Goal: Task Accomplishment & Management: Manage account settings

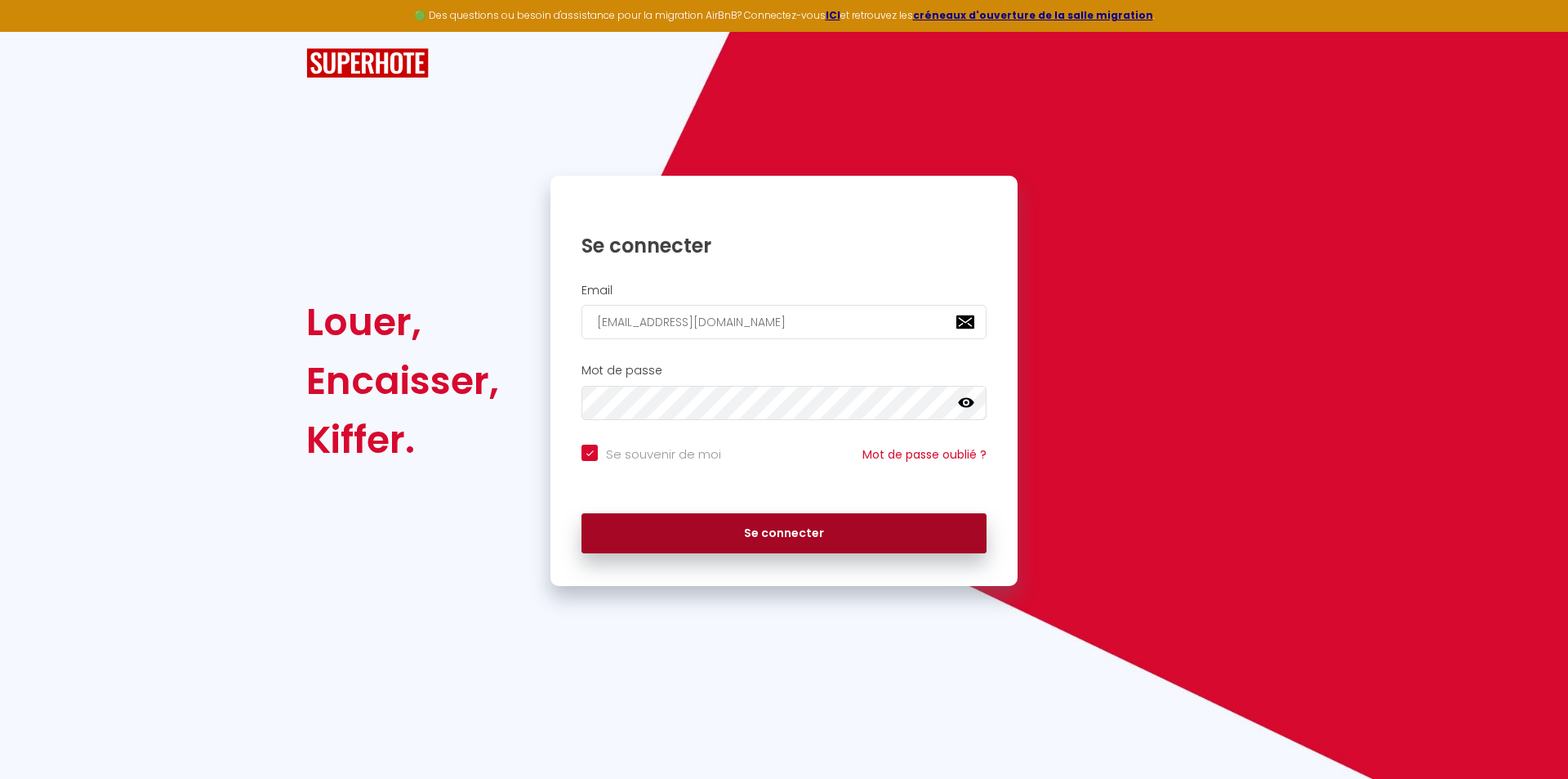
click at [806, 537] on button "Se connecter" at bounding box center [784, 534] width 405 height 41
checkbox input "true"
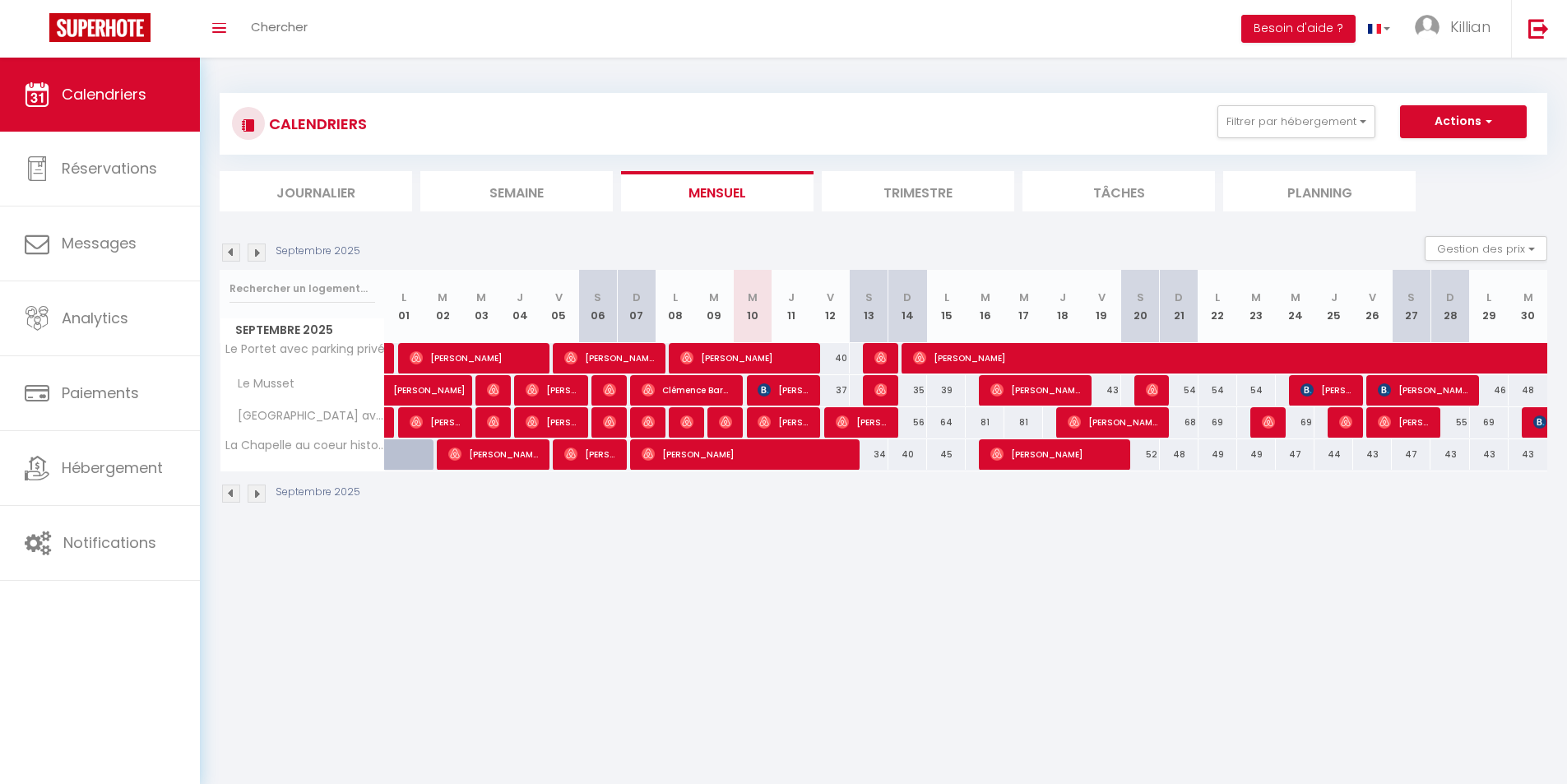
drag, startPoint x: 948, startPoint y: 459, endPoint x: 883, endPoint y: 472, distance: 66.3
click at [879, 469] on tr "La Chapelle au coeur historique de [GEOGRAPHIC_DATA] 30 30 Karamouro Sambu 30 […" at bounding box center [885, 454] width 1328 height 32
click at [981, 580] on body "🟢 Des questions ou besoin d'assistance pour la migration AirBnB? Connectez-vous…" at bounding box center [784, 450] width 1567 height 784
click at [1079, 238] on div "Septembre 2025 Gestion des prix Nb Nuits minimum Règles Disponibilité" at bounding box center [884, 253] width 1328 height 33
drag, startPoint x: 1005, startPoint y: 235, endPoint x: 900, endPoint y: 236, distance: 105.0
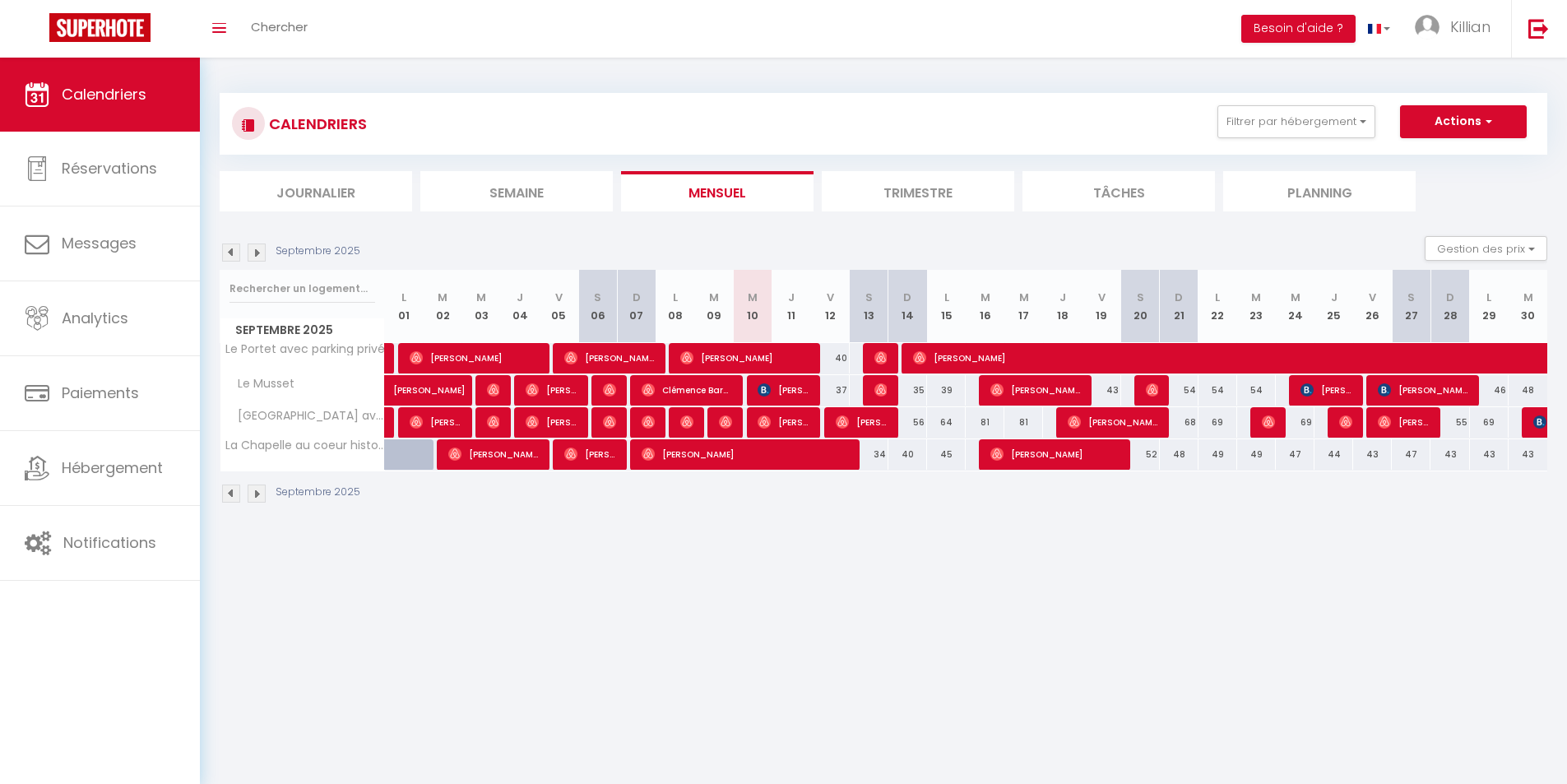
click at [900, 236] on div "Septembre 2025 Gestion des prix Nb Nuits minimum Règles Disponibilité" at bounding box center [884, 253] width 1328 height 33
drag, startPoint x: 928, startPoint y: 288, endPoint x: 801, endPoint y: 278, distance: 127.4
click at [801, 278] on tr "Septembre 2025 L 01 M 02 M 03 J 04 V 05 S 06 D 07 L 08 M 09 M 10 J 11 V 12 S 13…" at bounding box center [885, 306] width 1328 height 74
click at [790, 239] on div "Septembre 2025 Gestion des prix Nb Nuits minimum Règles Disponibilité" at bounding box center [884, 253] width 1328 height 33
click at [1456, 33] on span "Killian" at bounding box center [1470, 26] width 40 height 21
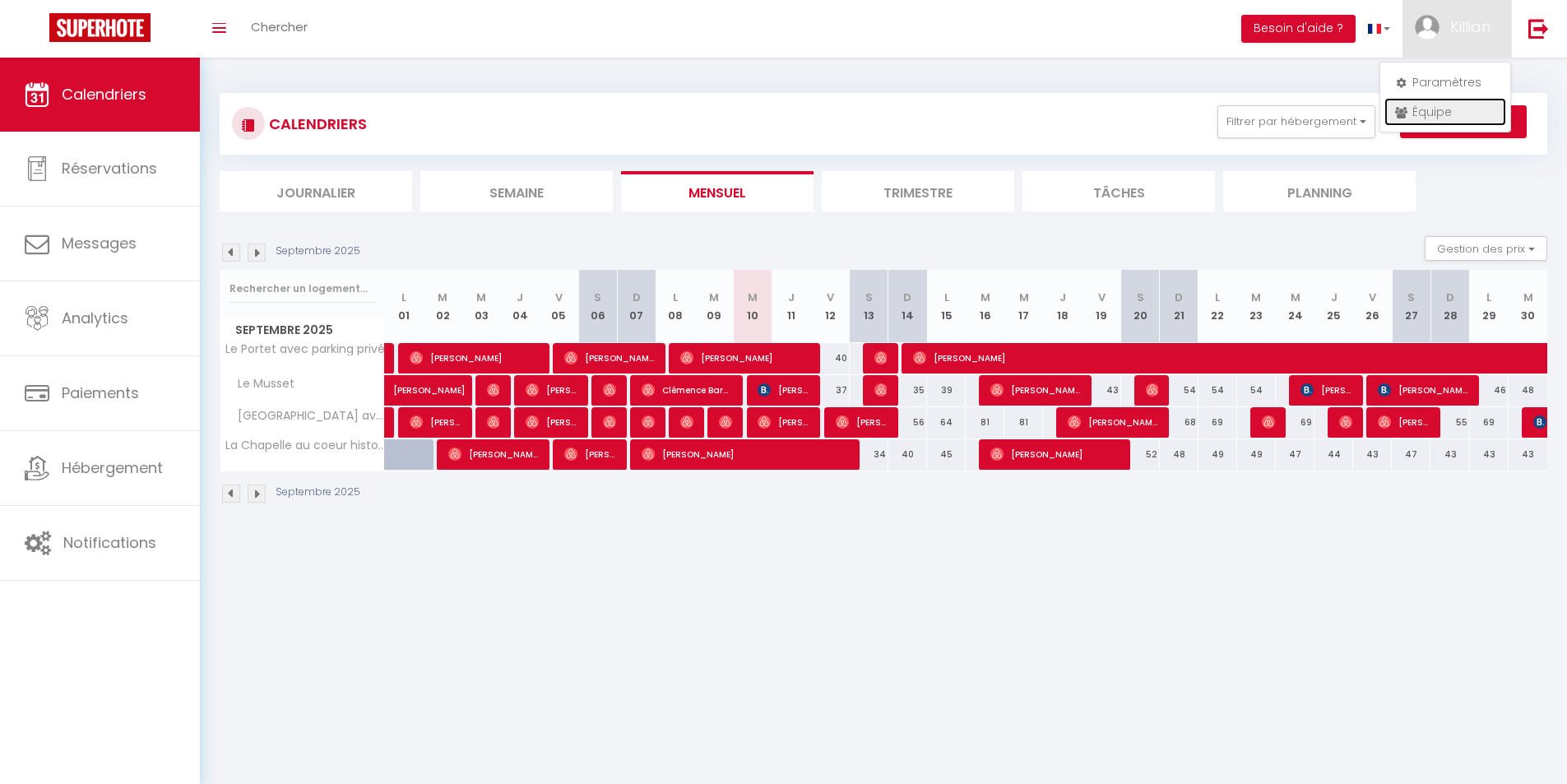
click at [1448, 111] on link "Équipe" at bounding box center [1445, 112] width 122 height 28
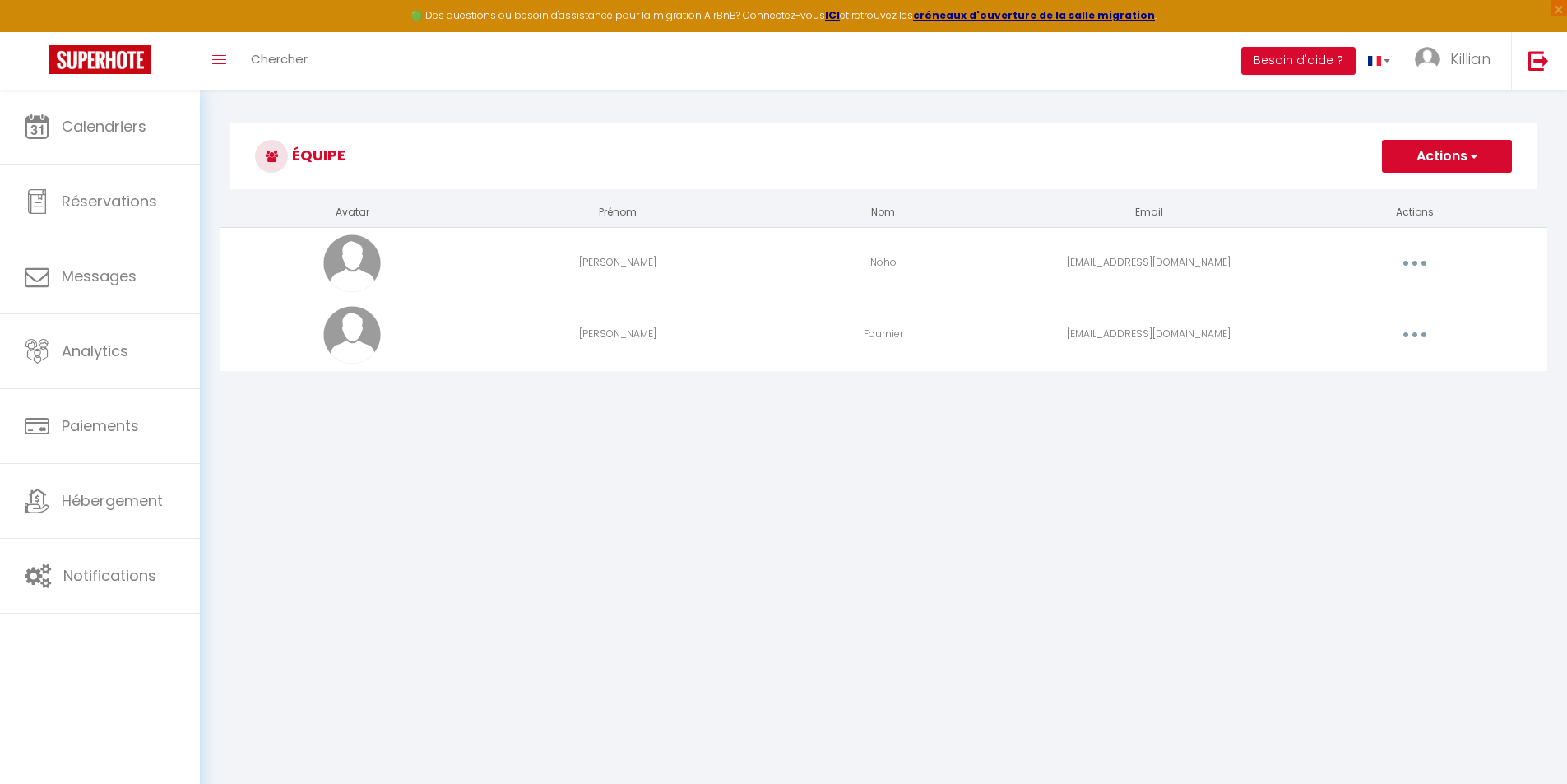
click at [1424, 338] on button "button" at bounding box center [1415, 334] width 46 height 26
click at [1376, 371] on link "Editer" at bounding box center [1373, 372] width 122 height 28
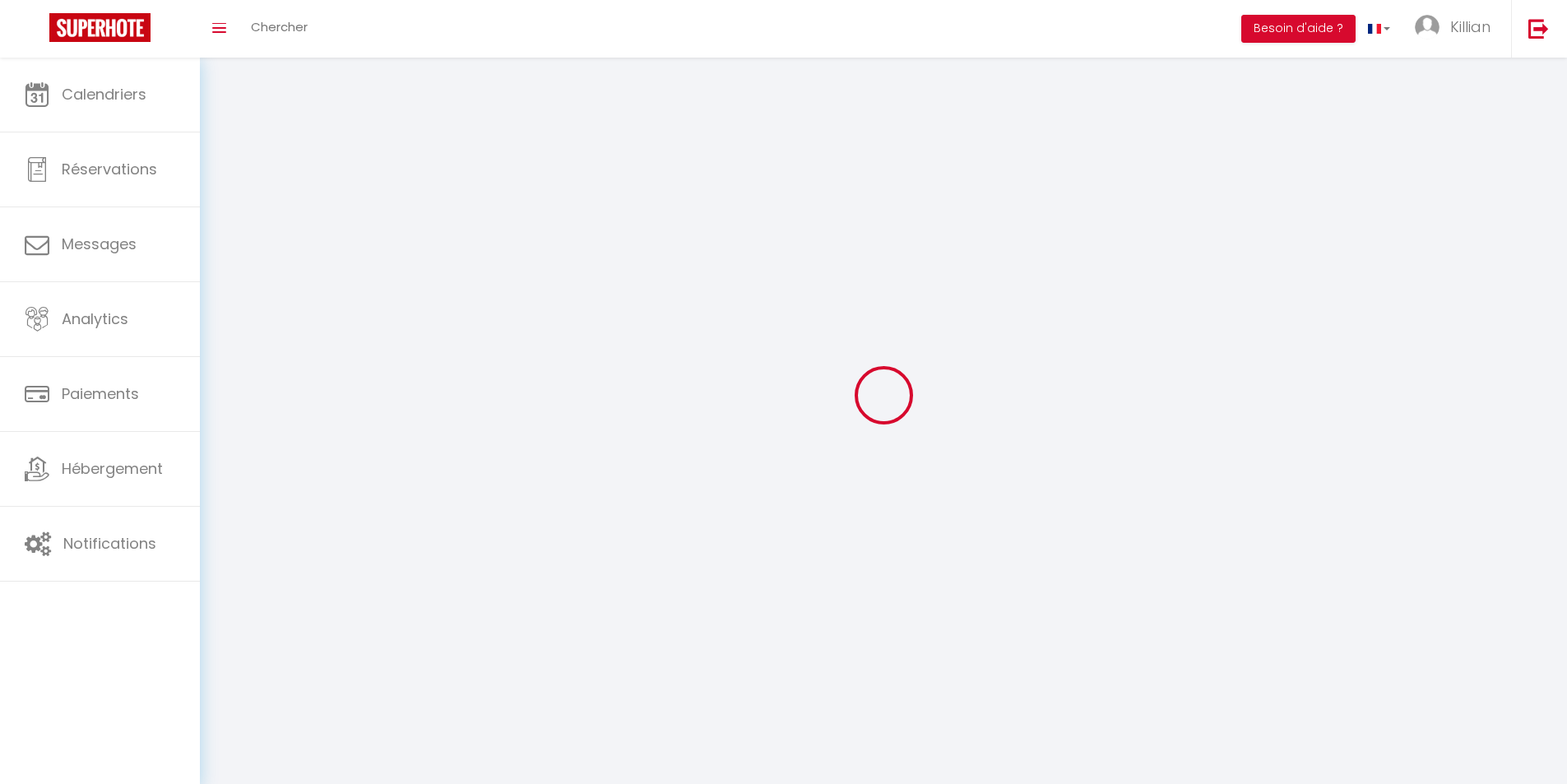
type input "Evan"
type input "Fournier"
type input "fournierimmobilier53@gmail.com"
type textarea "https://app.superhote.com/#/connect/OulE4IaARw"
checkbox input "true"
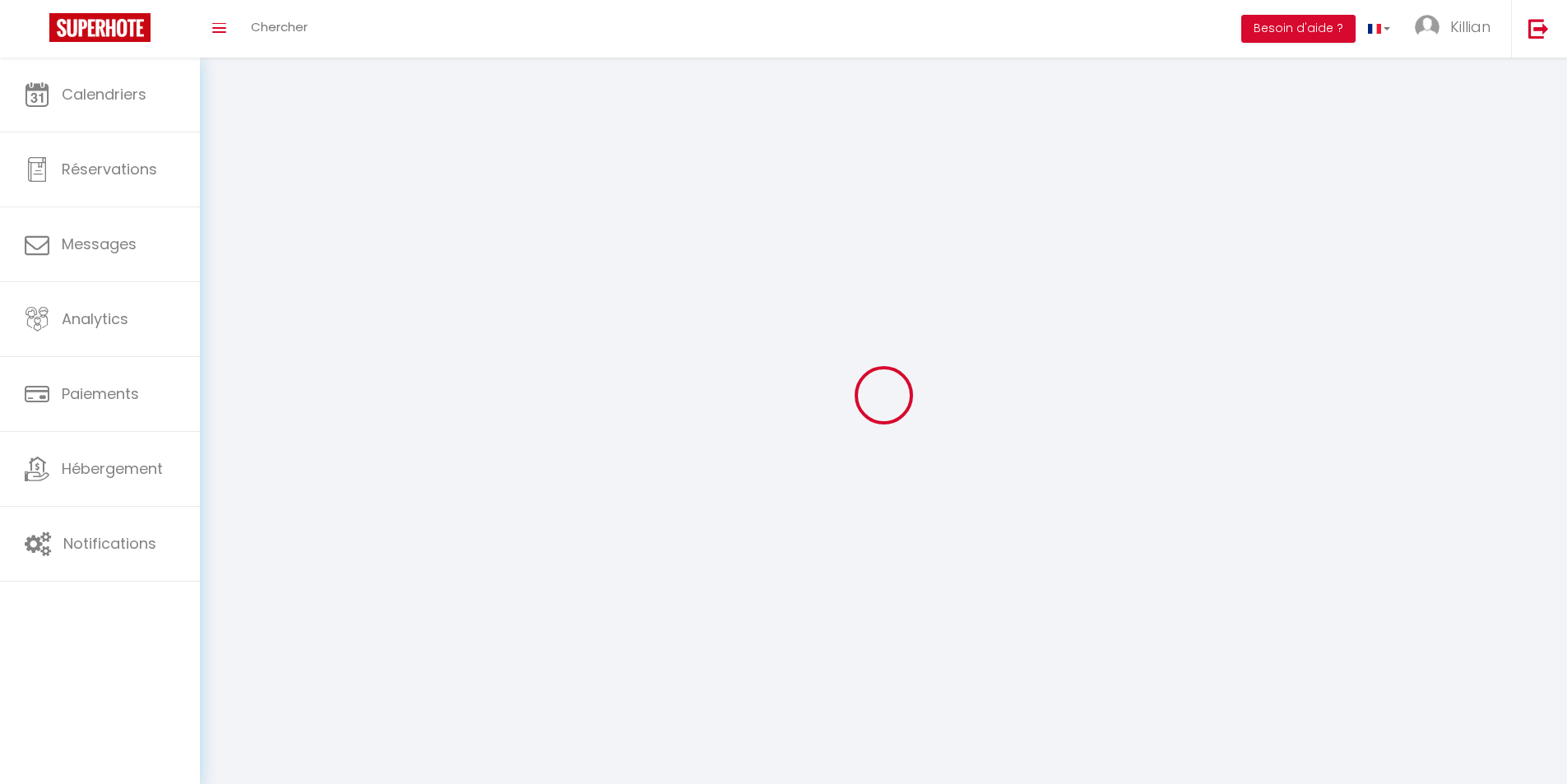
checkbox input "true"
checkbox input "false"
checkbox input "true"
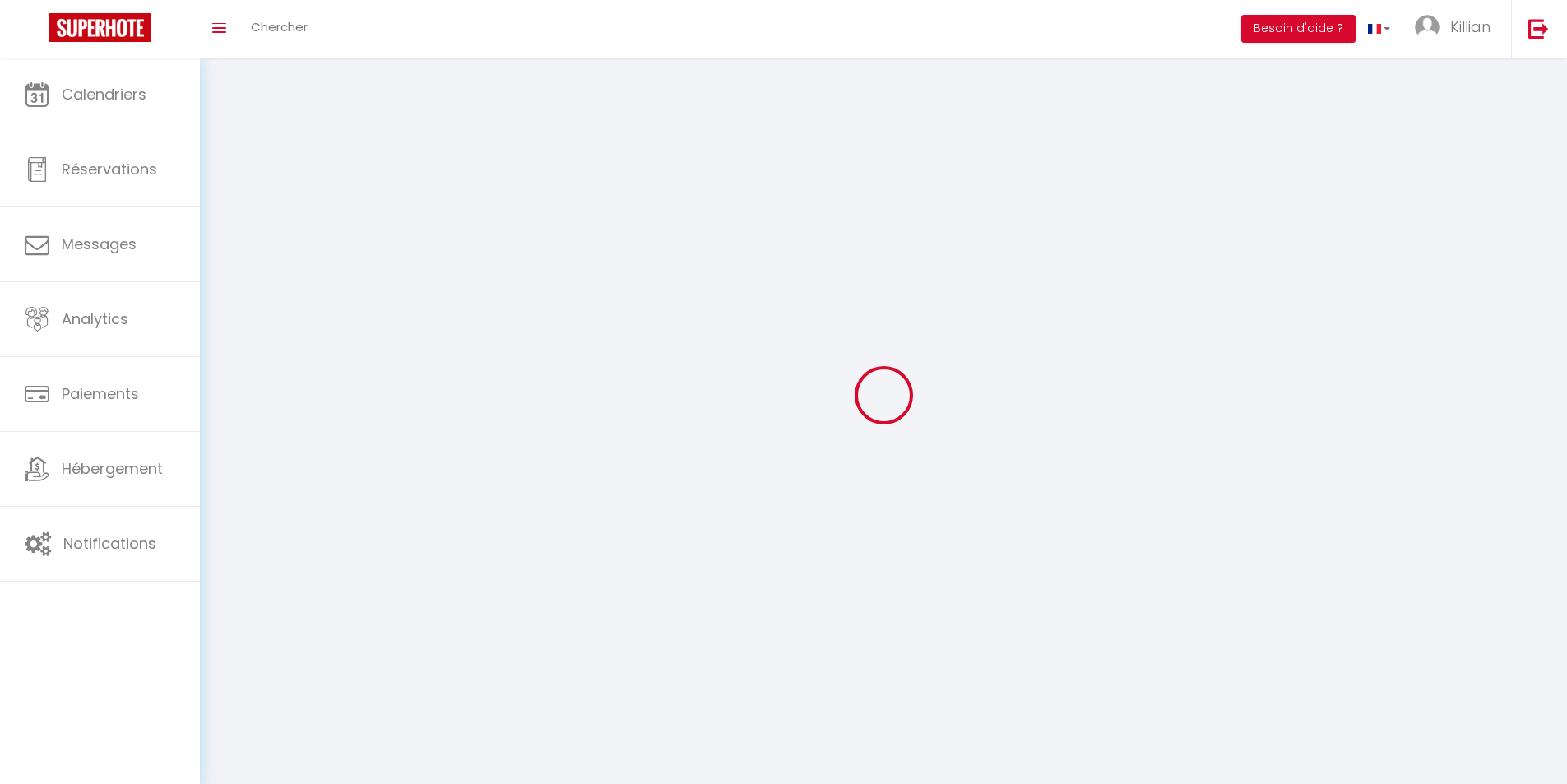
checkbox input "true"
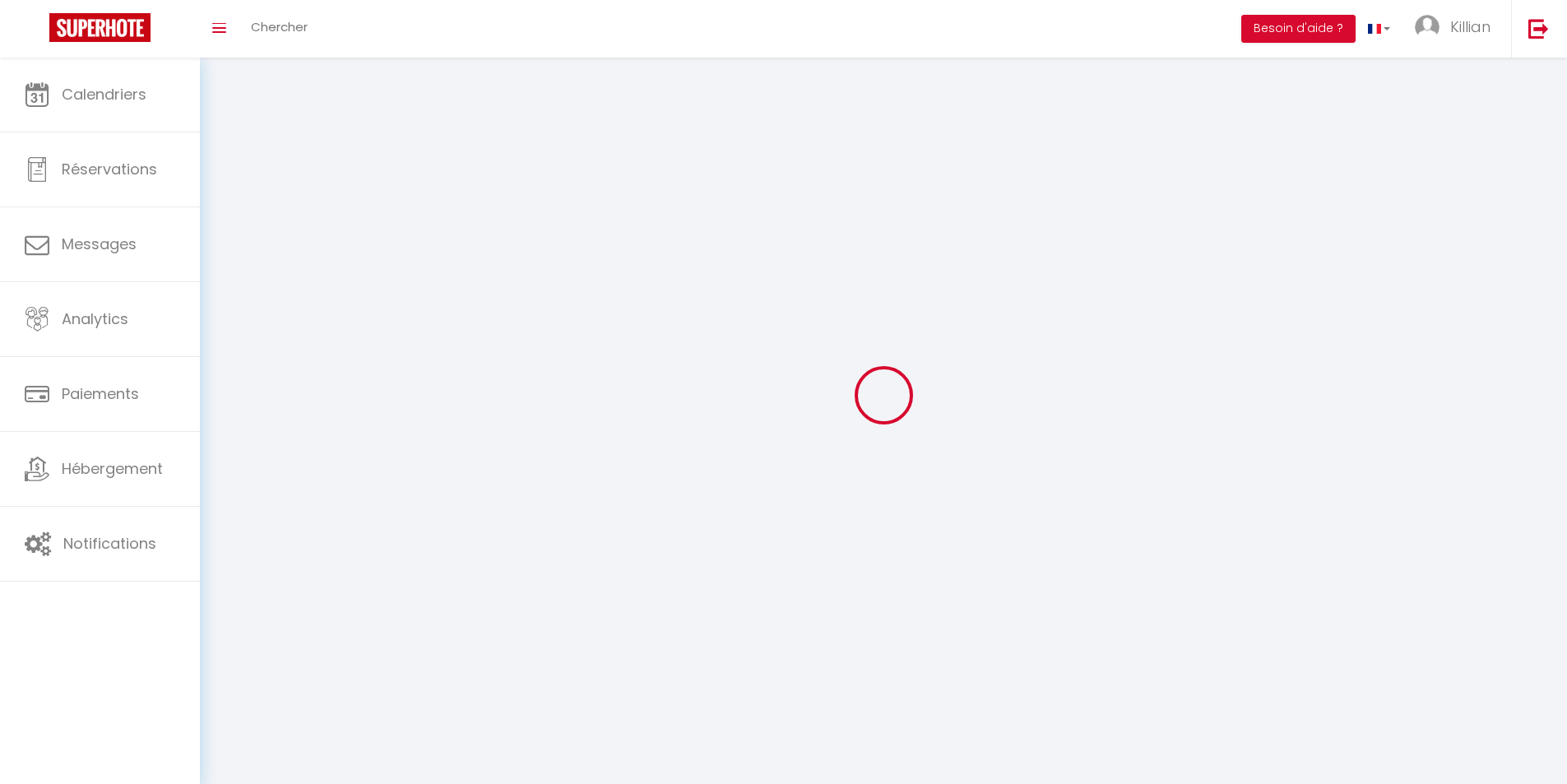
checkbox input "true"
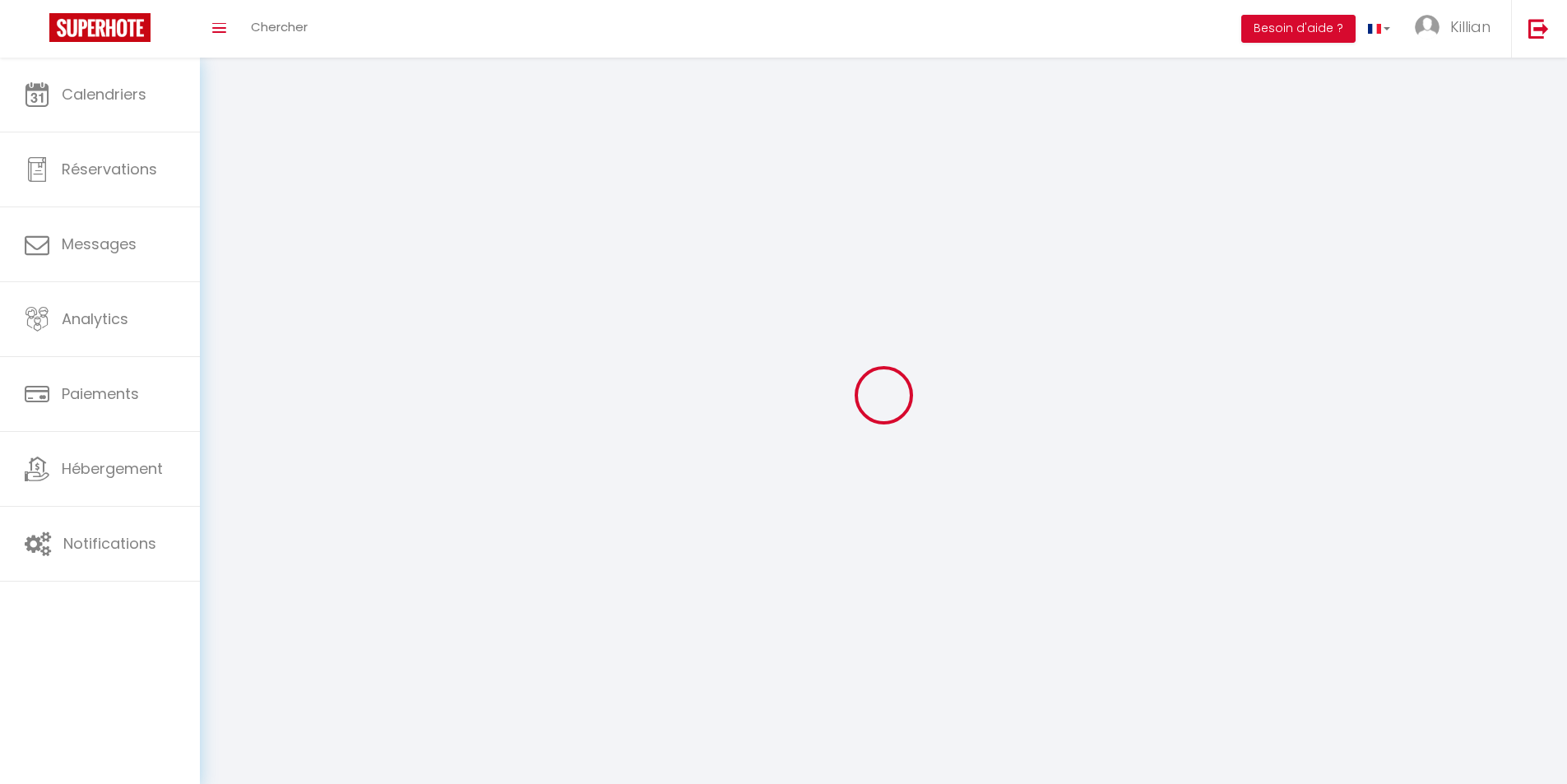
checkbox input "true"
select select
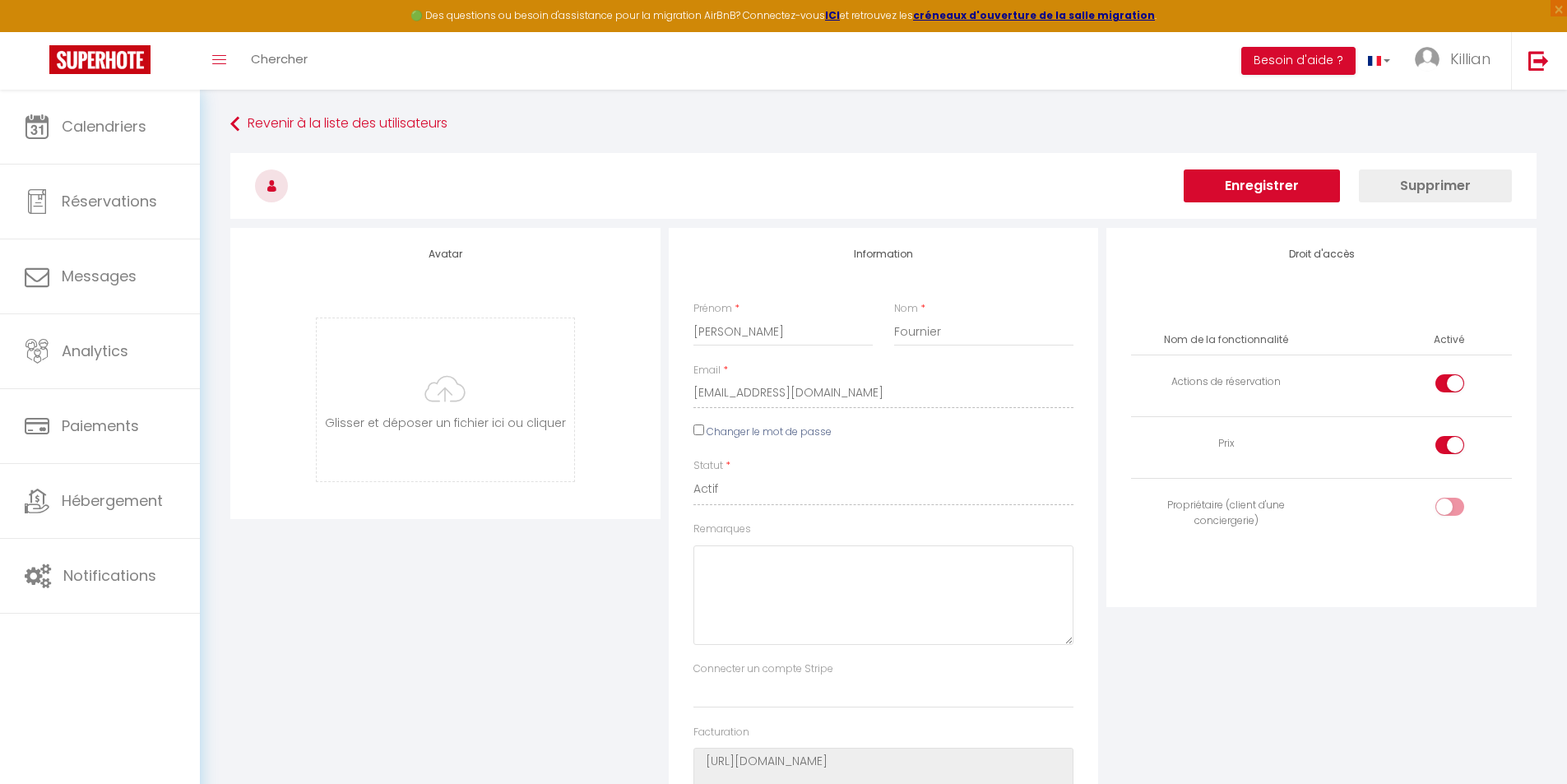
click at [772, 431] on label "Changer le mot de passe" at bounding box center [770, 432] width 126 height 16
click at [704, 431] on input "Changer le mot de passe" at bounding box center [698, 429] width 11 height 11
checkbox input "true"
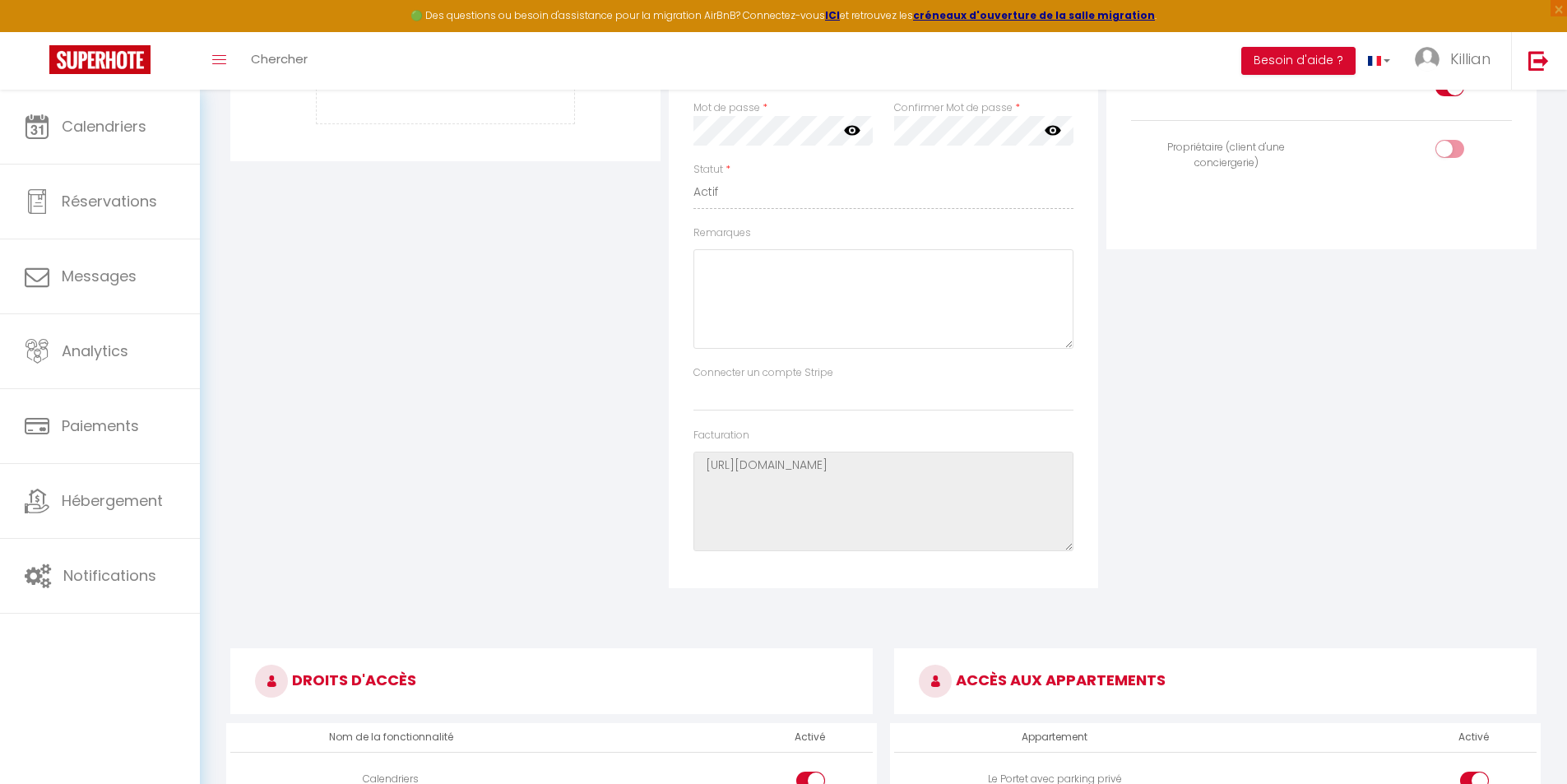
scroll to position [226, 0]
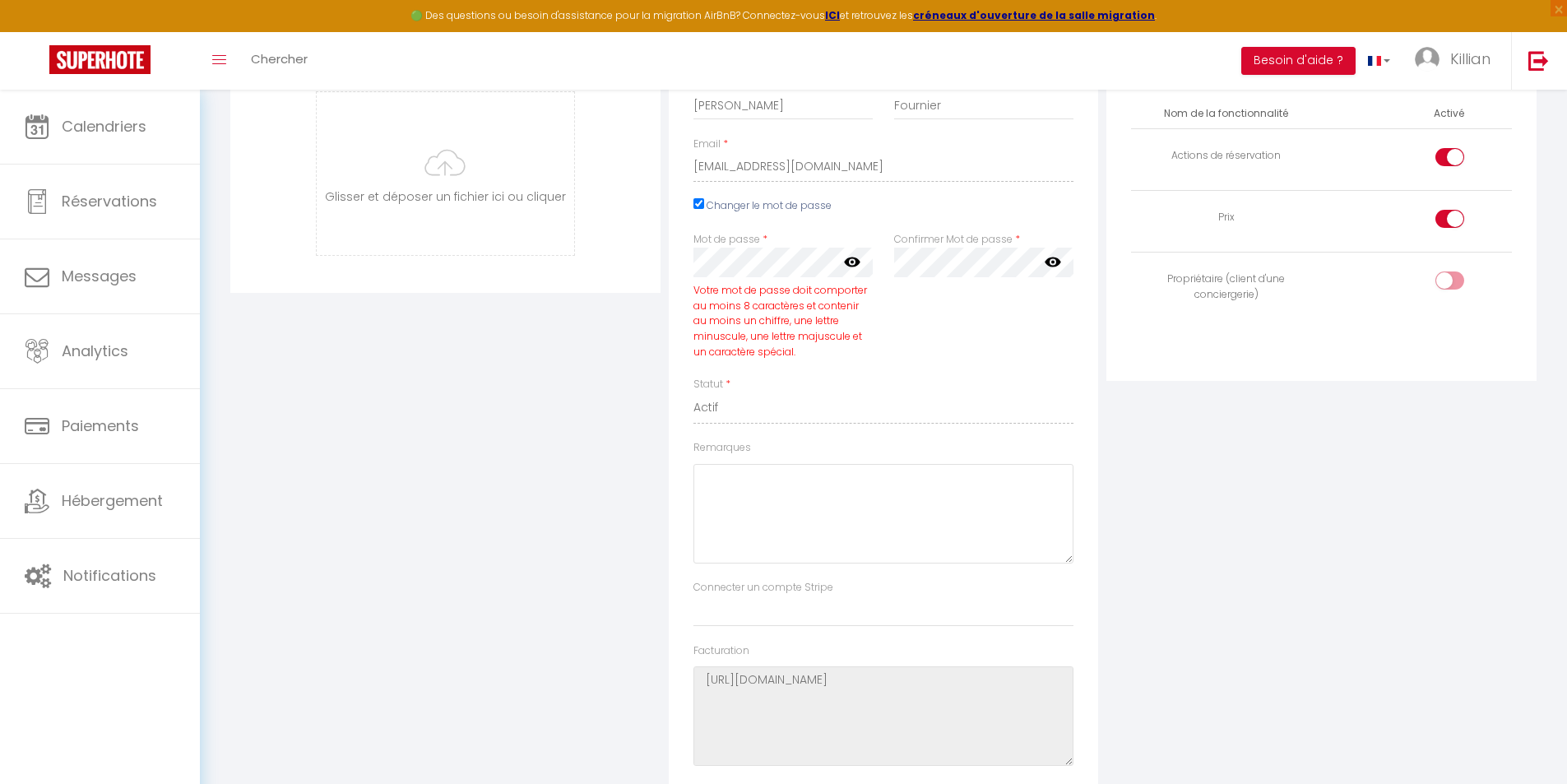
click at [854, 264] on icon at bounding box center [852, 261] width 17 height 17
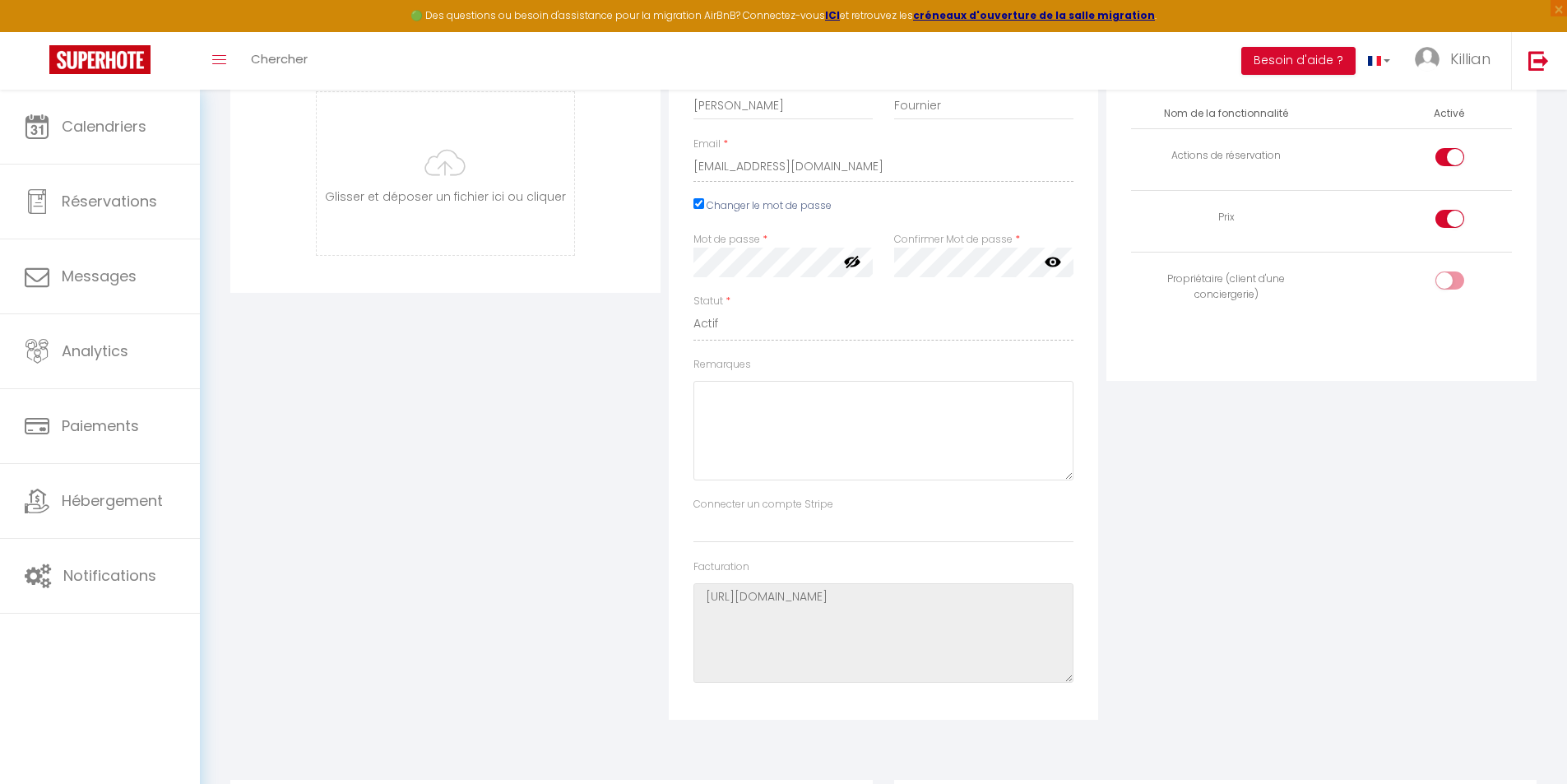
click at [685, 243] on div "Mot de passe * Votre mot de passe doit comporter au moins 8 caractères et conte…" at bounding box center [783, 263] width 201 height 62
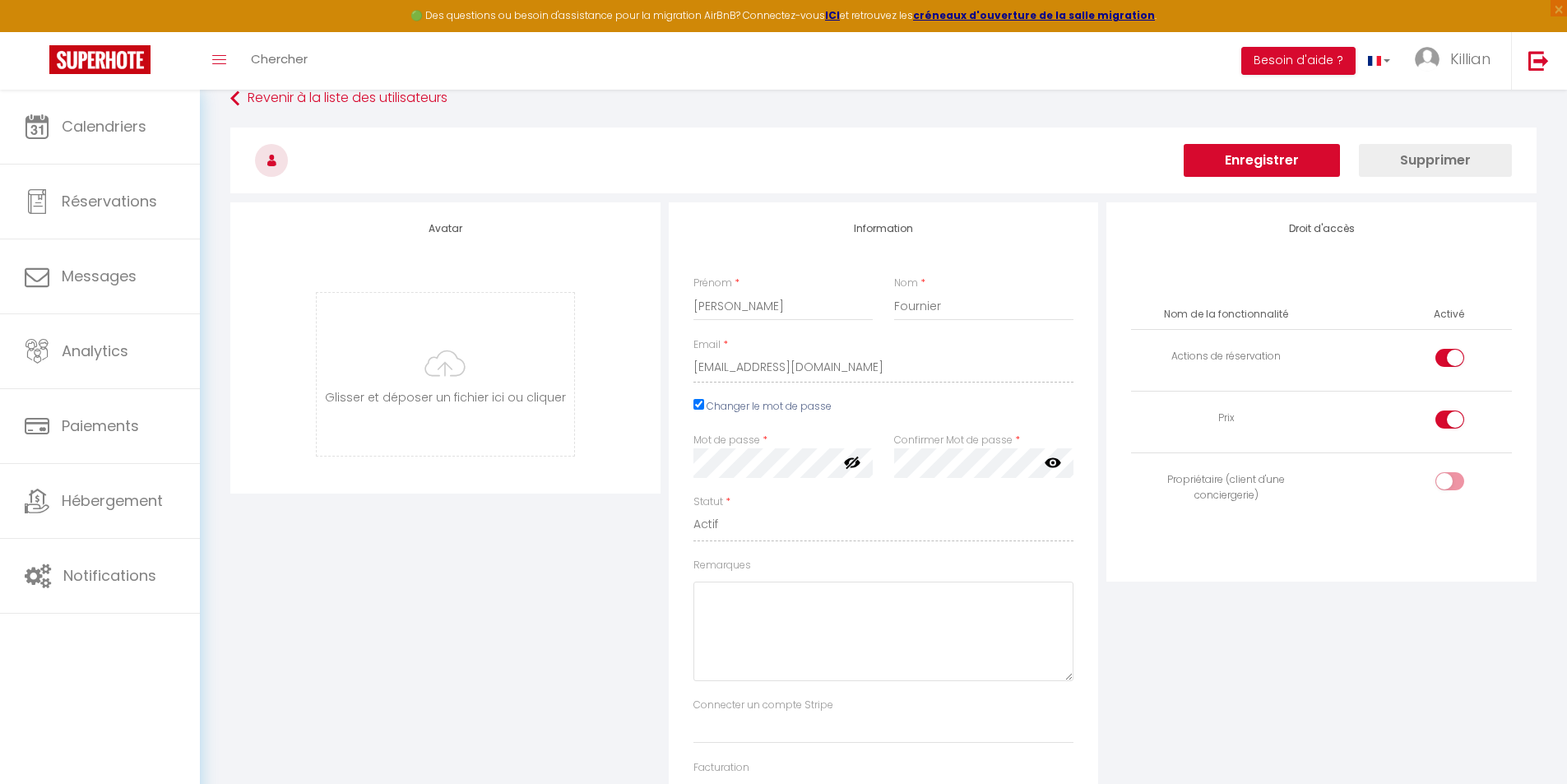
scroll to position [0, 0]
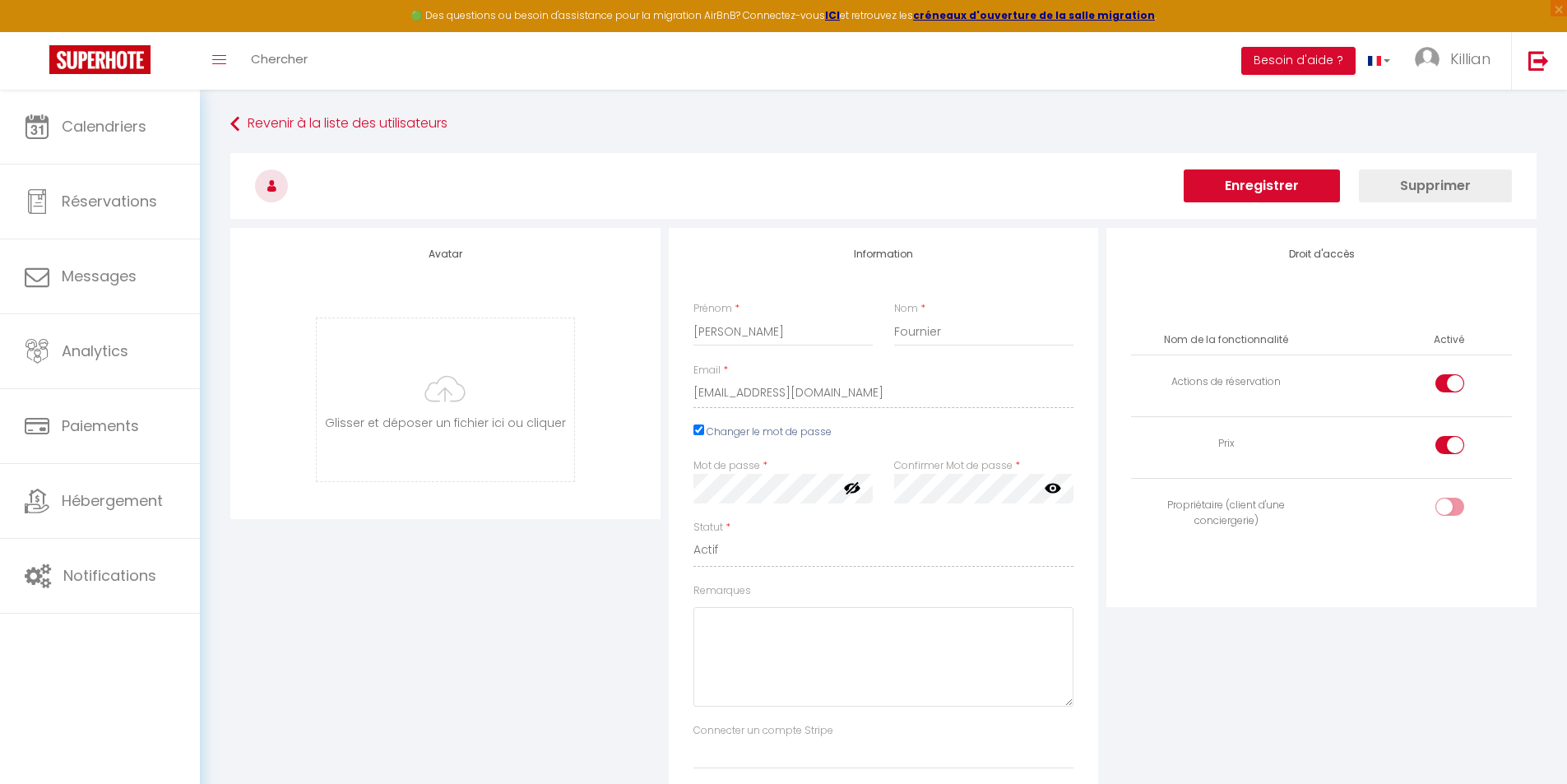
click at [1329, 191] on button "Enregistrer" at bounding box center [1261, 186] width 156 height 33
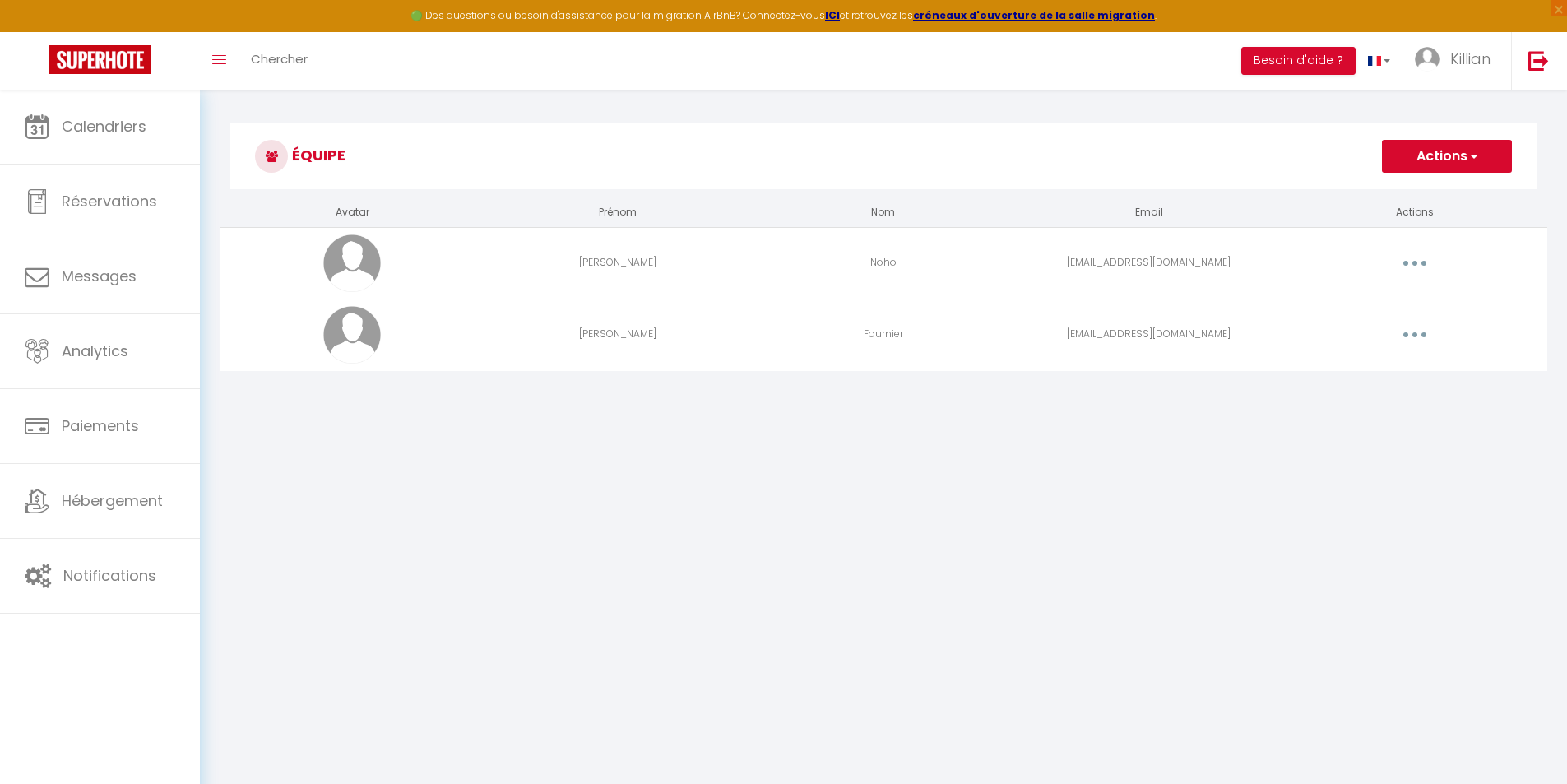
click at [907, 561] on body "🟢 Des questions ou besoin d'assistance pour la migration AirBnB? Connectez-vous…" at bounding box center [784, 481] width 1567 height 784
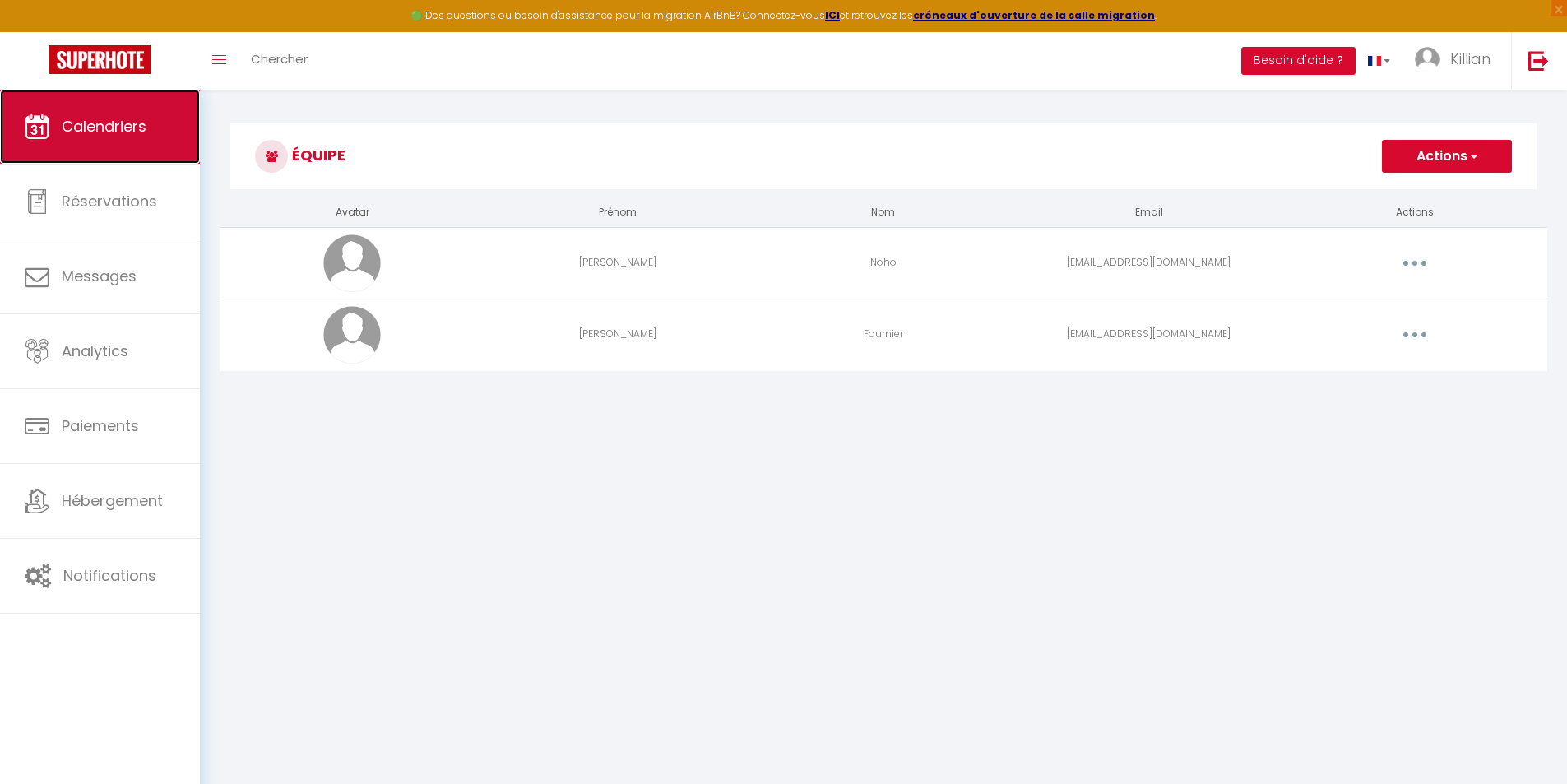
click at [125, 124] on span "Calendriers" at bounding box center [104, 125] width 84 height 21
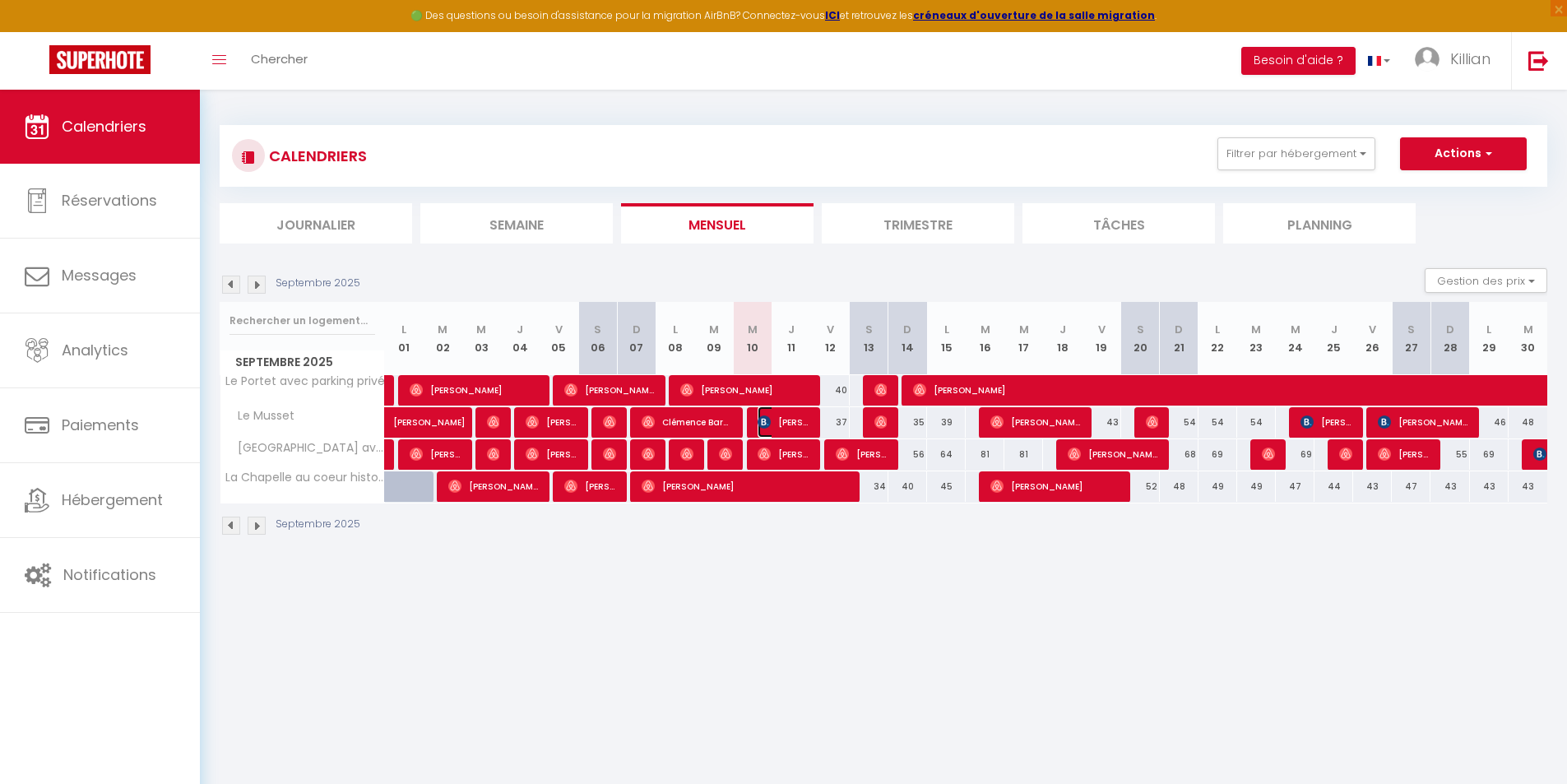
click at [790, 421] on span "[PERSON_NAME]" at bounding box center [784, 422] width 52 height 31
select select "OK"
select select "0"
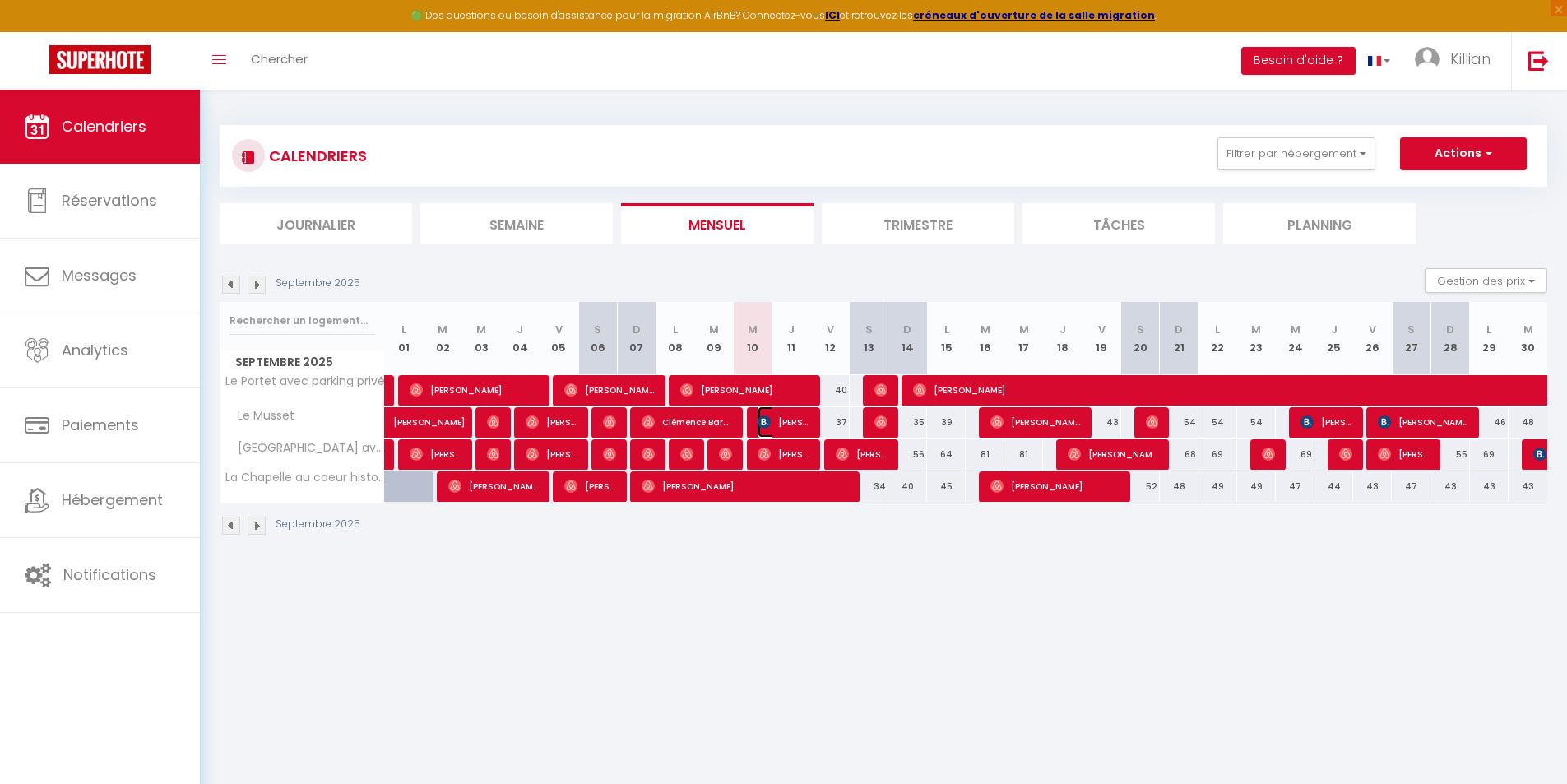
select select "1"
select select
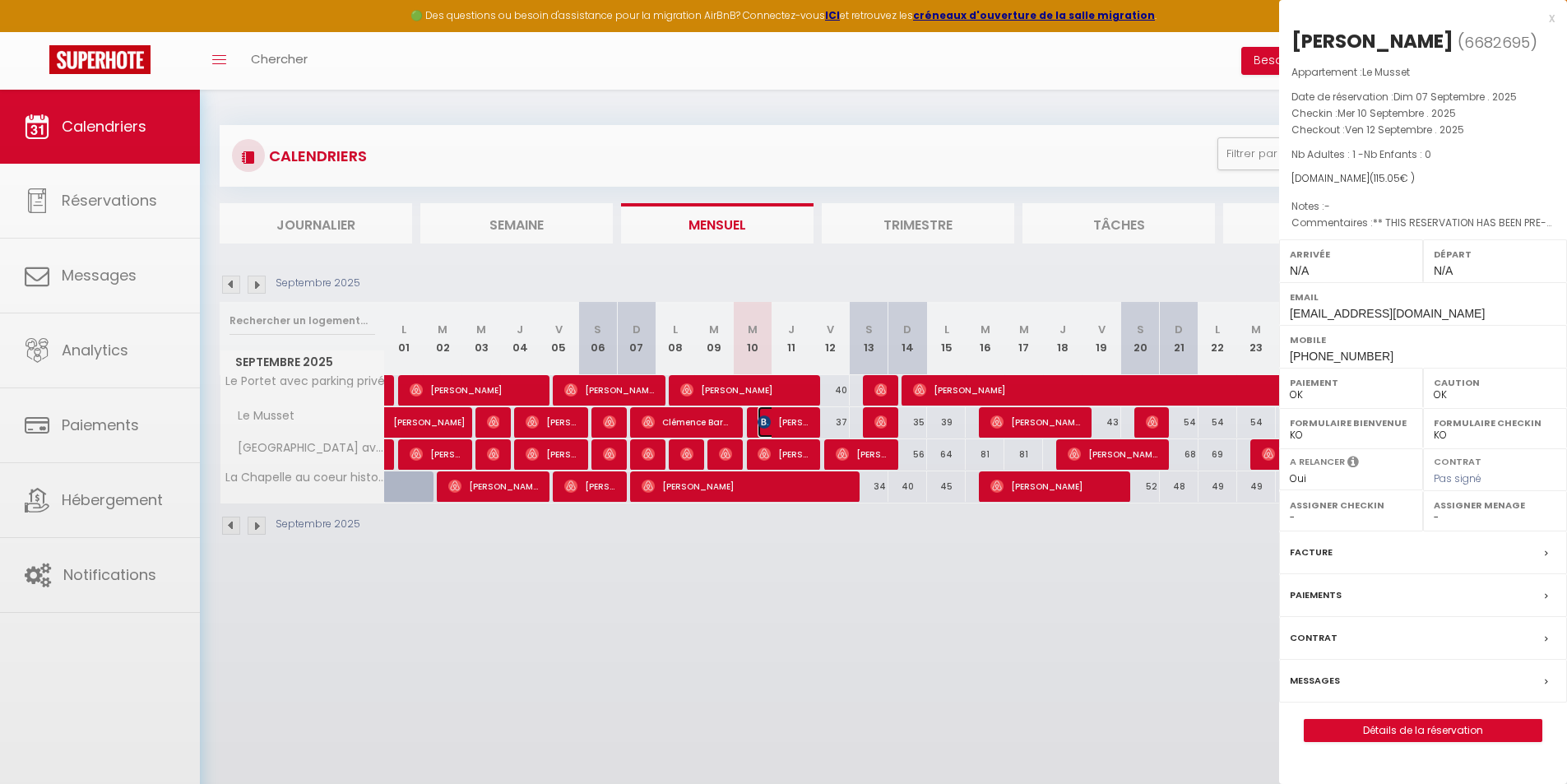
select select "41097"
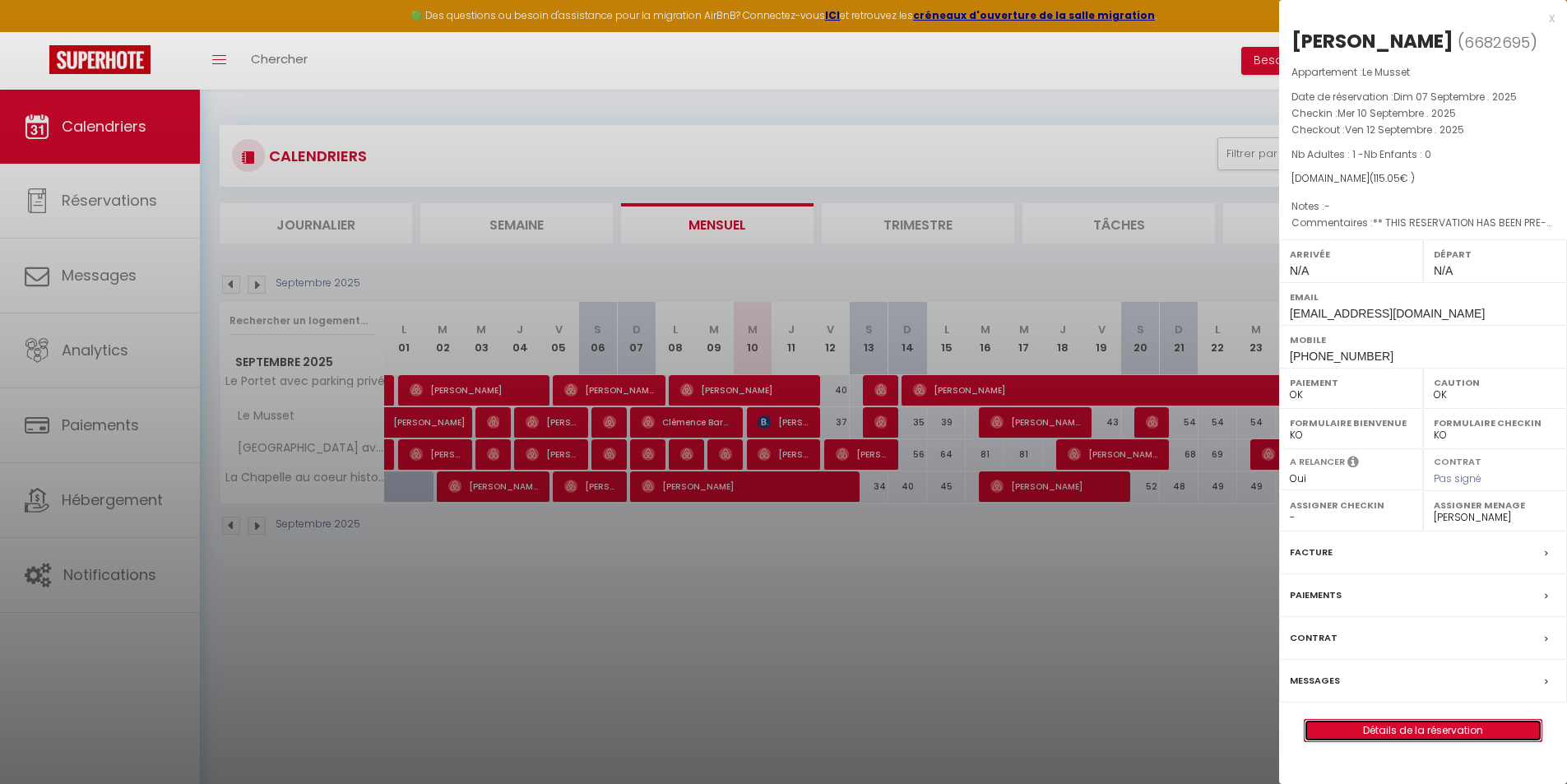
click at [1389, 741] on link "Détails de la réservation" at bounding box center [1424, 730] width 237 height 22
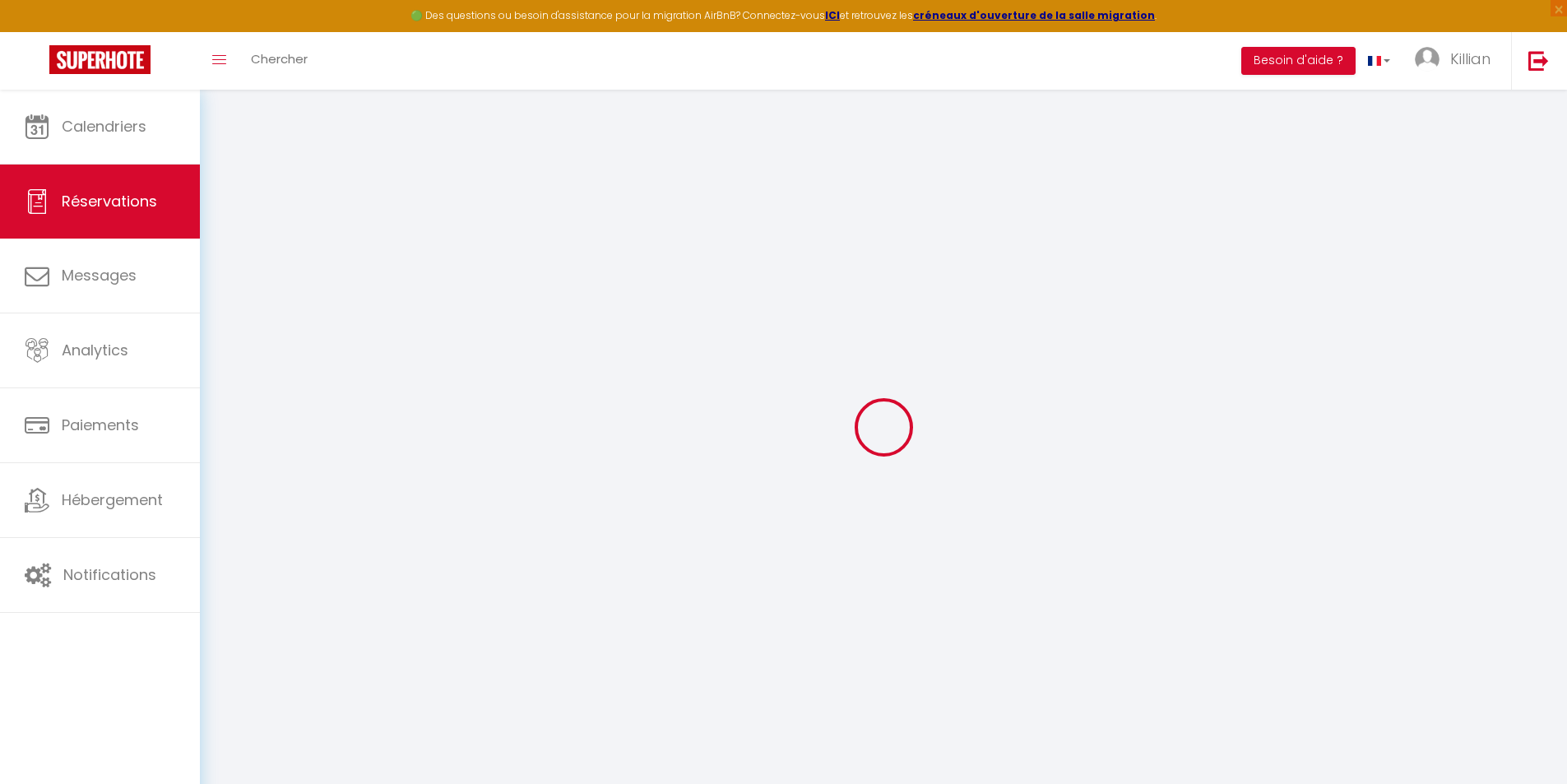
type input "Christophe"
type input "Vignaux"
type input "cvigna.848867@guest.booking.com"
type input "+33658080153"
select select "FR"
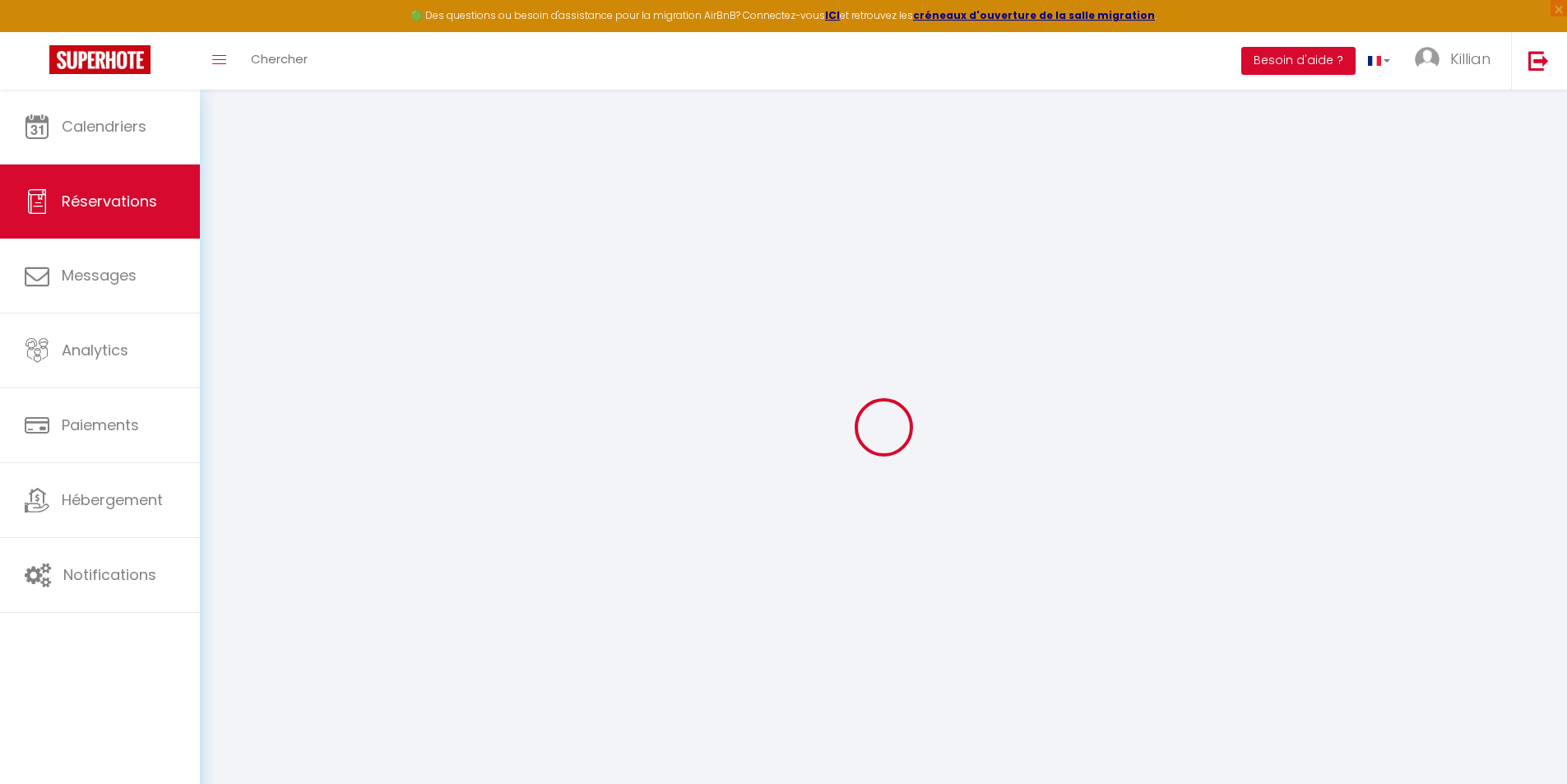
type input "18.89"
type input "1.6099999999999999"
select select "76109"
select select "1"
select select
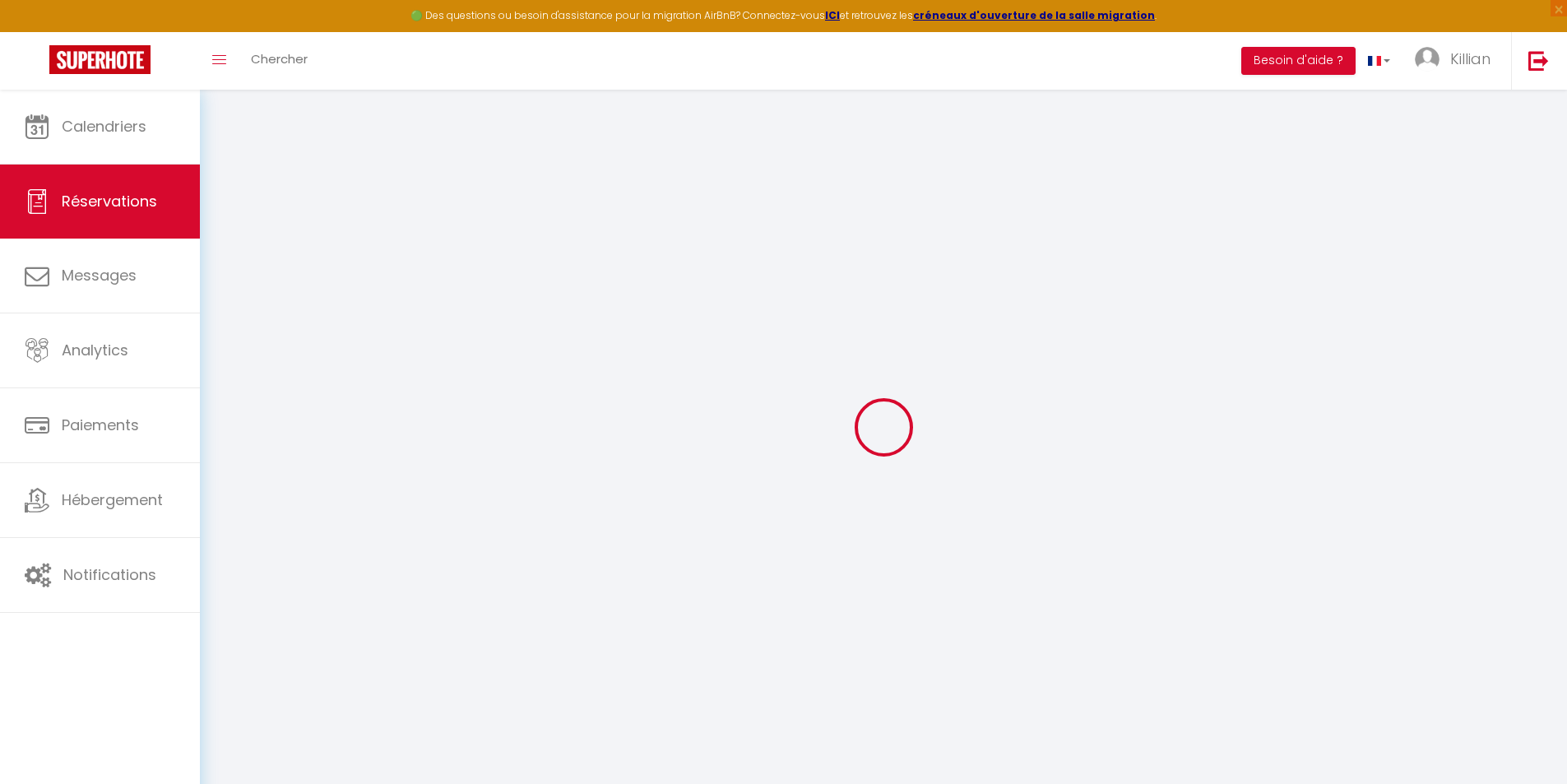
select select
type input "1"
select select "12"
select select "15"
type input "86.13"
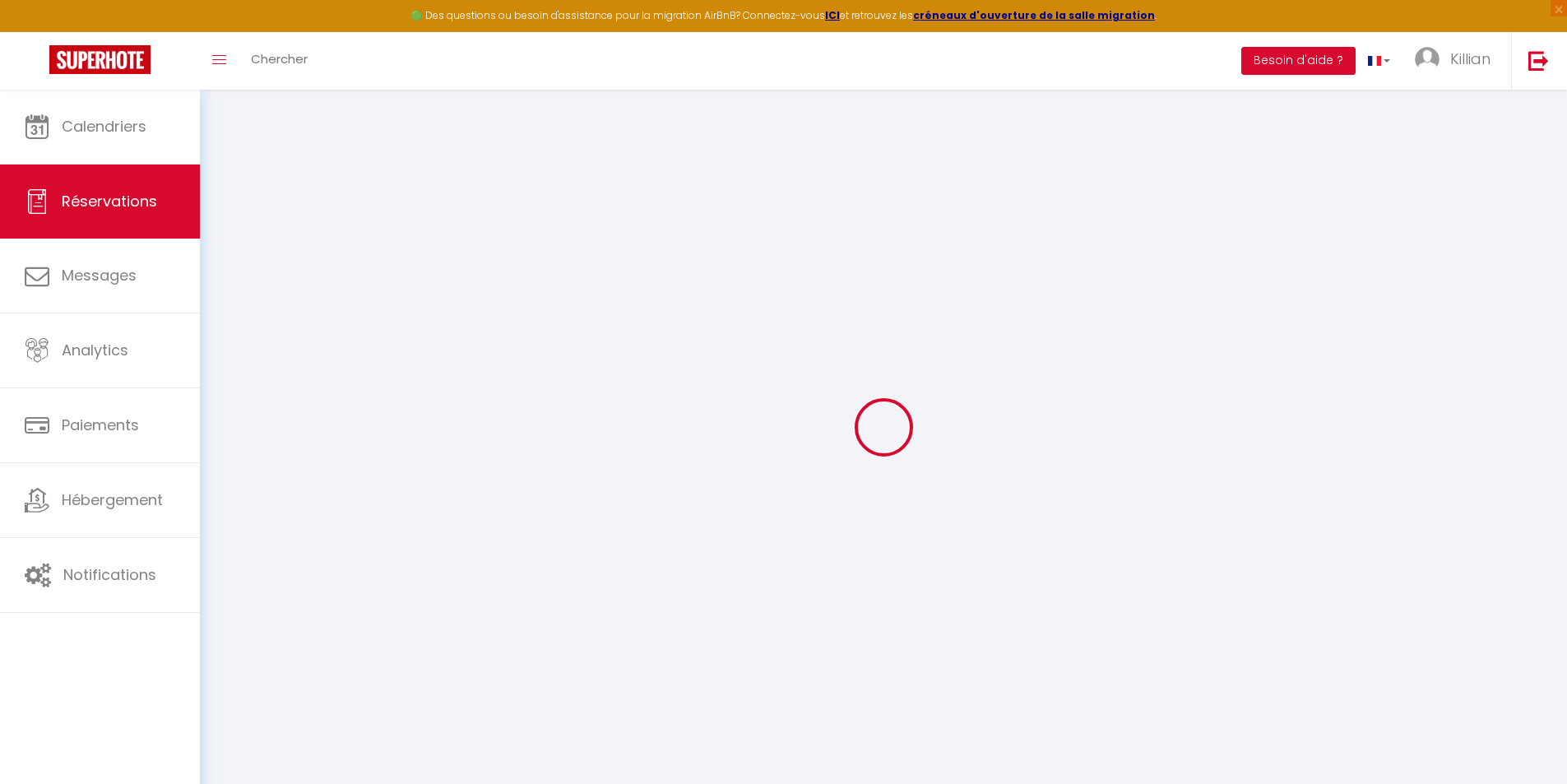
checkbox input "false"
type input "0"
select select "2"
type input "0"
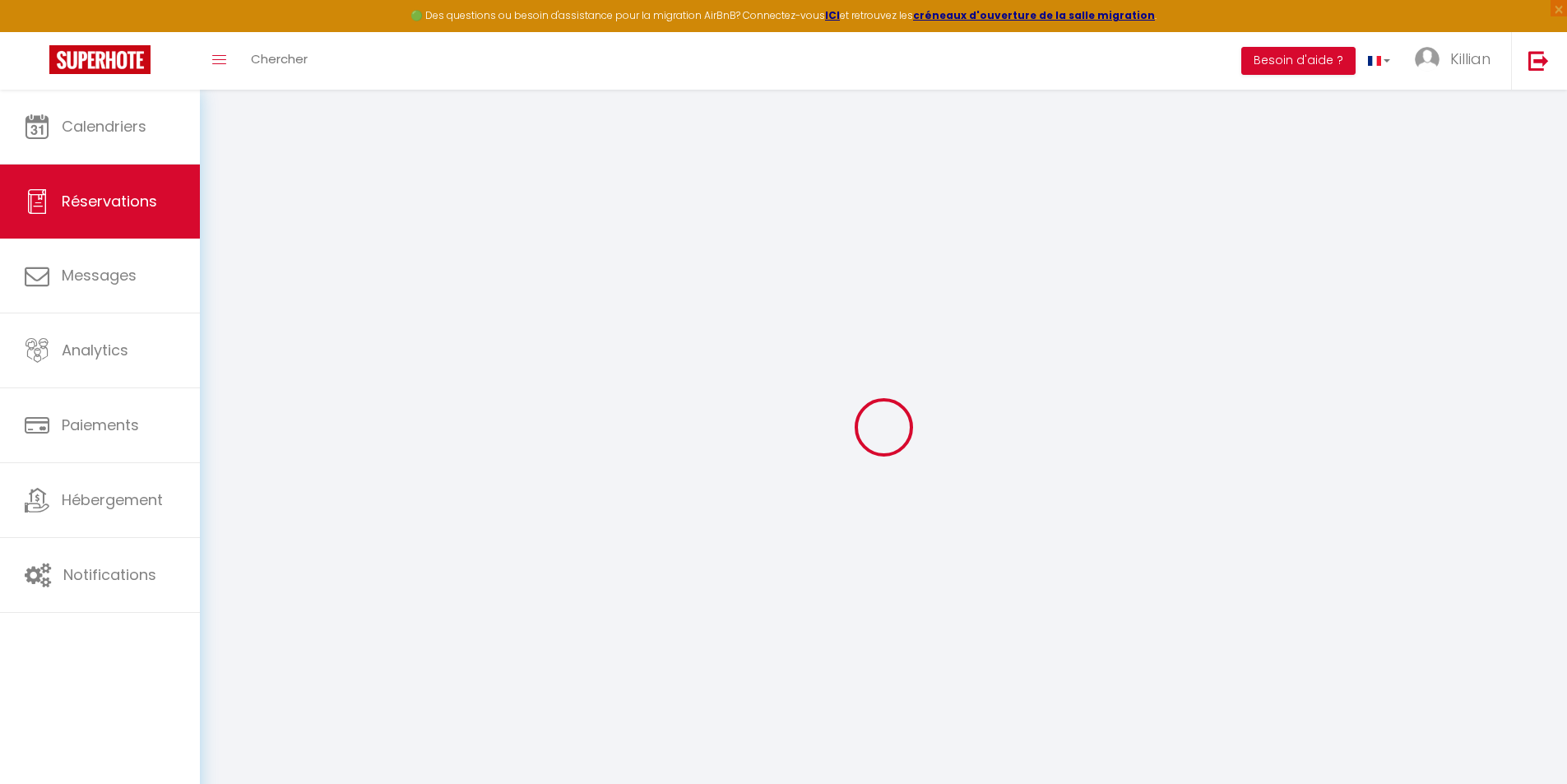
type input "0"
select select
checkbox input "false"
select select
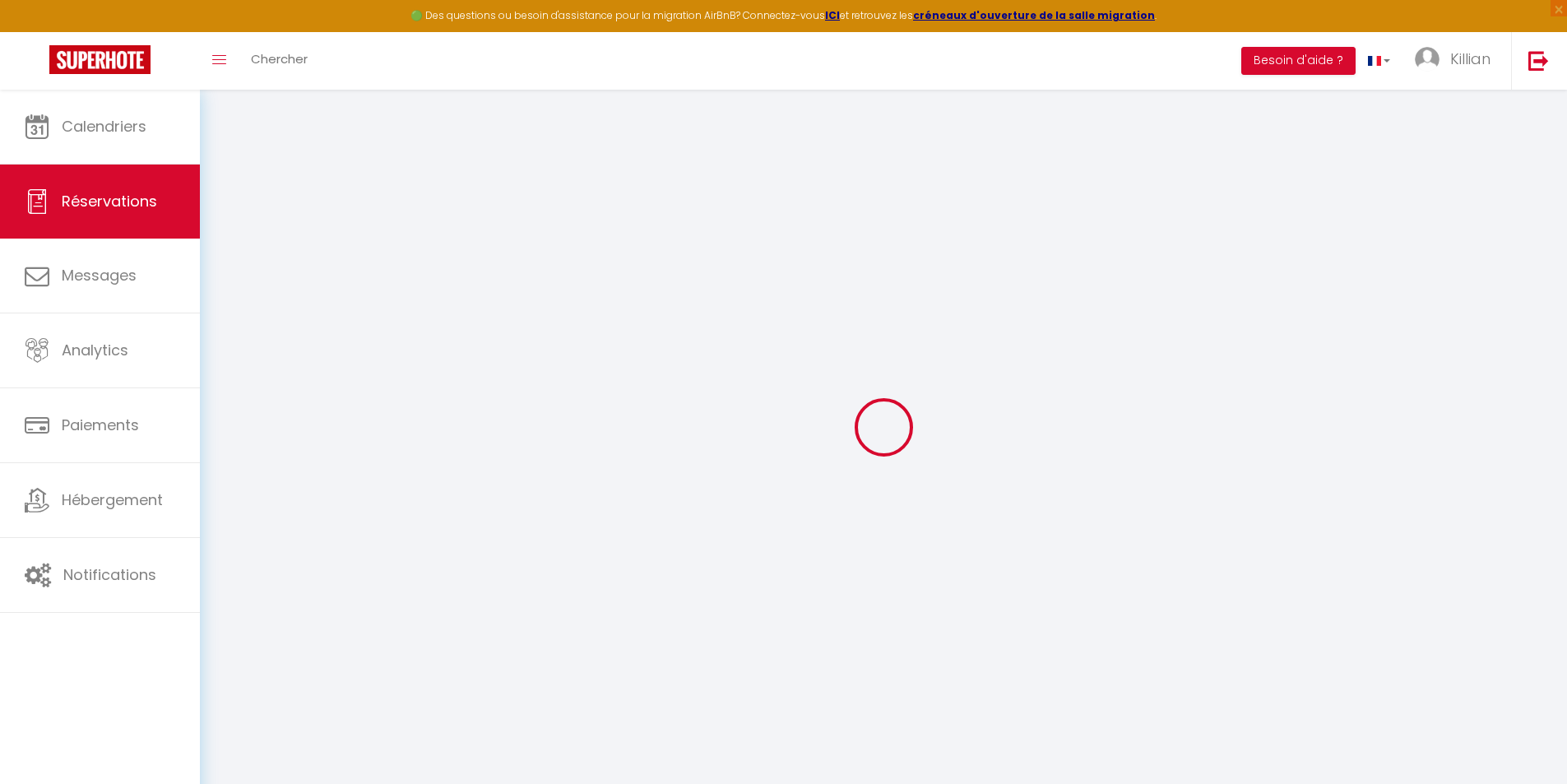
select select
checkbox input "false"
select select
checkbox input "false"
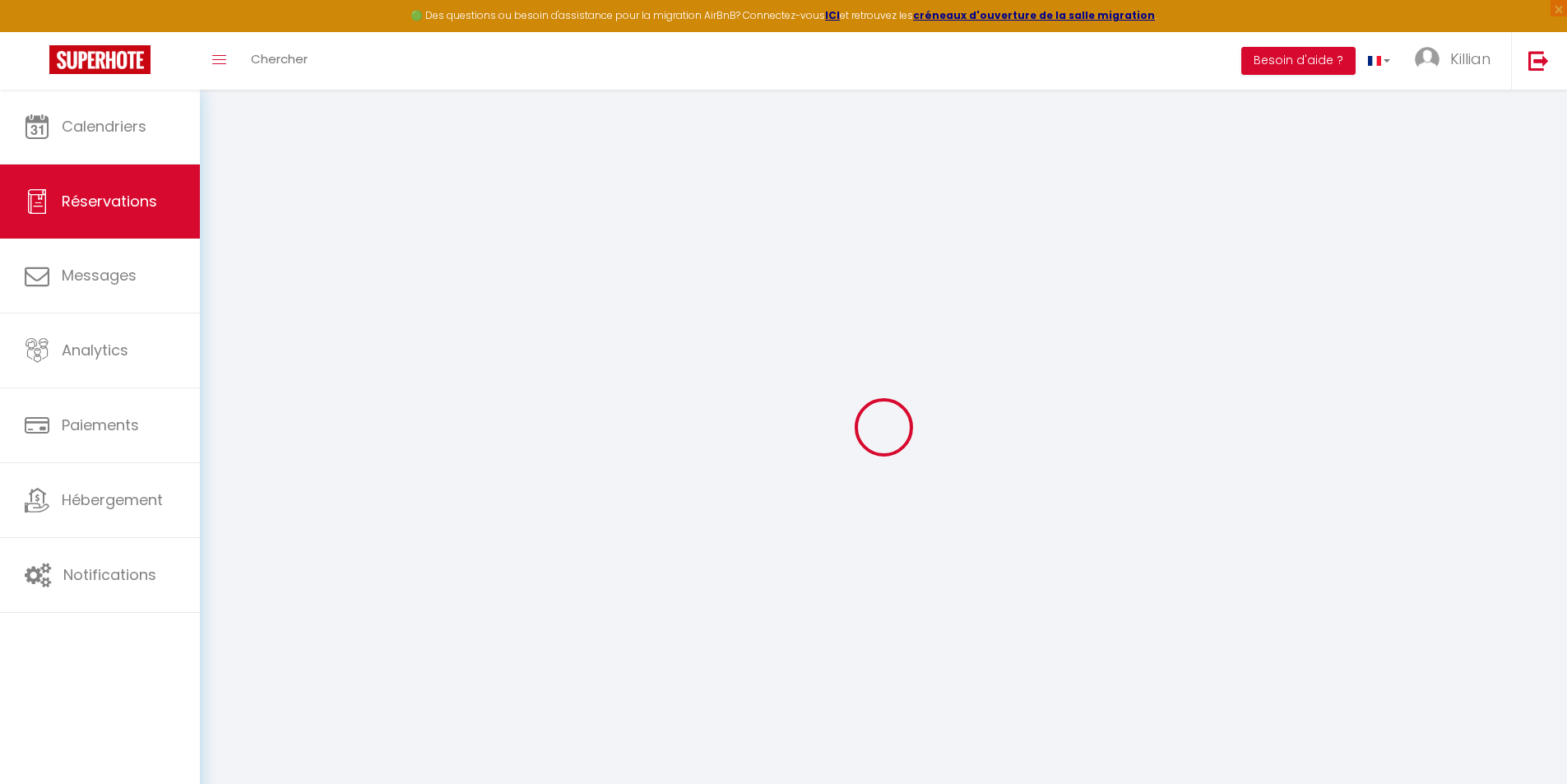
select select
checkbox input "false"
type textarea "** THIS RESERVATION HAS BEEN PRE-PAID ** Reservation has a cancellation grace p…"
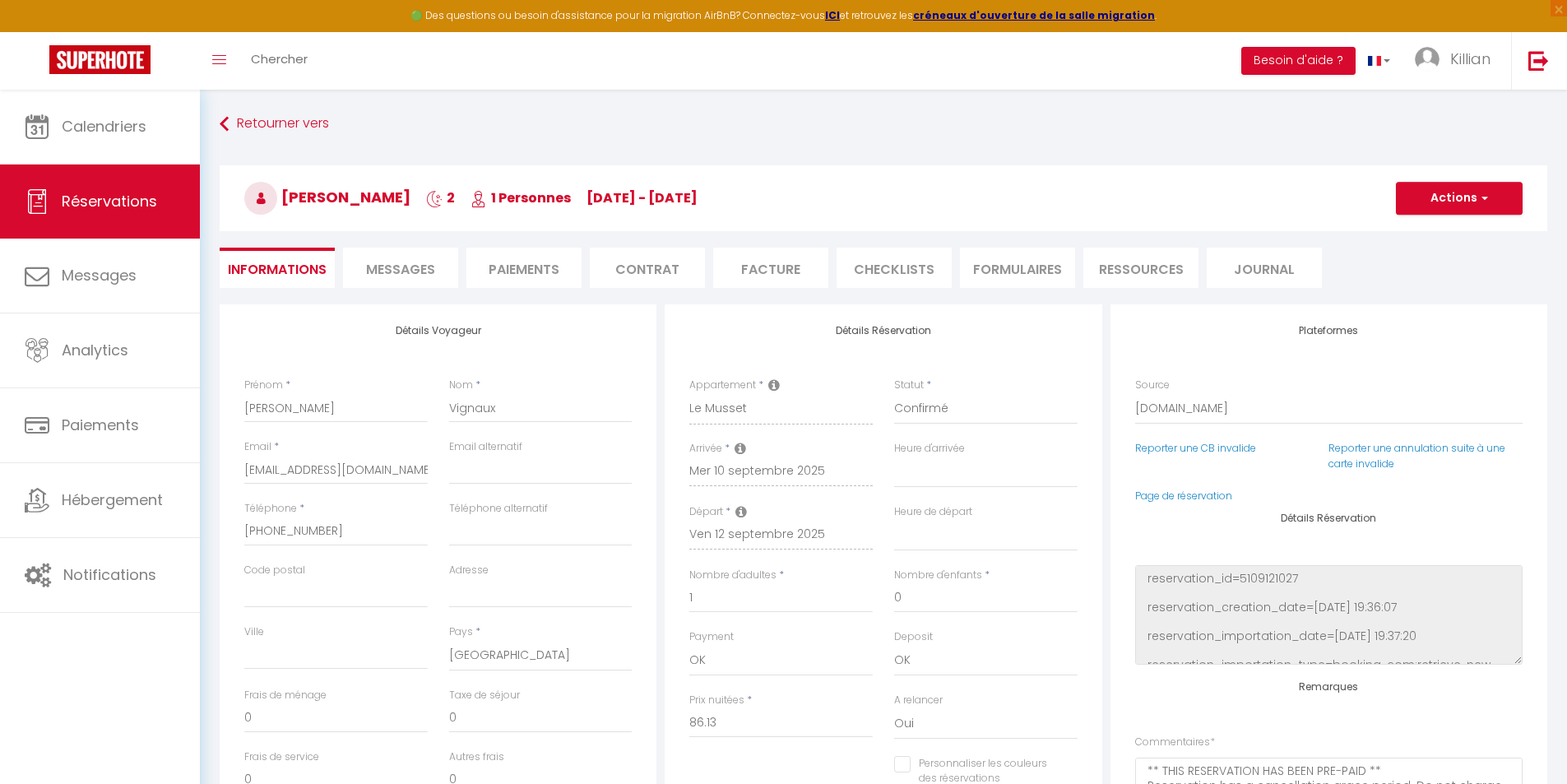
type input "25"
type input "3.92"
select select
checkbox input "false"
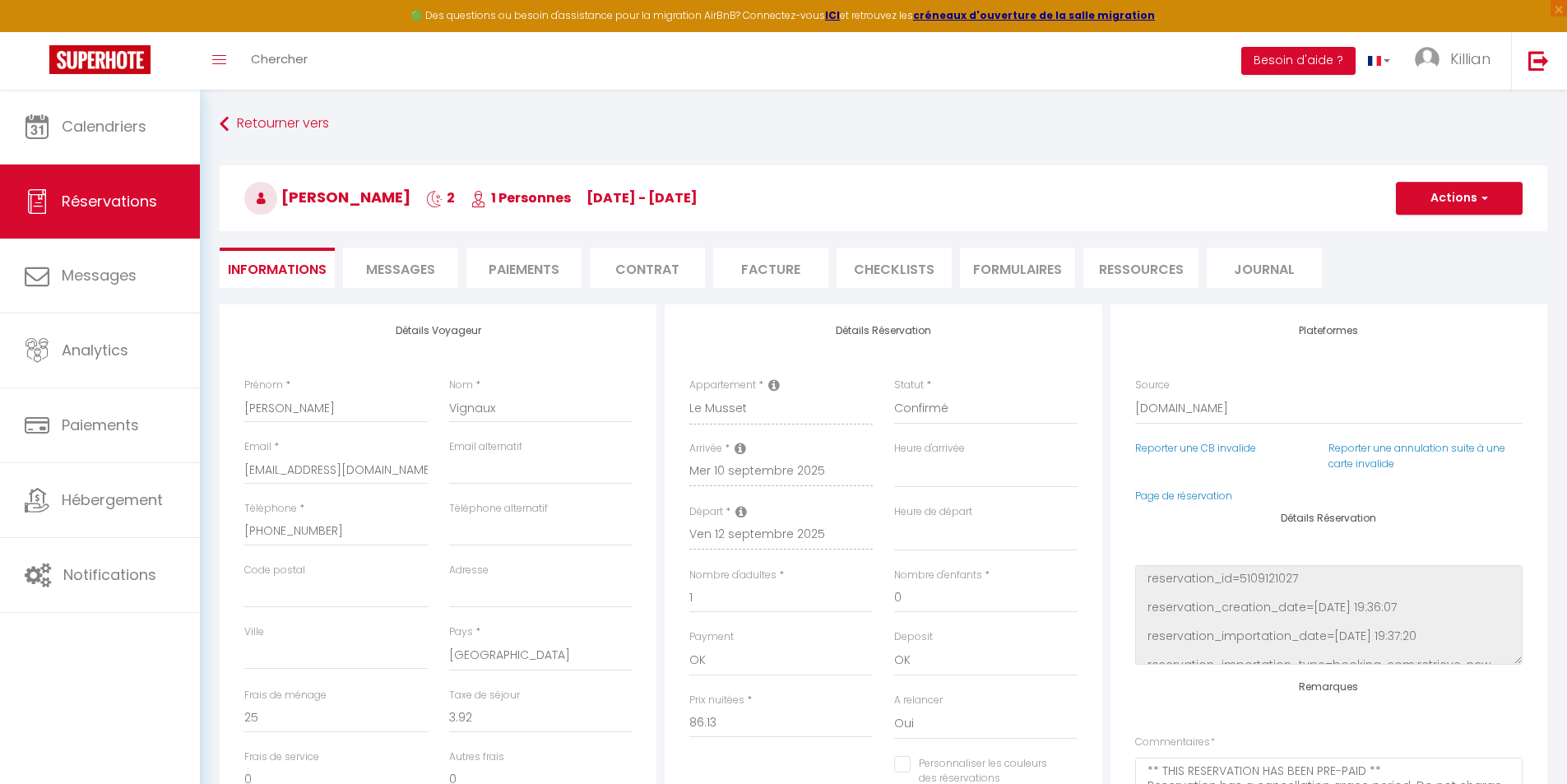
select select
click at [396, 275] on span "Messages" at bounding box center [400, 269] width 69 height 19
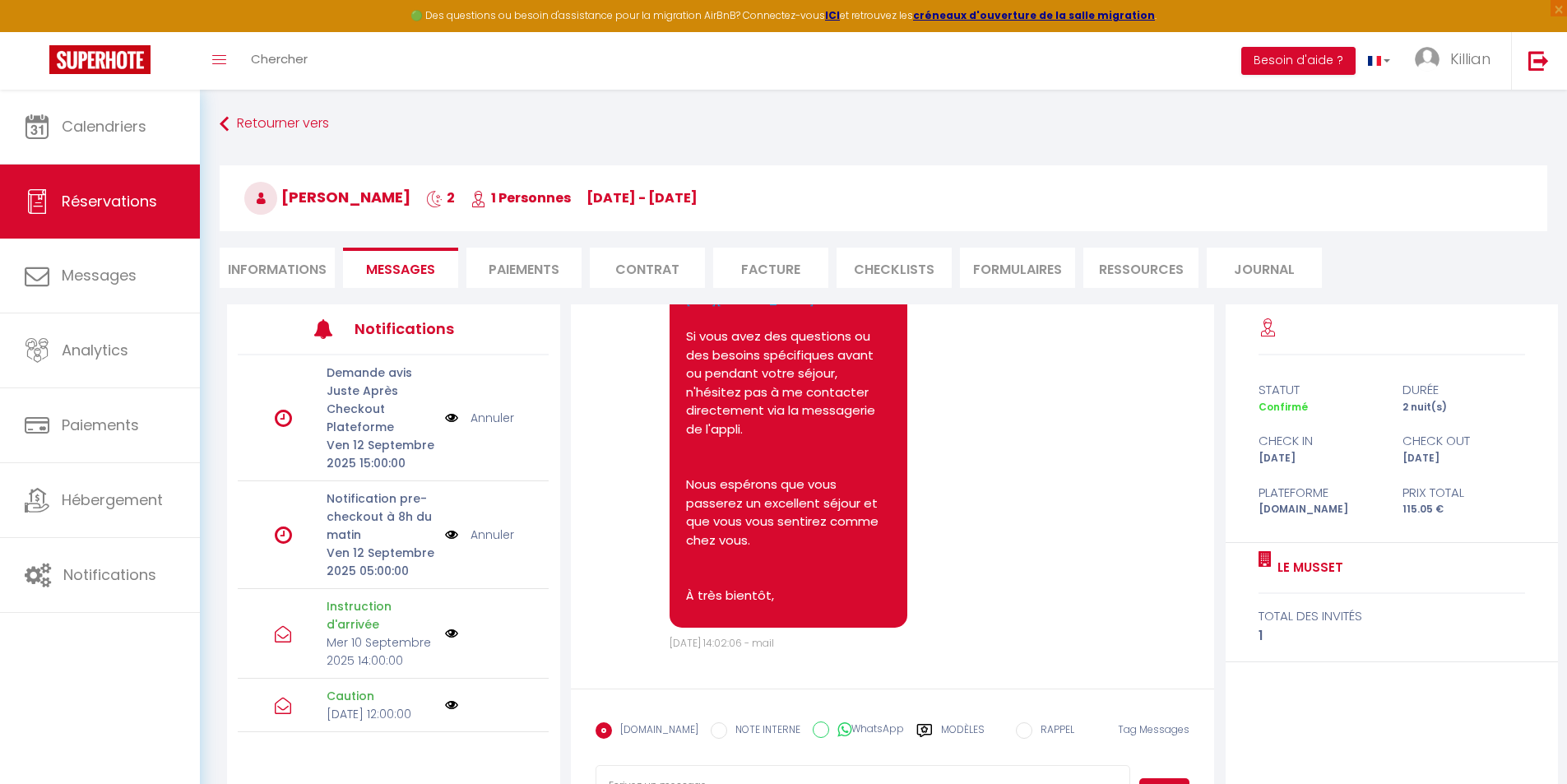
scroll to position [5451, 0]
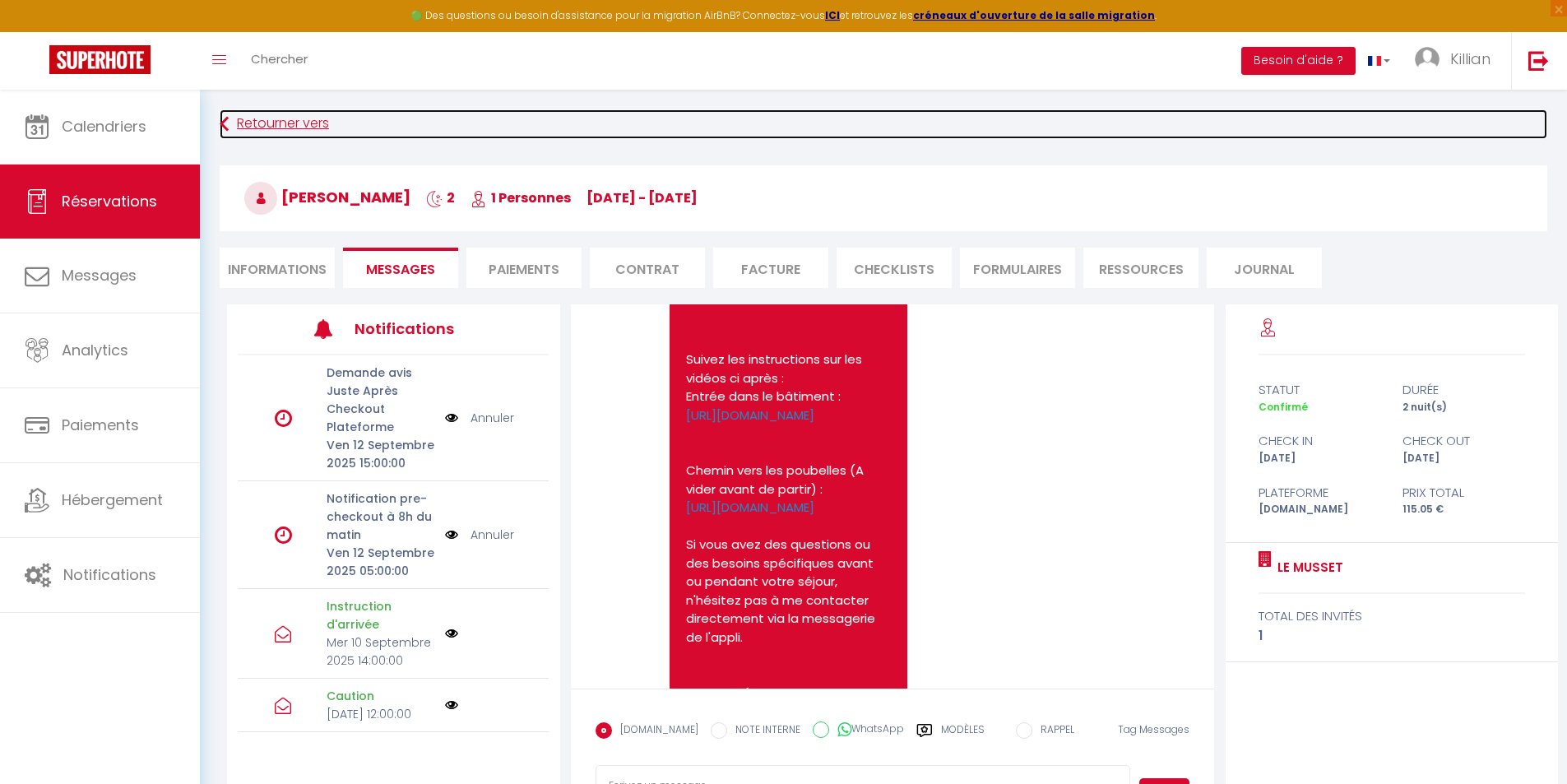
click at [442, 130] on link "Retourner vers" at bounding box center [884, 124] width 1328 height 29
select select
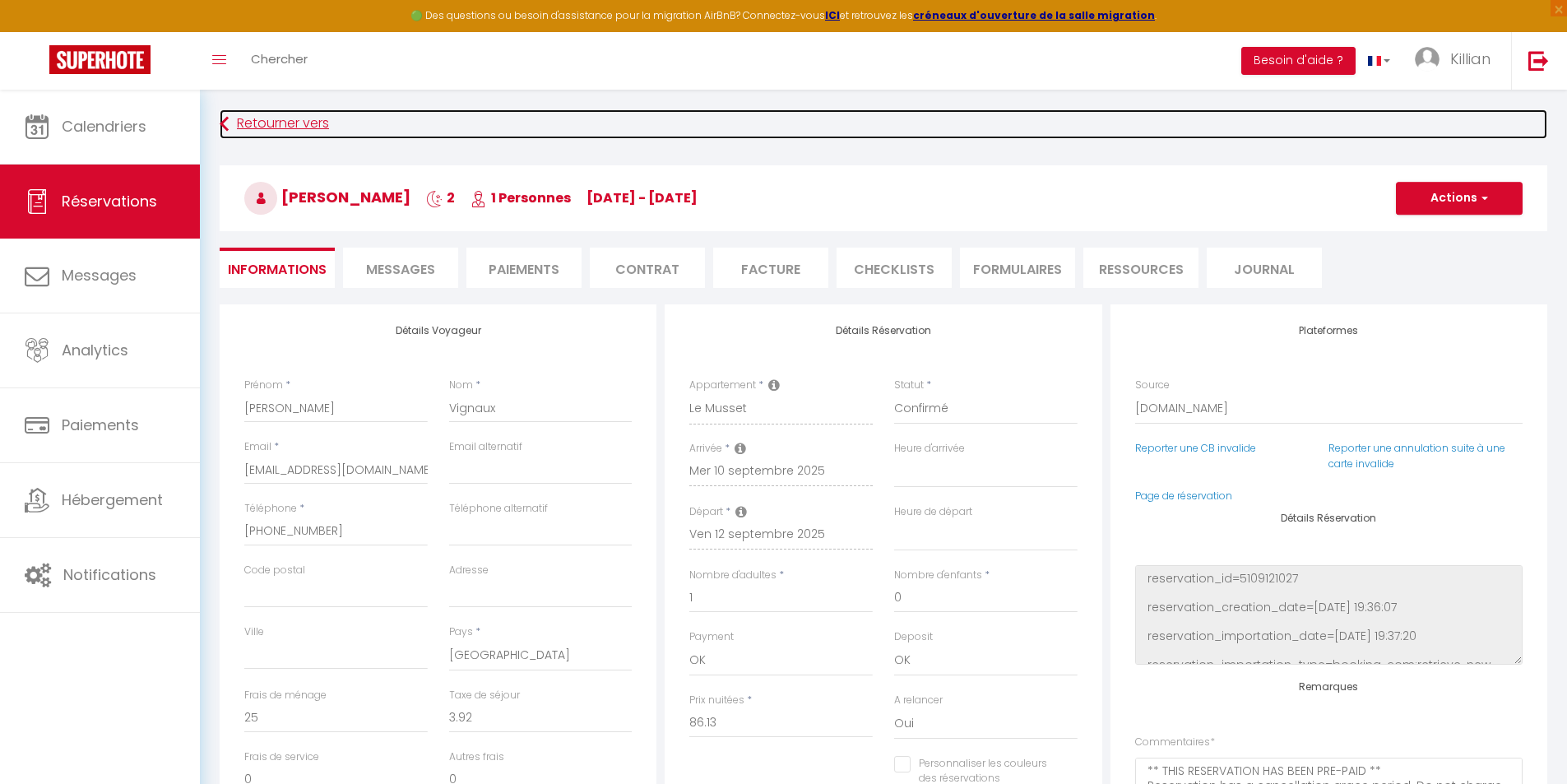
click at [329, 122] on link "Retourner vers" at bounding box center [884, 124] width 1328 height 29
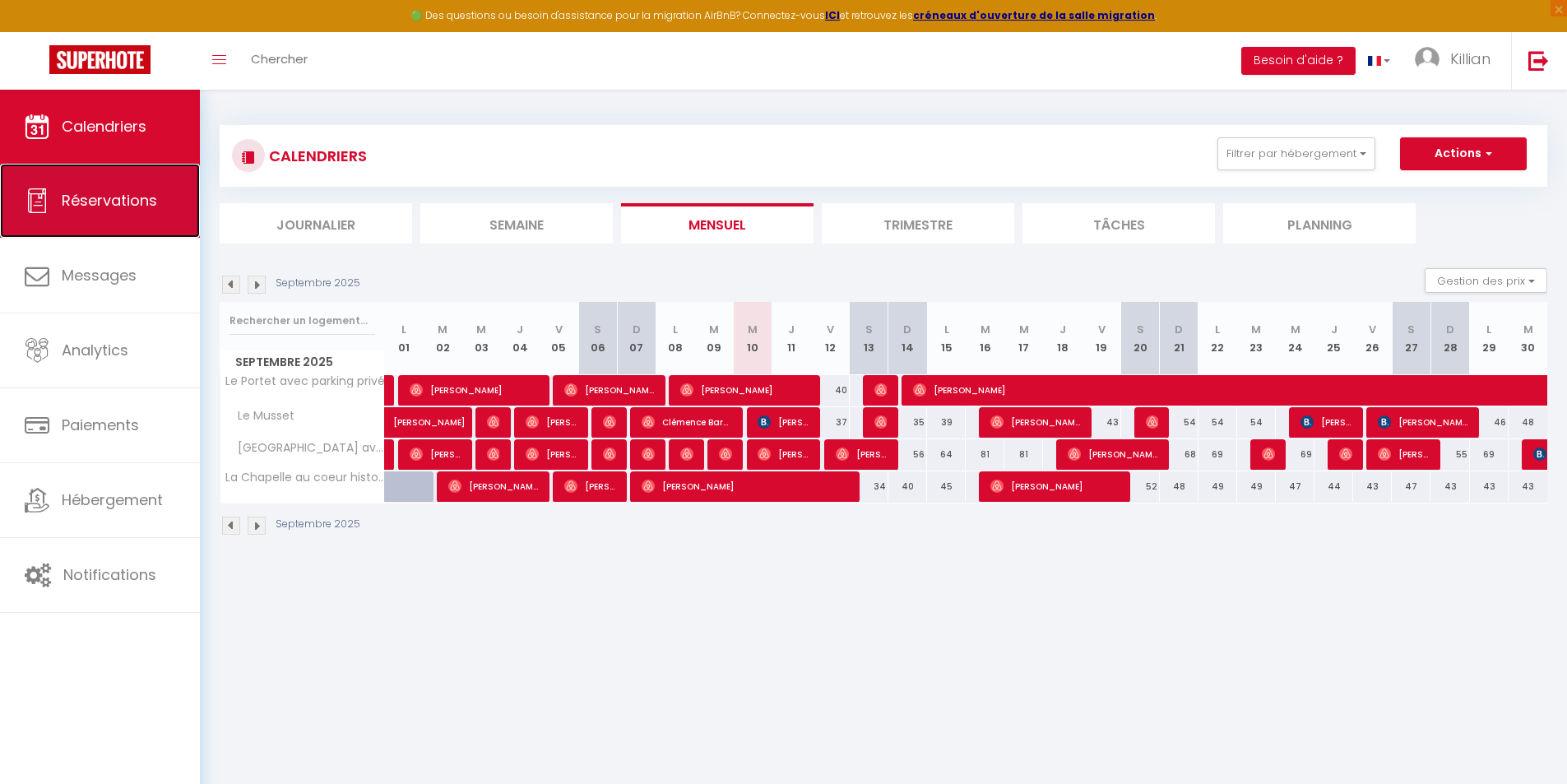
click at [160, 194] on link "Réservations" at bounding box center [100, 201] width 200 height 74
select select "not_cancelled"
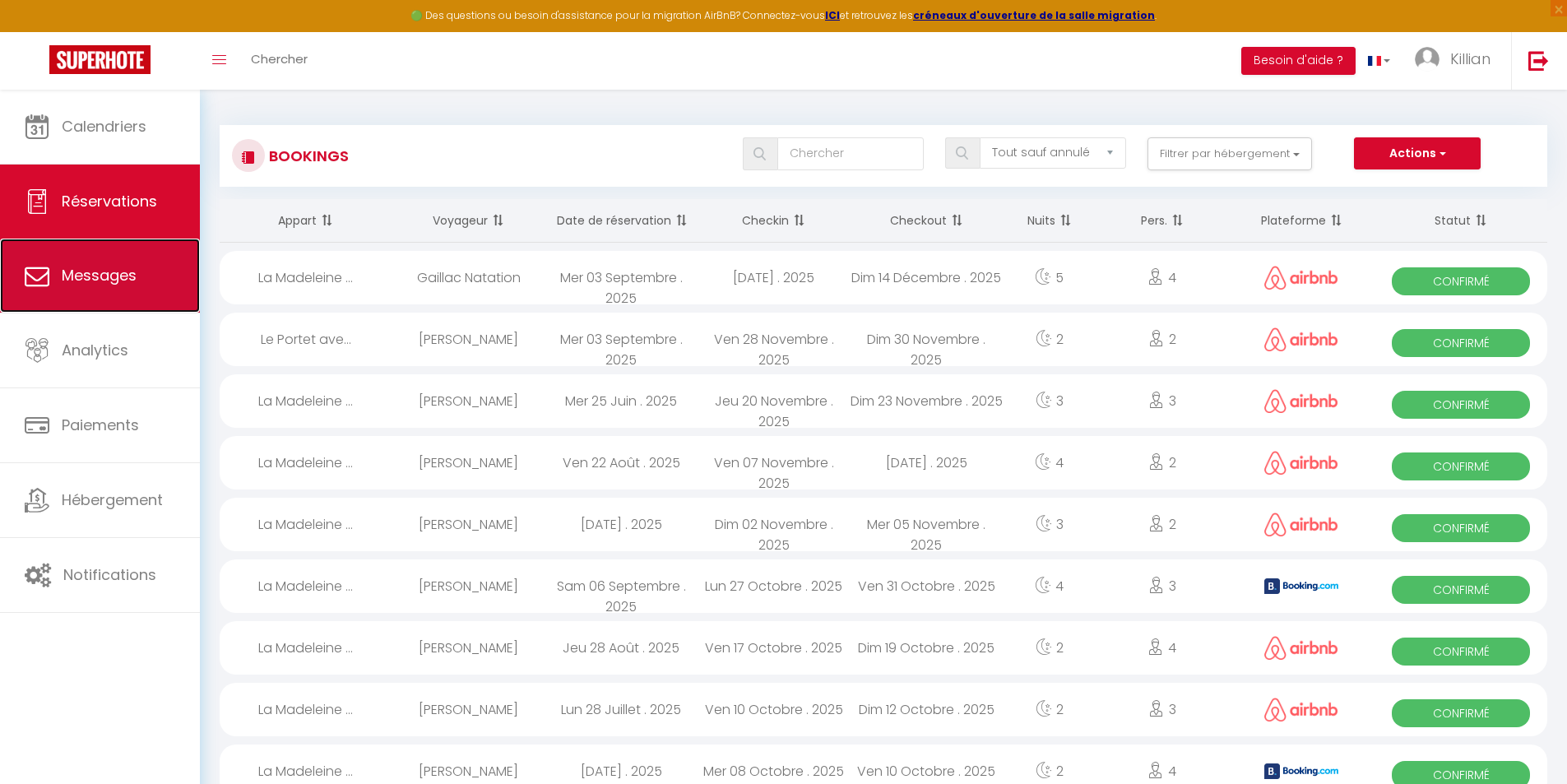
click at [156, 274] on link "Messages" at bounding box center [100, 275] width 200 height 74
select select "message"
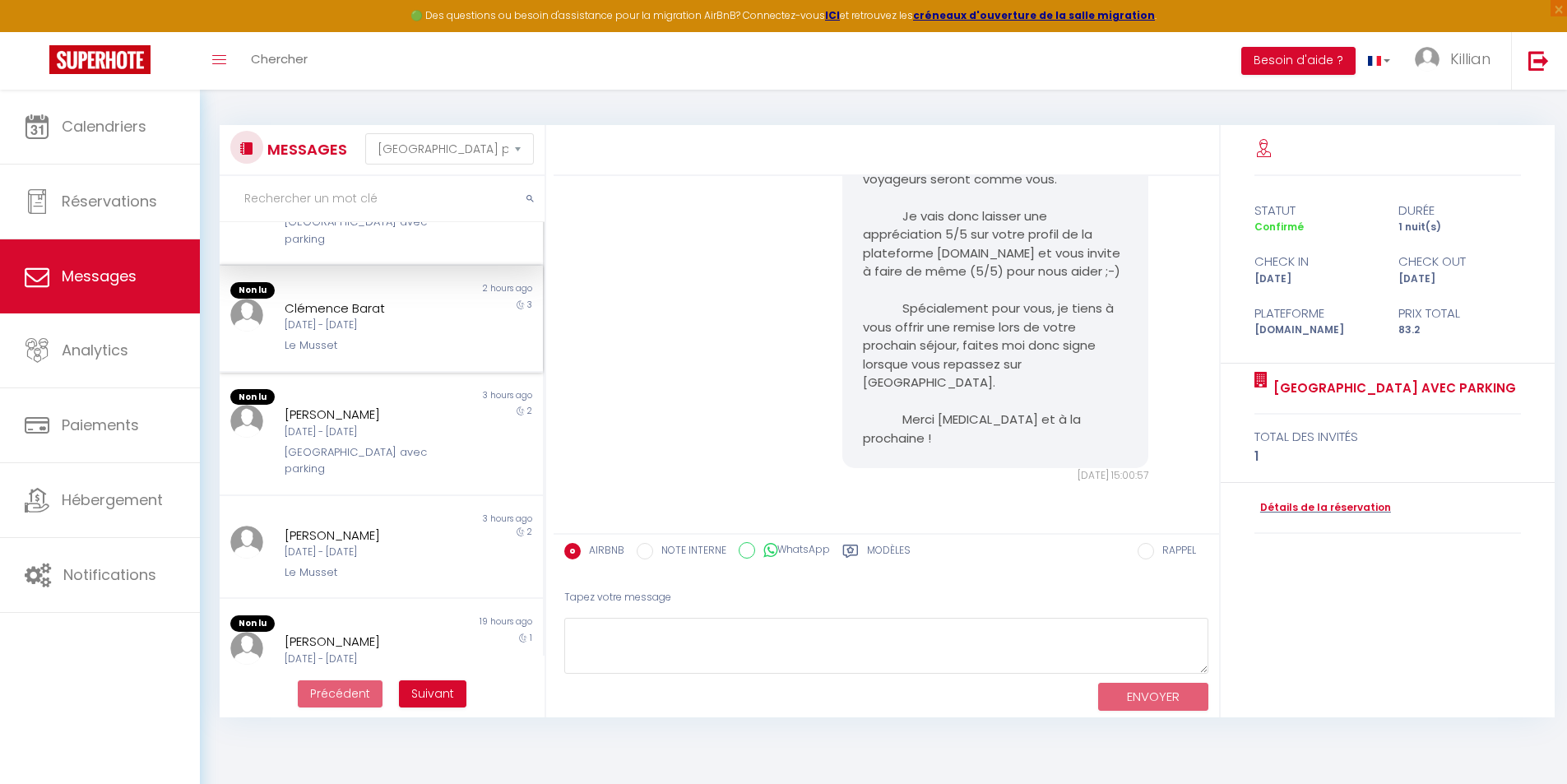
scroll to position [82, 0]
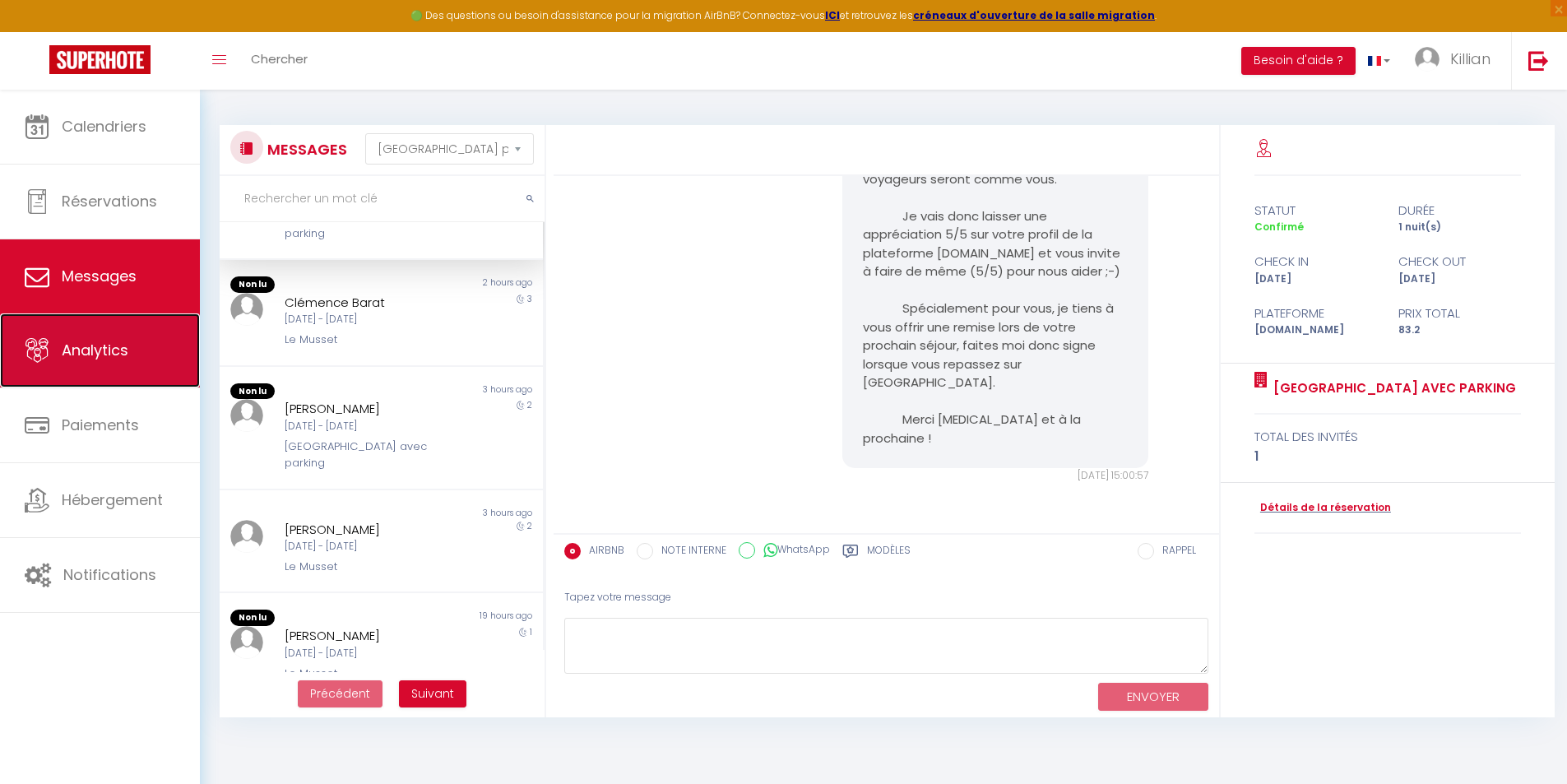
click at [103, 332] on link "Analytics" at bounding box center [100, 351] width 200 height 74
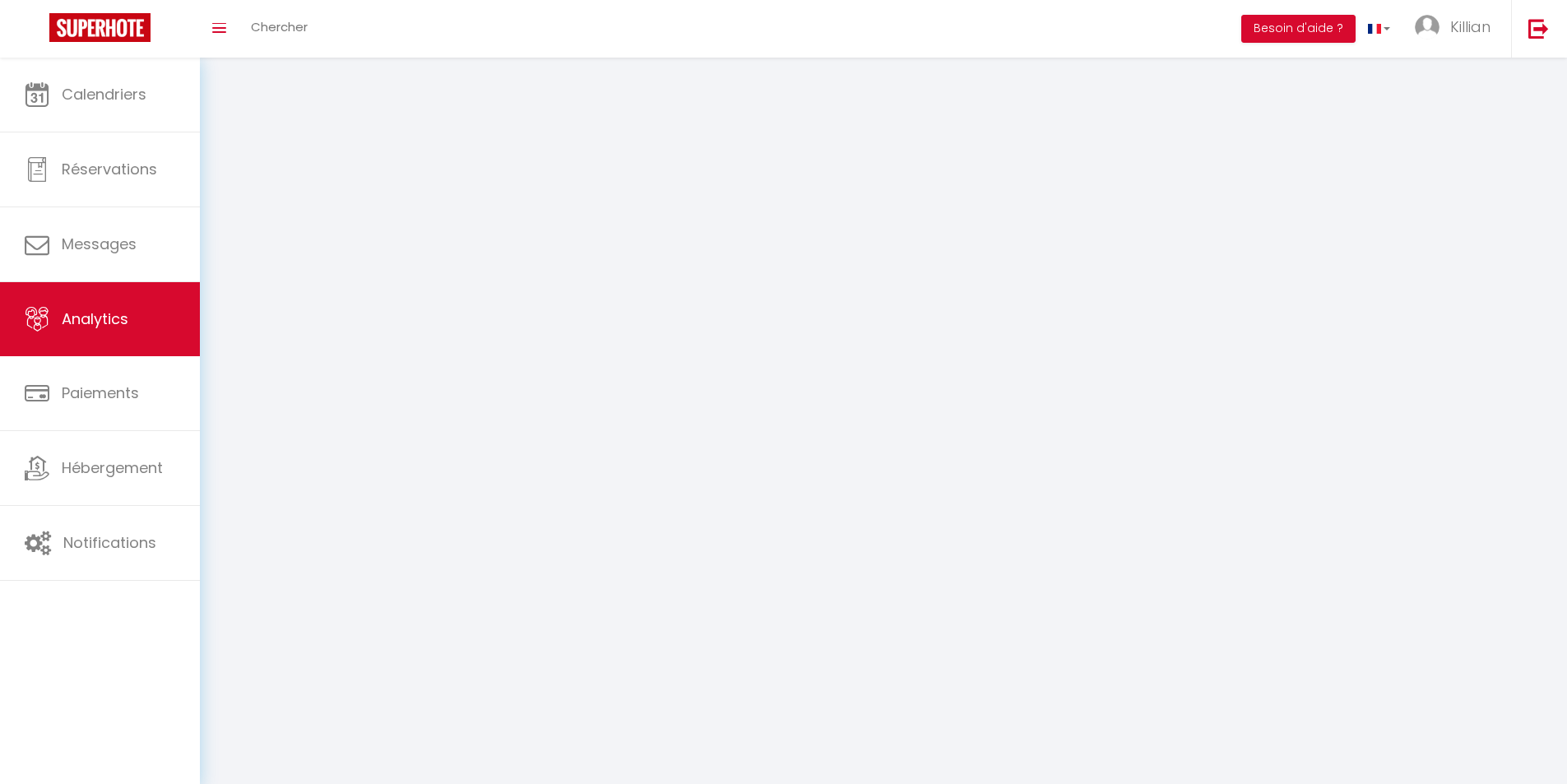
select select "2025"
select select "9"
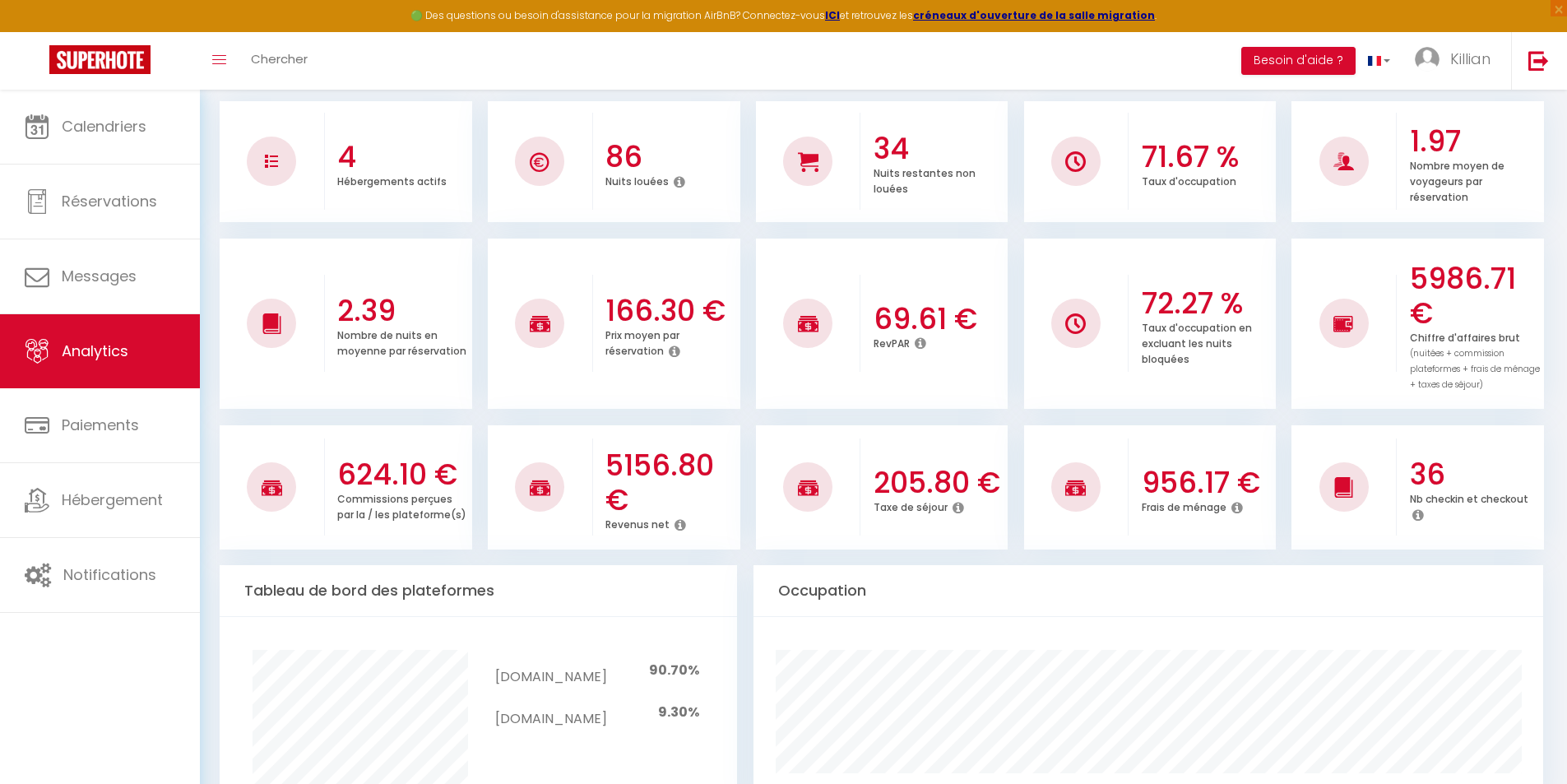
scroll to position [247, 0]
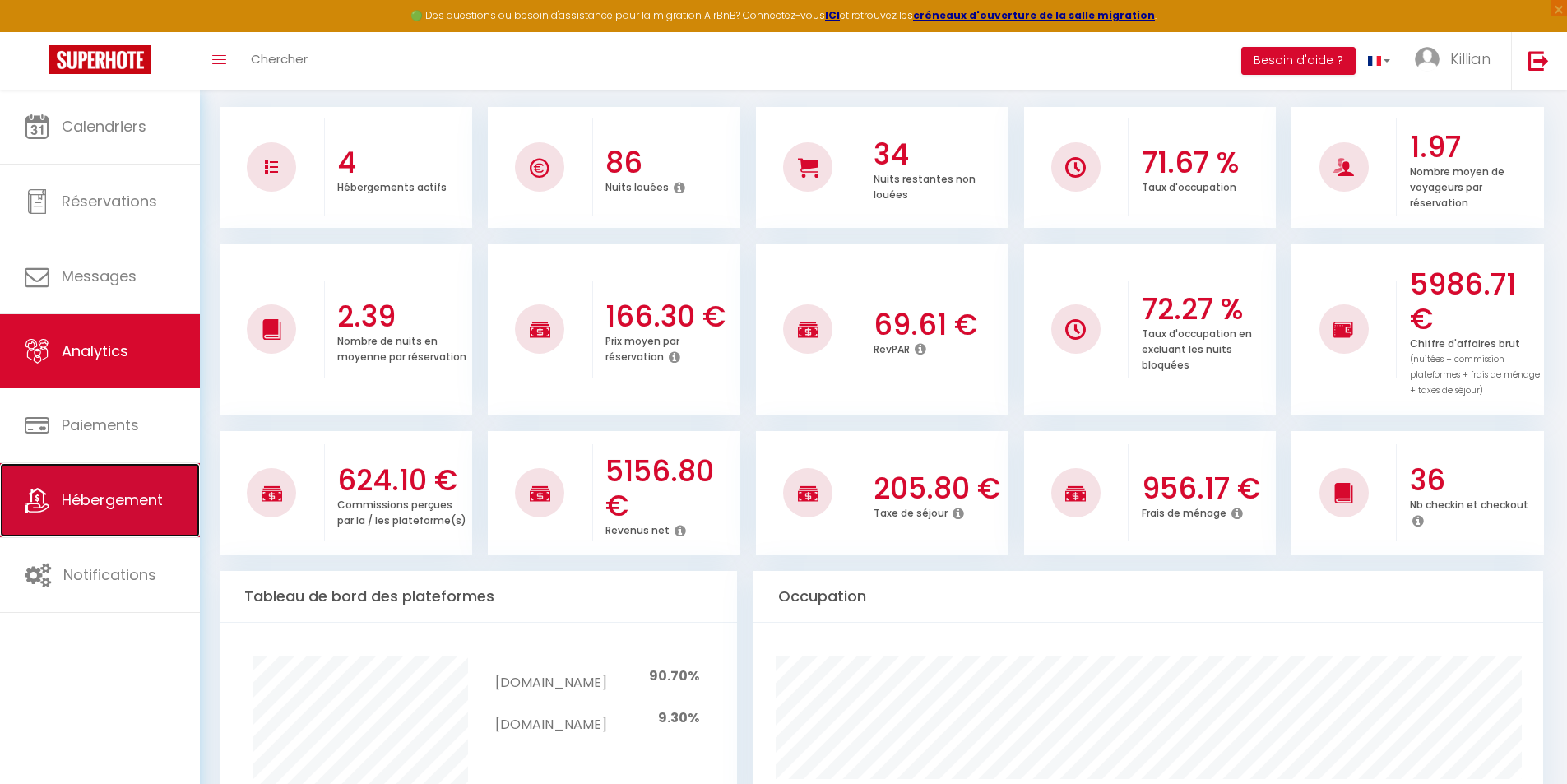
click at [131, 514] on link "Hébergement" at bounding box center [100, 500] width 200 height 74
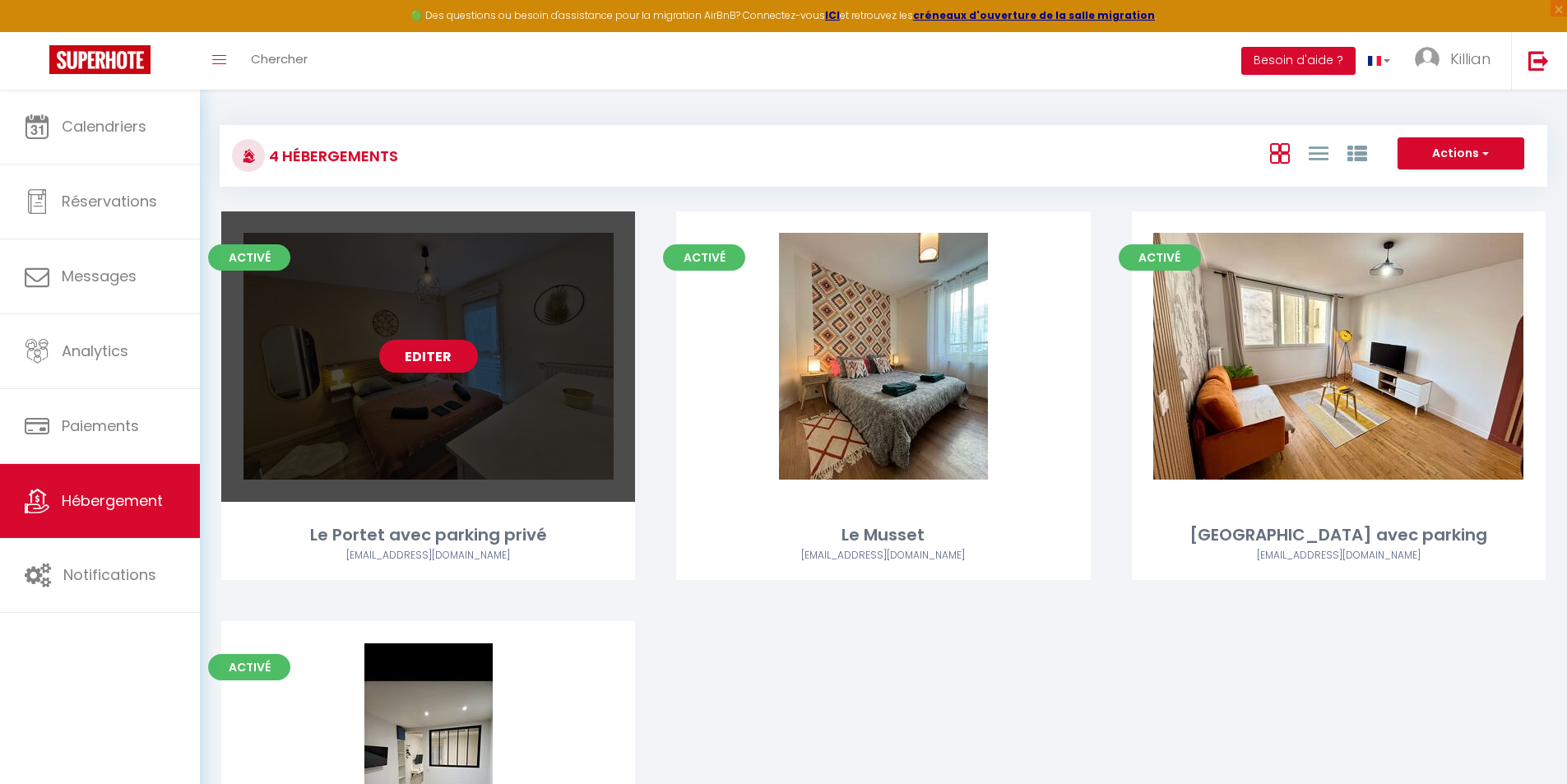
click at [428, 362] on link "Editer" at bounding box center [429, 357] width 99 height 33
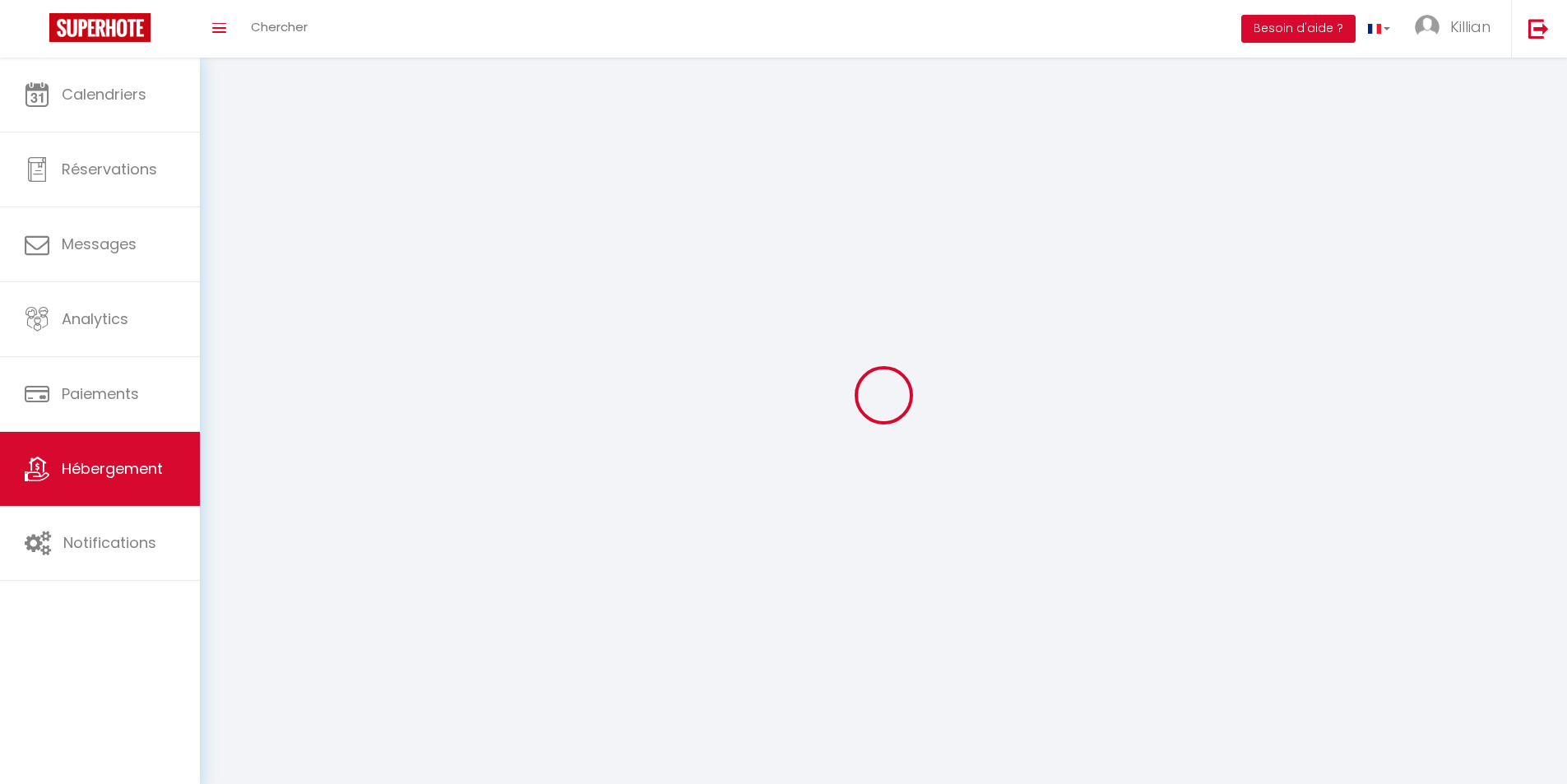
select select "1"
select select "28"
select select
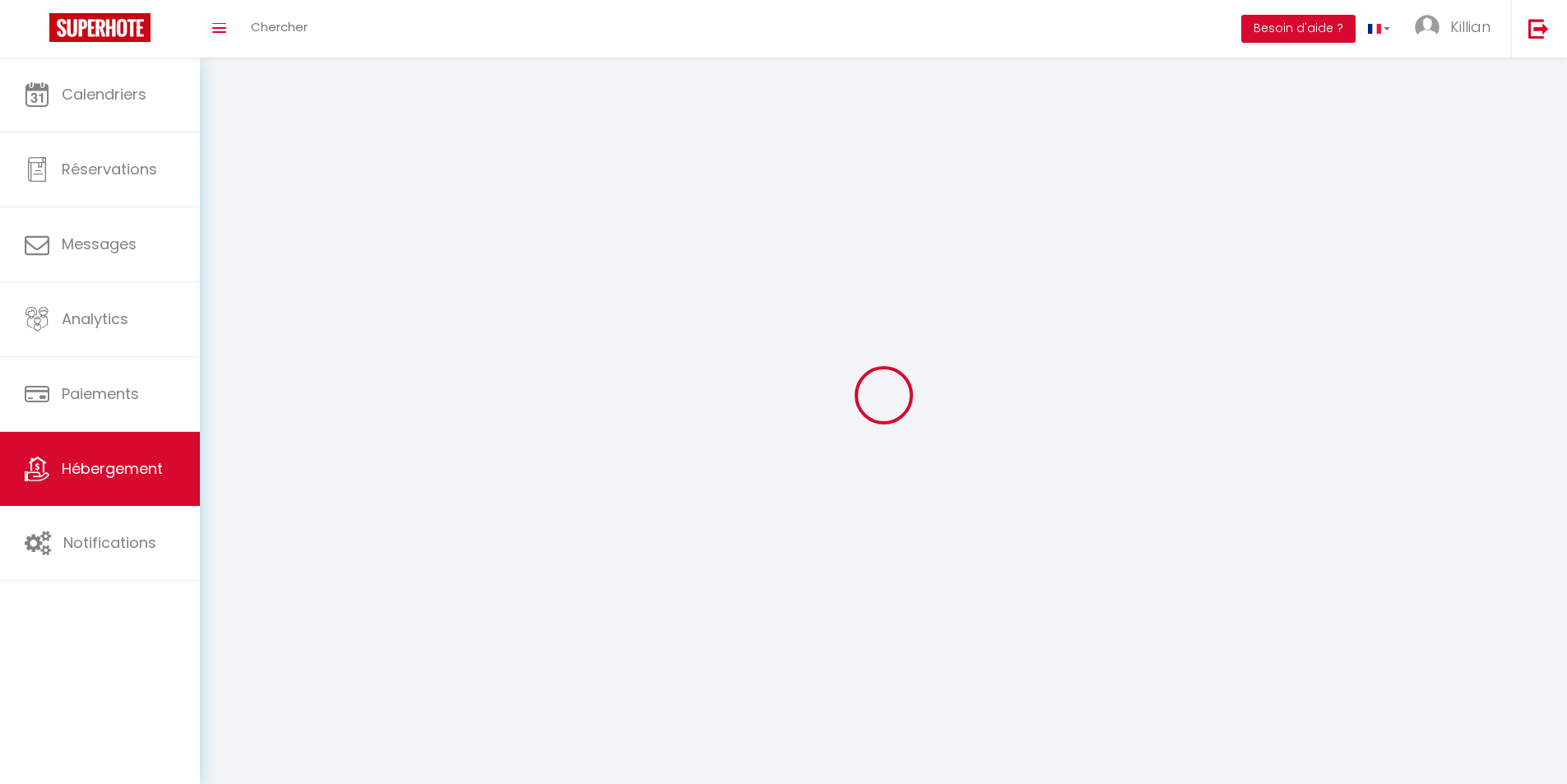
select select
checkbox input "false"
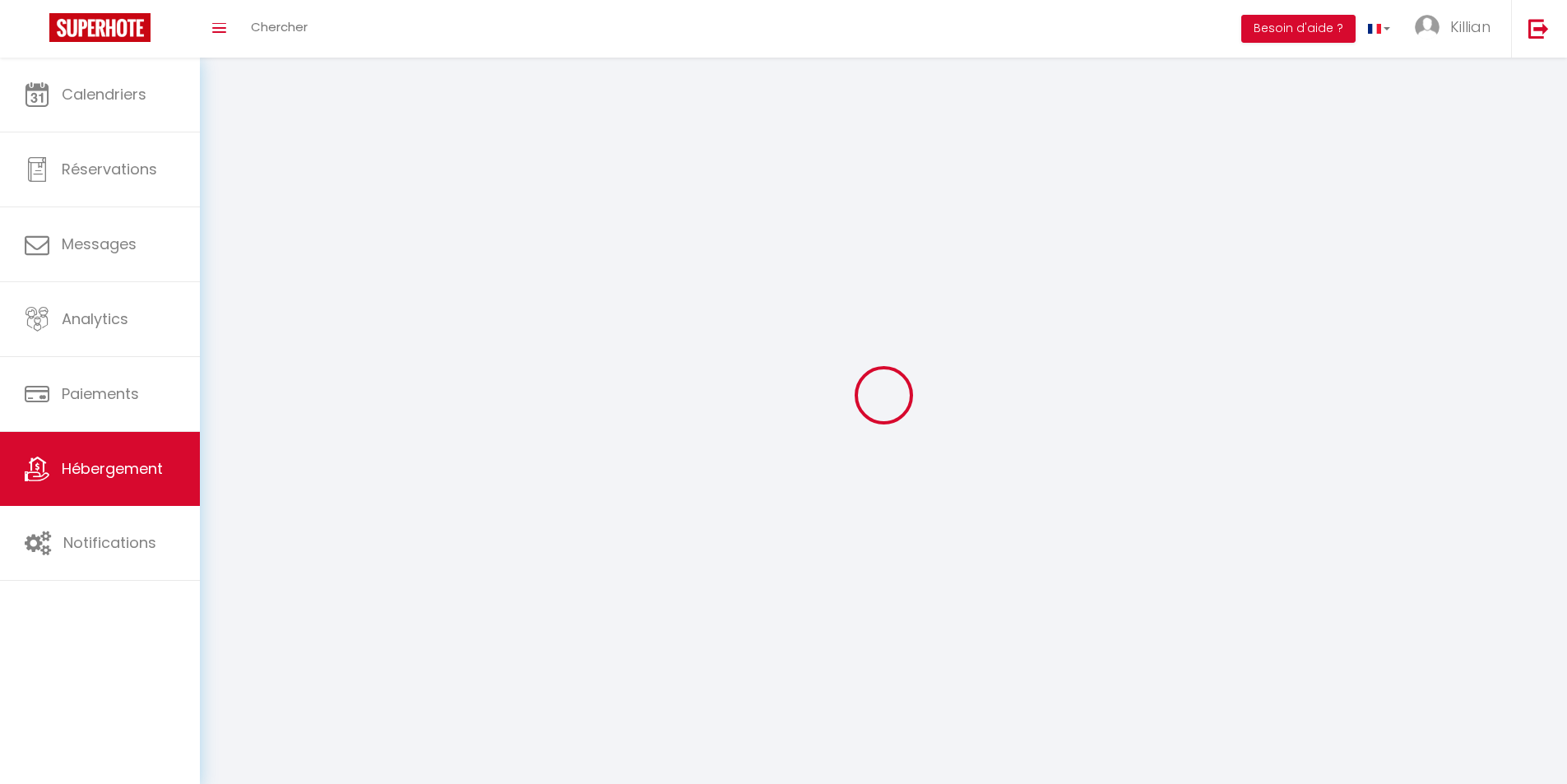
checkbox input "false"
select select
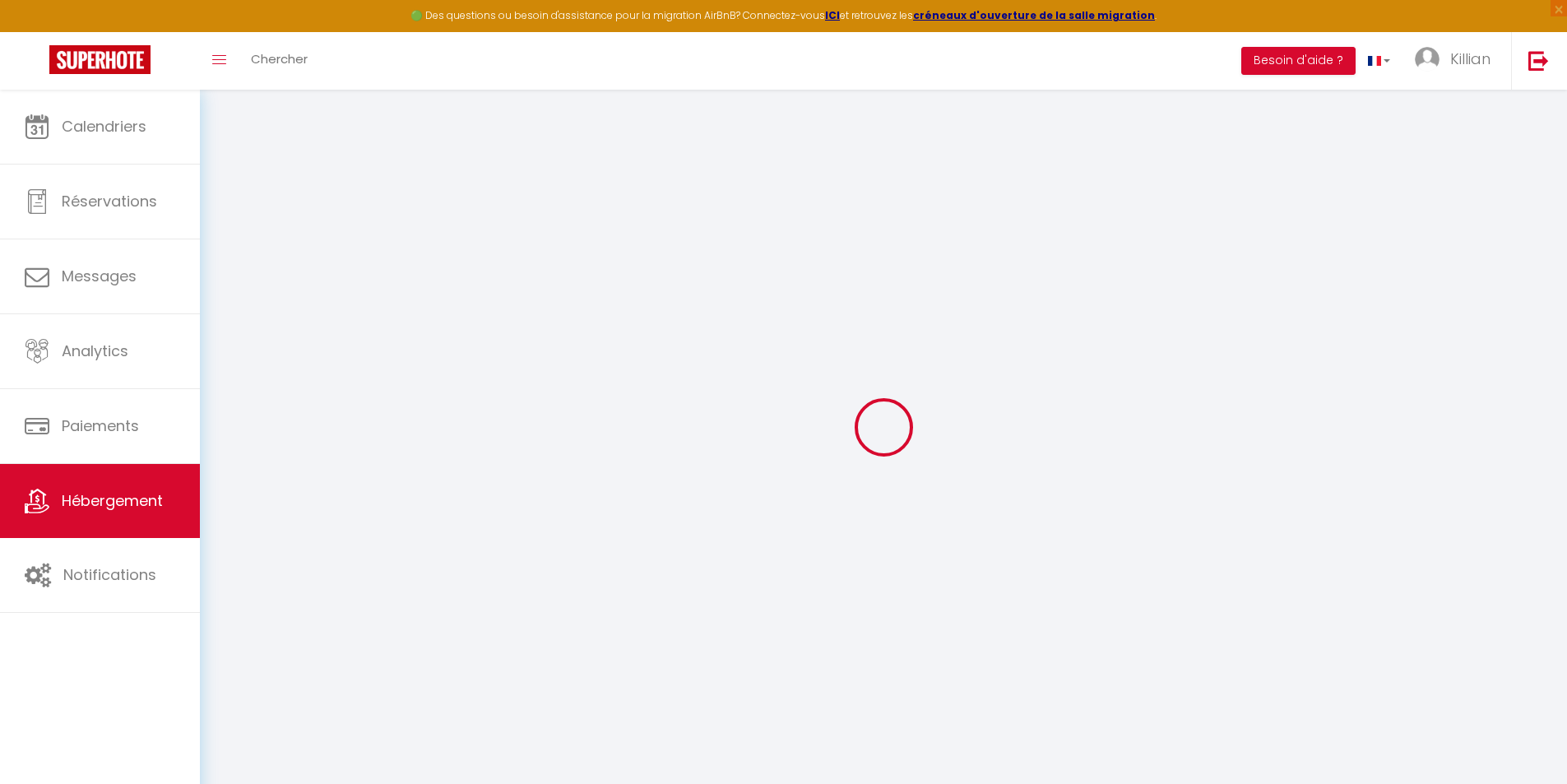
select select
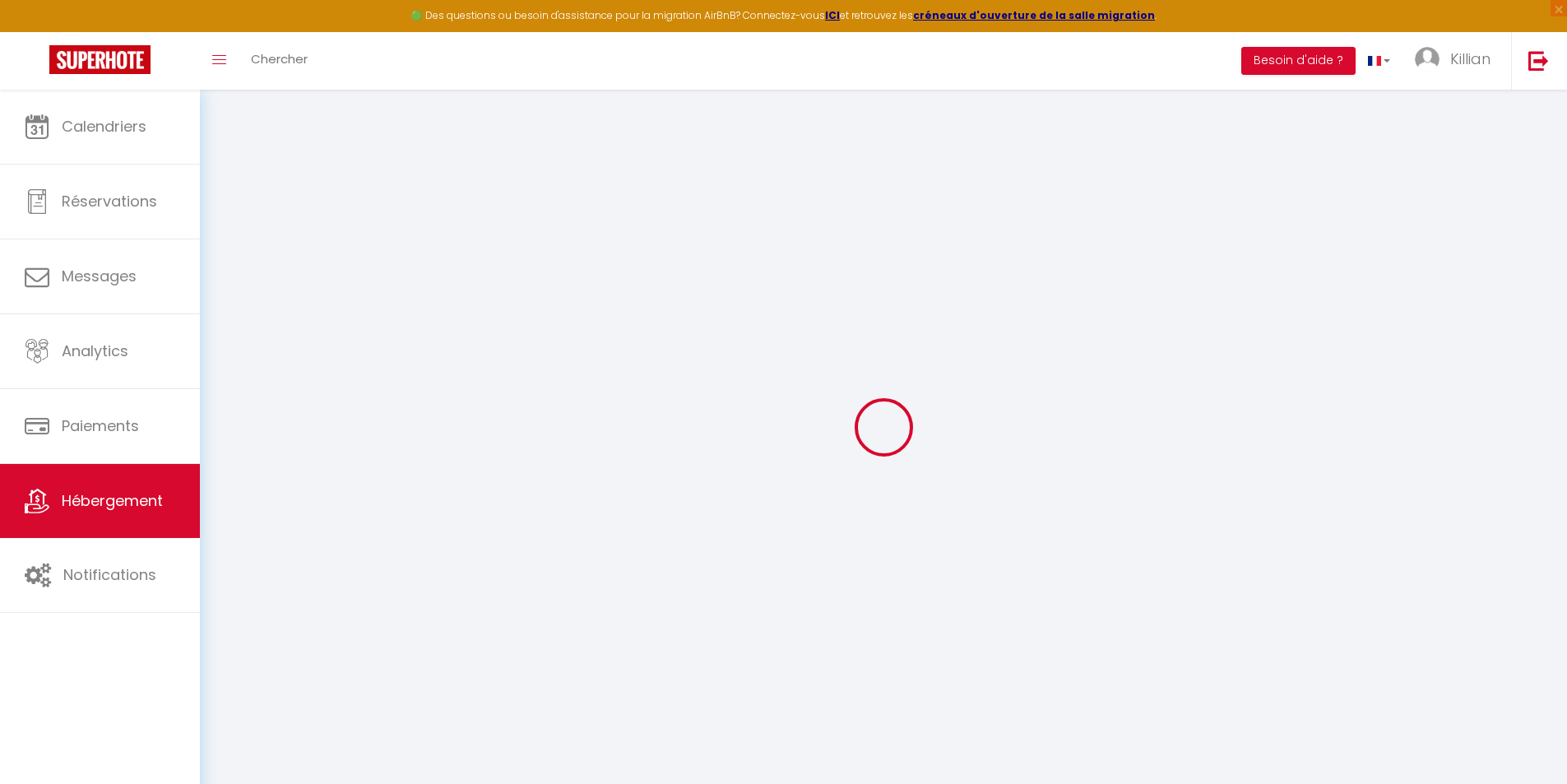
select select
checkbox input "false"
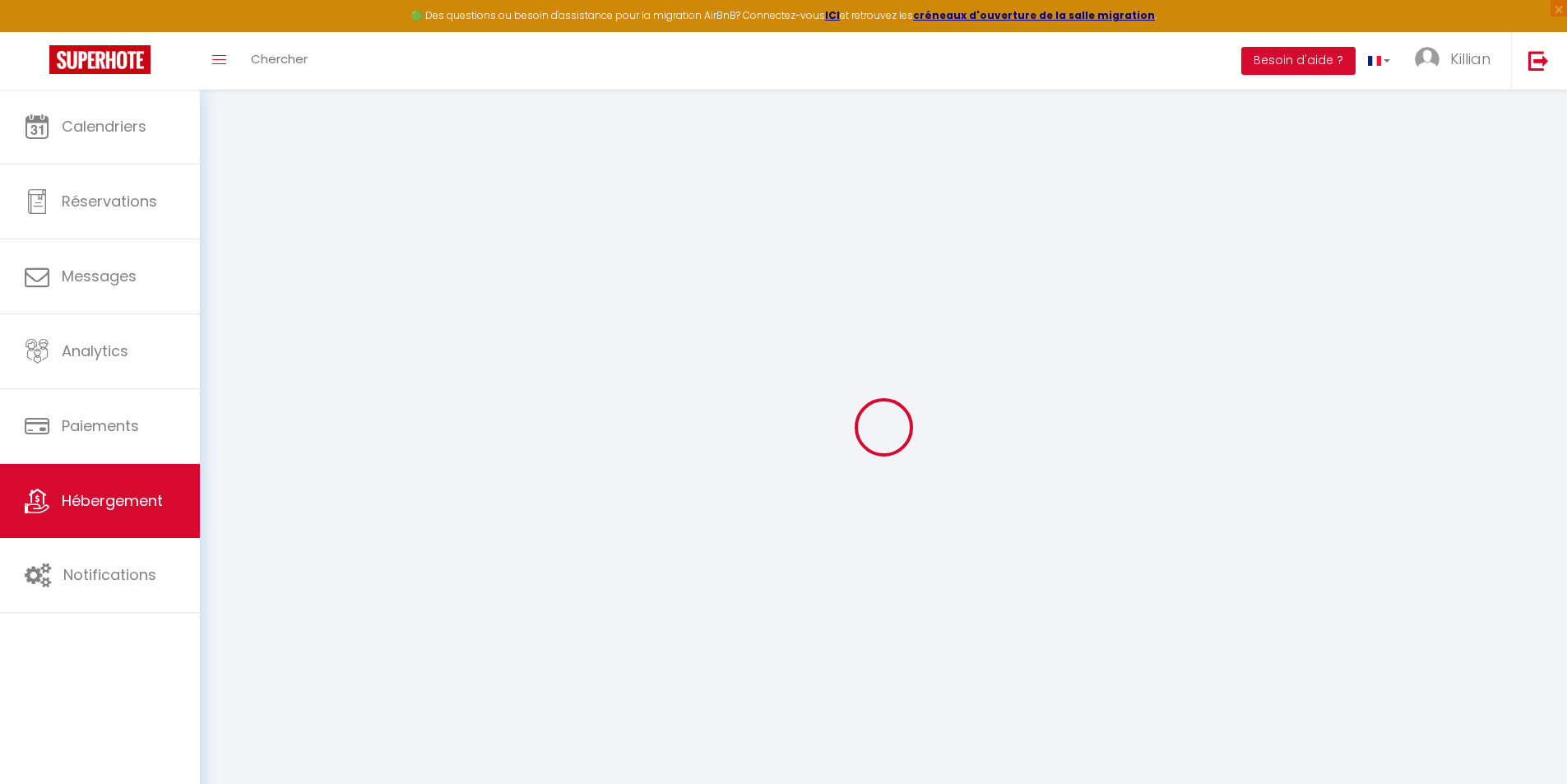
select select
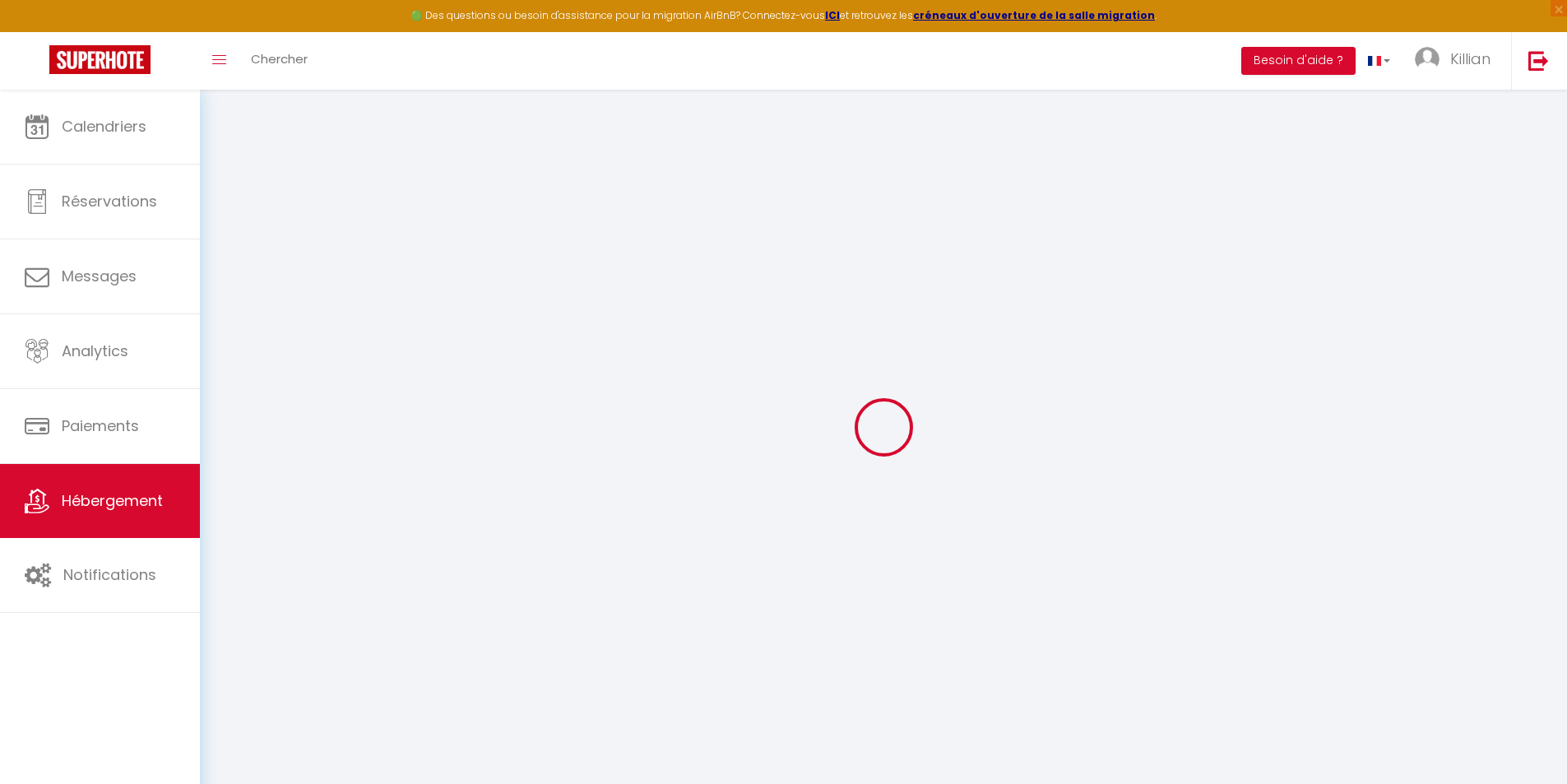
select select
checkbox input "false"
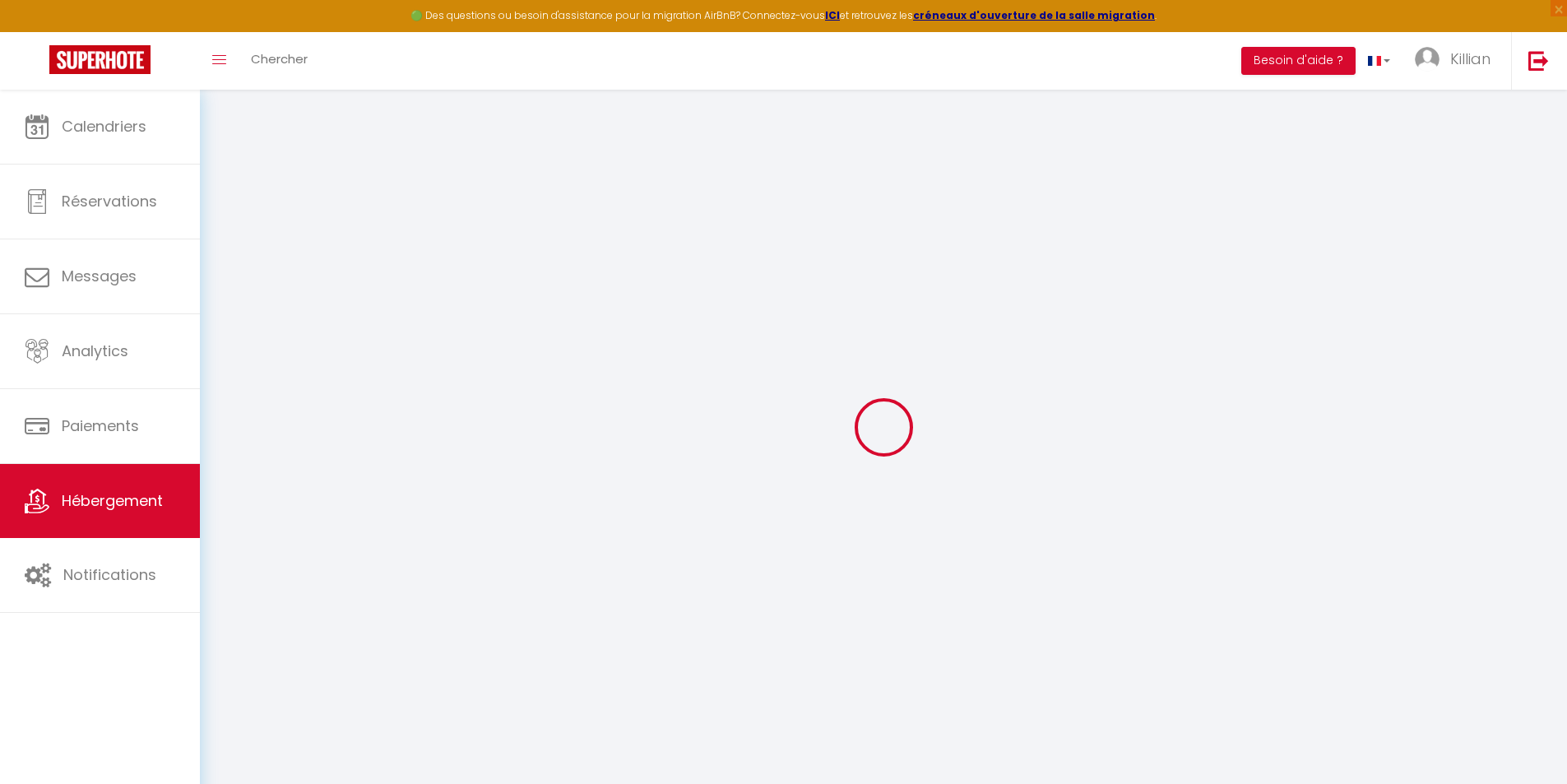
checkbox input "false"
select select
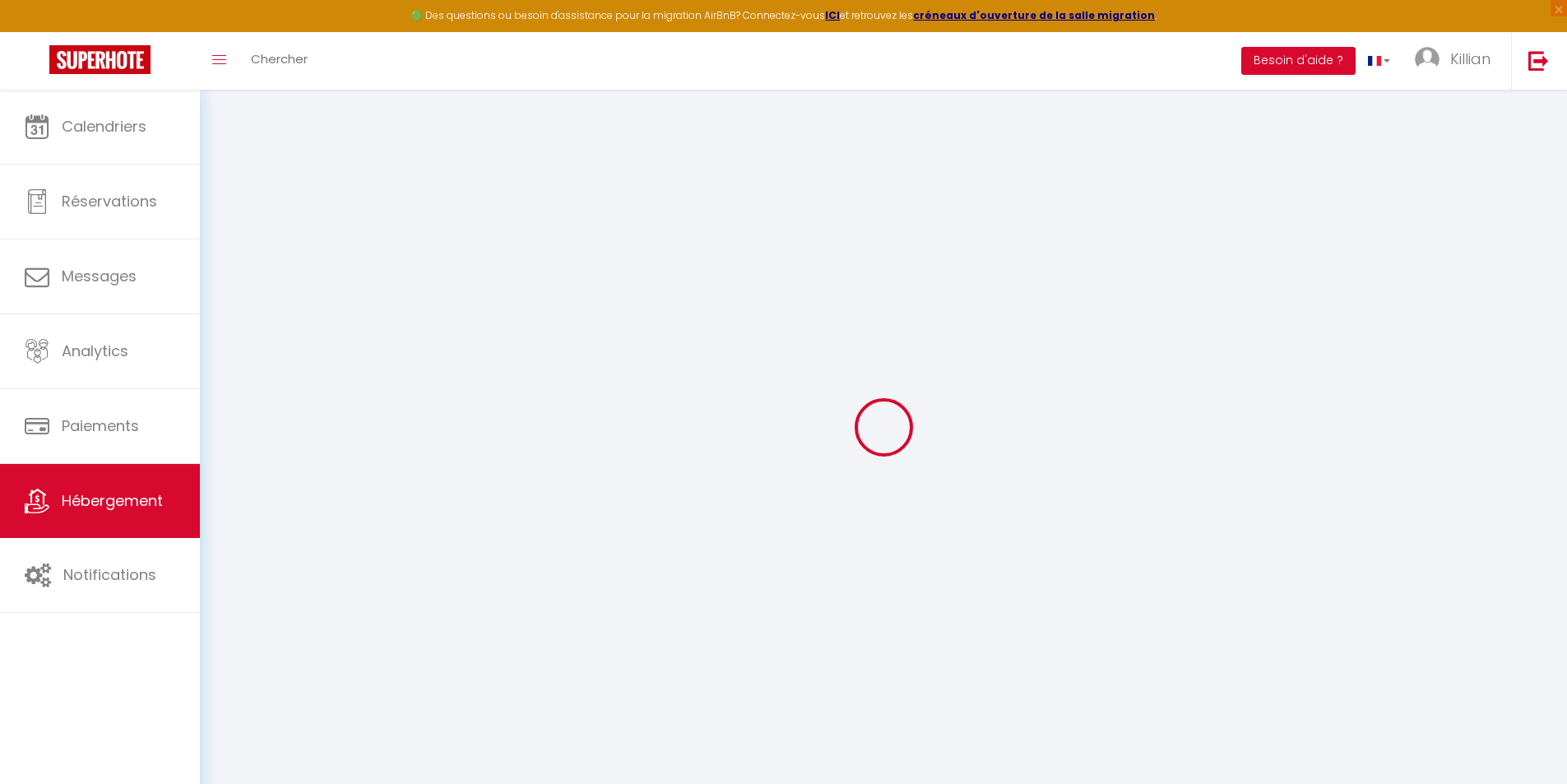
select select
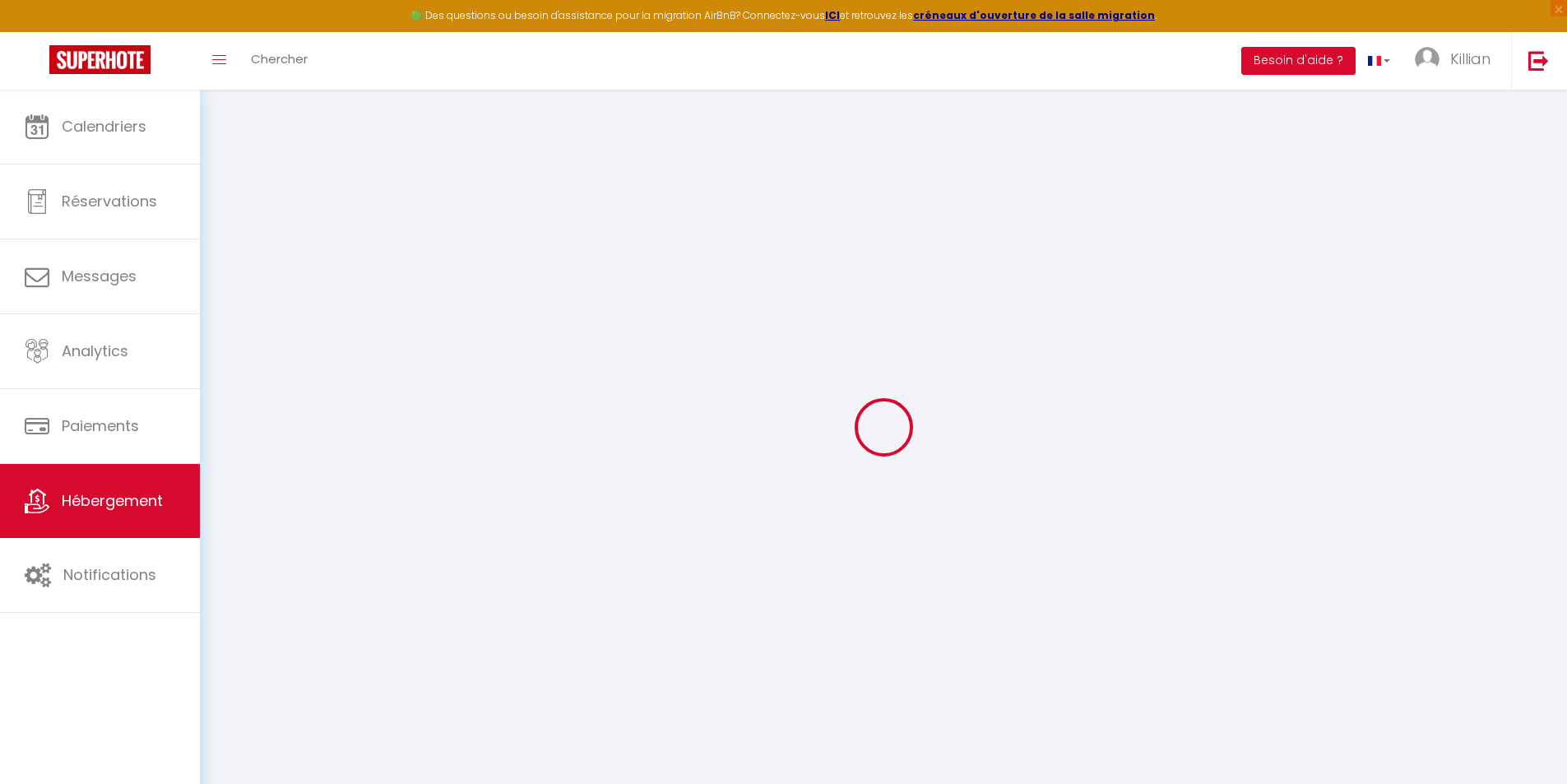
checkbox input "false"
select select
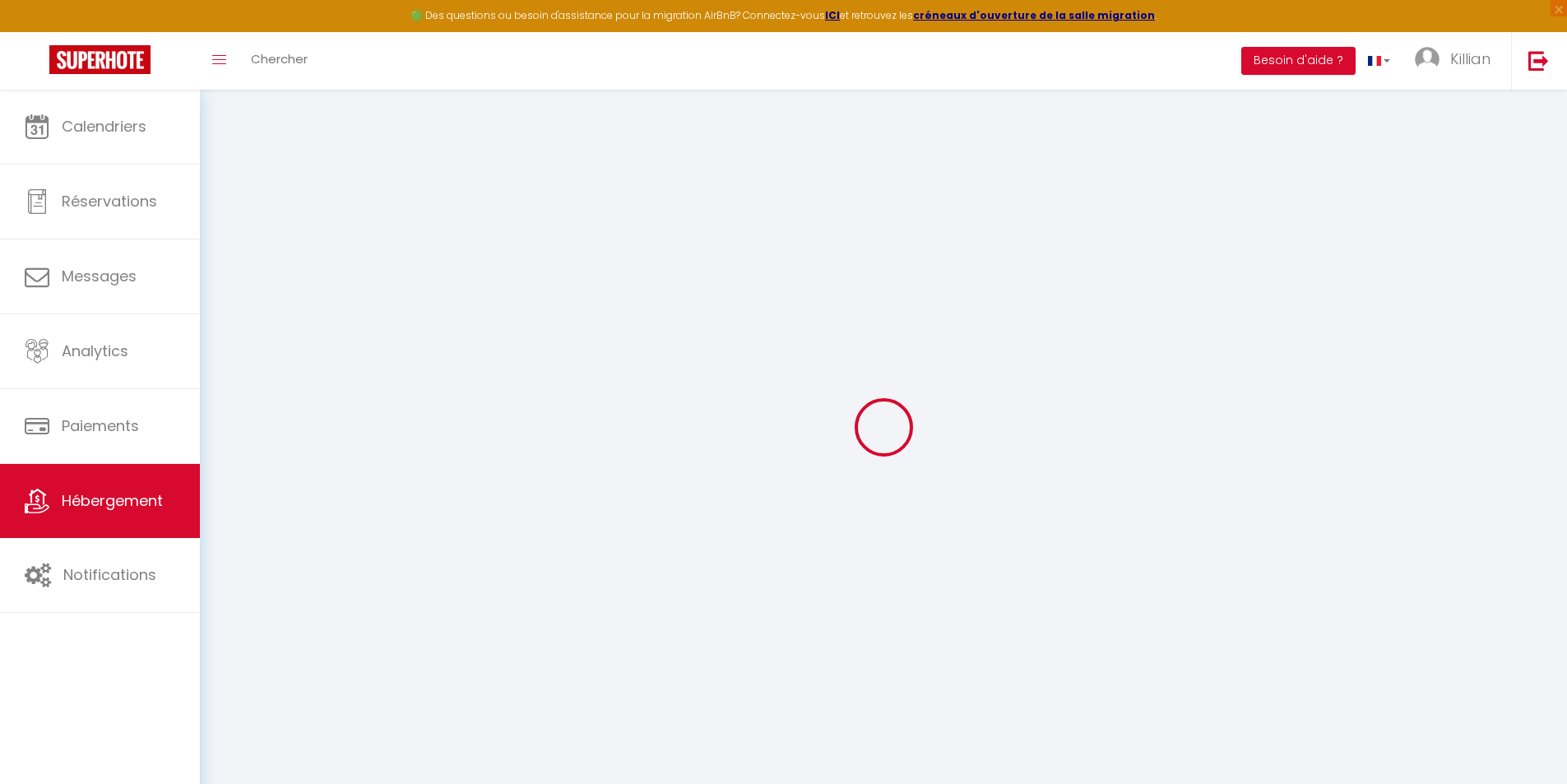
select select
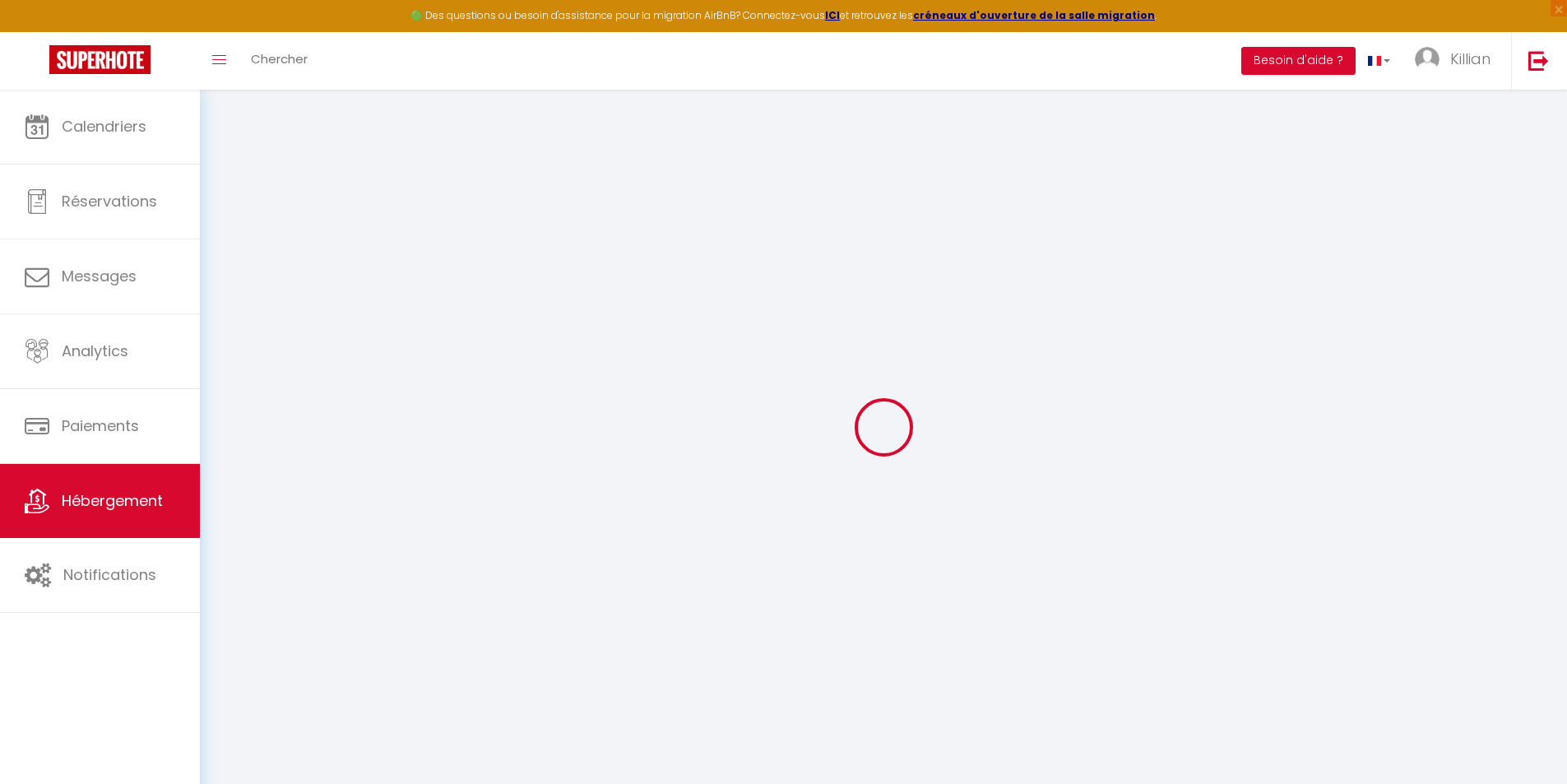
select select
checkbox input "false"
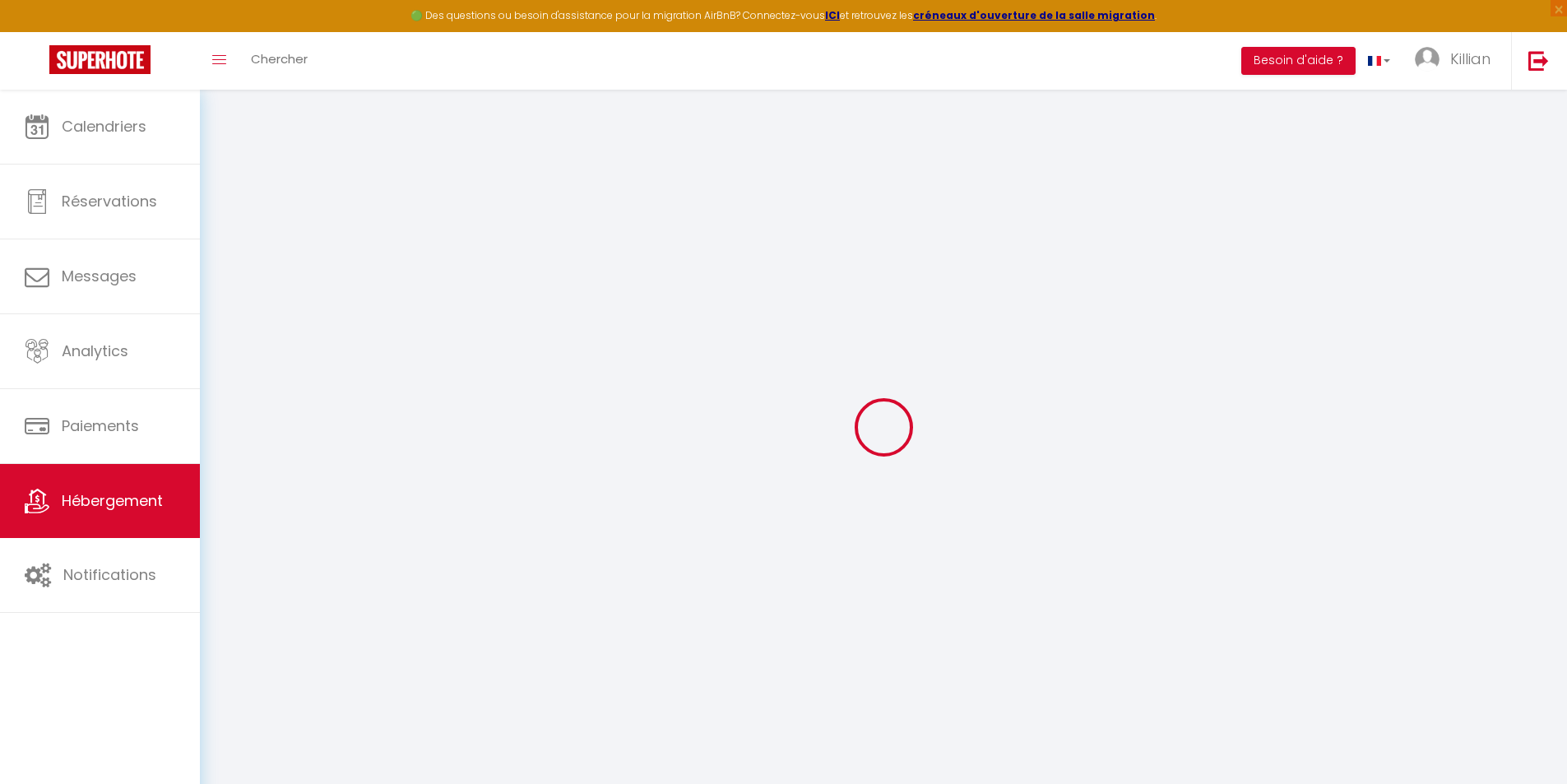
checkbox input "false"
select select
type input "Le Portet avec parking privé"
select select "condominium"
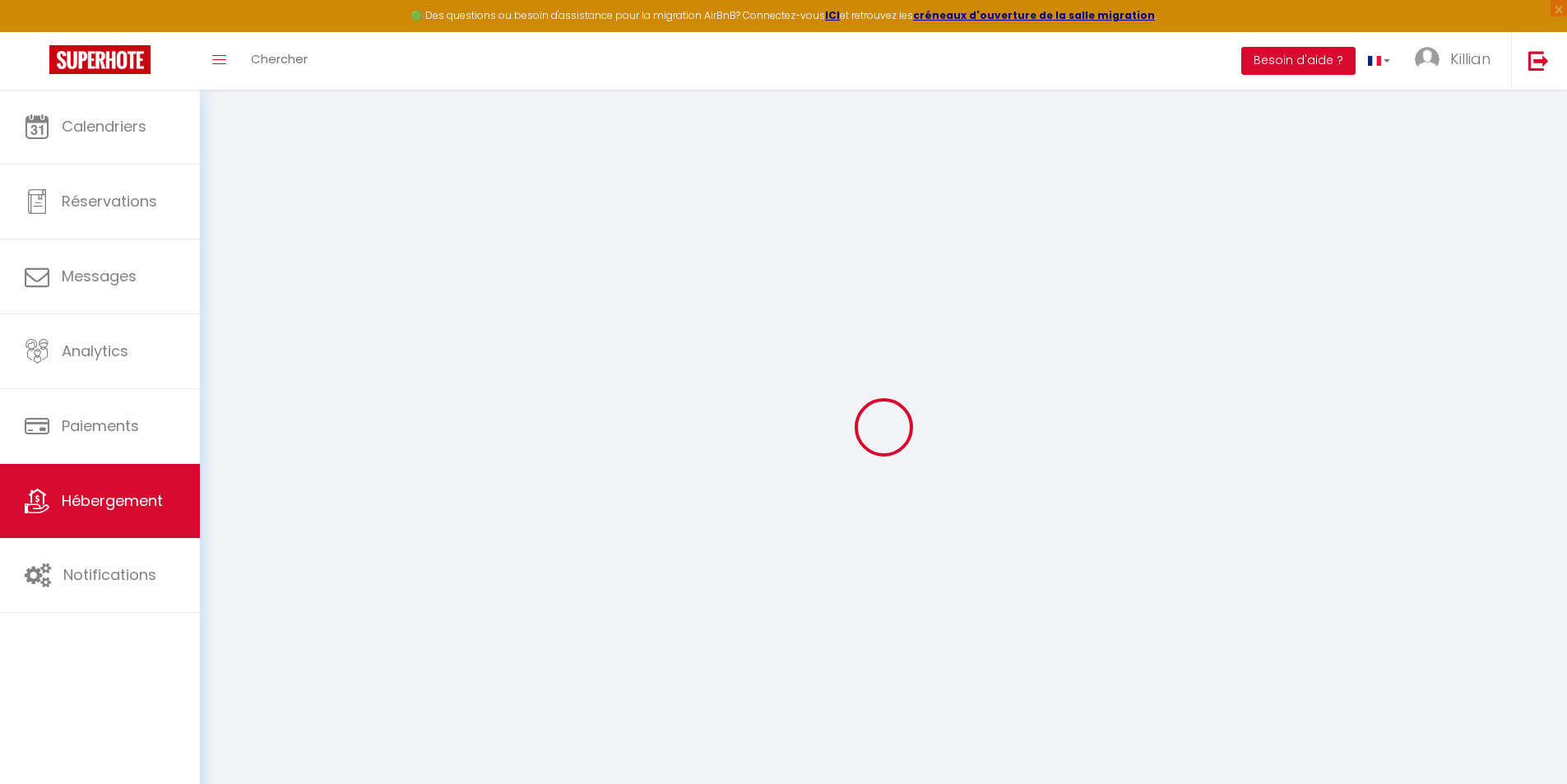
select select "2"
type input "60"
type input "30"
type input "300"
select select
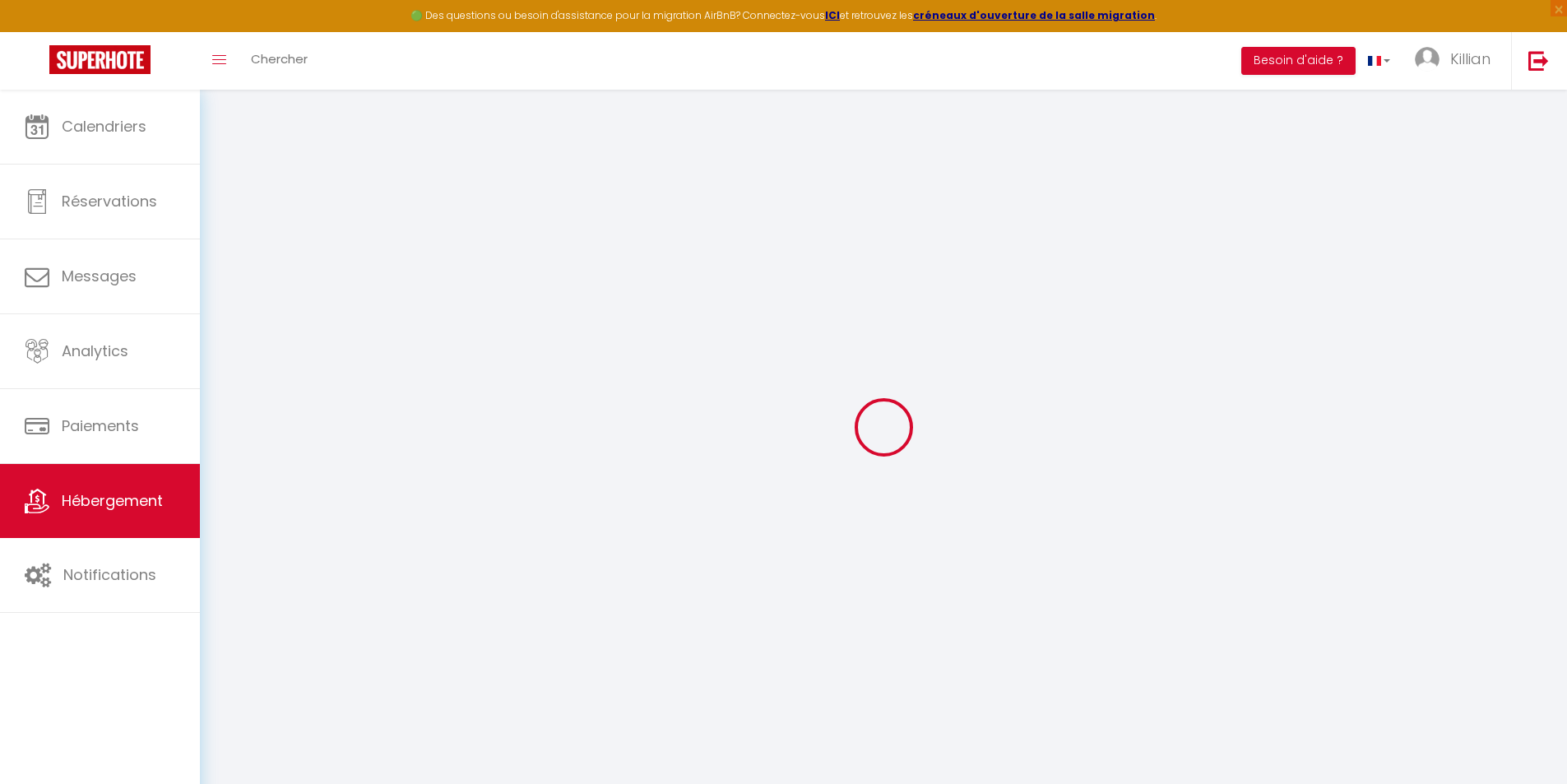
select select
type input "[STREET_ADDRESS][PERSON_NAME]"
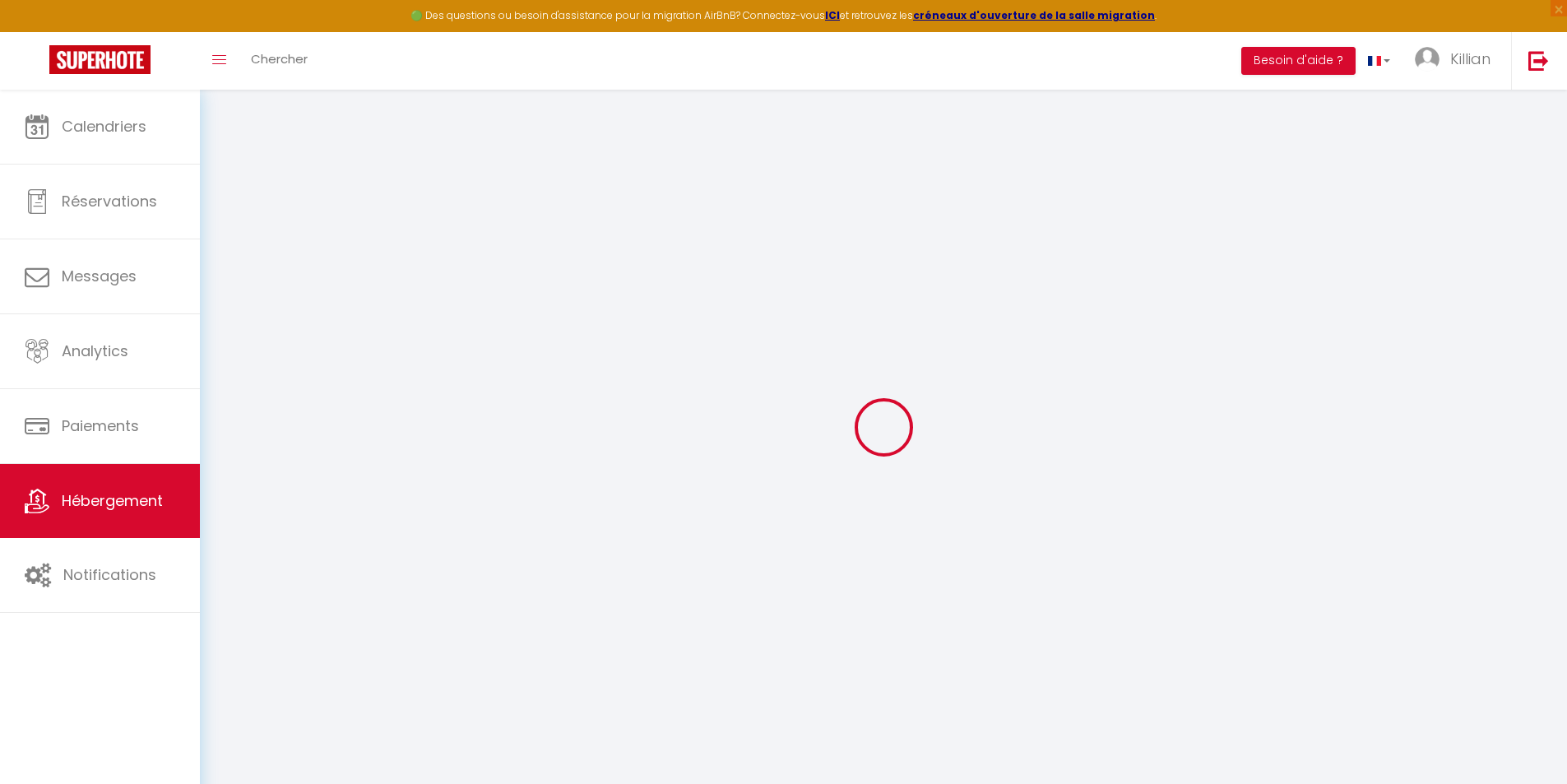
type input "49000"
type input "[GEOGRAPHIC_DATA]"
type input "[EMAIL_ADDRESS][DOMAIN_NAME]"
select select "15863"
checkbox input "false"
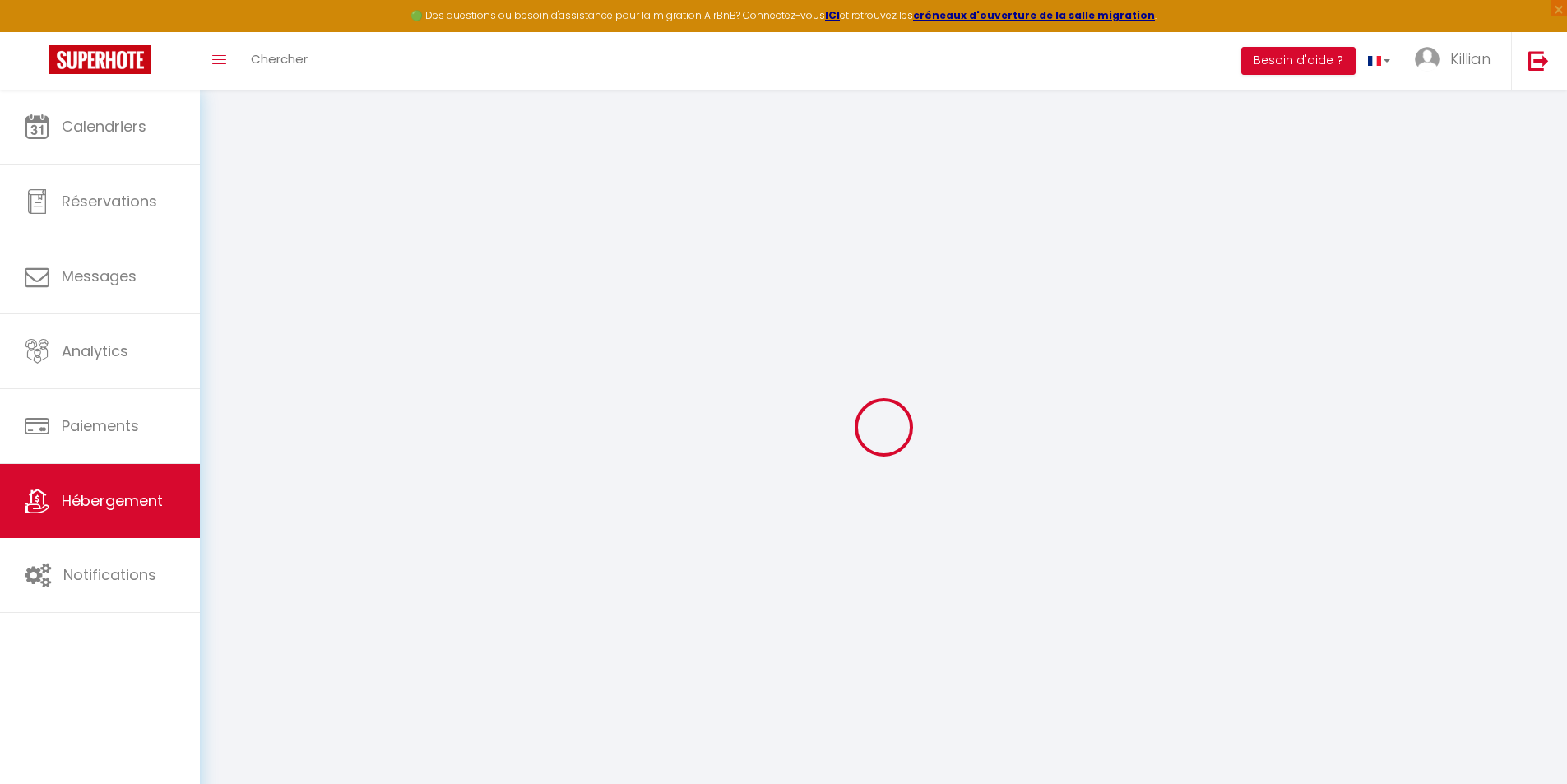
checkbox input "false"
checkbox input "true"
checkbox input "false"
type input "0"
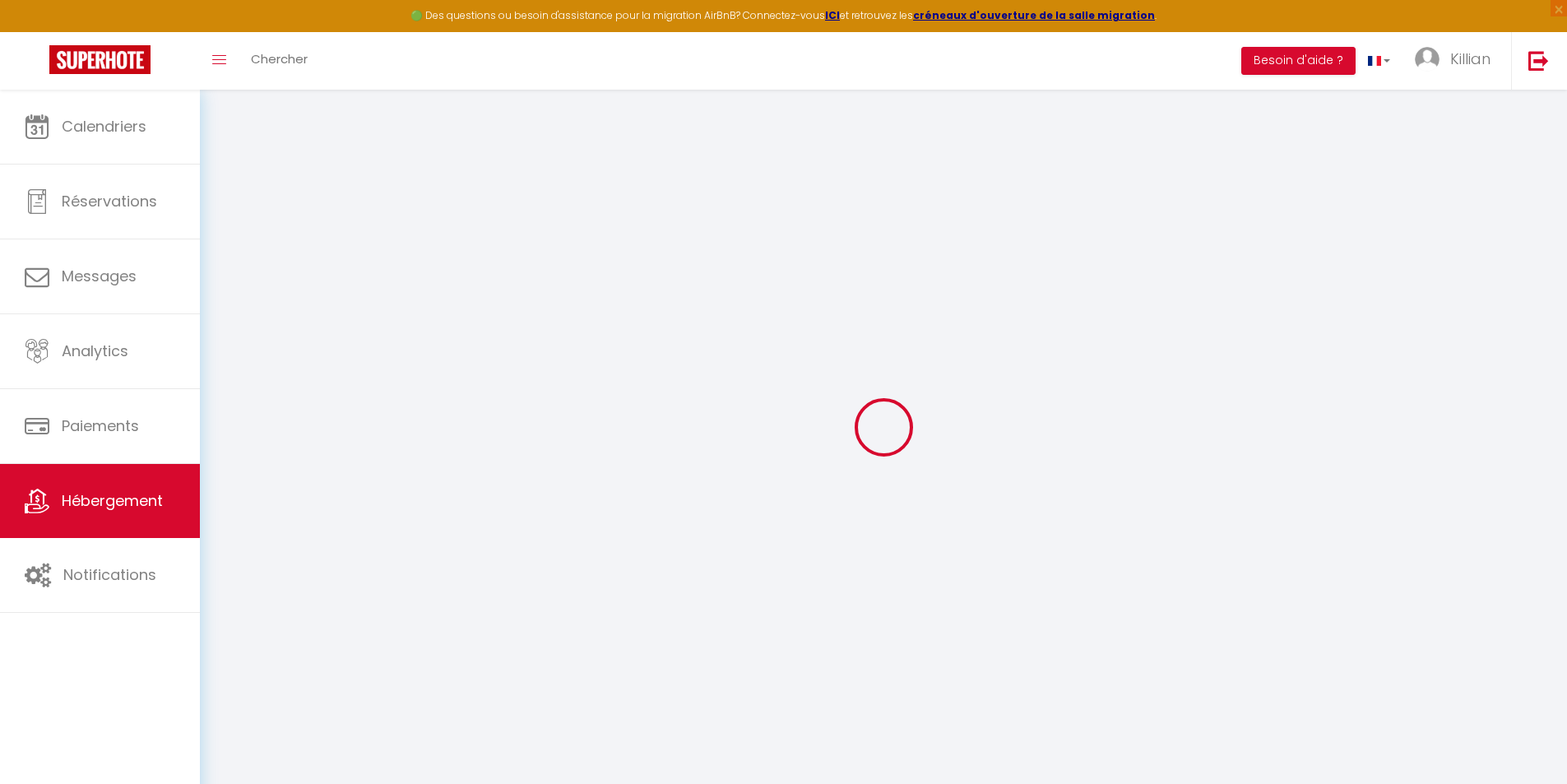
type input "0"
select select
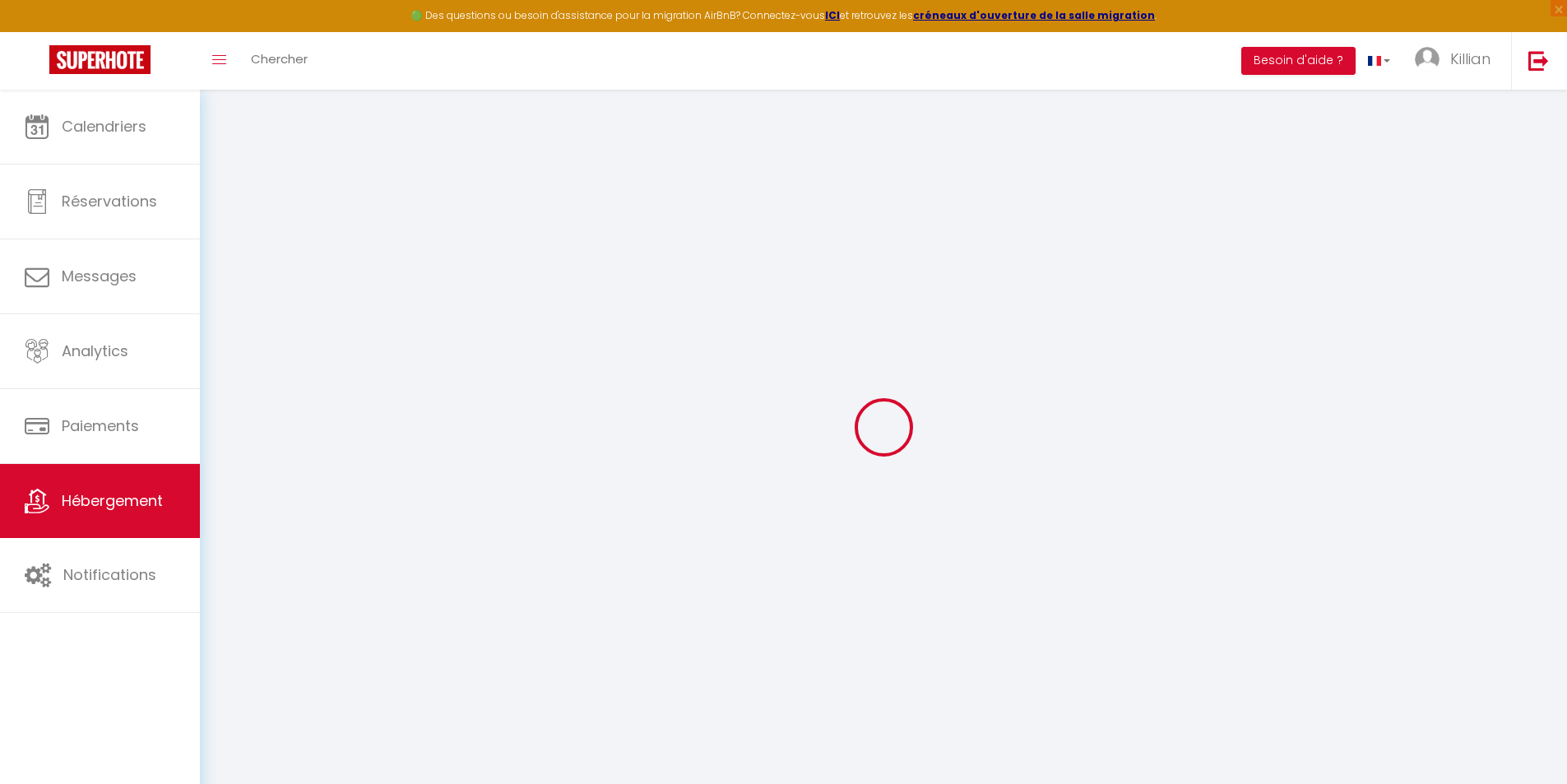
select select
checkbox input "false"
checkbox input "true"
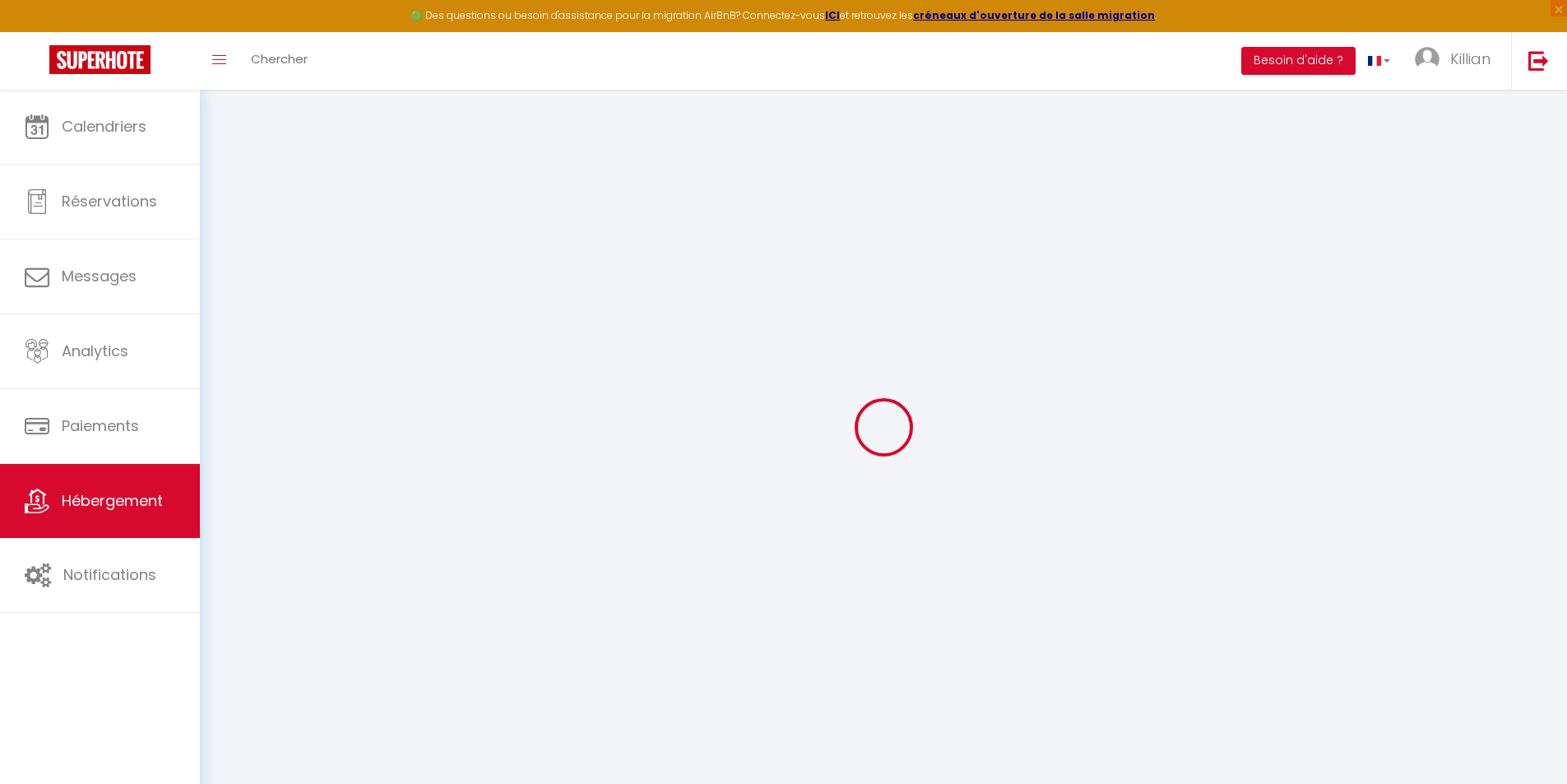
checkbox input "false"
select select "41097"
select select
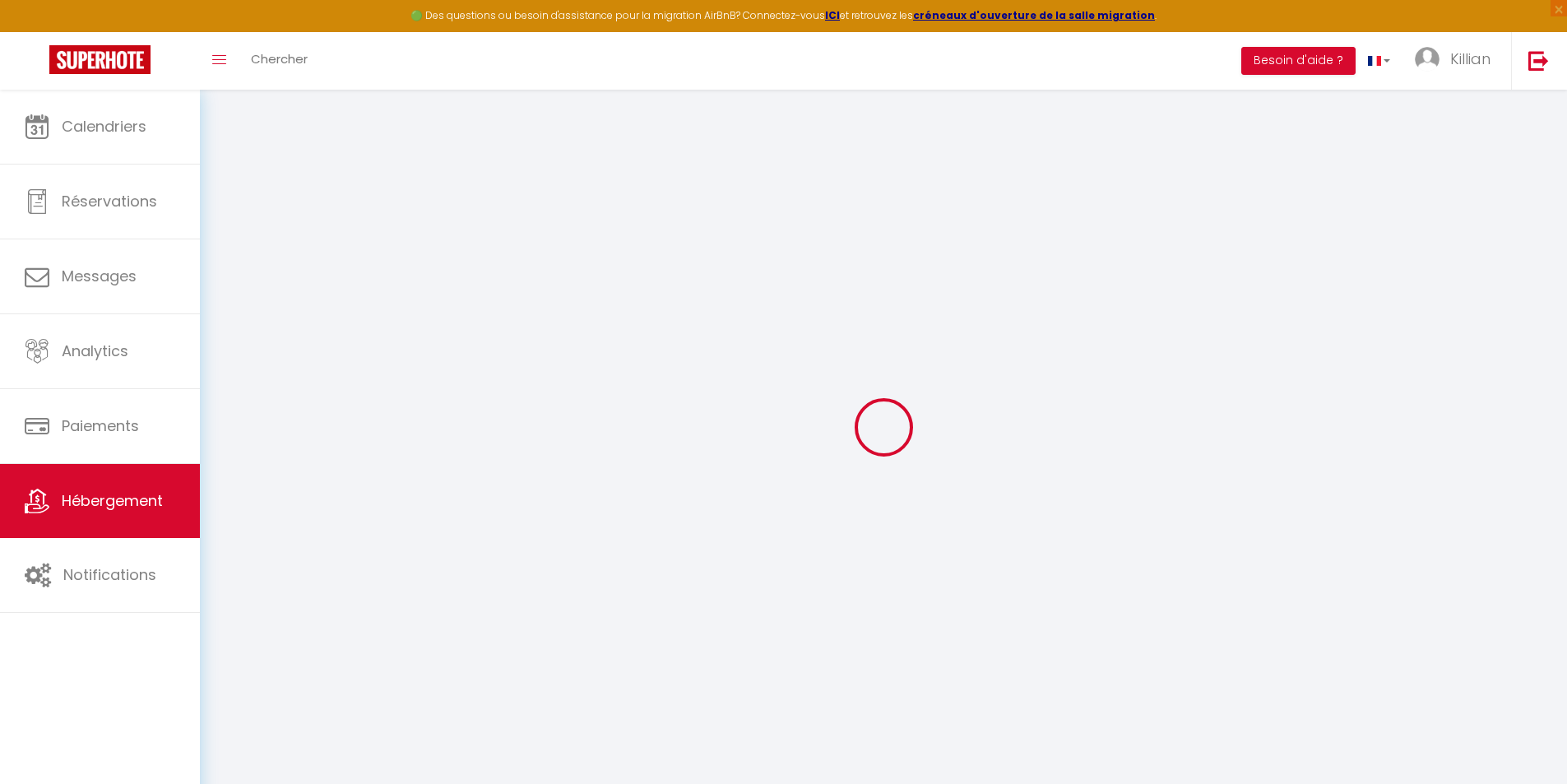
select select
checkbox input "false"
checkbox input "true"
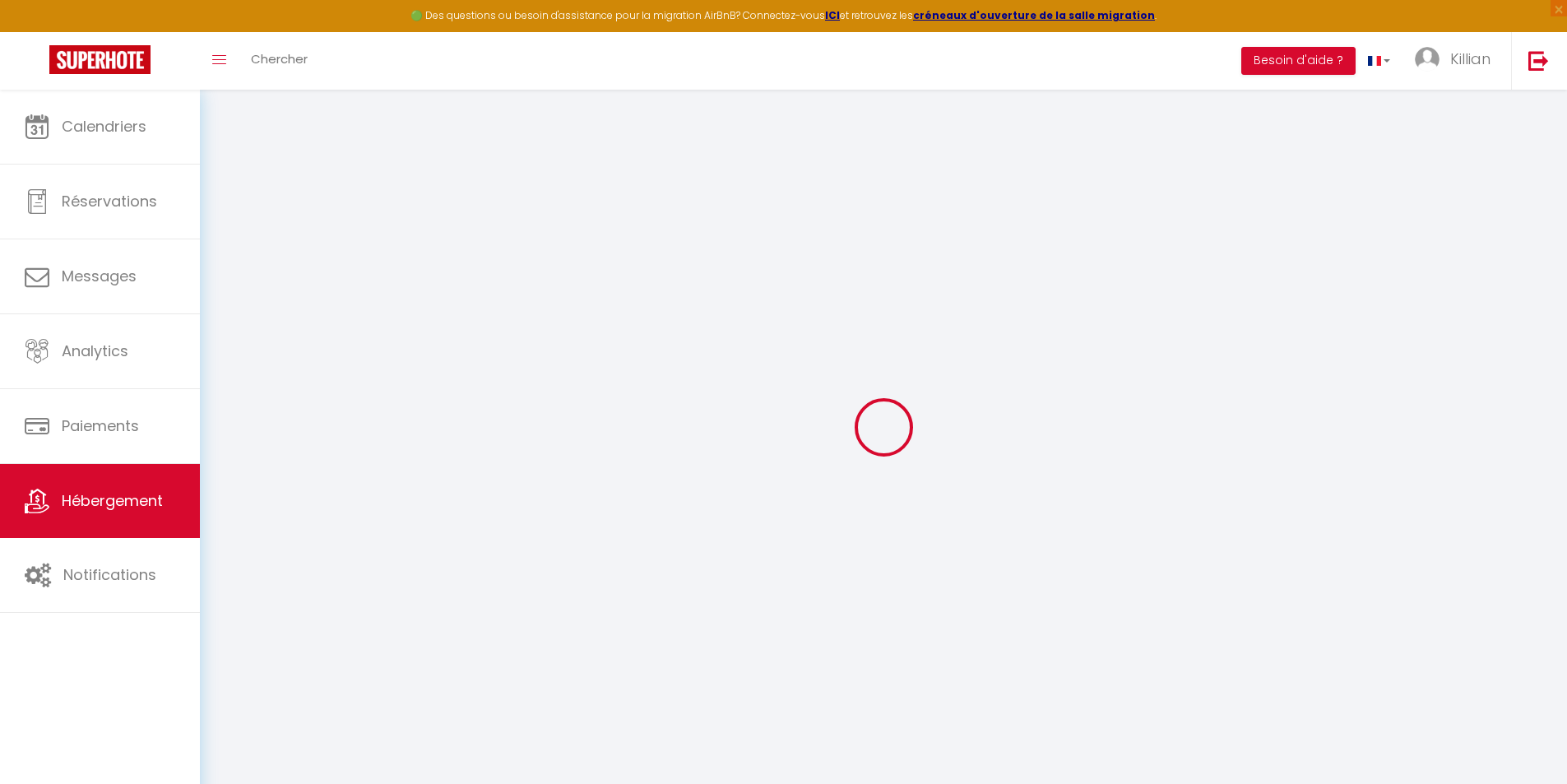
checkbox input "false"
checkbox input "true"
checkbox input "false"
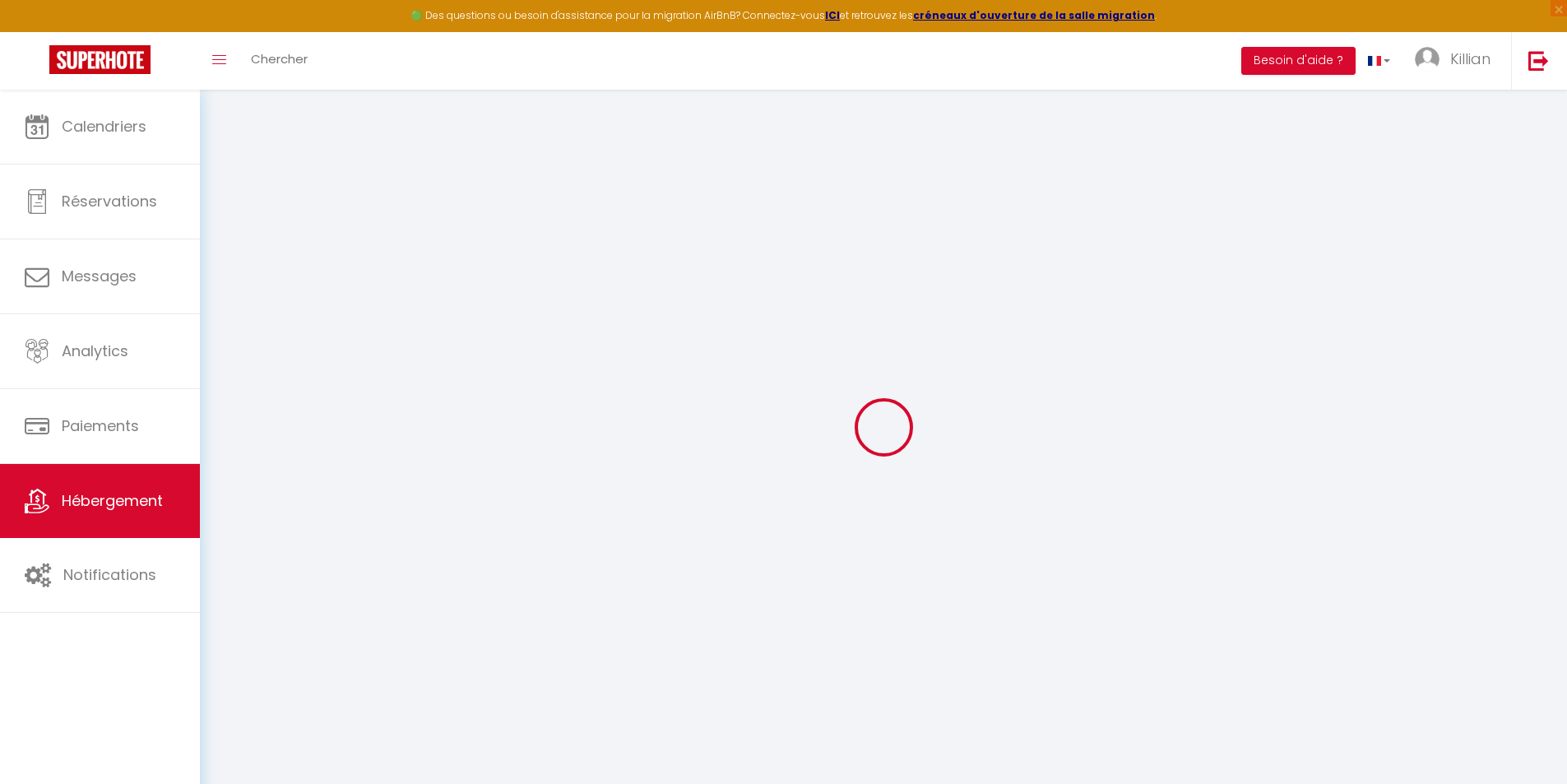
checkbox input "false"
checkbox input "true"
checkbox input "false"
select select "17:00"
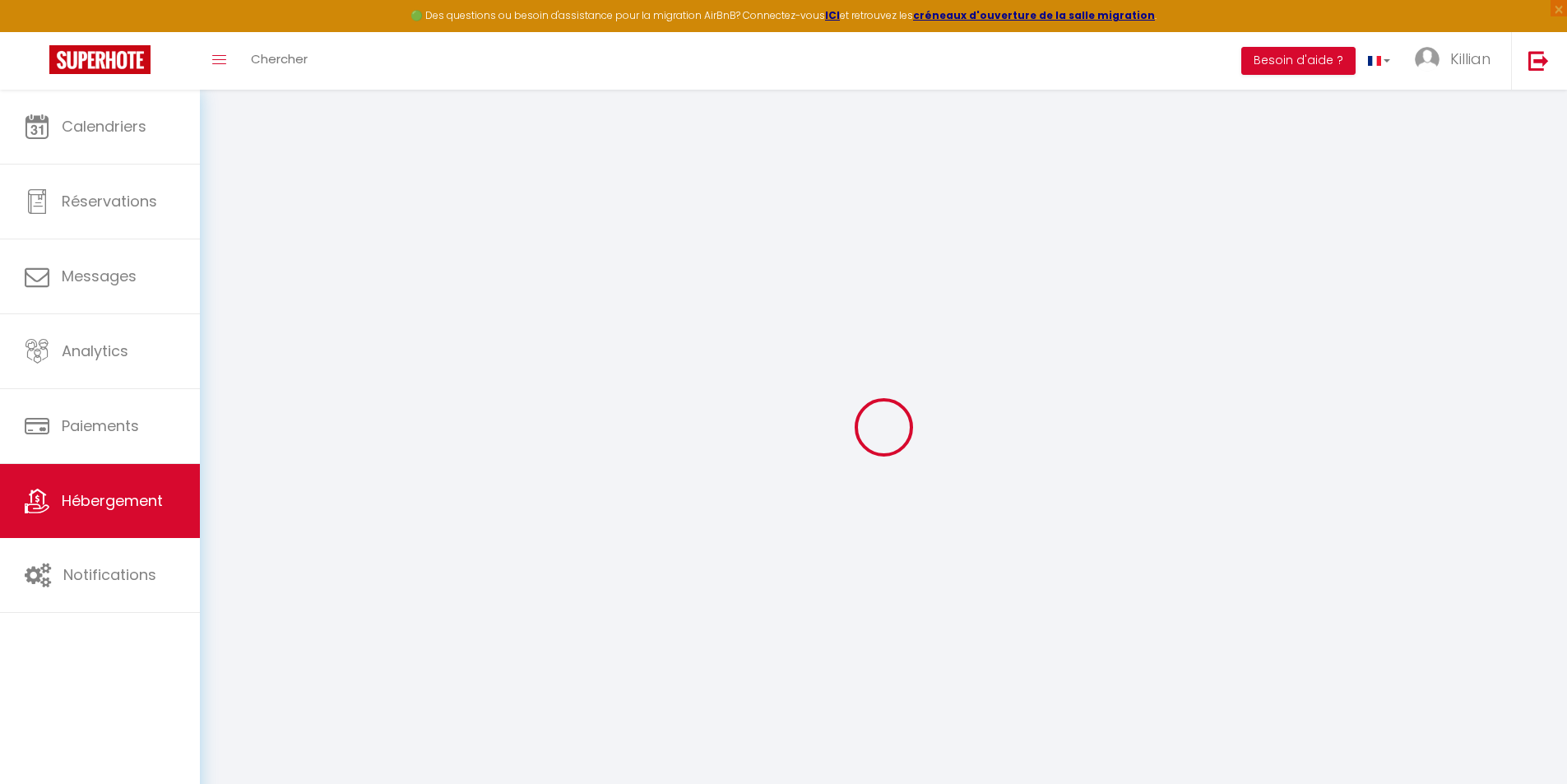
select select "23:45"
select select "11:00"
select select "30"
select select "120"
checkbox input "false"
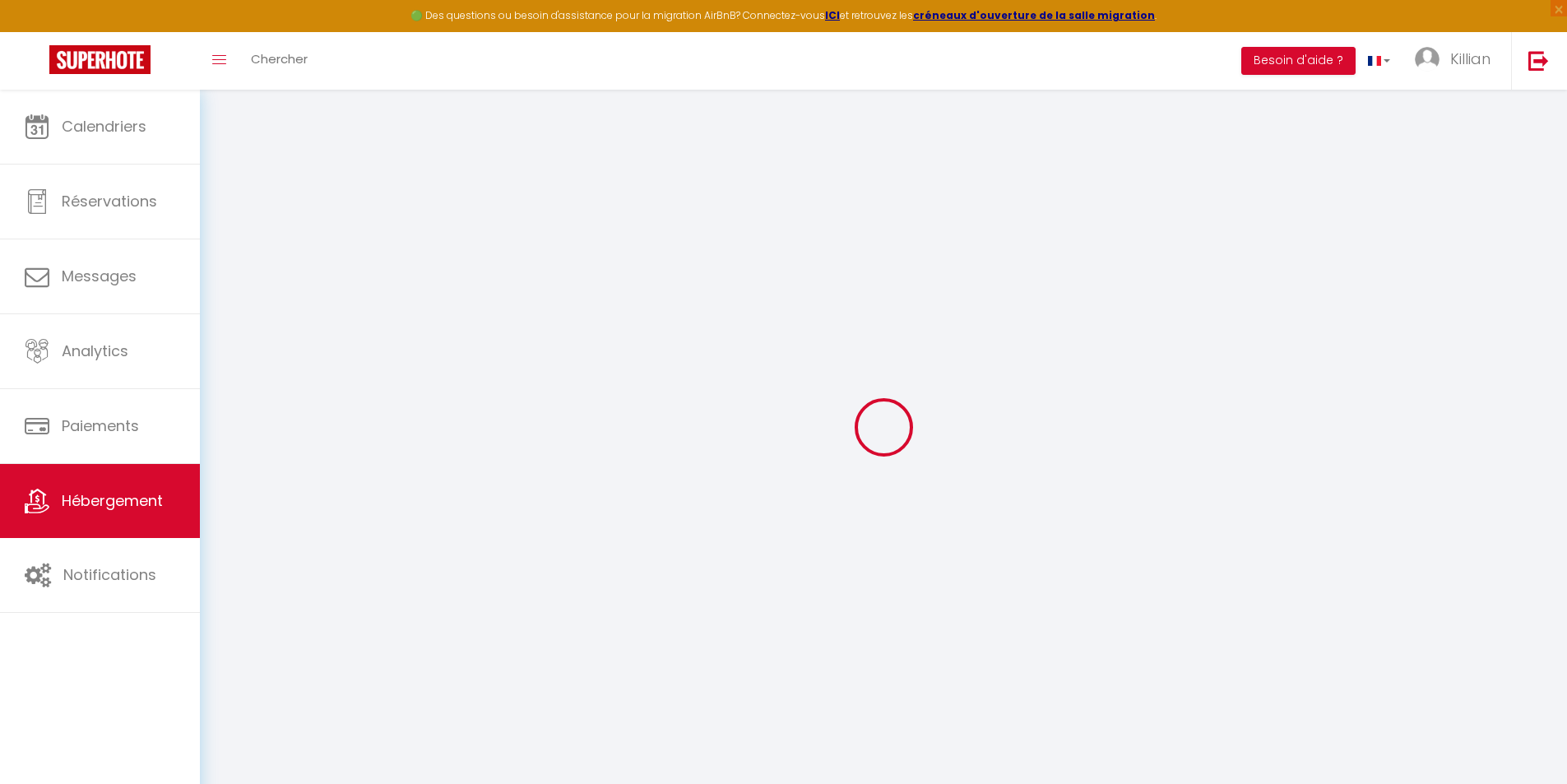
checkbox input "false"
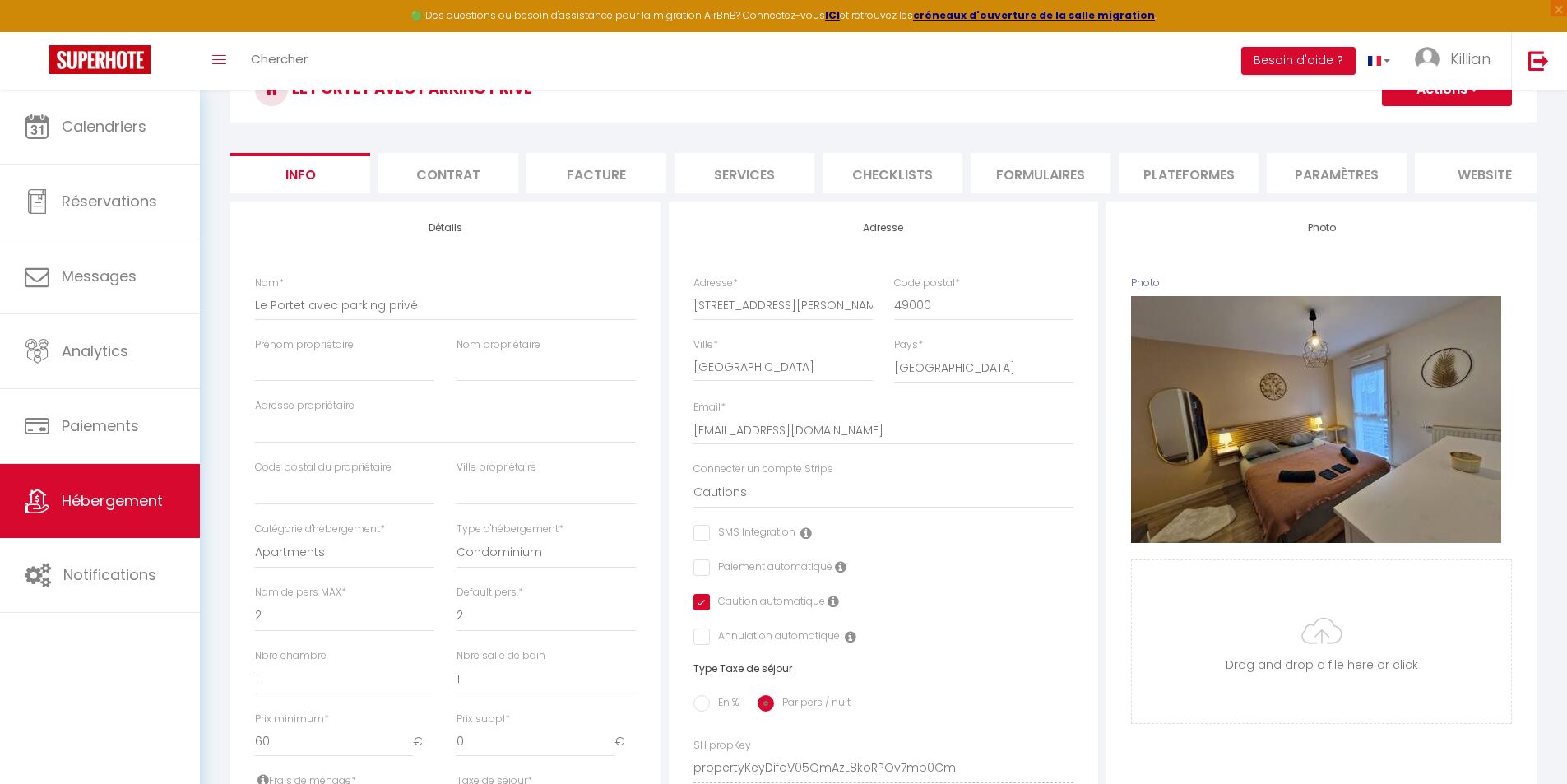
scroll to position [82, 0]
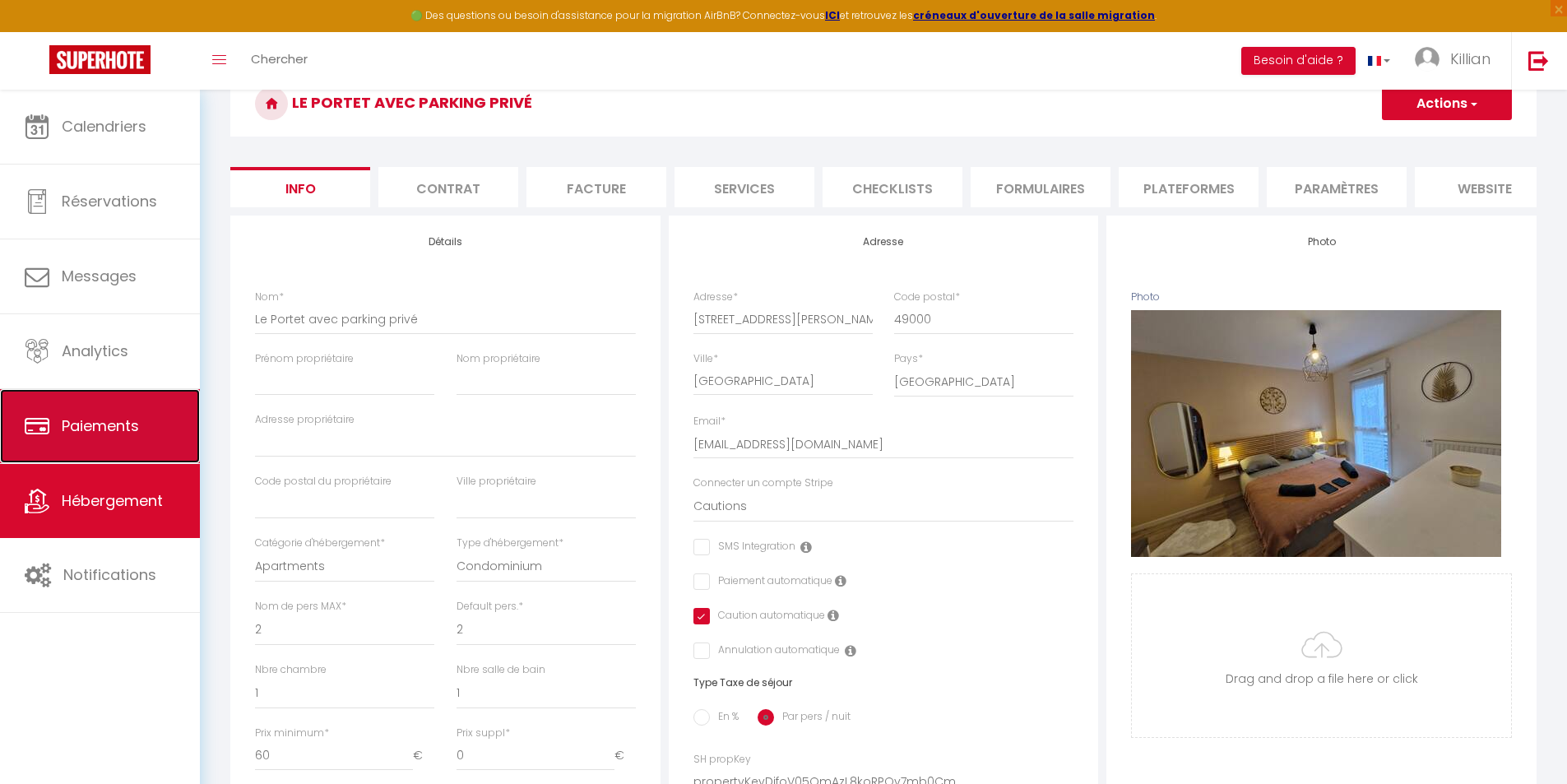
click at [151, 407] on link "Paiements" at bounding box center [100, 426] width 200 height 74
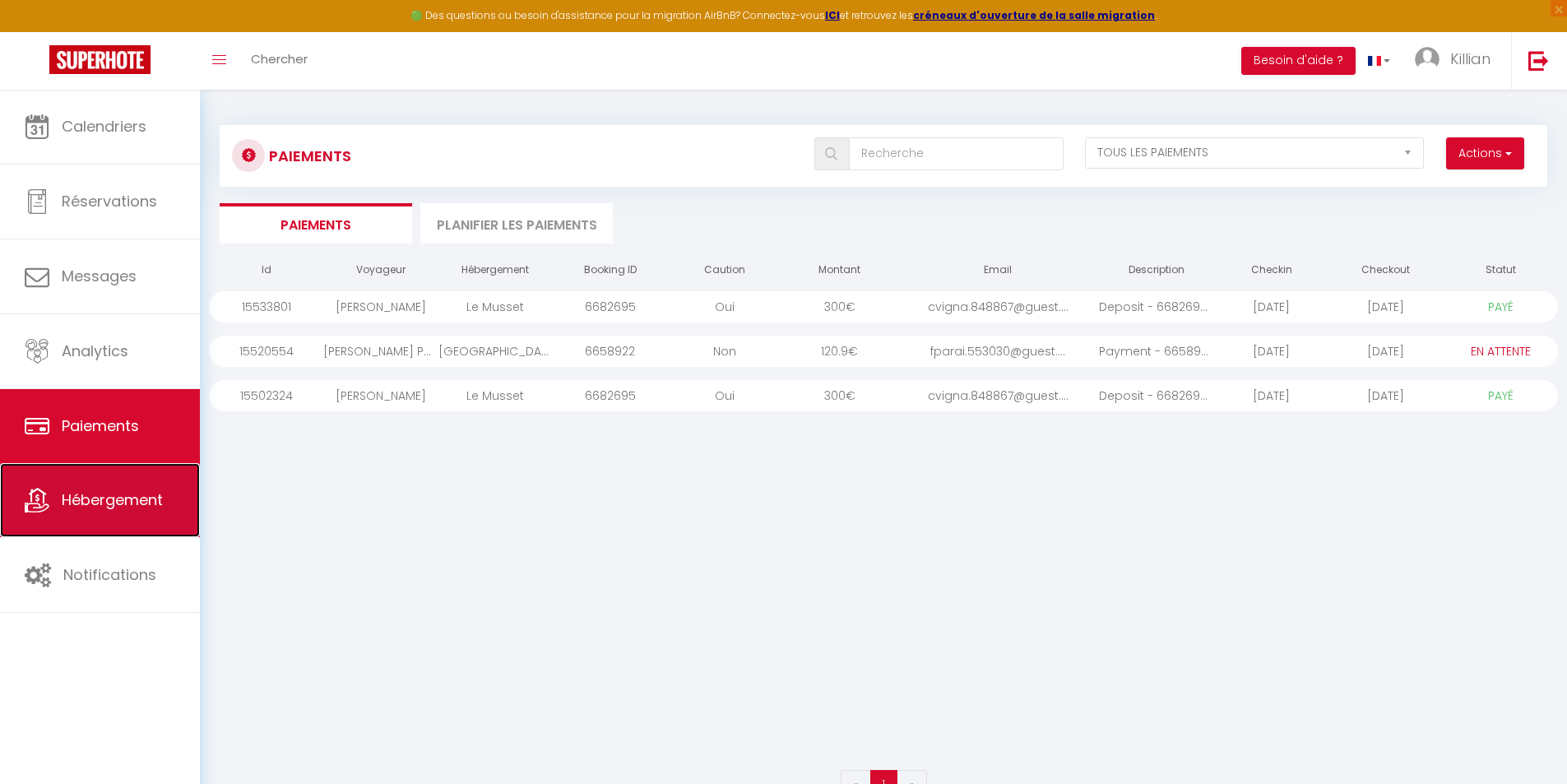
click at [159, 493] on span "Hébergement" at bounding box center [112, 499] width 101 height 21
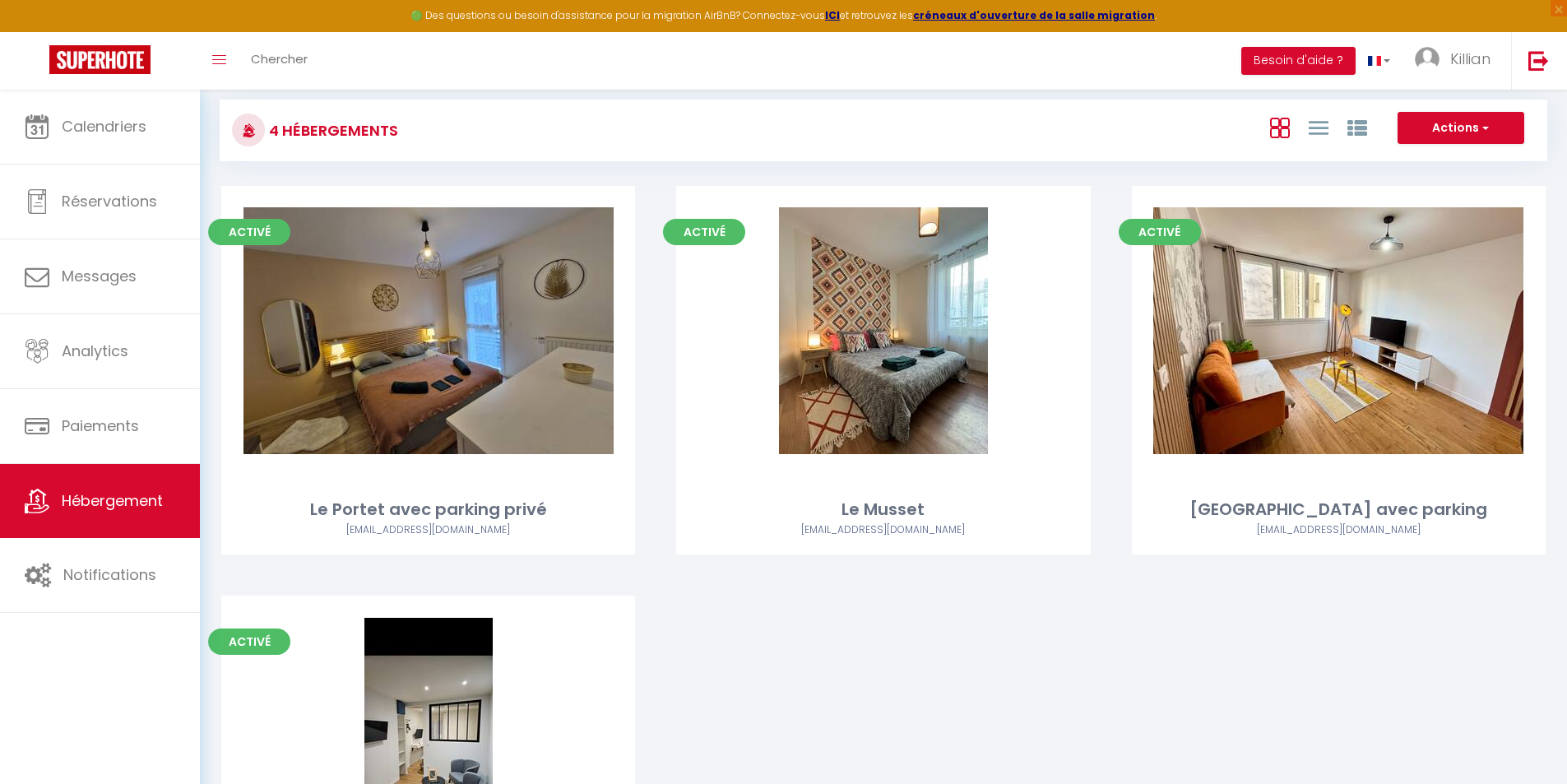
scroll to position [20, 0]
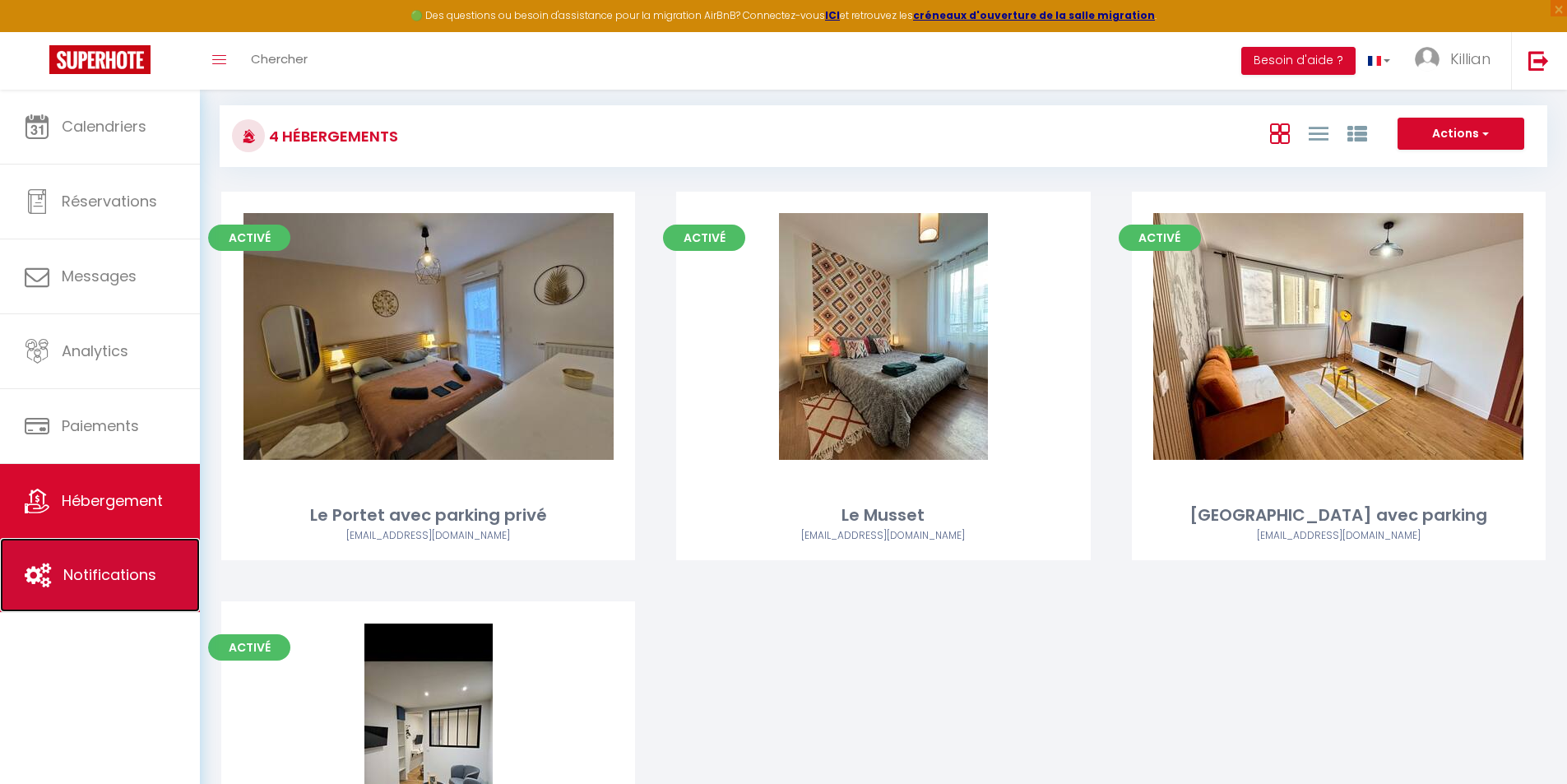
click at [132, 560] on link "Notifications" at bounding box center [100, 575] width 200 height 74
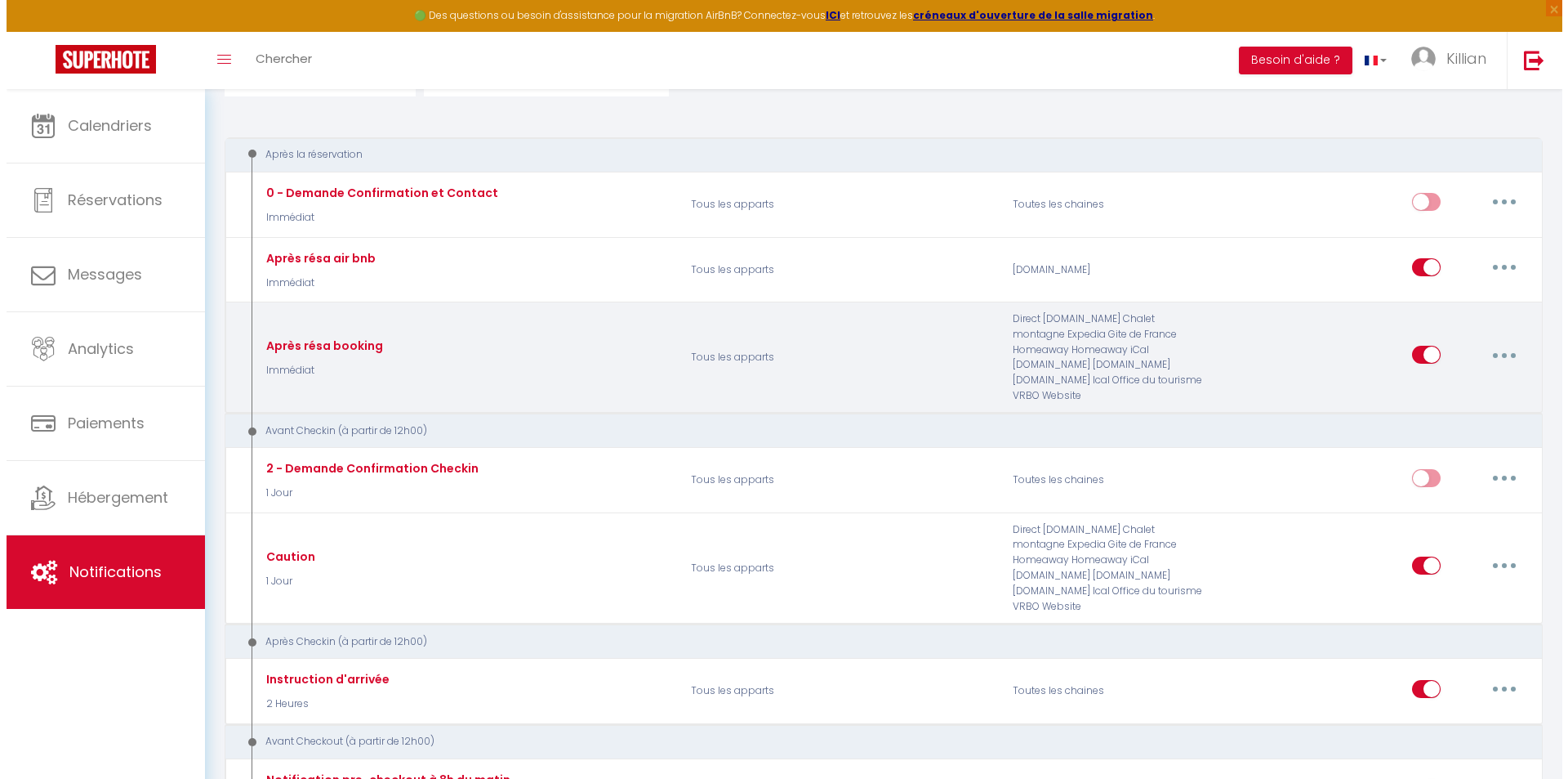
scroll to position [164, 0]
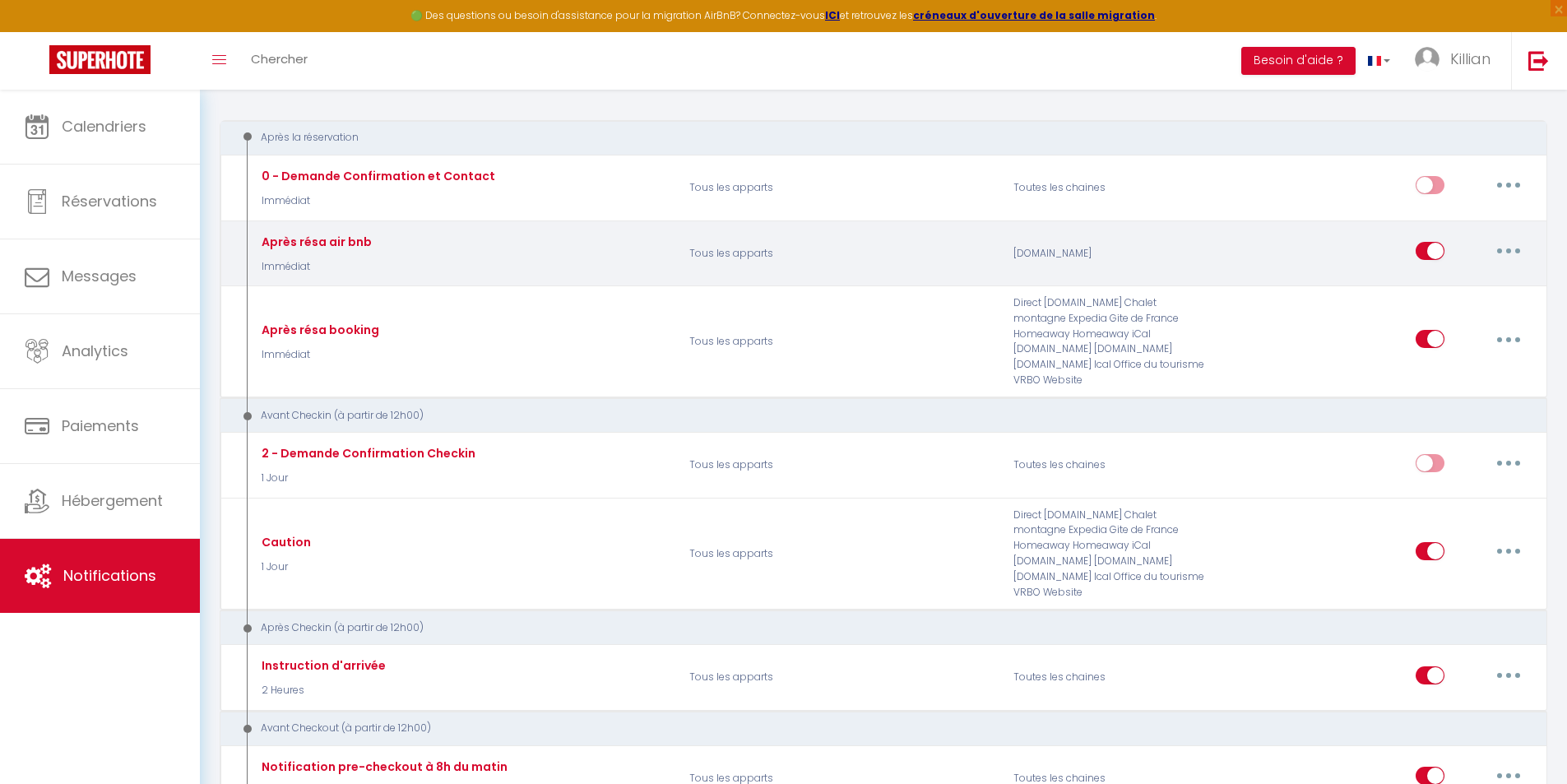
click at [1506, 255] on button "button" at bounding box center [1508, 251] width 46 height 26
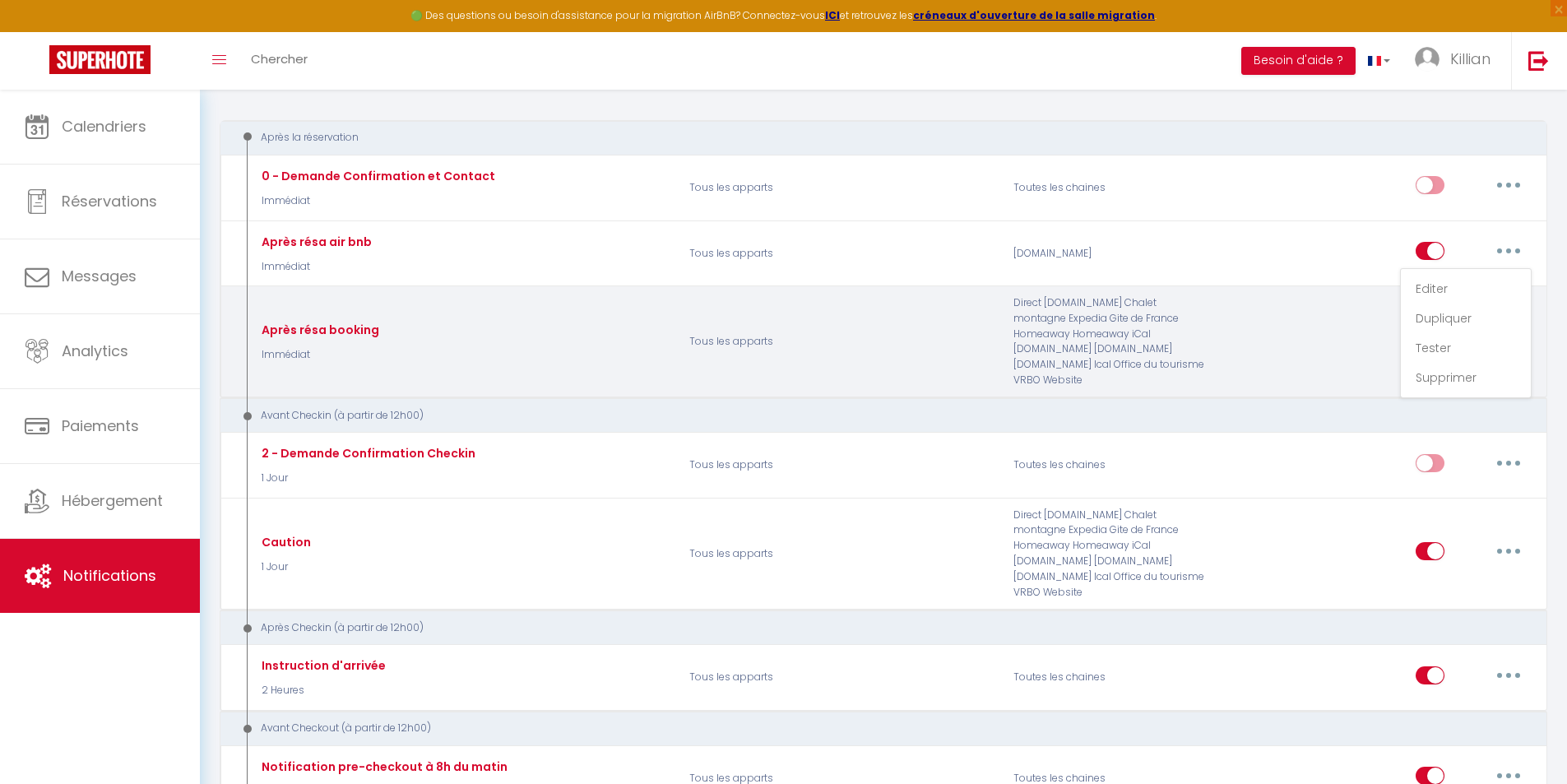
click at [1321, 304] on div "Editer Dupliquer Tester Supprimer" at bounding box center [1382, 341] width 325 height 93
click at [1522, 330] on button "button" at bounding box center [1508, 338] width 46 height 26
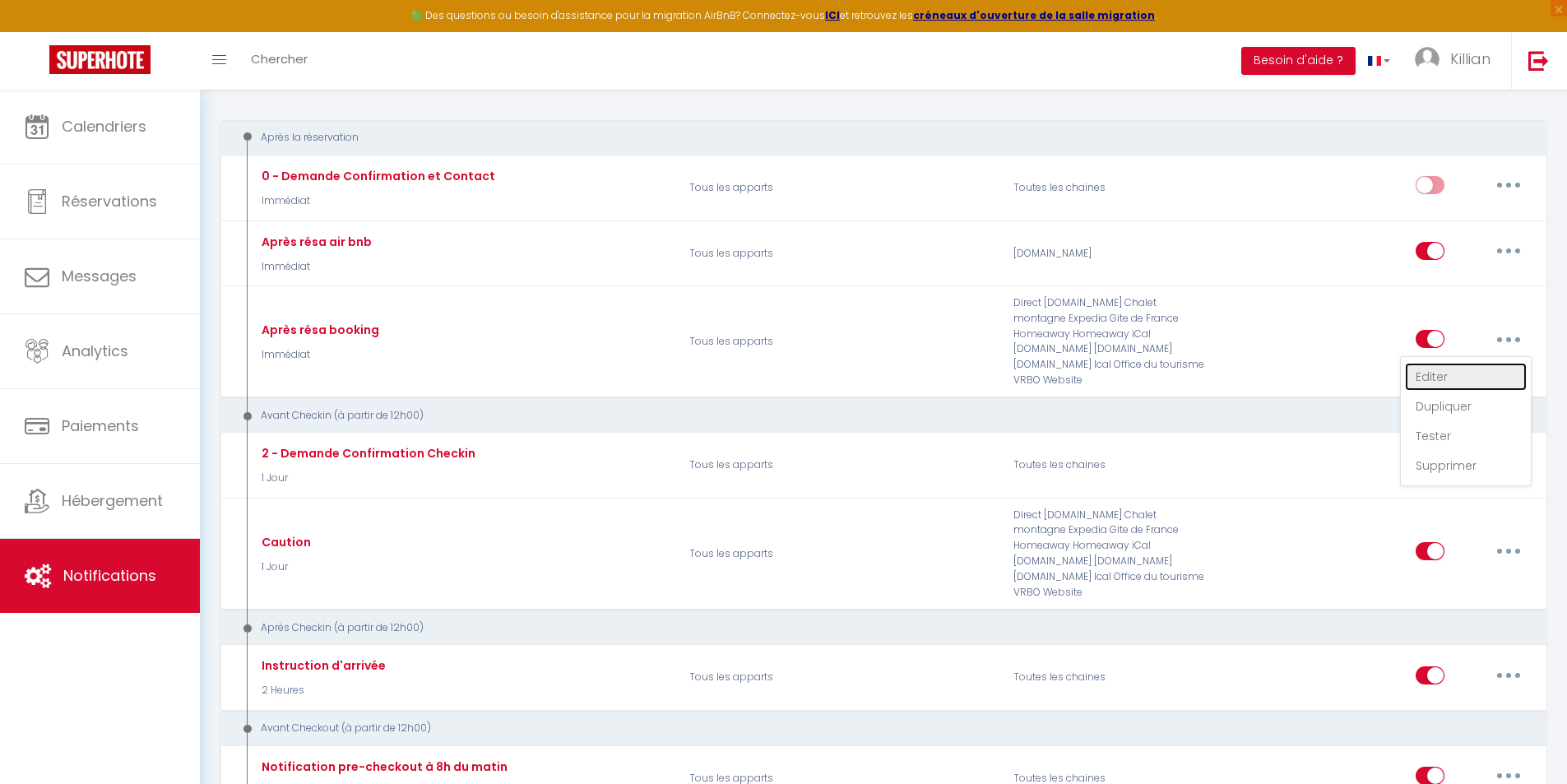
drag, startPoint x: 1457, startPoint y: 363, endPoint x: 1395, endPoint y: 366, distance: 62.1
click at [1458, 363] on link "Editer" at bounding box center [1466, 376] width 122 height 28
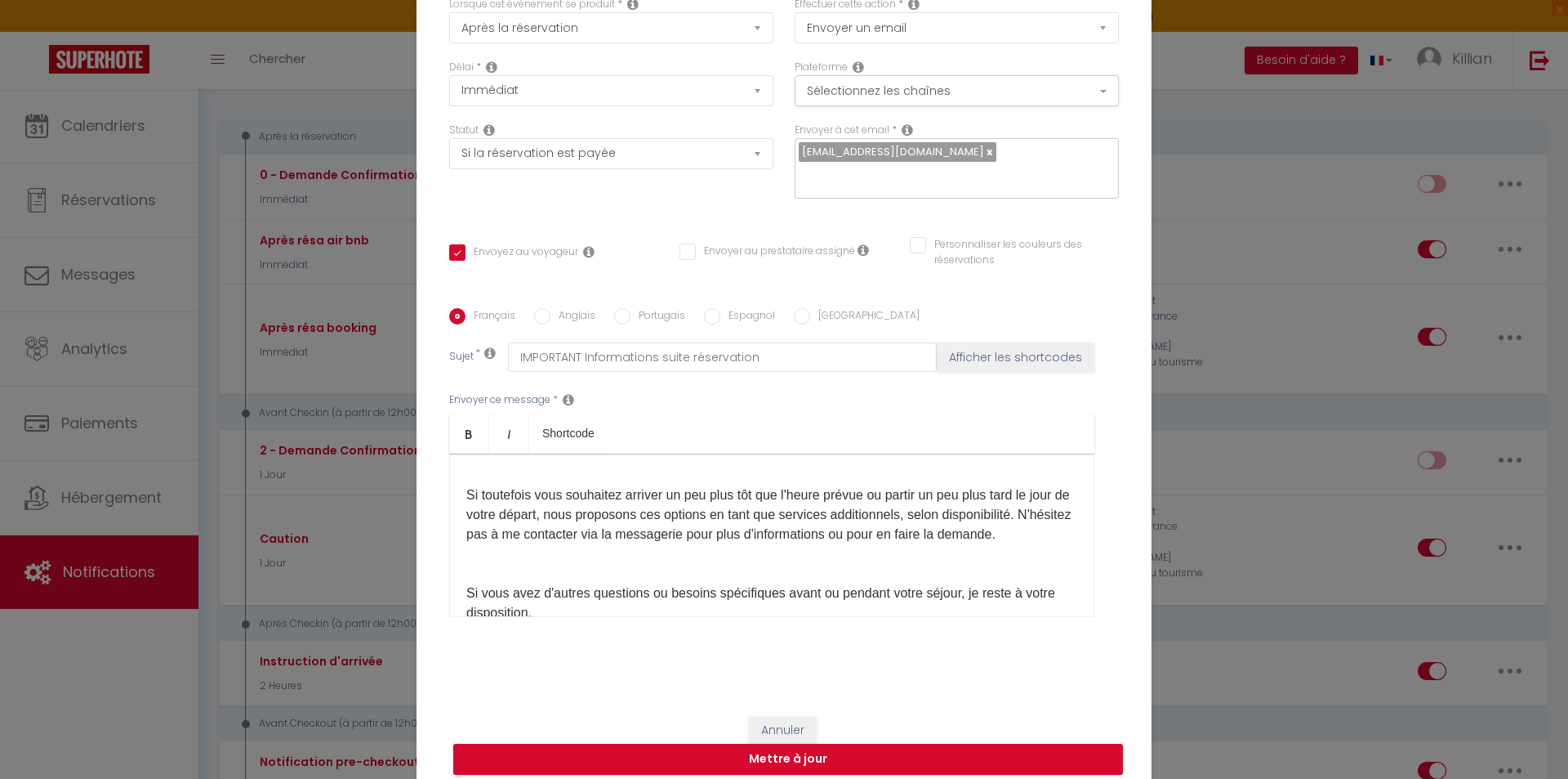
scroll to position [409, 0]
click at [984, 160] on link at bounding box center [988, 152] width 9 height 16
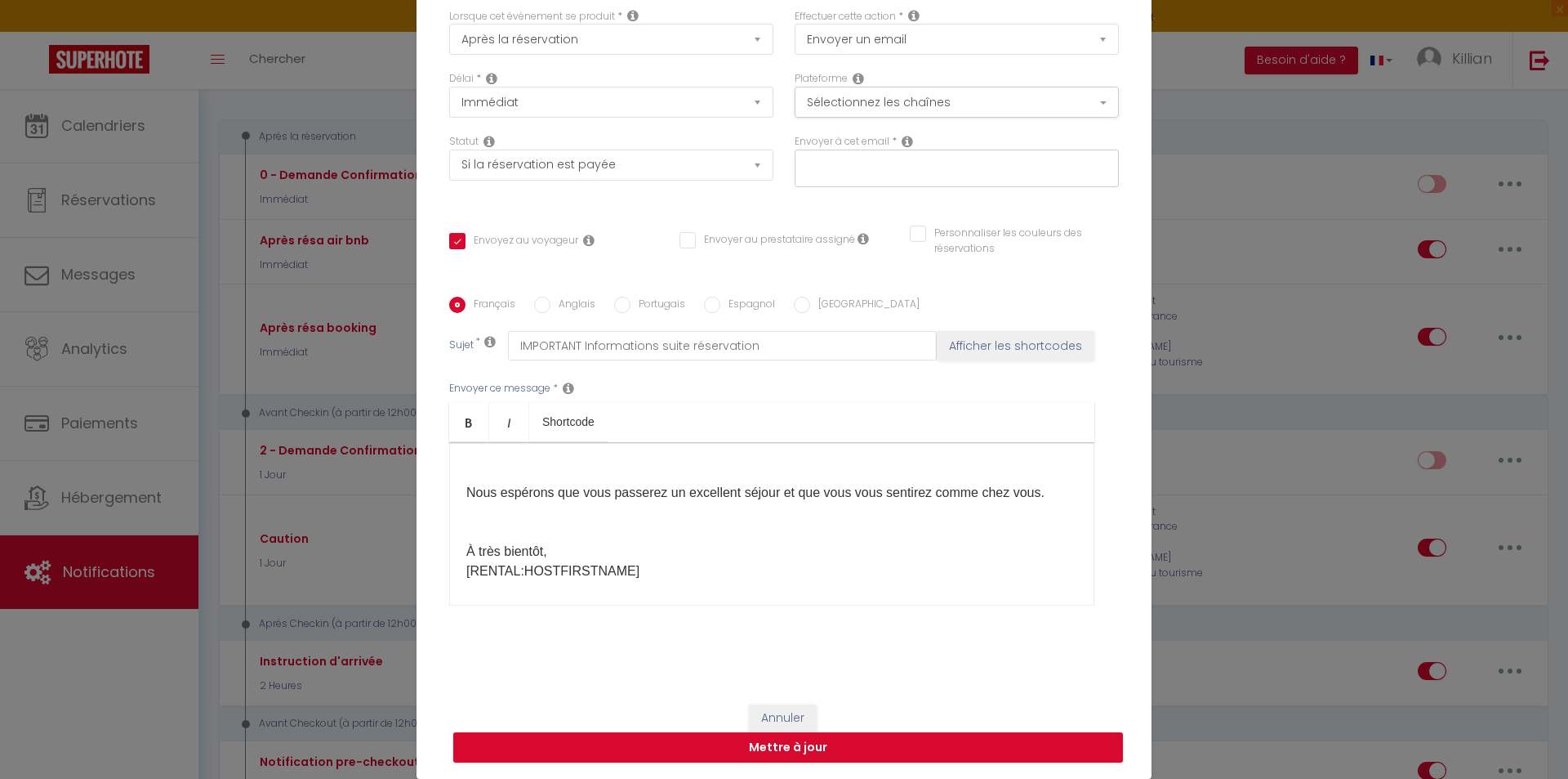
scroll to position [572, 0]
click at [712, 538] on p "Si toutefois vous souhaitez arriver un peu plus tôt que l'heure prévue ou parti…" at bounding box center [772, 443] width 611 height 314
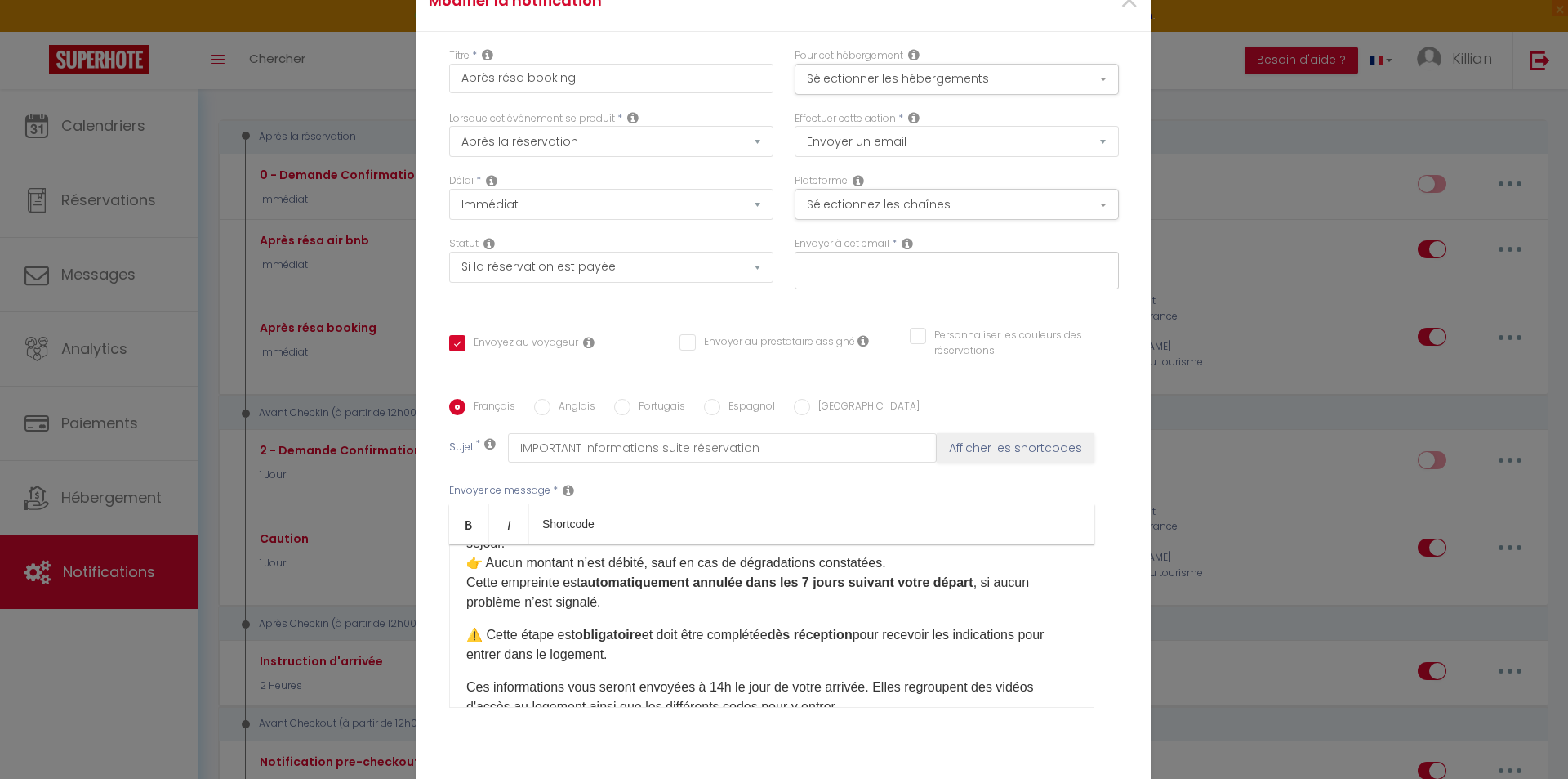
scroll to position [0, 0]
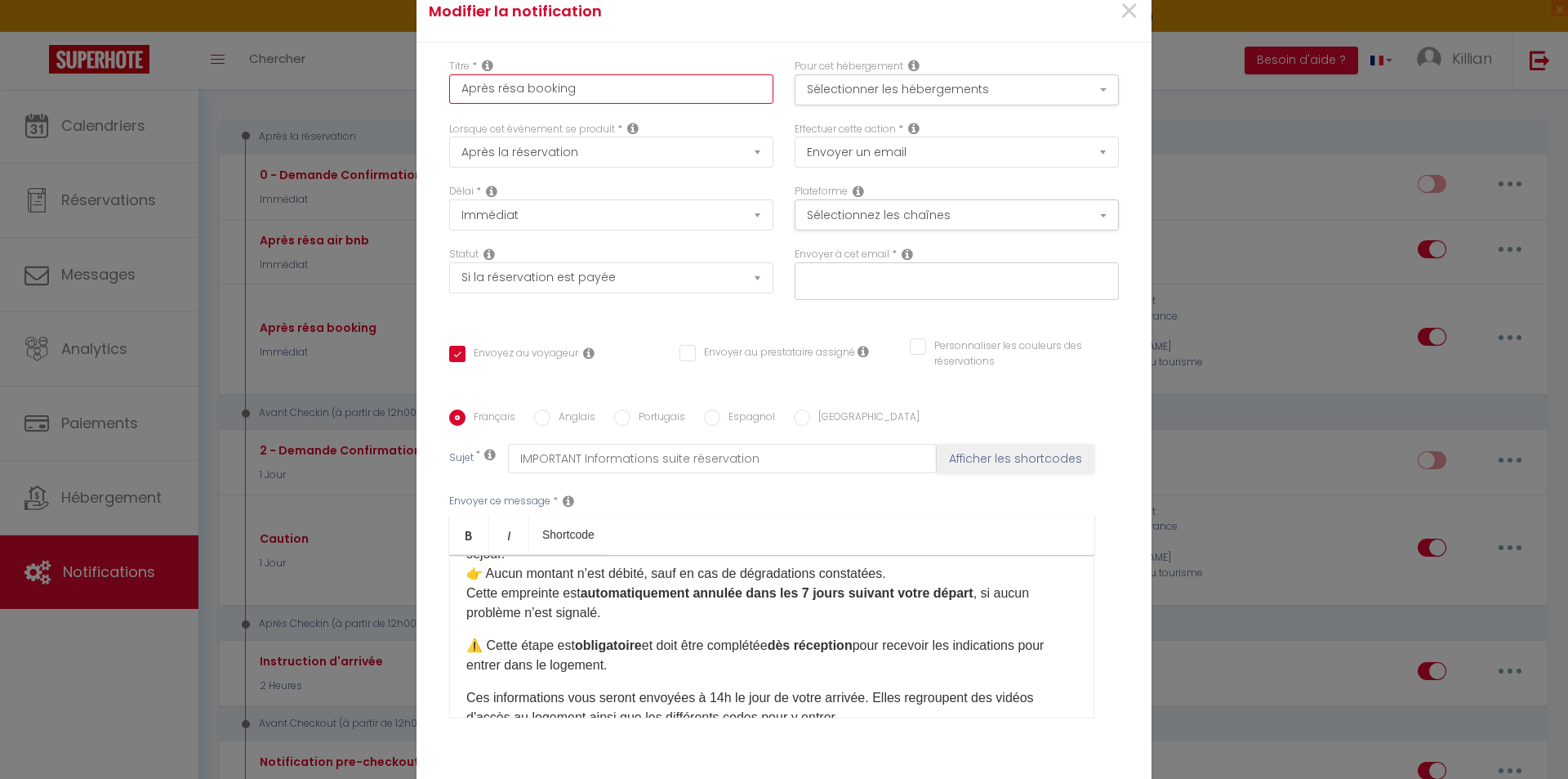
drag, startPoint x: 694, startPoint y: 87, endPoint x: 583, endPoint y: 92, distance: 111.1
click at [583, 92] on input "Après résa booking" at bounding box center [611, 89] width 324 height 29
click at [573, 150] on select "Après la réservation Avant Checkin (à partir de 12h00) Après Checkin (à partir …" at bounding box center [611, 152] width 324 height 31
click at [888, 411] on div "Français Anglais Portugais Espagnol Italien" at bounding box center [784, 418] width 670 height 18
click at [615, 226] on select "Immédiat + 10 Minutes + 1 Heure + 2 Heures + 3 Heures + 4 Heures + 5 Heures + 6…" at bounding box center [611, 215] width 324 height 31
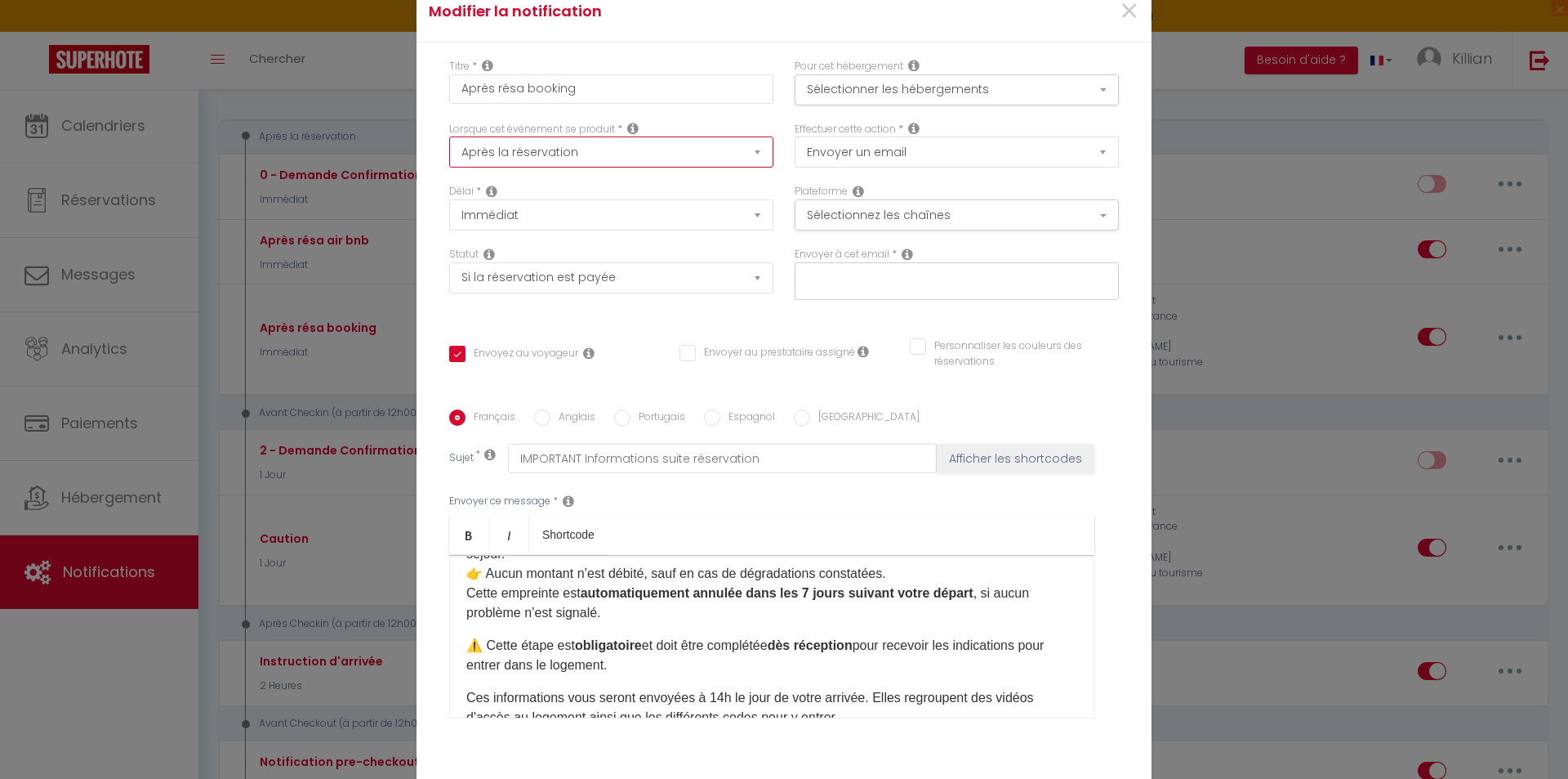
click at [580, 149] on select "Après la réservation Avant Checkin (à partir de 12h00) Après Checkin (à partir …" at bounding box center [611, 152] width 324 height 31
click at [709, 120] on div "Titre * Après résa booking" at bounding box center [611, 90] width 346 height 63
click at [621, 208] on select "Immédiat + 10 Minutes + 1 Heure + 2 Heures + 3 Heures + 4 Heures + 5 Heures + 6…" at bounding box center [611, 215] width 324 height 31
click at [723, 176] on div "Lorsque cet événement se produit * Après la réservation Avant Checkin (à partir…" at bounding box center [611, 153] width 346 height 63
click at [639, 278] on select "Aucun Si la réservation est payée Si réservation non payée Si la caution a été …" at bounding box center [611, 278] width 324 height 31
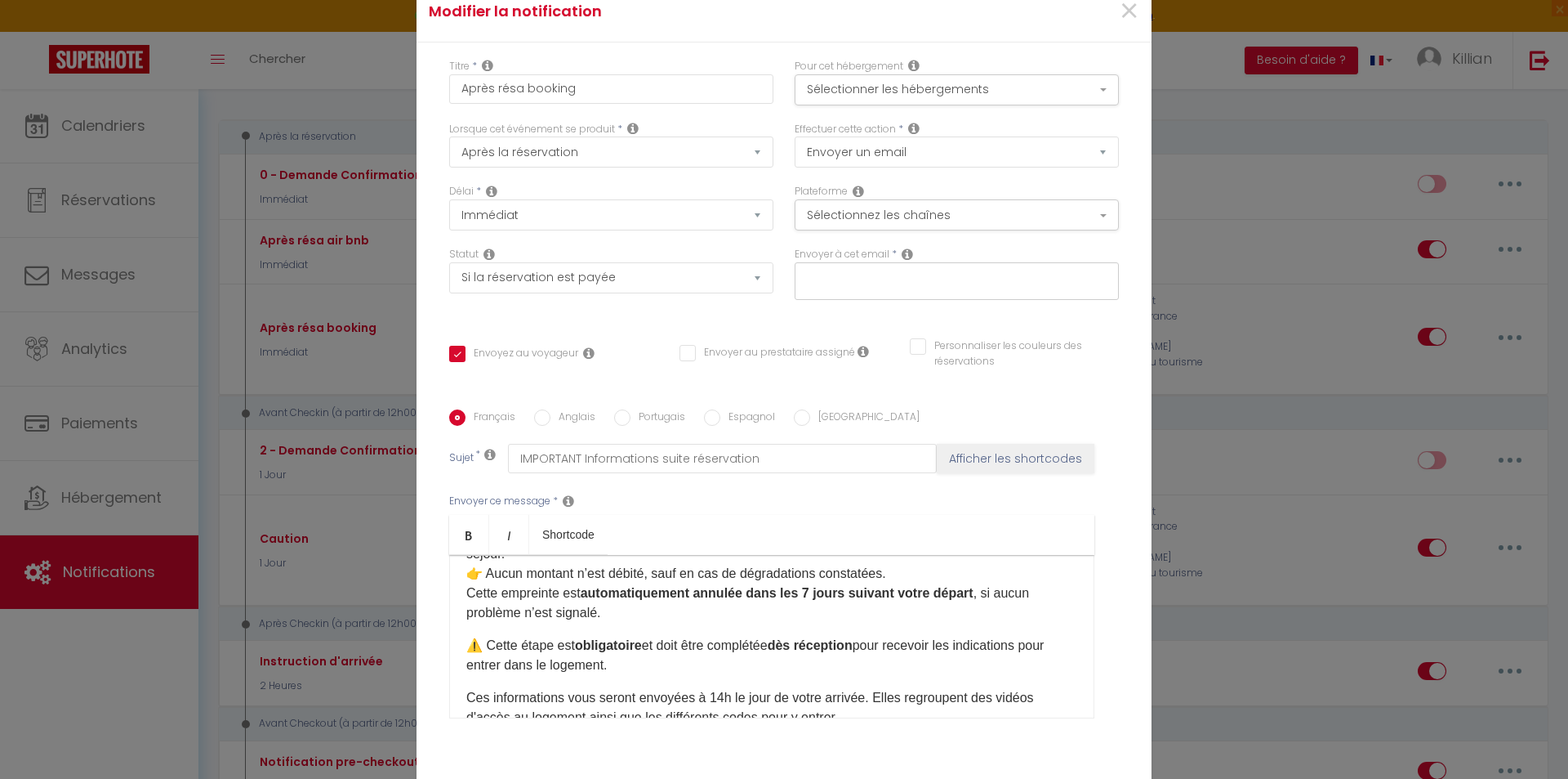
click at [888, 377] on div "Envoyer au prestataire assigné" at bounding box center [784, 361] width 231 height 34
click at [912, 95] on button "Sélectionner les hébergements" at bounding box center [956, 90] width 324 height 31
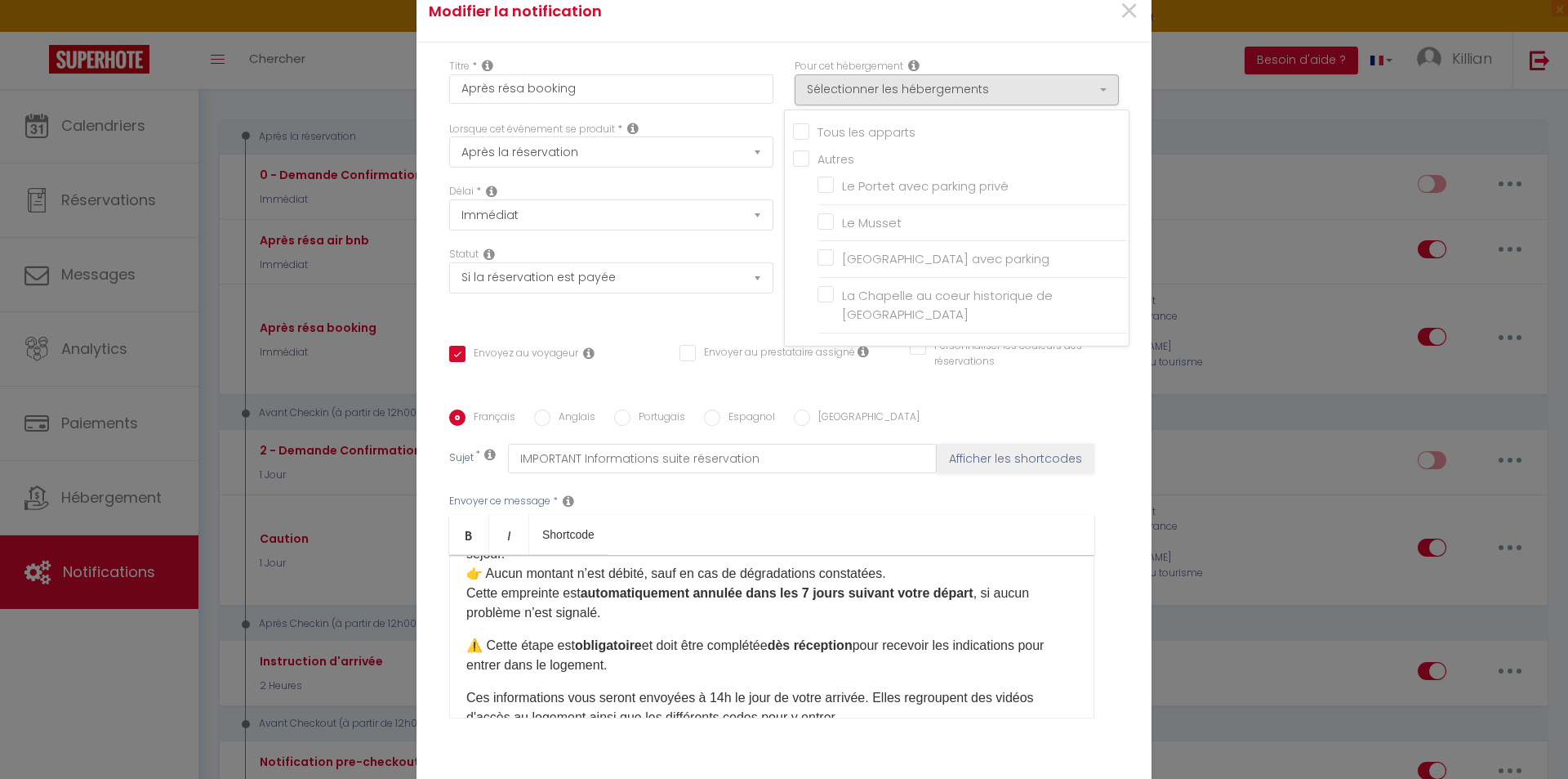
click at [867, 131] on input "Tous les apparts" at bounding box center [961, 130] width 336 height 17
click at [879, 137] on input "Tous les apparts" at bounding box center [961, 130] width 336 height 17
click at [944, 56] on div "Titre * Après résa booking Pour cet hébergement Sélectionner les hébergements T…" at bounding box center [784, 423] width 735 height 760
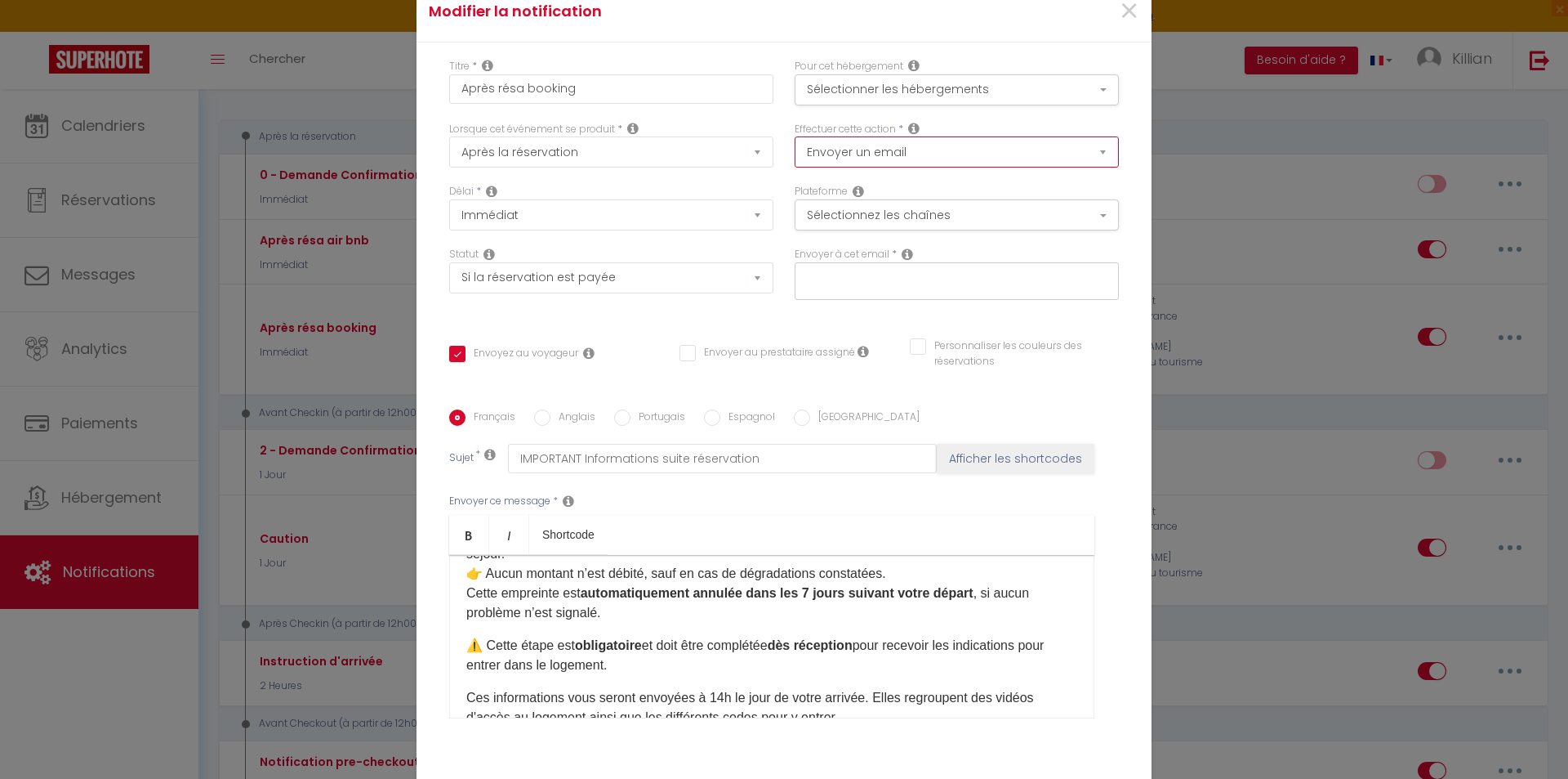
click at [927, 143] on select "Envoyer un email Envoyer un SMS Envoyer une notification push" at bounding box center [956, 152] width 324 height 31
click at [1003, 247] on div "Envoyer à cet email *" at bounding box center [956, 273] width 324 height 53
click at [948, 224] on button "Sélectionnez les chaînes" at bounding box center [956, 215] width 324 height 31
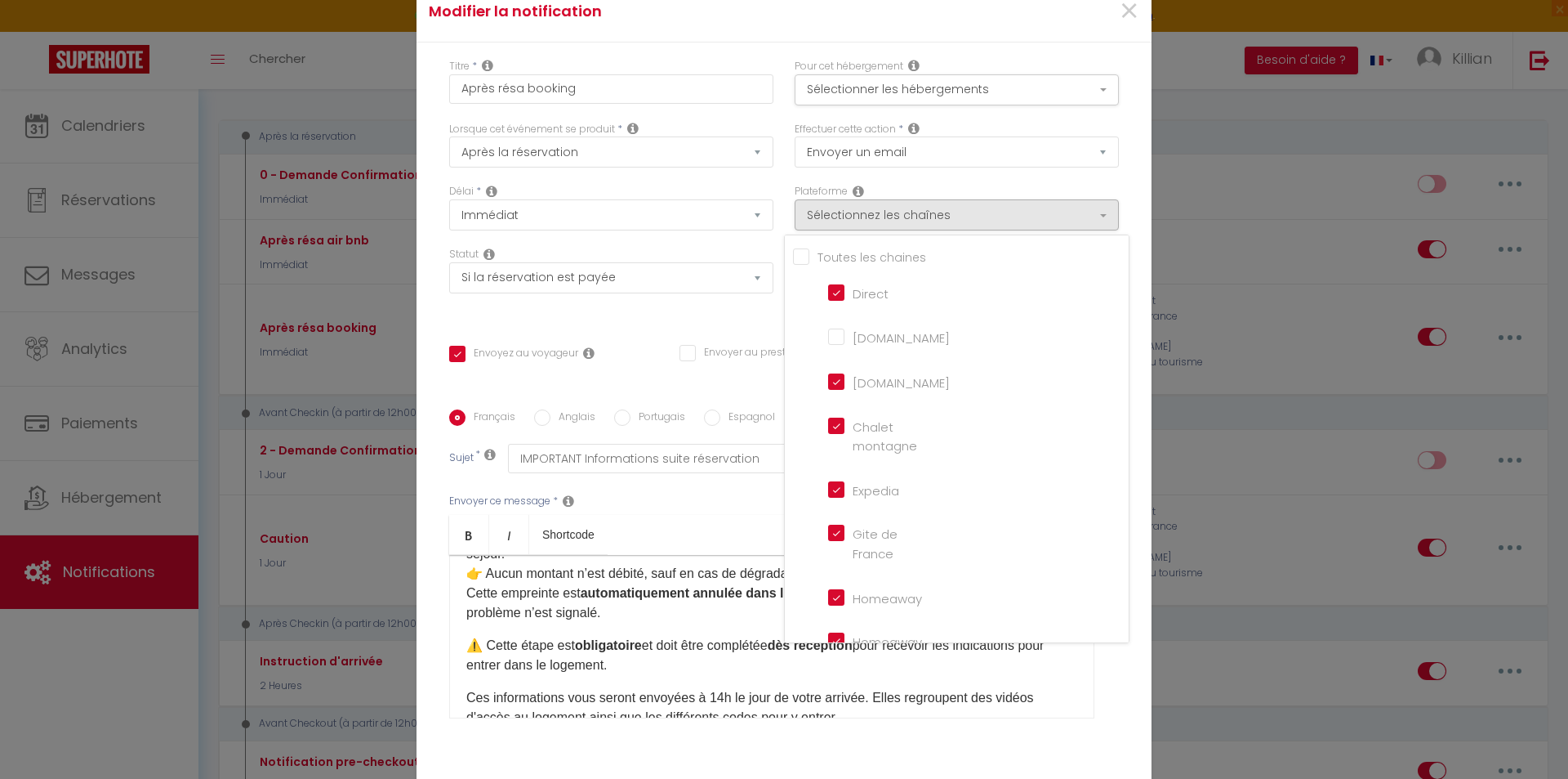
click at [723, 315] on div "Statut Aucun Si la réservation est payée Si réservation non payée Si la caution…" at bounding box center [611, 280] width 346 height 68
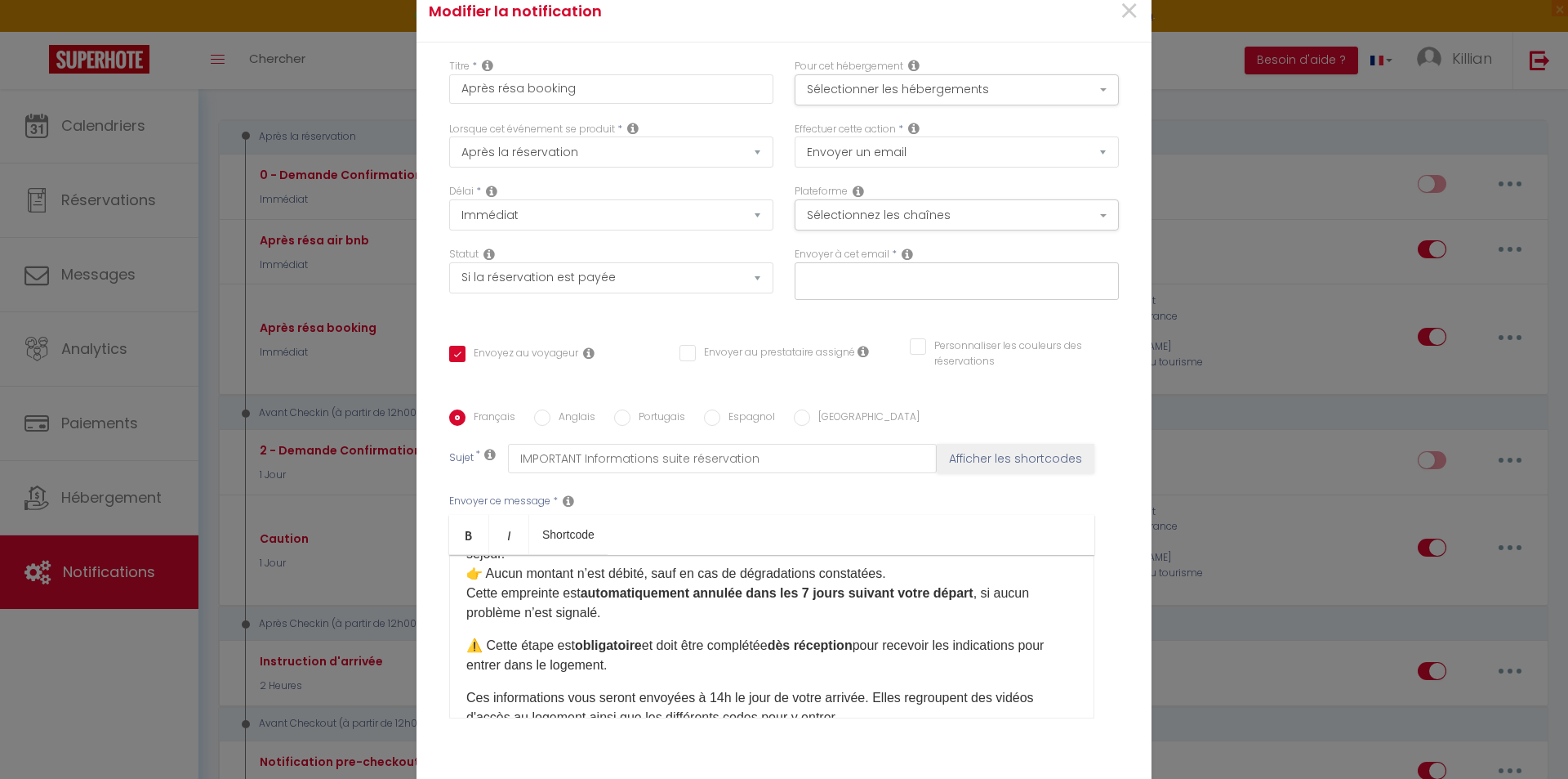
click at [910, 345] on input "Personnaliser les couleurs des réservations" at bounding box center [1004, 346] width 189 height 17
click at [1110, 351] on span at bounding box center [1112, 351] width 13 height 13
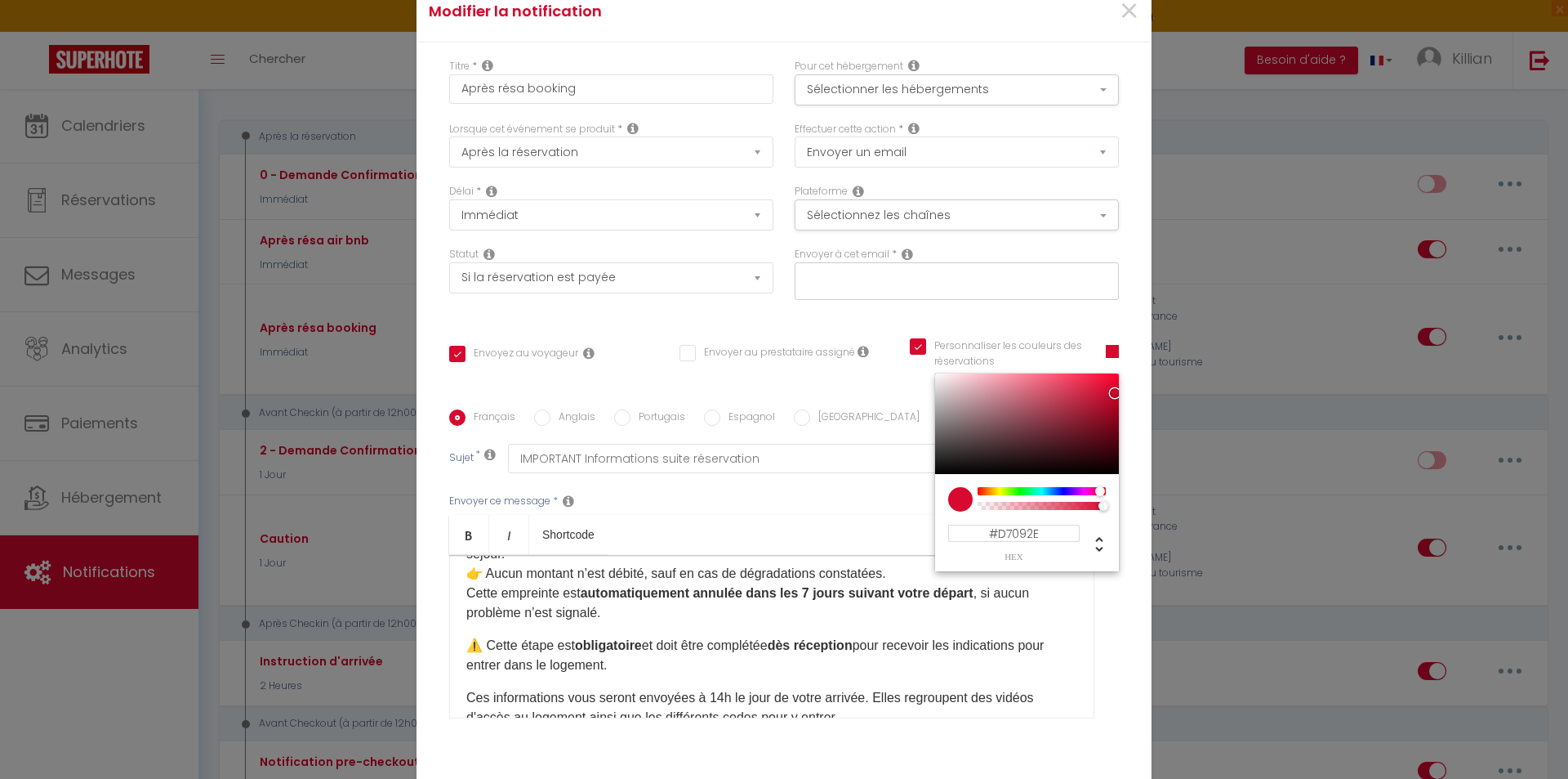
click at [1110, 351] on span at bounding box center [1112, 351] width 13 height 13
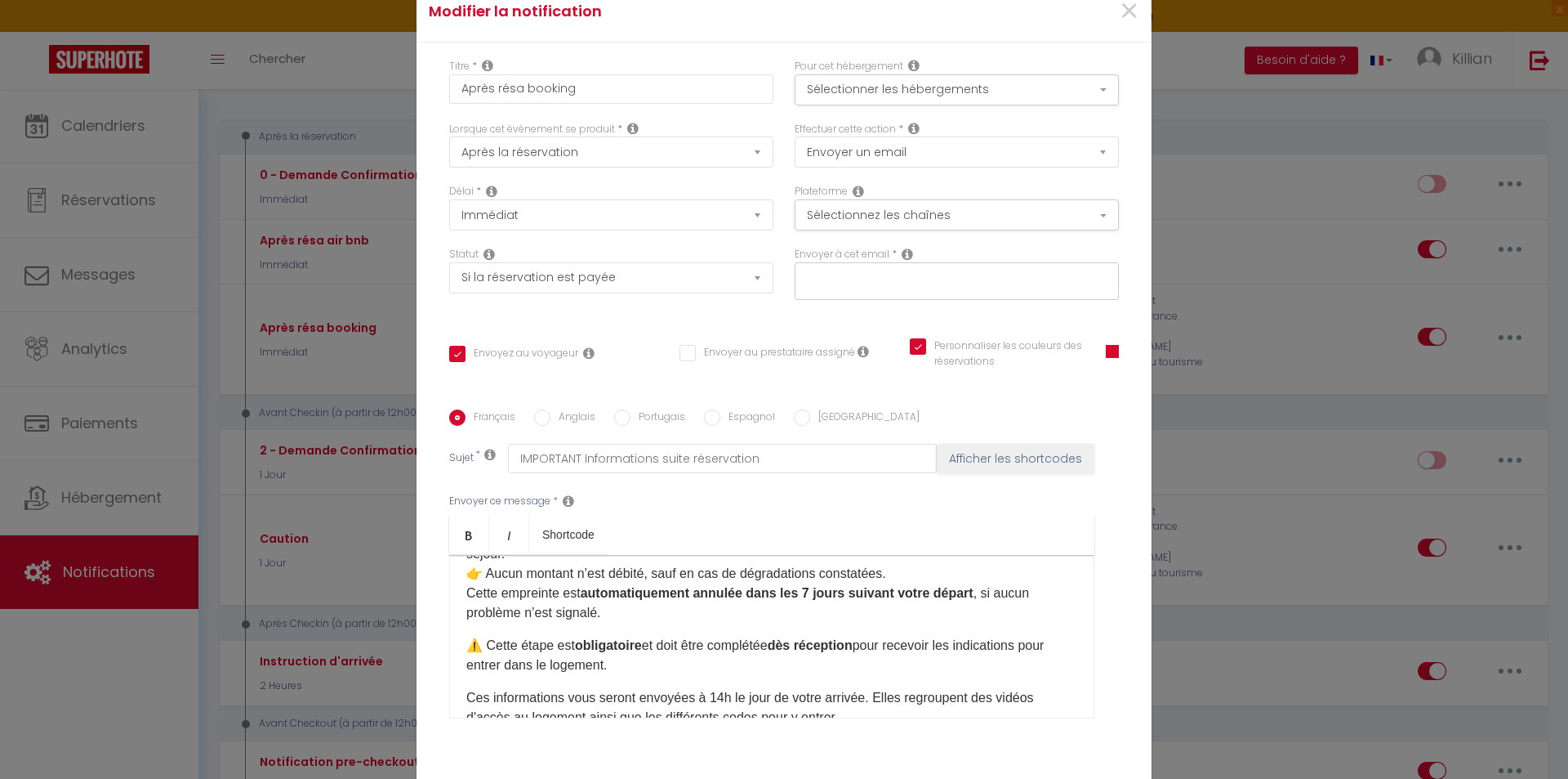
click at [919, 338] on input "Personnaliser les couleurs des réservations" at bounding box center [998, 346] width 175 height 17
click at [876, 409] on div "Français Anglais Portugais Espagnol Italien" at bounding box center [784, 418] width 670 height 18
click at [922, 347] on input "Personnaliser les couleurs des réservations" at bounding box center [1004, 346] width 189 height 17
click at [1112, 350] on span at bounding box center [1112, 351] width 13 height 13
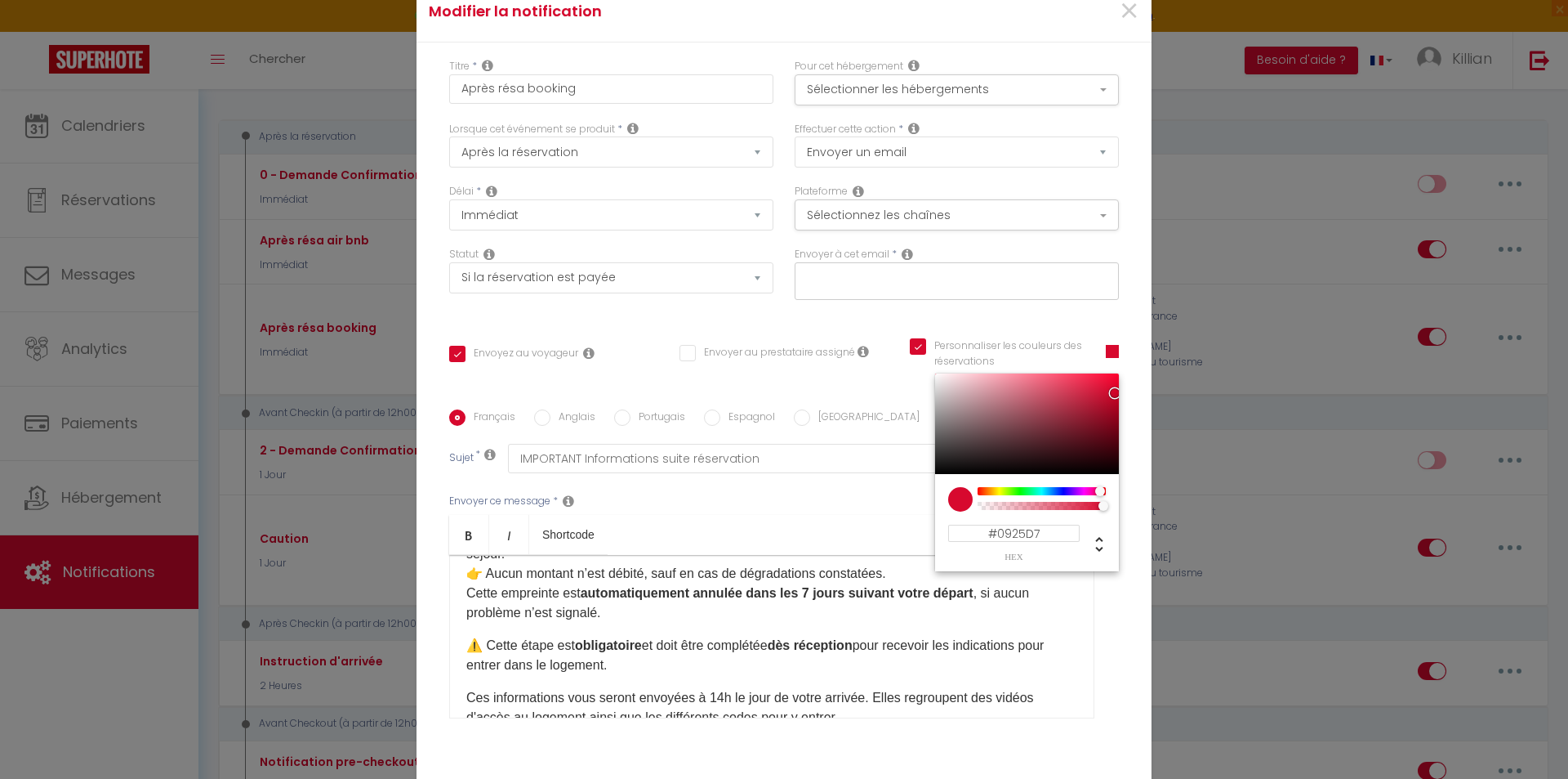
click at [1054, 490] on div at bounding box center [1041, 491] width 125 height 8
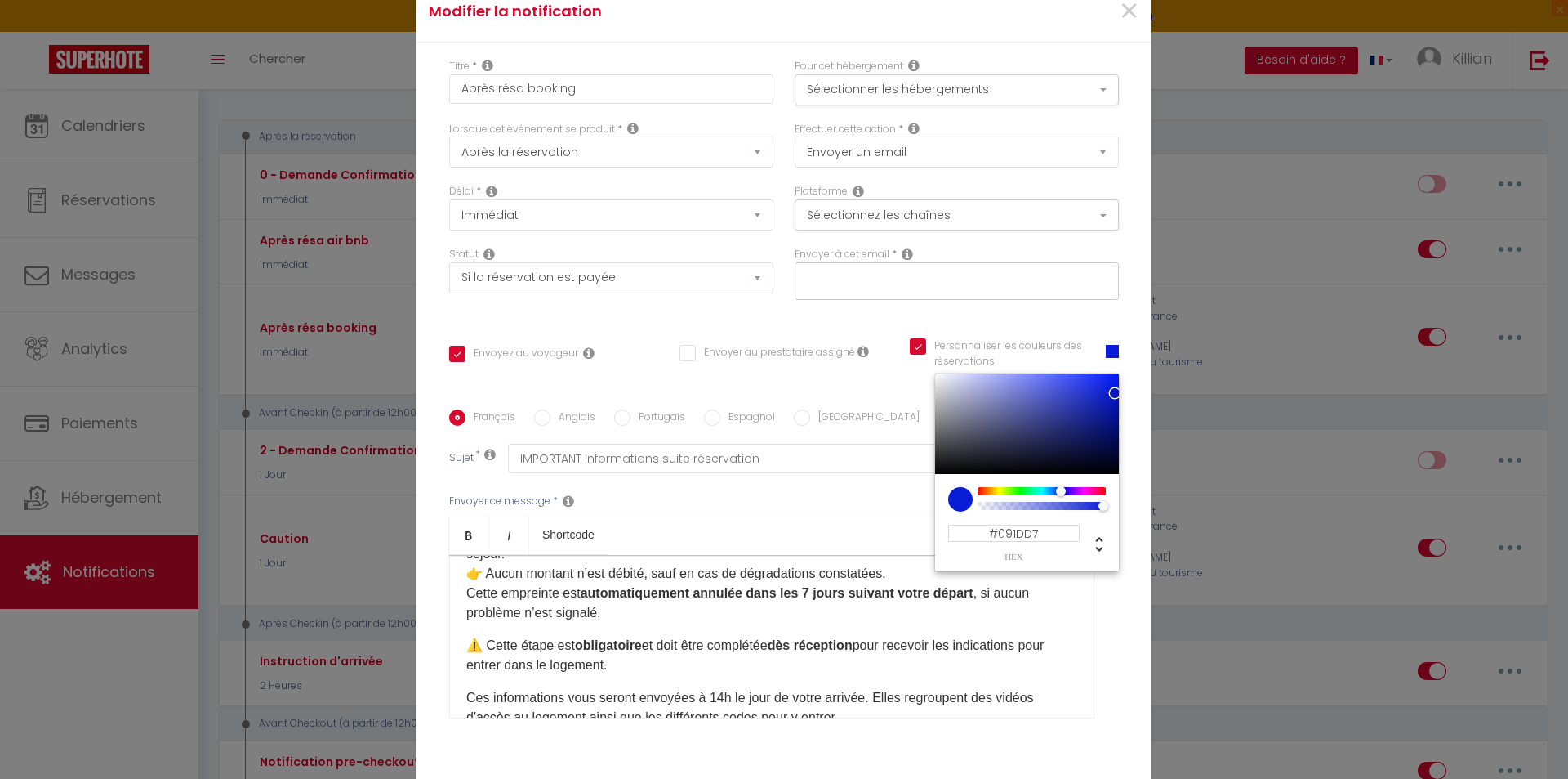
click at [880, 389] on div "Français Anglais Portugais Espagnol Italien Sujet * IMPORTANT Informations suit…" at bounding box center [784, 574] width 670 height 379
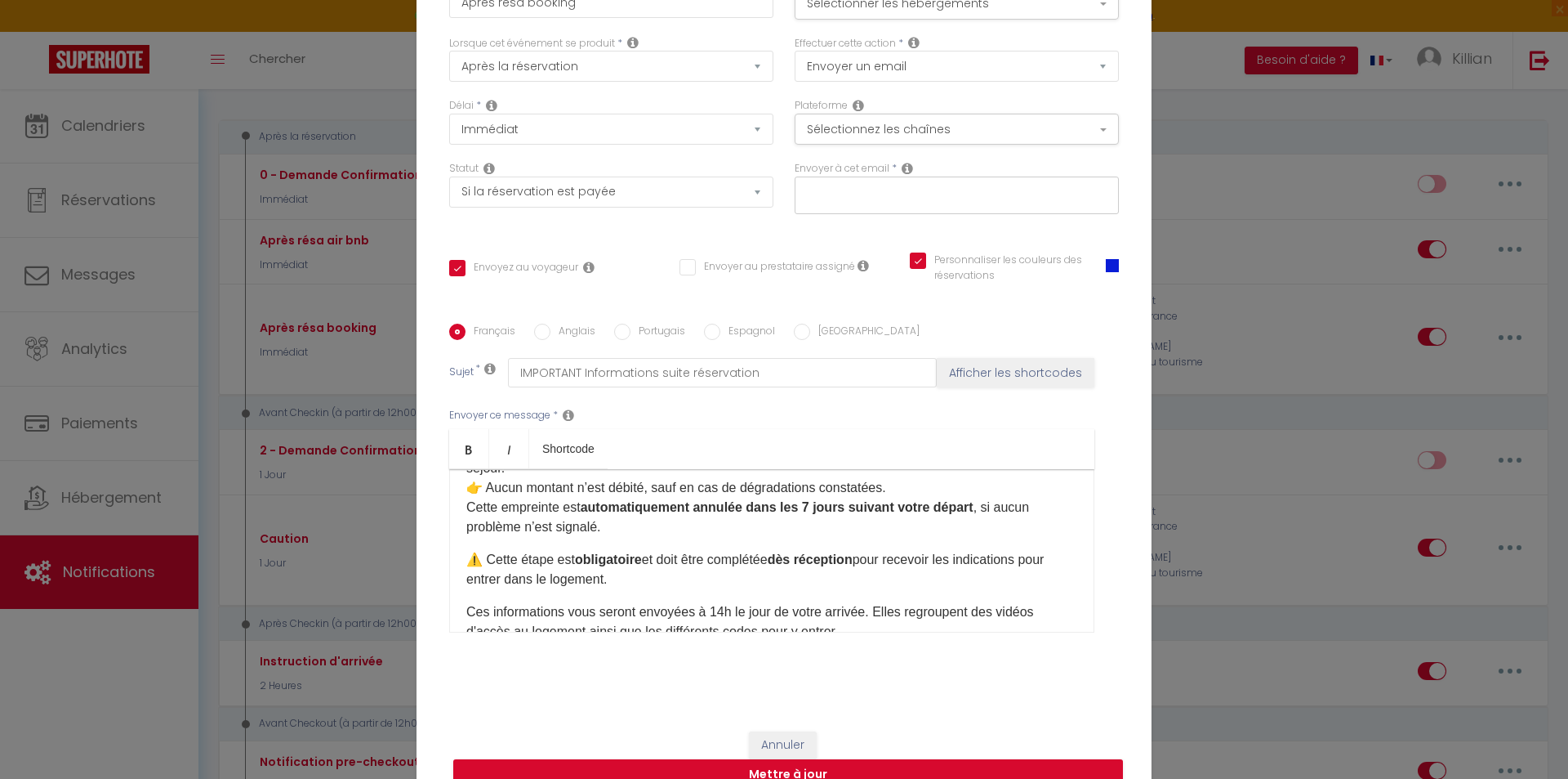
scroll to position [113, 0]
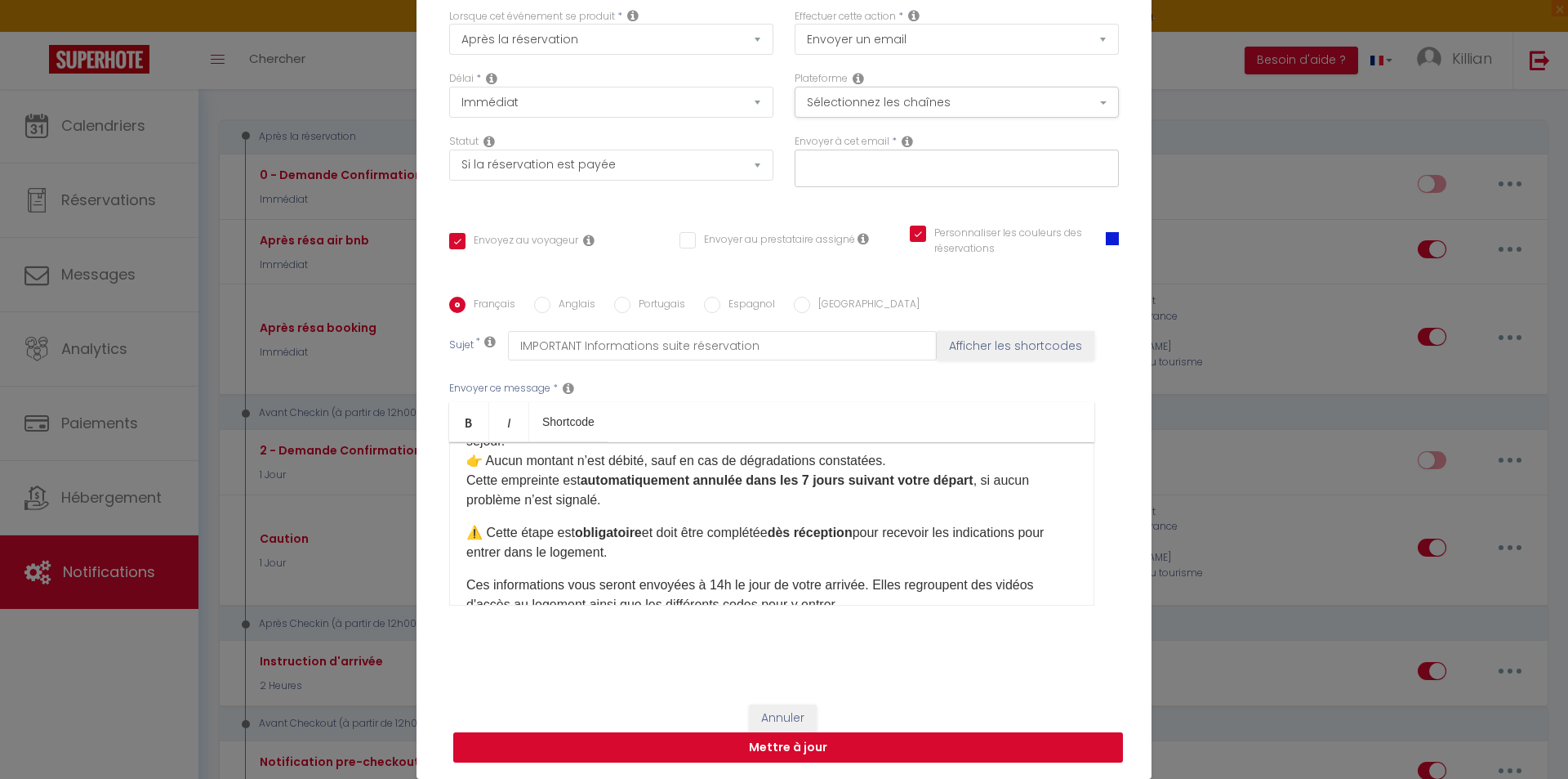
click at [1045, 740] on button "Mettre à jour" at bounding box center [788, 748] width 670 height 31
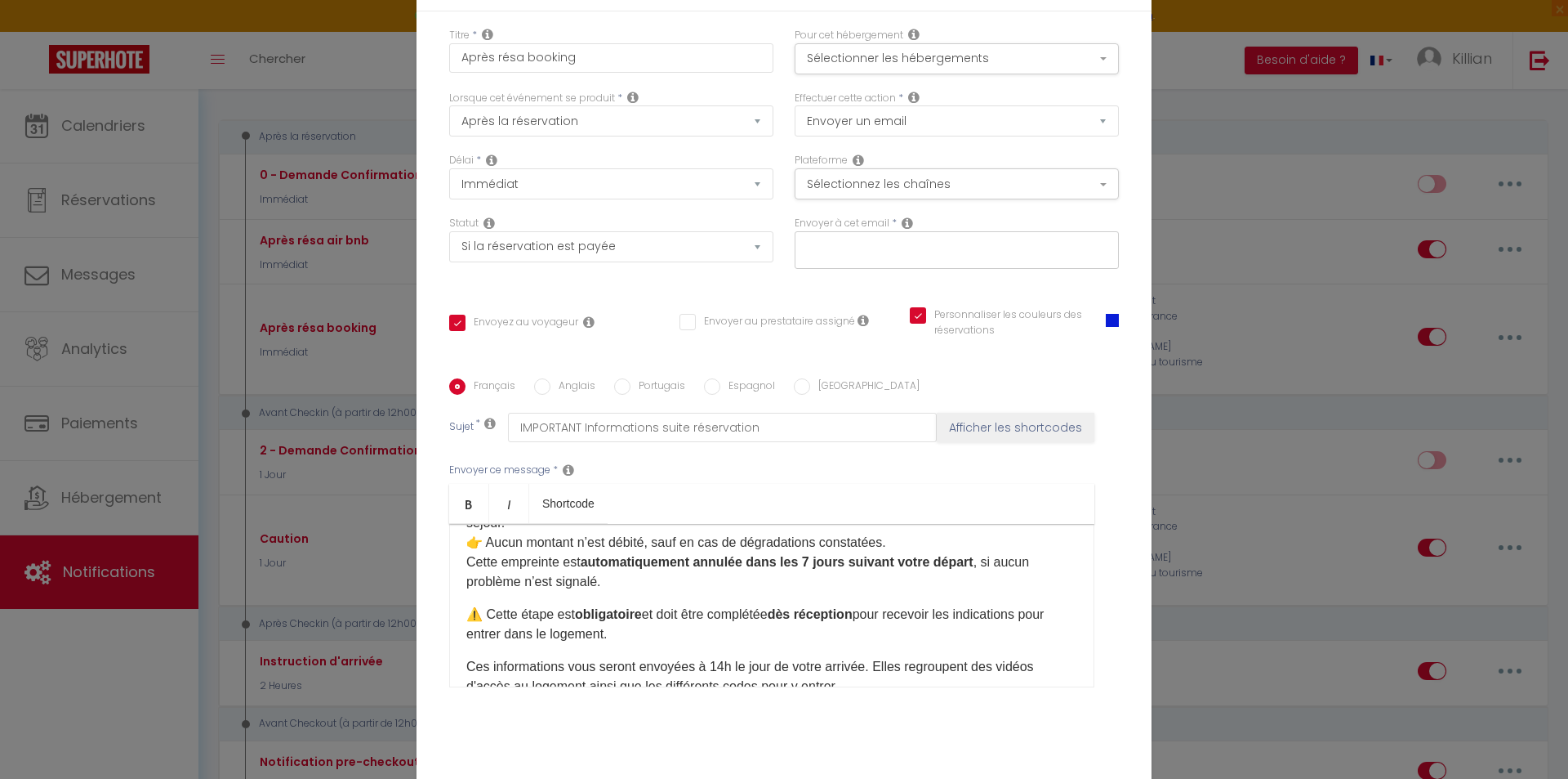
scroll to position [0, 0]
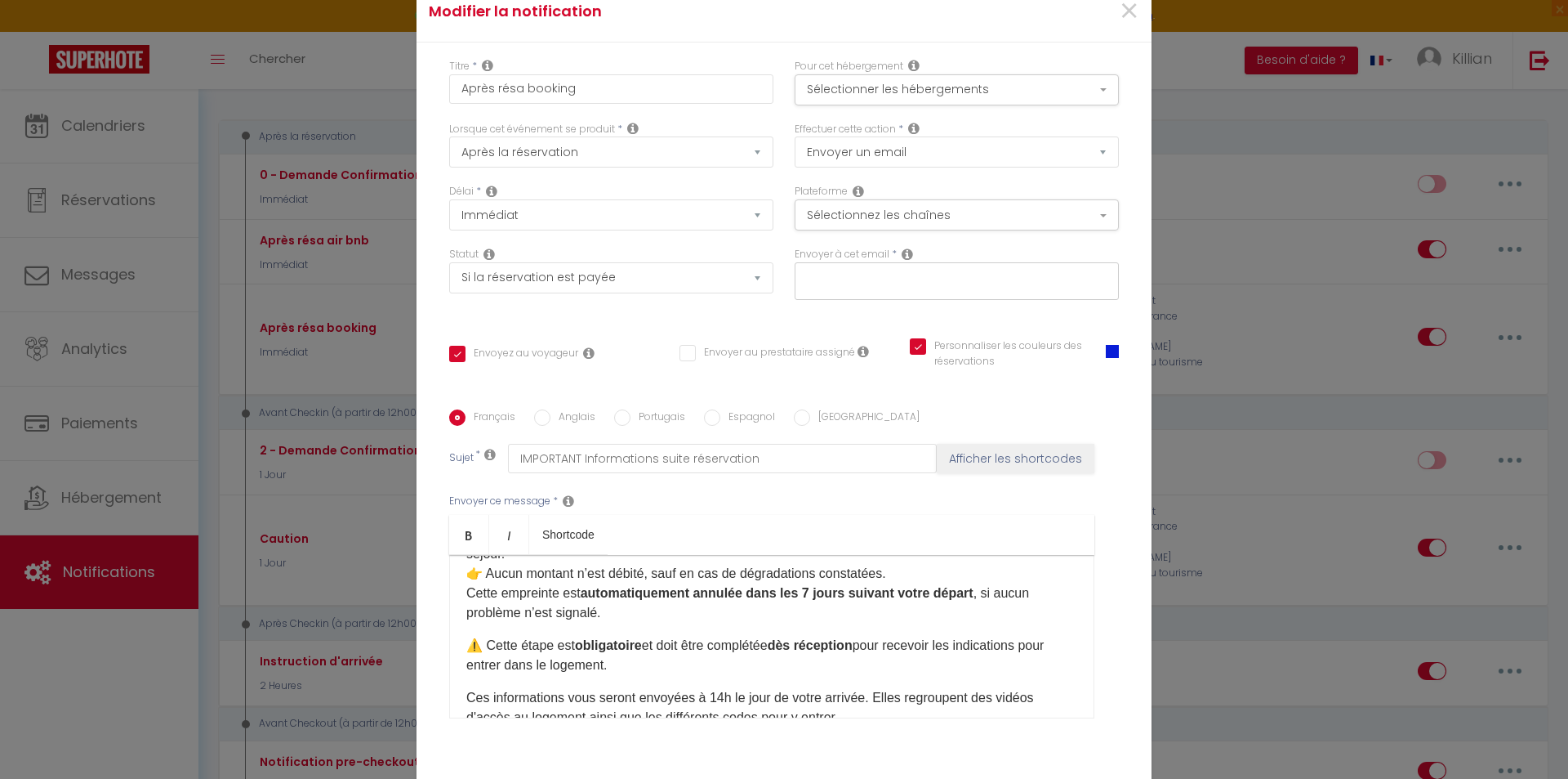
click at [903, 257] on icon at bounding box center [907, 253] width 12 height 13
click at [632, 343] on div "Envoyez au voyageur Envoyer au prestataire assigné Personnaliser les couleurs d…" at bounding box center [784, 361] width 691 height 48
click at [845, 290] on div at bounding box center [956, 280] width 324 height 38
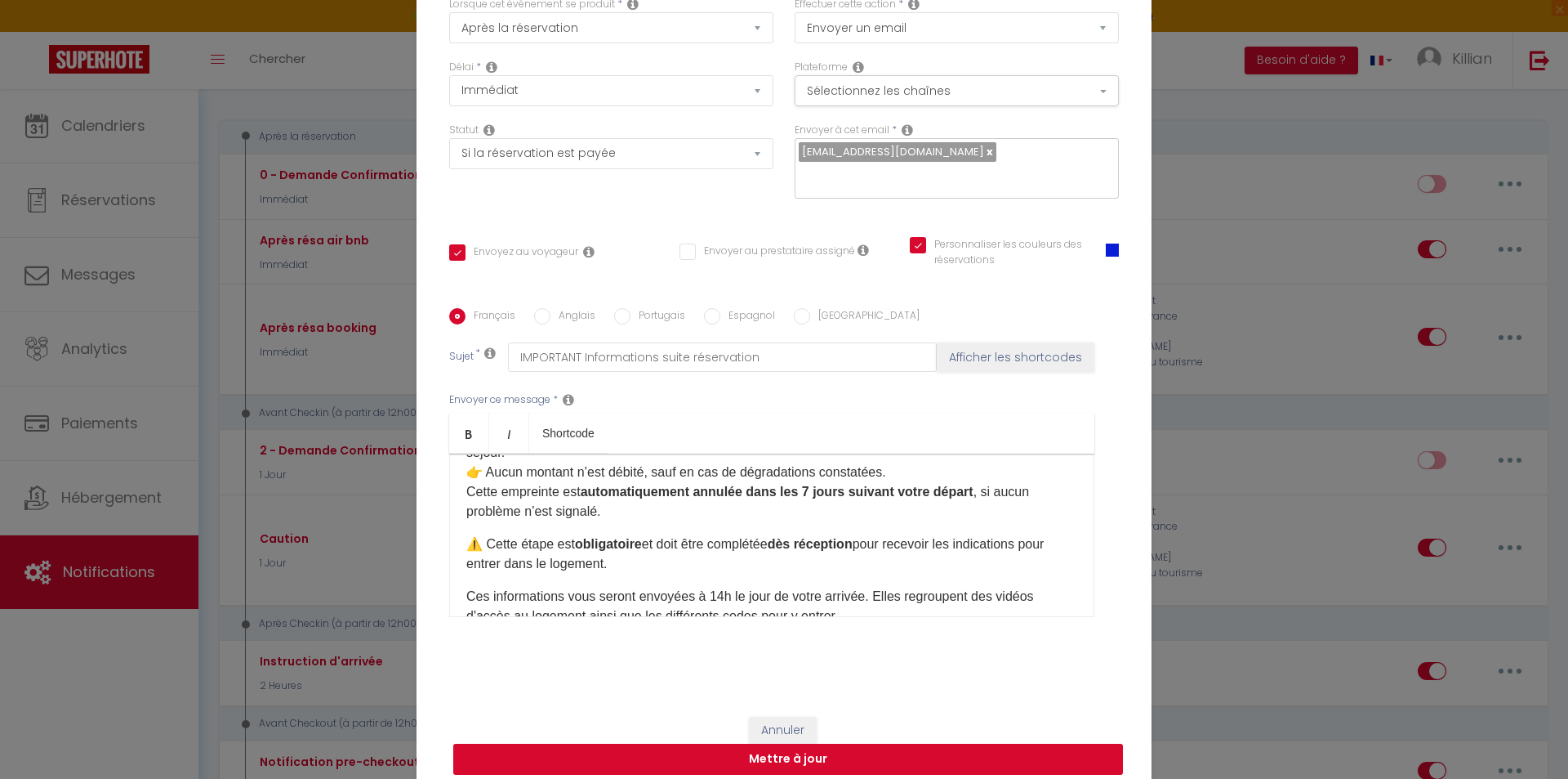
click at [1022, 744] on button "Mettre à jour" at bounding box center [788, 760] width 670 height 31
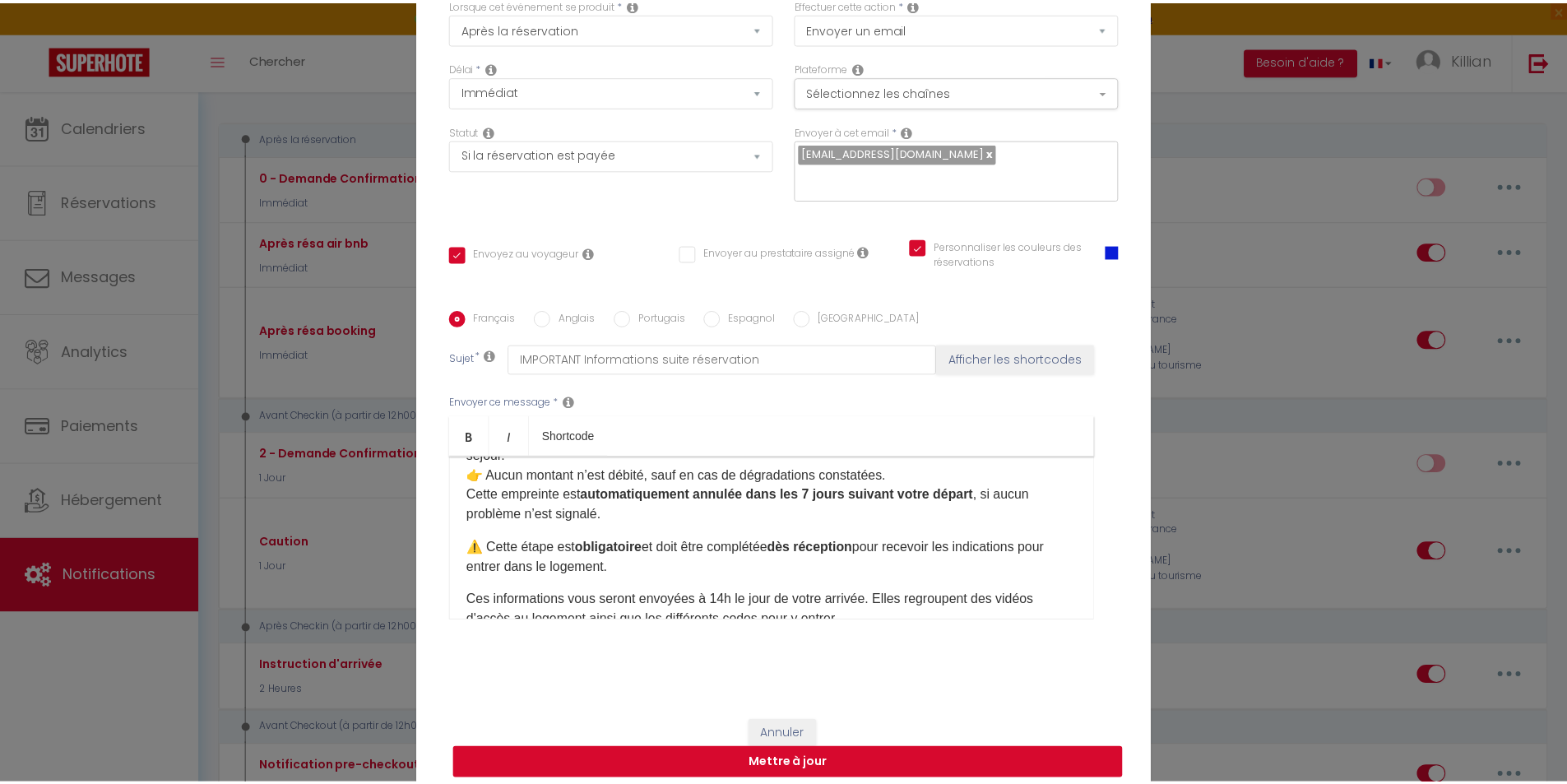
scroll to position [105, 0]
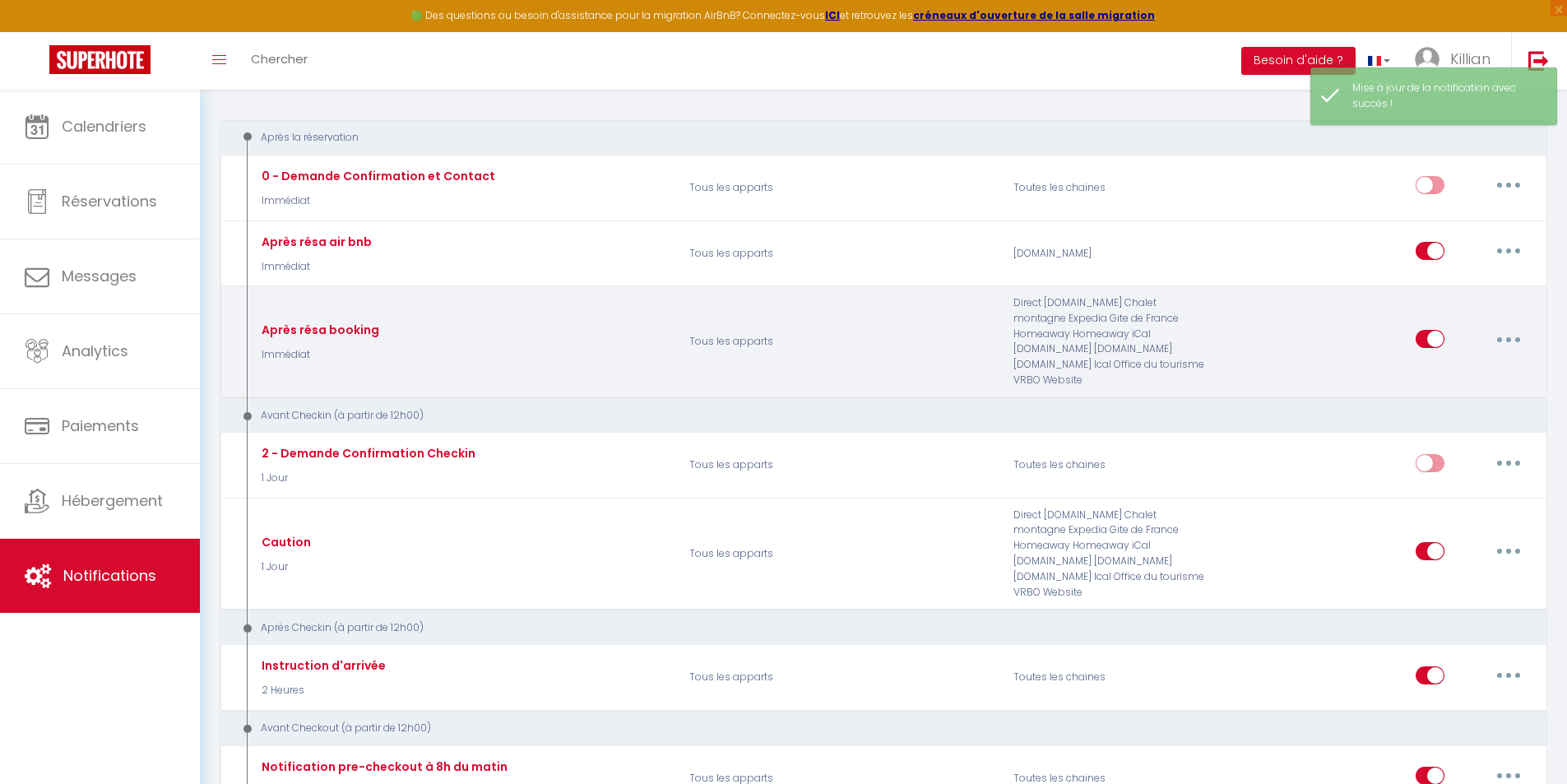
click at [1508, 337] on icon "button" at bounding box center [1508, 339] width 5 height 5
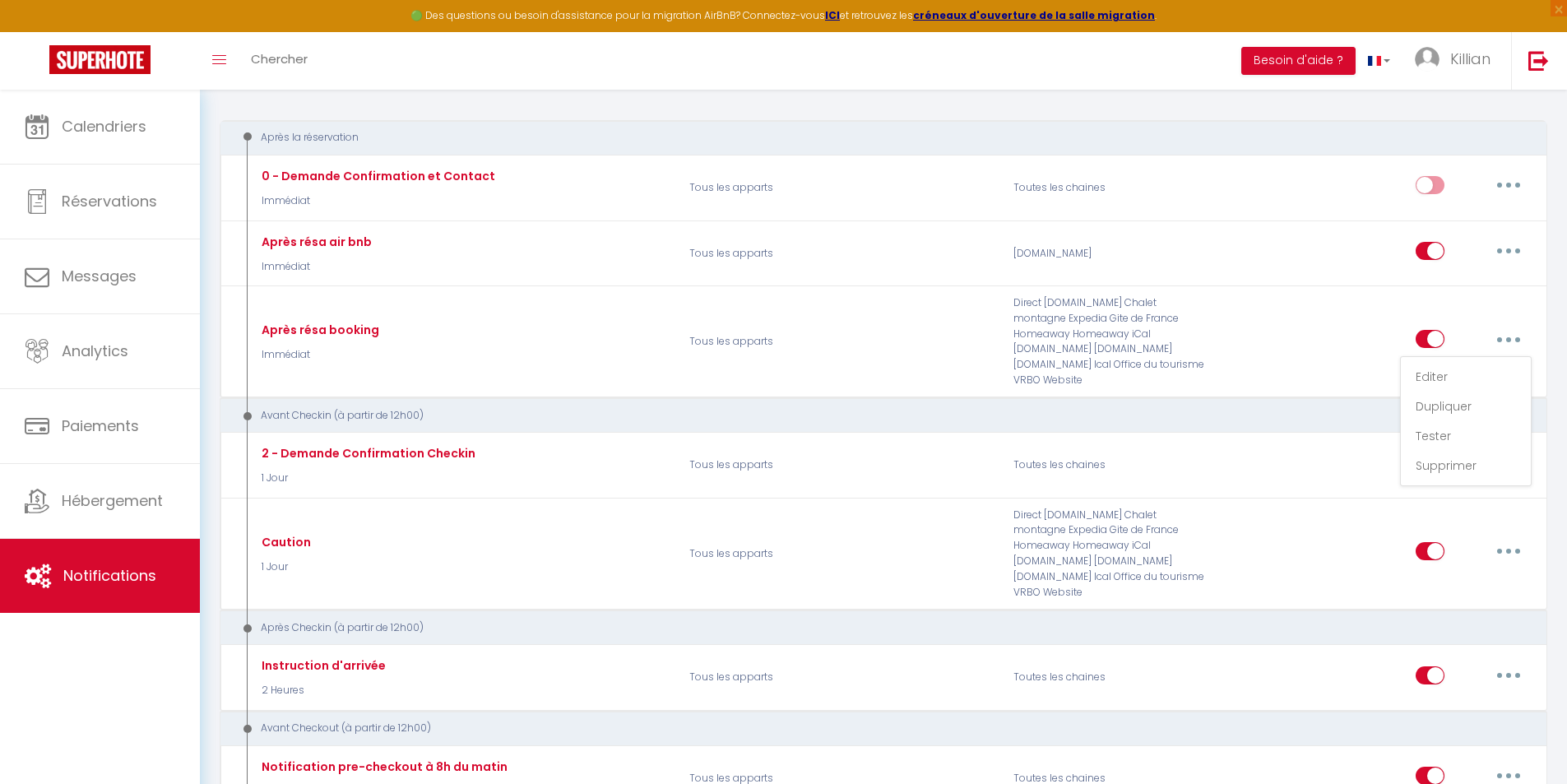
click at [962, 408] on div "Avant Checkin (à partir de 12h00)" at bounding box center [871, 416] width 1271 height 16
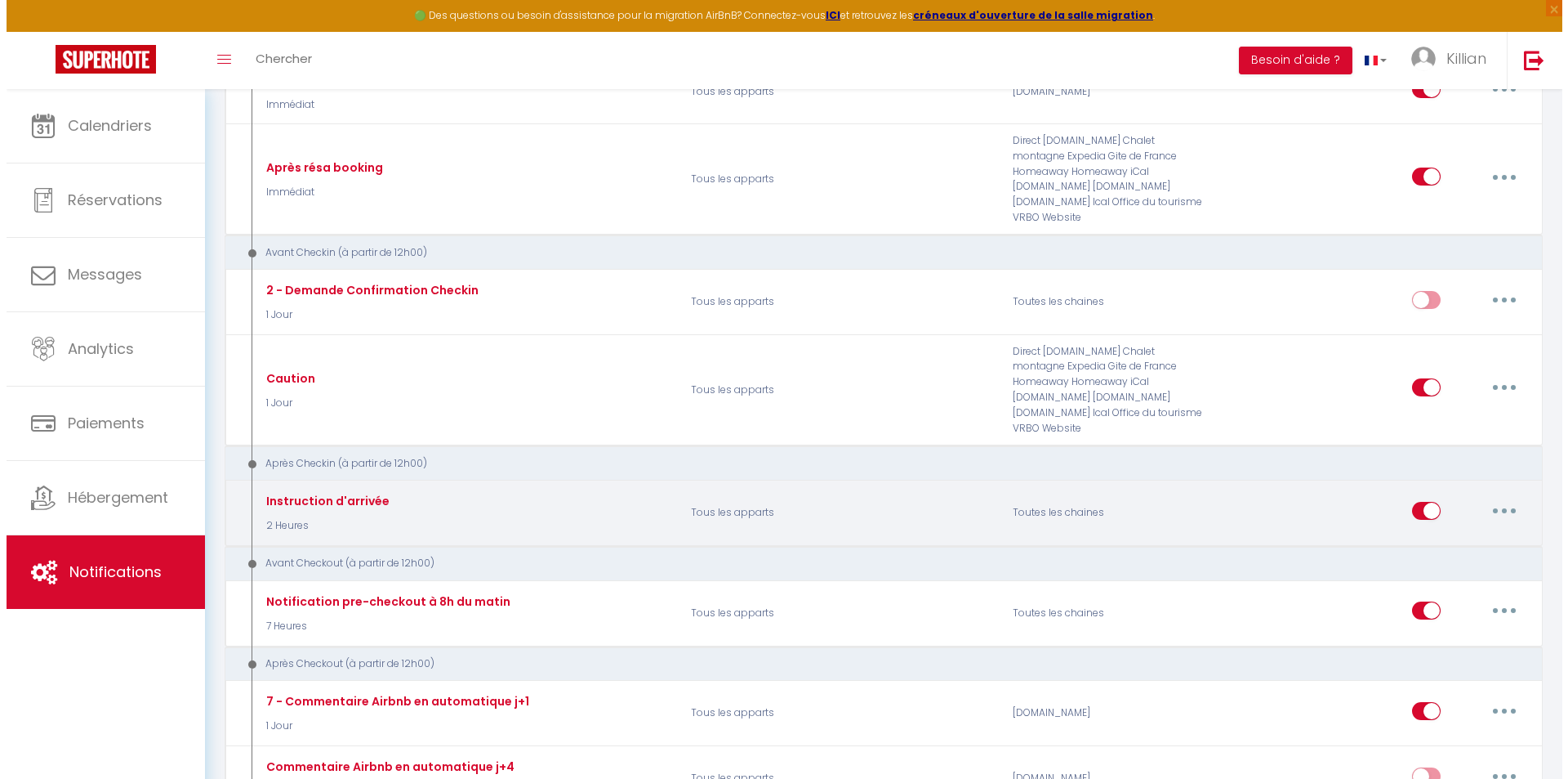
scroll to position [327, 0]
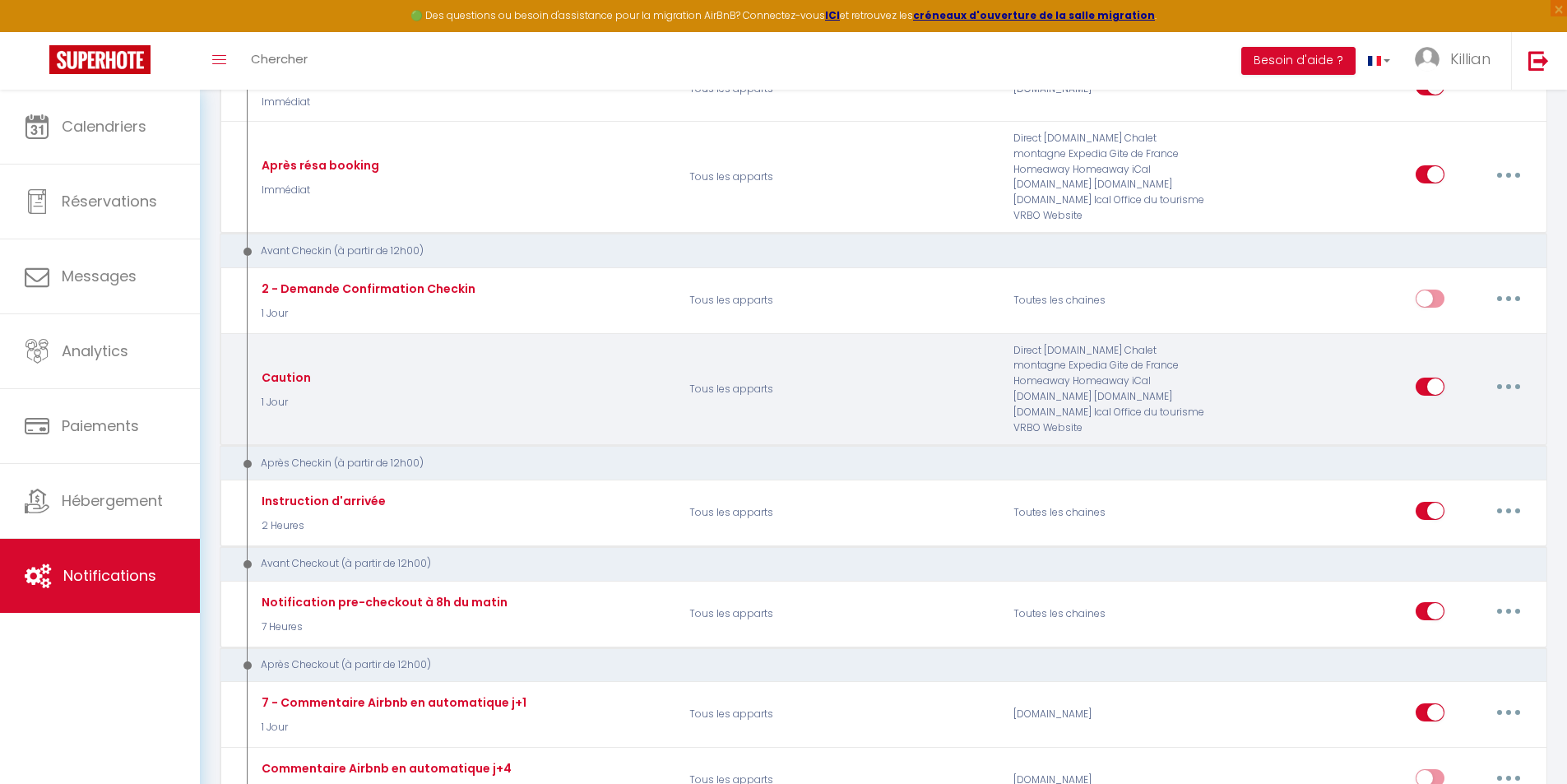
click at [1509, 384] on icon "button" at bounding box center [1508, 386] width 5 height 5
click at [1423, 411] on link "Editer" at bounding box center [1466, 424] width 122 height 28
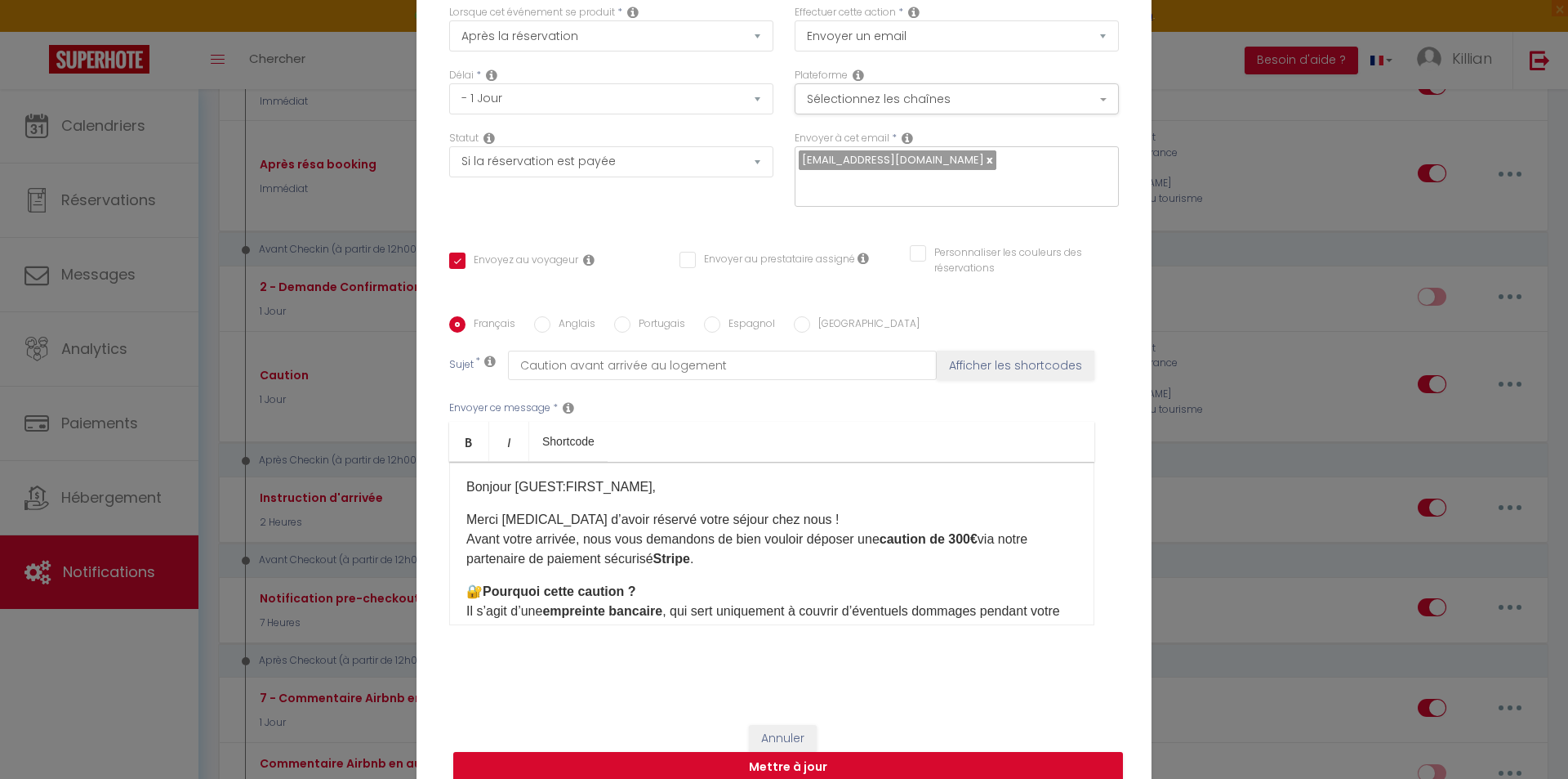
scroll to position [0, 0]
drag, startPoint x: 480, startPoint y: 578, endPoint x: 463, endPoint y: 579, distance: 17.0
click at [466, 583] on p "🔐 Pourquoi cette caution ? Il s’agit d’une empreinte bancaire , qui sert unique…" at bounding box center [772, 642] width 611 height 118
click at [638, 556] on p "Merci encore d’avoir réservé votre séjour chez nous ! Avant votre arrivée, nous…" at bounding box center [772, 540] width 611 height 58
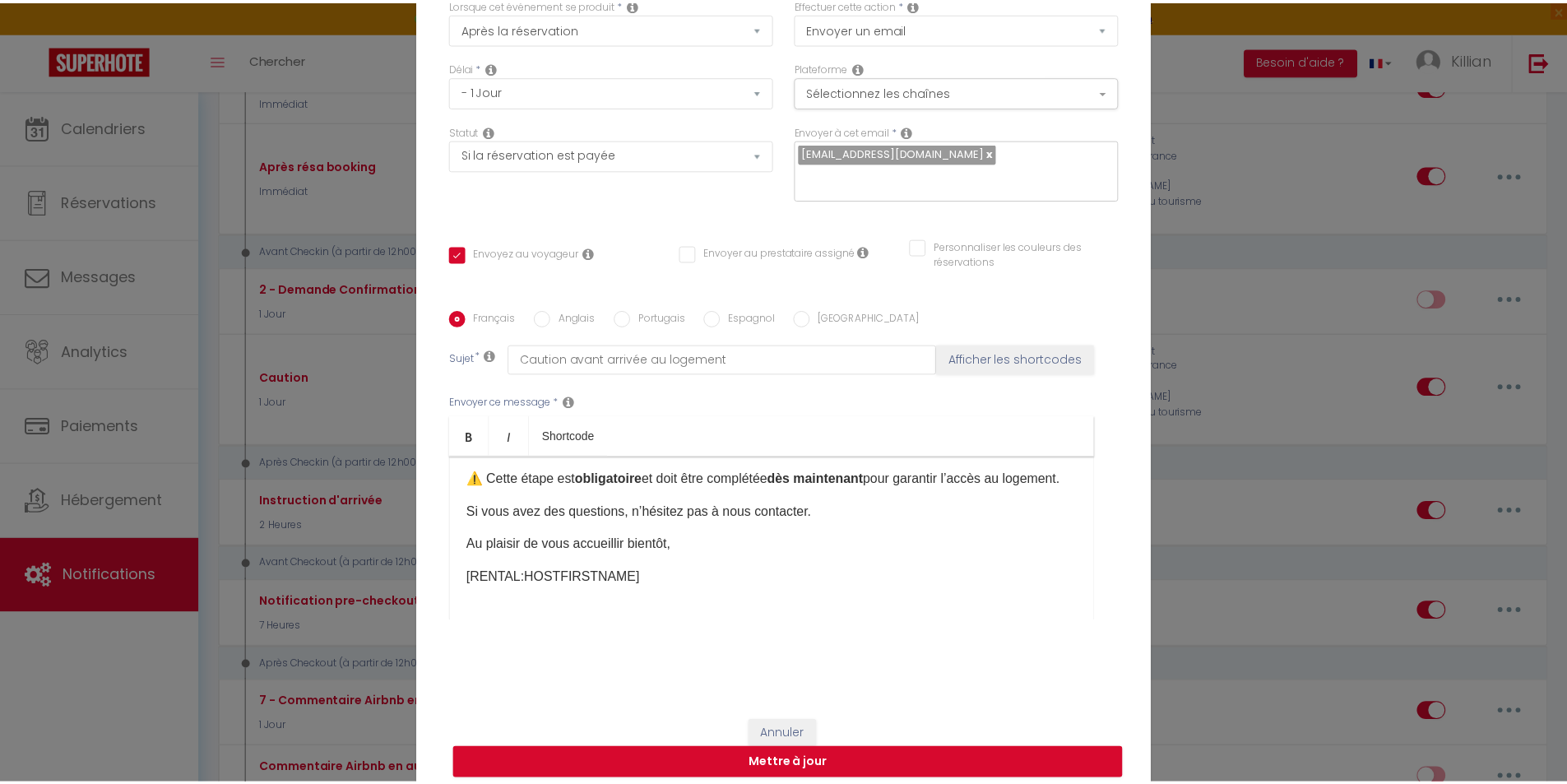
scroll to position [327, 0]
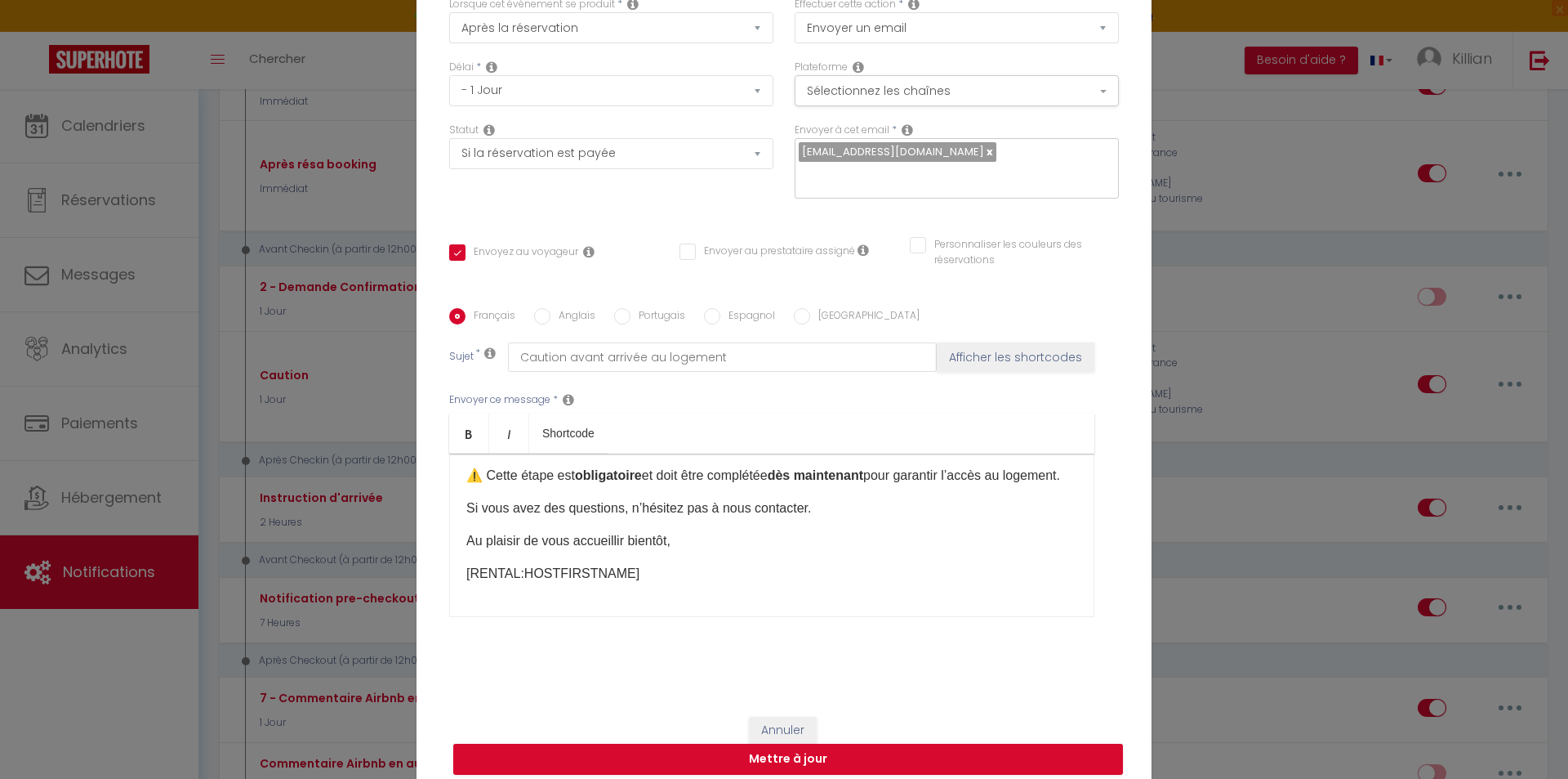
click at [1231, 503] on div "Modifier la notification × Titre * Caution Pour cet hébergement Sélectionner le…" at bounding box center [784, 390] width 1568 height 779
click at [786, 717] on button "Annuler" at bounding box center [783, 730] width 68 height 28
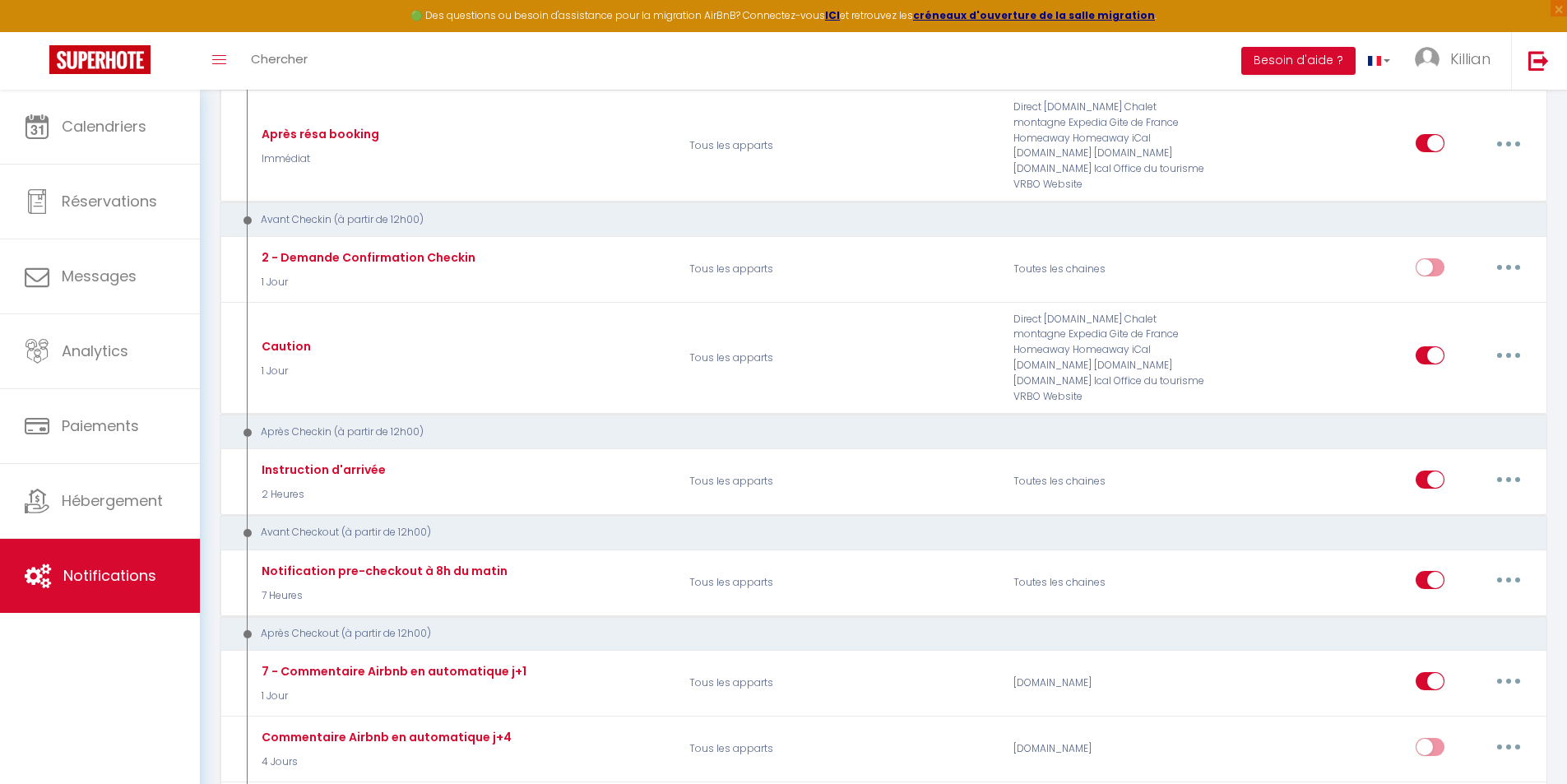
scroll to position [412, 0]
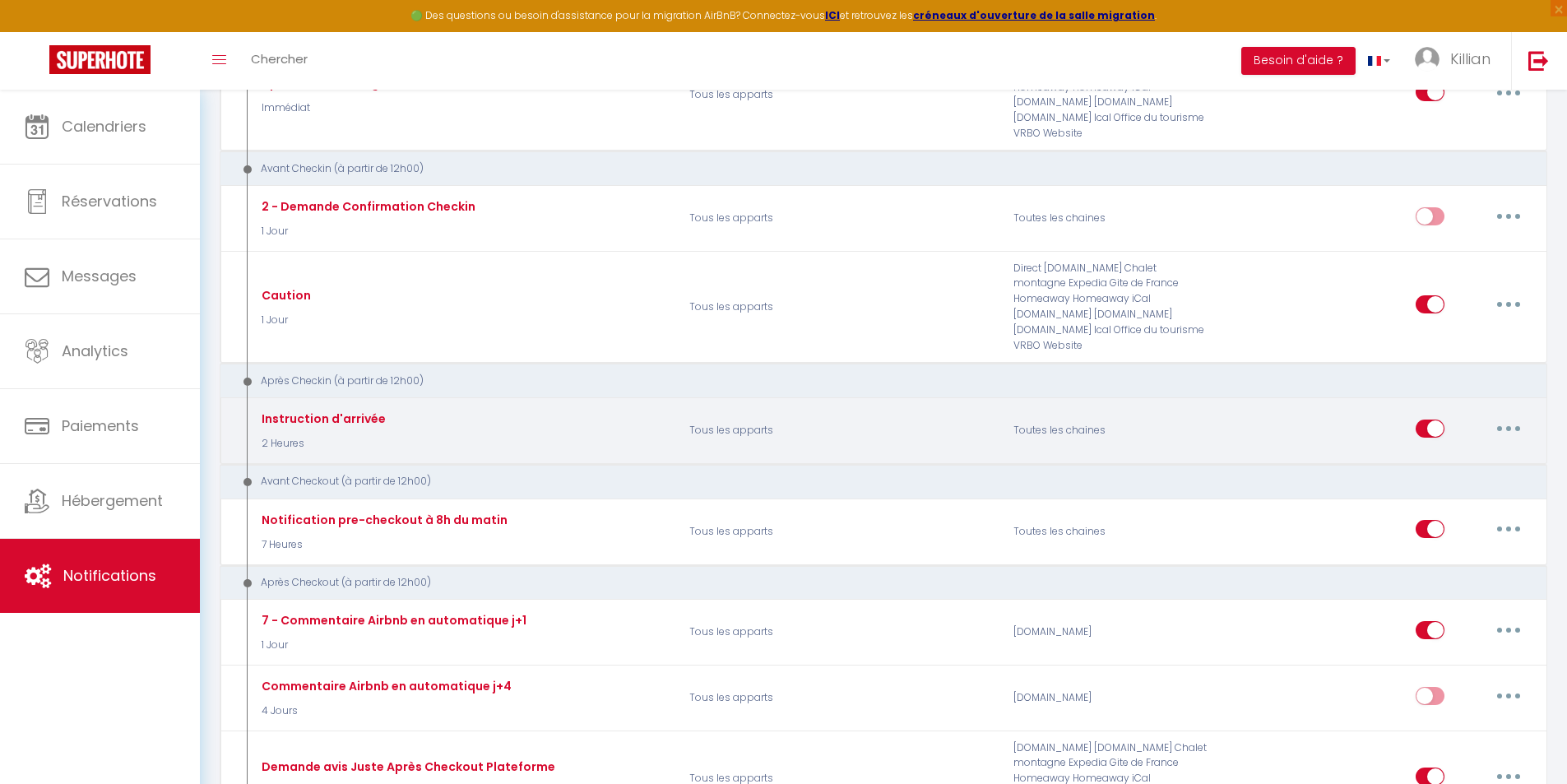
click at [1514, 416] on button "button" at bounding box center [1508, 428] width 46 height 26
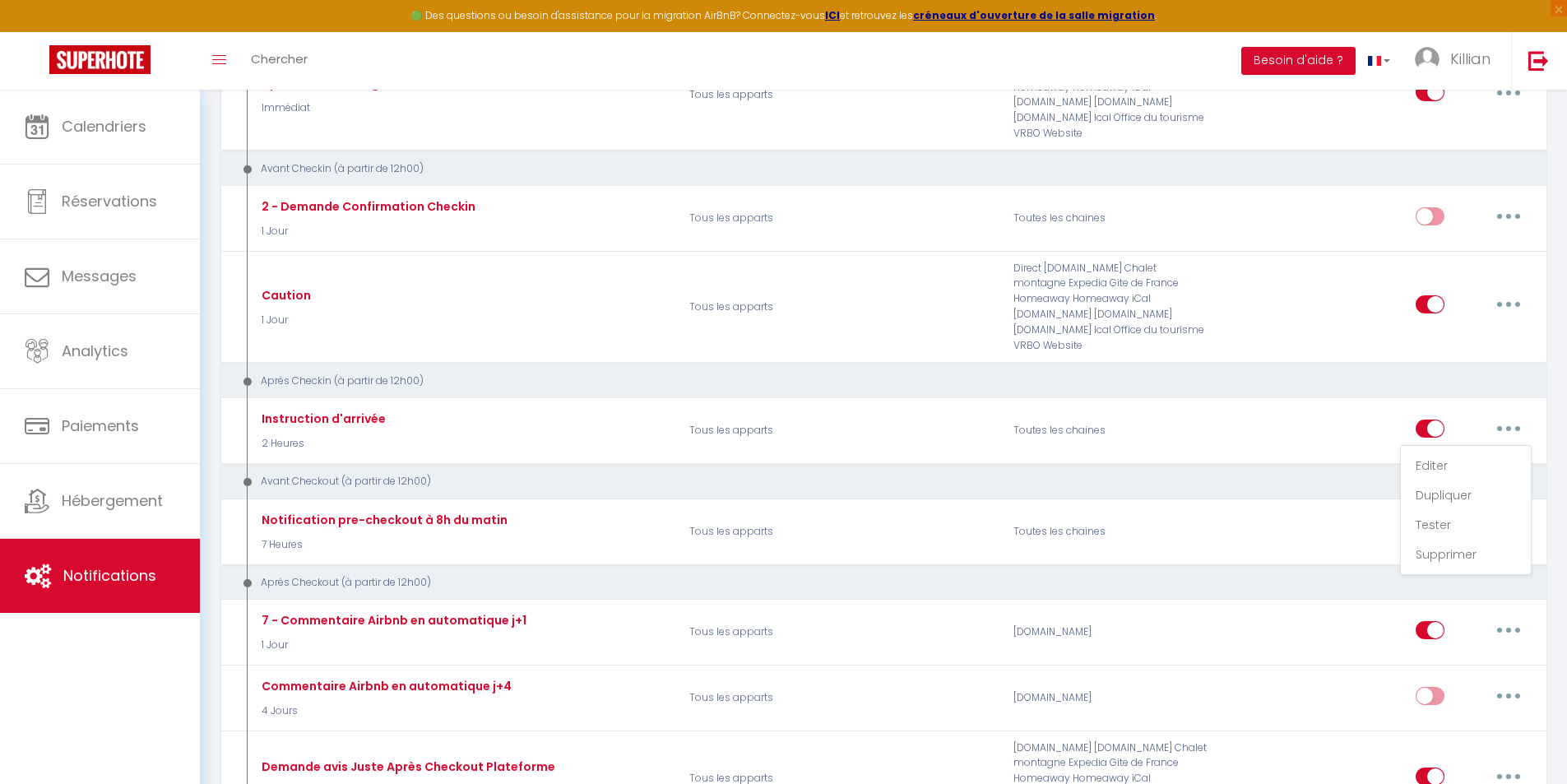
click at [1013, 373] on div "Après Checkin (à partir de 12h00)" at bounding box center [871, 381] width 1271 height 16
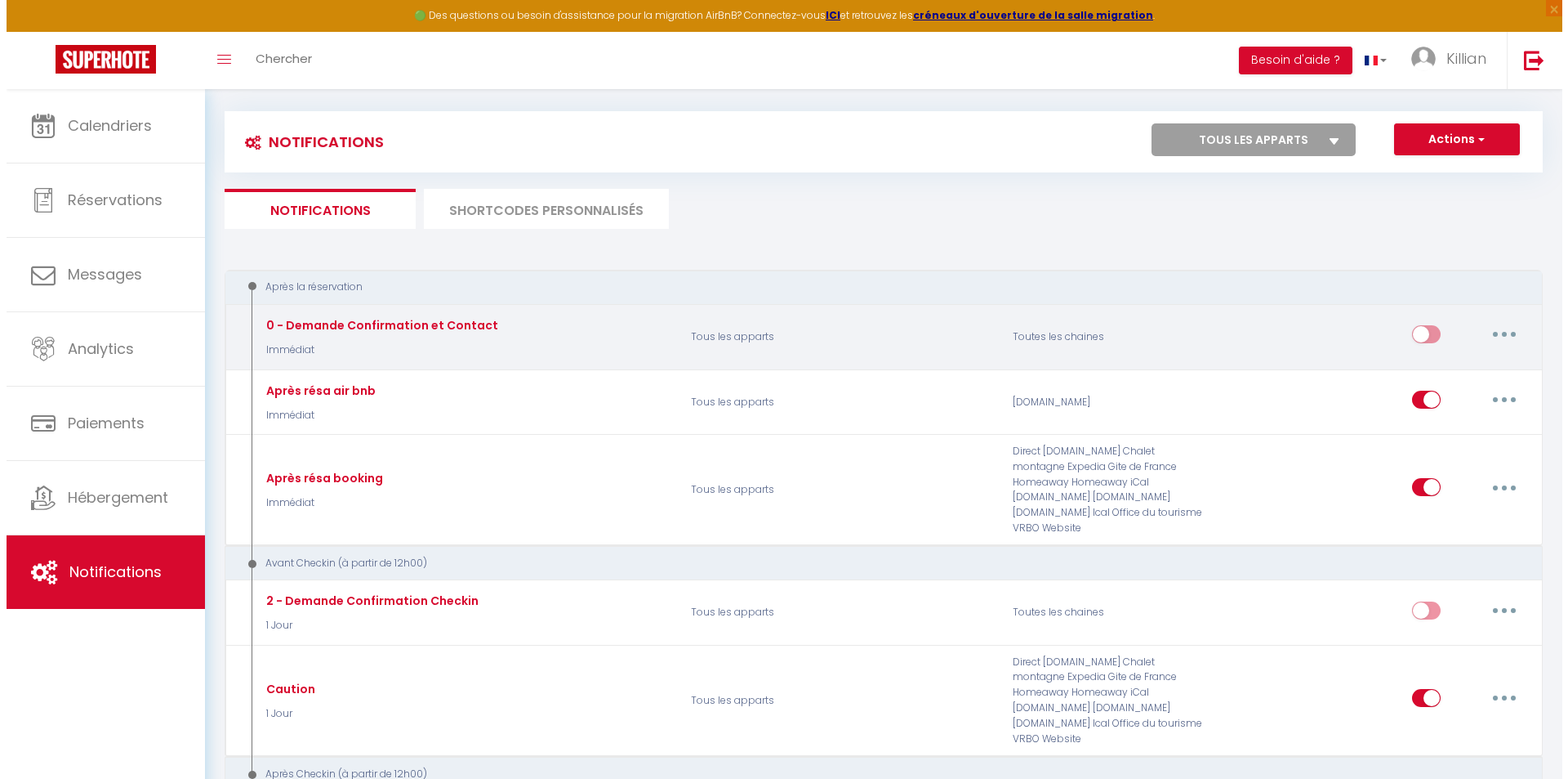
scroll to position [0, 0]
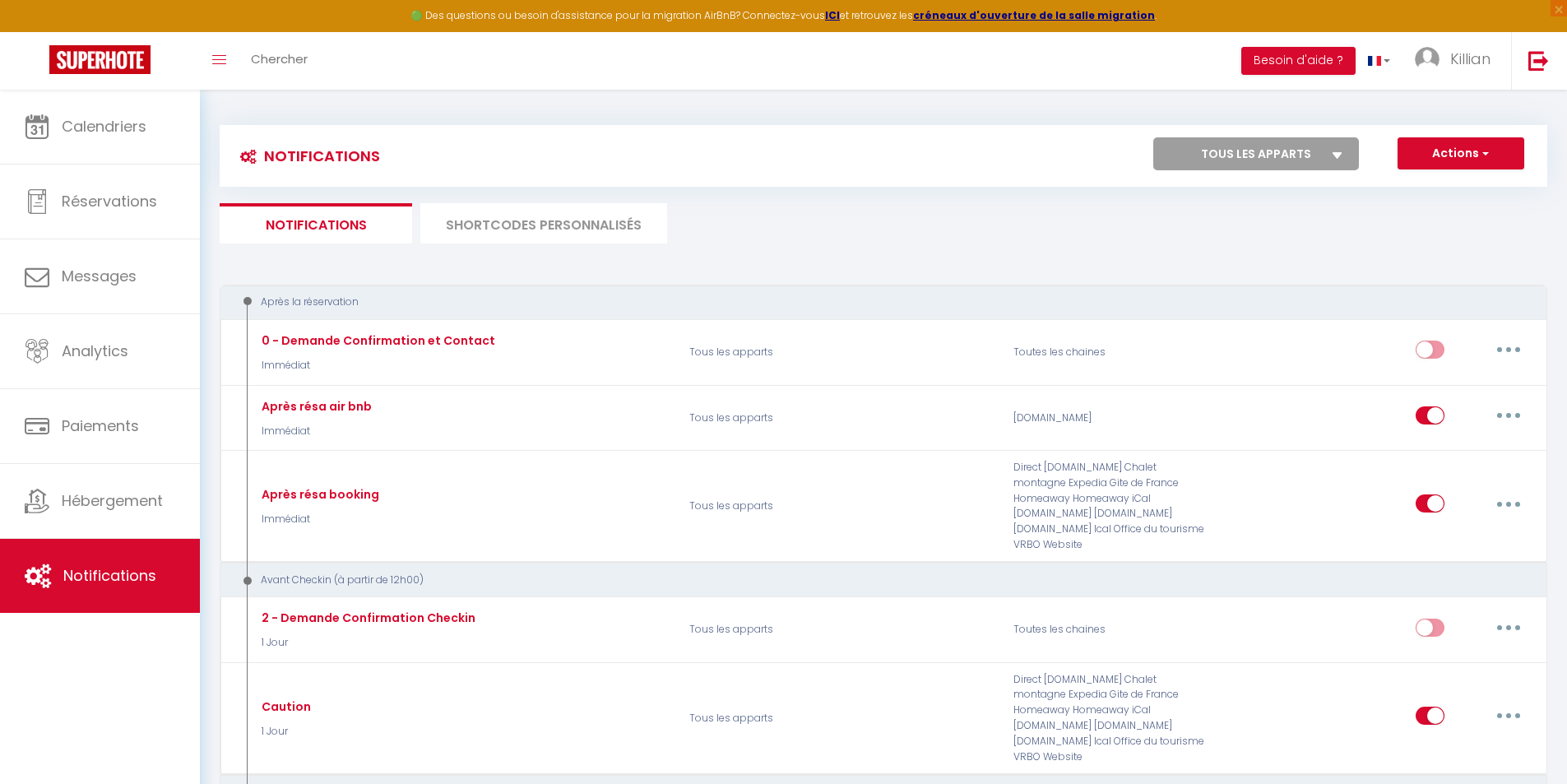
click at [530, 238] on li "SHORTCODES PERSONNALISÉS" at bounding box center [544, 222] width 247 height 40
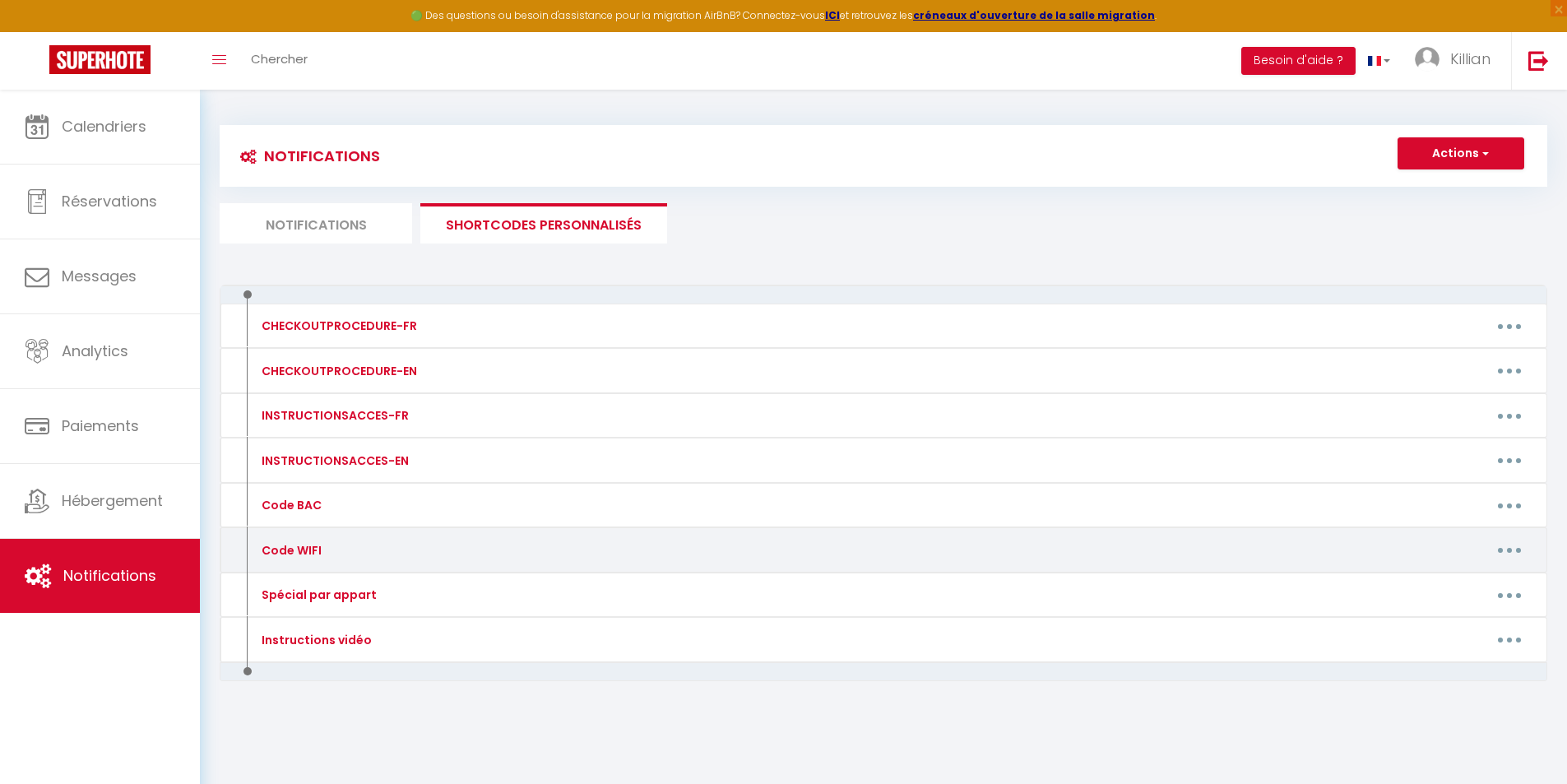
click at [1498, 544] on button "button" at bounding box center [1509, 550] width 46 height 26
click at [1451, 580] on link "Editer" at bounding box center [1467, 587] width 122 height 28
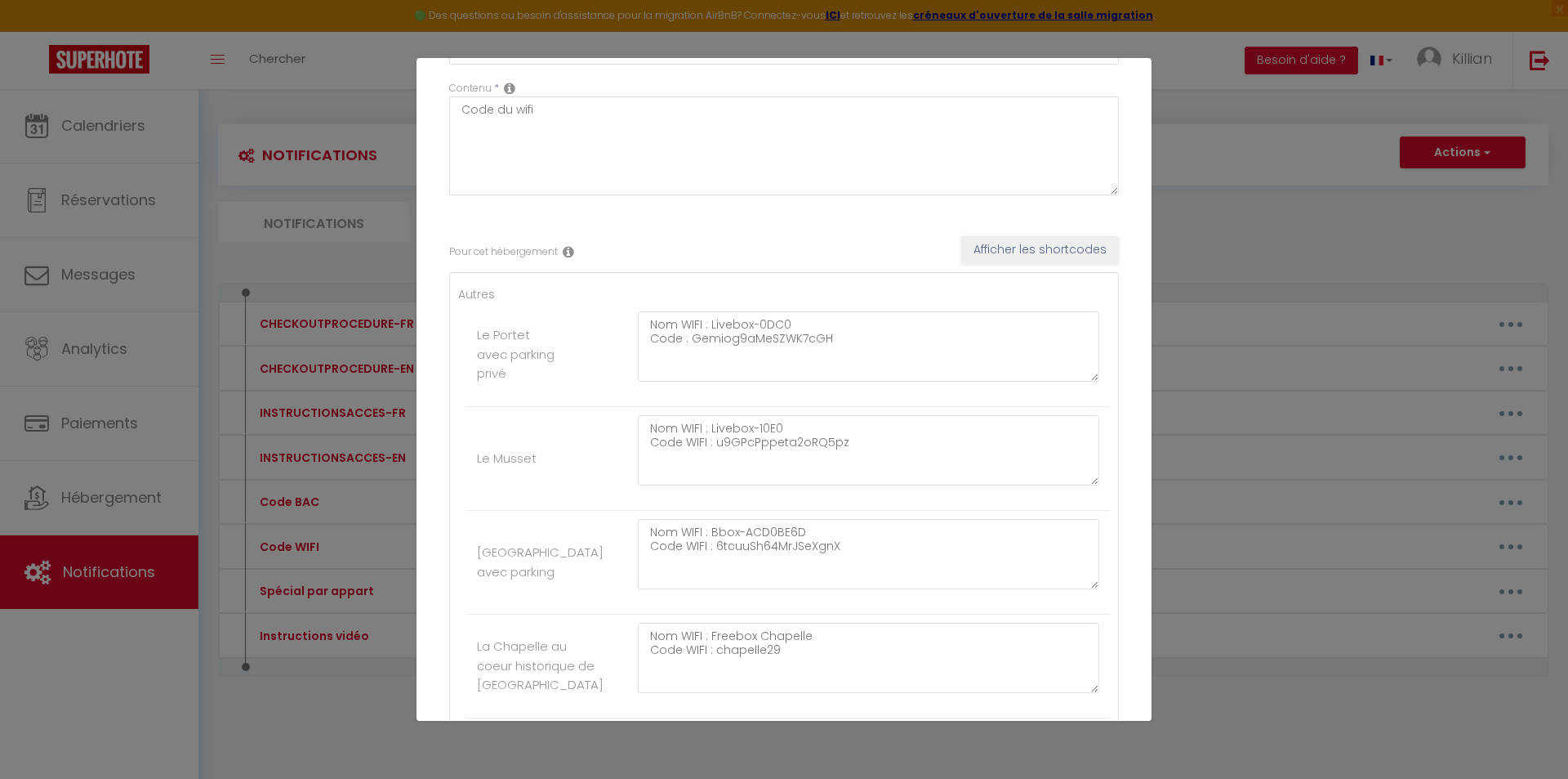
scroll to position [164, 0]
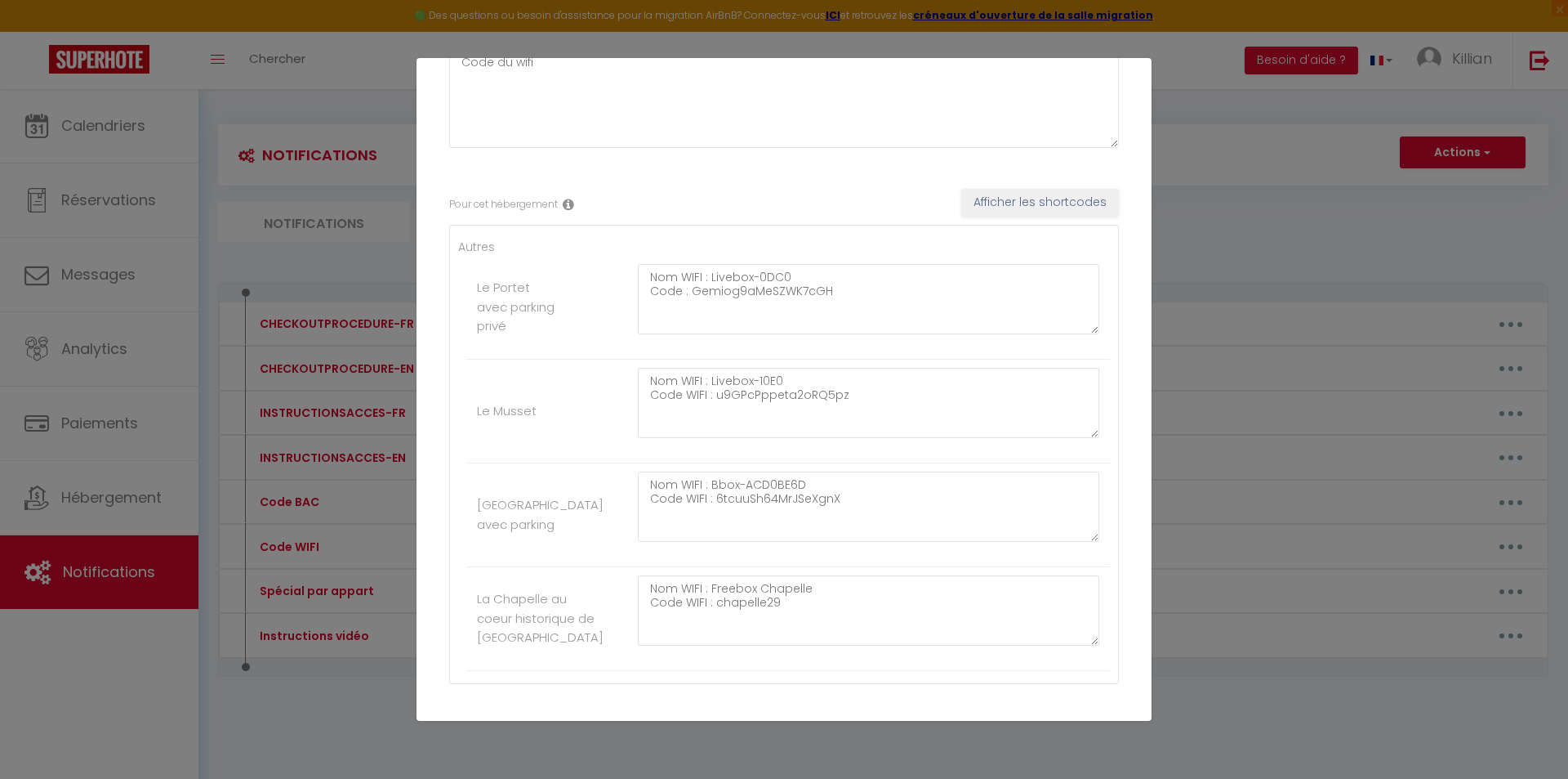
click at [1240, 179] on div "Mettre à jour le code court personnalisé × Nom * Code WIFI Contenu * Code du wi…" at bounding box center [784, 390] width 1568 height 779
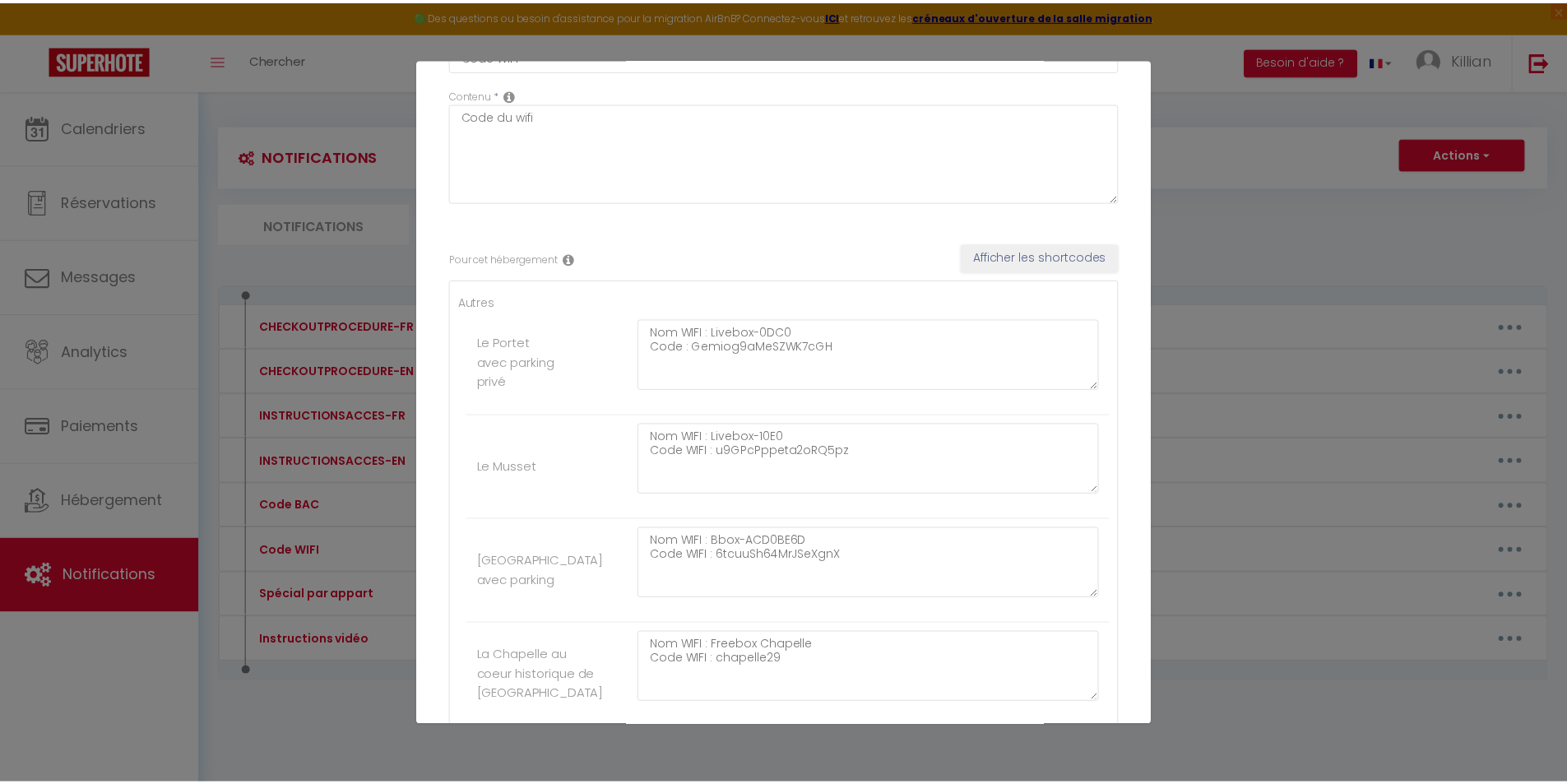
scroll to position [0, 0]
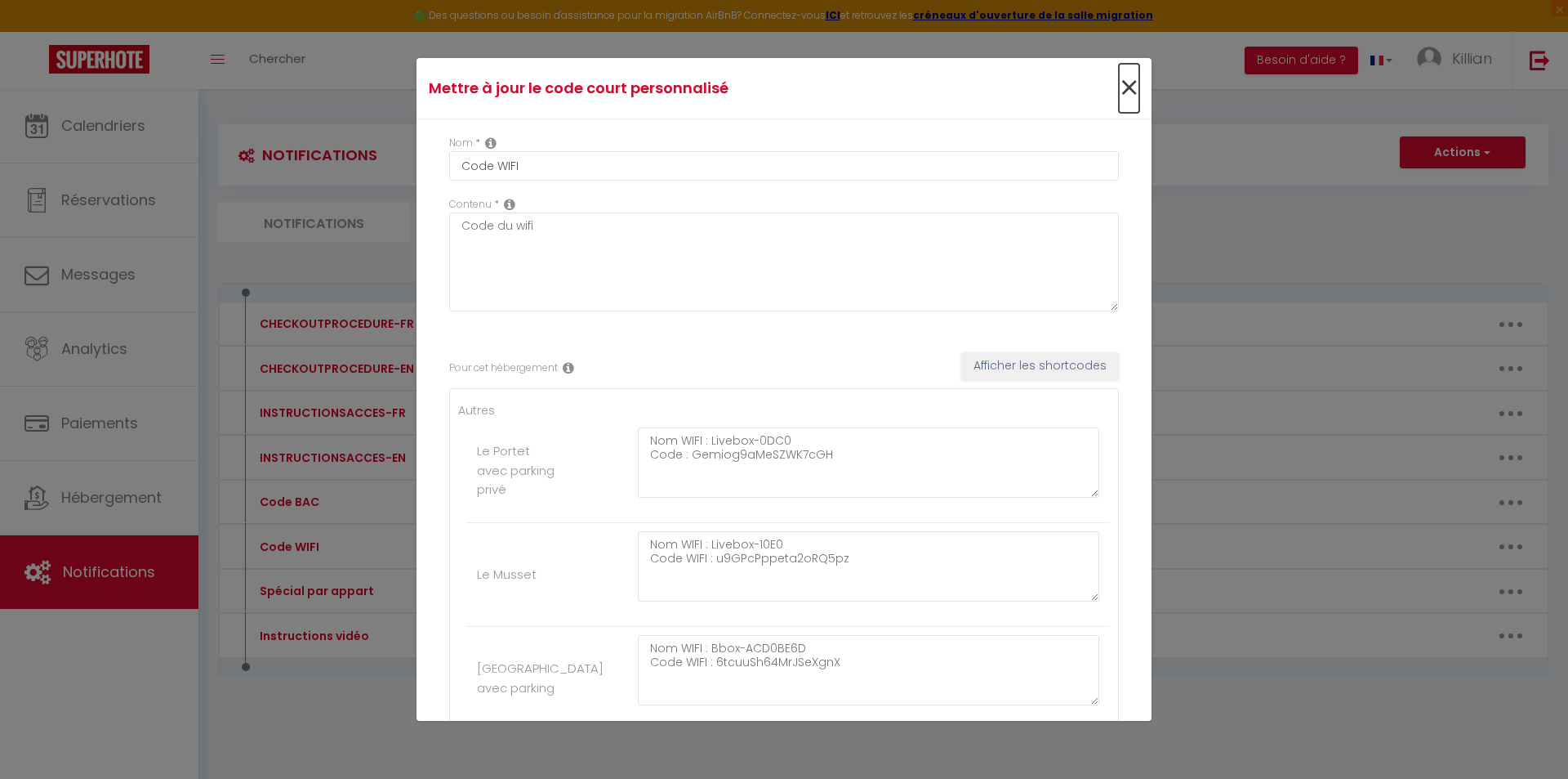
click at [1119, 82] on span "×" at bounding box center [1129, 88] width 20 height 49
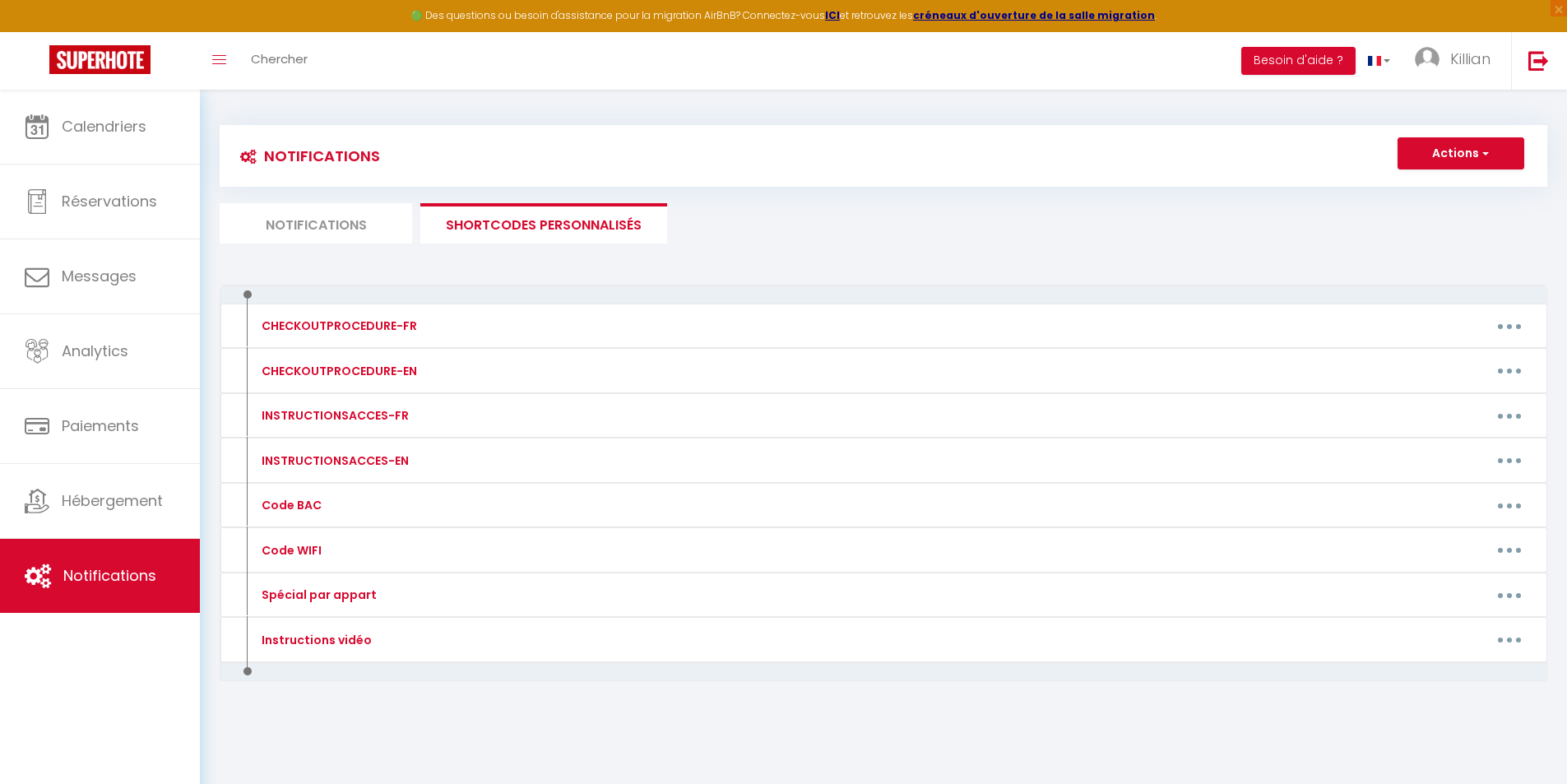
click at [357, 215] on li "Notifications" at bounding box center [316, 222] width 192 height 40
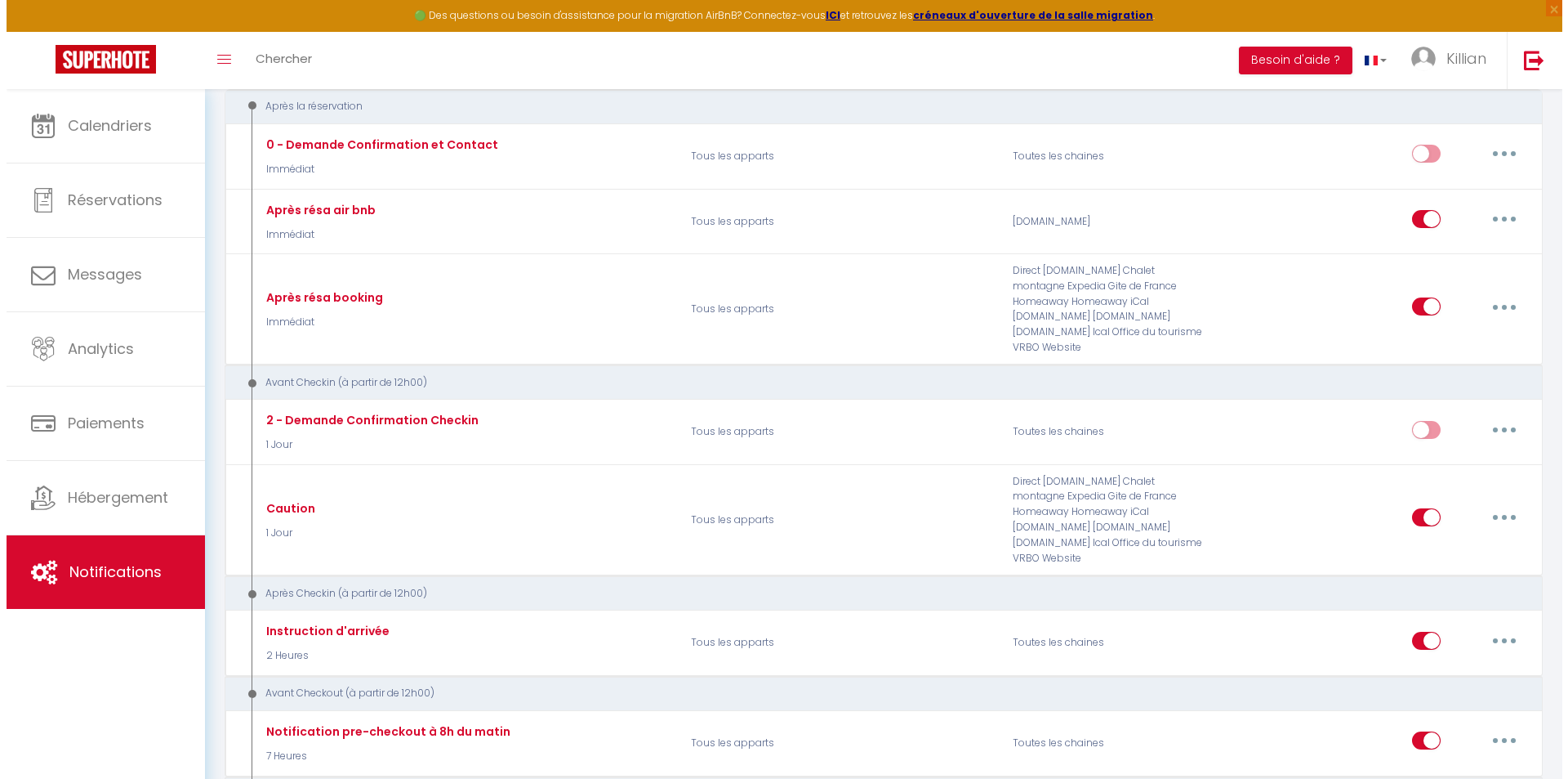
scroll to position [245, 0]
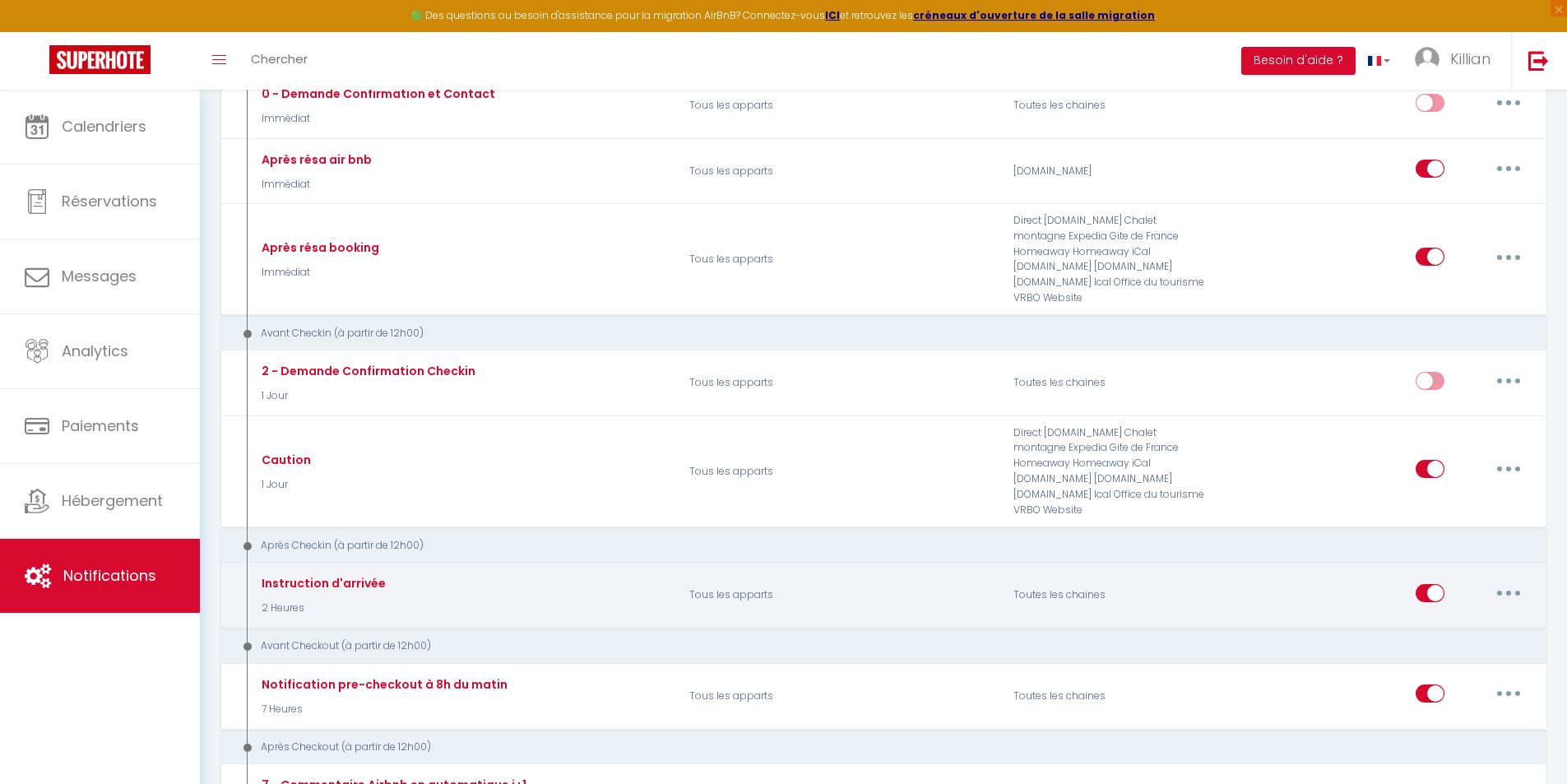
click at [1522, 580] on button "button" at bounding box center [1508, 593] width 46 height 26
click at [1418, 615] on link "Editer" at bounding box center [1466, 629] width 122 height 28
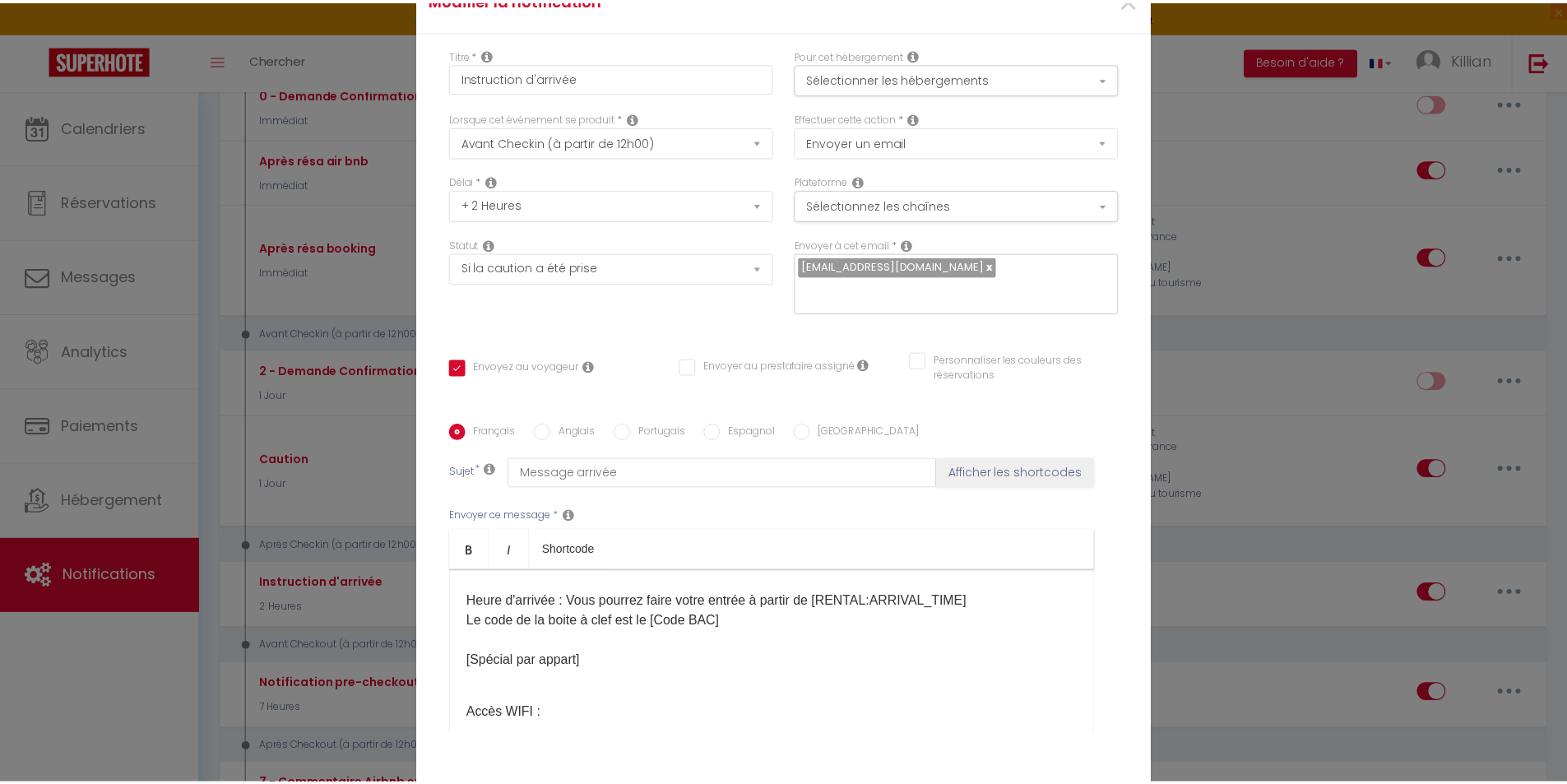
scroll to position [165, 0]
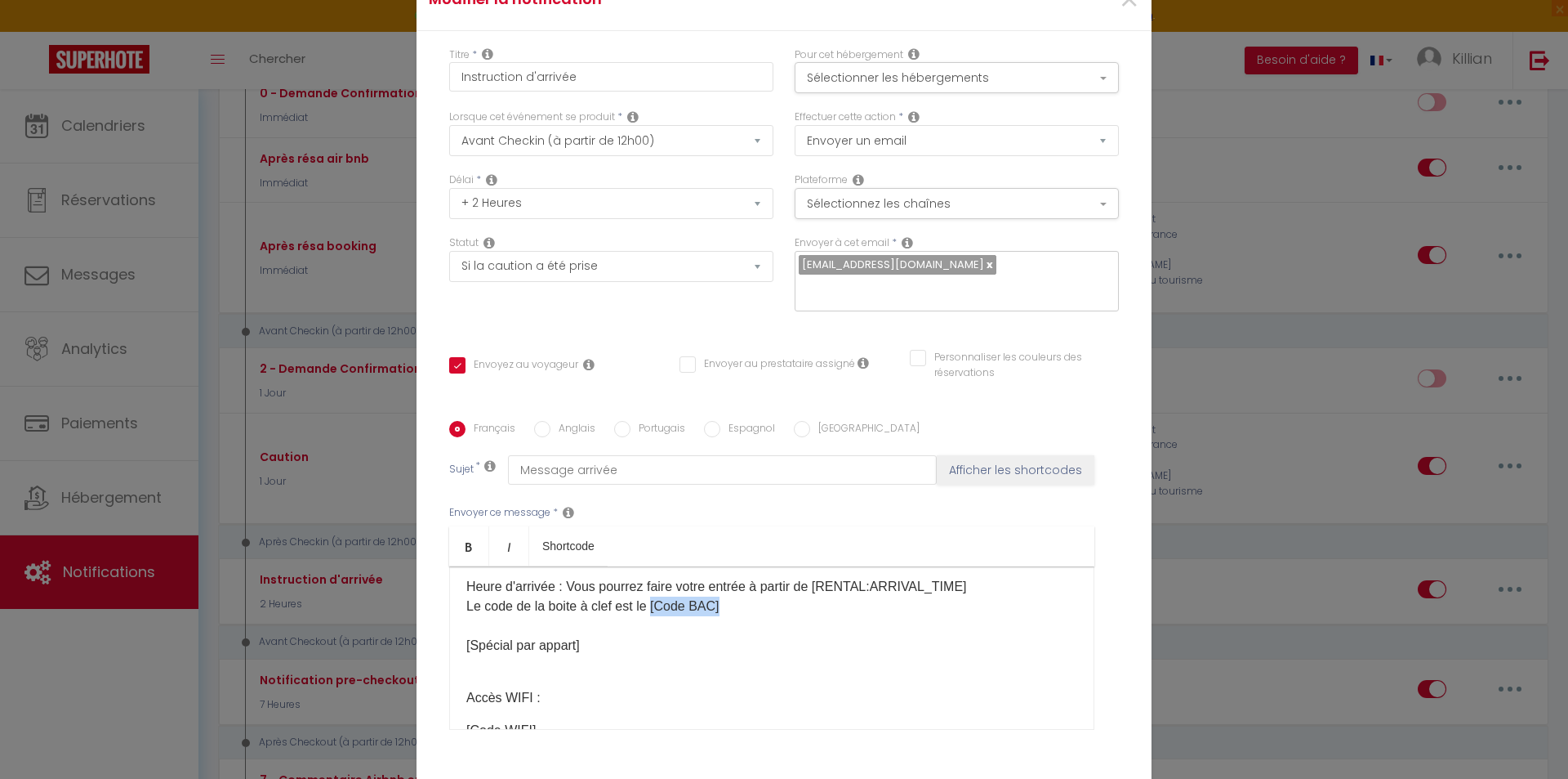
drag, startPoint x: 717, startPoint y: 597, endPoint x: 651, endPoint y: 602, distance: 66.2
click at [651, 602] on p "​Bonjour [GUEST:FIRST_NAME]​ , ​ Voici quelques informations utiles pour prépar…" at bounding box center [772, 538] width 611 height 236
click at [1123, 15] on span "×" at bounding box center [1129, 0] width 20 height 49
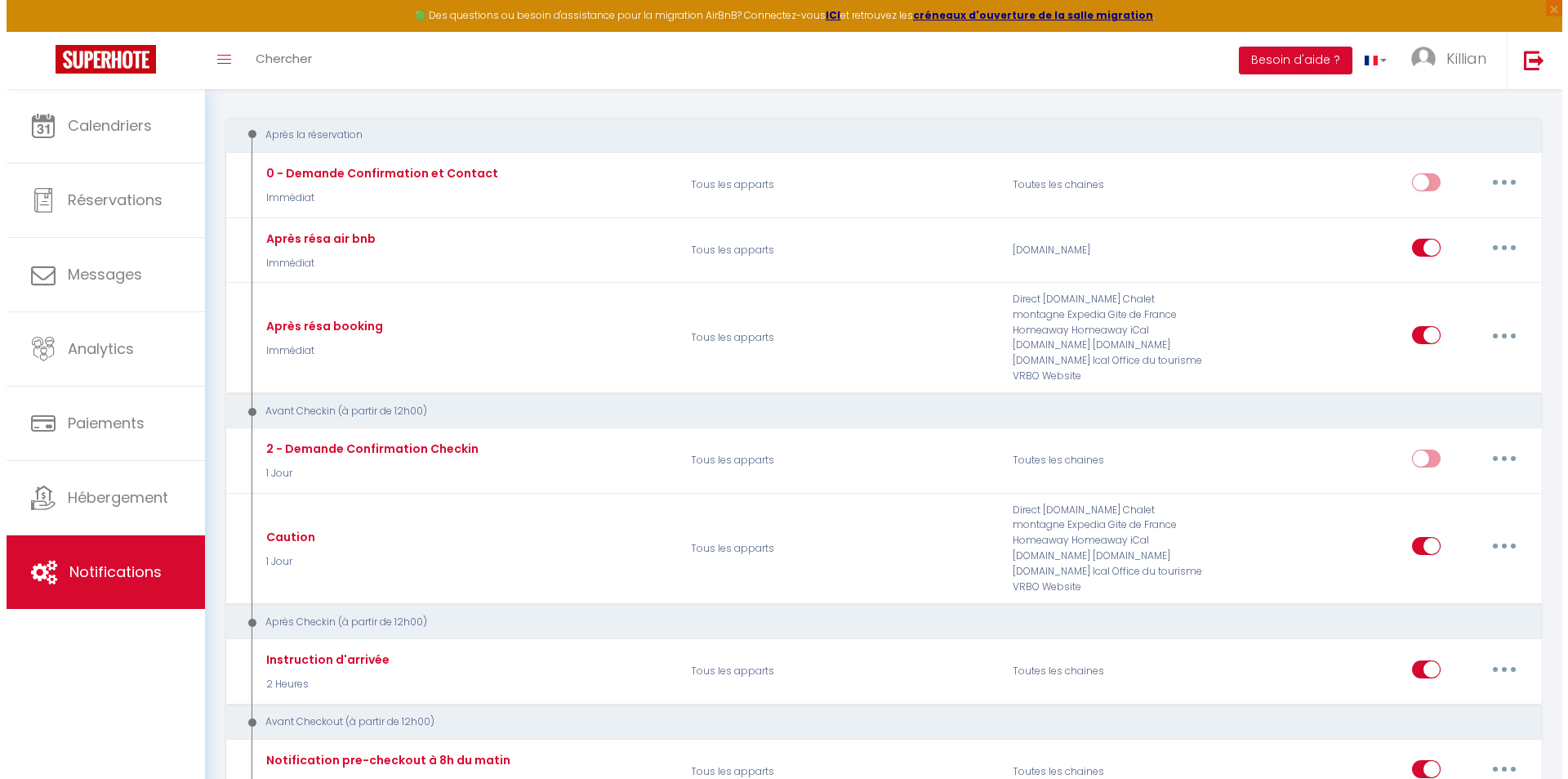
scroll to position [0, 0]
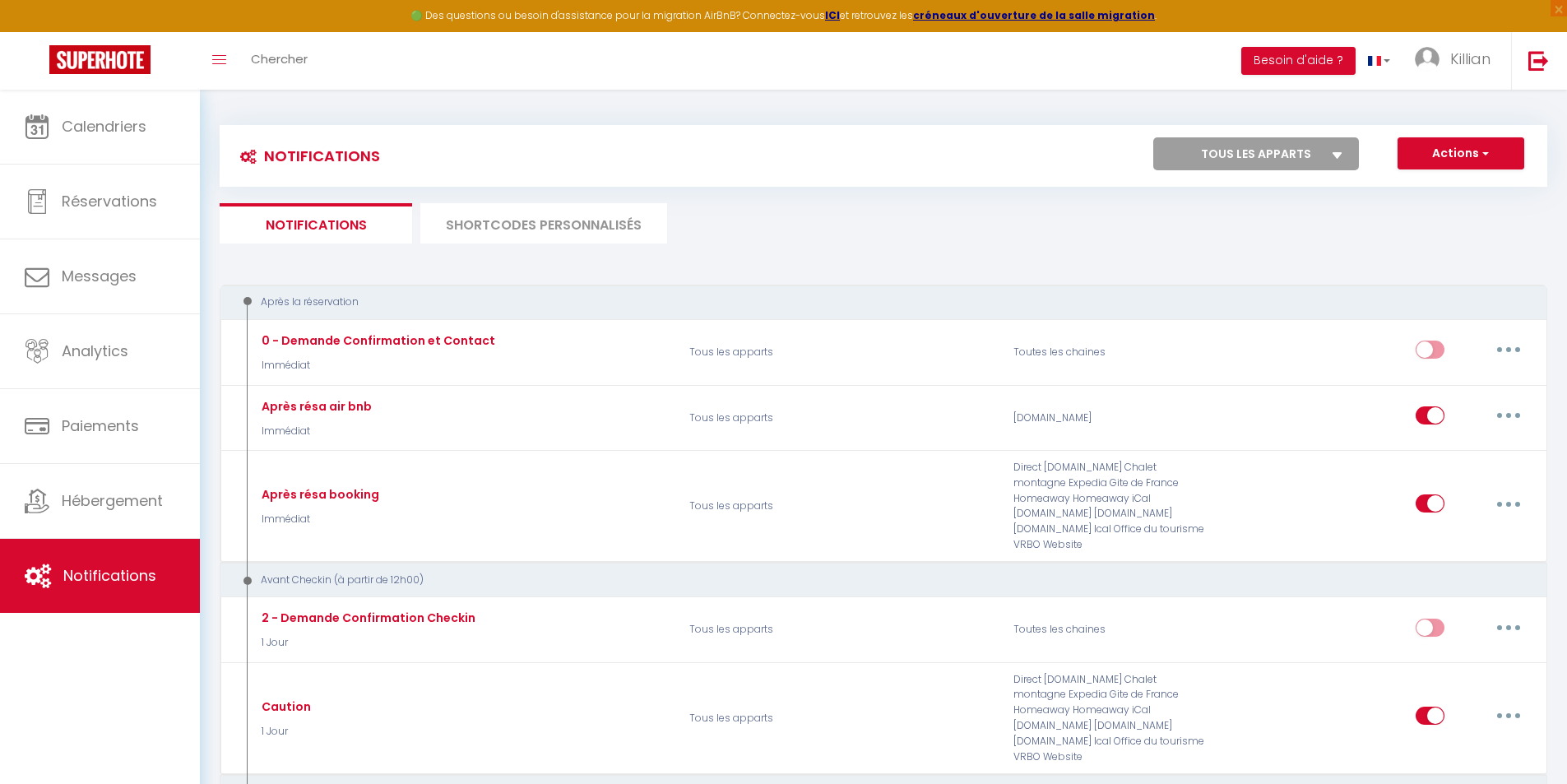
click at [513, 232] on li "SHORTCODES PERSONNALISÉS" at bounding box center [544, 222] width 247 height 40
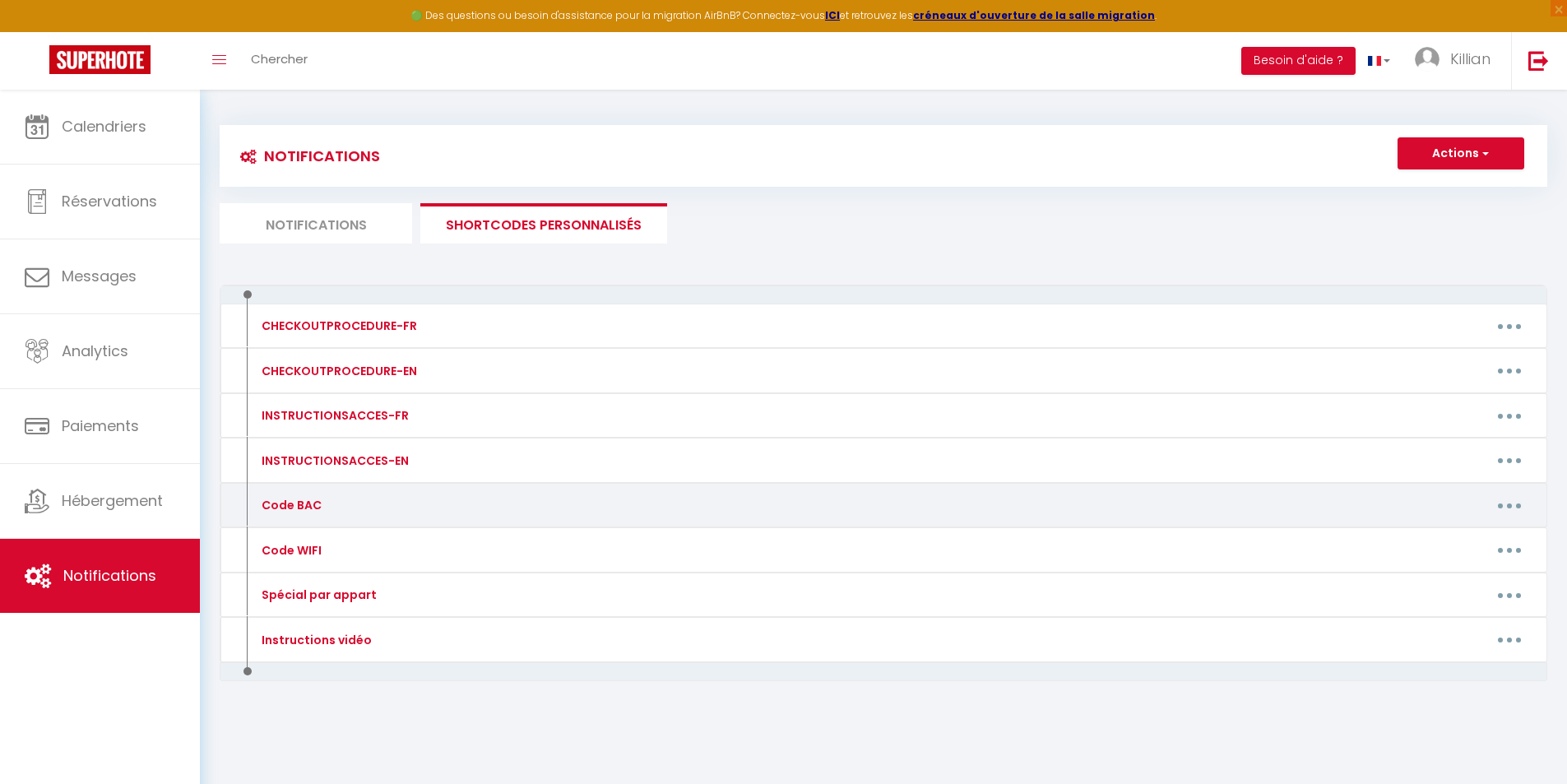
click at [1505, 506] on button "button" at bounding box center [1509, 505] width 46 height 26
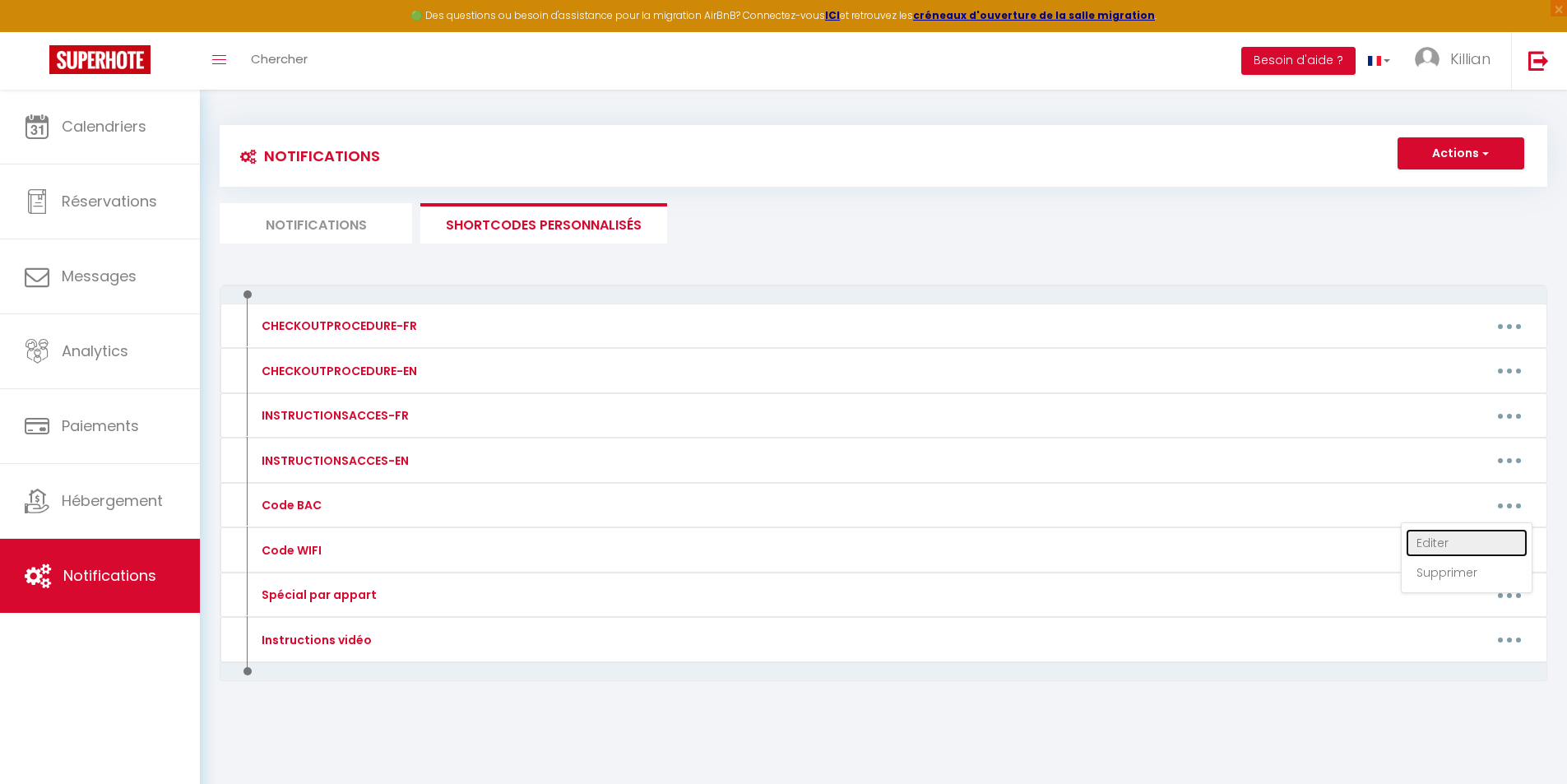
click at [1427, 537] on link "Editer" at bounding box center [1467, 543] width 122 height 28
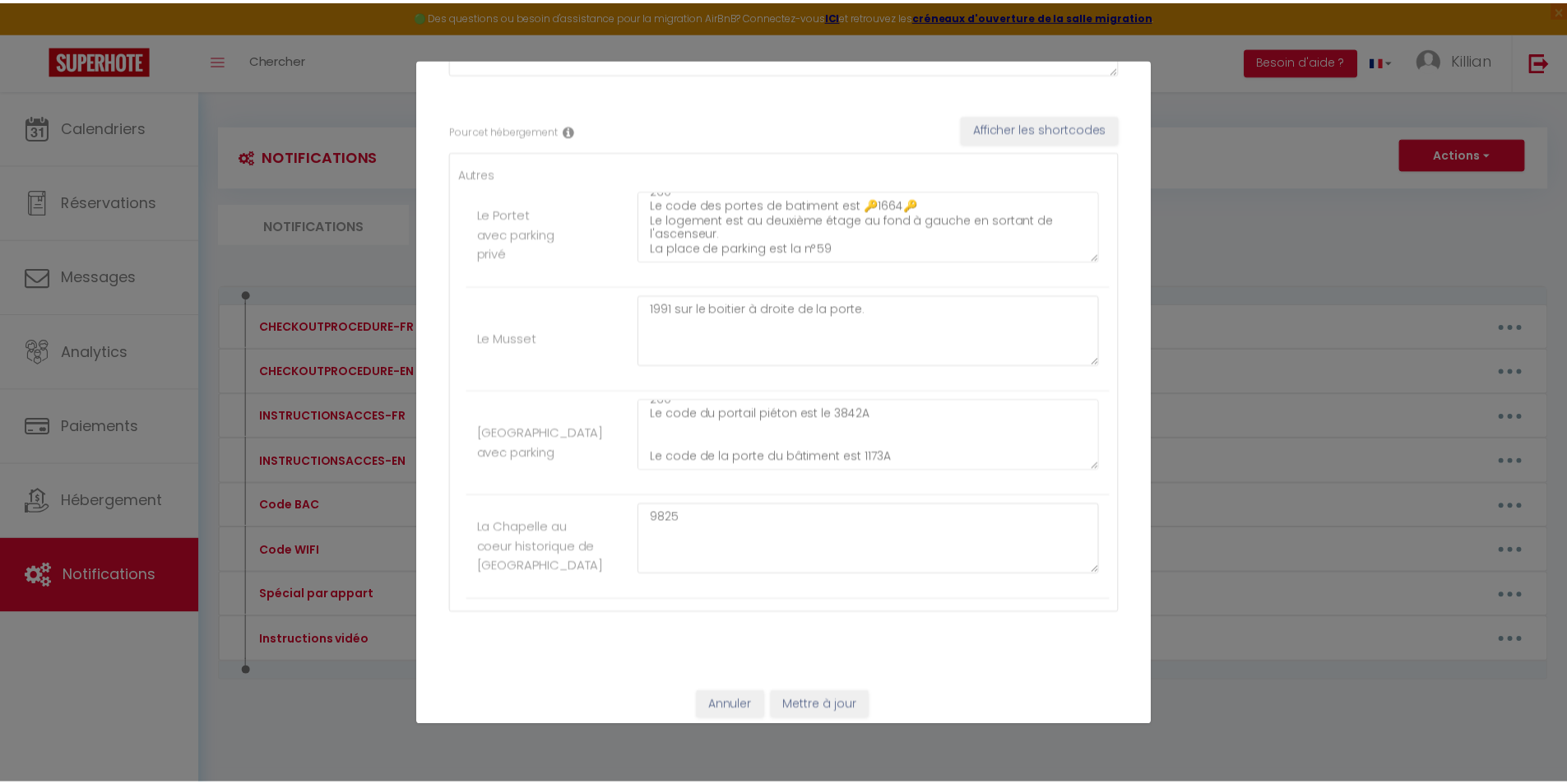
scroll to position [247, 0]
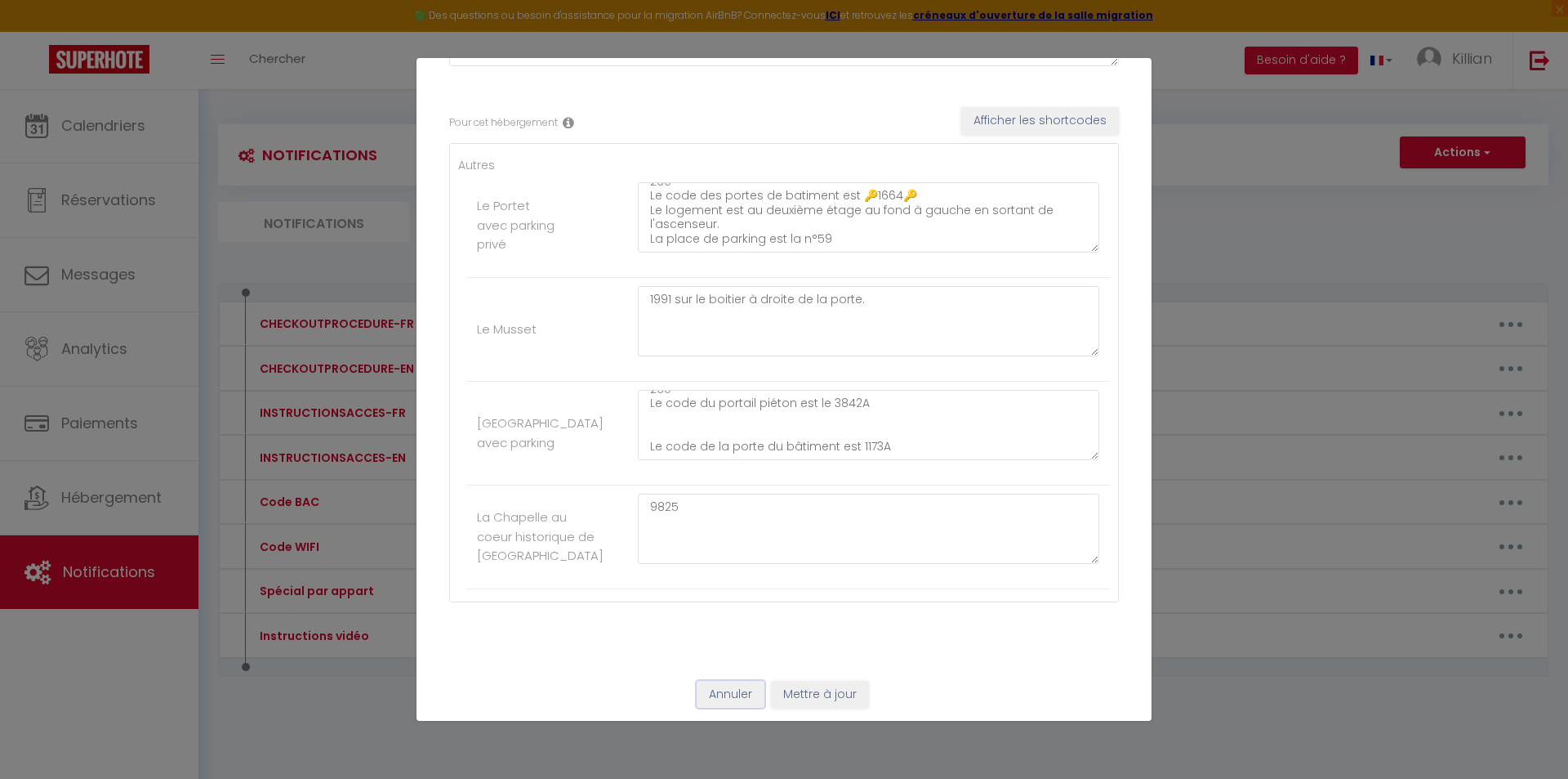
click at [738, 689] on button "Annuler" at bounding box center [731, 694] width 68 height 28
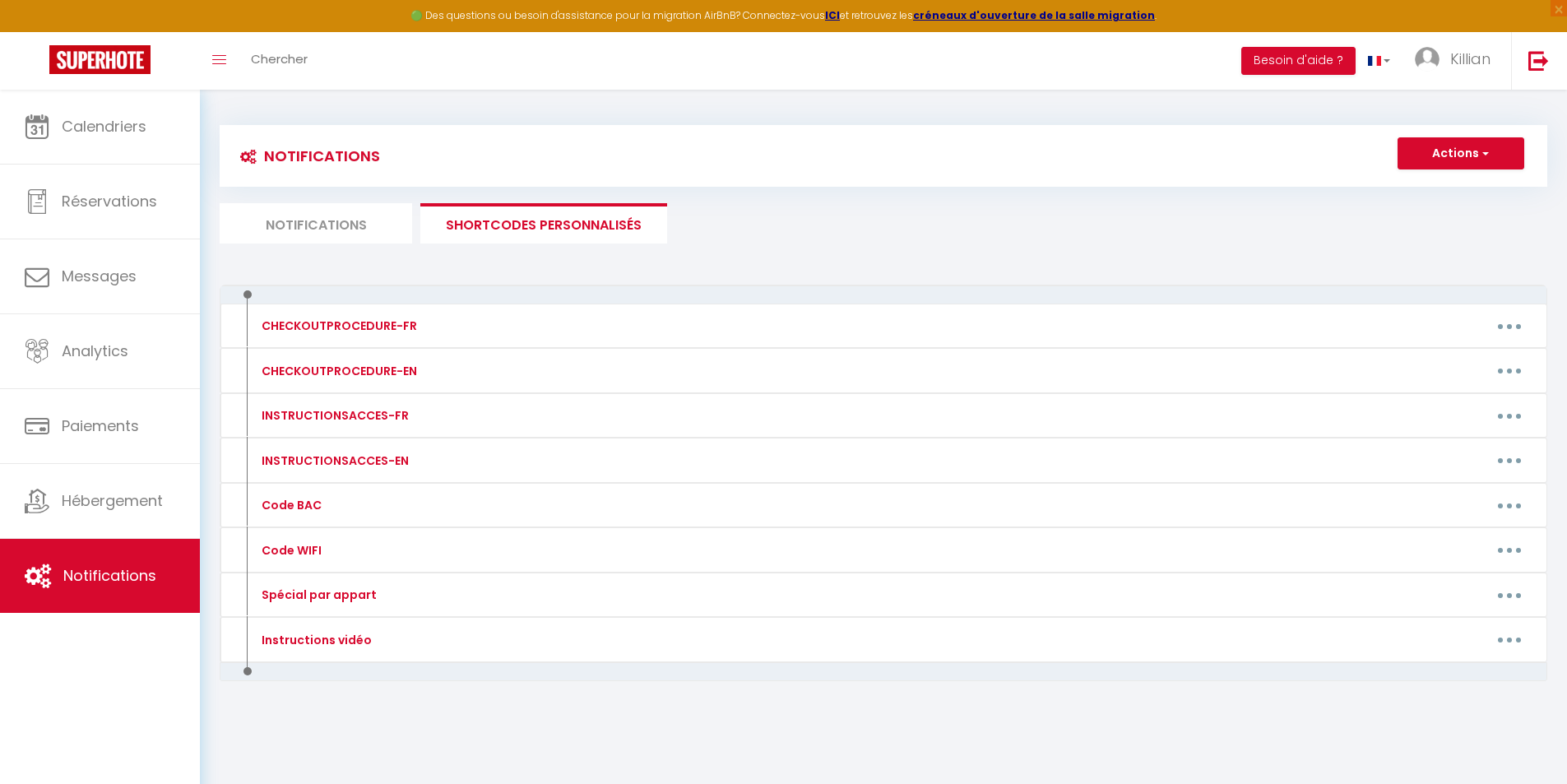
click at [347, 223] on li "Notifications" at bounding box center [316, 222] width 192 height 40
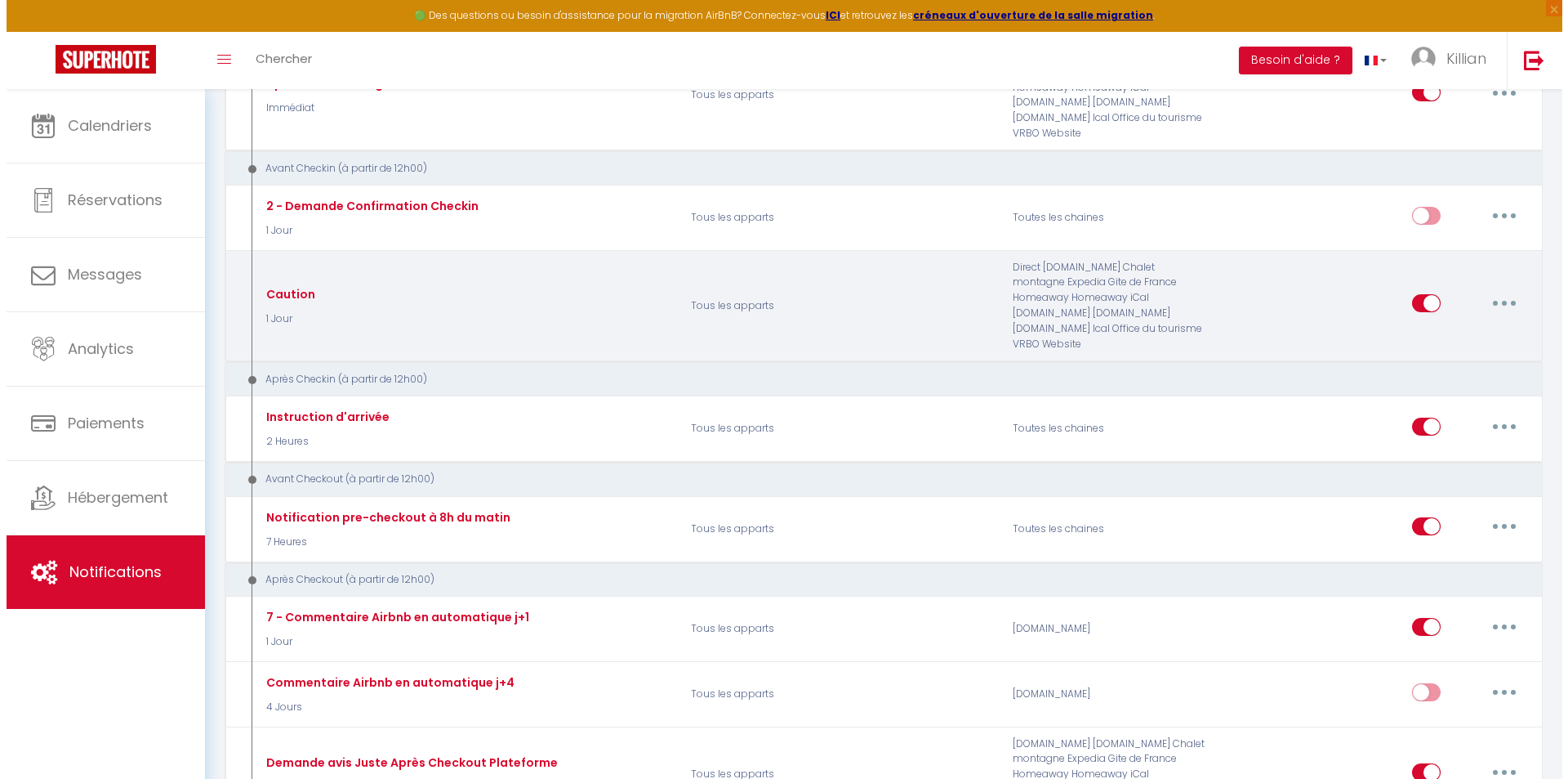
scroll to position [409, 0]
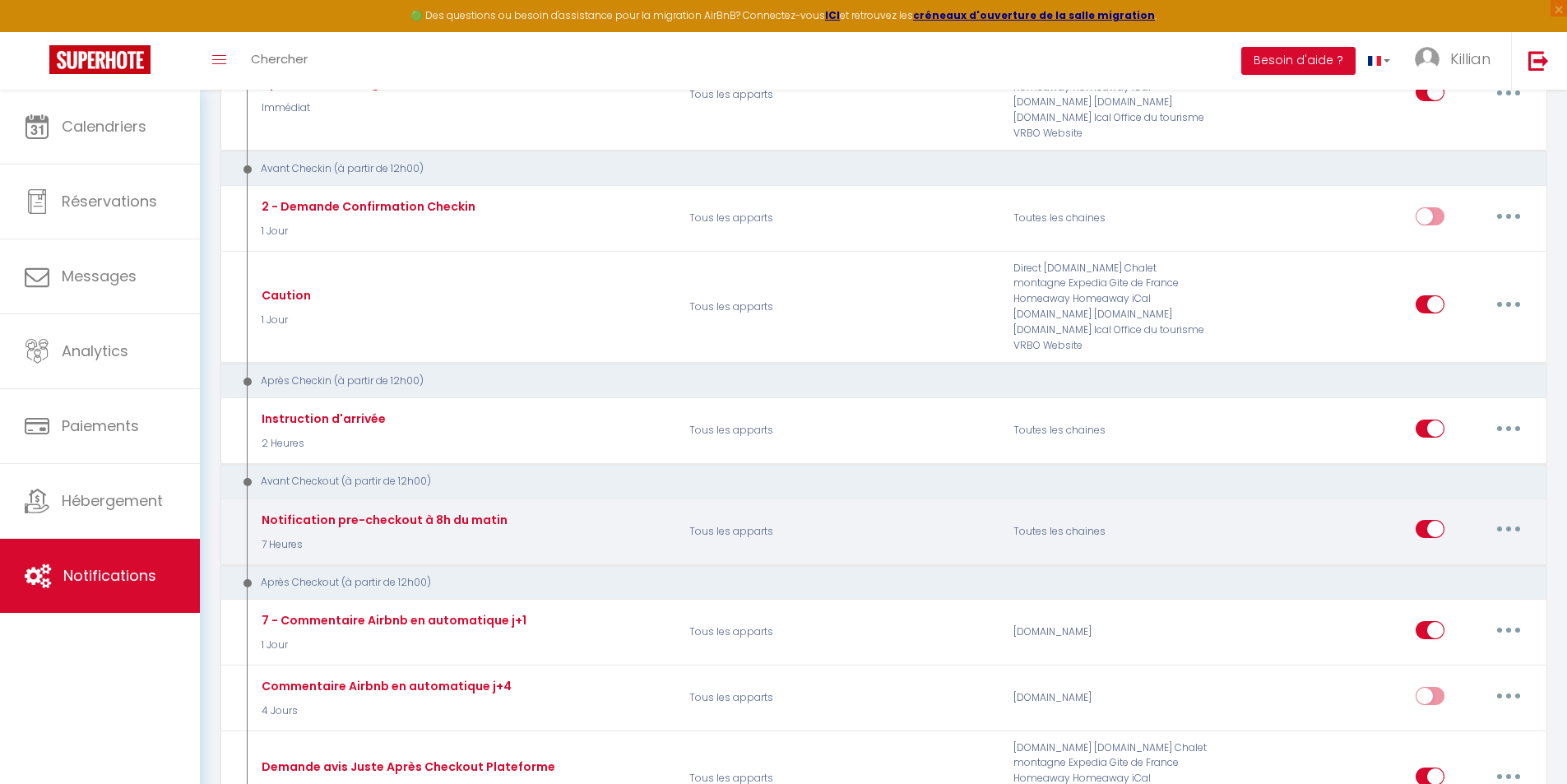
click at [1496, 515] on button "button" at bounding box center [1508, 528] width 46 height 26
click at [1435, 553] on link "Editer" at bounding box center [1466, 566] width 122 height 28
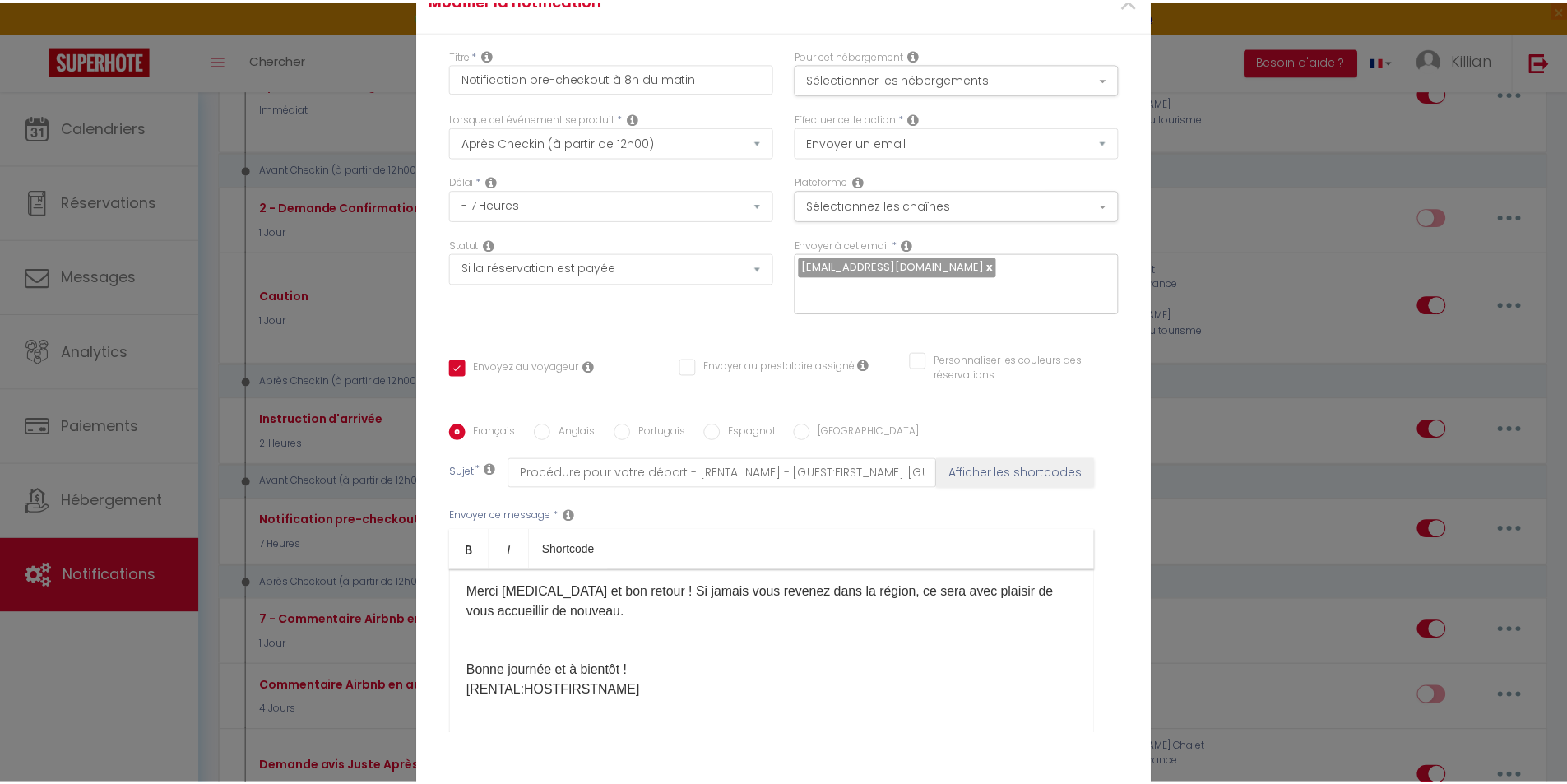
scroll to position [182, 0]
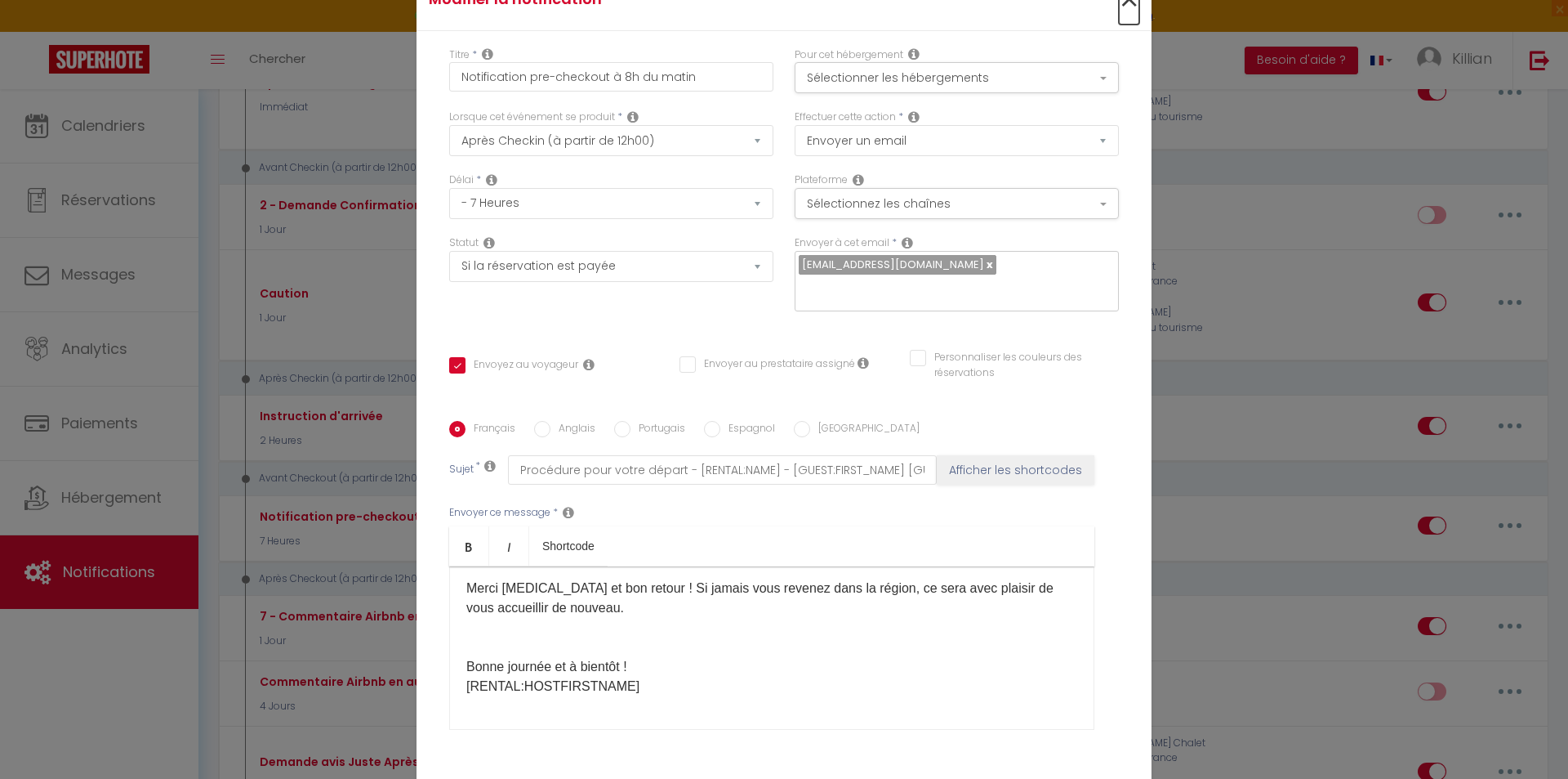
click at [1121, 10] on span "×" at bounding box center [1129, 0] width 20 height 49
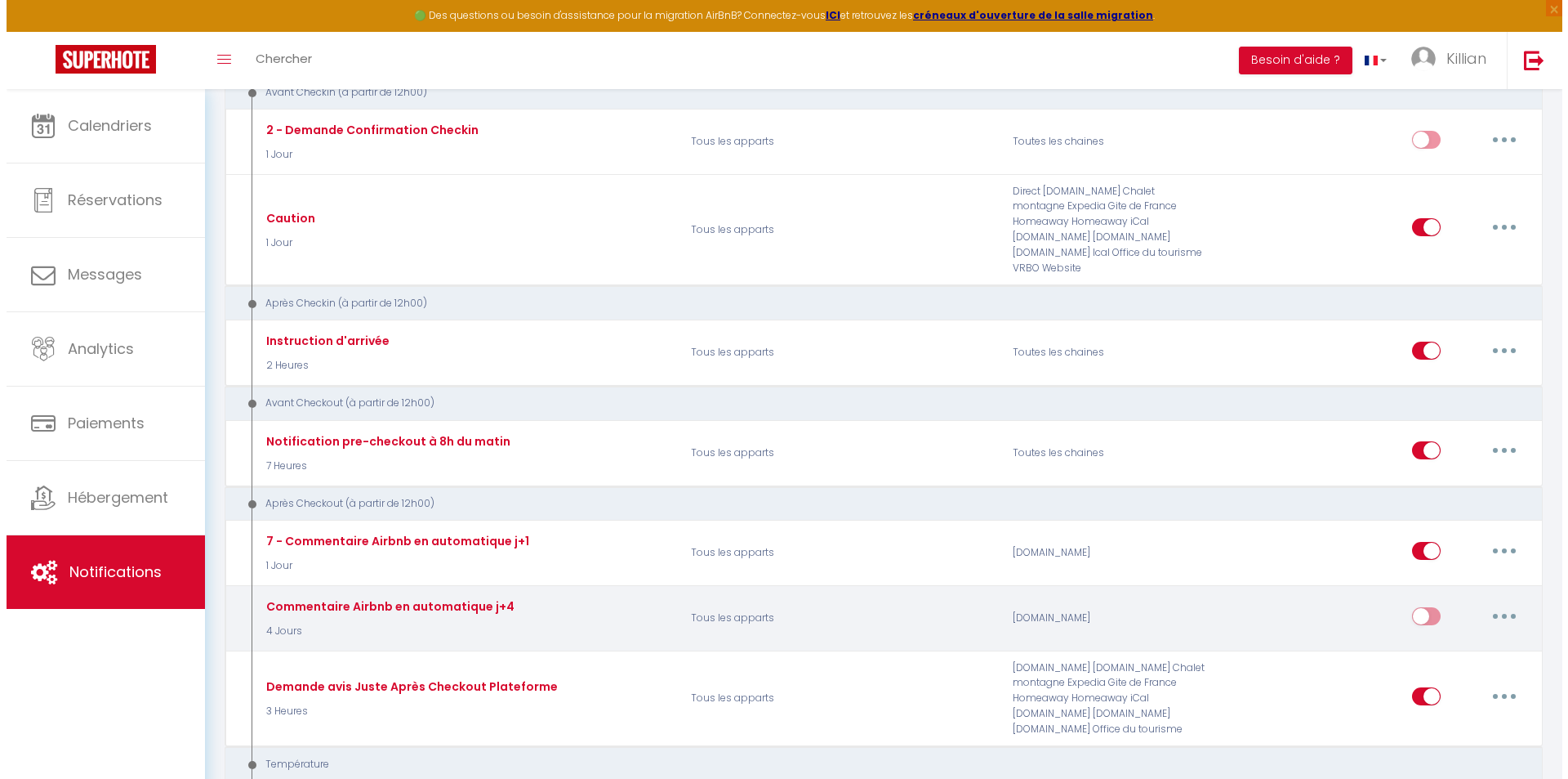
scroll to position [490, 0]
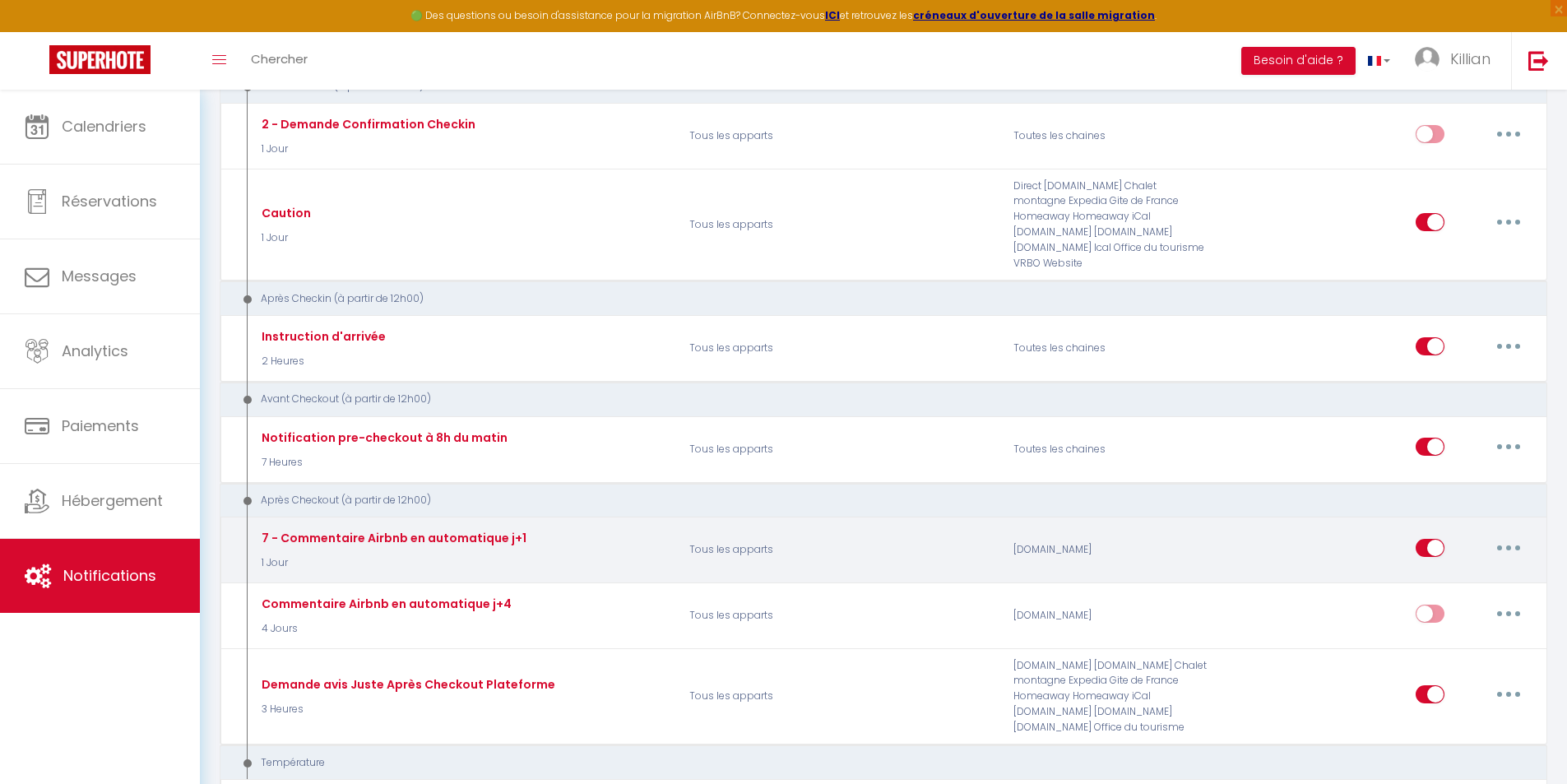
click at [1511, 534] on button "button" at bounding box center [1508, 547] width 46 height 26
click at [1423, 570] on link "Editer" at bounding box center [1466, 584] width 122 height 28
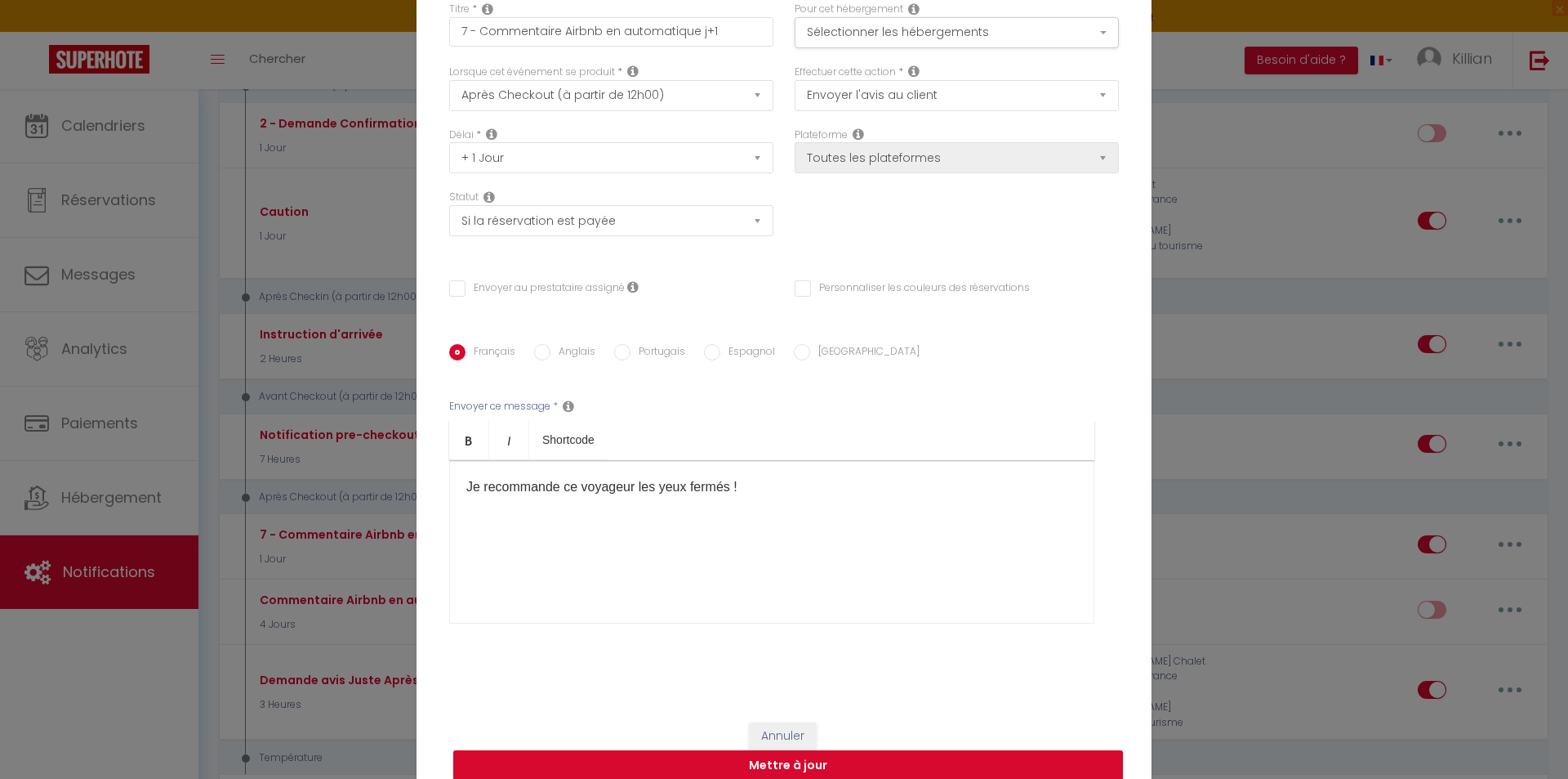
scroll to position [82, 0]
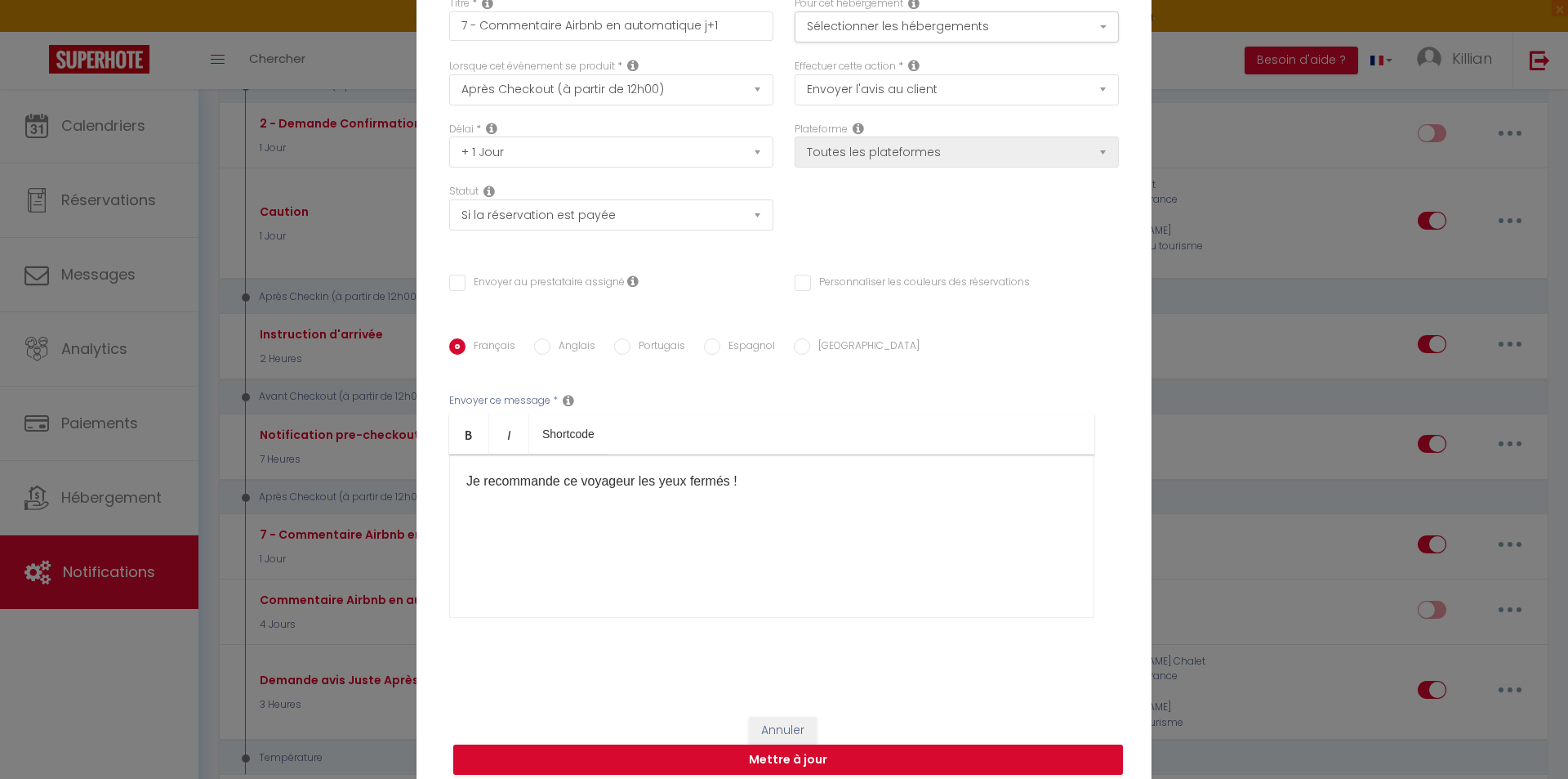
click at [939, 383] on div "Envoyer ce message * Bold Italic Shortcode Rich text editor Je recommande ce vo…" at bounding box center [784, 505] width 670 height 266
click at [627, 280] on icon at bounding box center [633, 280] width 12 height 13
click at [959, 363] on div "Français Anglais Portugais Espagnol Italien Sujet * Afficher les shortcodes Env…" at bounding box center [784, 488] width 677 height 300
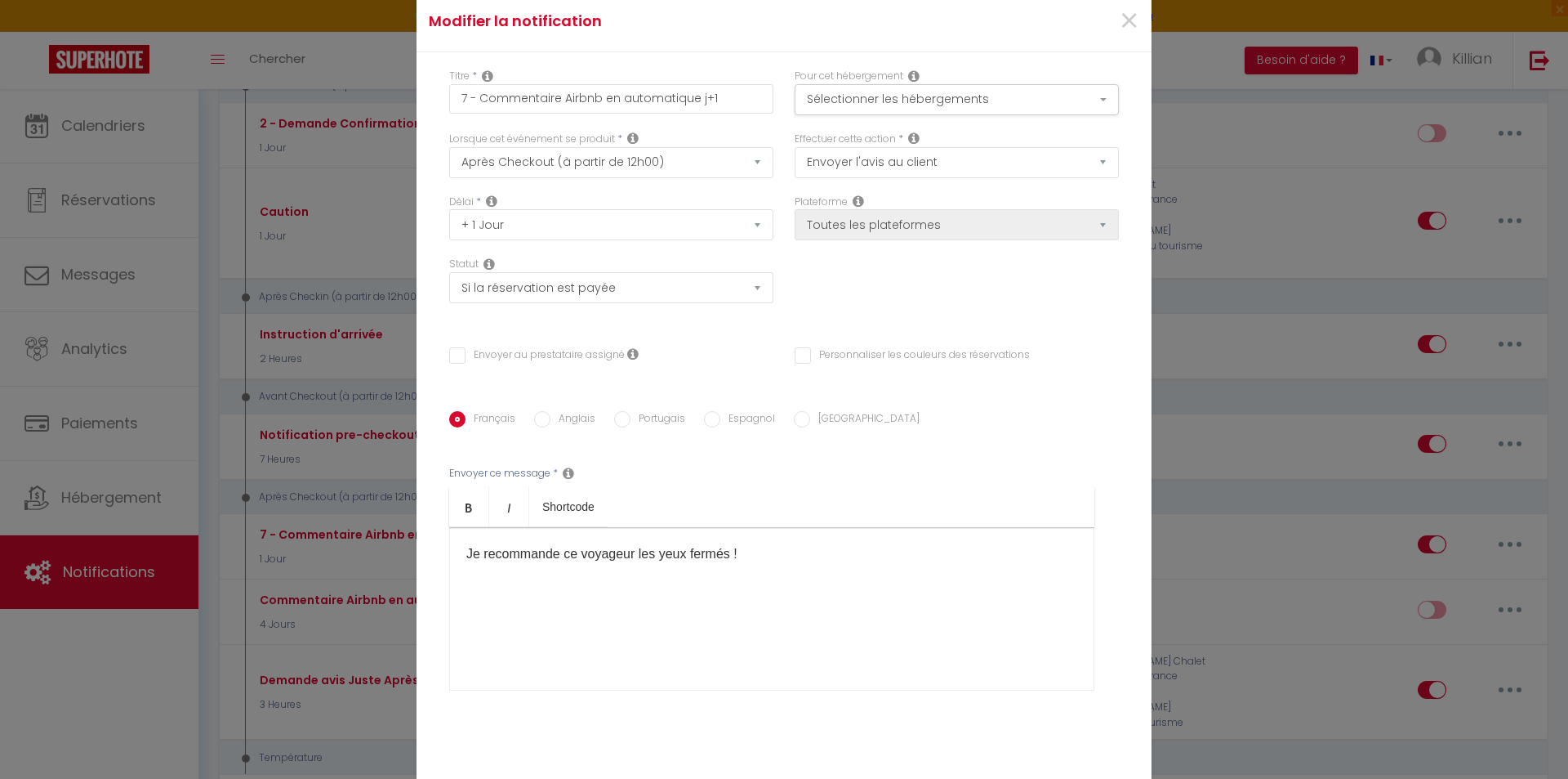
scroll to position [0, 0]
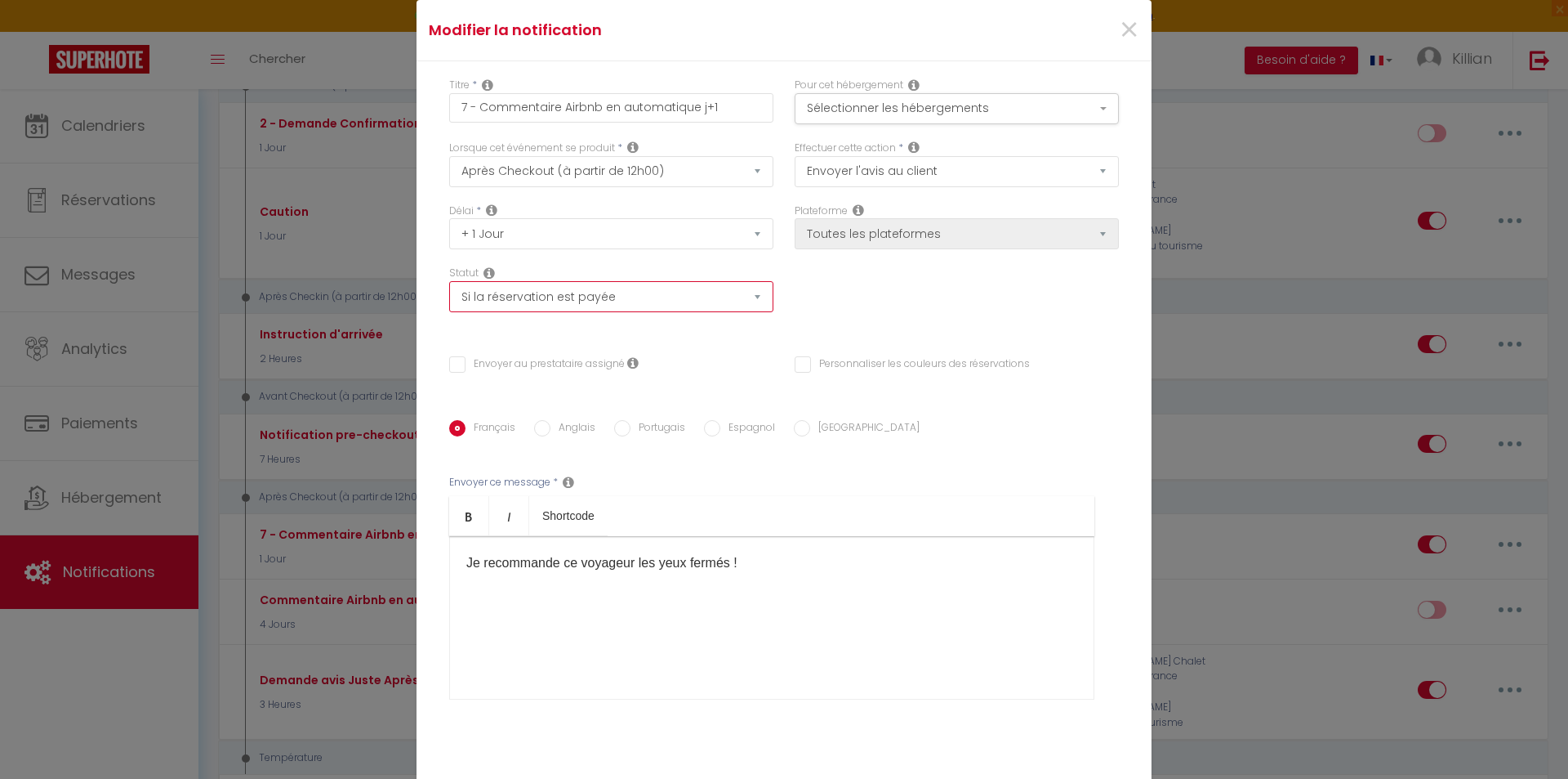
click at [663, 297] on select "Aucun Si la réservation est payée Si réservation non payée Si la caution a été …" at bounding box center [611, 297] width 324 height 31
click at [664, 266] on div "Statut Aucun Si la réservation est payée Si réservation non payée Si la caution…" at bounding box center [611, 289] width 324 height 47
click at [860, 167] on select "Envoyer un email Envoyer un SMS Envoyer une notification push Envoyer l'avis au…" at bounding box center [956, 171] width 324 height 31
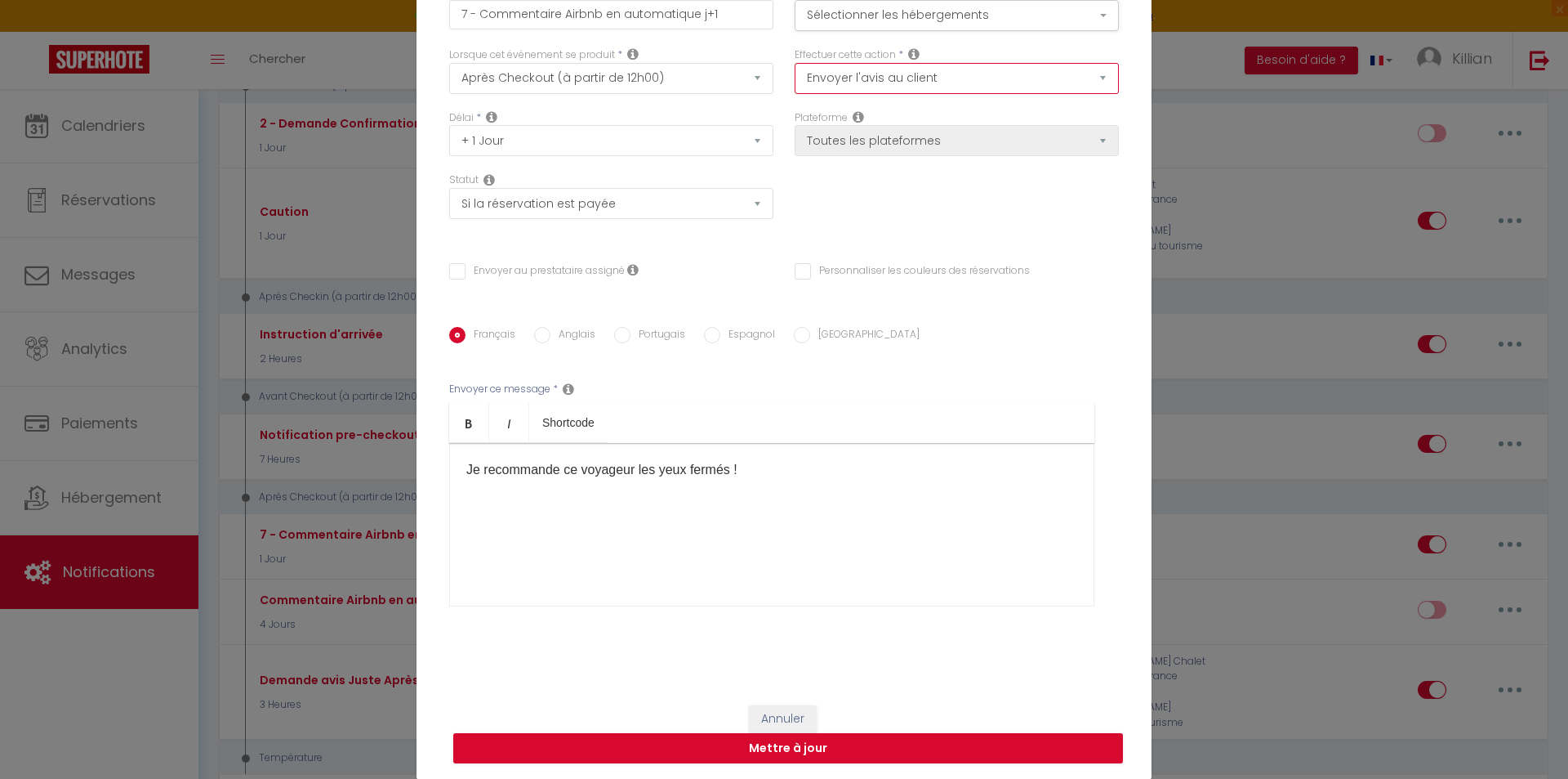
scroll to position [93, 0]
click at [1130, 299] on div "Titre * 7 - Commentaire Airbnb en automatique j+1 Pour cet hébergement Sélectio…" at bounding box center [784, 327] width 735 height 722
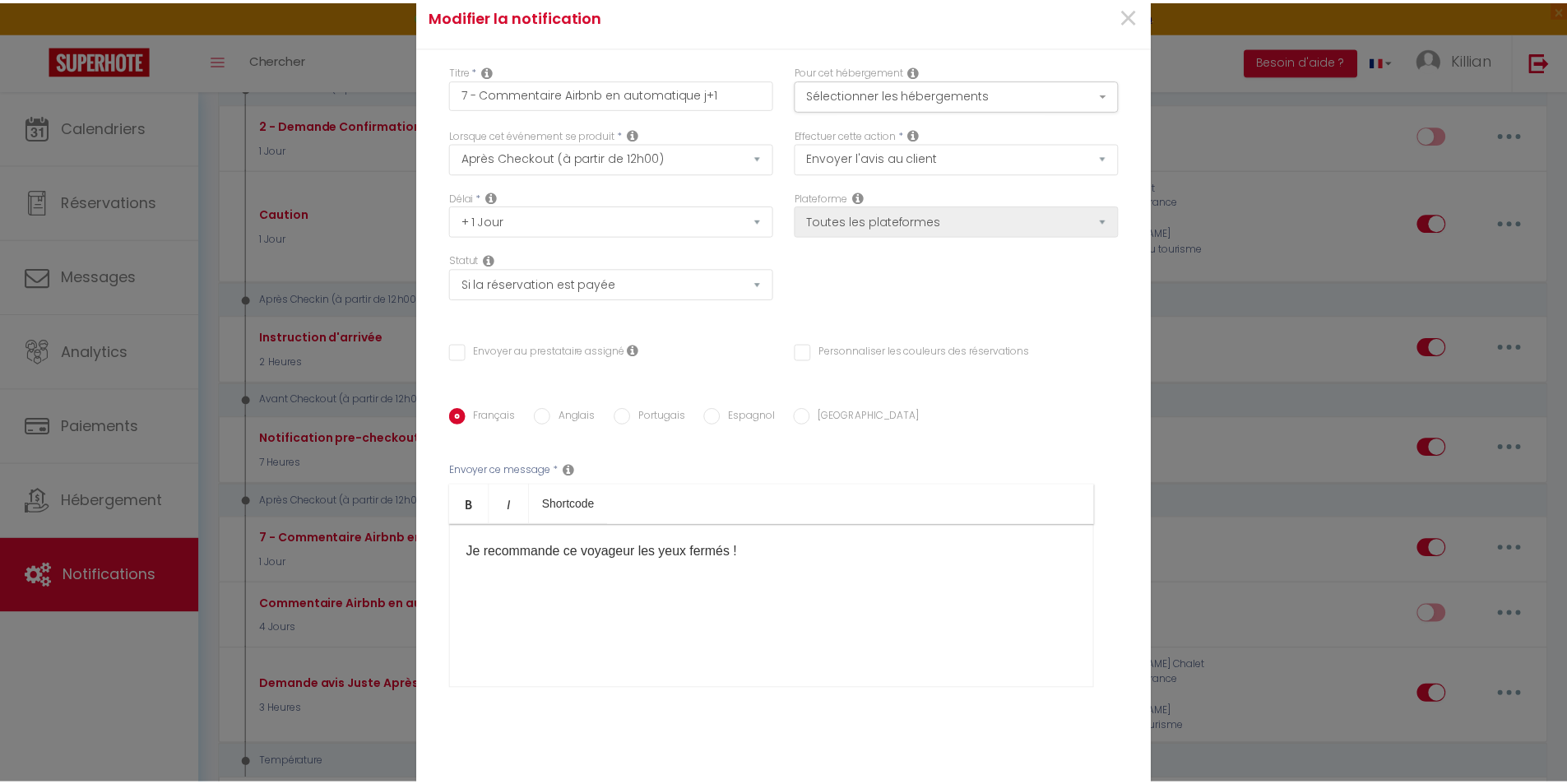
scroll to position [0, 0]
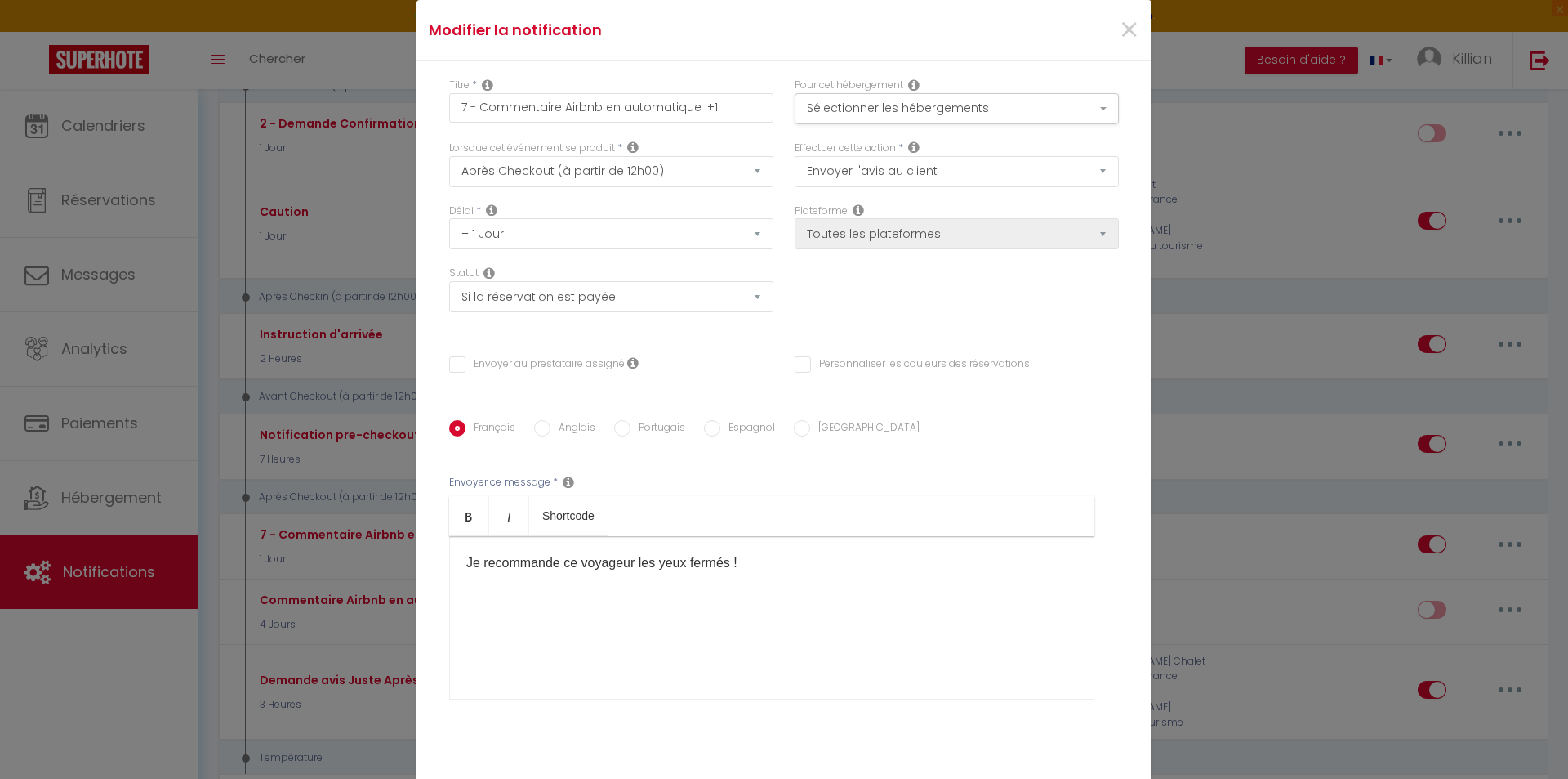
click at [1136, 33] on div "×" at bounding box center [1028, 30] width 244 height 36
click at [1121, 41] on span "×" at bounding box center [1129, 30] width 20 height 49
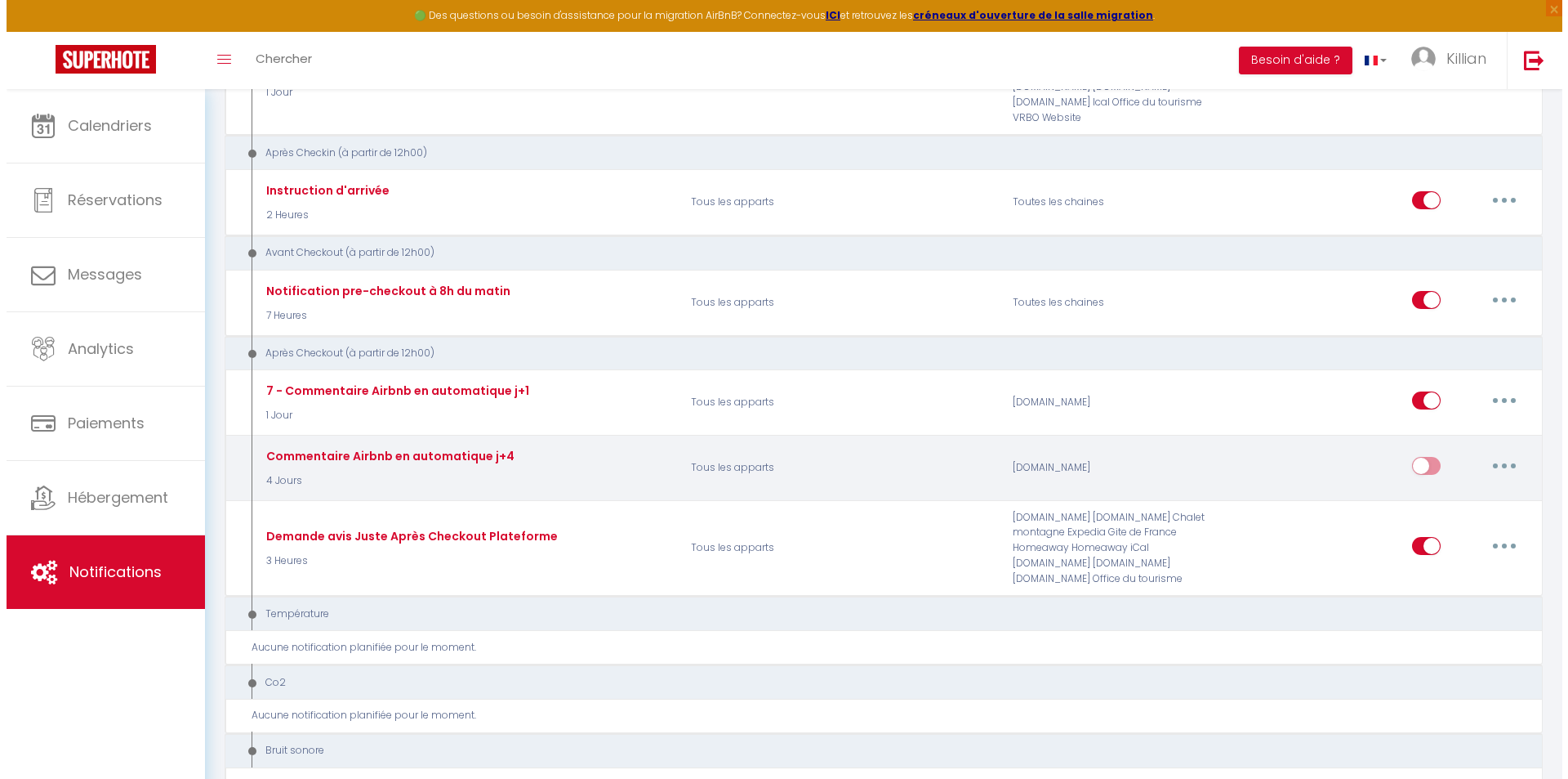
scroll to position [653, 0]
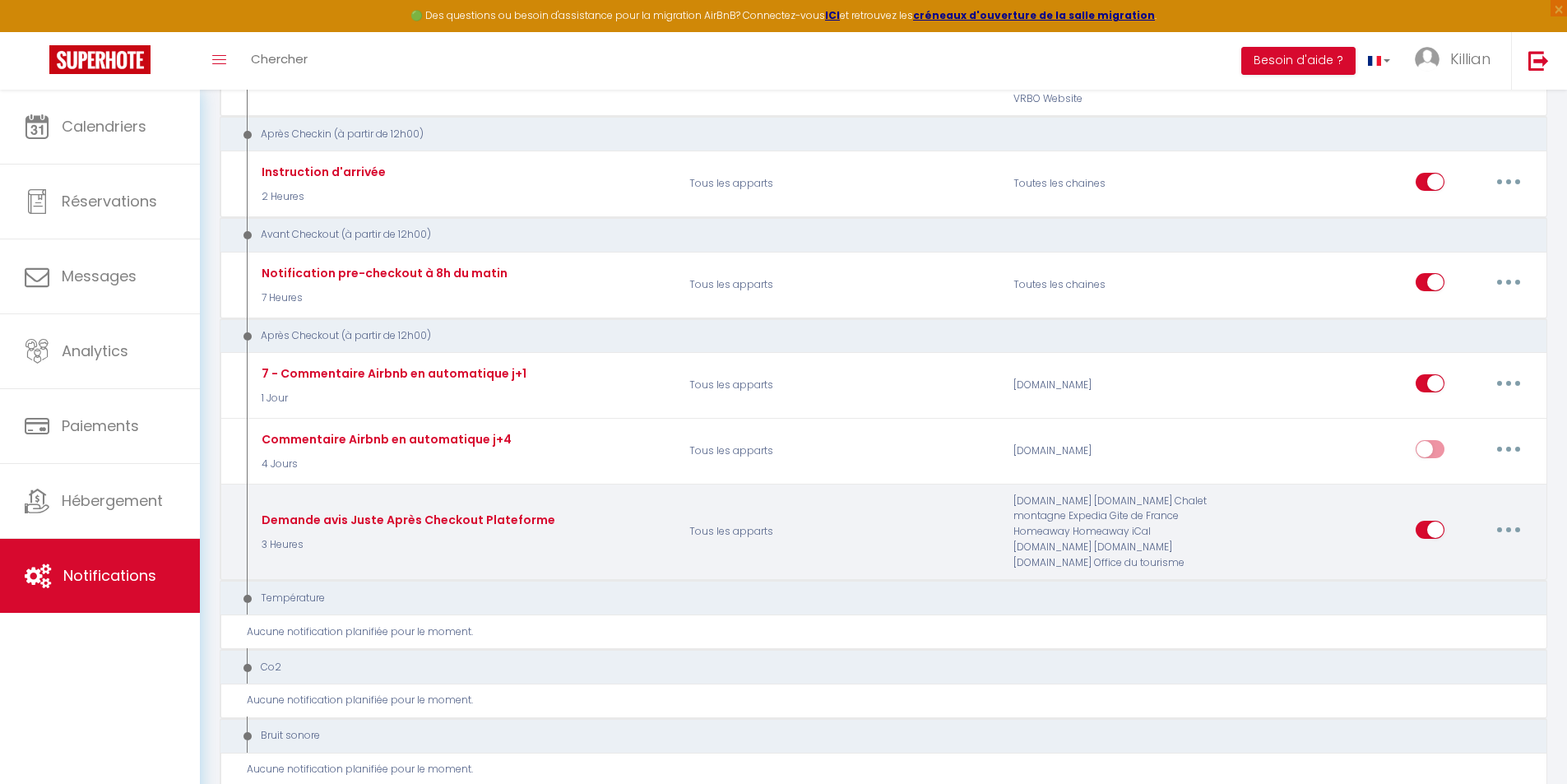
click at [1496, 516] on button "button" at bounding box center [1508, 529] width 46 height 26
click at [1412, 553] on link "Editer" at bounding box center [1466, 566] width 122 height 28
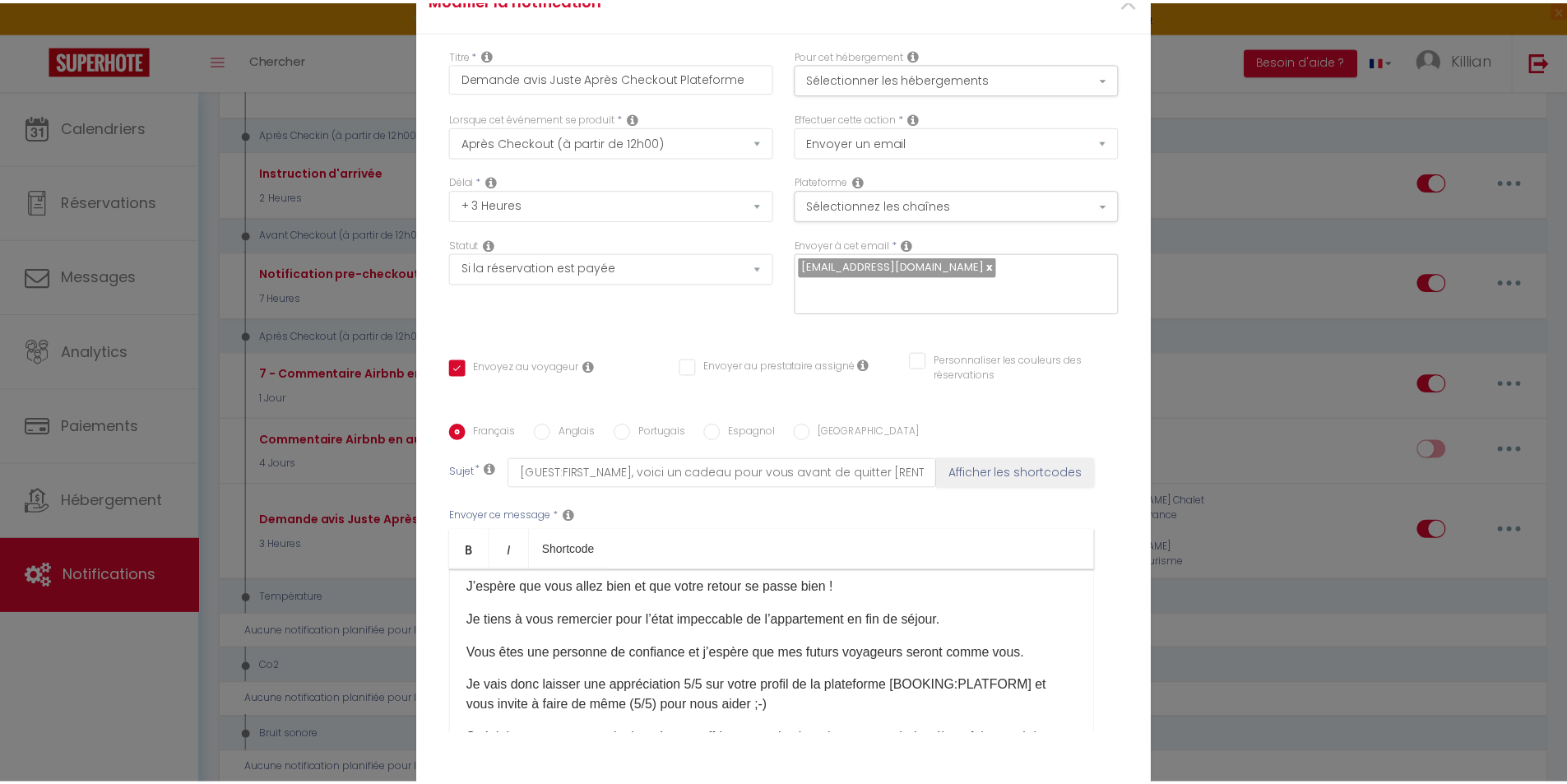
scroll to position [0, 0]
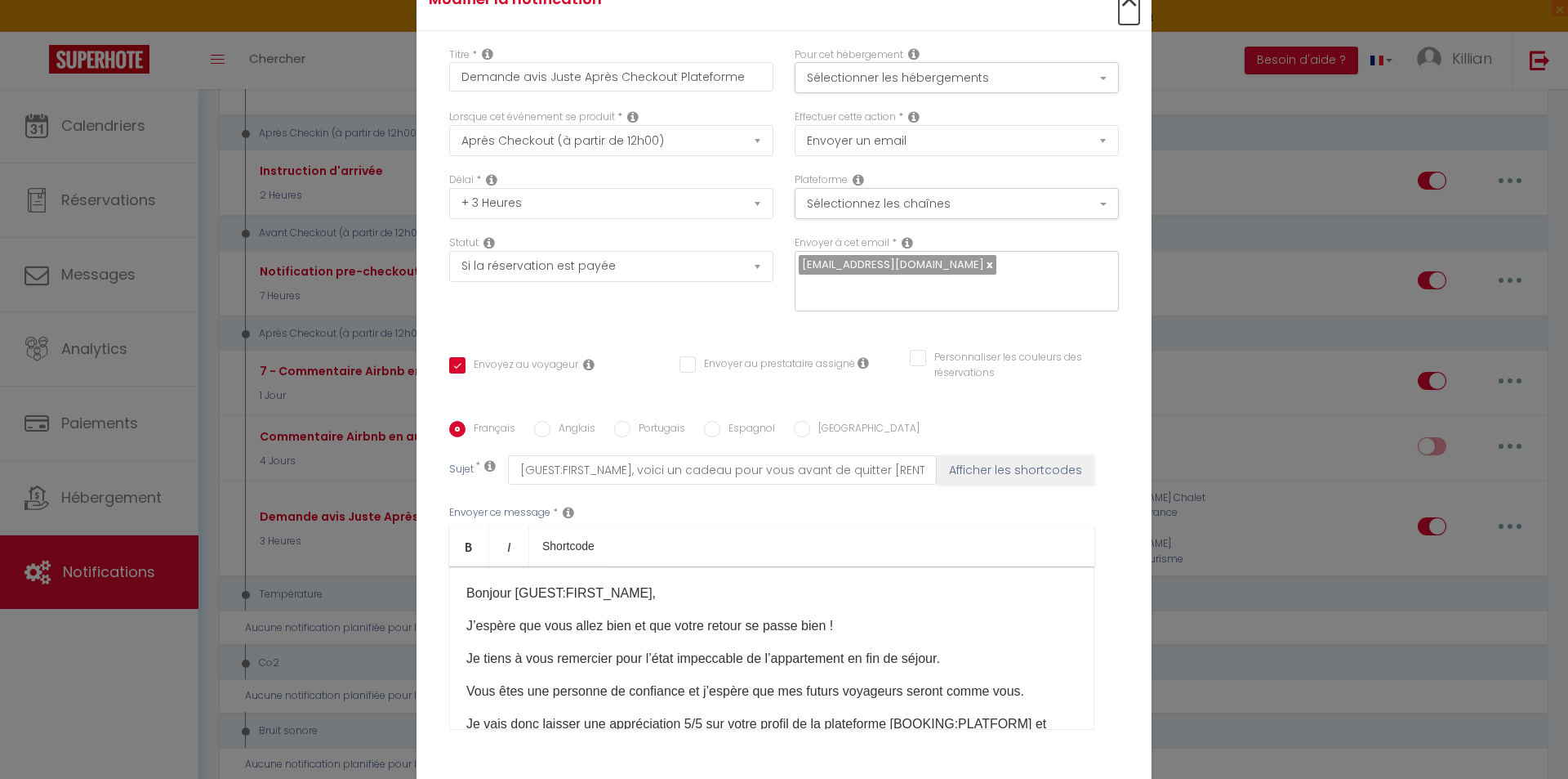
click at [1119, 11] on span "×" at bounding box center [1129, 0] width 20 height 49
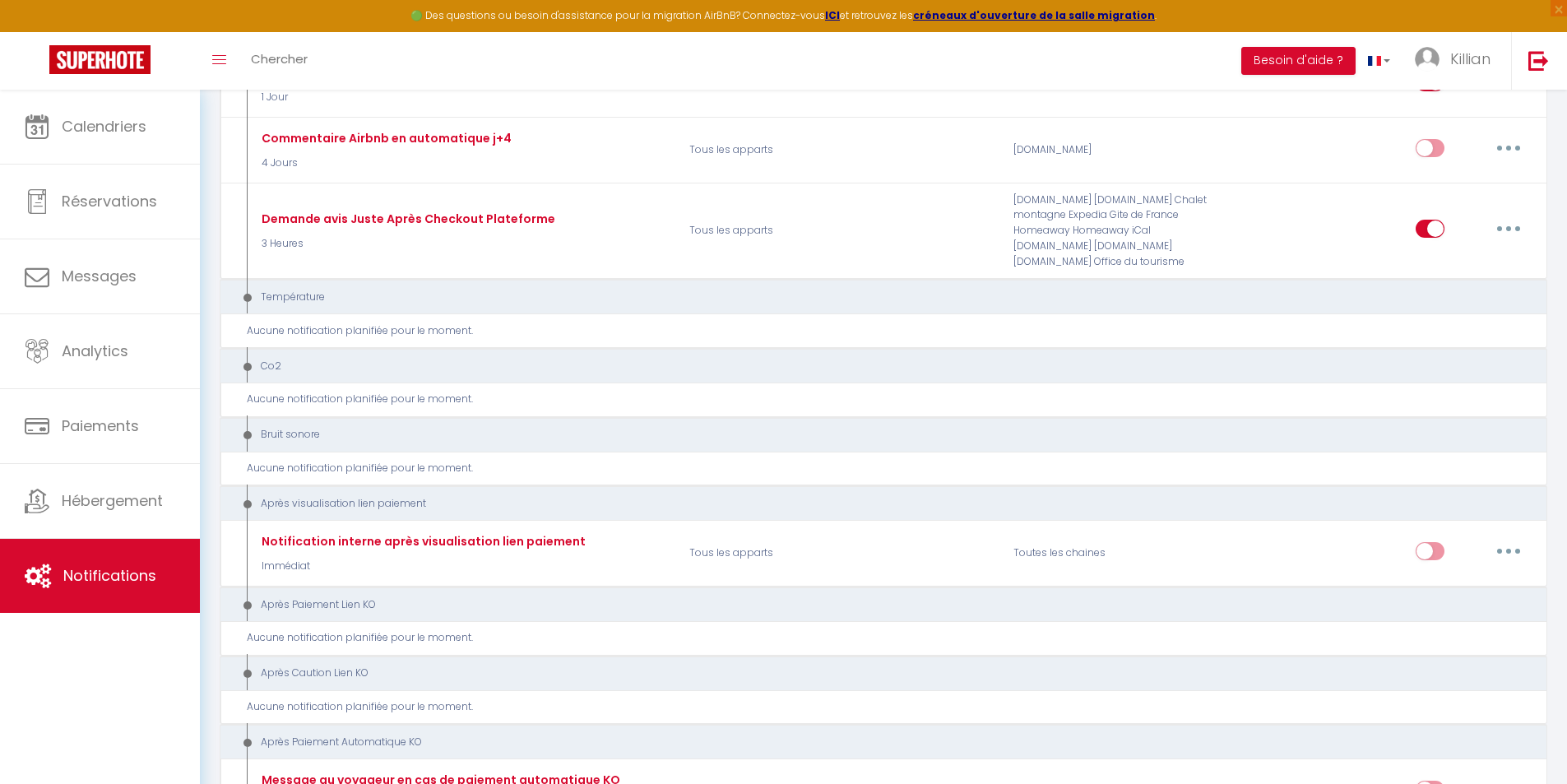
scroll to position [938, 0]
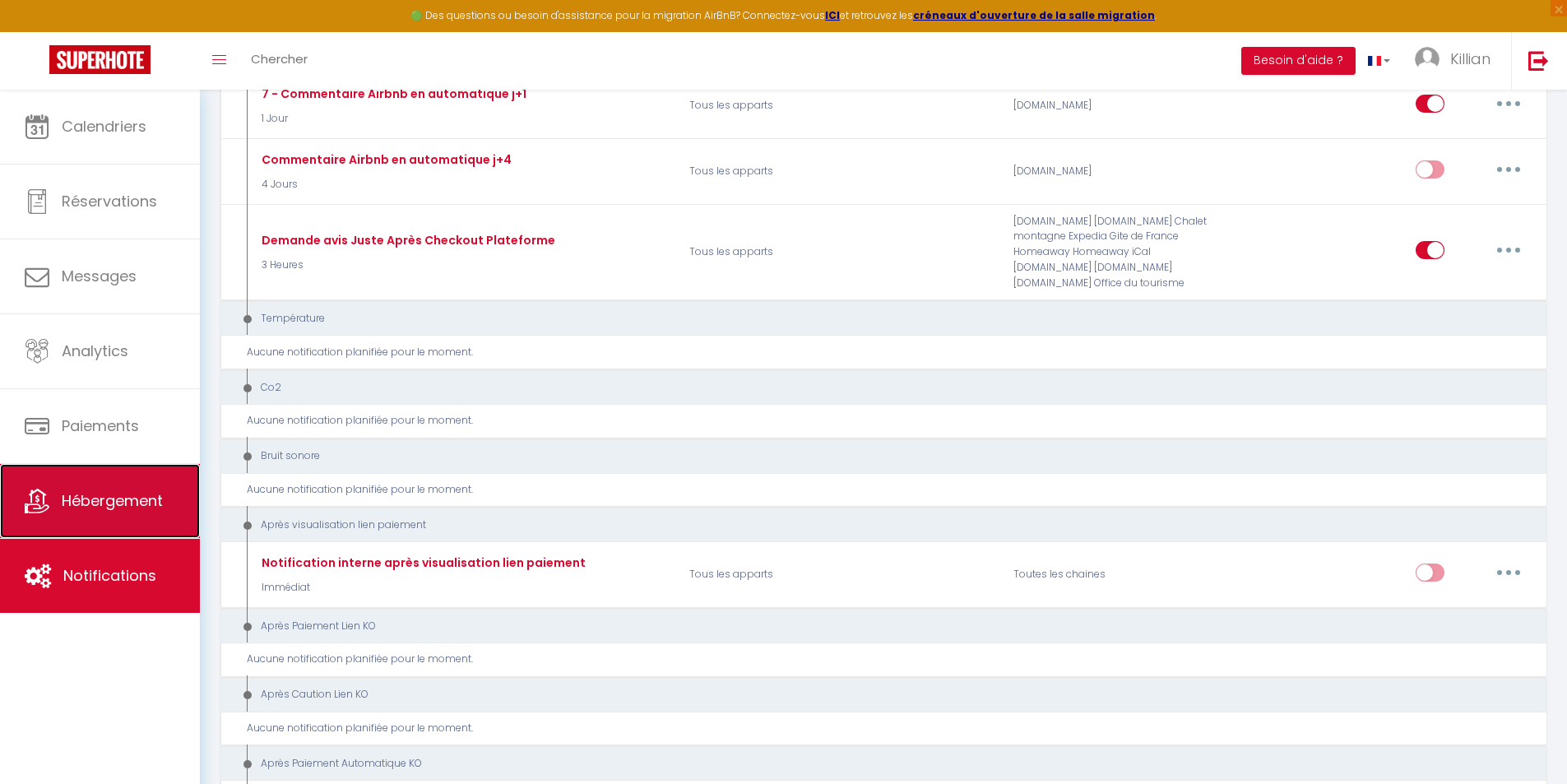
click at [147, 479] on link "Hébergement" at bounding box center [100, 501] width 200 height 74
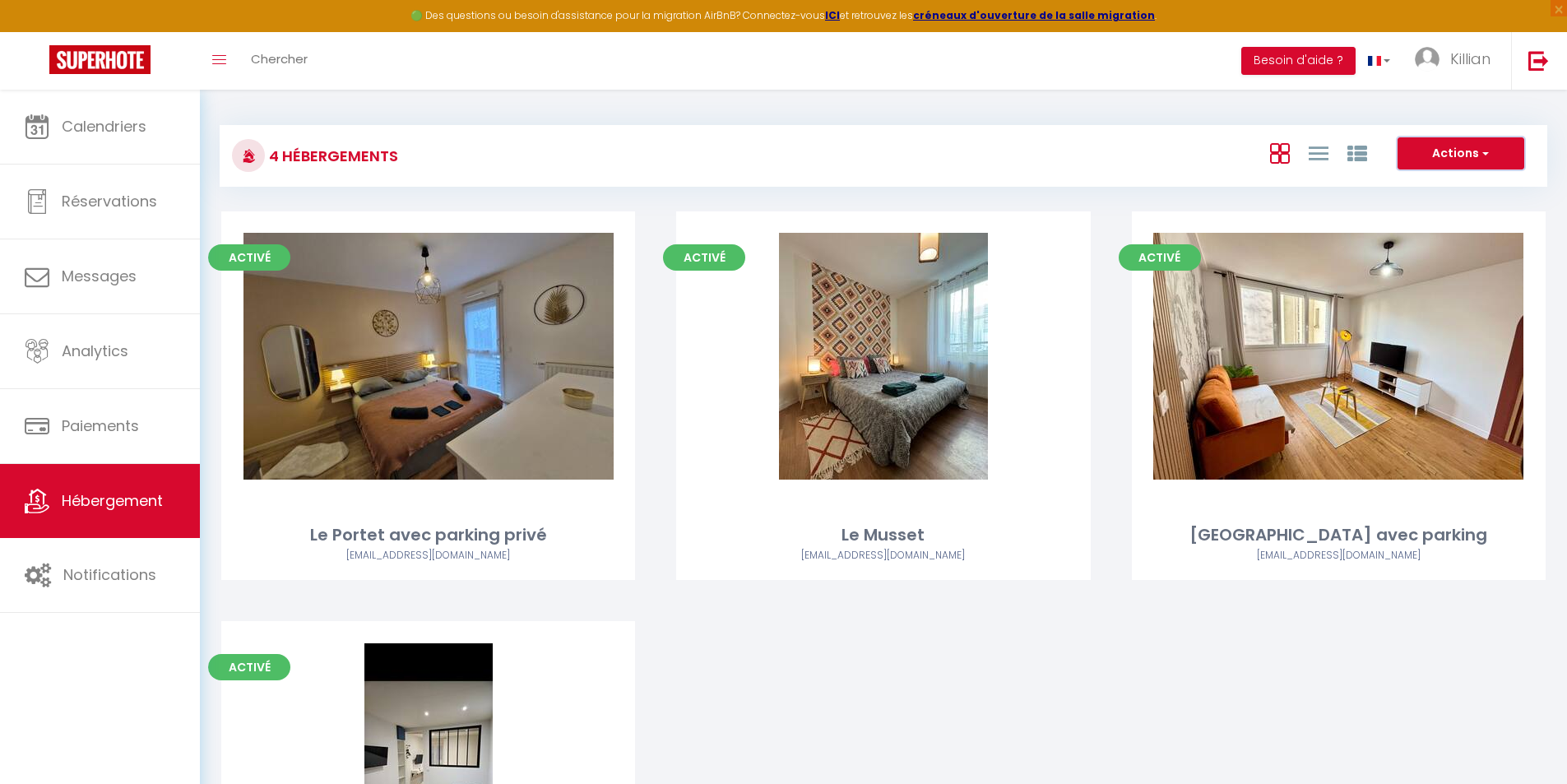
click at [1469, 150] on button "Actions" at bounding box center [1461, 154] width 126 height 33
click at [1458, 186] on li "Créer un Hébergement" at bounding box center [1448, 187] width 151 height 18
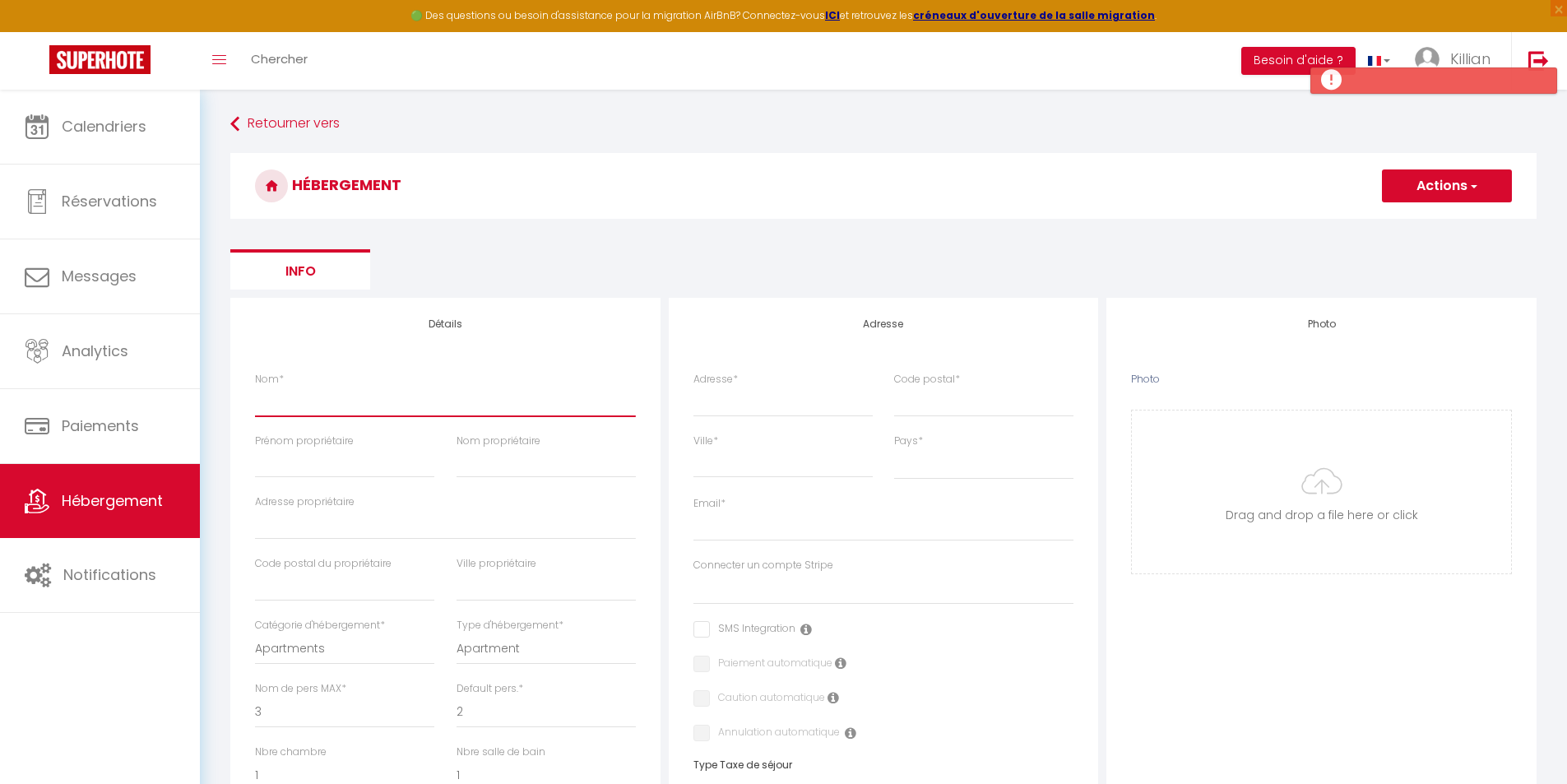
click at [419, 400] on input "Nom *" at bounding box center [445, 401] width 381 height 29
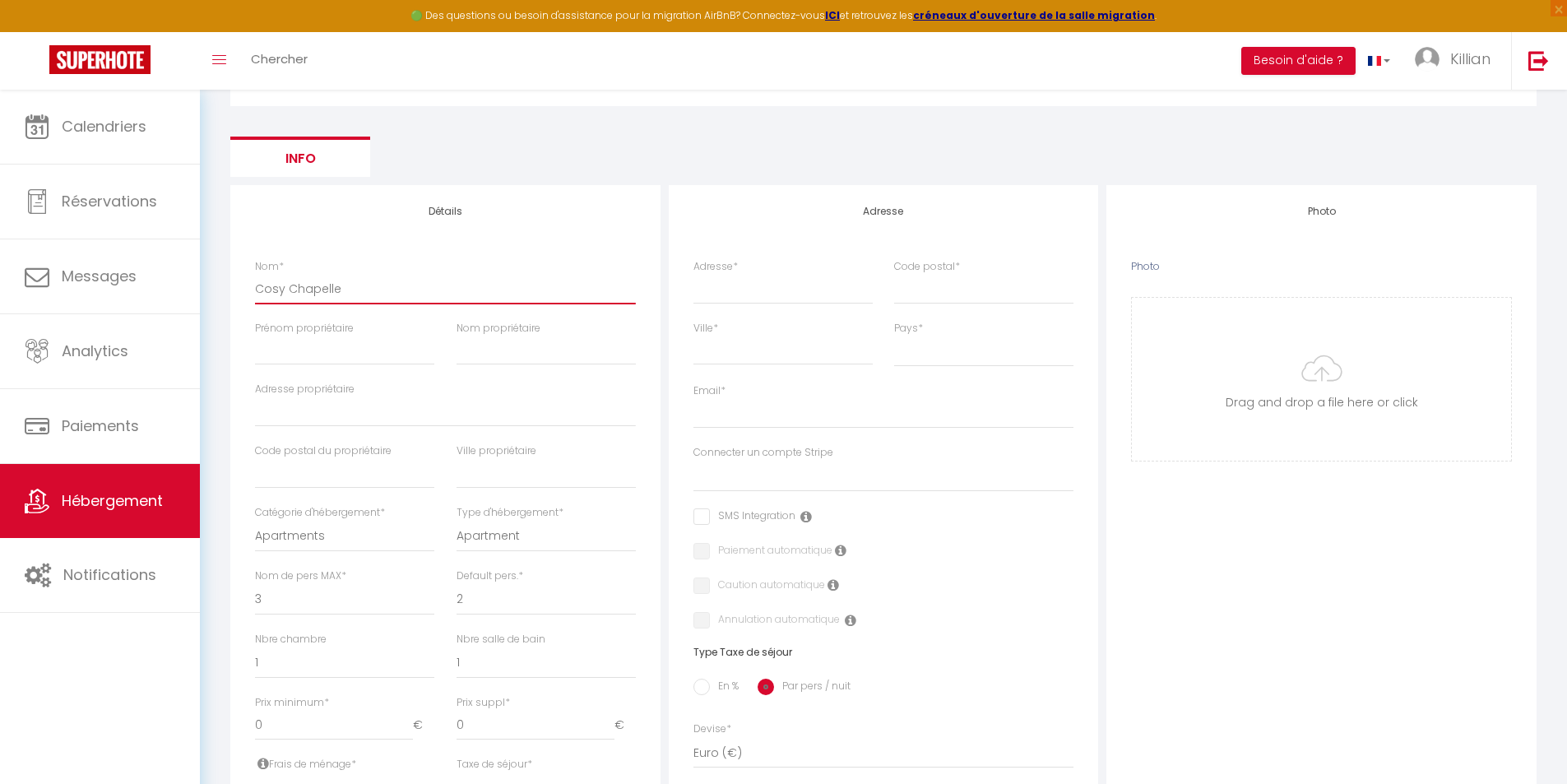
scroll to position [165, 0]
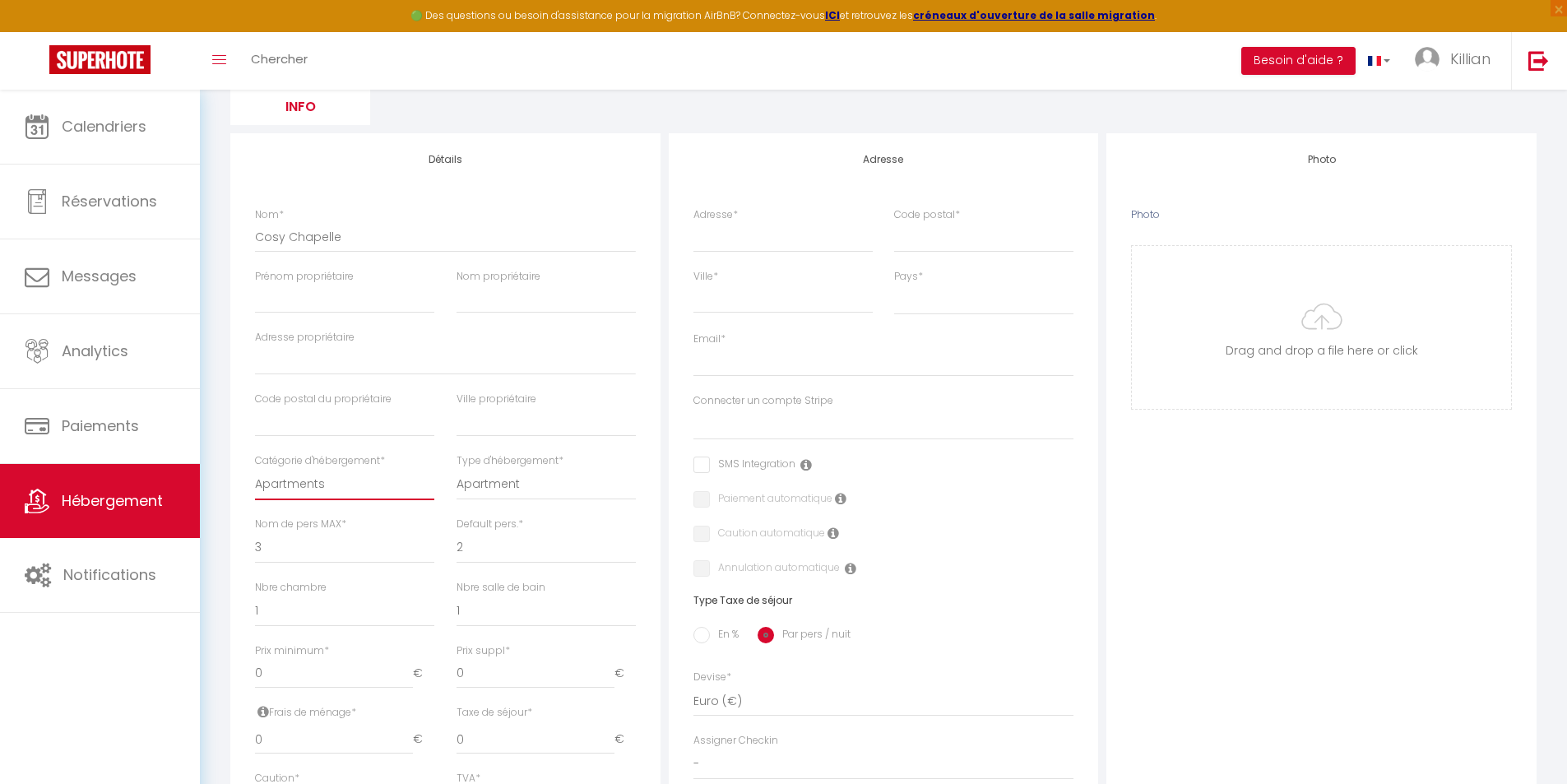
click at [355, 484] on select "Apartments Houses Secondary units Unique Homes BNB Others" at bounding box center [344, 484] width 179 height 31
click at [359, 482] on select "Apartments Houses Secondary units Unique Homes BNB Others" at bounding box center [344, 484] width 179 height 31
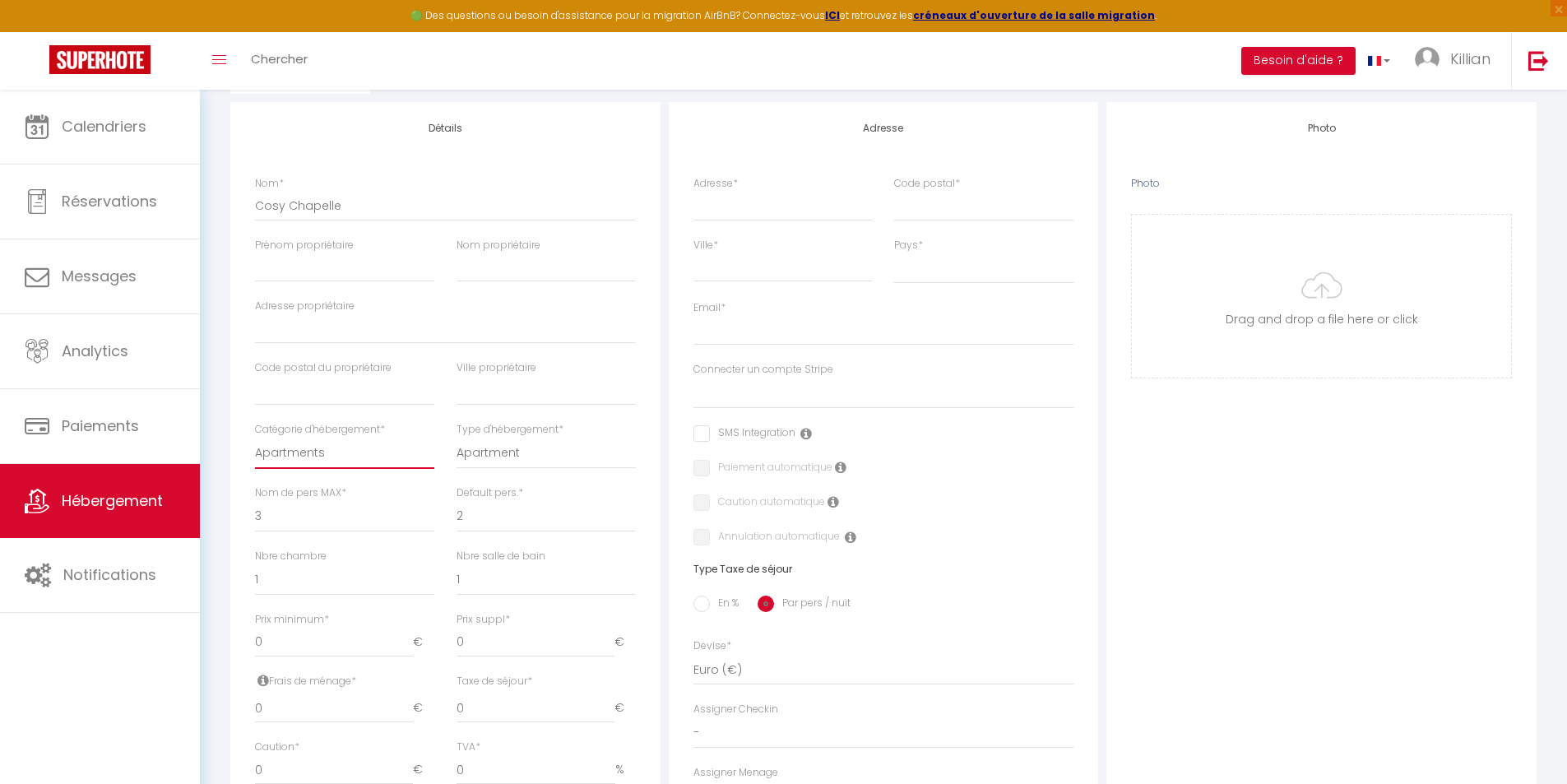
scroll to position [247, 0]
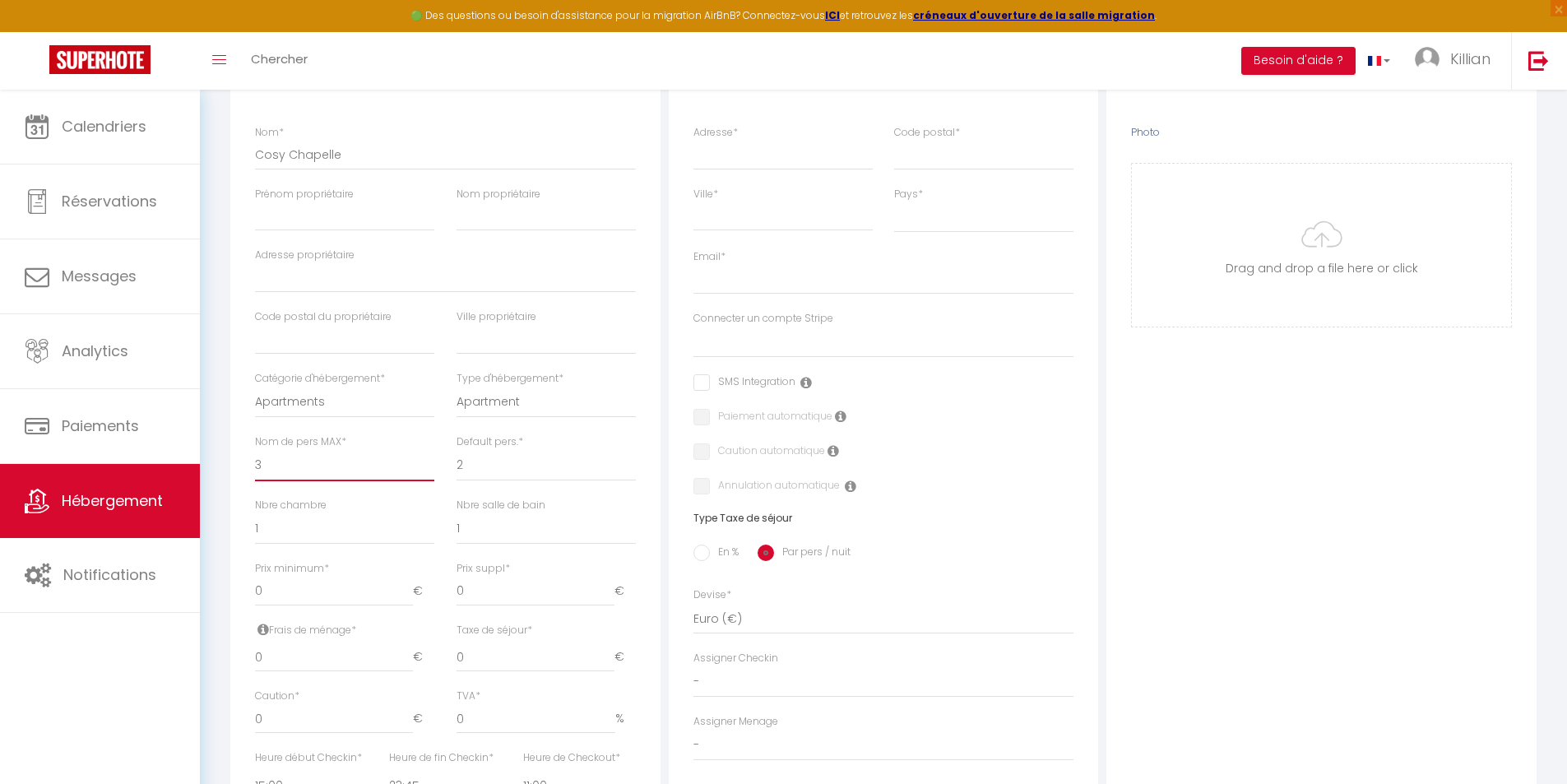
click at [336, 463] on select "1 2 3 4 5 6 7 8 9 10 11 12 13 14" at bounding box center [344, 466] width 179 height 31
click at [255, 450] on select "1 2 3 4 5 6 7 8 9 10 11 12 13 14" at bounding box center [344, 466] width 179 height 31
click at [366, 466] on select "1 2 3 4 5 6 7 8 9 10 11 12 13 14" at bounding box center [344, 466] width 179 height 31
click at [255, 450] on select "1 2 3 4 5 6 7 8 9 10 11 12 13 14" at bounding box center [344, 466] width 179 height 31
click at [321, 525] on select "0 1 2 3 4 5 6 7 8 9 10 11 12 13" at bounding box center [344, 529] width 179 height 31
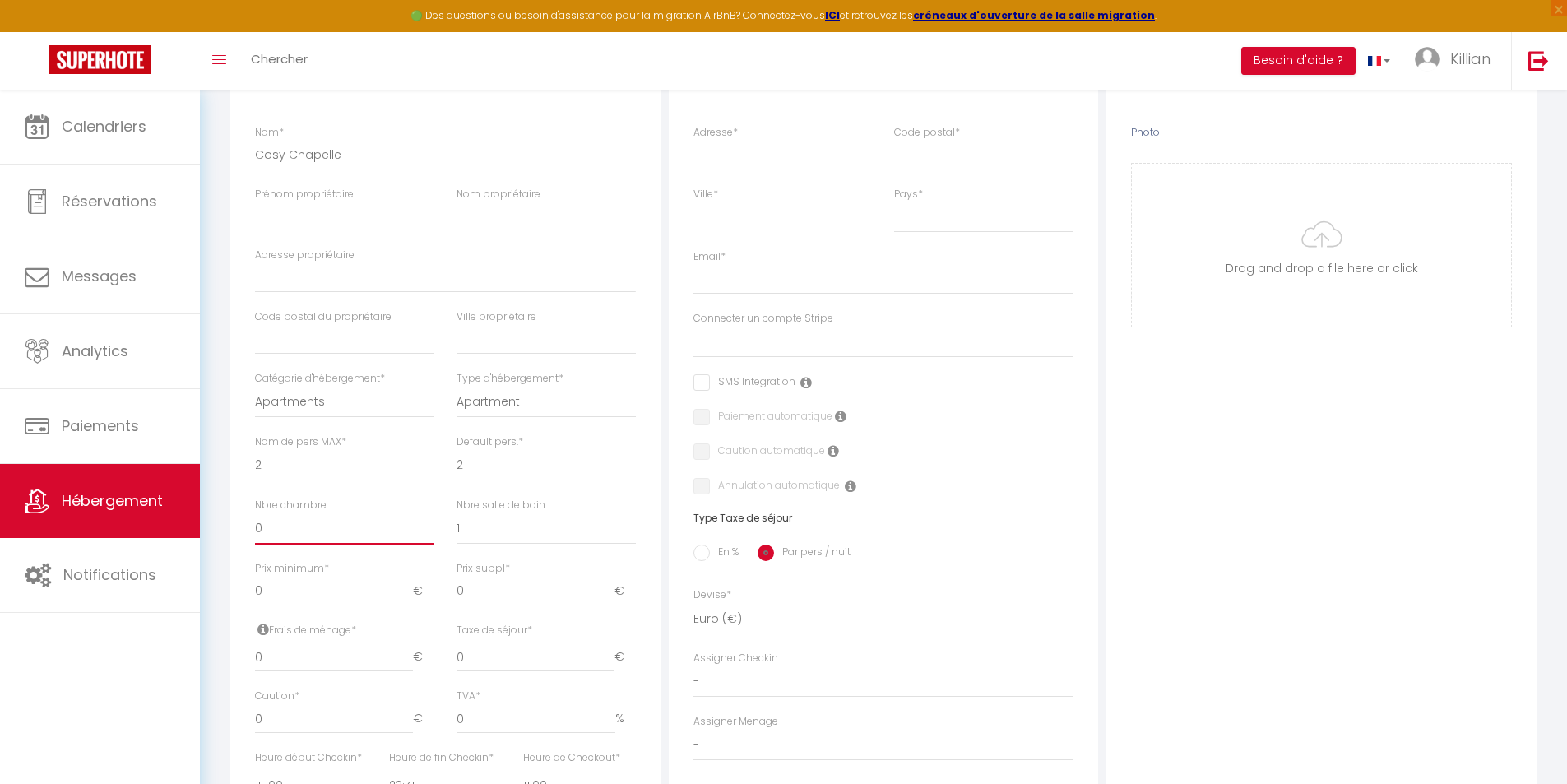
click at [255, 514] on select "0 1 2 3 4 5 6 7 8 9 10 11 12 13" at bounding box center [344, 529] width 179 height 31
click at [329, 591] on input "0" at bounding box center [333, 591] width 158 height 29
click at [469, 600] on input "0" at bounding box center [535, 591] width 158 height 29
click at [326, 658] on input "0" at bounding box center [333, 657] width 158 height 29
click at [439, 622] on div "Frais de ménage * 018 €" at bounding box center [344, 656] width 201 height 67
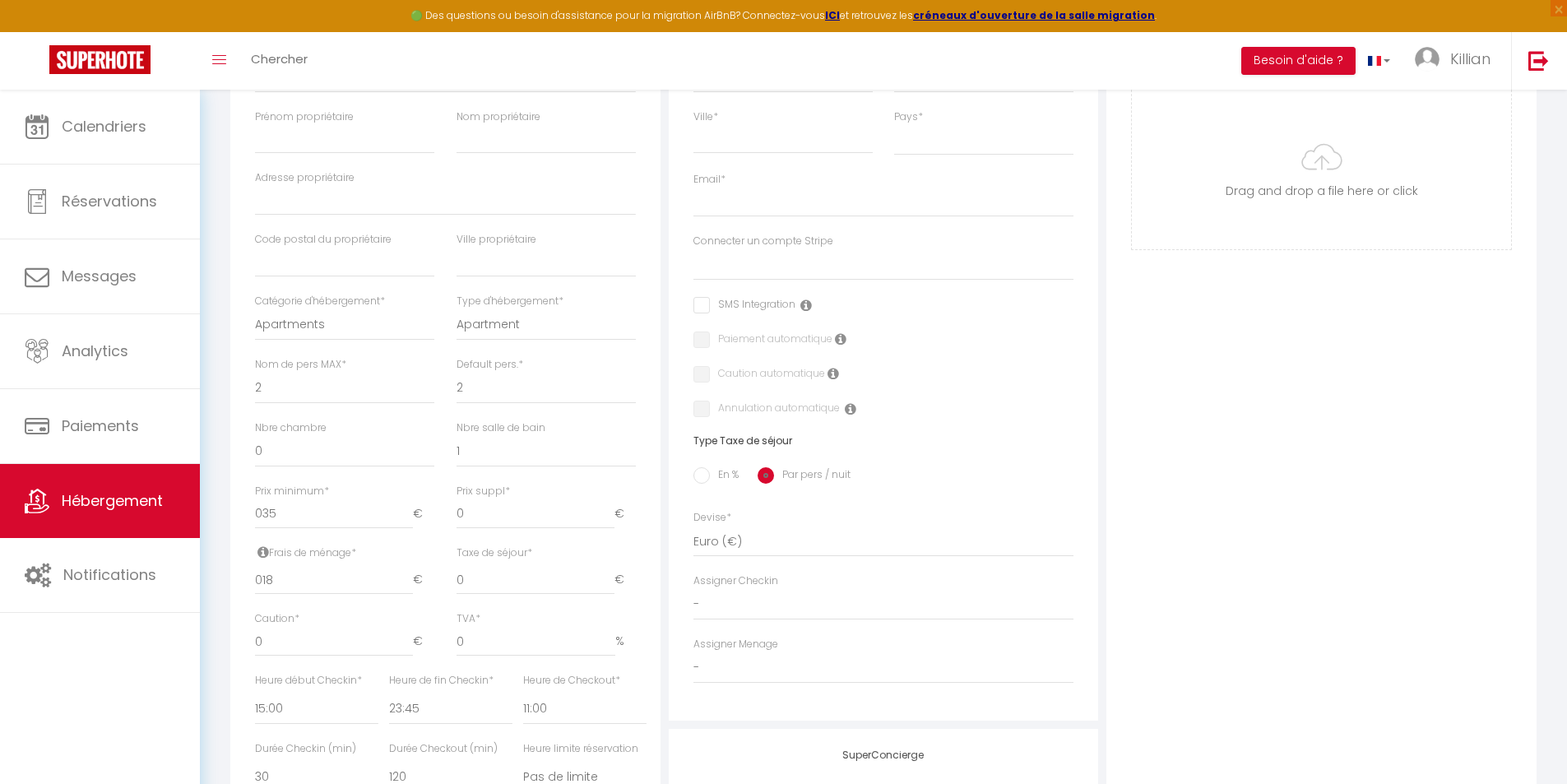
scroll to position [329, 0]
click at [331, 639] on input "0" at bounding box center [333, 636] width 158 height 29
click at [444, 585] on div "Frais de ménage * 018 €" at bounding box center [344, 573] width 201 height 67
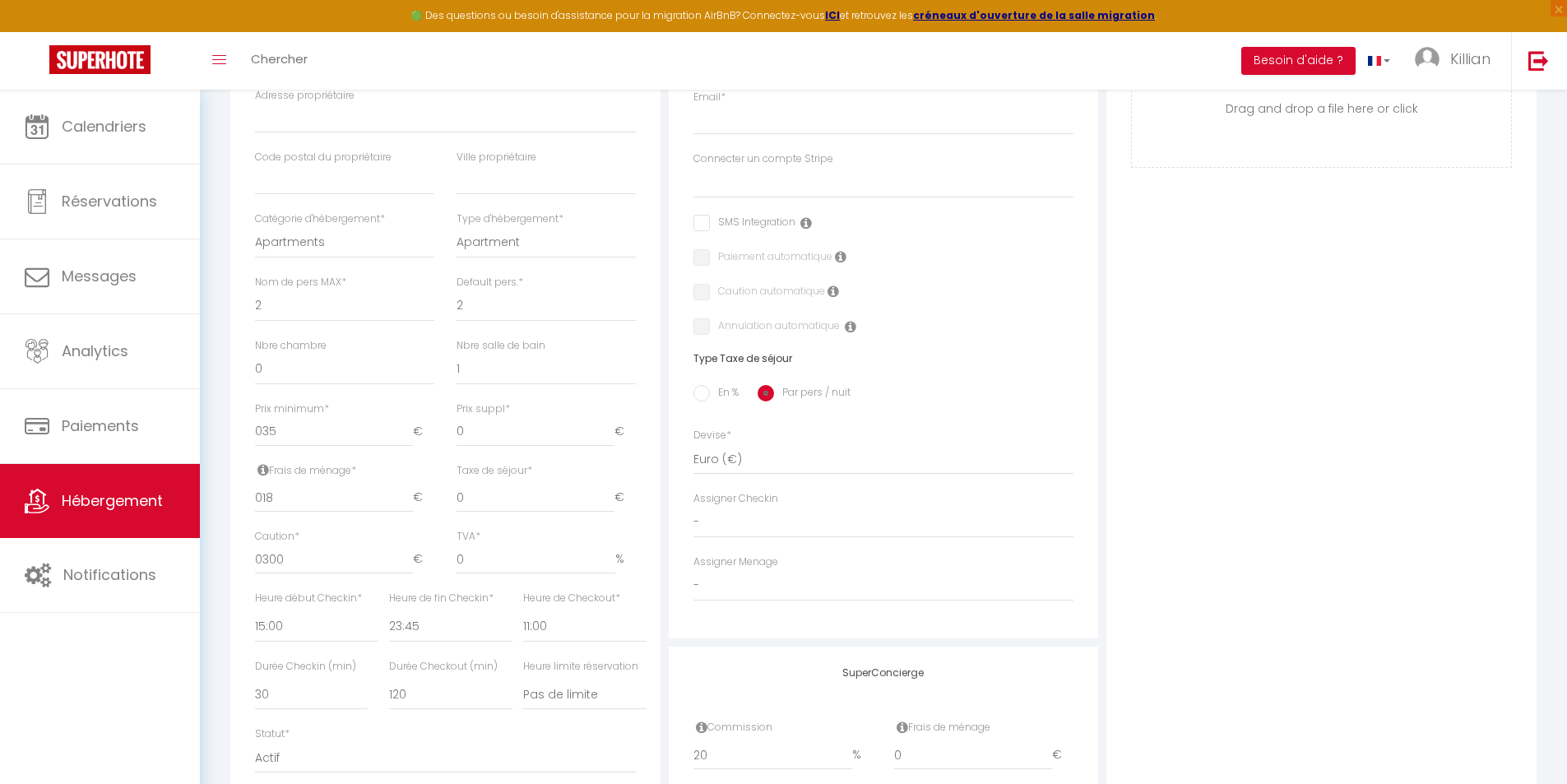
scroll to position [412, 0]
click at [288, 623] on select "00:00 00:15 00:30 00:45 01:00 01:15 01:30 01:45 02:00 02:15 02:30 02:45 03:00" at bounding box center [317, 621] width 124 height 31
click at [255, 606] on select "00:00 00:15 00:30 00:45 01:00 01:15 01:30 01:45 02:00 02:15 02:30 02:45 03:00" at bounding box center [317, 621] width 124 height 31
click at [427, 623] on select "00:00 00:15 00:30 00:45 01:00 01:15 01:30 01:45 02:00 02:15 02:30 02:45 03:00" at bounding box center [451, 621] width 124 height 31
click at [389, 606] on select "00:00 00:15 00:30 00:45 01:00 01:15 01:30 01:45 02:00 02:15 02:30 02:45 03:00" at bounding box center [451, 621] width 124 height 31
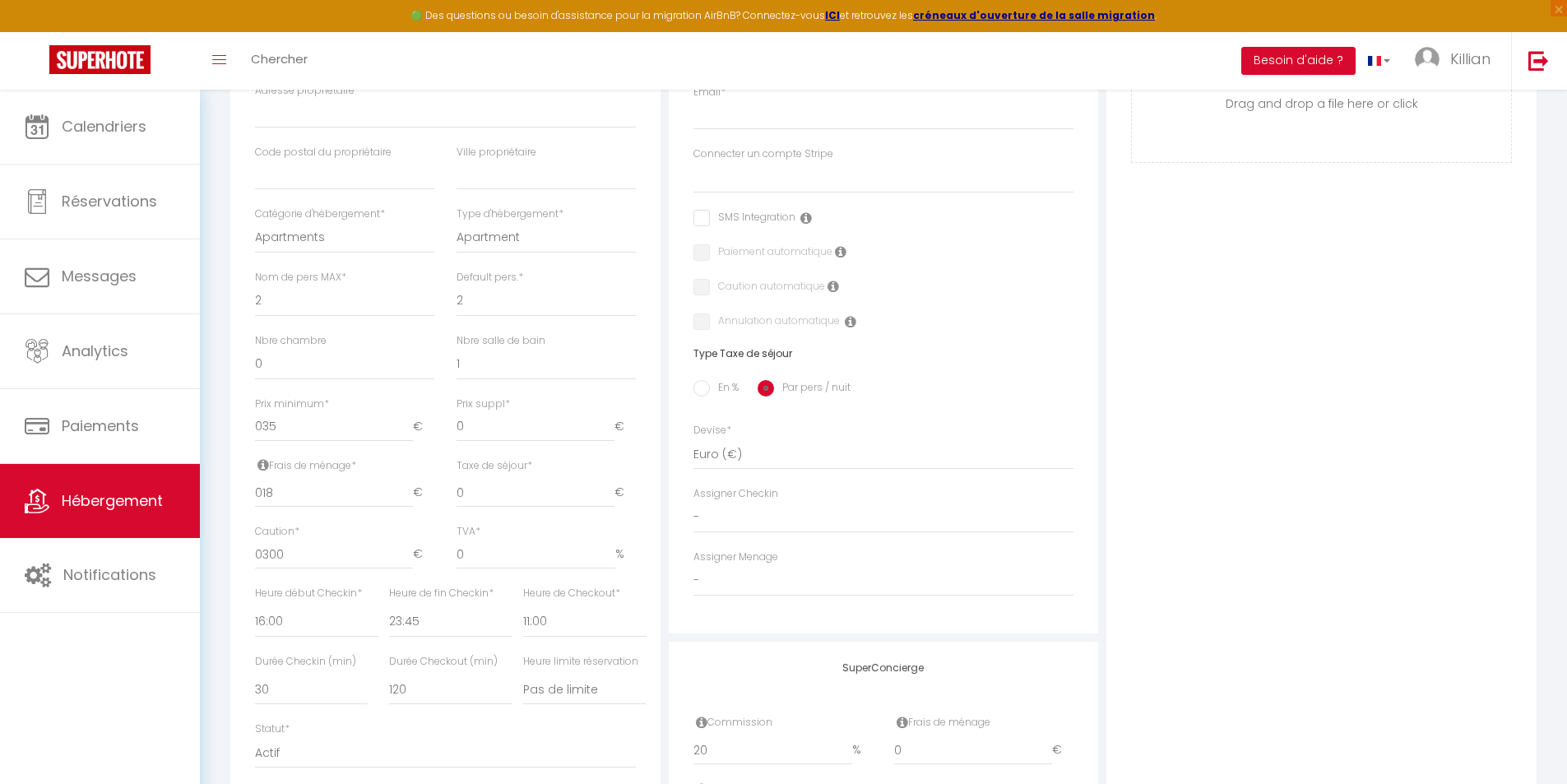
click at [364, 657] on div "Durée Checkin (min) 15 30 45 60 75 90 105 120 135 150 165 180 195" at bounding box center [311, 679] width 113 height 52
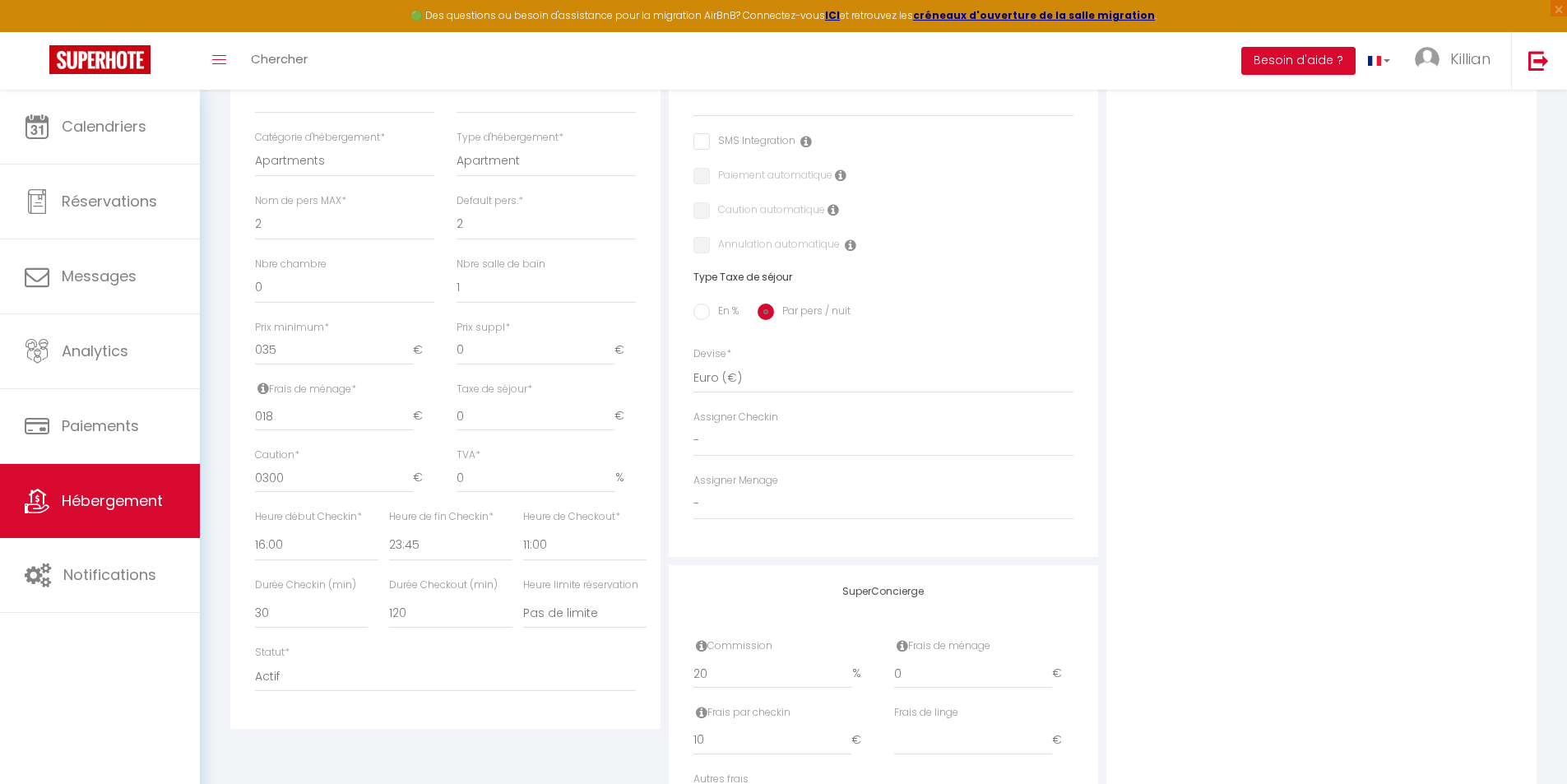
scroll to position [493, 0]
click at [299, 669] on select "Actif Pas actif" at bounding box center [445, 670] width 381 height 31
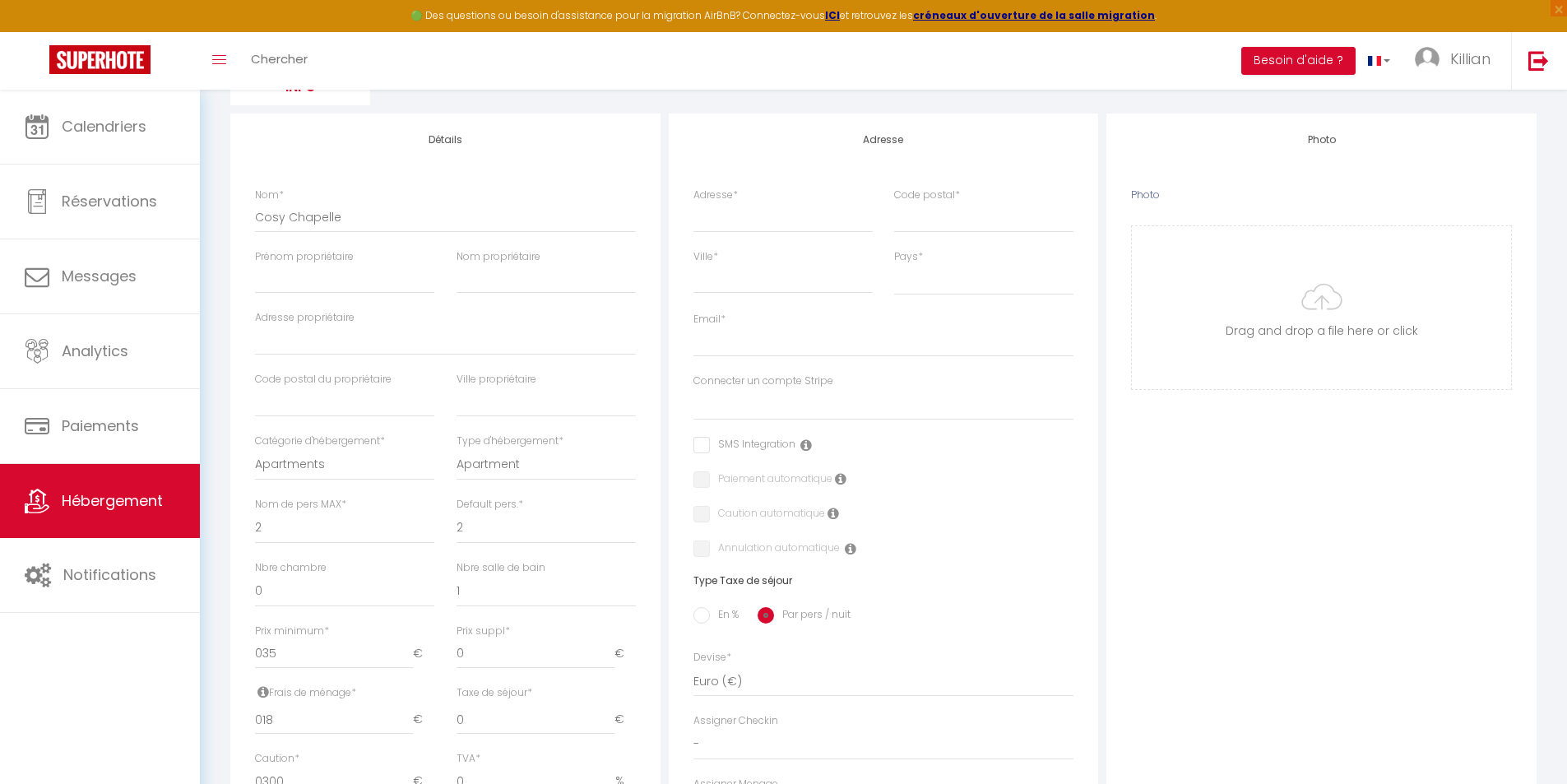
scroll to position [82, 0]
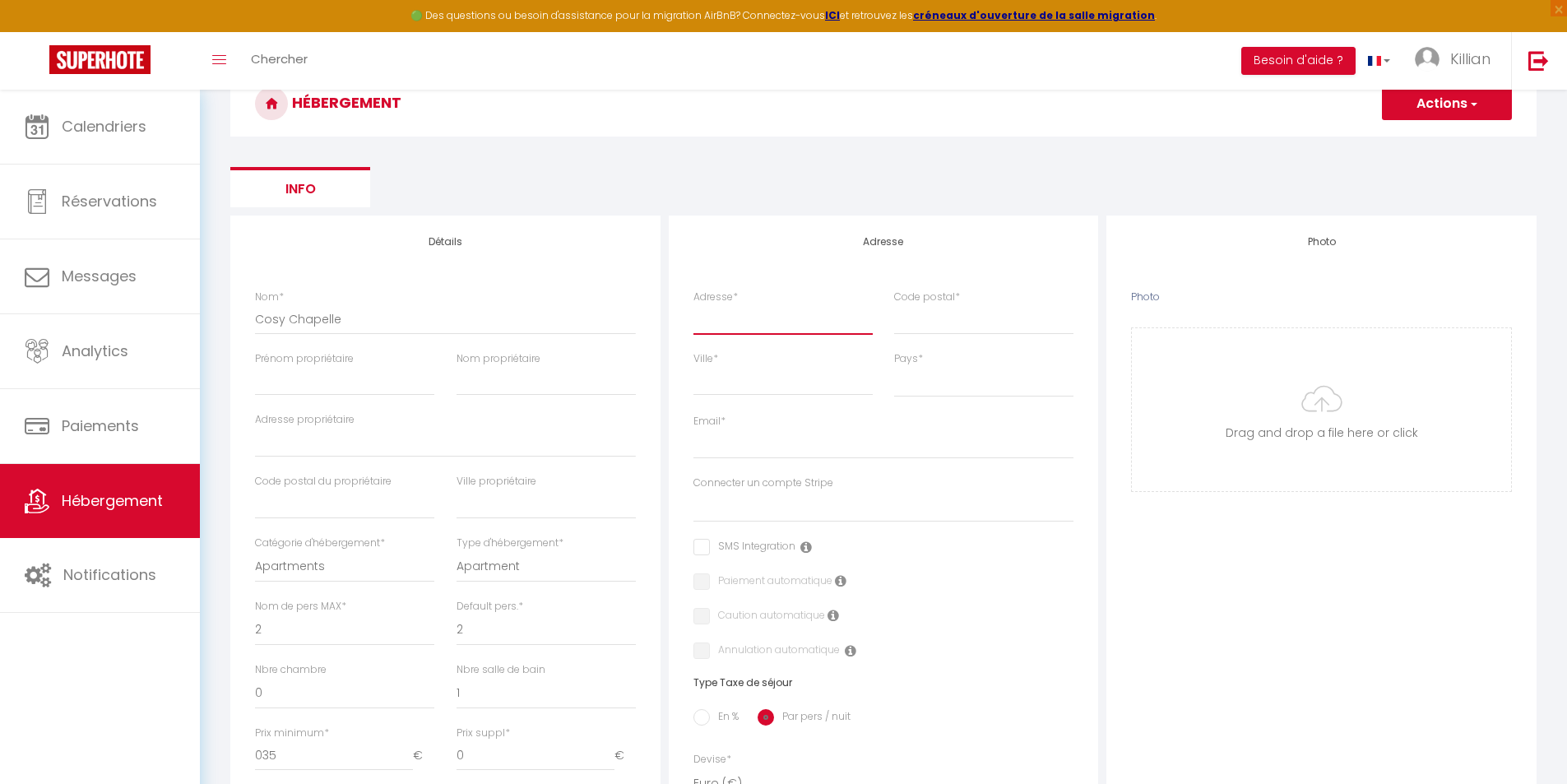
click at [795, 322] on input "Adresse *" at bounding box center [783, 318] width 179 height 29
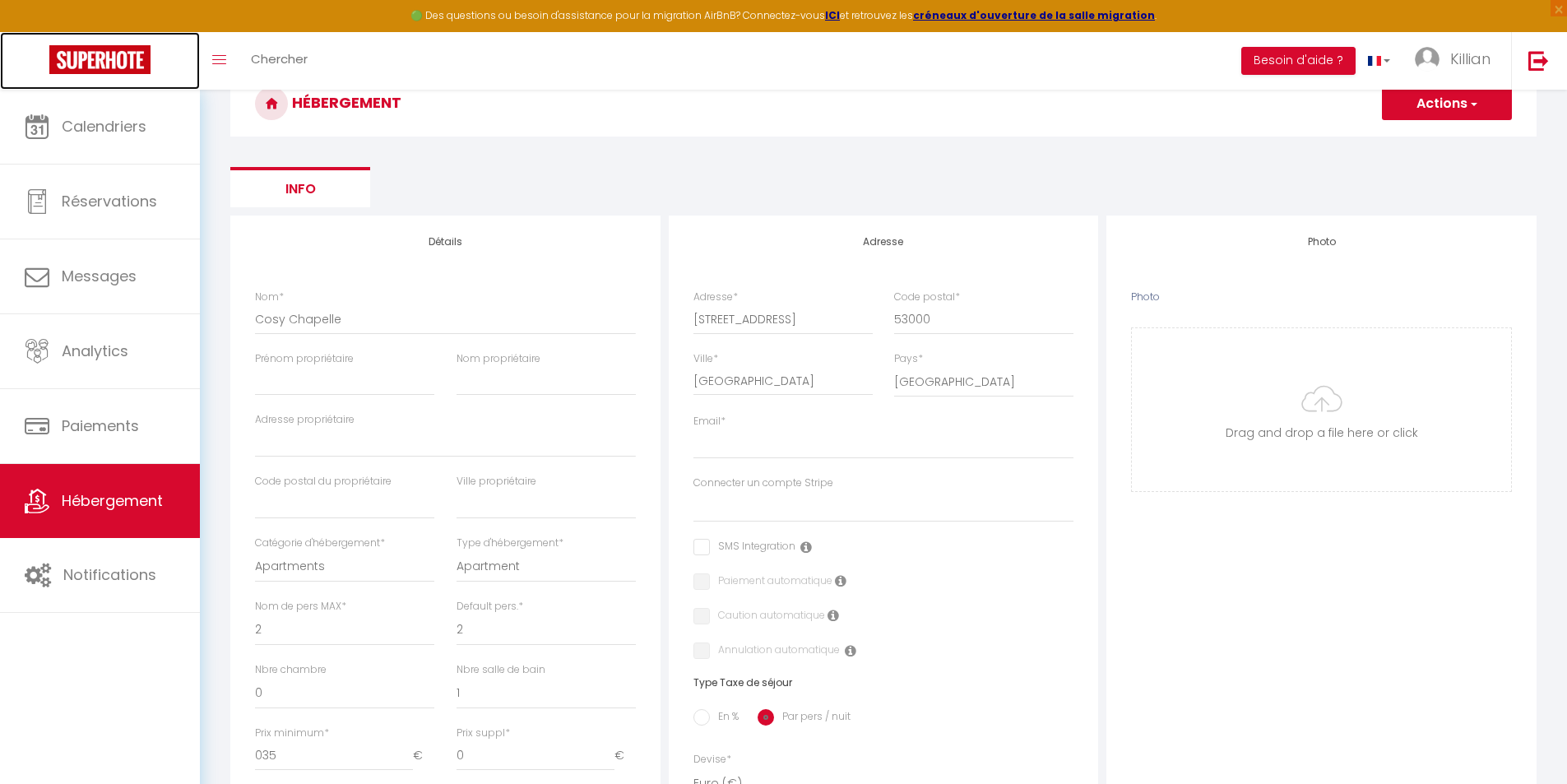
click at [121, 58] on img at bounding box center [99, 59] width 101 height 28
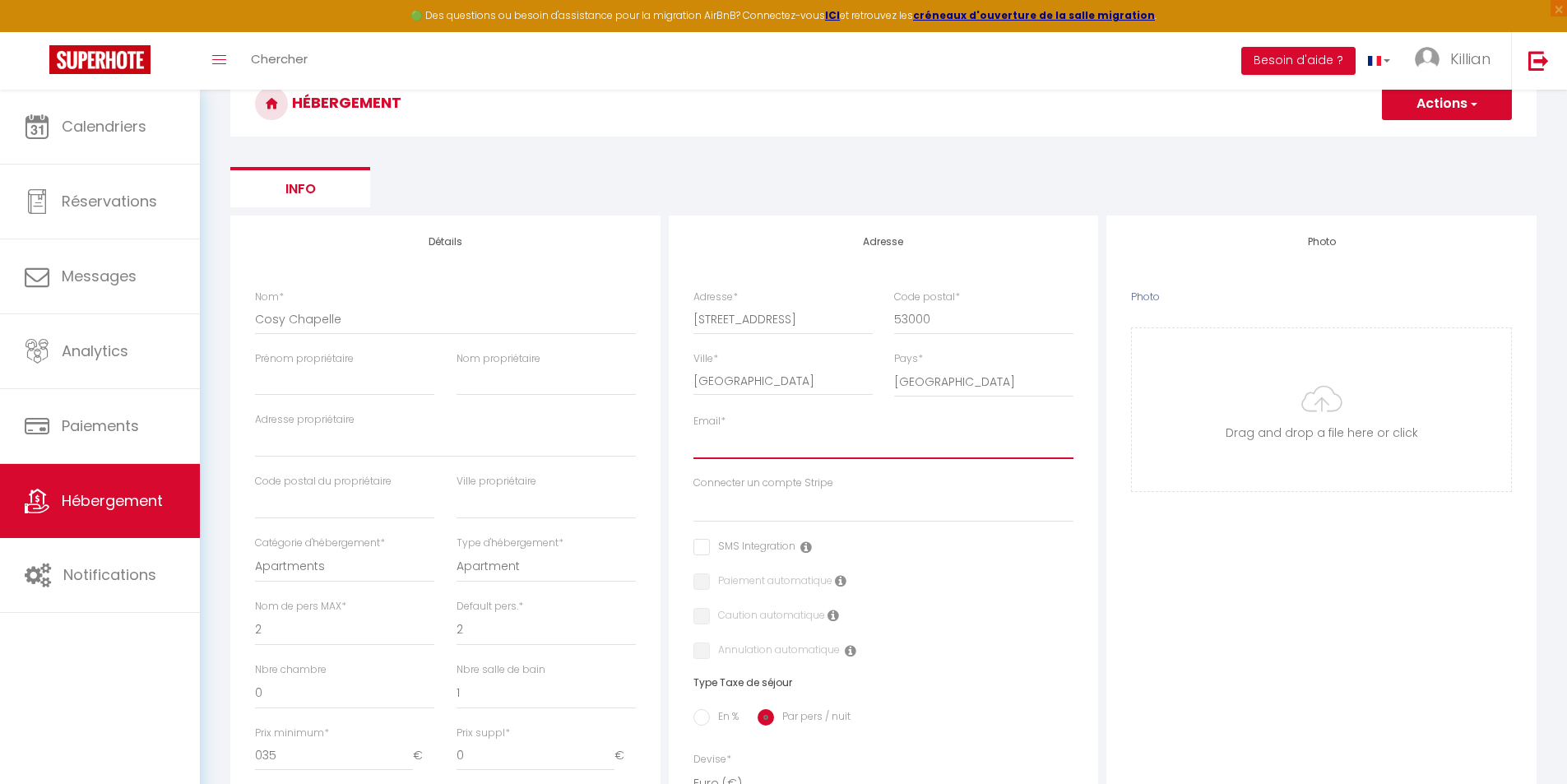
click at [712, 452] on input "Email *" at bounding box center [884, 444] width 381 height 29
paste input "contact@rgtimmo.fr"
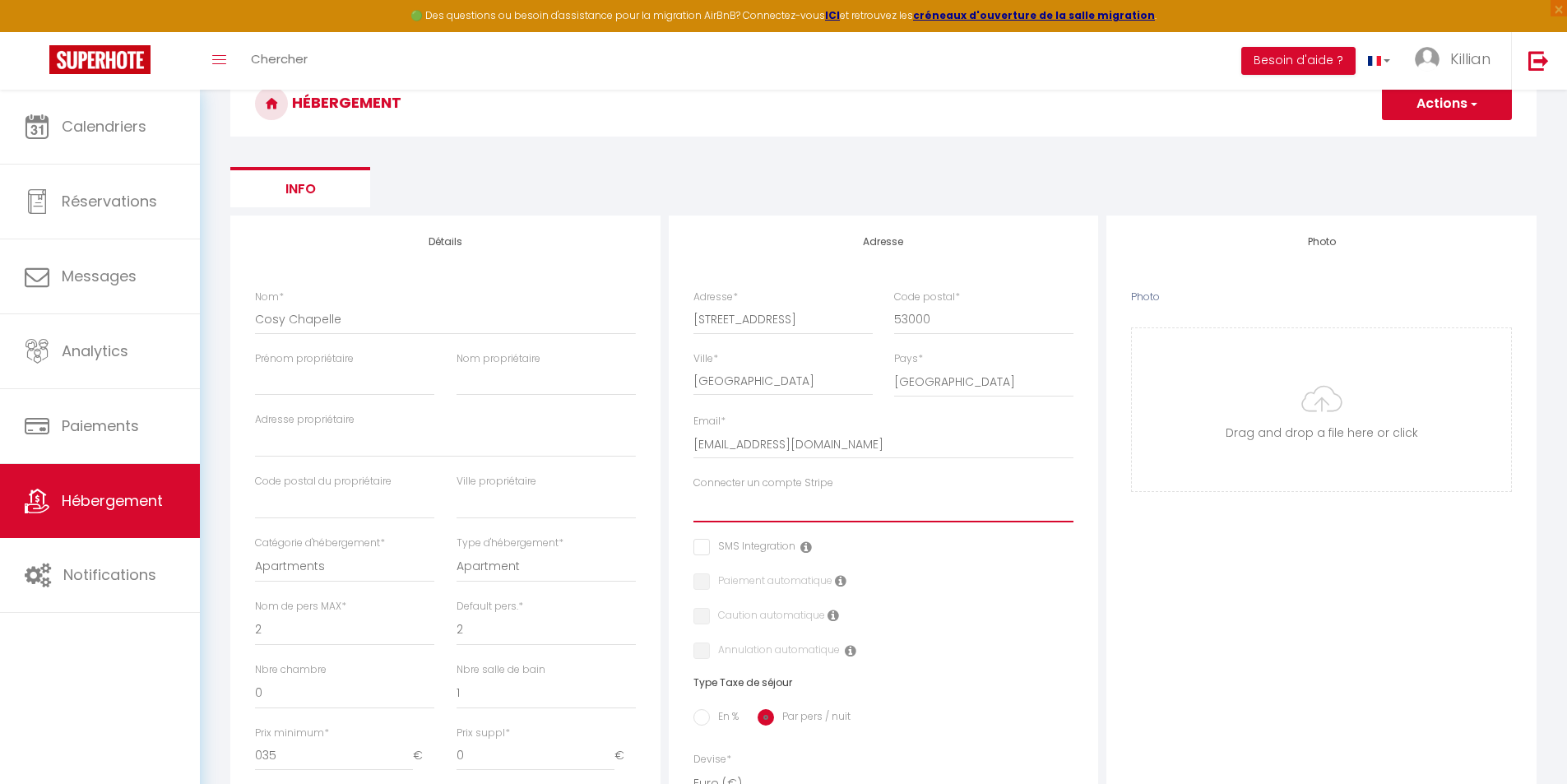
click at [729, 509] on select "Cautions" at bounding box center [884, 507] width 381 height 31
click at [693, 491] on select "Cautions" at bounding box center [884, 507] width 381 height 31
click at [702, 615] on input "checkbox" at bounding box center [698, 615] width 11 height 17
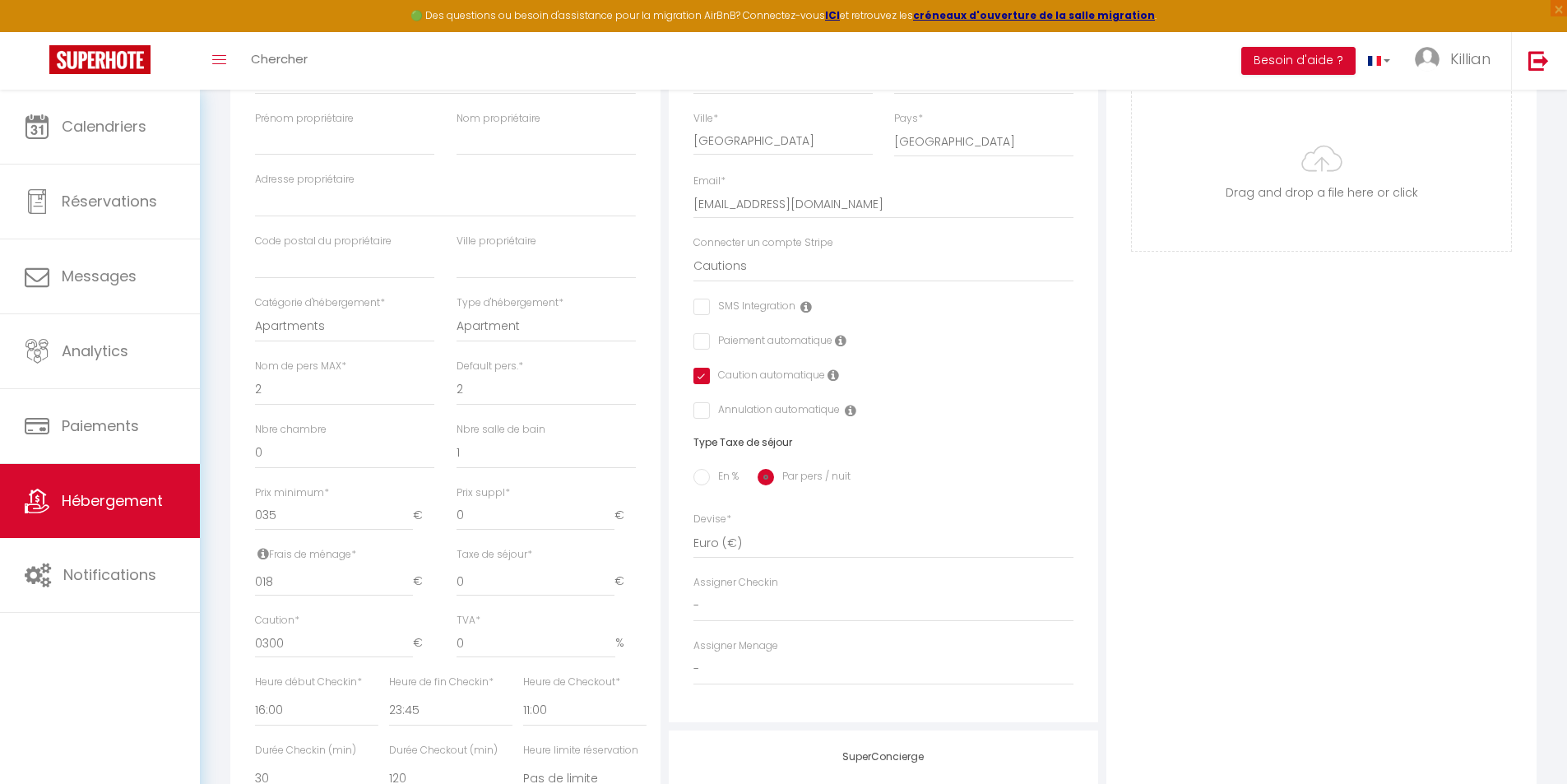
scroll to position [329, 0]
click at [739, 604] on select "-" at bounding box center [884, 600] width 381 height 31
click at [730, 598] on select "-" at bounding box center [884, 600] width 381 height 31
click at [738, 664] on select "-" at bounding box center [884, 662] width 381 height 31
click at [1097, 655] on div "Adresse Adresse * 29 rue de chapelle Code postal * 53000 Ville * Laval Pays * F…" at bounding box center [884, 342] width 430 height 747
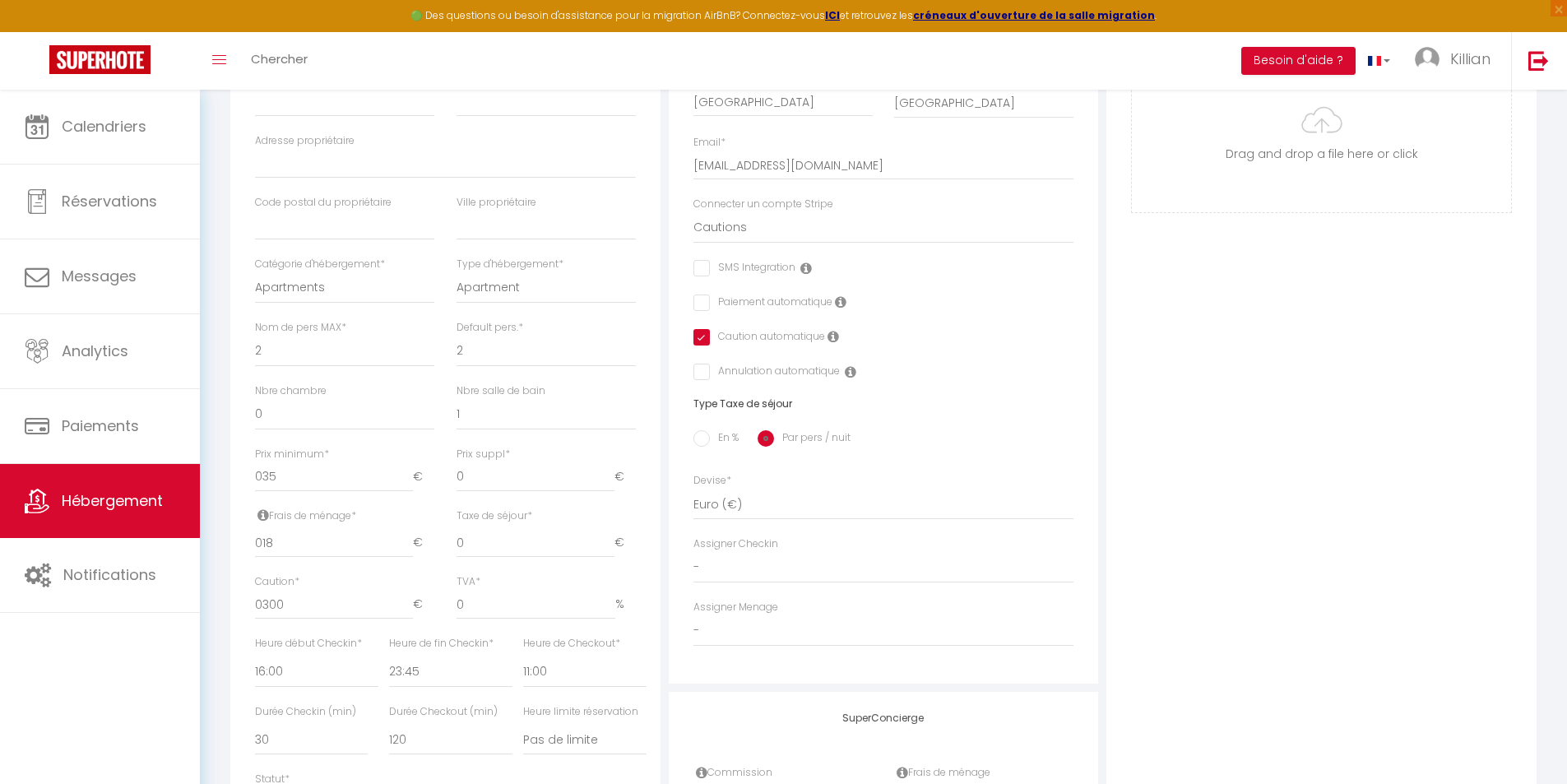
scroll to position [493, 0]
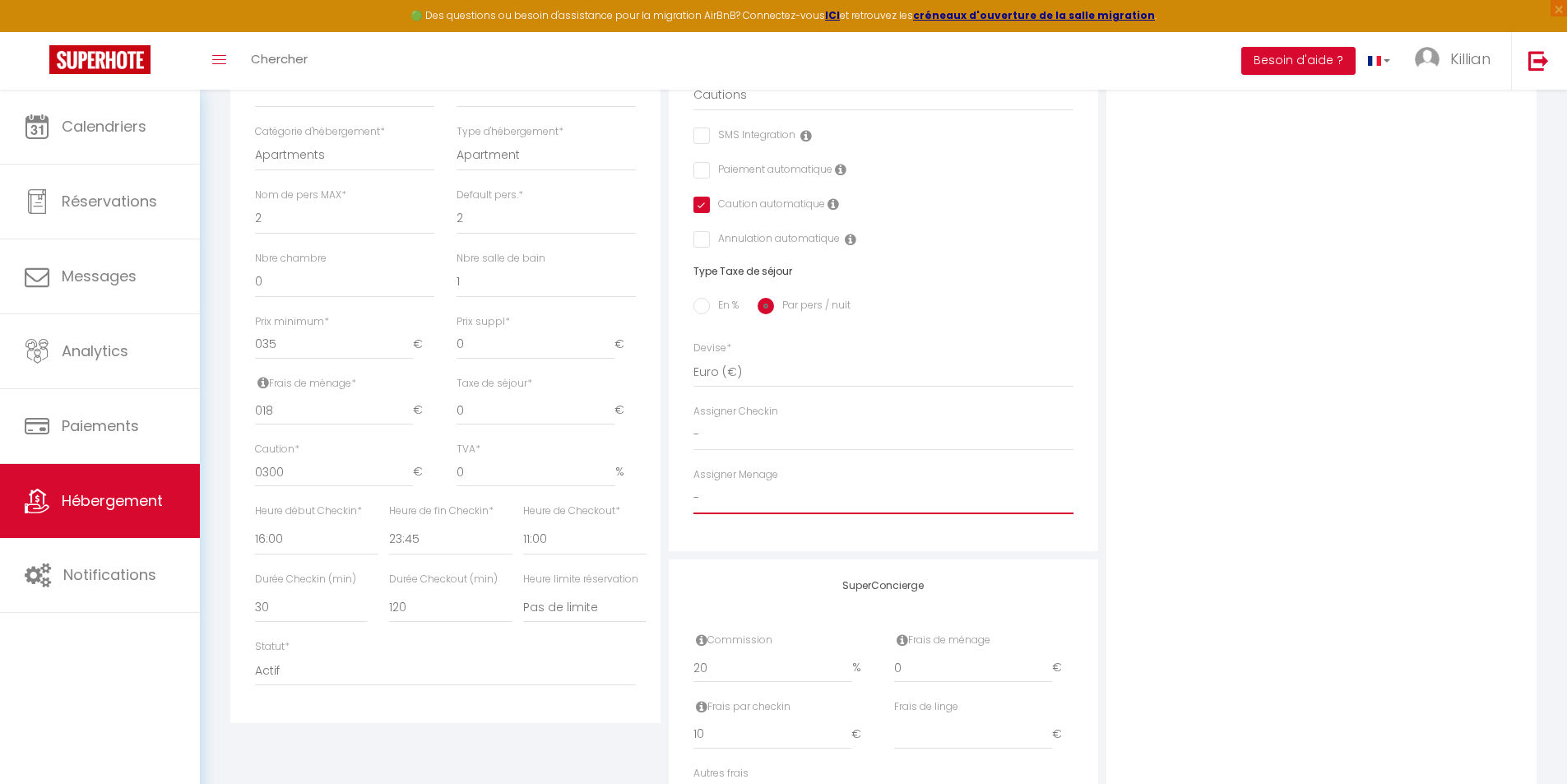
click at [759, 513] on select "-" at bounding box center [884, 499] width 381 height 31
click at [693, 483] on select "-" at bounding box center [884, 499] width 381 height 31
click at [736, 502] on select "-" at bounding box center [884, 499] width 381 height 31
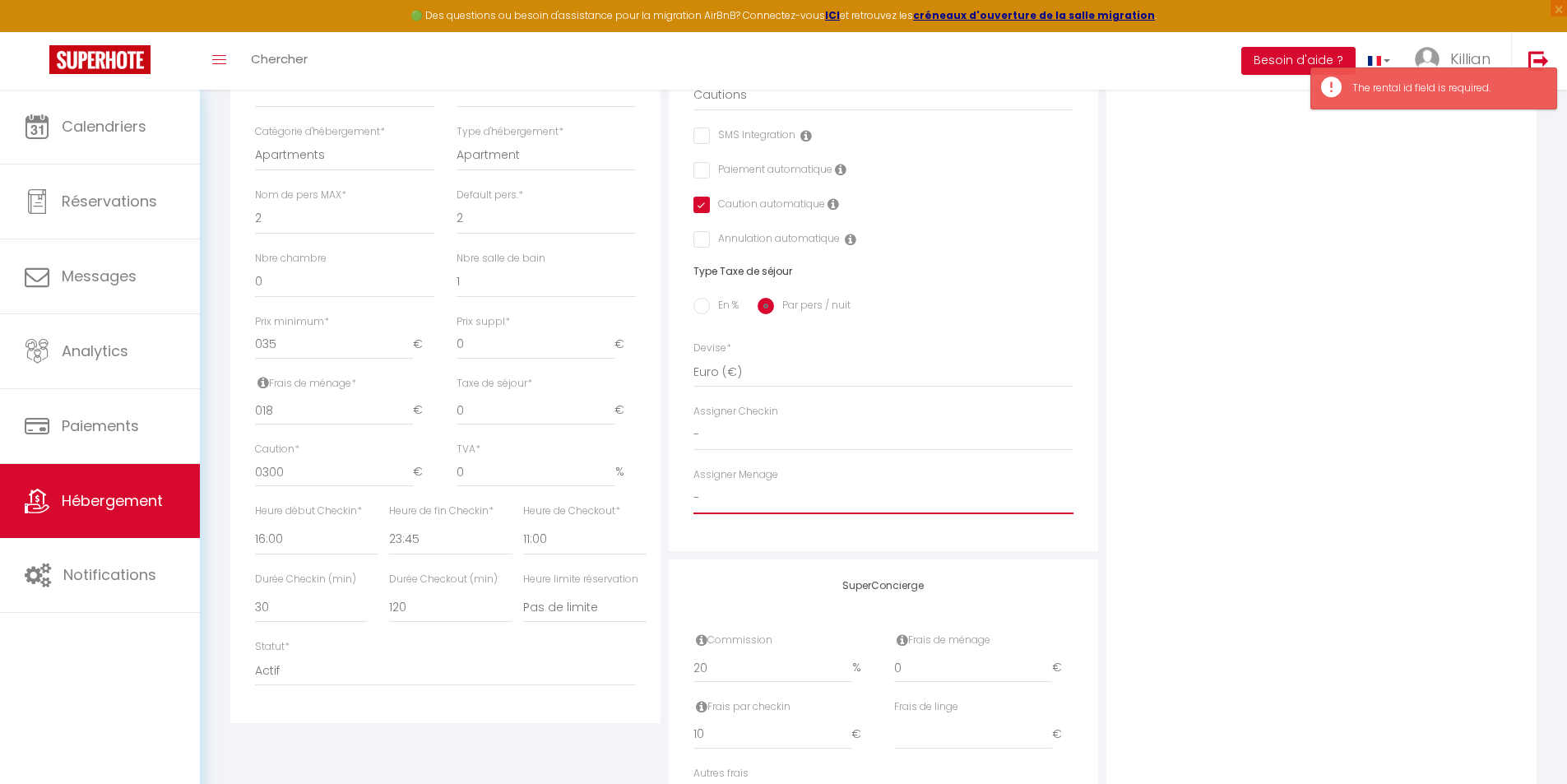
click at [736, 502] on select "-" at bounding box center [884, 499] width 381 height 31
click at [734, 502] on select "-" at bounding box center [884, 499] width 381 height 31
click at [708, 502] on select "-" at bounding box center [884, 499] width 381 height 31
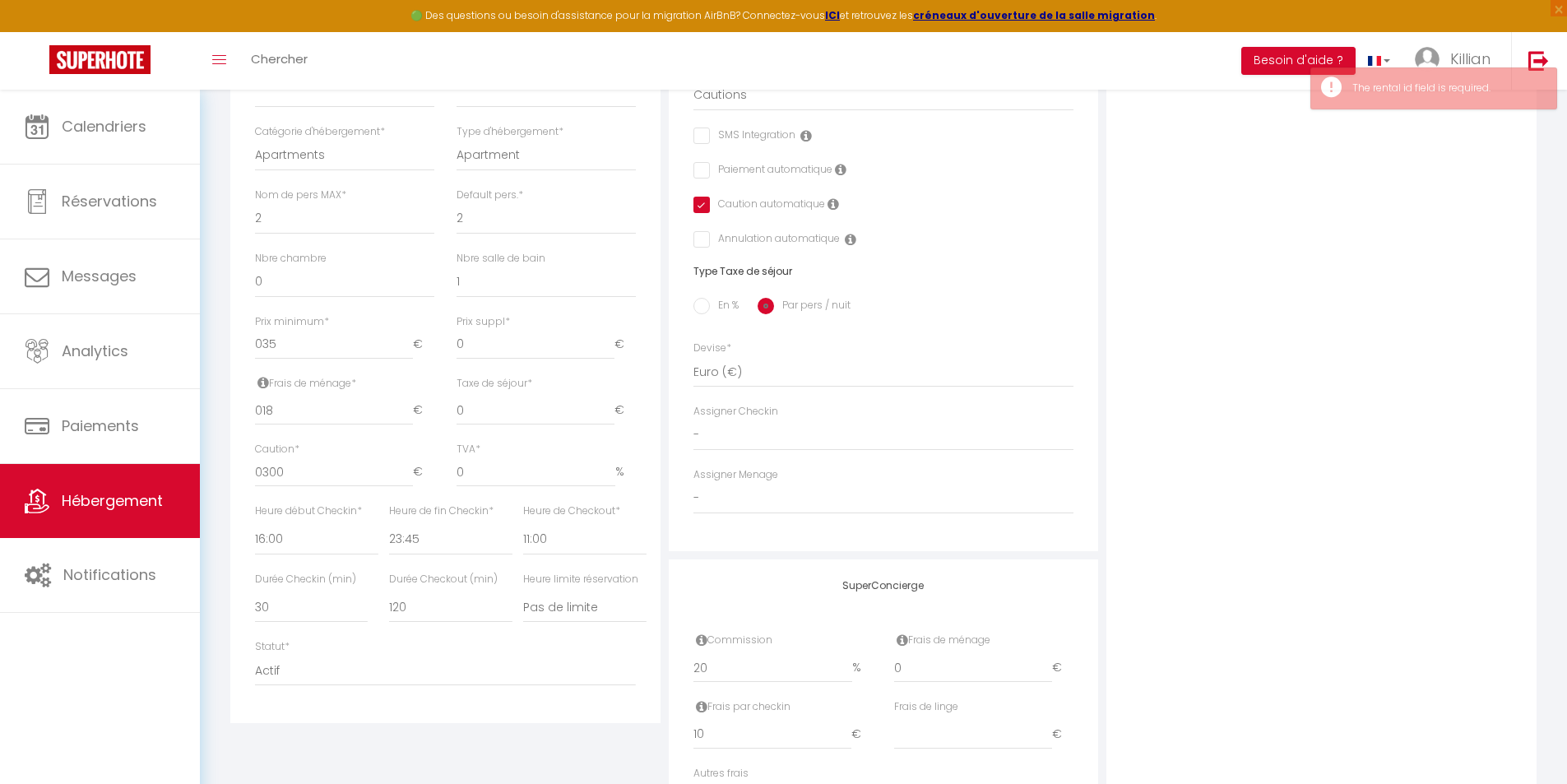
click at [727, 538] on div "Adresse Adresse * 29 rue de chapelle Code postal * 53000 Ville * Laval Pays * F…" at bounding box center [884, 177] width 430 height 747
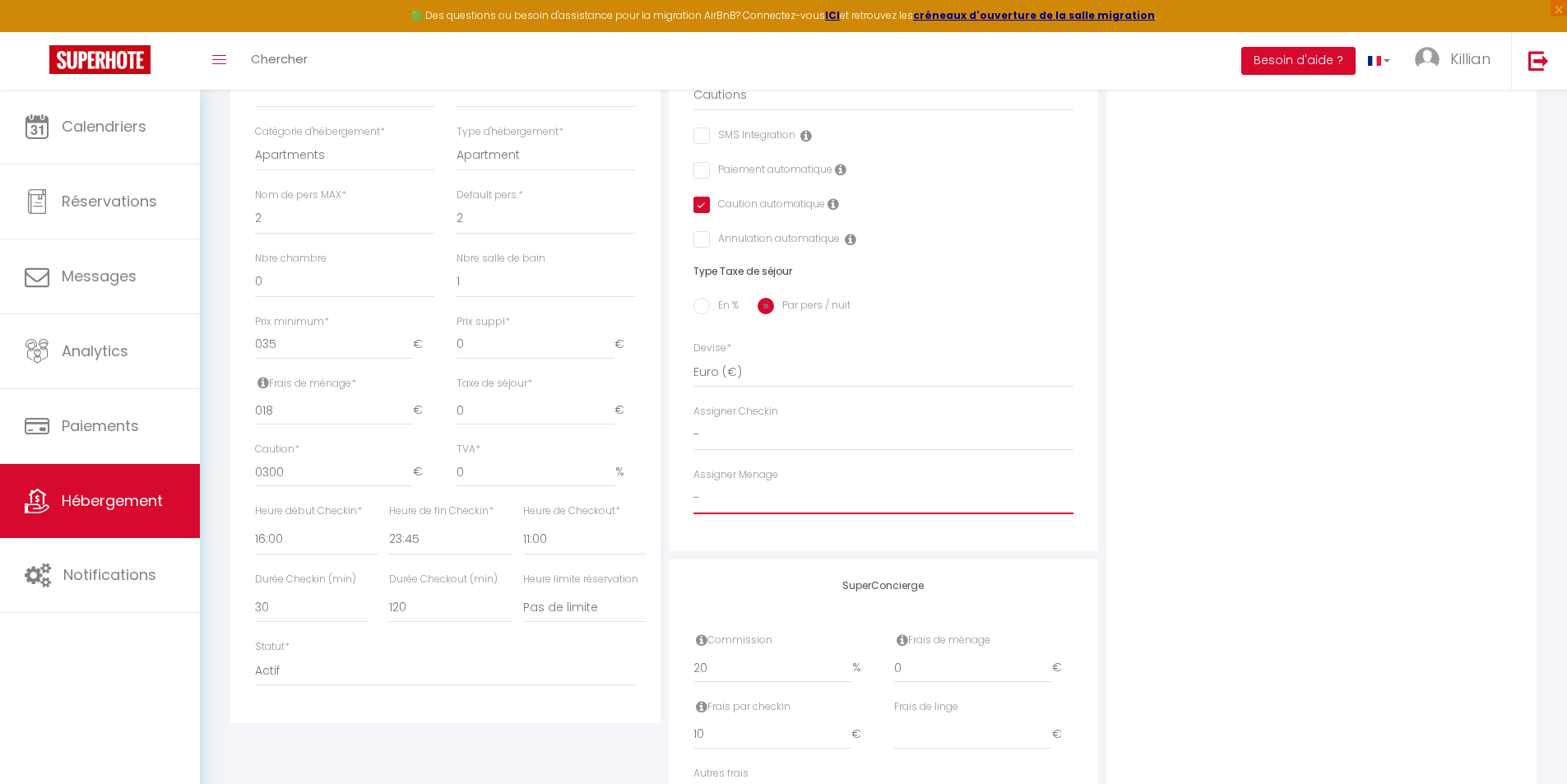
click at [726, 509] on select "-" at bounding box center [884, 499] width 381 height 31
click at [1305, 505] on div "Photo Photo Drag and drop a file here or click Ooops, something wrong appended.…" at bounding box center [1322, 327] width 430 height 1048
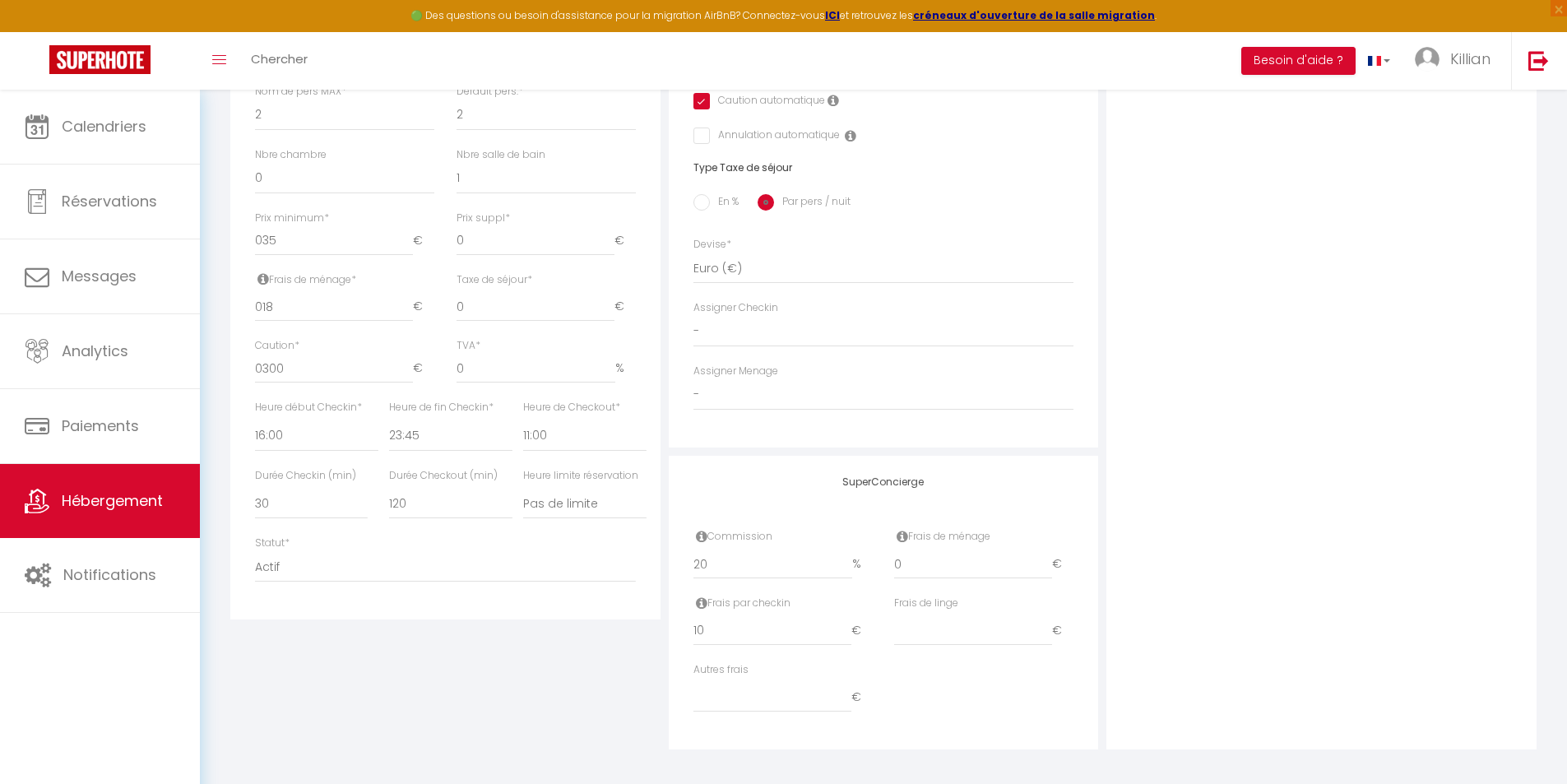
scroll to position [604, 0]
click at [704, 532] on icon at bounding box center [702, 529] width 12 height 13
drag, startPoint x: 714, startPoint y: 554, endPoint x: 682, endPoint y: 560, distance: 32.6
click at [682, 559] on div "Commission 20 %" at bounding box center [783, 556] width 201 height 67
drag, startPoint x: 717, startPoint y: 621, endPoint x: 678, endPoint y: 629, distance: 39.8
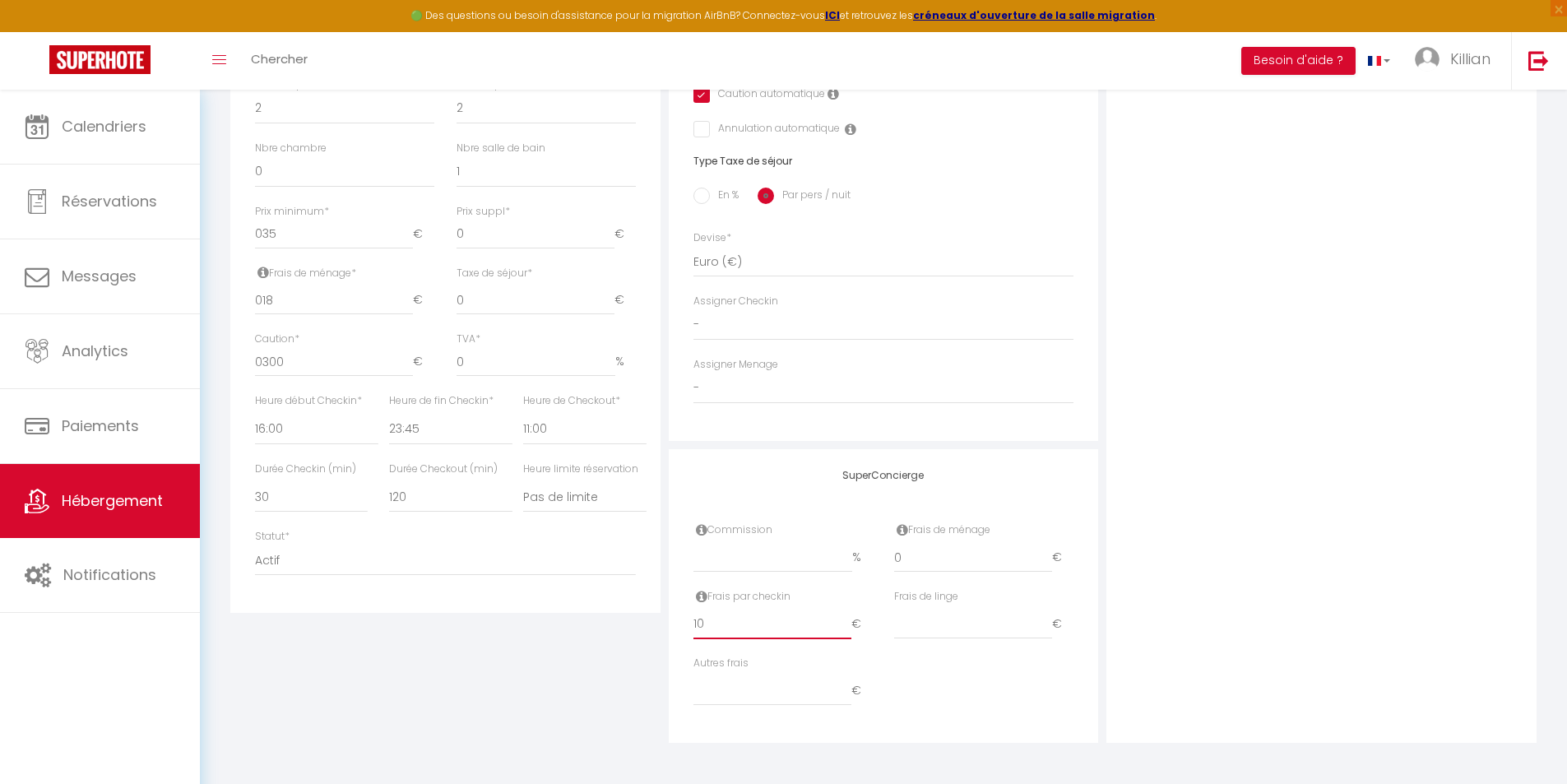
click at [682, 628] on div "SuperConcierge Commission % Frais de ménage 0 € Frais par checkin 10 € Frais de…" at bounding box center [884, 596] width 430 height 294
click at [921, 677] on div "Autres frais €" at bounding box center [884, 689] width 402 height 67
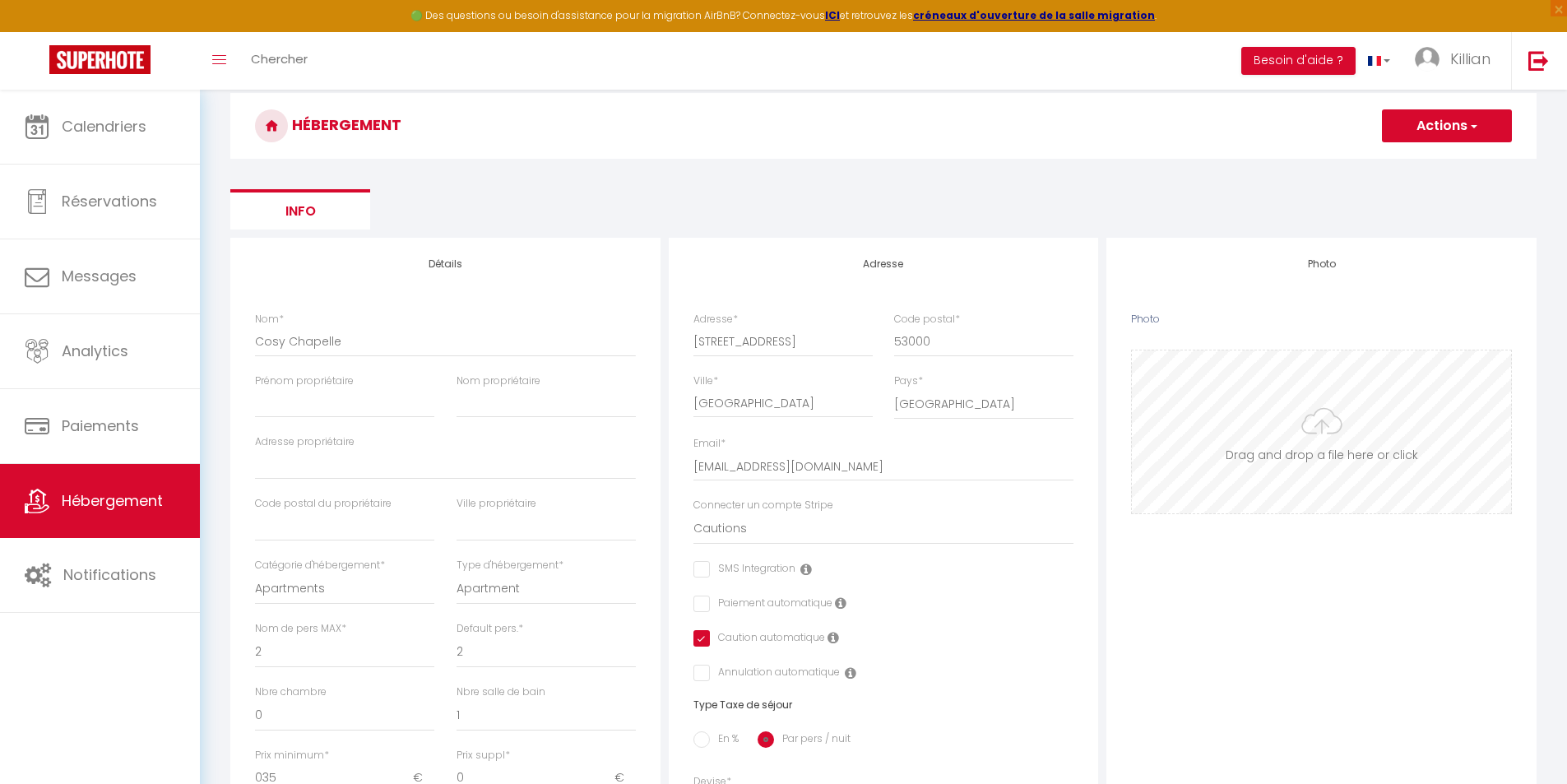
scroll to position [0, 0]
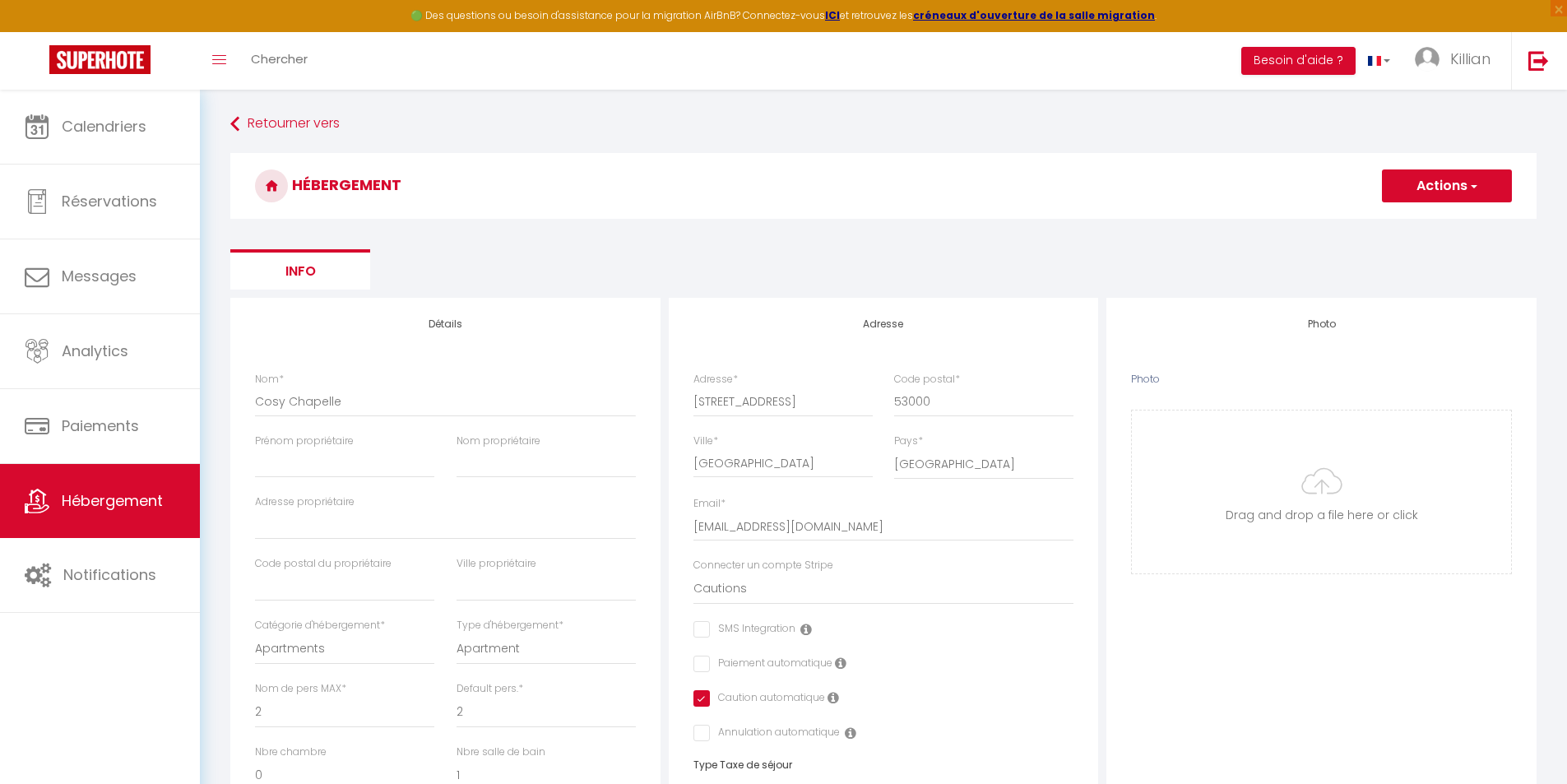
click at [1468, 184] on span "button" at bounding box center [1473, 185] width 11 height 17
click at [1425, 224] on input "Enregistrer" at bounding box center [1429, 221] width 61 height 17
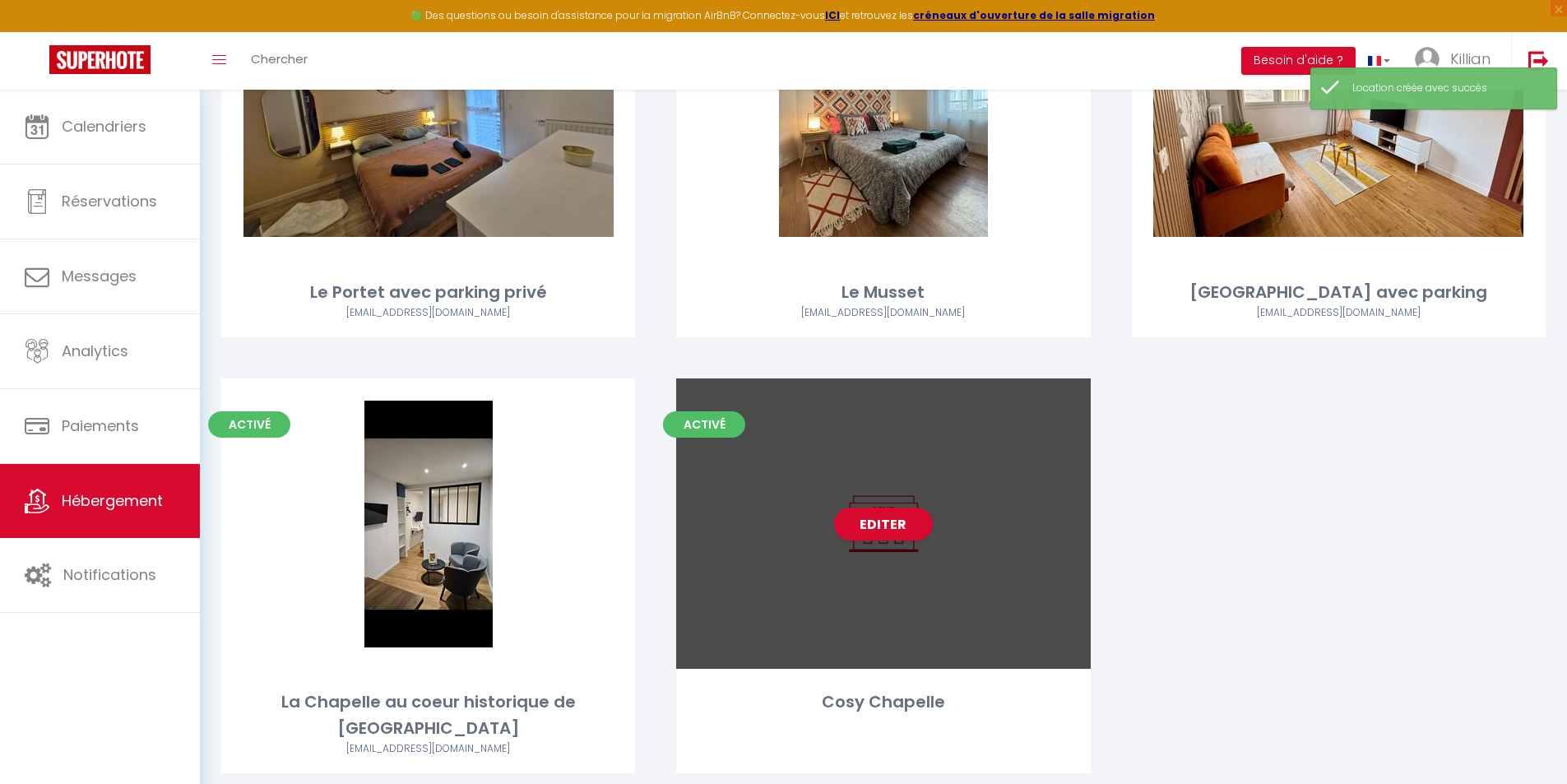
scroll to position [247, 0]
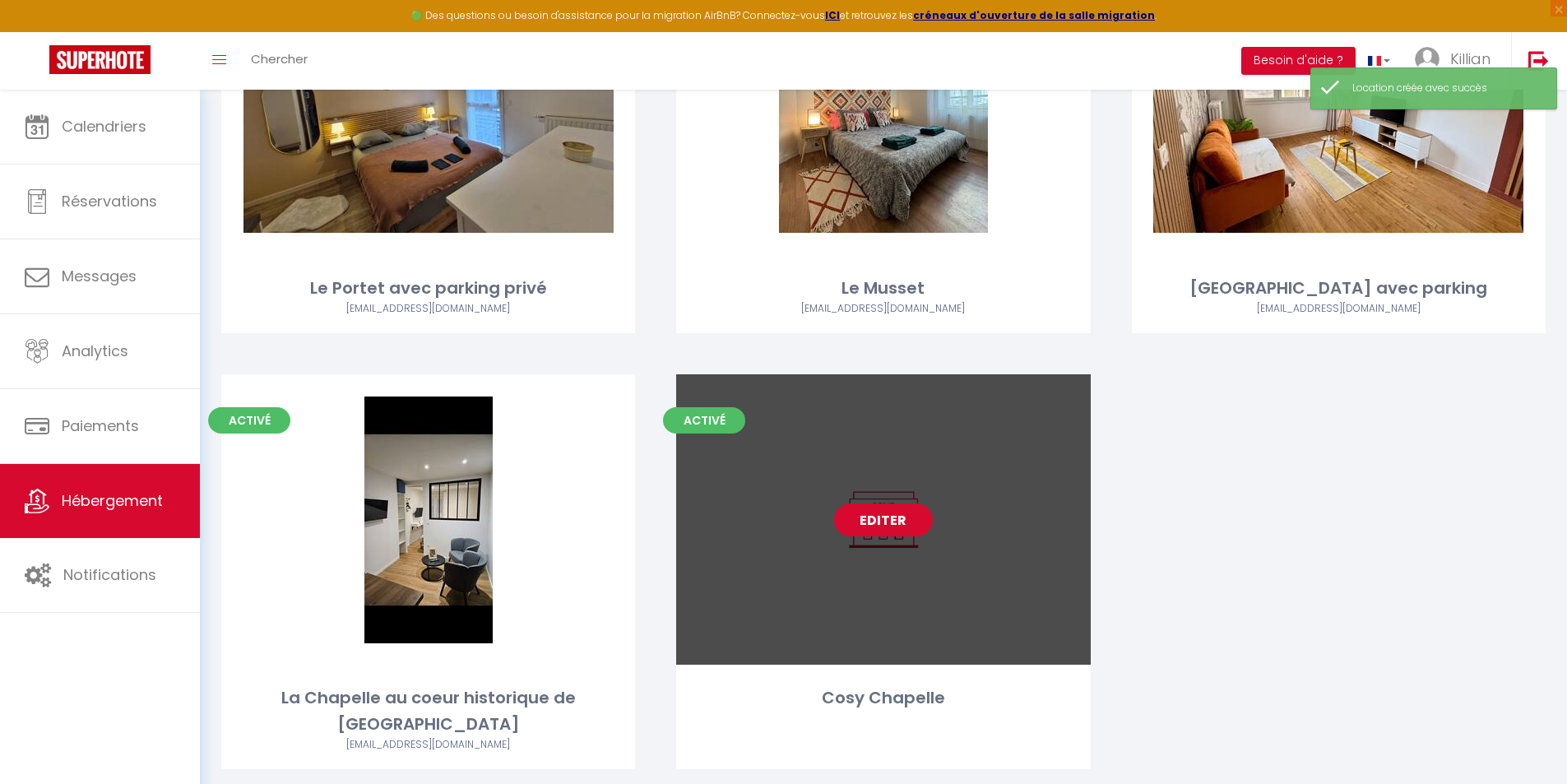
click at [900, 517] on link "Editer" at bounding box center [884, 520] width 99 height 33
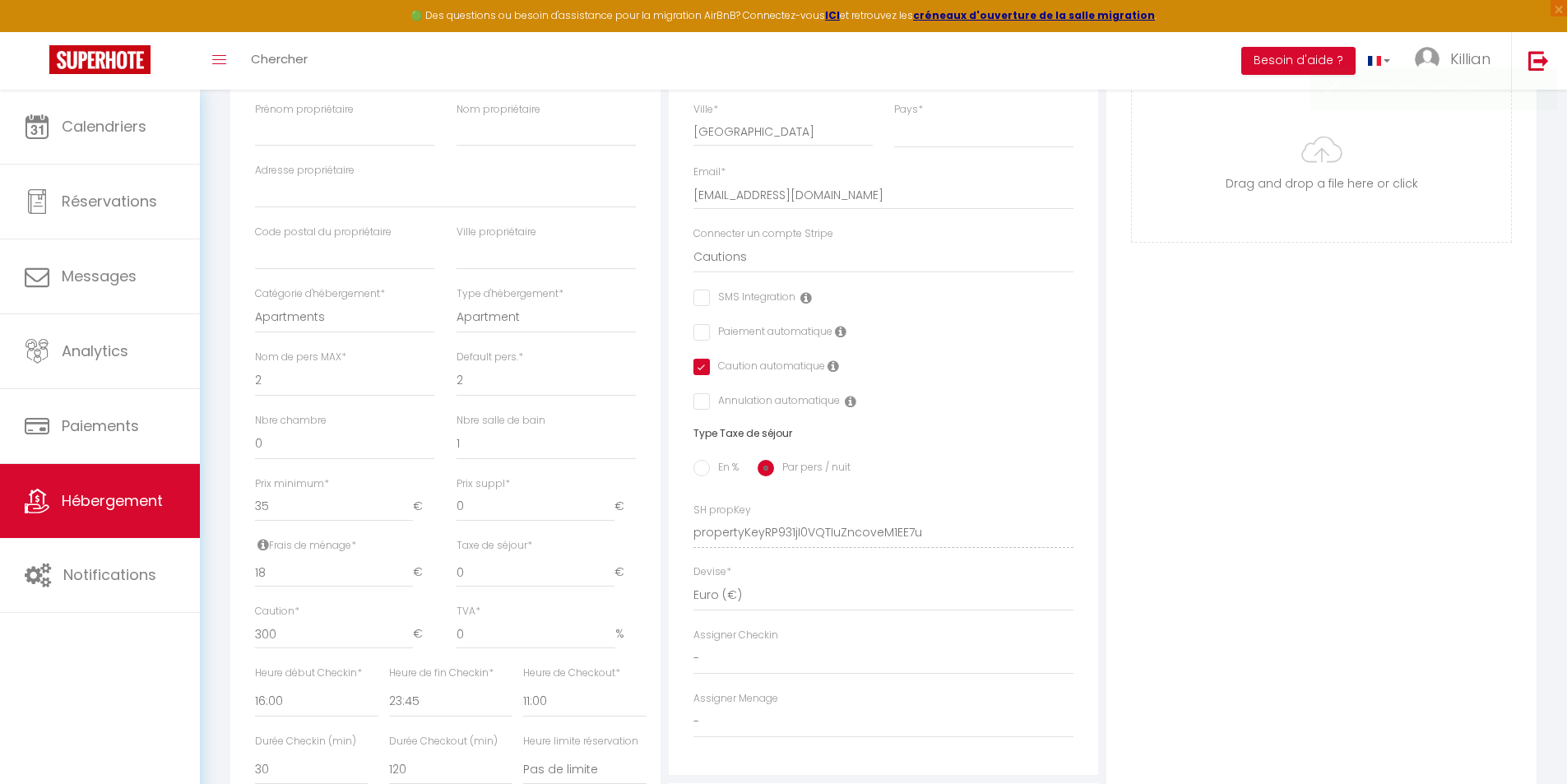
scroll to position [493, 0]
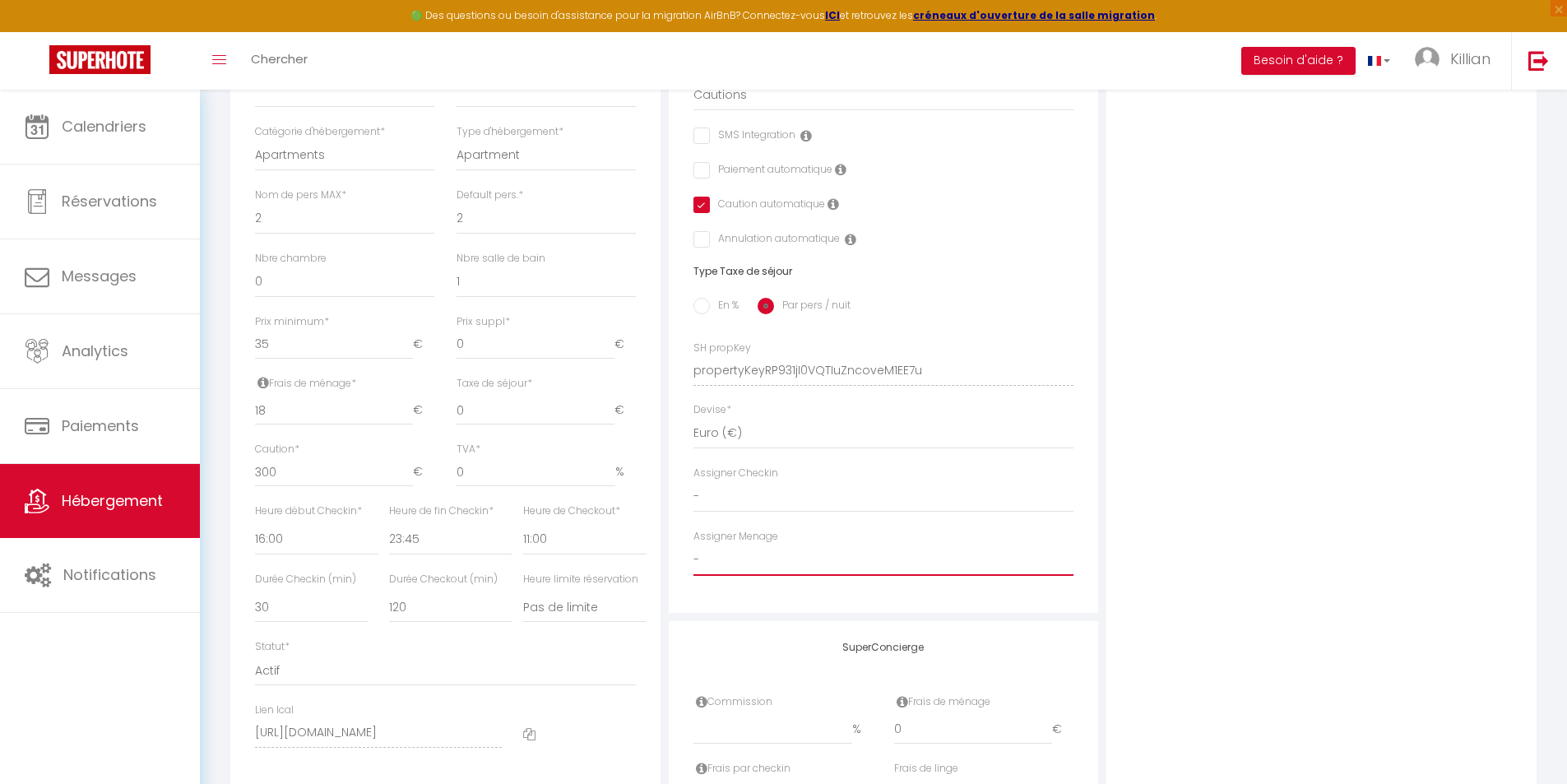
click at [741, 570] on select "- Amelia Noho Evan Fournier" at bounding box center [884, 560] width 381 height 31
click at [693, 556] on select "- Amelia Noho Evan Fournier" at bounding box center [884, 560] width 381 height 31
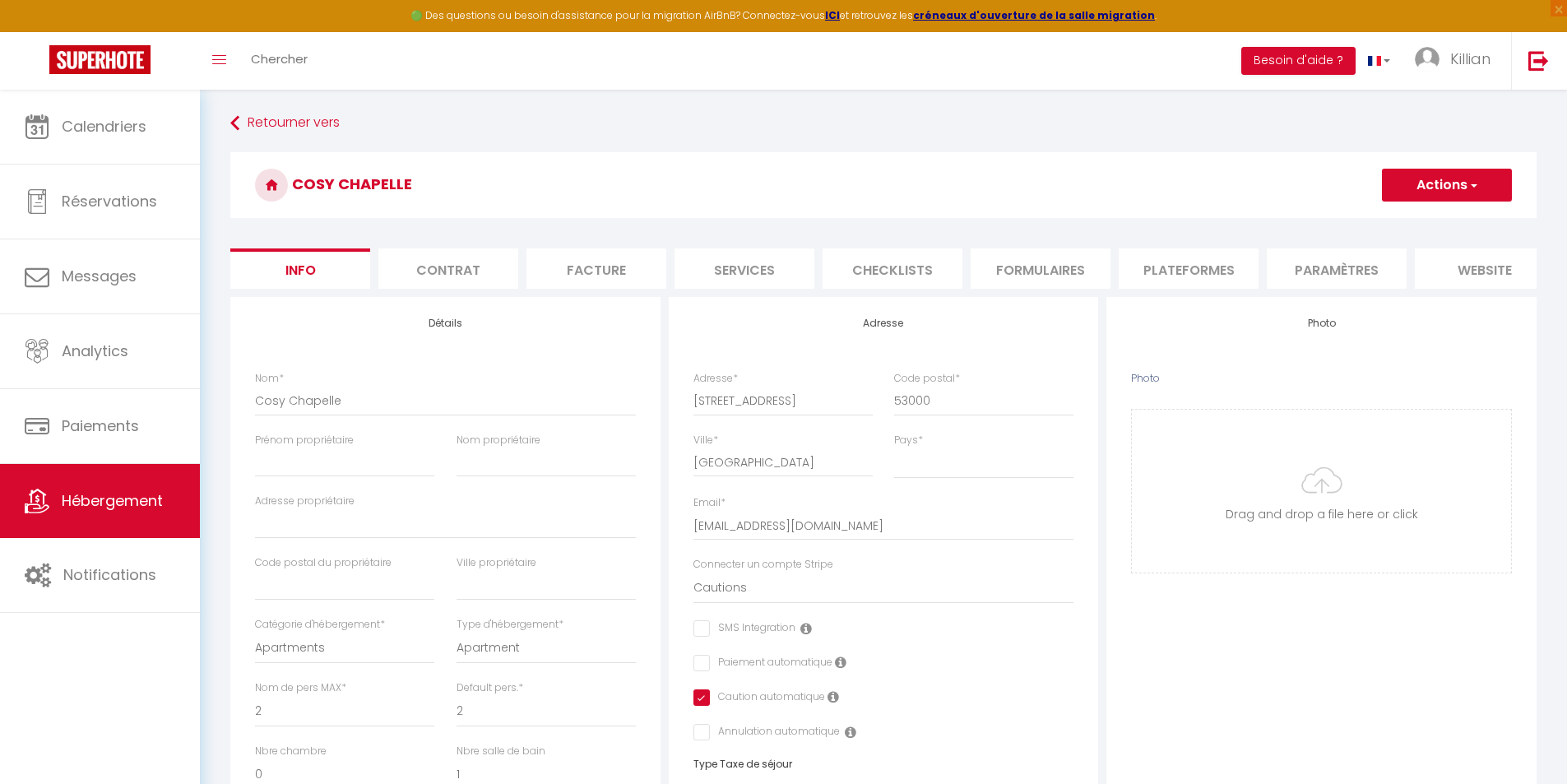
scroll to position [0, 0]
click at [1420, 178] on button "Actions" at bounding box center [1447, 186] width 130 height 33
click at [1375, 221] on input "Enregistrer" at bounding box center [1383, 221] width 61 height 17
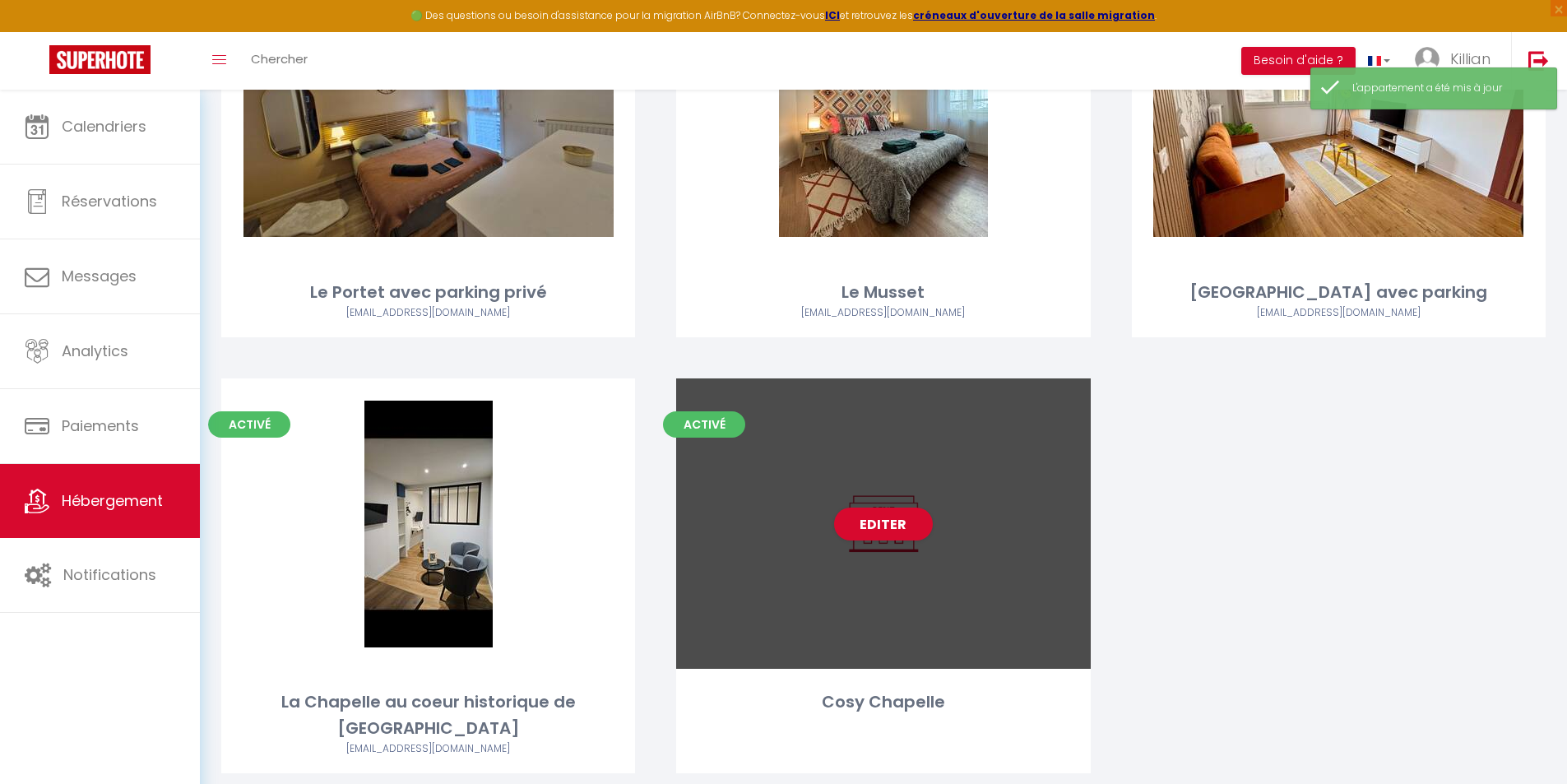
scroll to position [267, 0]
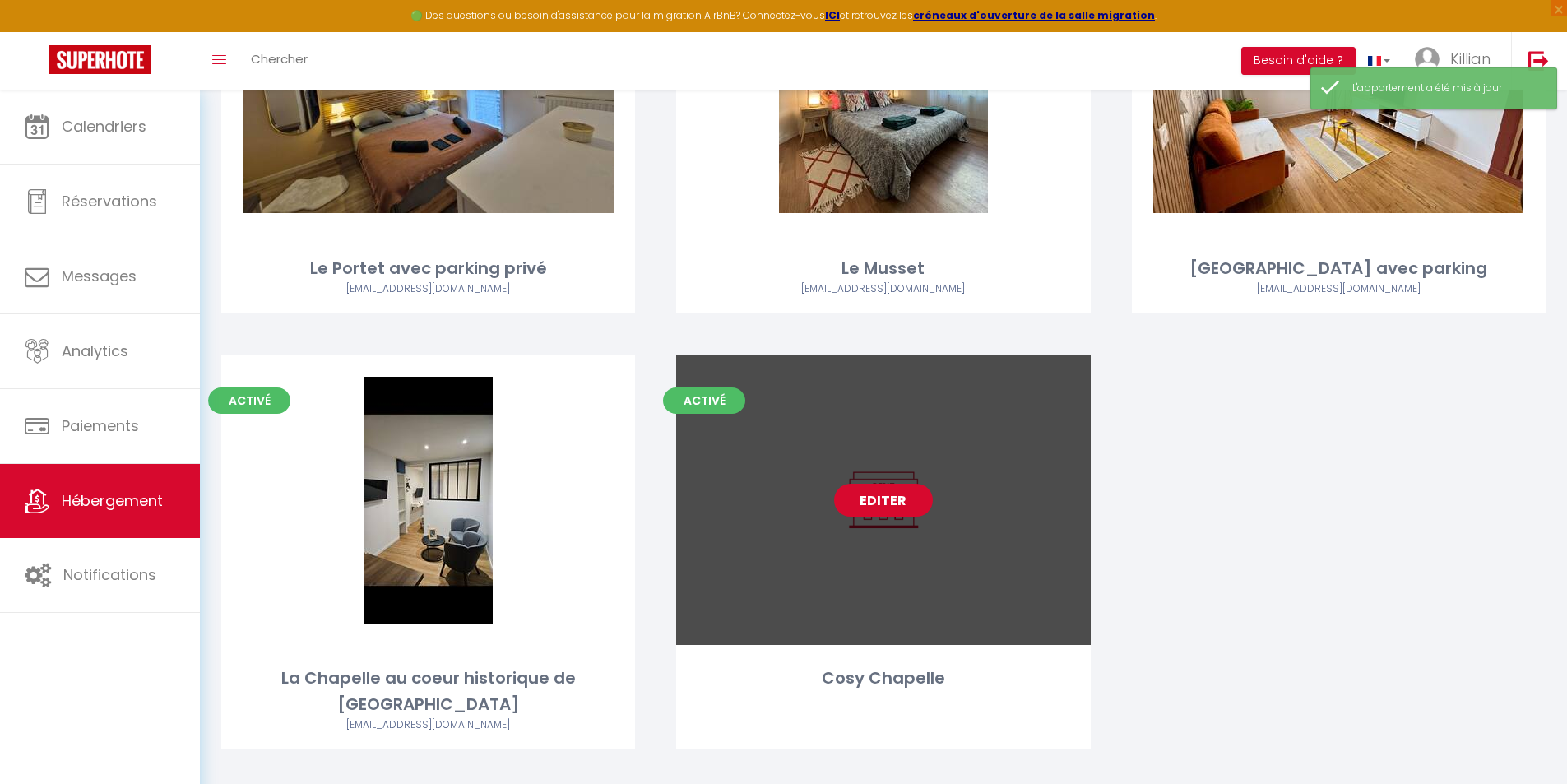
click at [878, 504] on link "Editer" at bounding box center [884, 500] width 99 height 33
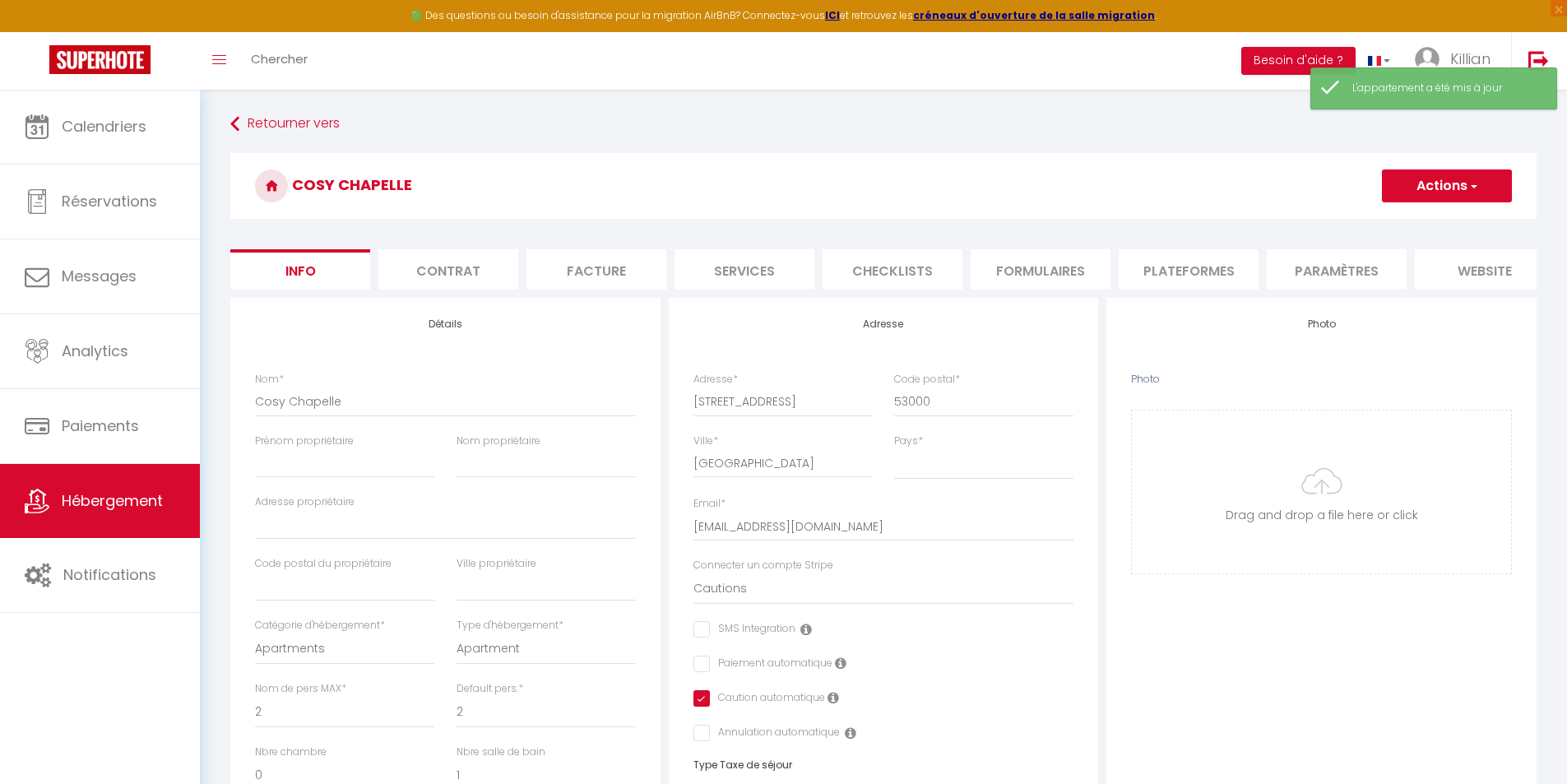
click at [1180, 264] on li "Plateformes" at bounding box center [1188, 269] width 140 height 40
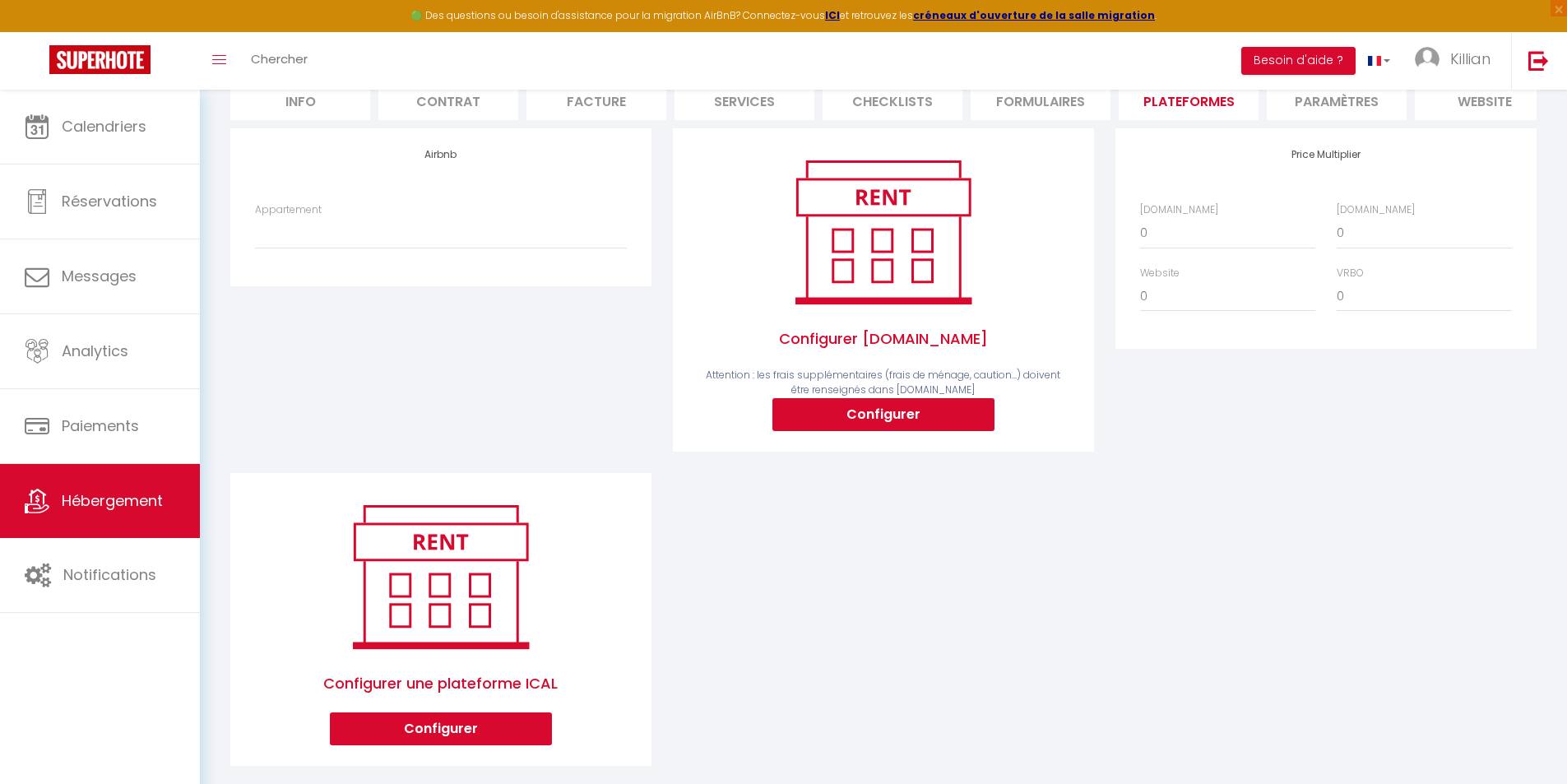
scroll to position [40, 0]
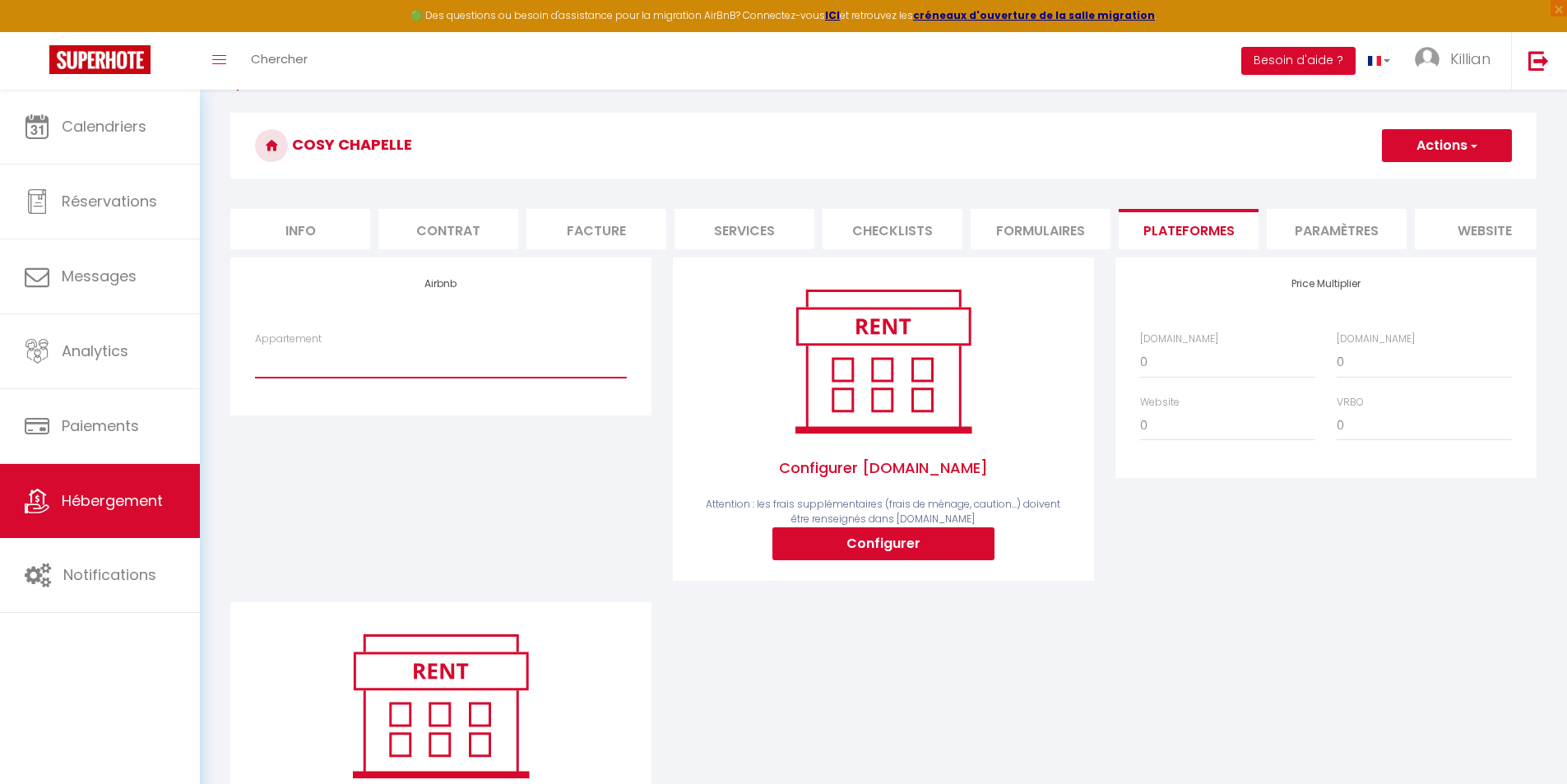
click at [427, 377] on select "Cosy Chapelle - contact@rgtimmo.fr La Chapelle au cœur de Laval - contact@rgtim…" at bounding box center [440, 362] width 372 height 31
click at [255, 359] on select "Cosy Chapelle - contact@rgtimmo.fr La Chapelle au cœur de Laval - contact@rgtim…" at bounding box center [440, 362] width 372 height 31
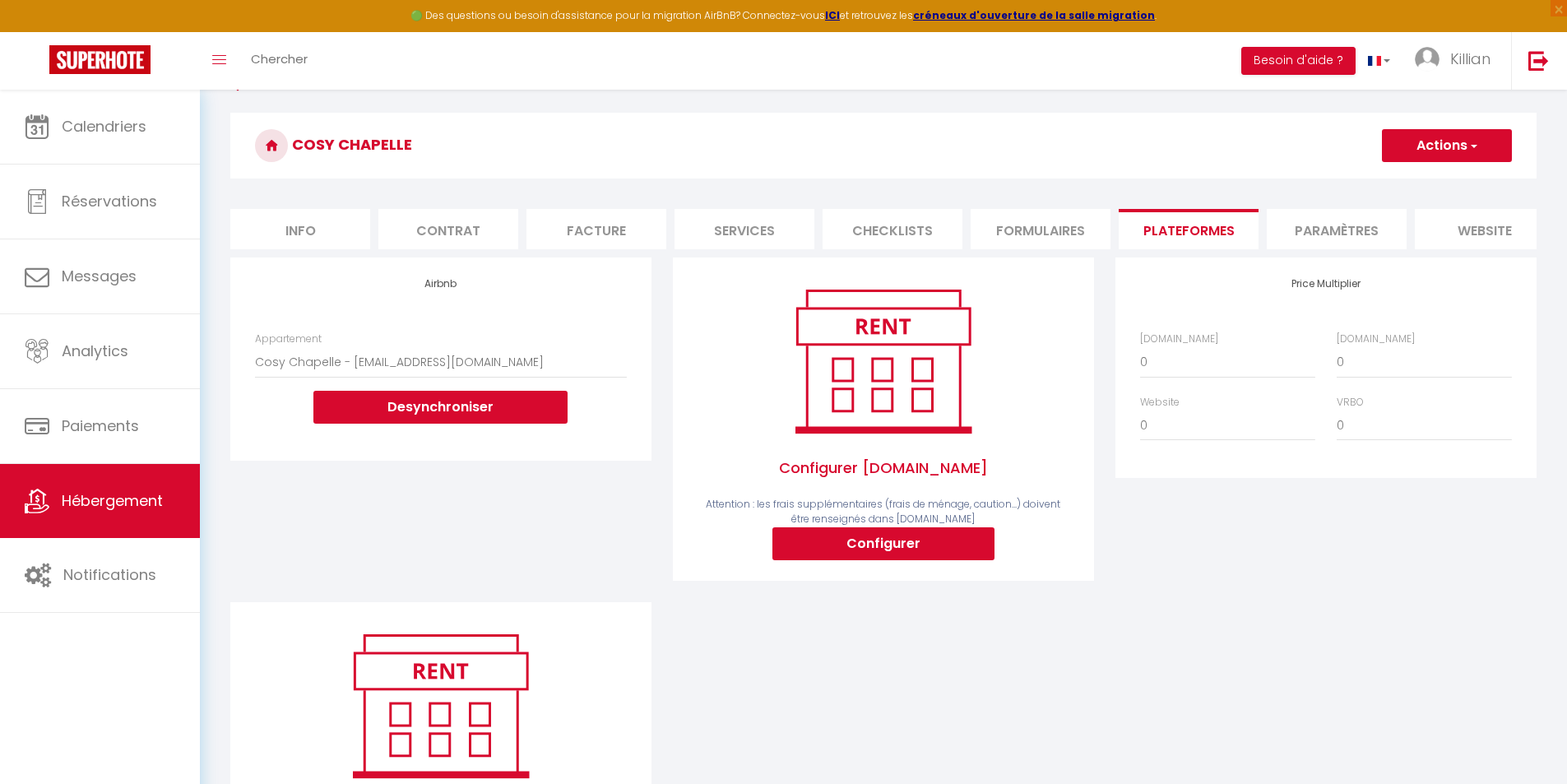
click at [1426, 154] on button "Actions" at bounding box center [1447, 146] width 130 height 33
click at [1410, 176] on link "Enregistrer" at bounding box center [1446, 182] width 130 height 22
click at [329, 237] on li "Info" at bounding box center [300, 228] width 140 height 40
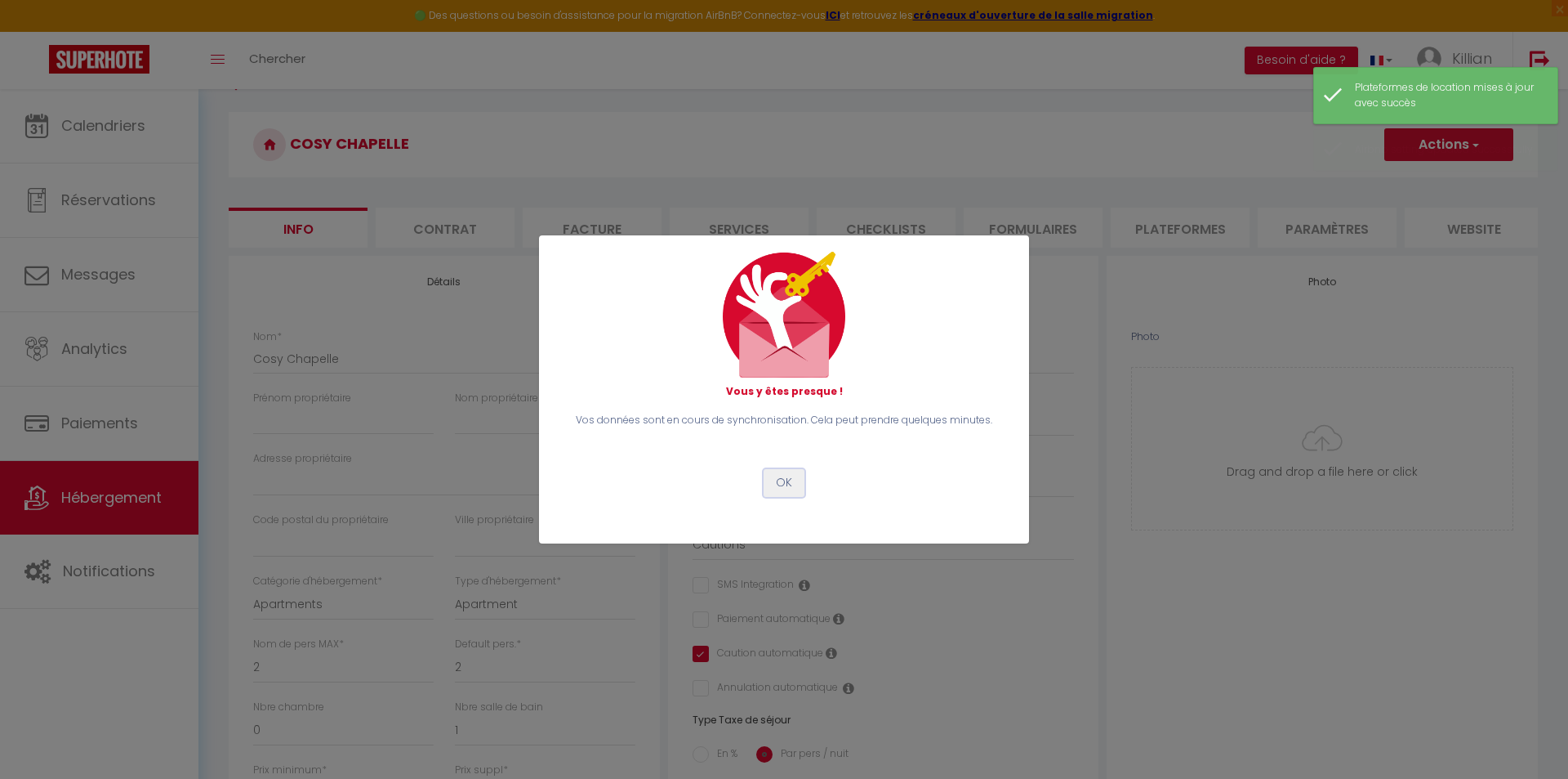
click at [776, 482] on button "OK" at bounding box center [784, 483] width 41 height 28
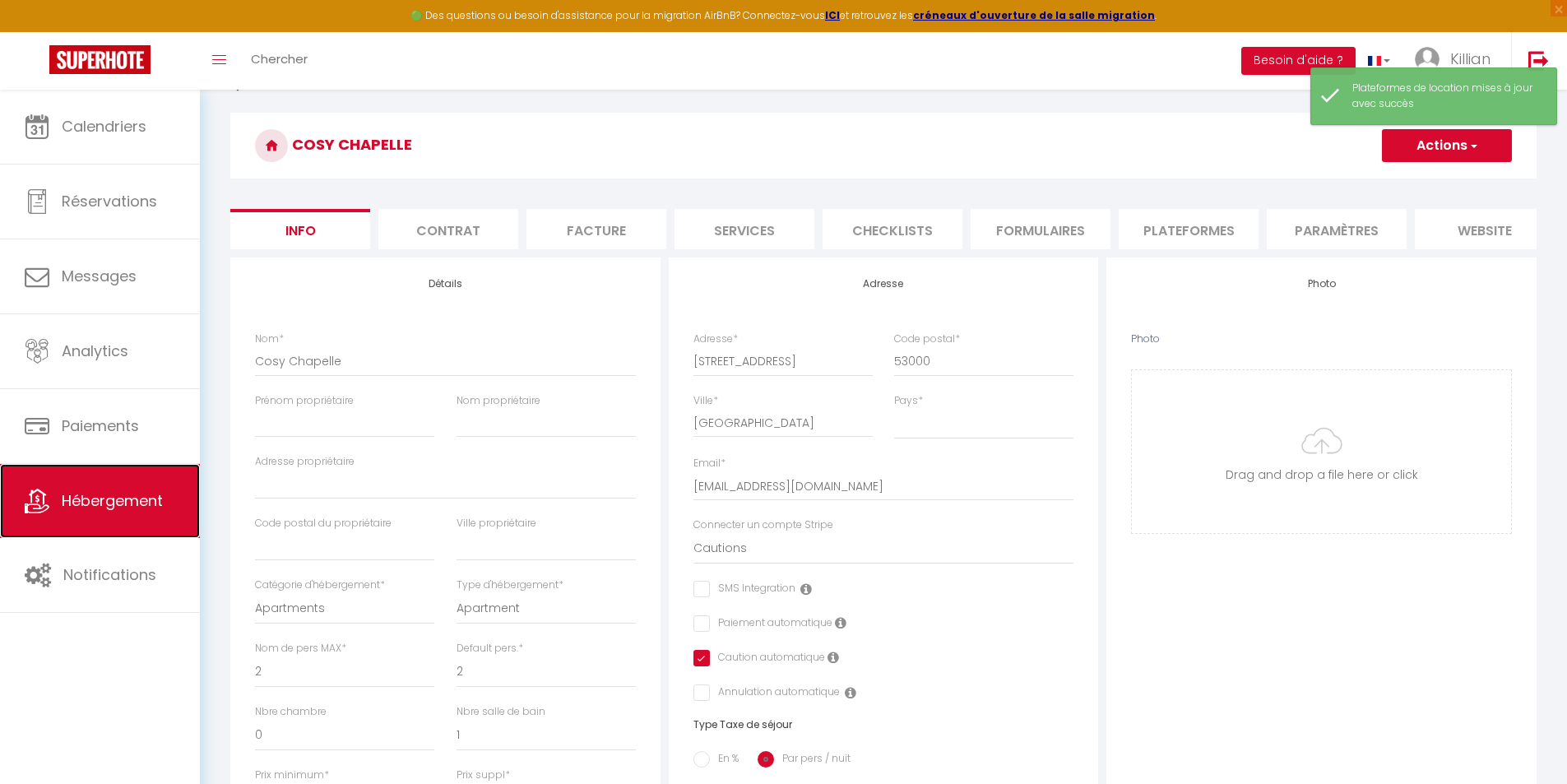
click at [105, 498] on span "Hébergement" at bounding box center [112, 500] width 101 height 21
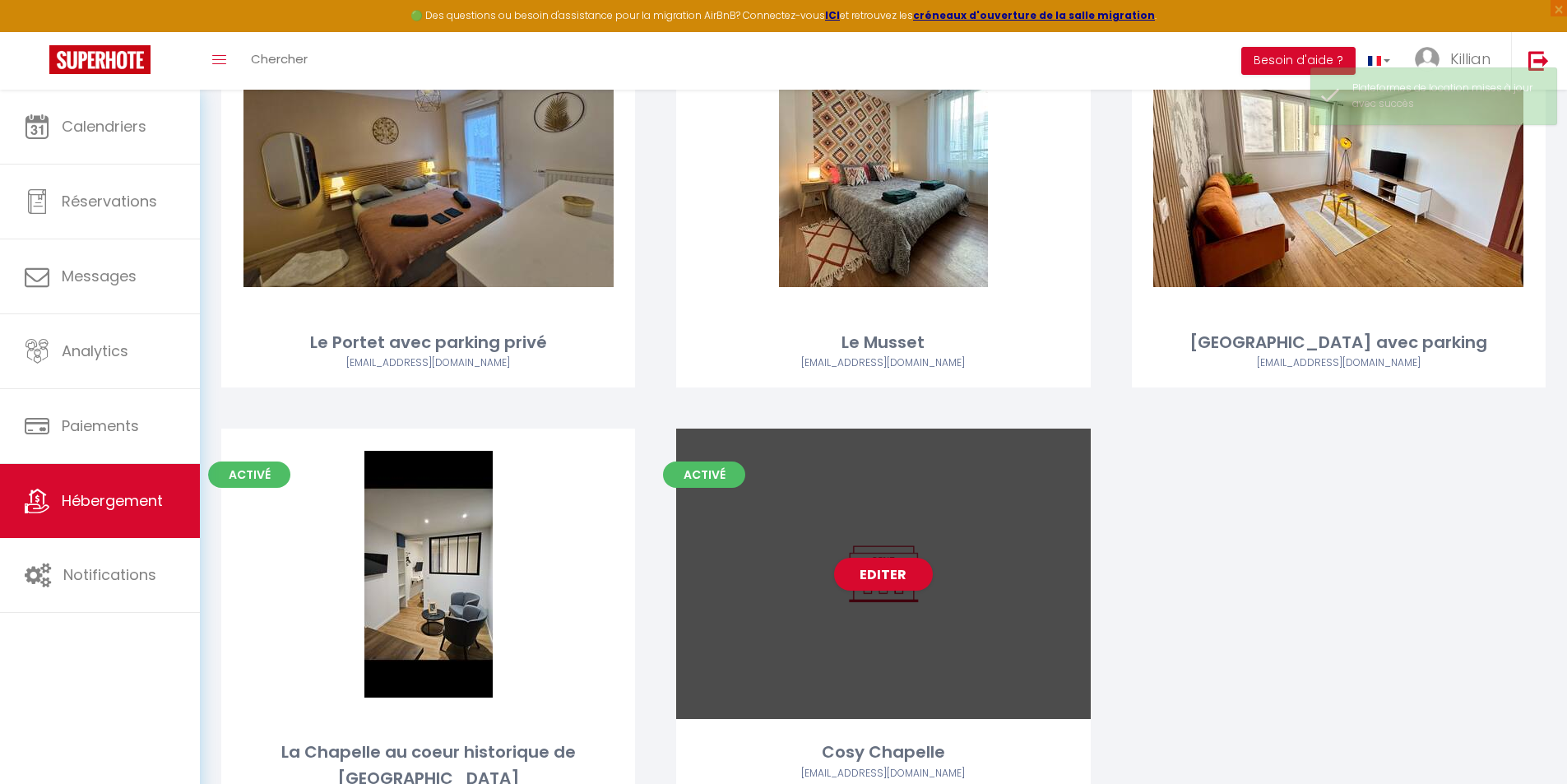
scroll to position [267, 0]
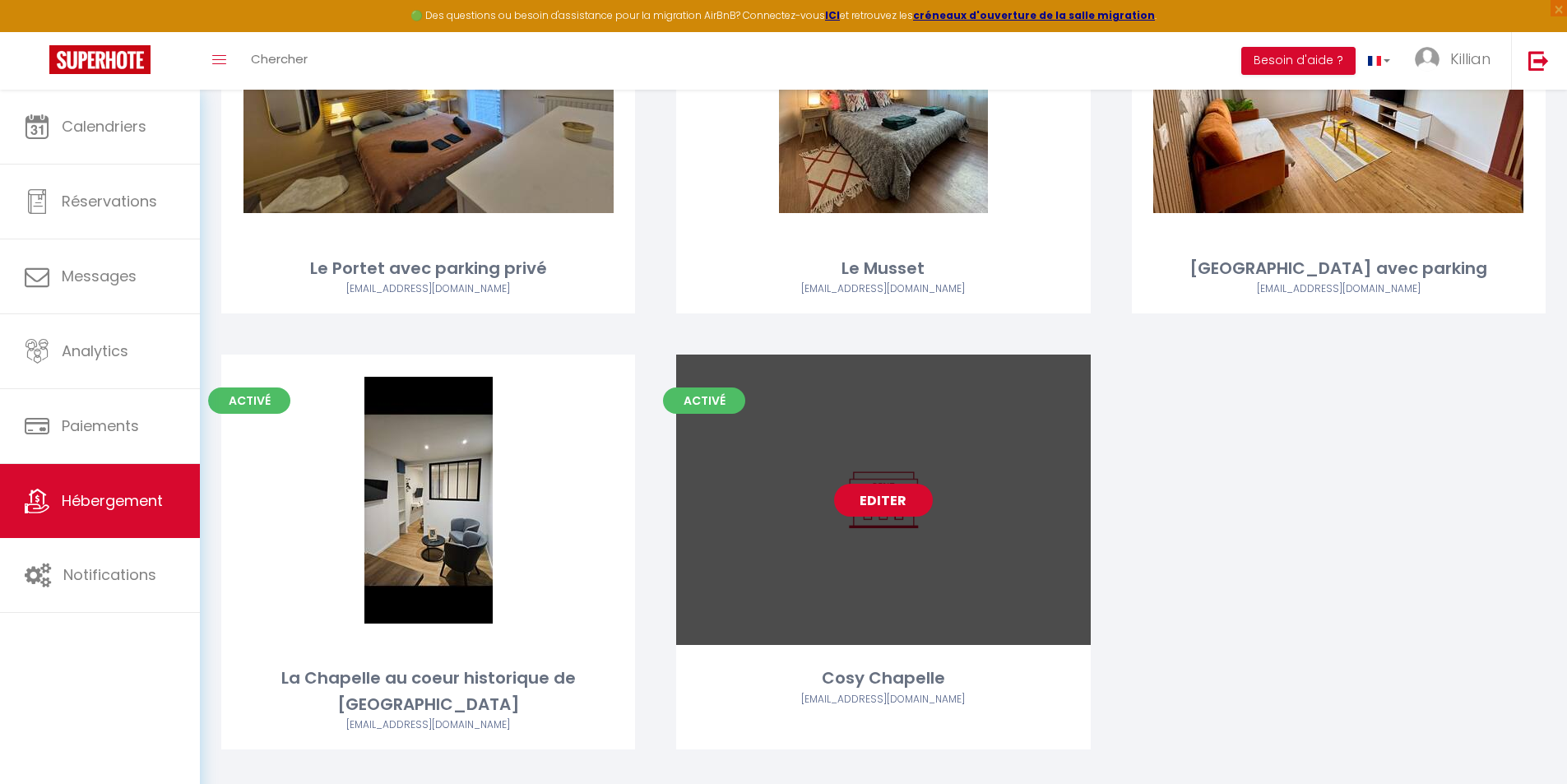
click at [874, 506] on link "Editer" at bounding box center [884, 500] width 99 height 33
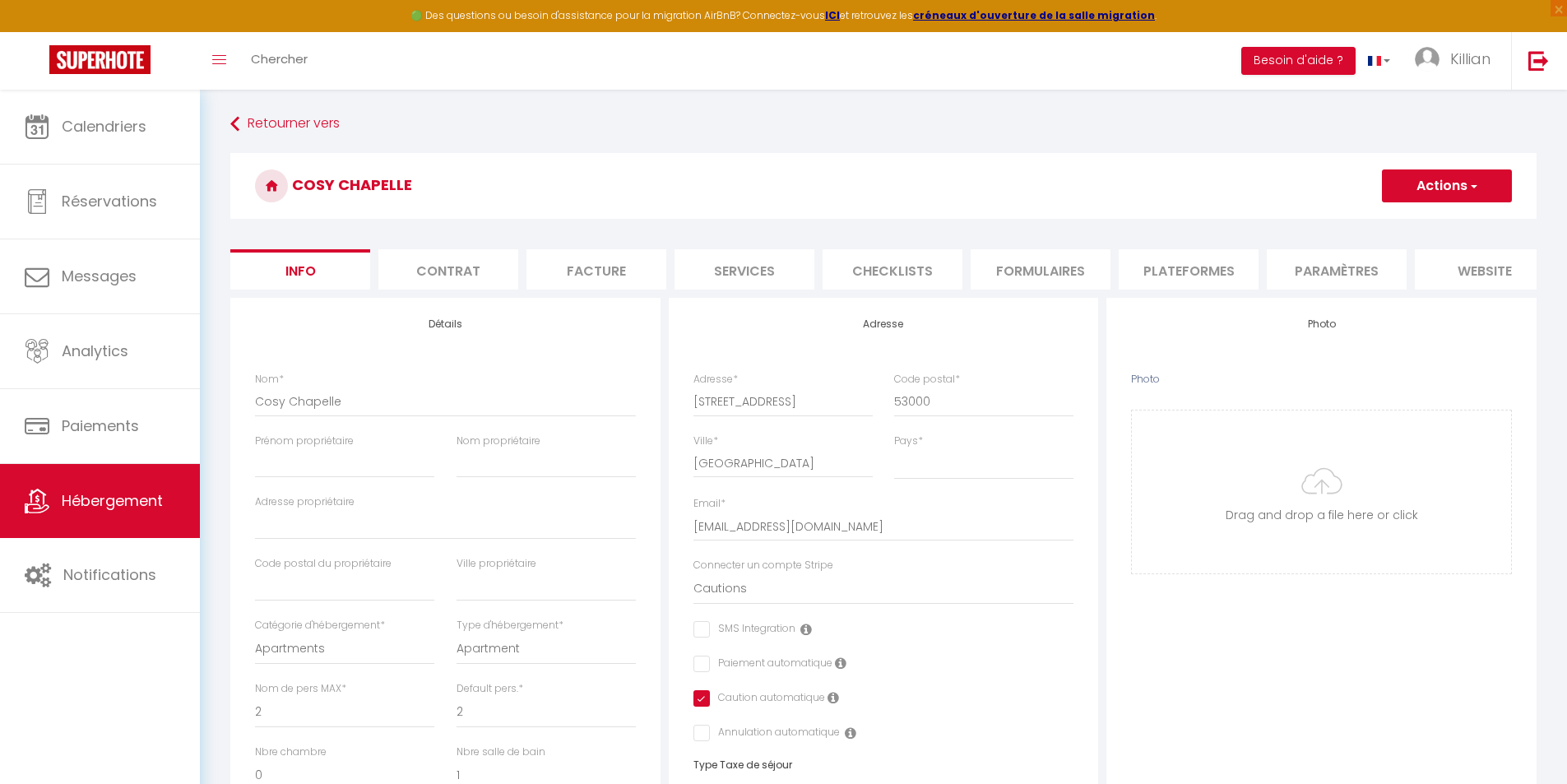
click at [447, 269] on li "Contrat" at bounding box center [448, 269] width 140 height 40
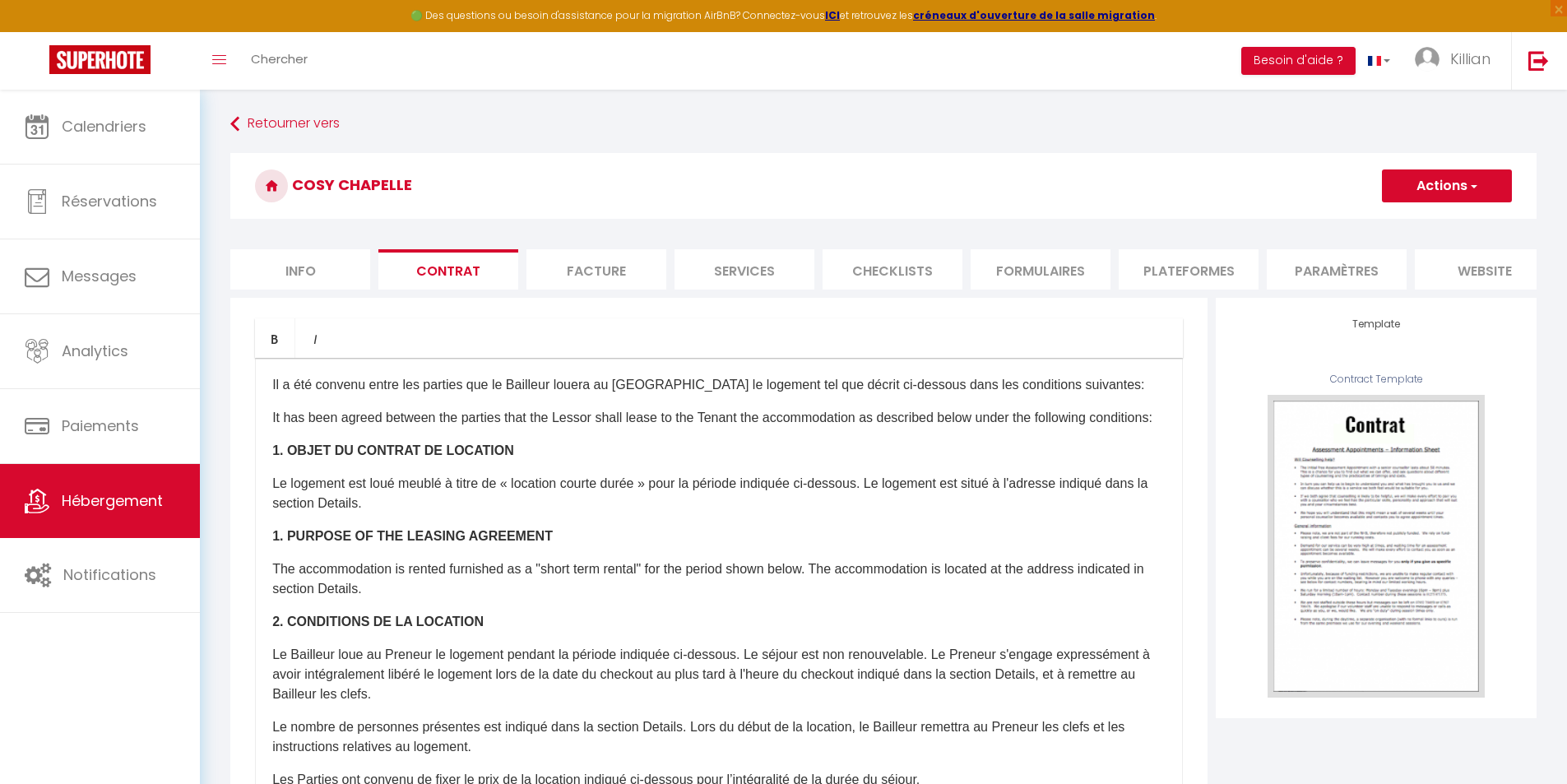
click at [575, 267] on li "Facture" at bounding box center [596, 269] width 140 height 40
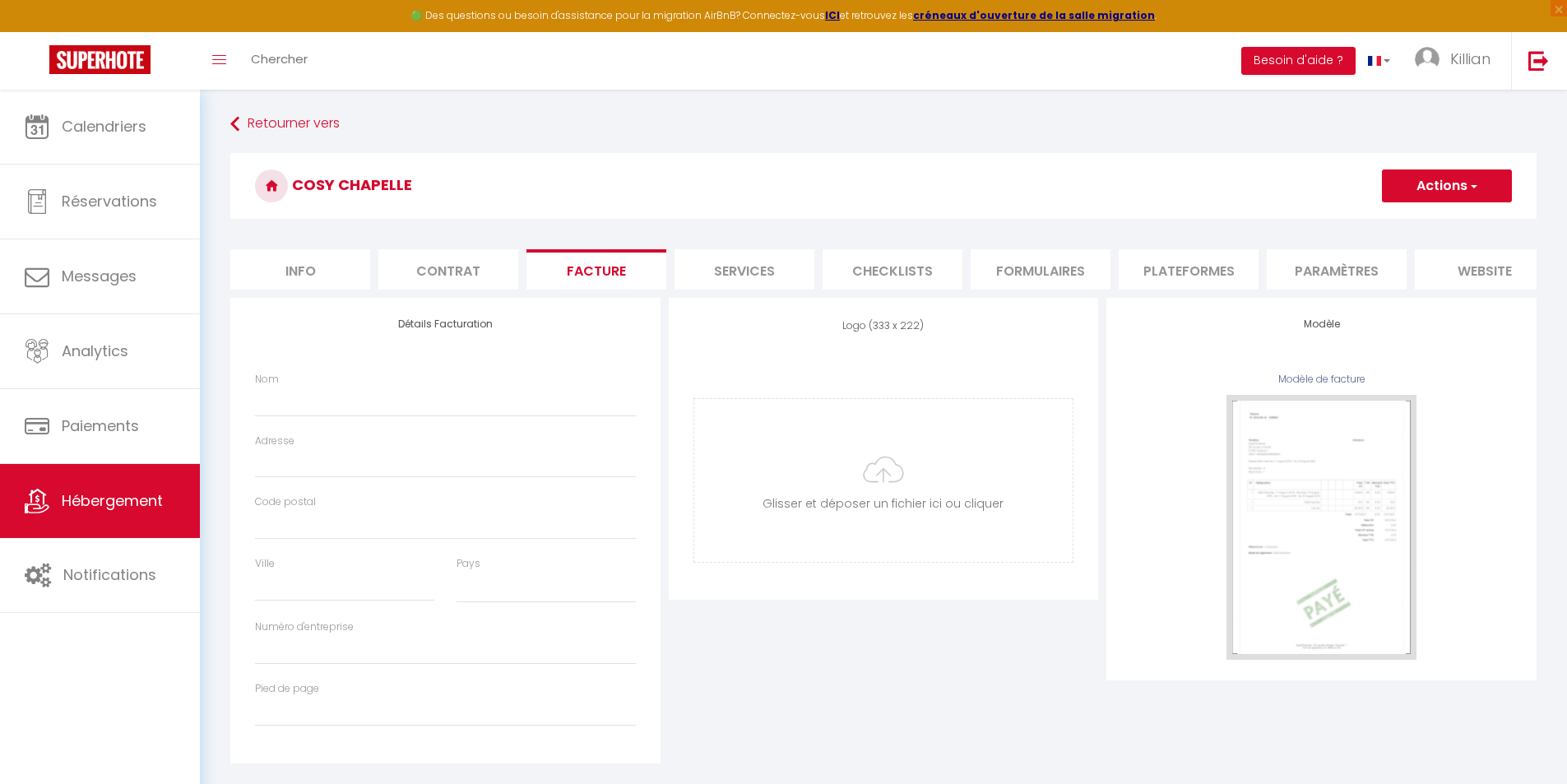
click at [453, 270] on li "Contrat" at bounding box center [448, 269] width 140 height 40
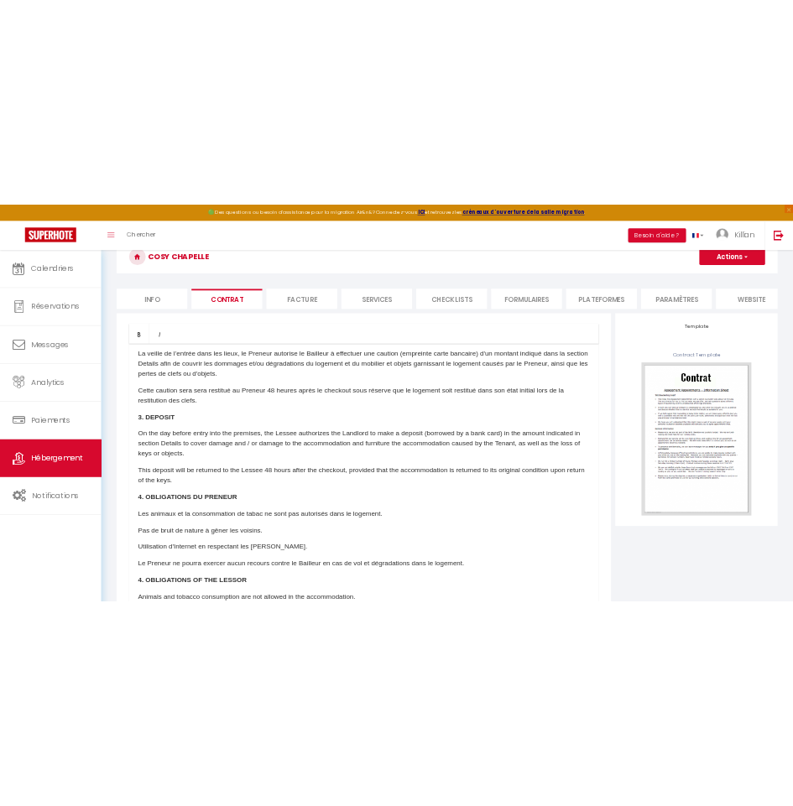
scroll to position [750, 0]
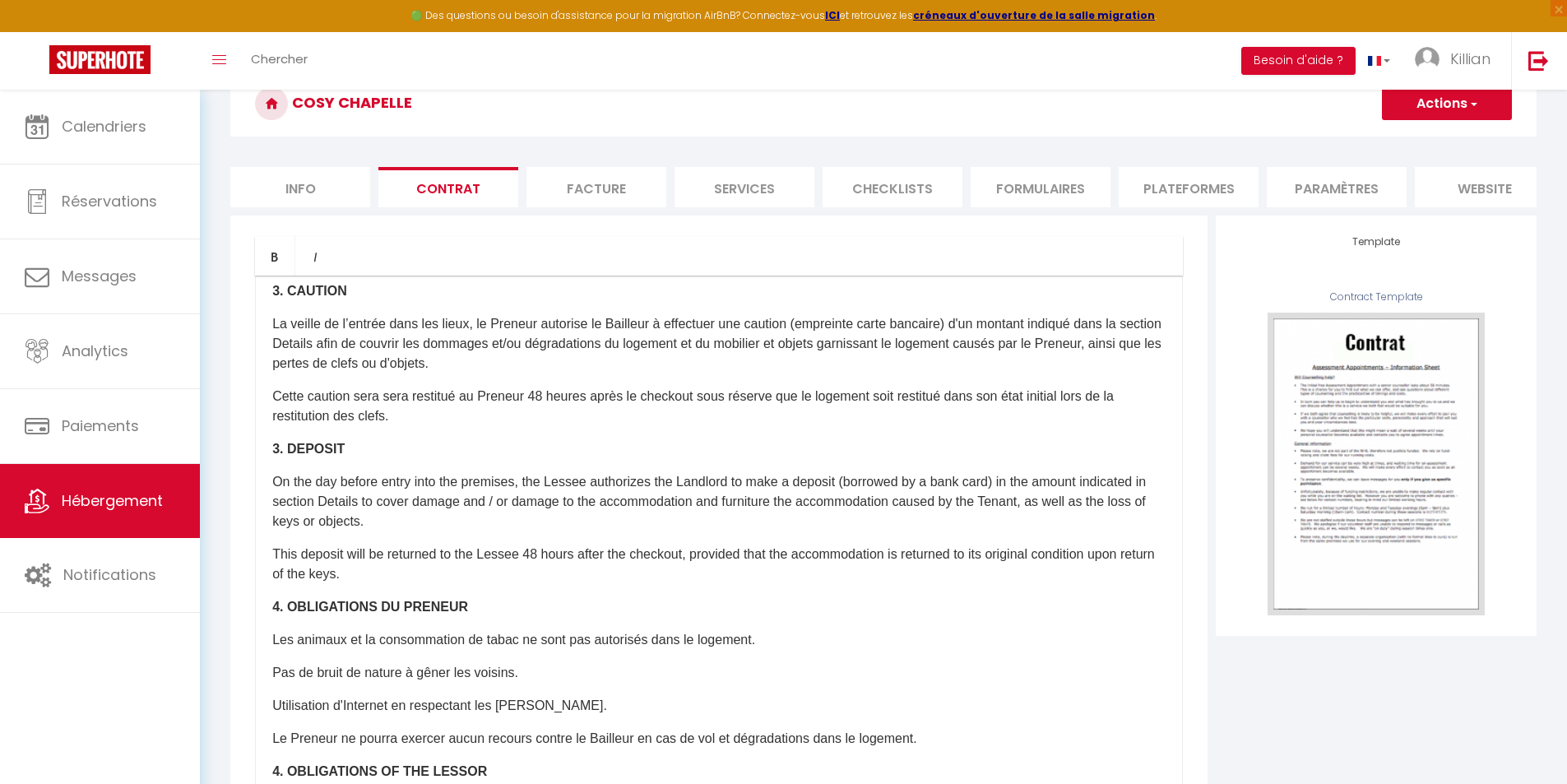
click at [622, 194] on li "Facture" at bounding box center [596, 186] width 140 height 40
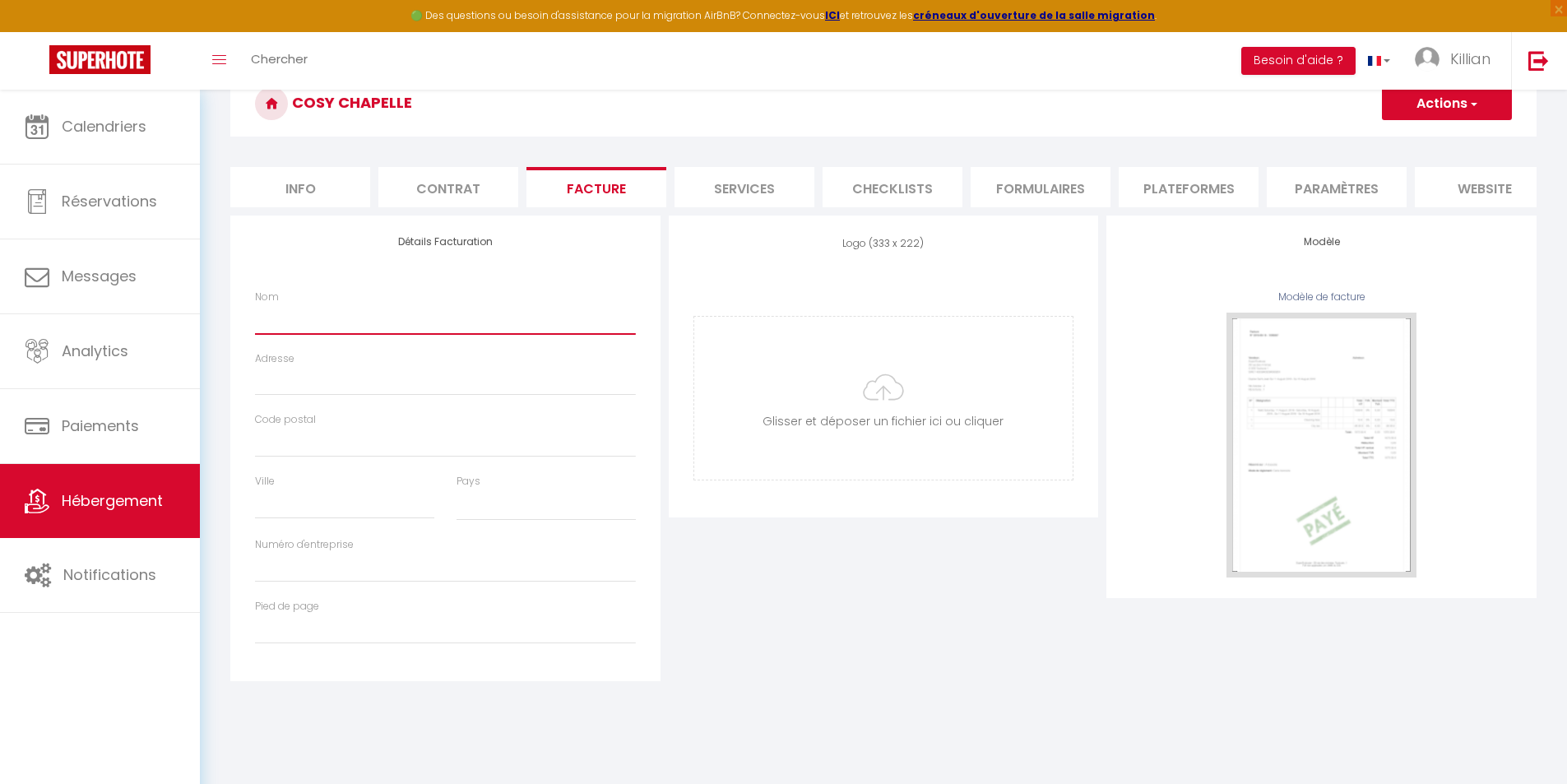
click at [399, 330] on input "Nom" at bounding box center [445, 318] width 381 height 29
click at [751, 631] on div "Logo (333 x 222) Supprimer Glisser et déposer un fichier ici ou cliquer Ooops, …" at bounding box center [884, 448] width 438 height 466
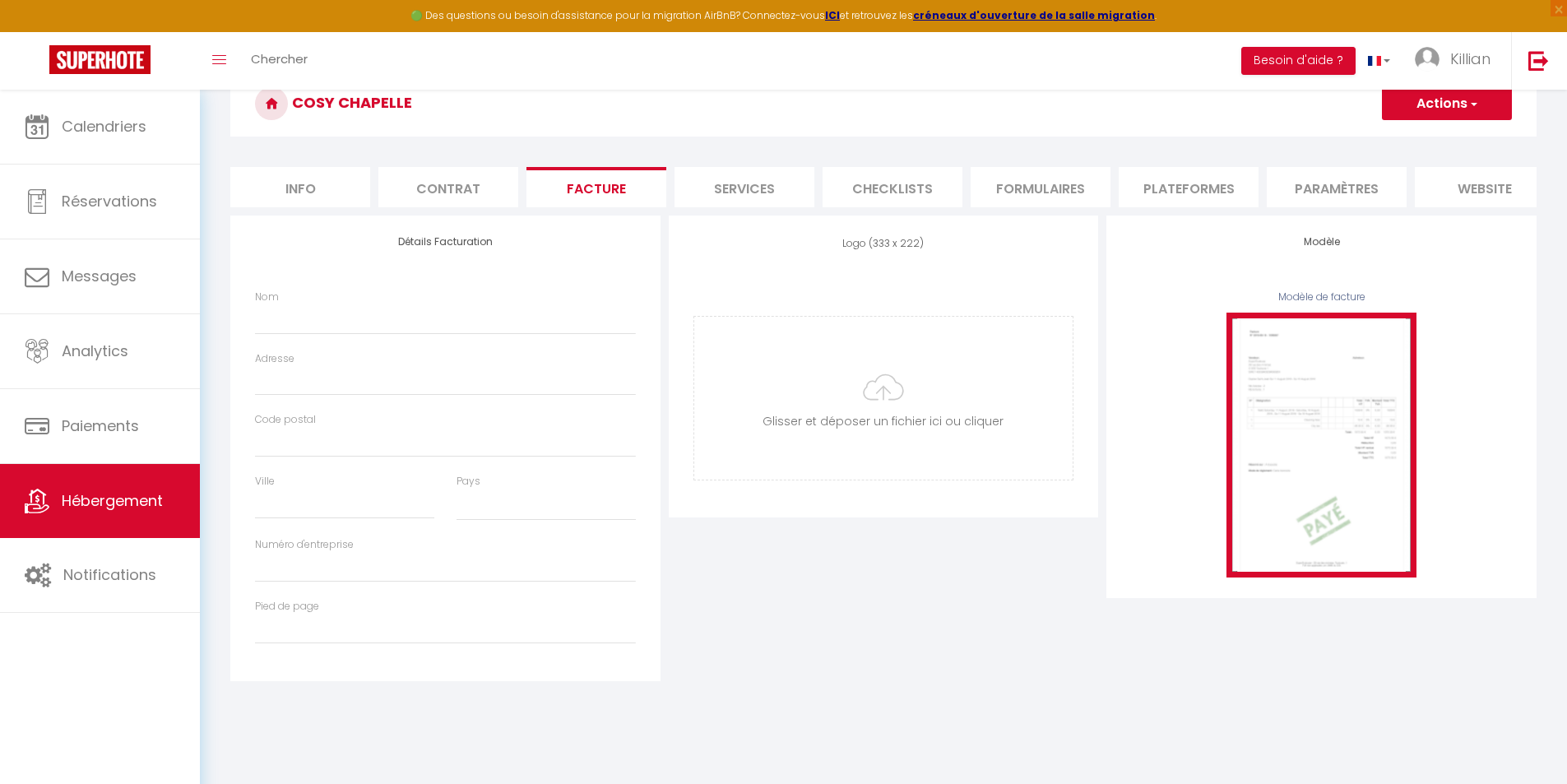
click at [1279, 467] on img at bounding box center [1322, 444] width 190 height 264
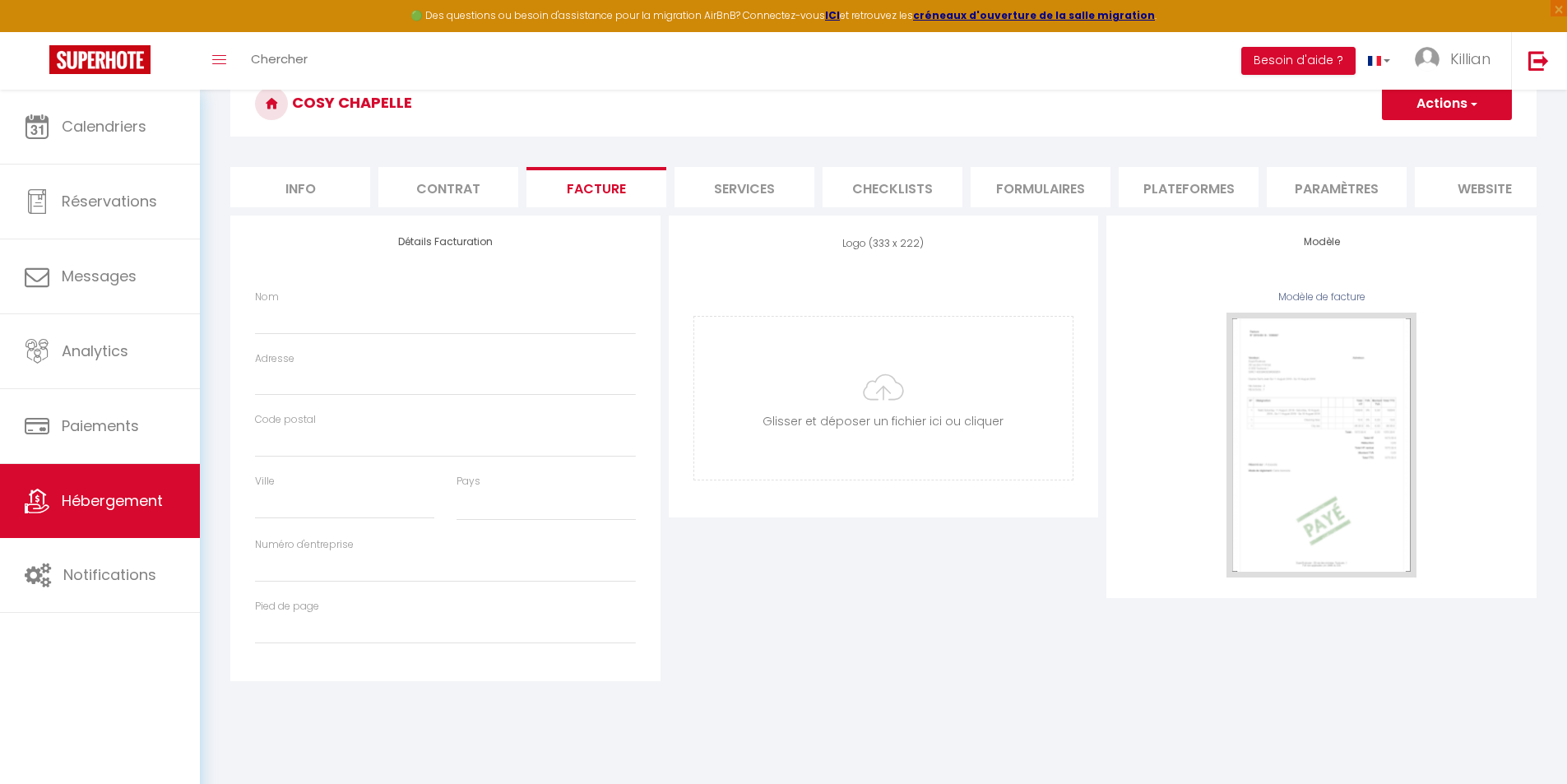
click at [749, 192] on li "Services" at bounding box center [744, 186] width 140 height 40
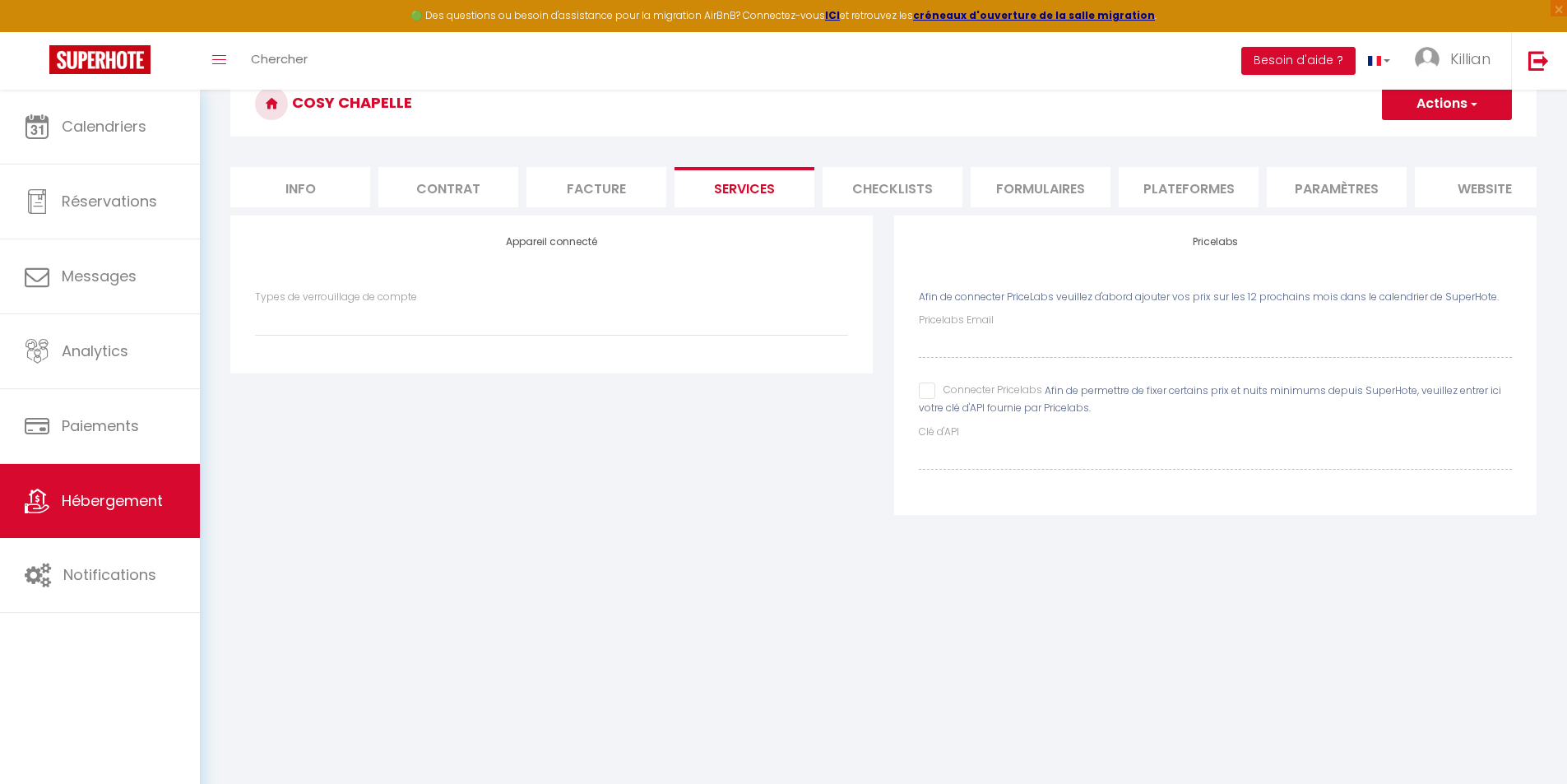
click at [632, 179] on li "Facture" at bounding box center [596, 186] width 140 height 40
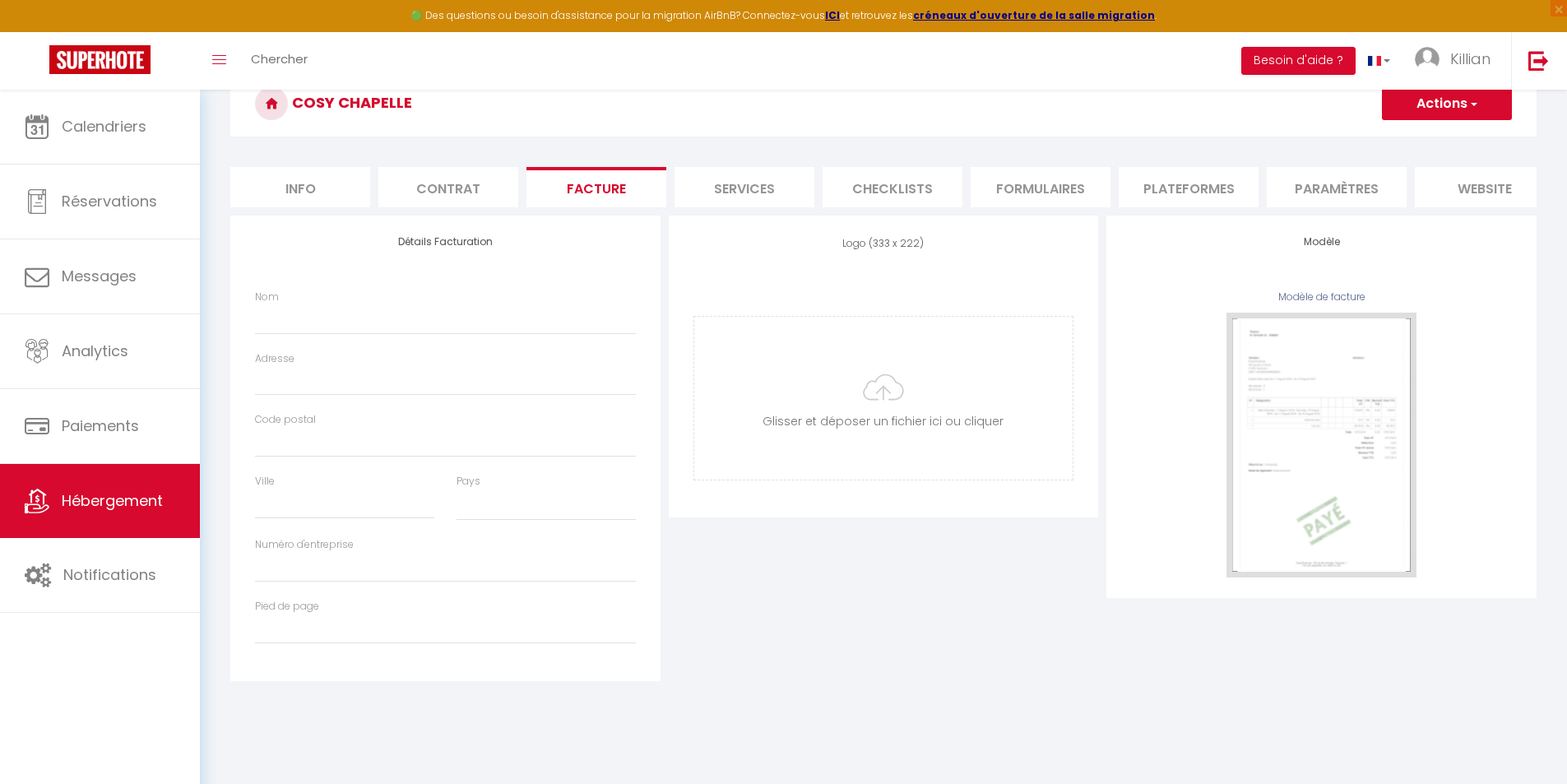
click at [726, 189] on li "Services" at bounding box center [744, 186] width 140 height 40
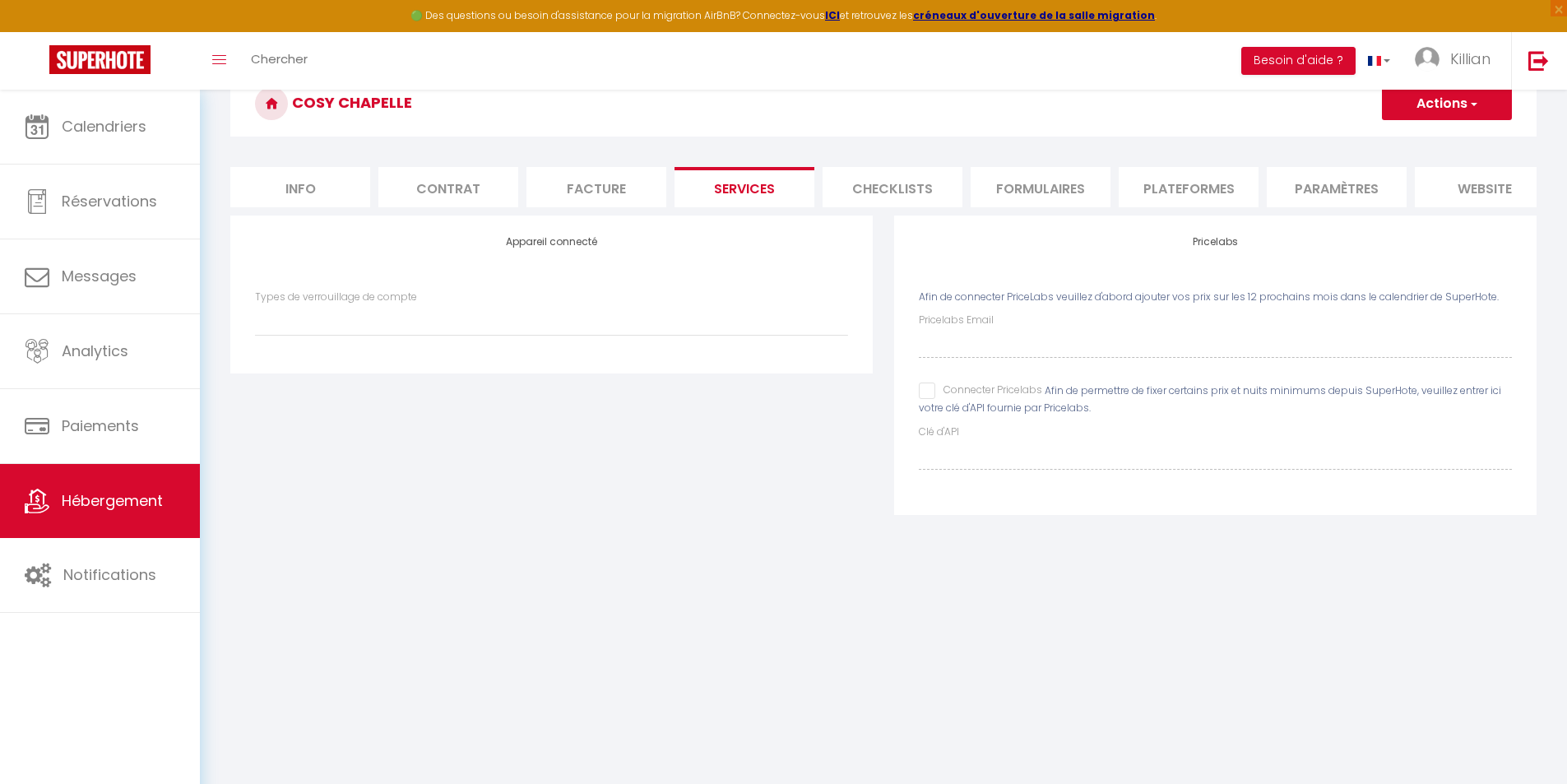
click at [897, 190] on li "Checklists" at bounding box center [892, 186] width 140 height 40
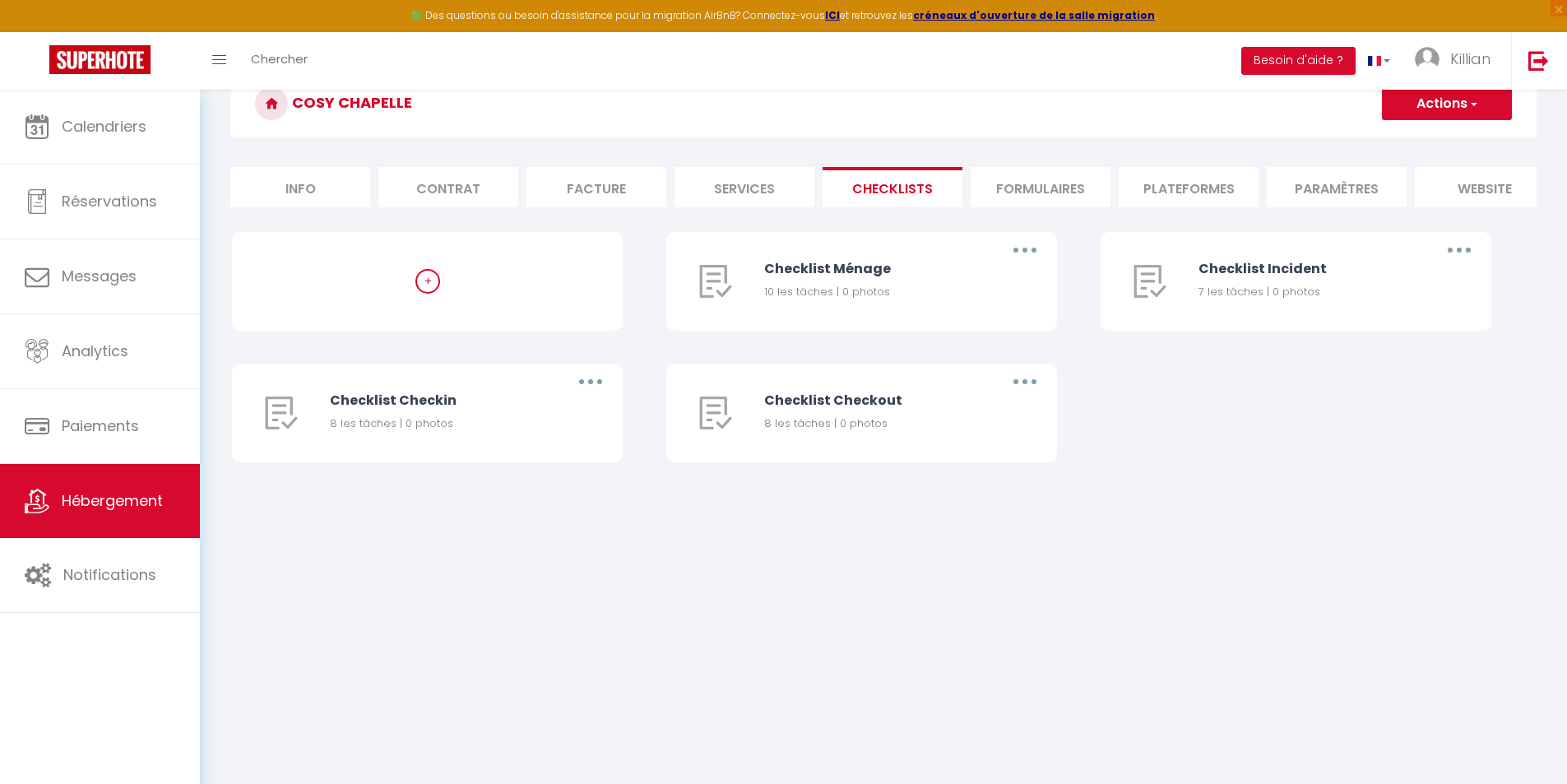
click at [1069, 196] on li "Formulaires" at bounding box center [1040, 186] width 140 height 40
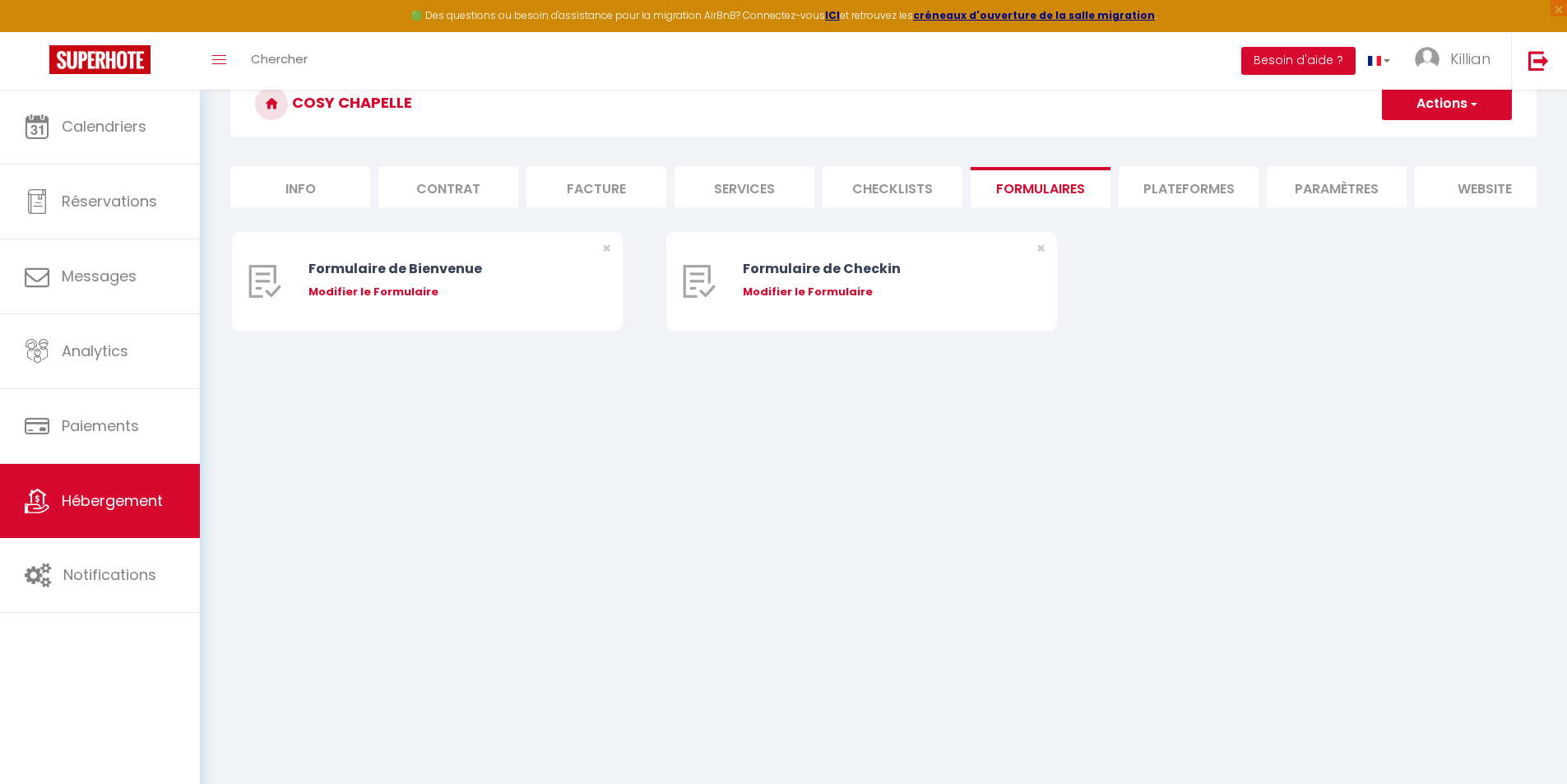
click at [1183, 192] on li "Plateformes" at bounding box center [1188, 186] width 140 height 40
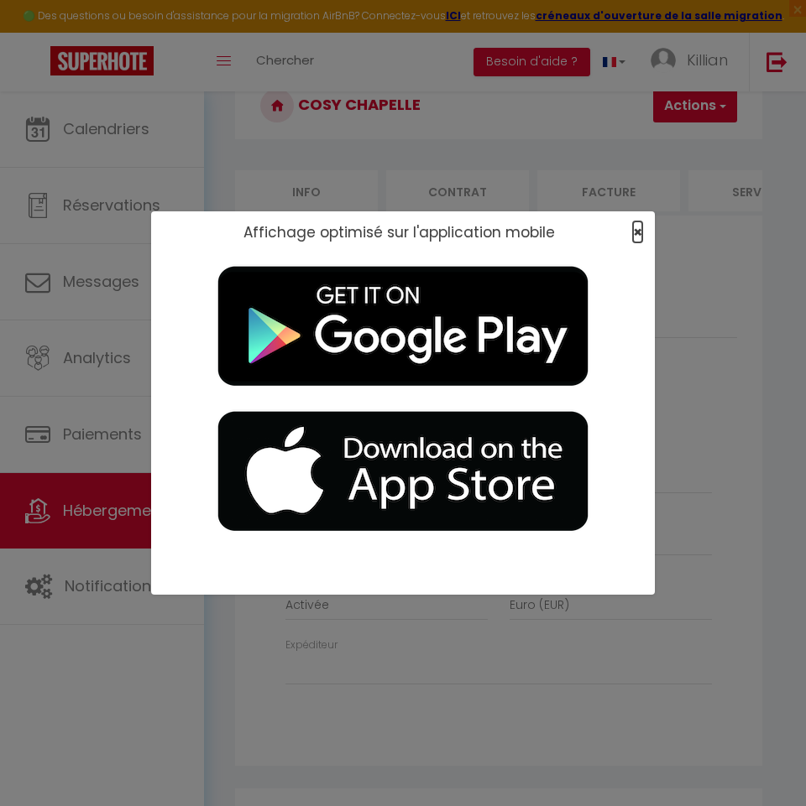
click at [633, 232] on span "×" at bounding box center [637, 232] width 9 height 21
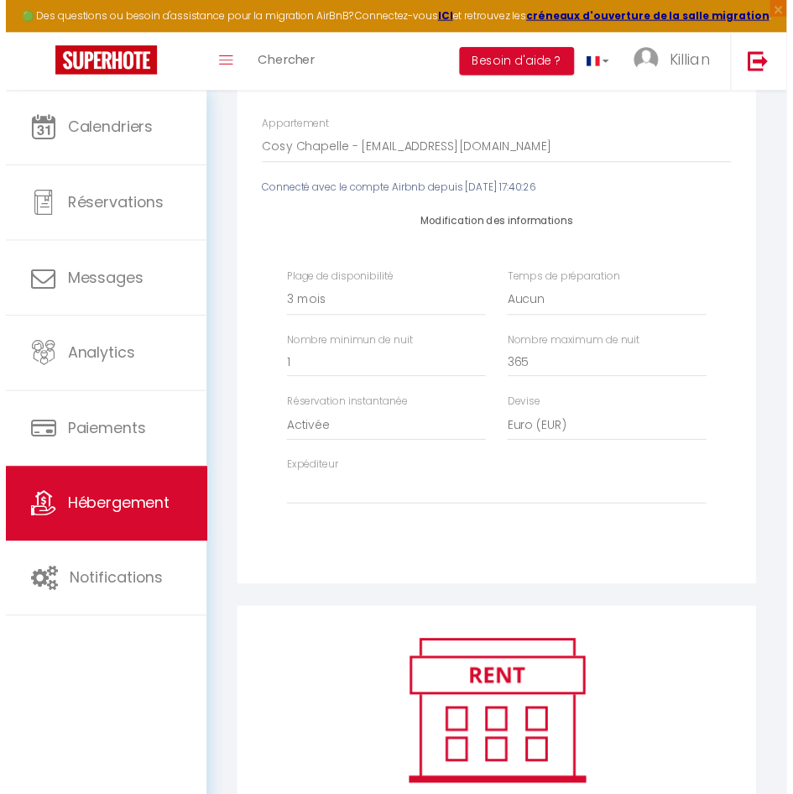
scroll to position [84, 0]
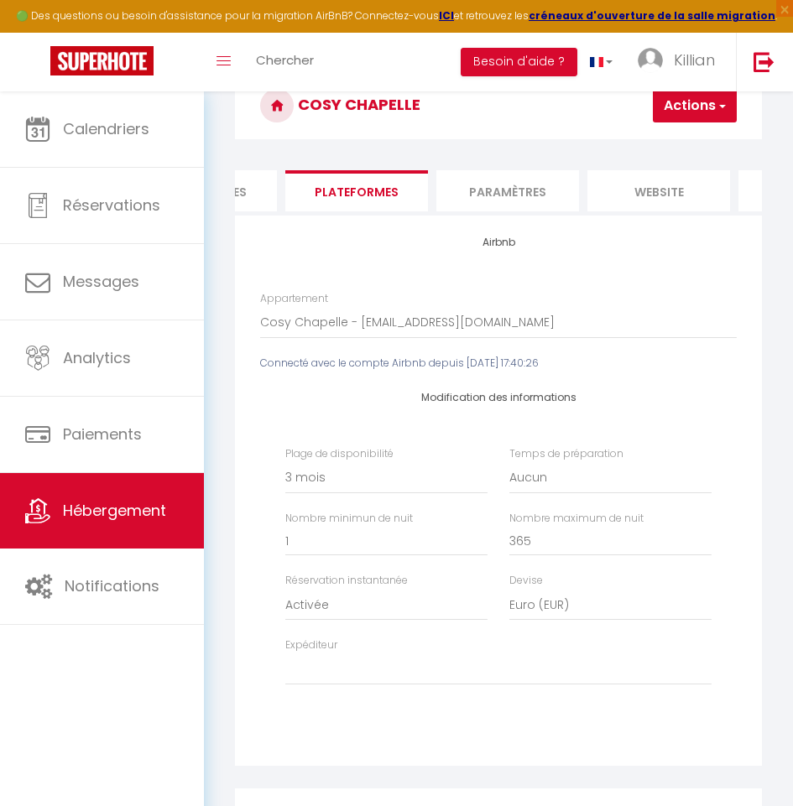
click at [493, 198] on li "Paramètres" at bounding box center [507, 190] width 143 height 41
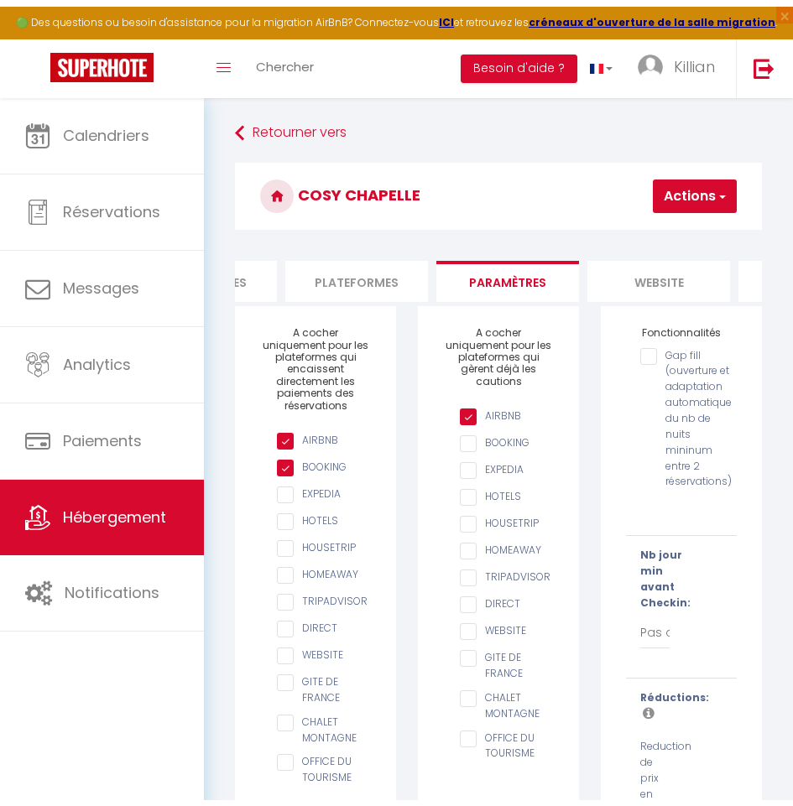
scroll to position [0, 983]
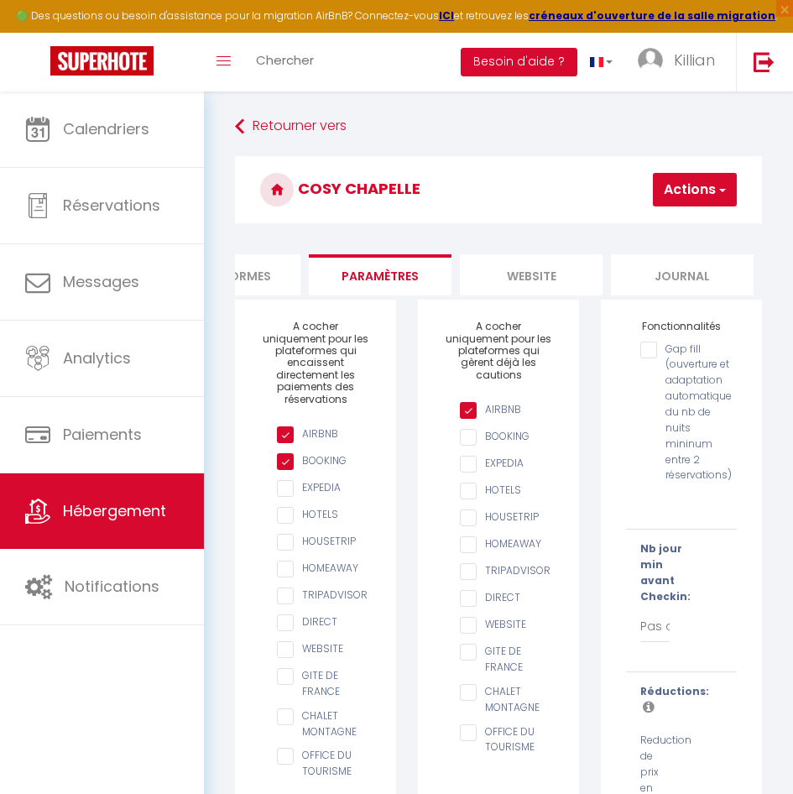
click at [580, 271] on li "website" at bounding box center [531, 274] width 143 height 41
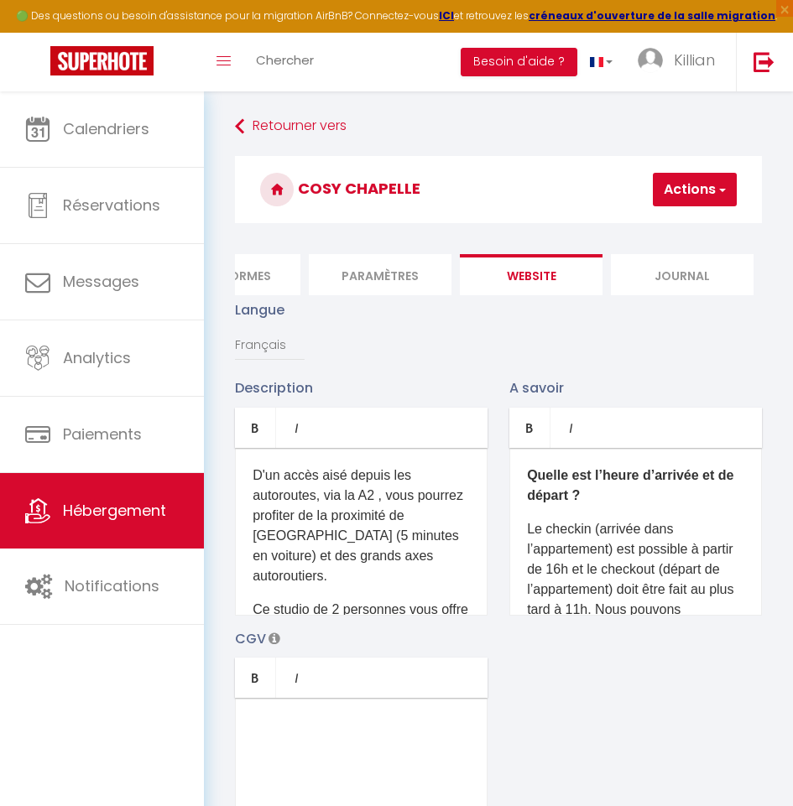
click at [683, 283] on li "Journal" at bounding box center [682, 274] width 143 height 41
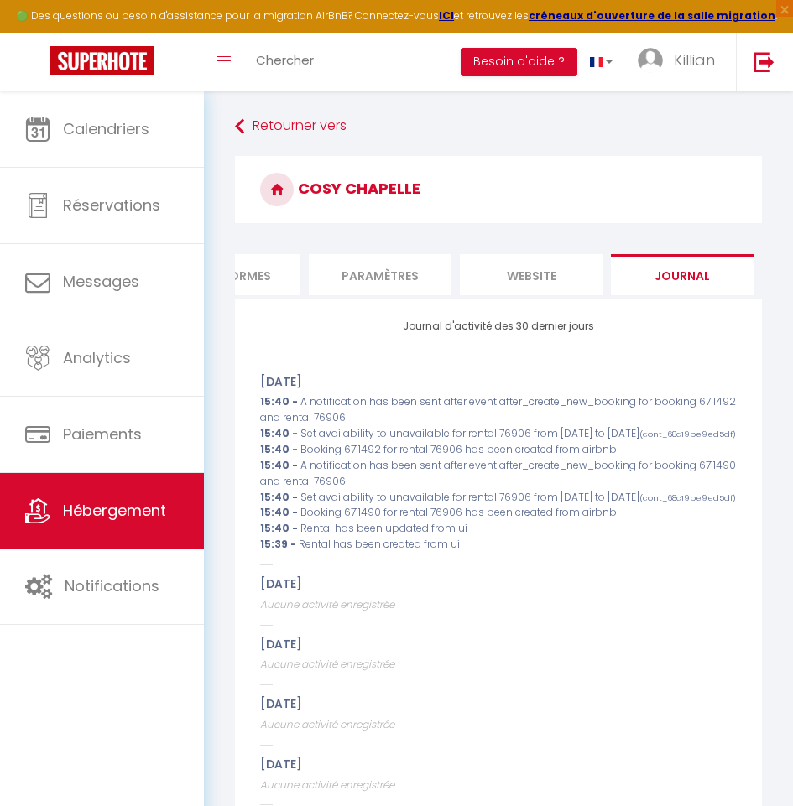
click at [504, 274] on li "website" at bounding box center [531, 274] width 143 height 41
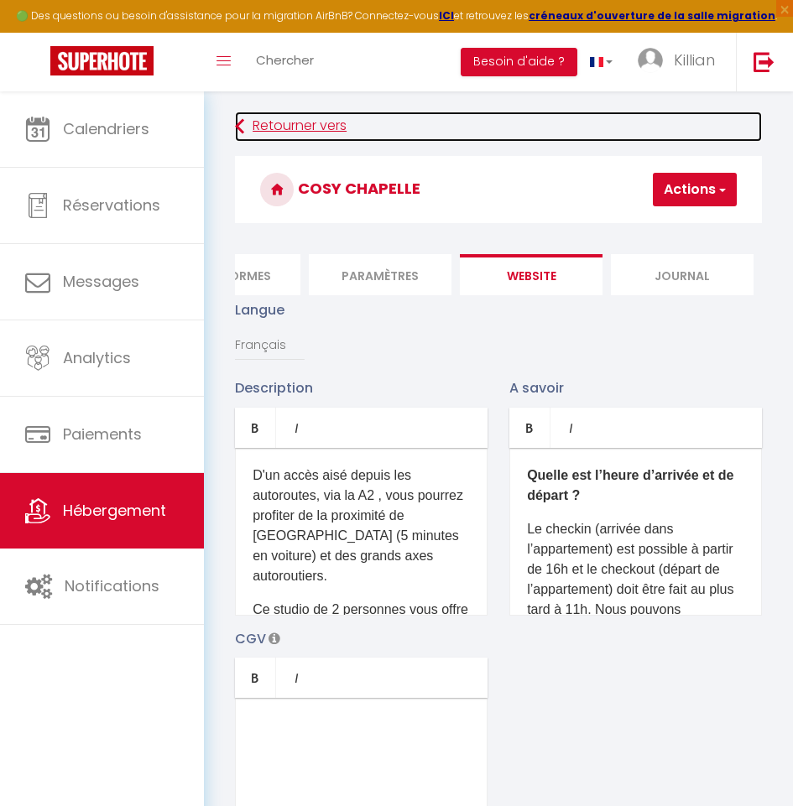
click at [297, 125] on link "Retourner vers" at bounding box center [498, 127] width 527 height 30
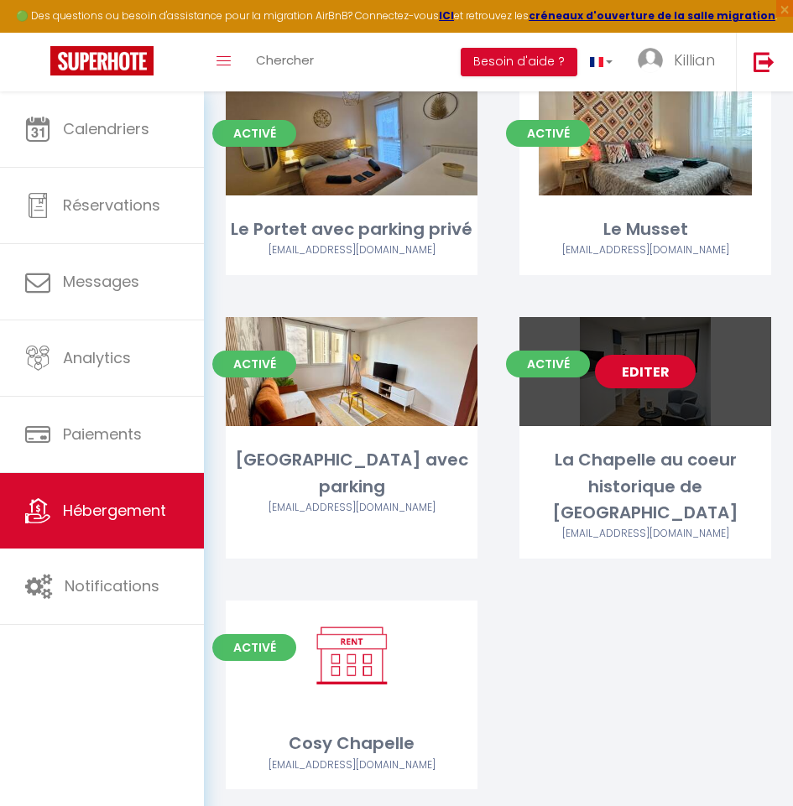
scroll to position [186, 0]
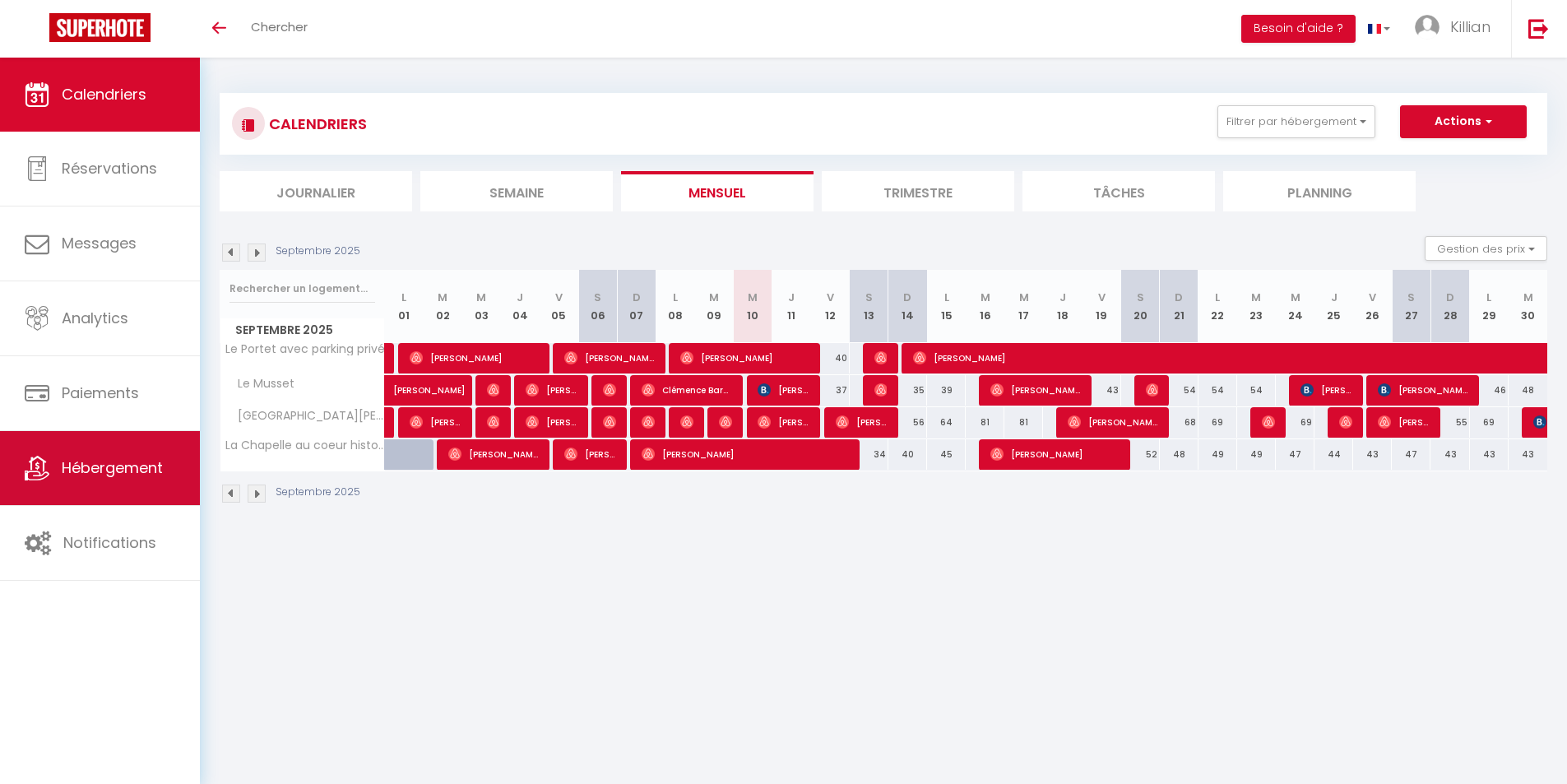
click at [125, 466] on span "Hébergement" at bounding box center [112, 467] width 101 height 21
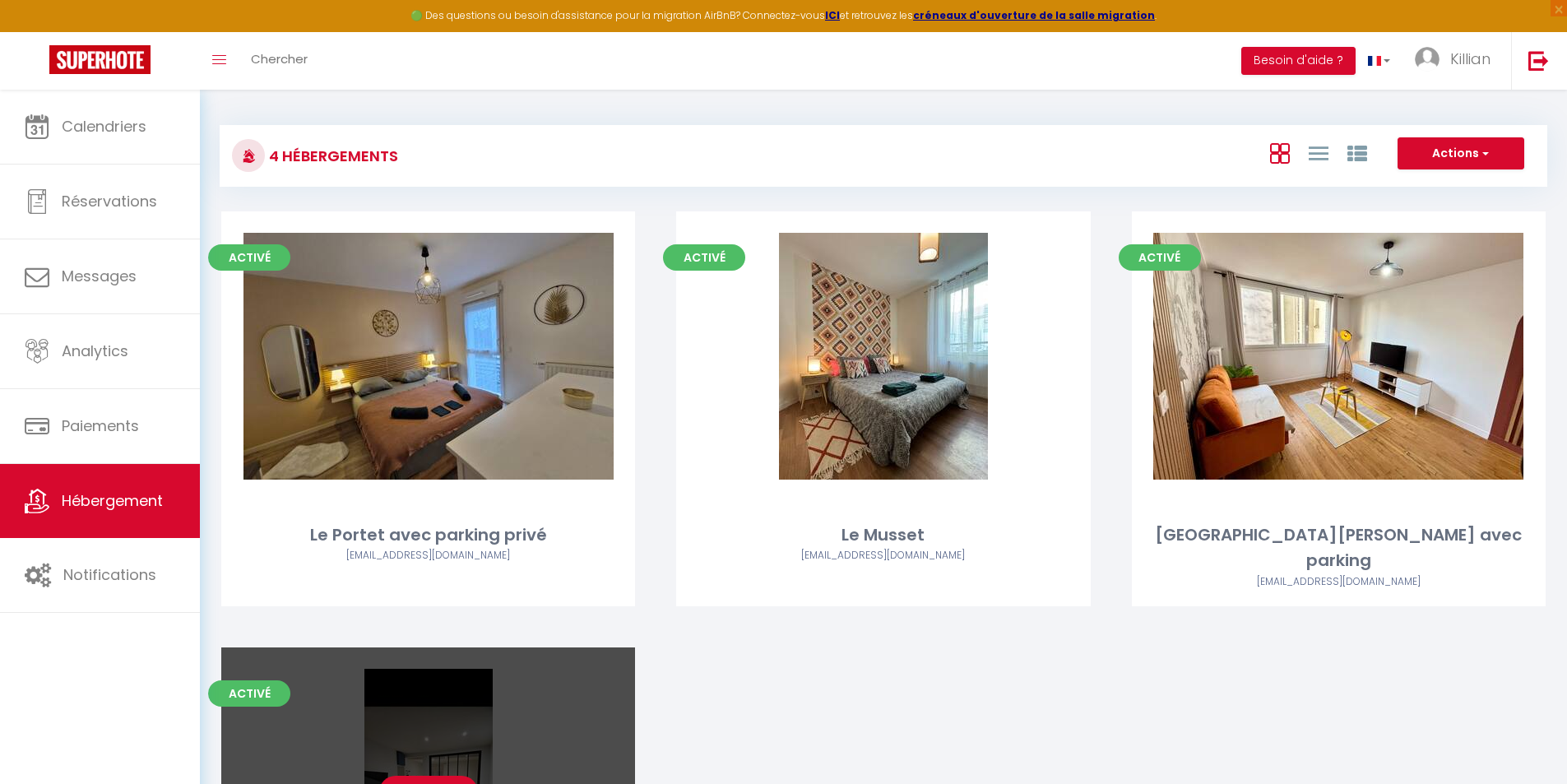
click at [426, 775] on link "Editer" at bounding box center [429, 792] width 99 height 33
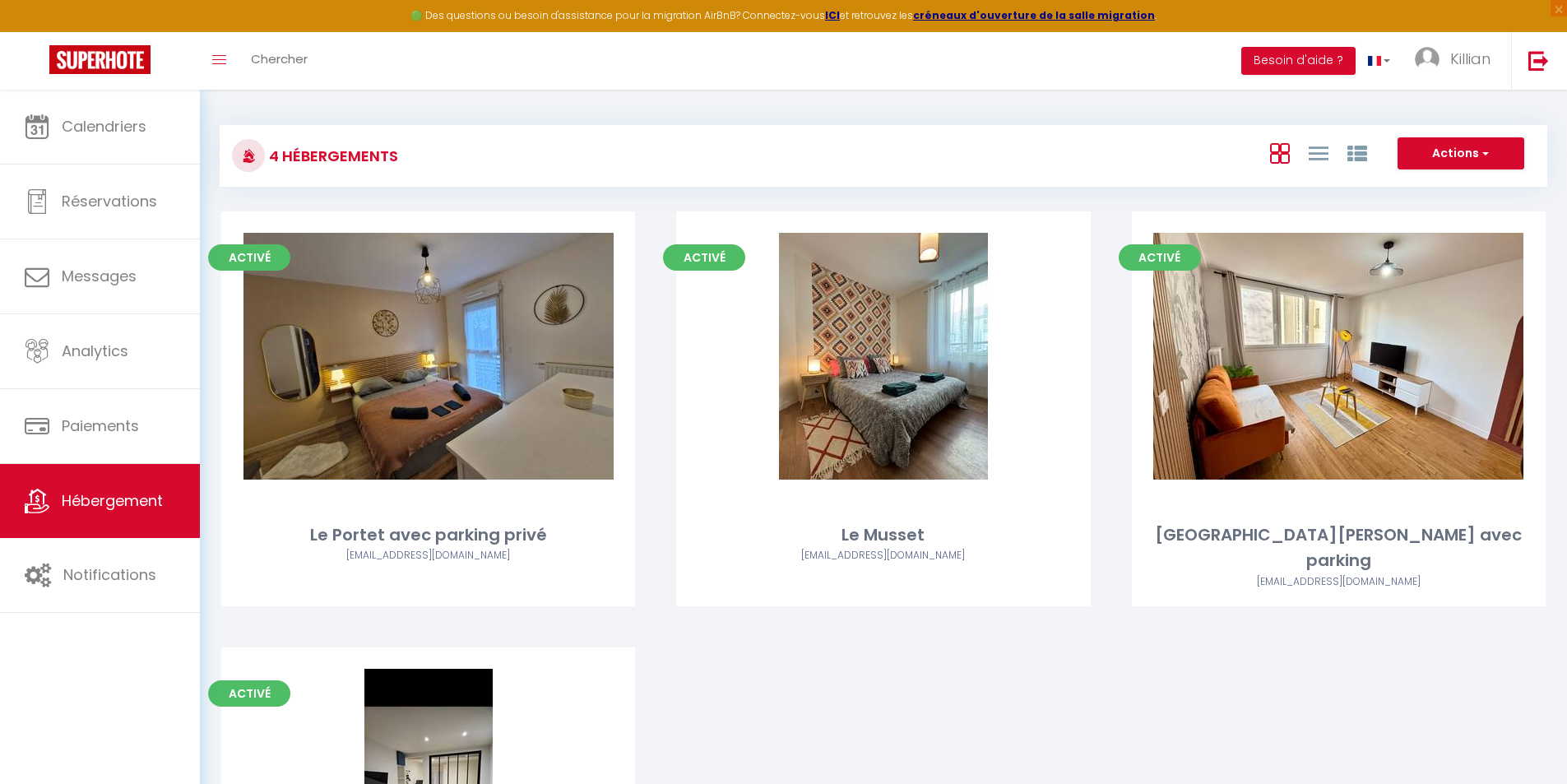
select select "3"
select select "2"
select select "1"
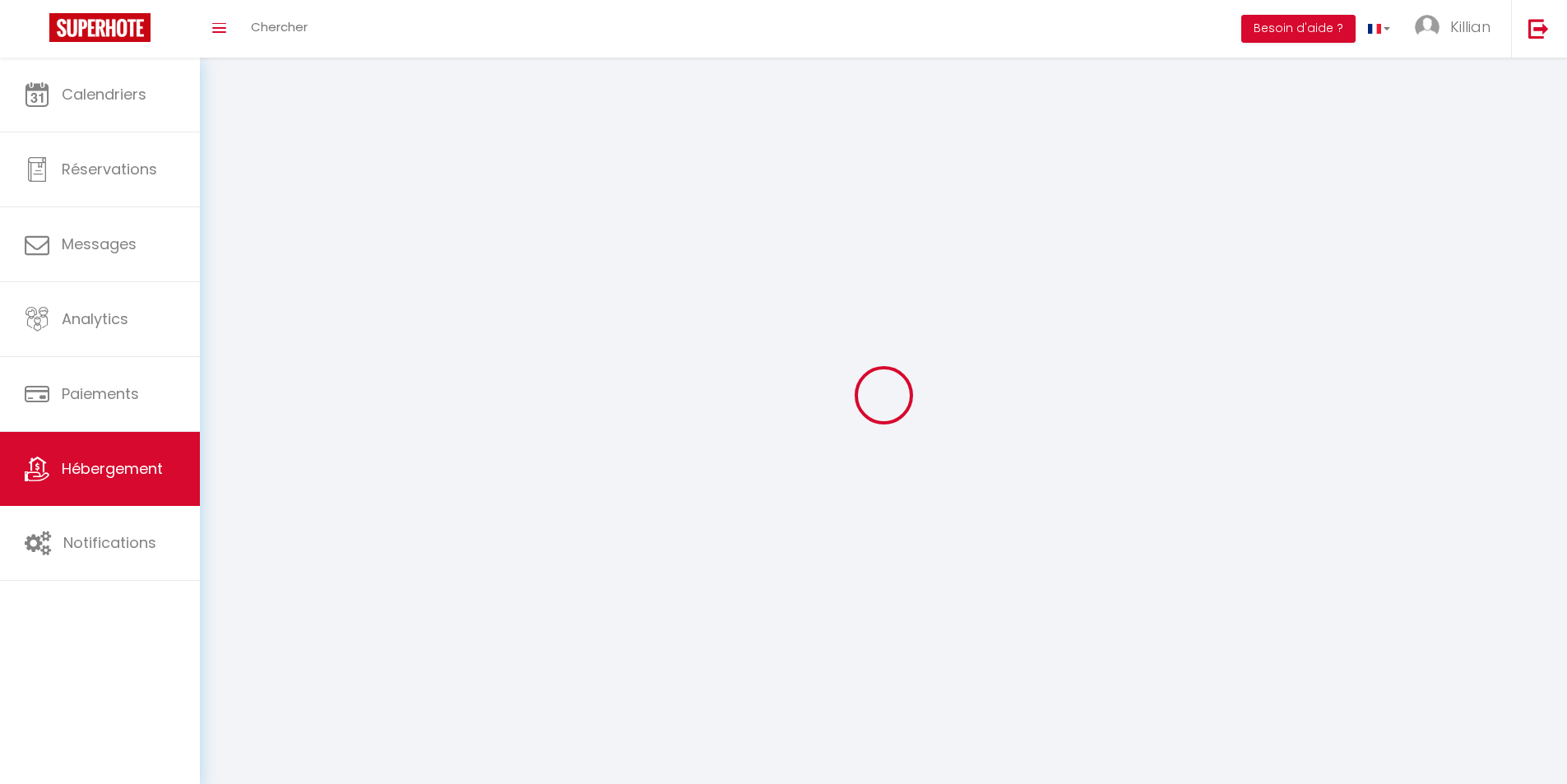
select select
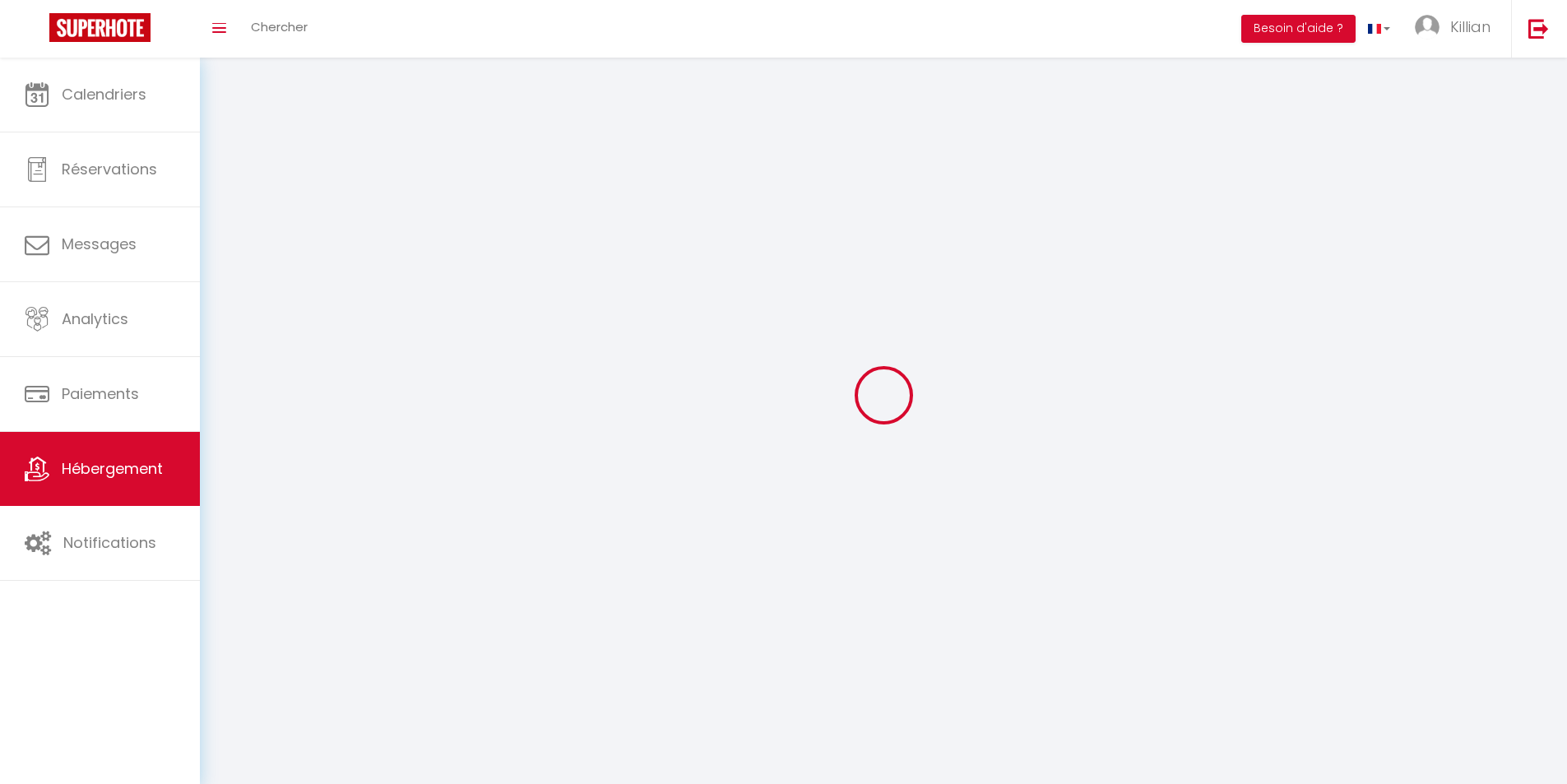
select select
checkbox input "false"
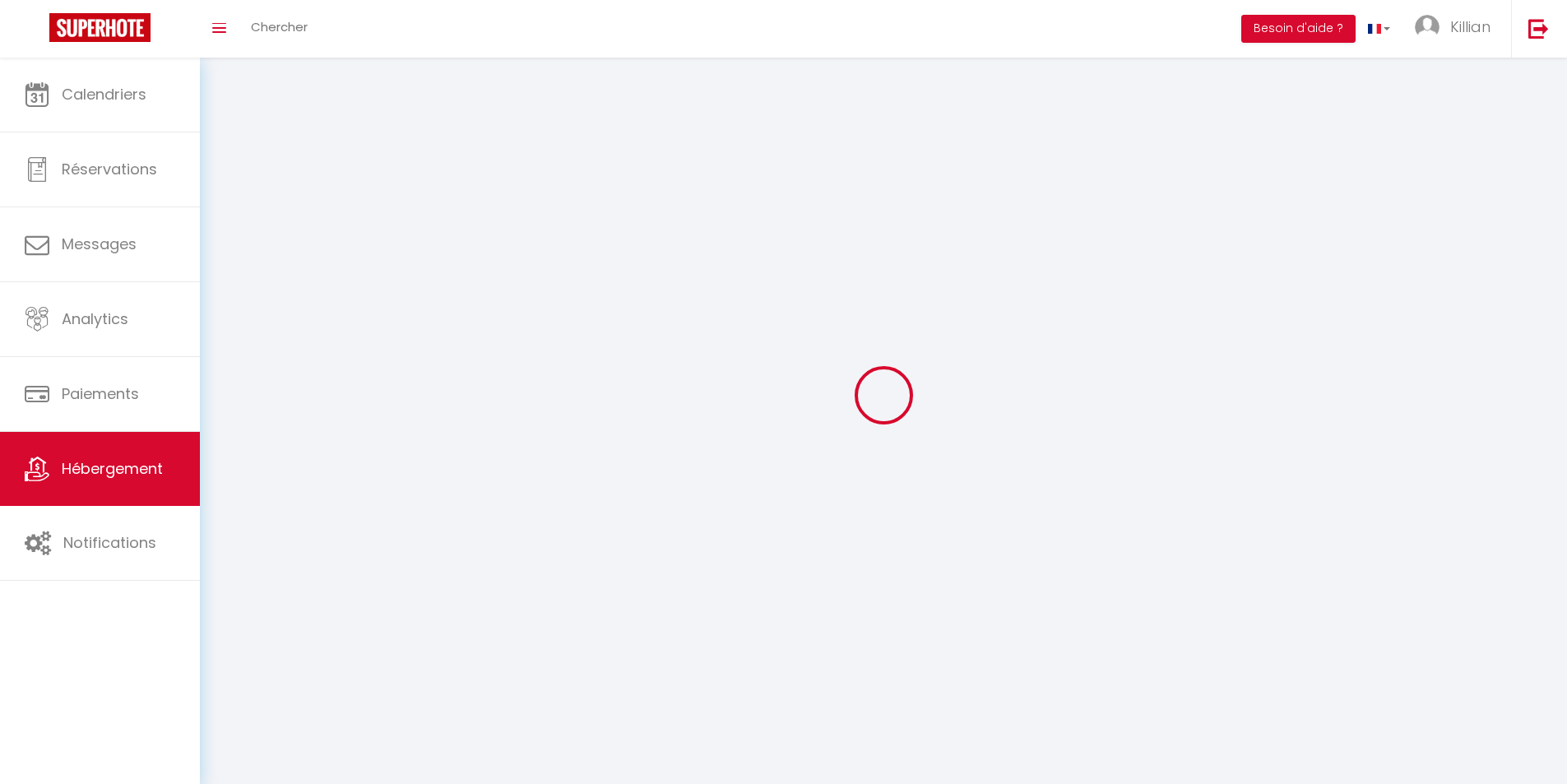
select select
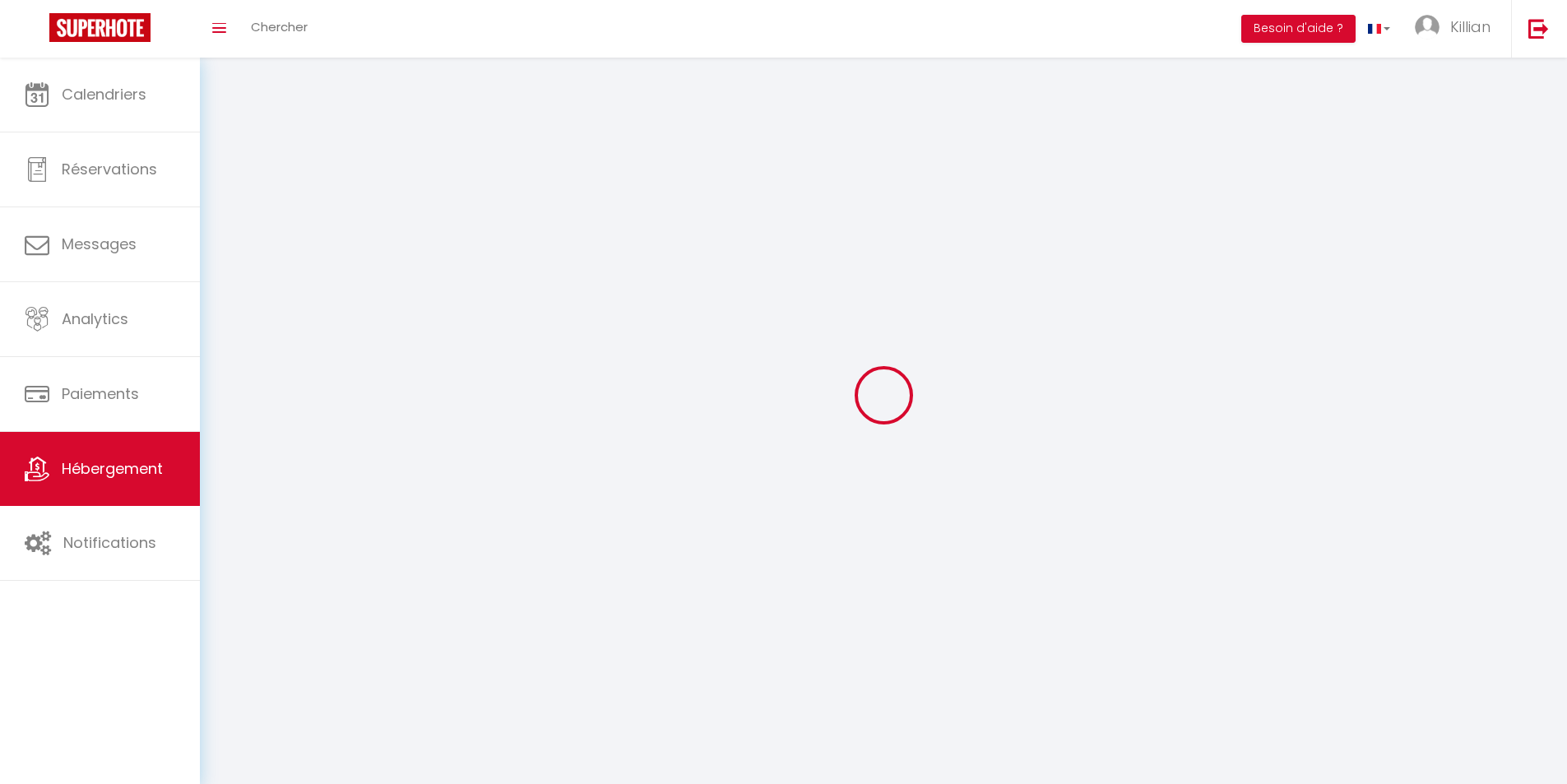
select select
checkbox input "false"
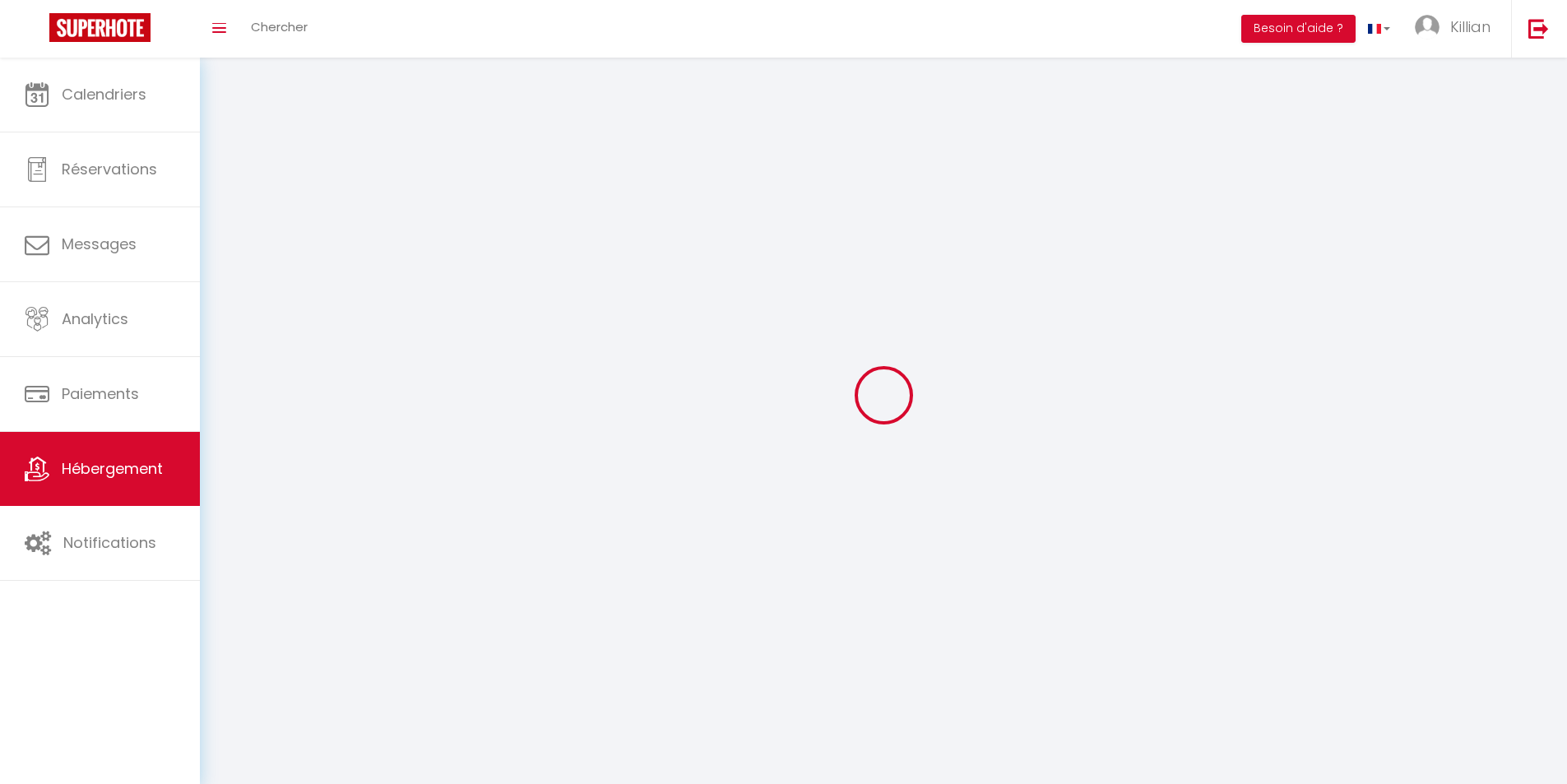
checkbox input "false"
select select
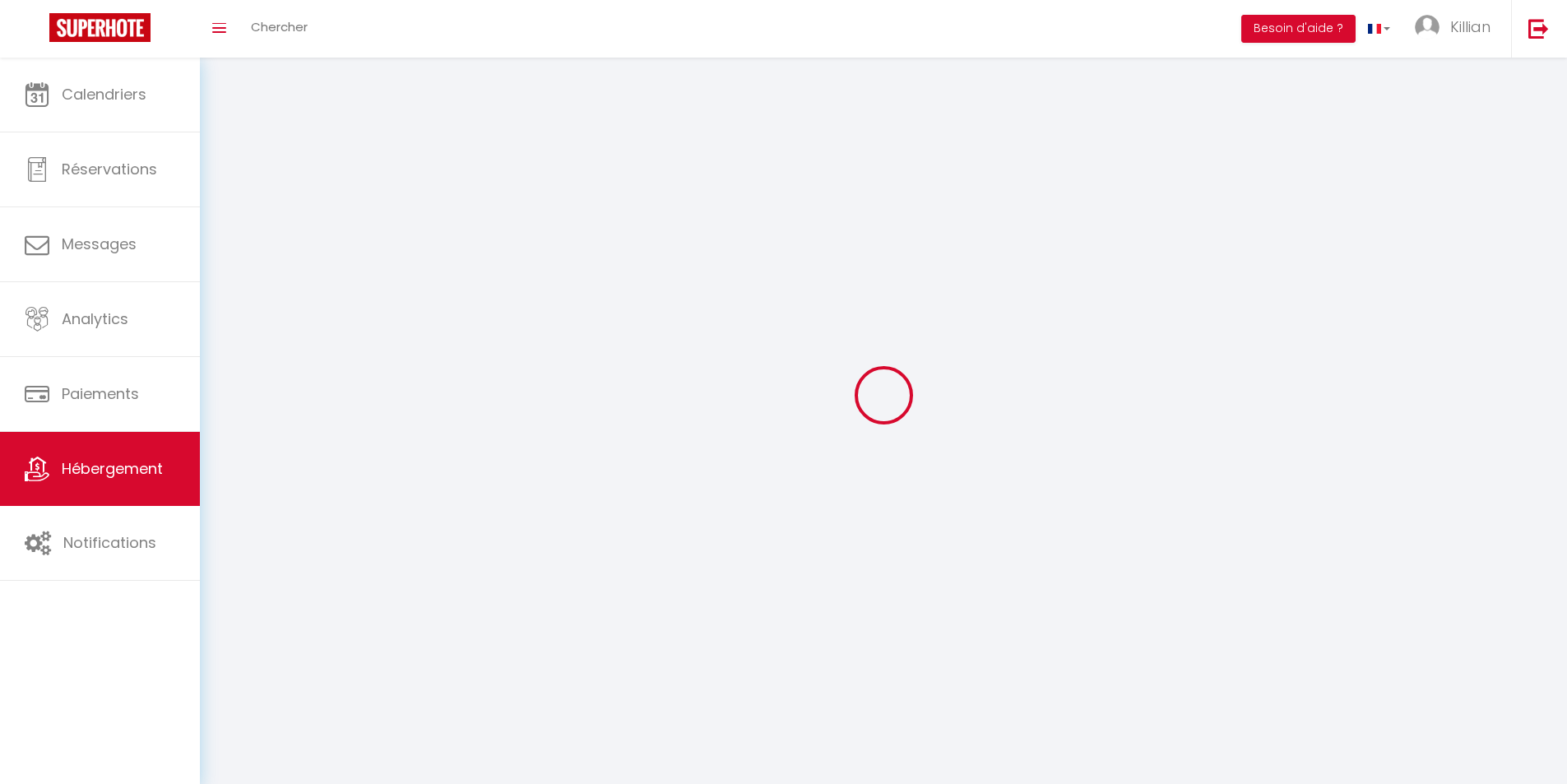
select select "1"
select select "28"
select select
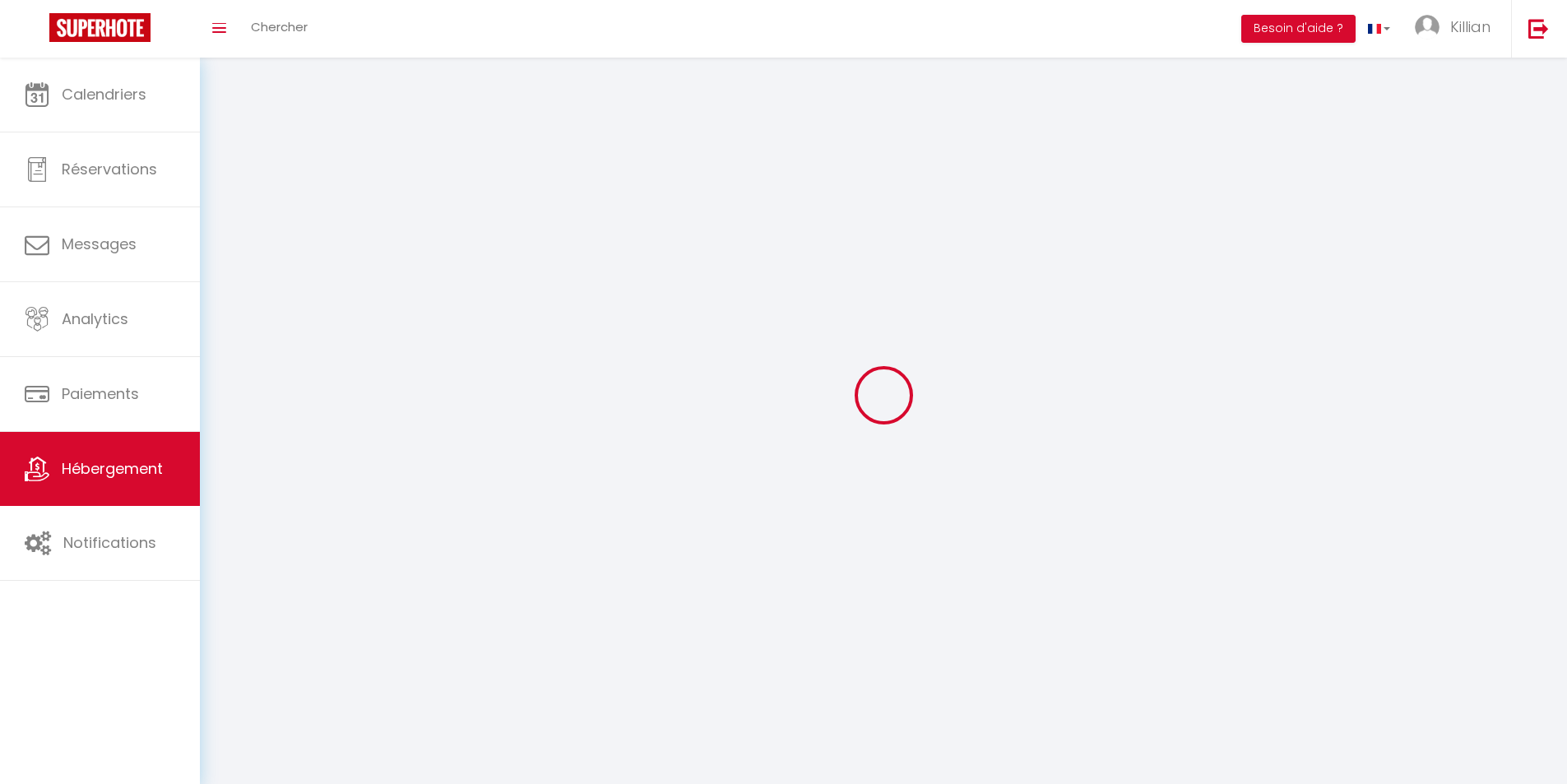
select select
checkbox input "false"
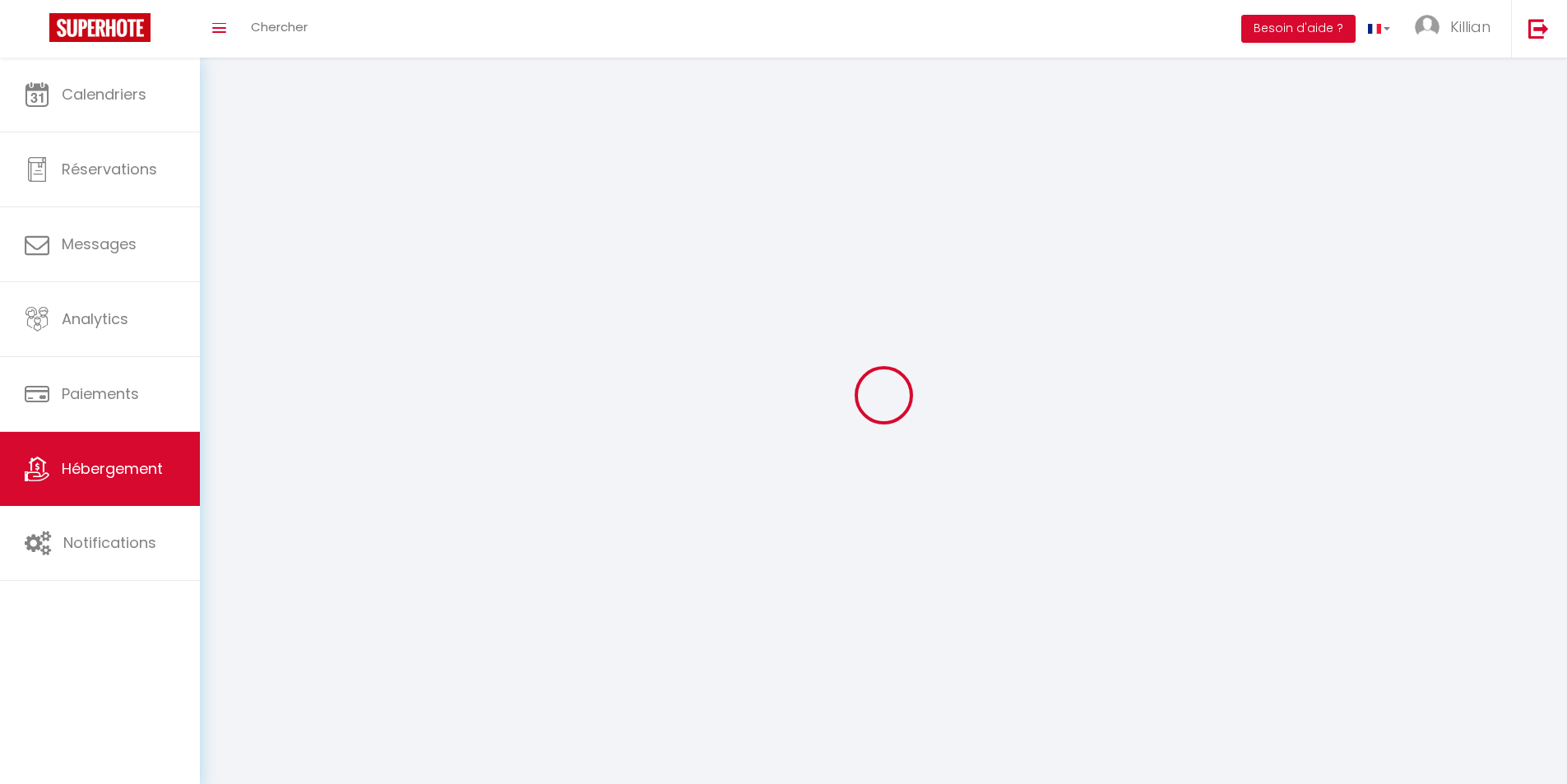
checkbox input "false"
select select
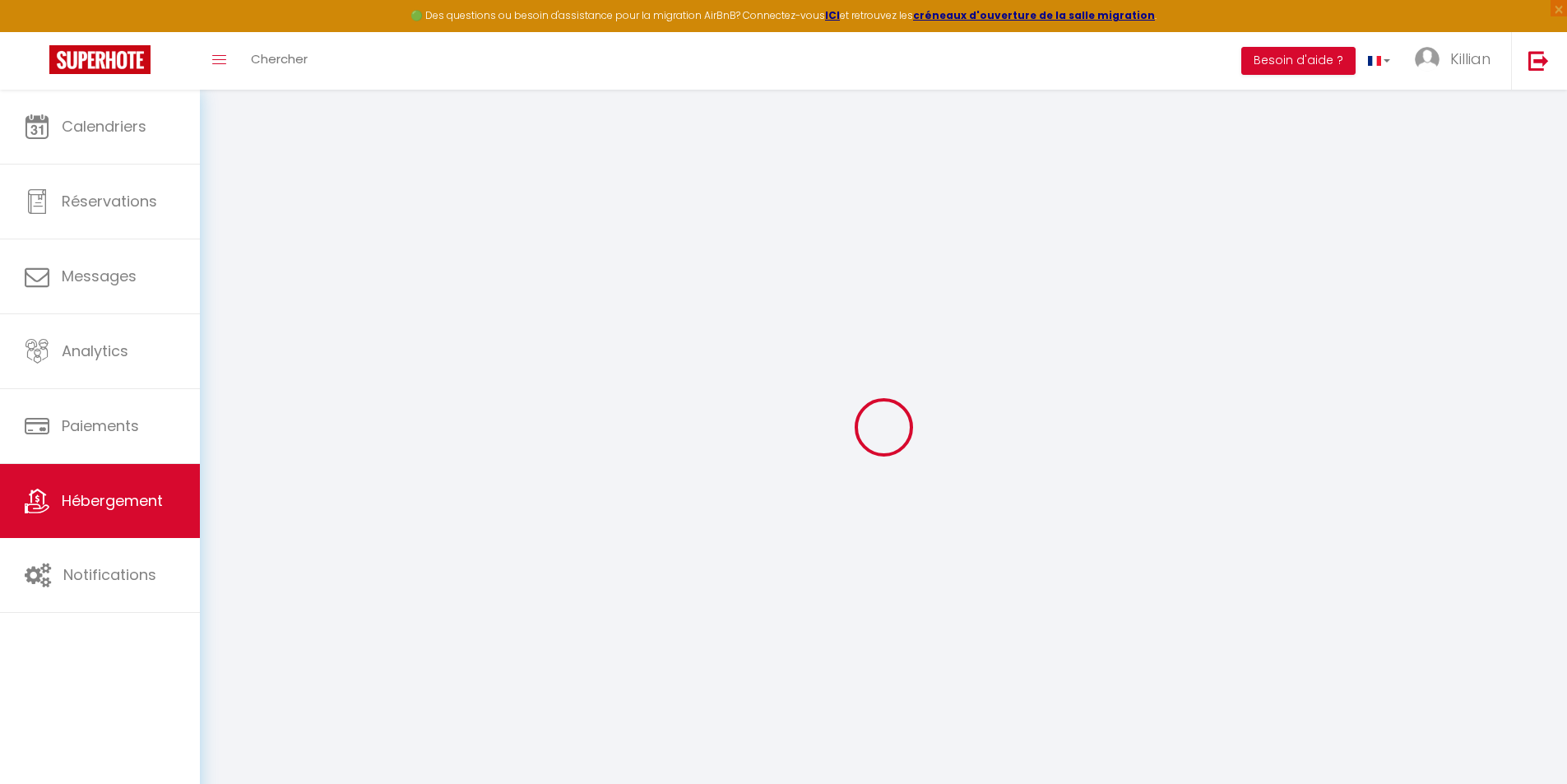
select select
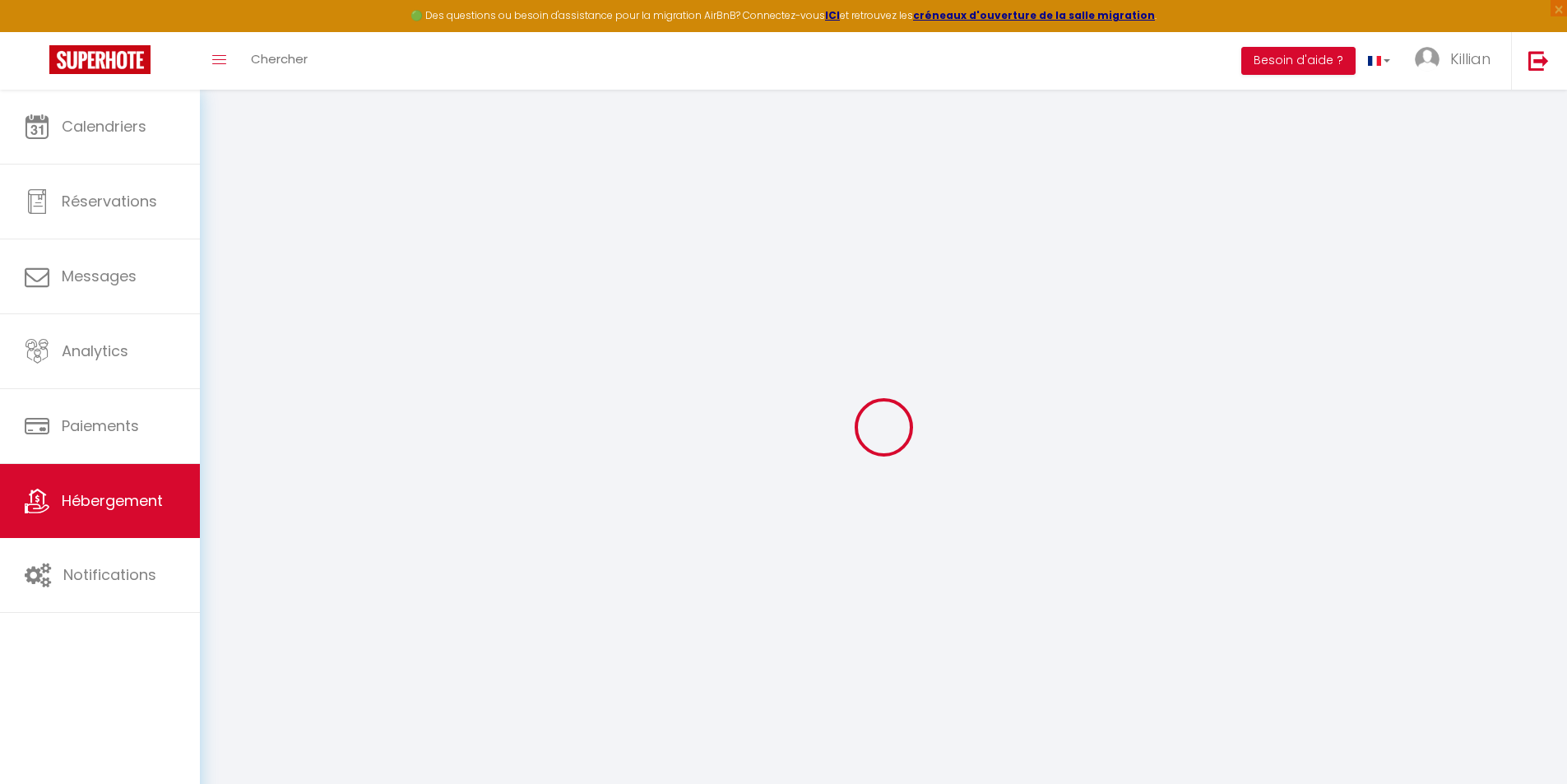
select select
checkbox input "false"
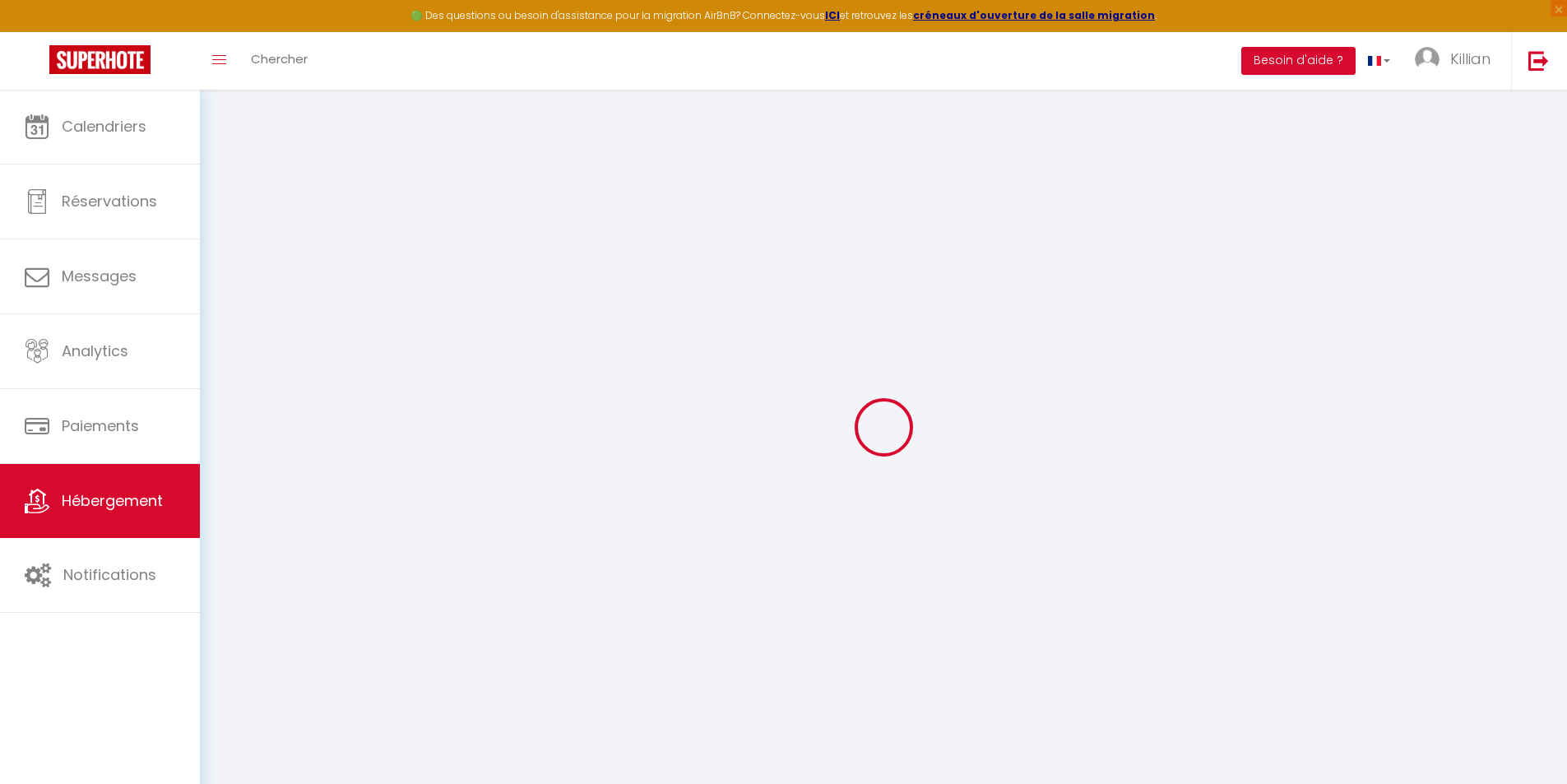
select select
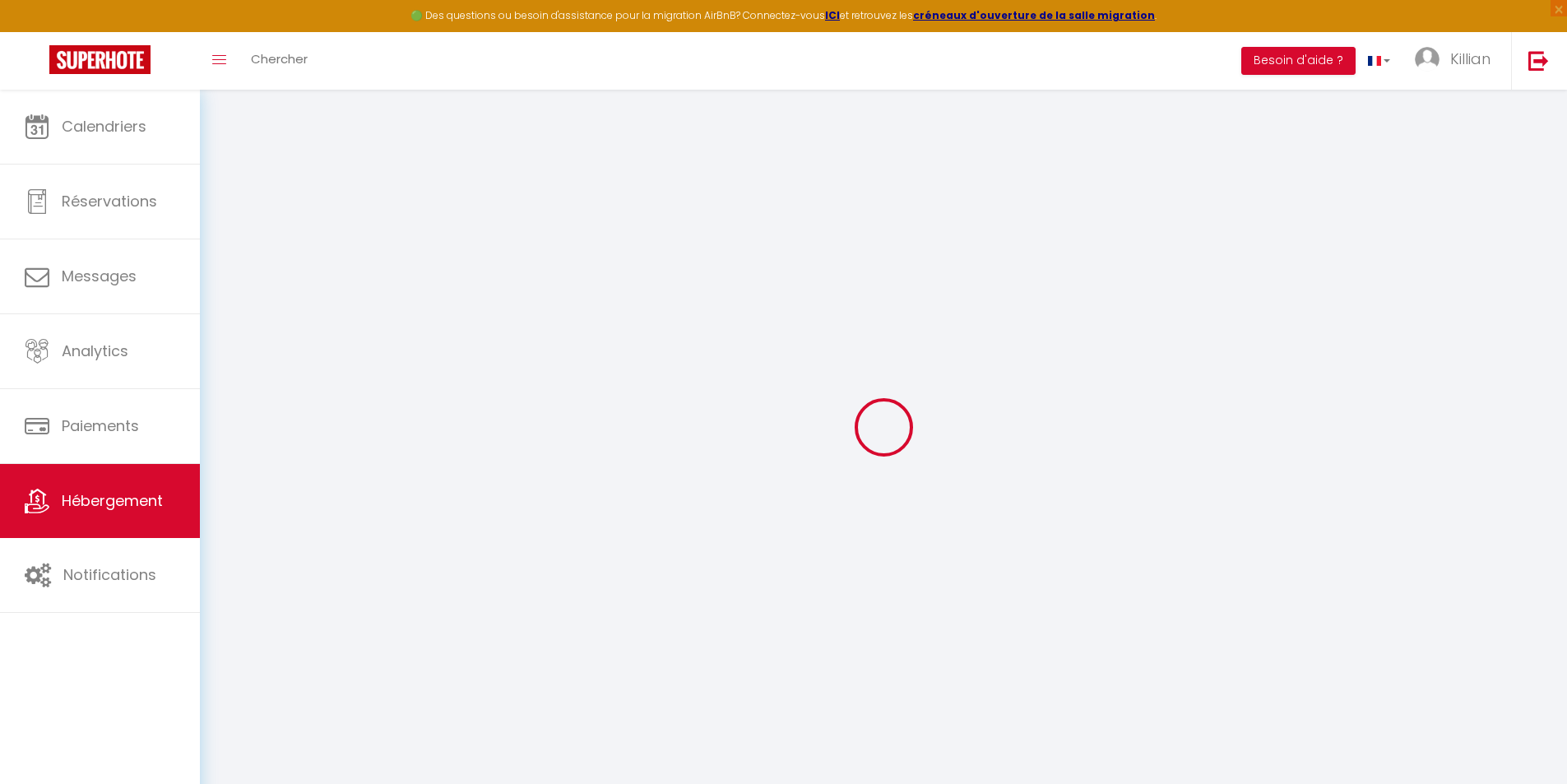
select select
checkbox input "false"
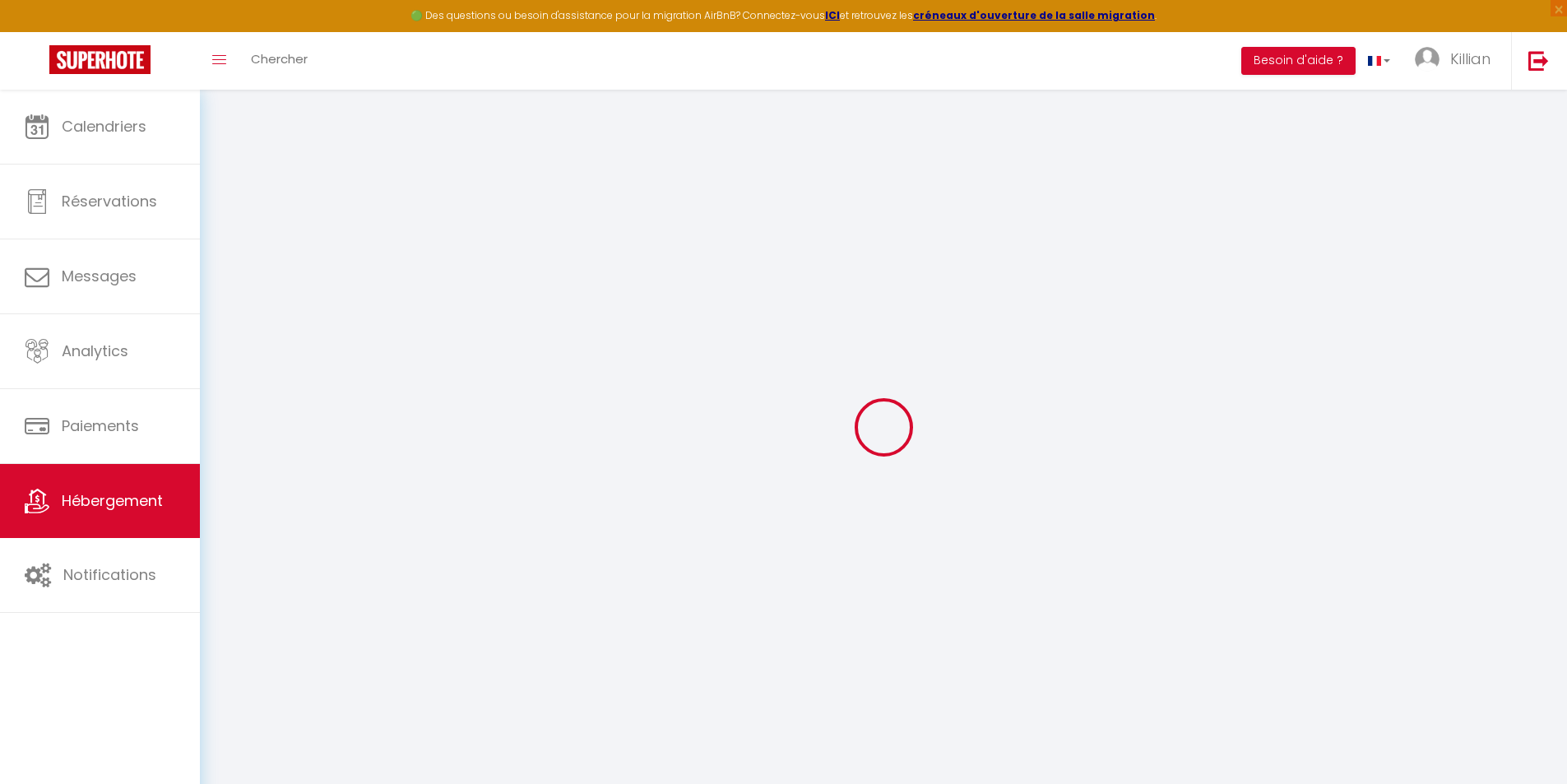
checkbox input "false"
select select
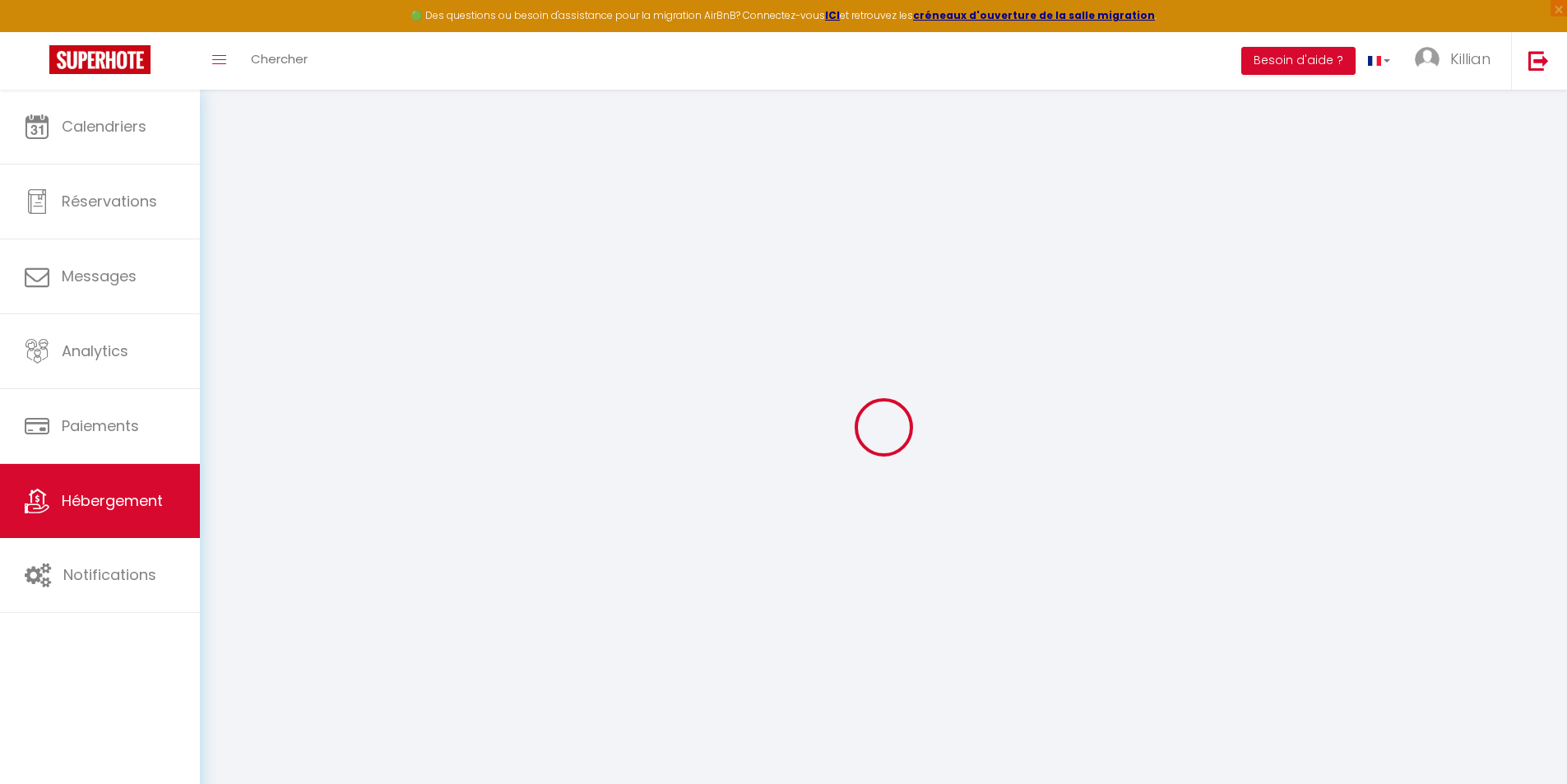
select select
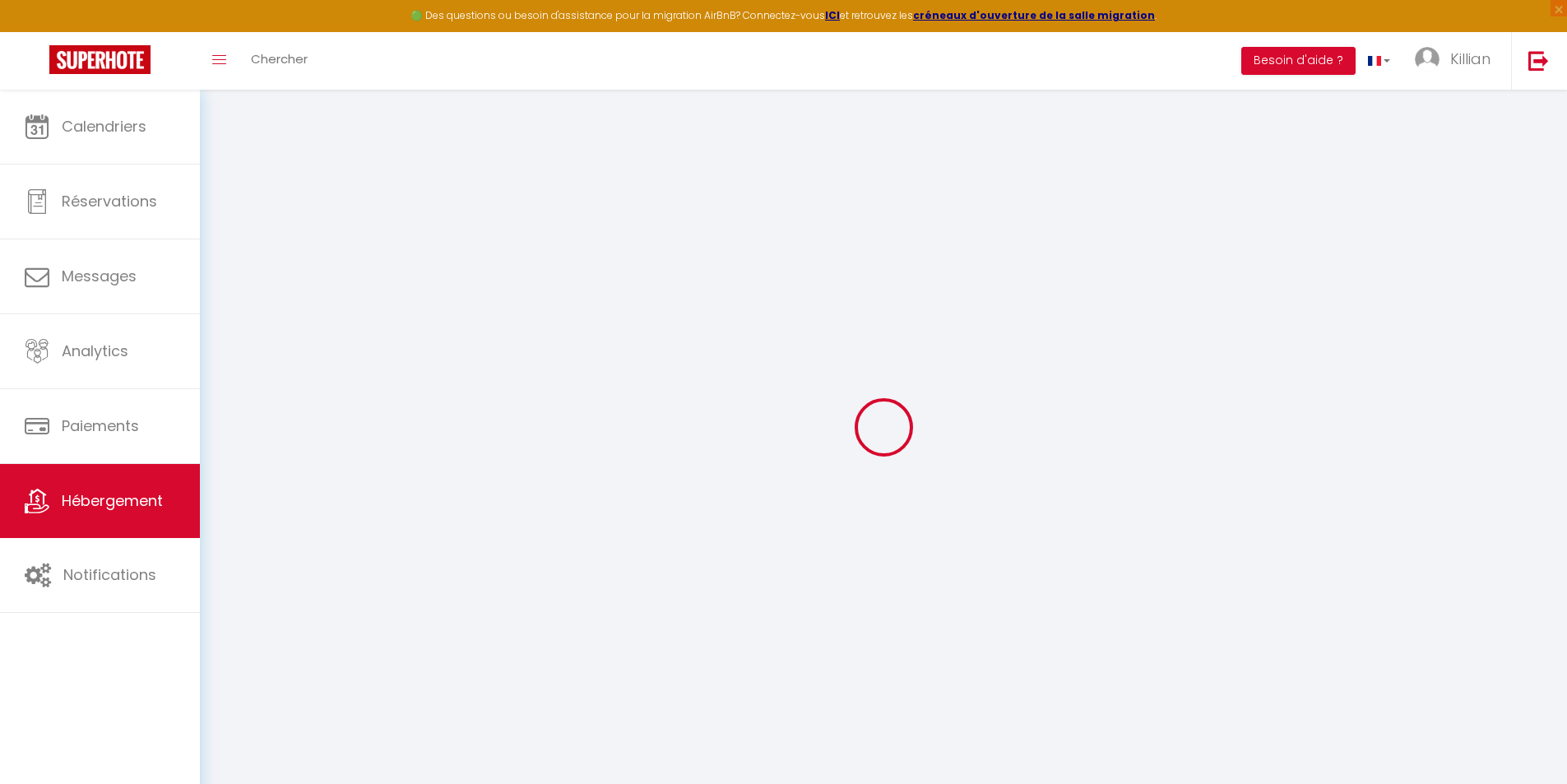
checkbox input "false"
select select
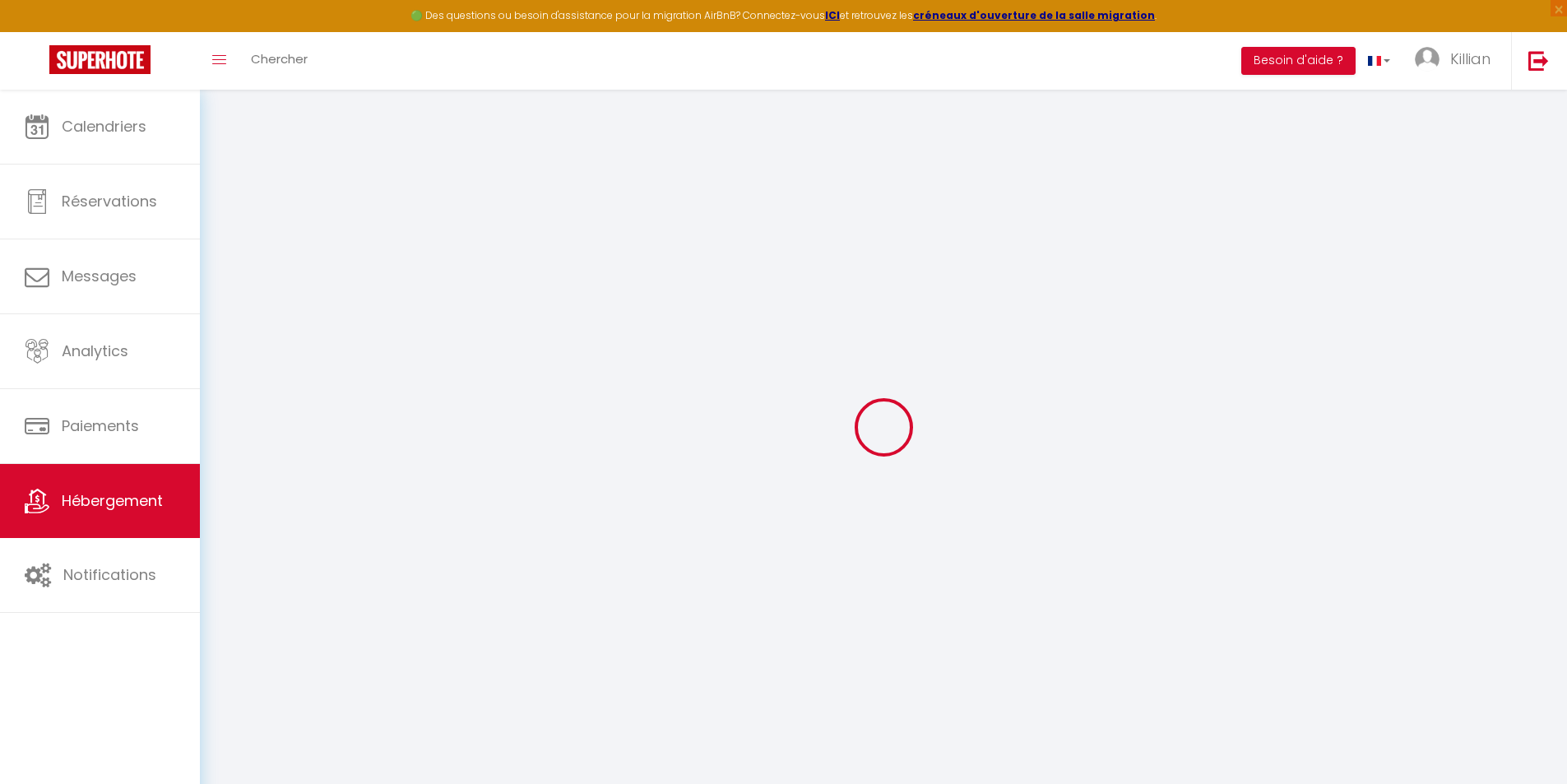
select select
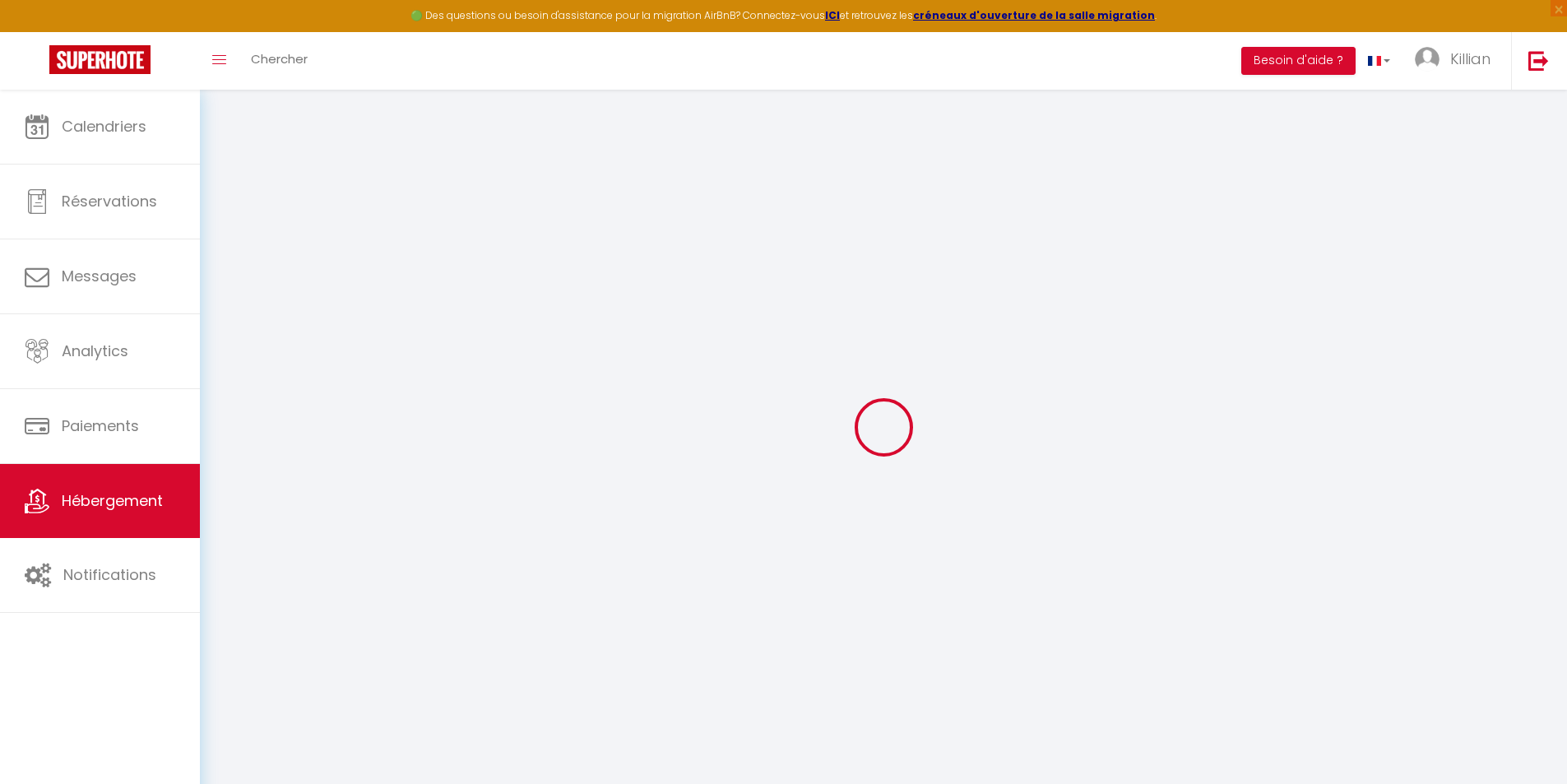
select select
checkbox input "false"
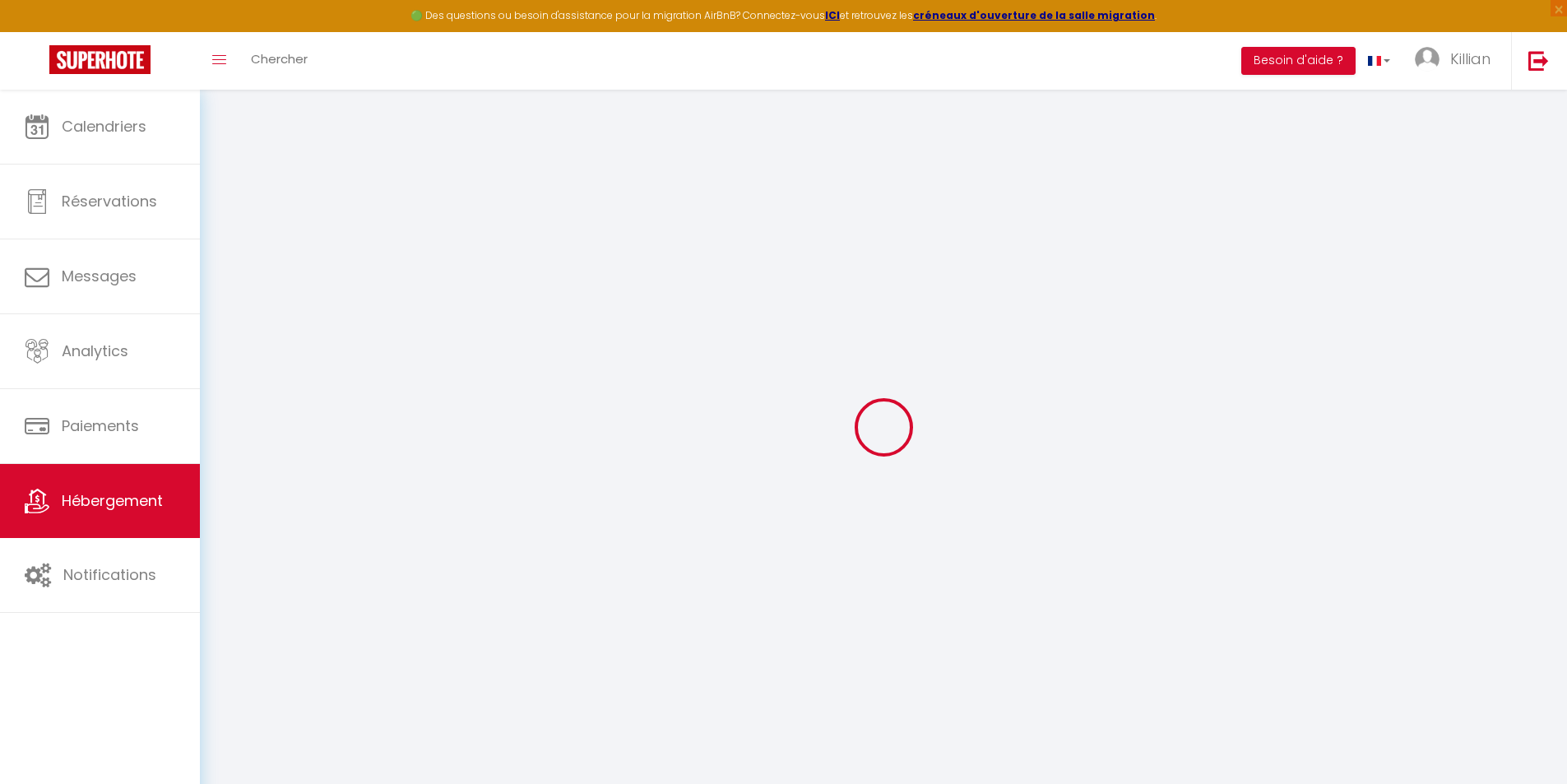
checkbox input "false"
select select
type input "La Chapelle au coeur historique de [GEOGRAPHIC_DATA]"
select select "2"
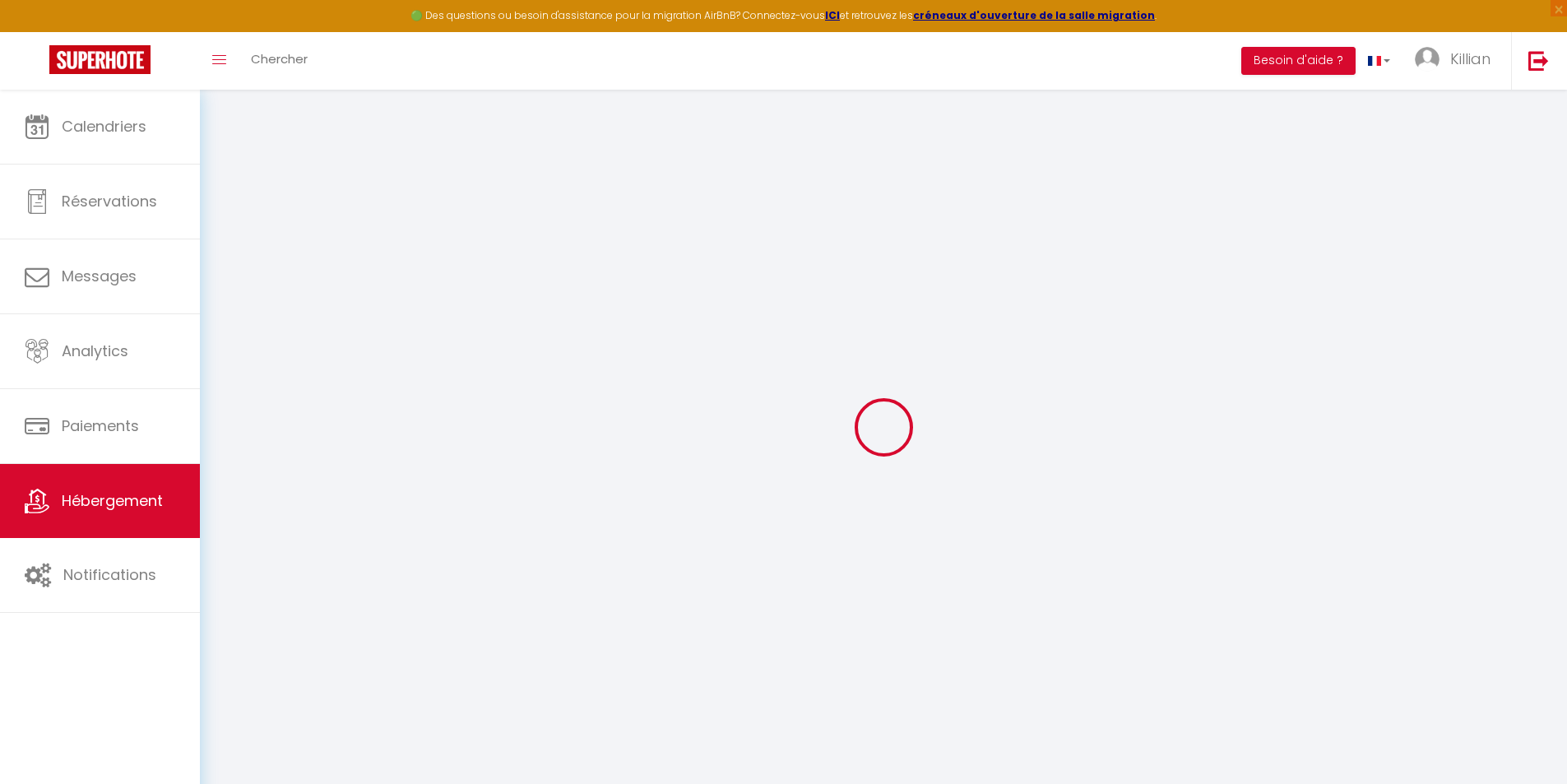
type input "45"
type input "18"
select select
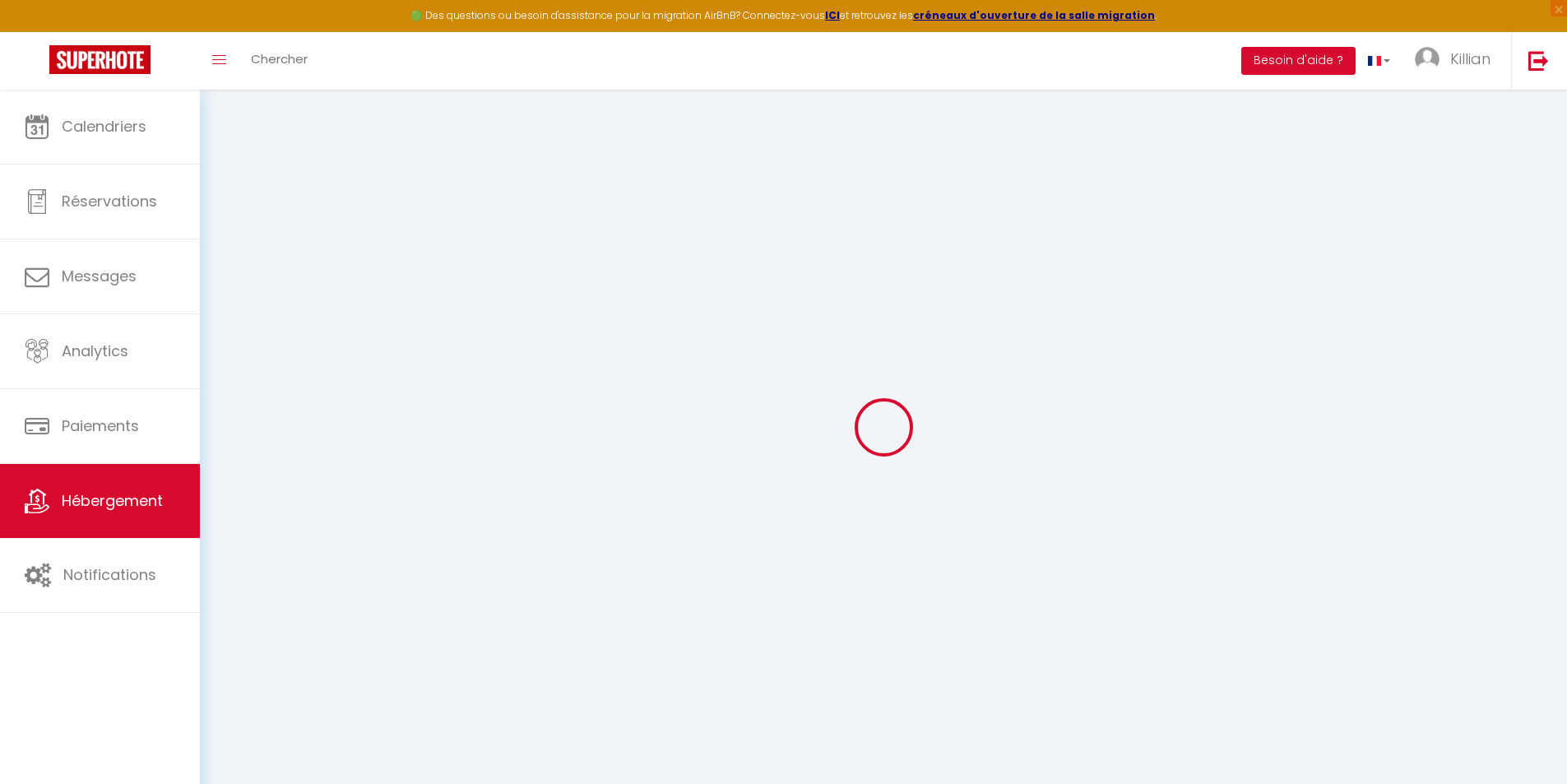
select select
type input "29 Rue de Chapelle"
type input "53000"
type input "[GEOGRAPHIC_DATA]"
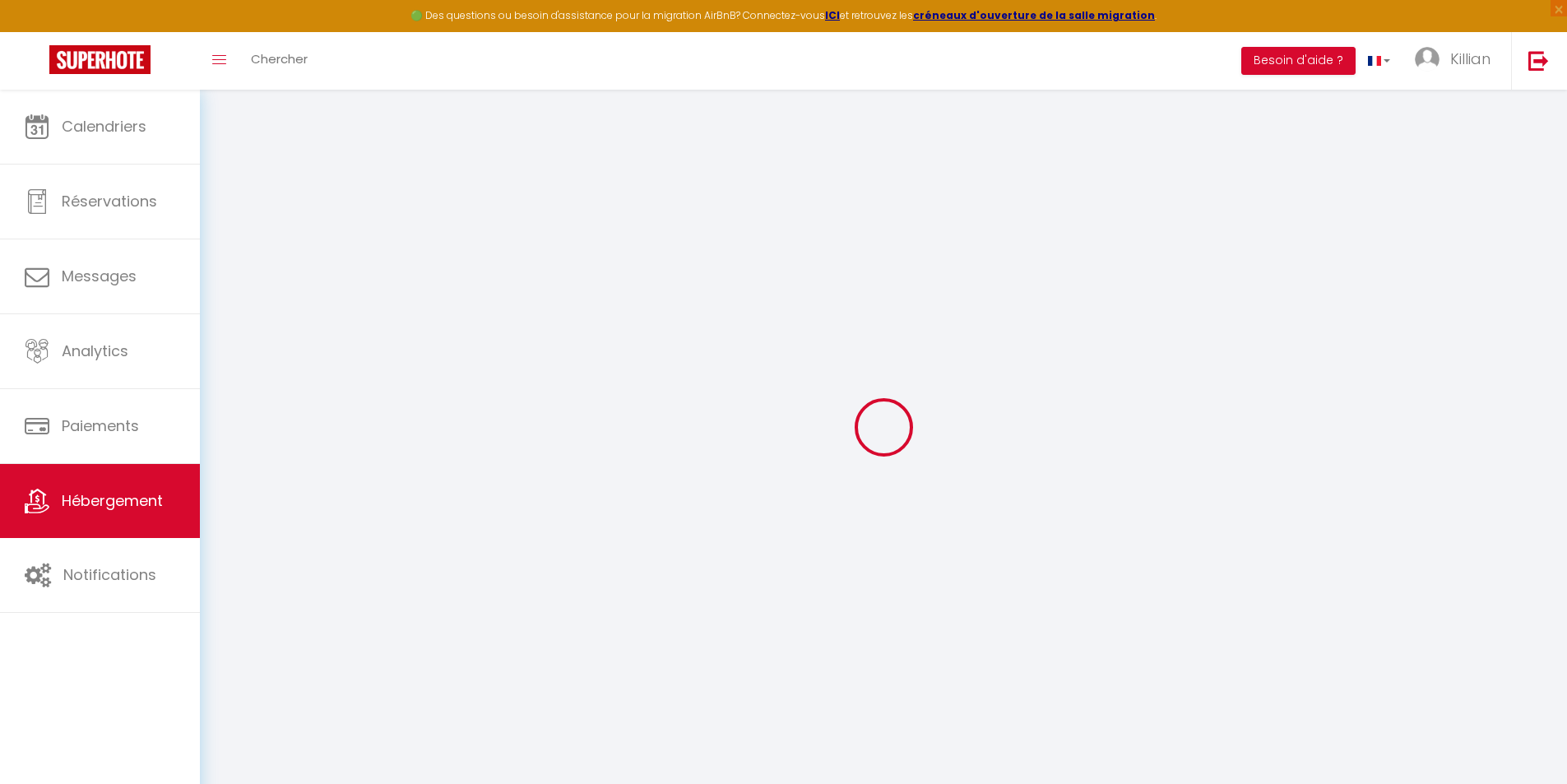
type input "[EMAIL_ADDRESS][DOMAIN_NAME]"
select select "15863"
checkbox input "false"
checkbox input "true"
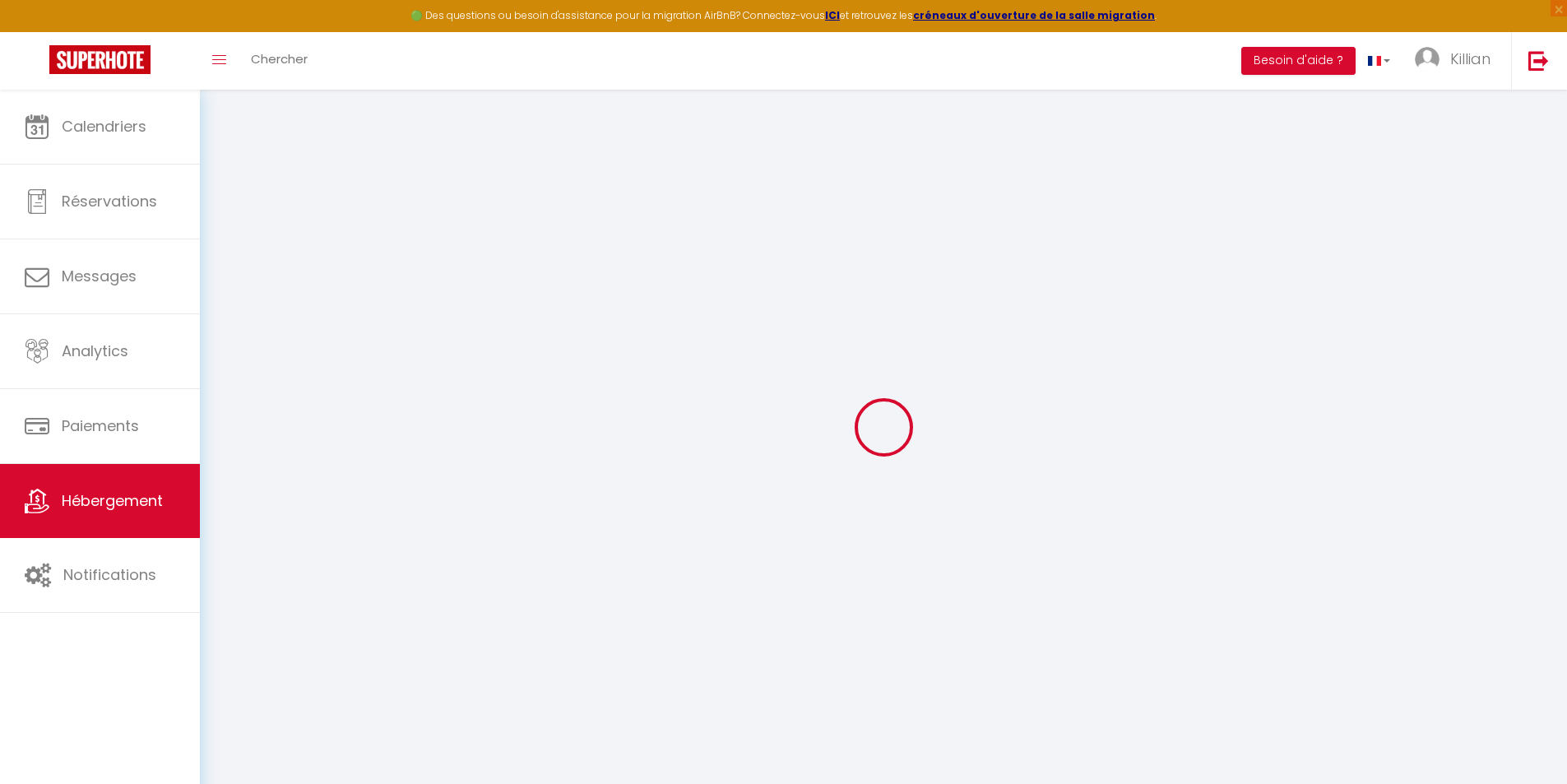
checkbox input "false"
type input "0"
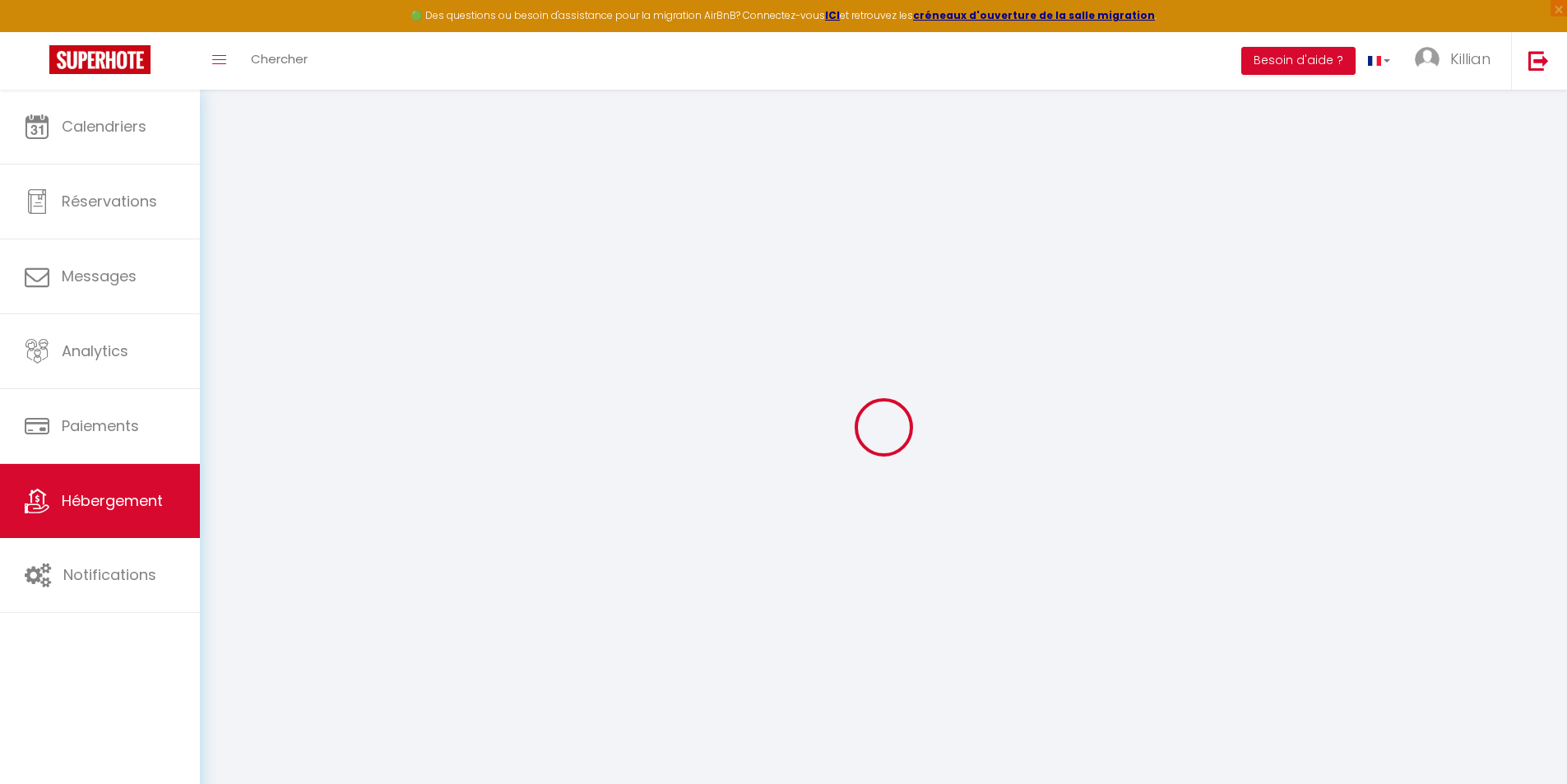
select select
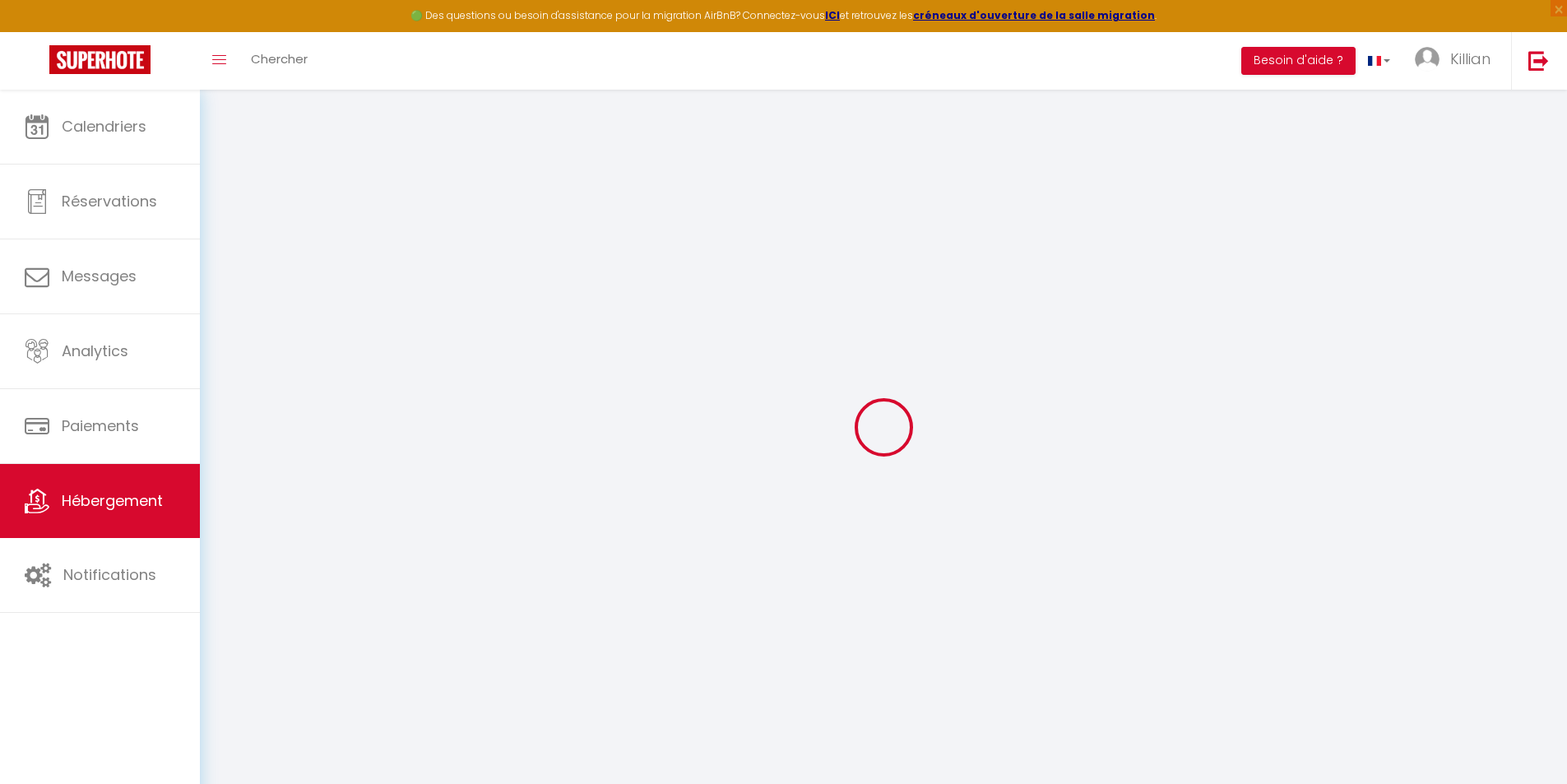
checkbox input "false"
checkbox input "true"
checkbox input "false"
select select
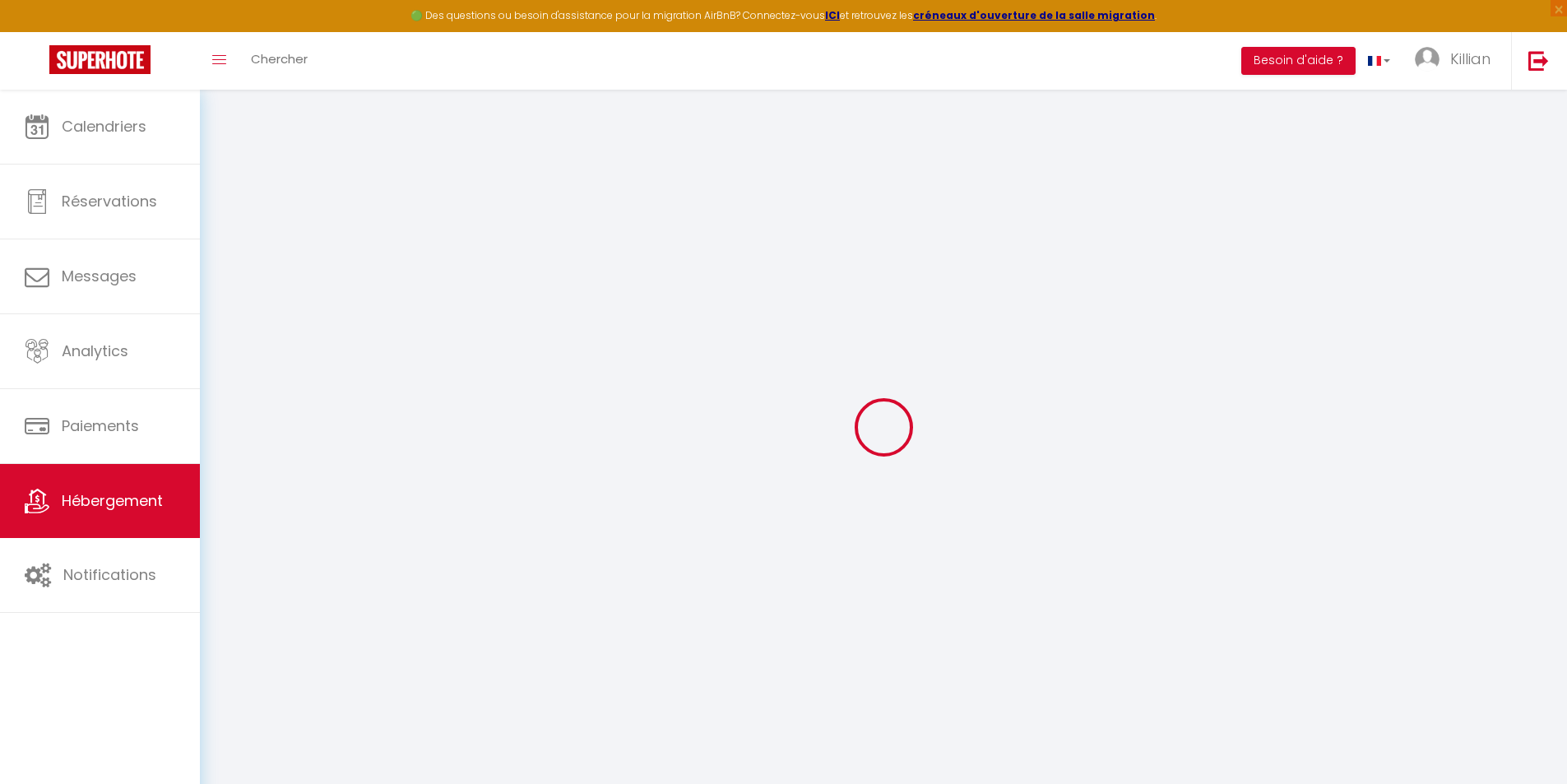
select select
checkbox input "false"
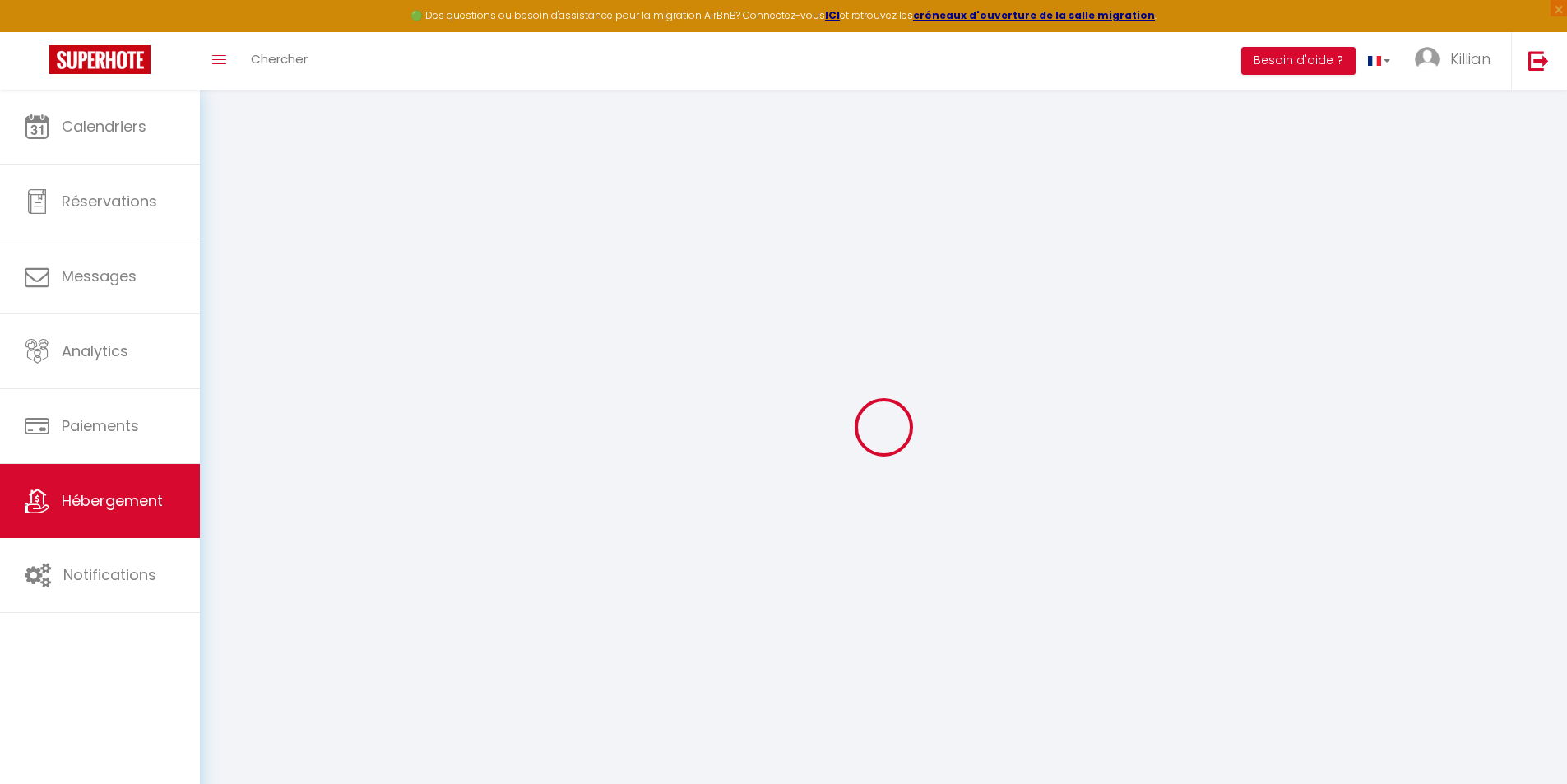
checkbox input "false"
checkbox input "true"
checkbox input "false"
select select "52036"
checkbox input "false"
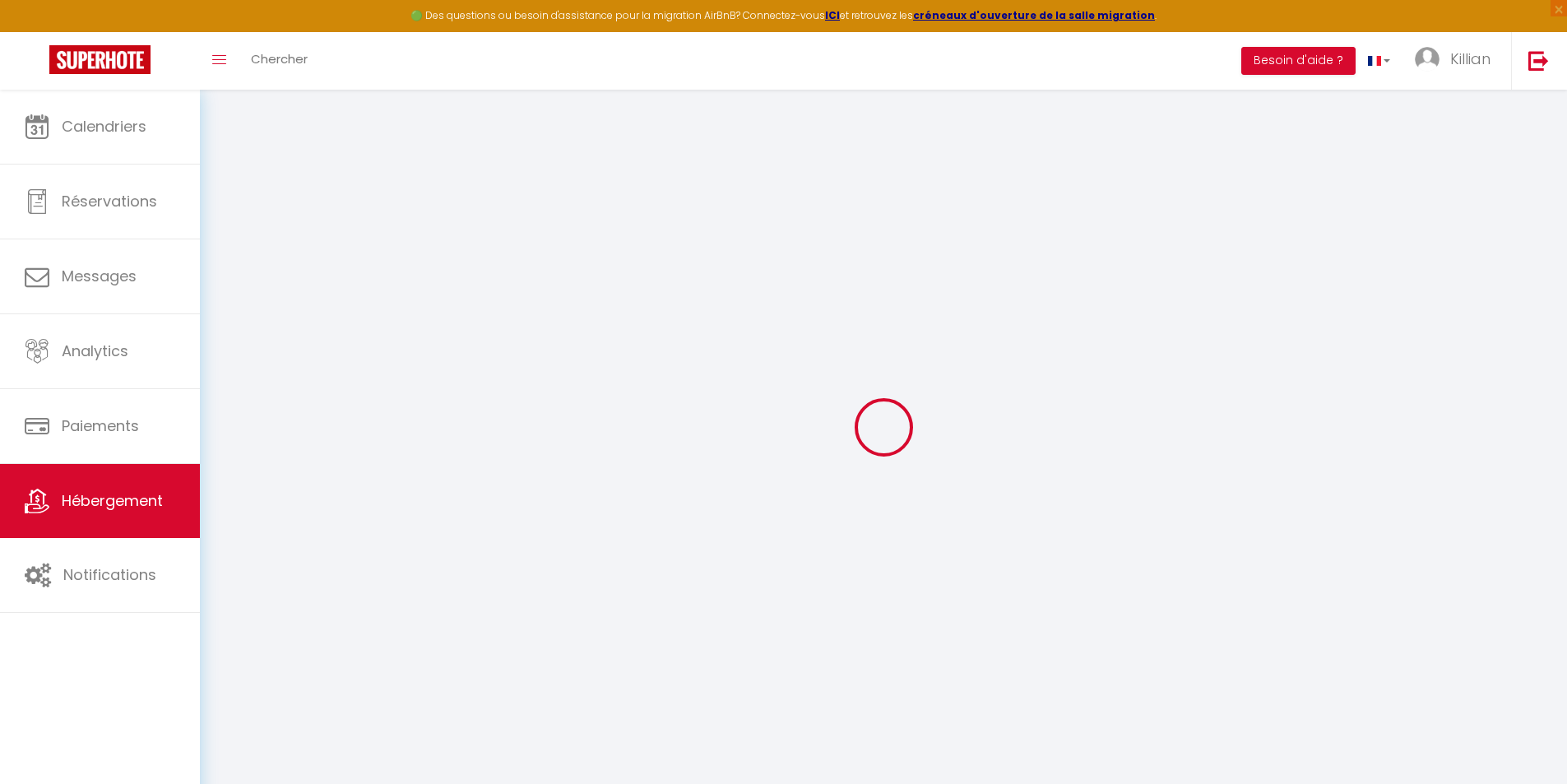
checkbox input "false"
checkbox input "true"
checkbox input "false"
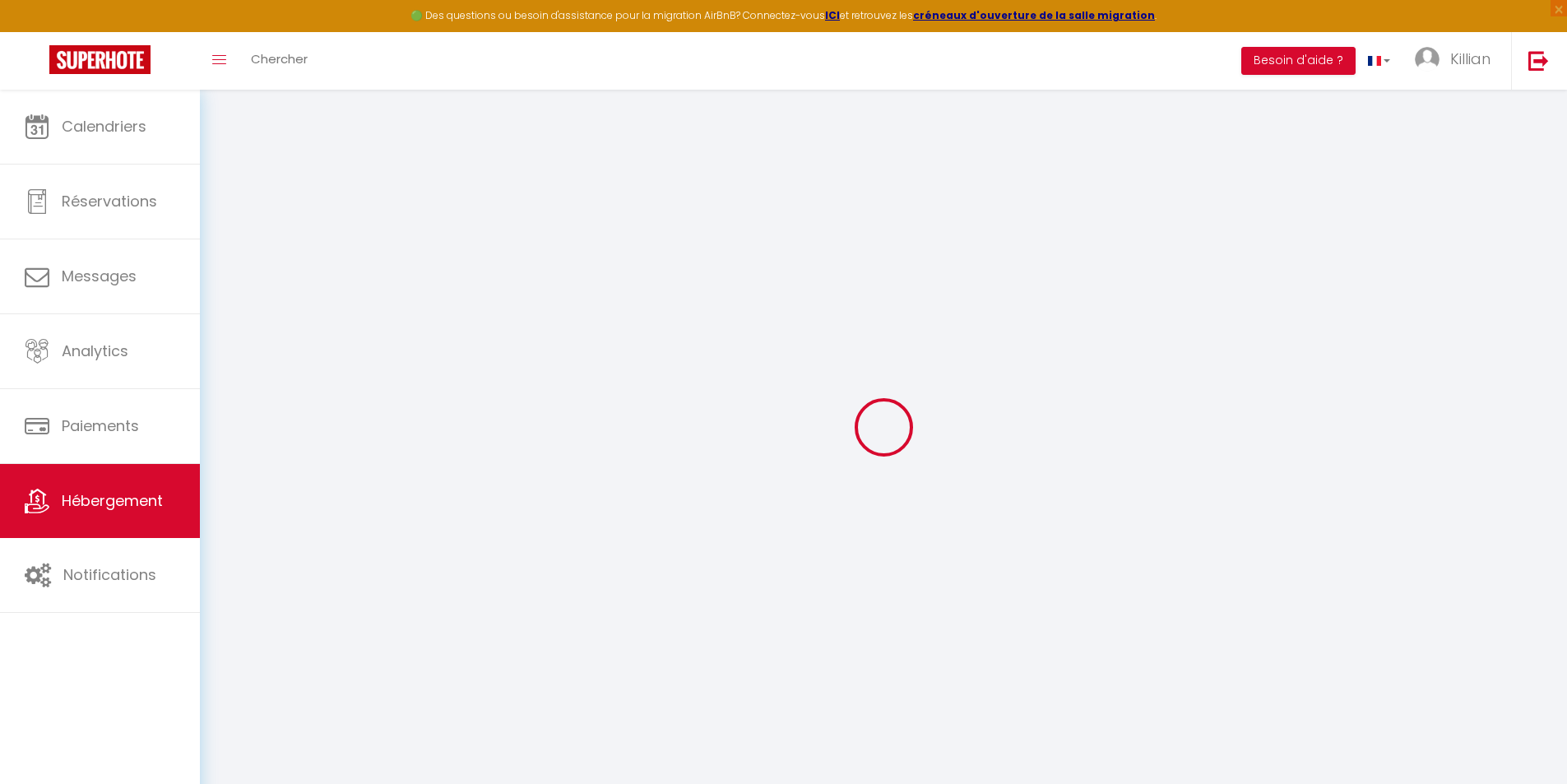
checkbox input "true"
checkbox input "false"
select select "16:00"
select select "23:45"
select select "11:00"
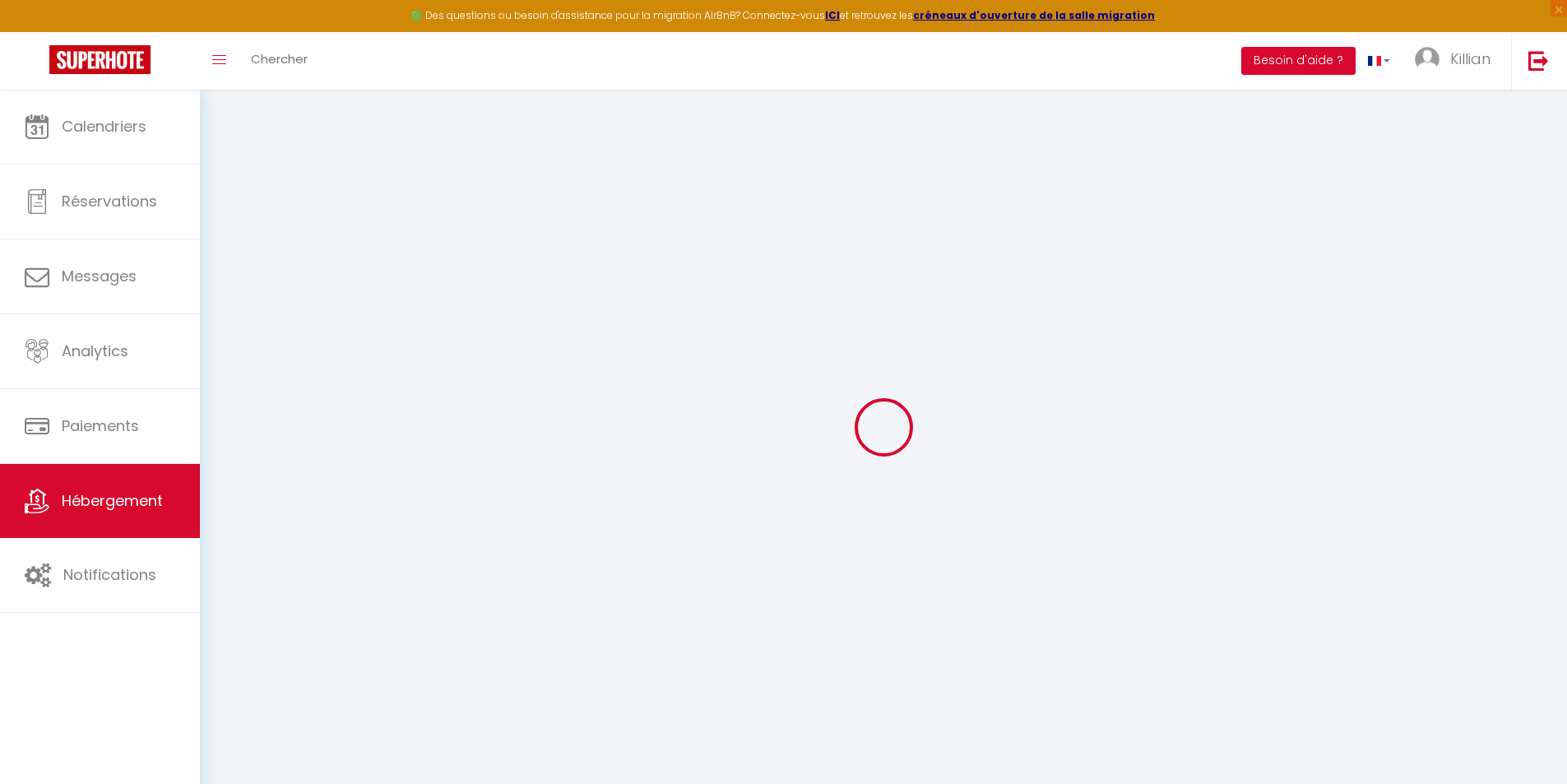
select select "30"
select select "120"
checkbox input "false"
checkbox input "true"
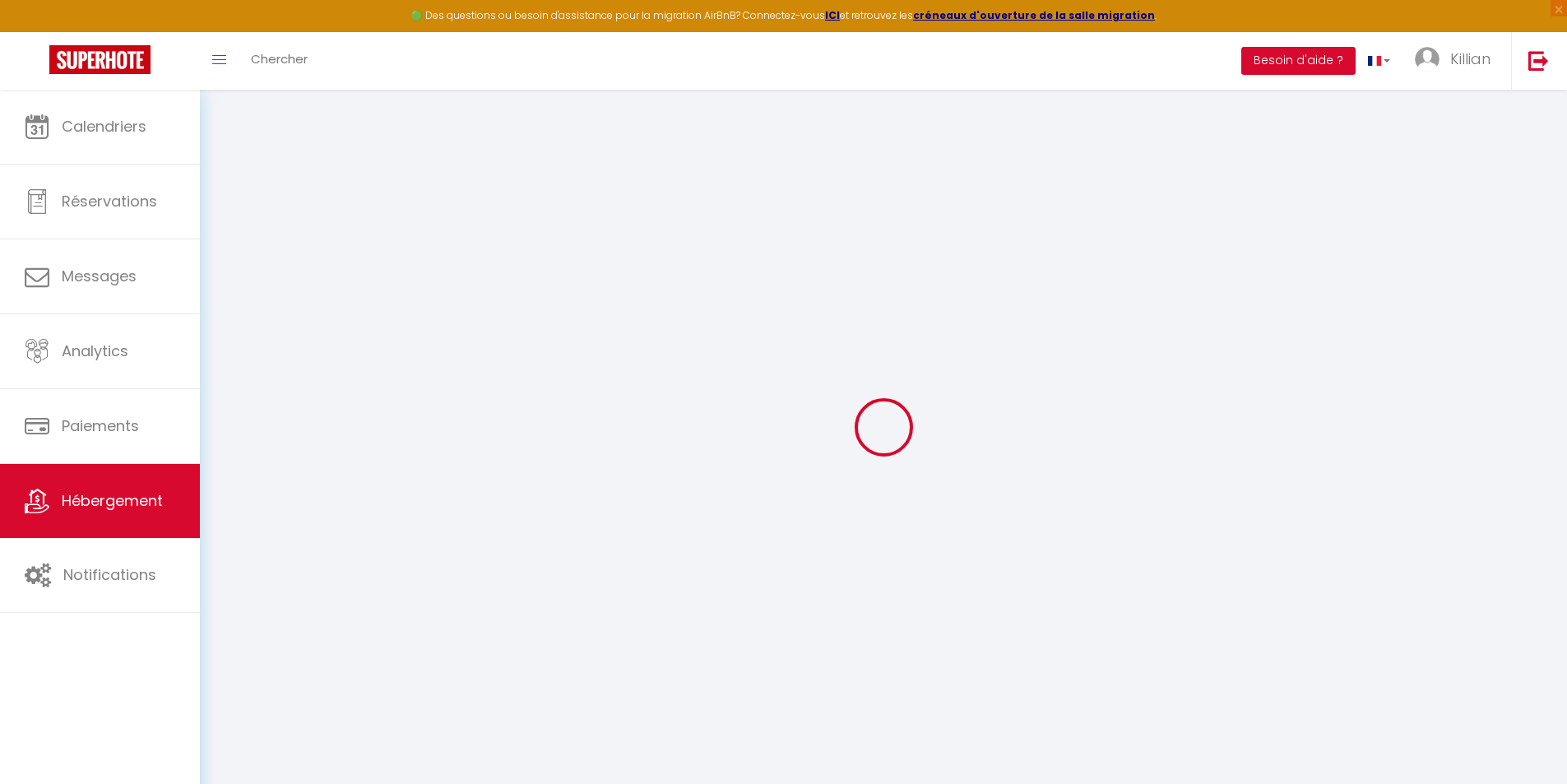
checkbox input "false"
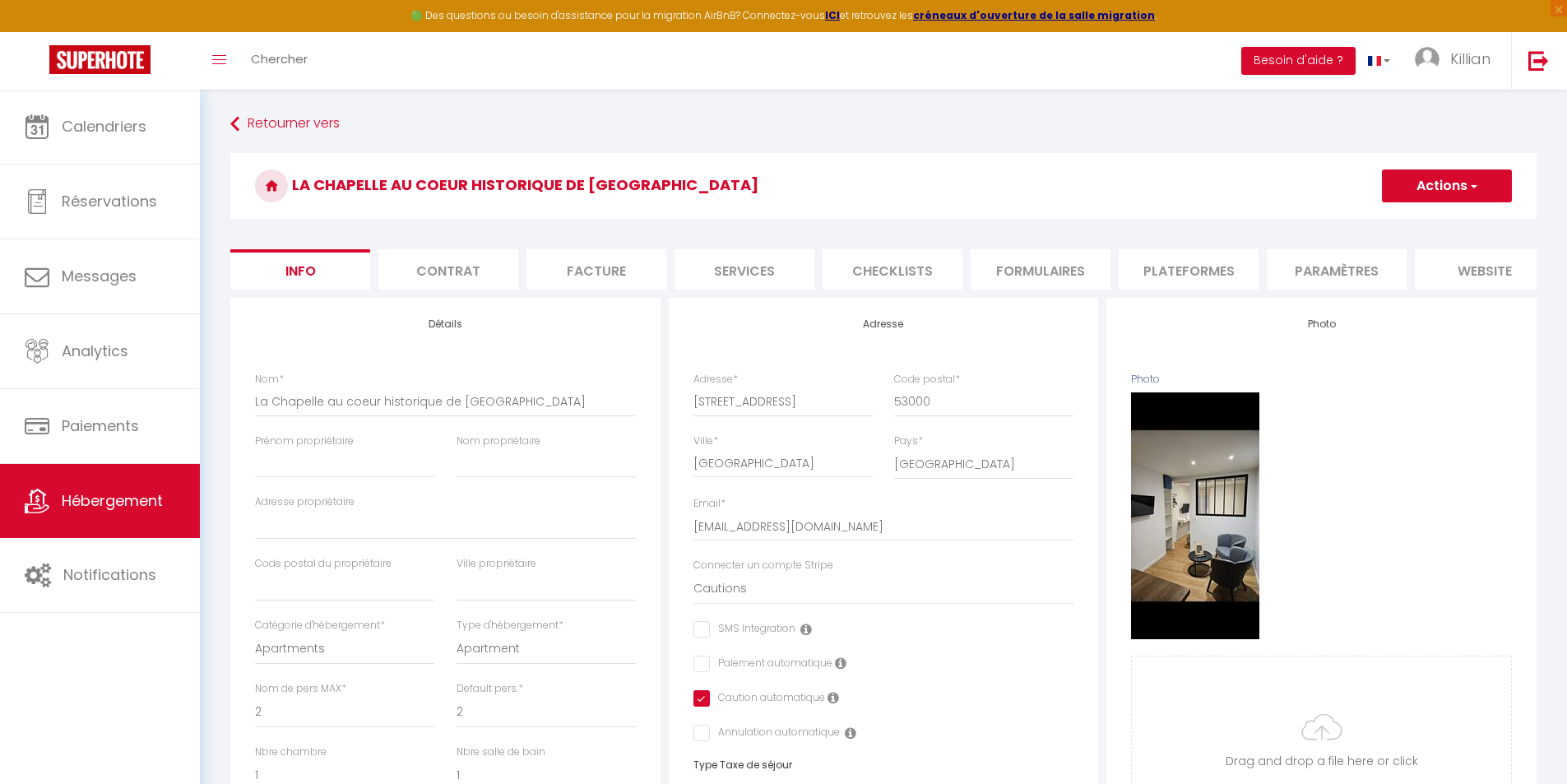
checkbox input "false"
checkbox input "true"
checkbox input "false"
drag, startPoint x: 814, startPoint y: 538, endPoint x: 674, endPoint y: 539, distance: 140.0
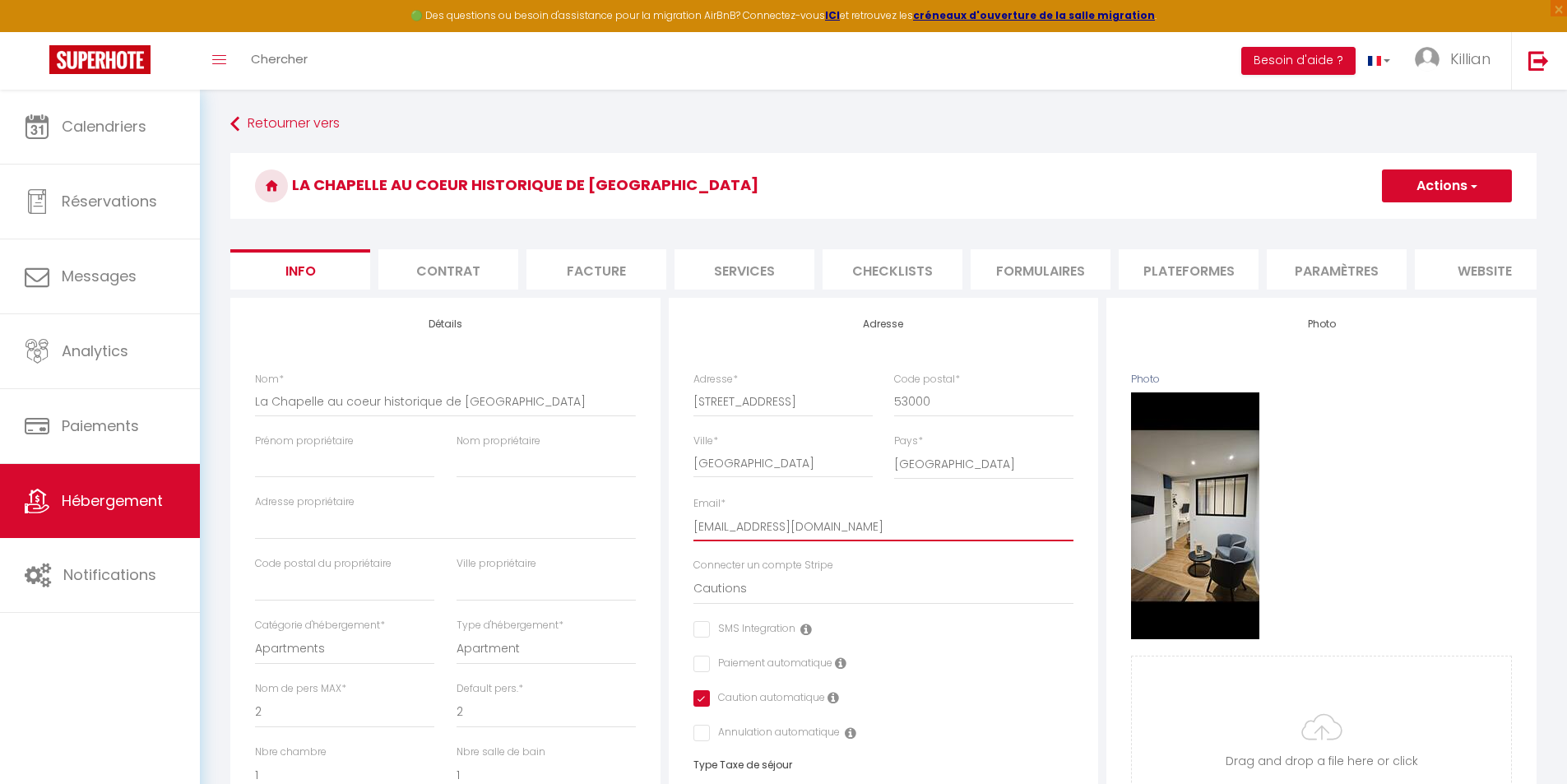
click at [676, 539] on div "Adresse Adresse * 29 Rue de Chapelle Code postal * 53000 Ville * Laval Pays * F…" at bounding box center [884, 702] width 430 height 808
click at [736, 270] on li "Services" at bounding box center [744, 269] width 140 height 40
select select
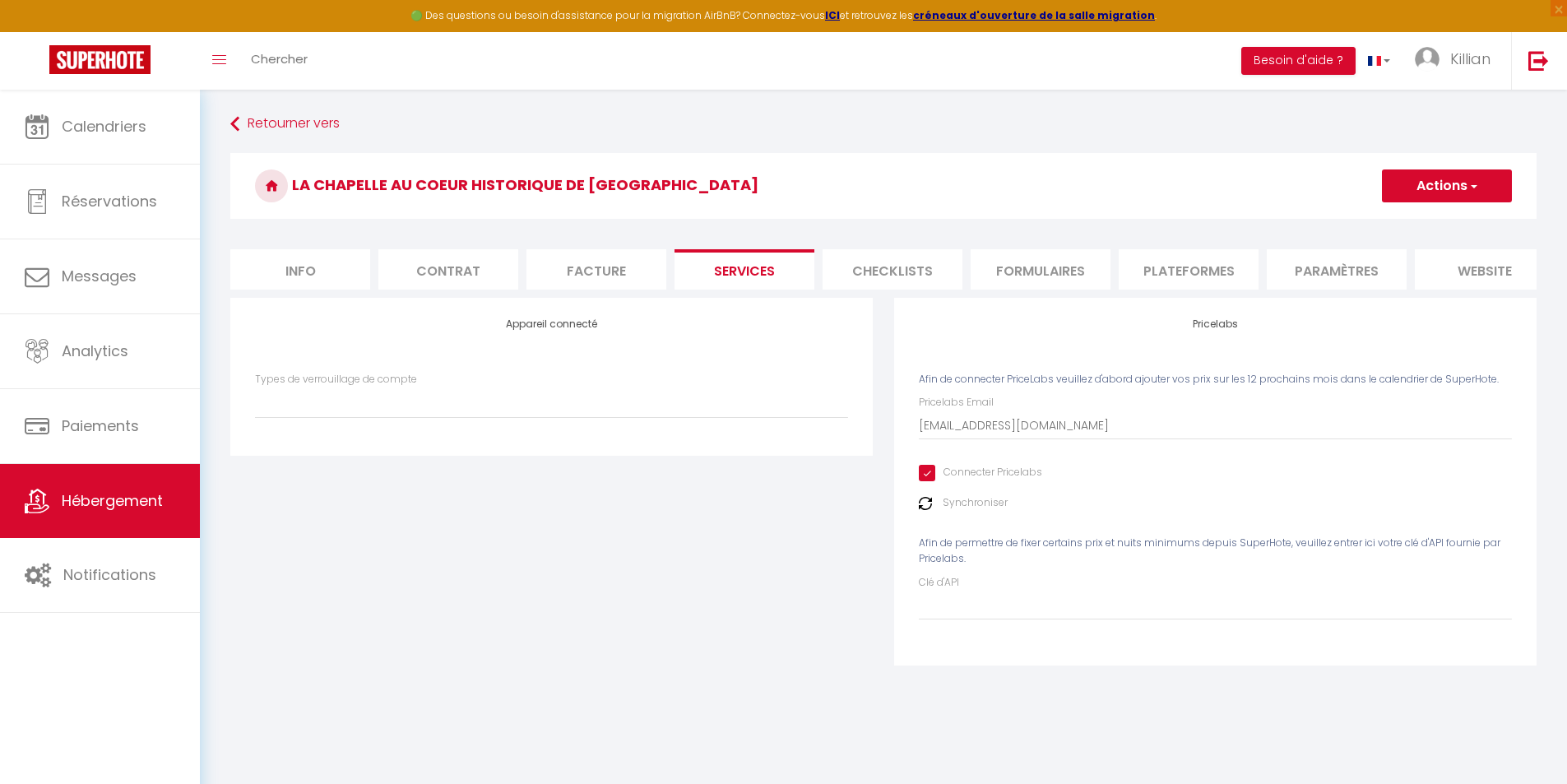
click at [851, 278] on li "Checklists" at bounding box center [892, 269] width 140 height 40
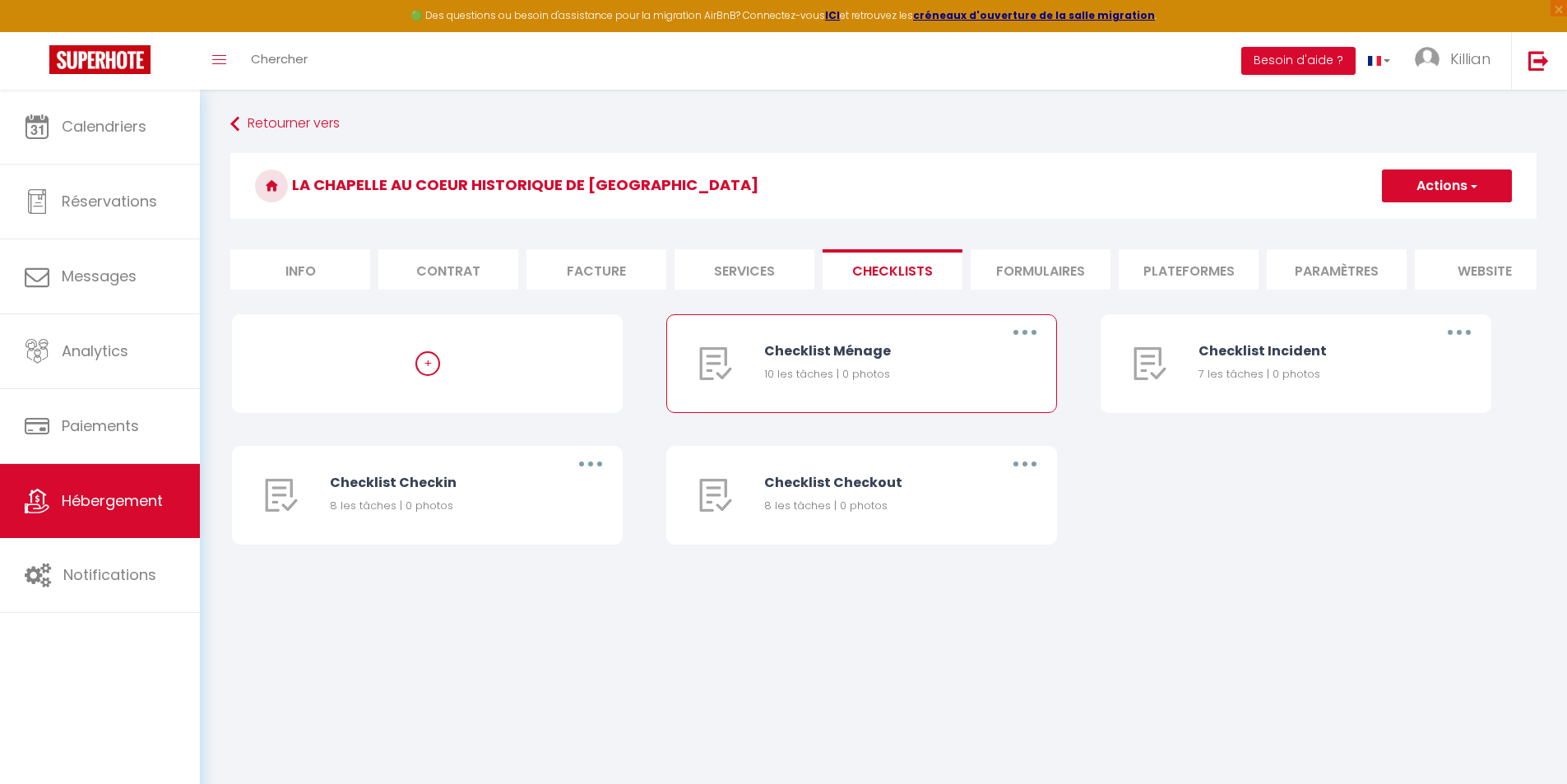
click at [1035, 345] on button "button" at bounding box center [1025, 332] width 46 height 26
click at [985, 376] on link "Editer" at bounding box center [983, 369] width 122 height 28
type input "Checklist Ménage"
type input "Procédure à suivre à la fin du ménage"
select select
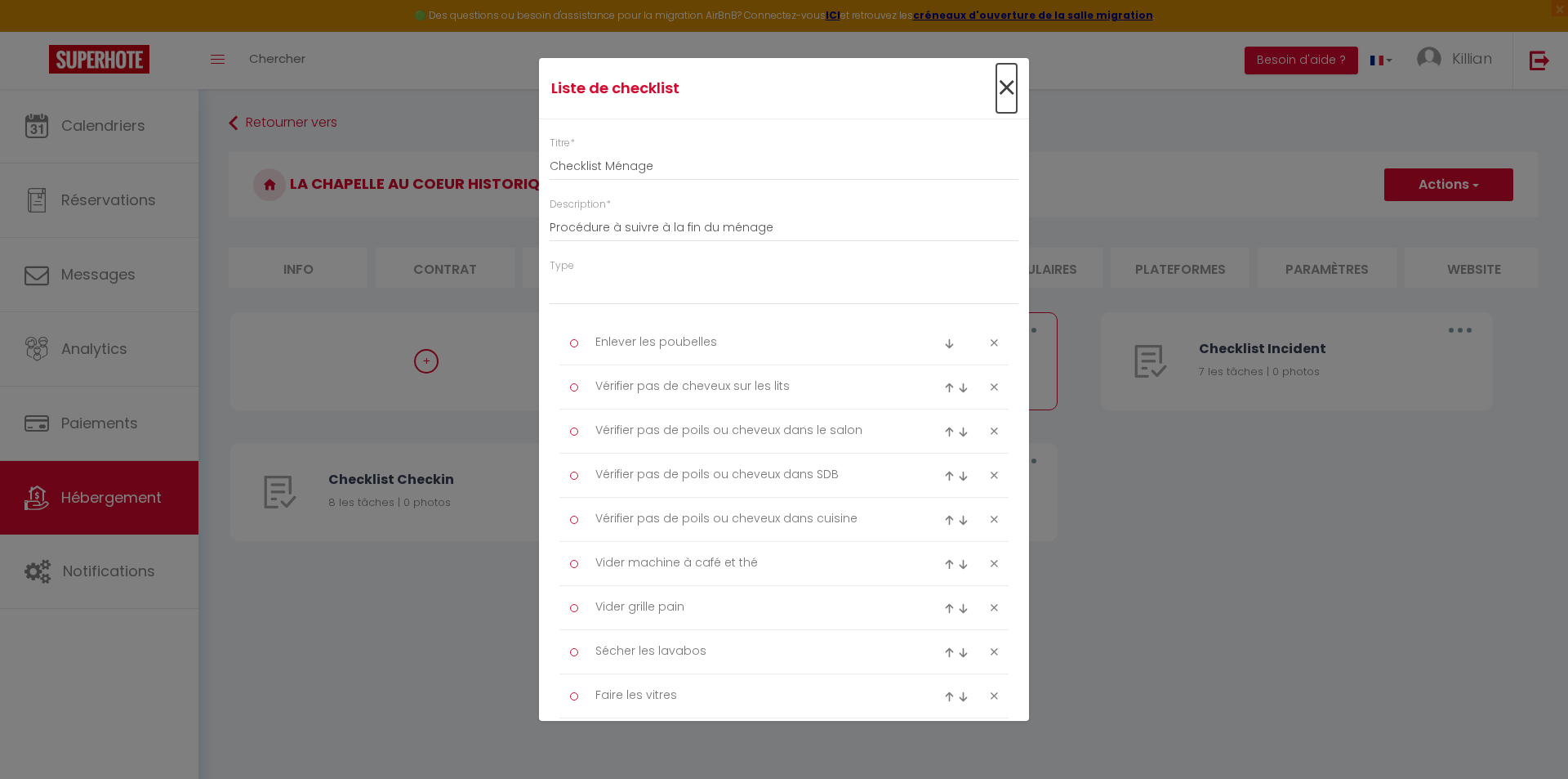
click at [997, 93] on span "×" at bounding box center [1006, 88] width 20 height 49
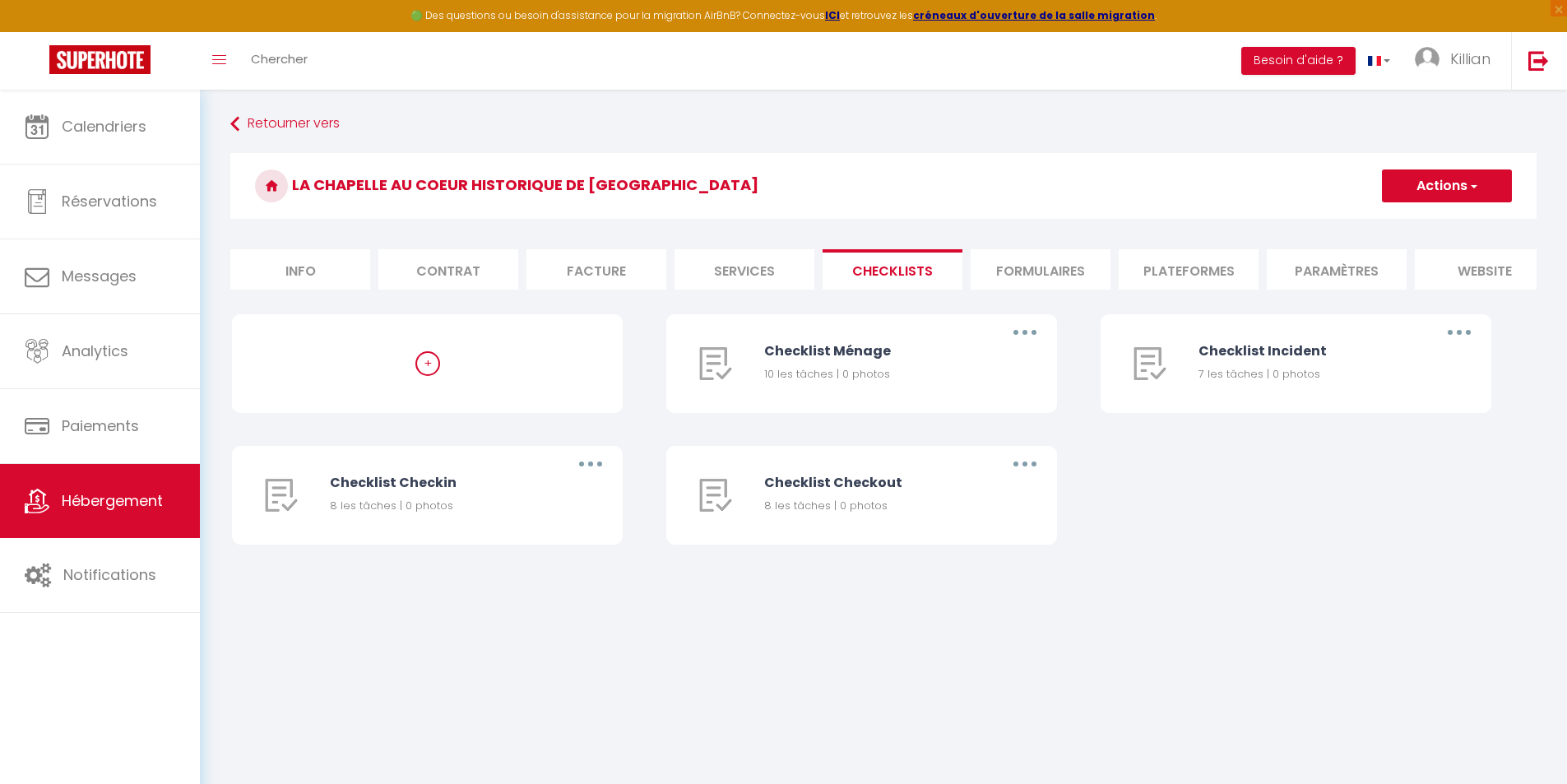
click at [1067, 273] on li "Formulaires" at bounding box center [1040, 269] width 140 height 40
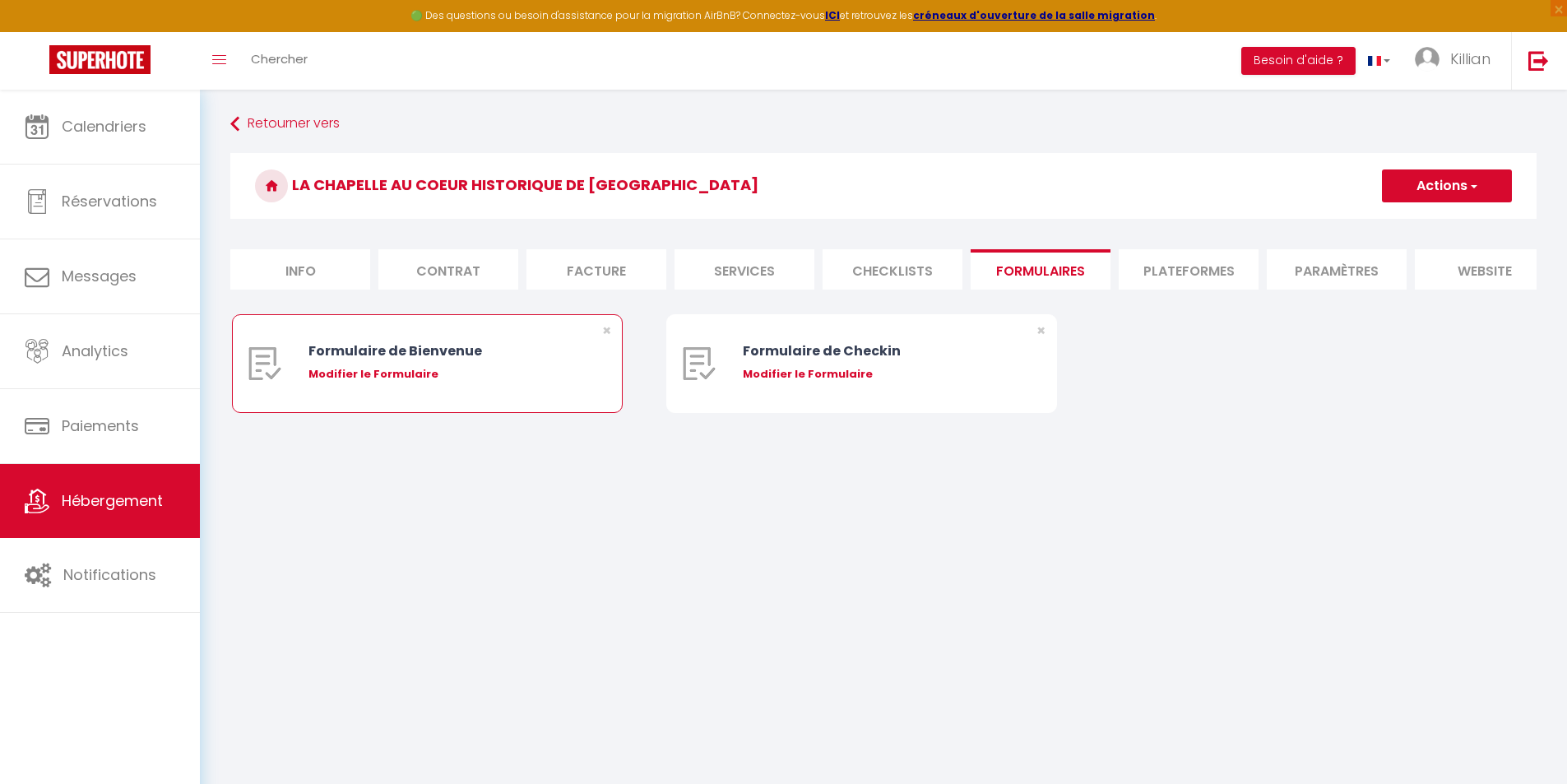
click at [397, 382] on div "Modifier le Formulaire" at bounding box center [444, 373] width 271 height 17
select select
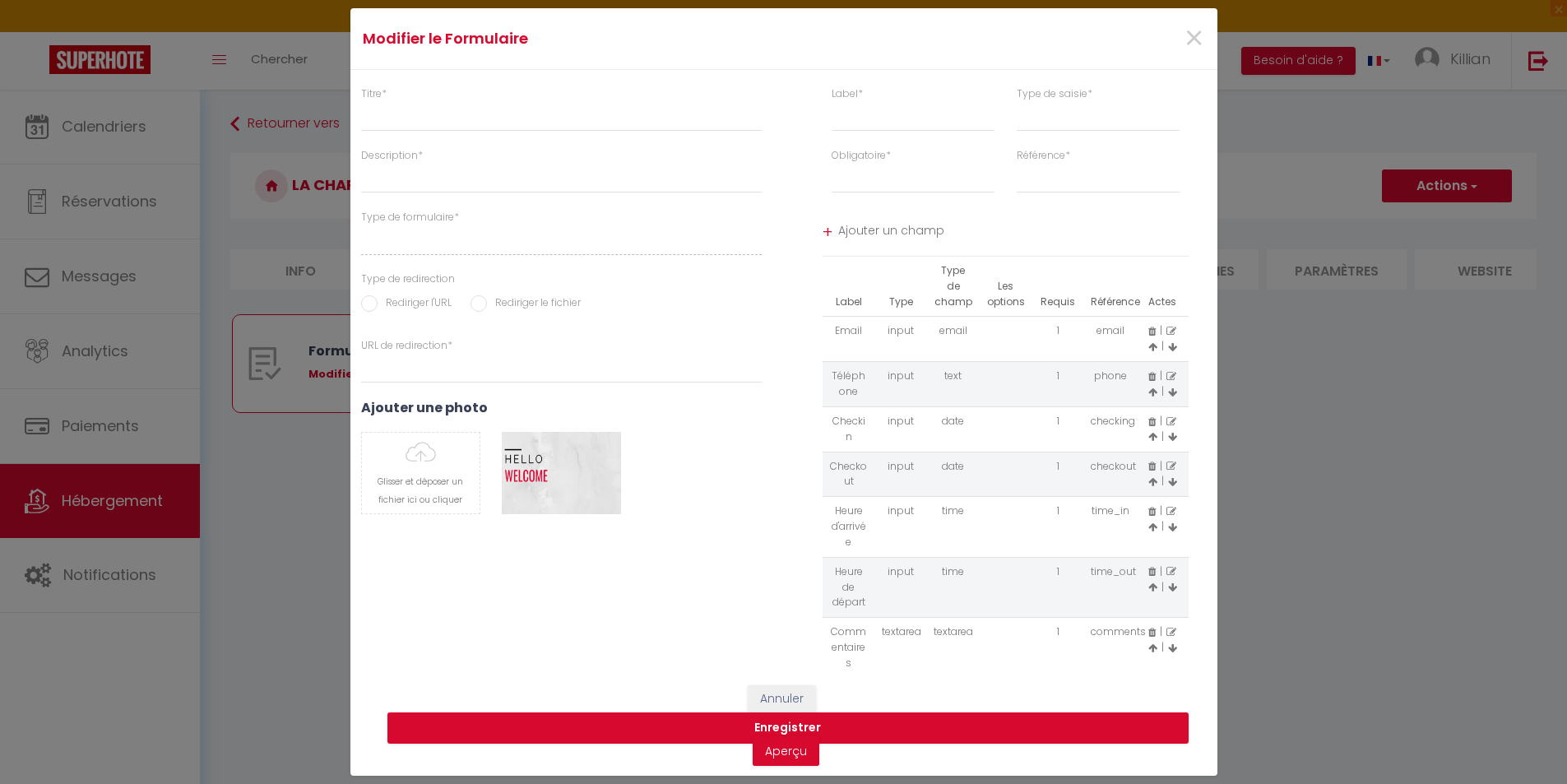
type input "Formulaire de Bienvenue"
type input "Afin de préparer au mieux votre arrivée et recevoir votre Guide de Bienvenue, j…"
select select "[object Object]"
radio input "true"
type input "https://superhote.com/confirmation"
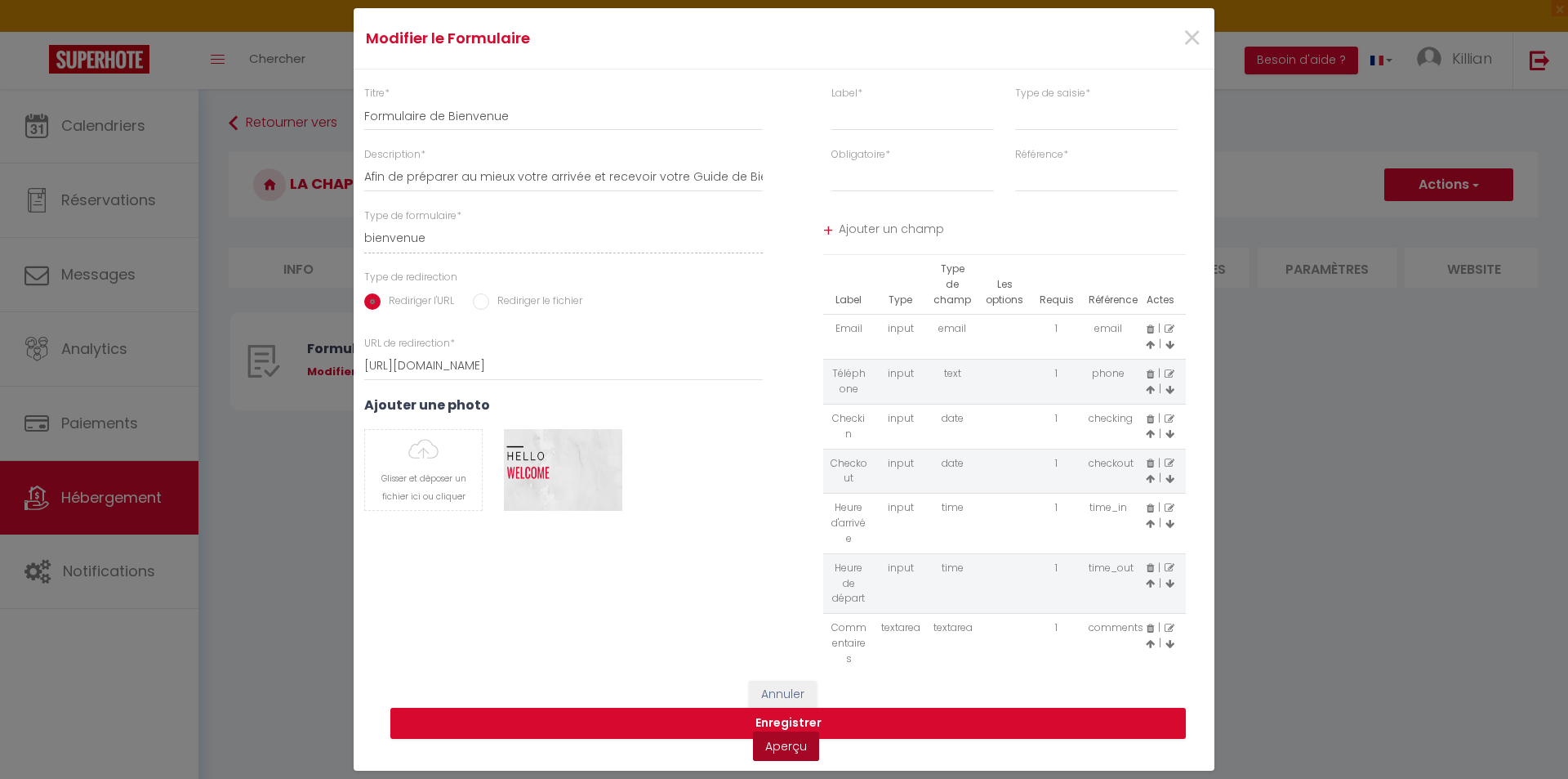
click at [785, 754] on link "Aperçu" at bounding box center [786, 746] width 66 height 29
click at [1189, 37] on span "×" at bounding box center [1191, 38] width 20 height 49
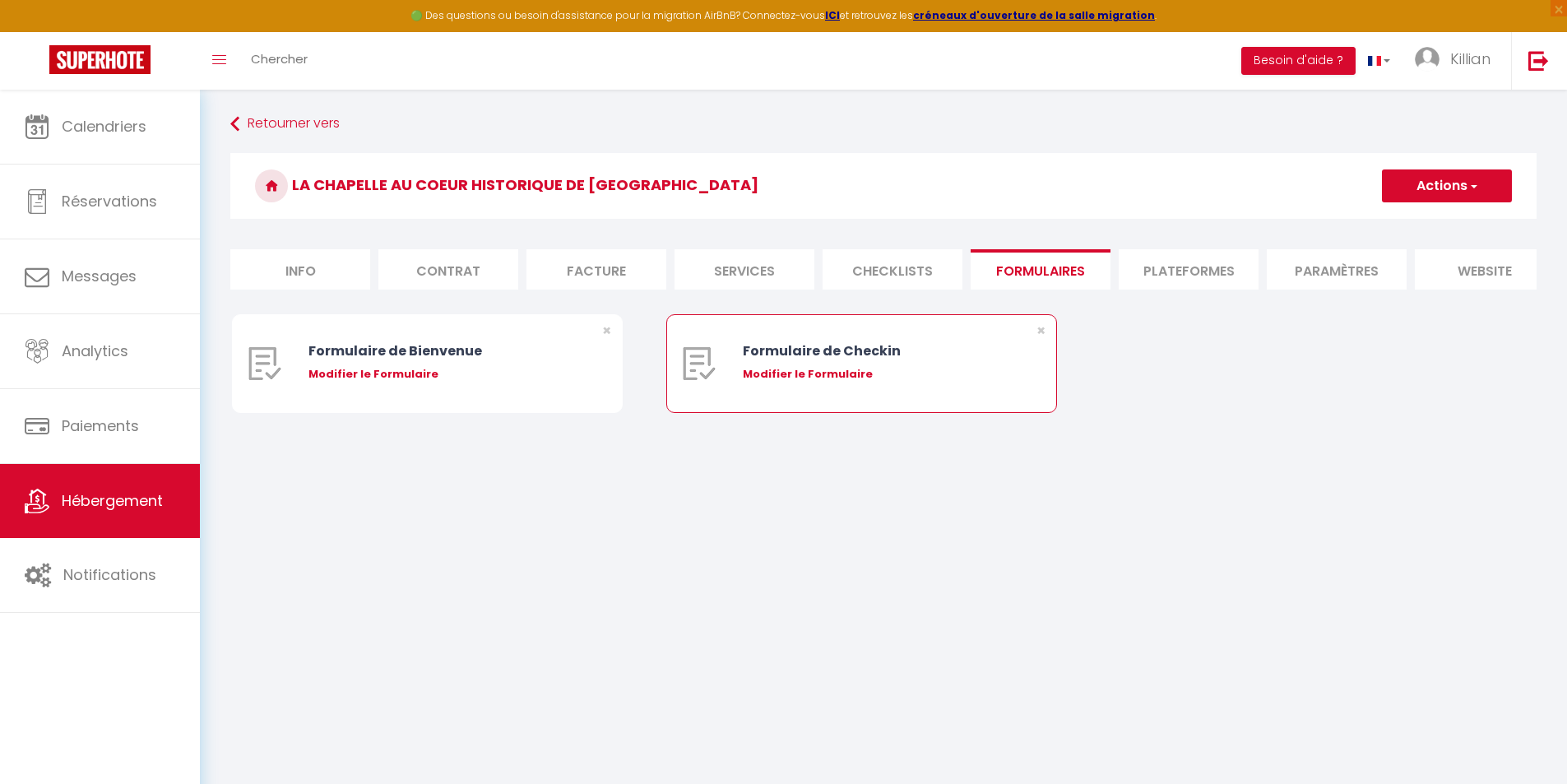
click at [834, 382] on div "Modifier le Formulaire" at bounding box center [879, 373] width 271 height 17
type input "Formulaire de Checkin"
type input "Afin de confirmer votre arrivée et recevoir la procédure d'accès à l'appartemen…"
select select "[object Object]"
radio input "true"
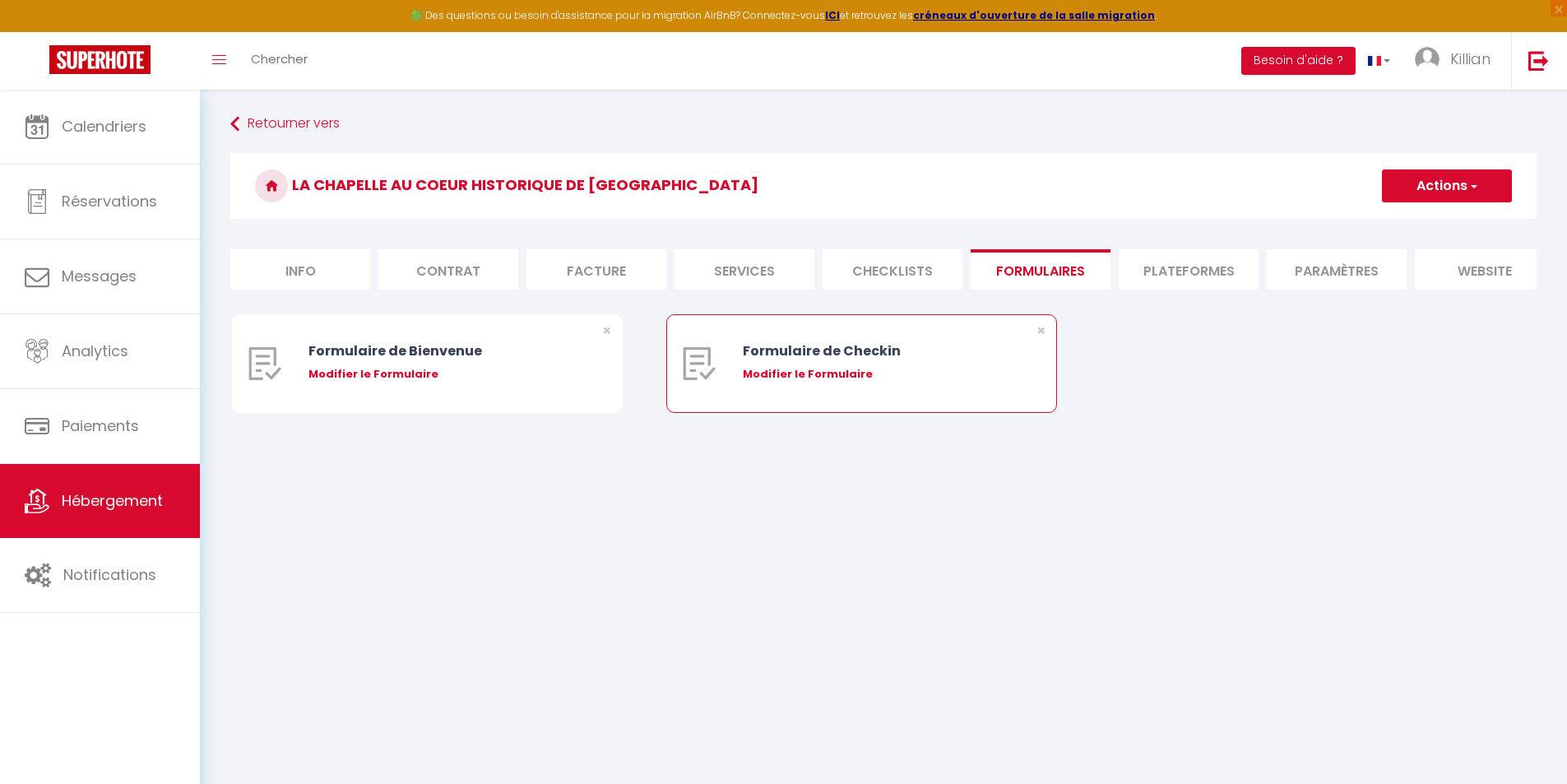
type input "https://superhote.com/confirmation"
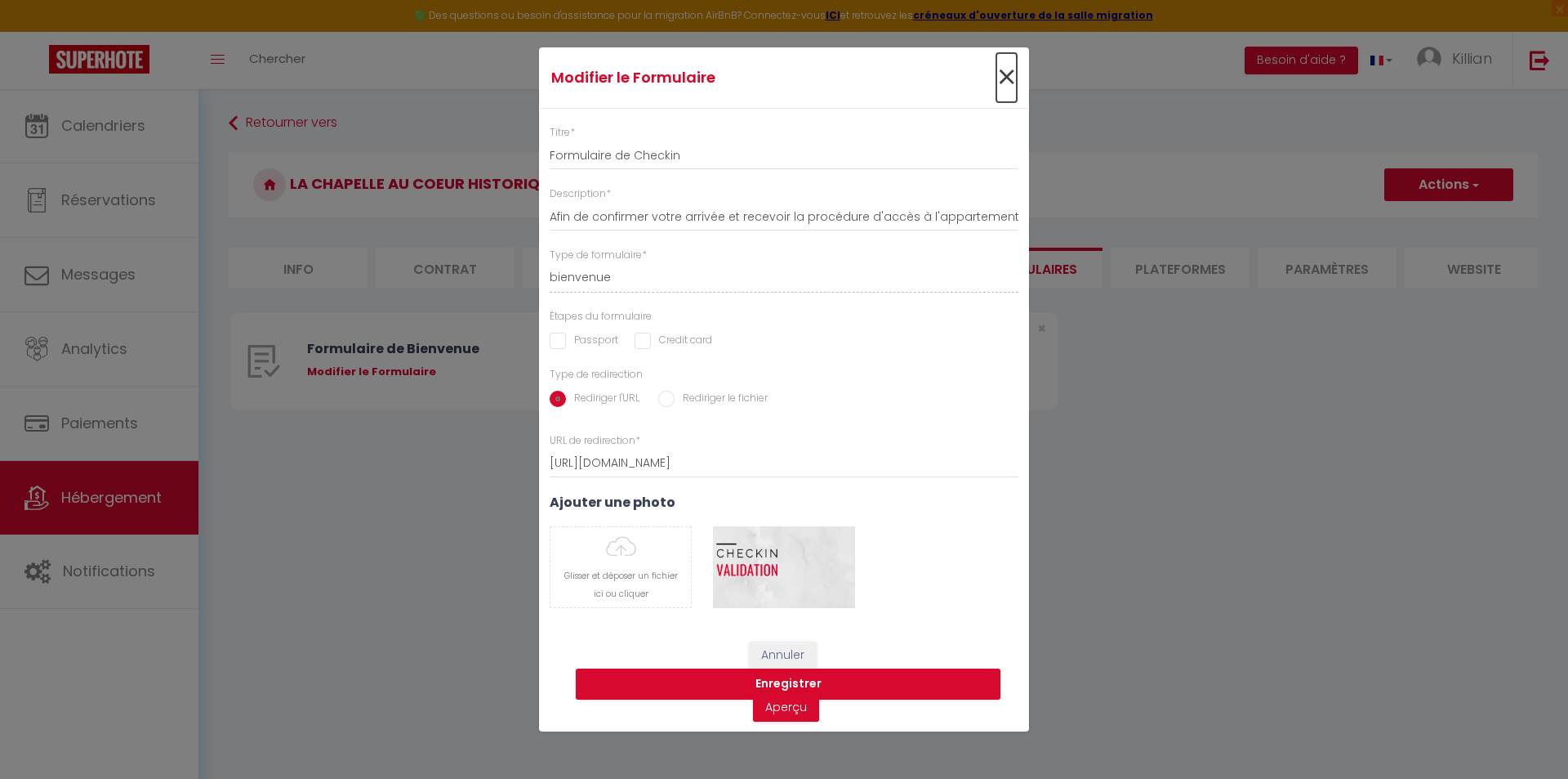
click at [1007, 82] on span "×" at bounding box center [1006, 78] width 20 height 49
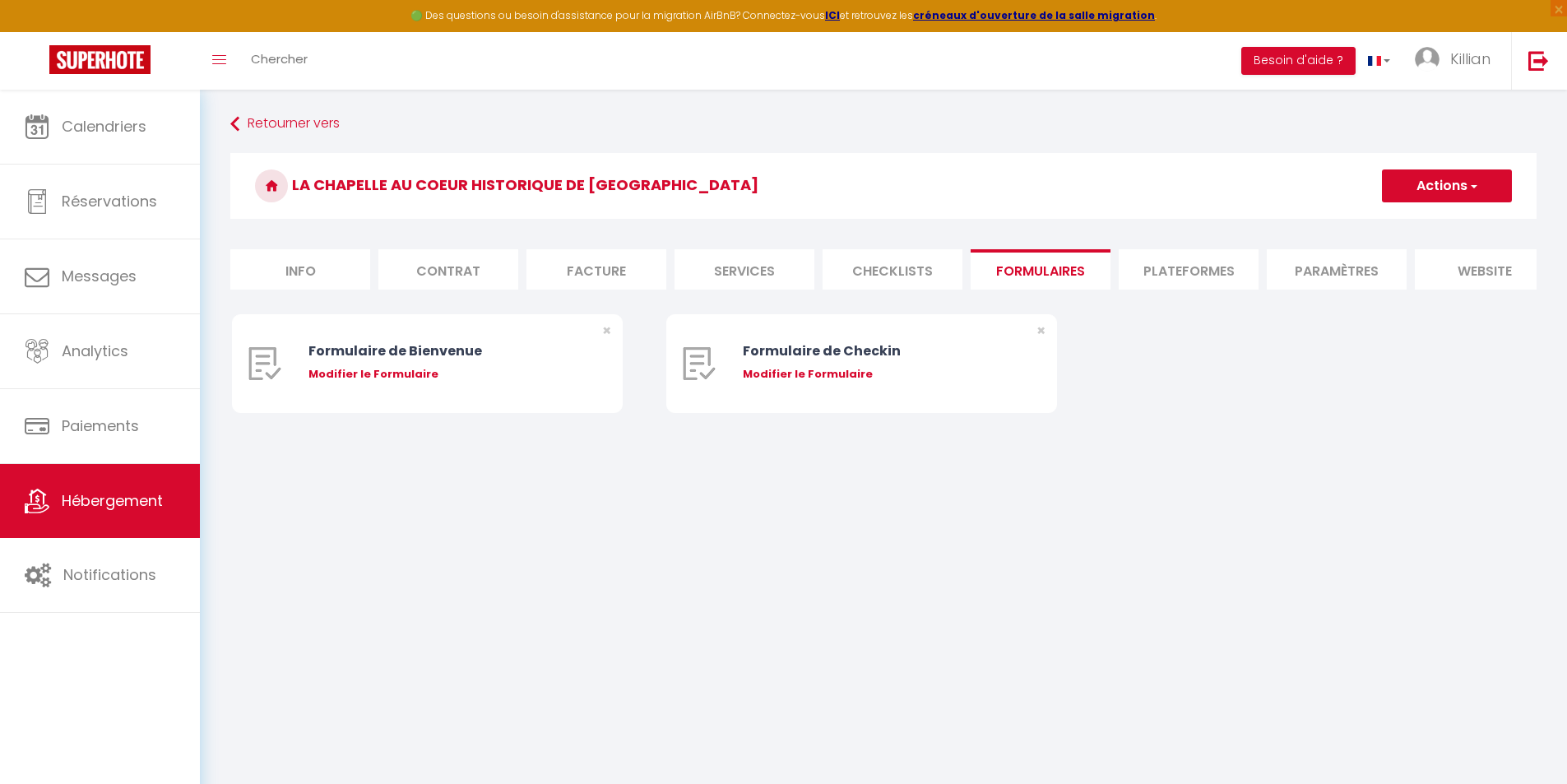
click at [1148, 276] on li "Plateformes" at bounding box center [1188, 269] width 140 height 40
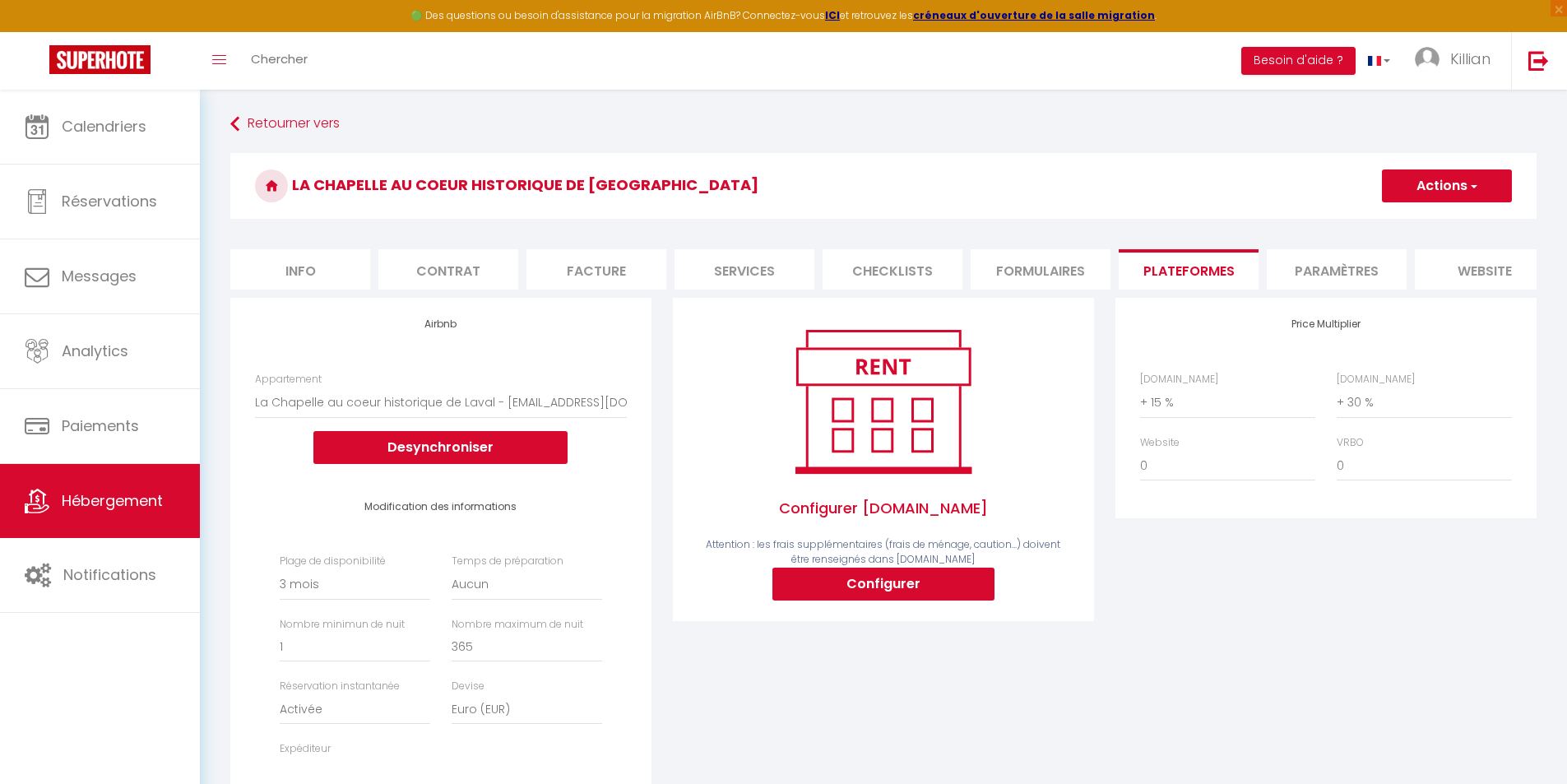
select select
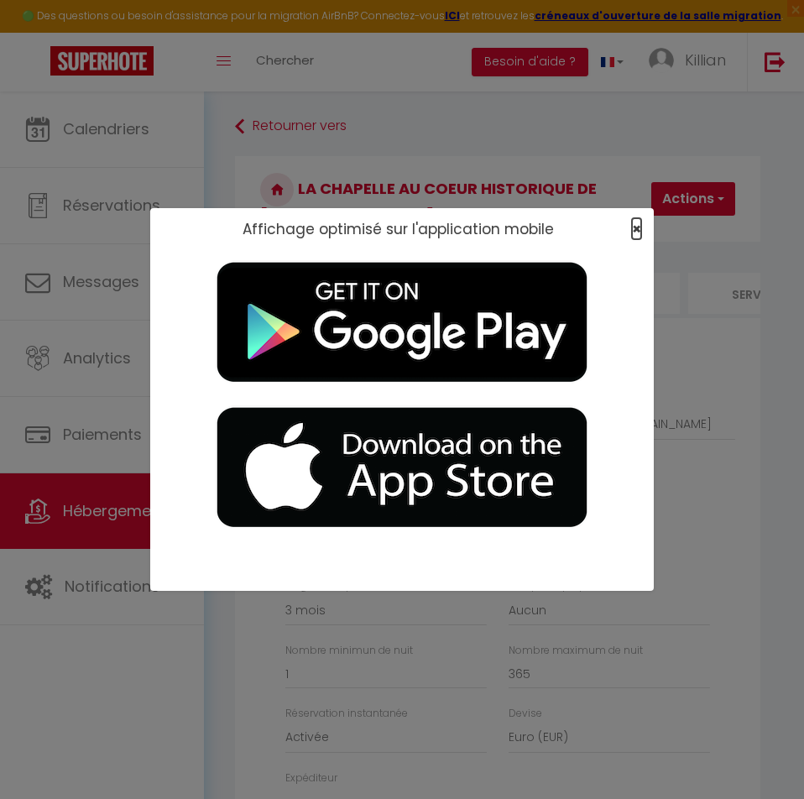
click at [634, 226] on span "×" at bounding box center [636, 228] width 9 height 21
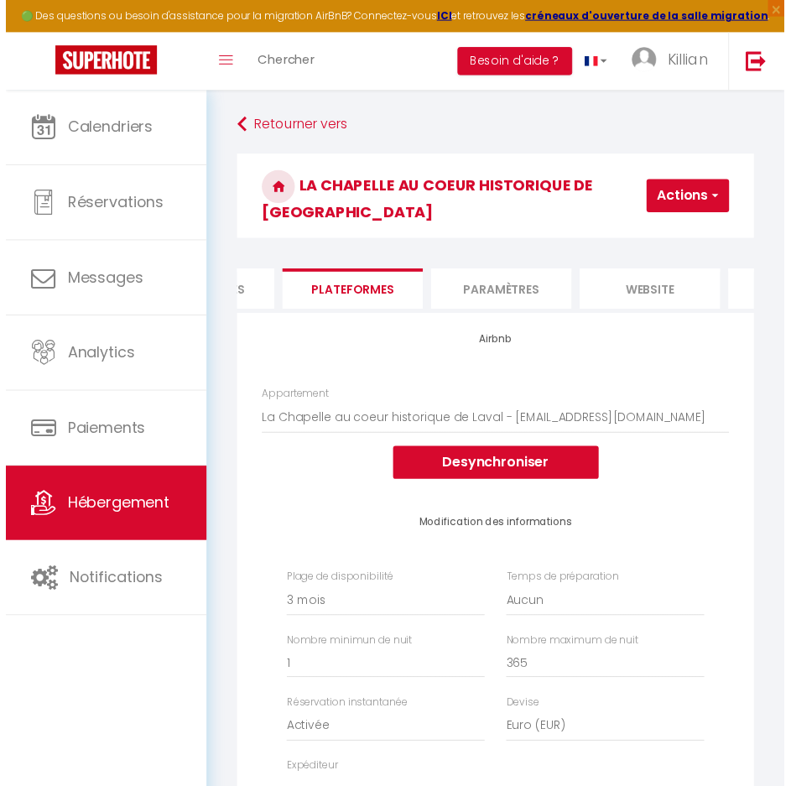
scroll to position [0, 870]
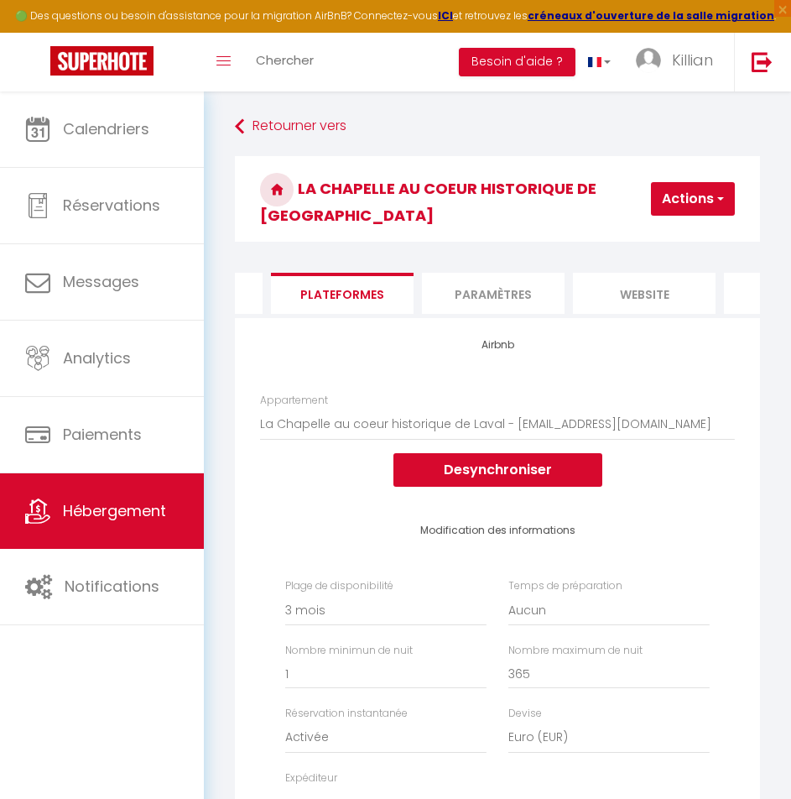
click at [512, 273] on li "Paramètres" at bounding box center [493, 293] width 143 height 41
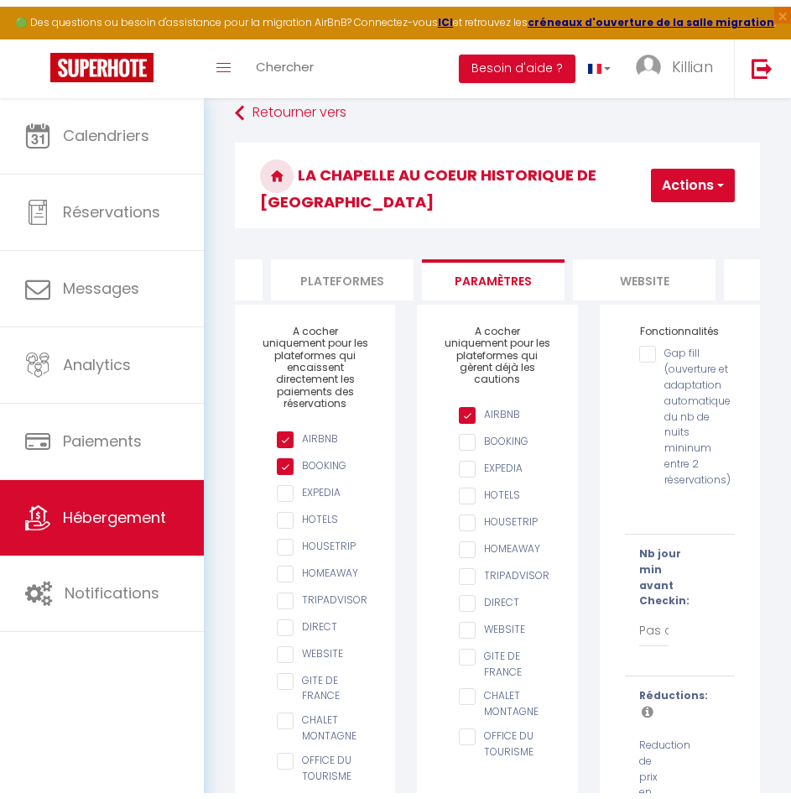
scroll to position [0, 985]
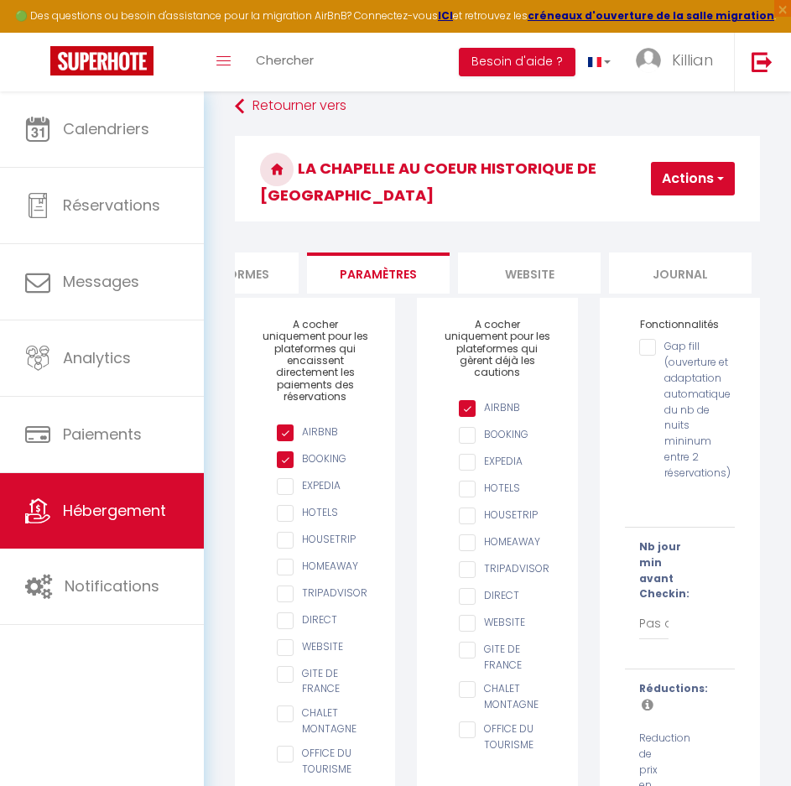
click at [557, 253] on li "website" at bounding box center [529, 273] width 143 height 41
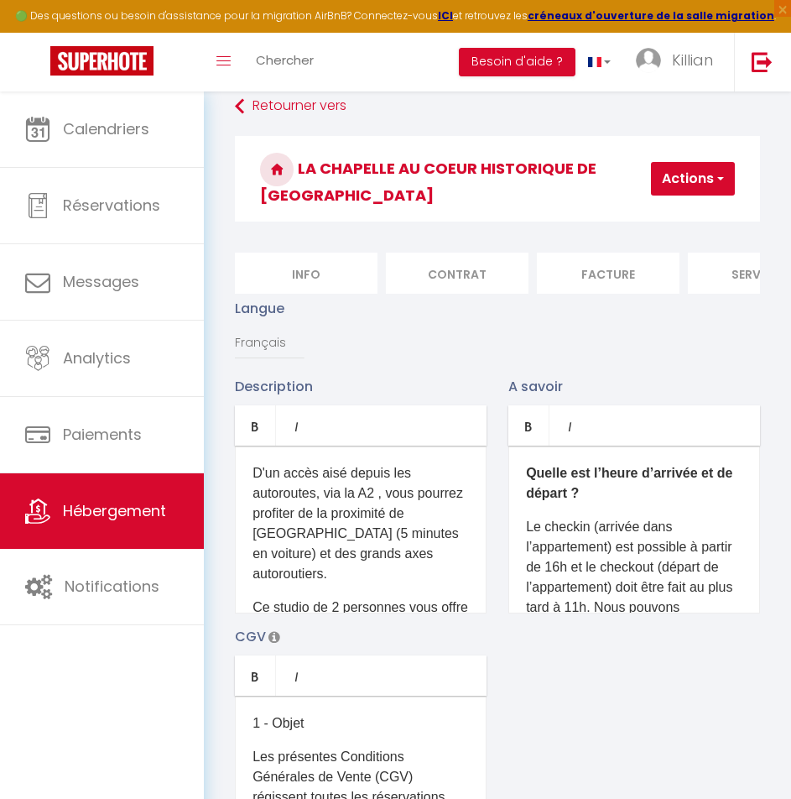
click at [424, 263] on li "Contrat" at bounding box center [457, 273] width 143 height 41
checkbox input "false"
checkbox input "true"
checkbox input "false"
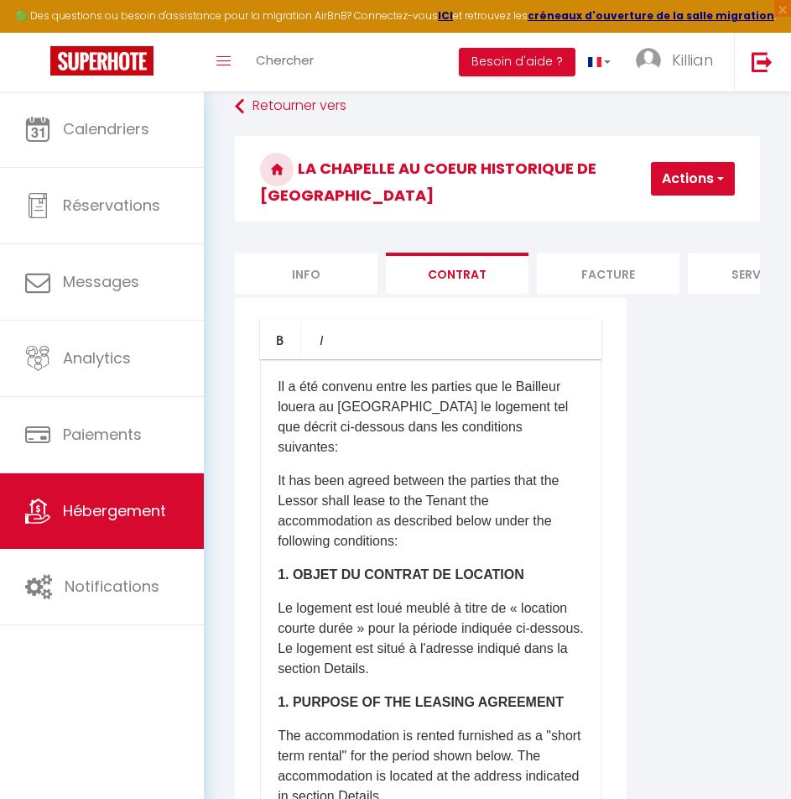
click at [341, 254] on li "Info" at bounding box center [306, 273] width 143 height 41
checkbox input "false"
checkbox input "true"
checkbox input "false"
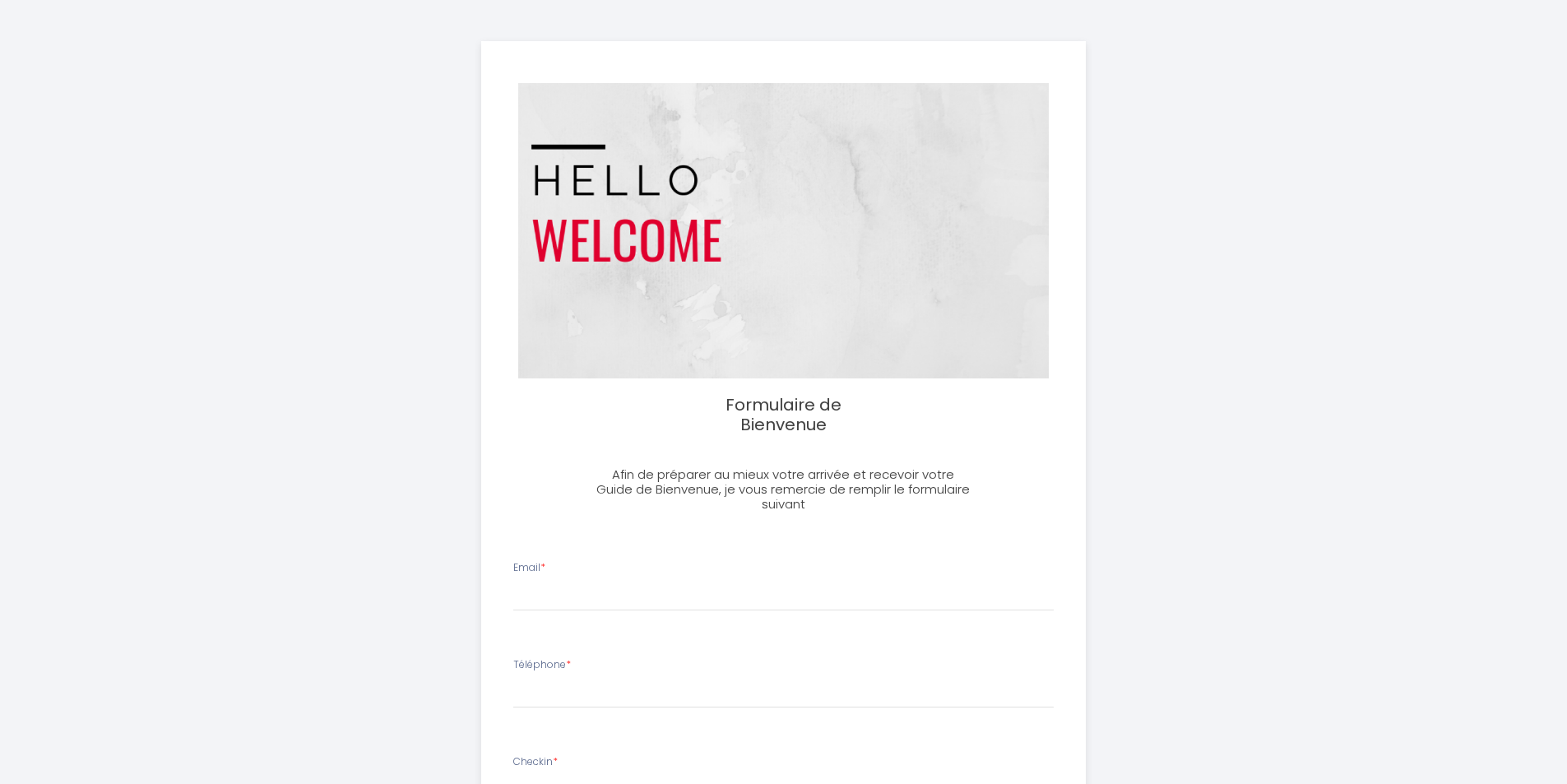
select select
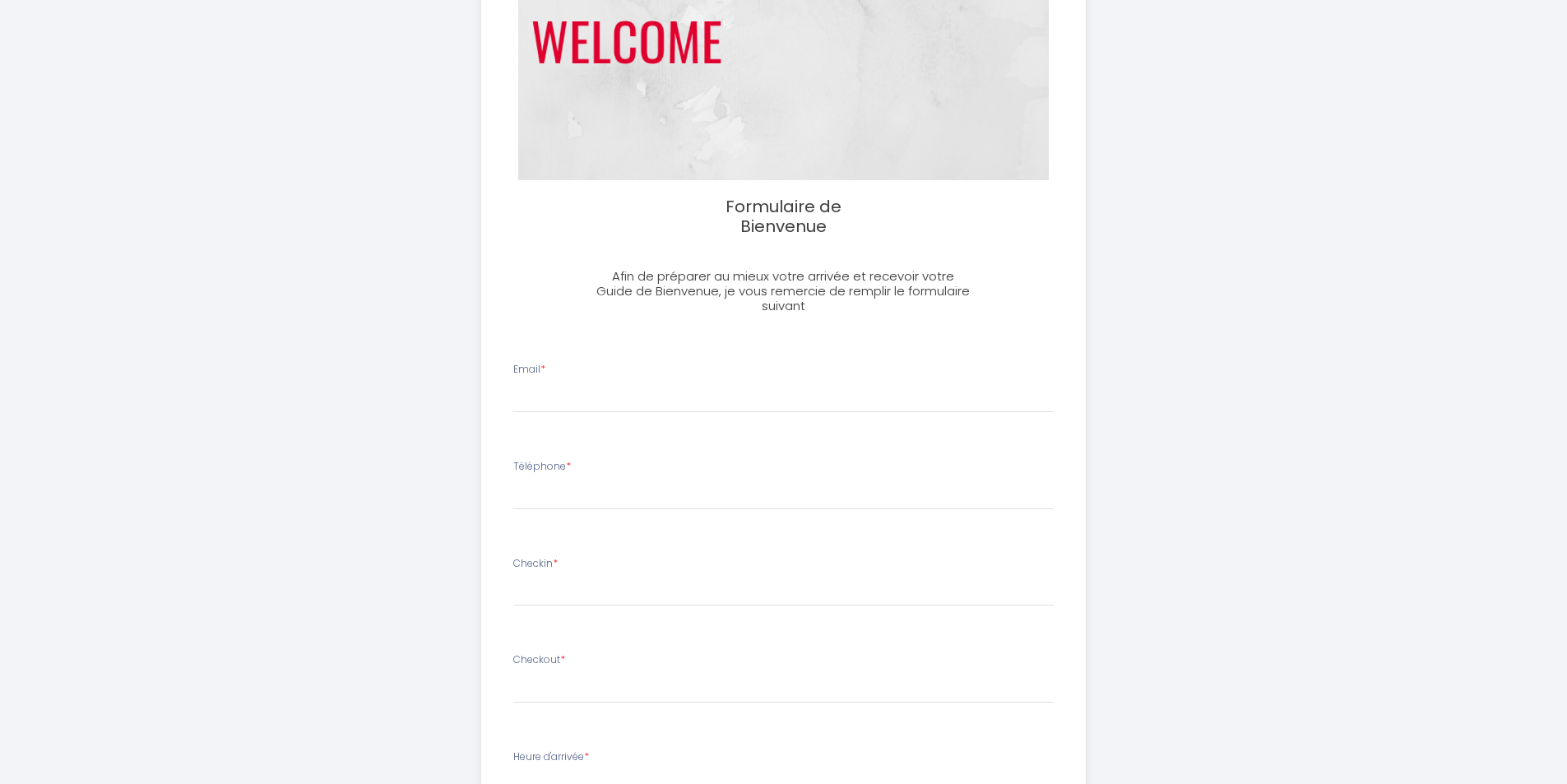
scroll to position [247, 0]
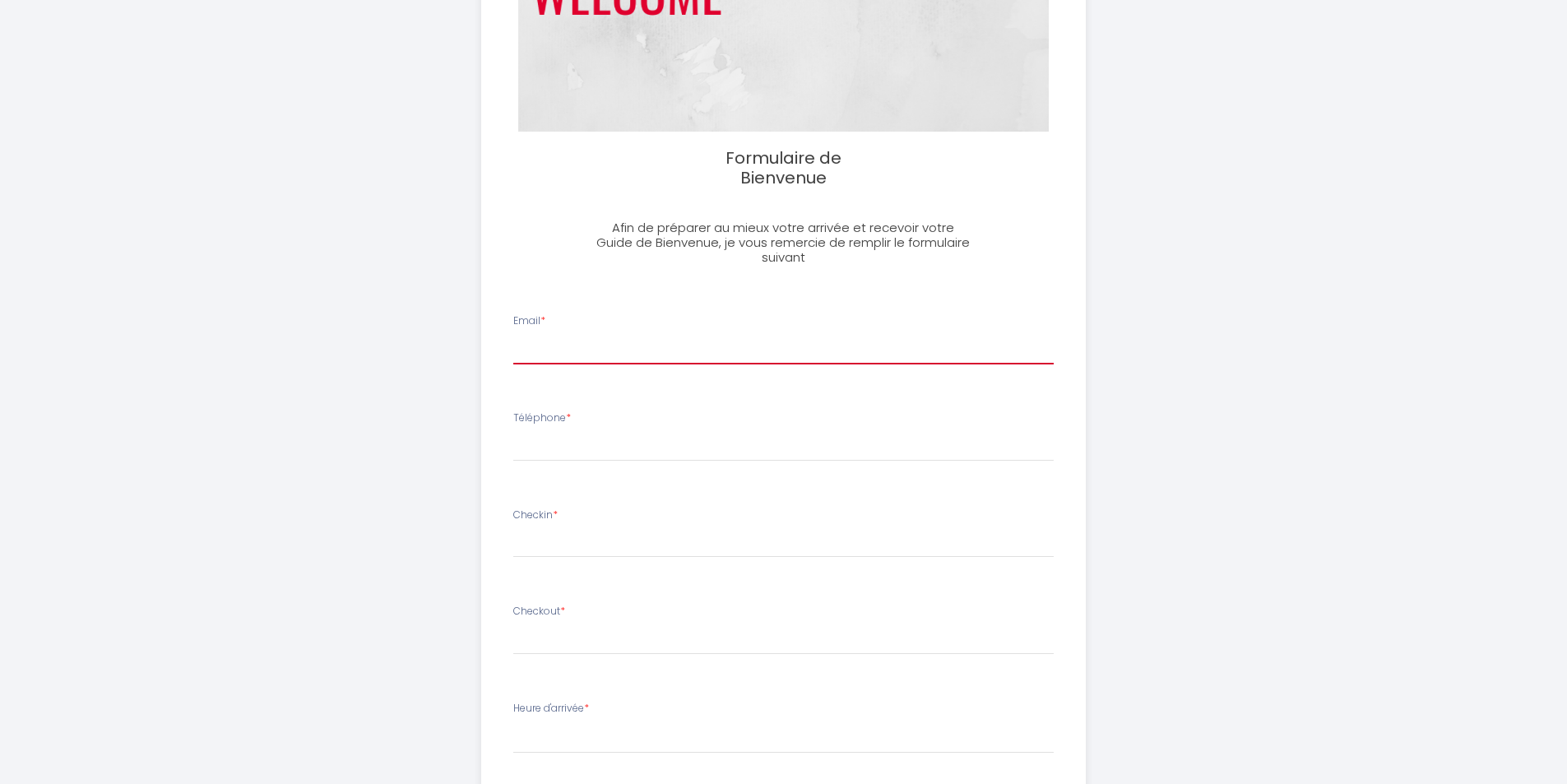
click at [541, 350] on input "Email *" at bounding box center [784, 350] width 540 height 29
click at [545, 452] on input "Téléphone *" at bounding box center [784, 447] width 540 height 29
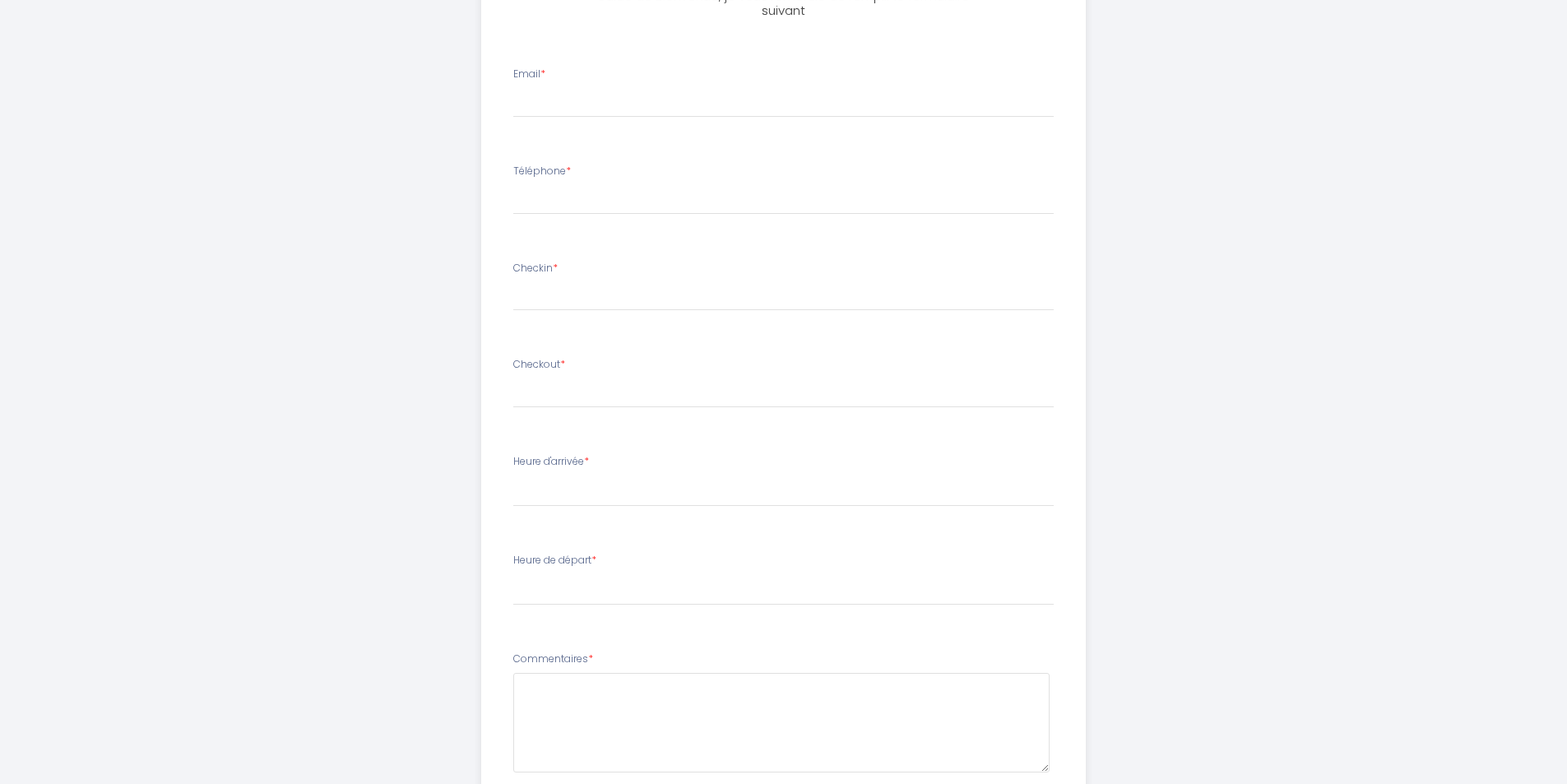
click at [500, 421] on li "Checkout * < Sep 2025 > Sun Mon Tue Wed Thu Fri Sat 1 2 3 4 5 6 7 8 9 10 11 12 …" at bounding box center [784, 390] width 581 height 87
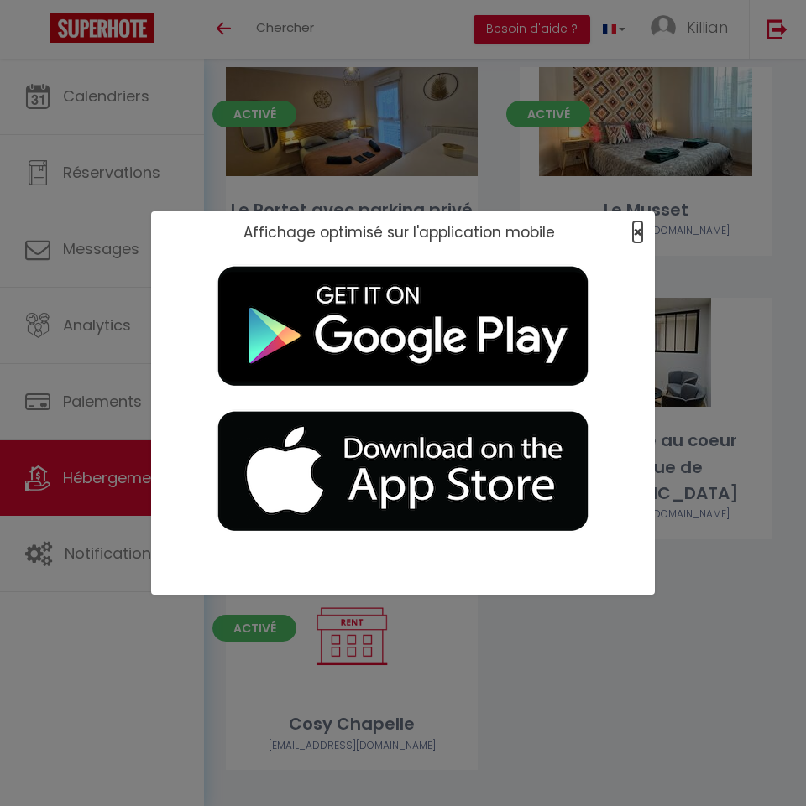
click at [637, 231] on span "×" at bounding box center [637, 232] width 9 height 21
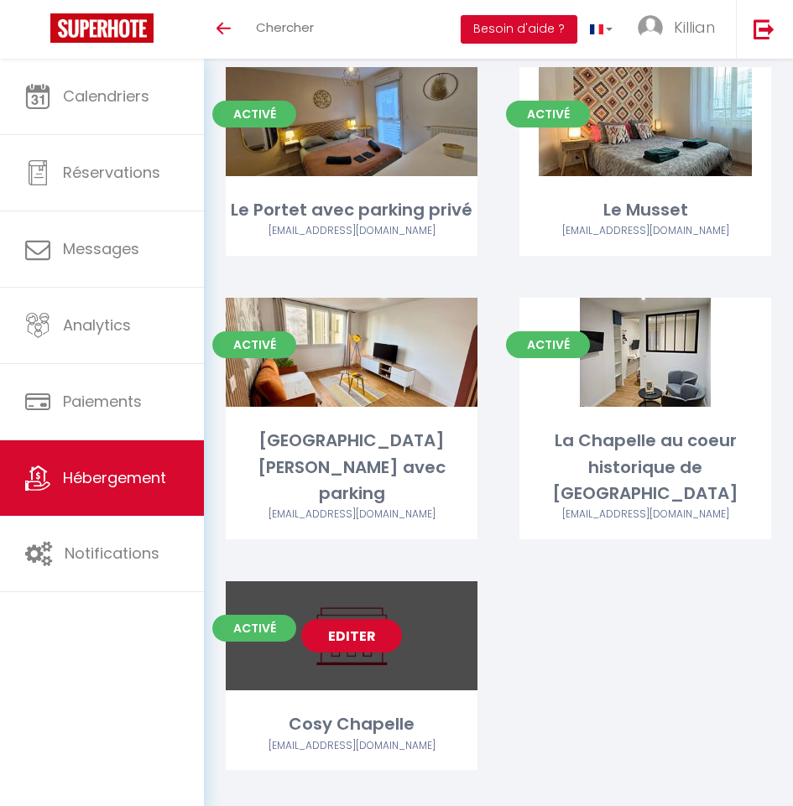
click at [363, 619] on link "Editer" at bounding box center [351, 636] width 101 height 34
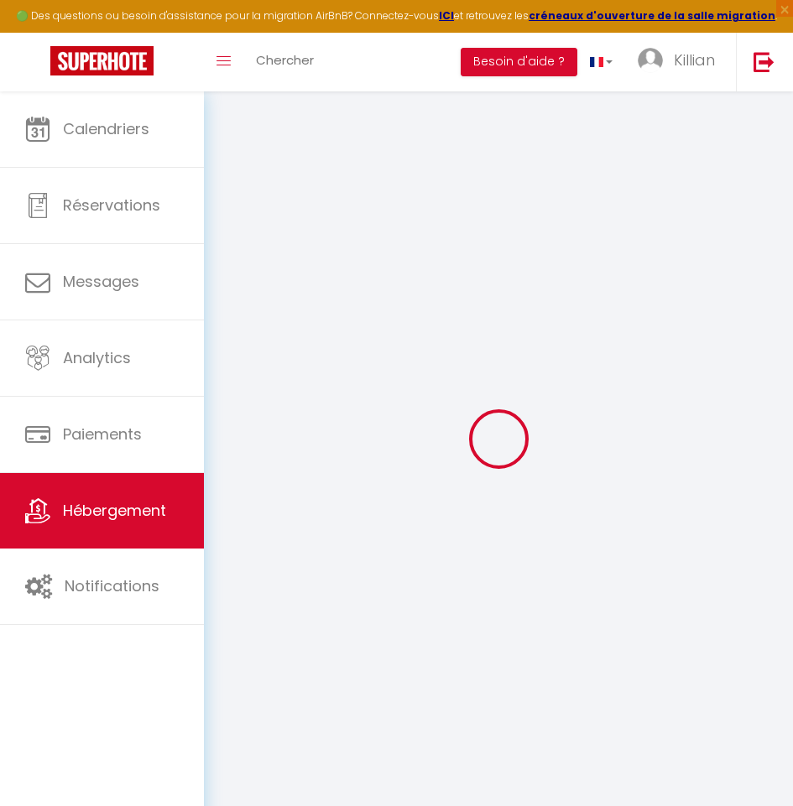
checkbox input "false"
checkbox input "true"
checkbox input "false"
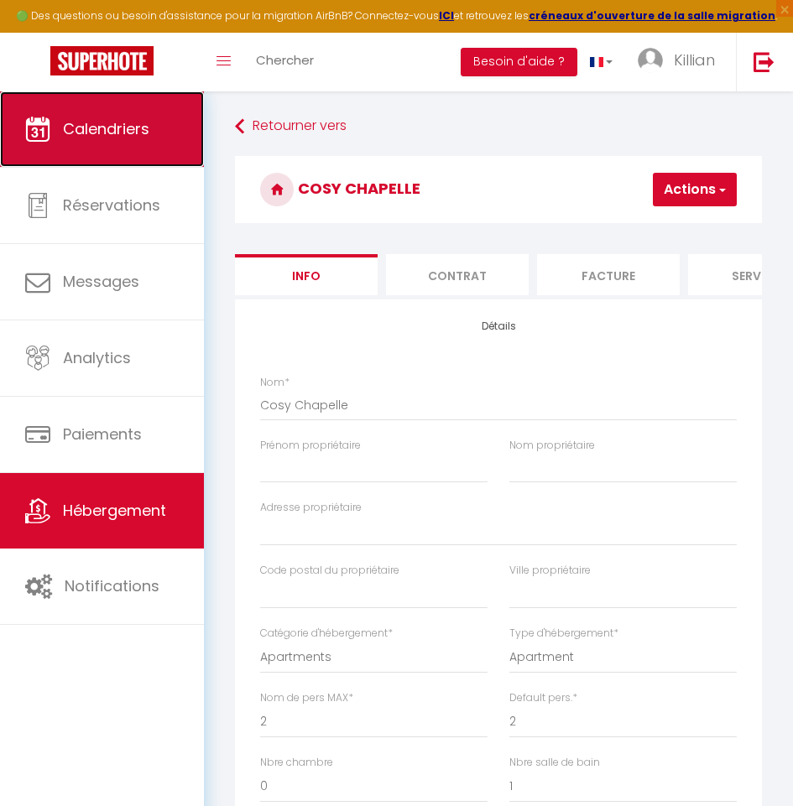
click at [149, 149] on link "Calendriers" at bounding box center [102, 129] width 204 height 76
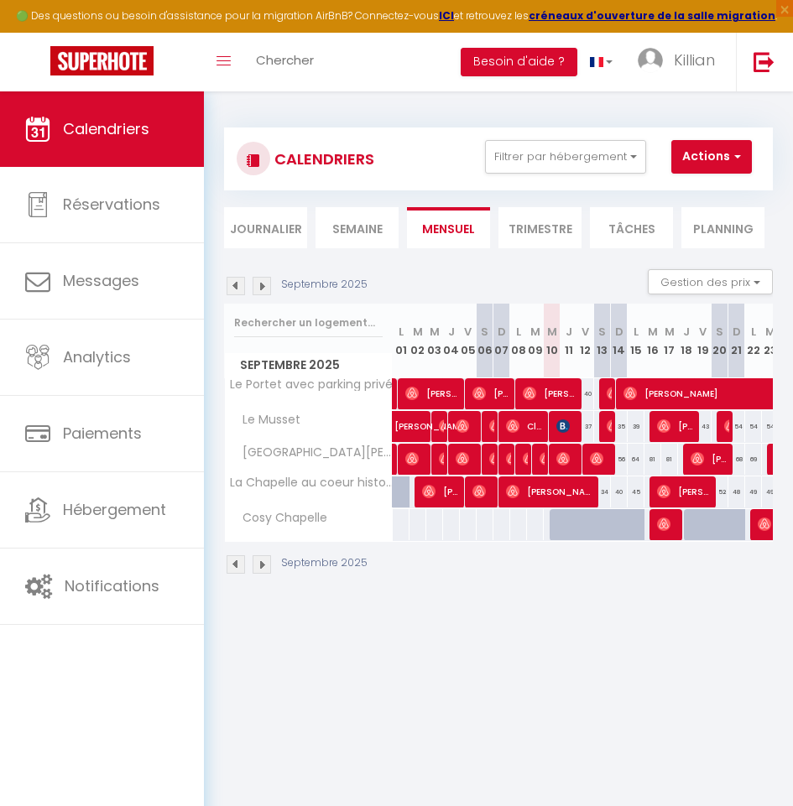
click at [268, 564] on img at bounding box center [262, 564] width 18 height 18
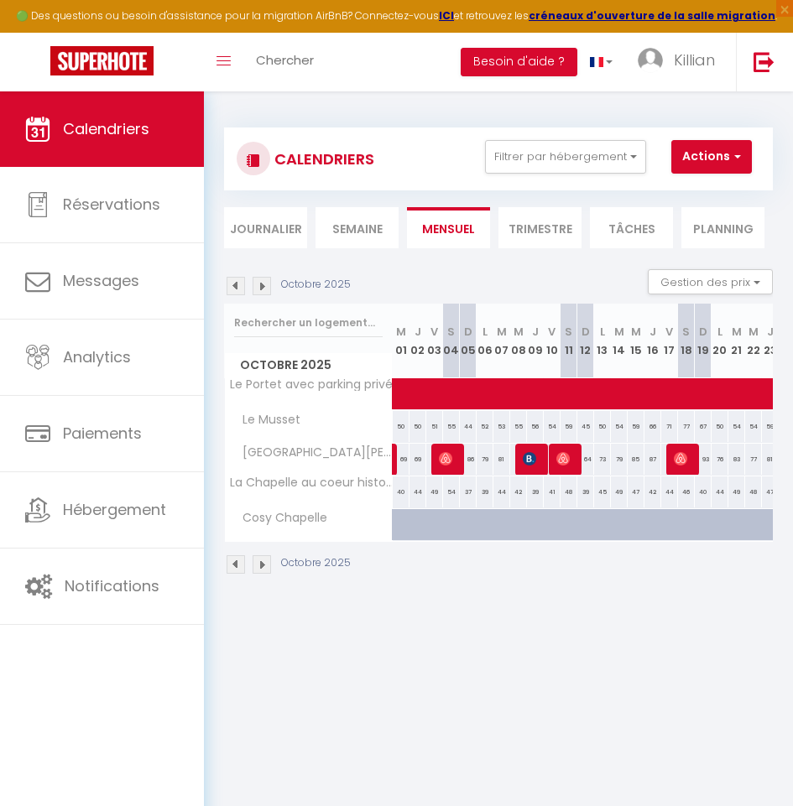
click at [247, 561] on div "Octobre 2025" at bounding box center [290, 564] width 132 height 18
click at [237, 561] on img at bounding box center [236, 564] width 18 height 18
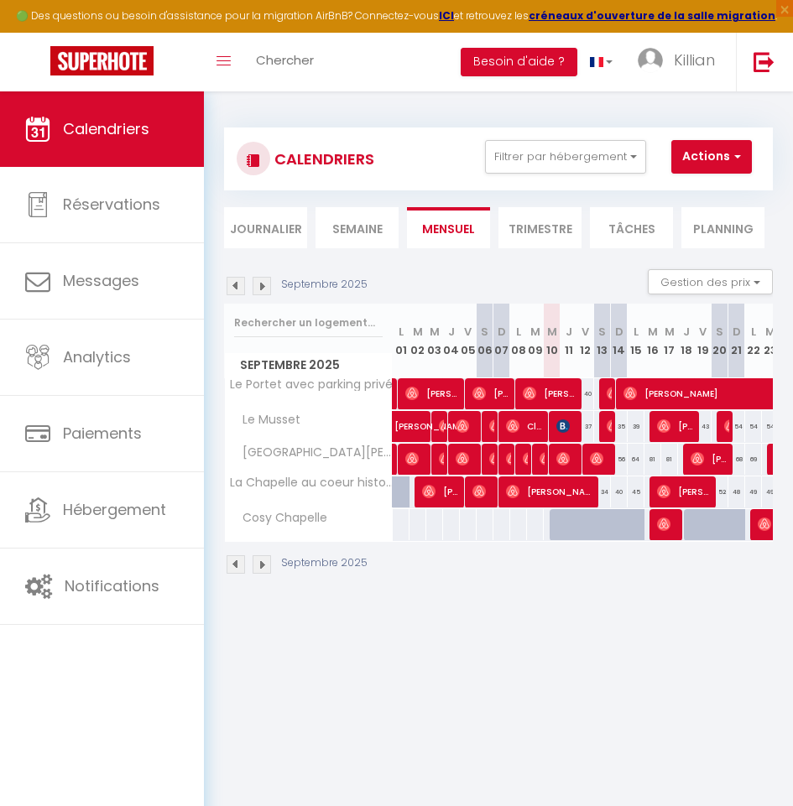
click at [267, 289] on img at bounding box center [262, 286] width 18 height 18
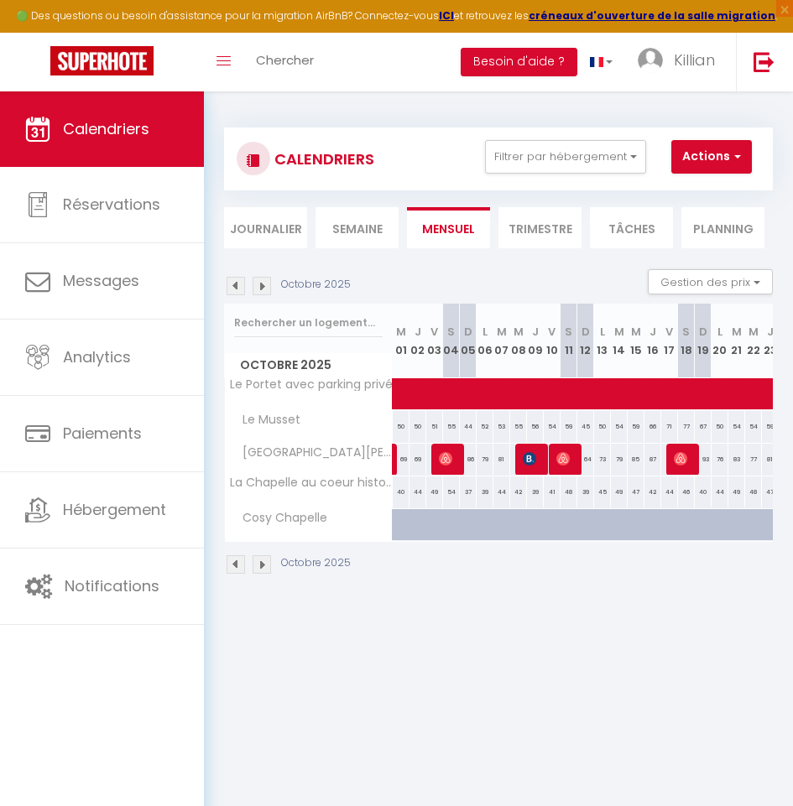
click at [235, 287] on img at bounding box center [236, 286] width 18 height 18
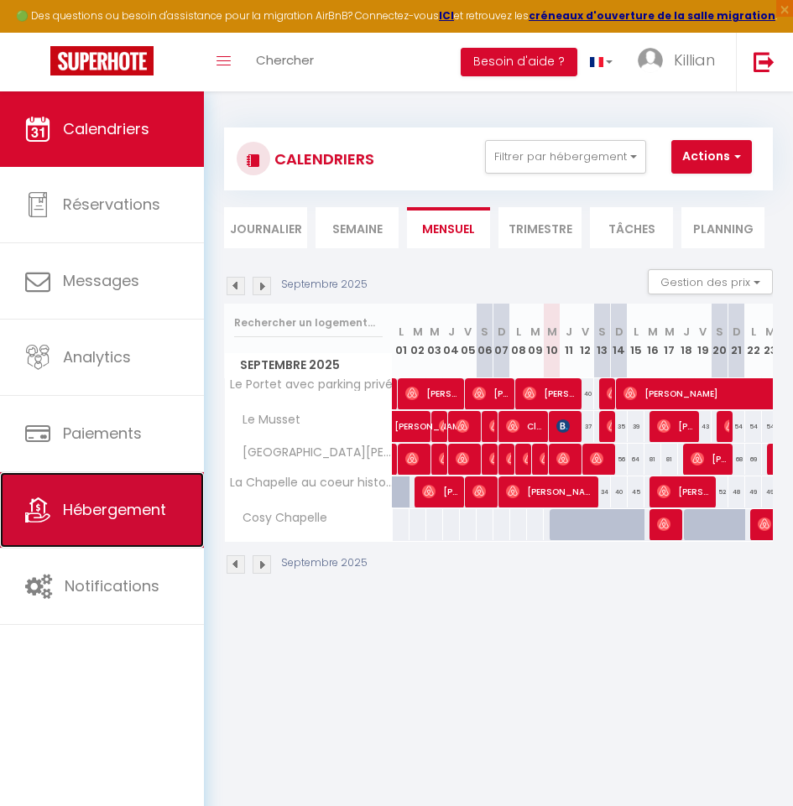
click at [131, 525] on link "Hébergement" at bounding box center [102, 510] width 204 height 76
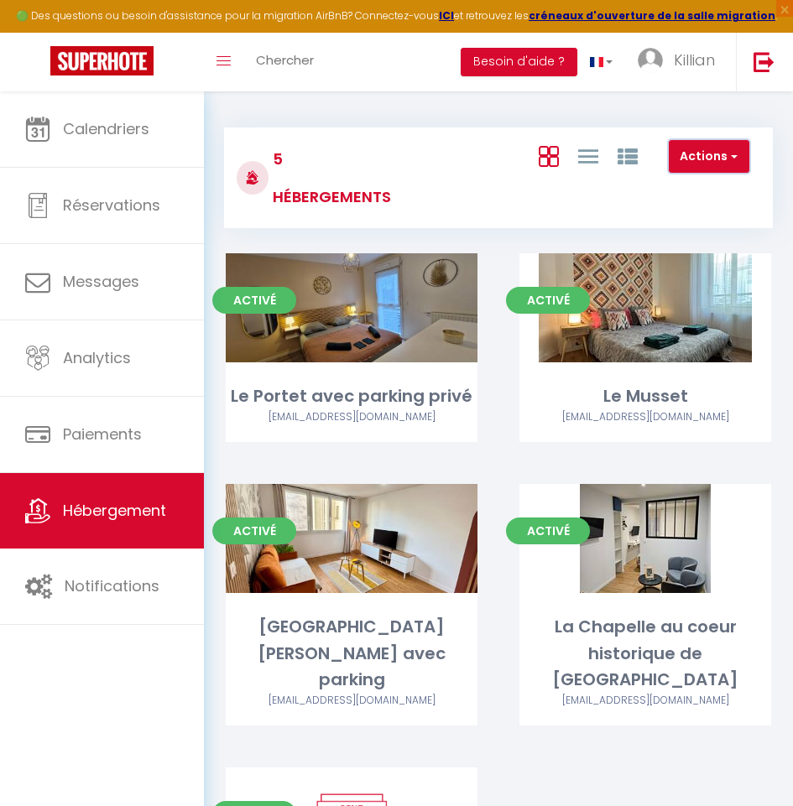
click at [702, 154] on button "Actions" at bounding box center [709, 157] width 81 height 34
click at [675, 188] on li "Créer un Hébergement" at bounding box center [672, 191] width 154 height 18
select select "3"
select select "2"
select select "1"
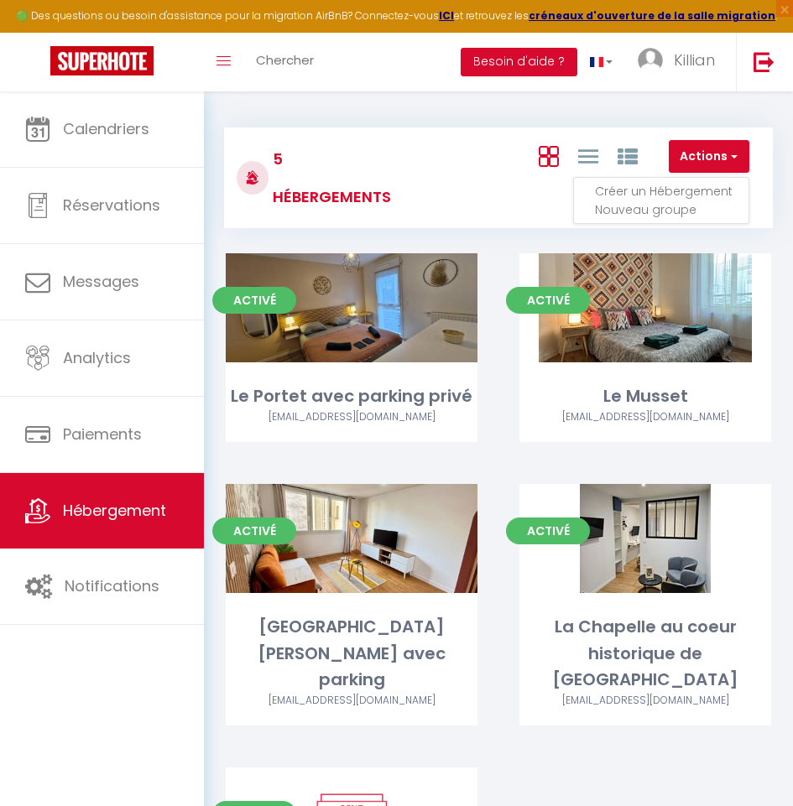
select select "1"
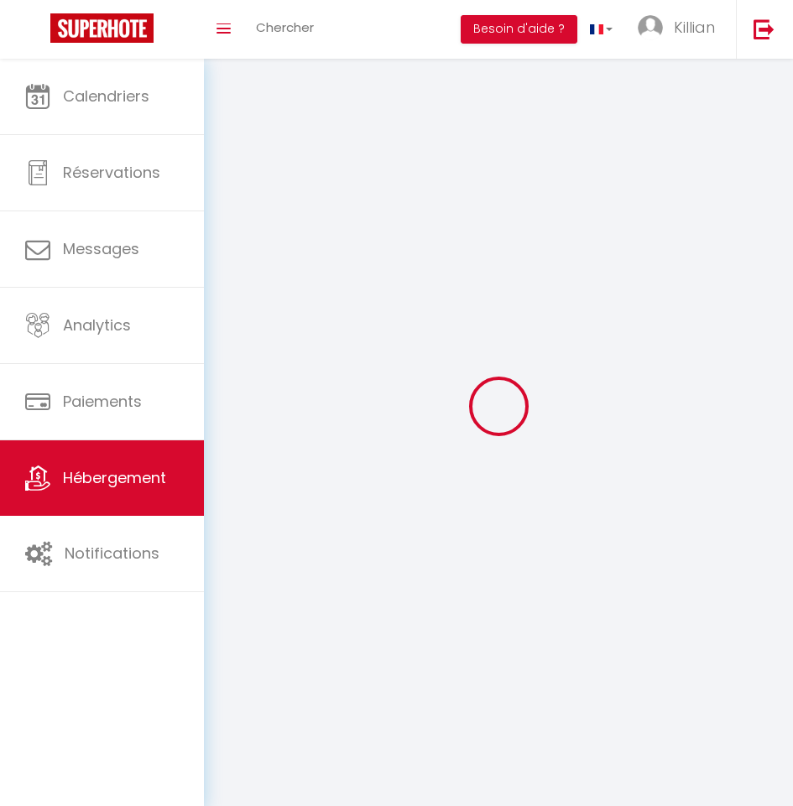
select select
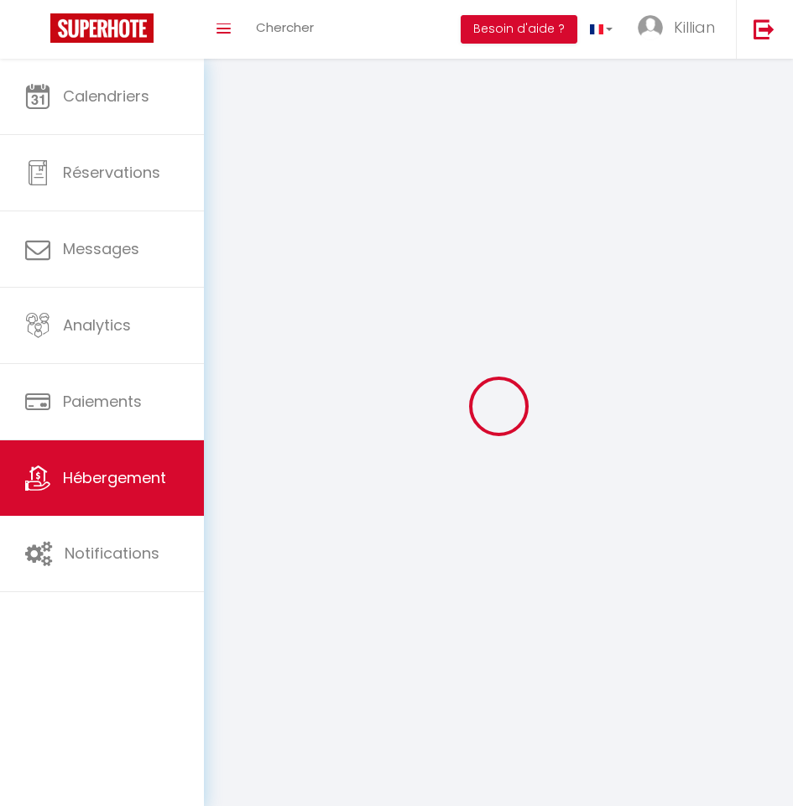
select select
checkbox input "false"
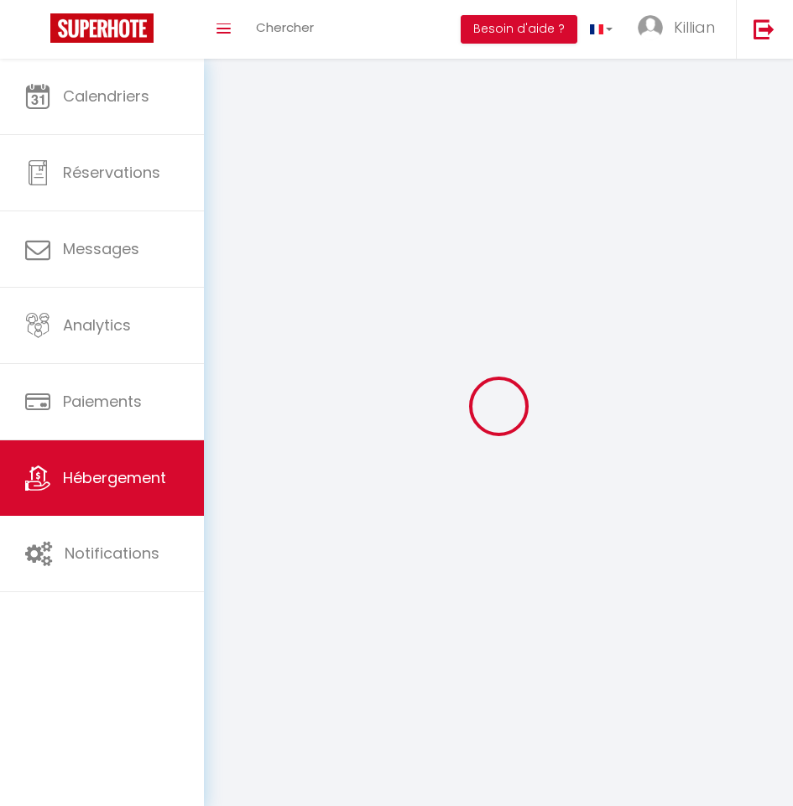
checkbox input "false"
select select
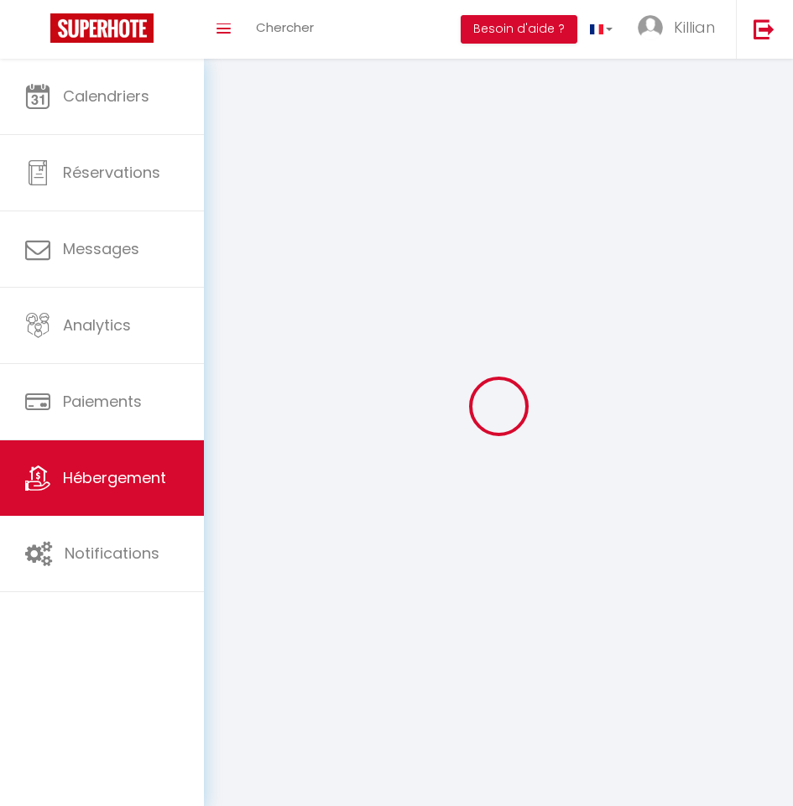
select select
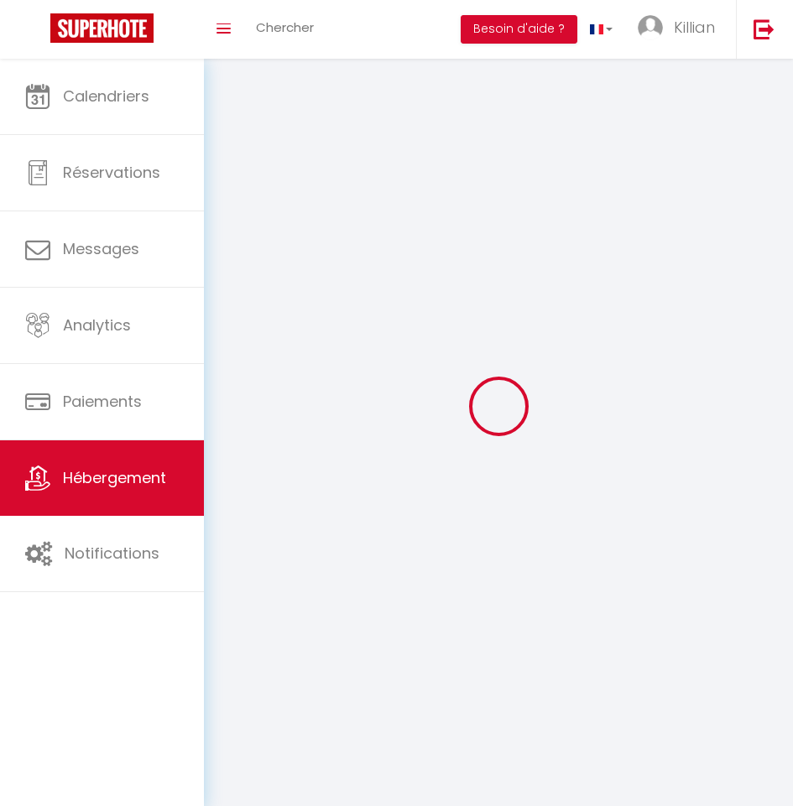
checkbox input "false"
select select
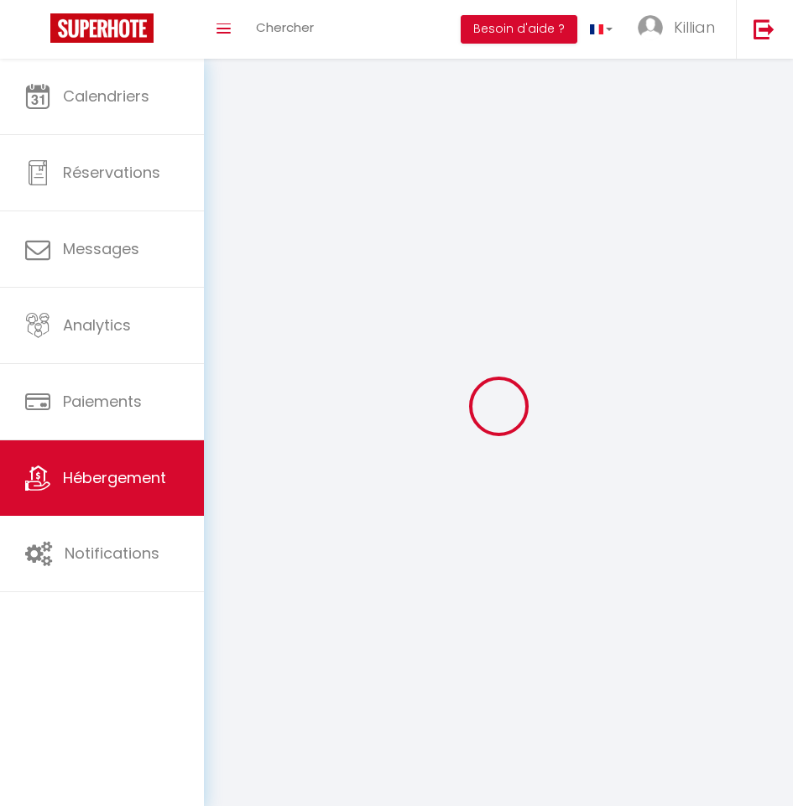
select select
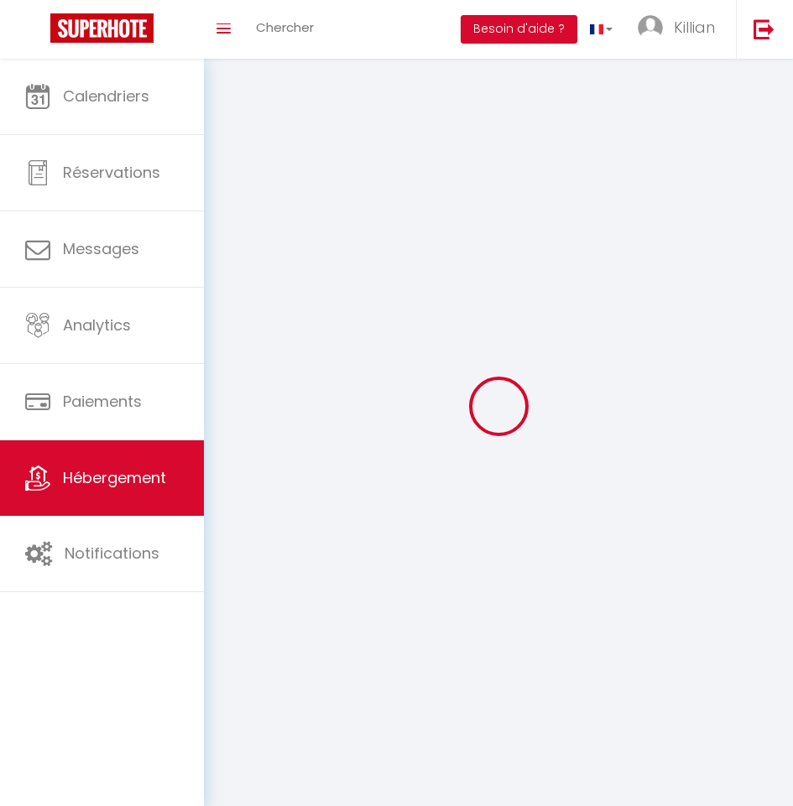
select select
checkbox input "false"
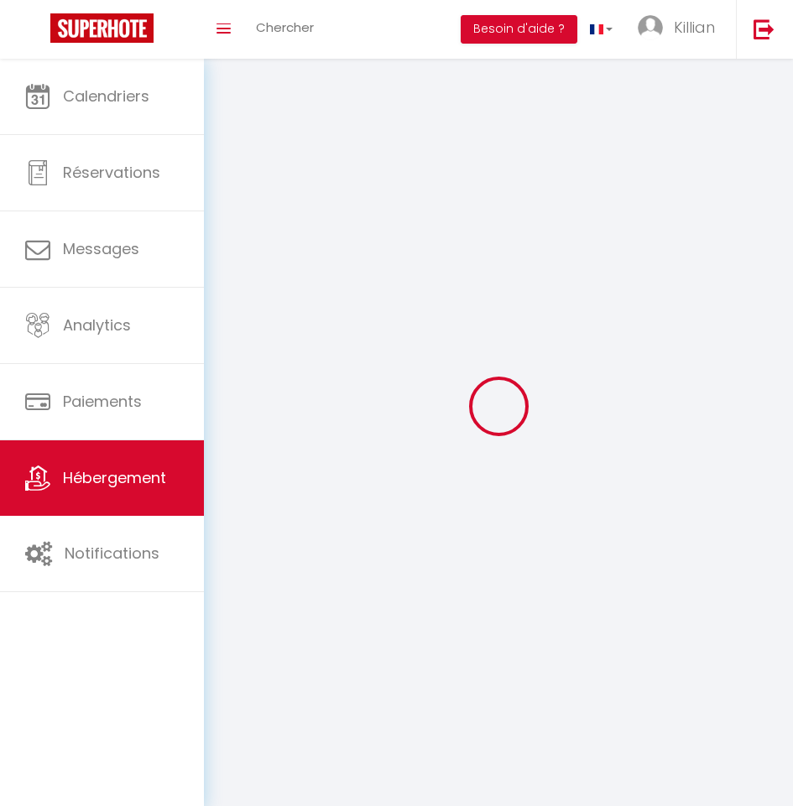
checkbox input "false"
select select
select select "28"
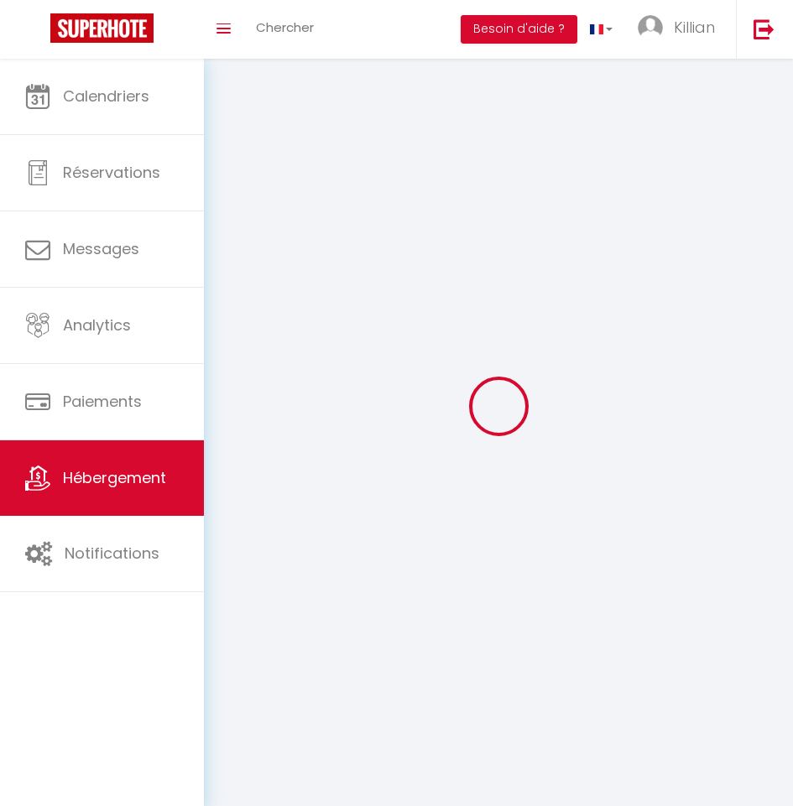
select select
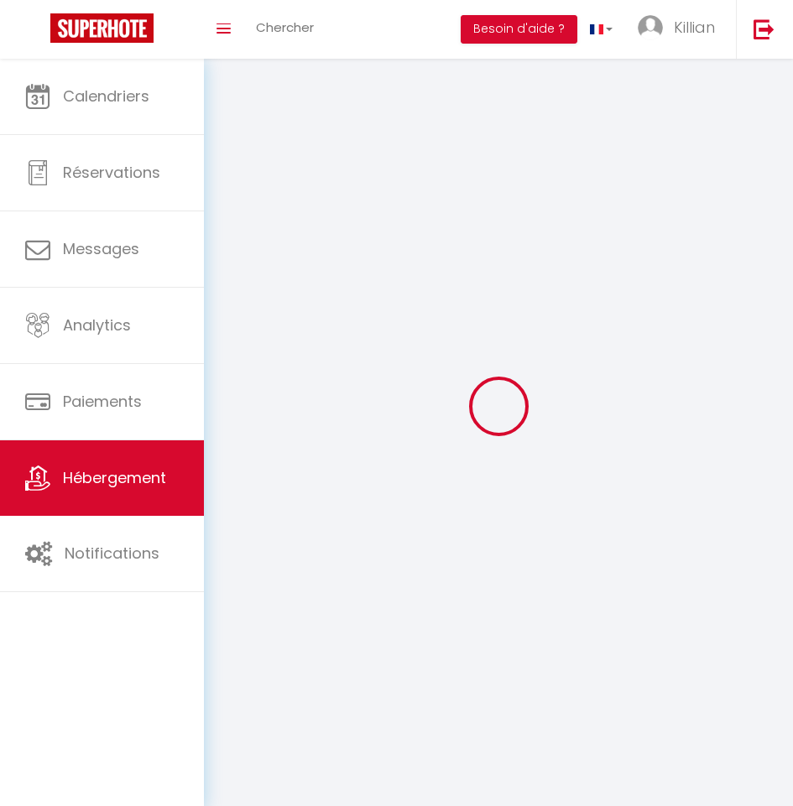
checkbox input "false"
select select
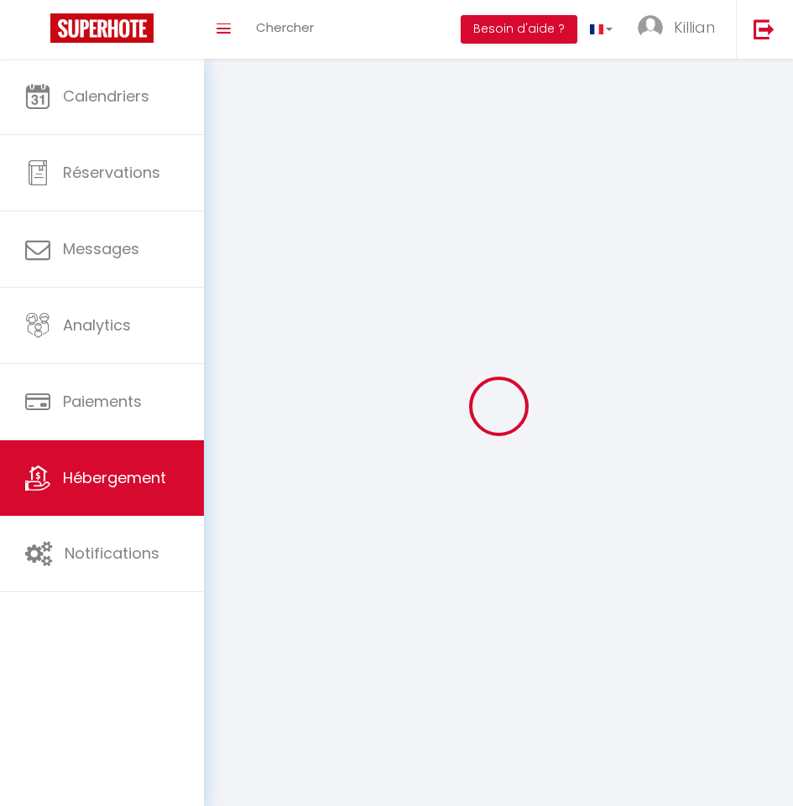
select select
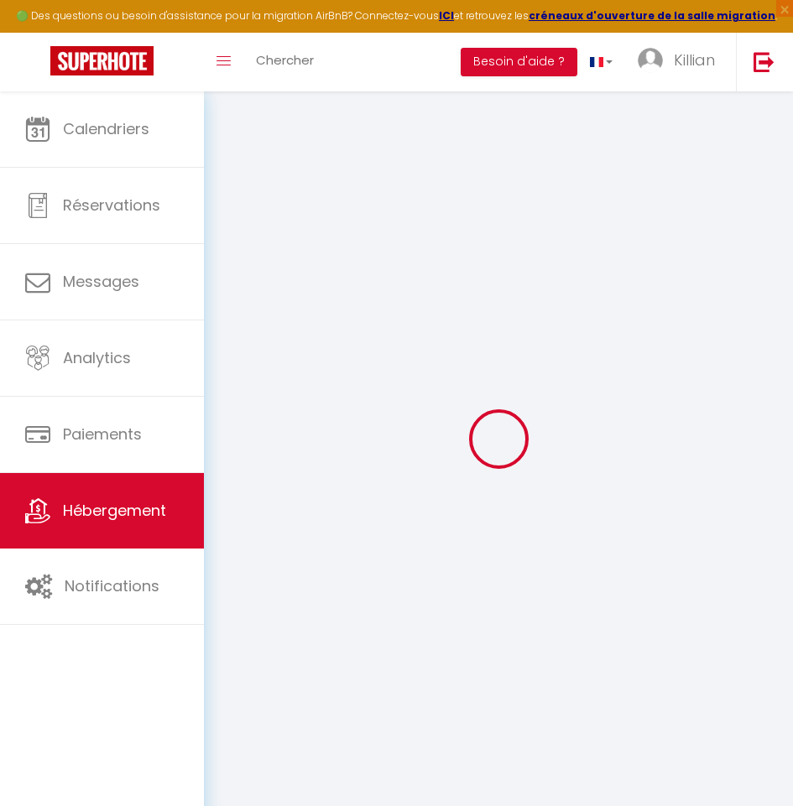
select select
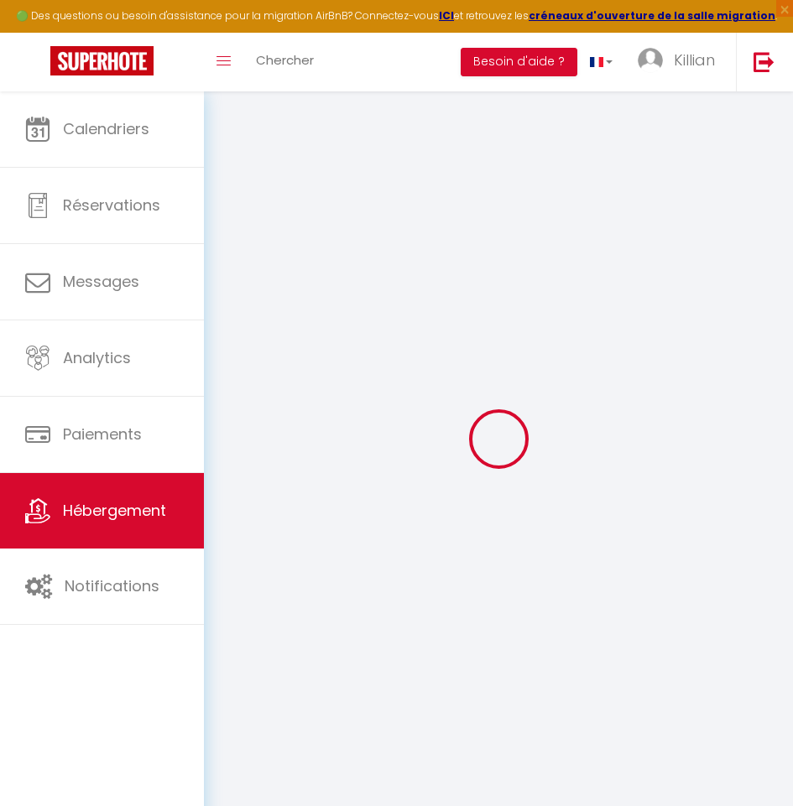
select select
checkbox input "false"
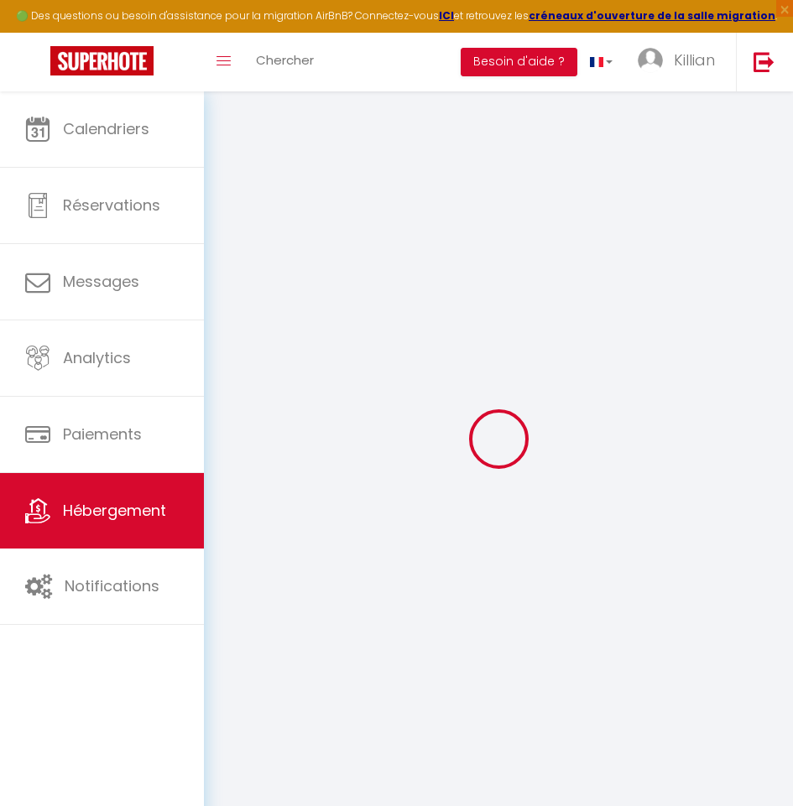
select select
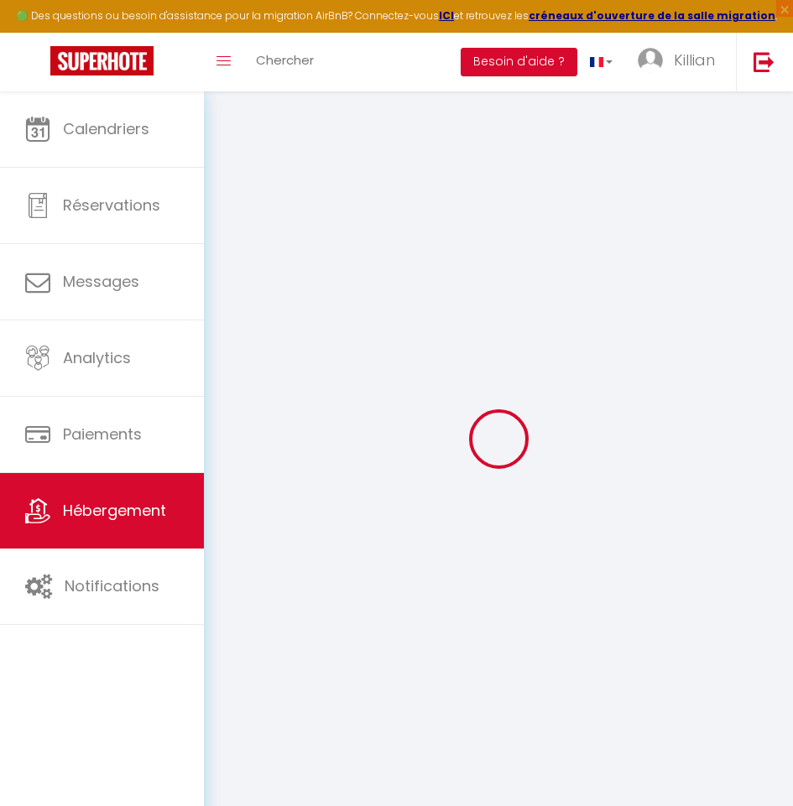
select select
checkbox input "false"
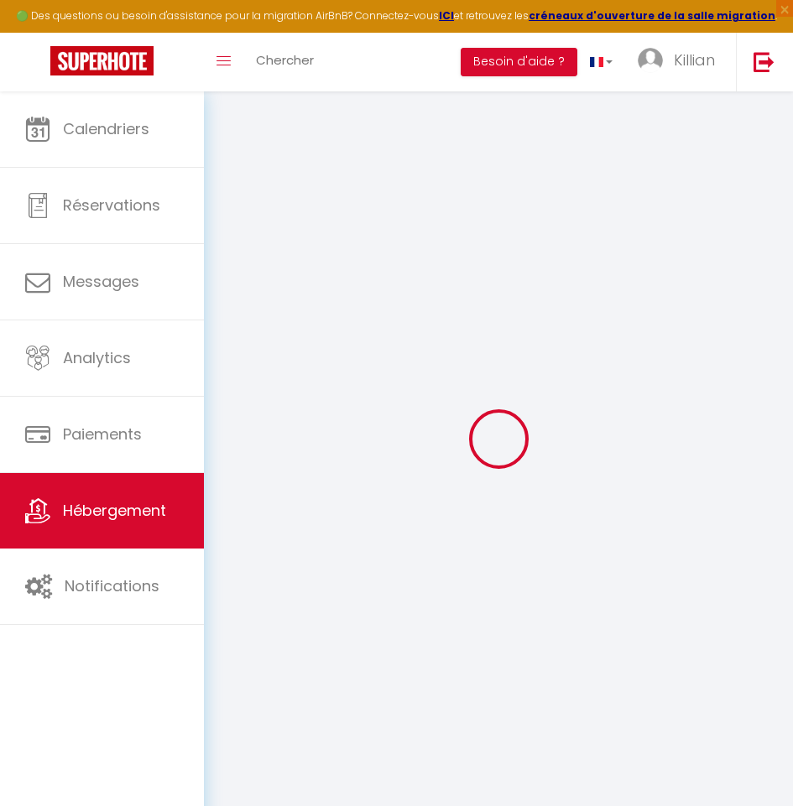
checkbox input "false"
select select
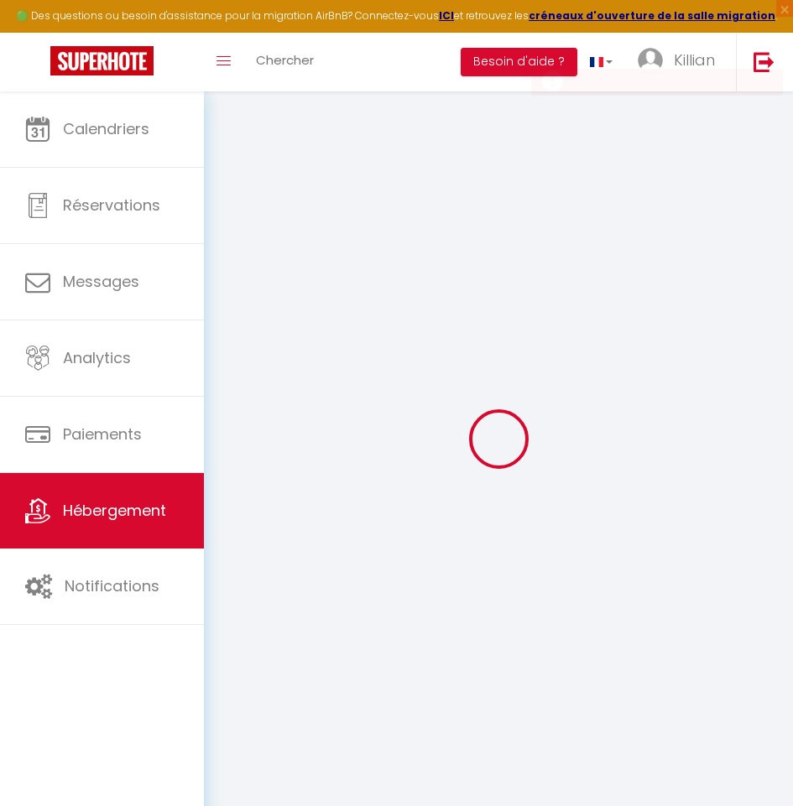
select select
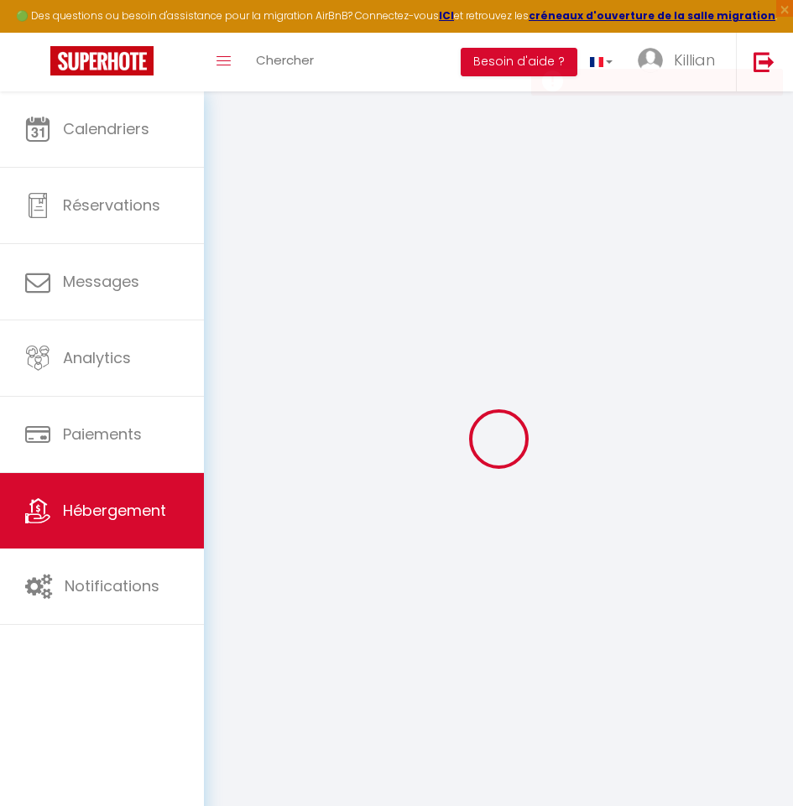
checkbox input "false"
select select
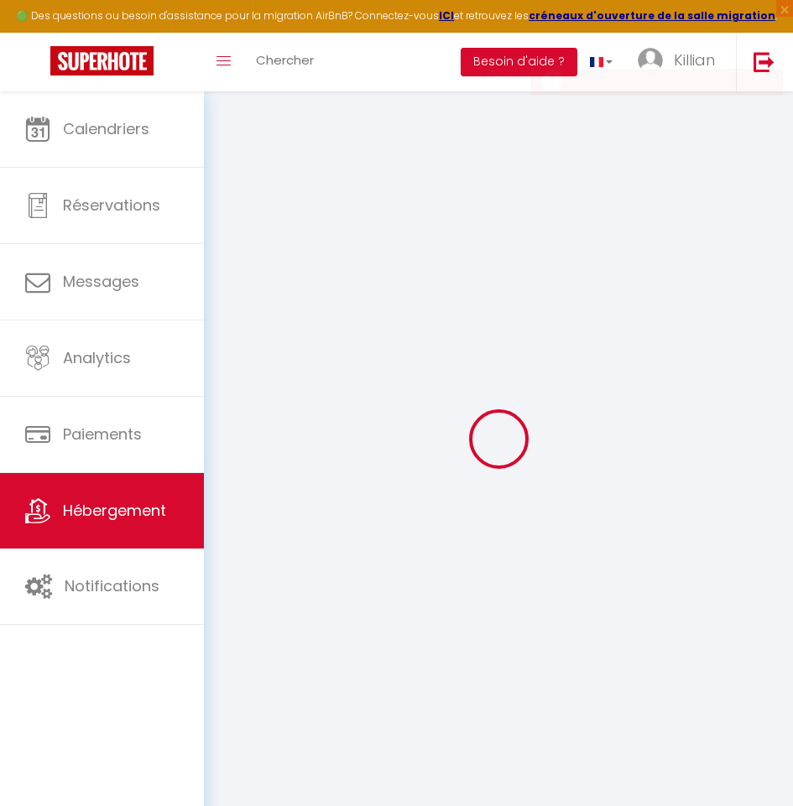
select select
checkbox input "false"
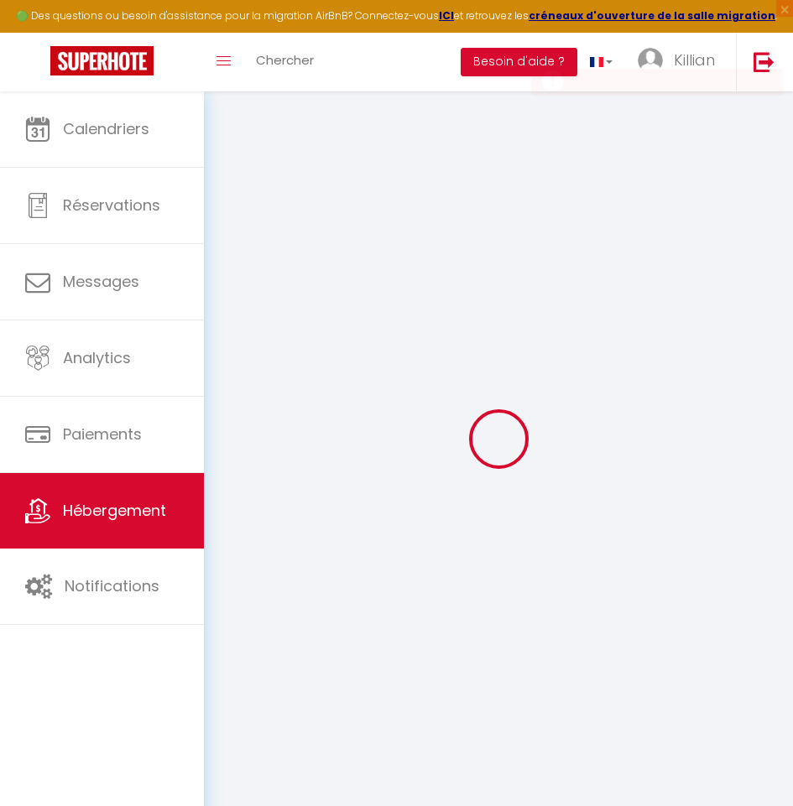
checkbox input "false"
select select
select select "15:00"
select select "23:45"
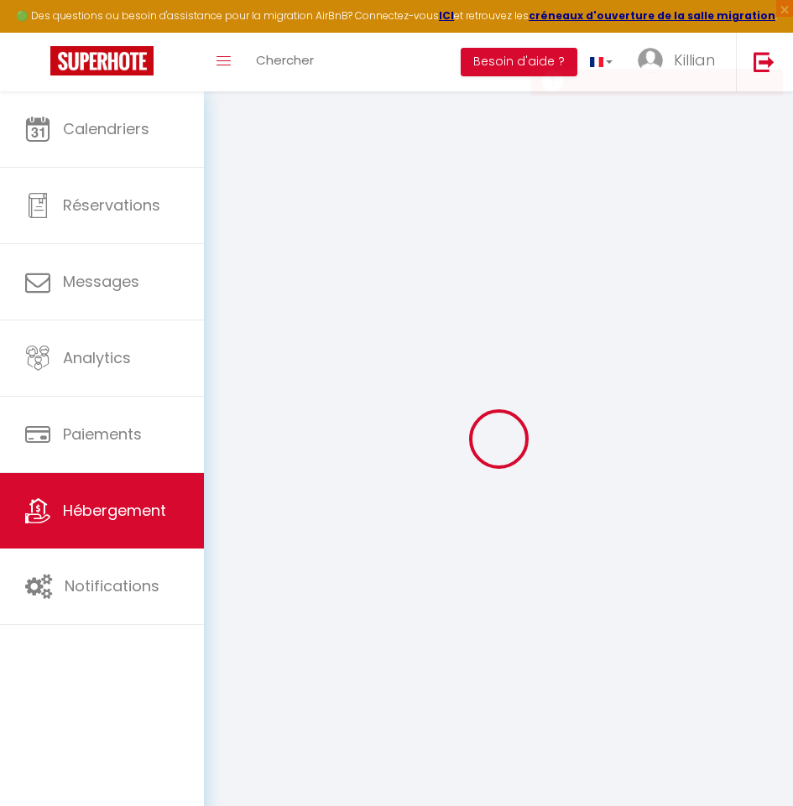
select select "11:00"
select select "30"
select select "120"
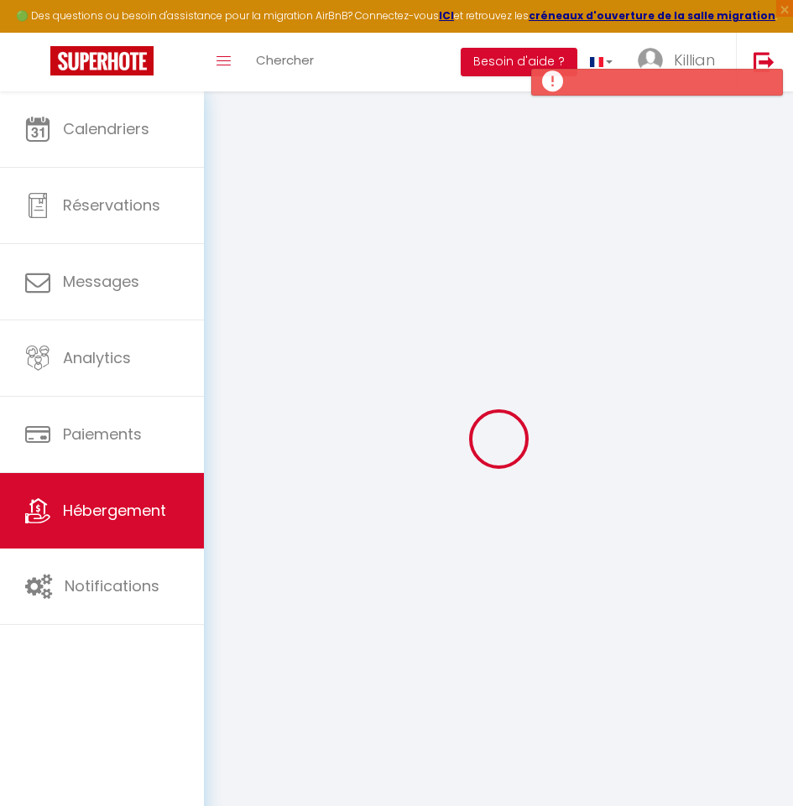
select select
checkbox input "false"
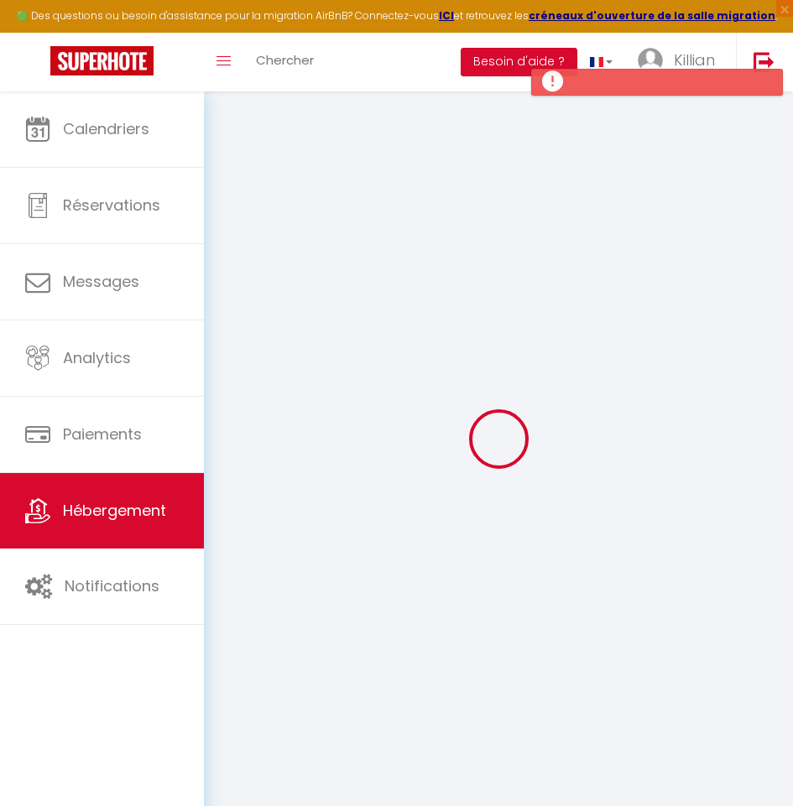
select select
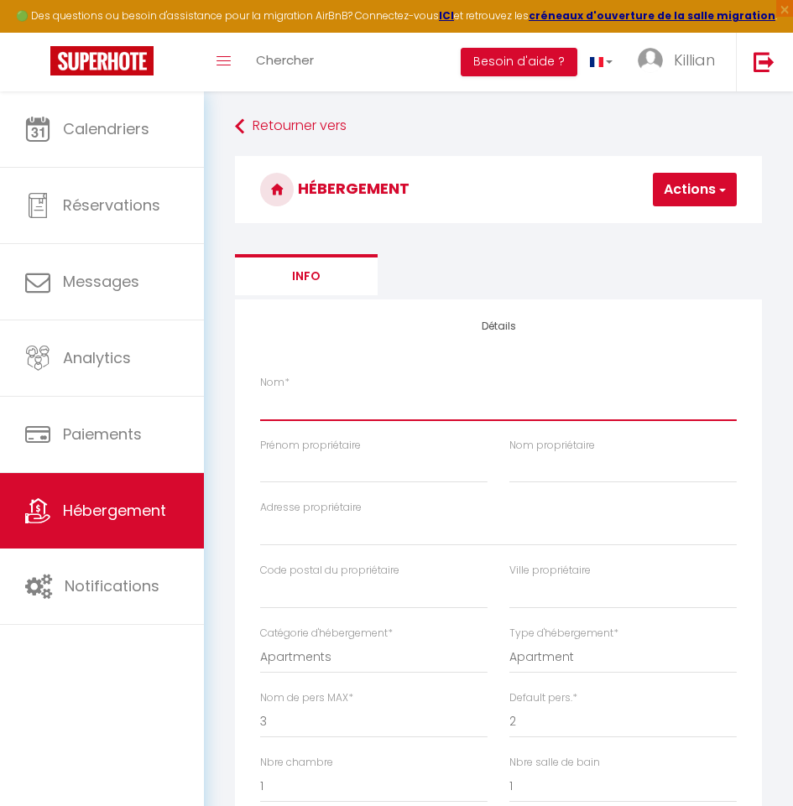
click at [393, 406] on input "Nom *" at bounding box center [498, 405] width 477 height 30
type input "L"
select select
checkbox input "false"
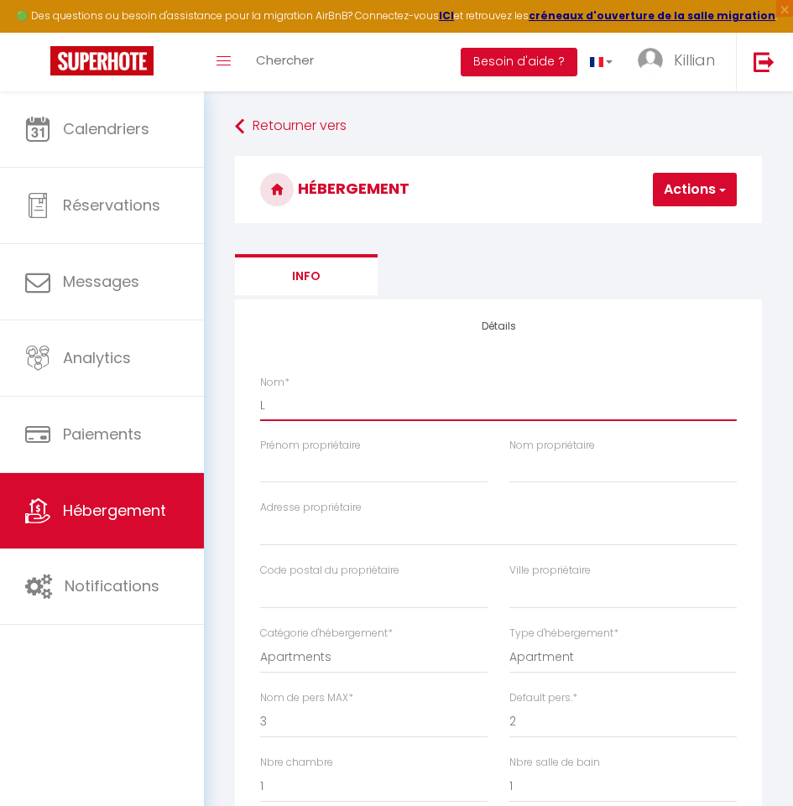
checkbox input "false"
select select
type input "La"
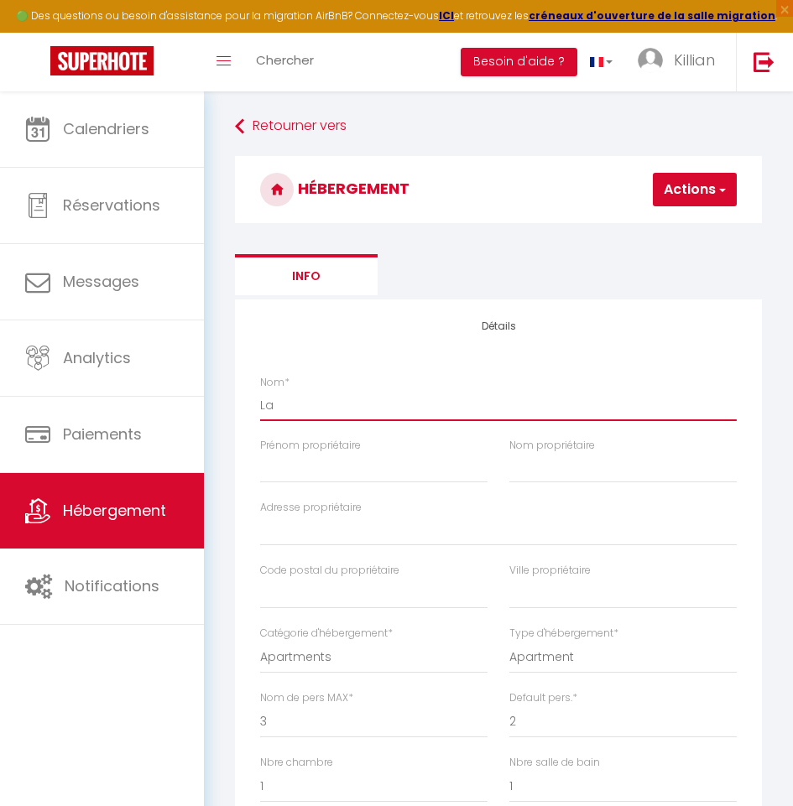
select select
checkbox input "false"
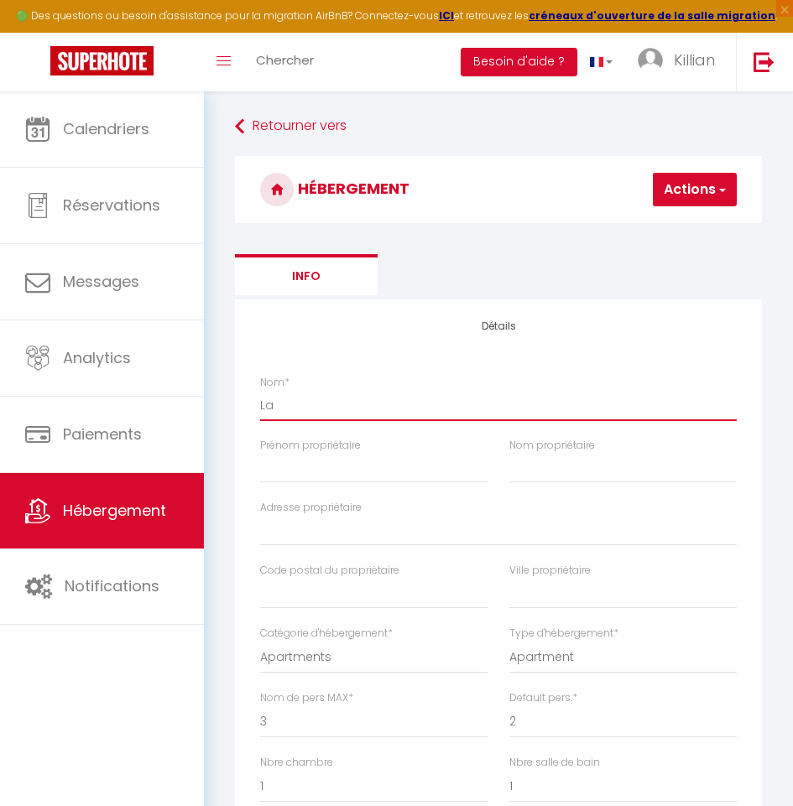
select select
type input "La"
select select
checkbox input "false"
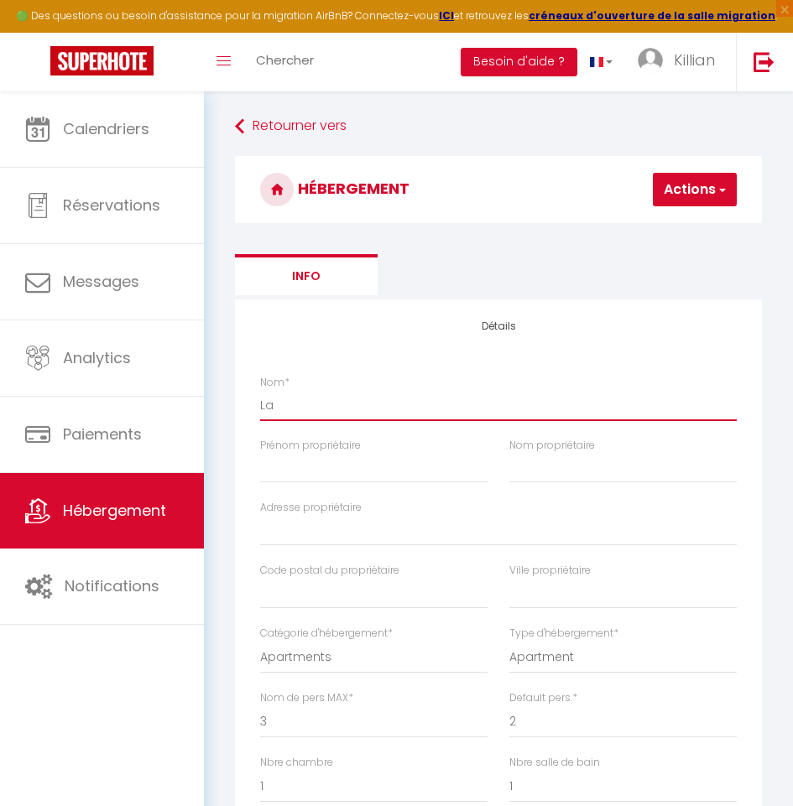
checkbox input "false"
select select
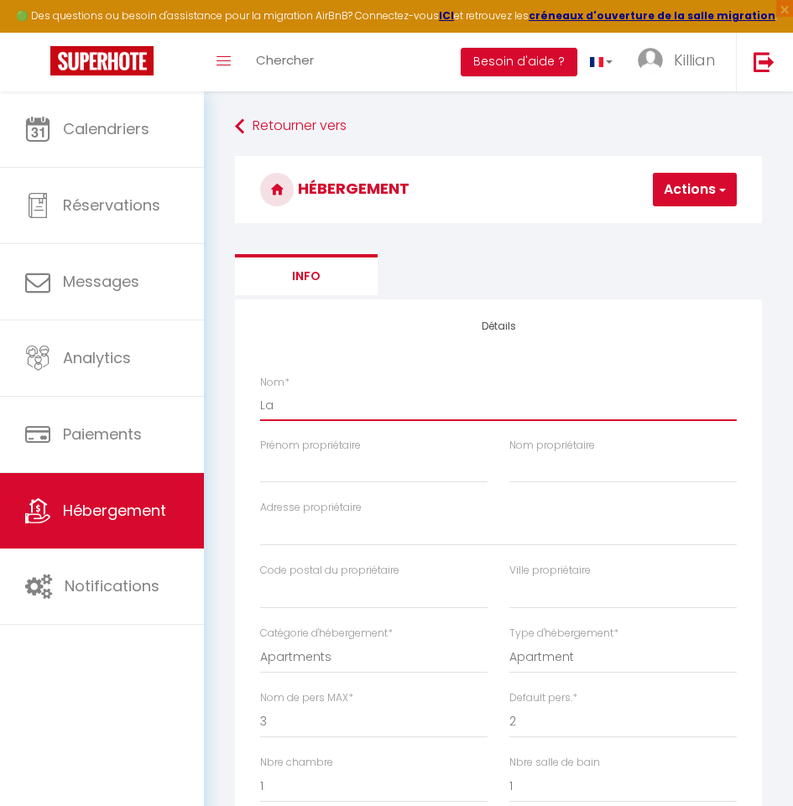
type input "La c"
select select
checkbox input "false"
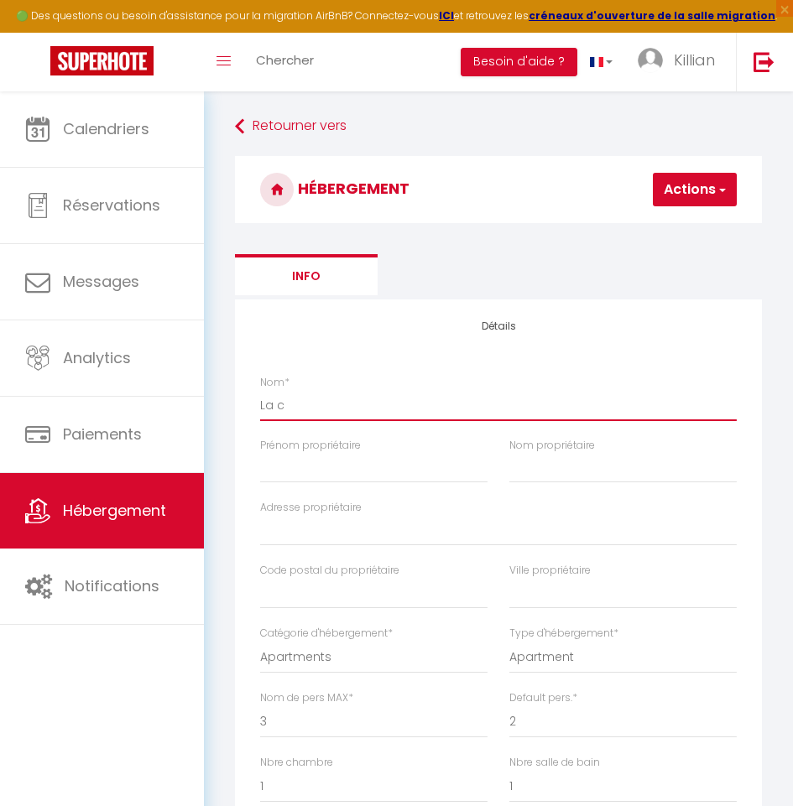
checkbox input "false"
select select
type input "La ch"
select select
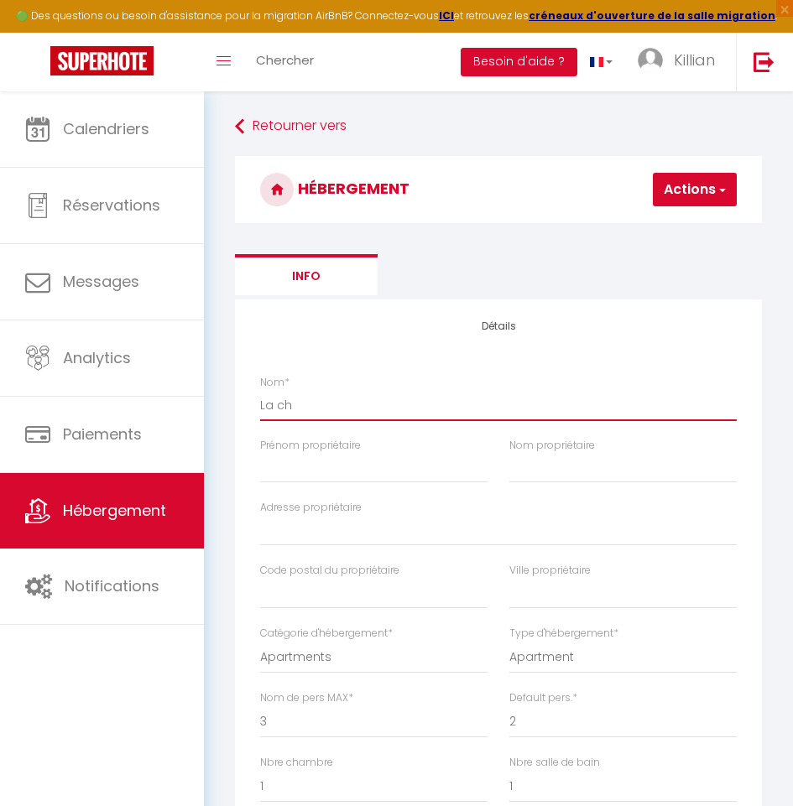
checkbox input "false"
select select
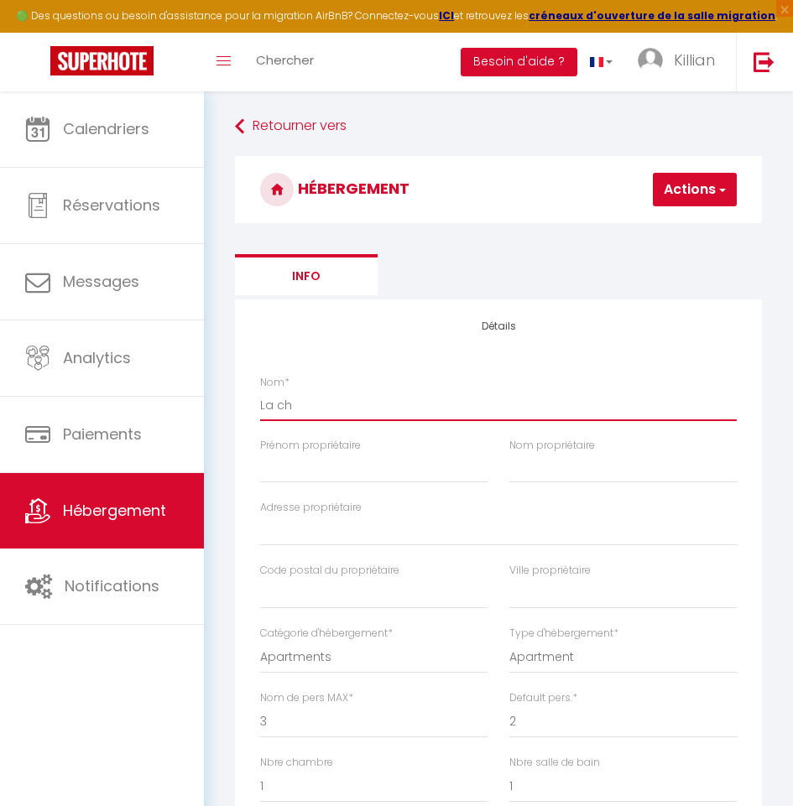
select select
type input "La cha"
select select
checkbox input "false"
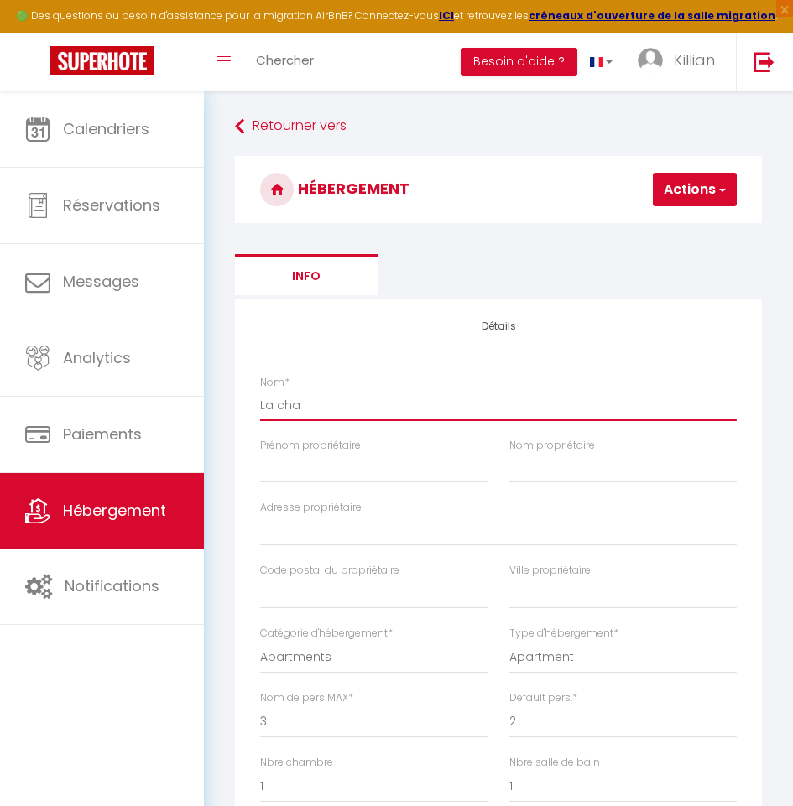
checkbox input "false"
select select
type input "La chap"
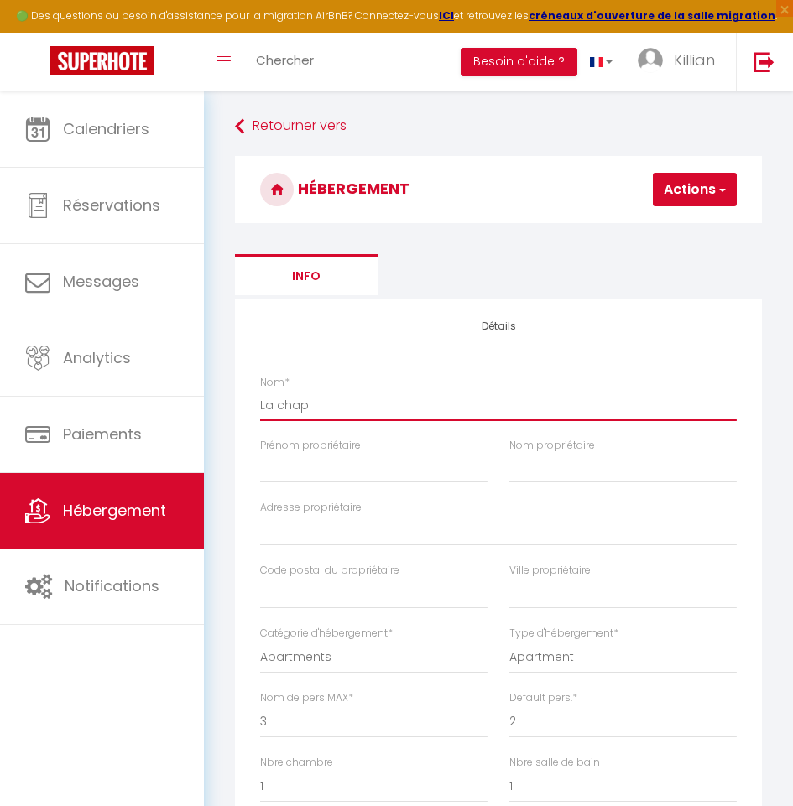
select select
checkbox input "false"
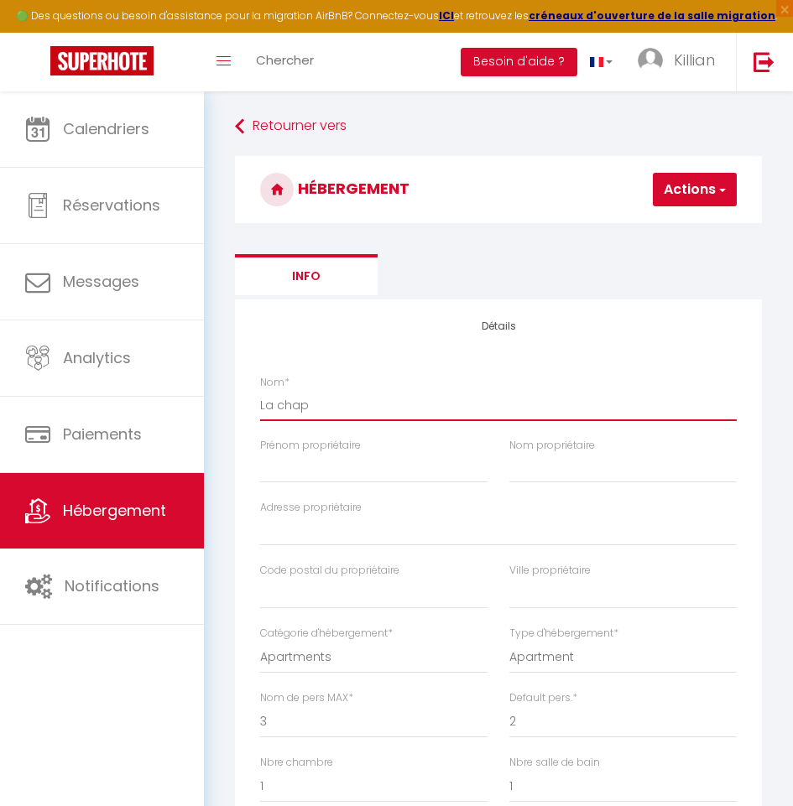
select select
type input "La chape"
select select
checkbox input "false"
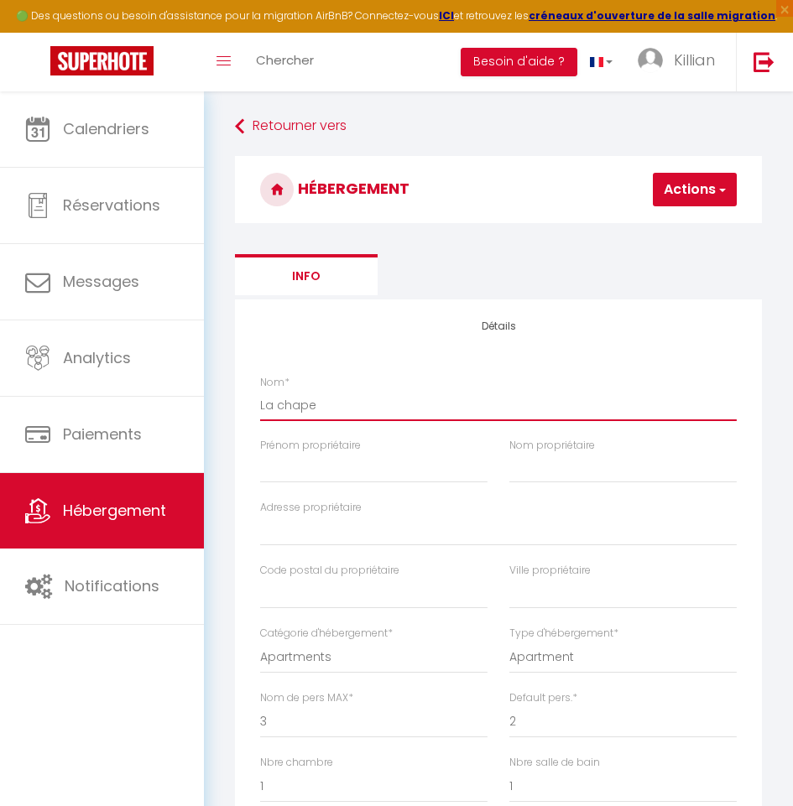
checkbox input "false"
select select
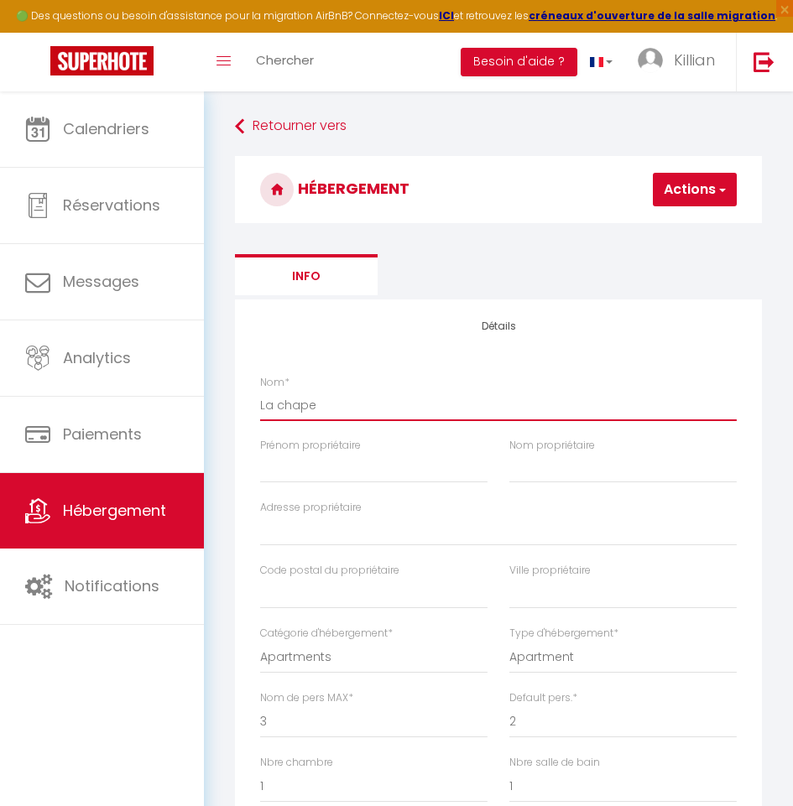
type input "La chapel"
select select
checkbox input "false"
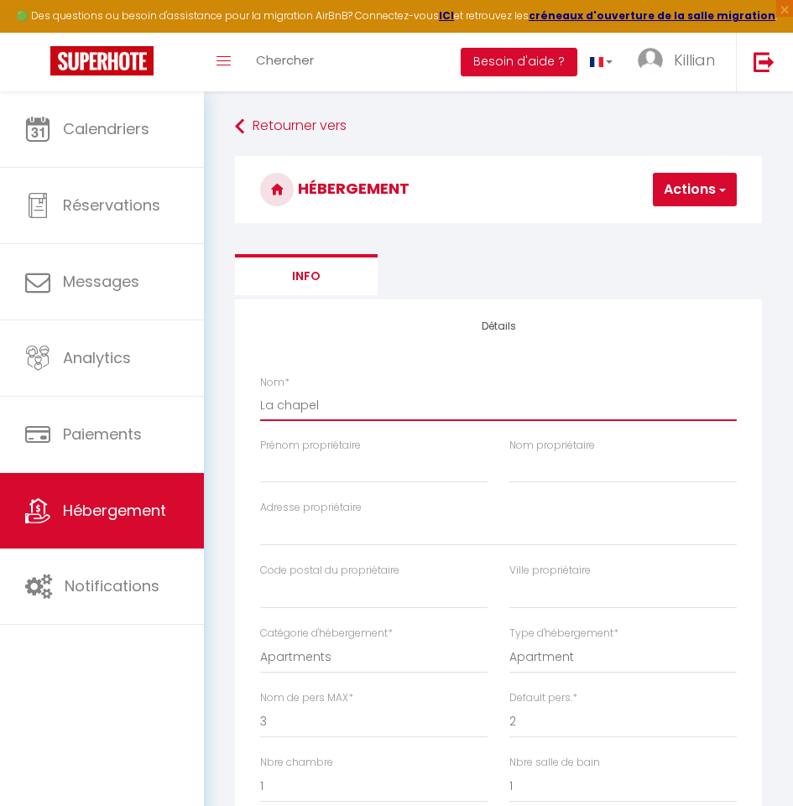
checkbox input "false"
select select
type input "La chapell"
select select
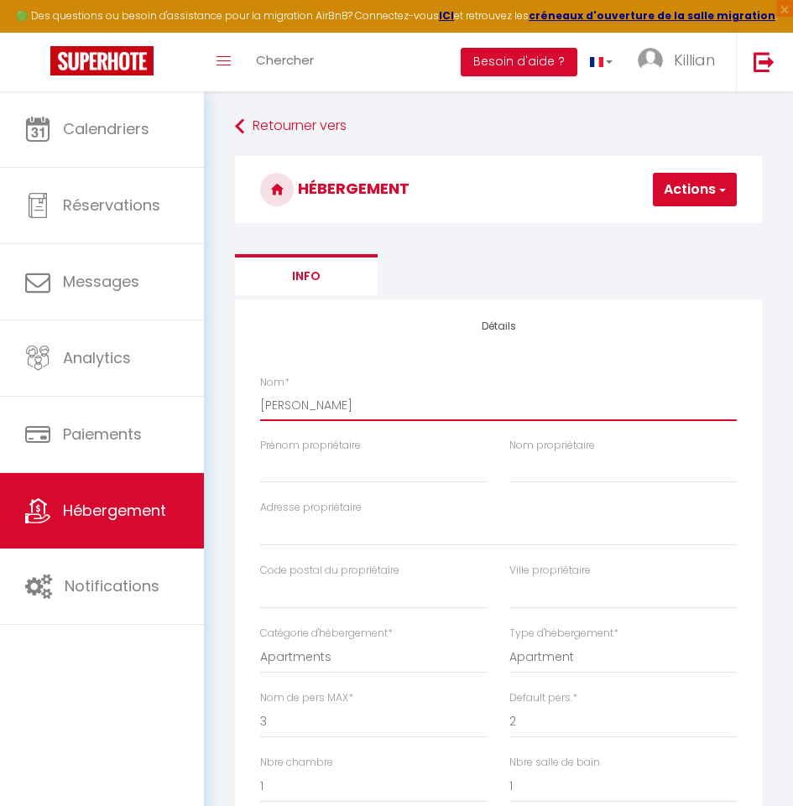
checkbox input "false"
select select
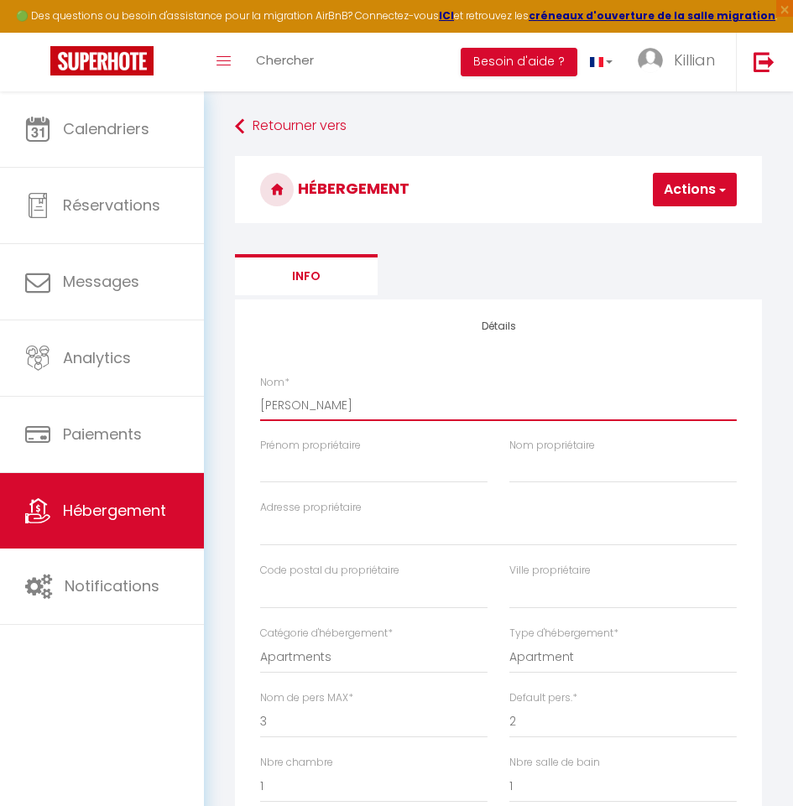
select select
type input "La chapelle"
select select
checkbox input "false"
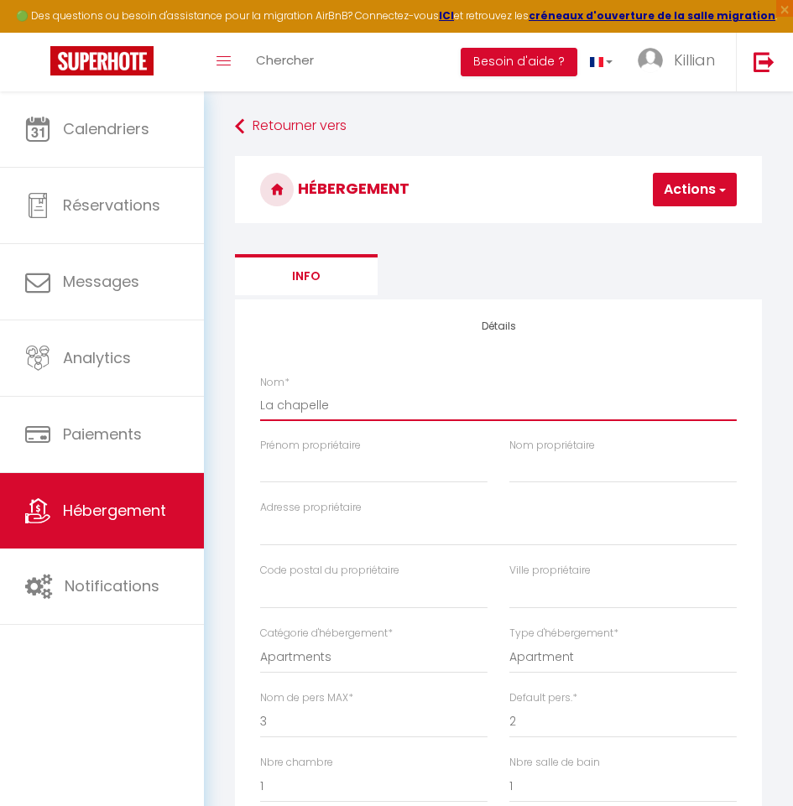
checkbox input "false"
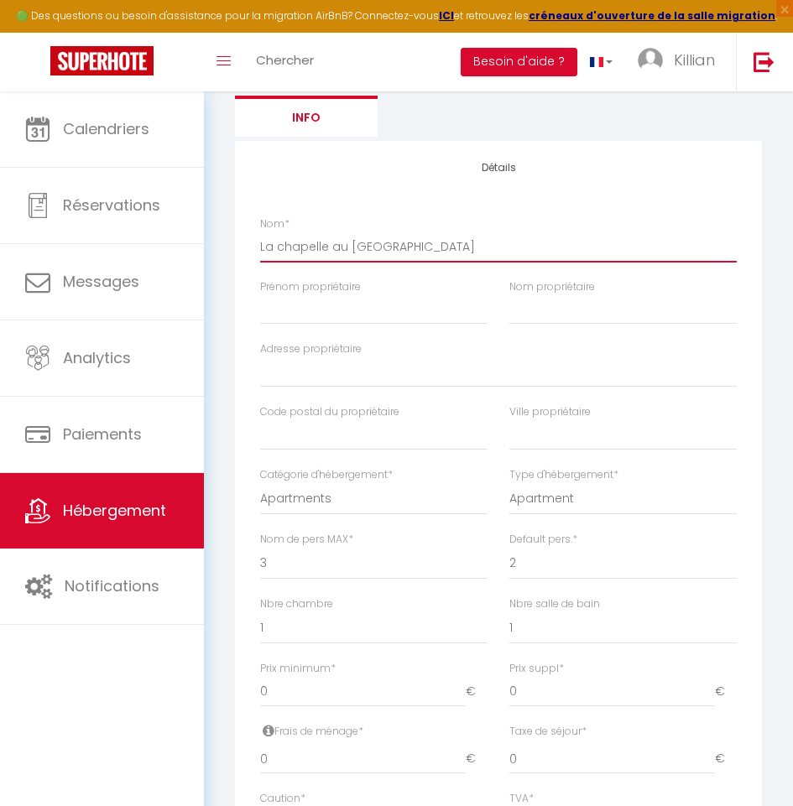
scroll to position [168, 0]
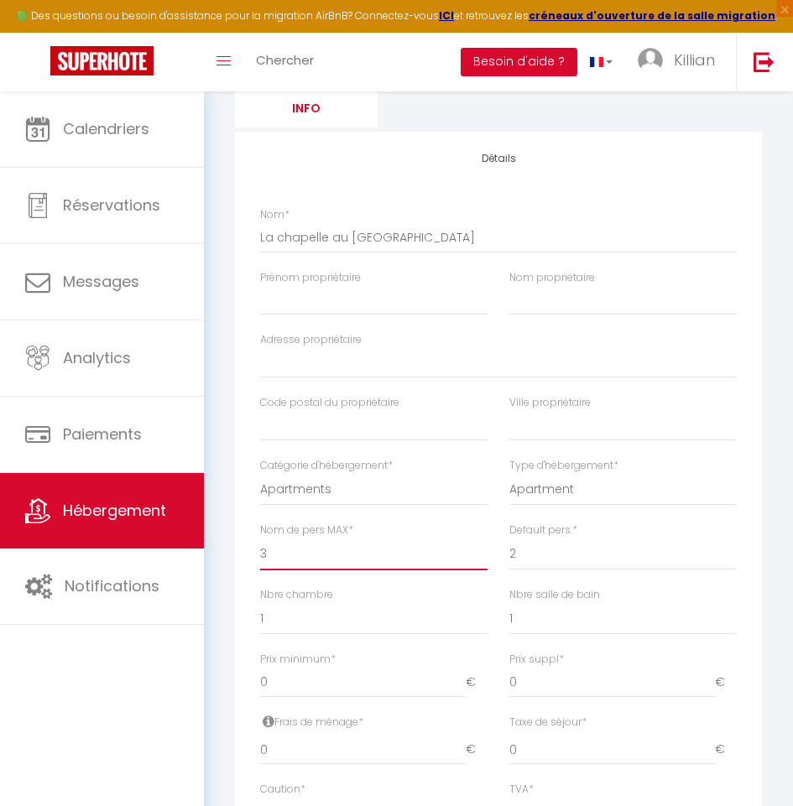
drag, startPoint x: 325, startPoint y: 555, endPoint x: 341, endPoint y: 557, distance: 16.0
click at [325, 555] on select "1 2 3 4 5 6 7 8 9 10 11 12 13 14" at bounding box center [373, 555] width 227 height 32
click at [260, 539] on select "1 2 3 4 5 6 7 8 9 10 11 12 13 14" at bounding box center [373, 555] width 227 height 32
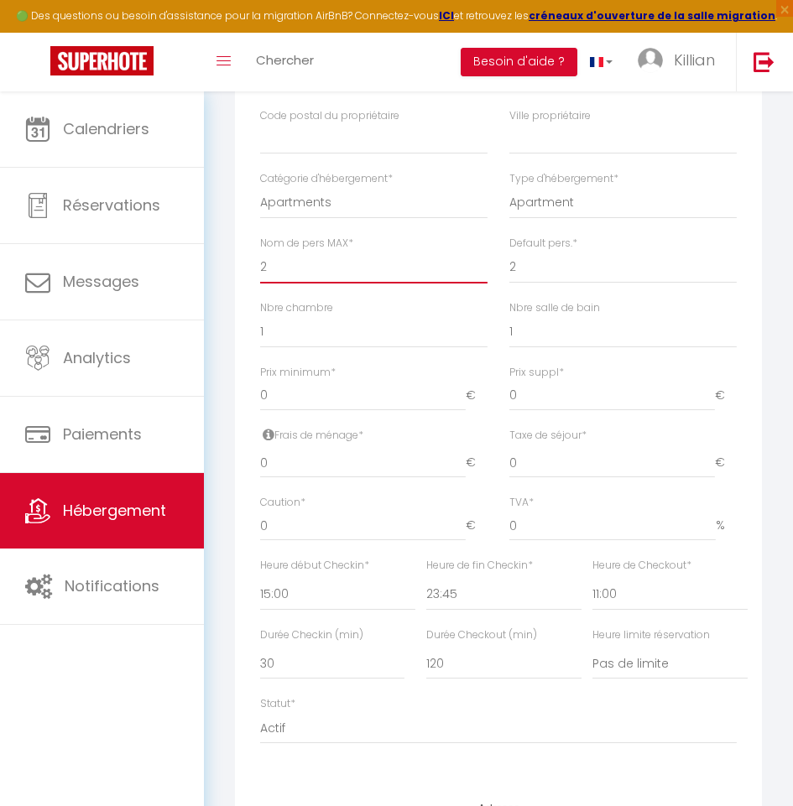
scroll to position [503, 0]
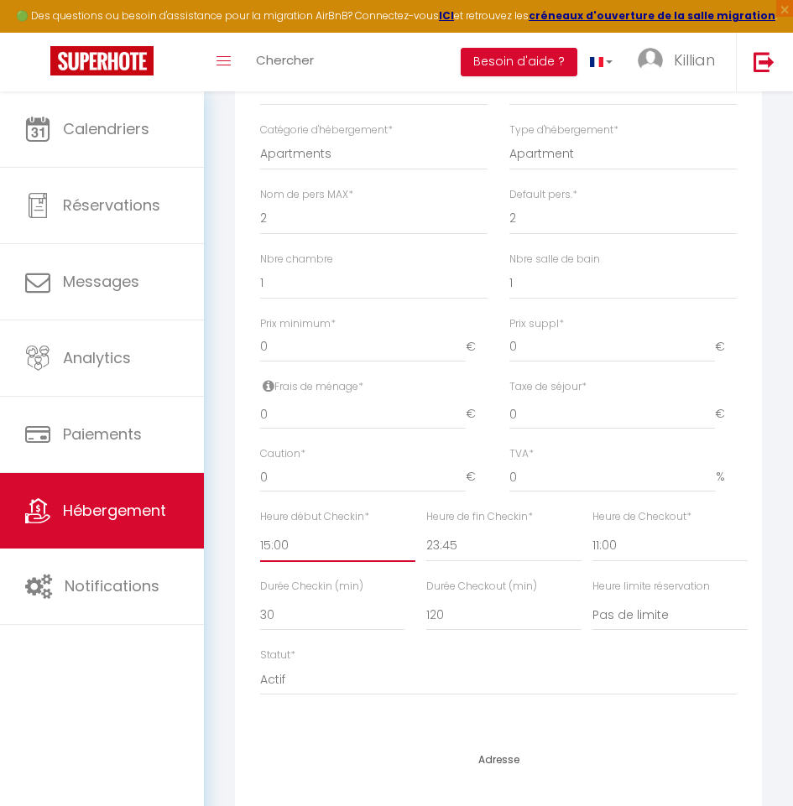
click at [350, 552] on select "00:00 00:15 00:30 00:45 01:00 01:15 01:30 01:45 02:00 02:15 02:30 02:45 03:00" at bounding box center [337, 546] width 155 height 32
click at [260, 530] on select "00:00 00:15 00:30 00:45 01:00 01:15 01:30 01:45 02:00 02:15 02:30 02:45 03:00" at bounding box center [337, 546] width 155 height 32
click at [472, 545] on select "00:00 00:15 00:30 00:45 01:00 01:15 01:30 01:45 02:00 02:15 02:30 02:45 03:00" at bounding box center [503, 546] width 155 height 32
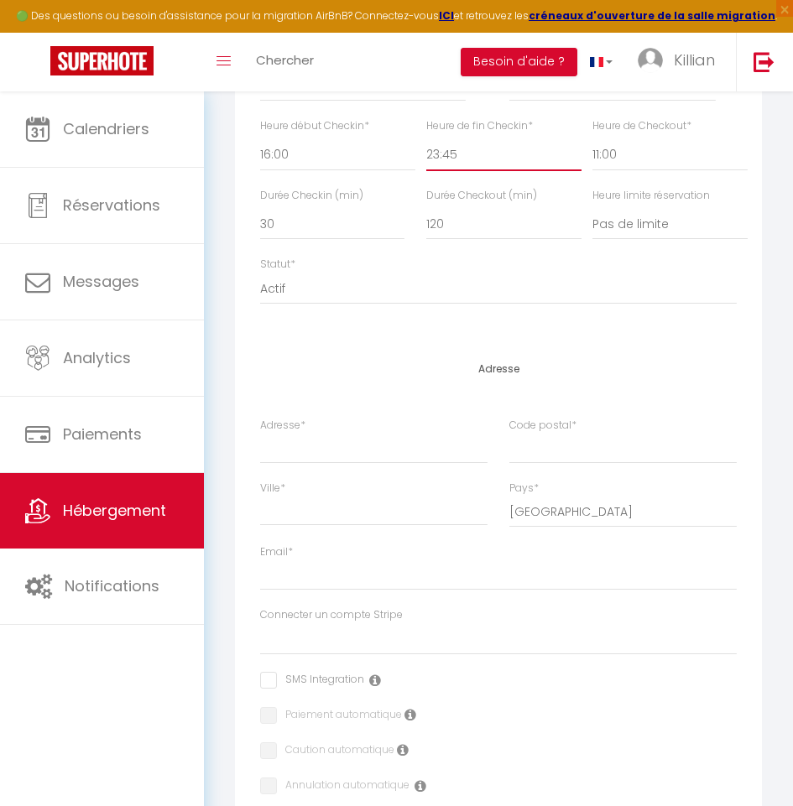
scroll to position [923, 0]
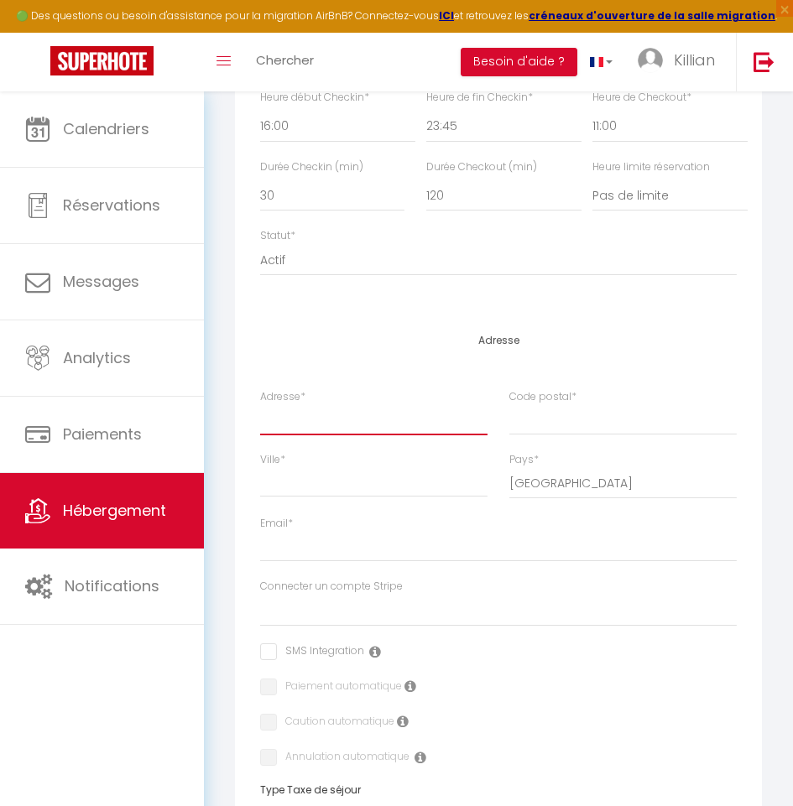
click at [339, 428] on input "Adresse *" at bounding box center [373, 420] width 227 height 30
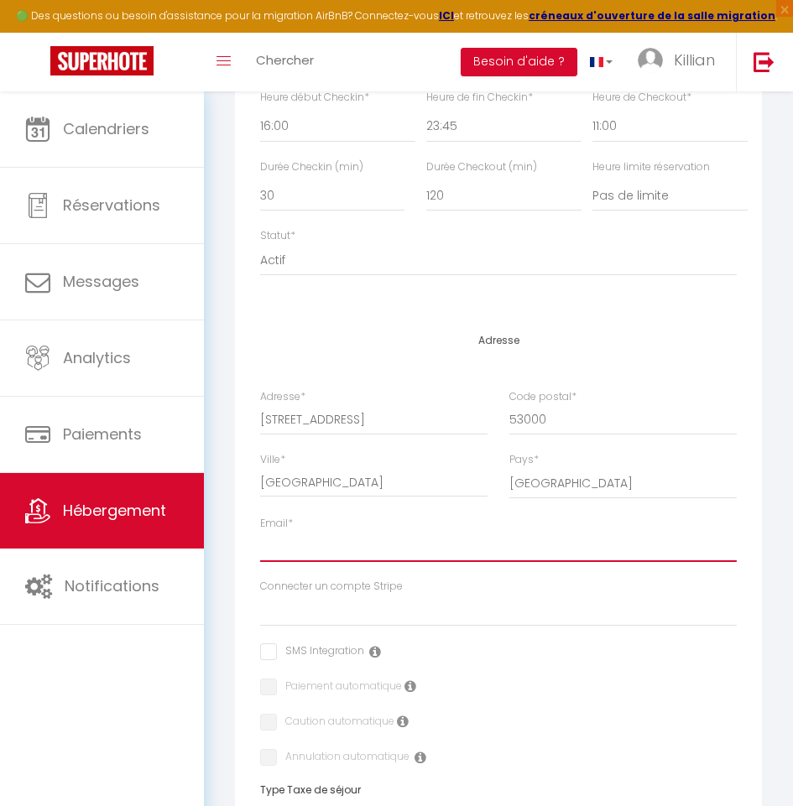
click at [309, 540] on input "Email *" at bounding box center [498, 547] width 477 height 30
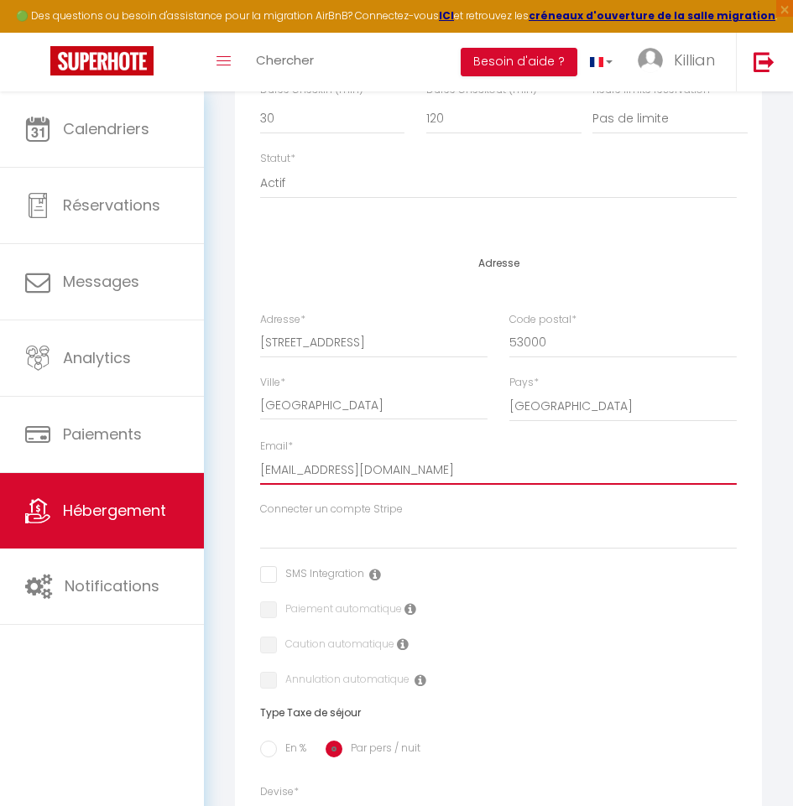
scroll to position [1007, 0]
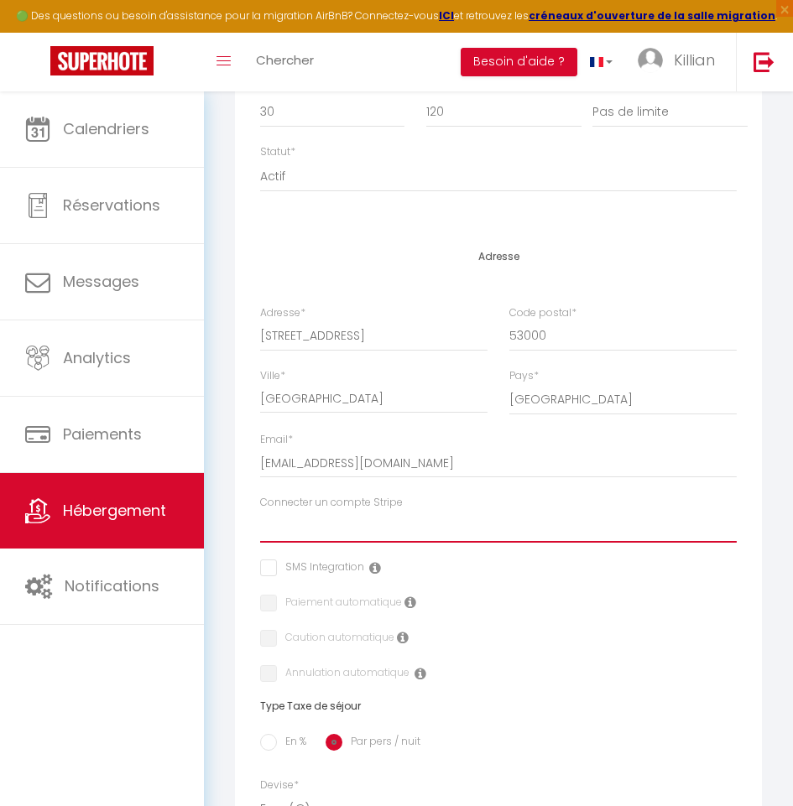
click at [347, 531] on select "Cautions" at bounding box center [498, 527] width 477 height 32
click at [260, 511] on select "Cautions" at bounding box center [498, 527] width 477 height 32
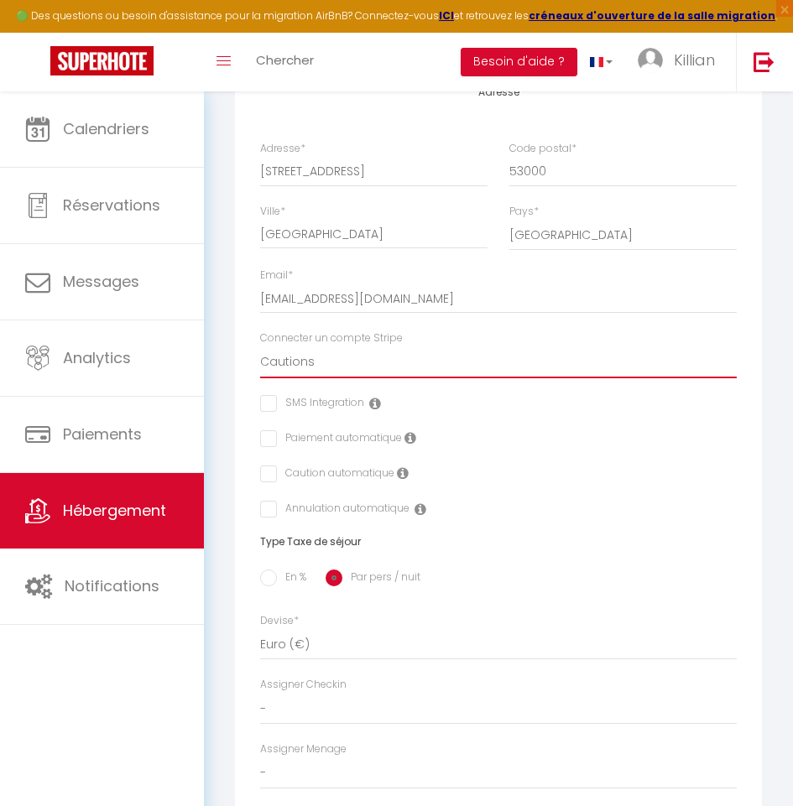
scroll to position [1175, 0]
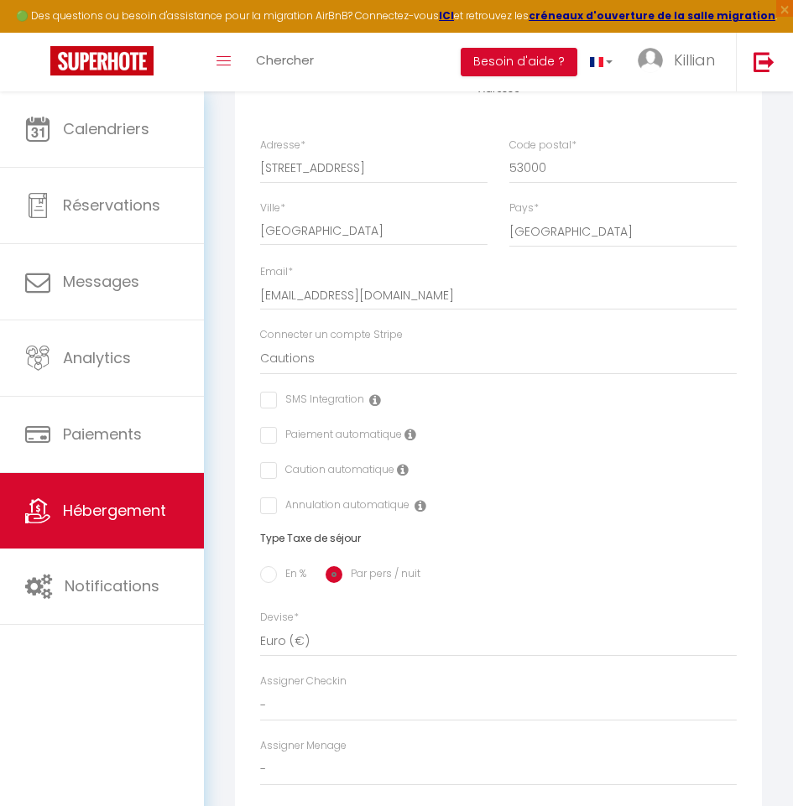
click at [270, 437] on input "checkbox" at bounding box center [265, 435] width 11 height 17
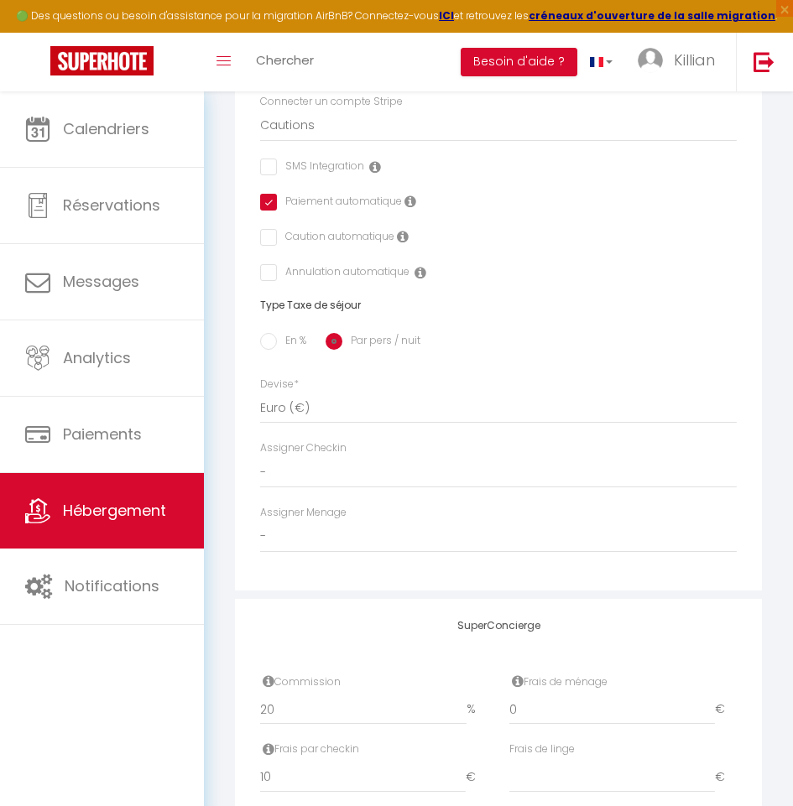
scroll to position [1426, 0]
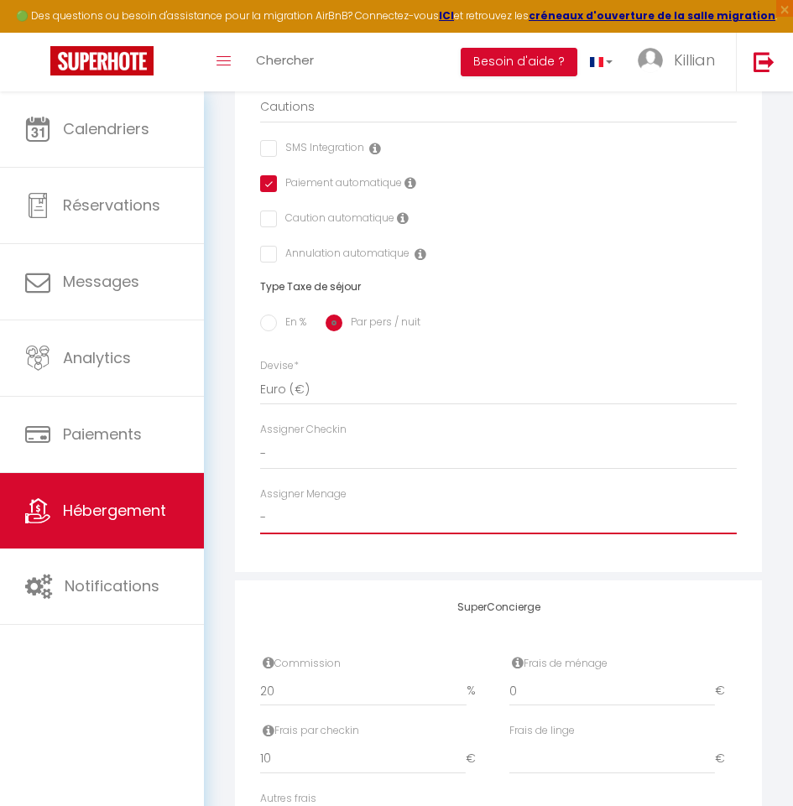
click at [337, 516] on select "-" at bounding box center [498, 519] width 477 height 32
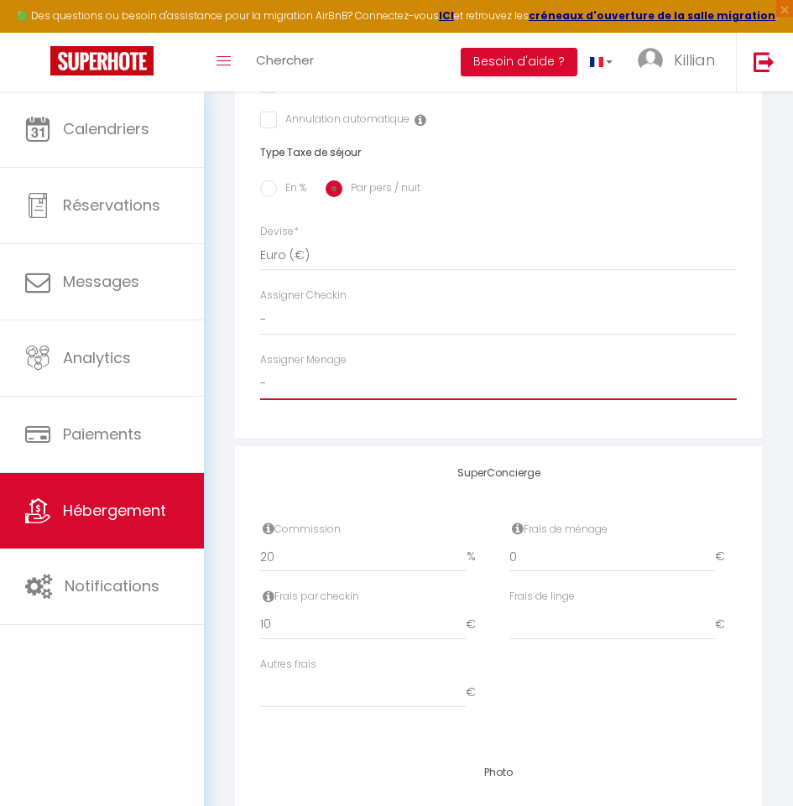
scroll to position [1594, 0]
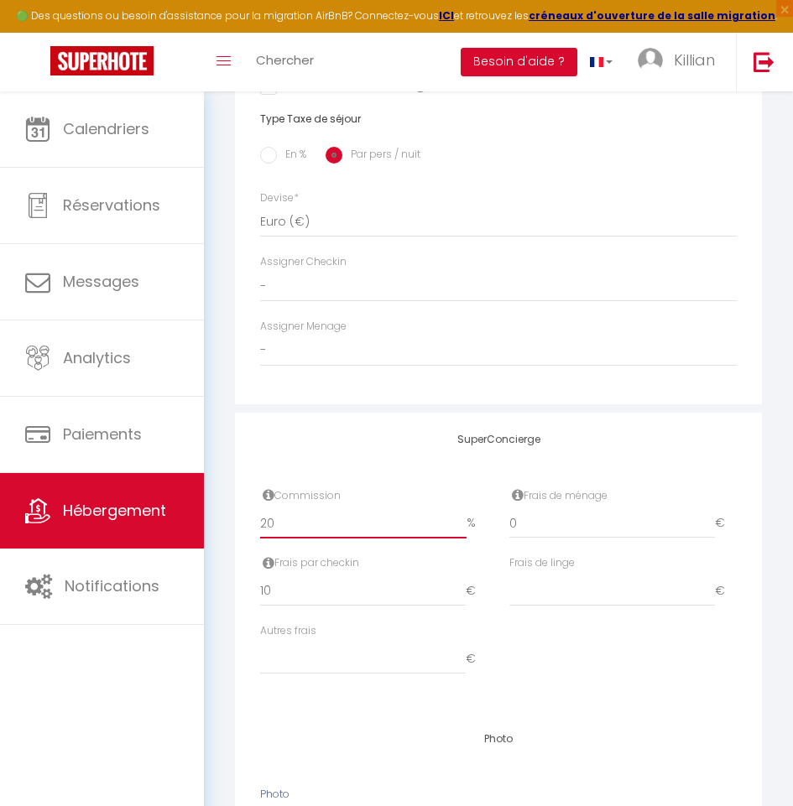
click at [346, 519] on input "20" at bounding box center [363, 523] width 206 height 30
click at [345, 519] on input "20" at bounding box center [363, 523] width 206 height 30
drag, startPoint x: 345, startPoint y: 519, endPoint x: 248, endPoint y: 505, distance: 97.4
click at [249, 505] on div "Commission 20 %" at bounding box center [373, 522] width 249 height 68
click at [236, 585] on div "SuperConcierge Commission 0 % Frais de ménage 0 € Frais par checkin 10 € Frais …" at bounding box center [498, 563] width 527 height 300
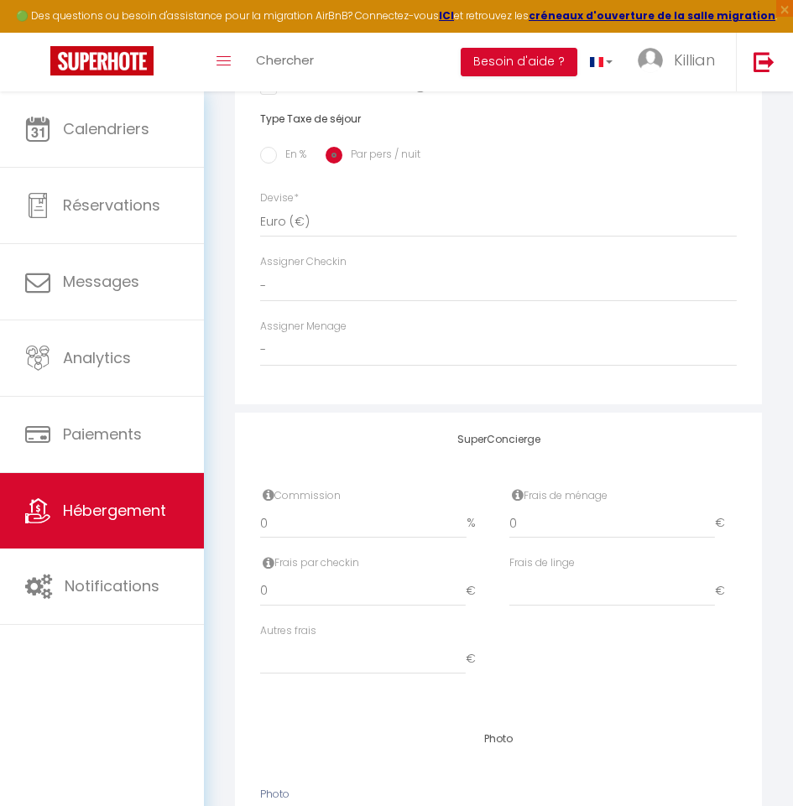
click at [572, 660] on div "Autres frais €" at bounding box center [498, 657] width 498 height 68
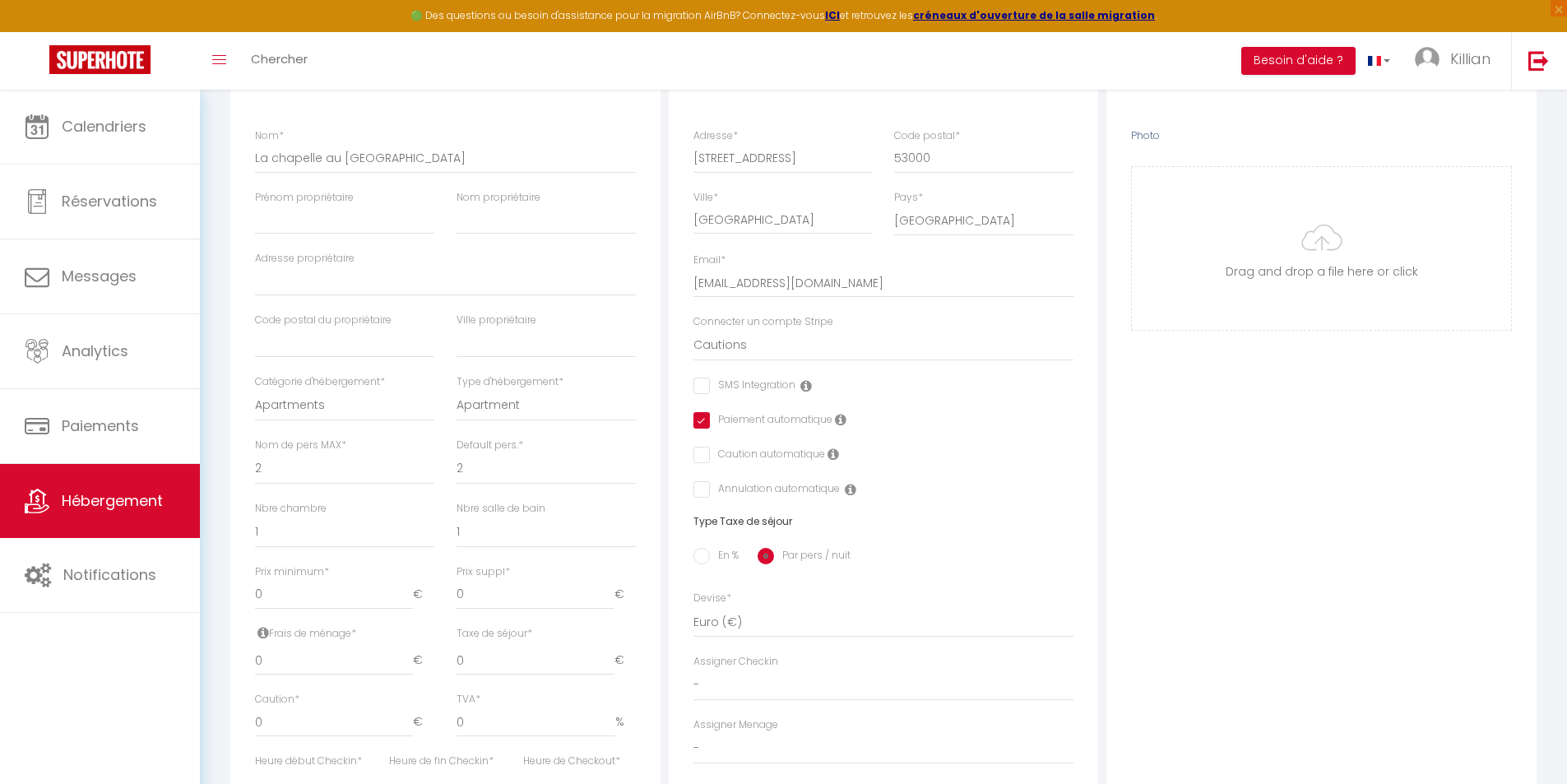
scroll to position [28, 0]
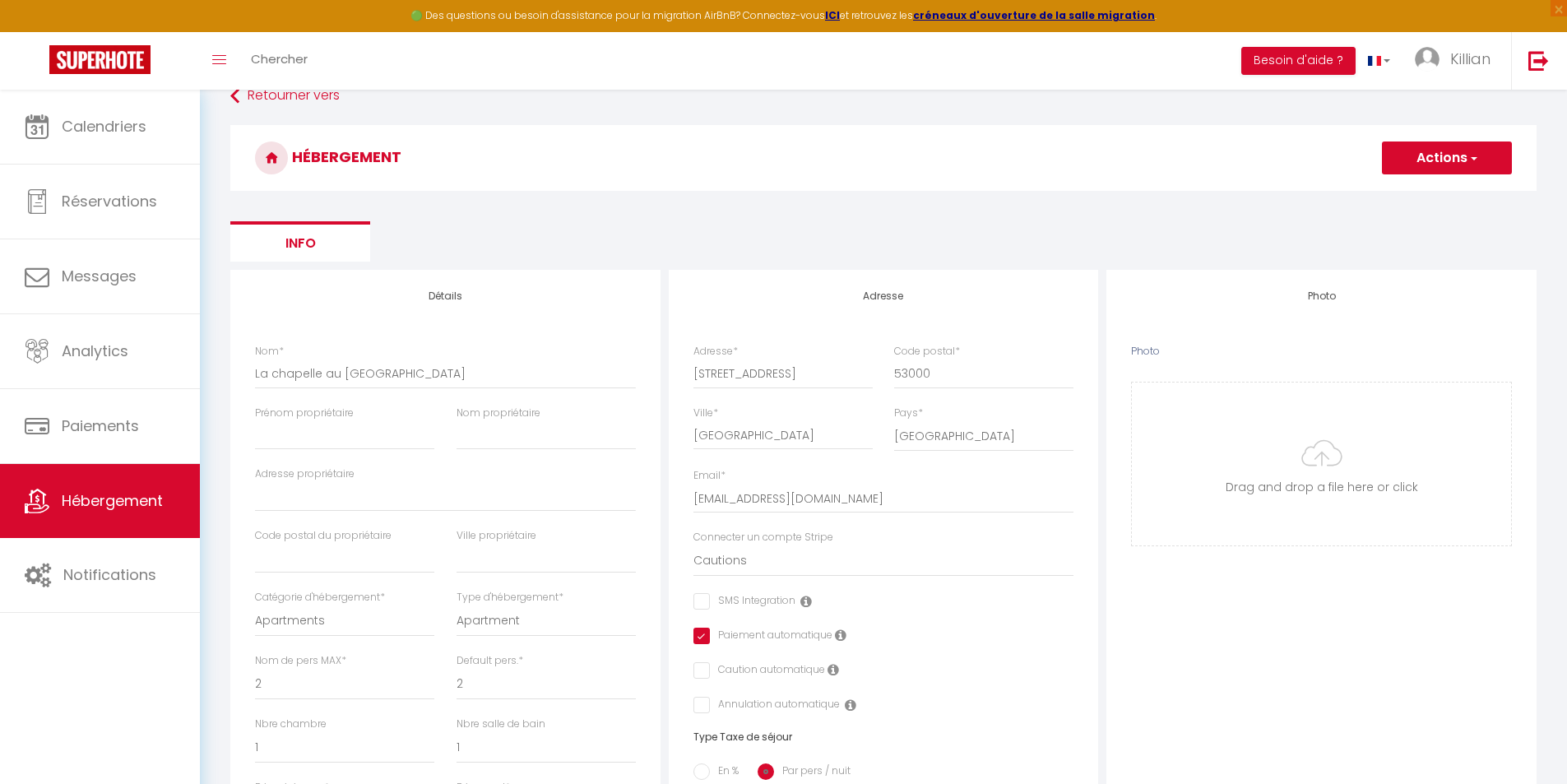
click at [789, 175] on h3 "HÉBERGEMENT" at bounding box center [884, 158] width 1306 height 66
click at [789, 162] on button "Actions" at bounding box center [1447, 158] width 130 height 33
click at [789, 191] on input "Enregistrer" at bounding box center [1429, 194] width 61 height 17
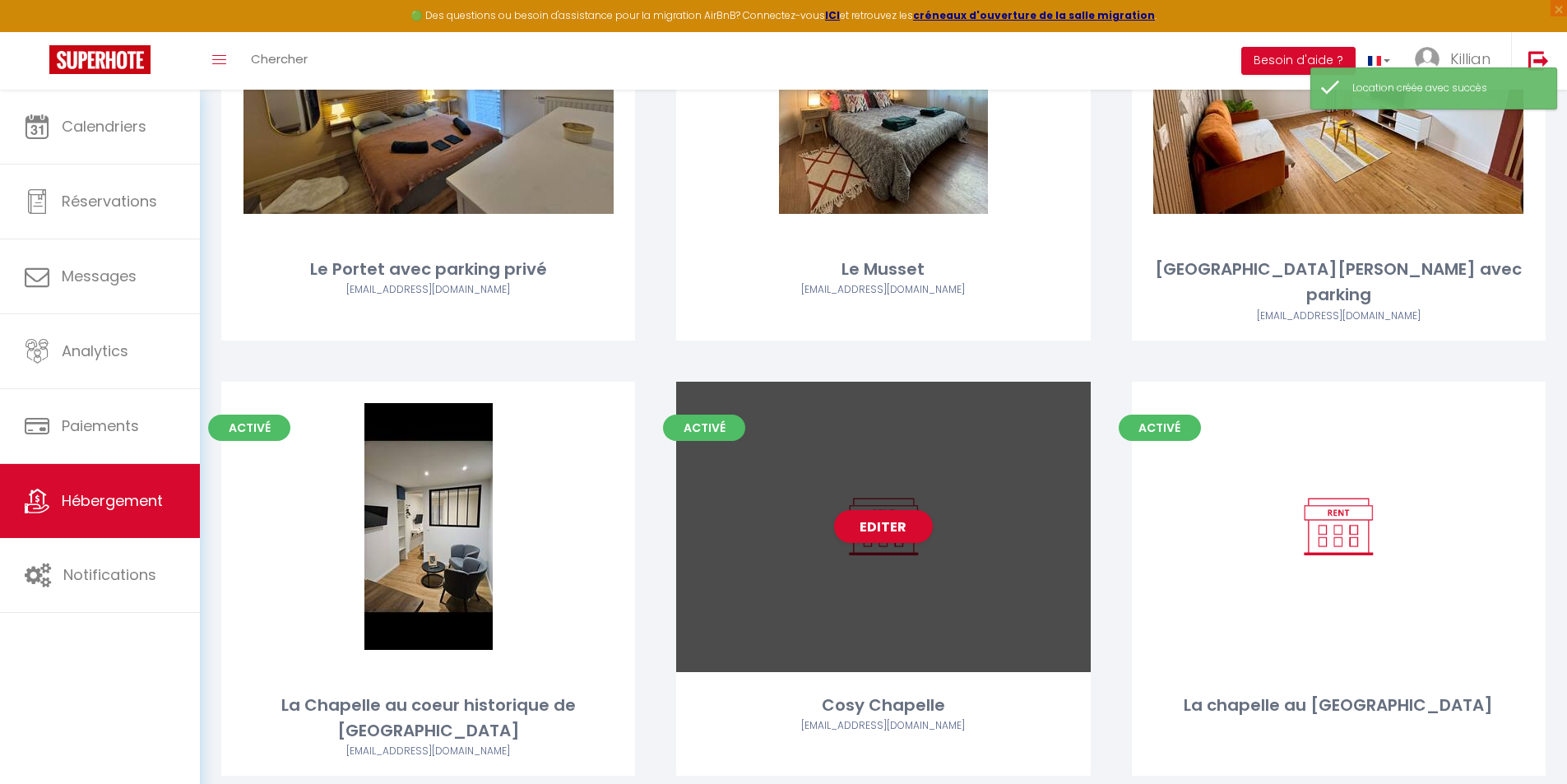
scroll to position [267, 0]
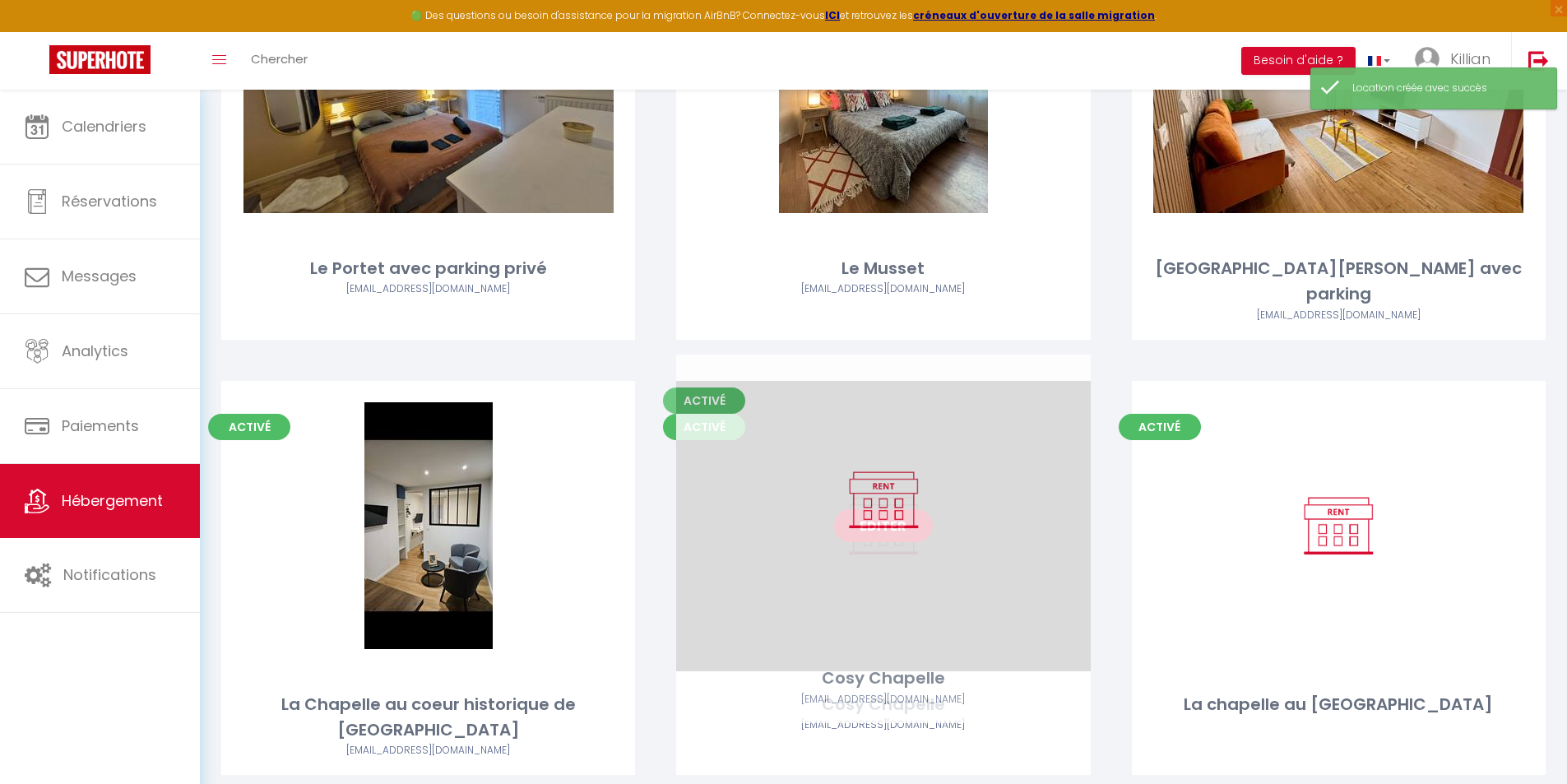
click at [789, 509] on link "Editer" at bounding box center [884, 525] width 99 height 33
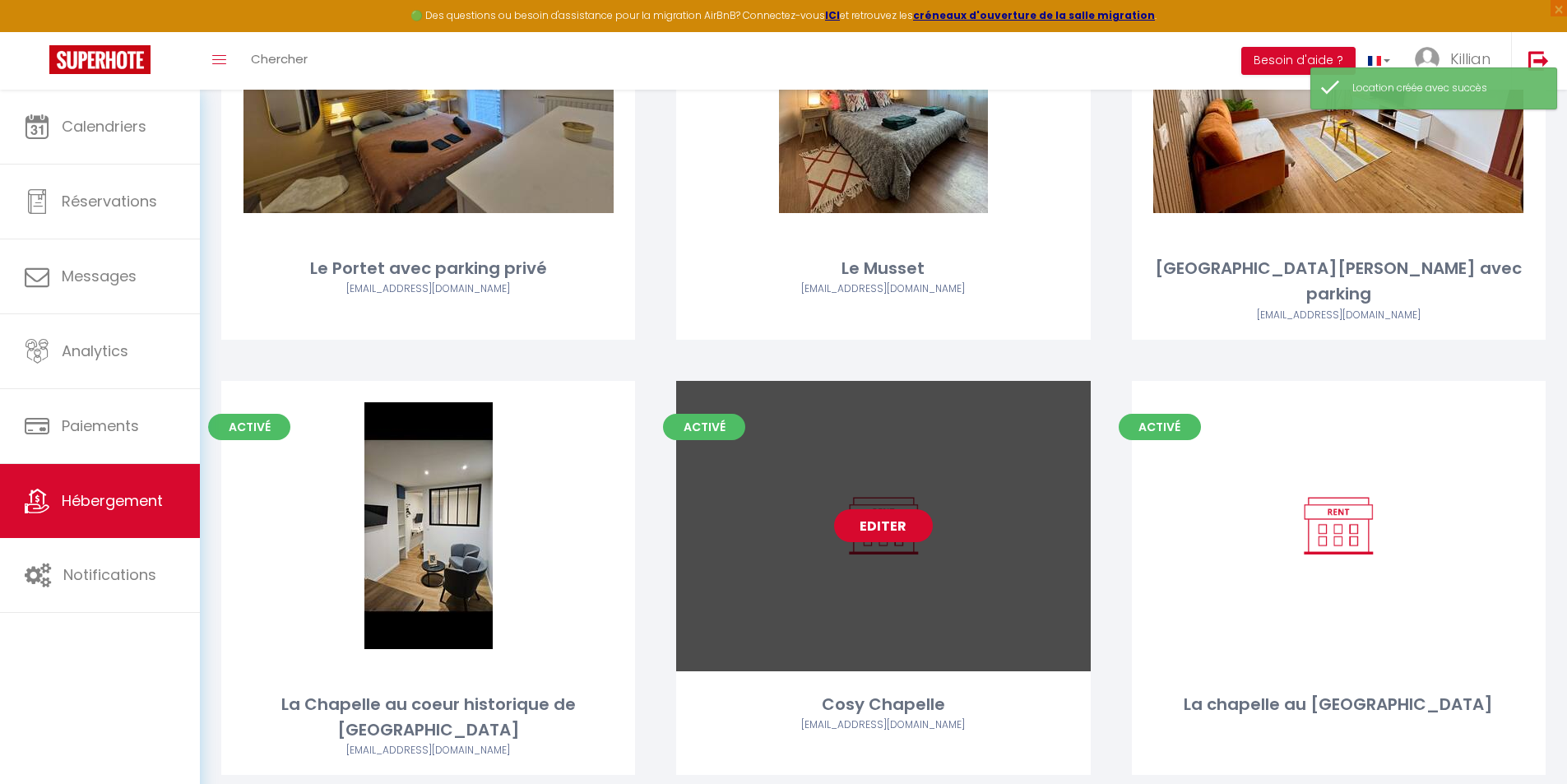
click at [789, 509] on link "Editer" at bounding box center [884, 525] width 99 height 33
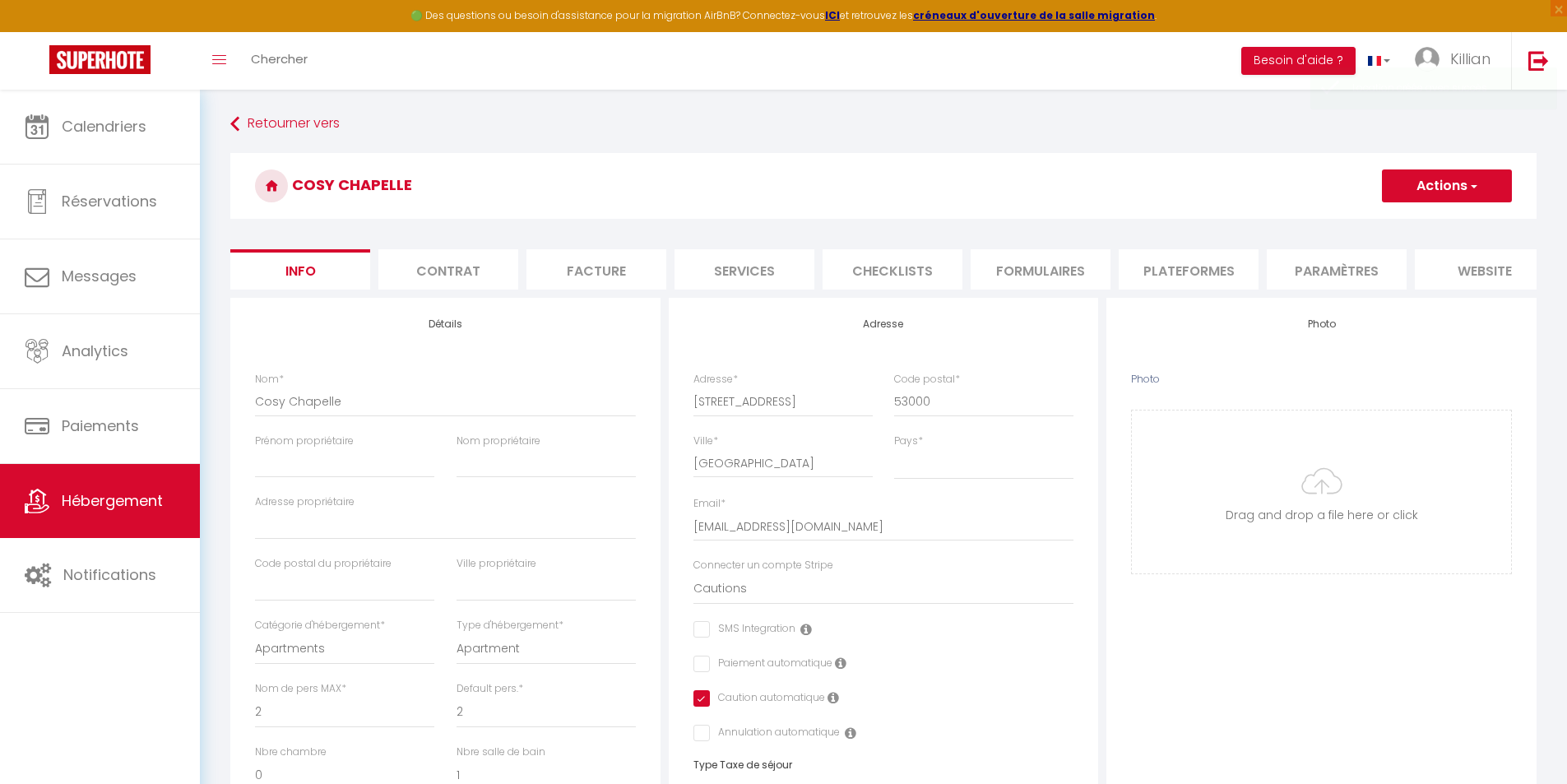
click at [789, 273] on li "Plateformes" at bounding box center [1188, 269] width 140 height 40
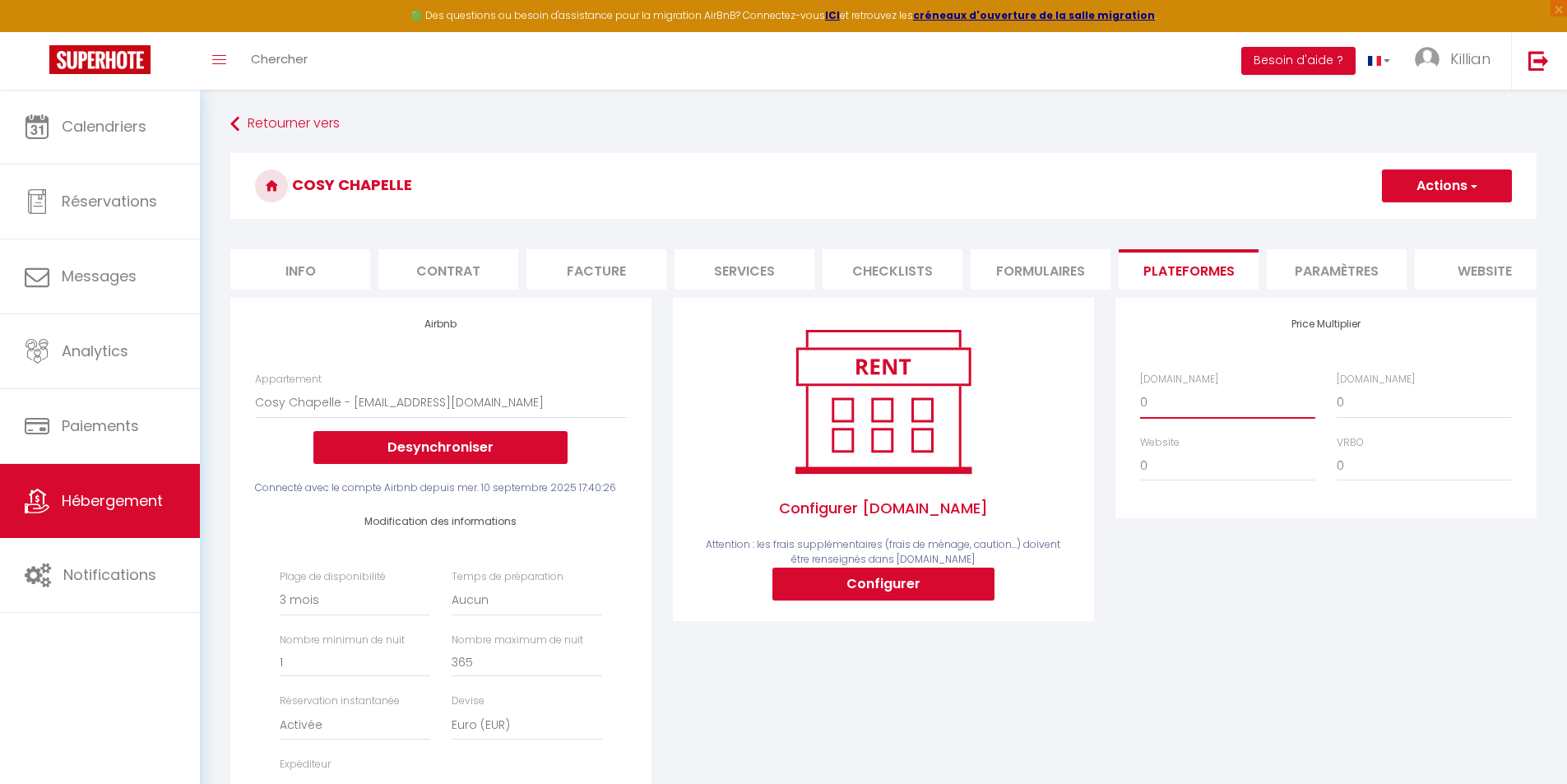
click at [789, 407] on select "0 + 1 % + 2 % + 3 % + 4 % + 5 % + 6 % + 7 % + 8 % + 9 %" at bounding box center [1228, 402] width 176 height 31
click at [789, 417] on select "0 + 1 % + 2 % + 3 % + 4 % + 5 % + 6 % + 7 % + 8 % + 9 %" at bounding box center [1425, 402] width 176 height 31
click at [789, 167] on h3 "Cosy Chapelle" at bounding box center [884, 185] width 1306 height 66
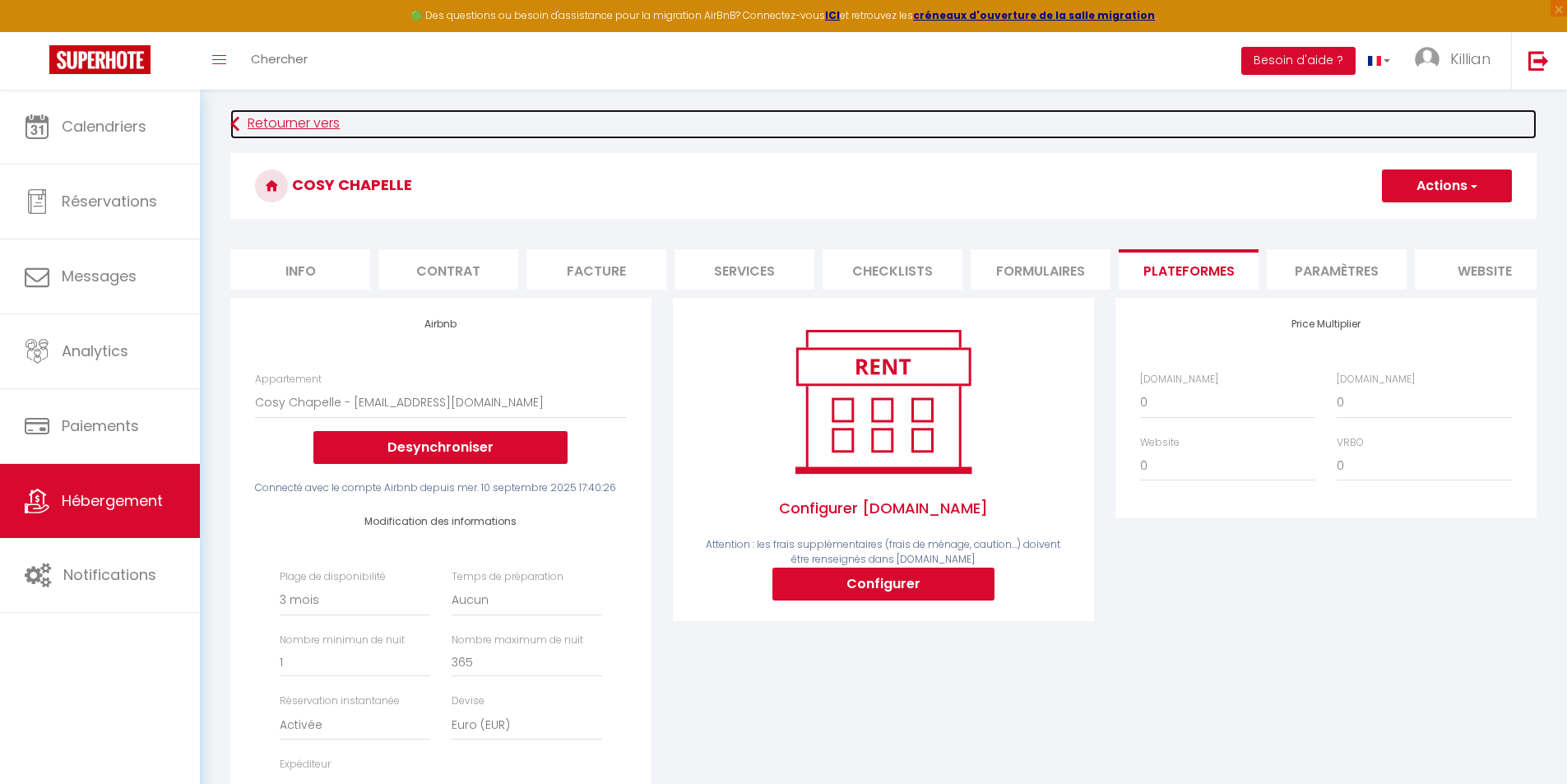
click at [339, 120] on link "Retourner vers" at bounding box center [884, 124] width 1306 height 29
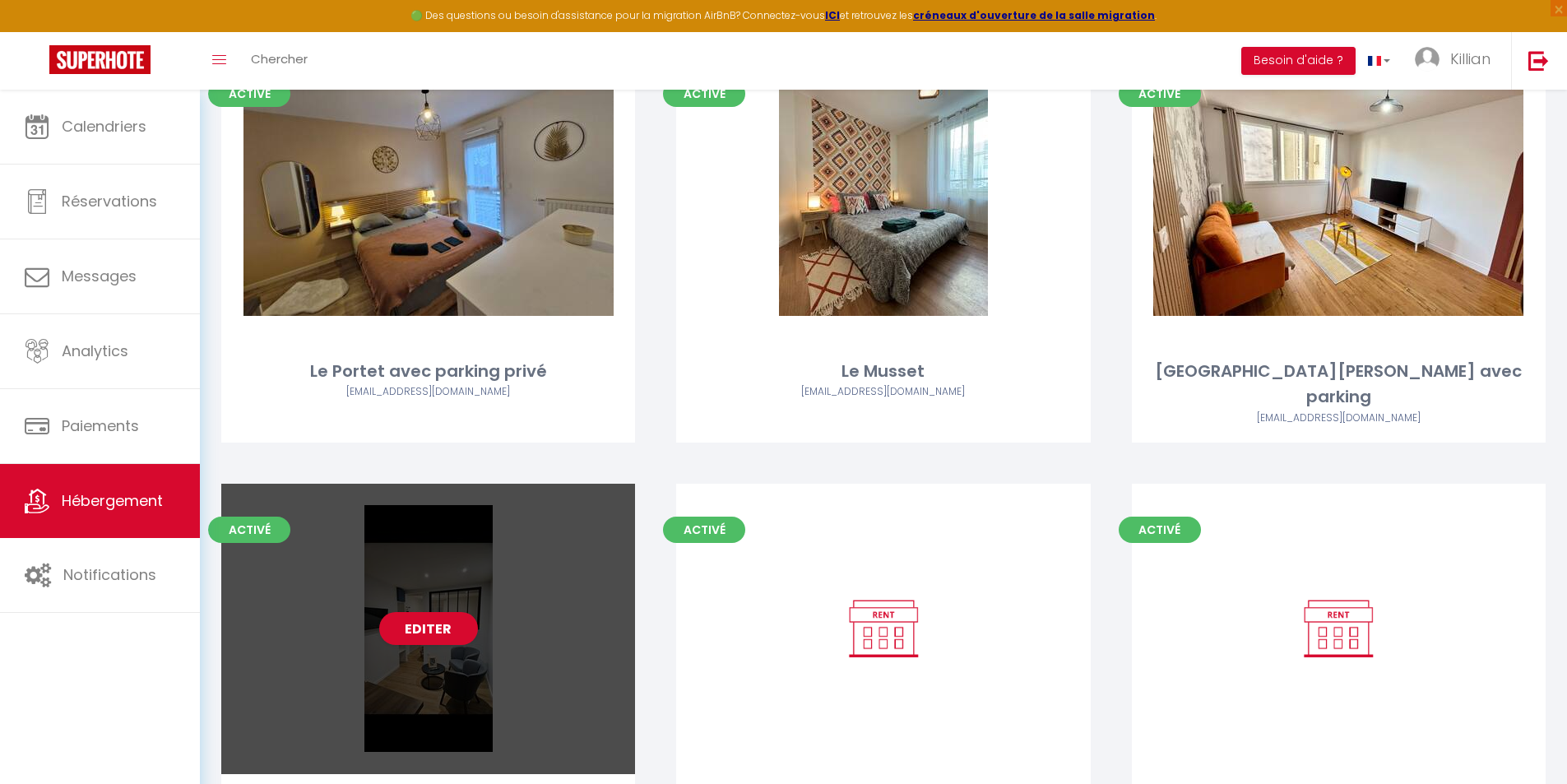
scroll to position [165, 0]
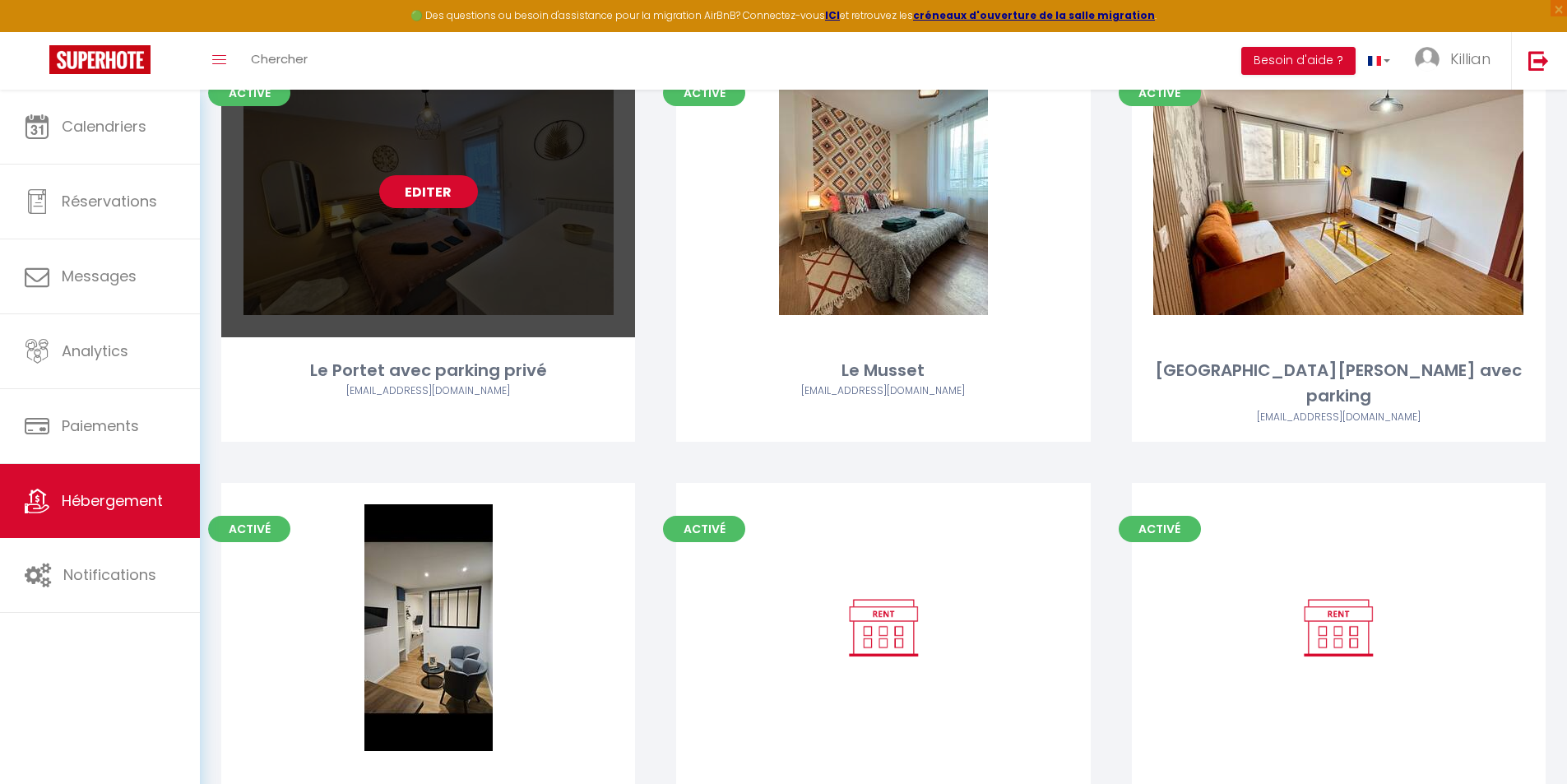
click at [413, 201] on link "Editer" at bounding box center [429, 192] width 99 height 33
click at [430, 190] on link "Editer" at bounding box center [429, 192] width 99 height 33
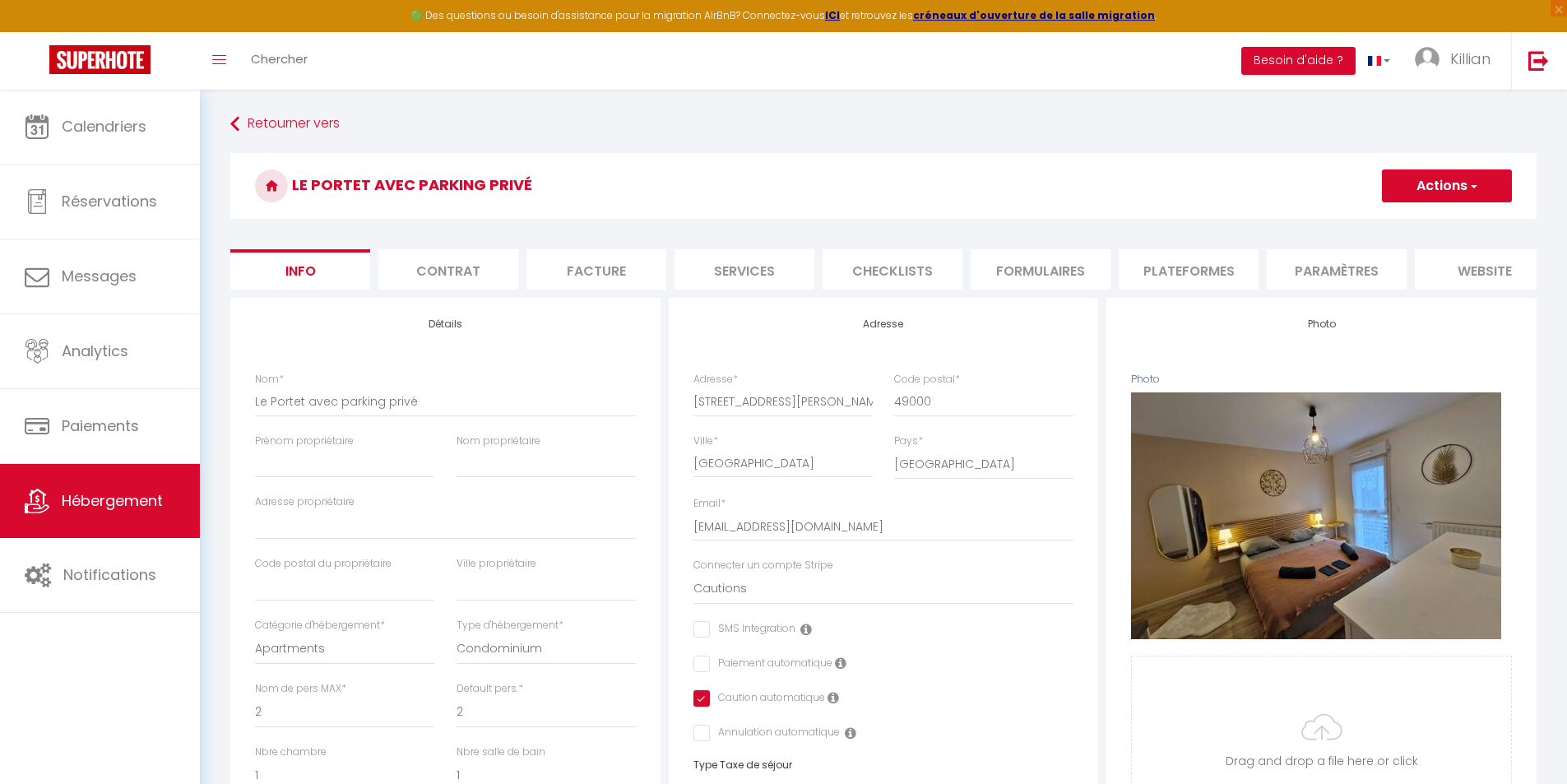
click at [789, 266] on li "Plateformes" at bounding box center [1188, 269] width 140 height 40
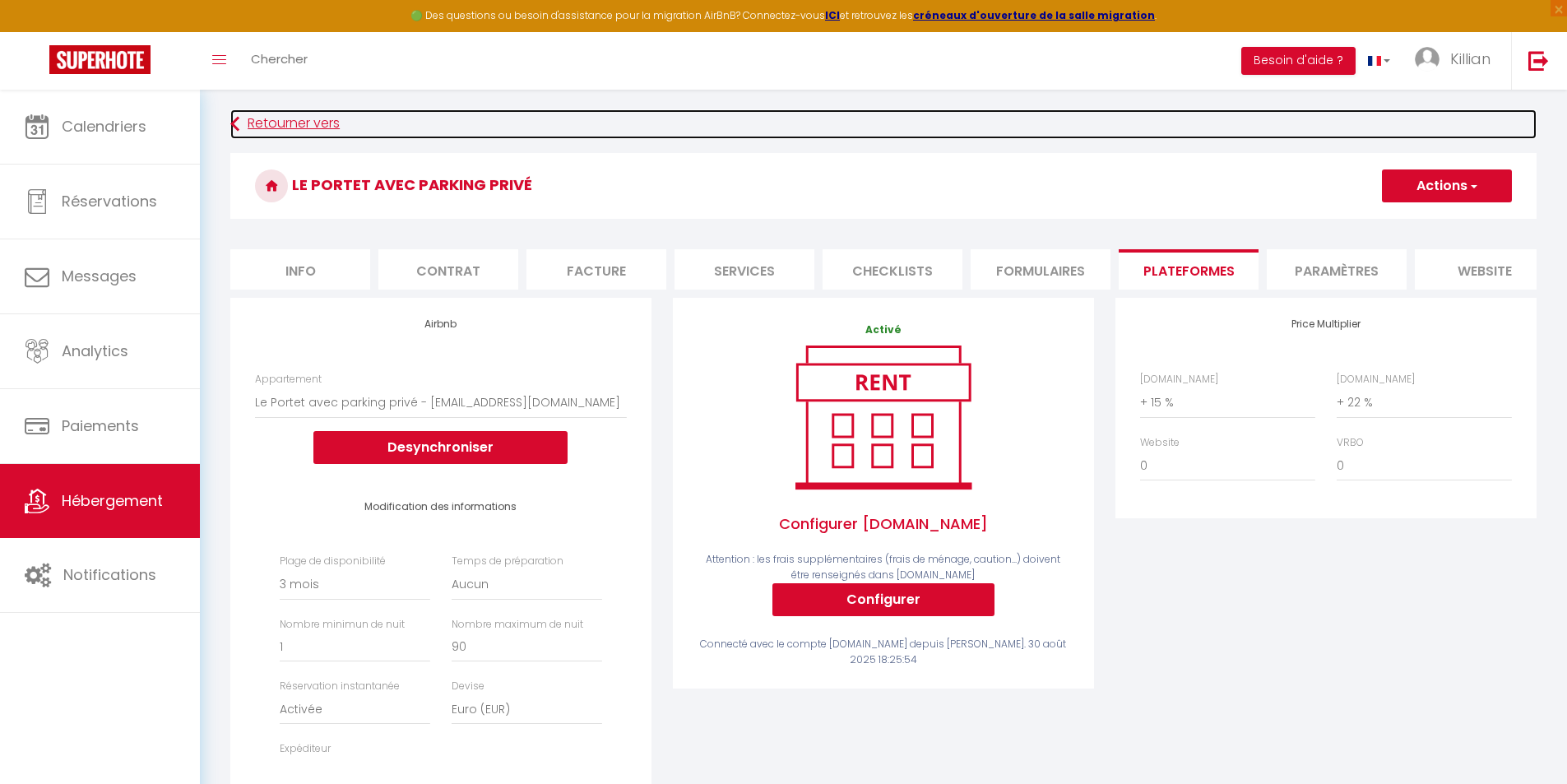
click at [254, 125] on link "Retourner vers" at bounding box center [884, 124] width 1306 height 29
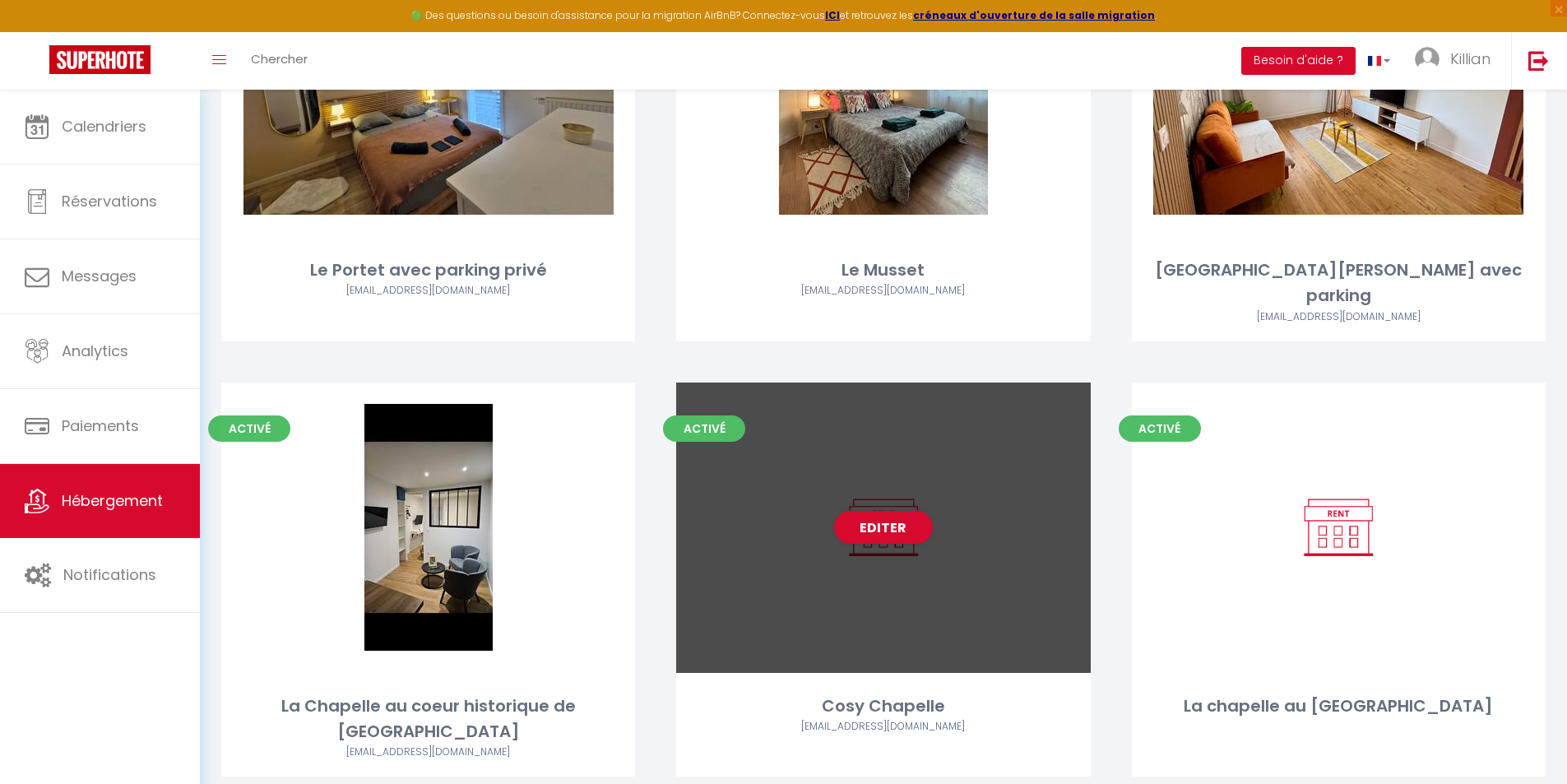
scroll to position [267, 0]
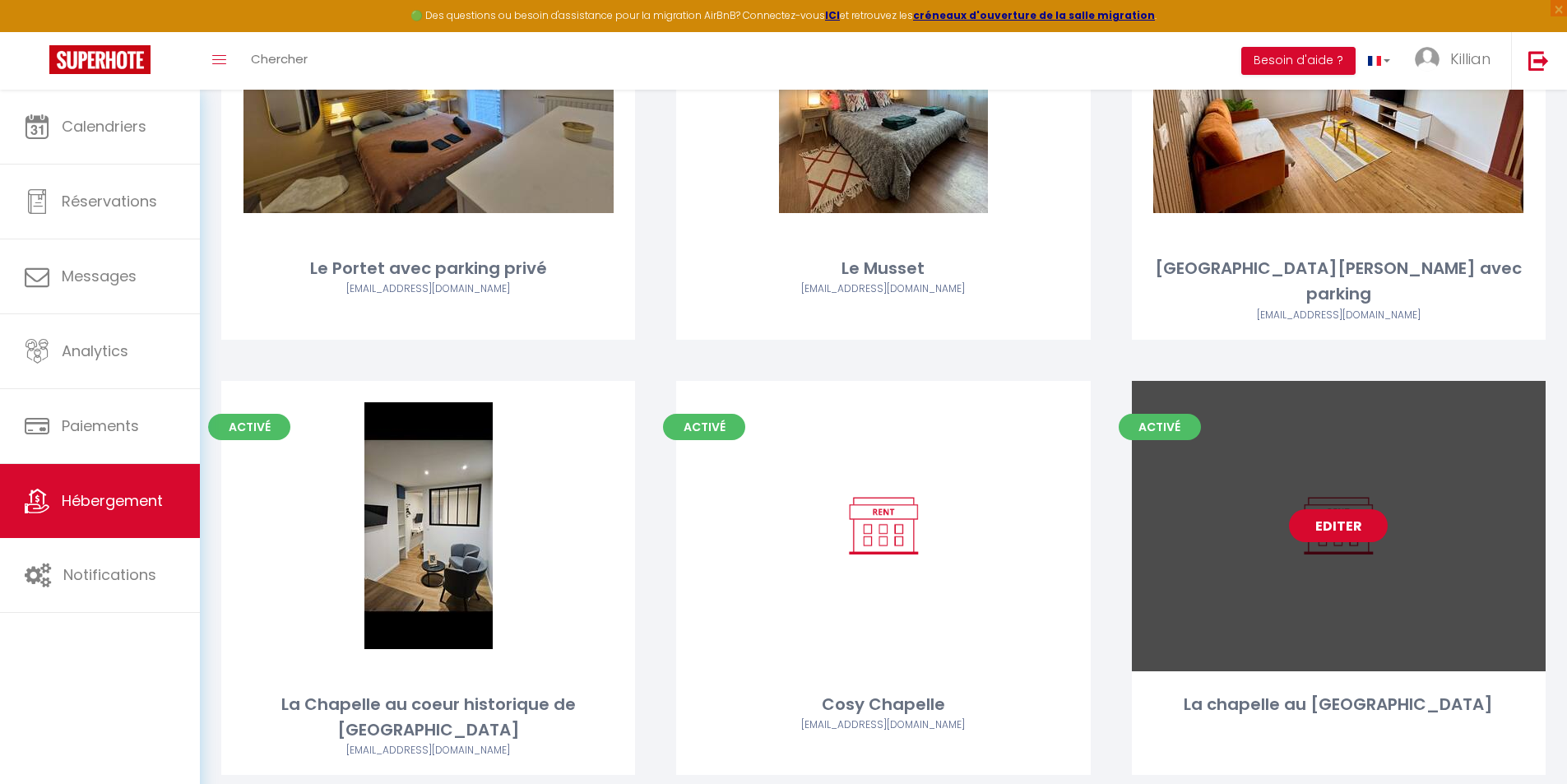
click at [789, 509] on link "Editer" at bounding box center [1339, 525] width 99 height 33
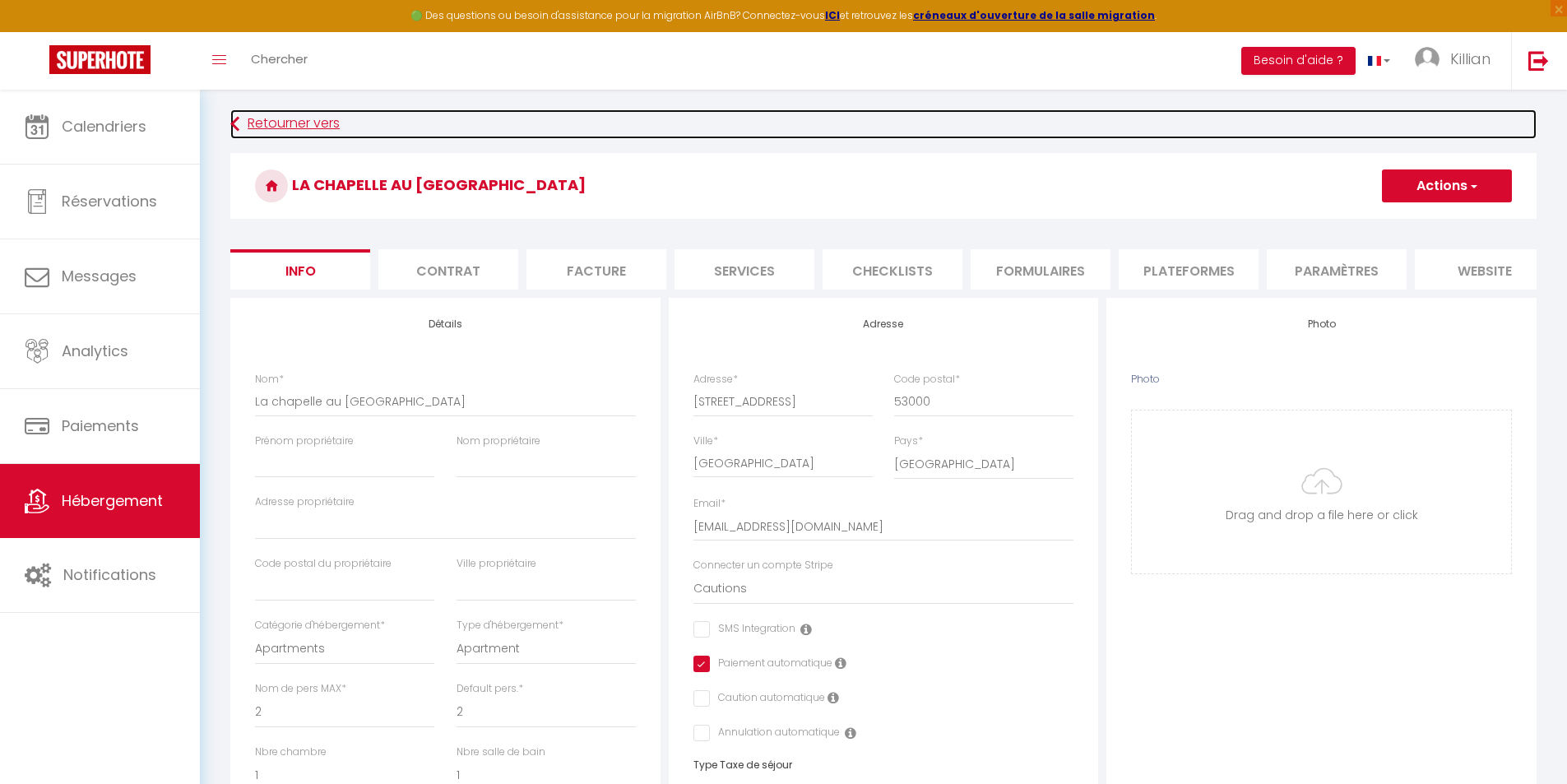
click at [247, 120] on link "Retourner vers" at bounding box center [884, 124] width 1306 height 29
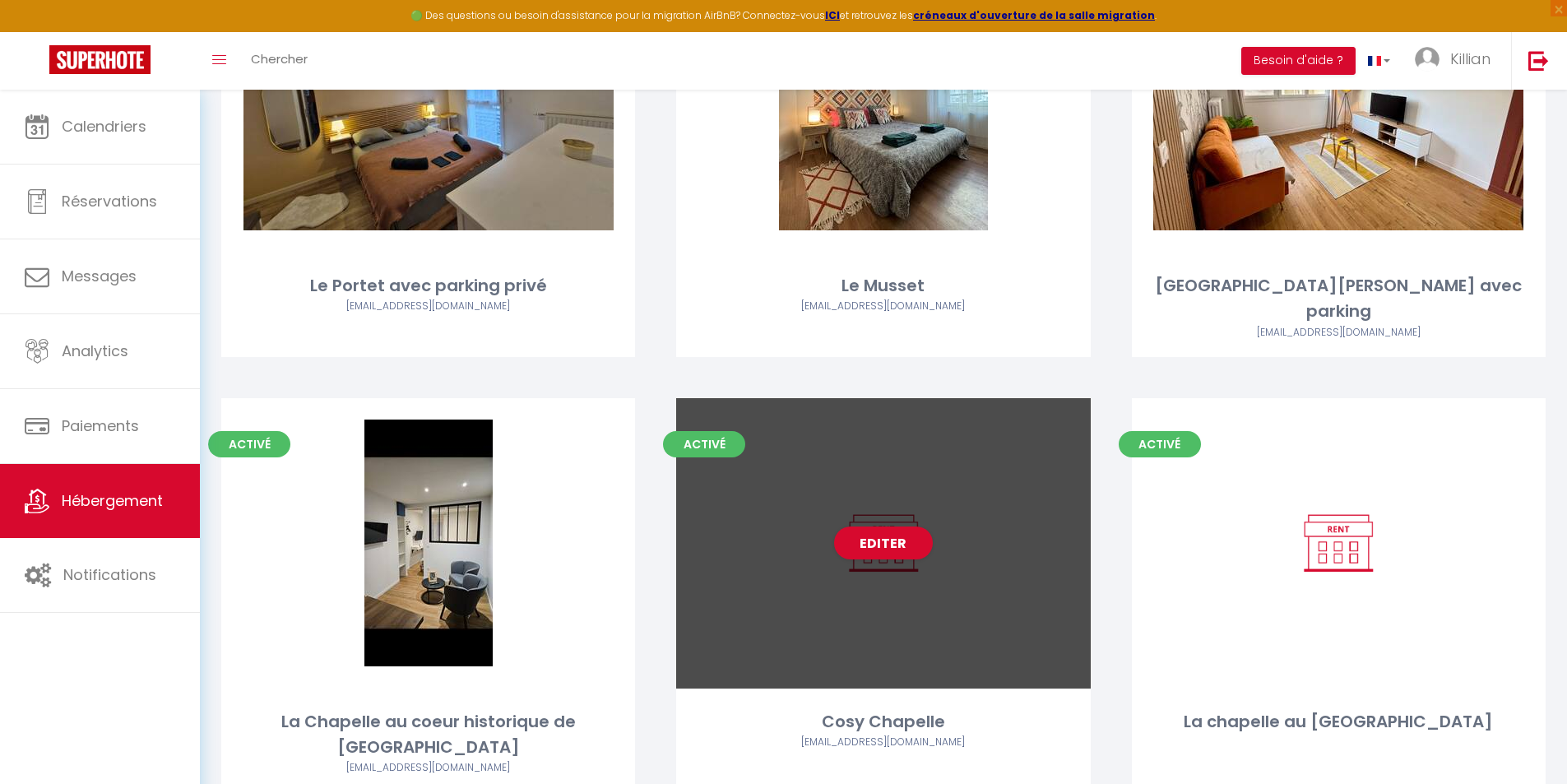
scroll to position [267, 0]
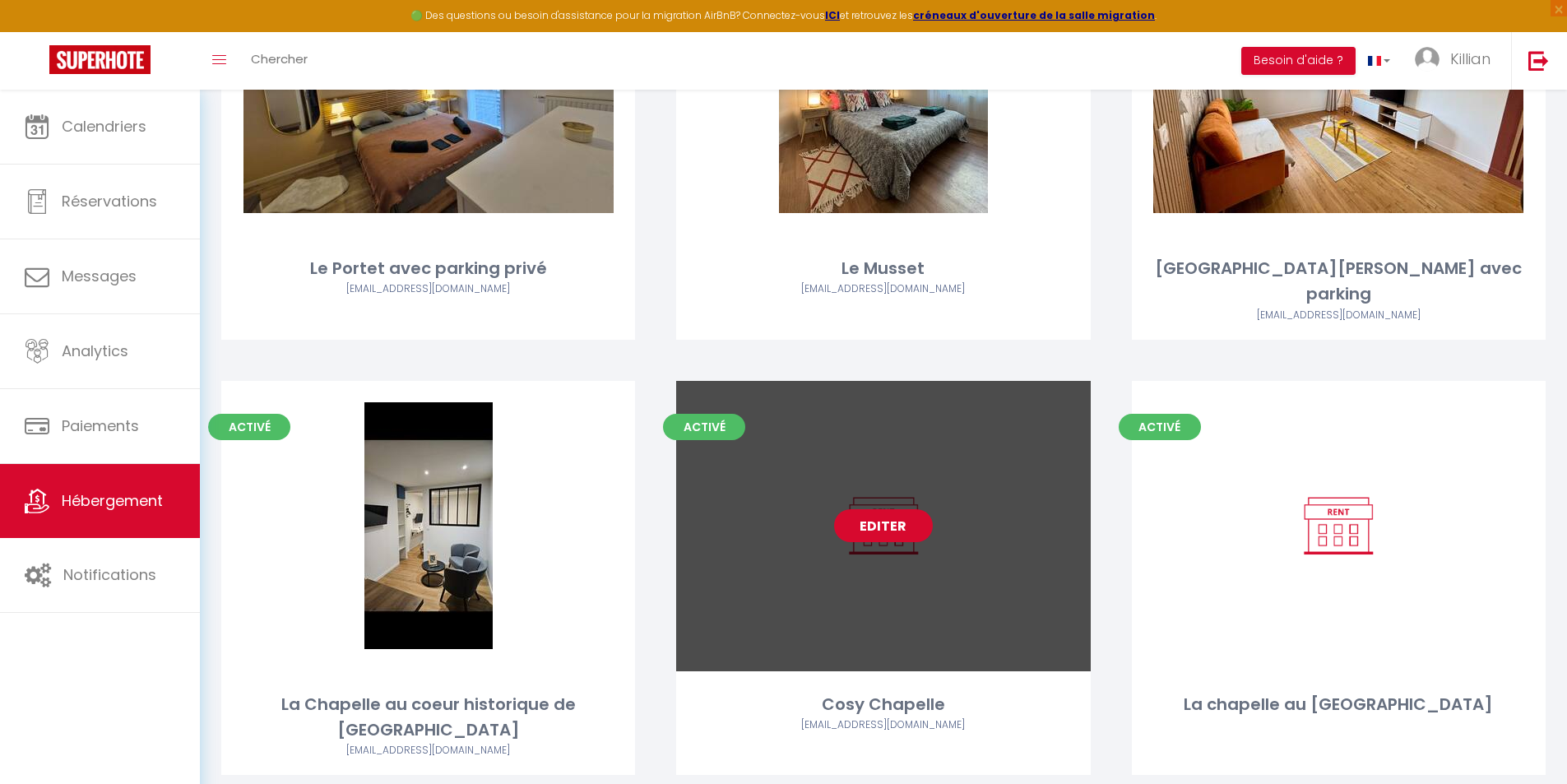
click at [789, 509] on link "Editer" at bounding box center [884, 525] width 99 height 33
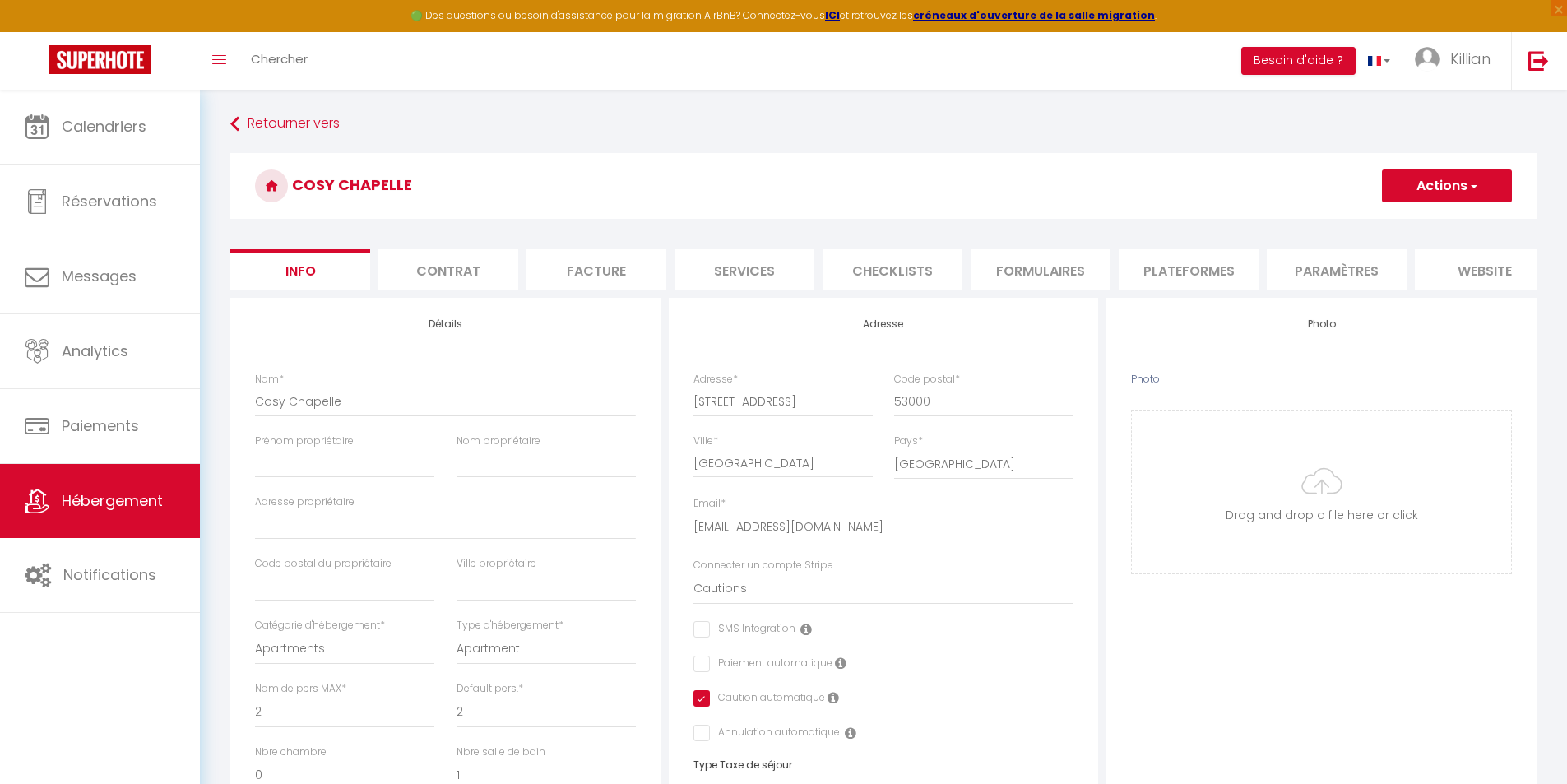
click at [789, 269] on li "Plateformes" at bounding box center [1188, 269] width 140 height 40
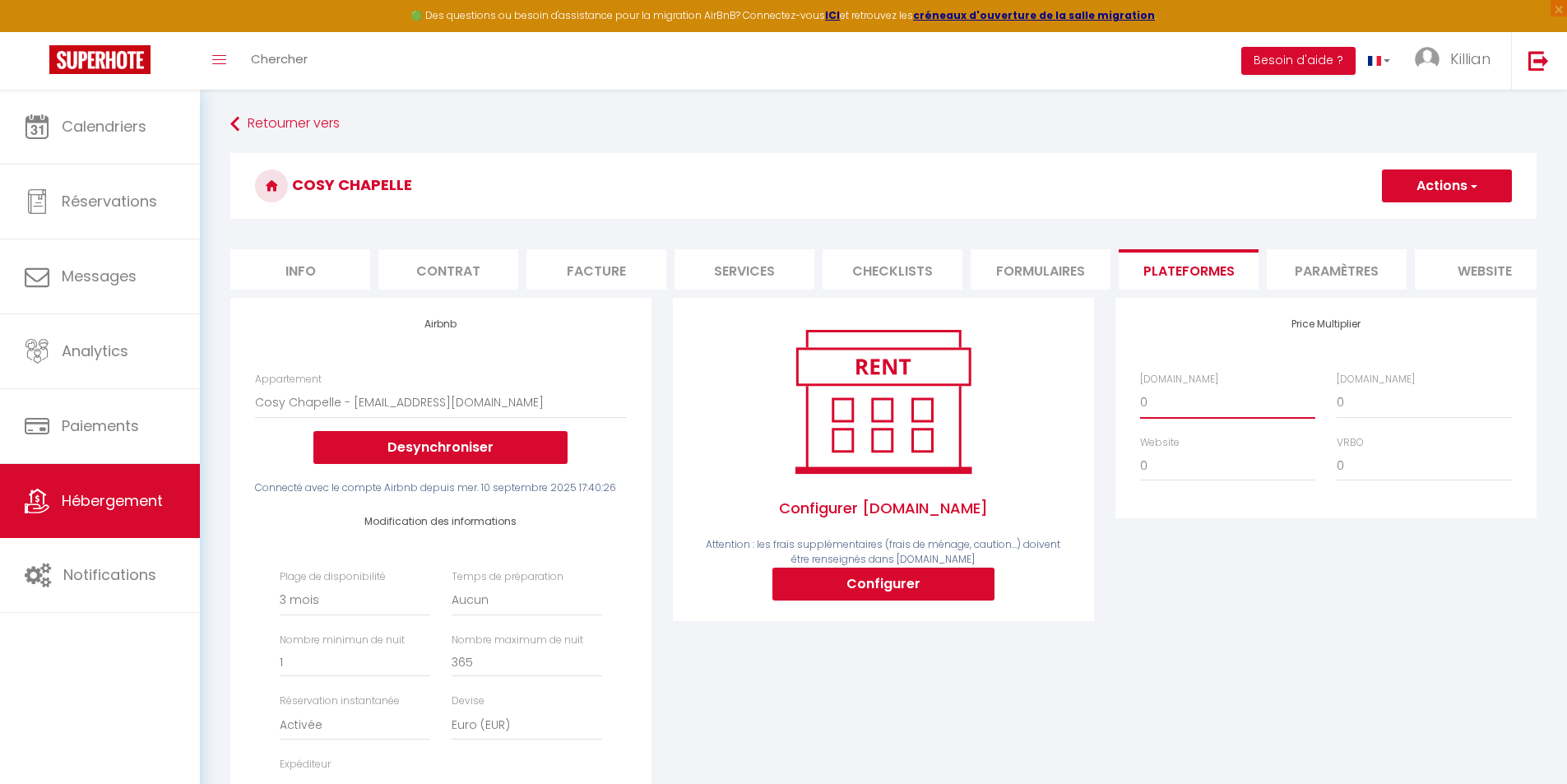
click at [789, 409] on select "0 + 1 % + 2 % + 3 % + 4 % + 5 % + 6 % + 7 % + 8 % + 9 %" at bounding box center [1228, 402] width 176 height 31
click at [789, 399] on select "0 + 1 % + 2 % + 3 % + 4 % + 5 % + 6 % + 7 % + 8 % + 9 %" at bounding box center [1228, 402] width 176 height 31
click at [789, 415] on select "0 + 1 % + 2 % + 3 % + 4 % + 5 % + 6 % + 7 % + 8 % + 9 %" at bounding box center [1425, 402] width 176 height 31
click at [789, 399] on select "0 + 1 % + 2 % + 3 % + 4 % + 5 % + 6 % + 7 % + 8 % + 9 %" at bounding box center [1425, 402] width 176 height 31
click at [789, 192] on button "Actions" at bounding box center [1447, 186] width 130 height 33
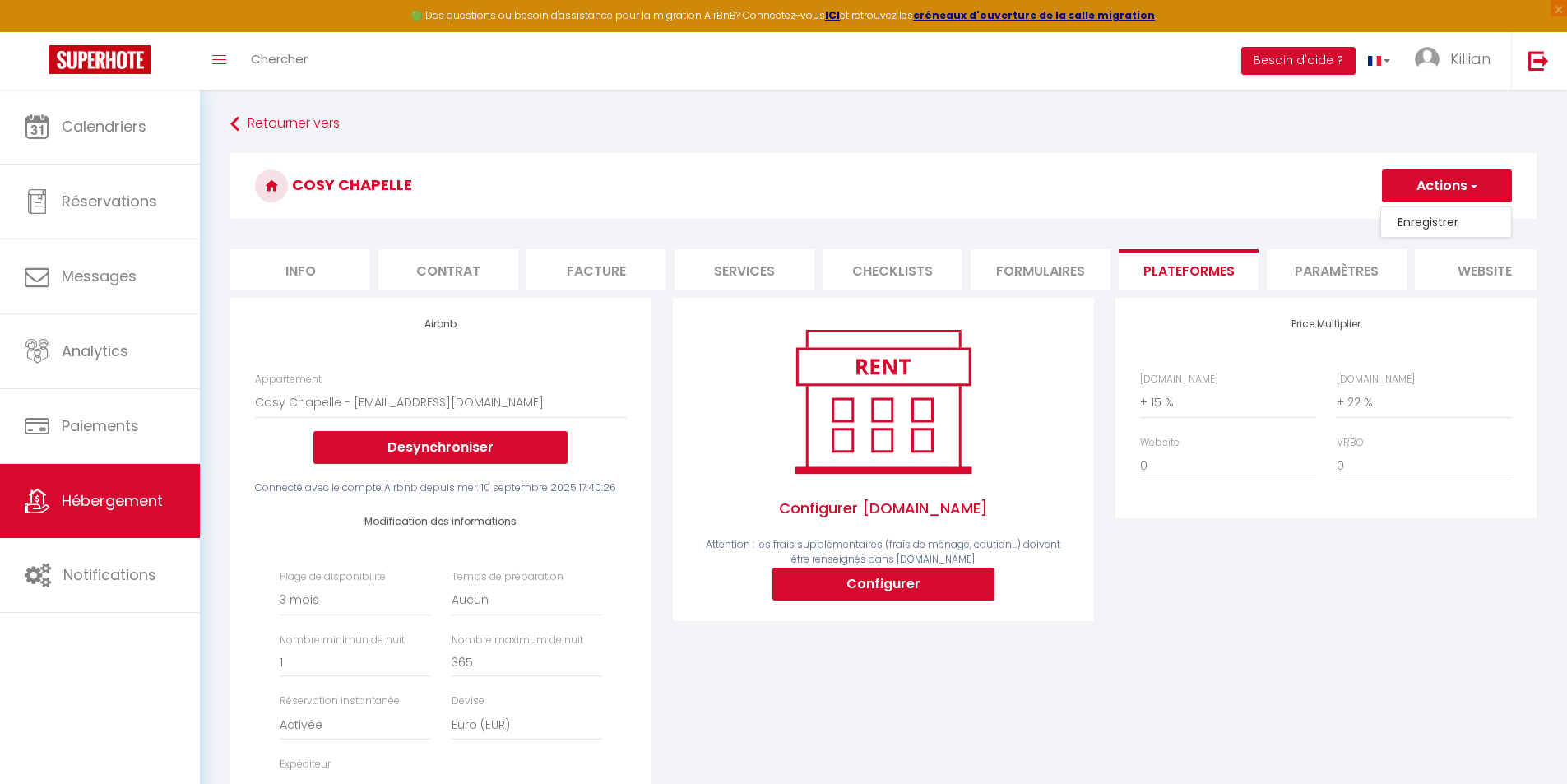
click at [789, 218] on link "Enregistrer" at bounding box center [1446, 222] width 130 height 22
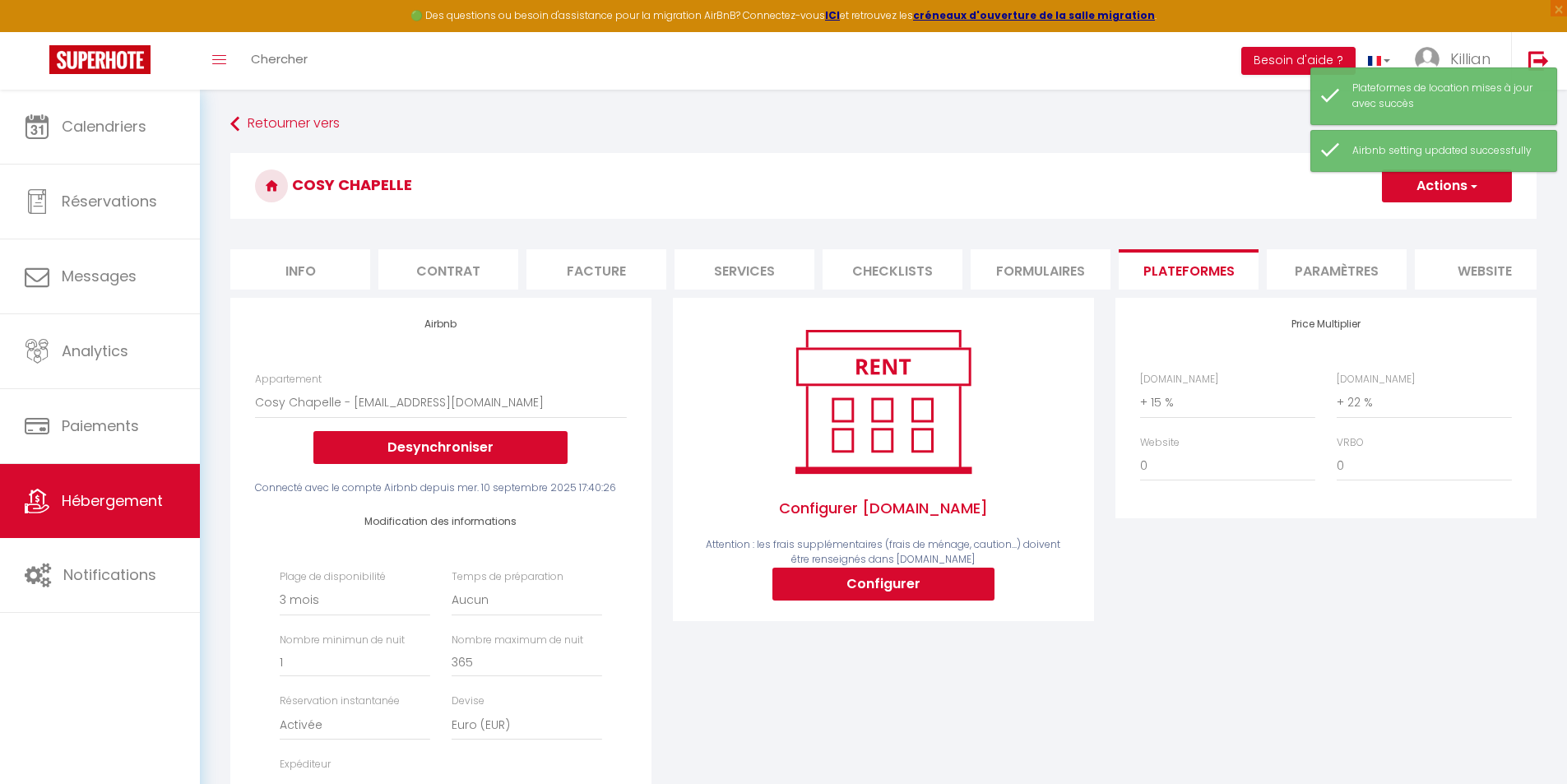
click at [789, 269] on li "Paramètres" at bounding box center [1337, 269] width 140 height 40
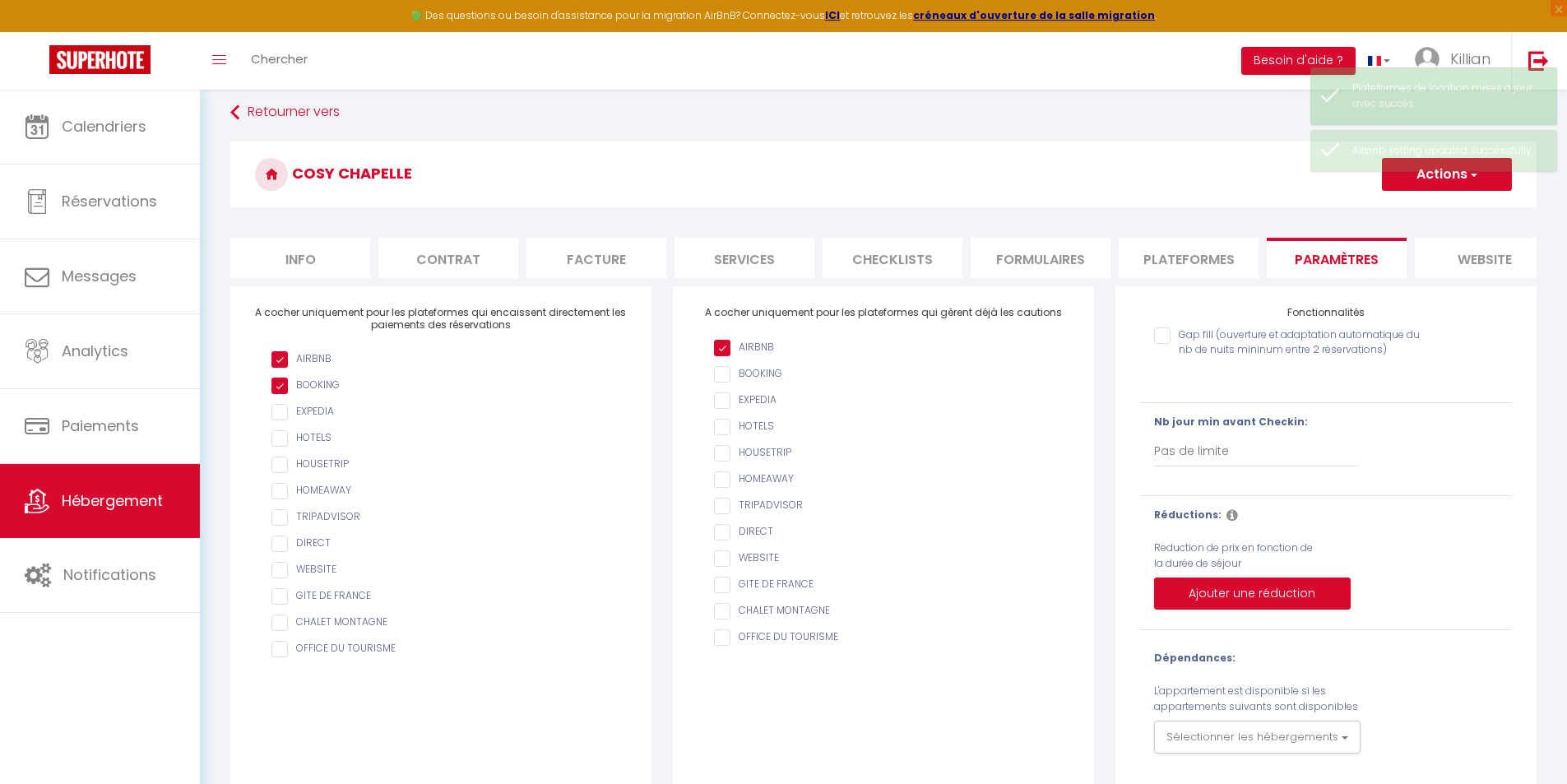
scroll to position [8, 0]
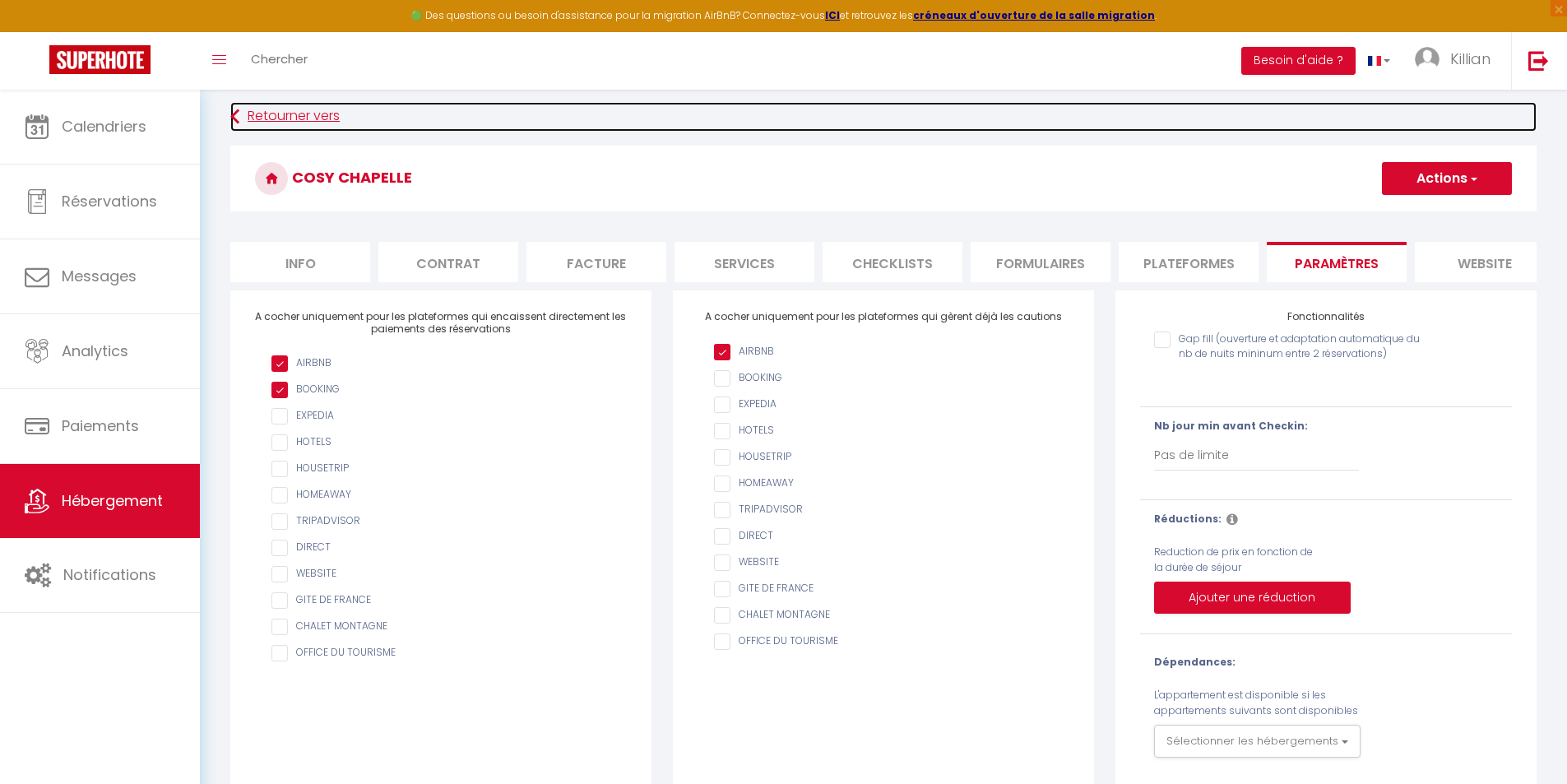
click at [340, 117] on link "Retourner vers" at bounding box center [884, 117] width 1306 height 29
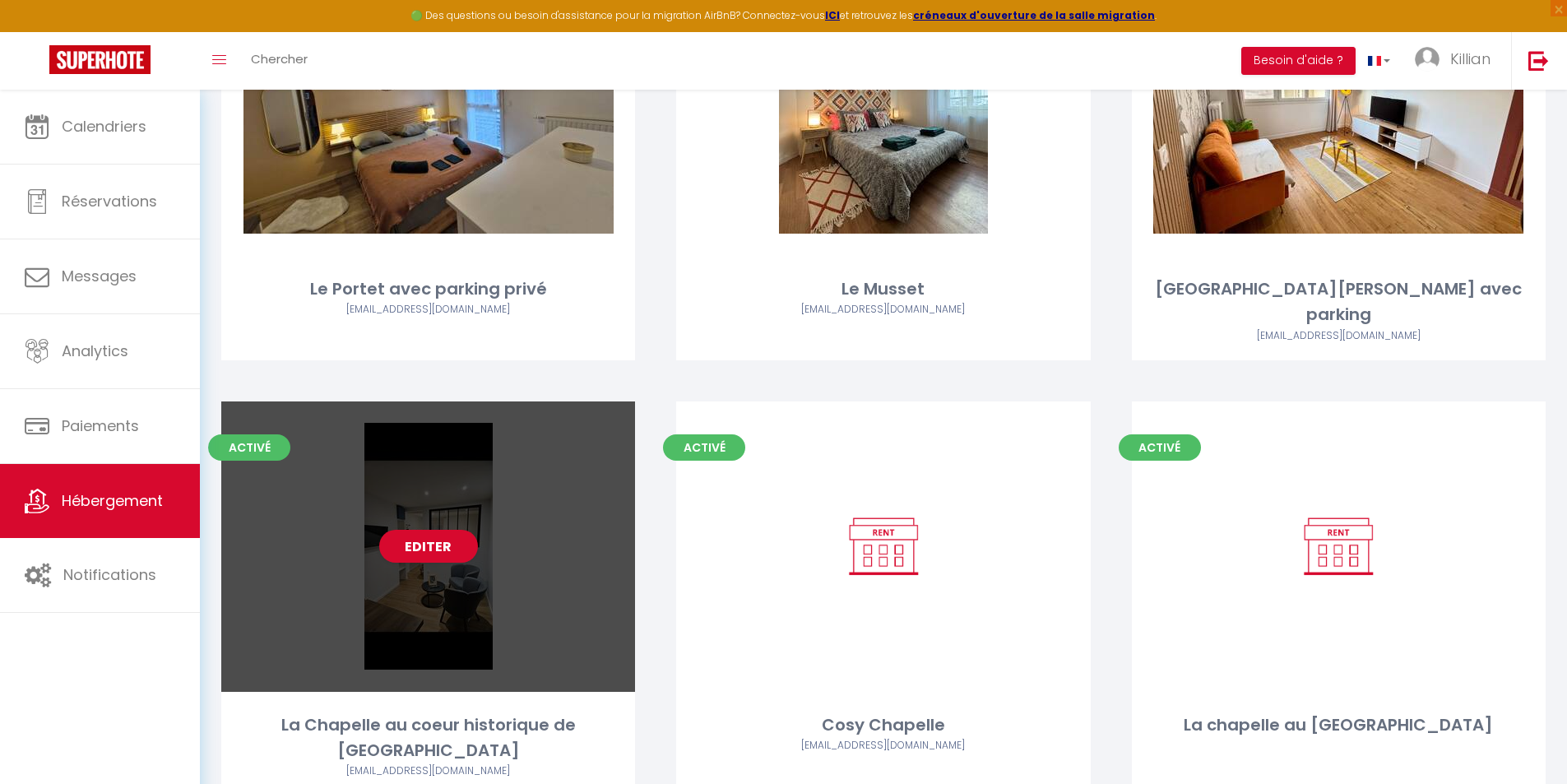
scroll to position [247, 0]
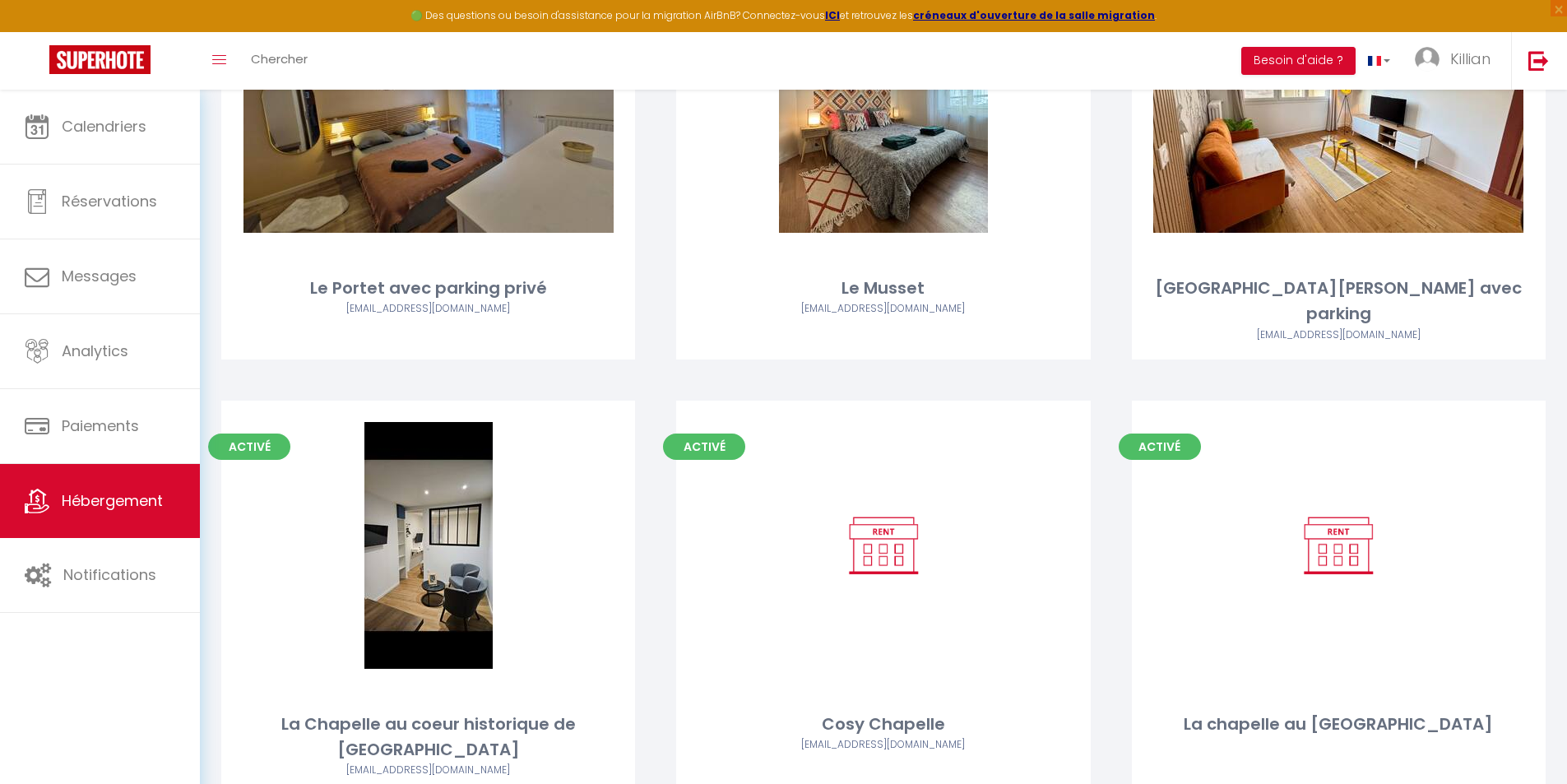
click at [656, 601] on div "Activé Editer Cosy Chapelle contact@rgtimmo.fr" at bounding box center [884, 618] width 455 height 436
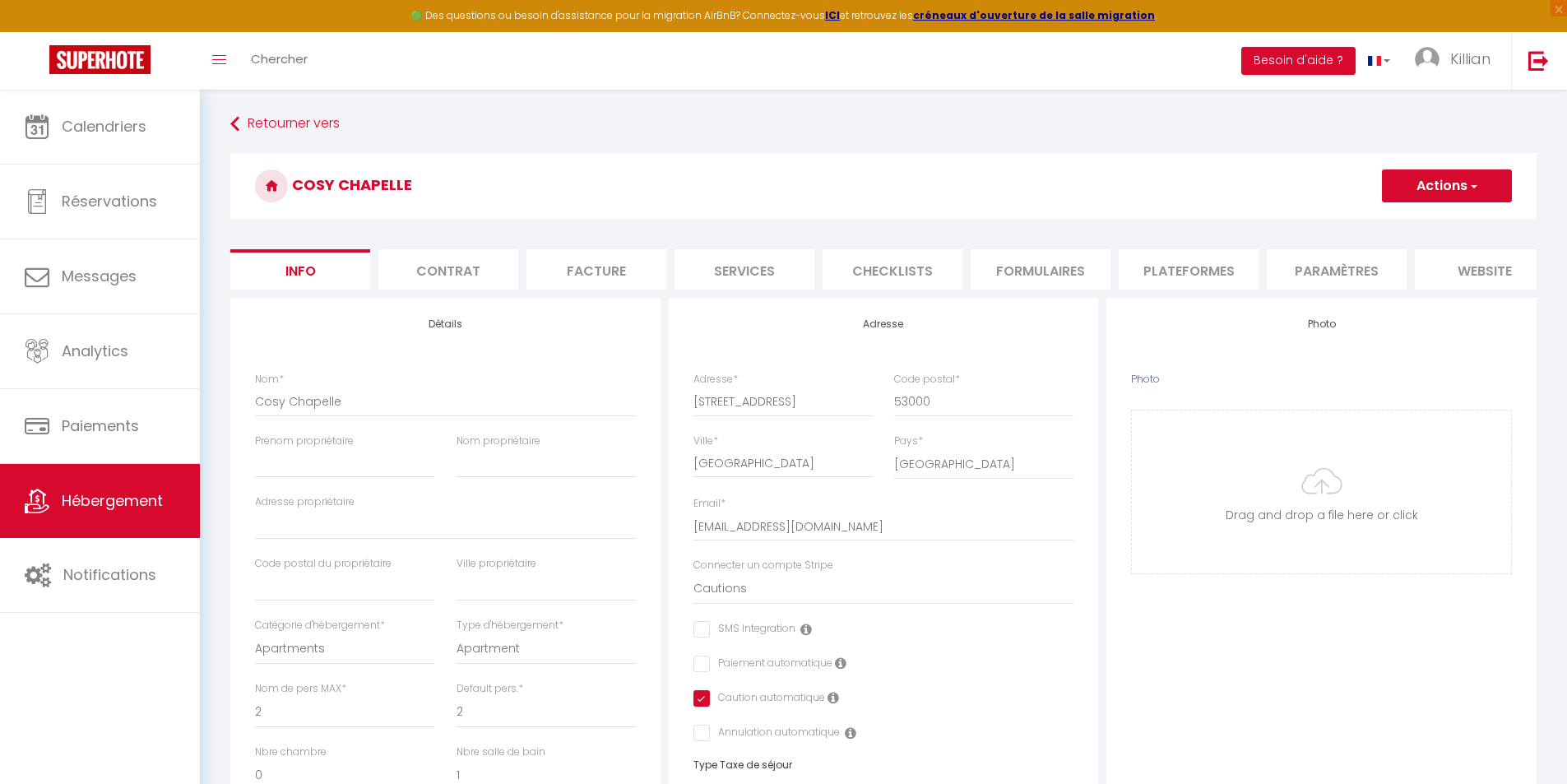
click at [789, 273] on li "Plateformes" at bounding box center [1188, 269] width 140 height 40
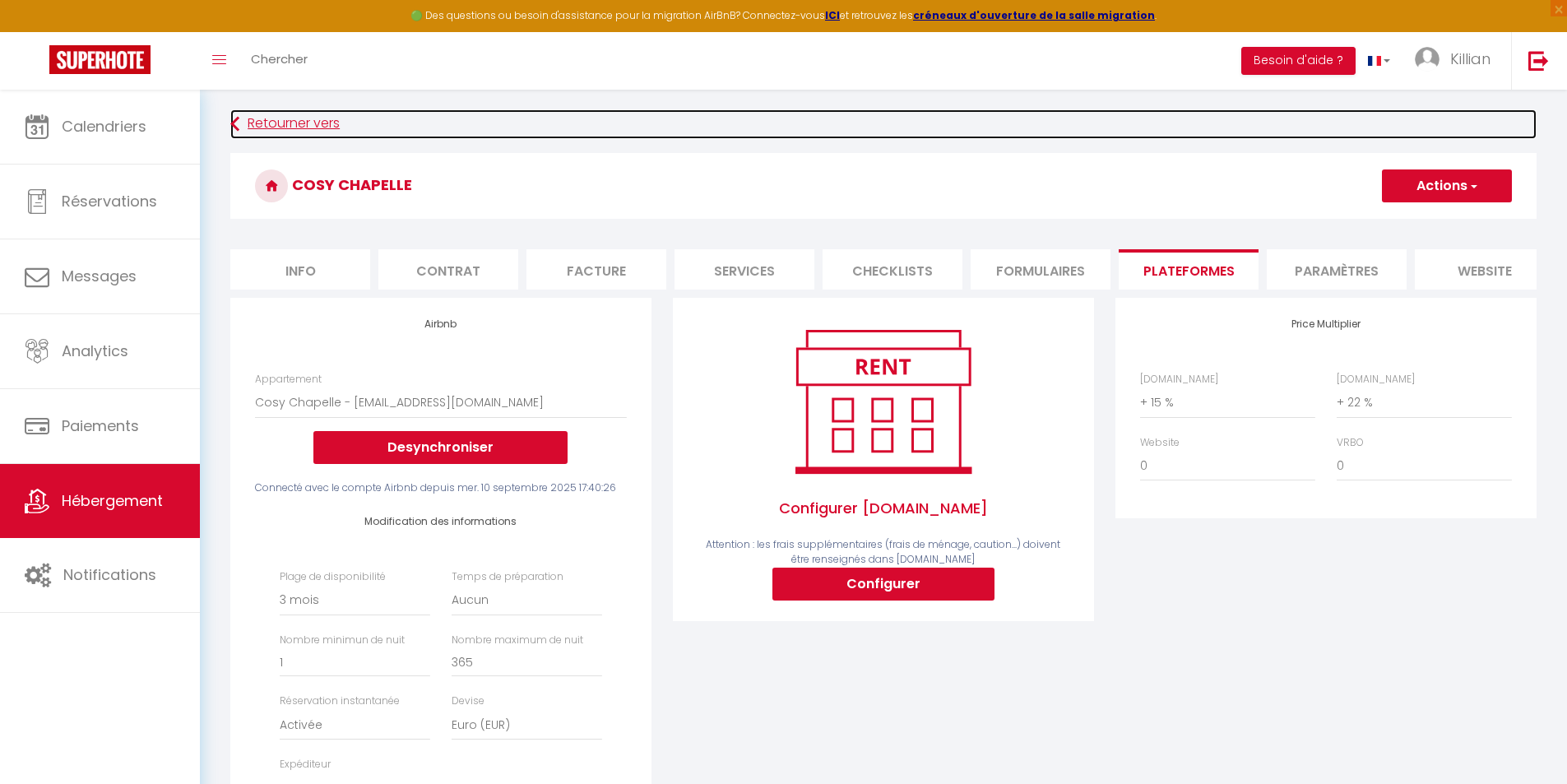
click at [255, 125] on link "Retourner vers" at bounding box center [884, 124] width 1306 height 29
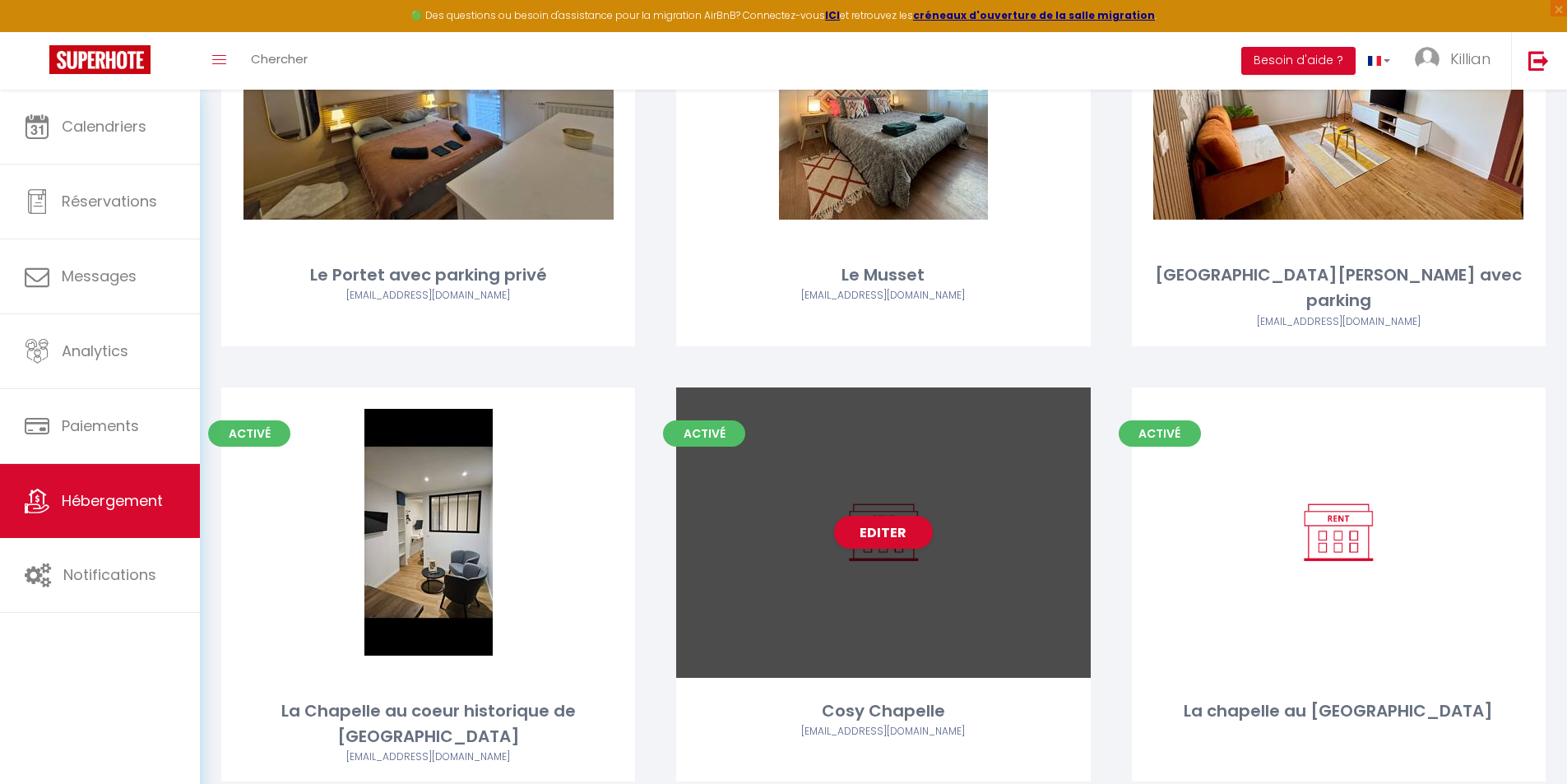
scroll to position [267, 0]
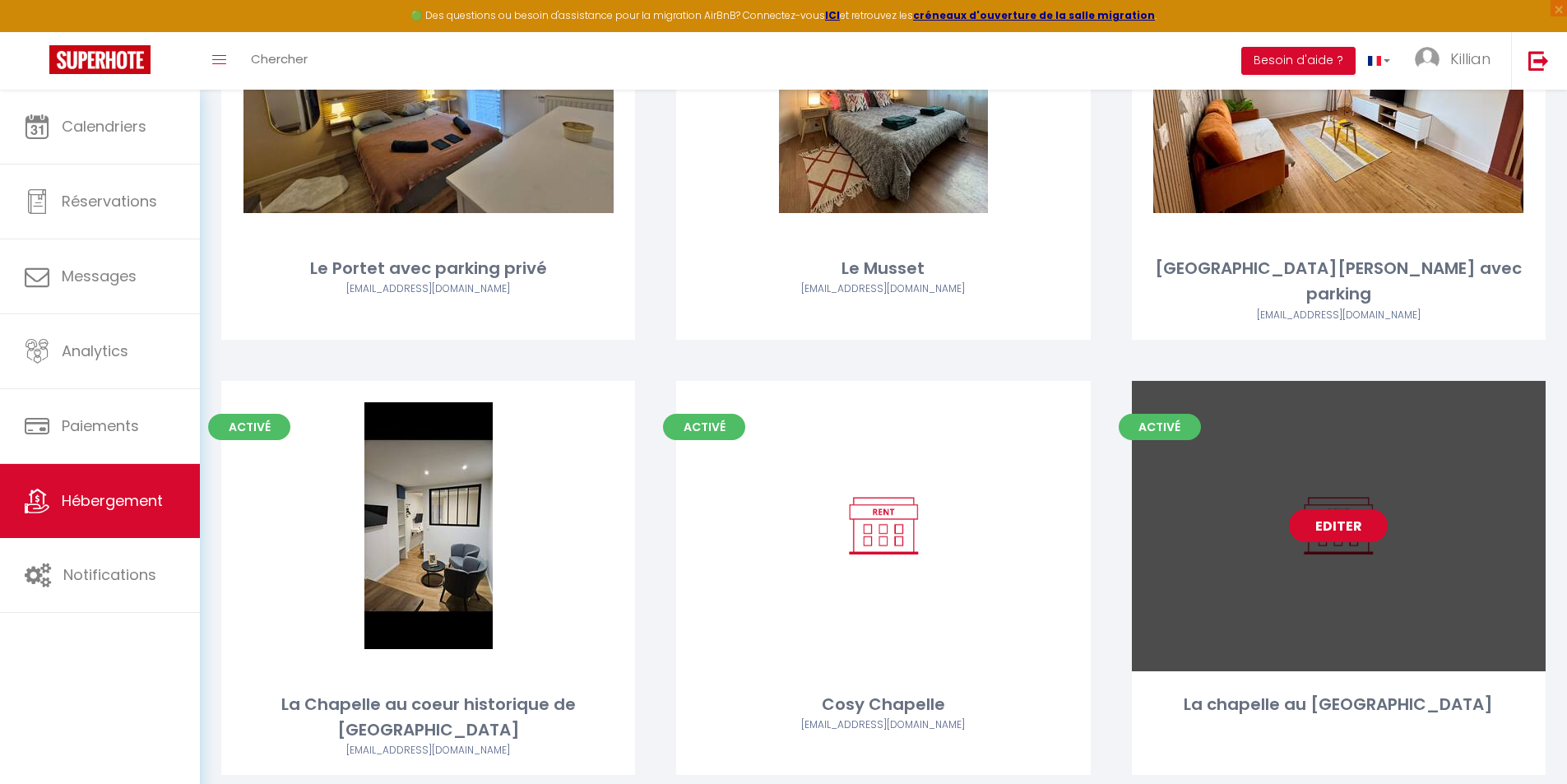
click at [789, 509] on link "Editer" at bounding box center [1339, 525] width 99 height 33
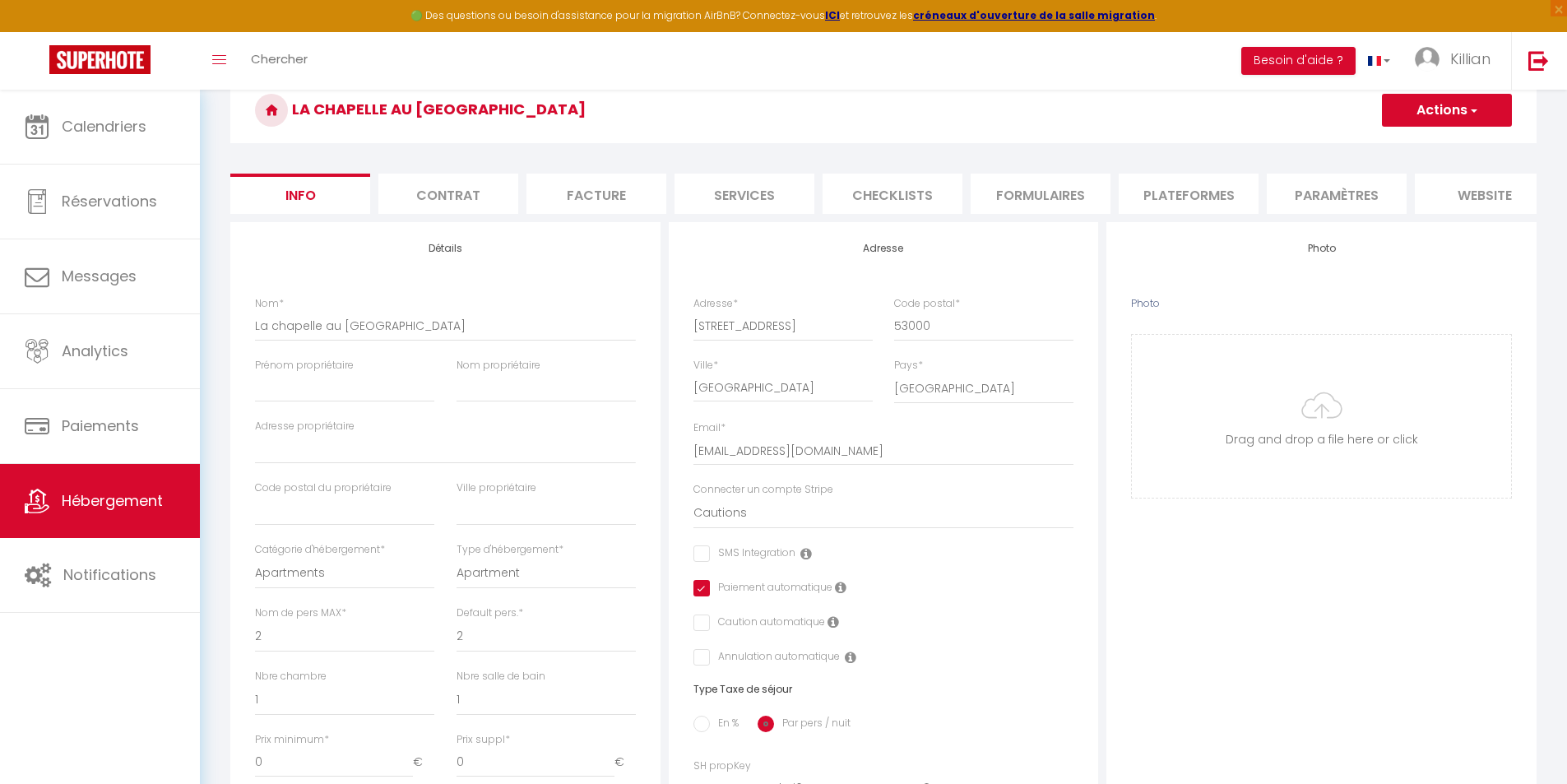
scroll to position [82, 0]
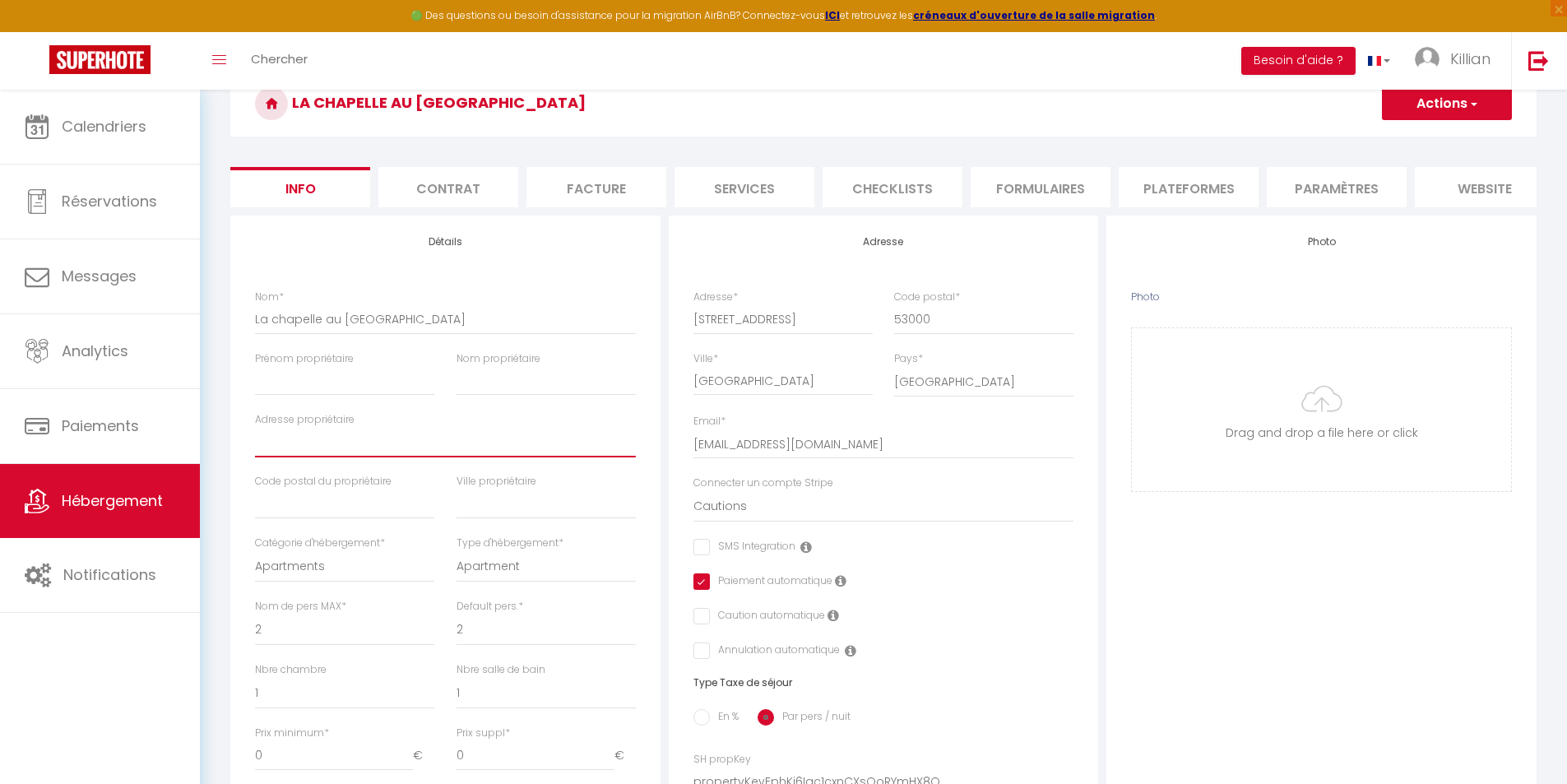
click at [329, 454] on input "Adresse propriétaire" at bounding box center [445, 442] width 381 height 29
click at [329, 454] on input "Adresse propriétaire" at bounding box center [445, 442] width 381 height 29
click at [243, 498] on div "Détails Nom * La chapelle au coeur de Laval Prénom propriétaire Nom propriétair…" at bounding box center [445, 706] width 430 height 980
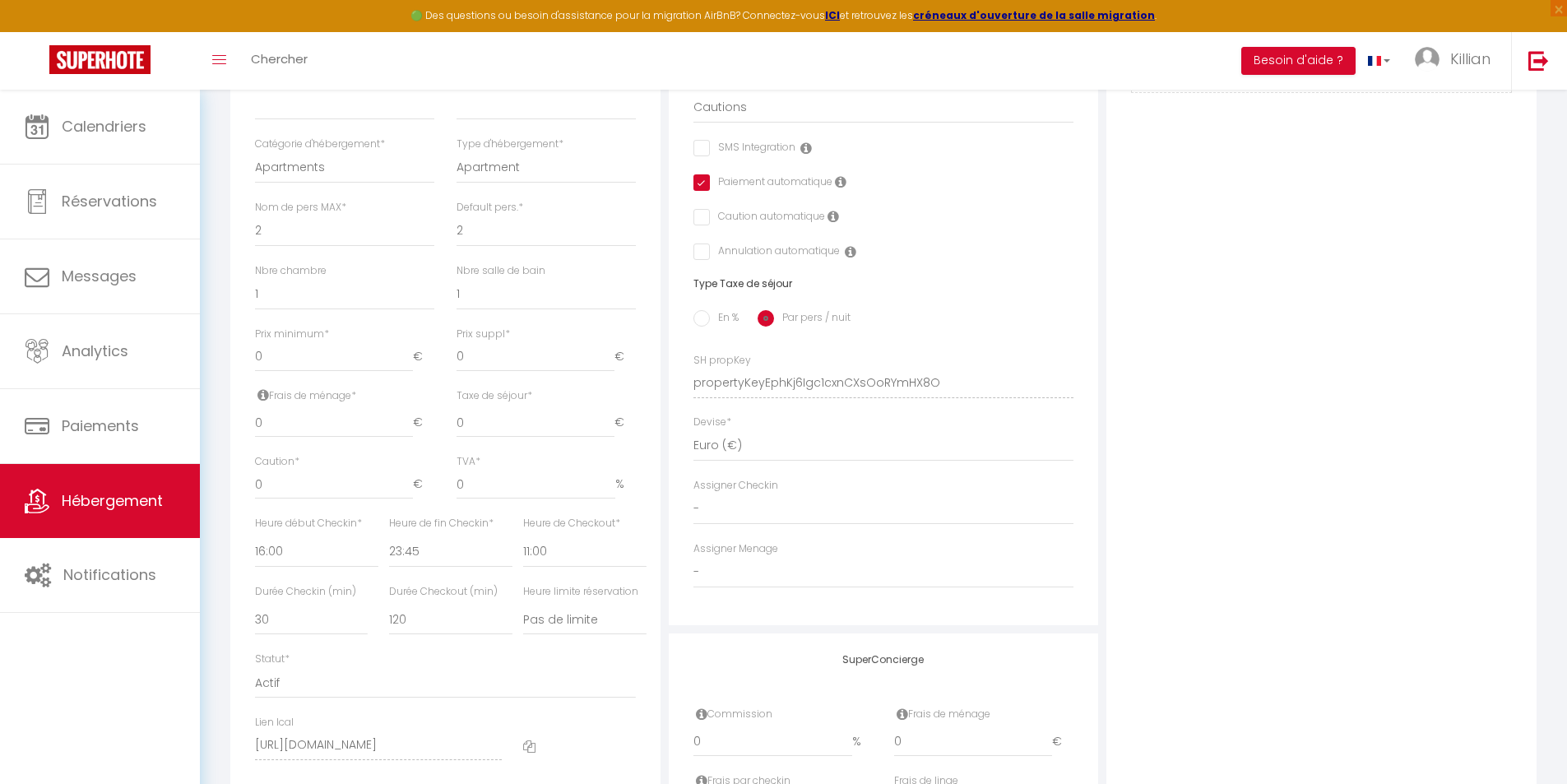
scroll to position [493, 0]
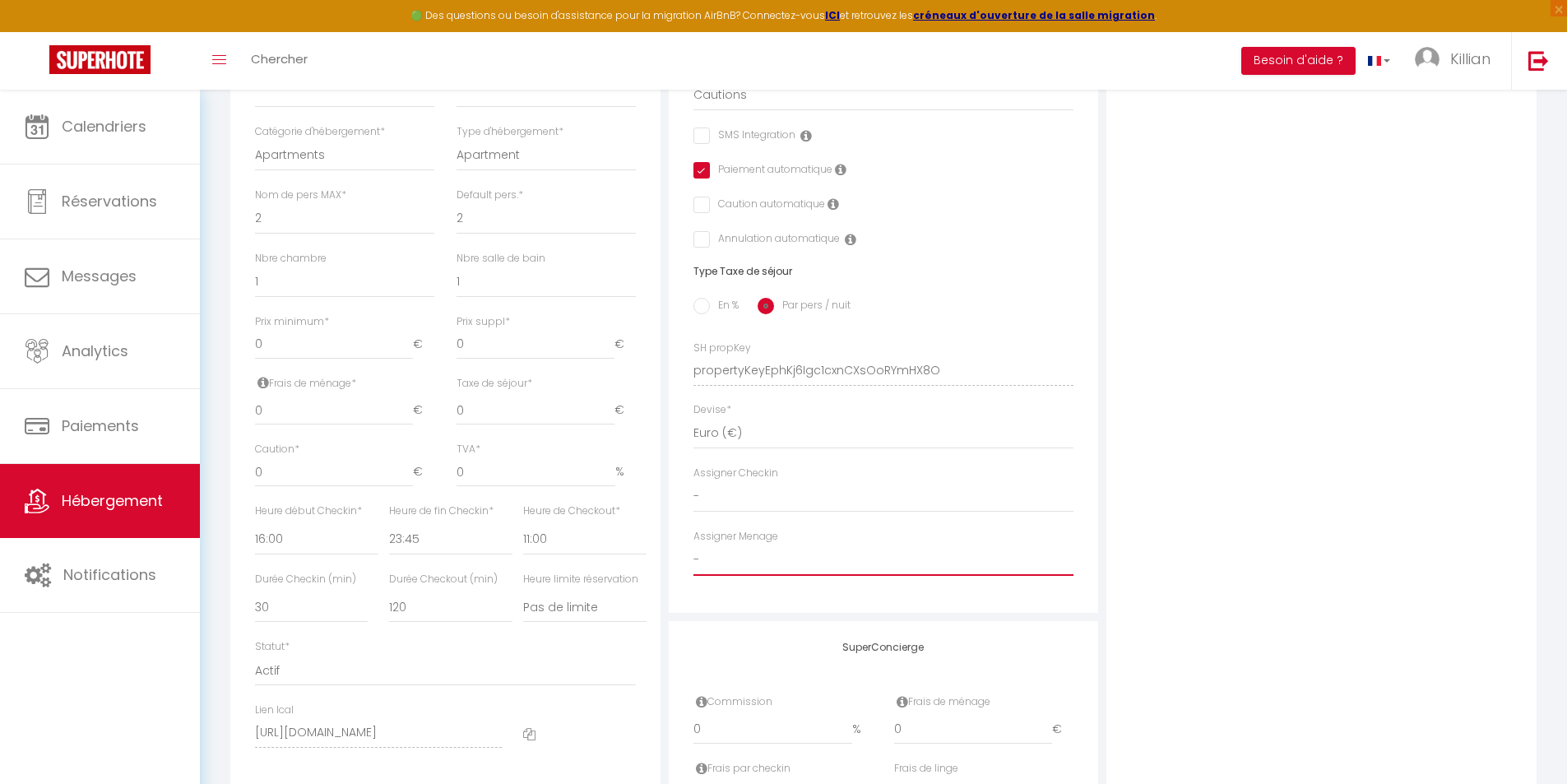
click at [747, 573] on select "- Amelia Noho Evan Fournier" at bounding box center [884, 560] width 381 height 31
click at [693, 556] on select "- Amelia Noho Evan Fournier" at bounding box center [884, 560] width 381 height 31
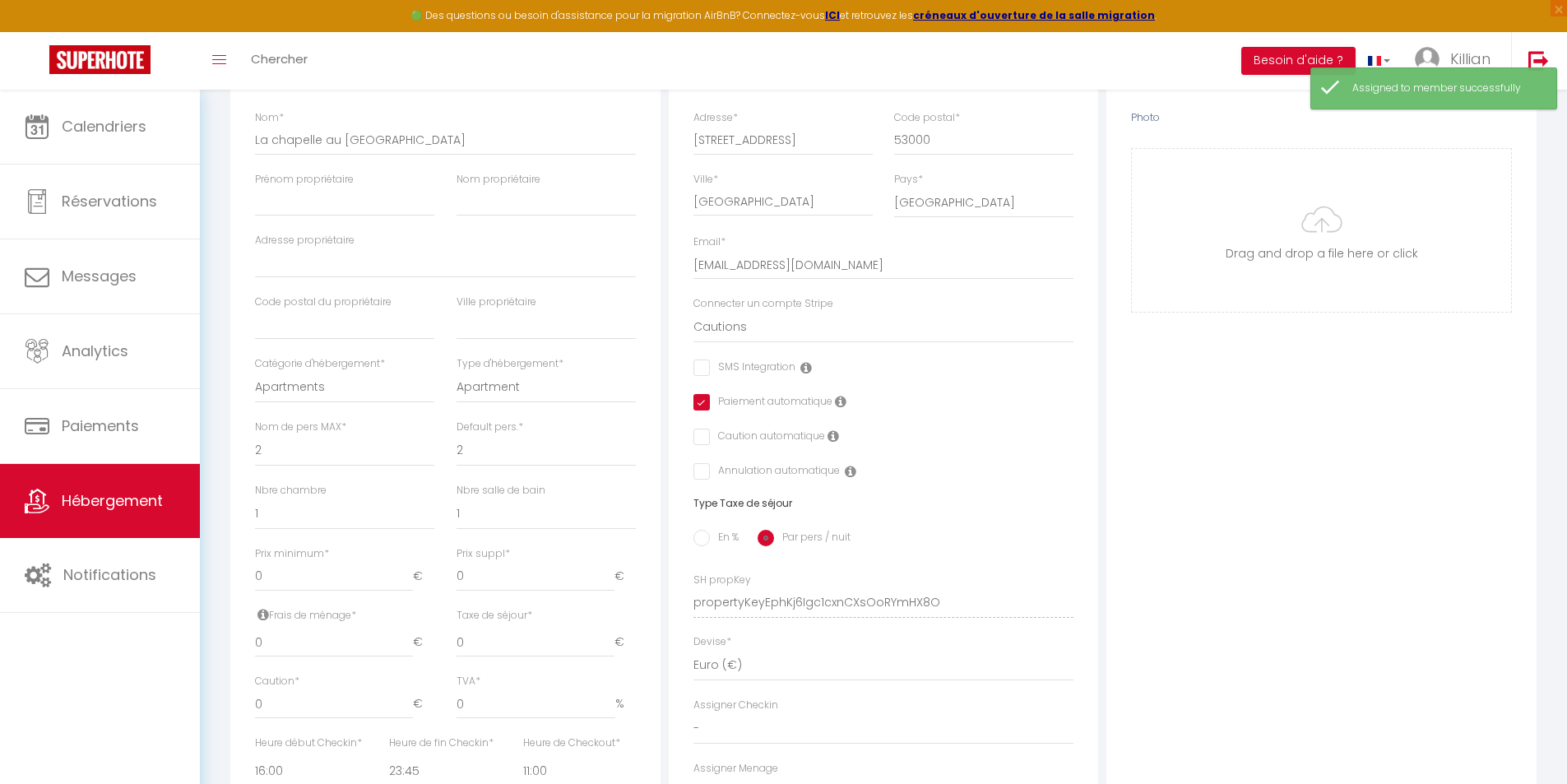
scroll to position [0, 0]
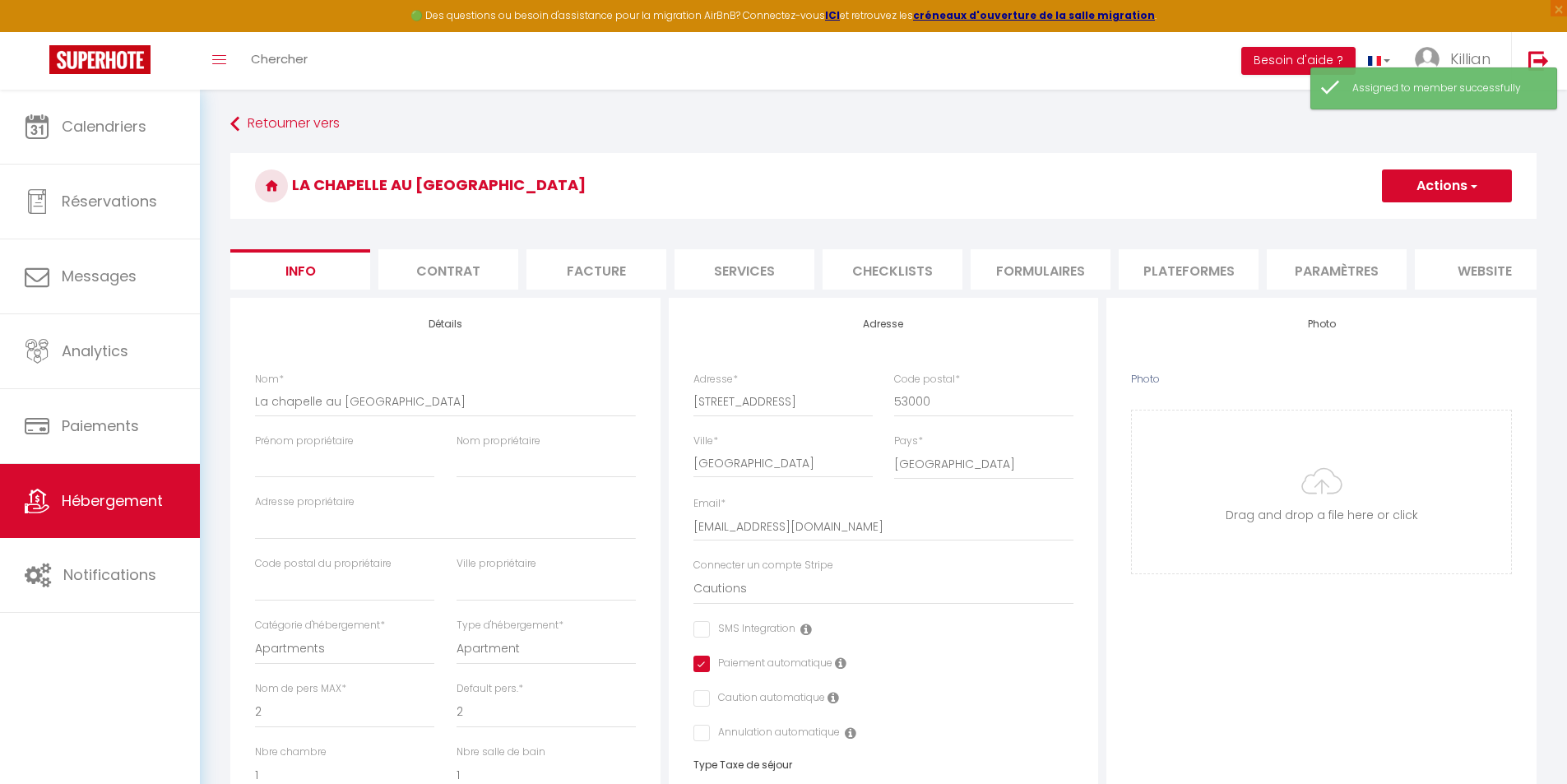
click at [789, 194] on button "Actions" at bounding box center [1447, 186] width 130 height 33
click at [789, 222] on input "Enregistrer" at bounding box center [1383, 221] width 61 height 17
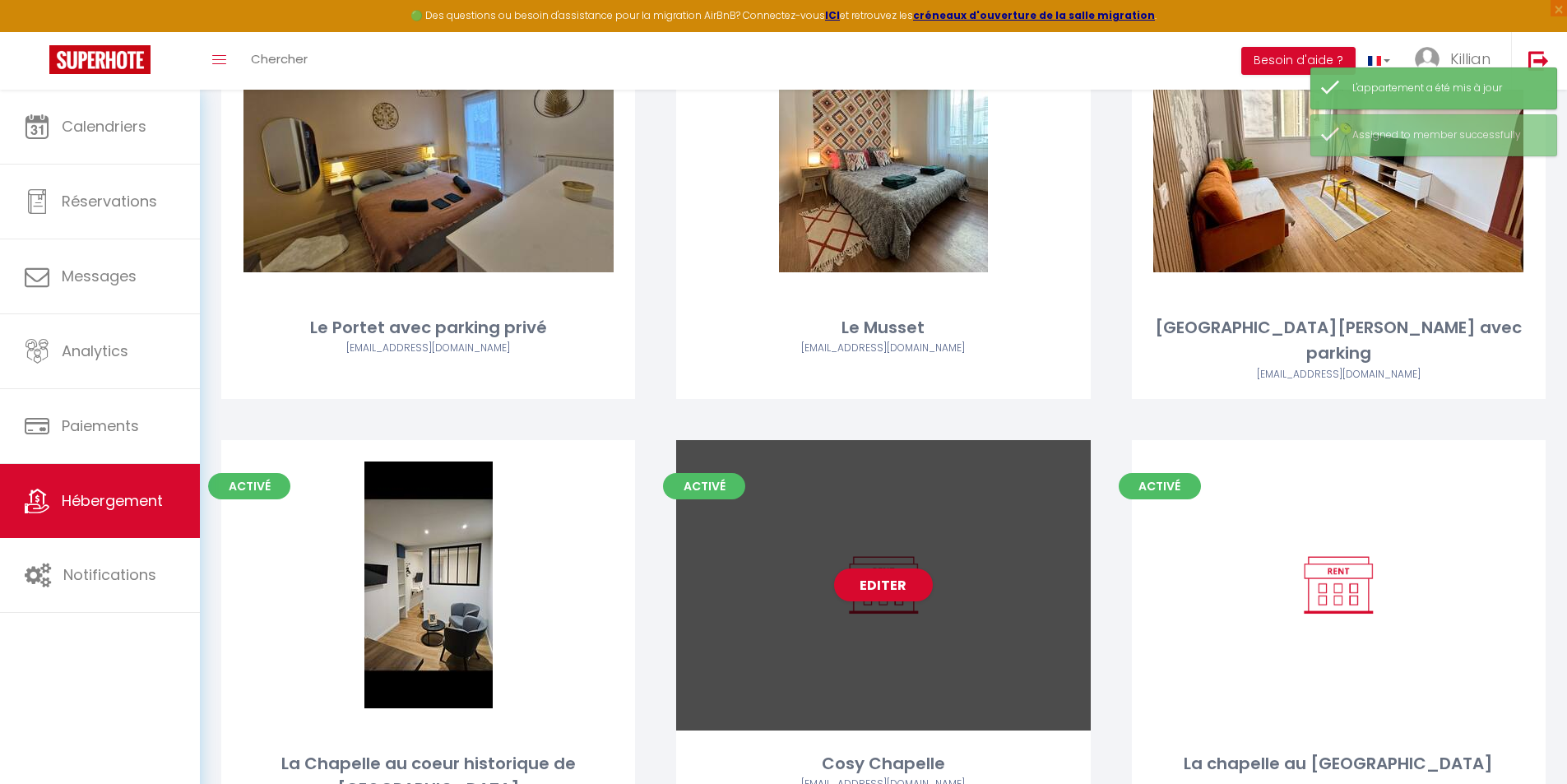
scroll to position [267, 0]
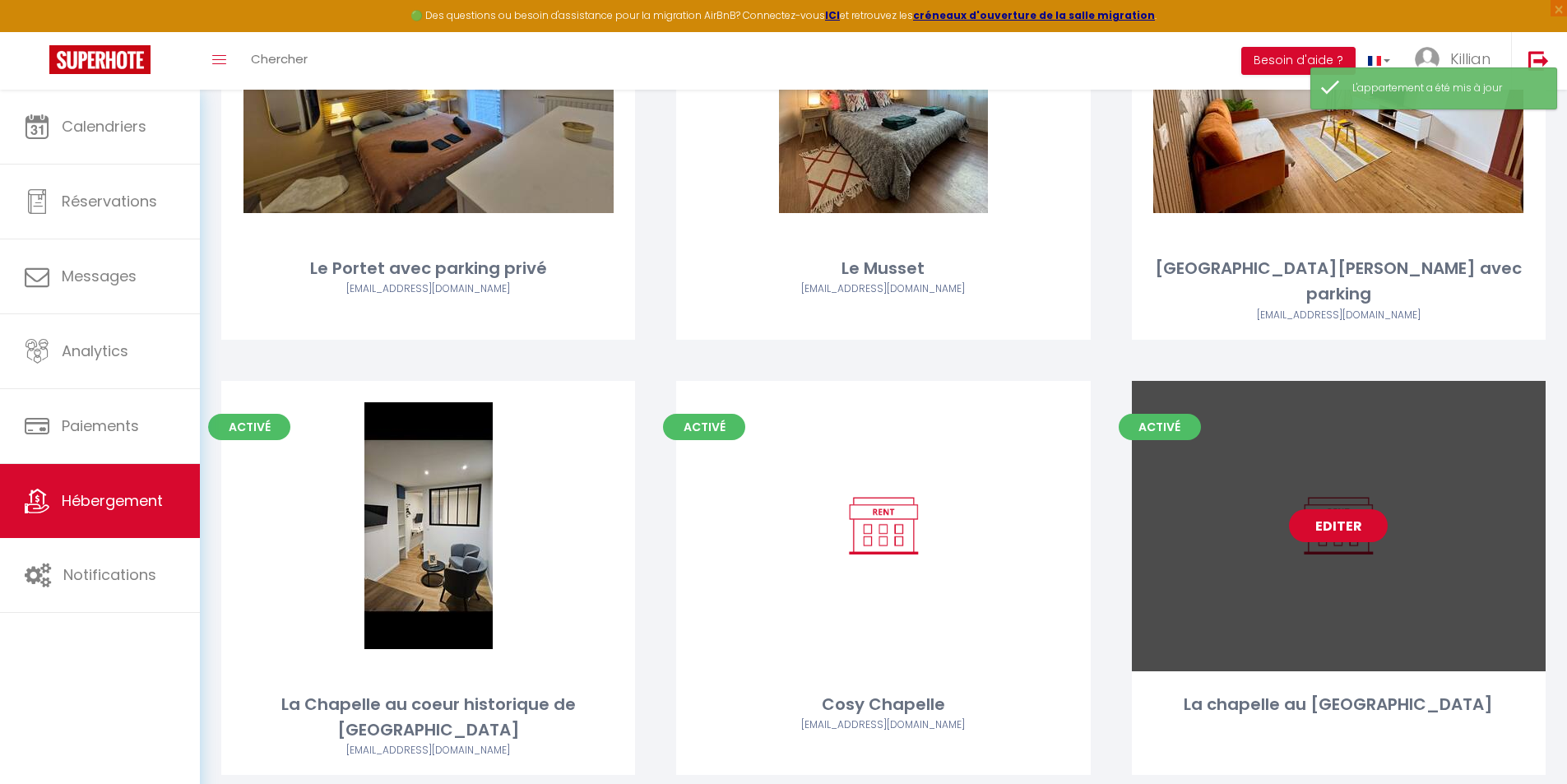
click at [789, 509] on link "Editer" at bounding box center [1339, 525] width 99 height 33
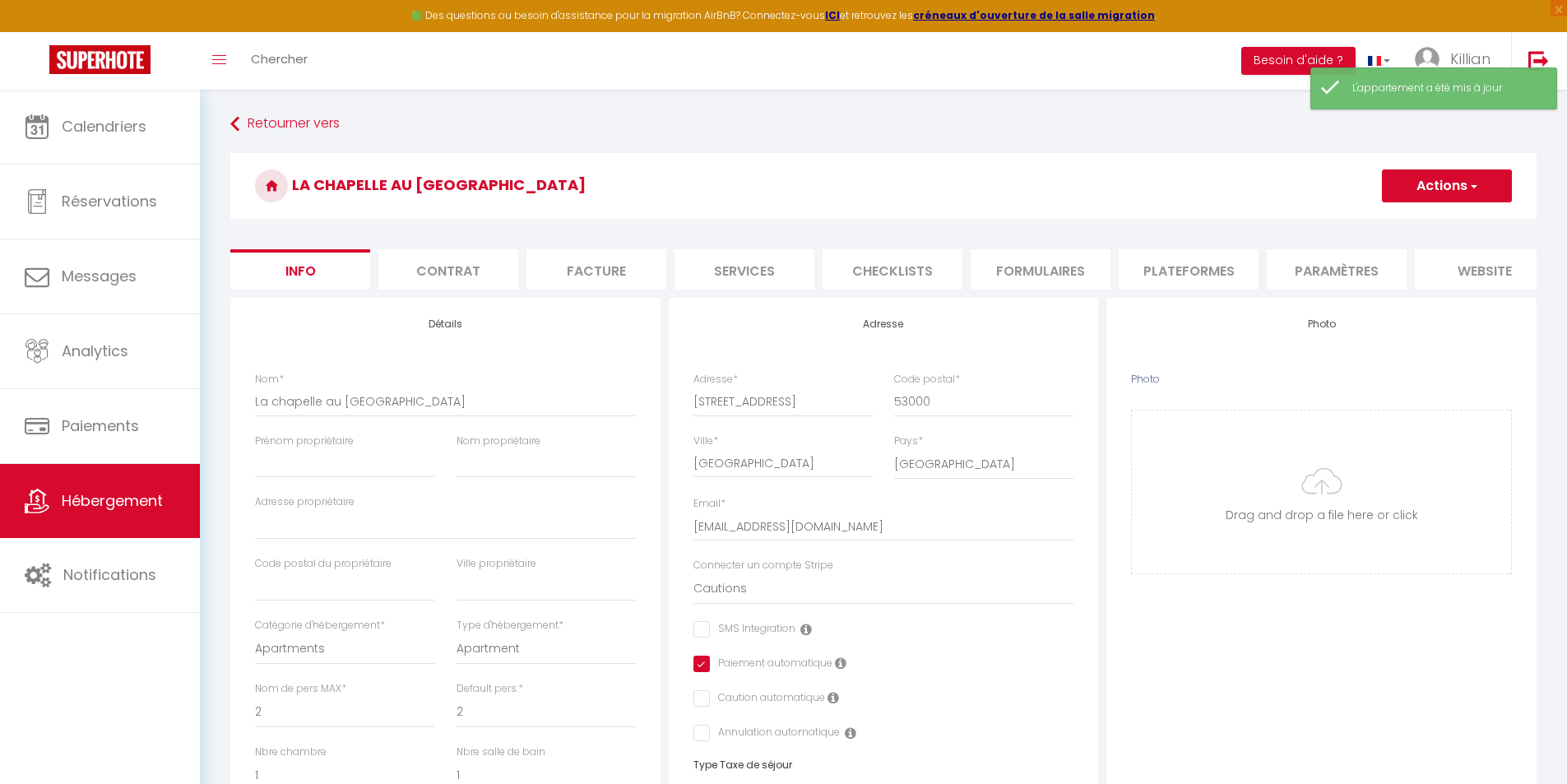
click at [467, 263] on li "Contrat" at bounding box center [448, 269] width 140 height 40
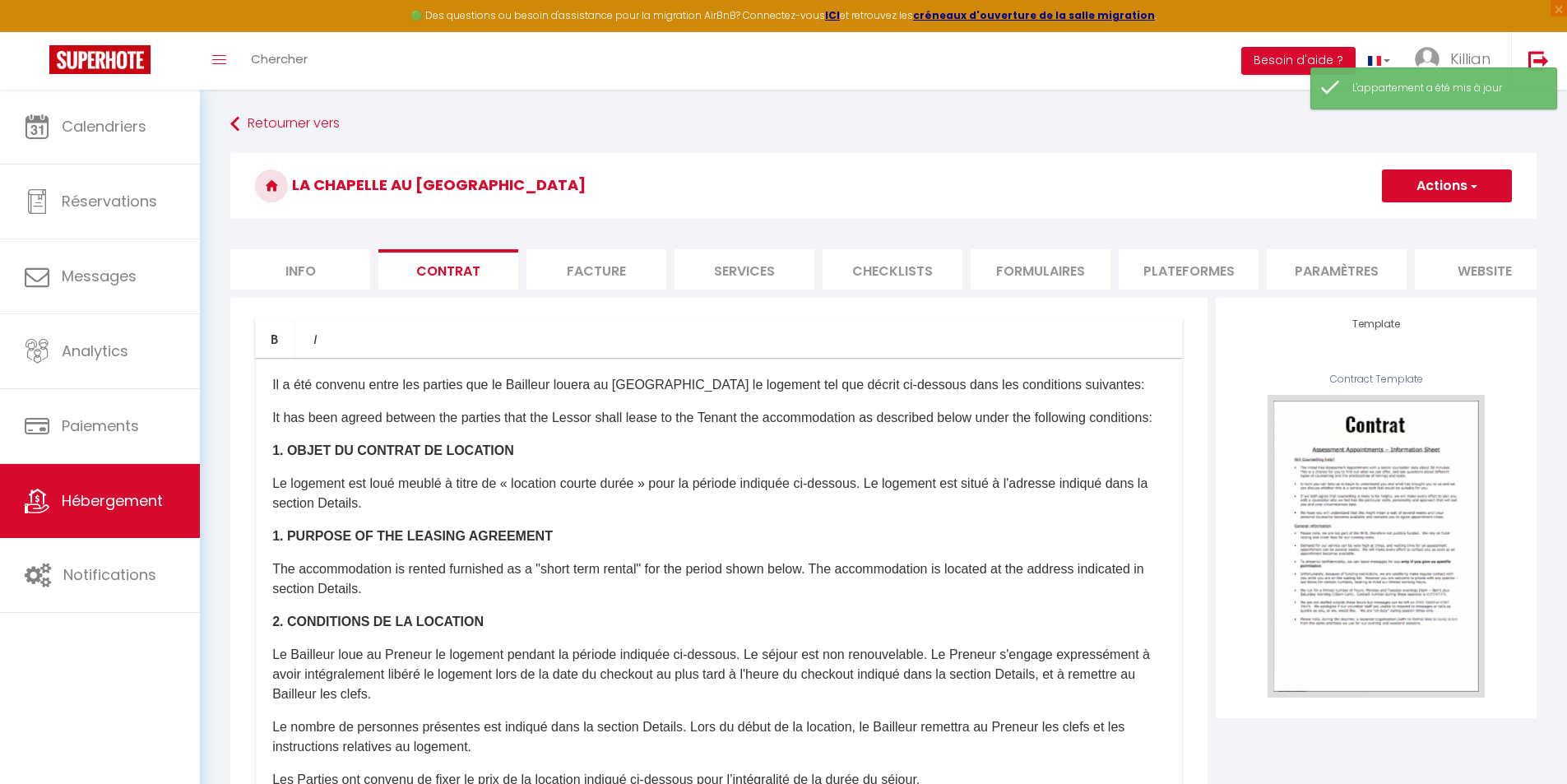
click at [581, 278] on li "Facture" at bounding box center [596, 269] width 140 height 40
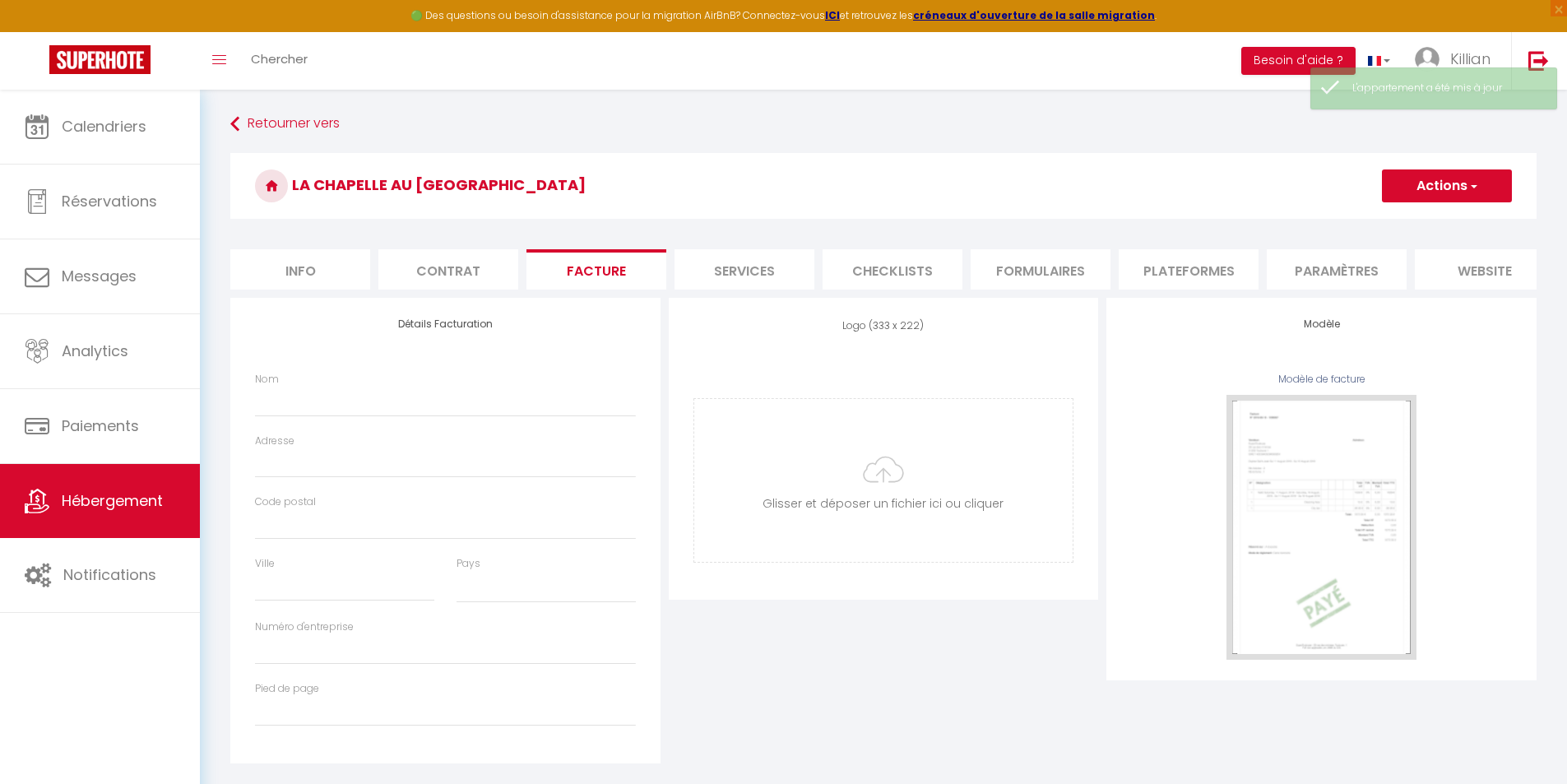
click at [733, 284] on li "Services" at bounding box center [744, 269] width 140 height 40
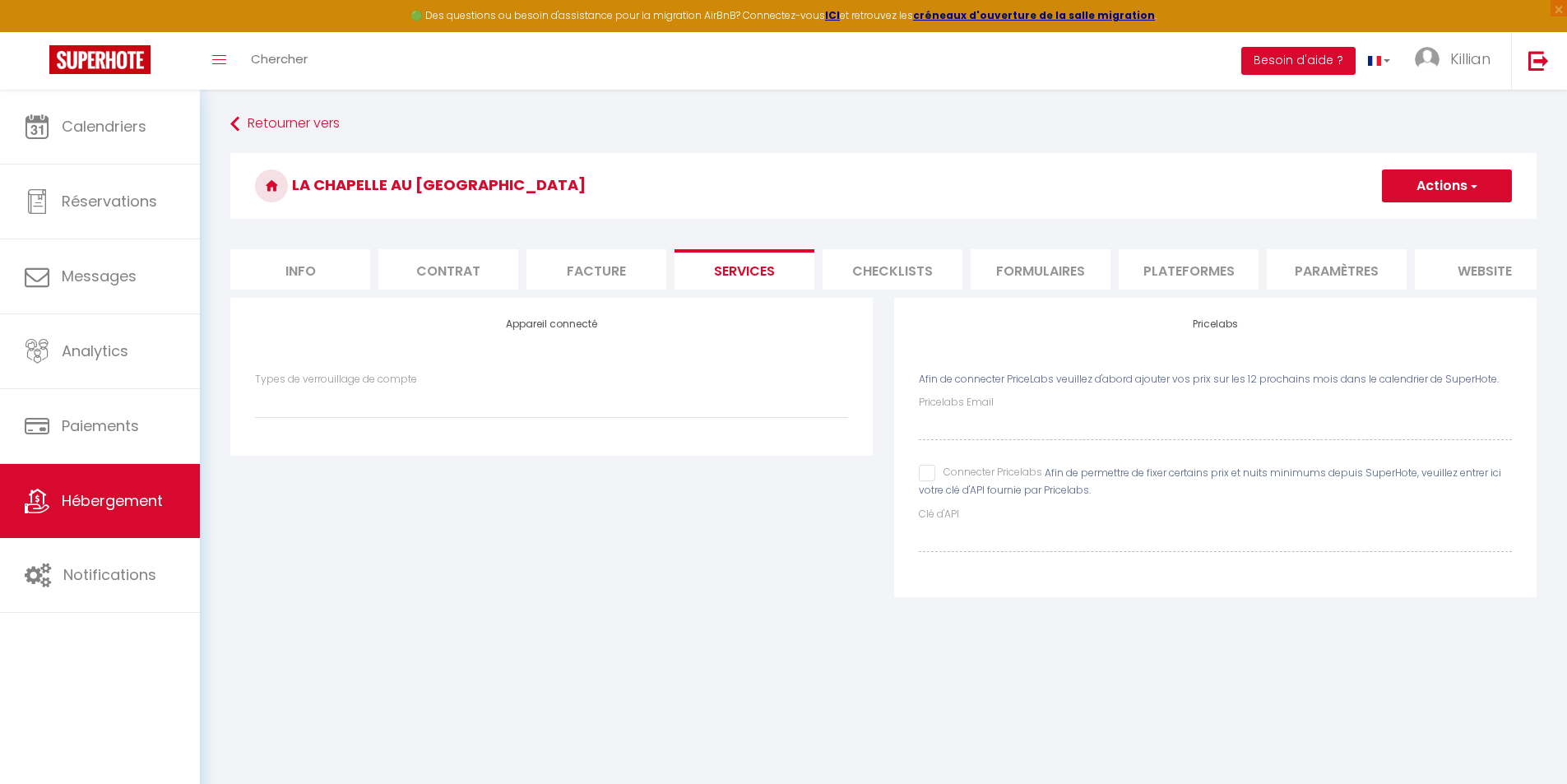
click at [789, 270] on li "Checklists" at bounding box center [892, 269] width 140 height 40
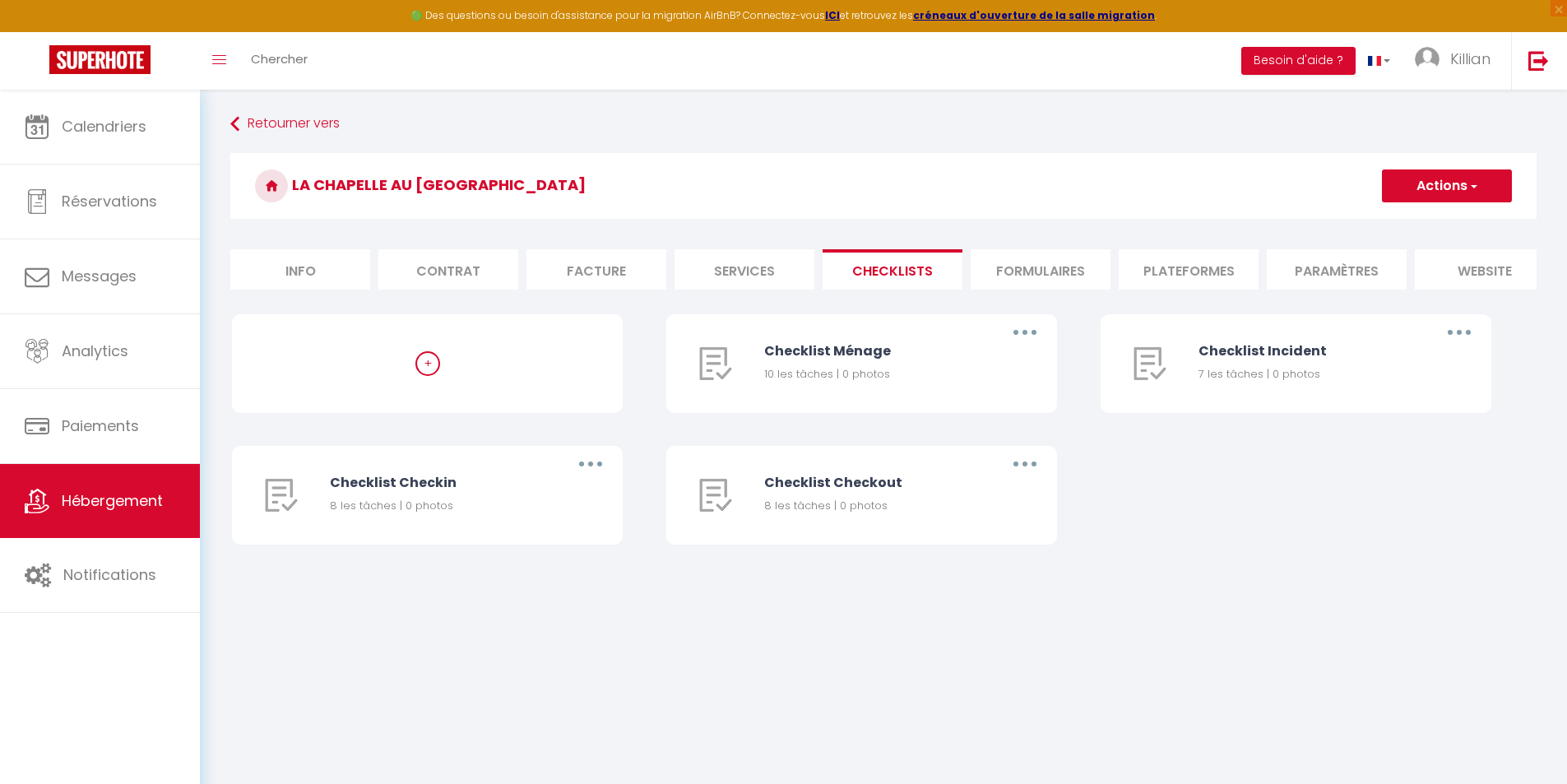
click at [789, 273] on li "Formulaires" at bounding box center [1040, 269] width 140 height 40
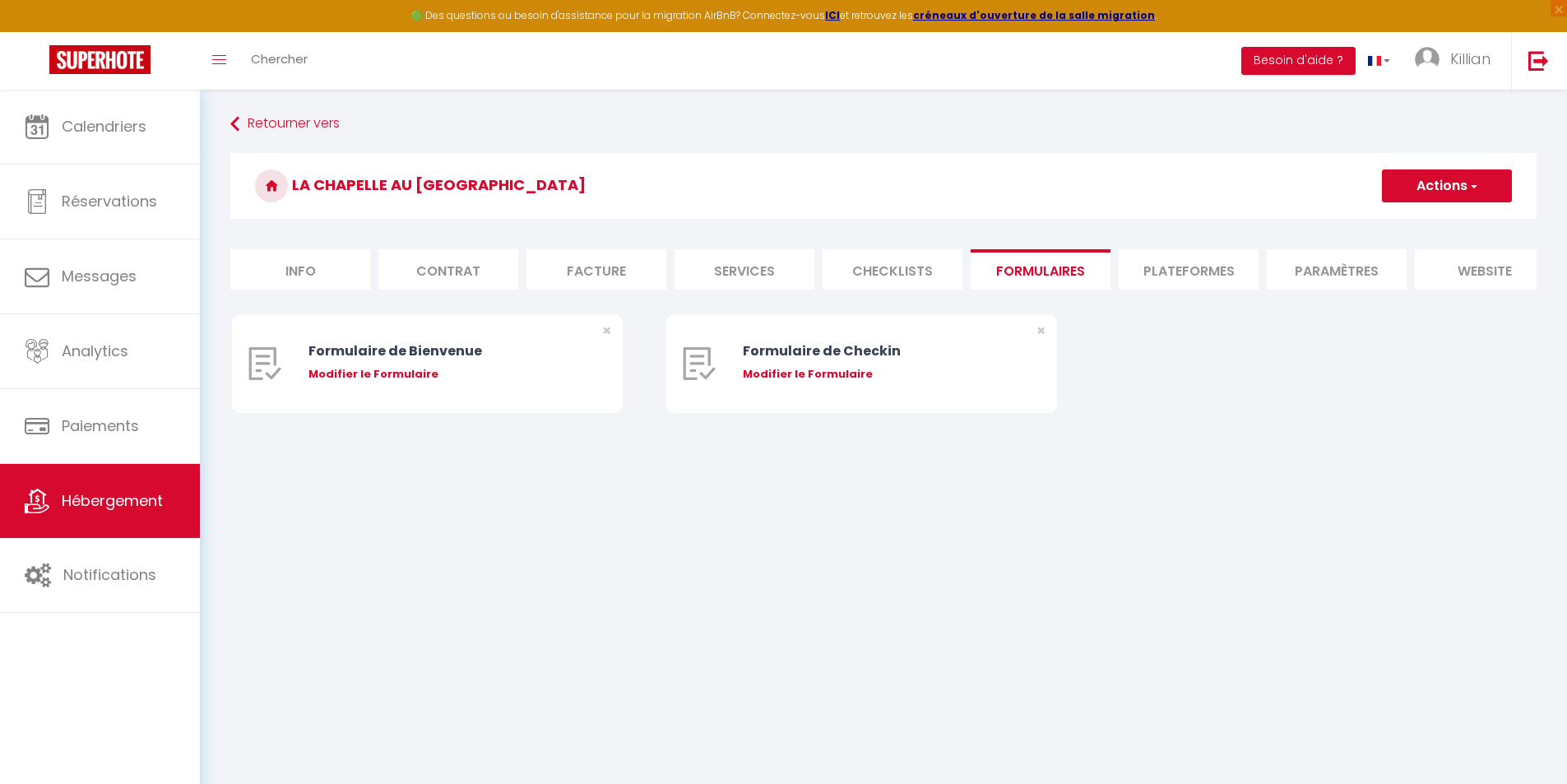
click at [789, 279] on li "Plateformes" at bounding box center [1188, 269] width 140 height 40
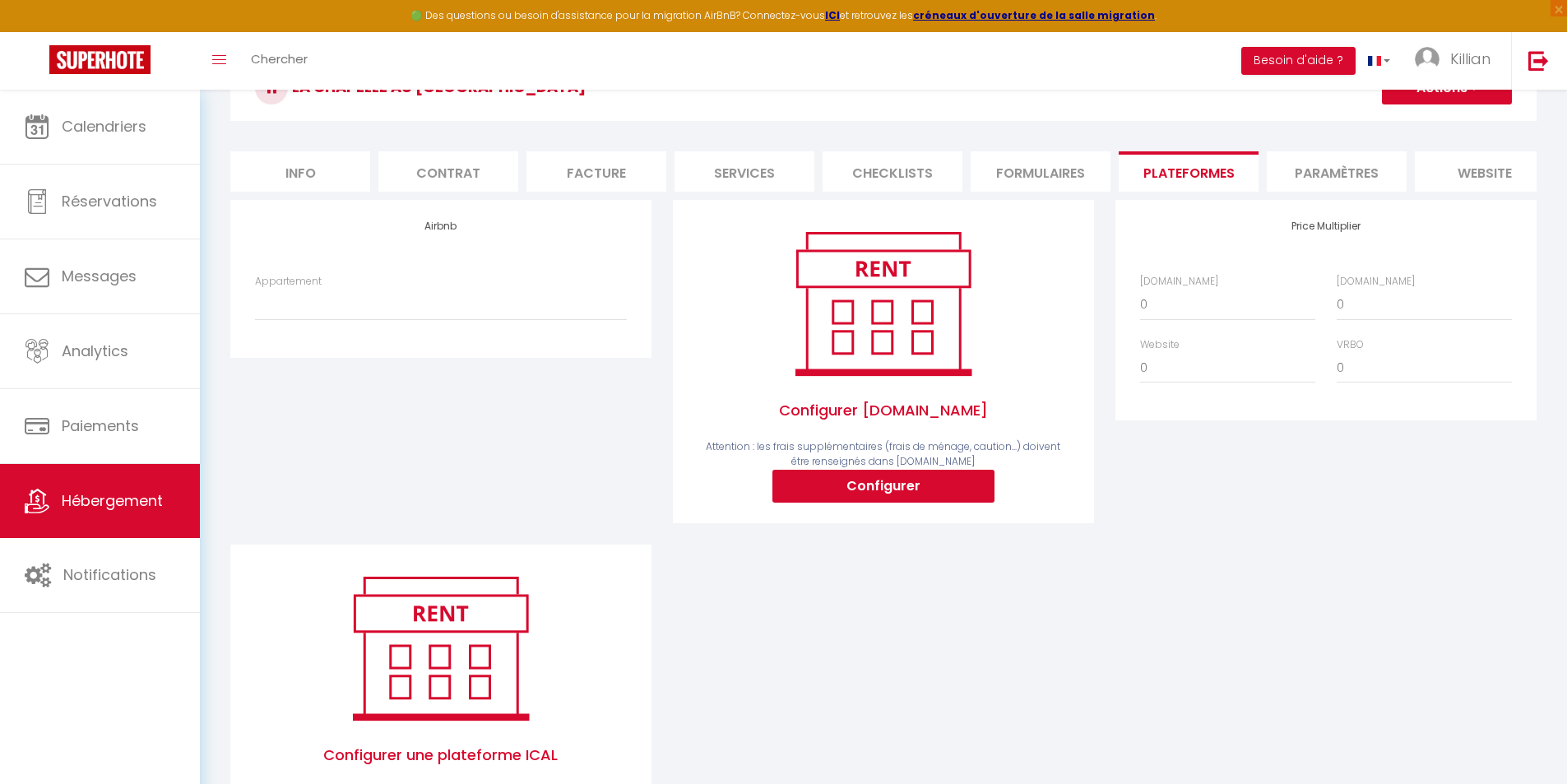
scroll to position [165, 0]
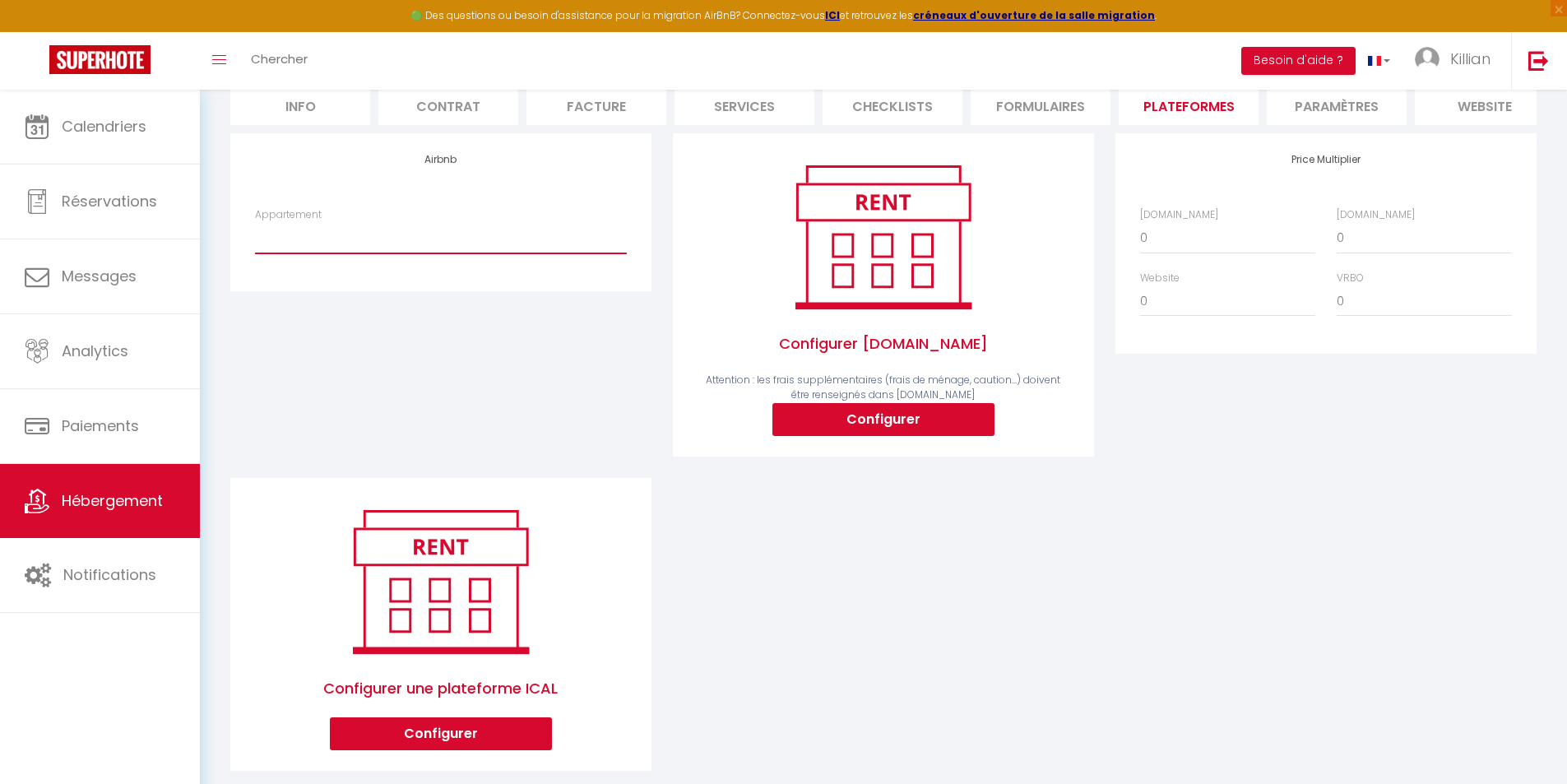
click at [395, 253] on select "La Chapelle au cœur de Laval - contact@rgtimmo.fr" at bounding box center [440, 238] width 372 height 31
click at [255, 234] on select "La Chapelle au cœur de Laval - contact@rgtimmo.fr" at bounding box center [440, 238] width 372 height 31
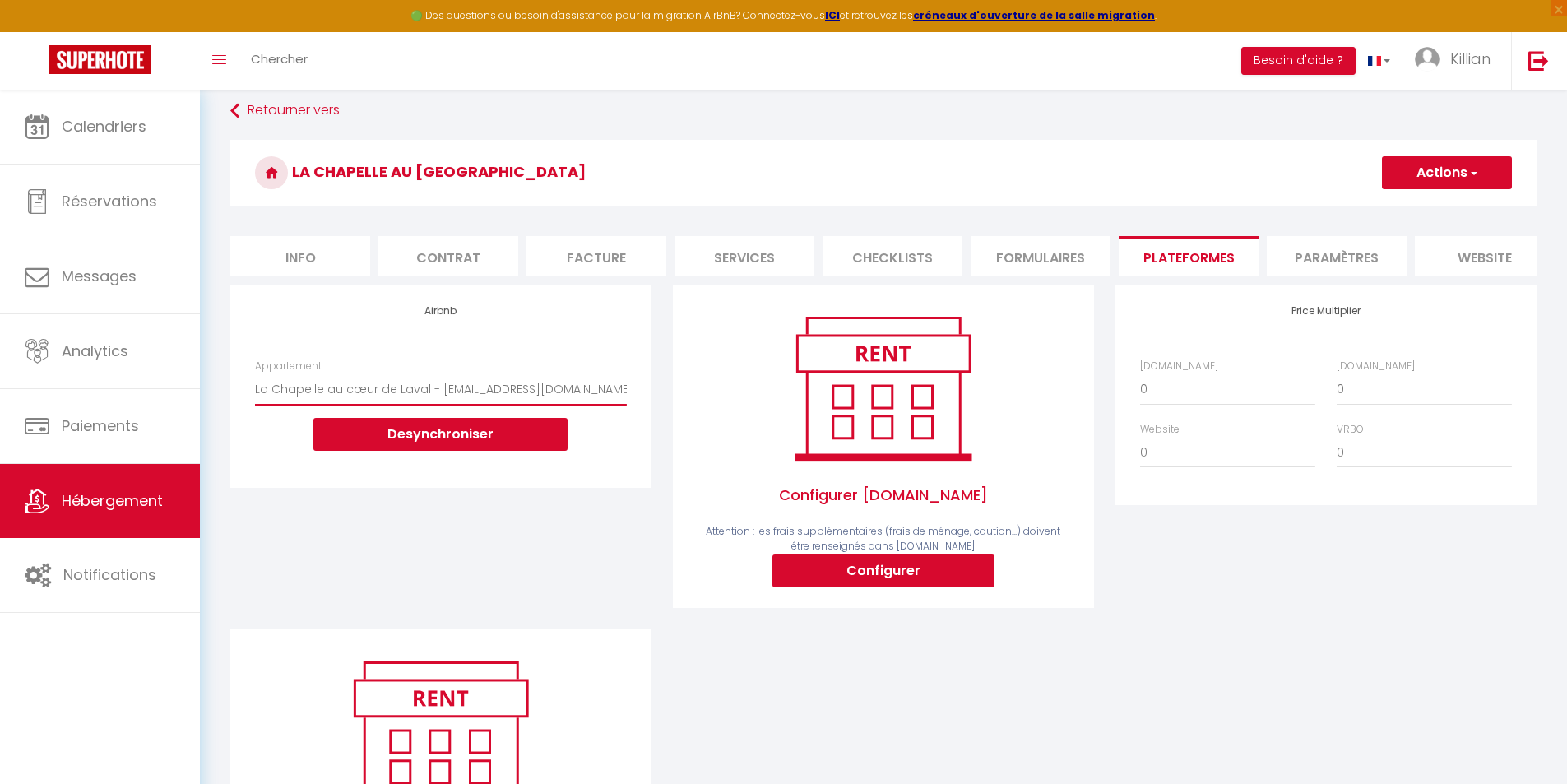
scroll to position [0, 0]
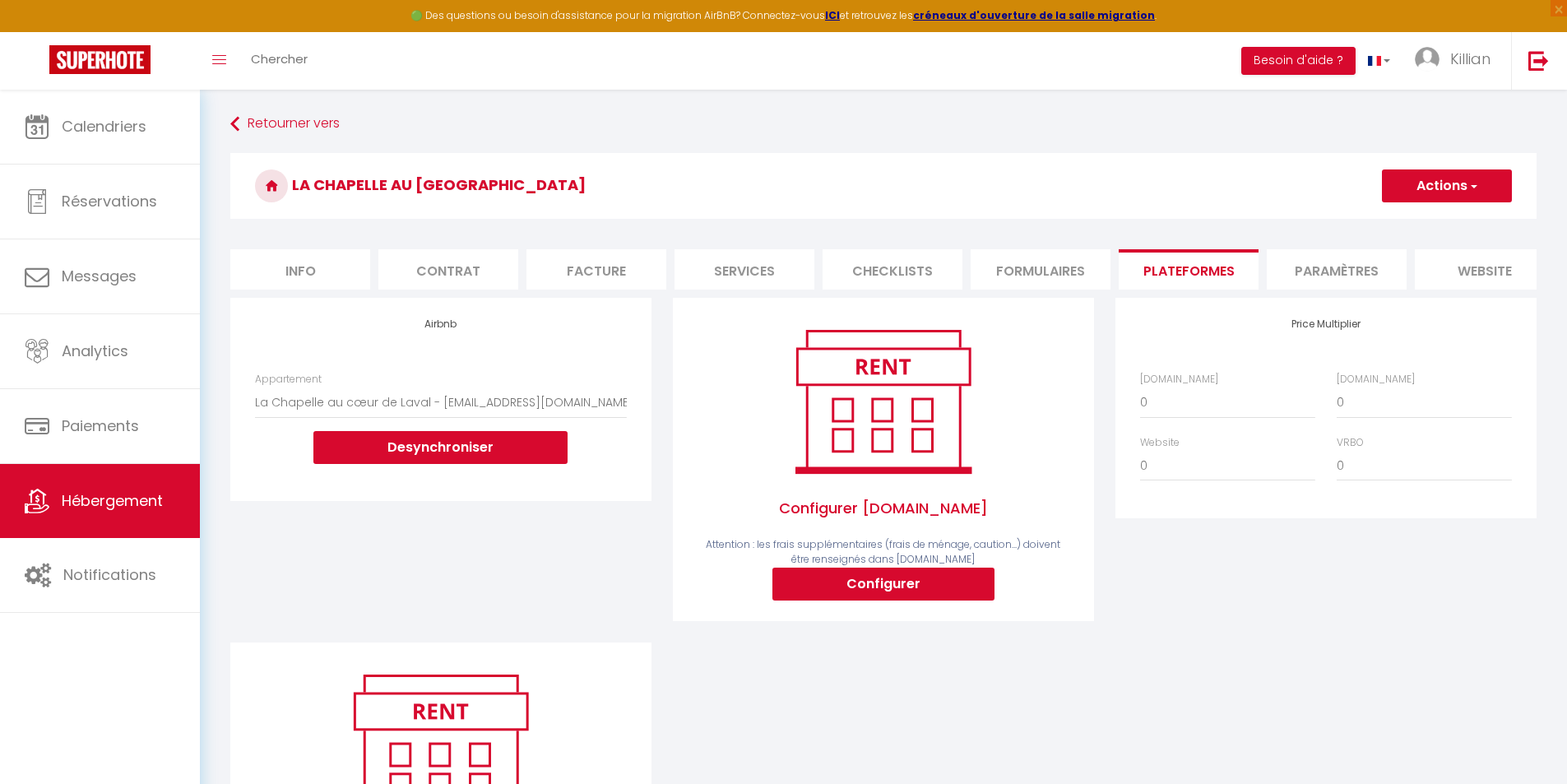
click at [789, 274] on li "Paramètres" at bounding box center [1337, 269] width 140 height 40
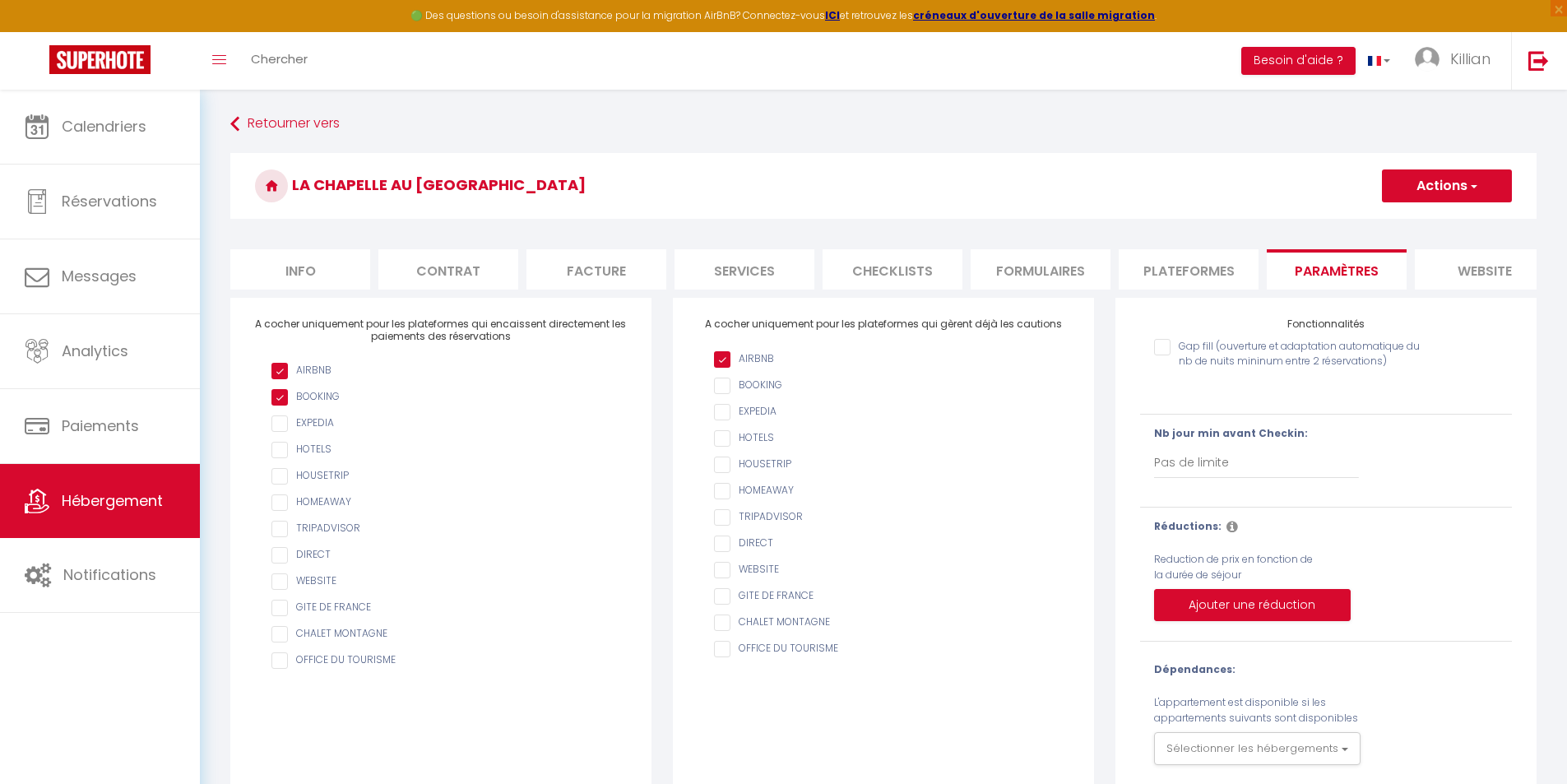
click at [789, 271] on li "Plateformes" at bounding box center [1188, 269] width 140 height 40
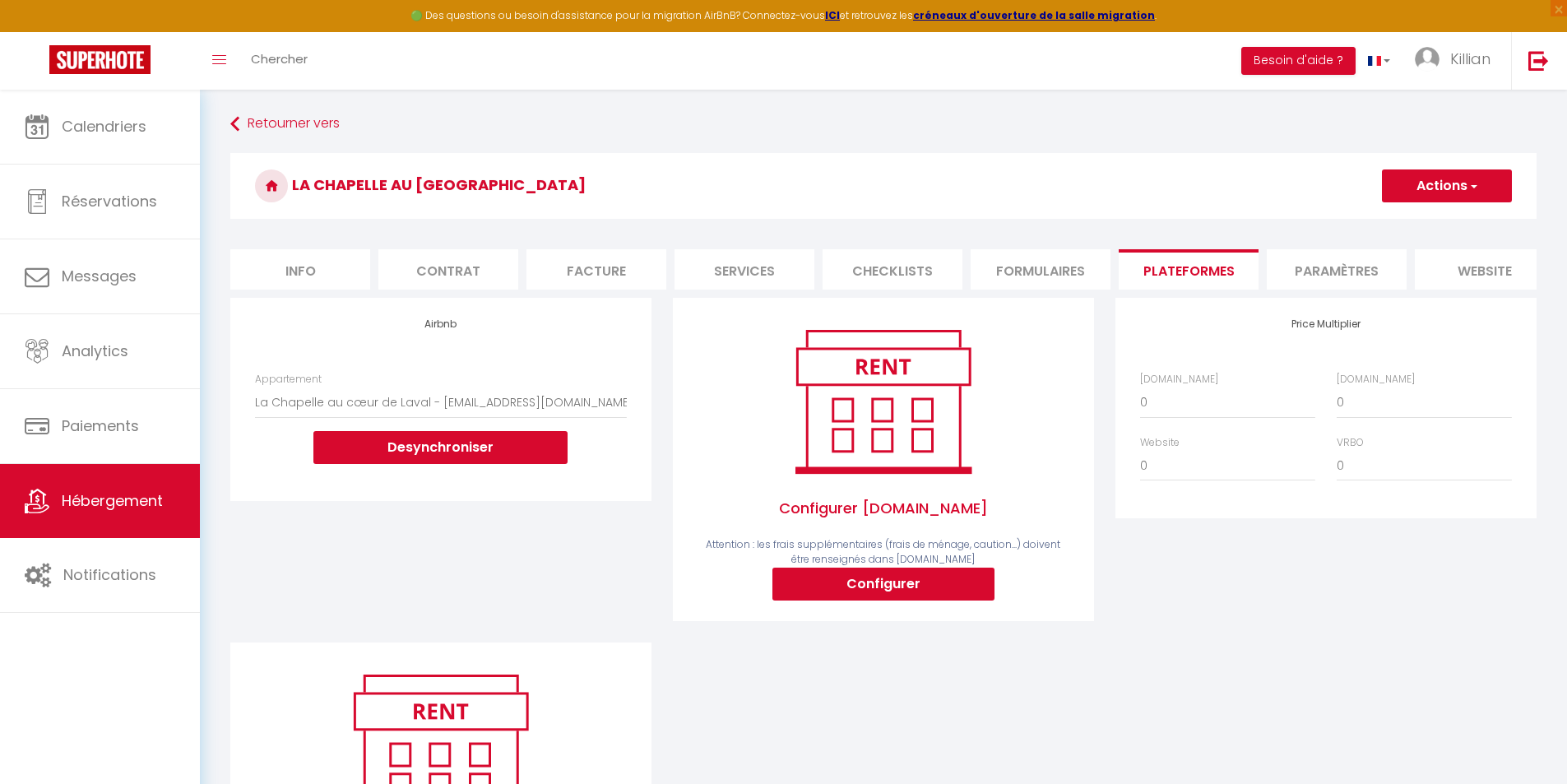
click at [789, 188] on button "Actions" at bounding box center [1447, 186] width 130 height 33
click at [789, 218] on link "Enregistrer" at bounding box center [1446, 222] width 130 height 22
click at [789, 272] on li "Paramètres" at bounding box center [1337, 269] width 140 height 40
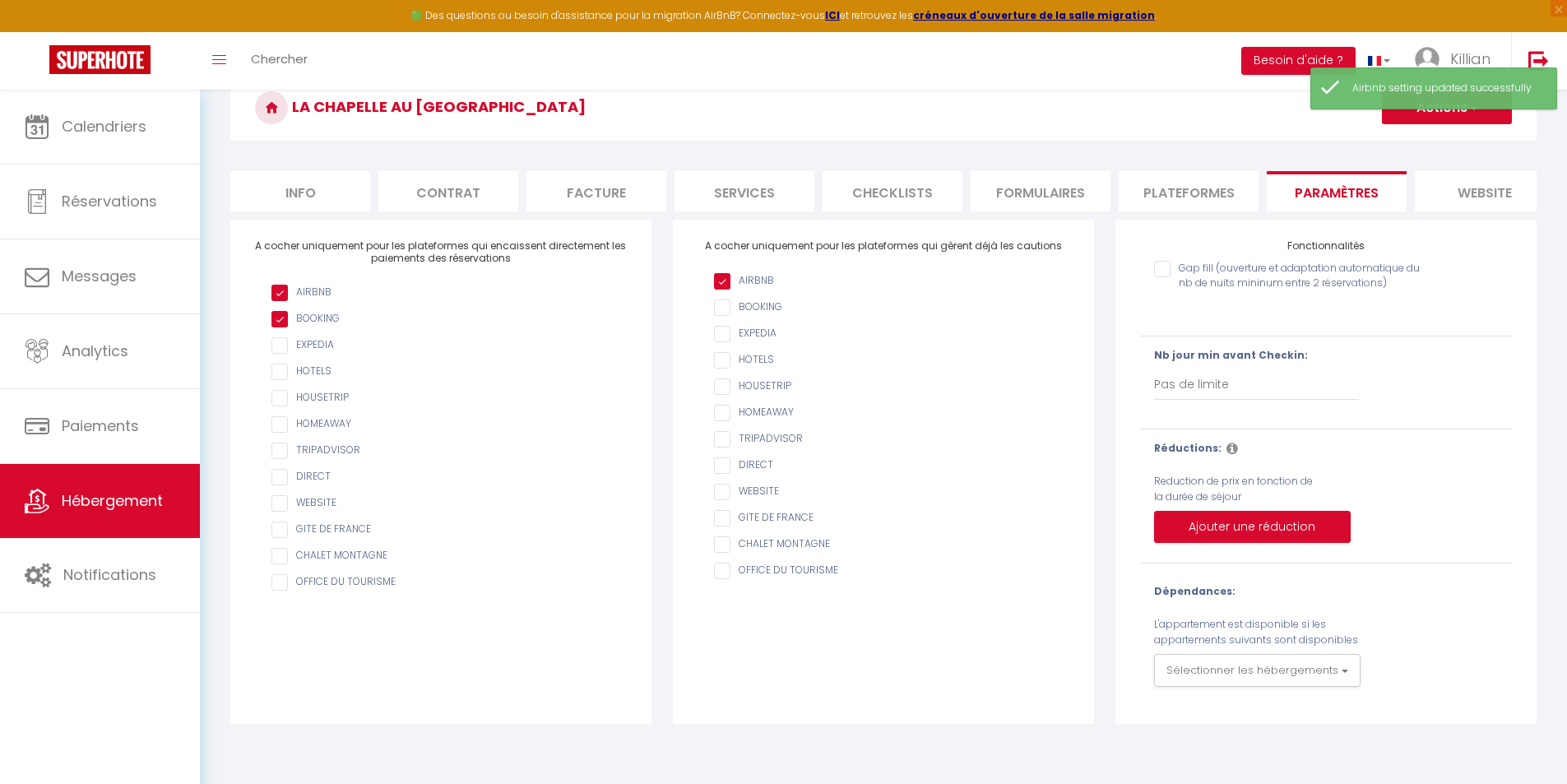
scroll to position [89, 0]
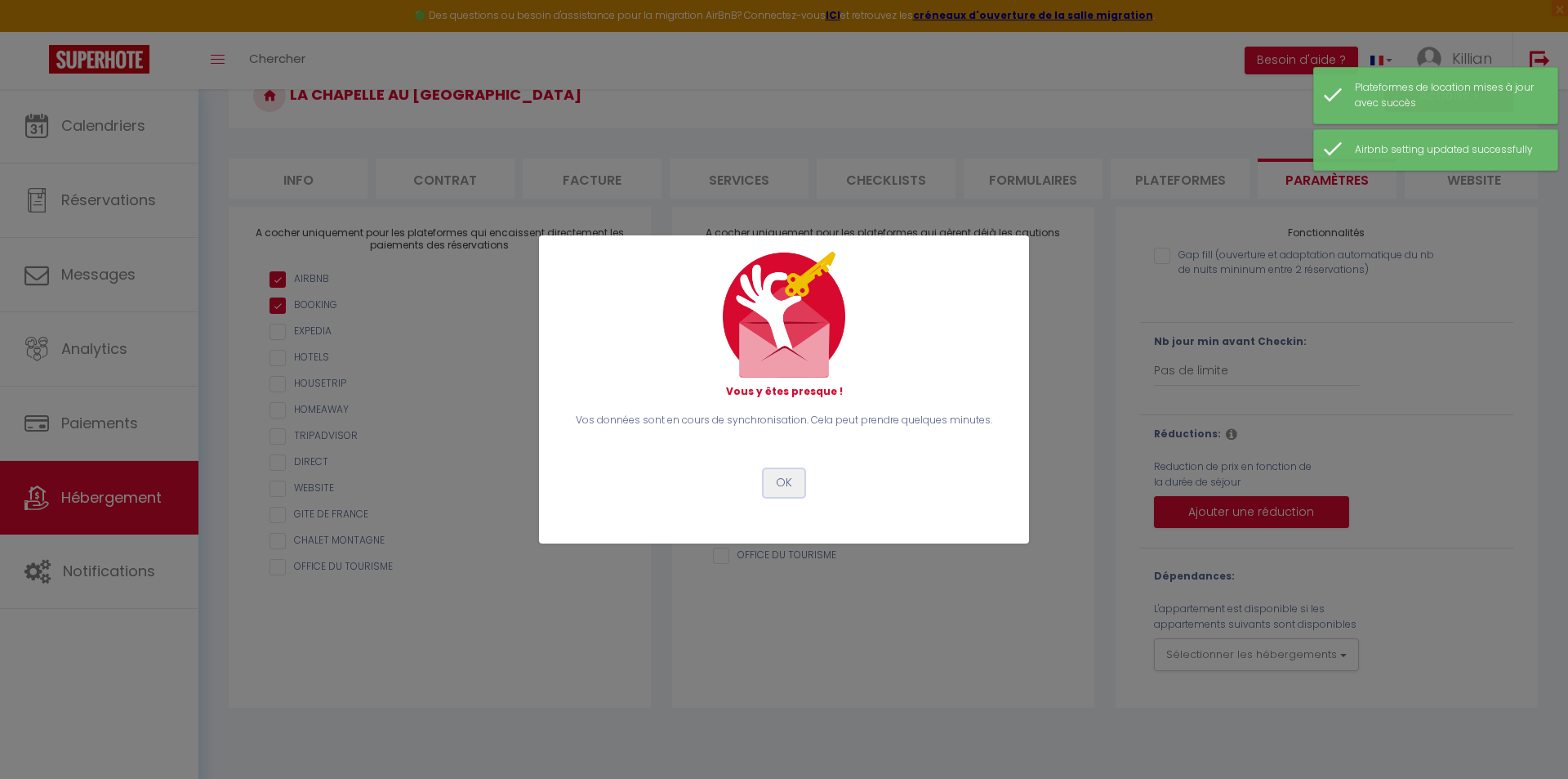
click at [780, 489] on button "OK" at bounding box center [784, 483] width 41 height 28
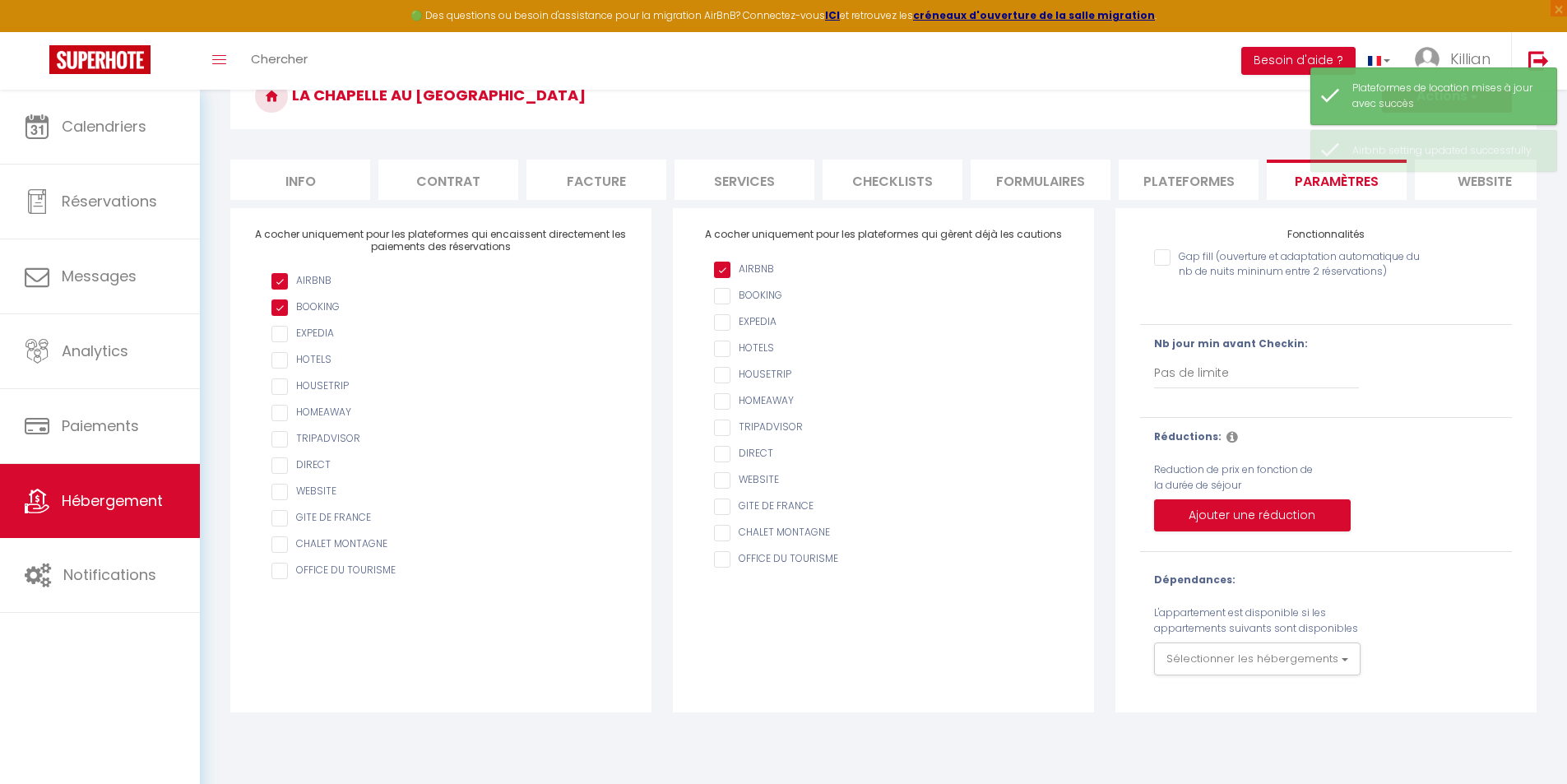
click at [789, 191] on li "Plateformes" at bounding box center [1188, 179] width 140 height 40
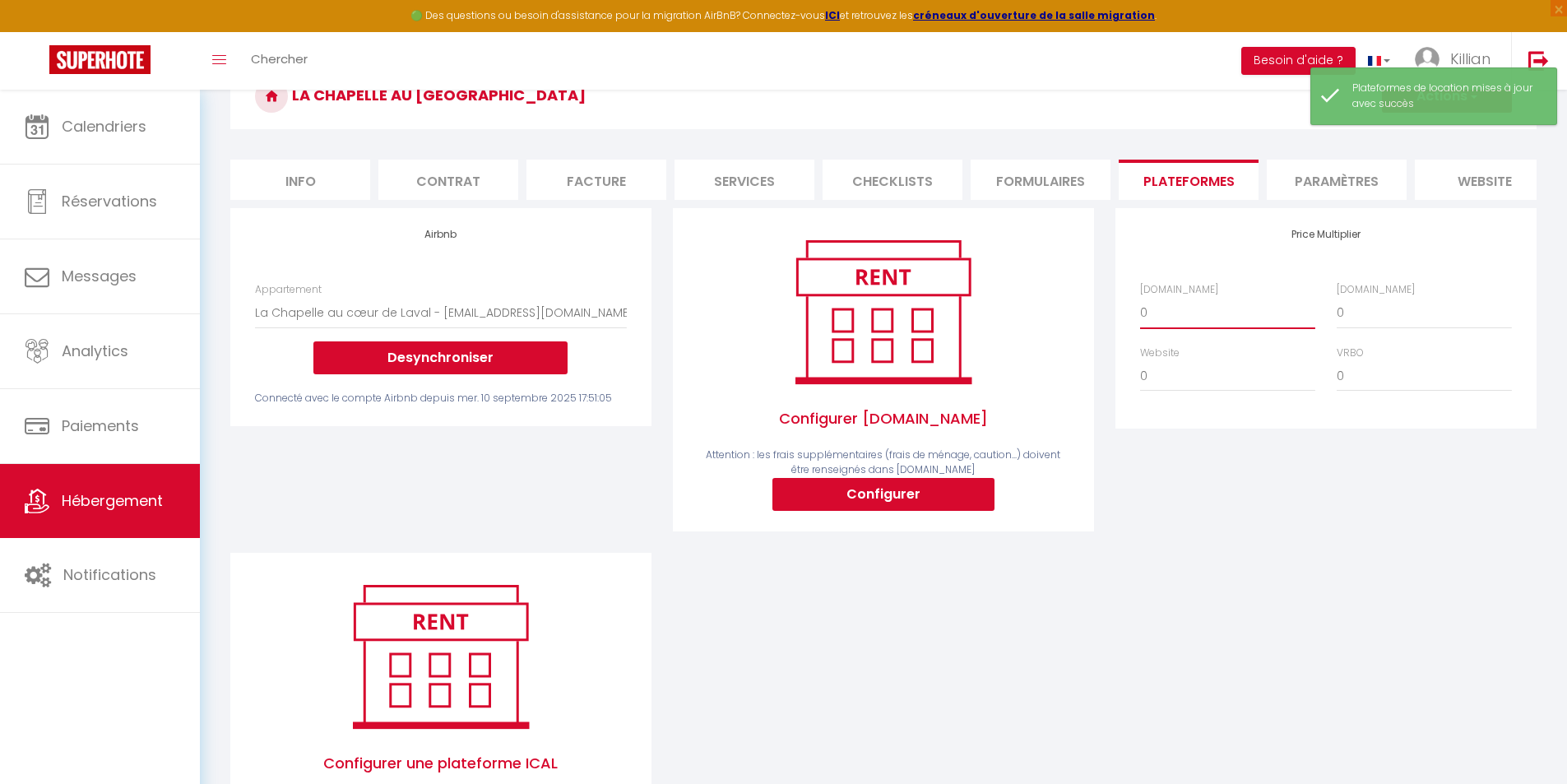
click at [789, 317] on select "0 + 1 % + 2 % + 3 % + 4 % + 5 % + 6 % + 7 % + 8 % + 9 %" at bounding box center [1228, 313] width 176 height 31
click at [789, 310] on select "0 + 1 % + 2 % + 3 % + 4 % + 5 % + 6 % + 7 % + 8 % + 9 %" at bounding box center [1228, 313] width 176 height 31
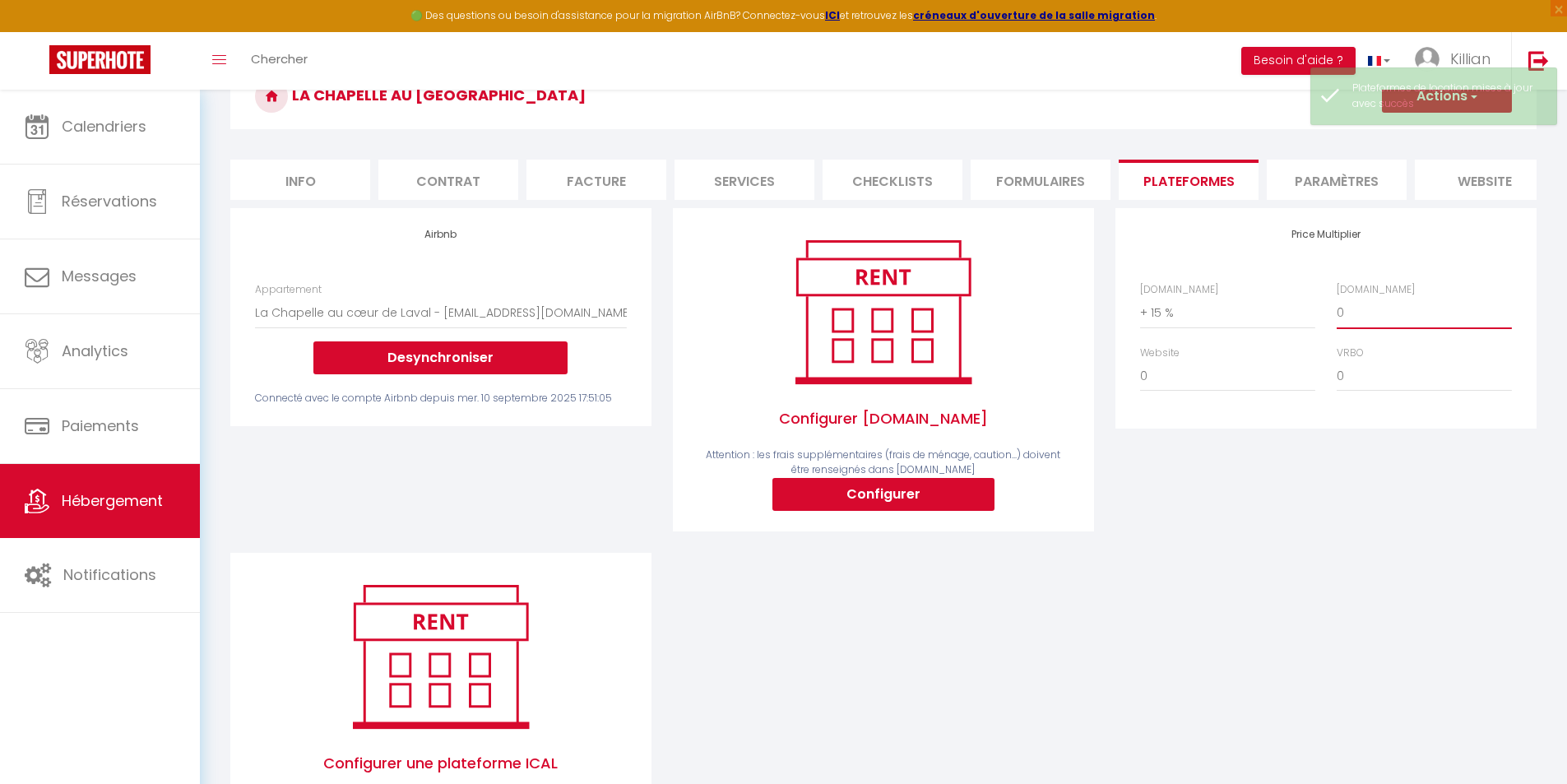
click at [789, 328] on select "0 + 1 % + 2 % + 3 % + 4 % + 5 % + 6 % + 7 % + 8 % + 9 %" at bounding box center [1425, 313] width 176 height 31
click at [789, 310] on select "0 + 1 % + 2 % + 3 % + 4 % + 5 % + 6 % + 7 % + 8 % + 9 %" at bounding box center [1425, 313] width 176 height 31
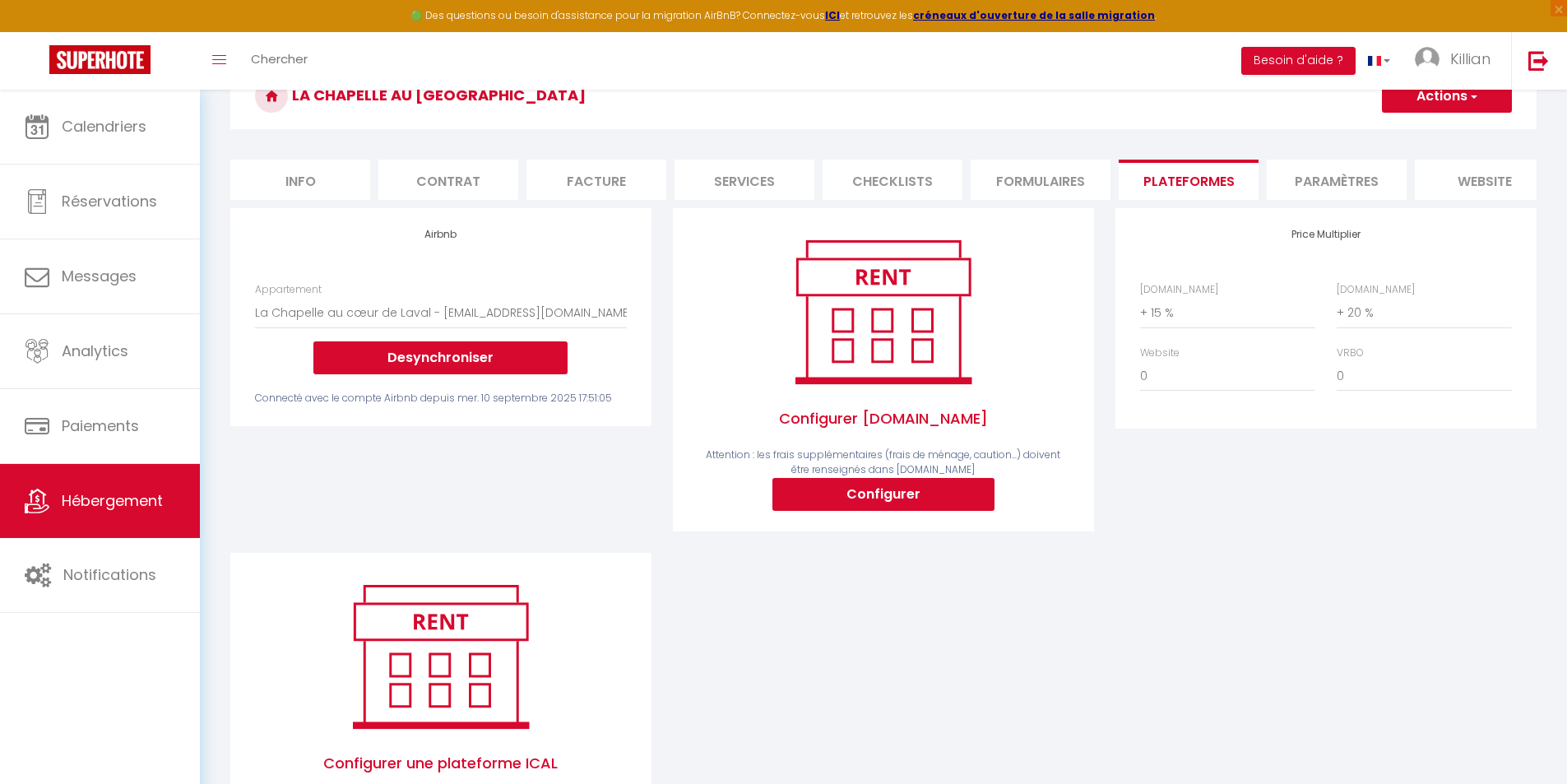
click at [789, 101] on button "Actions" at bounding box center [1447, 96] width 130 height 33
click at [789, 131] on link "Enregistrer" at bounding box center [1446, 132] width 130 height 22
click at [789, 526] on div "Price Multiplier Airbnb.com 0 + 1 % + 2 % + 3 % + 4 % + 5 % + 6 % + 7 %" at bounding box center [1326, 380] width 442 height 345
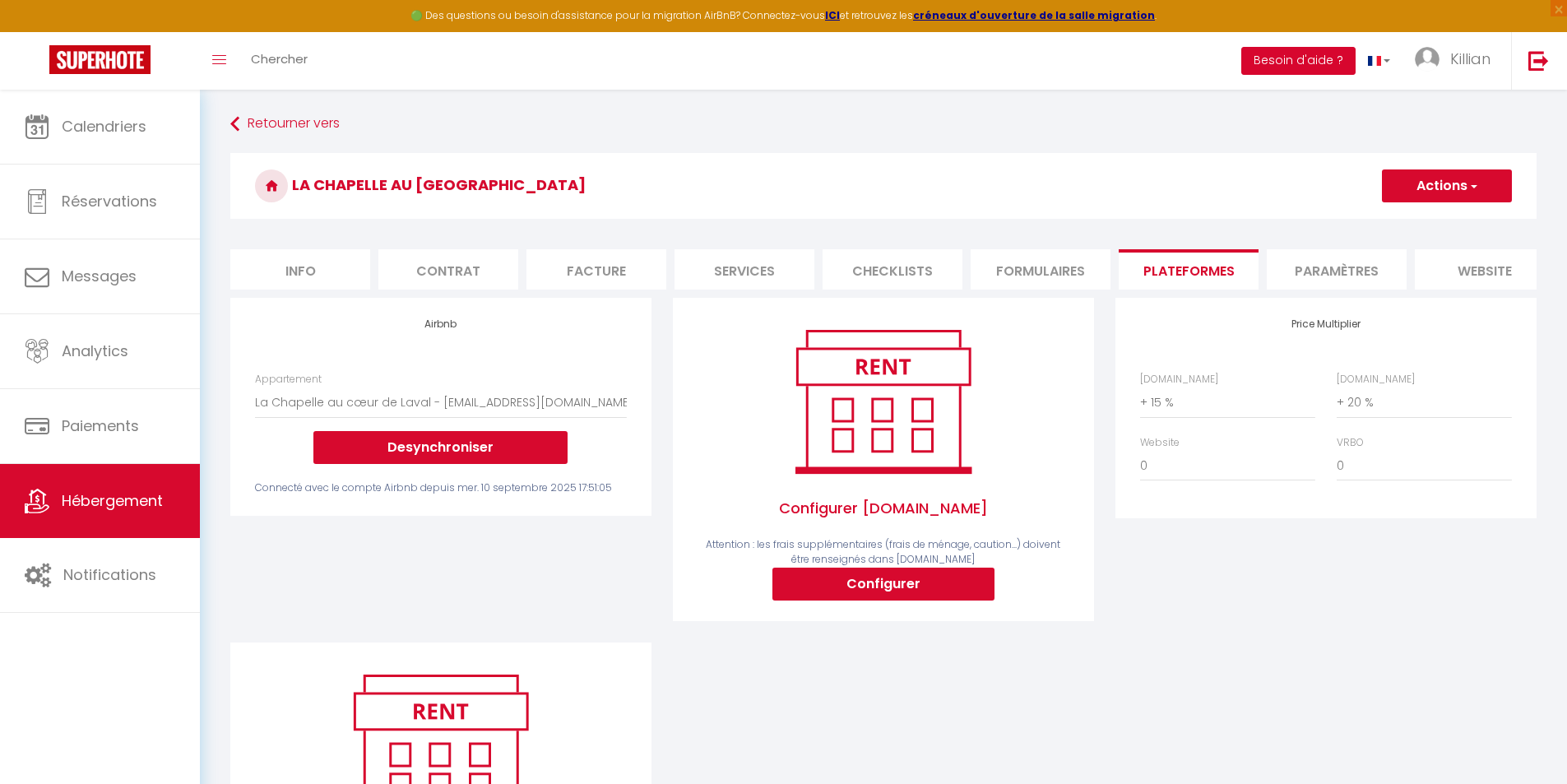
click at [789, 58] on button "Besoin d'aide ?" at bounding box center [1298, 61] width 115 height 28
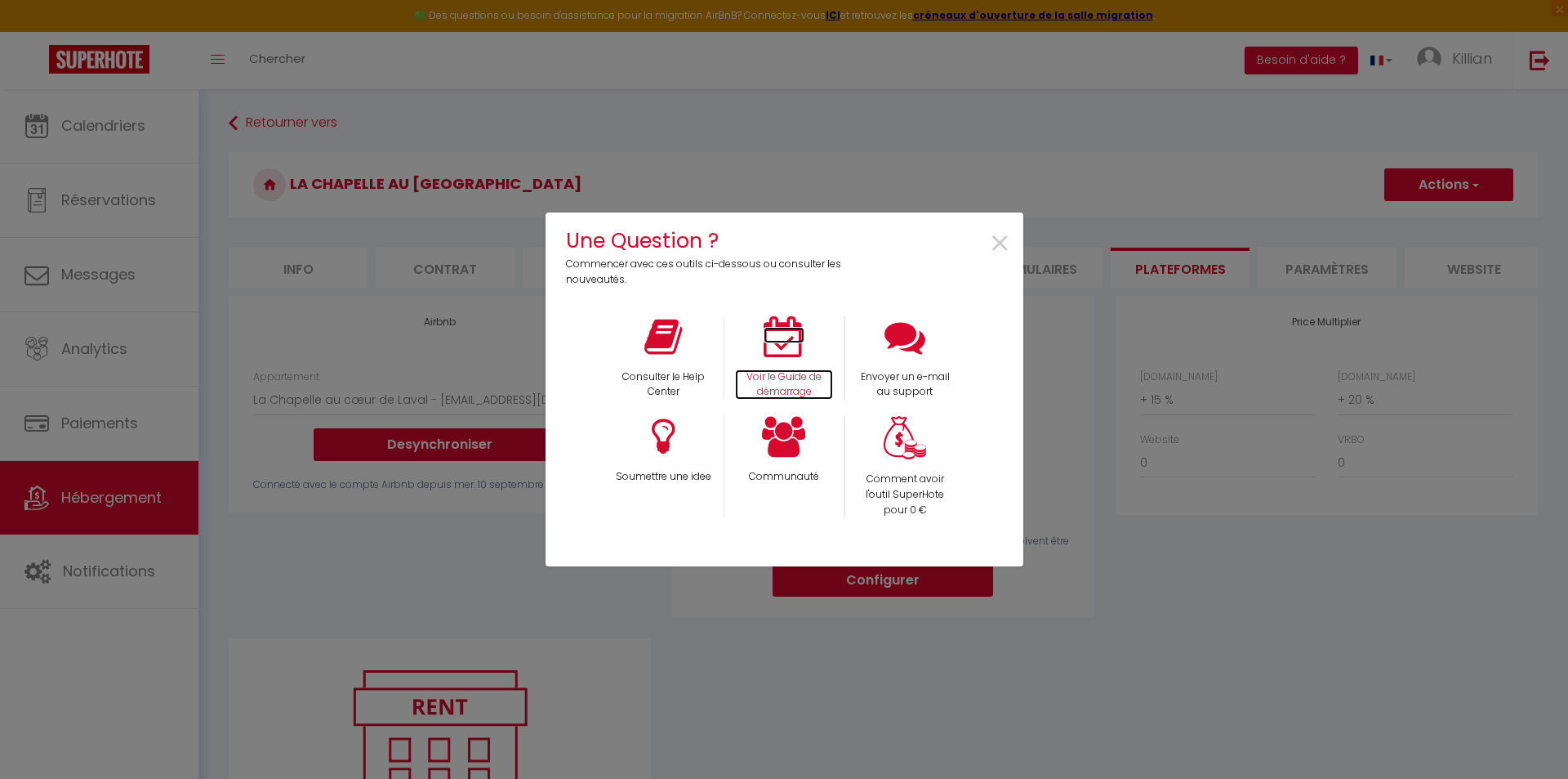
click at [783, 378] on p "Voir le Guide de démarrage" at bounding box center [784, 385] width 98 height 31
click at [657, 346] on icon at bounding box center [663, 337] width 38 height 41
click at [784, 238] on span "×" at bounding box center [1000, 243] width 22 height 52
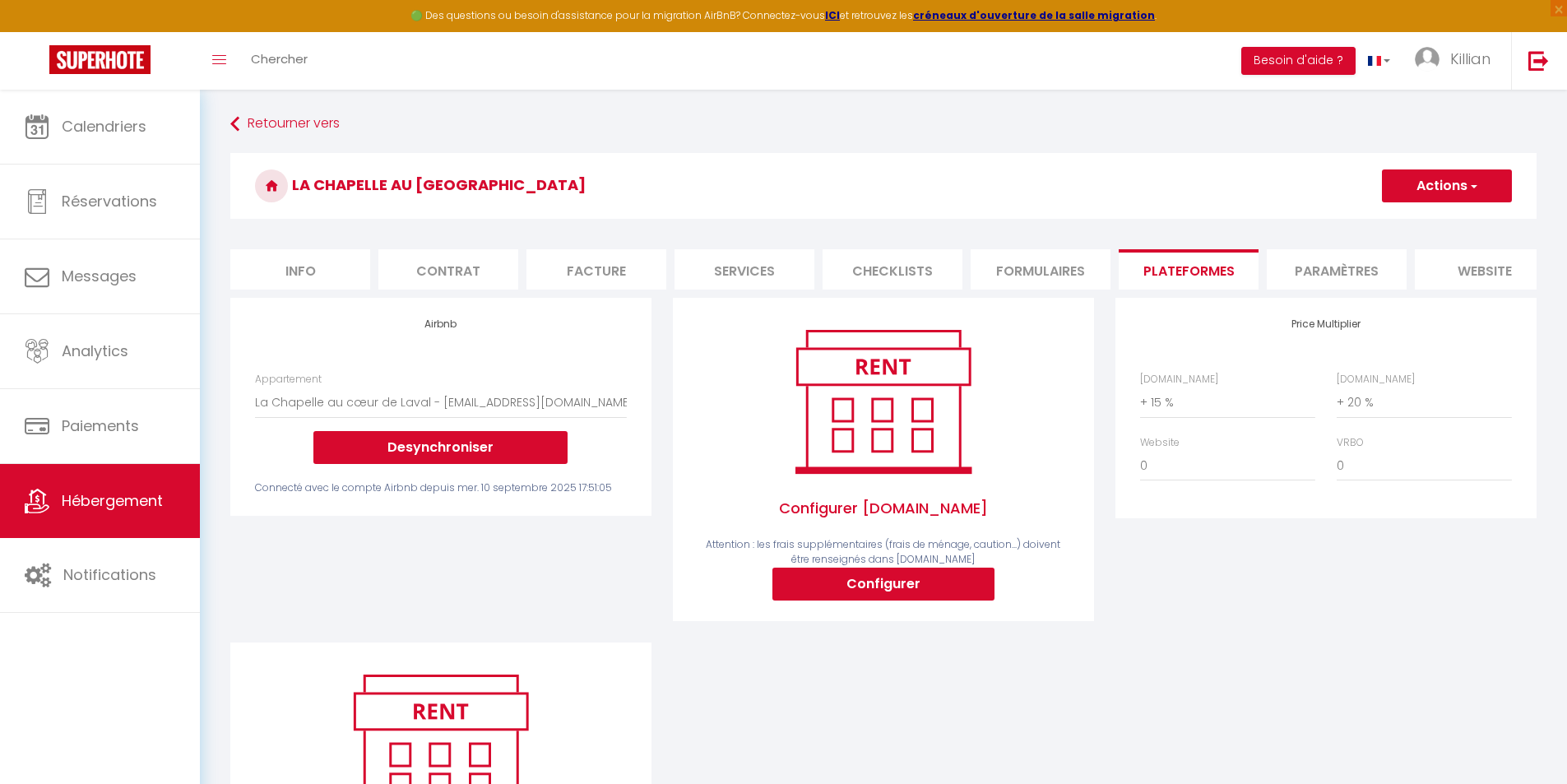
click at [789, 180] on button "Actions" at bounding box center [1447, 186] width 130 height 33
click at [789, 220] on link "Enregistrer" at bounding box center [1446, 222] width 130 height 22
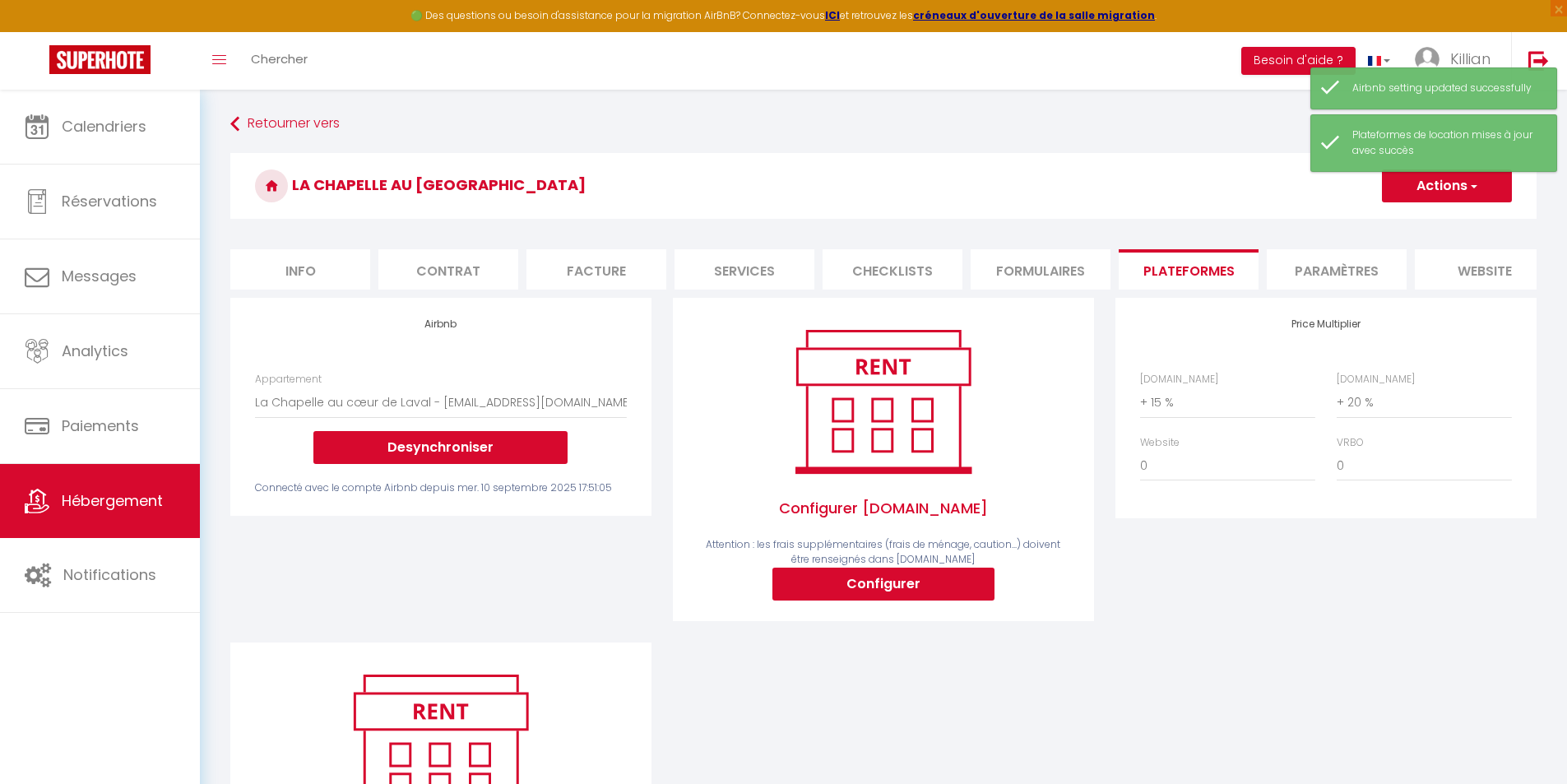
click at [789, 189] on button "Actions" at bounding box center [1447, 186] width 130 height 33
click at [298, 109] on div "Retourner vers La chapelle au coeur de Laval Actions Enregistrer Info Contrat F…" at bounding box center [884, 532] width 1368 height 887
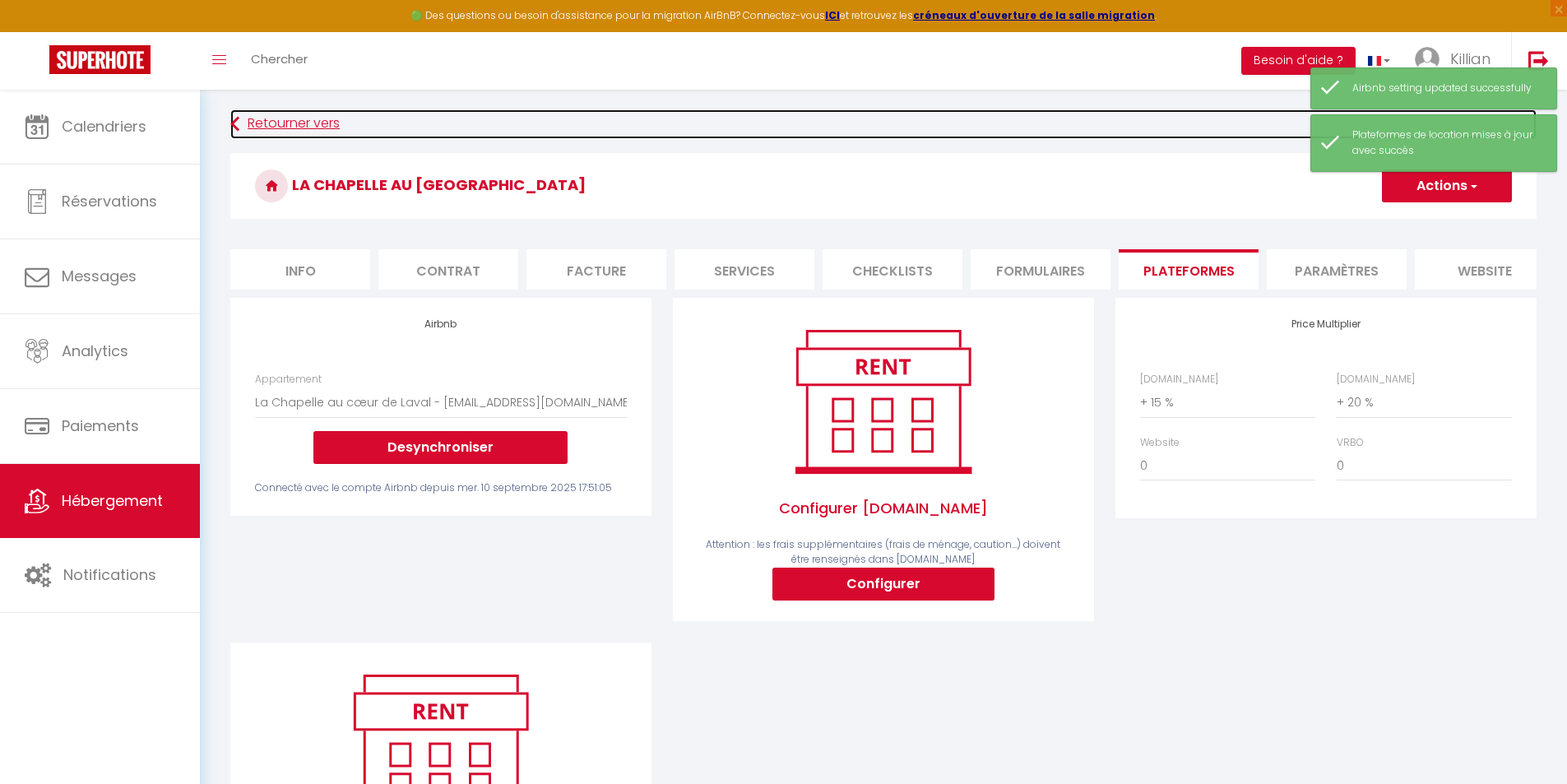
click at [299, 121] on link "Retourner vers" at bounding box center [884, 124] width 1306 height 29
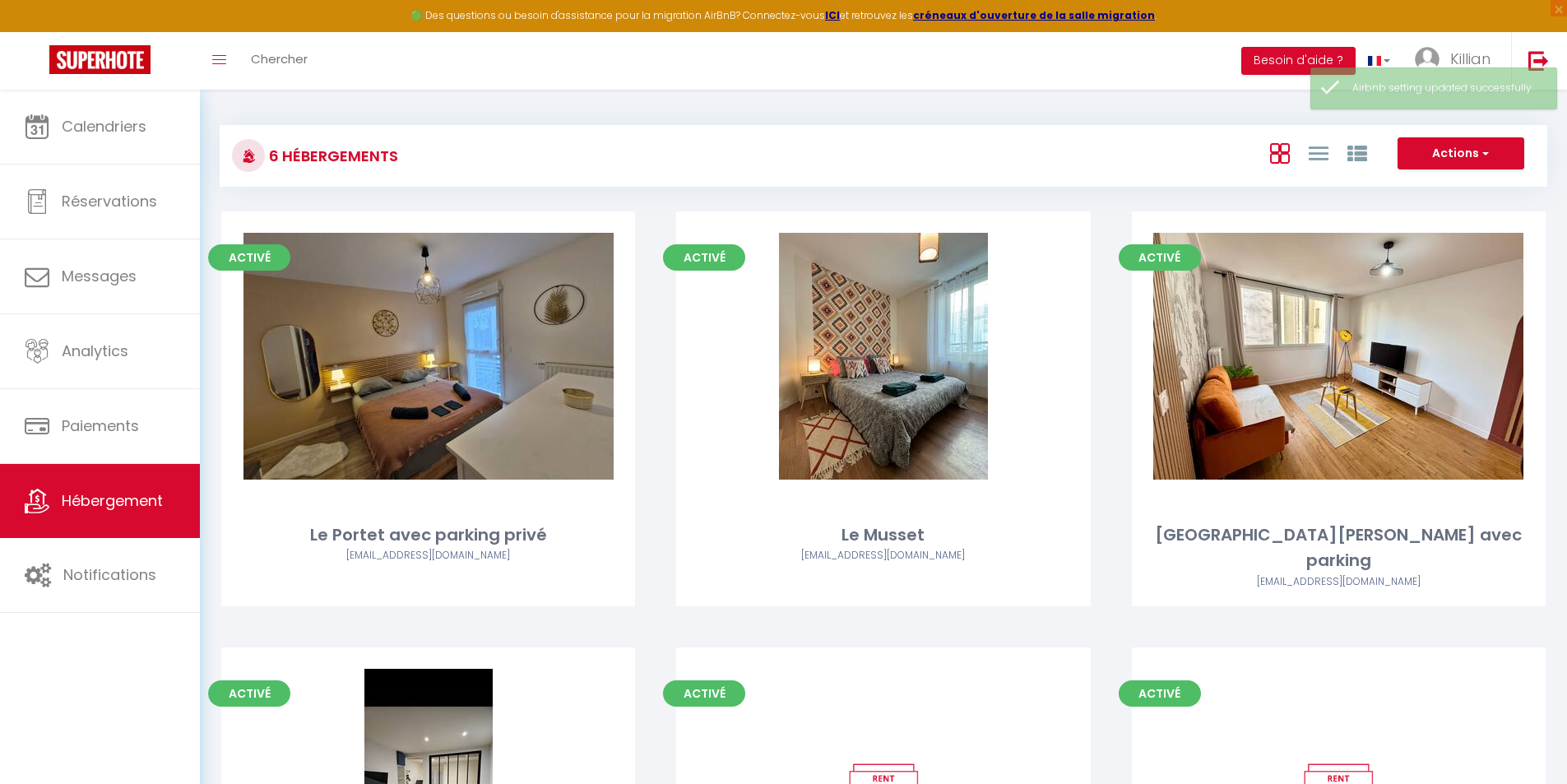
click at [789, 172] on div "Actions Créer un Hébergement Nouveau groupe" at bounding box center [1104, 156] width 883 height 37
click at [789, 161] on button "Actions" at bounding box center [1461, 154] width 126 height 33
click at [789, 207] on div "6 Hébergements Actions Créer un Hébergement Nouveau groupe Initialiser les appa…" at bounding box center [884, 596] width 1328 height 973
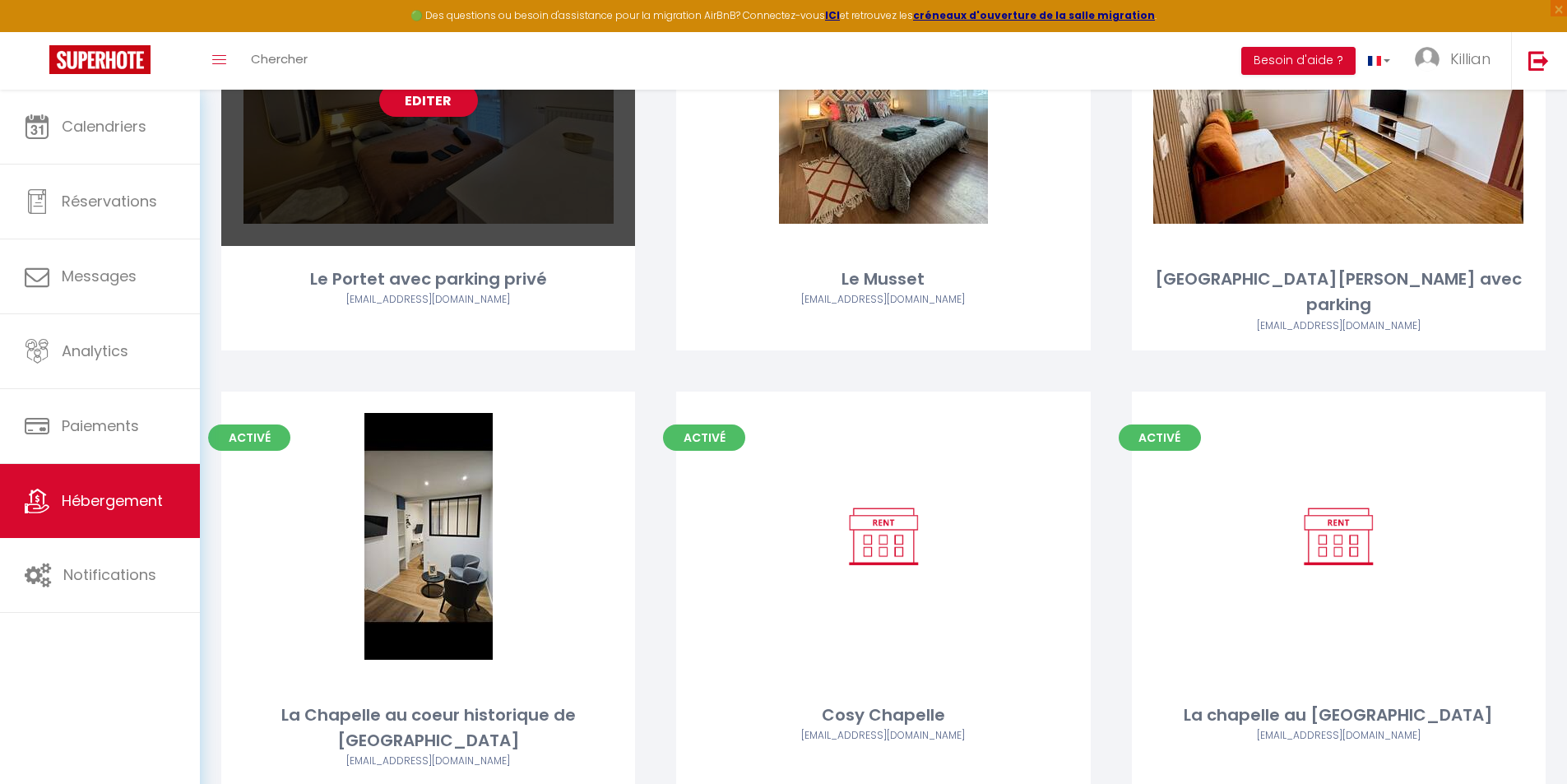
scroll to position [267, 0]
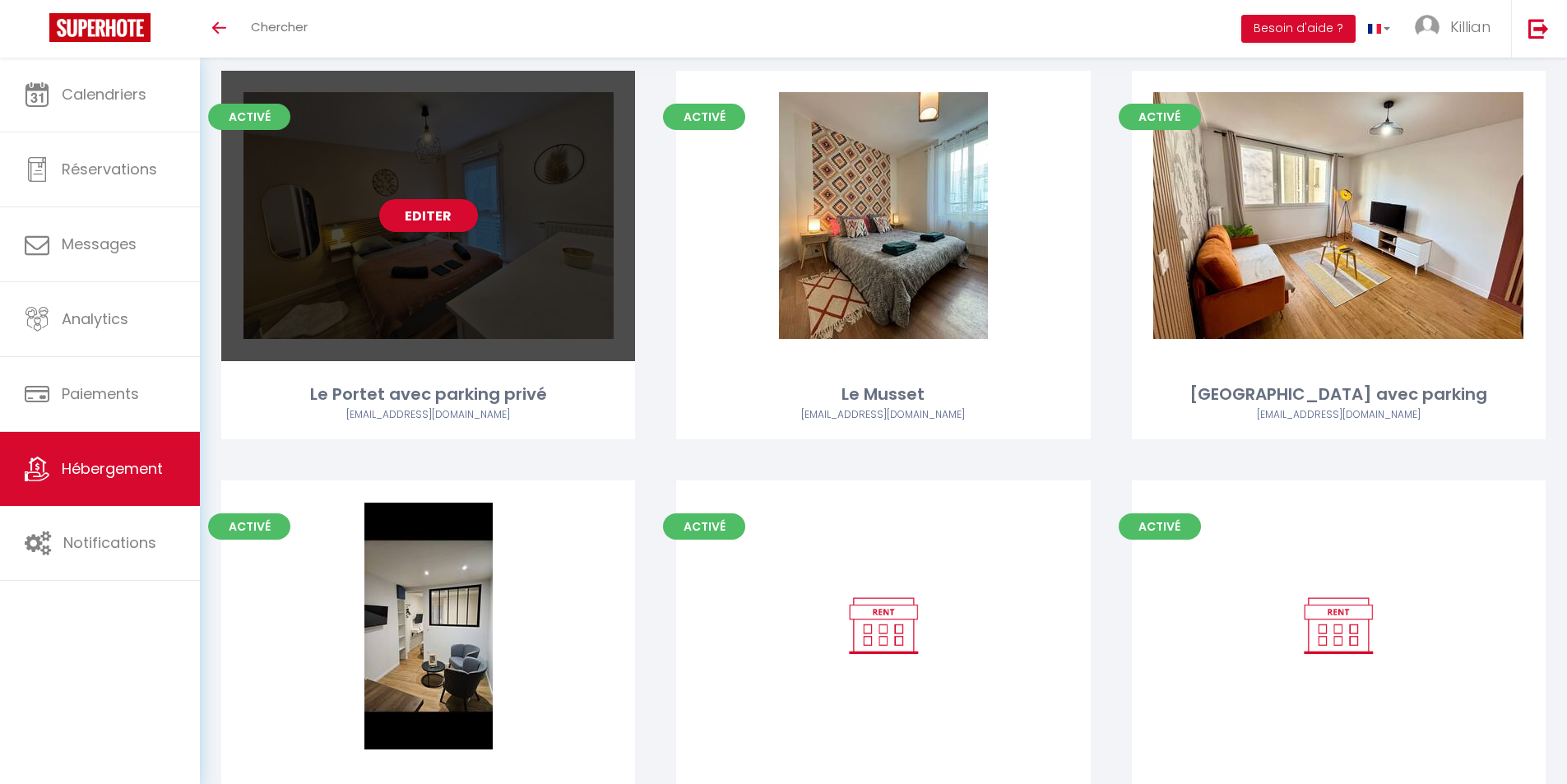
scroll to position [70, 0]
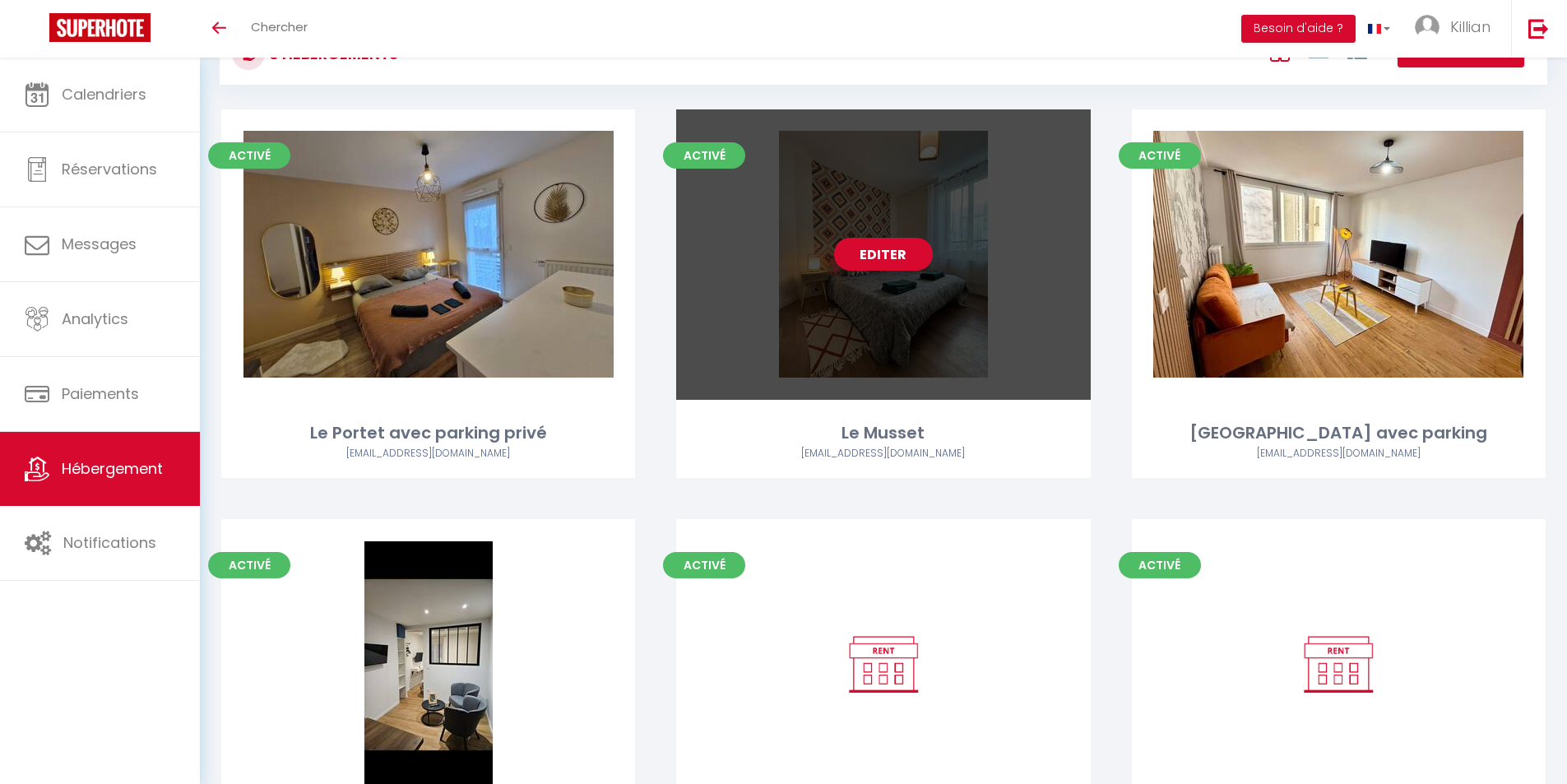
click at [883, 266] on link "Editer" at bounding box center [884, 255] width 99 height 33
select select "3"
select select "2"
select select "1"
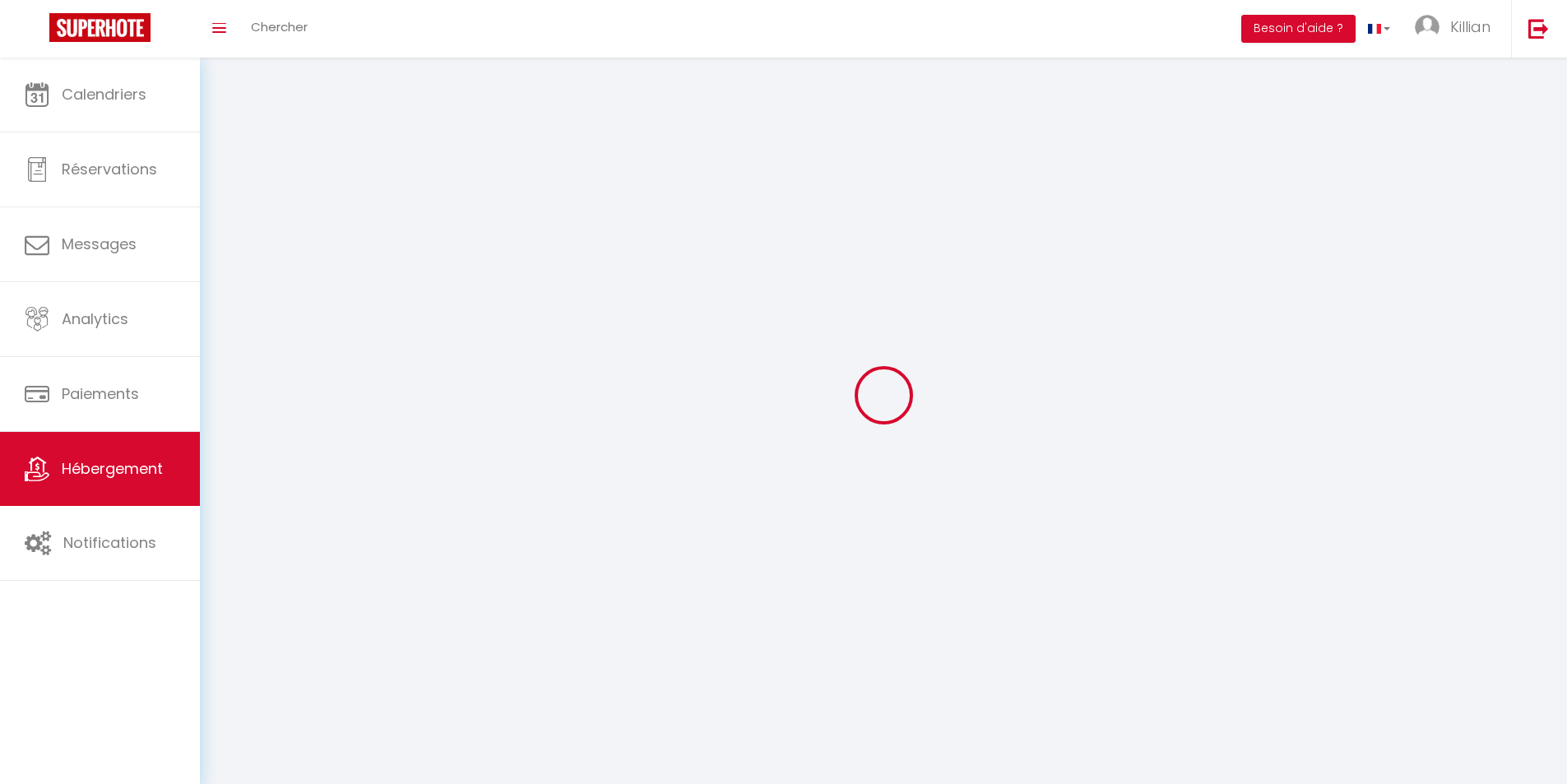
select select
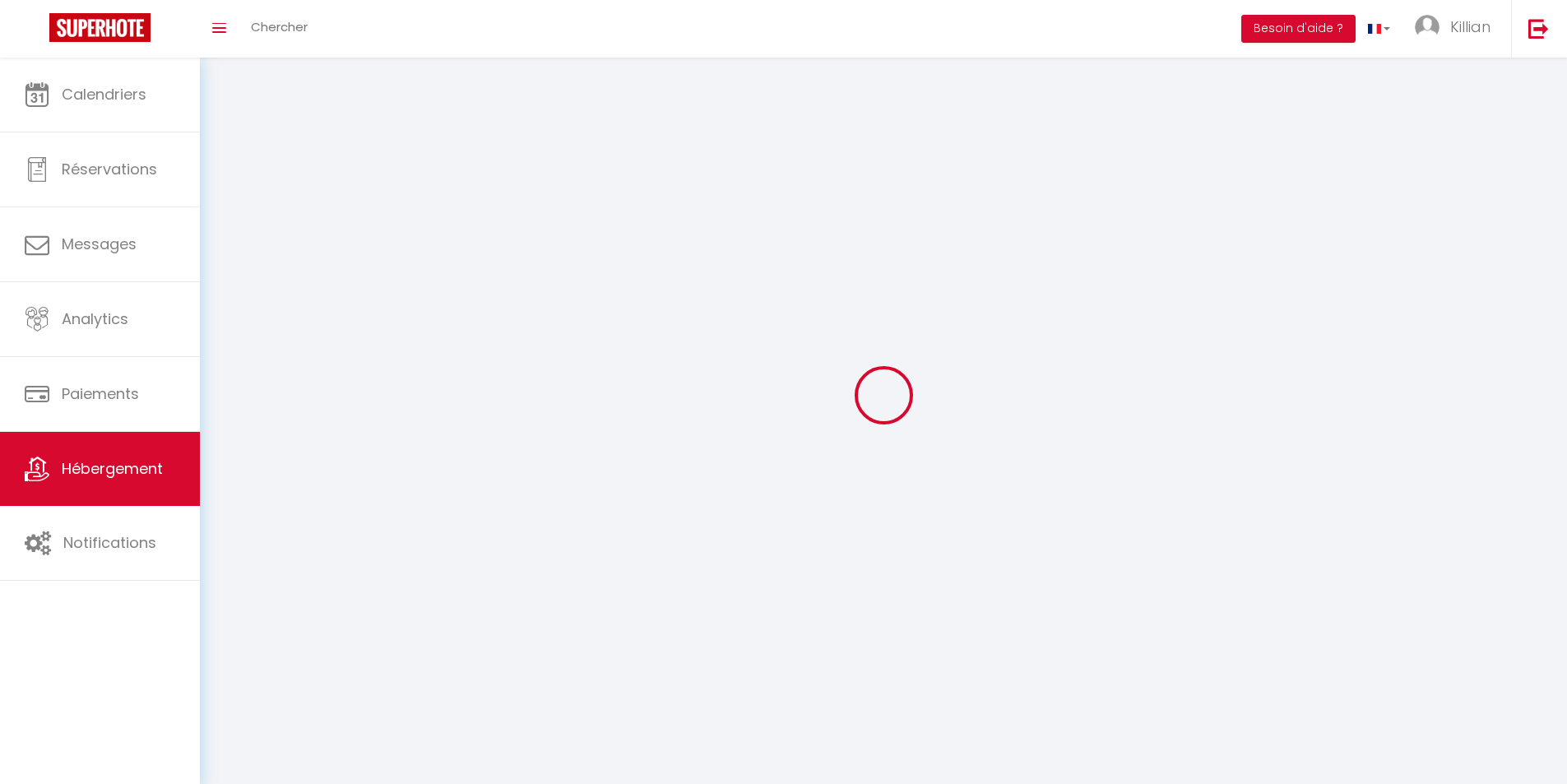
select select
checkbox input "false"
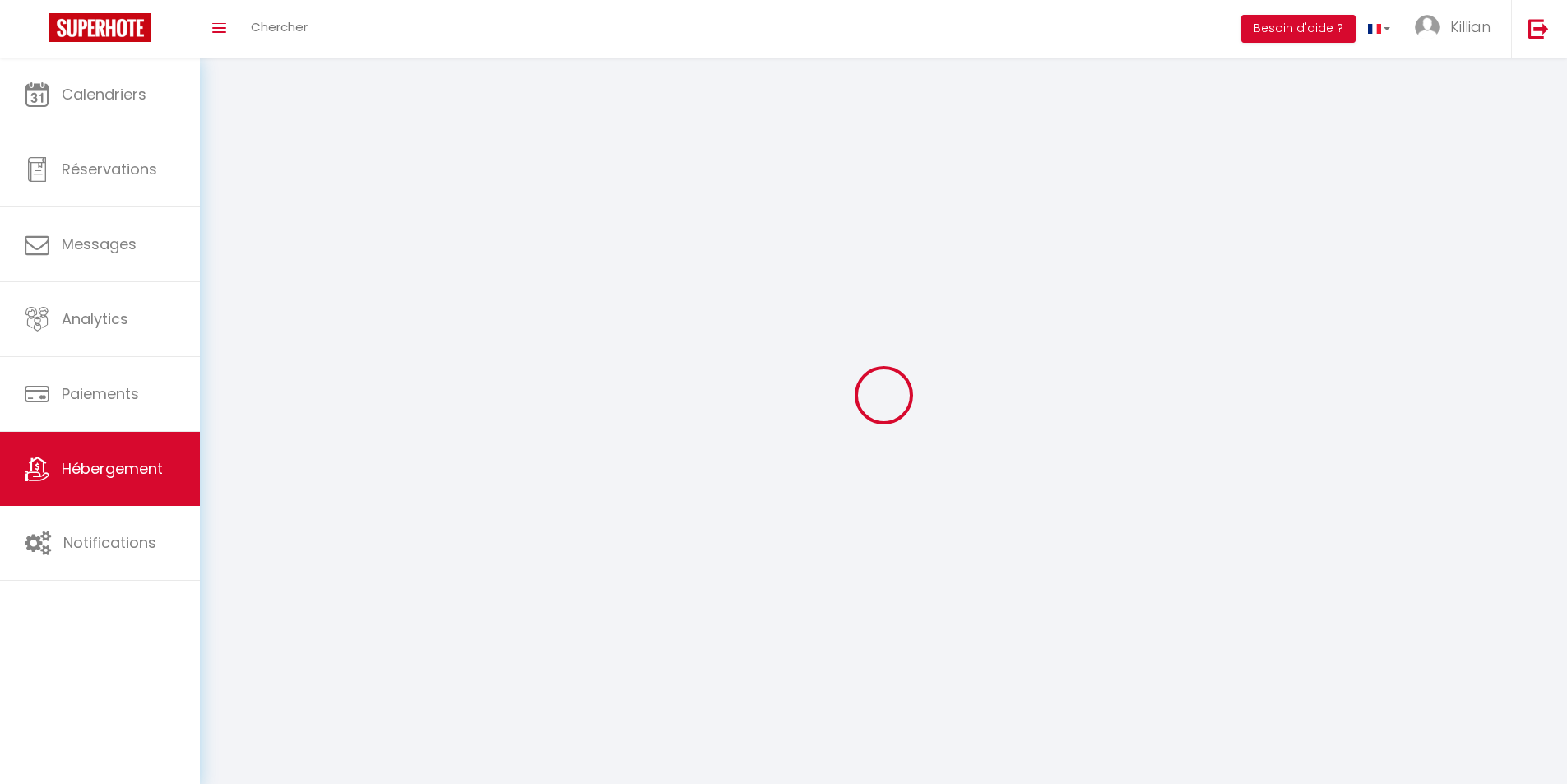
select select
select select "1"
select select
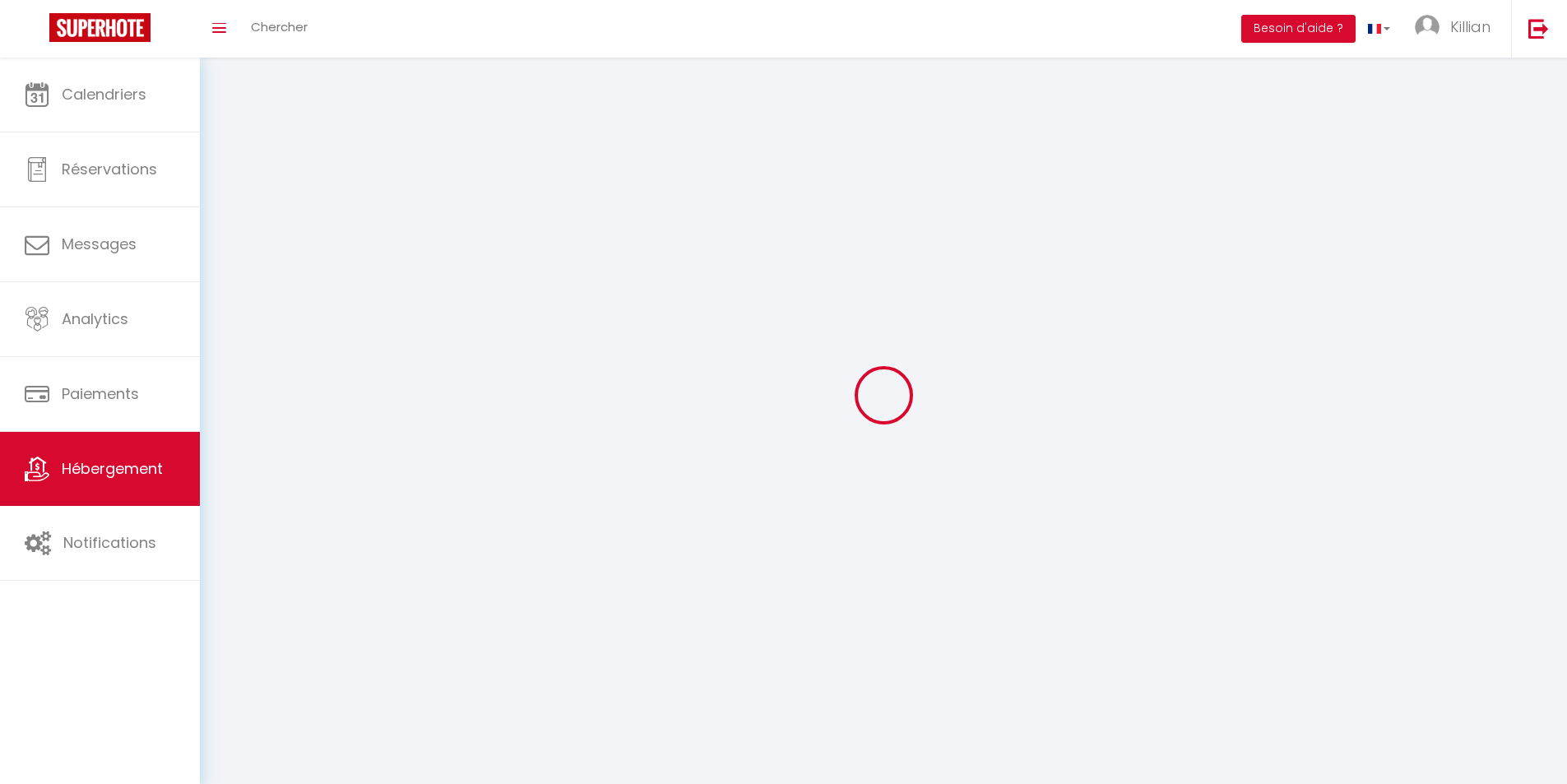
select select
checkbox input "false"
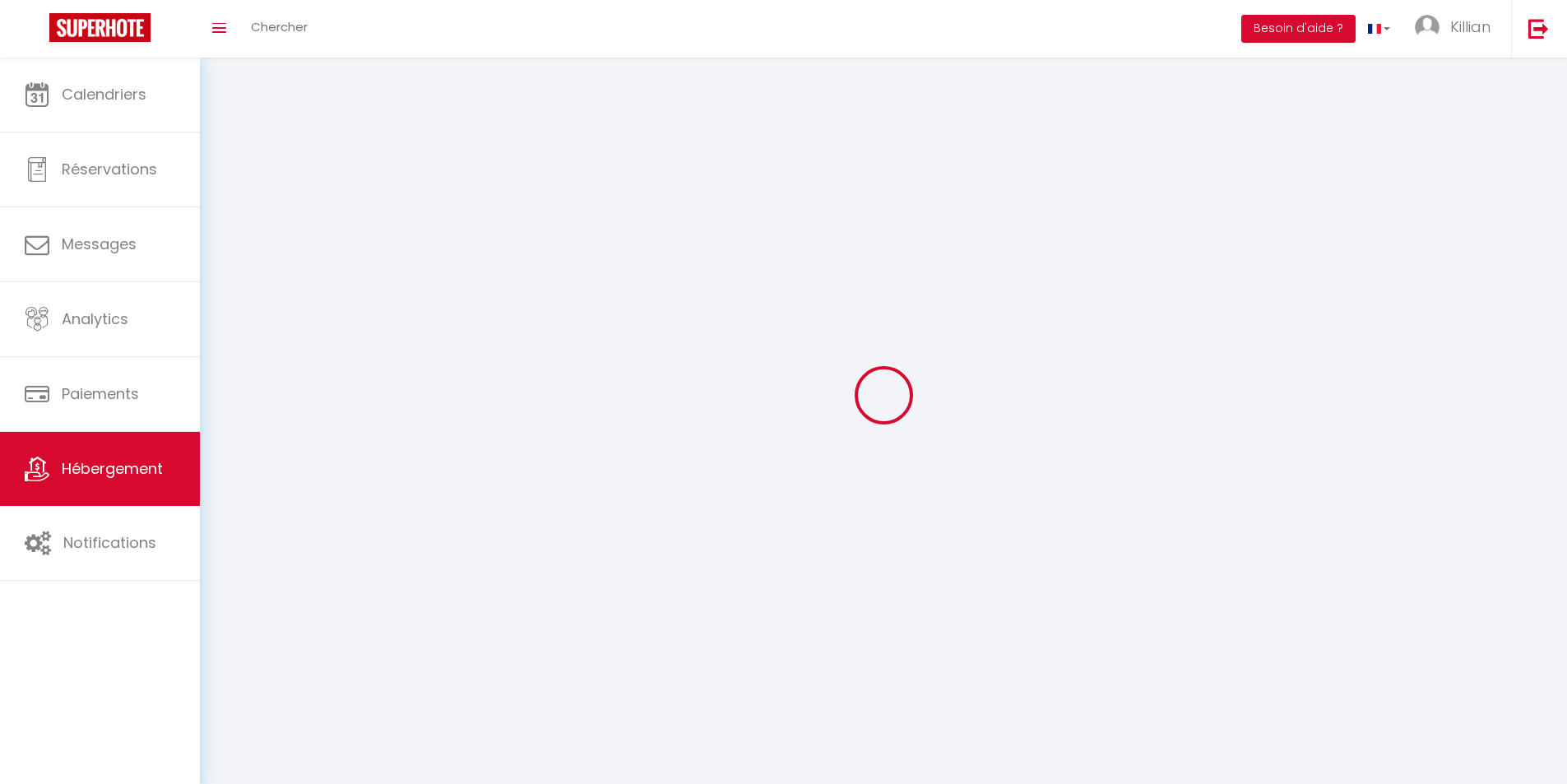
checkbox input "false"
select select
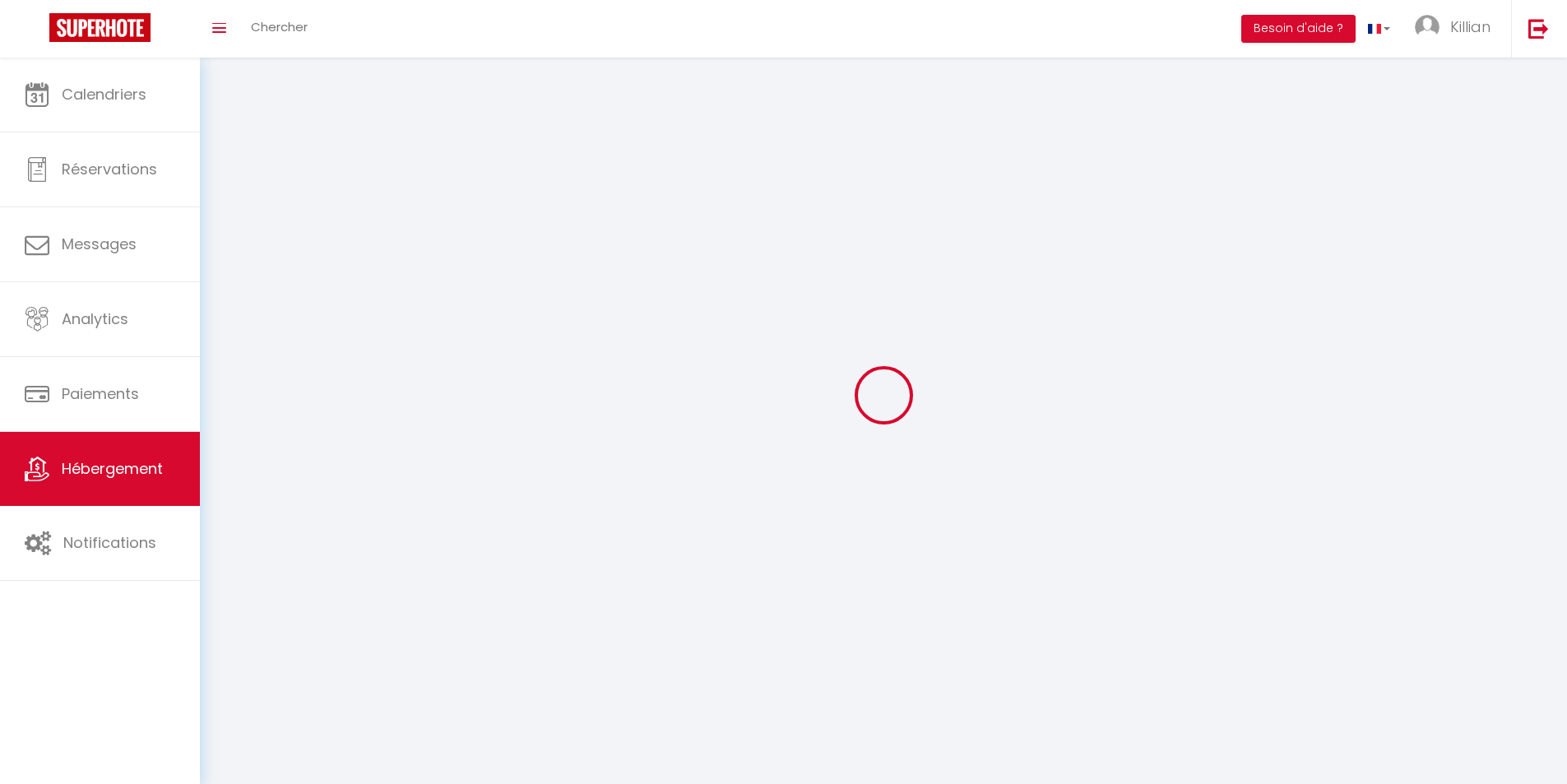
select select
select select "28"
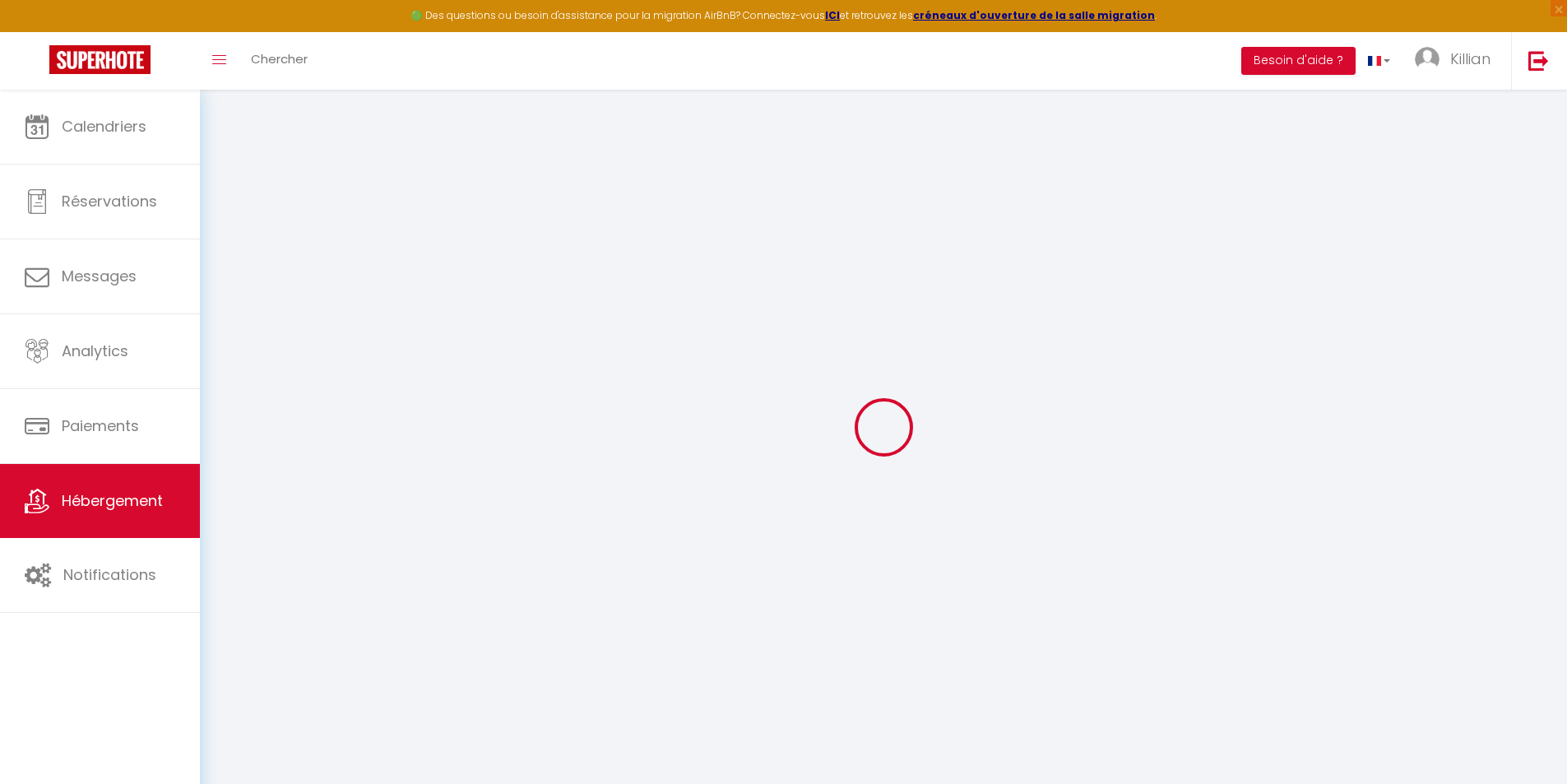
select select
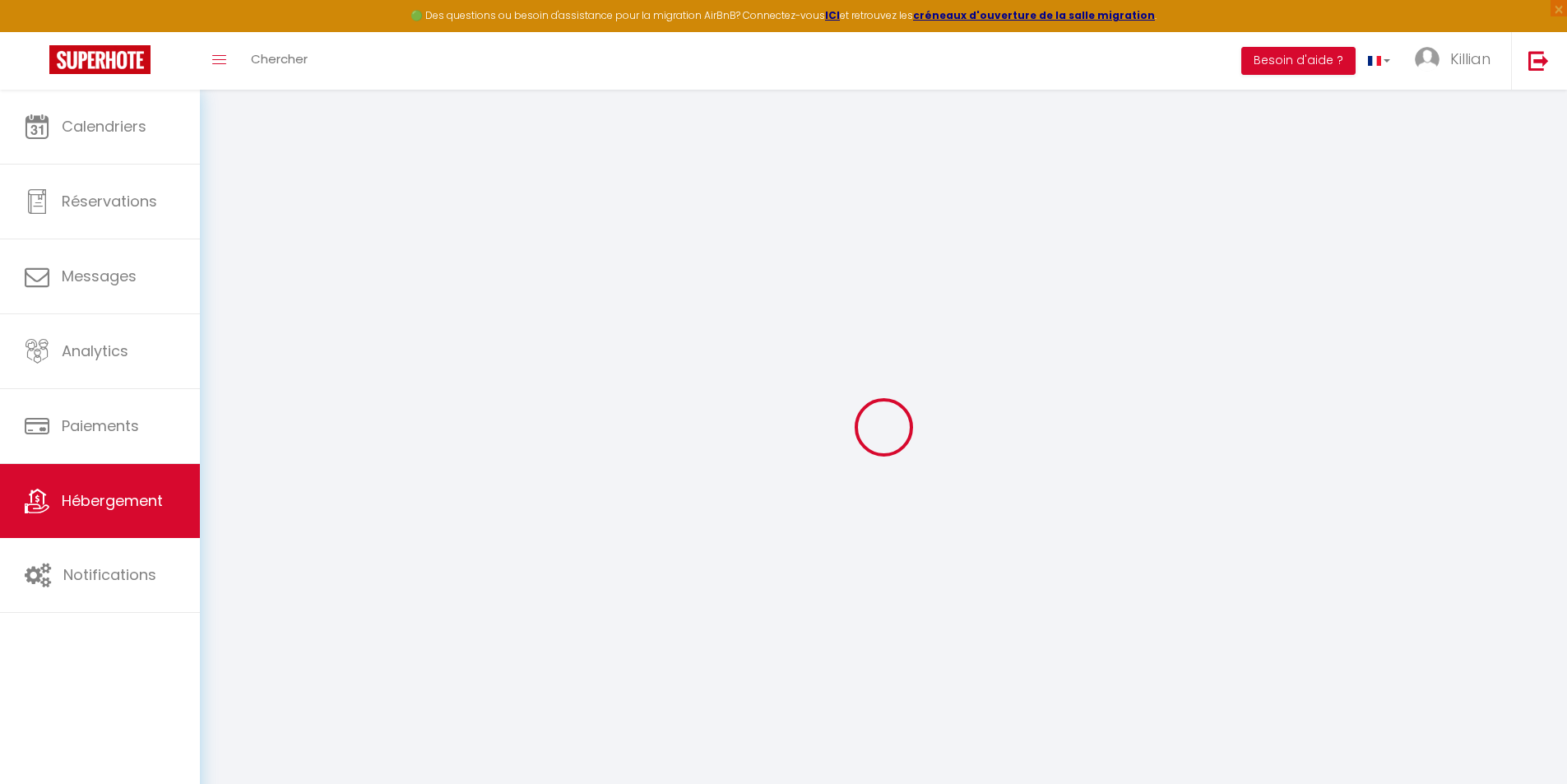
select select
checkbox input "false"
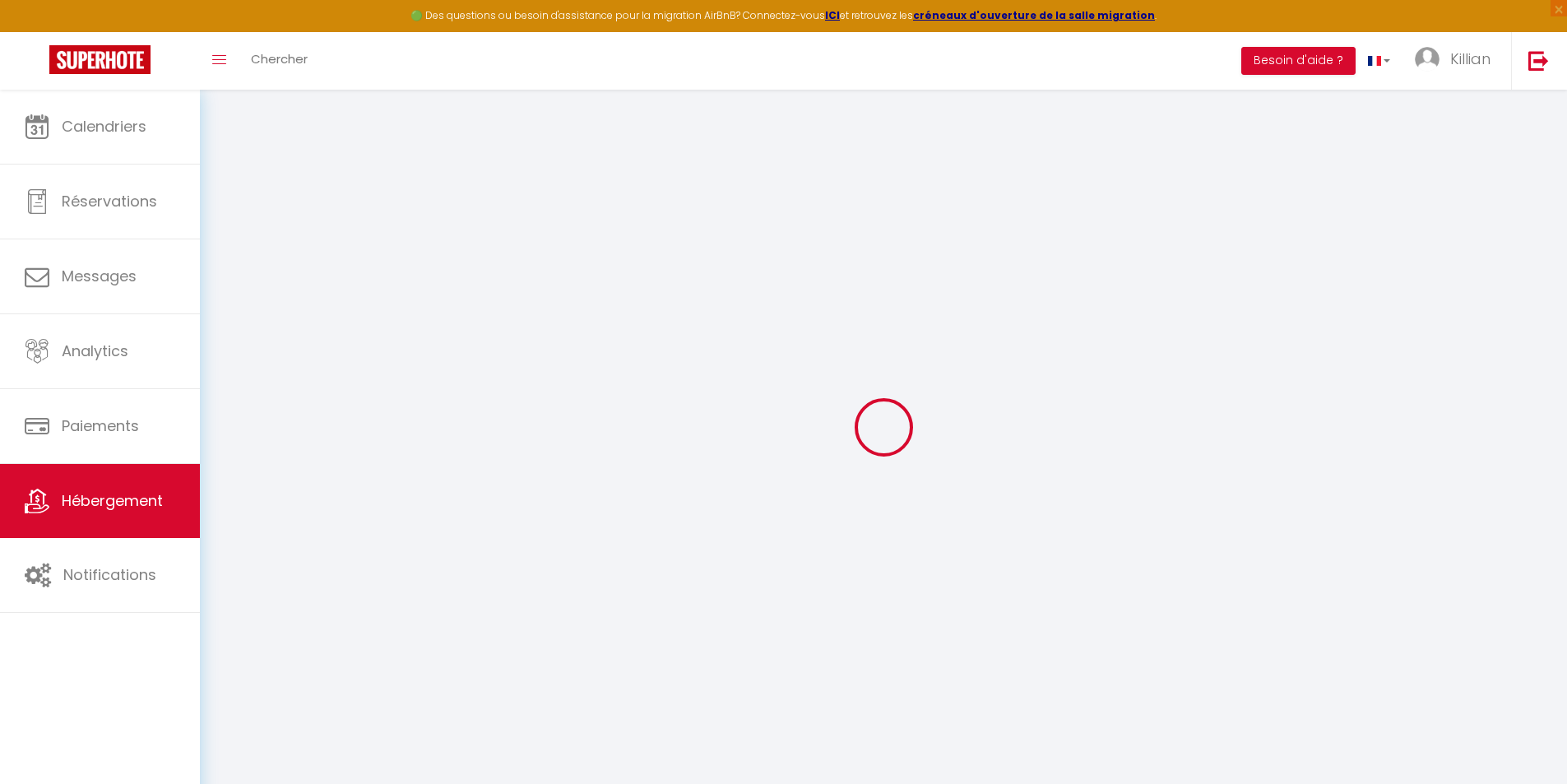
select select
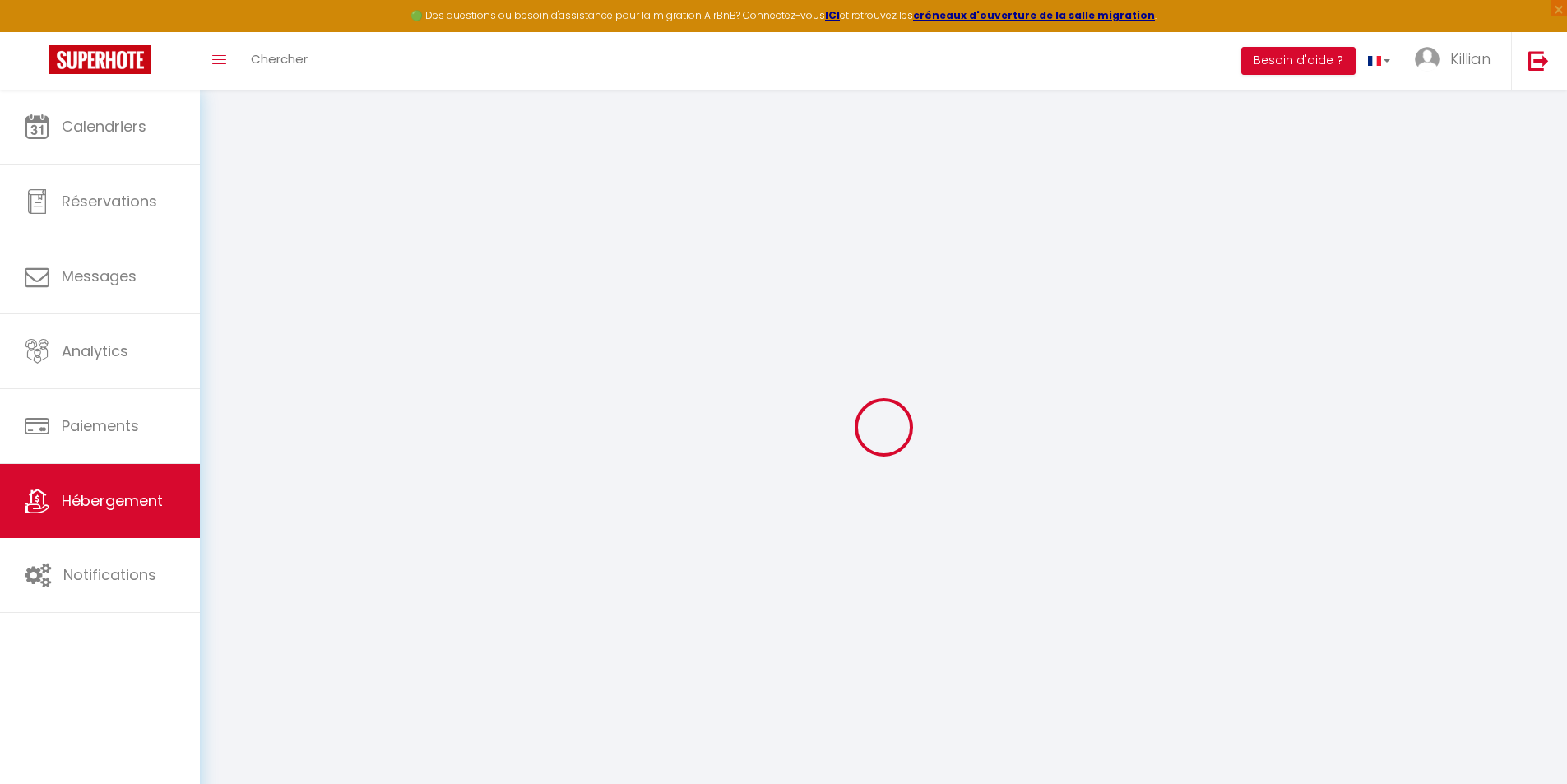
select select
checkbox input "false"
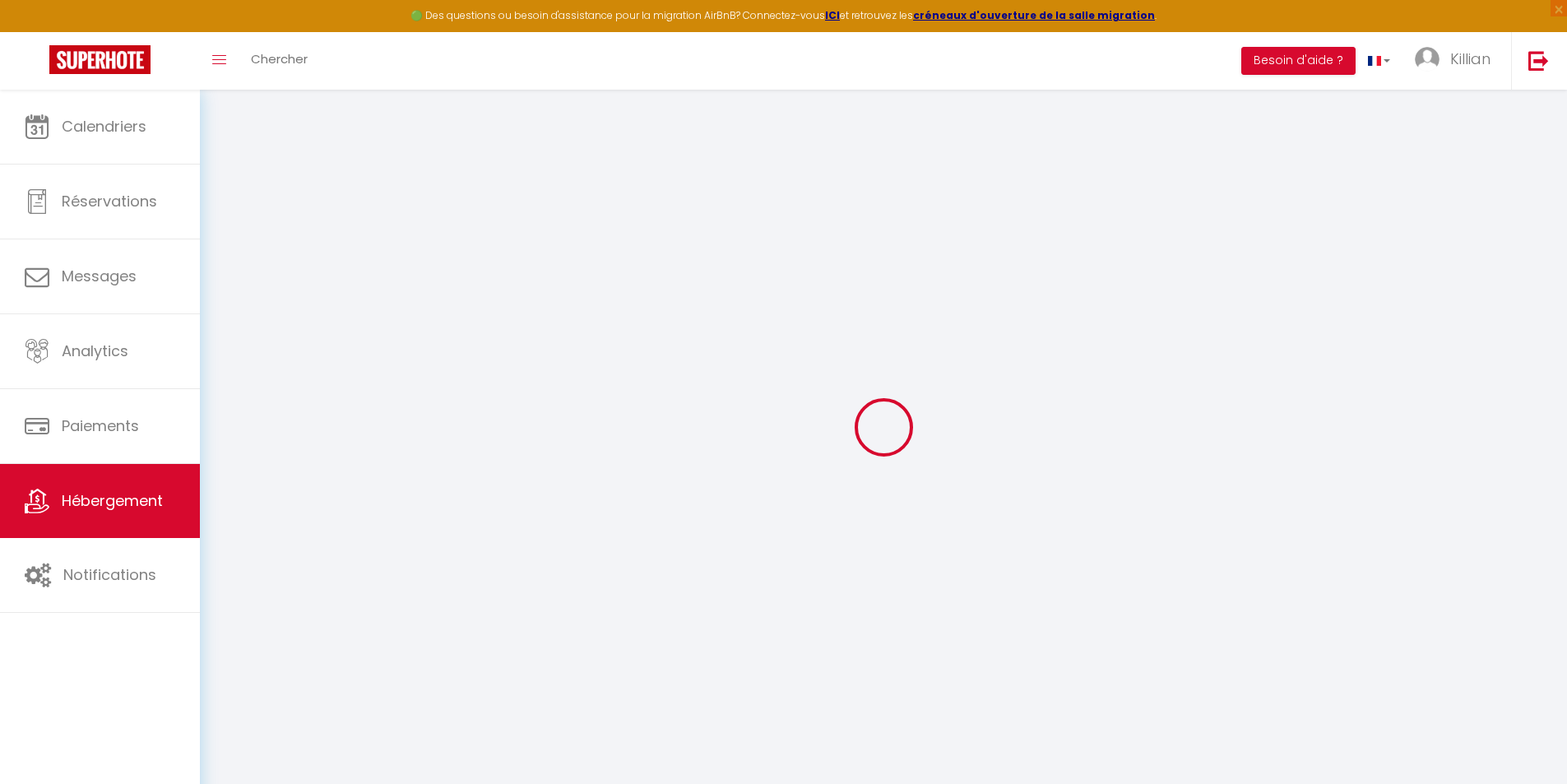
checkbox input "false"
select select
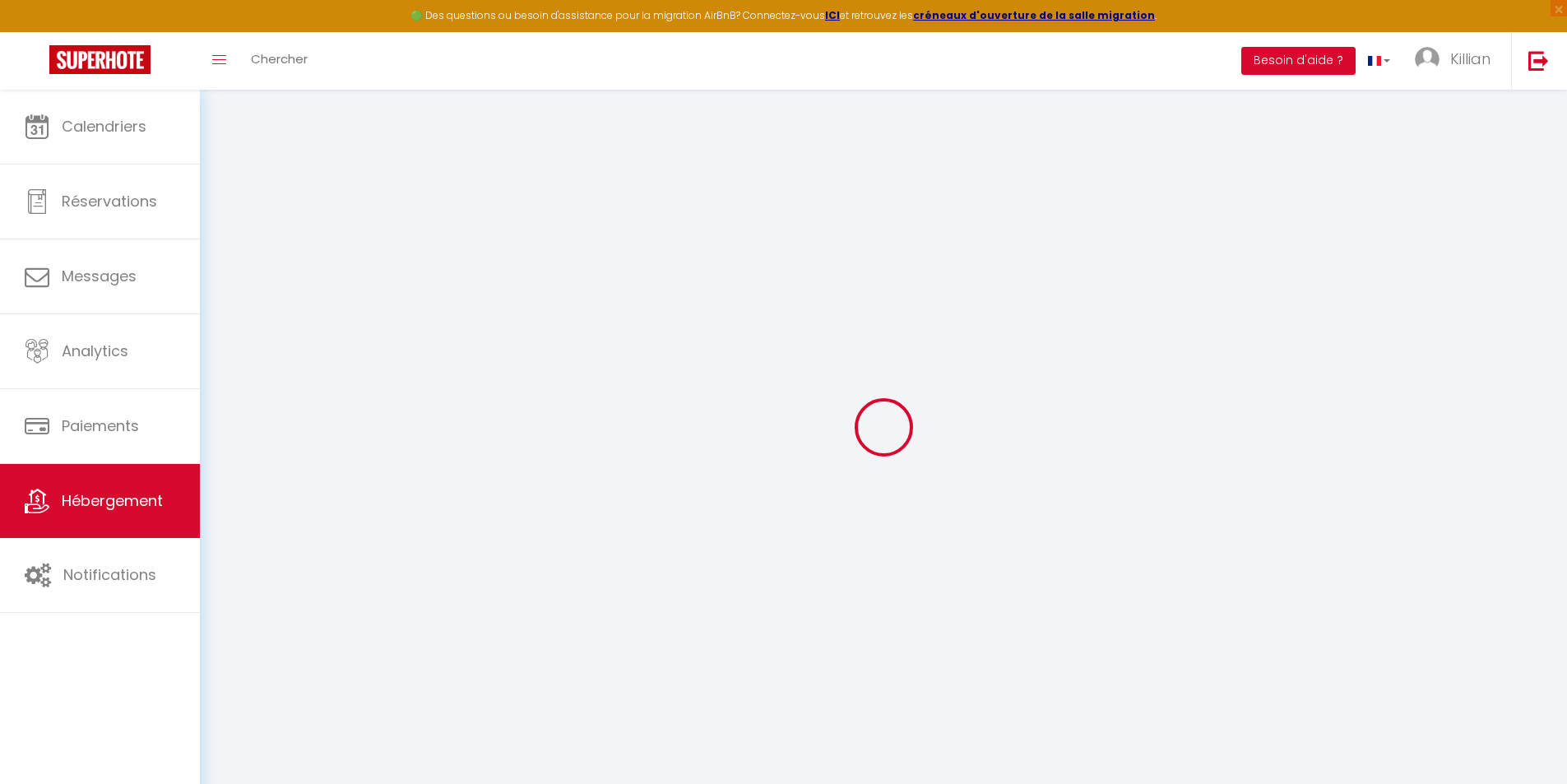
select select
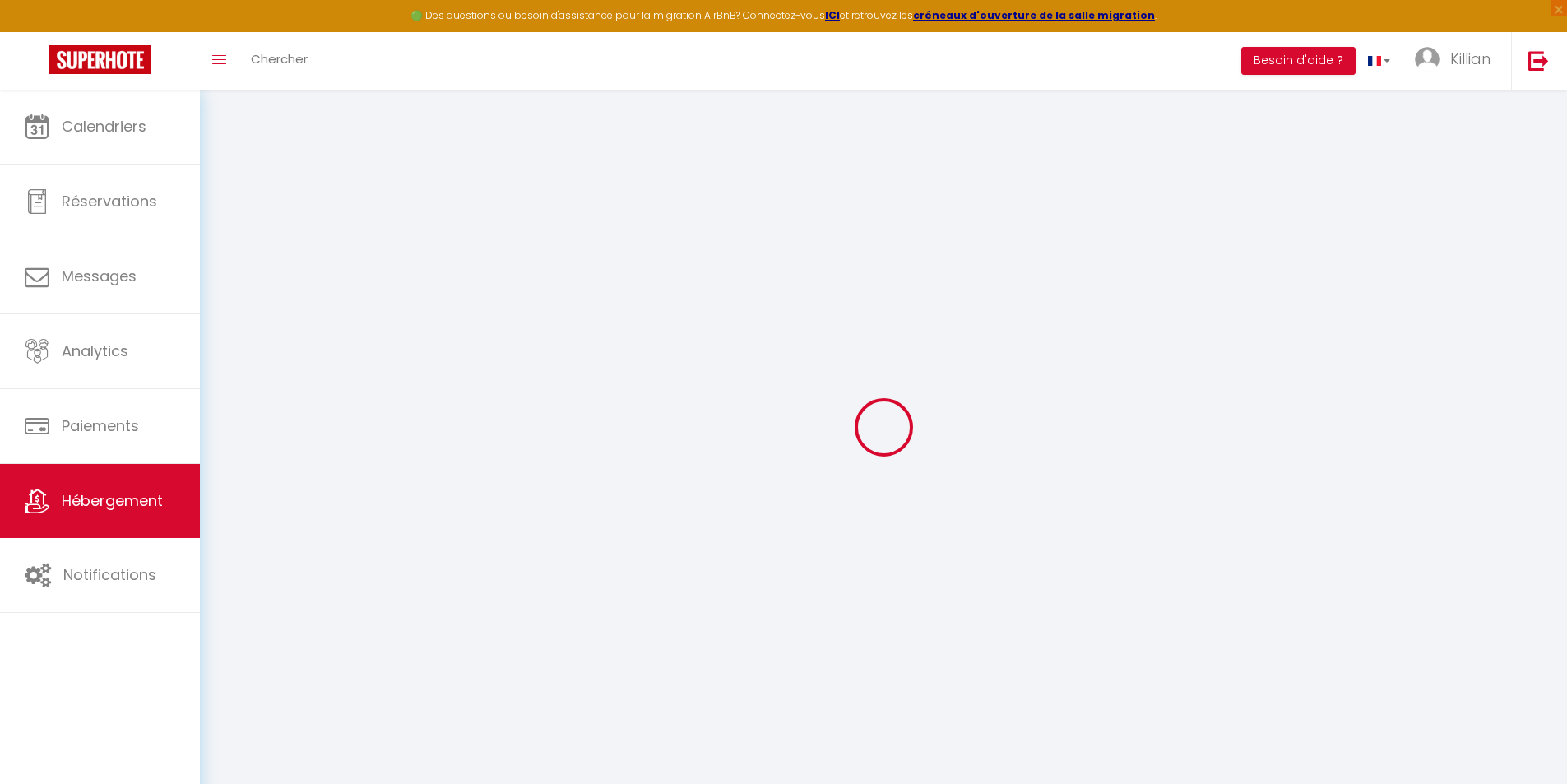
checkbox input "false"
select select
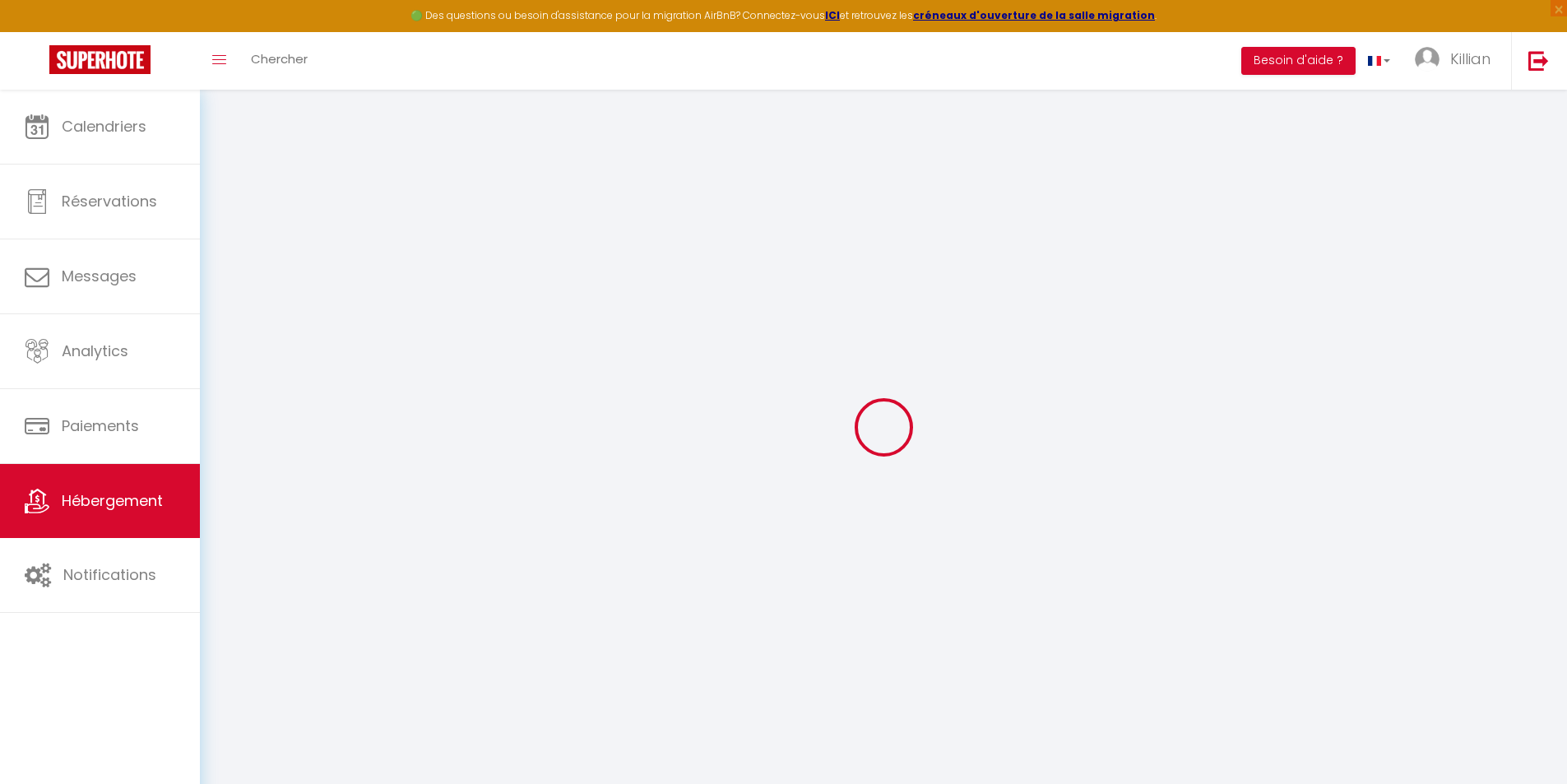
select select
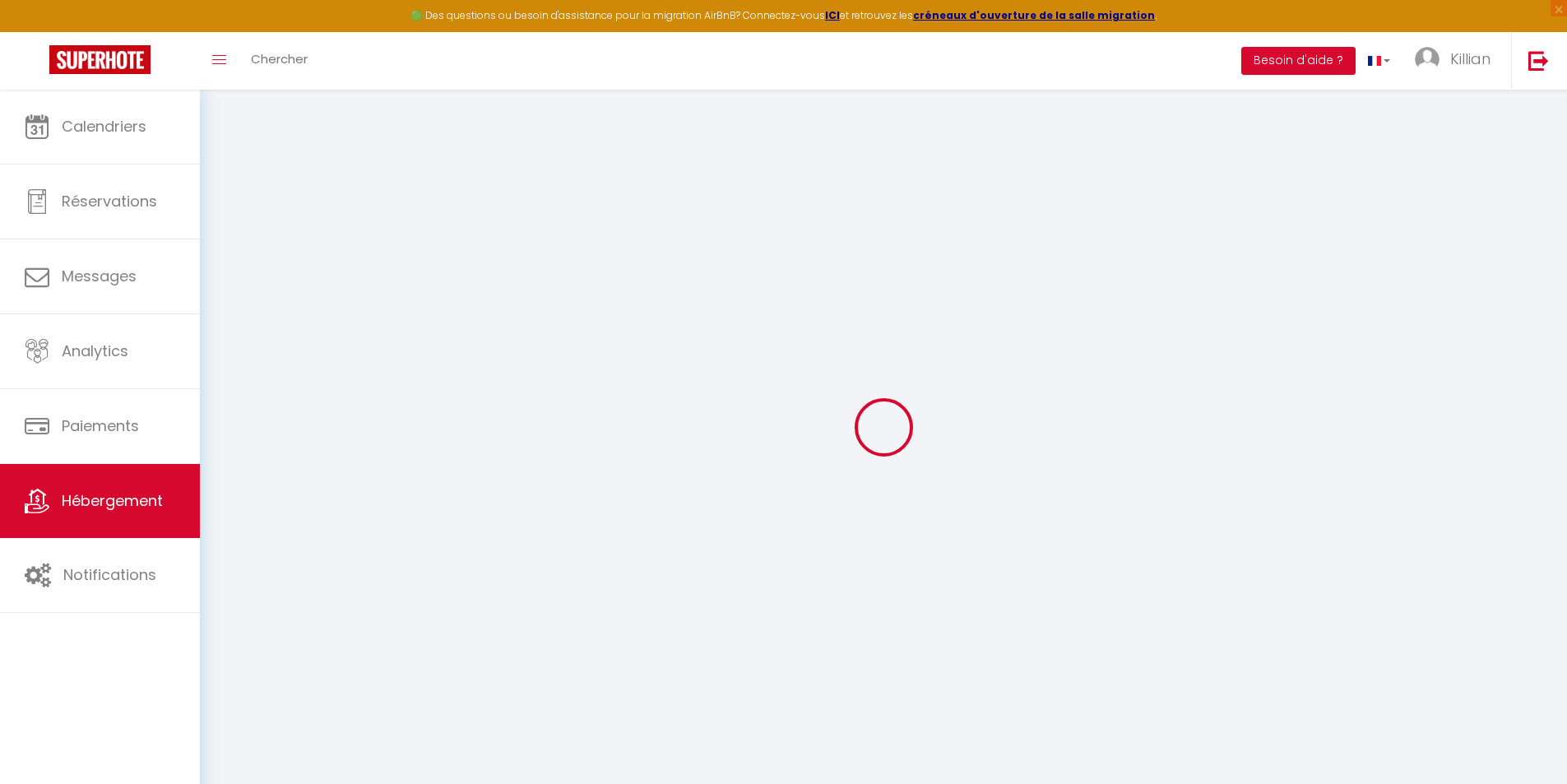
select select
checkbox input "false"
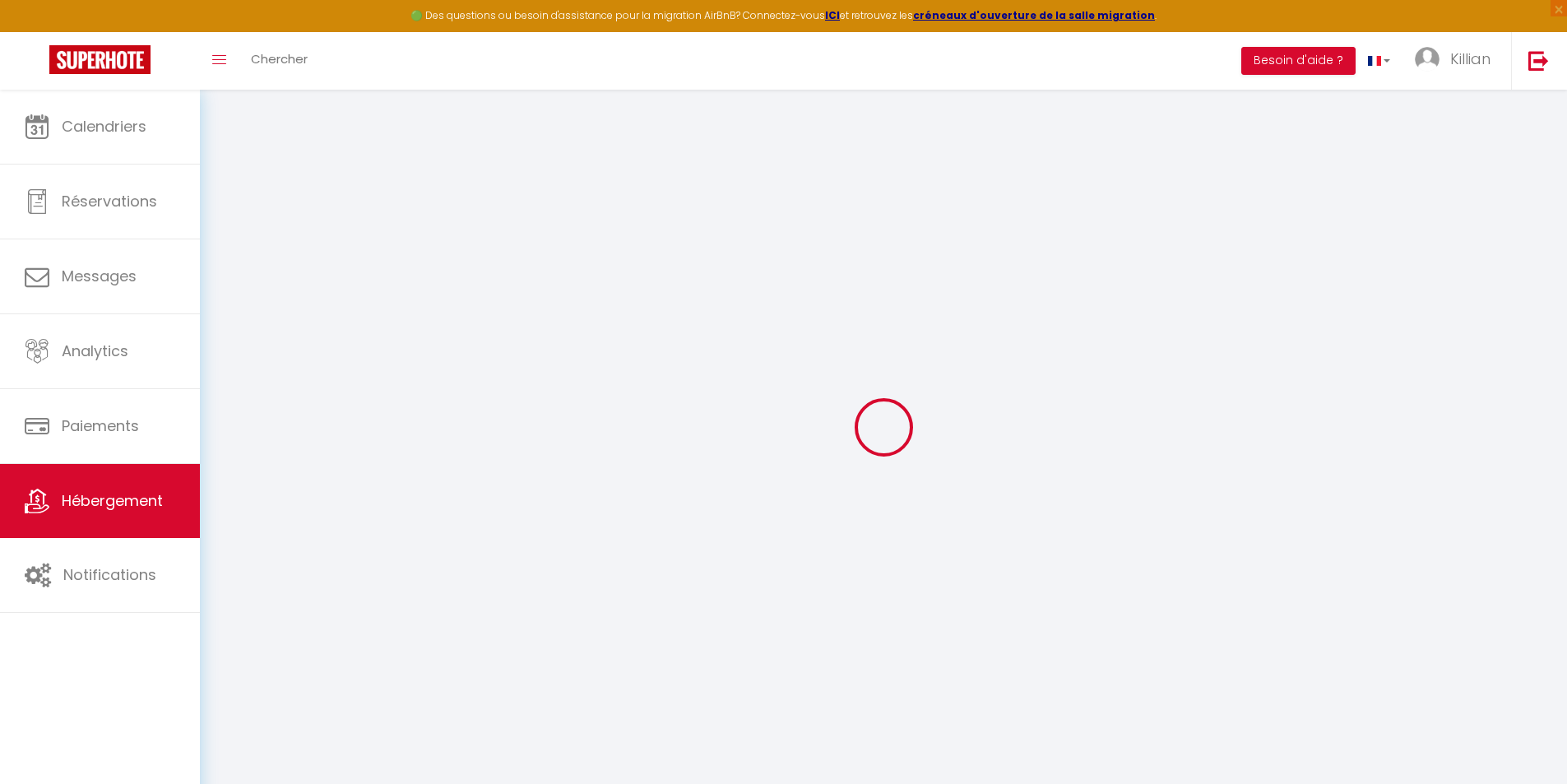
checkbox input "false"
select select
checkbox input "false"
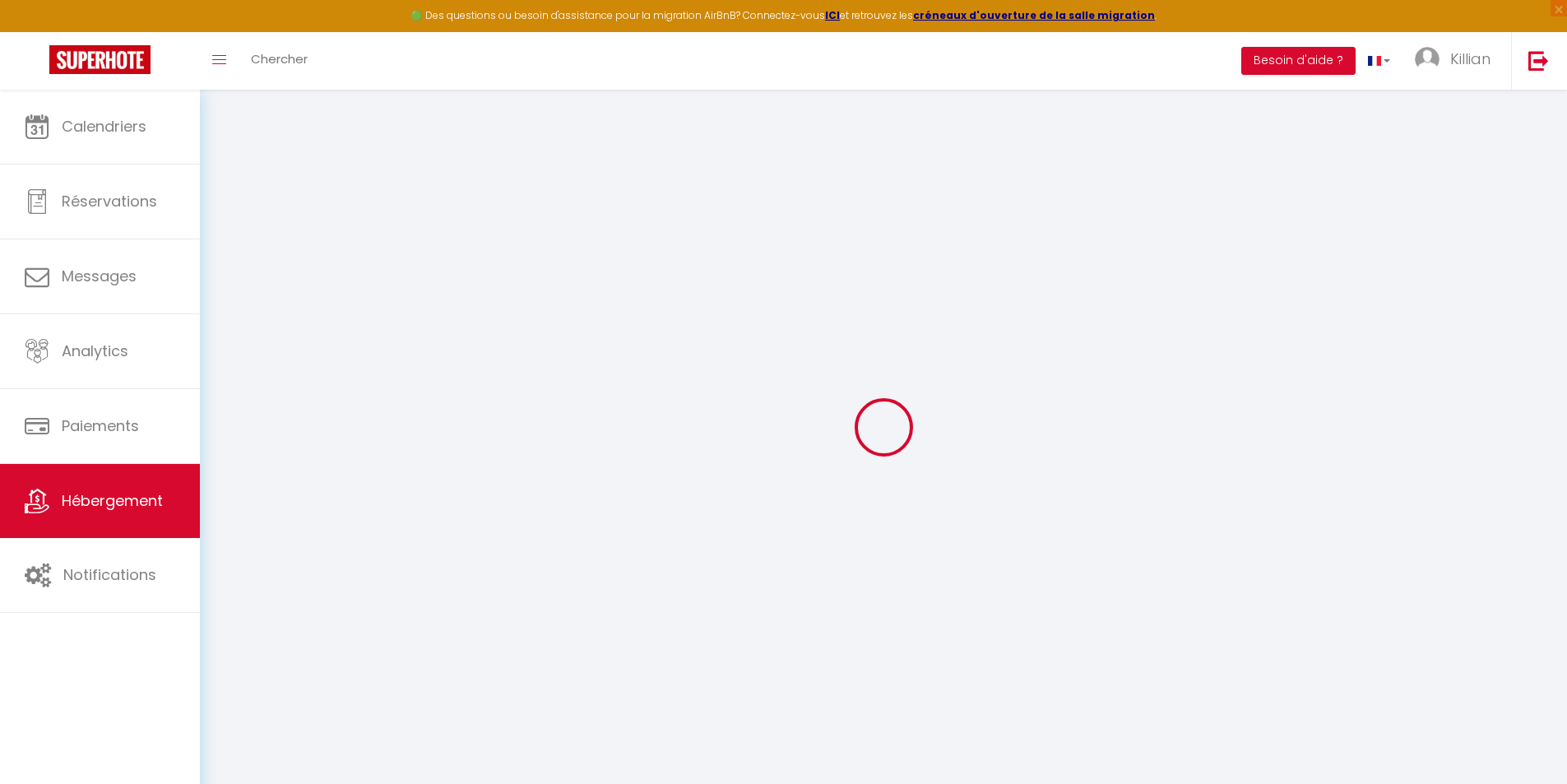
checkbox input "false"
checkbox input "true"
checkbox input "false"
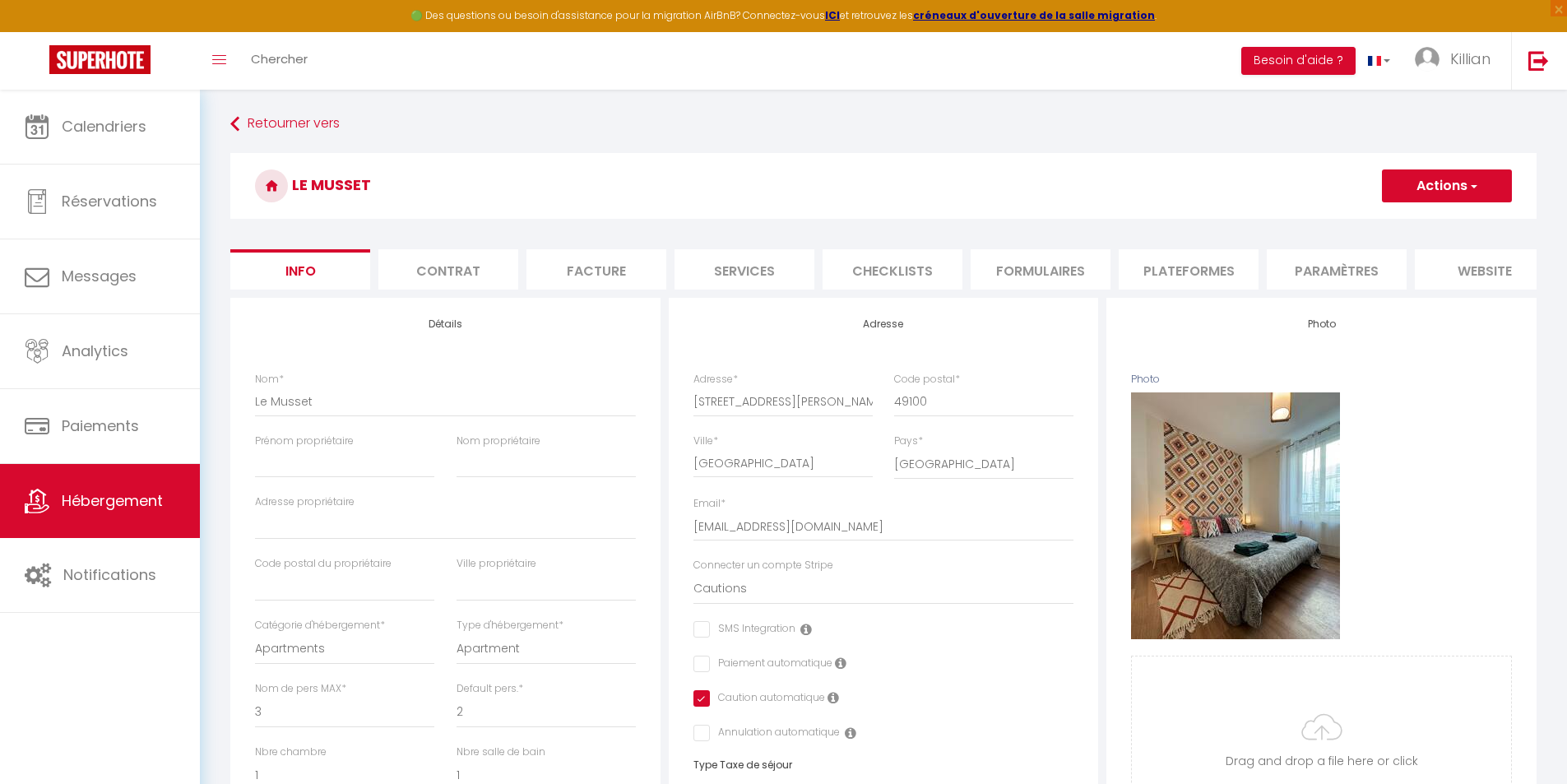
click at [603, 269] on li "Facture" at bounding box center [596, 269] width 140 height 40
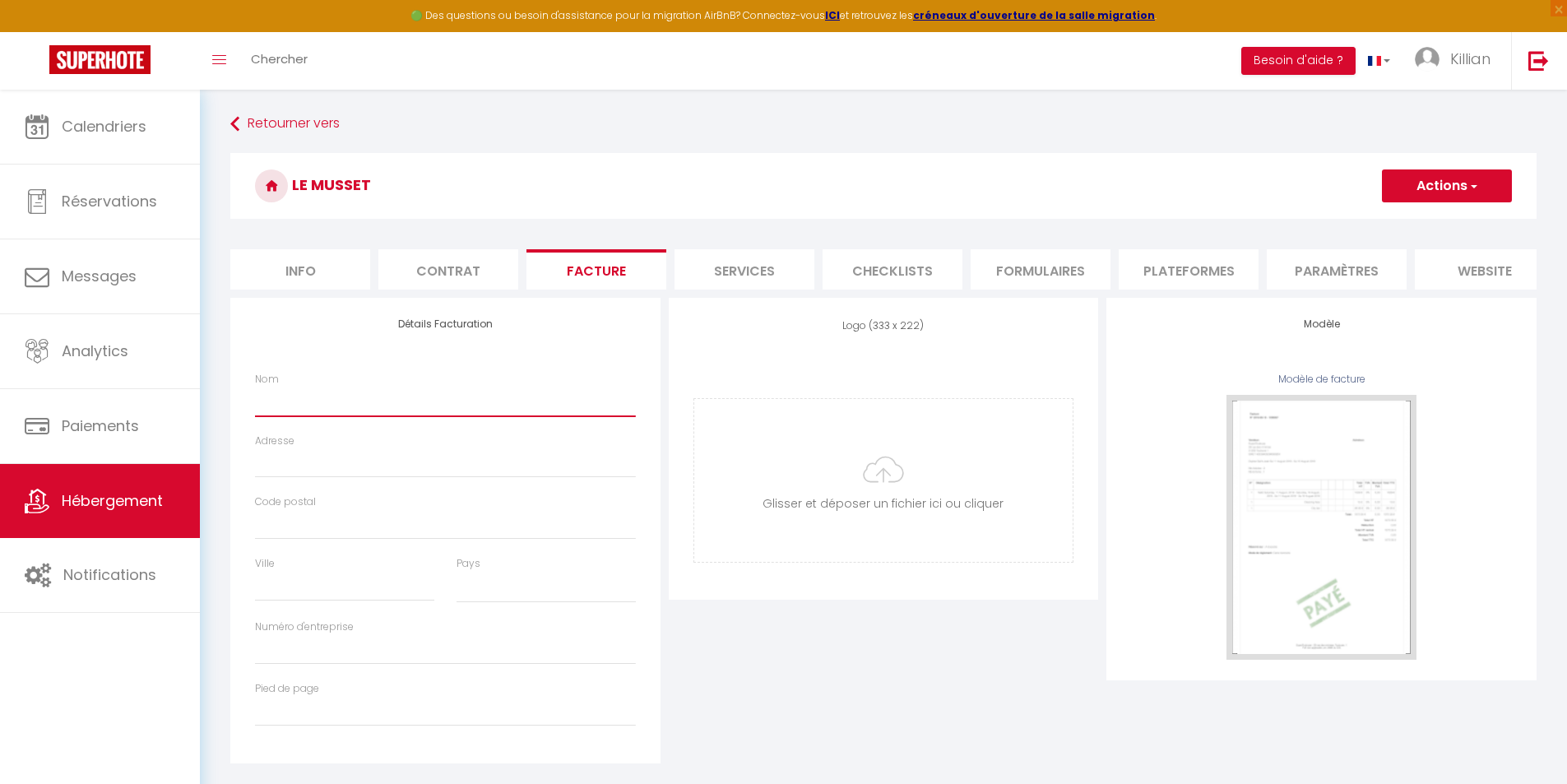
click at [365, 414] on input "Nom" at bounding box center [445, 401] width 381 height 29
select select
click at [365, 414] on input "Nom" at bounding box center [445, 401] width 381 height 29
click at [441, 368] on div "Détails Facturation Nom Adresse Code postal Ville Pays France Portugal Afghanis…" at bounding box center [445, 530] width 430 height 466
click at [1292, 387] on div "Modèle de facture" at bounding box center [1322, 379] width 381 height 16
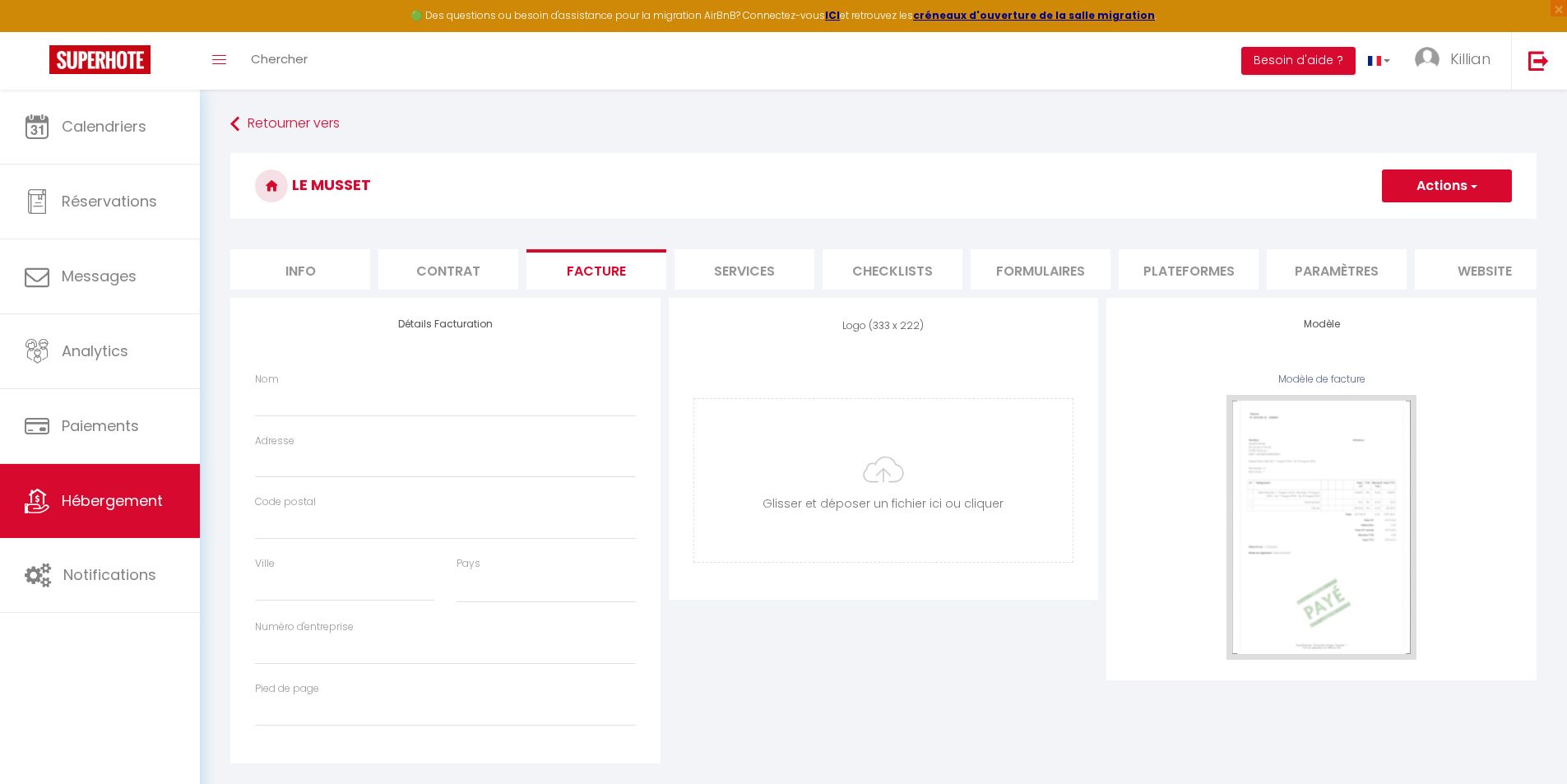
click at [1303, 387] on div "Modèle de facture" at bounding box center [1322, 379] width 381 height 16
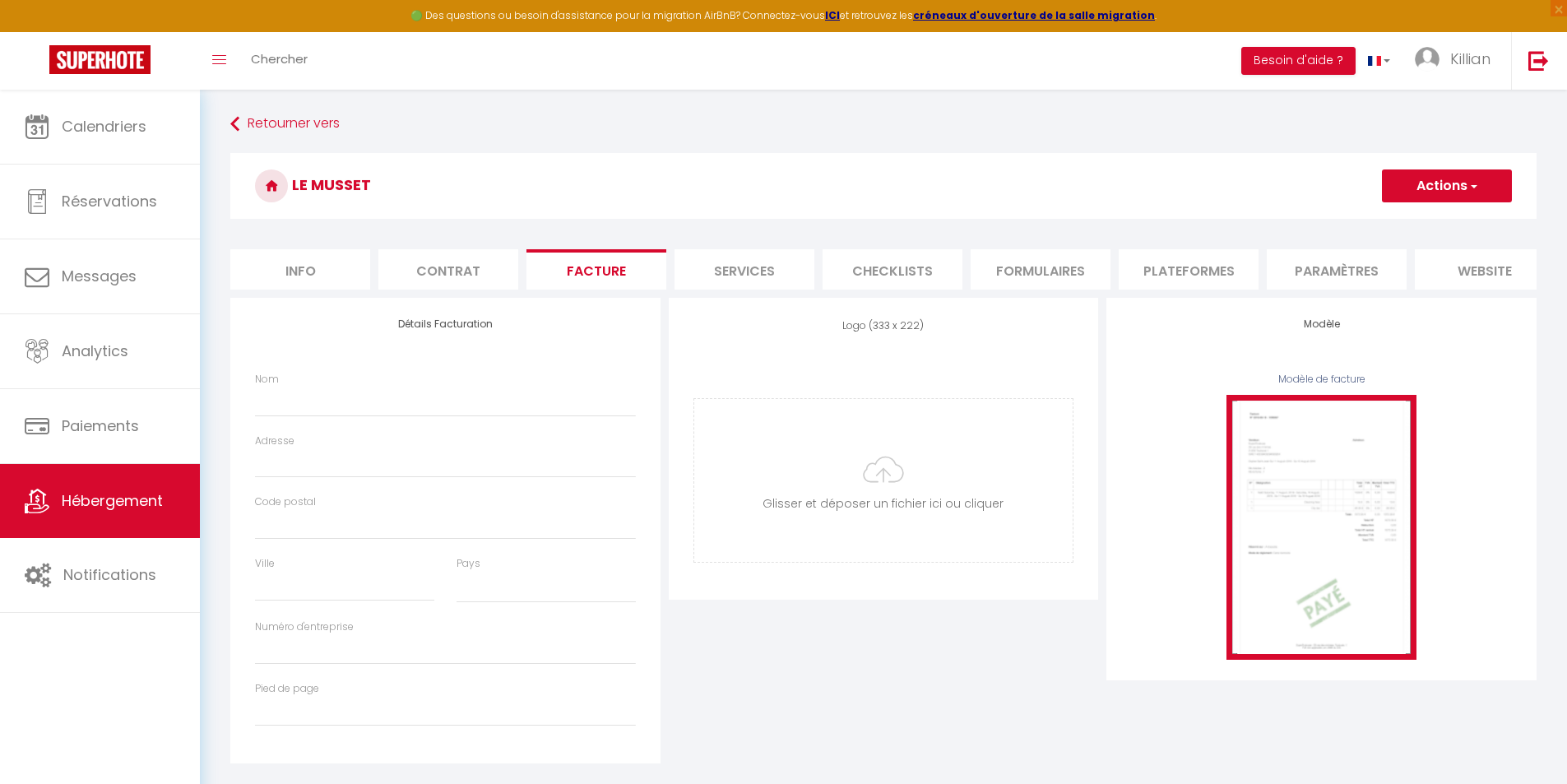
click at [1315, 447] on img at bounding box center [1322, 526] width 190 height 264
click at [1333, 587] on img at bounding box center [1322, 526] width 190 height 264
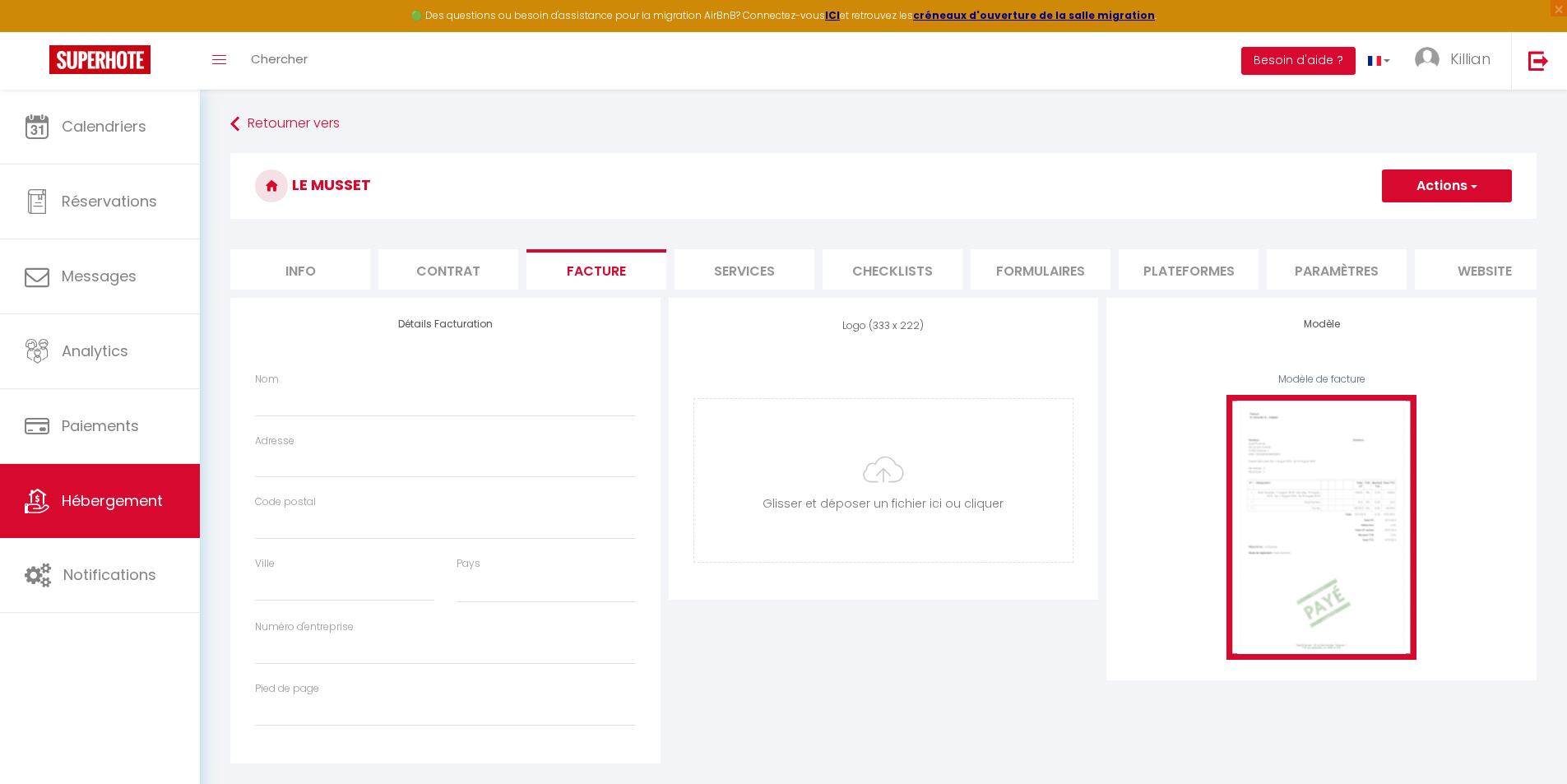
drag, startPoint x: 1322, startPoint y: 513, endPoint x: 1290, endPoint y: 490, distance: 39.4
click at [1290, 490] on img at bounding box center [1322, 526] width 190 height 264
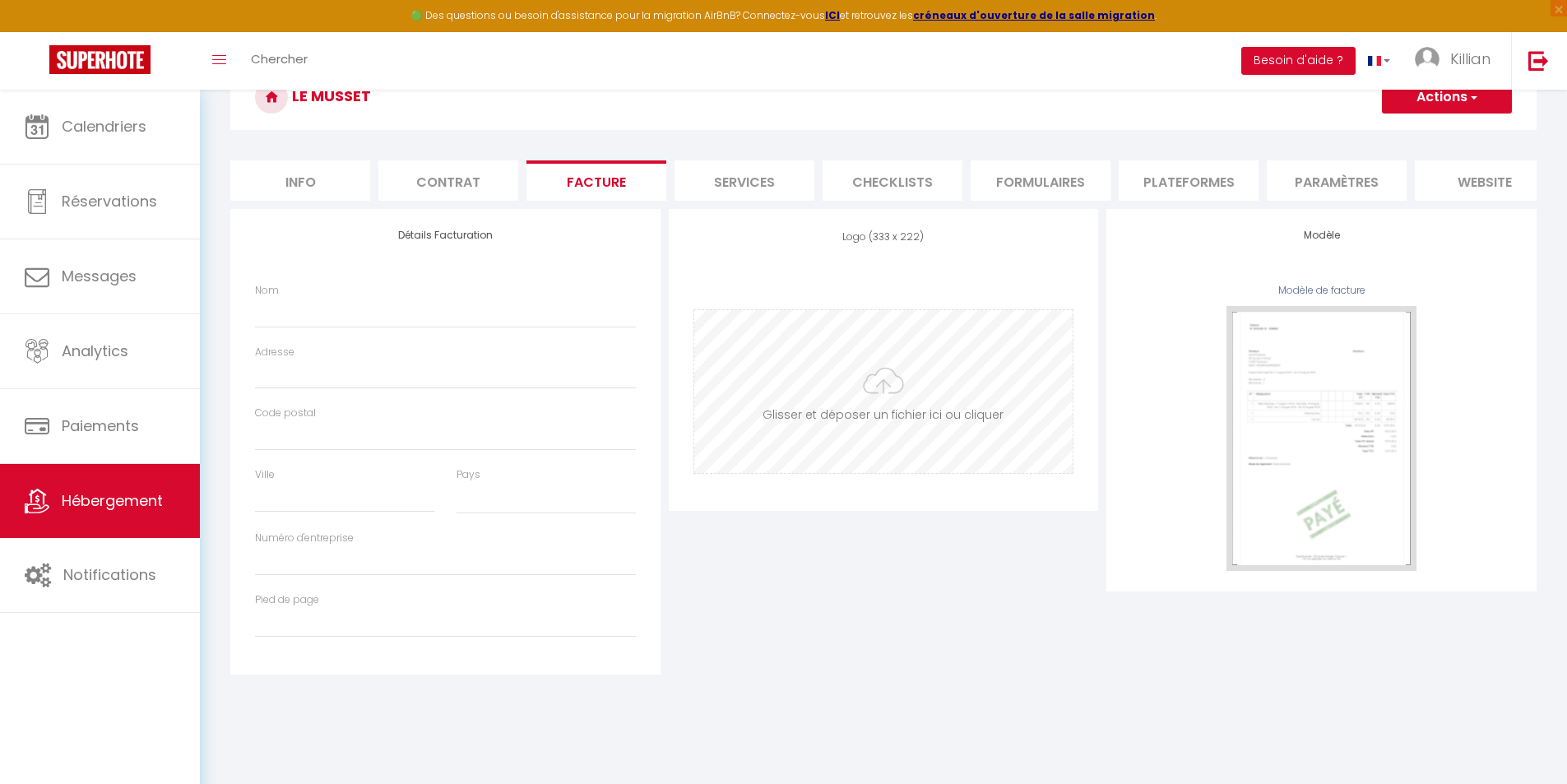
scroll to position [89, 0]
click at [356, 629] on input "Pied de page" at bounding box center [445, 621] width 381 height 29
click at [350, 560] on input "Numéro d'entreprise" at bounding box center [445, 560] width 381 height 29
click at [347, 326] on input "Nom" at bounding box center [445, 312] width 381 height 29
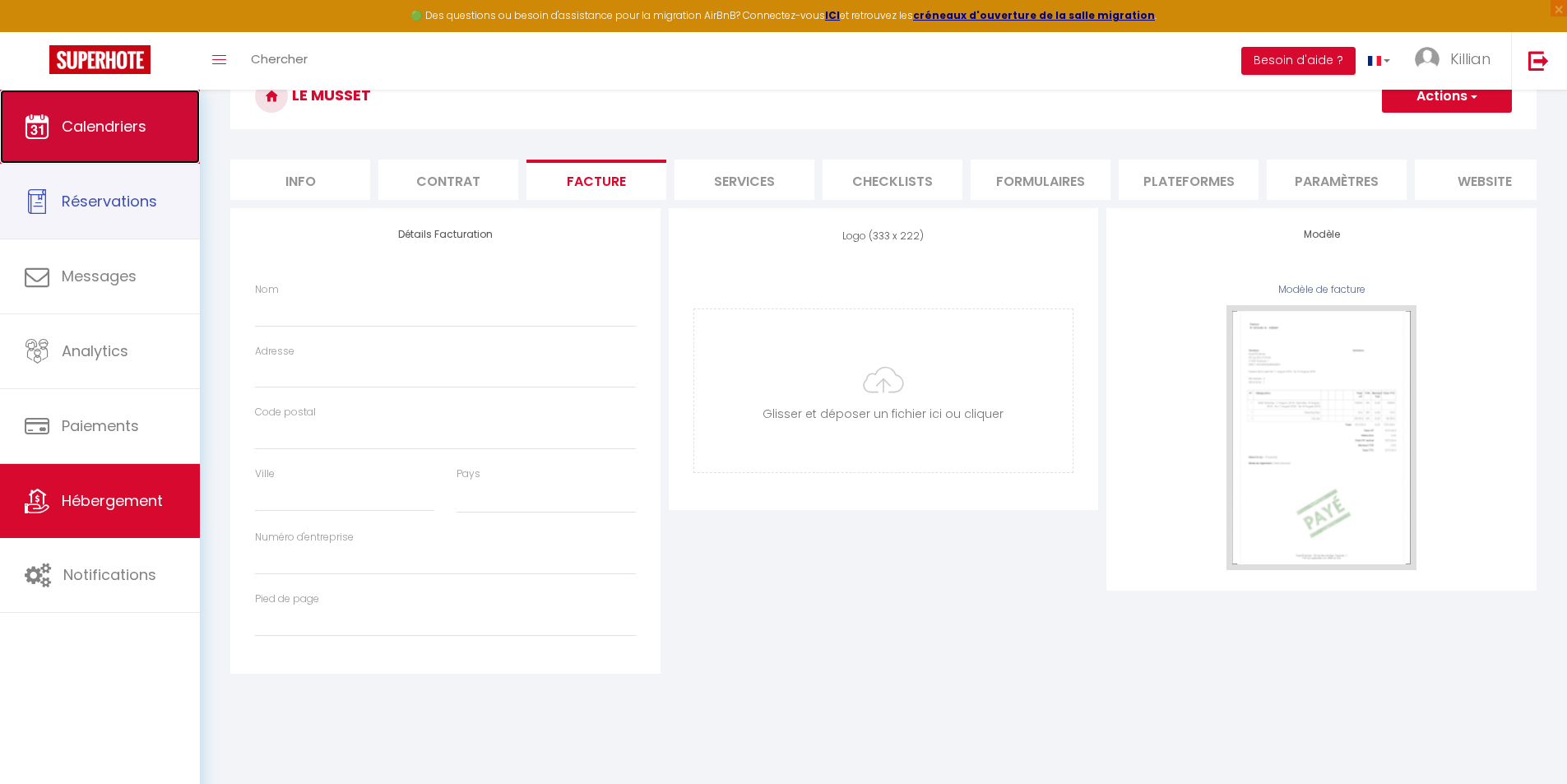
click at [134, 133] on span "Calendriers" at bounding box center [104, 125] width 84 height 21
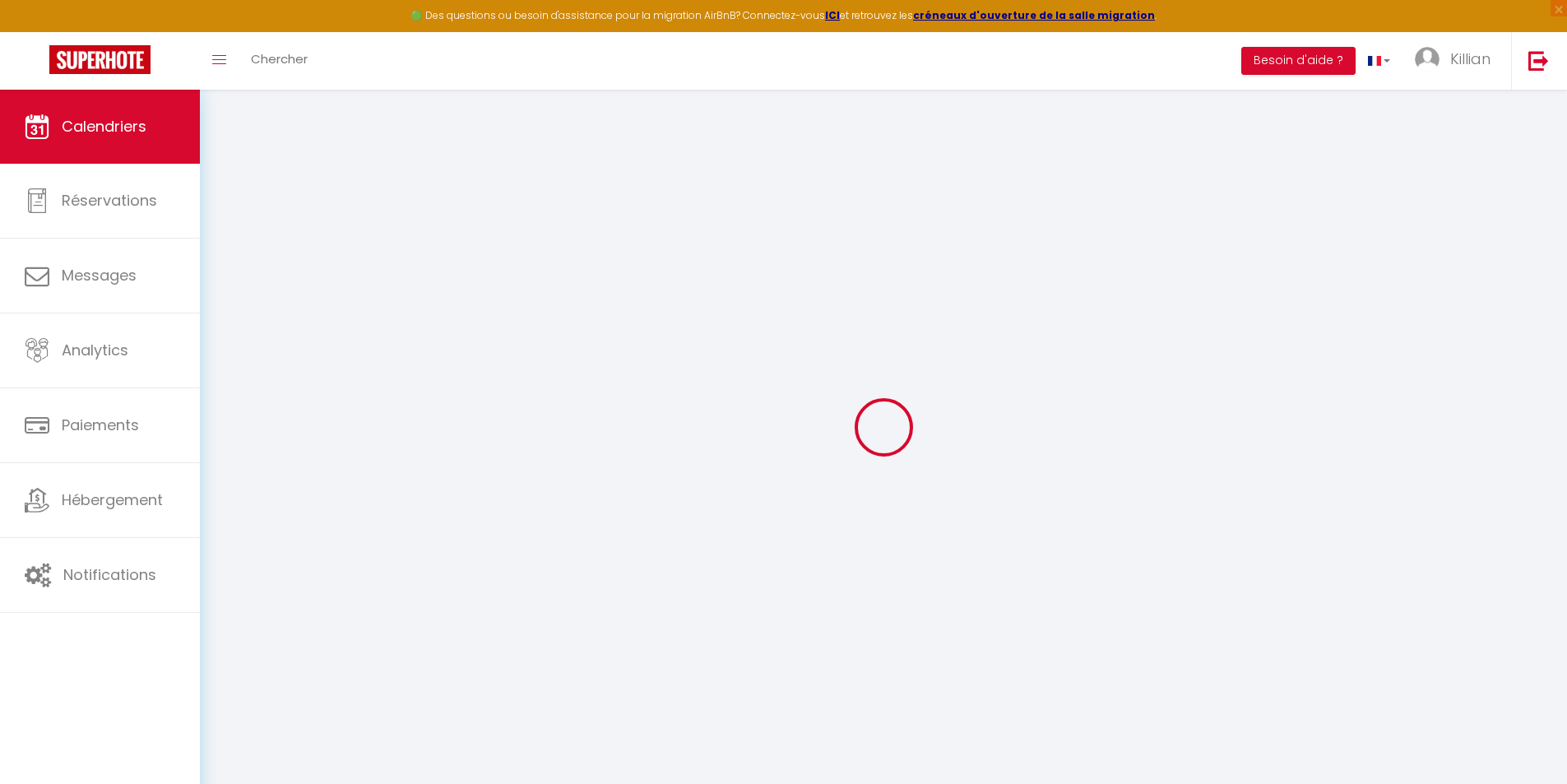
select select
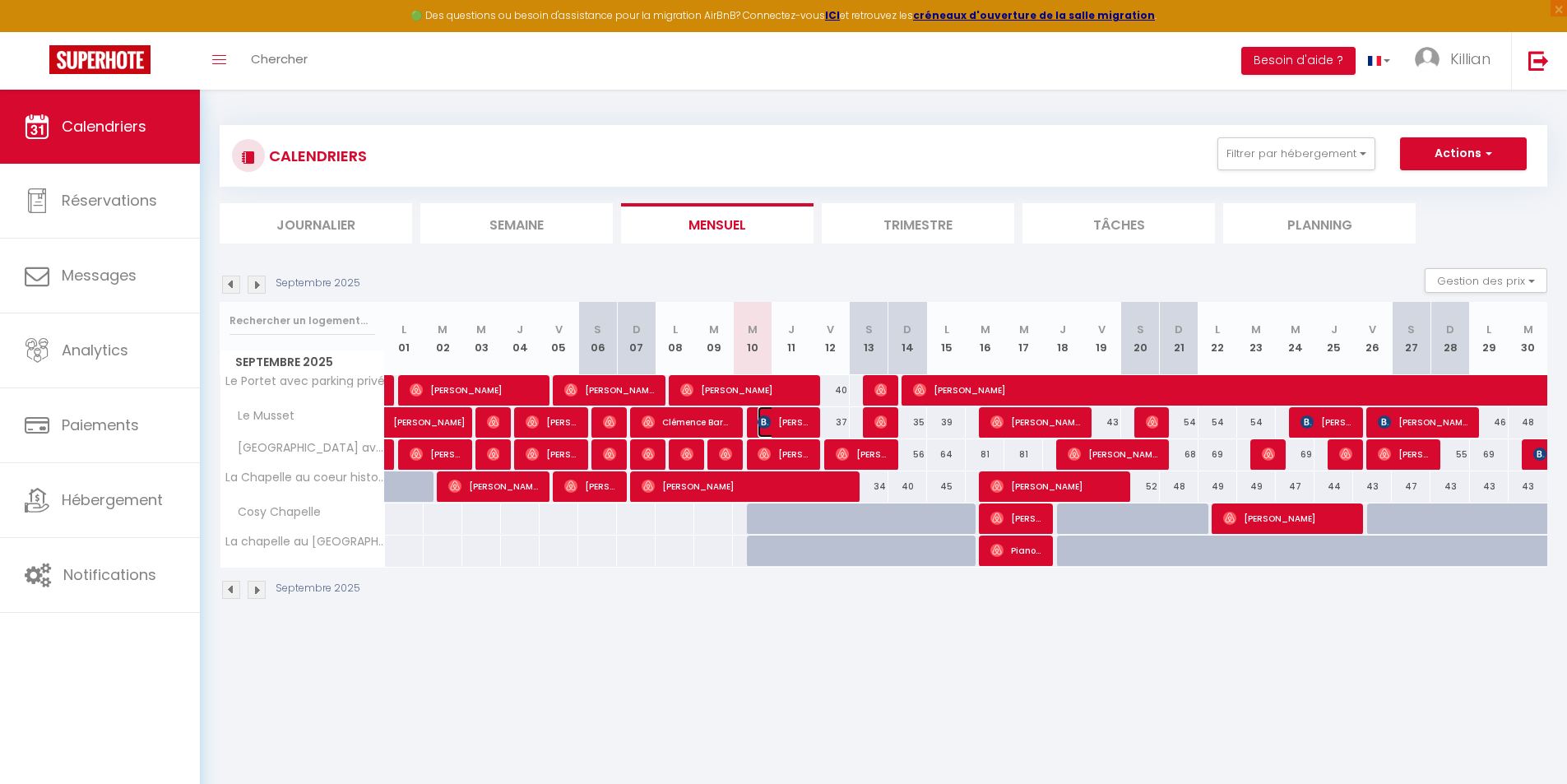
click at [787, 421] on span "[PERSON_NAME]" at bounding box center [784, 422] width 52 height 31
select select "OK"
select select "0"
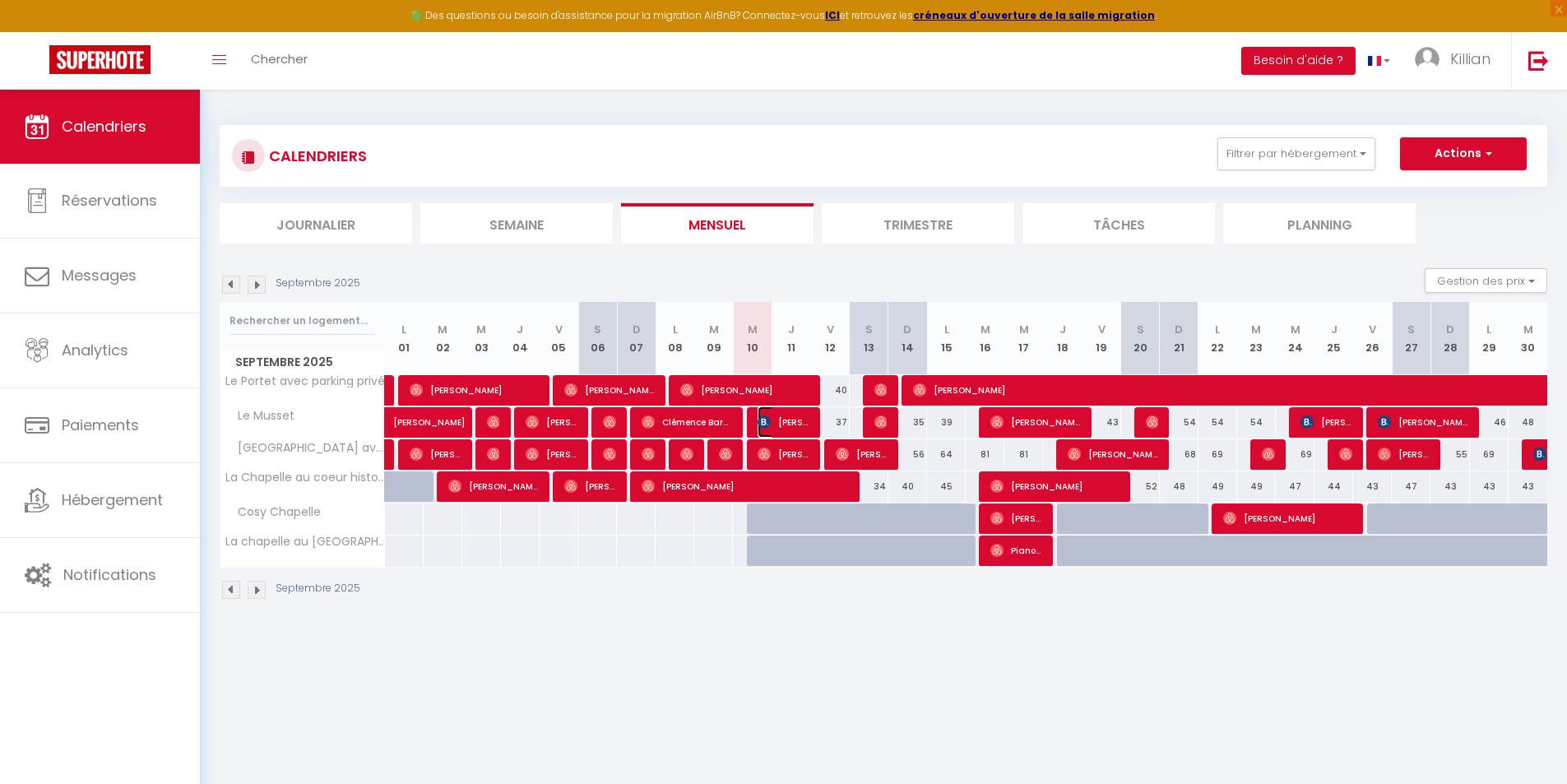
select select "1"
select select
select select "41097"
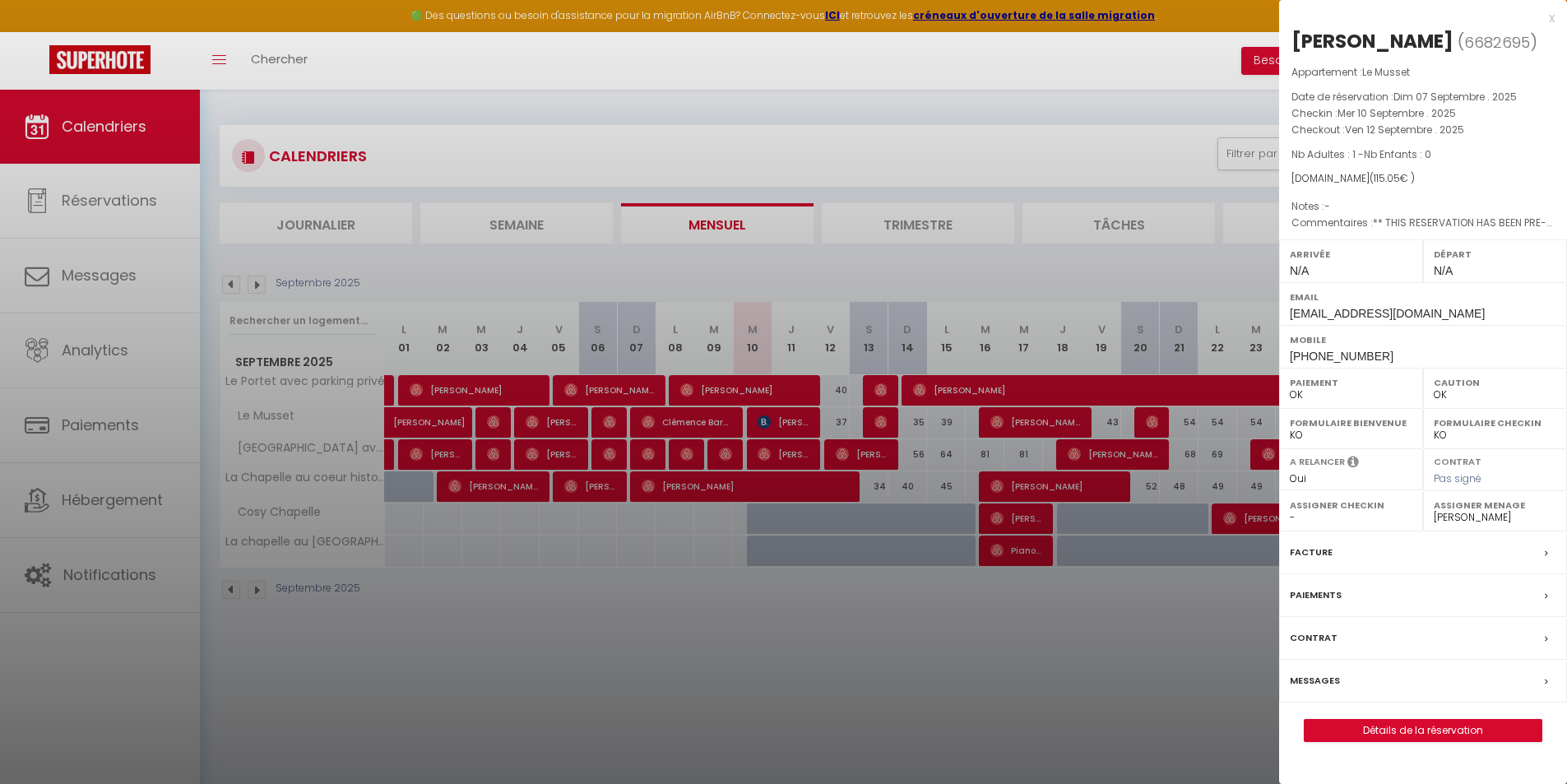
click at [1378, 574] on div "Facture" at bounding box center [1424, 553] width 288 height 43
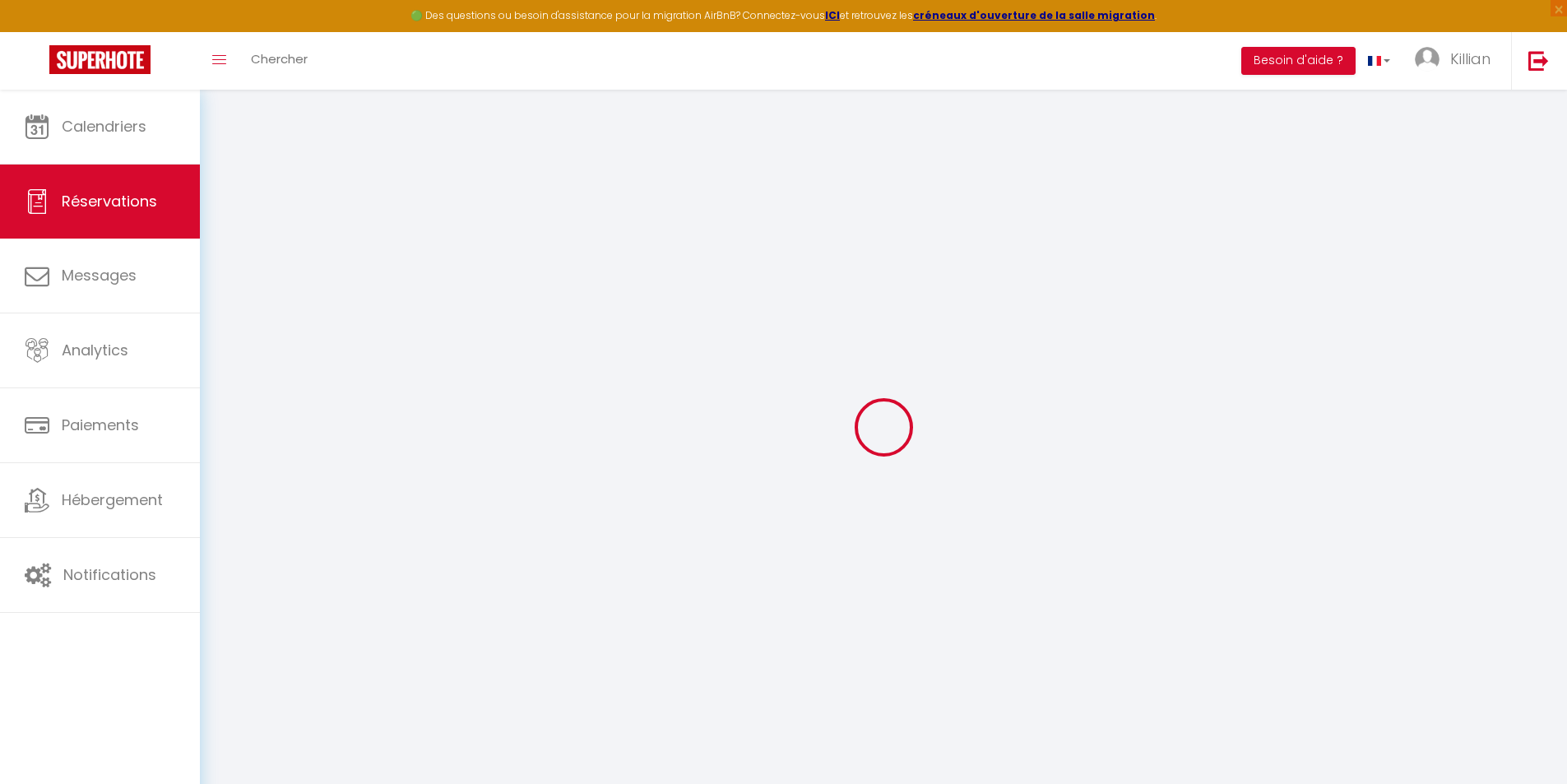
select select "cleaning"
select select "taxes"
select select
checkbox input "false"
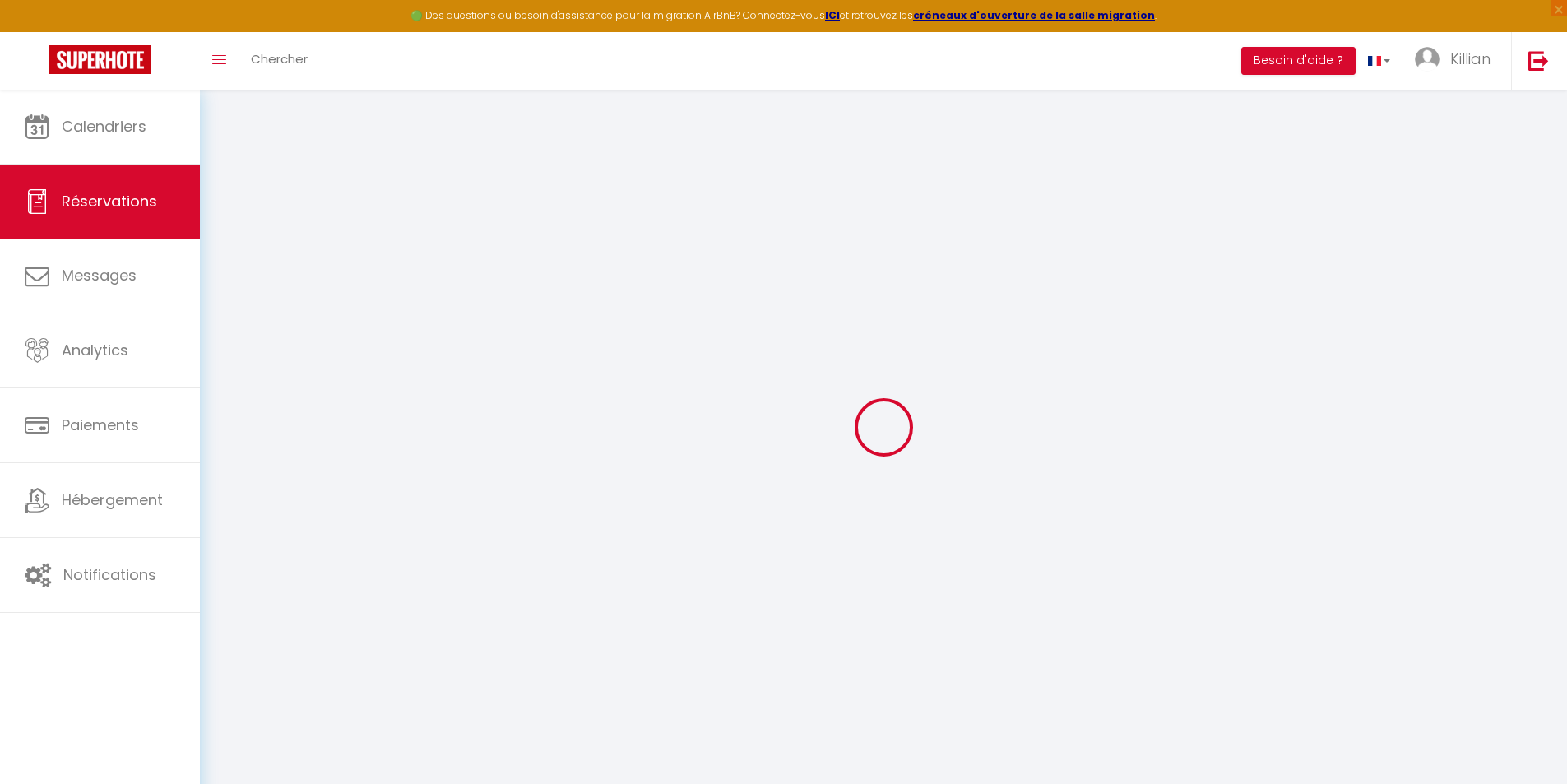
select select
checkbox input "false"
type textarea "** THIS RESERVATION HAS BEEN PRE-PAID ** Reservation has a cancellation grace p…"
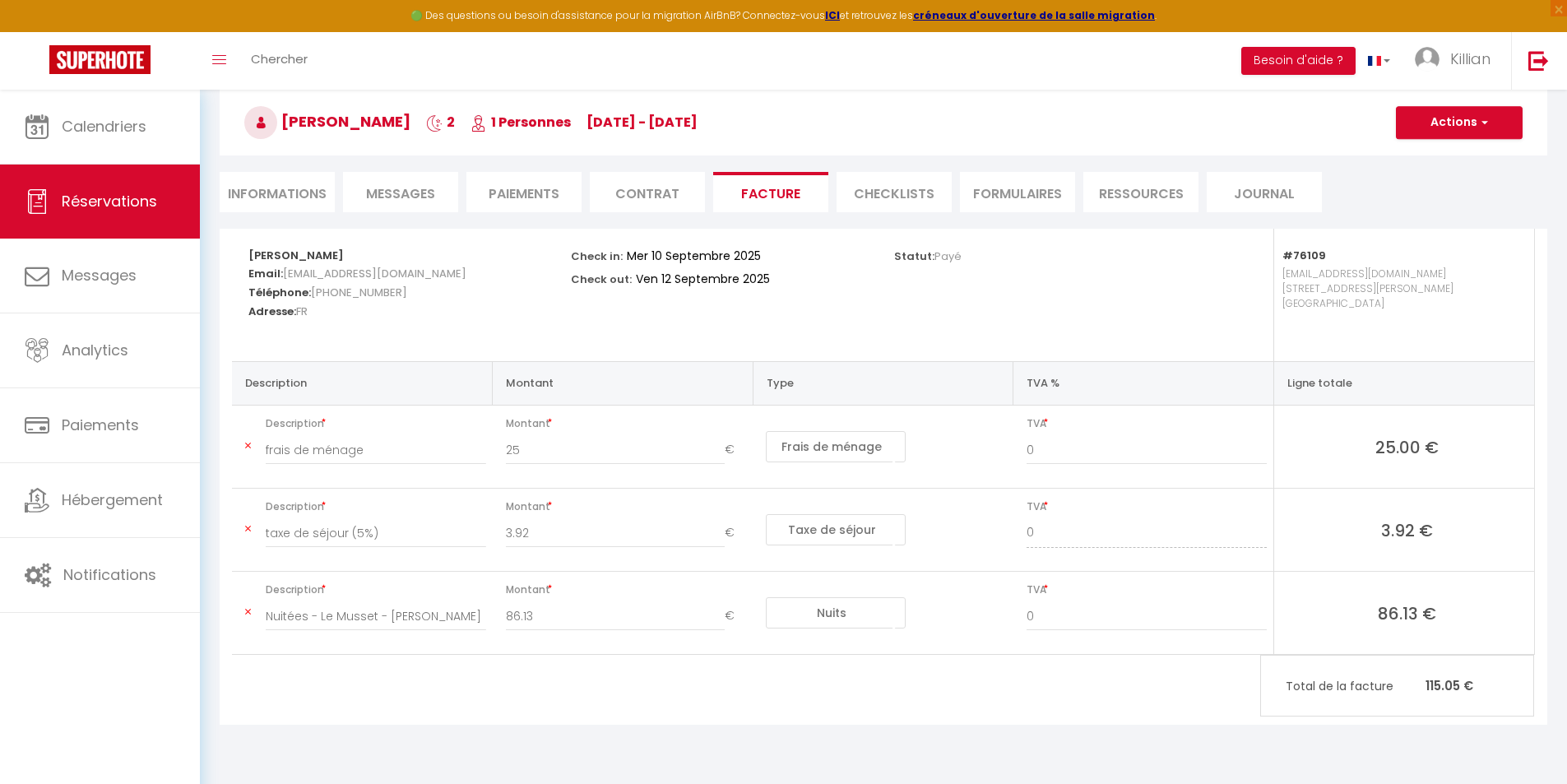
scroll to position [82, 0]
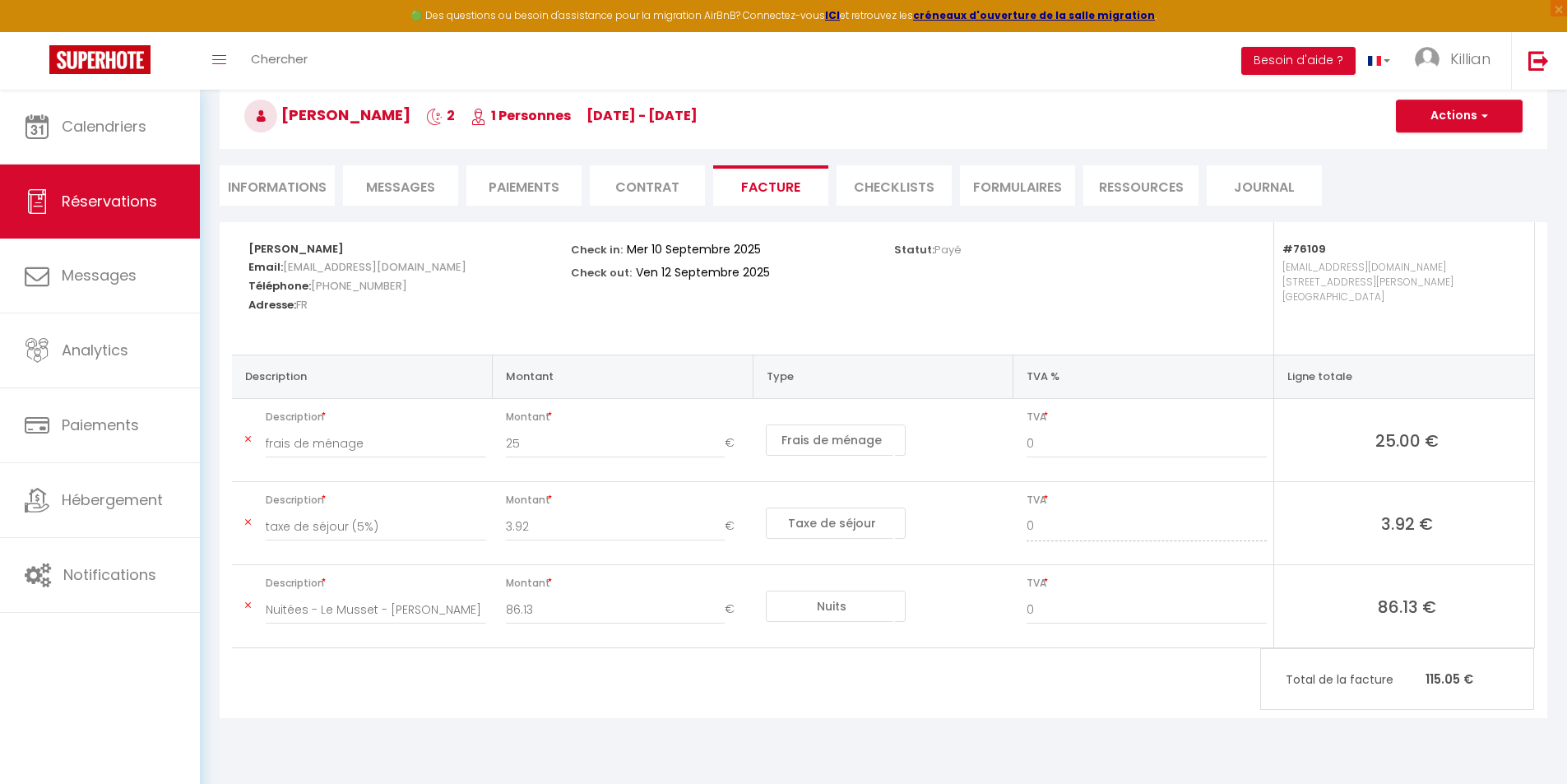
click at [423, 193] on span "Messages" at bounding box center [400, 186] width 69 height 19
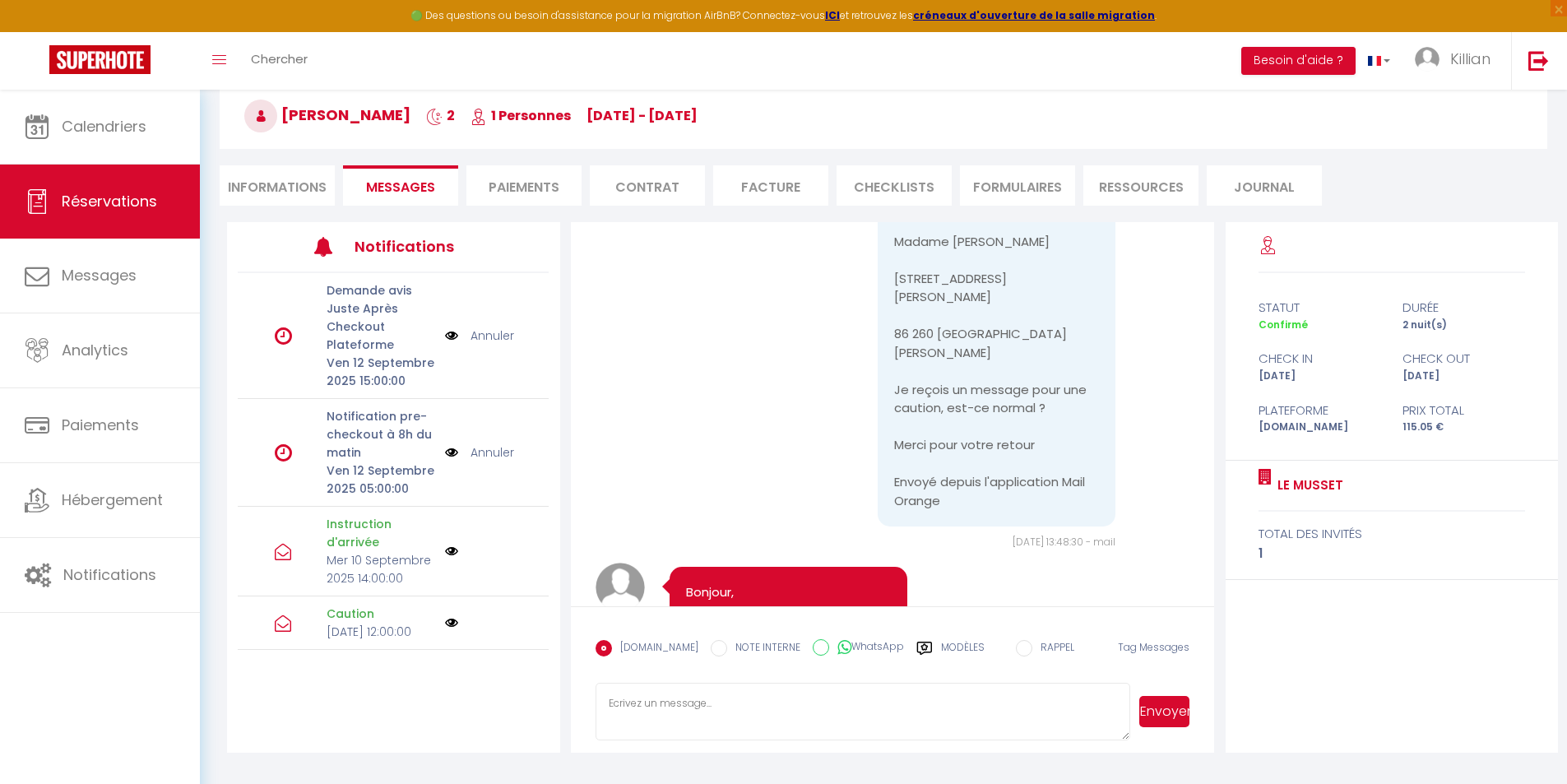
scroll to position [3193, 0]
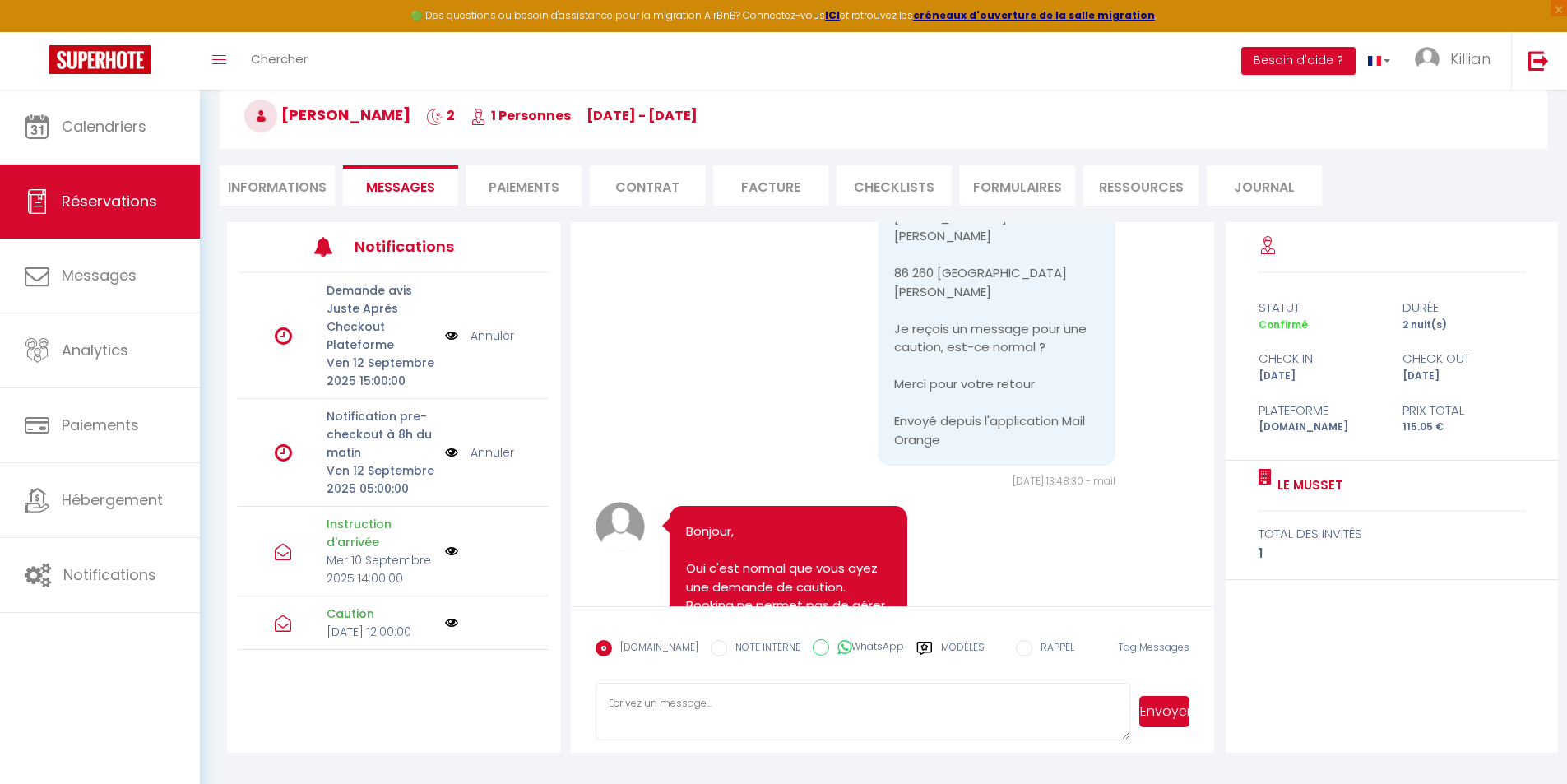
click at [742, 189] on li "Facture" at bounding box center [771, 185] width 115 height 40
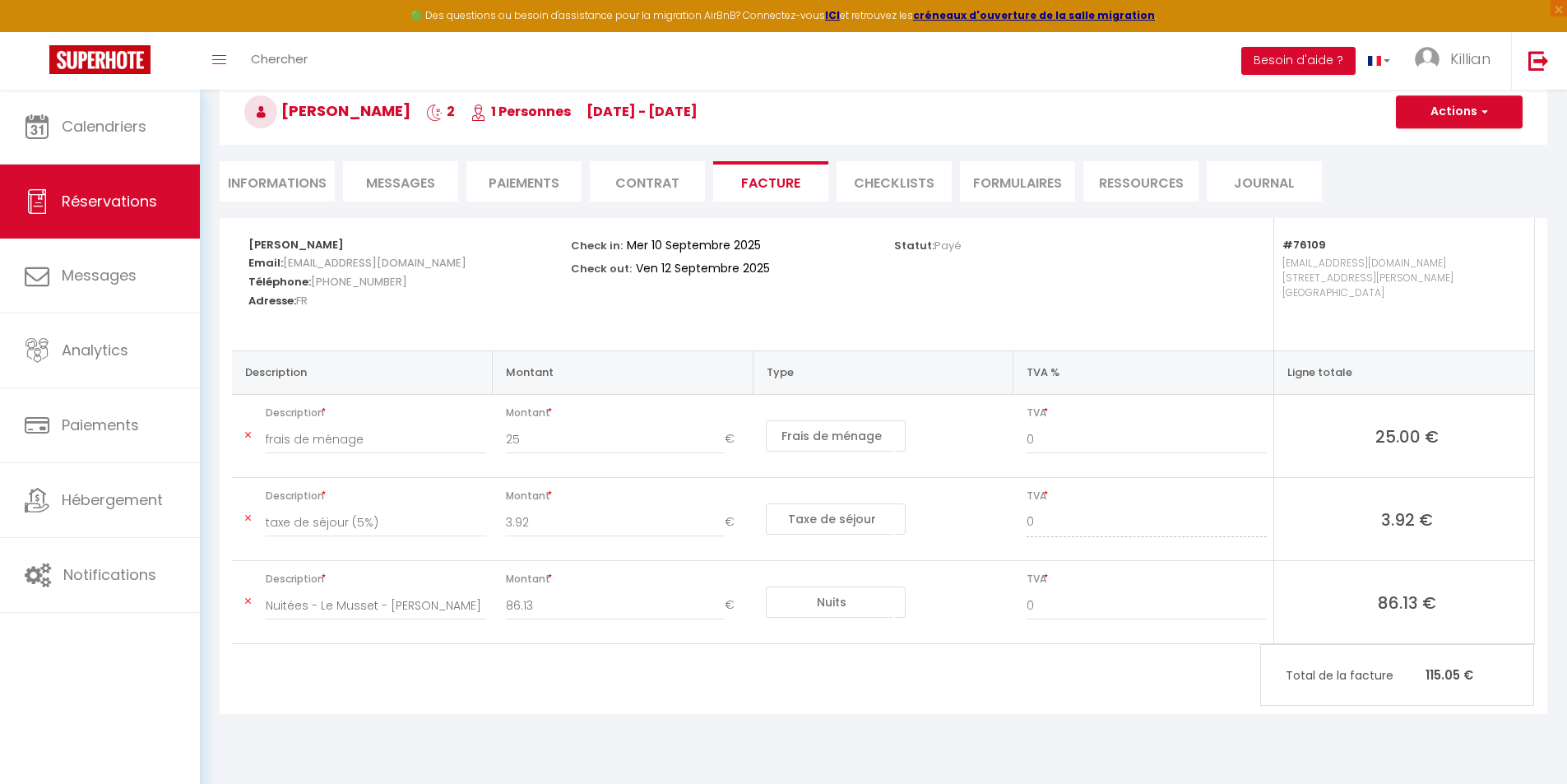
scroll to position [89, 0]
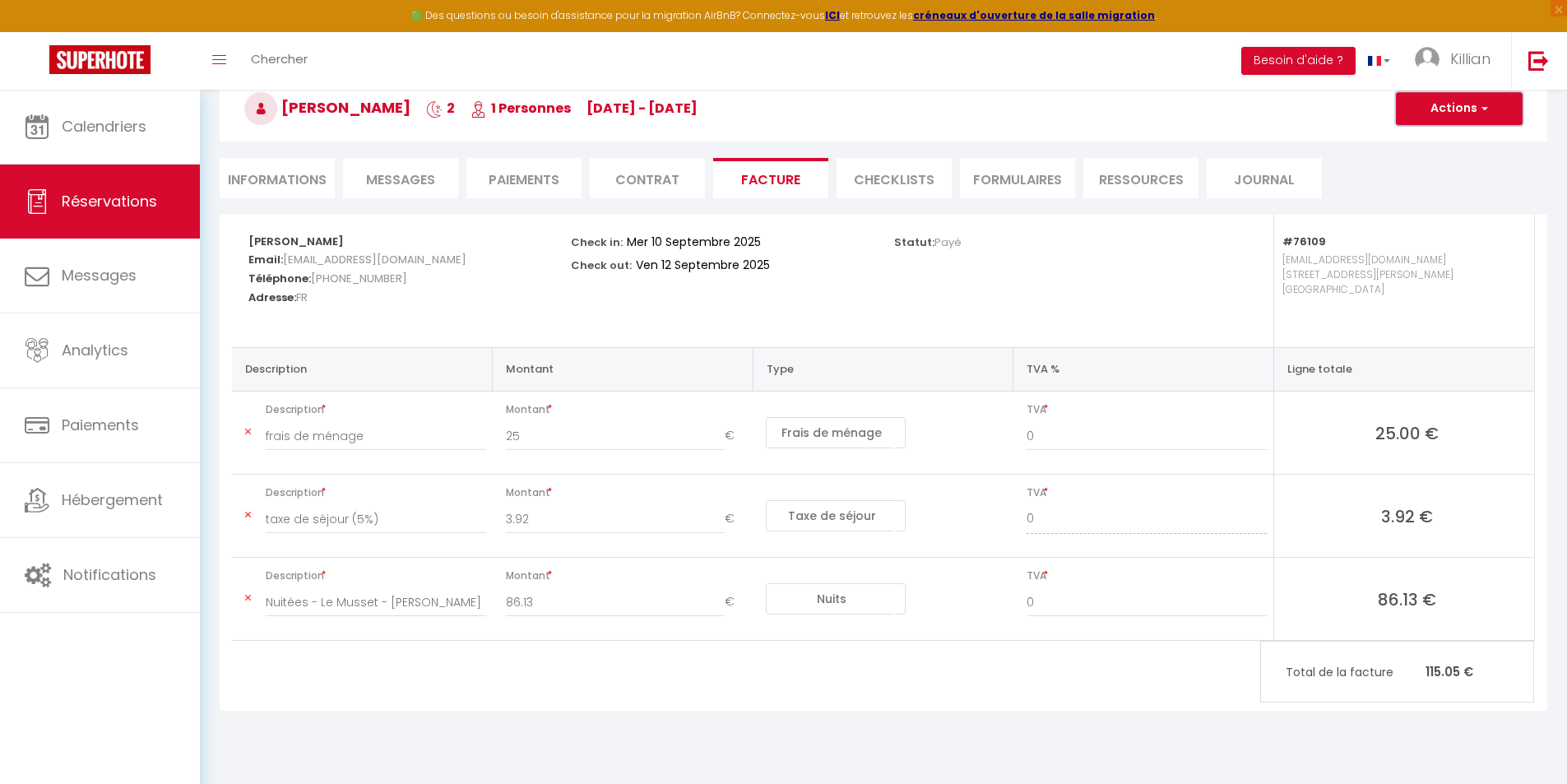
click at [1471, 115] on button "Actions" at bounding box center [1459, 109] width 126 height 33
click at [1474, 161] on link "Aperçu et éditer" at bounding box center [1446, 167] width 138 height 22
click at [865, 244] on div "Check in: Mer 10 Septembre 2025 Check out: Ven 12 Septembre 2025" at bounding box center [721, 254] width 301 height 79
click at [1458, 106] on button "Actions" at bounding box center [1459, 109] width 126 height 33
click at [1474, 171] on link "Aperçu et éditer" at bounding box center [1446, 167] width 138 height 22
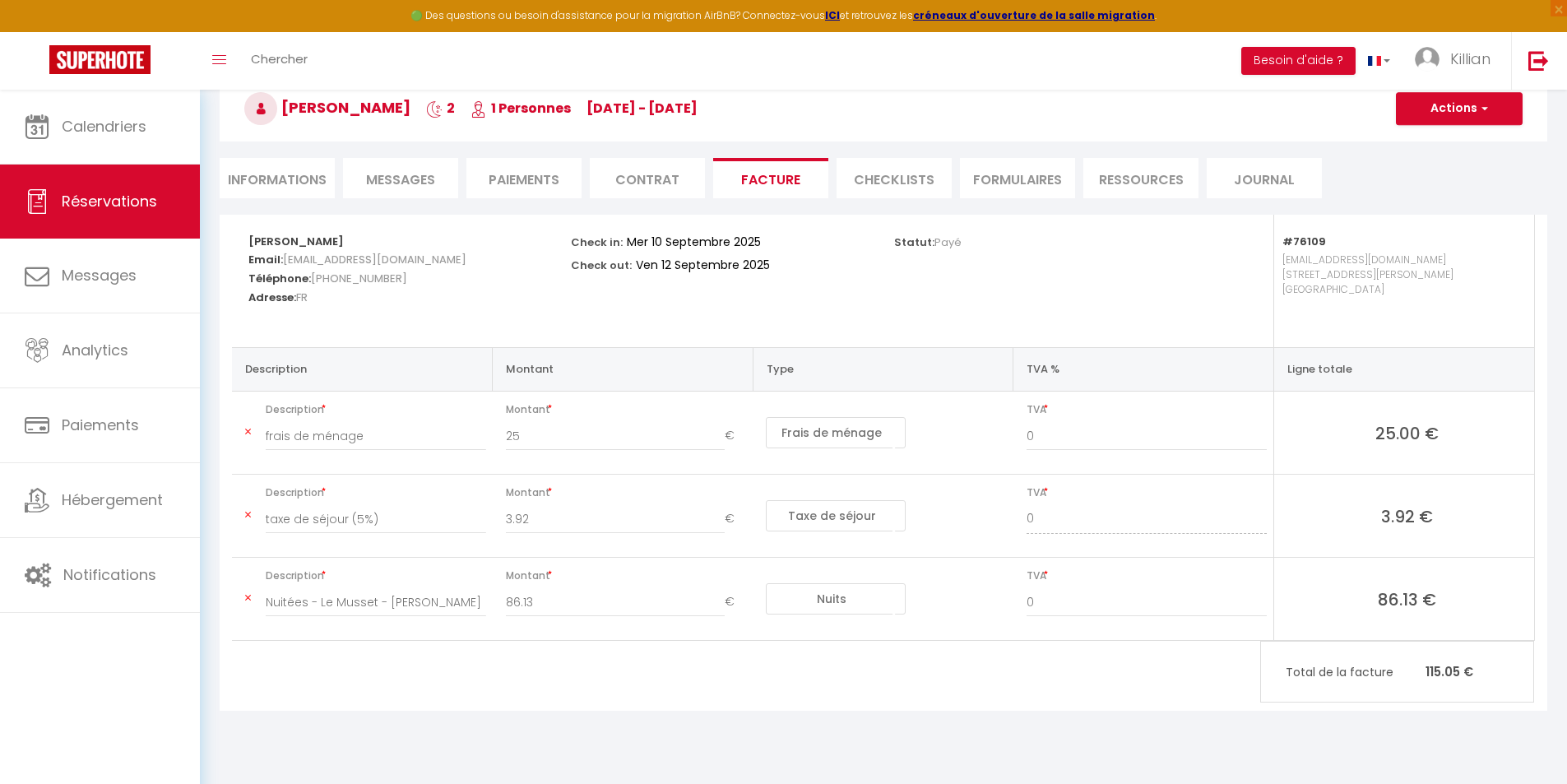
click at [271, 180] on li "Informations" at bounding box center [277, 177] width 115 height 40
select select
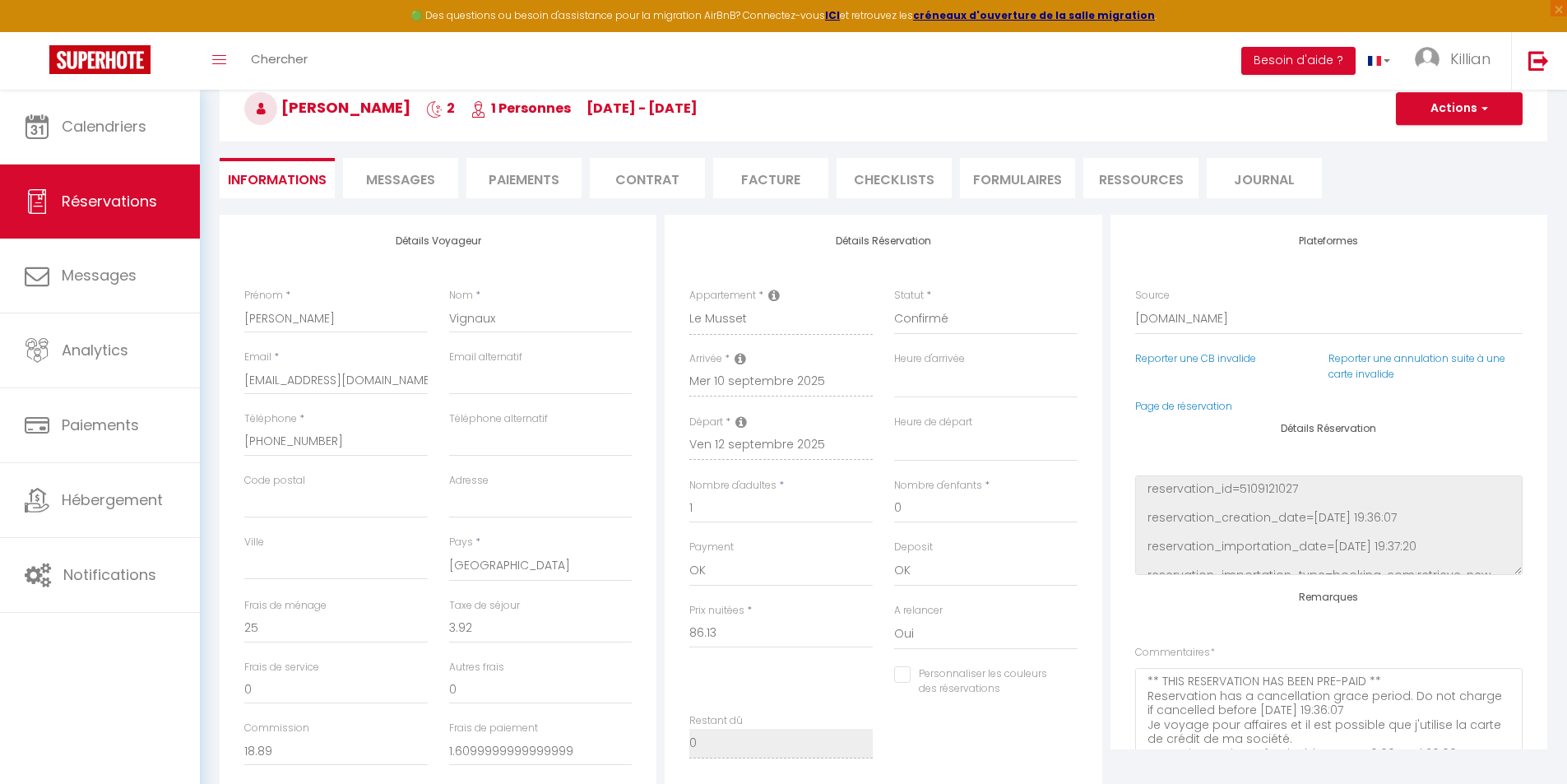
select select
checkbox input "false"
select select
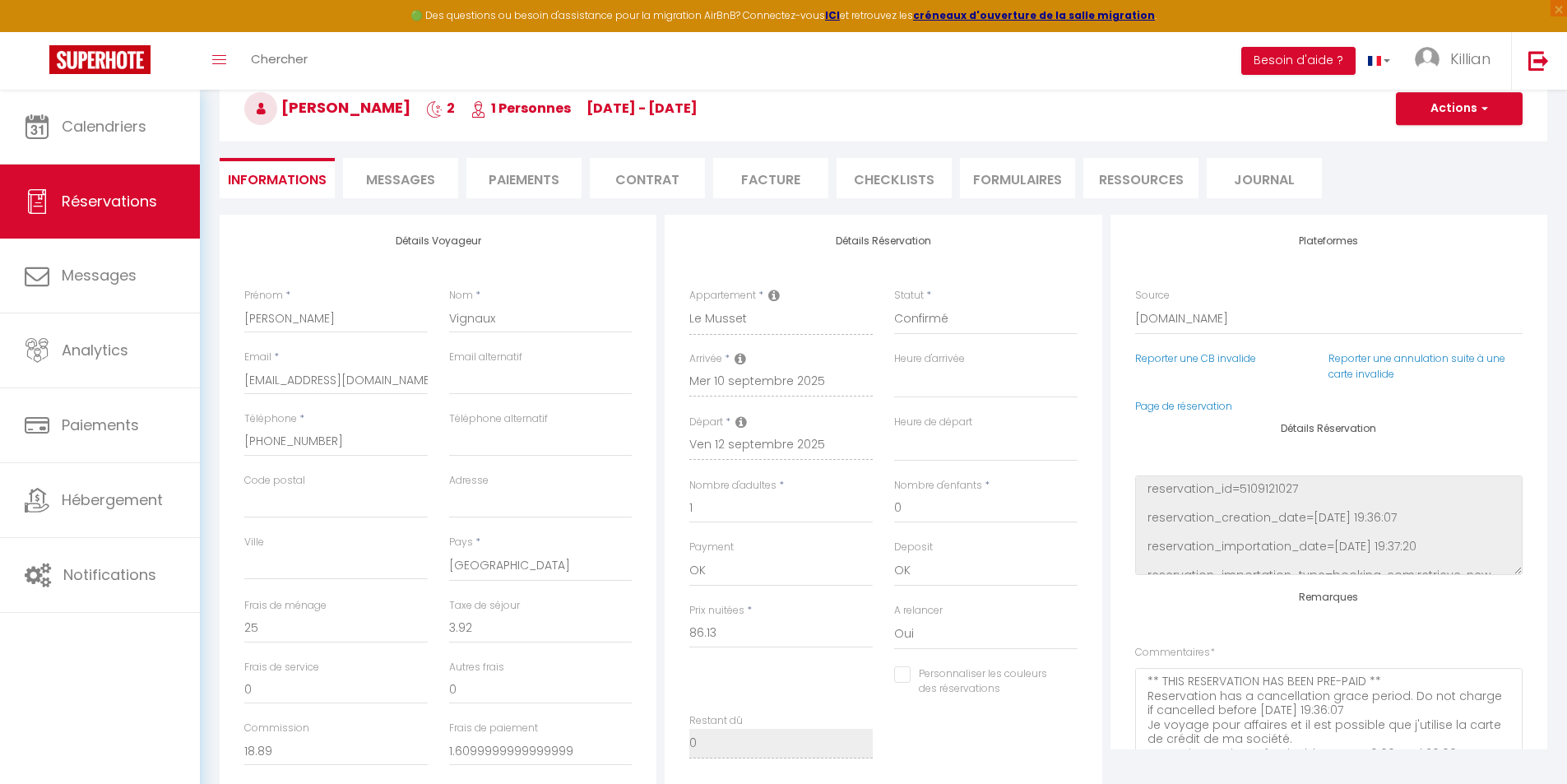
checkbox input "false"
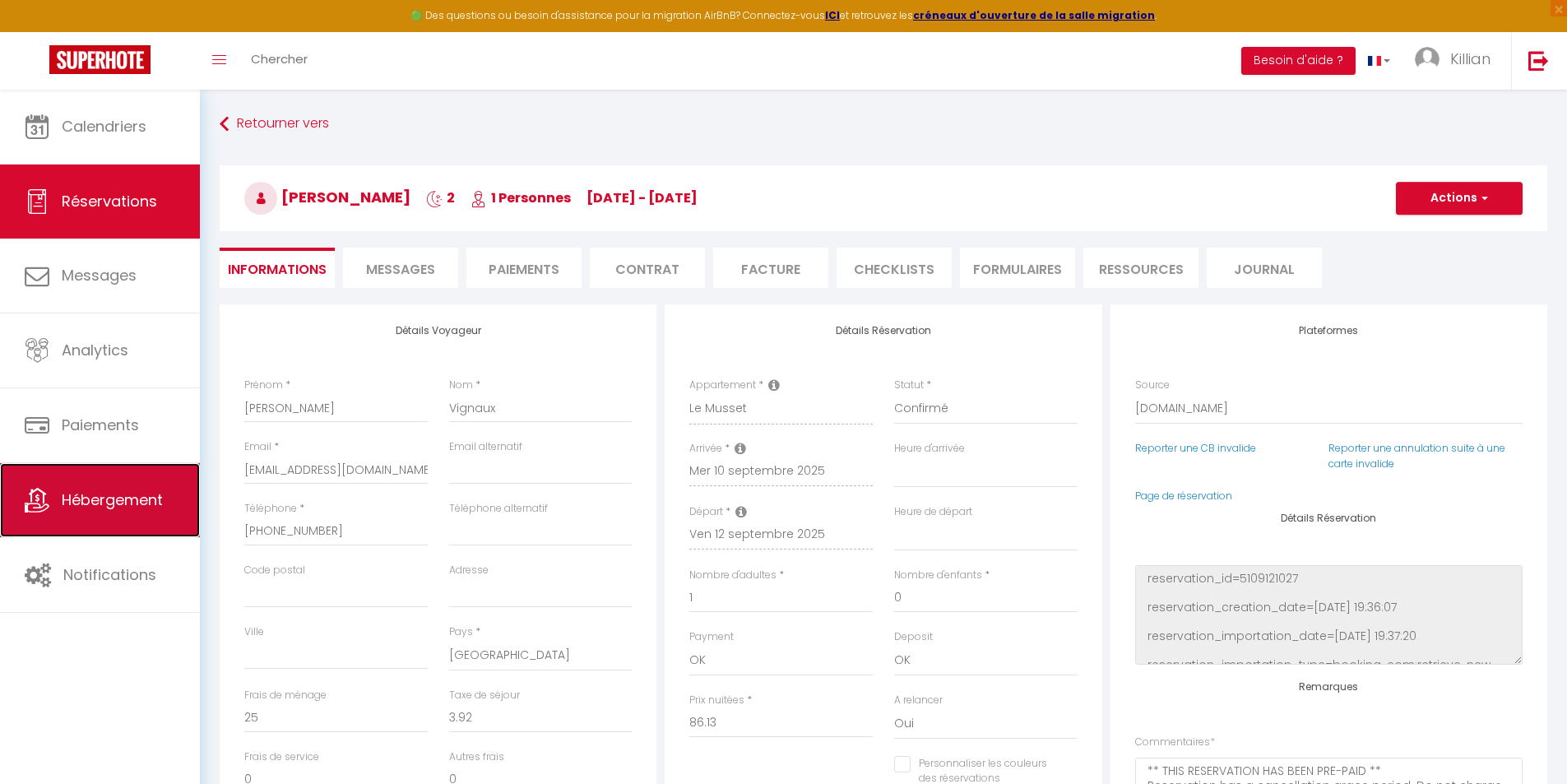
click at [154, 483] on link "Hébergement" at bounding box center [100, 500] width 200 height 74
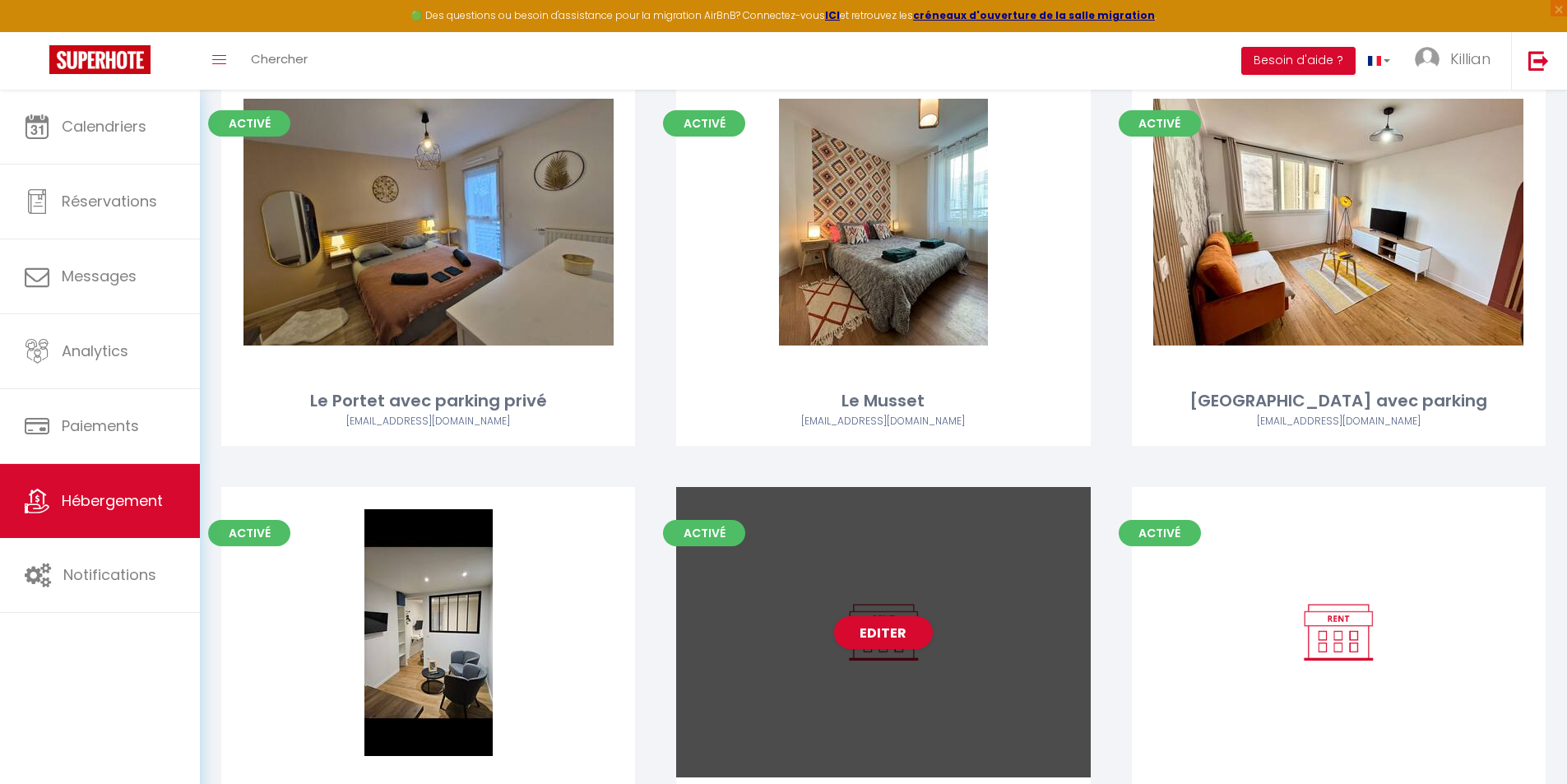
scroll to position [247, 0]
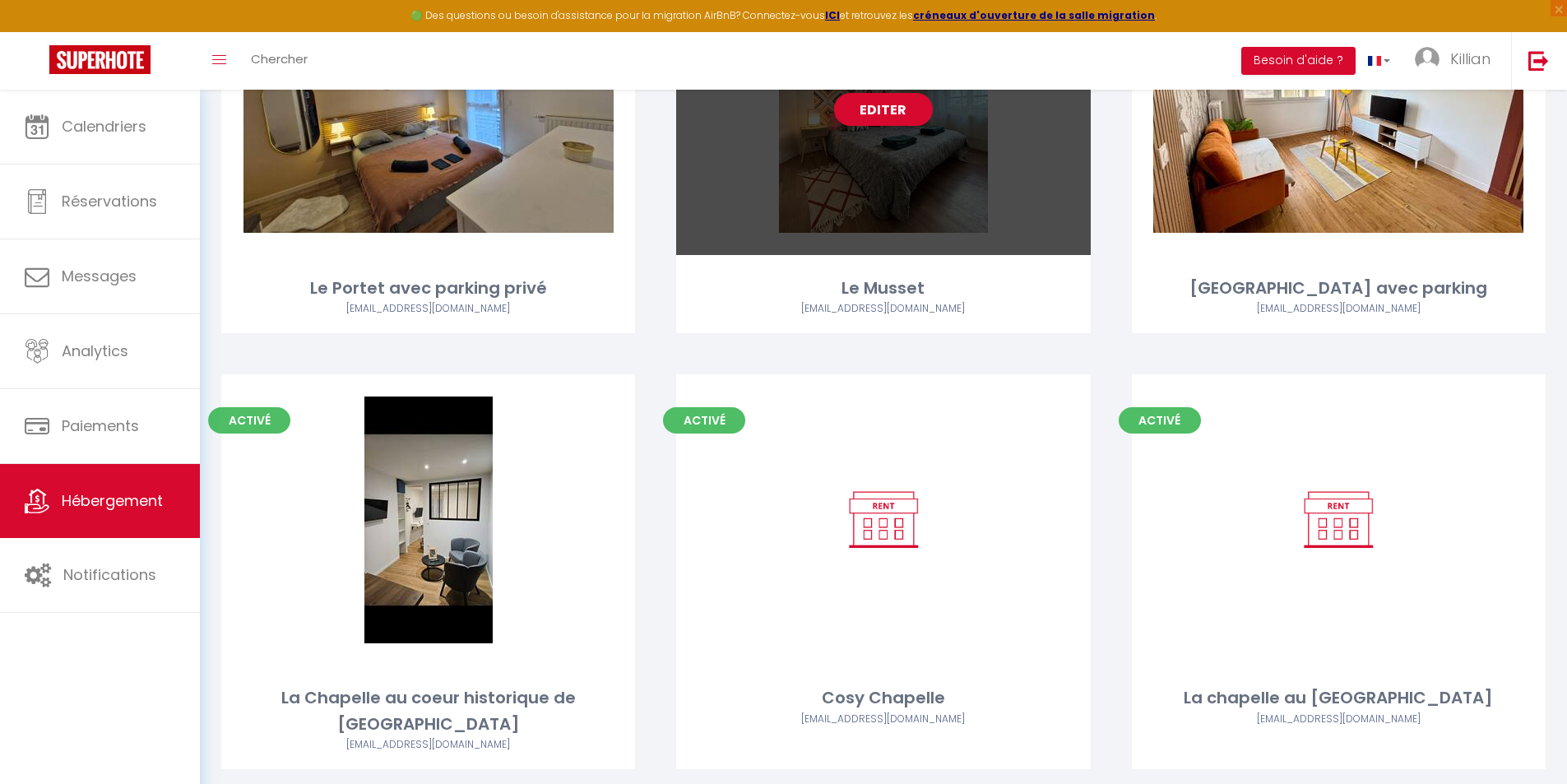
click at [888, 117] on link "Editer" at bounding box center [884, 110] width 99 height 33
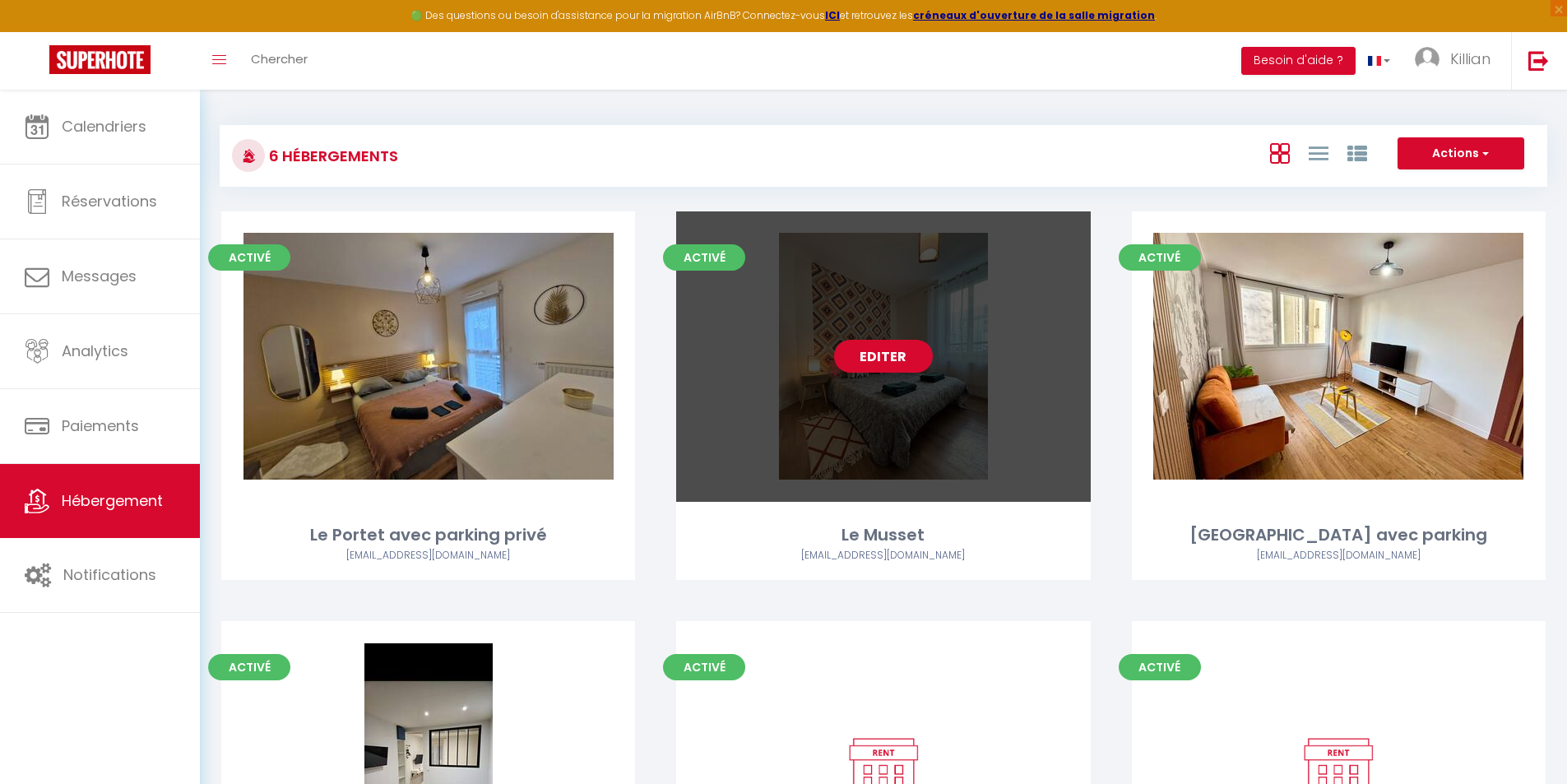
select select "3"
select select "2"
select select "1"
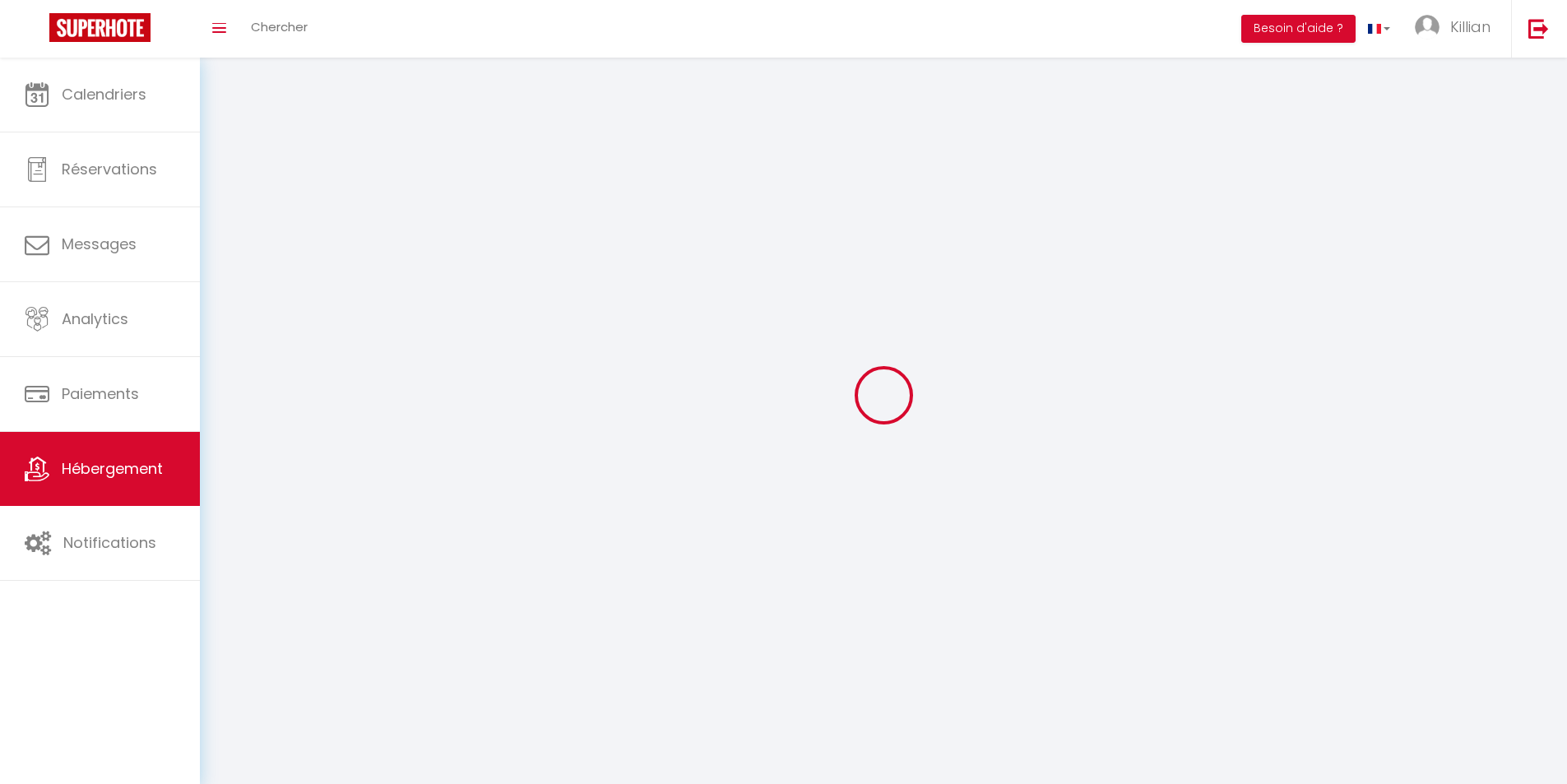
select select
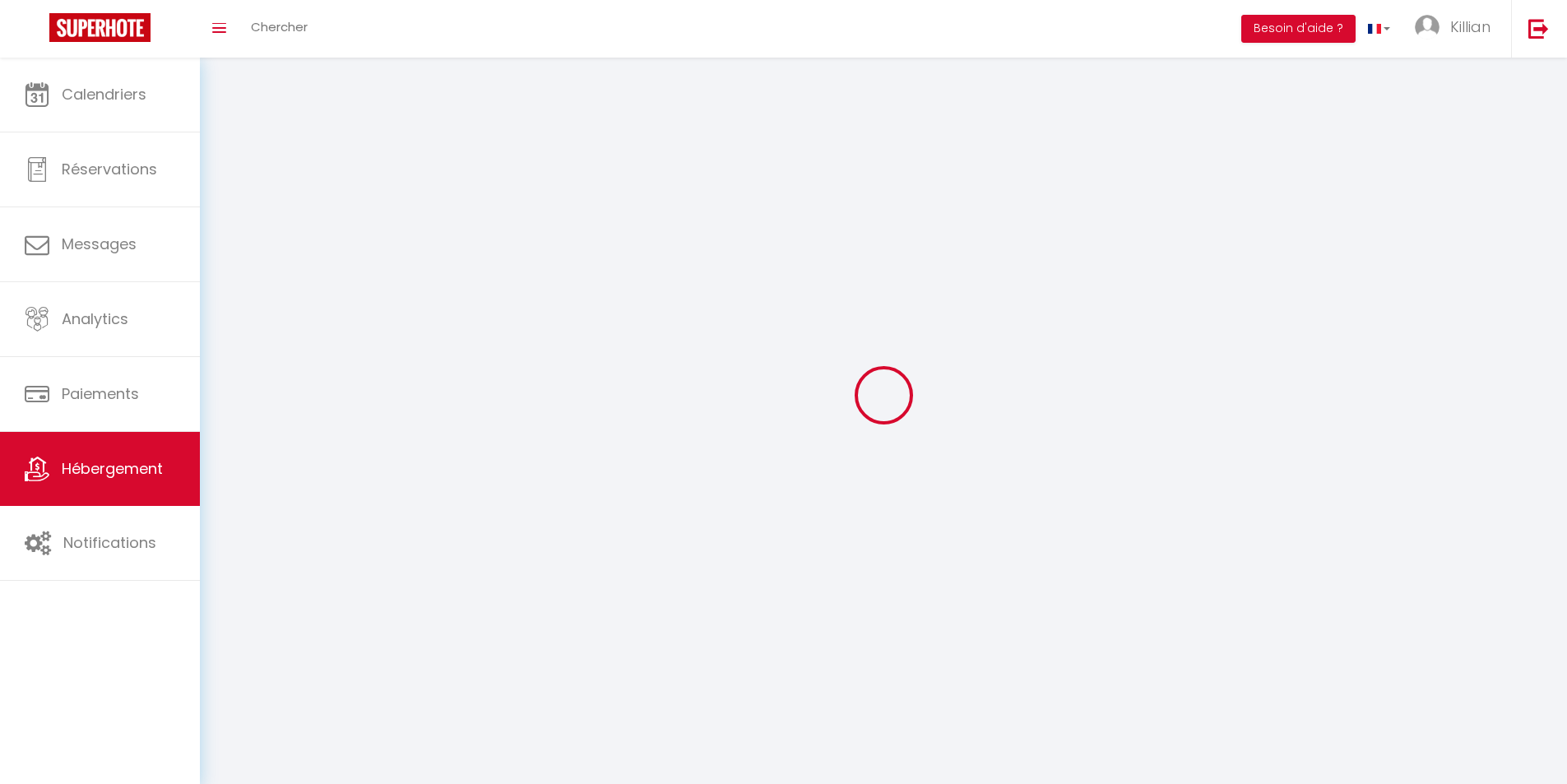
select select
checkbox input "false"
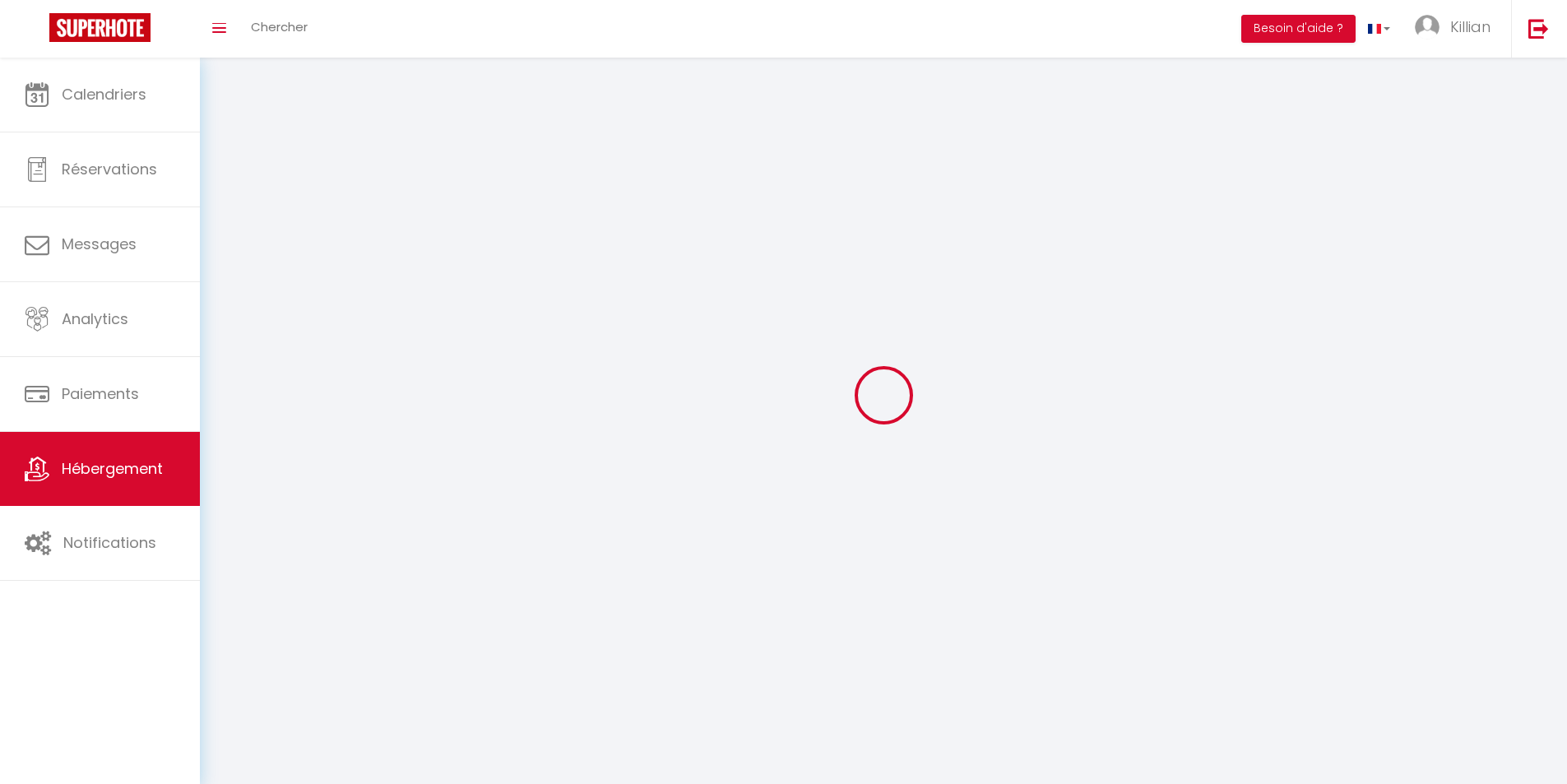
checkbox input "false"
select select
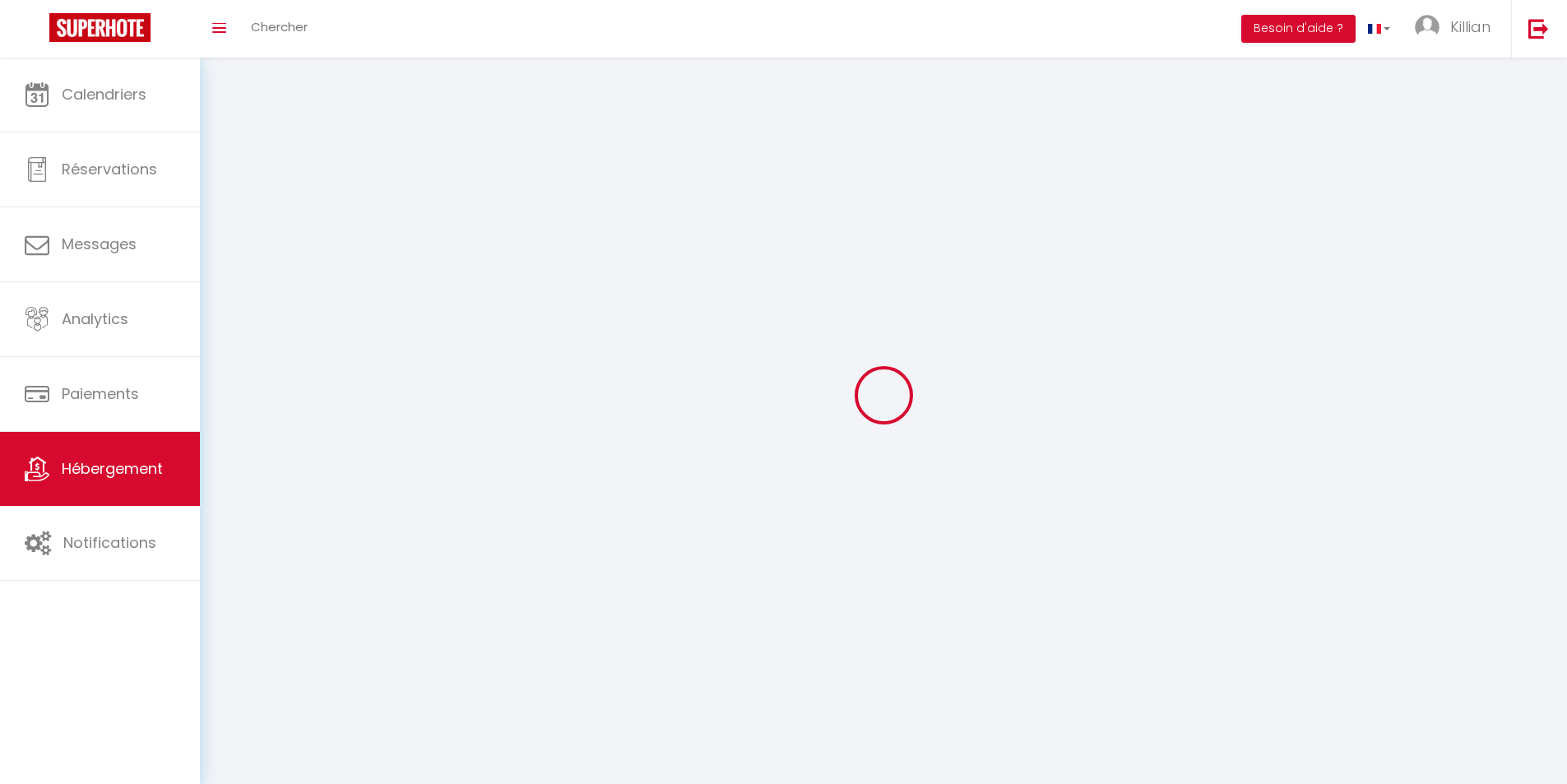
select select
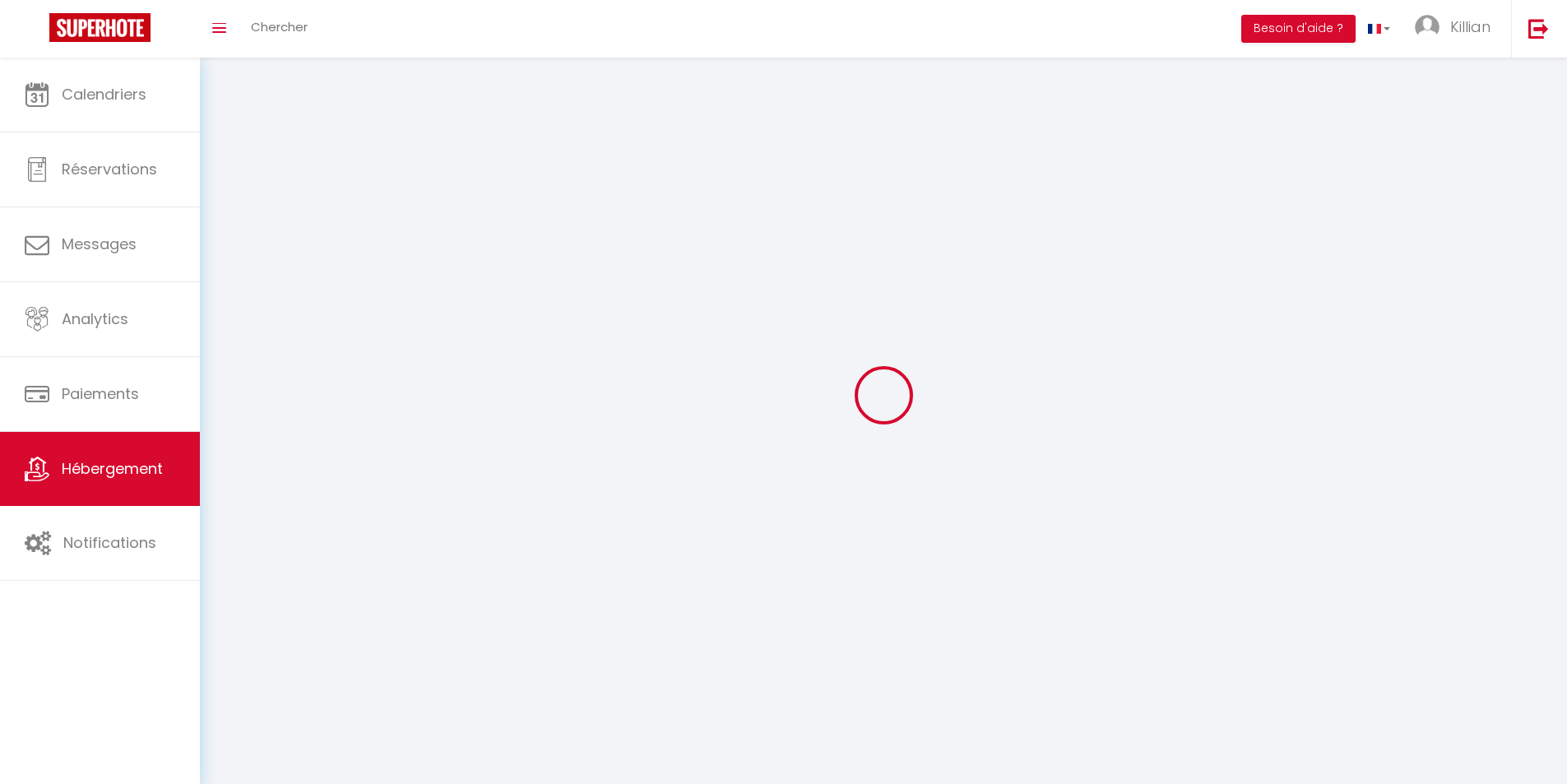
checkbox input "false"
select select
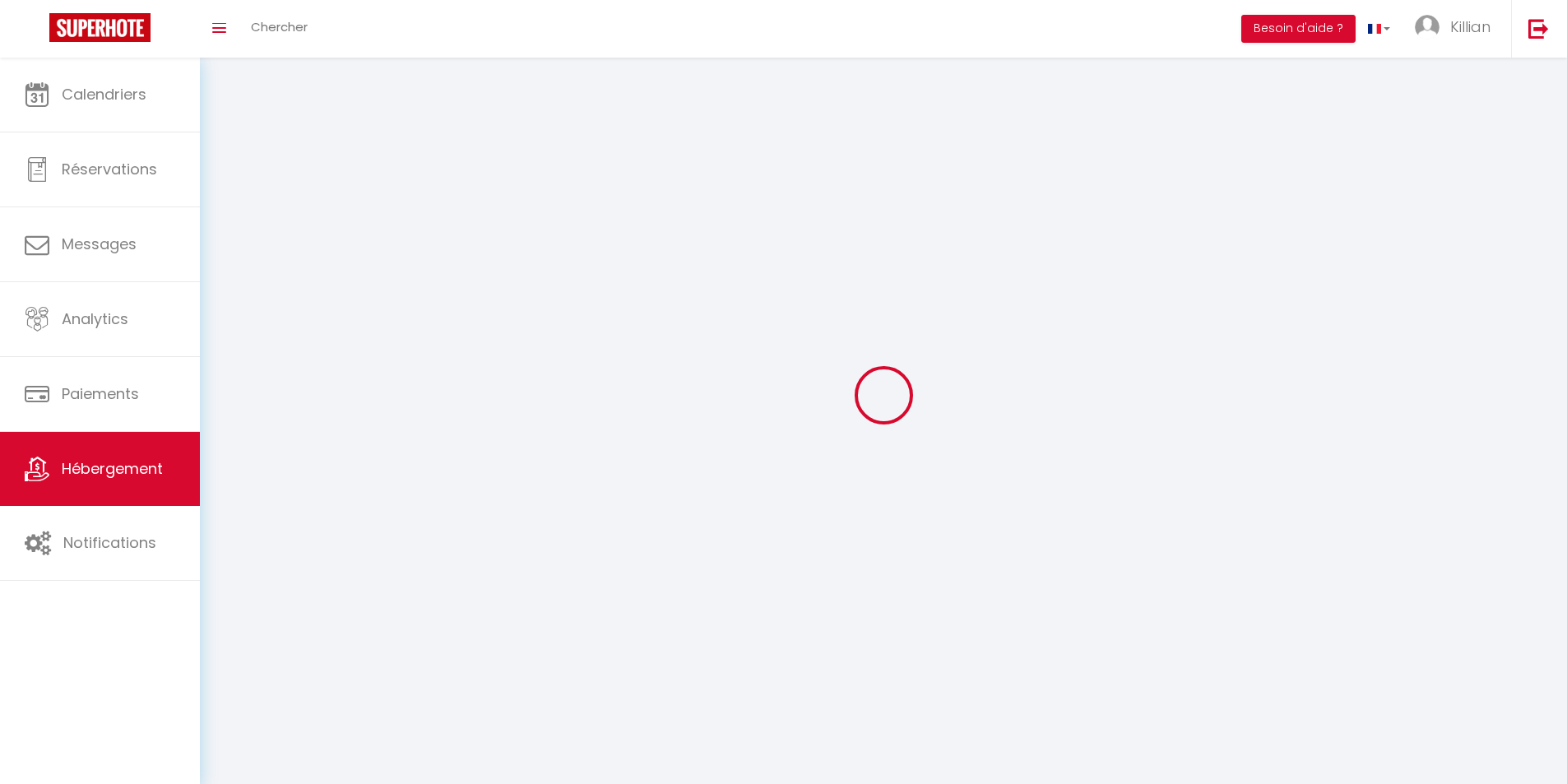
select select
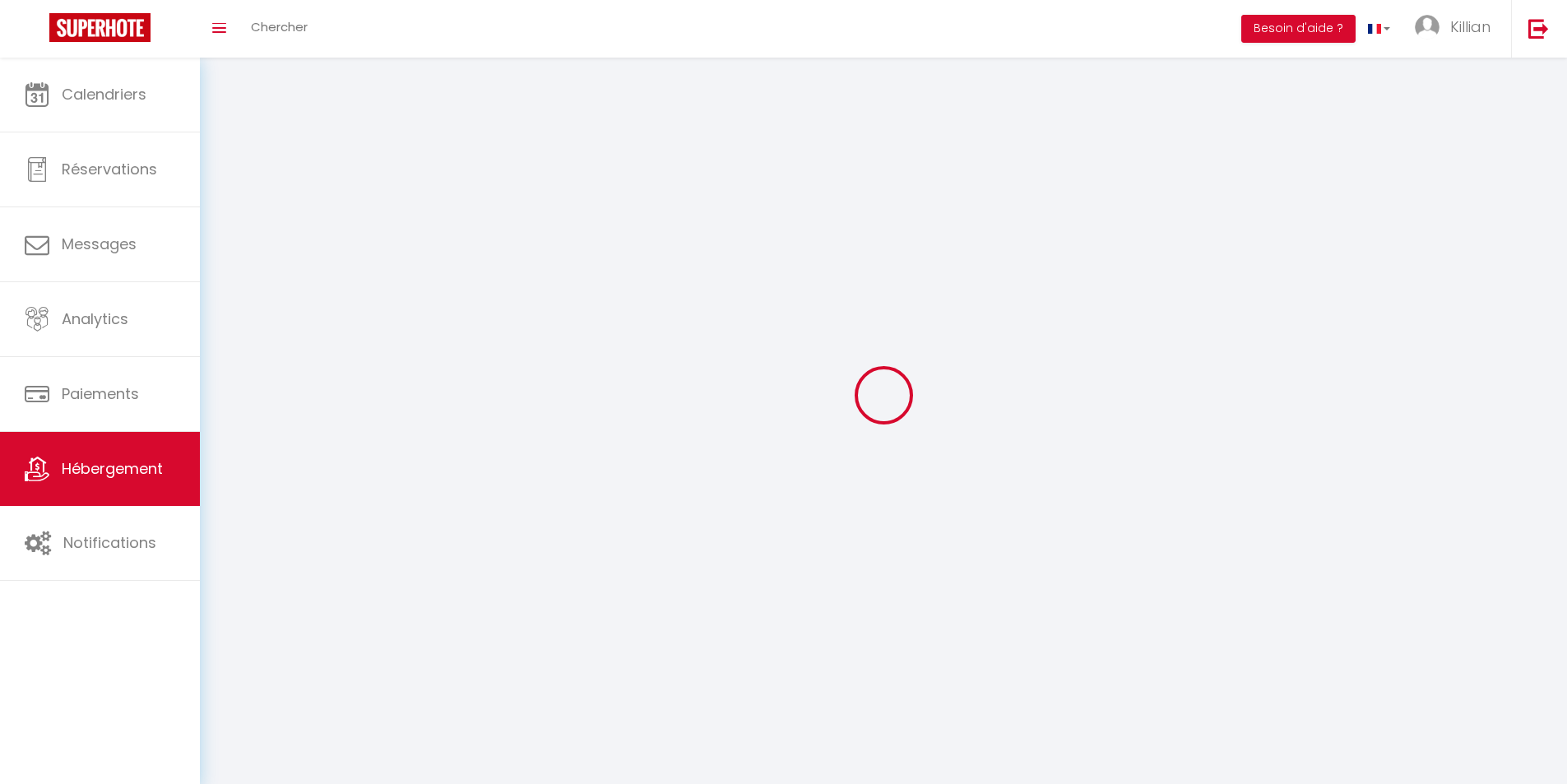
select select
checkbox input "false"
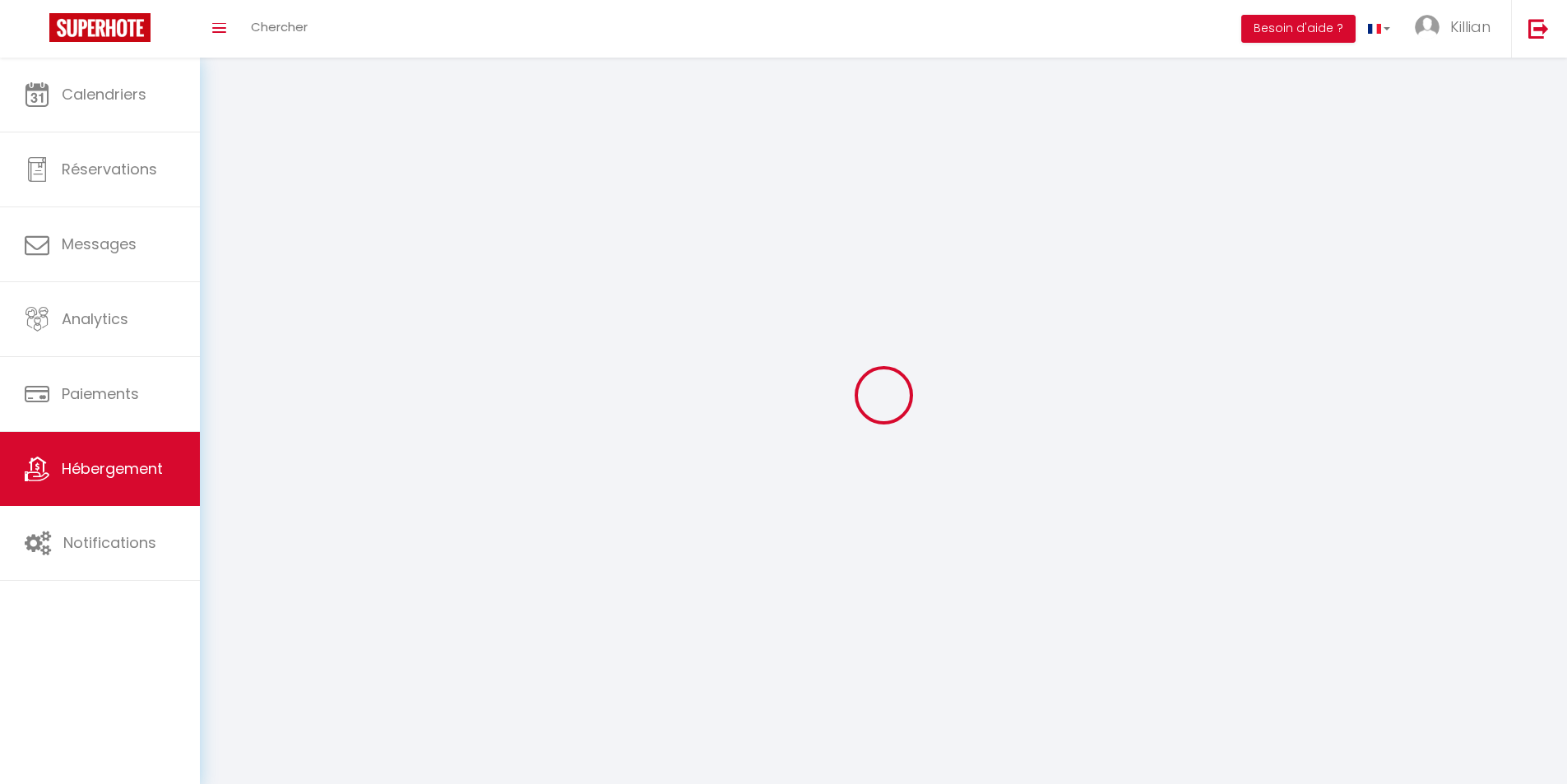
checkbox input "false"
select select
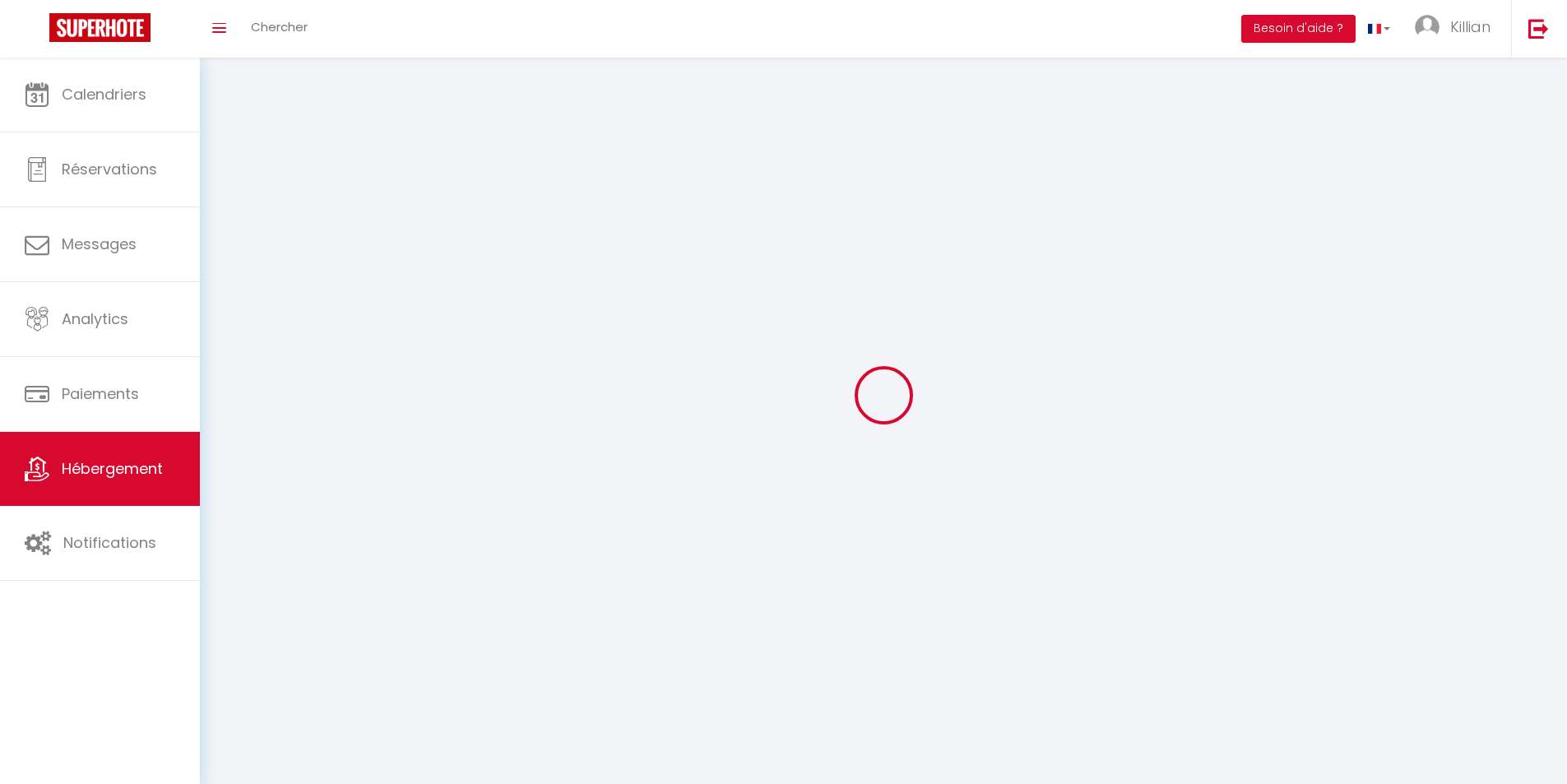
select select
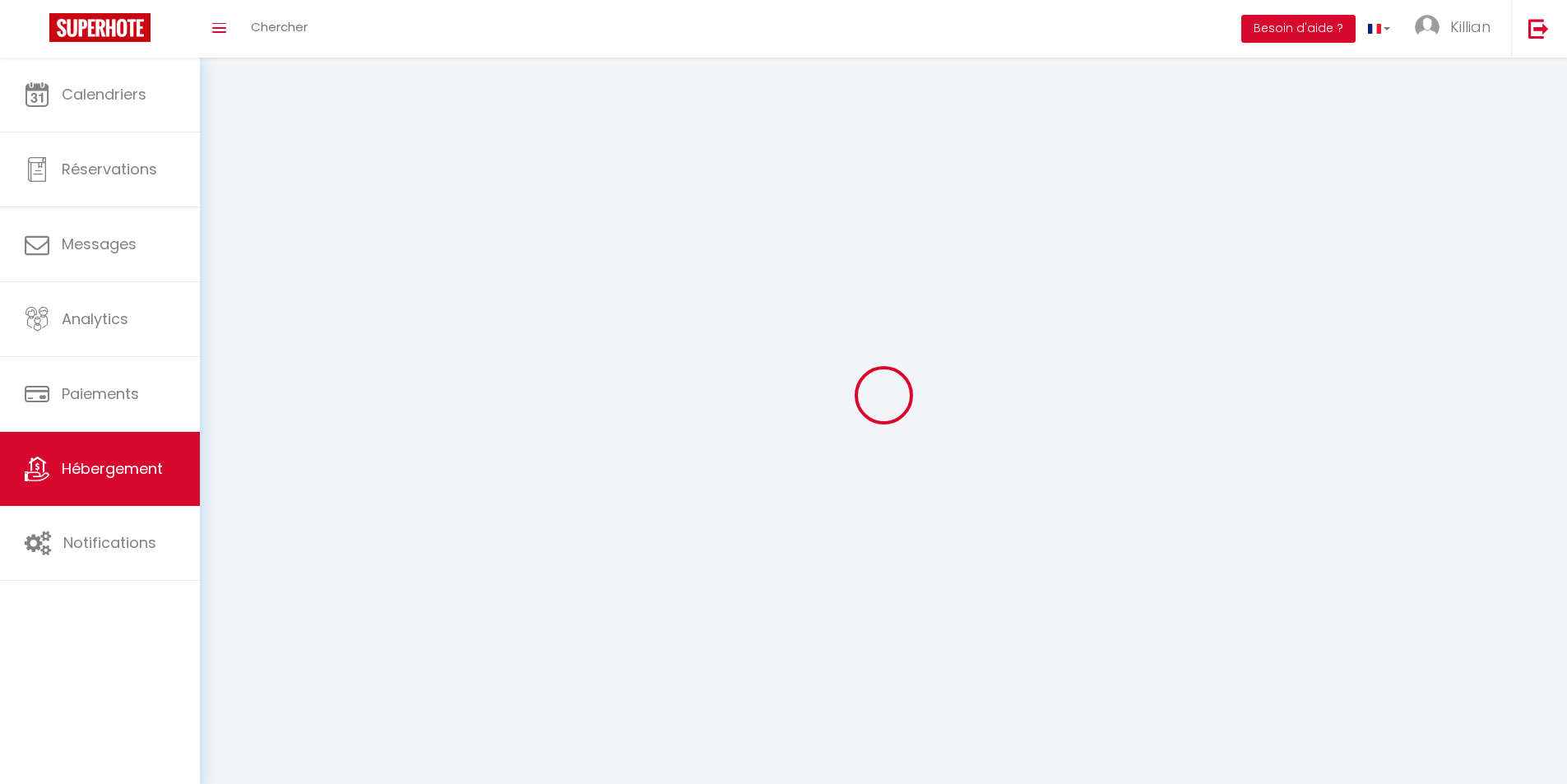
checkbox input "false"
select select
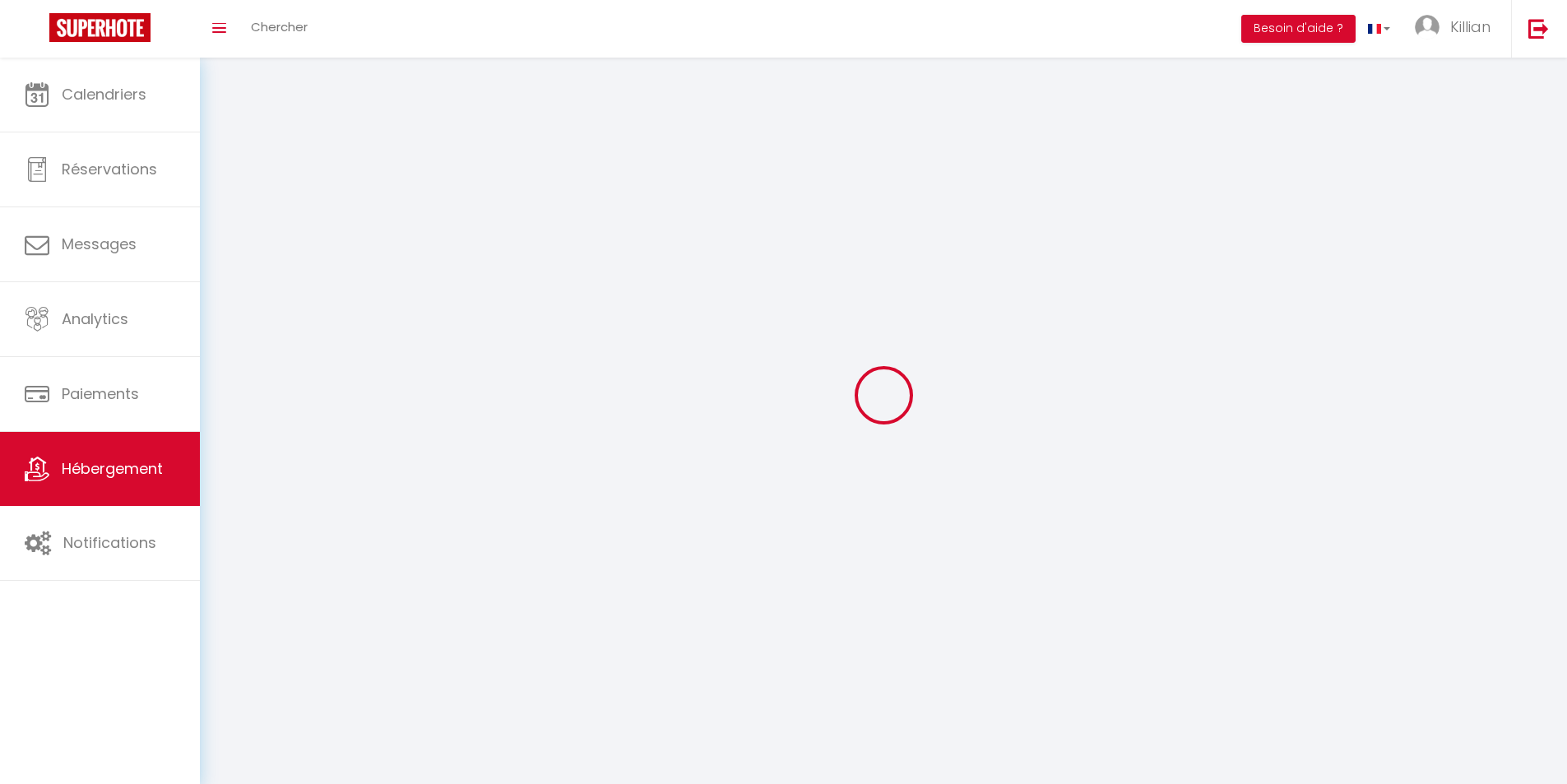
select select
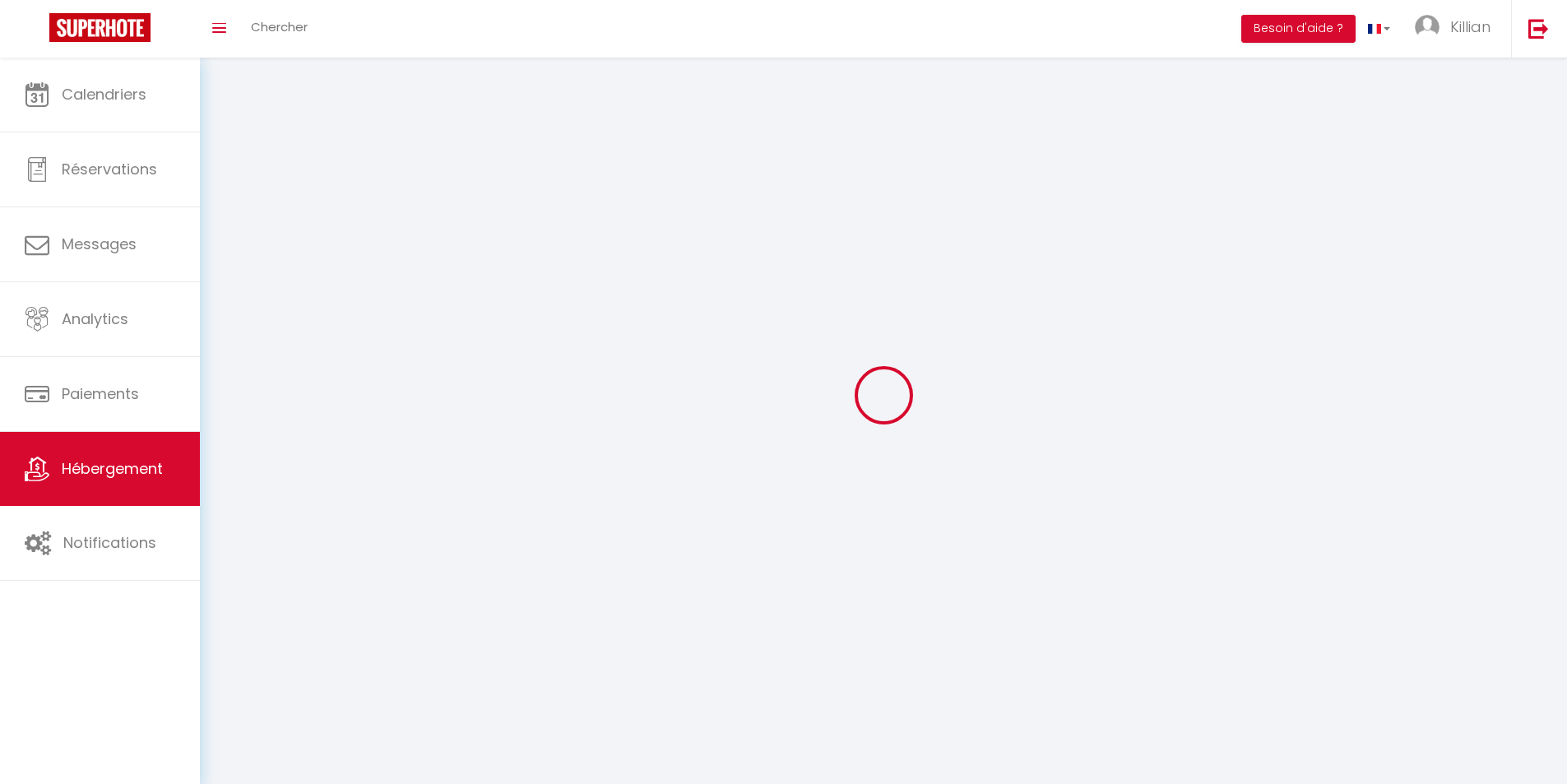
select select
checkbox input "false"
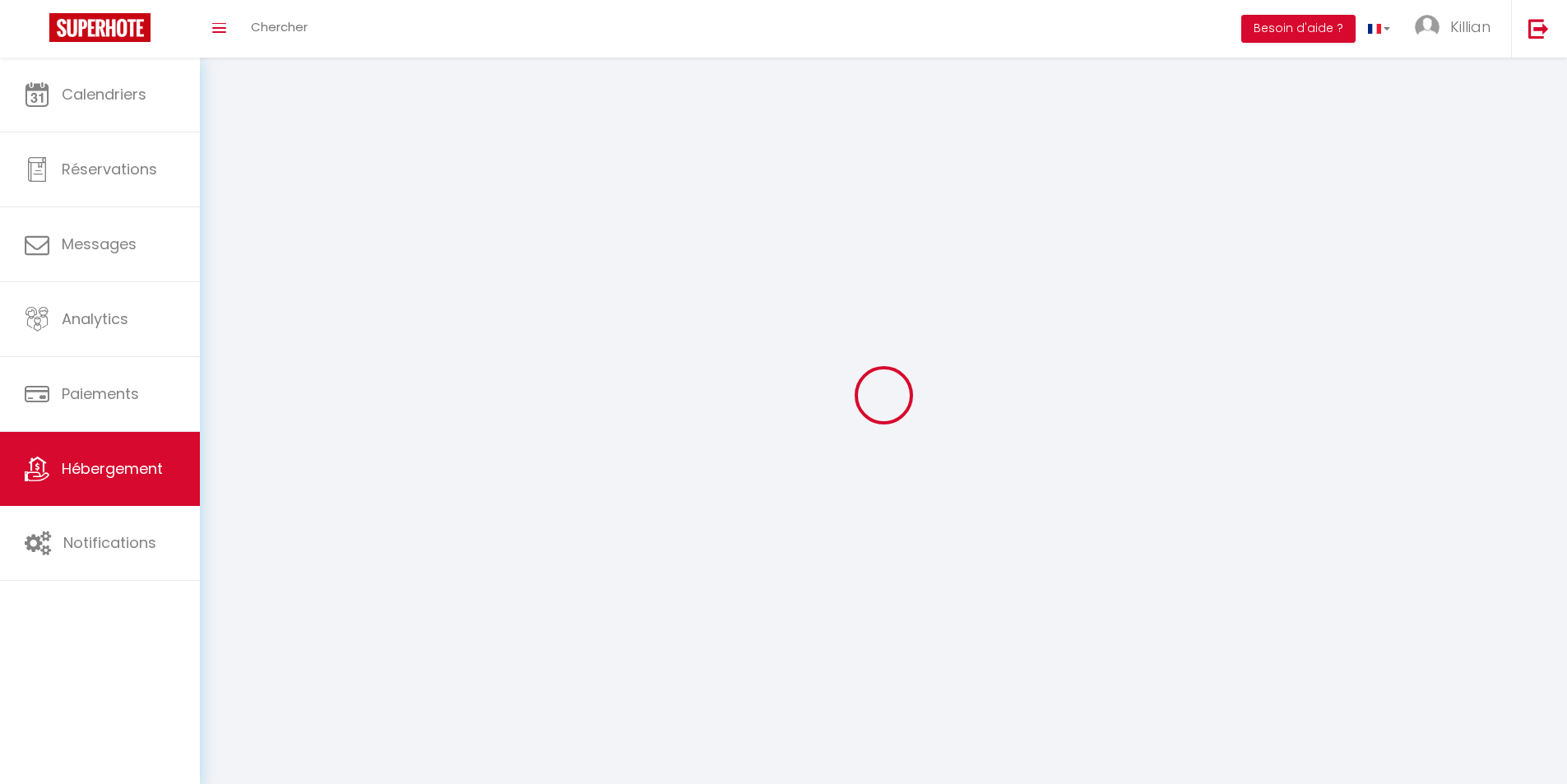
select select
select select "28"
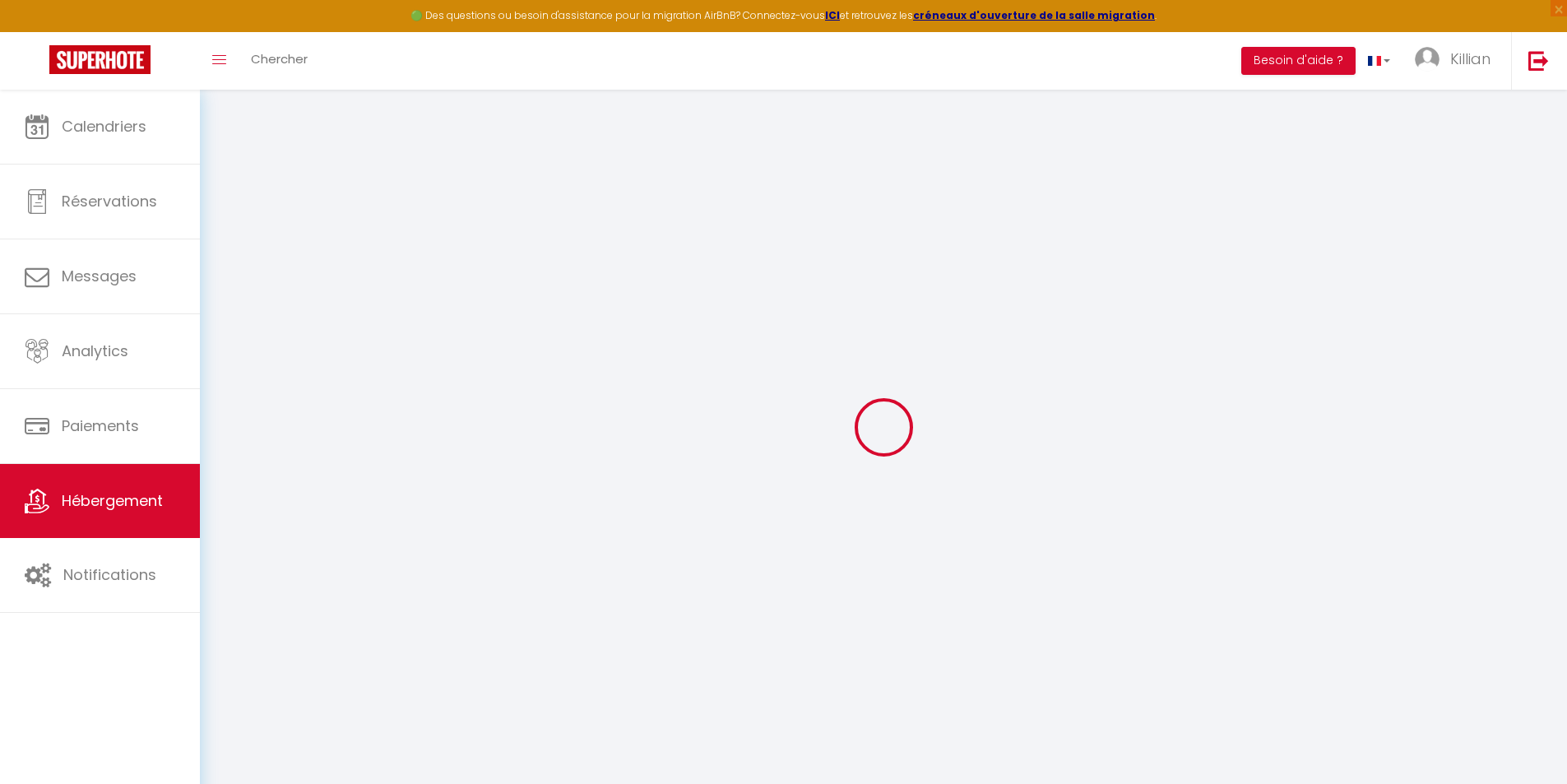
select select
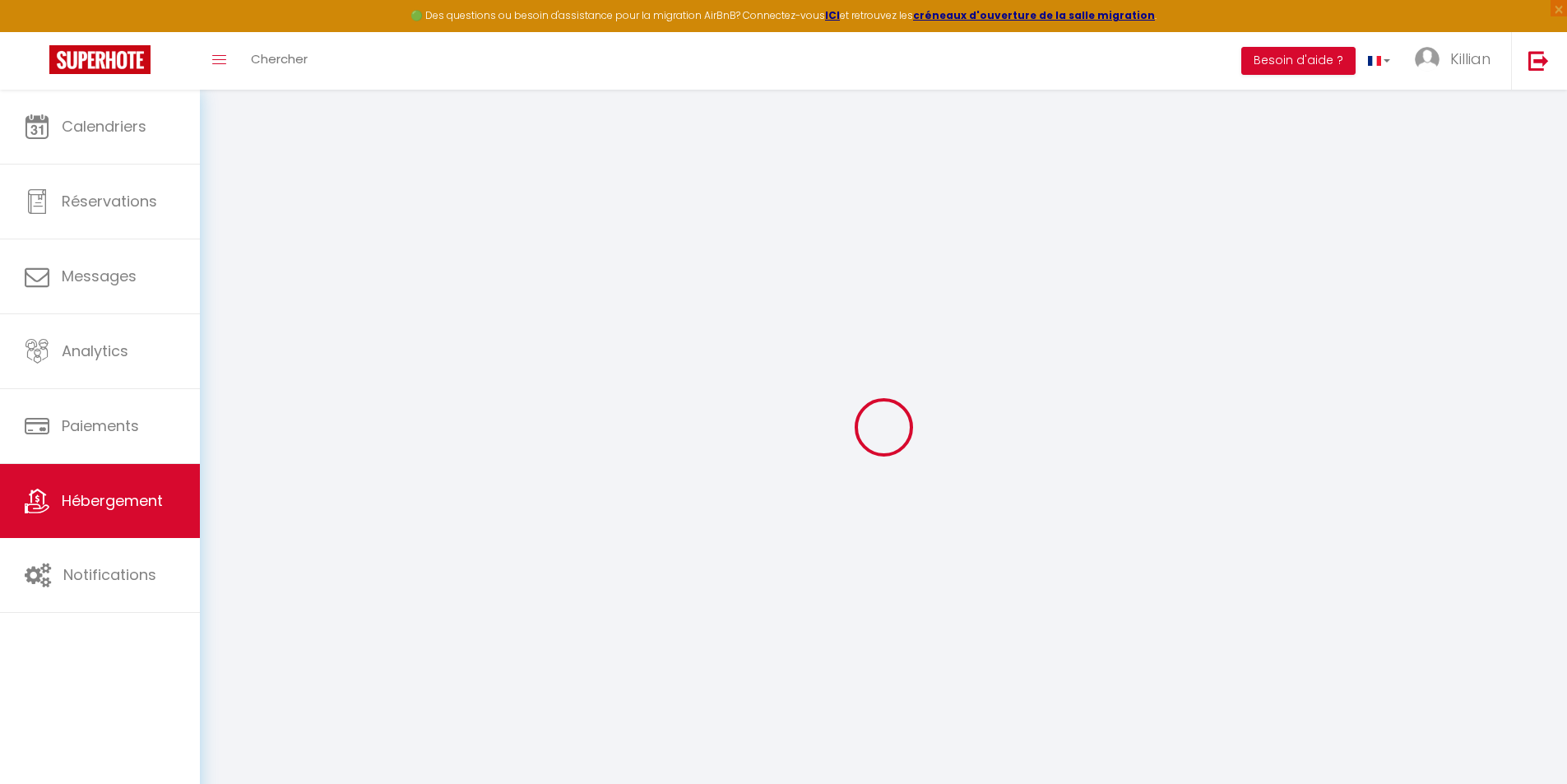
select select
checkbox input "false"
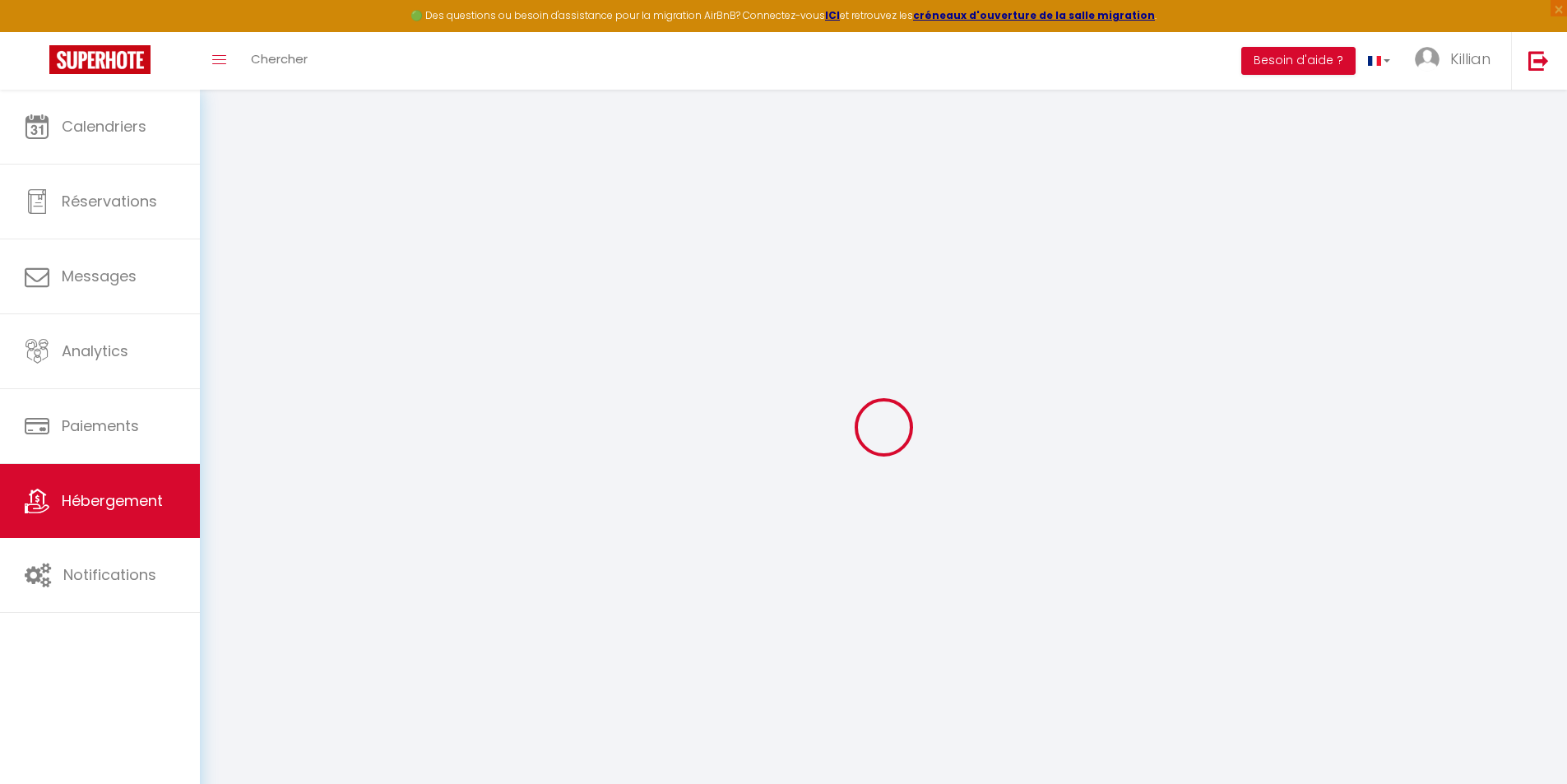
select select
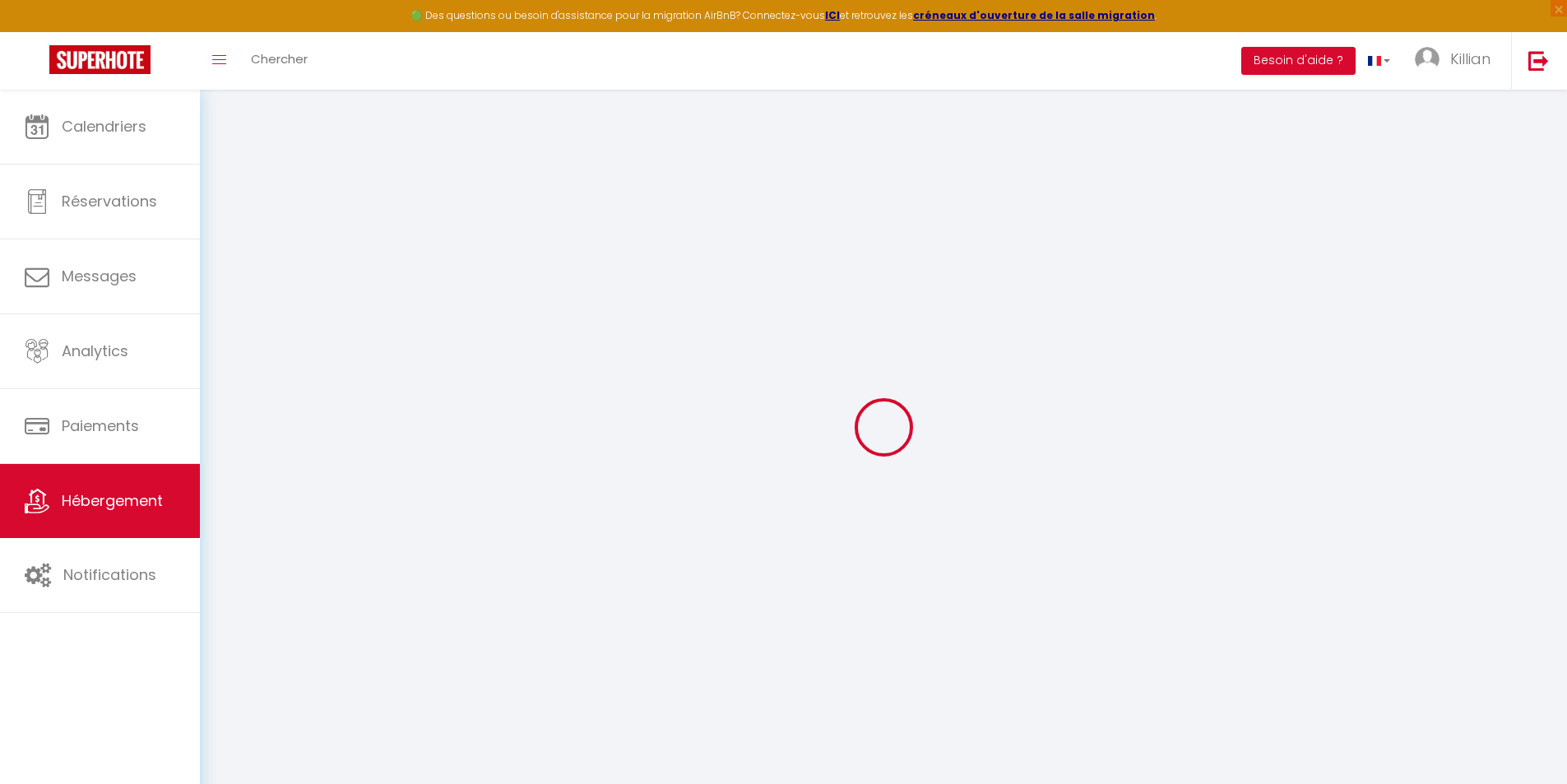
select select
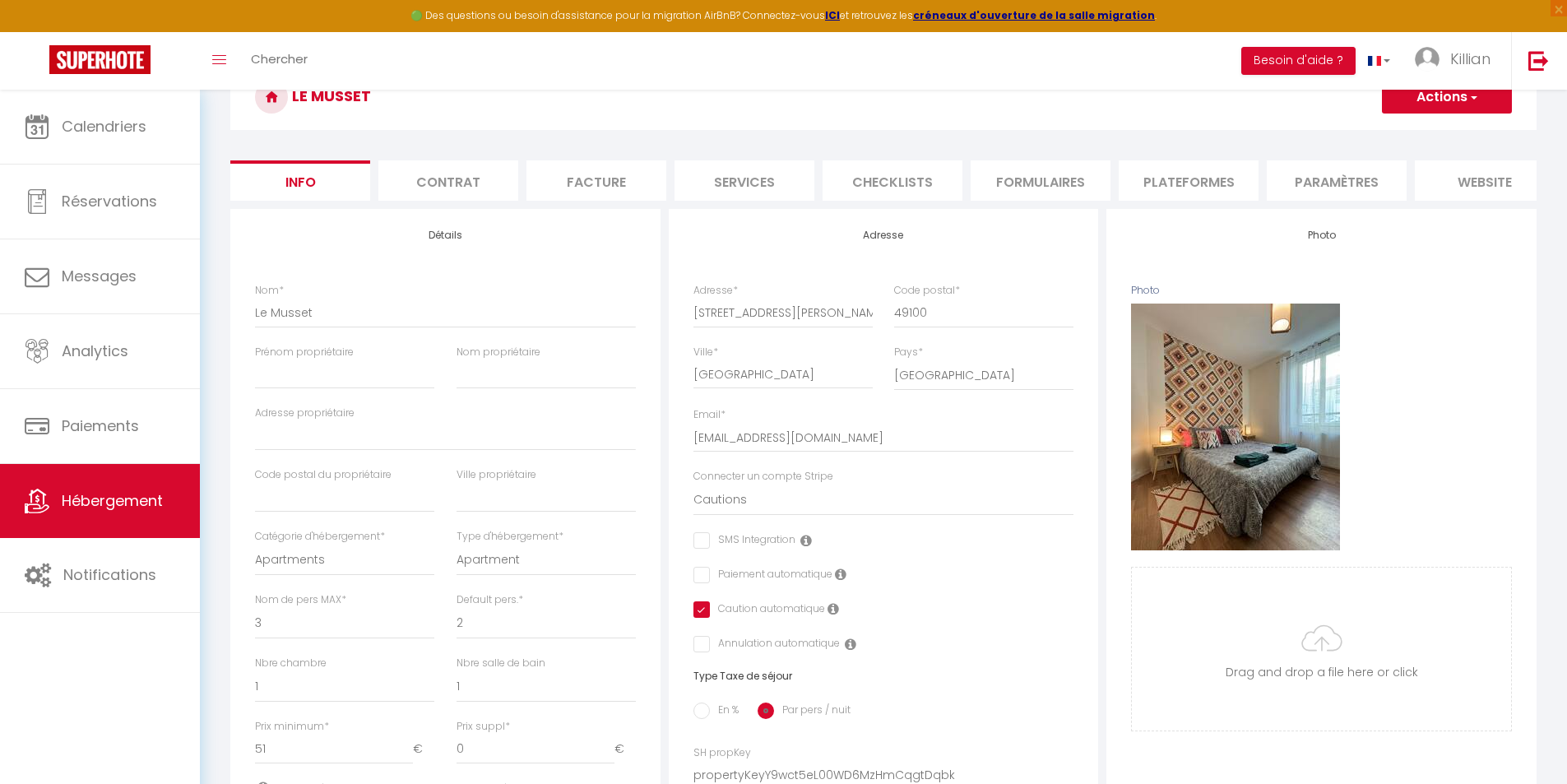
scroll to position [82, 0]
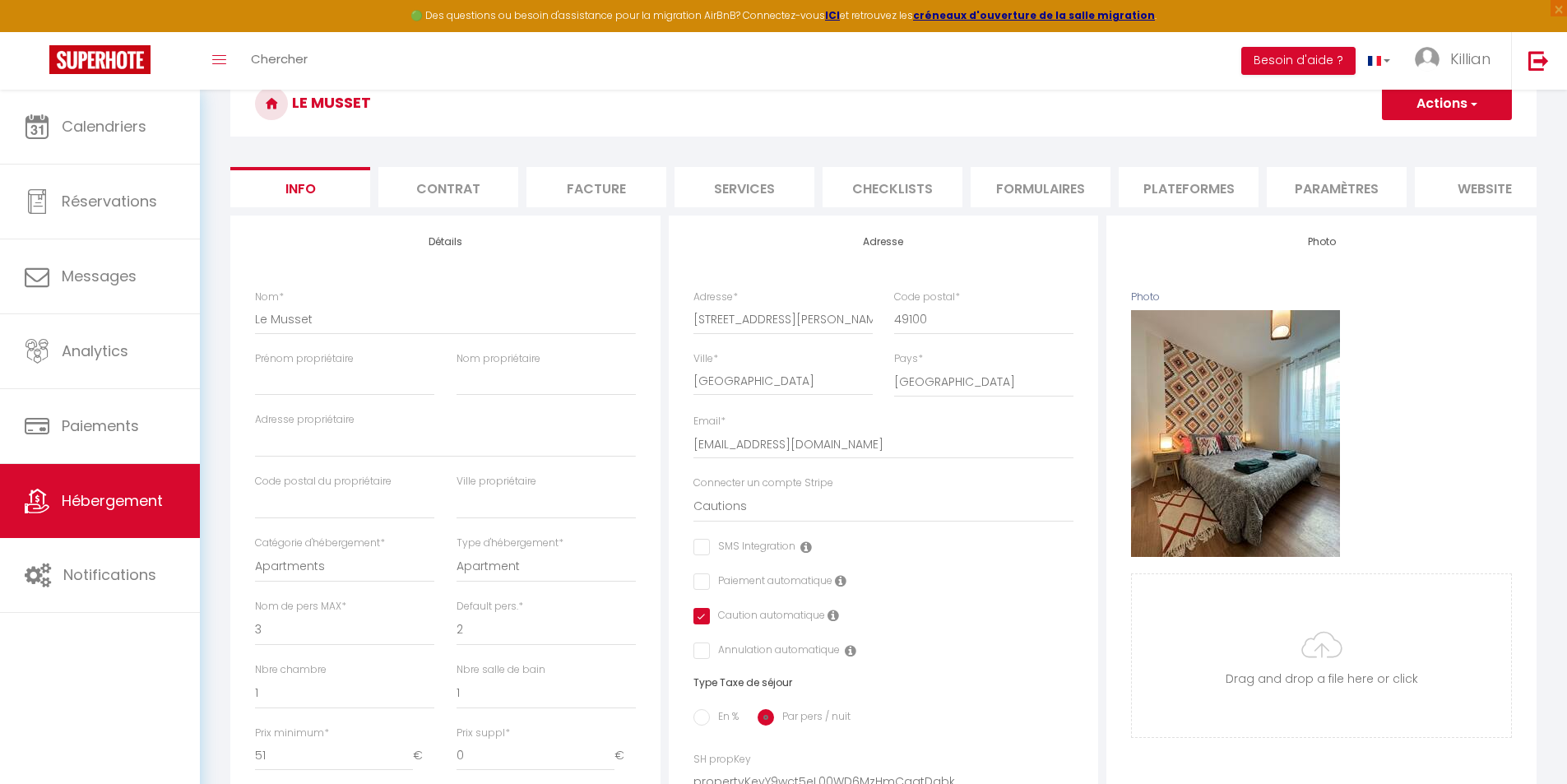
click at [584, 205] on li "Facture" at bounding box center [596, 186] width 140 height 40
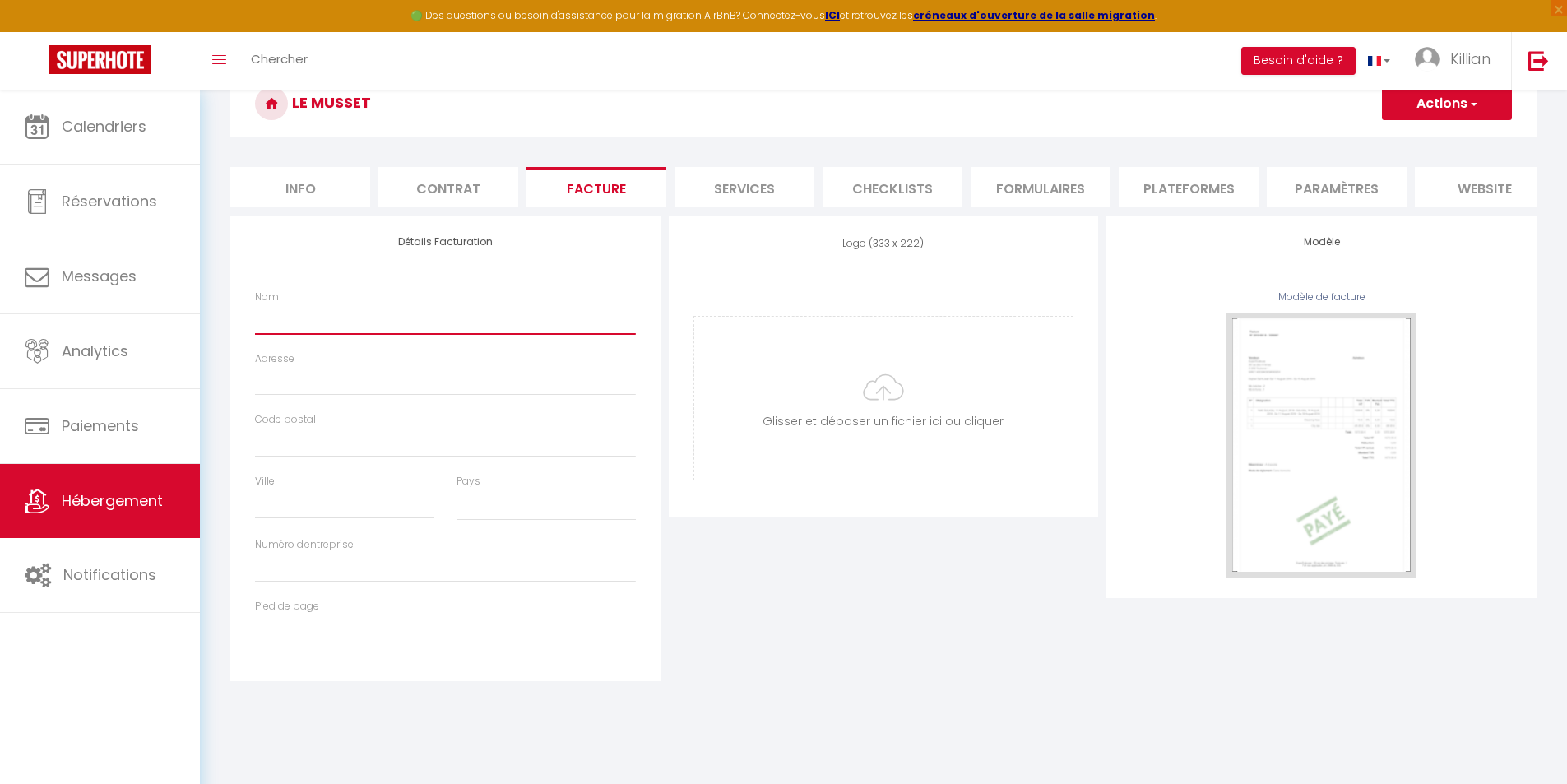
click at [305, 334] on input "Nom" at bounding box center [445, 318] width 381 height 29
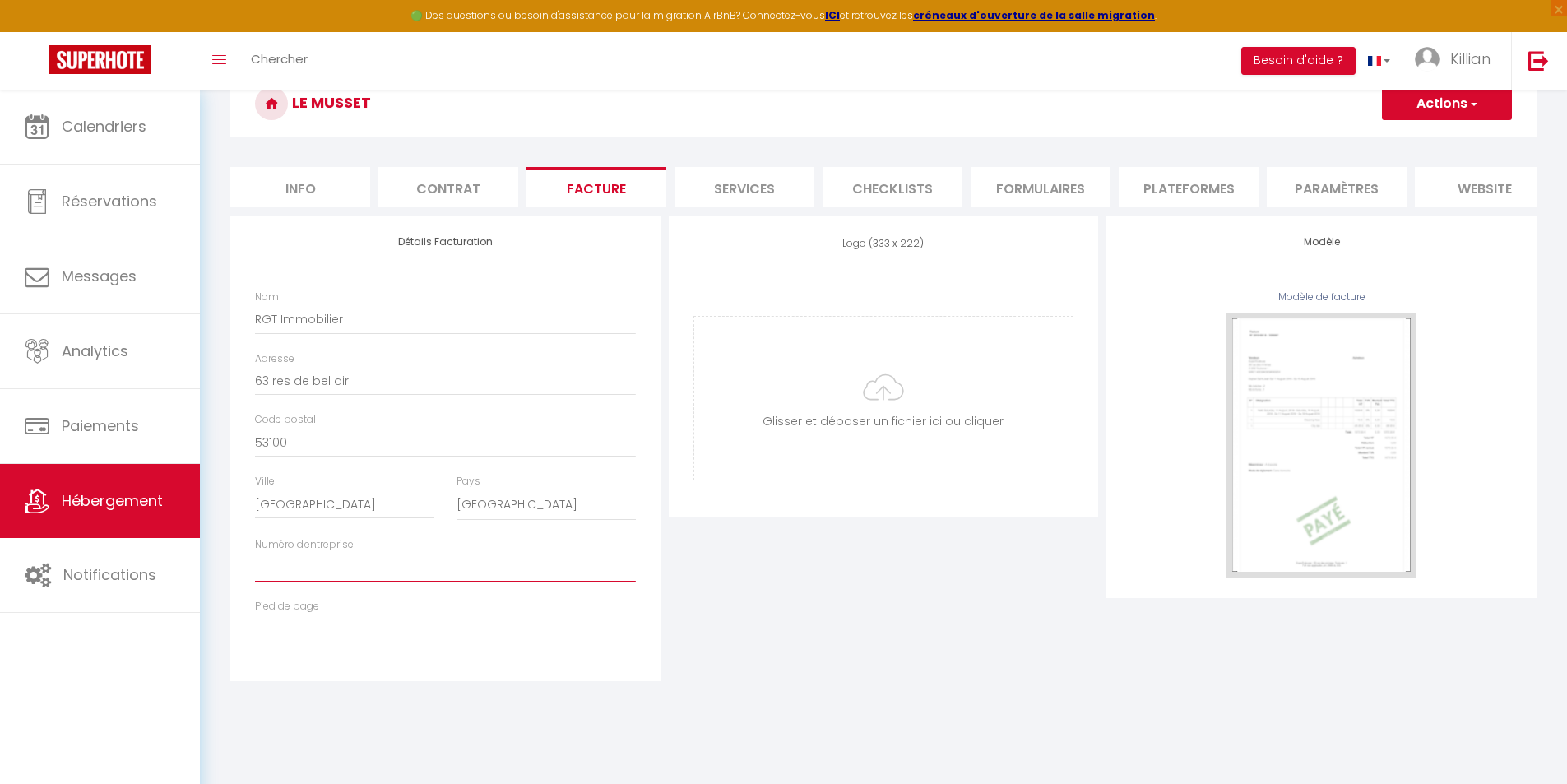
click at [331, 582] on input "Numéro d'entreprise" at bounding box center [445, 567] width 381 height 29
paste input "93827505400014"
click at [762, 586] on div "Logo (333 x 222) Supprimer Glisser et déposer un fichier ici ou cliquer Ooops, …" at bounding box center [884, 448] width 438 height 466
click at [1462, 104] on button "Actions" at bounding box center [1447, 104] width 130 height 33
click at [1439, 135] on link "Enregistrer" at bounding box center [1446, 140] width 130 height 22
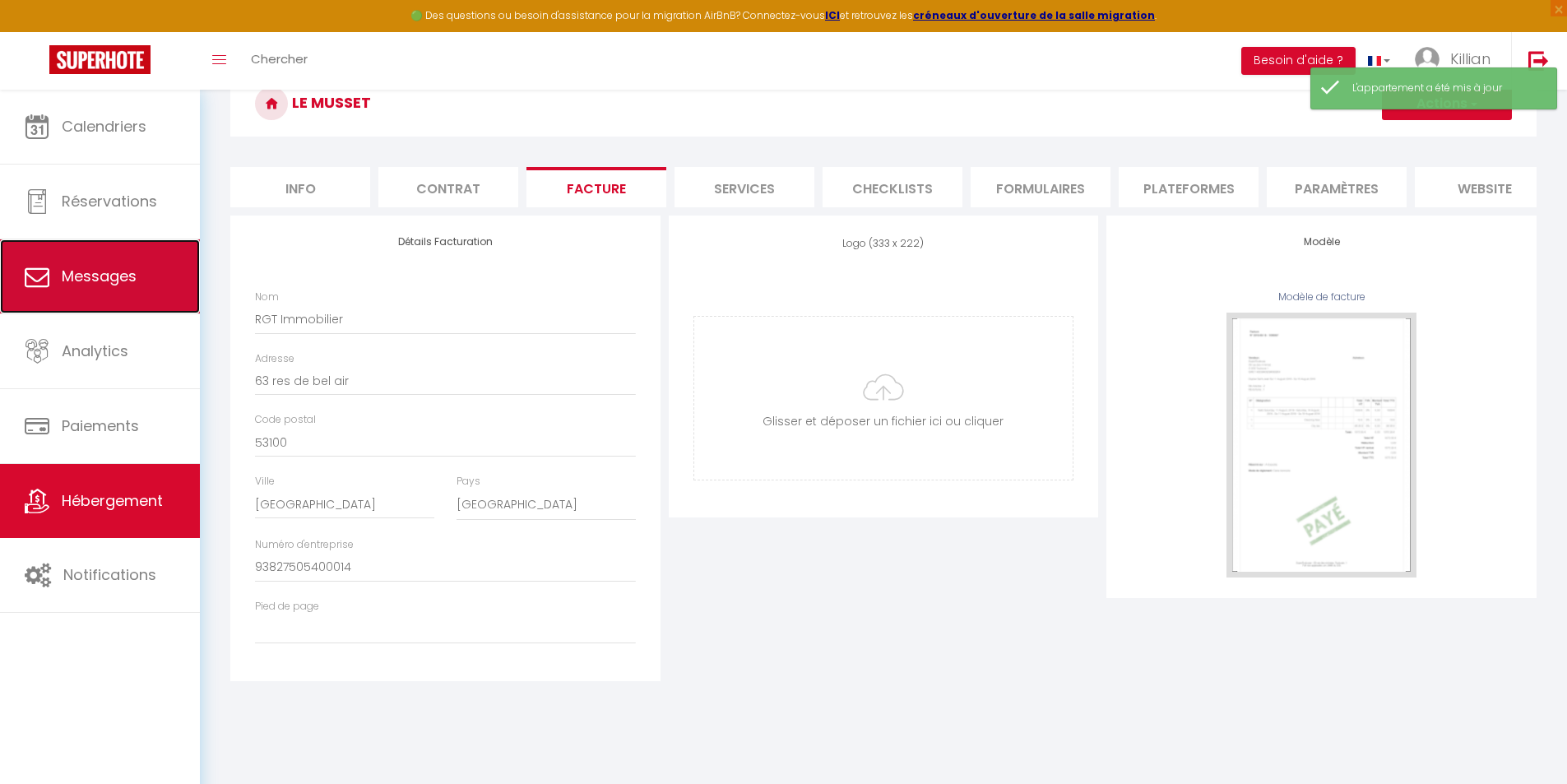
click at [134, 269] on span "Messages" at bounding box center [99, 275] width 75 height 21
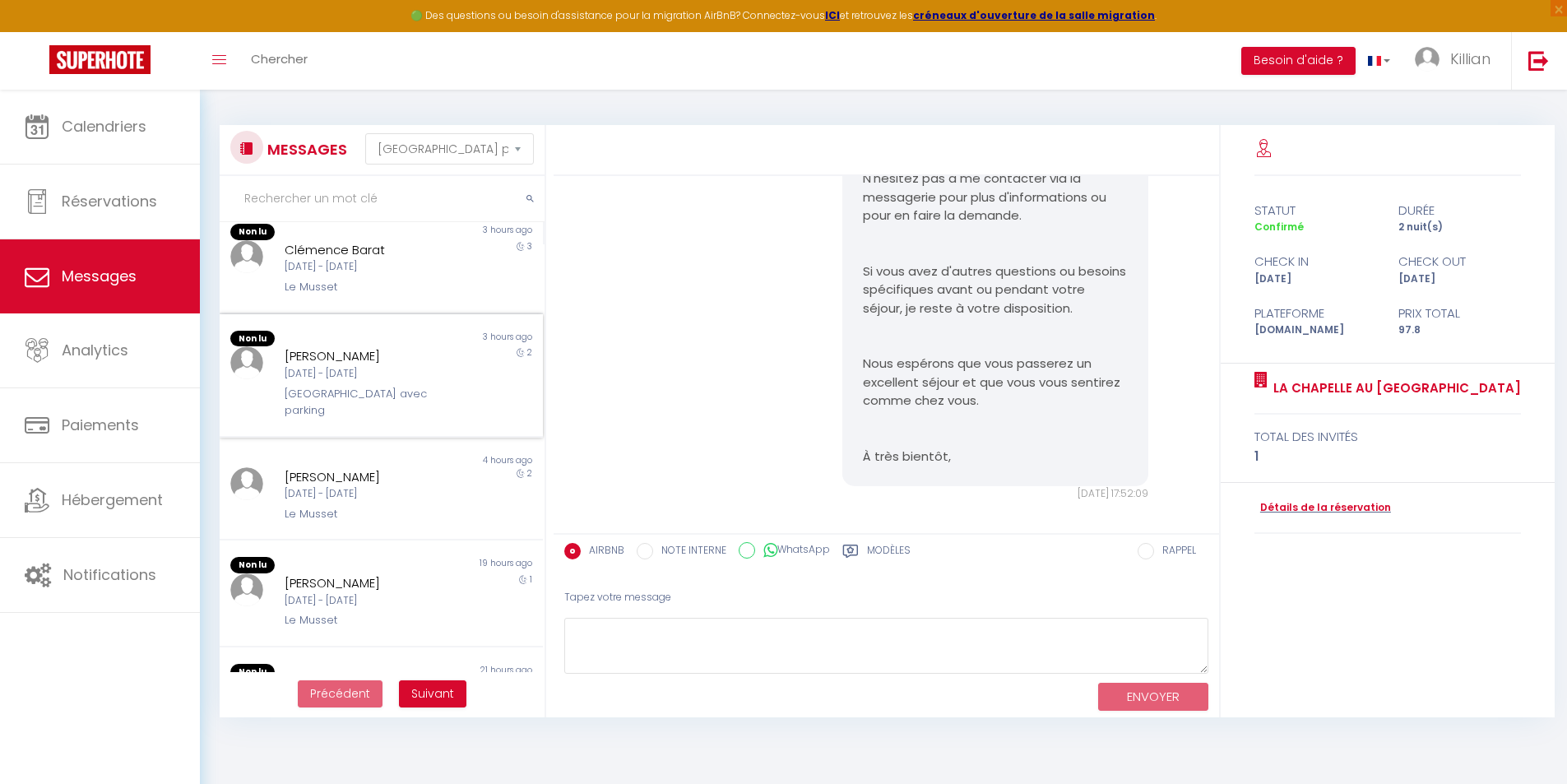
scroll to position [493, 0]
click at [358, 462] on div "Christophe Vignaux" at bounding box center [368, 471] width 167 height 20
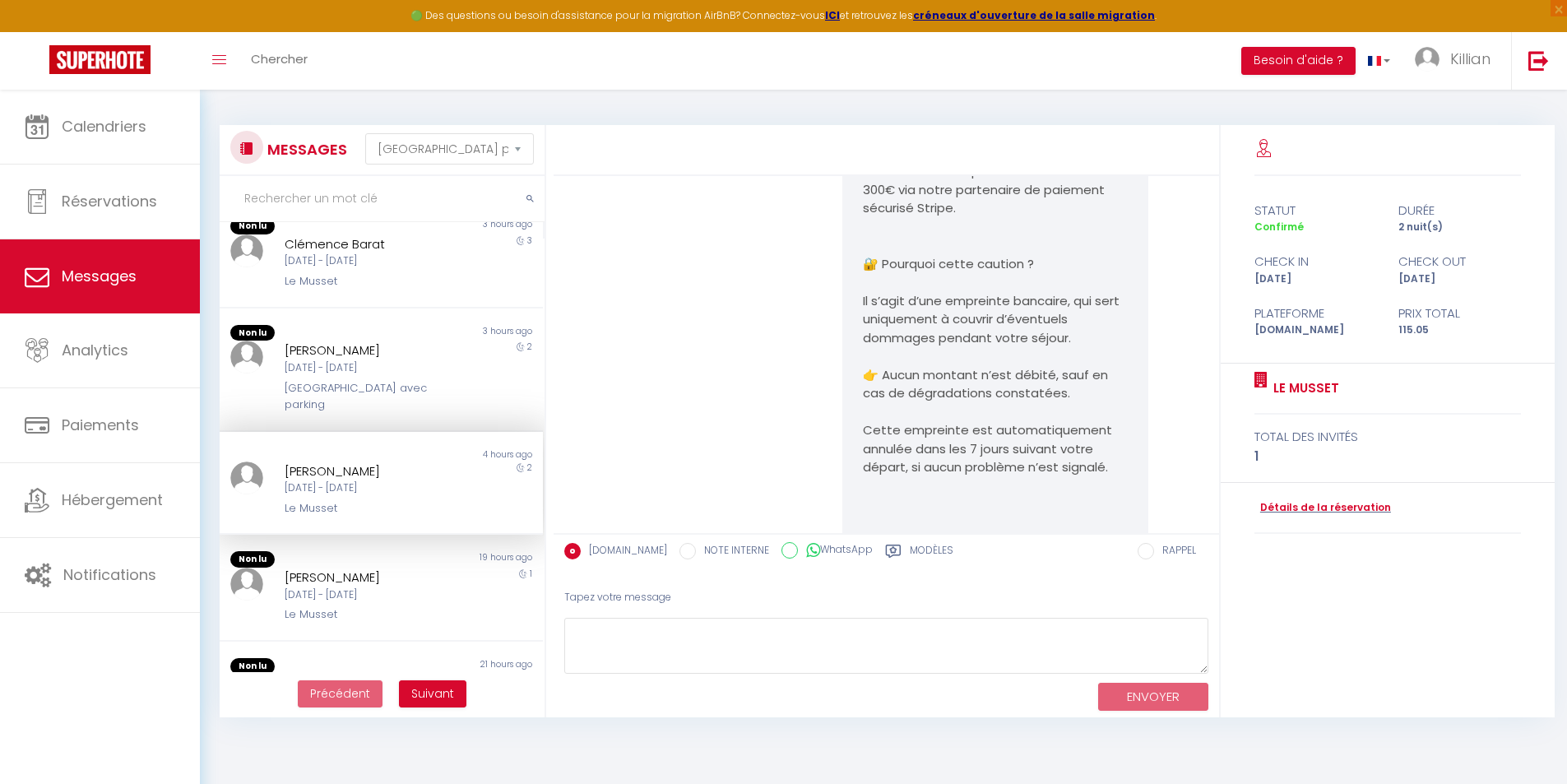
scroll to position [5355, 0]
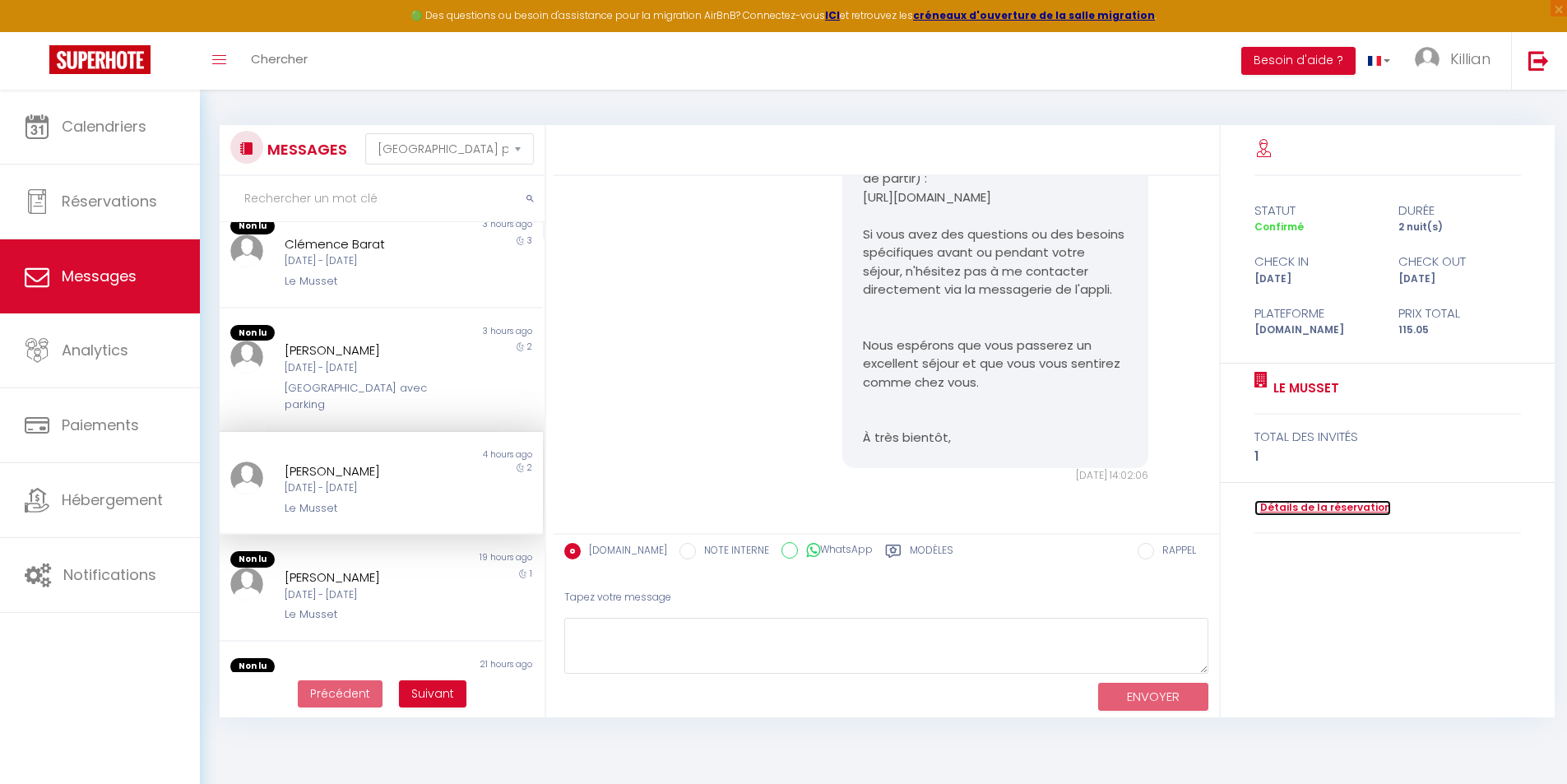
click at [1339, 508] on link "Détails de la réservation" at bounding box center [1323, 508] width 136 height 16
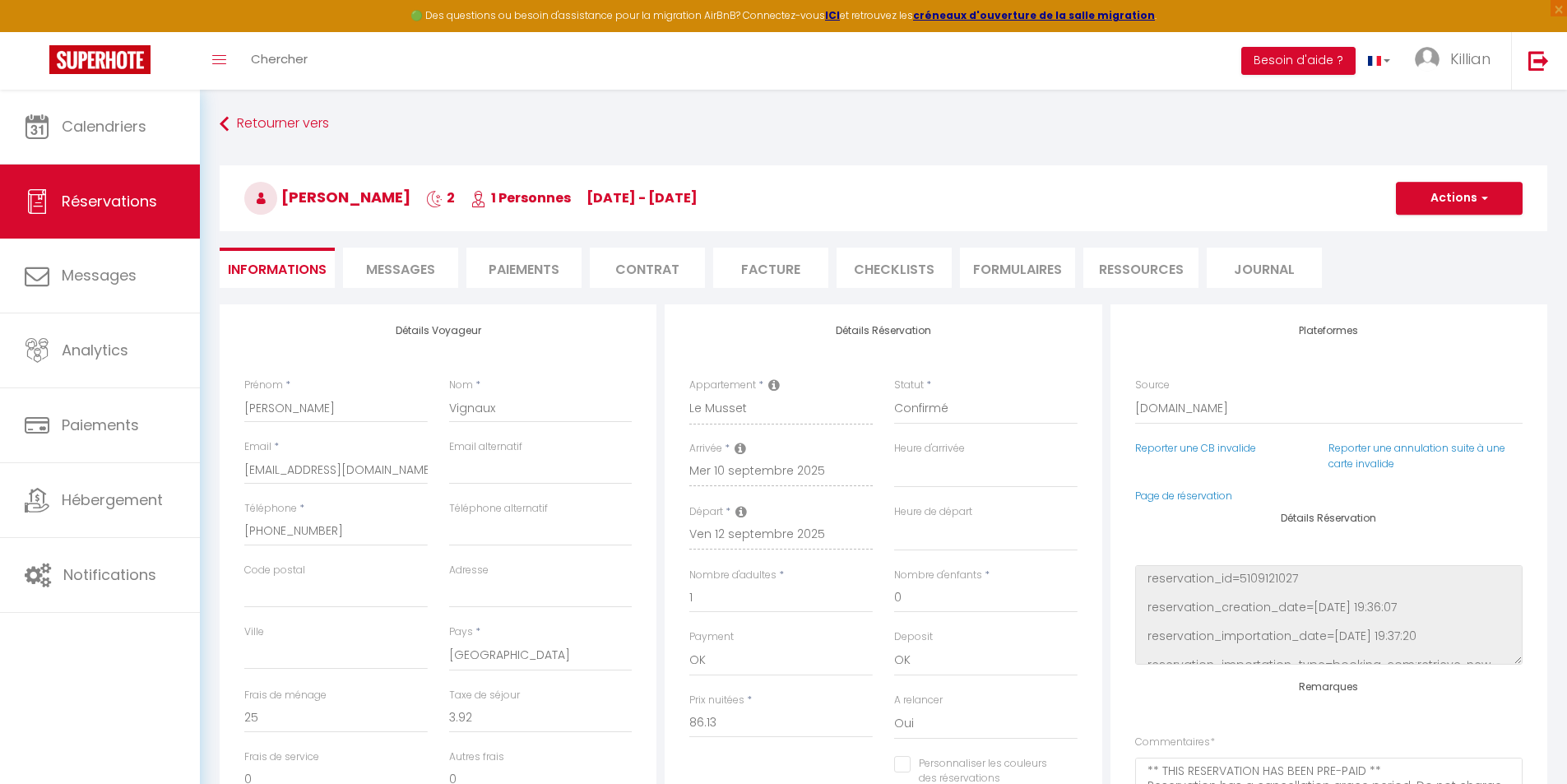
click at [776, 273] on li "Facture" at bounding box center [771, 268] width 115 height 40
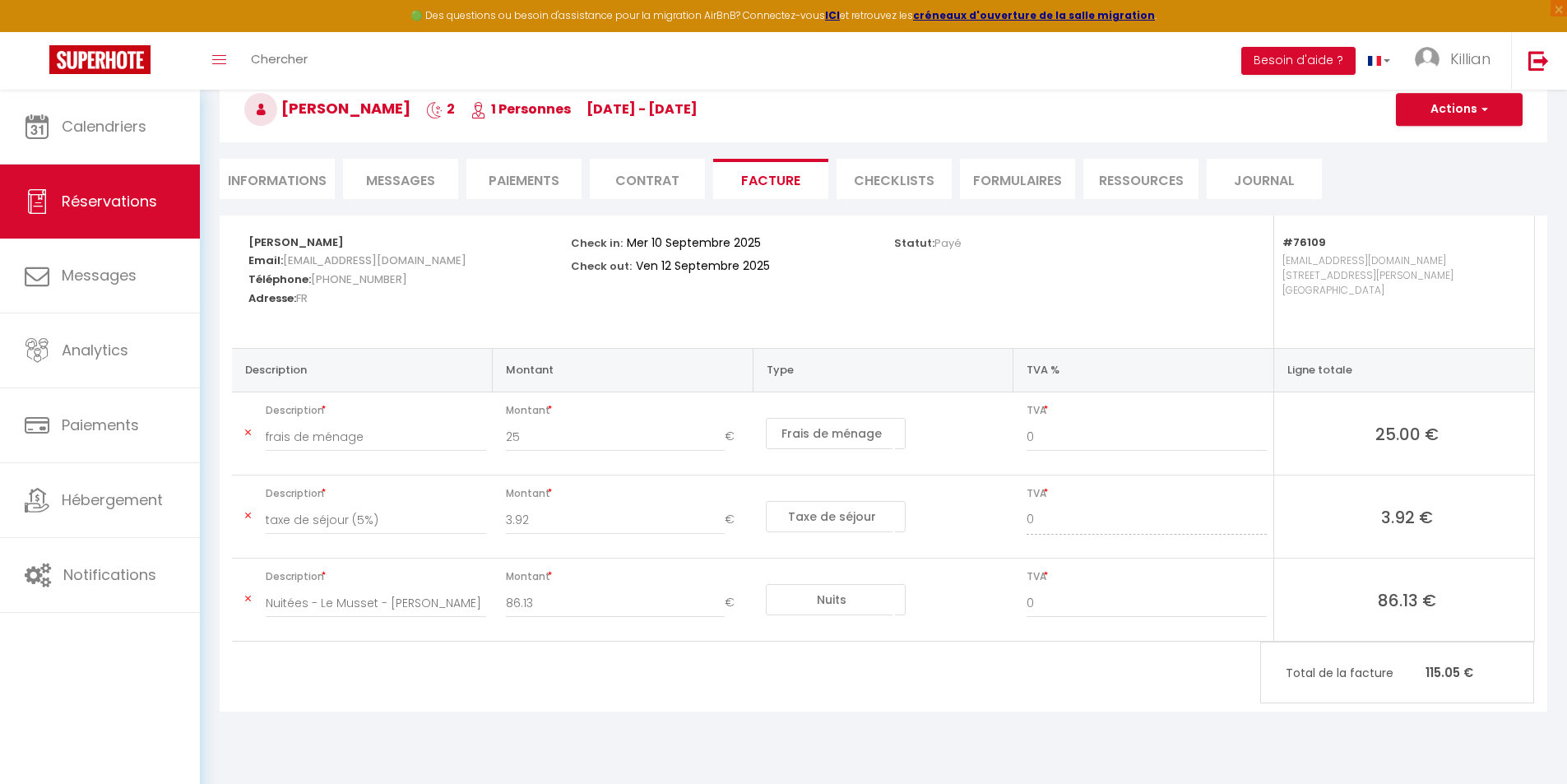
scroll to position [89, 0]
click at [1490, 112] on button "Actions" at bounding box center [1459, 109] width 126 height 33
click at [1457, 166] on link "Aperçu et éditer" at bounding box center [1446, 167] width 138 height 22
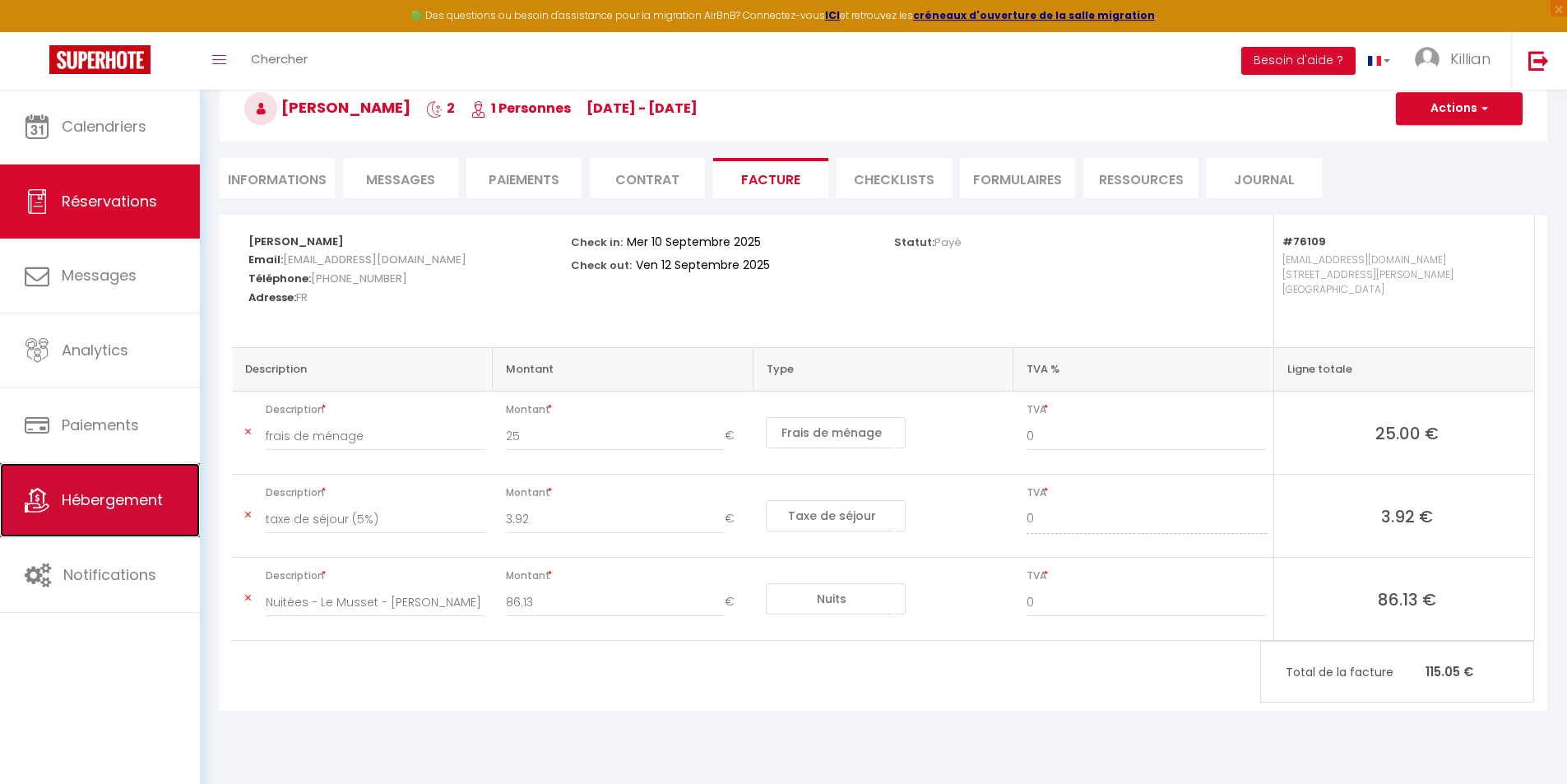
click at [153, 499] on span "Hébergement" at bounding box center [112, 499] width 101 height 21
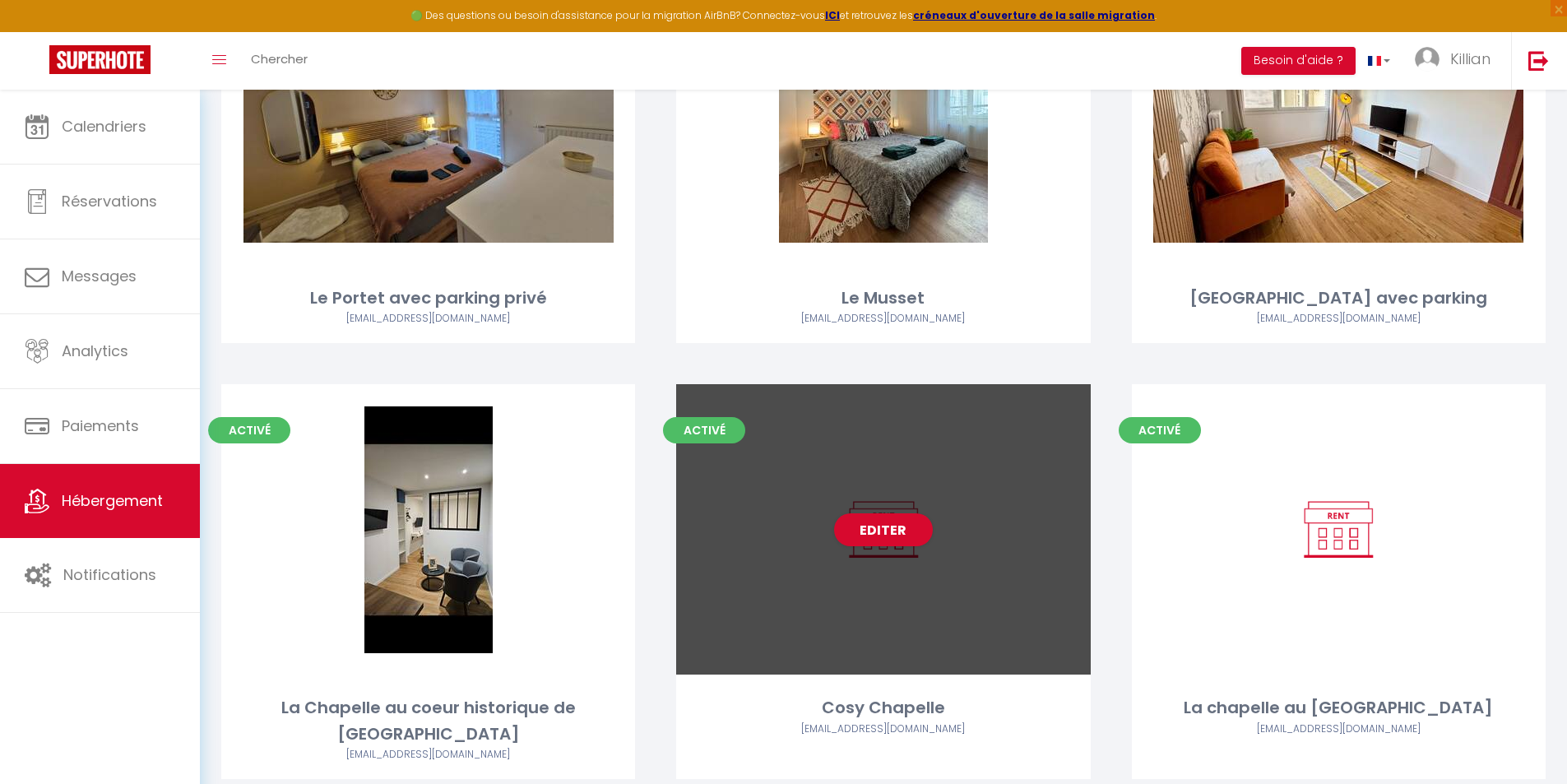
scroll to position [184, 0]
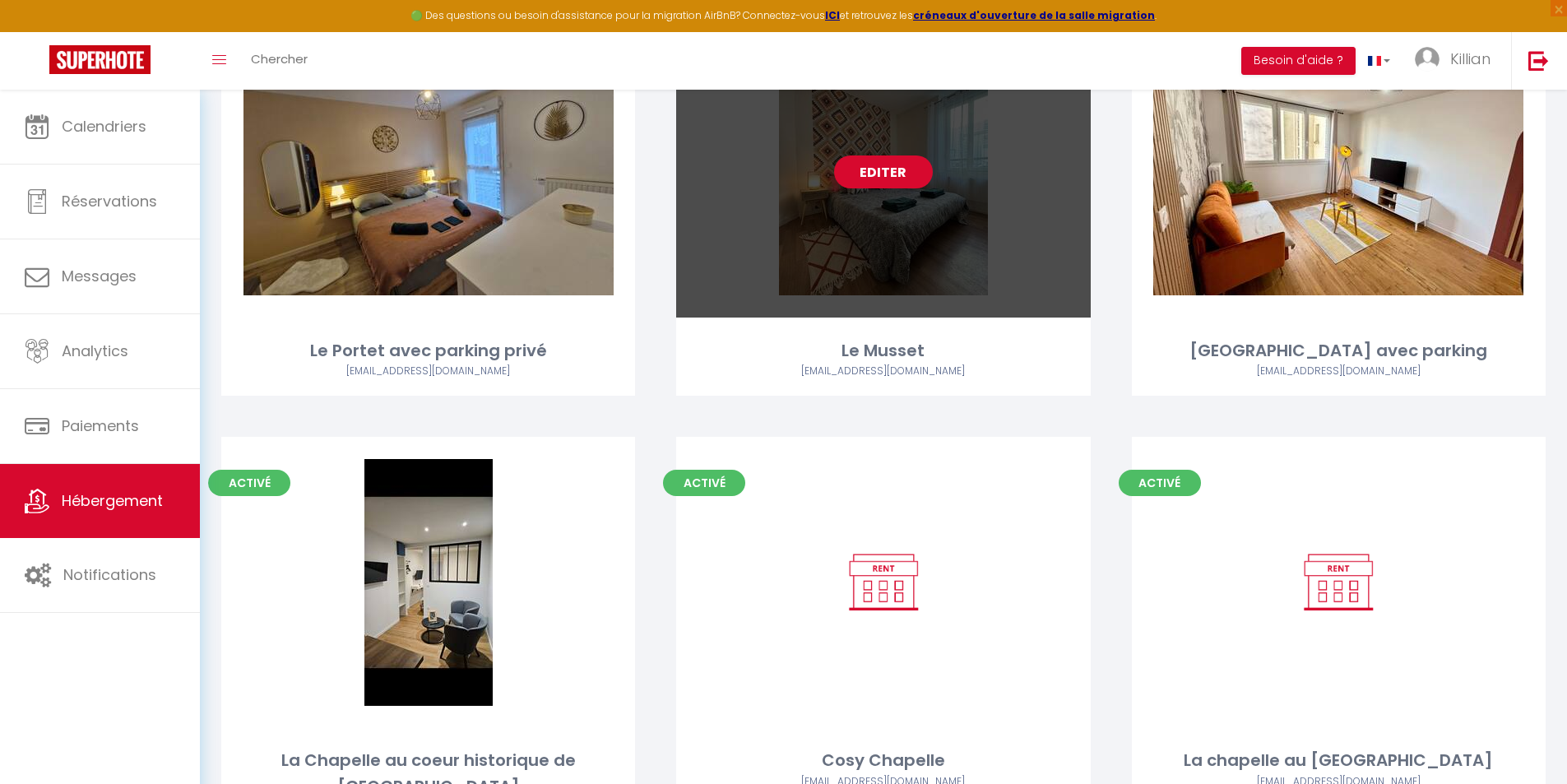
click at [887, 181] on link "Editer" at bounding box center [884, 172] width 99 height 33
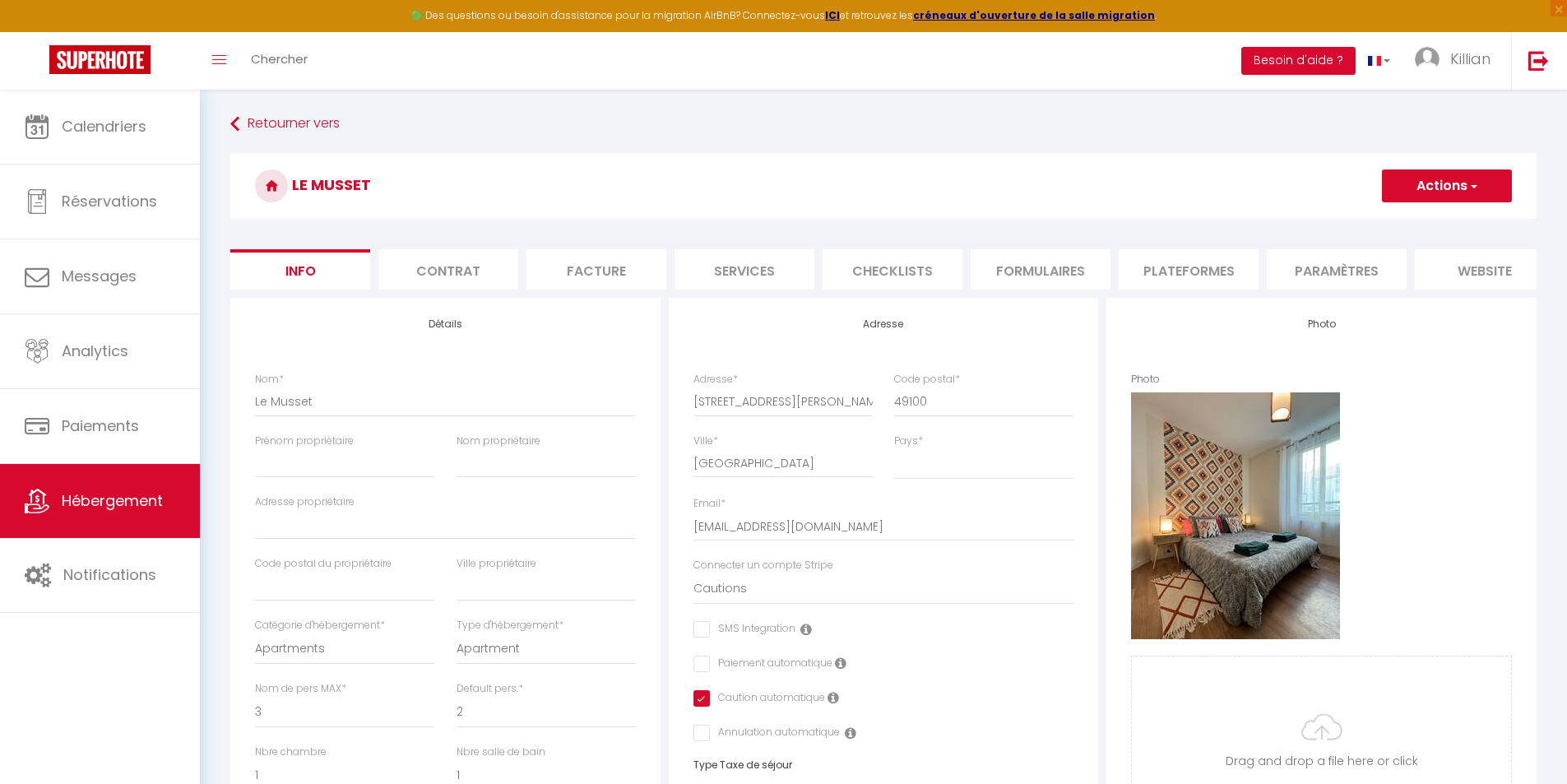
click at [613, 258] on li "Facture" at bounding box center [596, 269] width 140 height 40
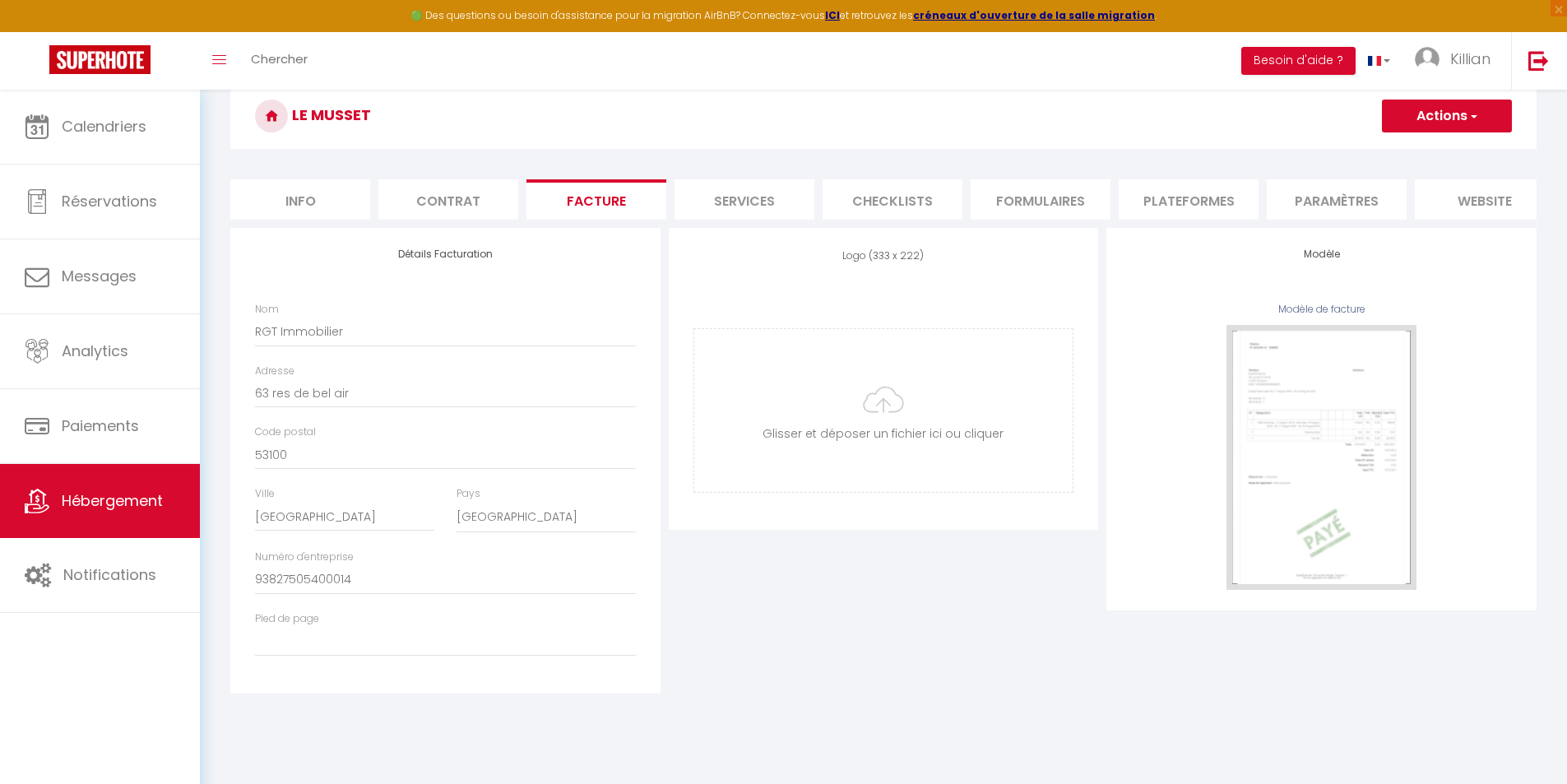
scroll to position [82, 0]
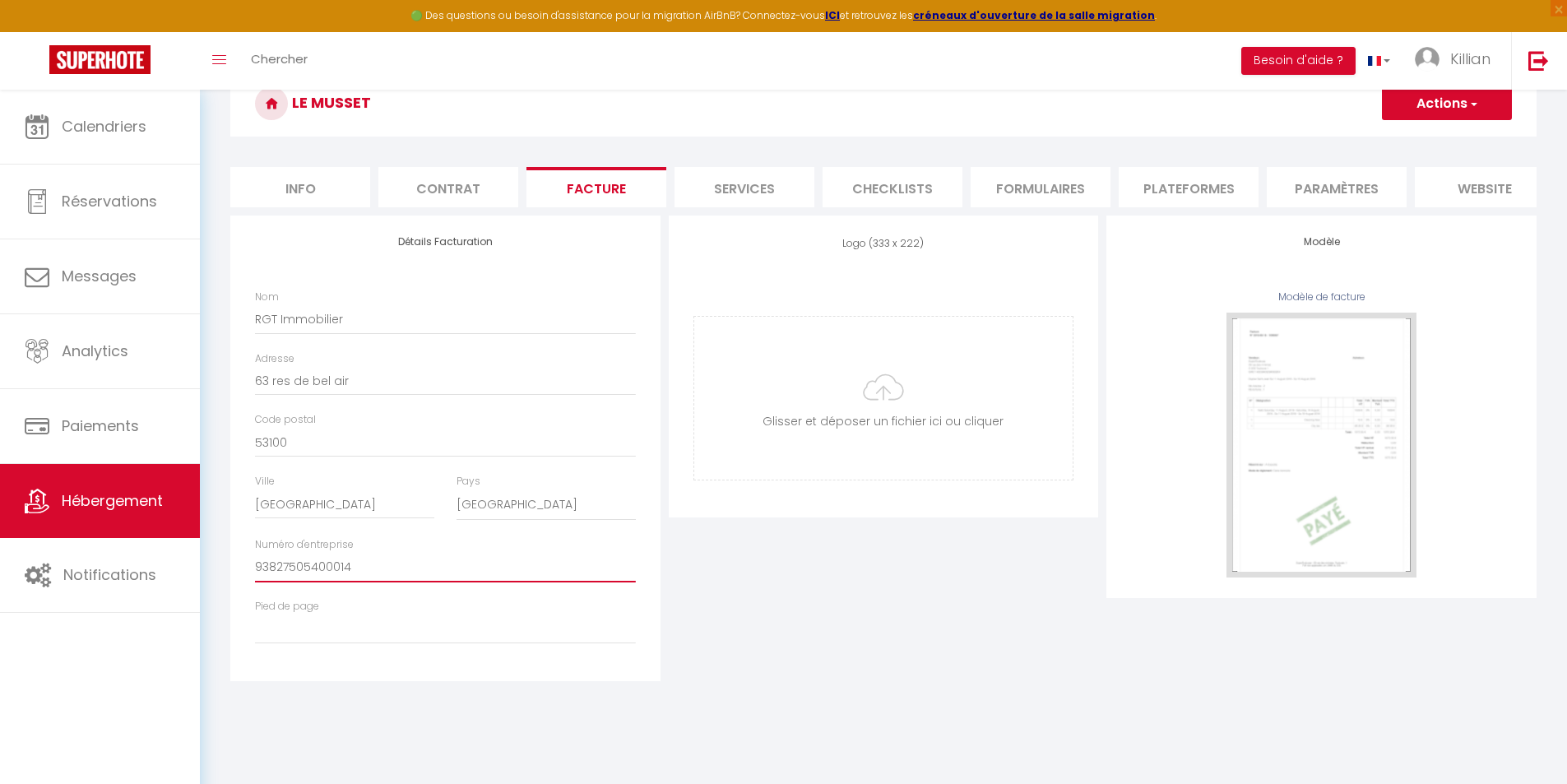
drag, startPoint x: 258, startPoint y: 575, endPoint x: 273, endPoint y: 581, distance: 16.2
click at [259, 575] on input "93827505400014" at bounding box center [445, 567] width 381 height 29
click at [258, 572] on input "93827505400014" at bounding box center [445, 567] width 381 height 29
click at [1437, 107] on button "Actions" at bounding box center [1447, 104] width 130 height 33
click at [1424, 135] on link "Enregistrer" at bounding box center [1446, 140] width 130 height 22
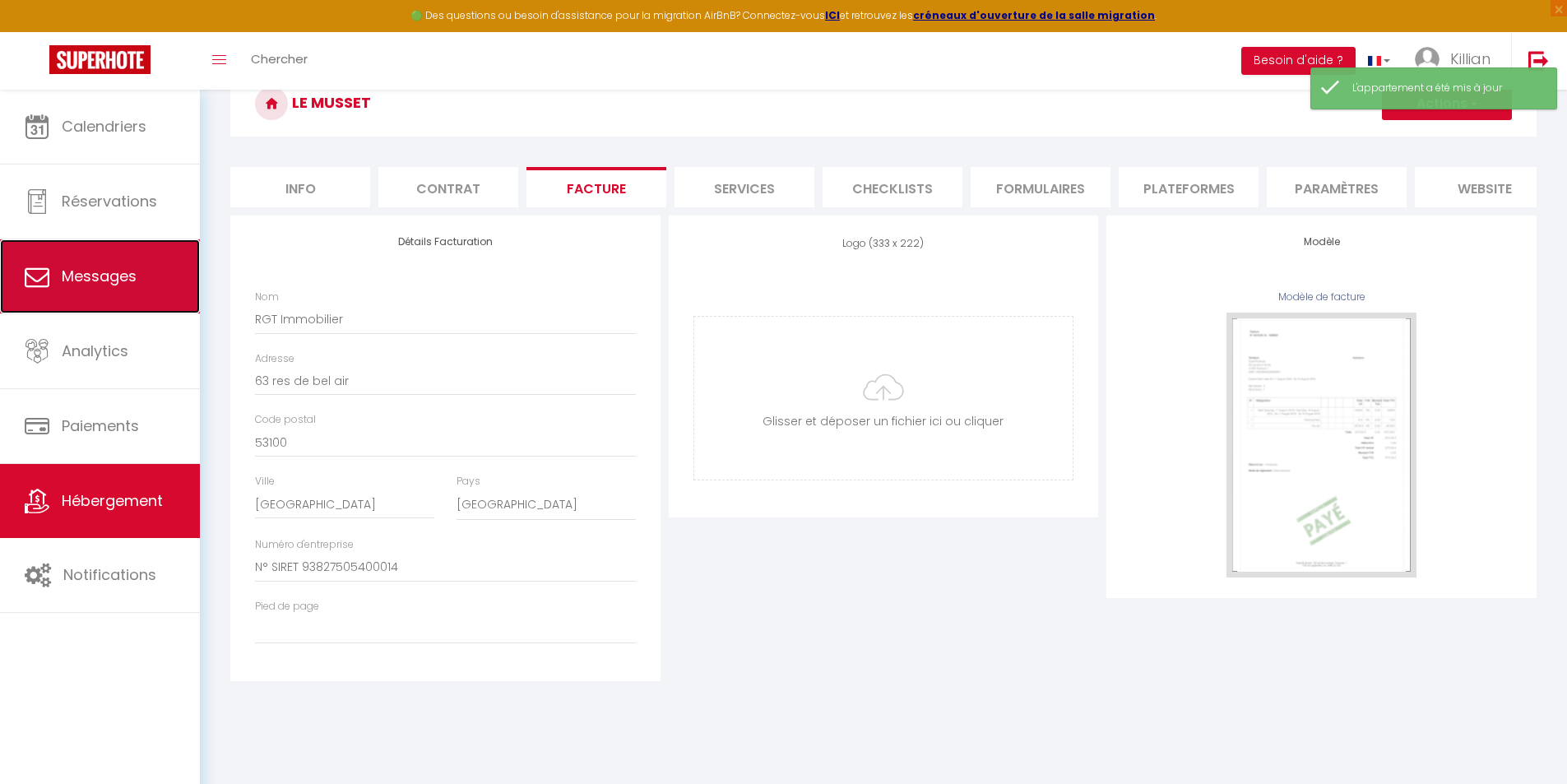
click at [134, 291] on link "Messages" at bounding box center [100, 276] width 200 height 74
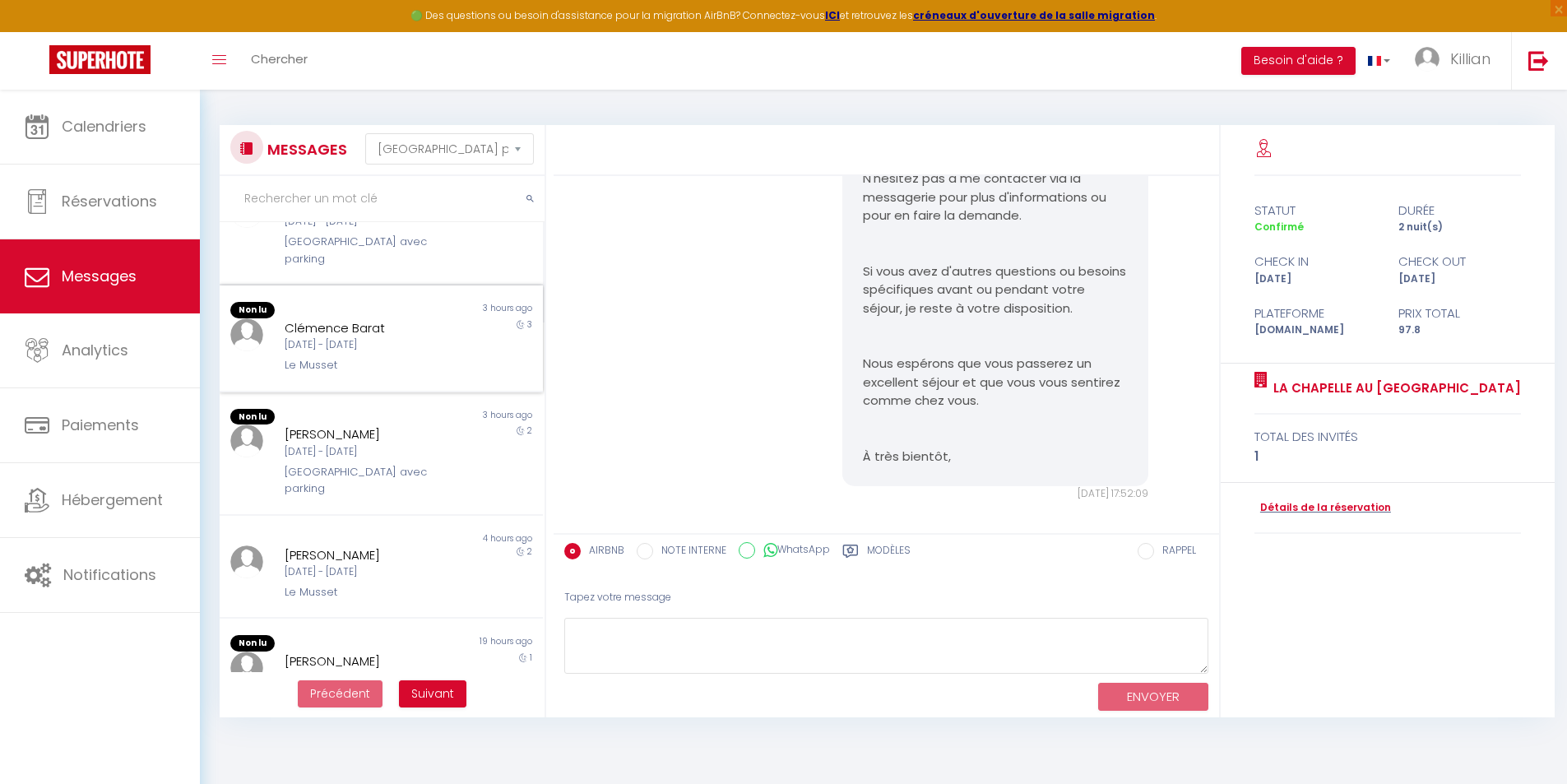
scroll to position [412, 0]
click at [361, 544] on div "Christophe Vignaux" at bounding box center [368, 554] width 167 height 20
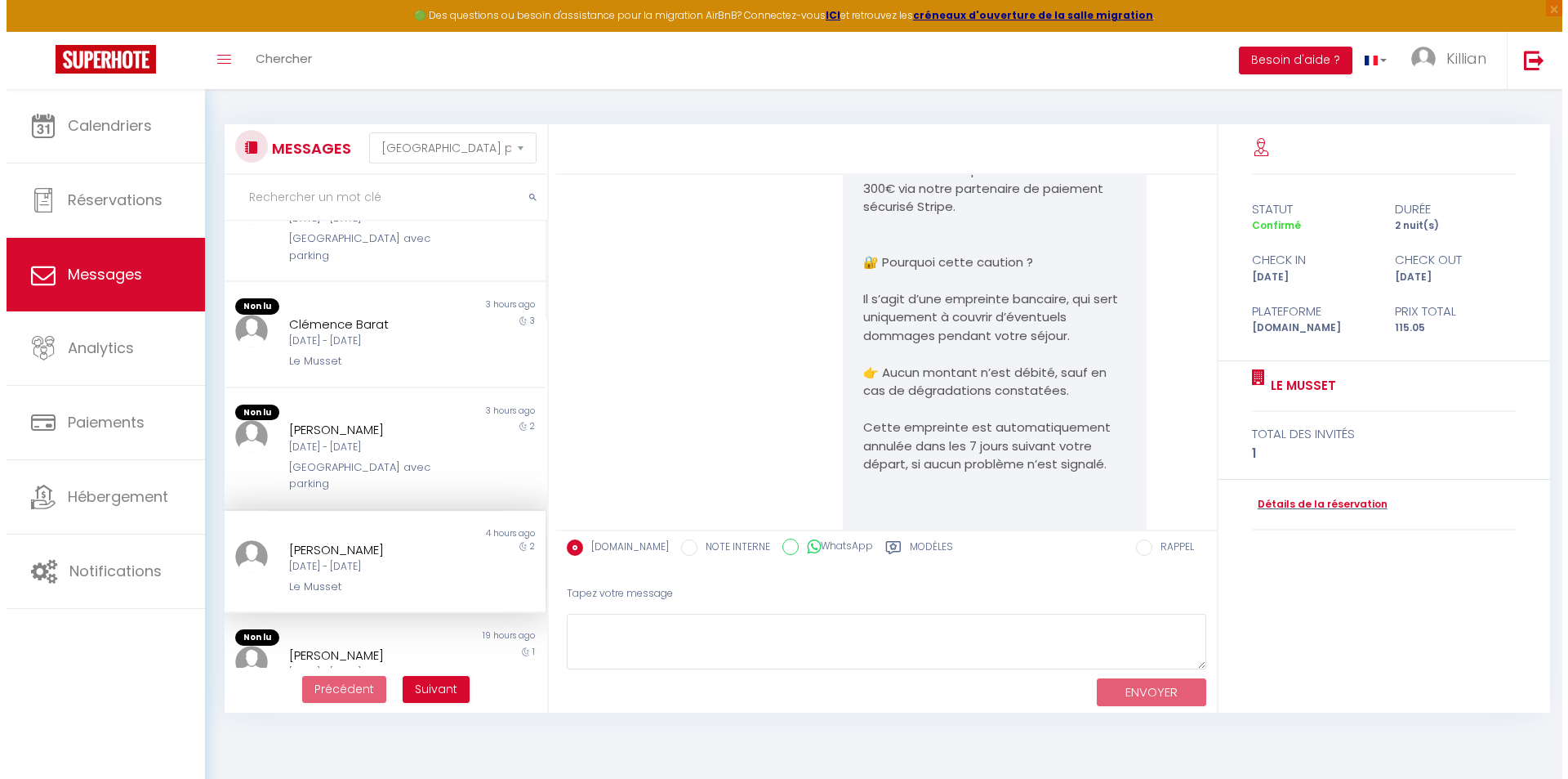
scroll to position [5321, 0]
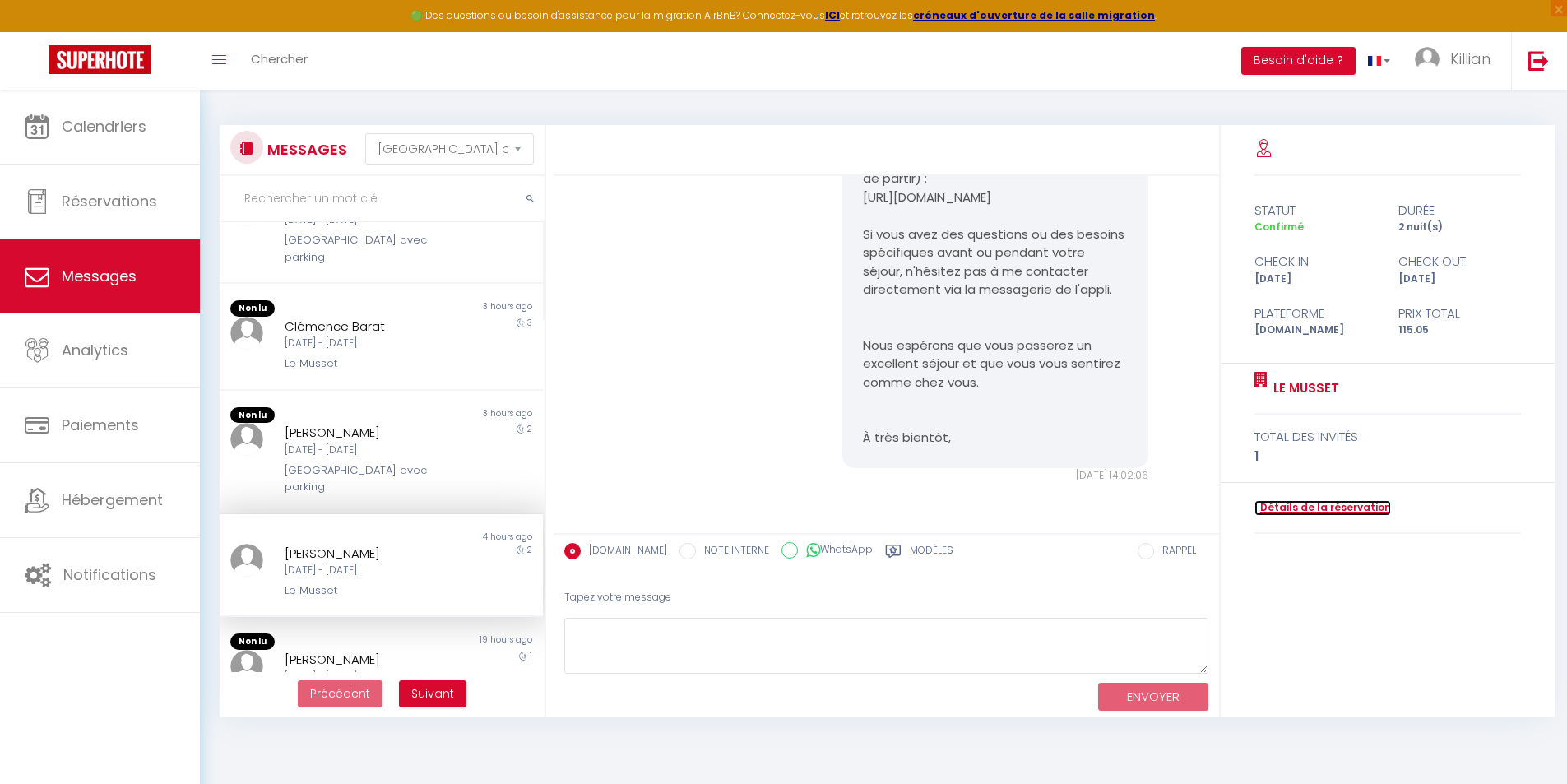
click at [1364, 510] on link "Détails de la réservation" at bounding box center [1323, 508] width 136 height 16
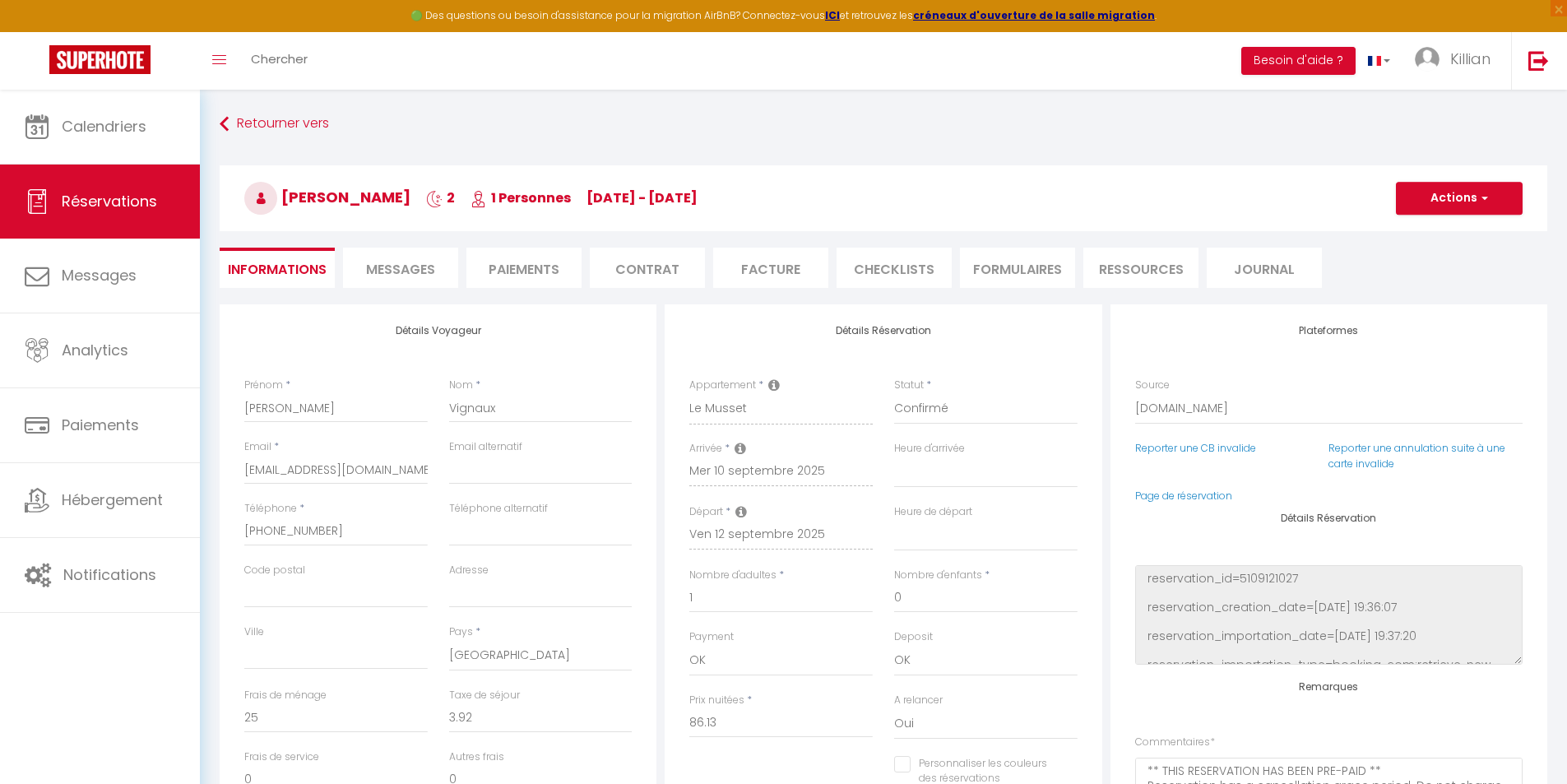
drag, startPoint x: 800, startPoint y: 271, endPoint x: 806, endPoint y: 277, distance: 8.5
click at [800, 273] on li "Facture" at bounding box center [771, 268] width 115 height 40
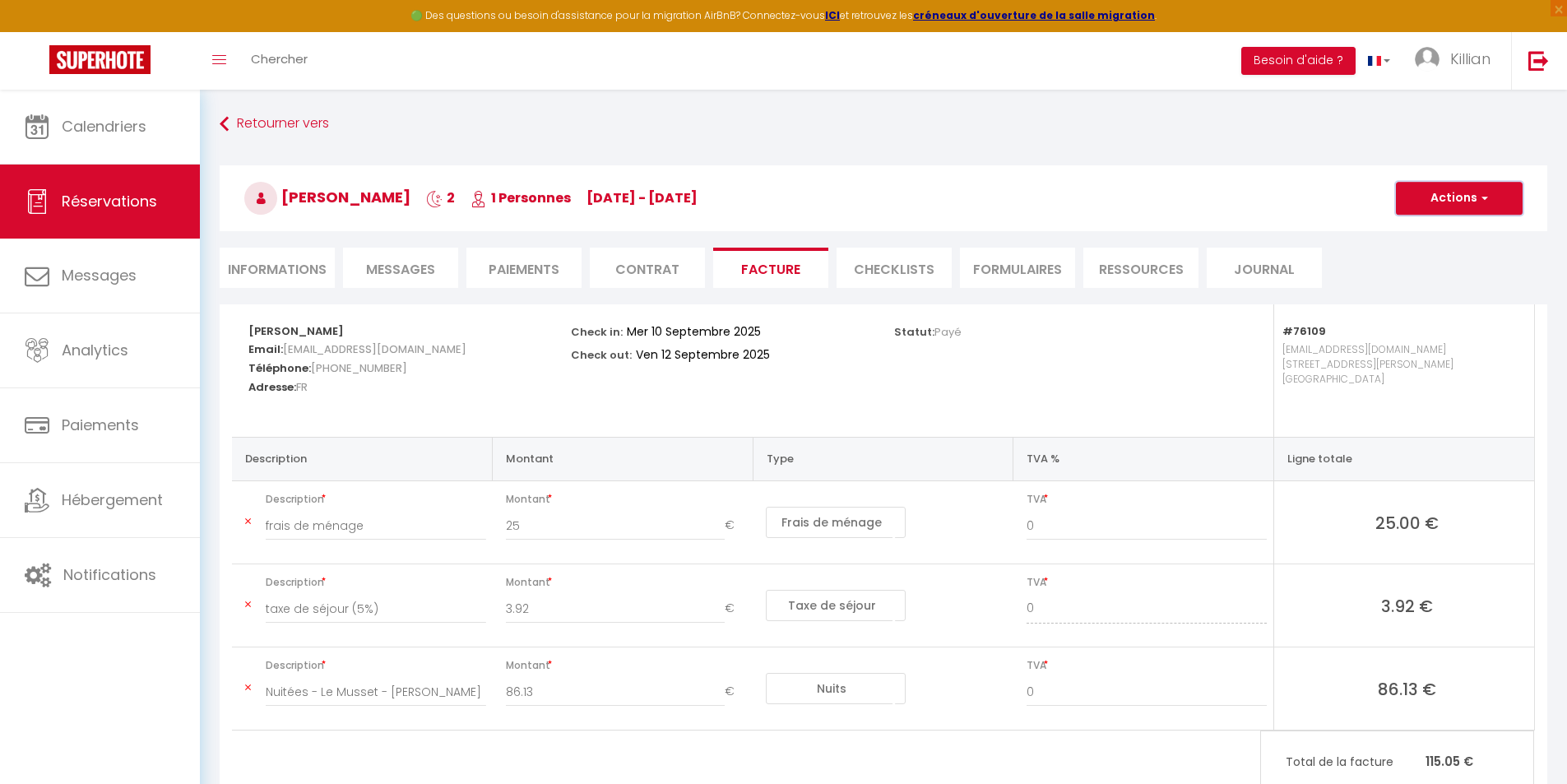
click at [1487, 204] on span "button" at bounding box center [1483, 198] width 10 height 15
click at [1446, 255] on link "Aperçu et éditer" at bounding box center [1446, 256] width 138 height 22
click at [1478, 192] on span "button" at bounding box center [1483, 198] width 10 height 15
click at [1424, 274] on link "Envoyer la facture" at bounding box center [1446, 277] width 138 height 22
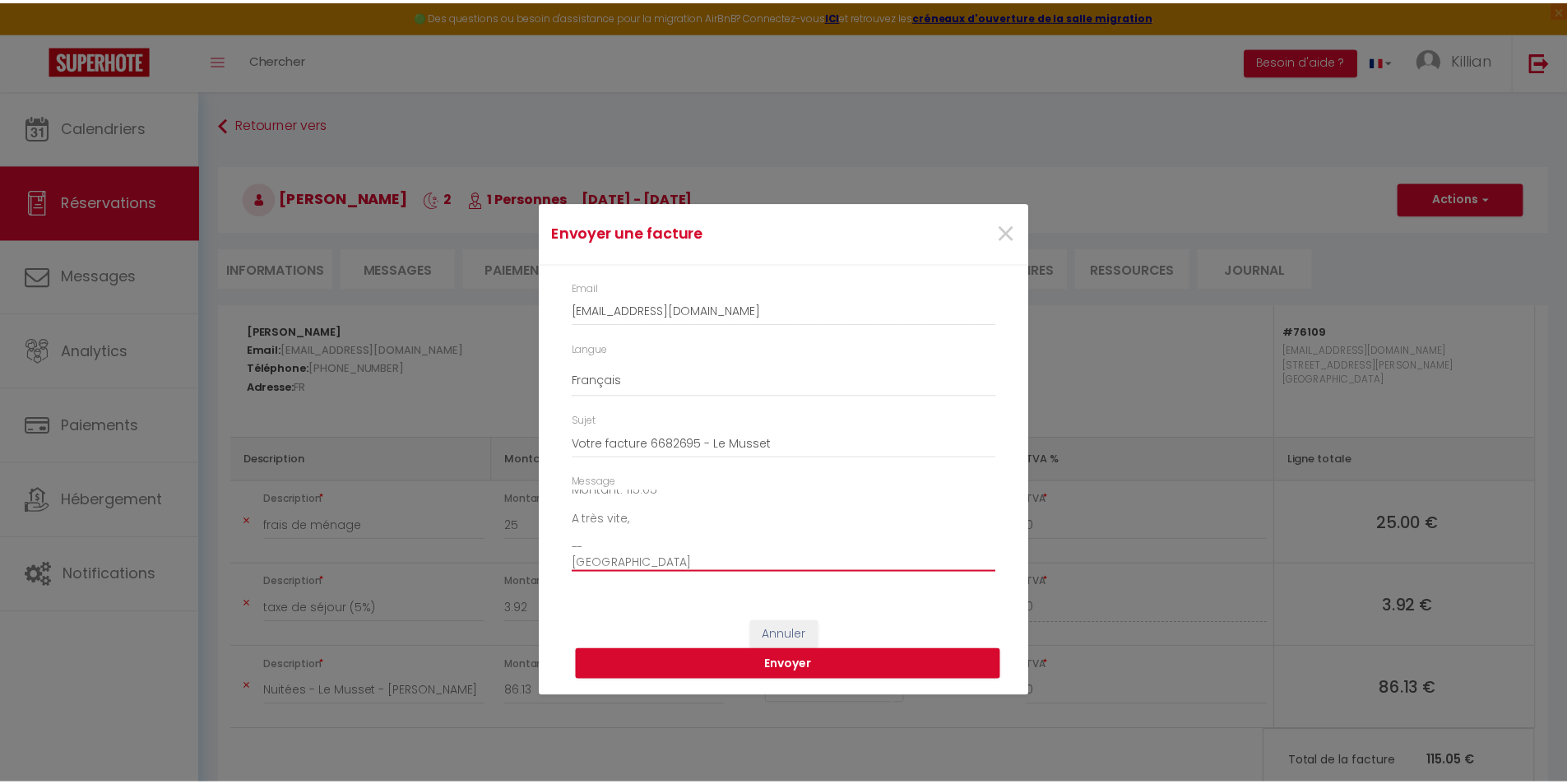
scroll to position [186, 0]
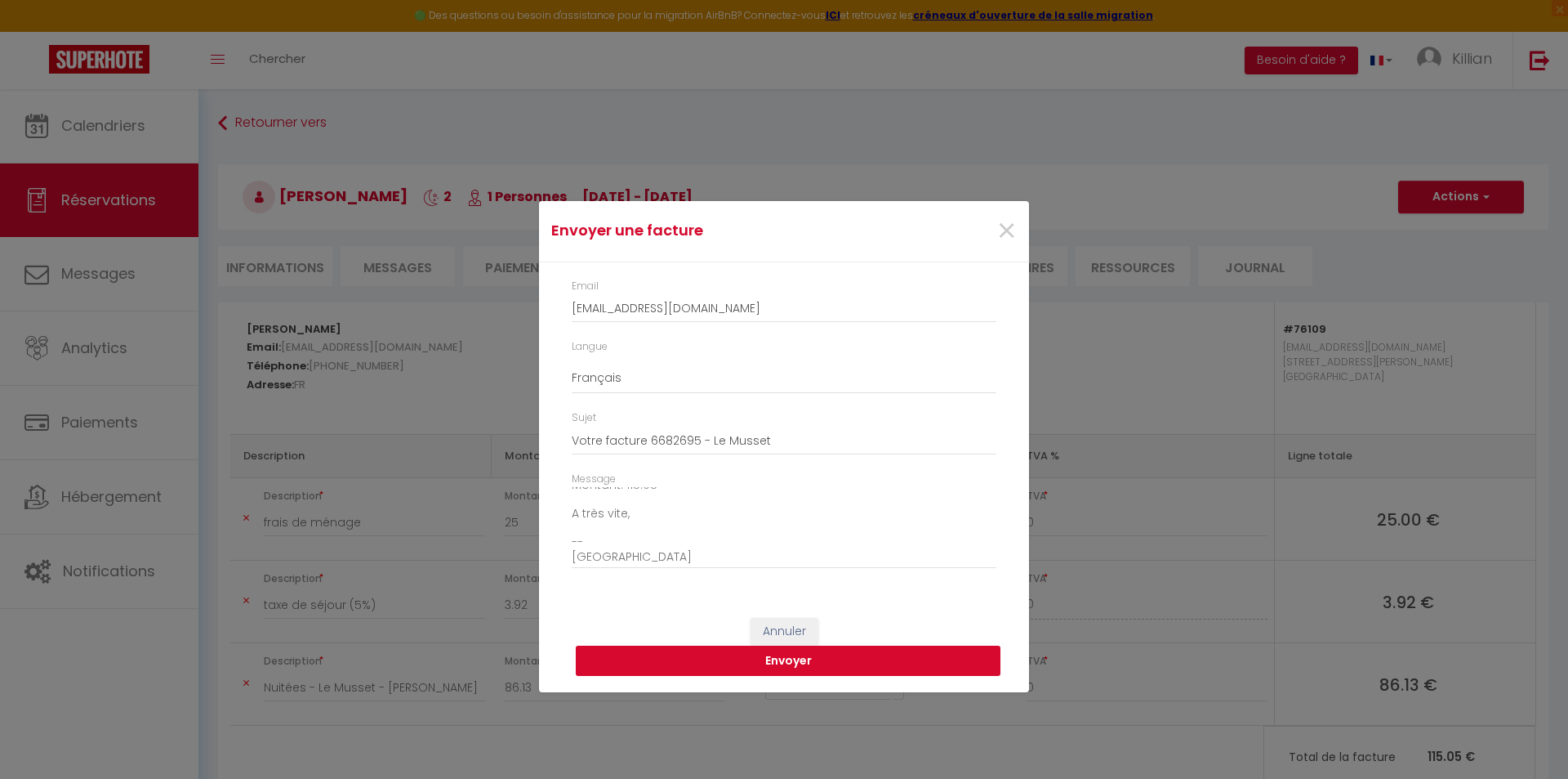
click at [892, 663] on button "Envoyer" at bounding box center [788, 661] width 424 height 31
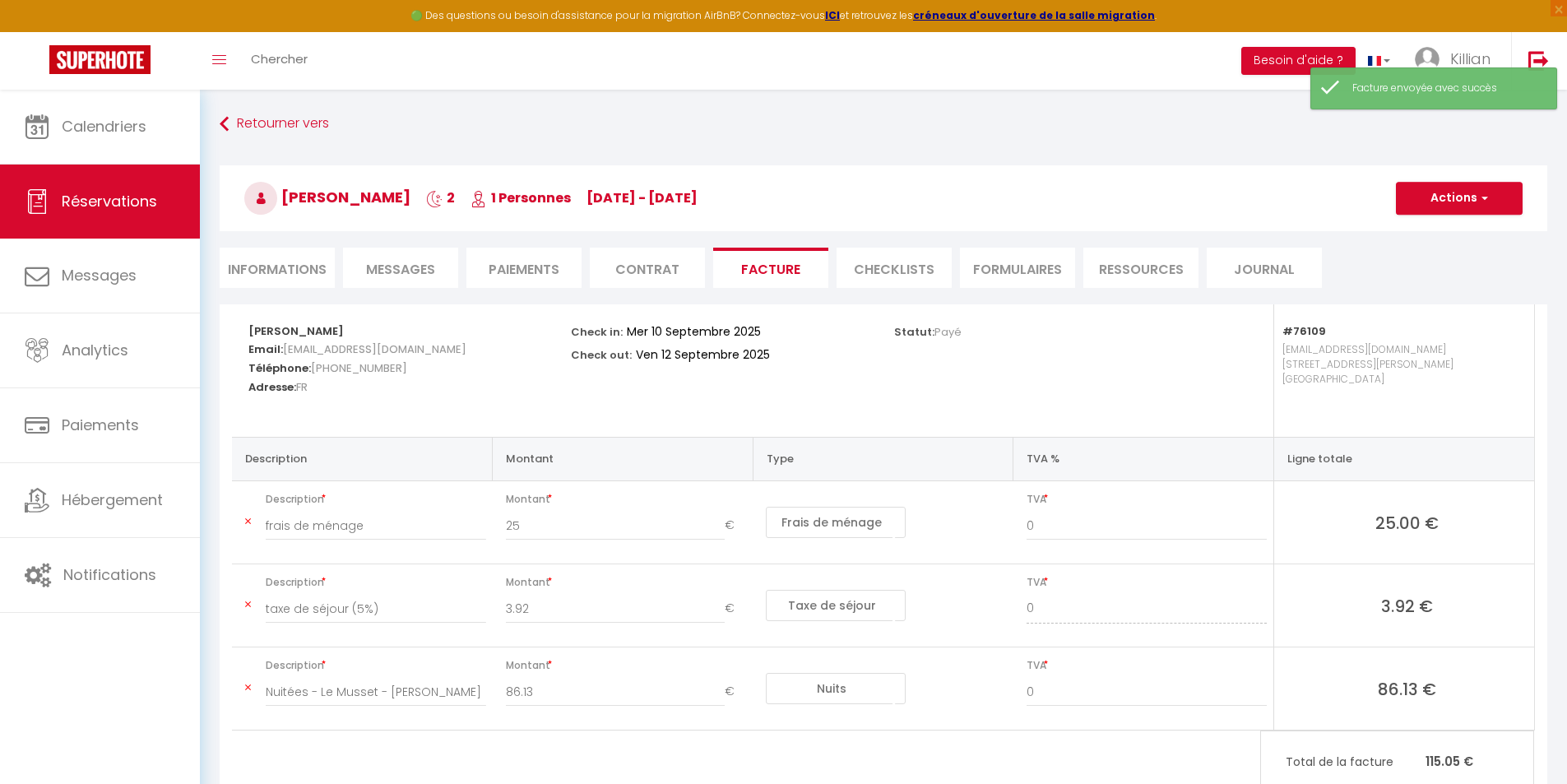
click at [906, 280] on li "CHECKLISTS" at bounding box center [893, 268] width 115 height 40
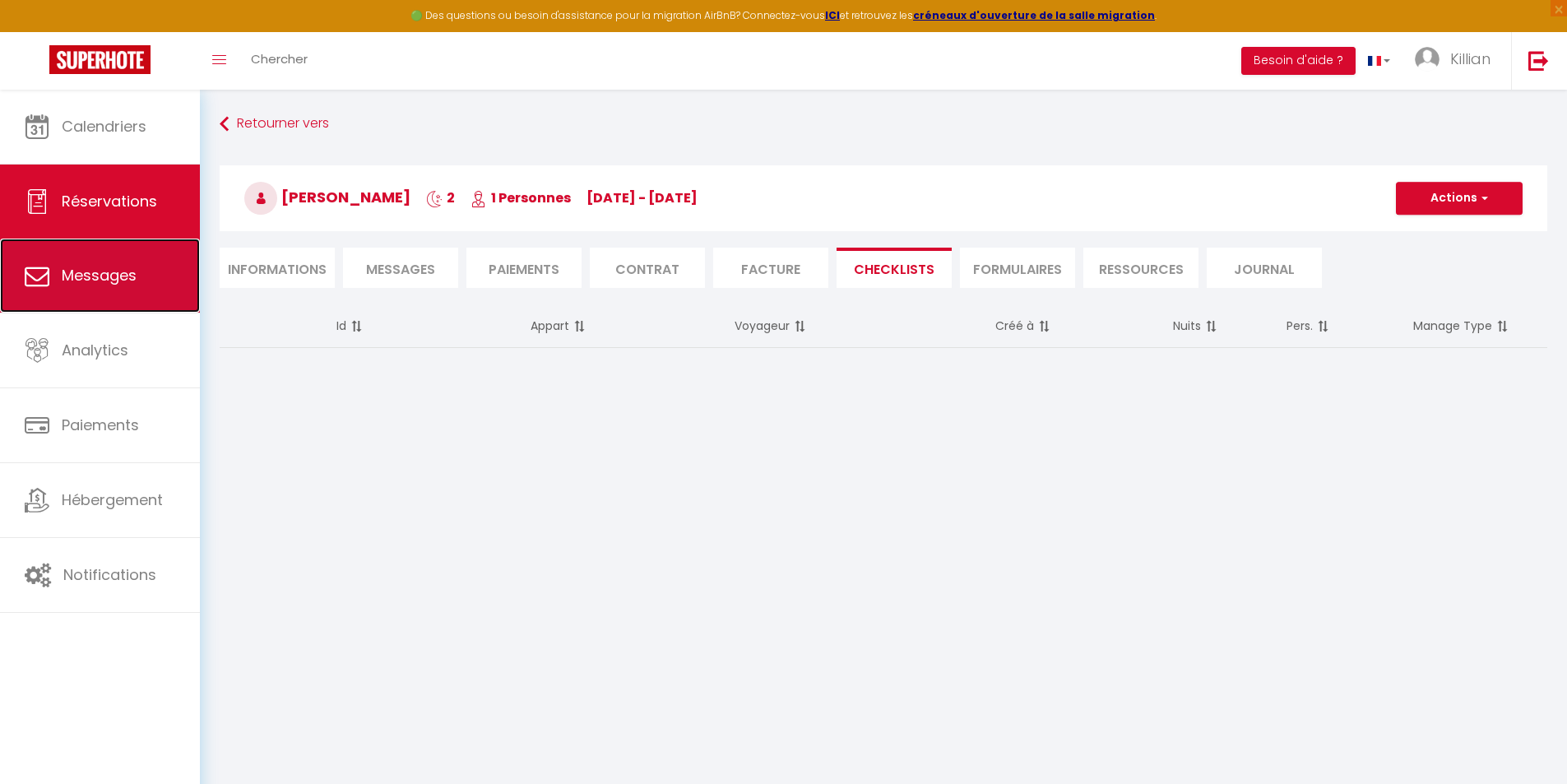
click at [128, 270] on span "Messages" at bounding box center [99, 274] width 75 height 21
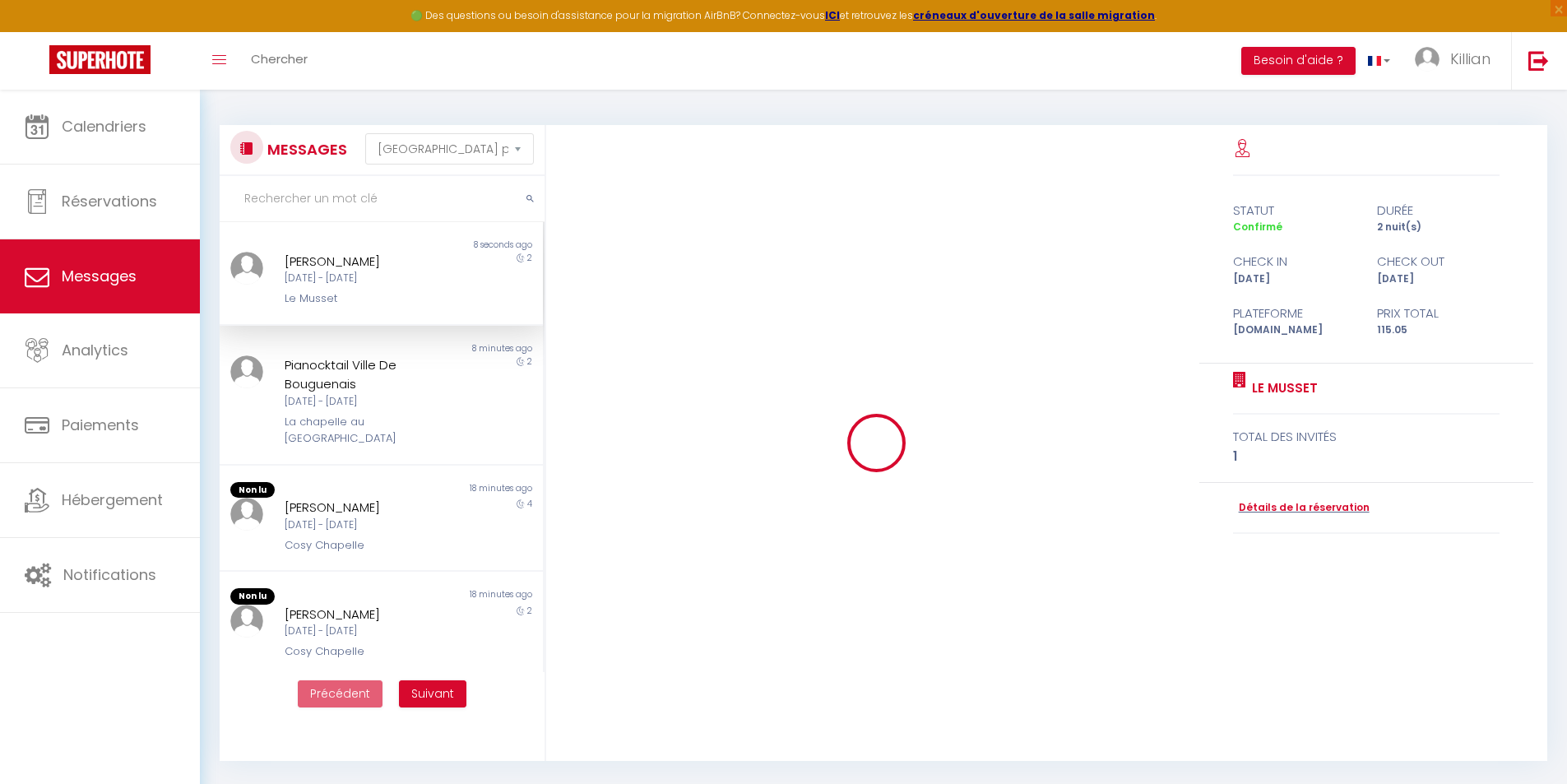
scroll to position [5848, 0]
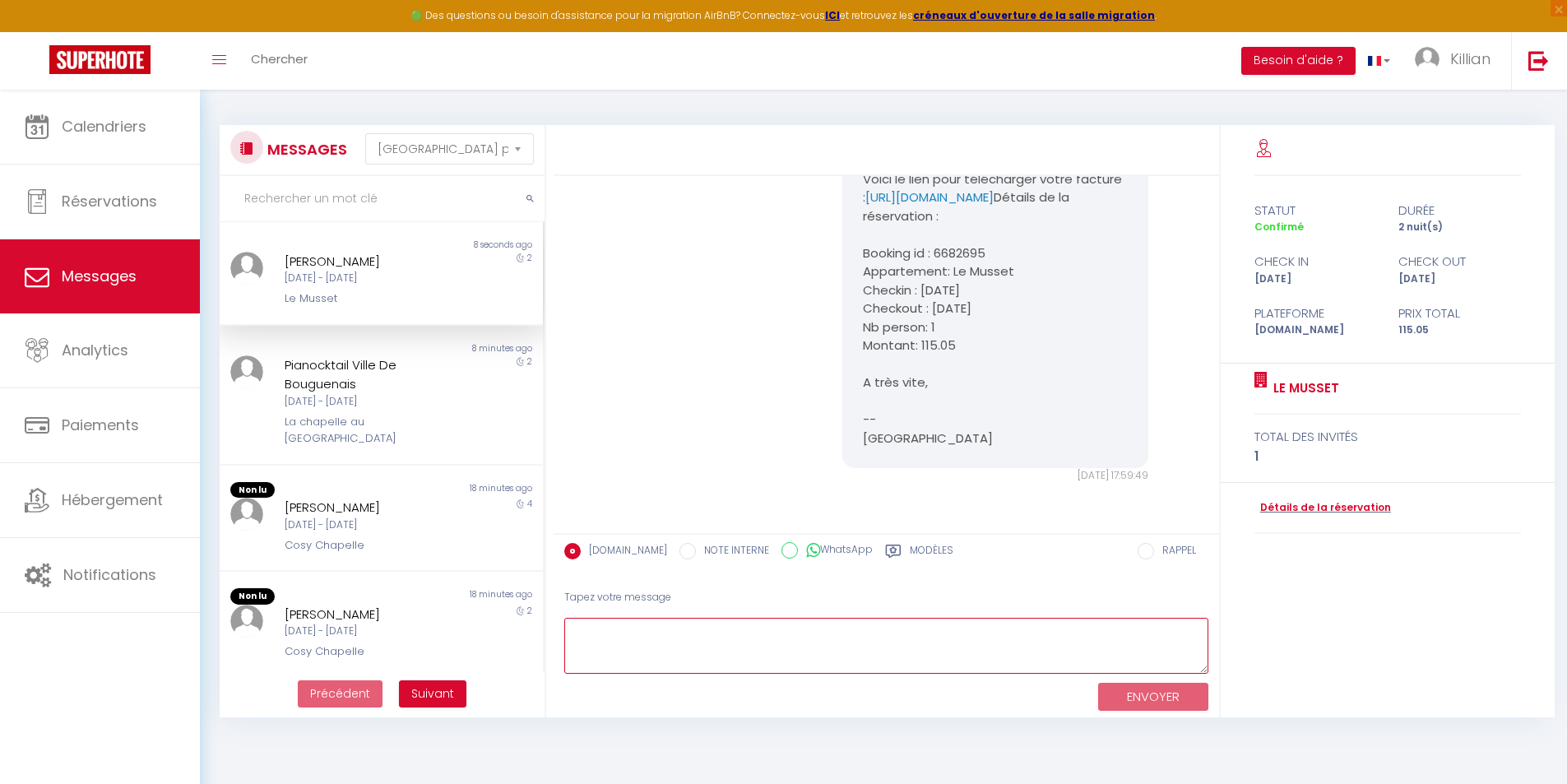
click at [647, 633] on textarea at bounding box center [886, 646] width 644 height 57
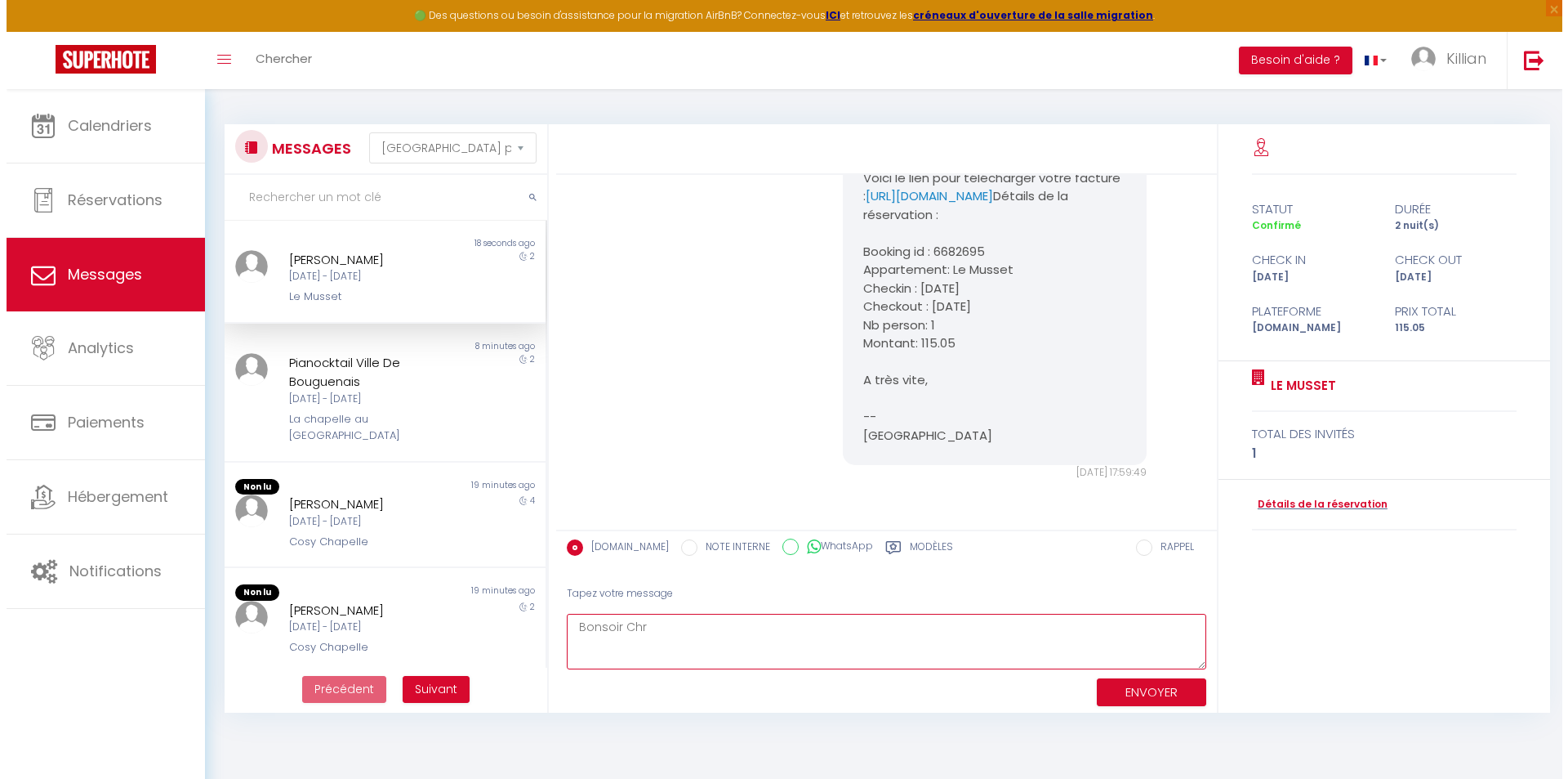
scroll to position [5647, 0]
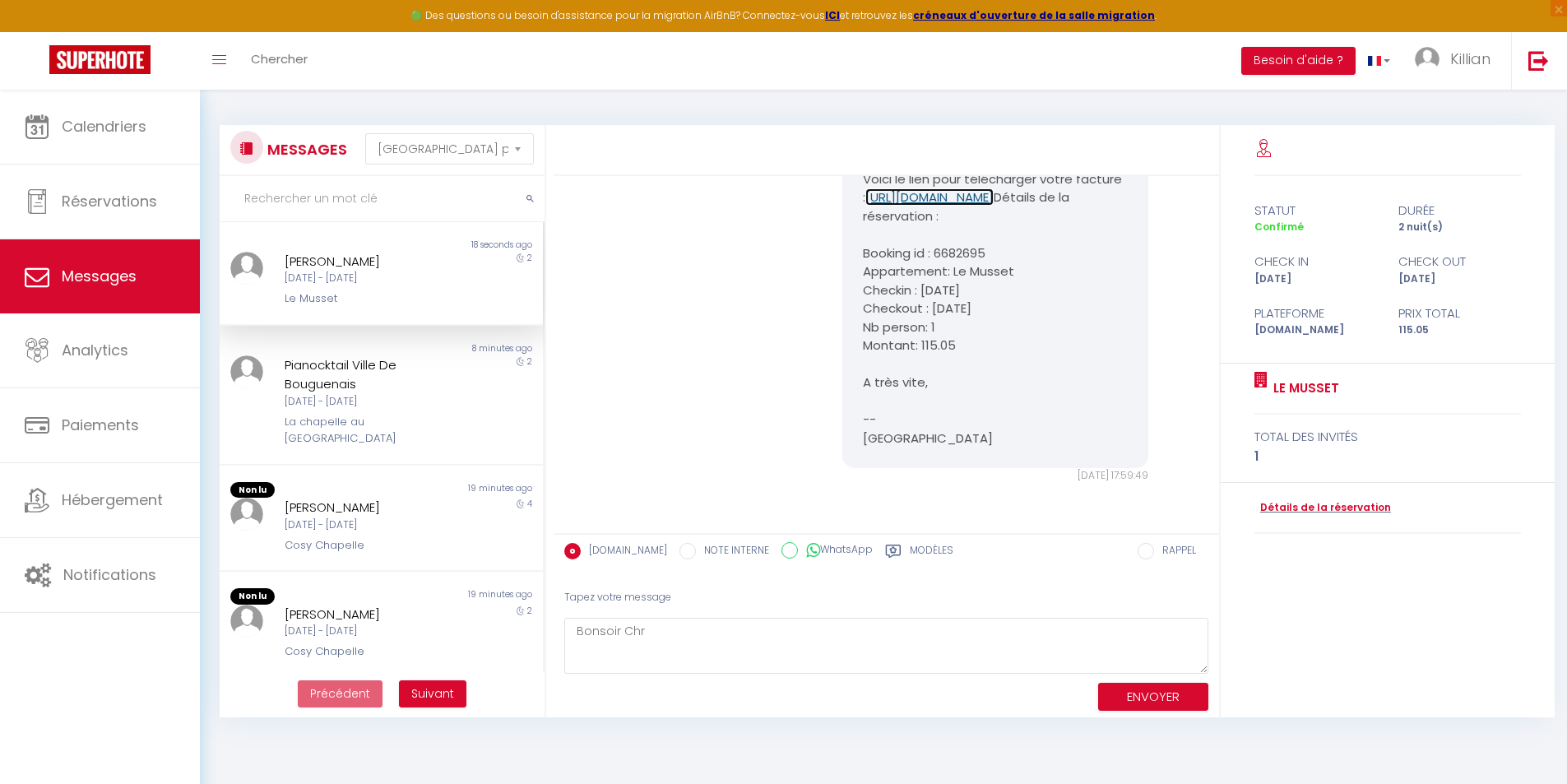
click at [944, 206] on link "https://superhote.com/applink/invoice/MW8ectcvH8" at bounding box center [930, 197] width 128 height 18
click at [1036, 143] on div at bounding box center [886, 151] width 666 height 51
click at [132, 278] on span "Messages" at bounding box center [99, 275] width 75 height 21
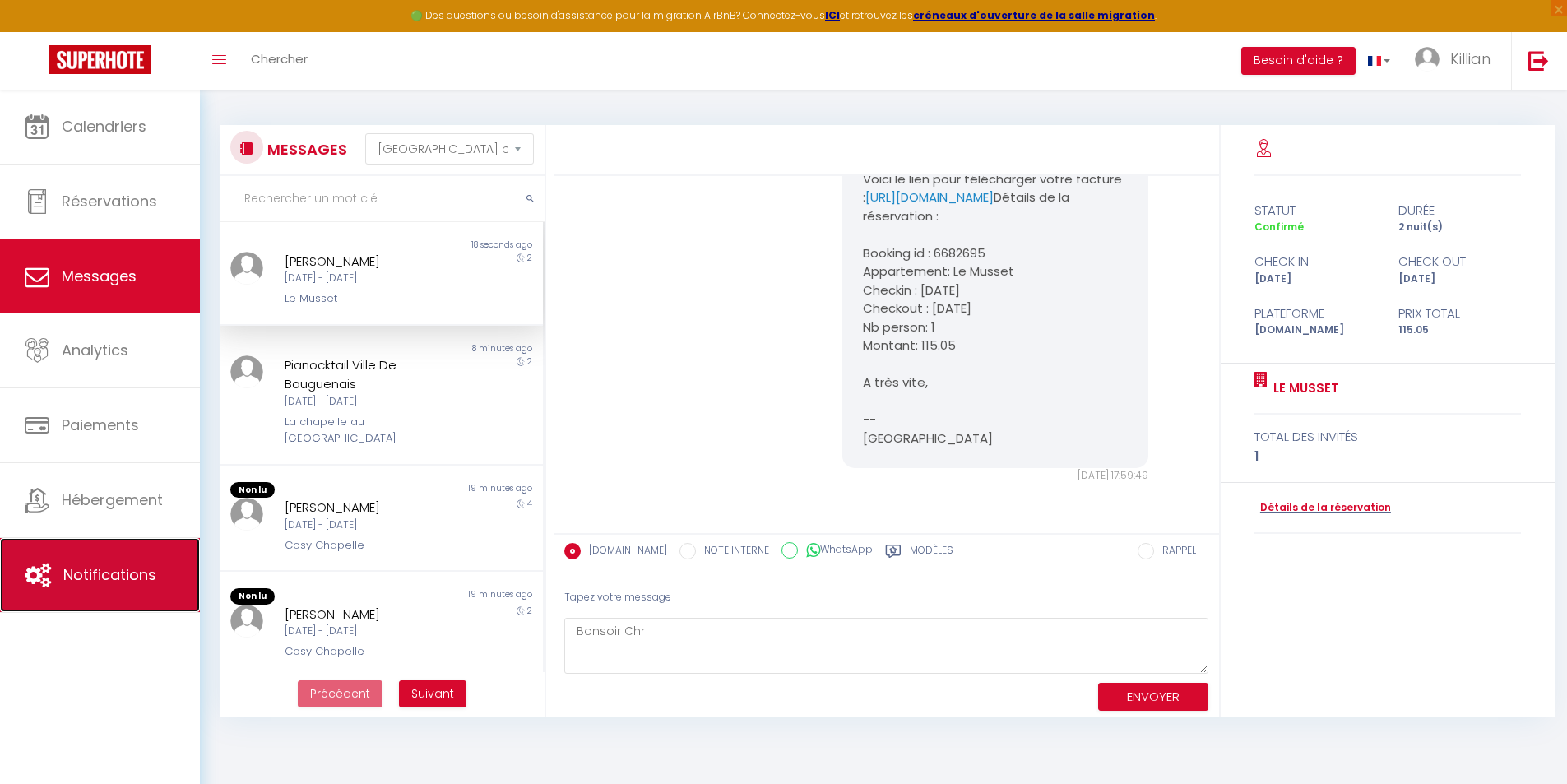
click at [110, 583] on span "Notifications" at bounding box center [110, 574] width 93 height 21
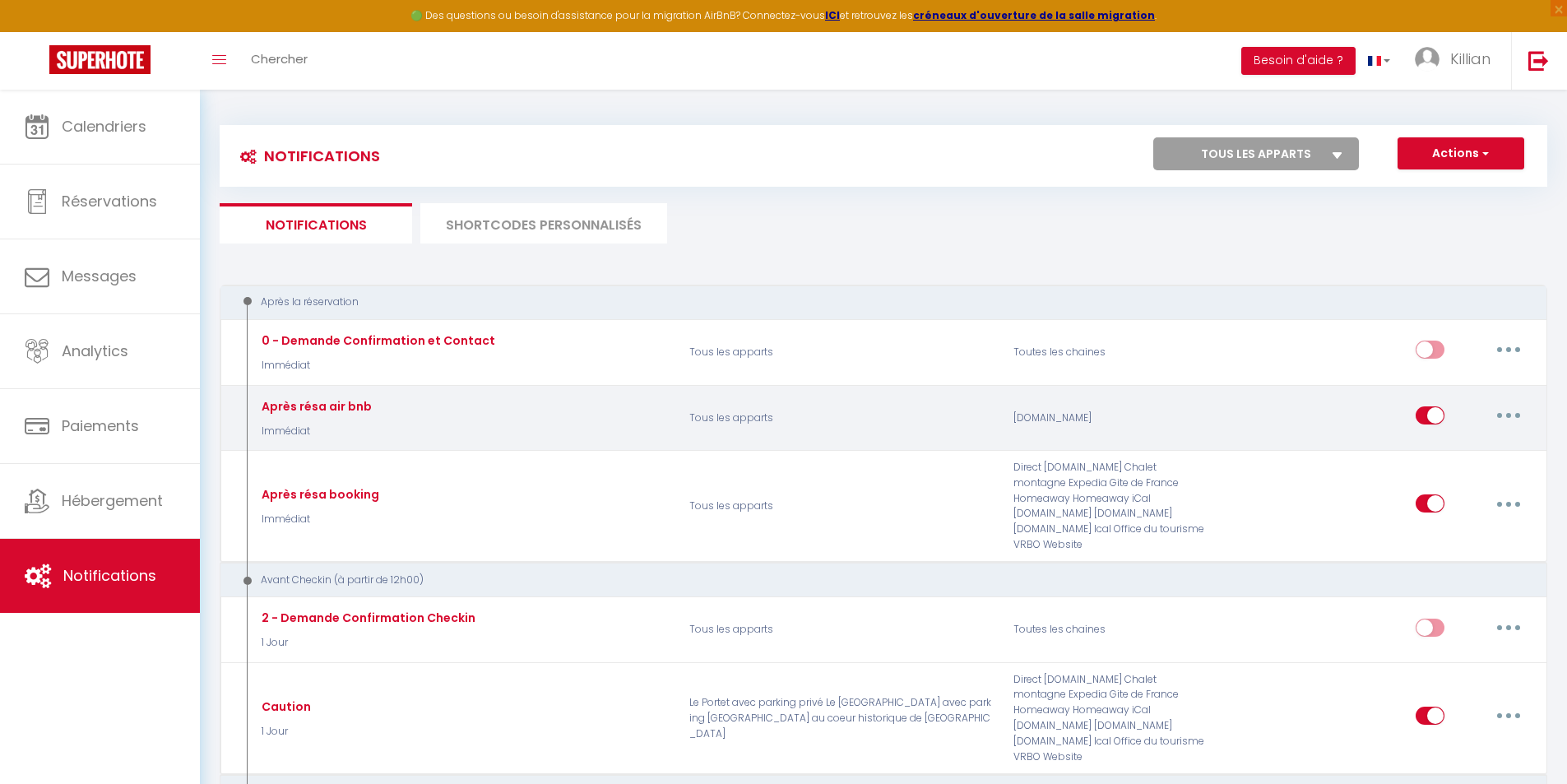
click at [1502, 412] on button "button" at bounding box center [1508, 415] width 46 height 26
click at [1457, 446] on link "Editer" at bounding box center [1466, 453] width 122 height 28
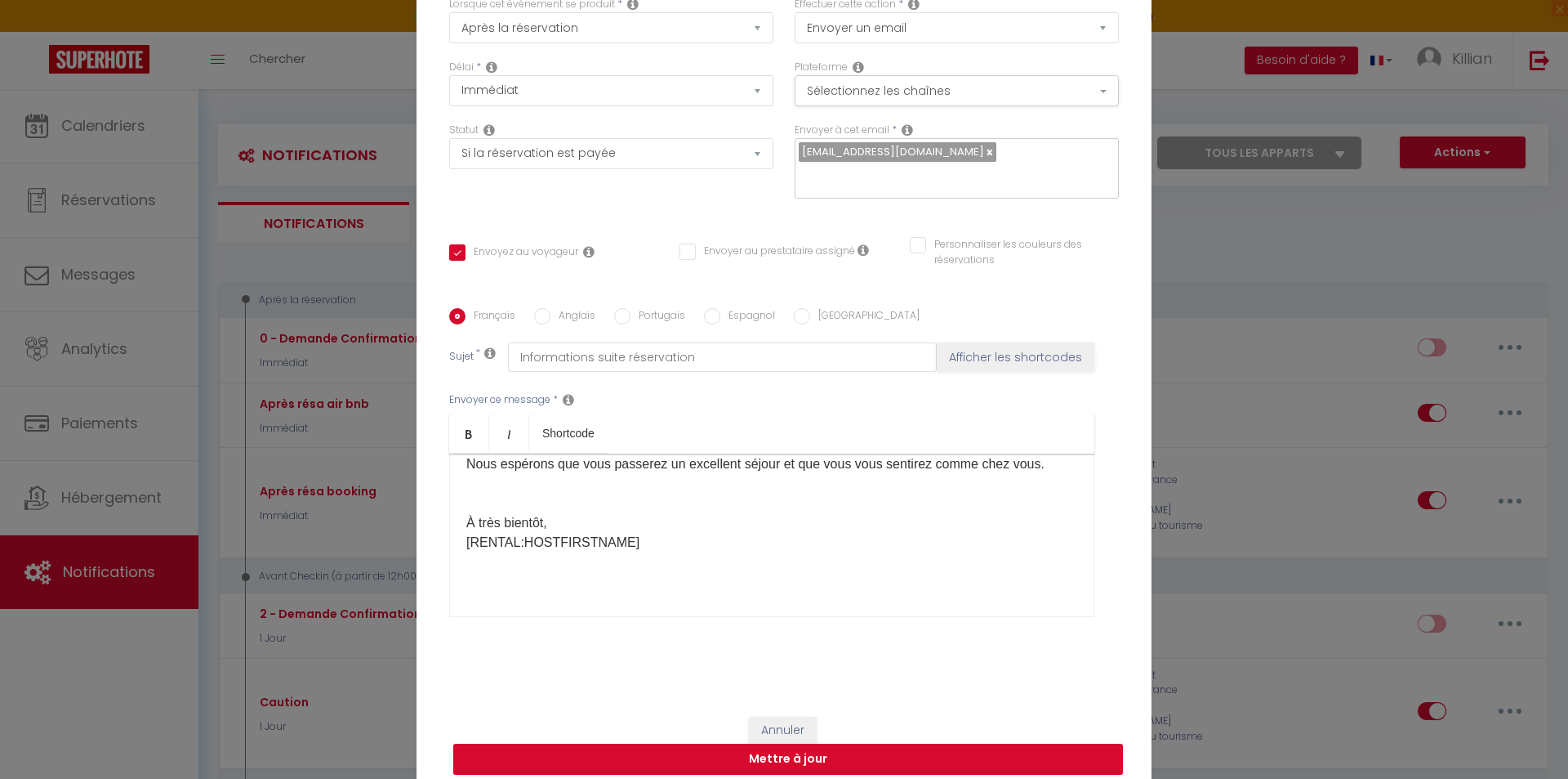
scroll to position [409, 0]
click at [1231, 475] on div "Modifier la notification × Titre * Après résa air bnb Pour cet hébergement Séle…" at bounding box center [784, 390] width 1568 height 779
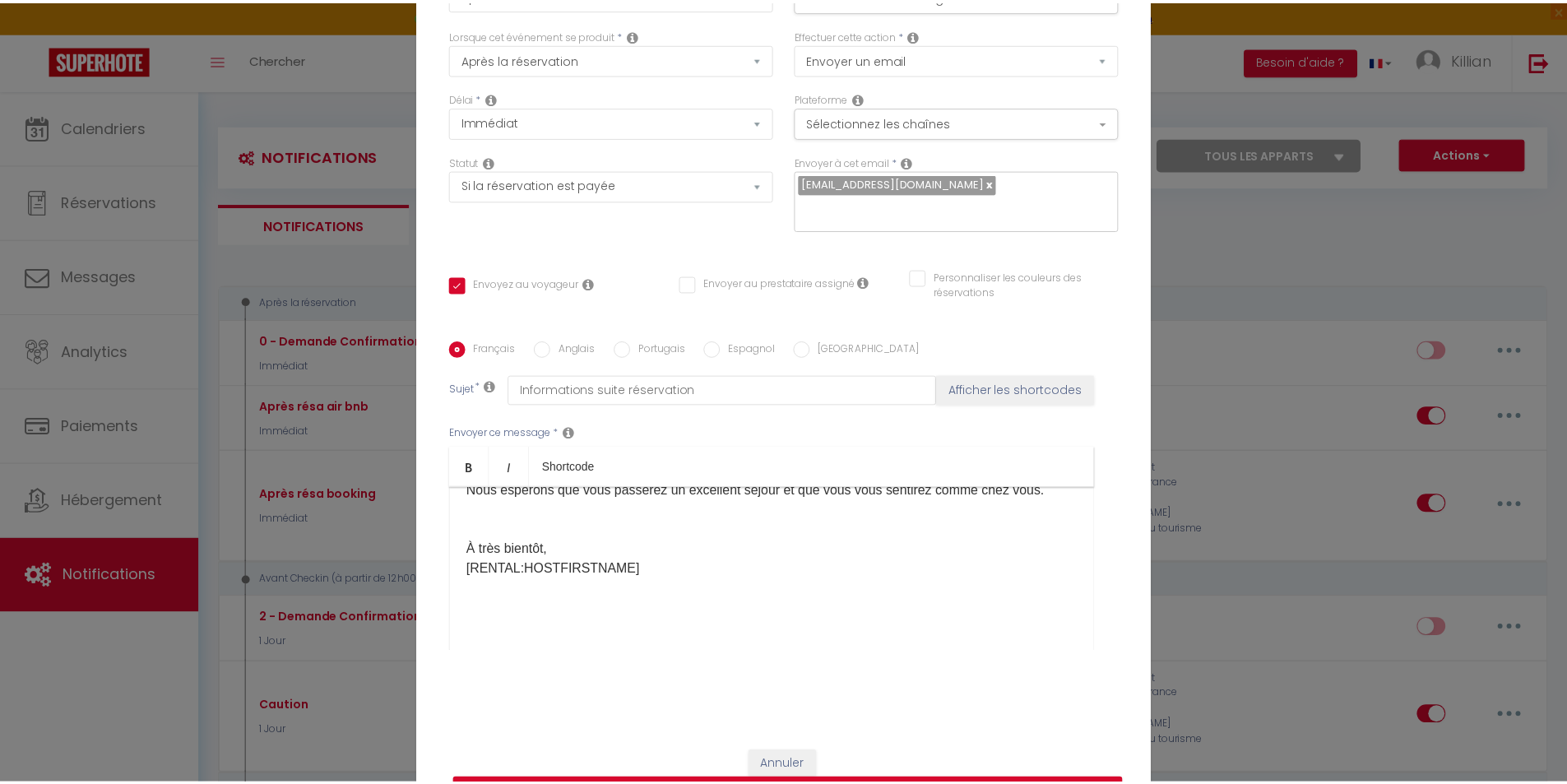
scroll to position [0, 0]
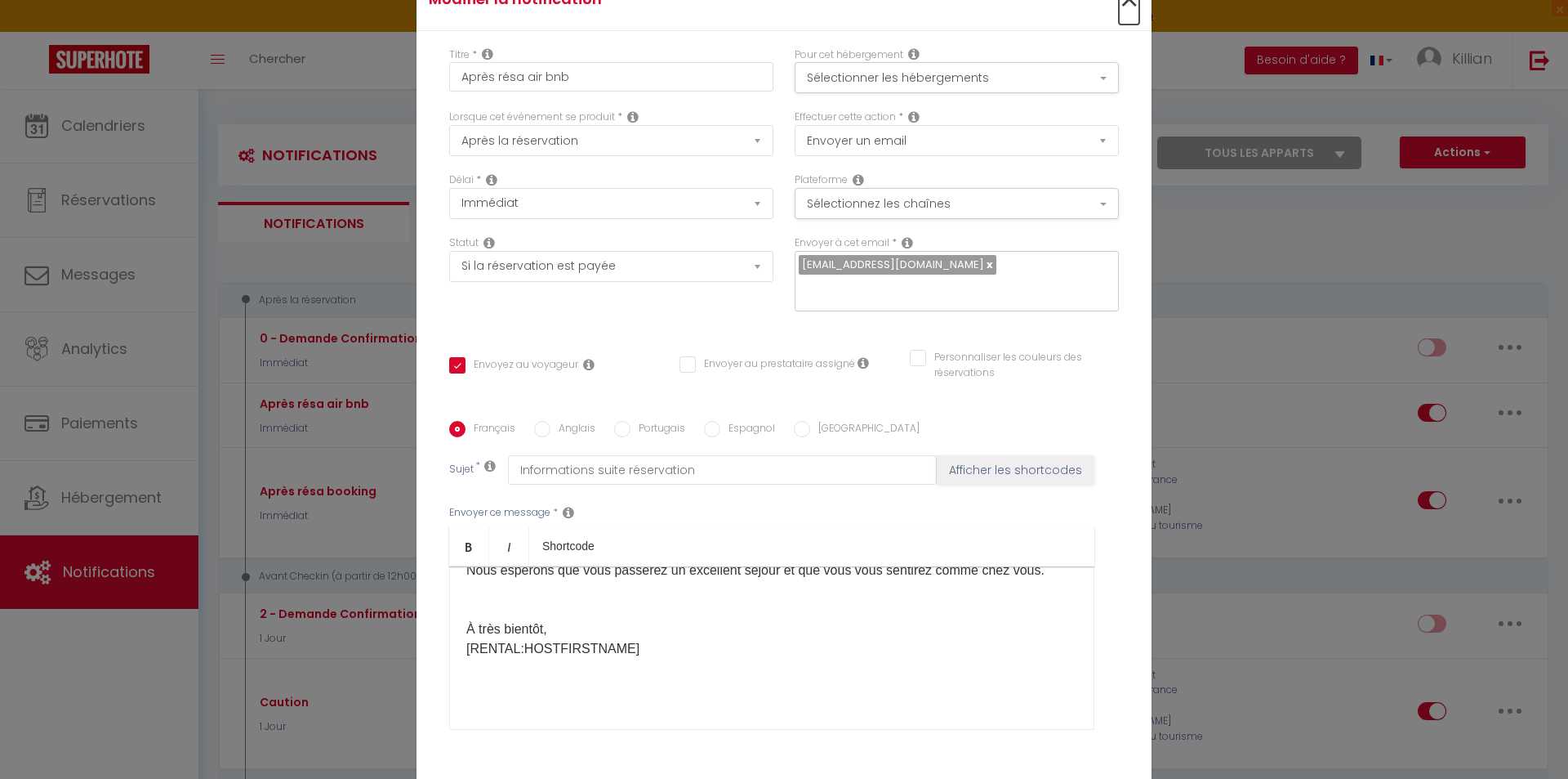
click at [1119, 24] on span "×" at bounding box center [1129, 0] width 20 height 49
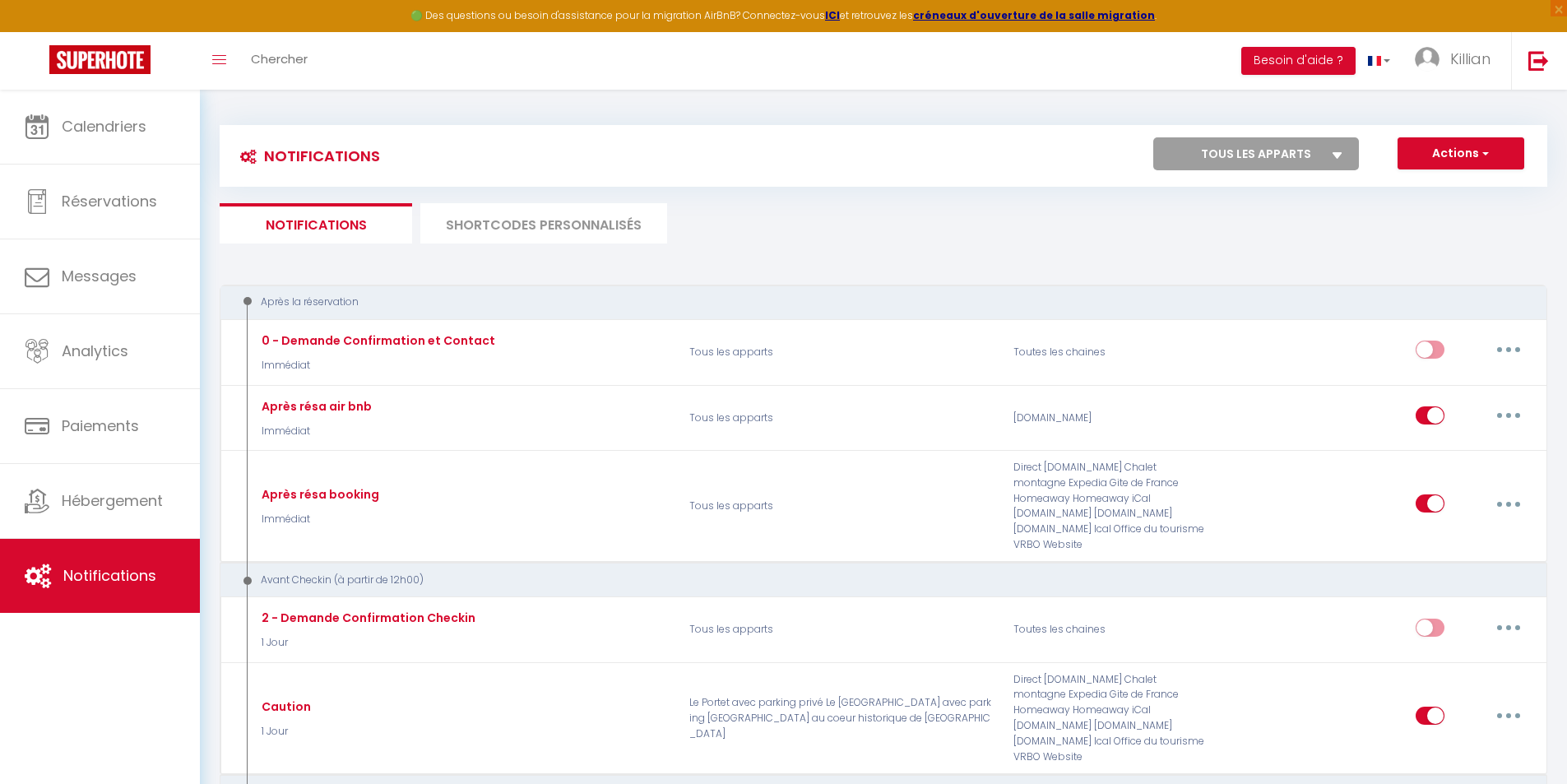
click at [479, 223] on li "SHORTCODES PERSONNALISÉS" at bounding box center [544, 222] width 247 height 40
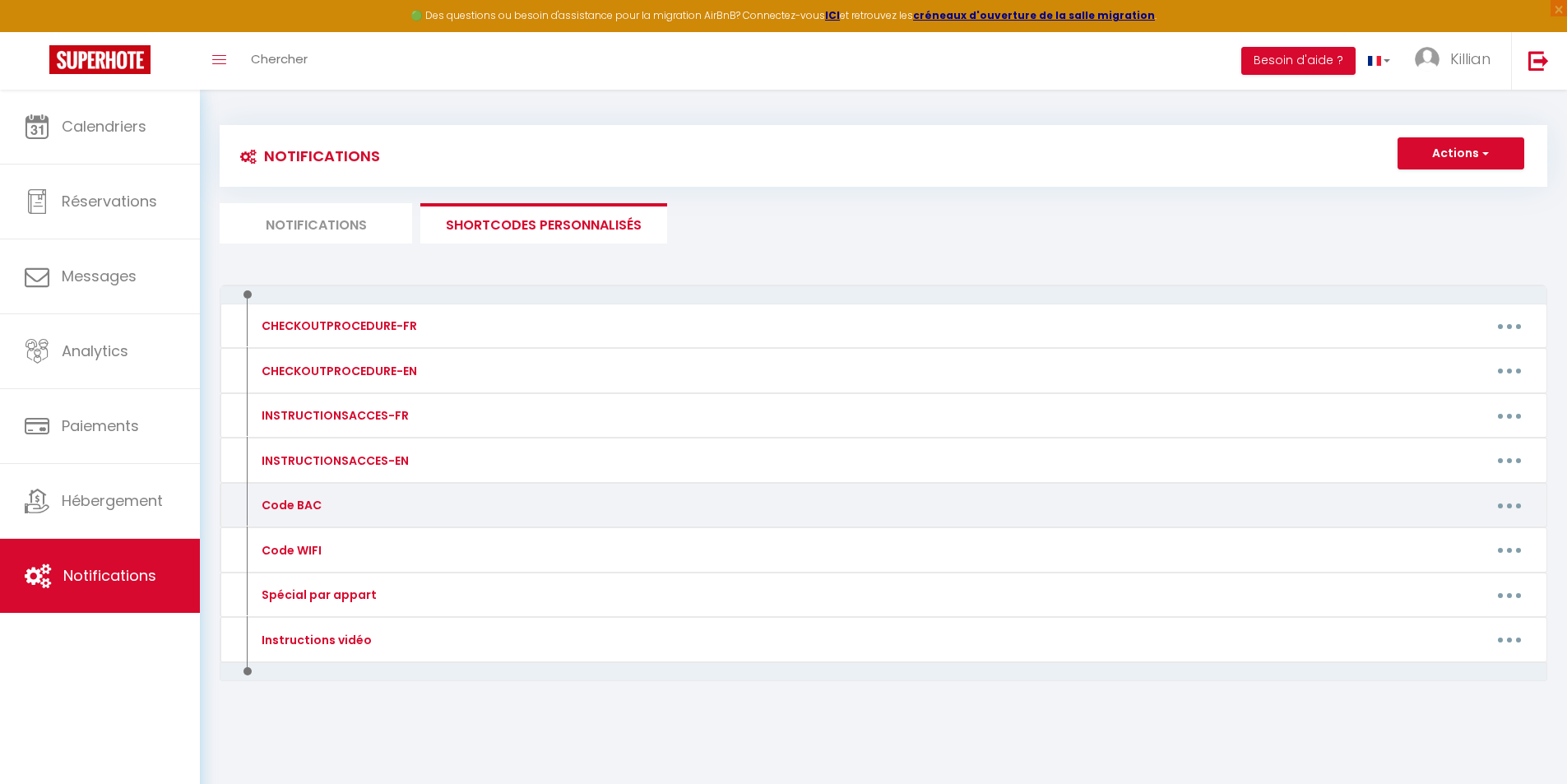
click at [1500, 509] on button "button" at bounding box center [1509, 505] width 46 height 26
click at [1464, 538] on link "Editer" at bounding box center [1467, 543] width 122 height 28
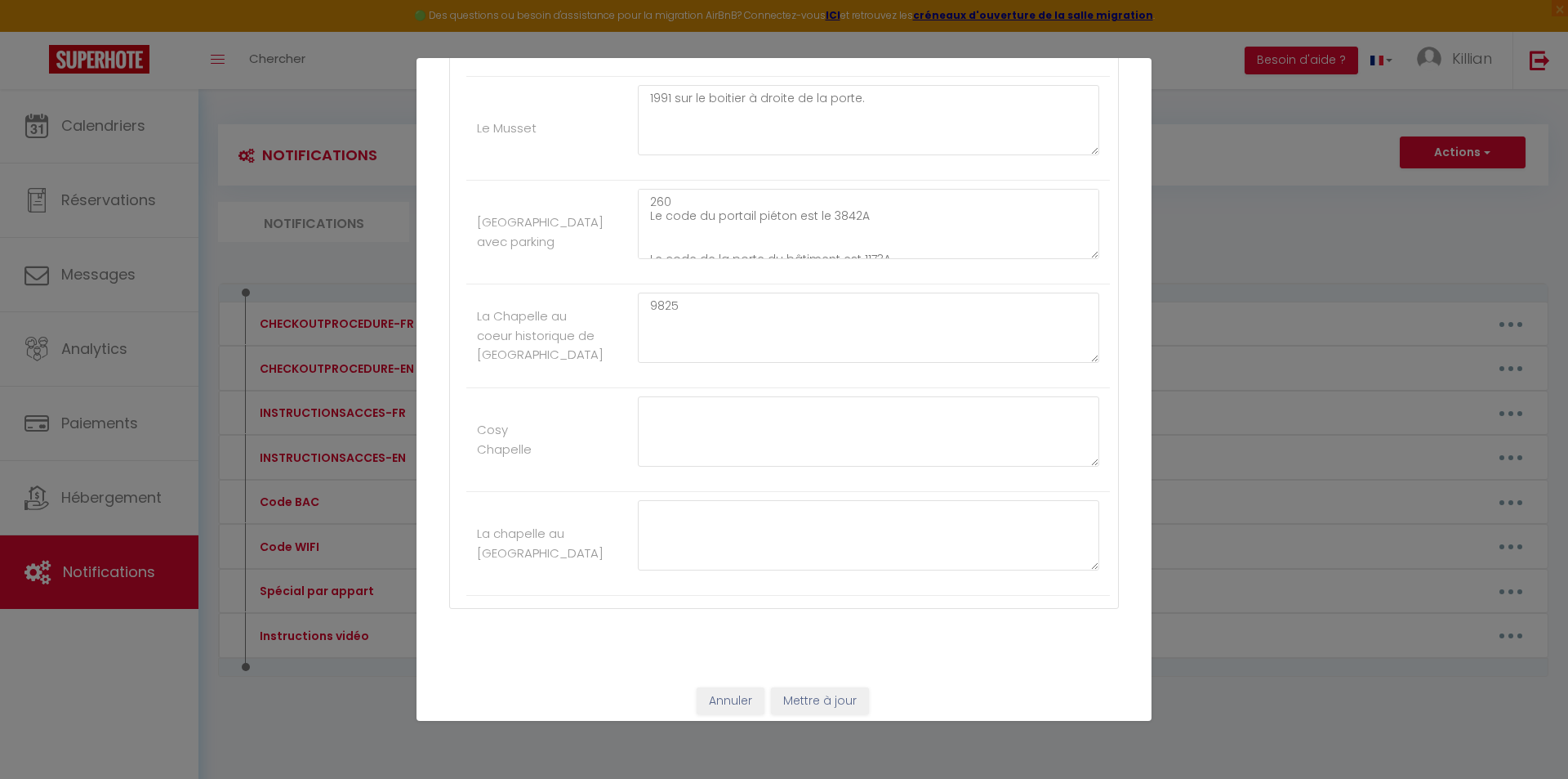
scroll to position [456, 0]
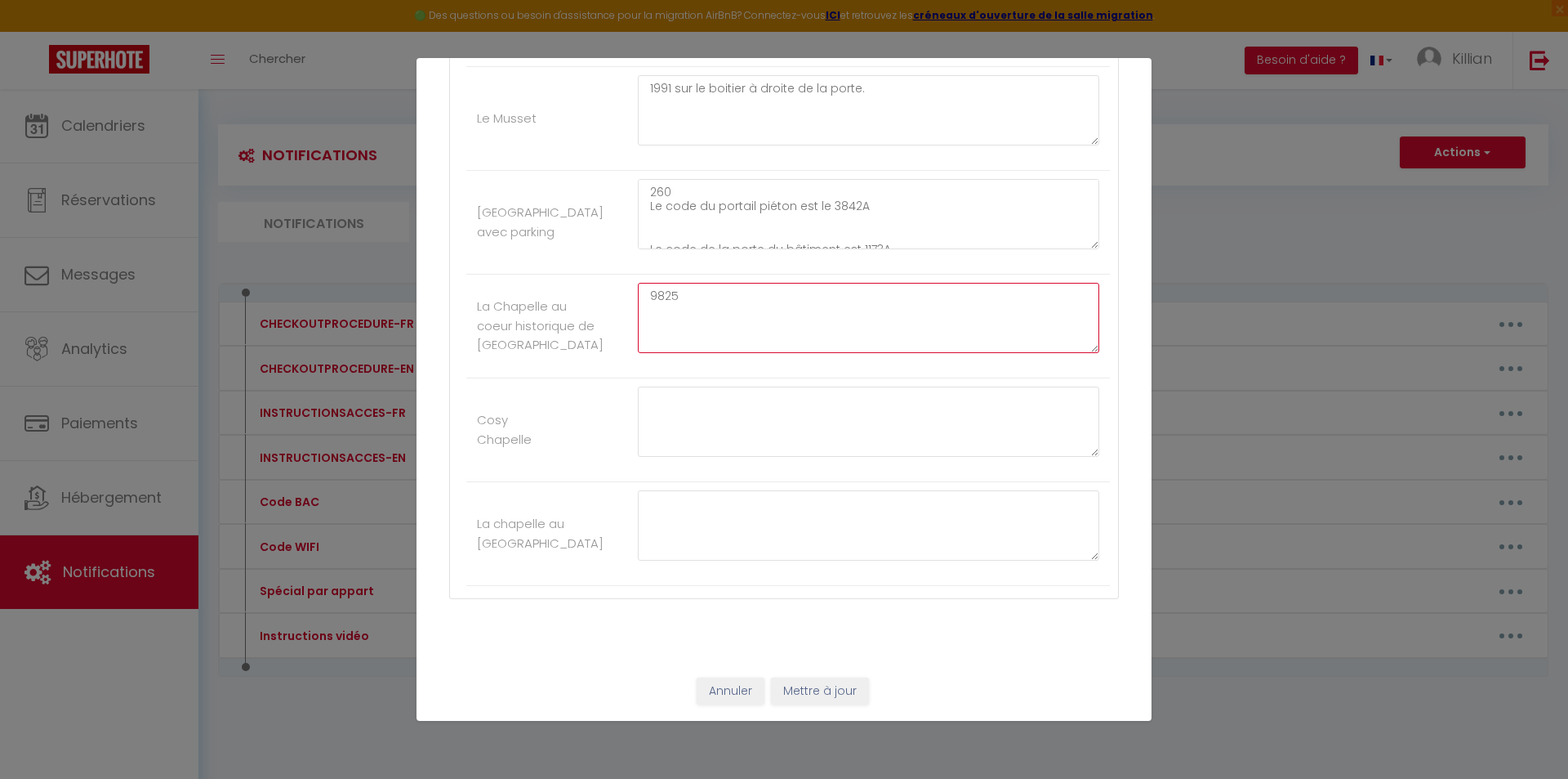
drag, startPoint x: 711, startPoint y: 306, endPoint x: 620, endPoint y: 298, distance: 91.4
click at [620, 298] on li "La Chapelle au coeur historique de Laval 9825" at bounding box center [787, 326] width 643 height 104
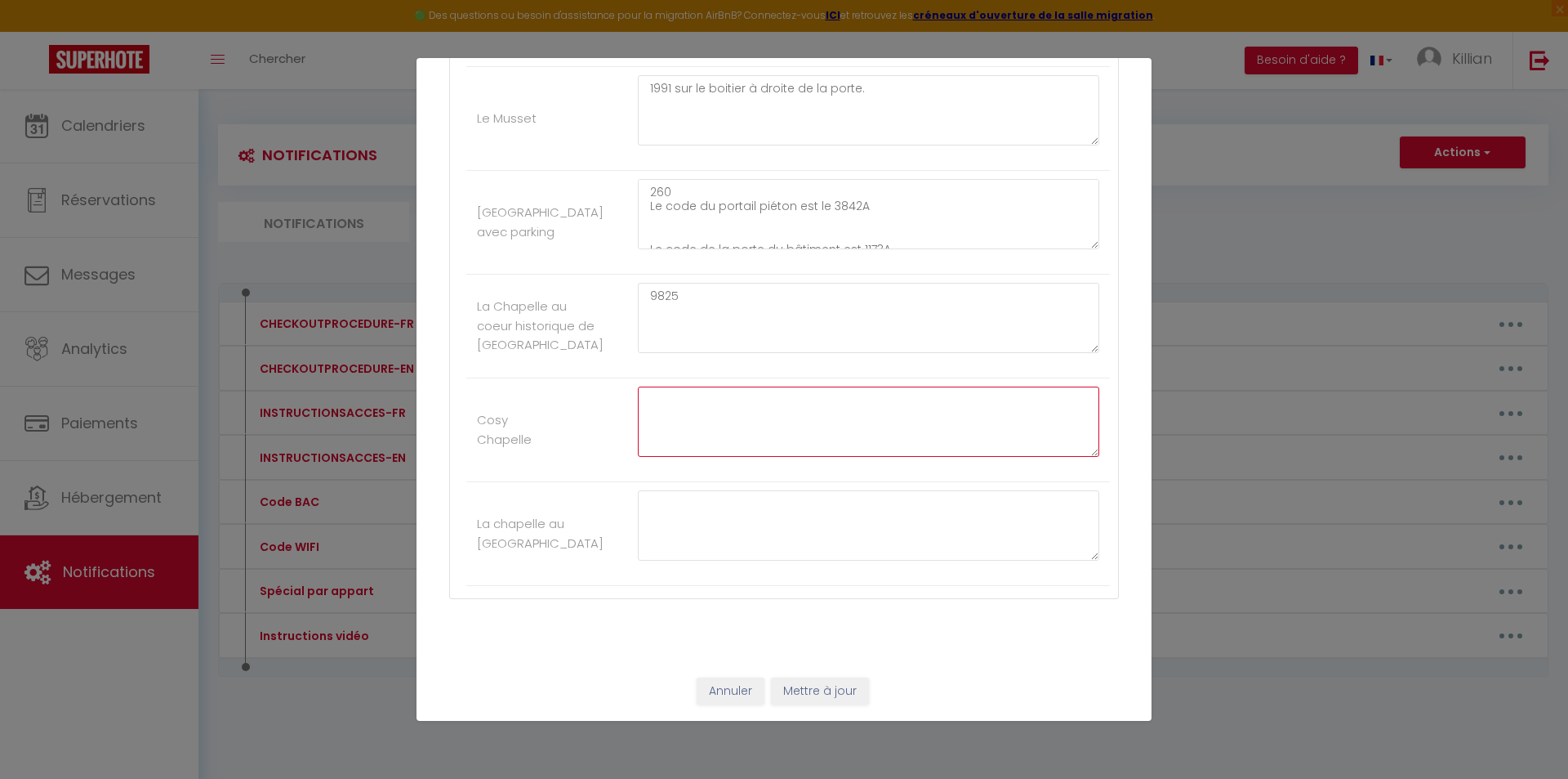
click at [657, 402] on textarea at bounding box center [868, 422] width 461 height 70
paste textarea "9825"
click at [692, 514] on textarea at bounding box center [868, 525] width 461 height 70
paste textarea "9825"
click at [808, 686] on button "Mettre à jour" at bounding box center [820, 691] width 98 height 28
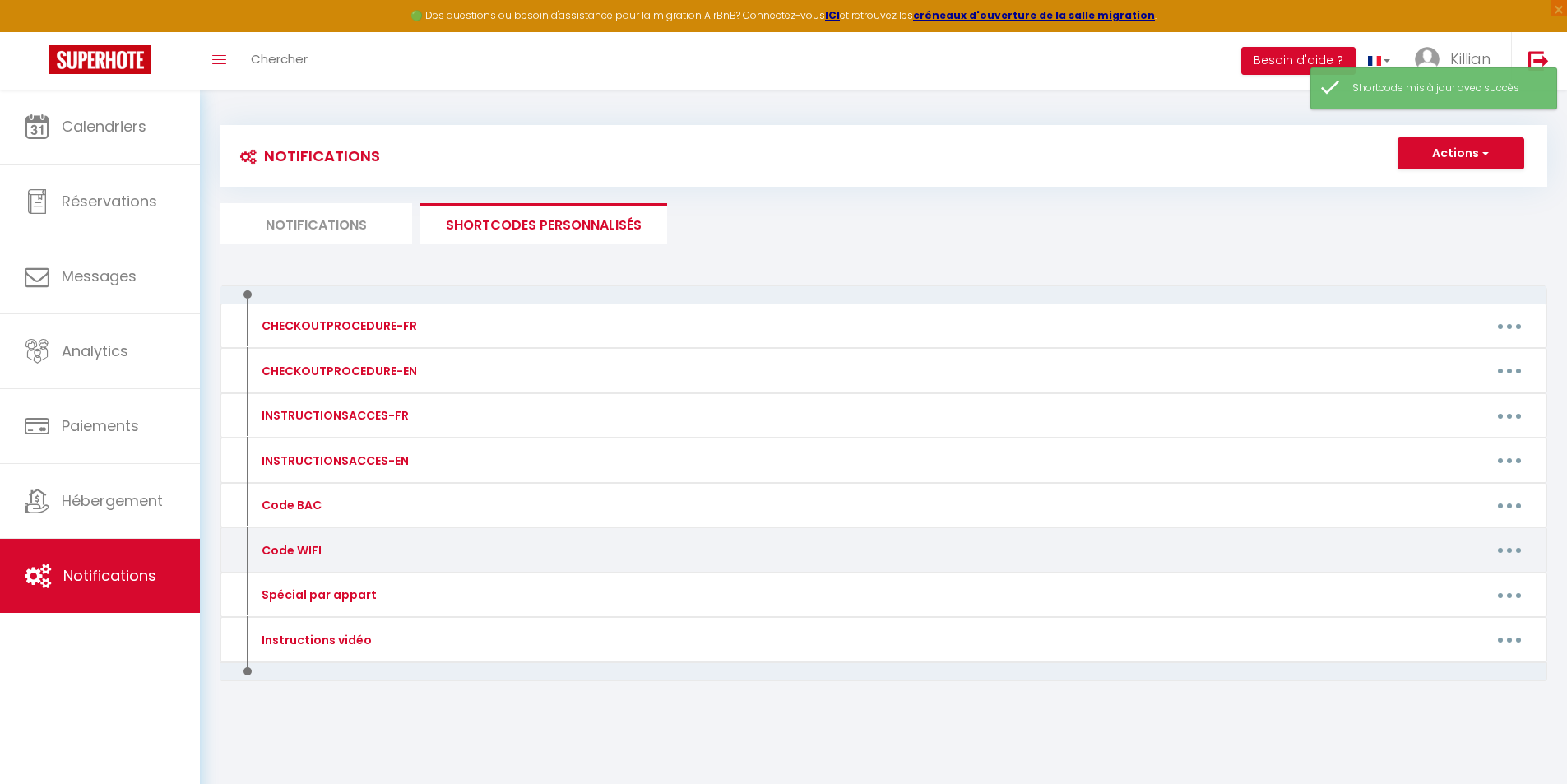
click at [1515, 551] on button "button" at bounding box center [1509, 550] width 46 height 26
click at [1435, 580] on link "Editer" at bounding box center [1467, 587] width 122 height 28
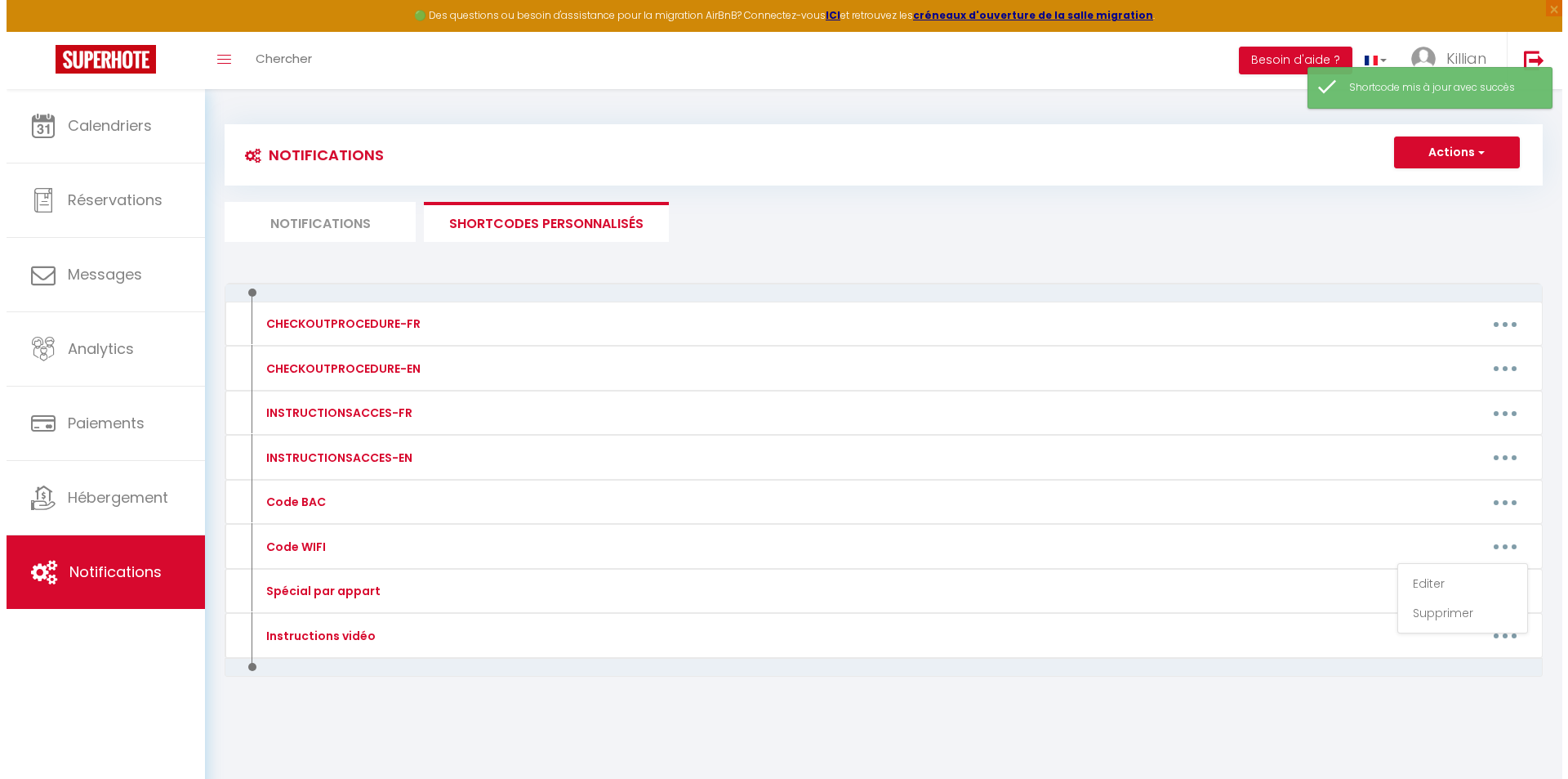
scroll to position [0, 0]
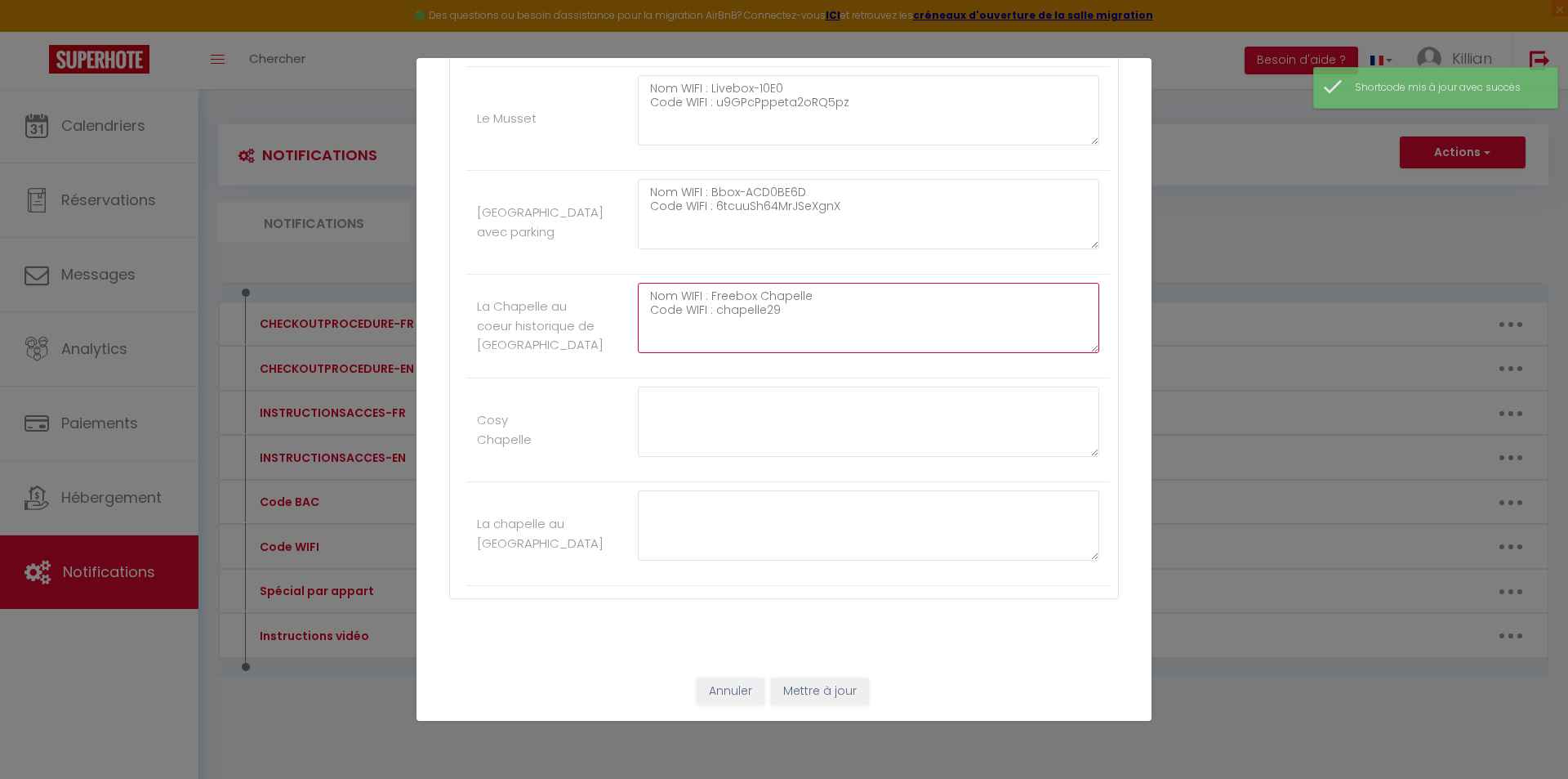
drag, startPoint x: 824, startPoint y: 320, endPoint x: 654, endPoint y: 287, distance: 173.2
click at [654, 287] on textarea "Nom WIFI : Freebox Chapelle Code WIFI : chapelle29" at bounding box center [868, 317] width 461 height 70
click at [805, 328] on textarea "Nom WIFI : Freebox Chapelle Code WIFI : chapelle29" at bounding box center [868, 317] width 461 height 70
drag, startPoint x: 791, startPoint y: 315, endPoint x: 638, endPoint y: 278, distance: 157.4
click at [638, 278] on li "La Chapelle au coeur historique de Laval Nom WIFI : Freebox Chapelle Code WIFI …" at bounding box center [787, 326] width 643 height 104
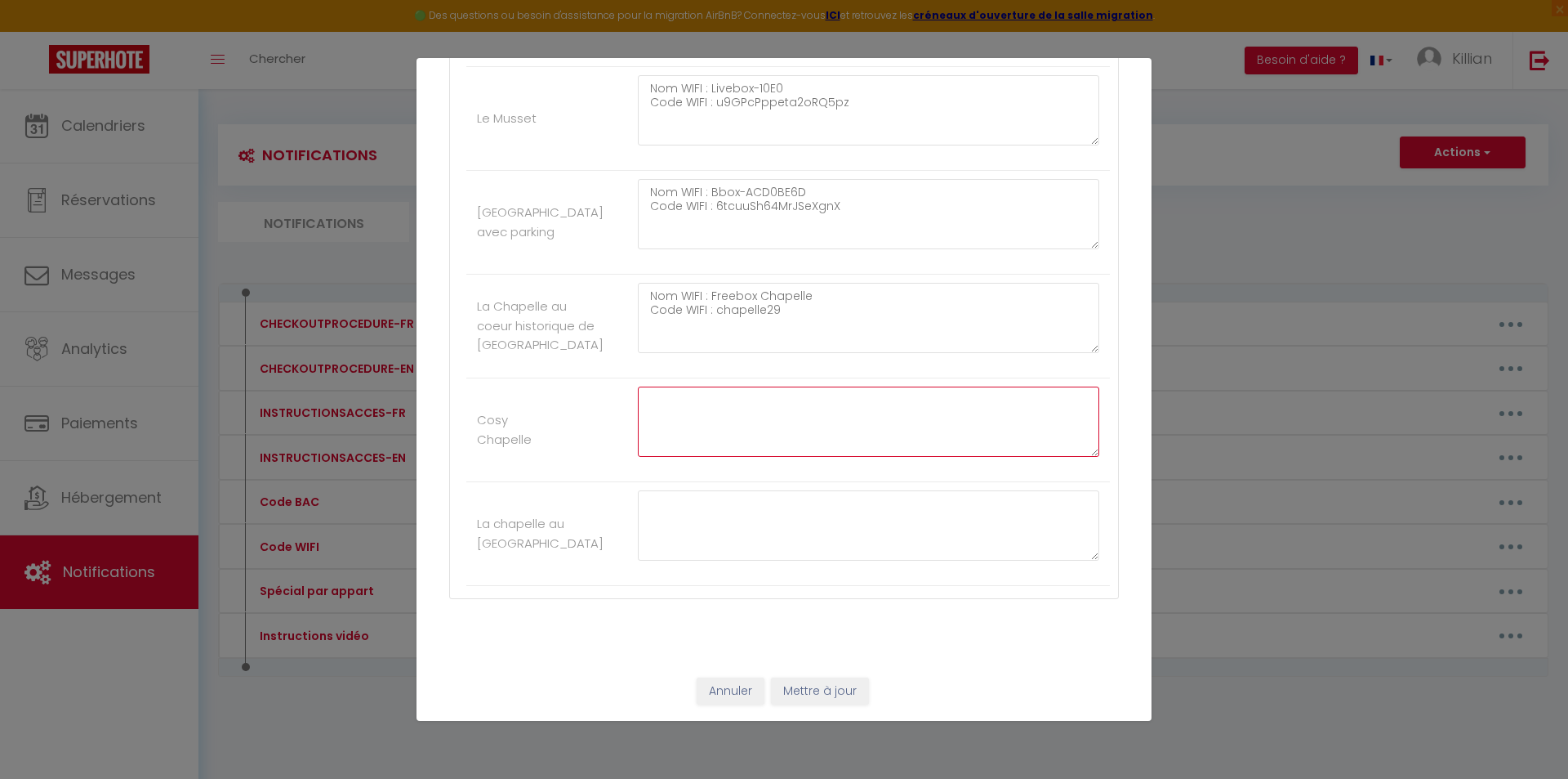
click at [698, 419] on textarea at bounding box center [868, 422] width 461 height 70
paste textarea "Nom WIFI : Freebox Chapelle Code WIFI : chapelle29"
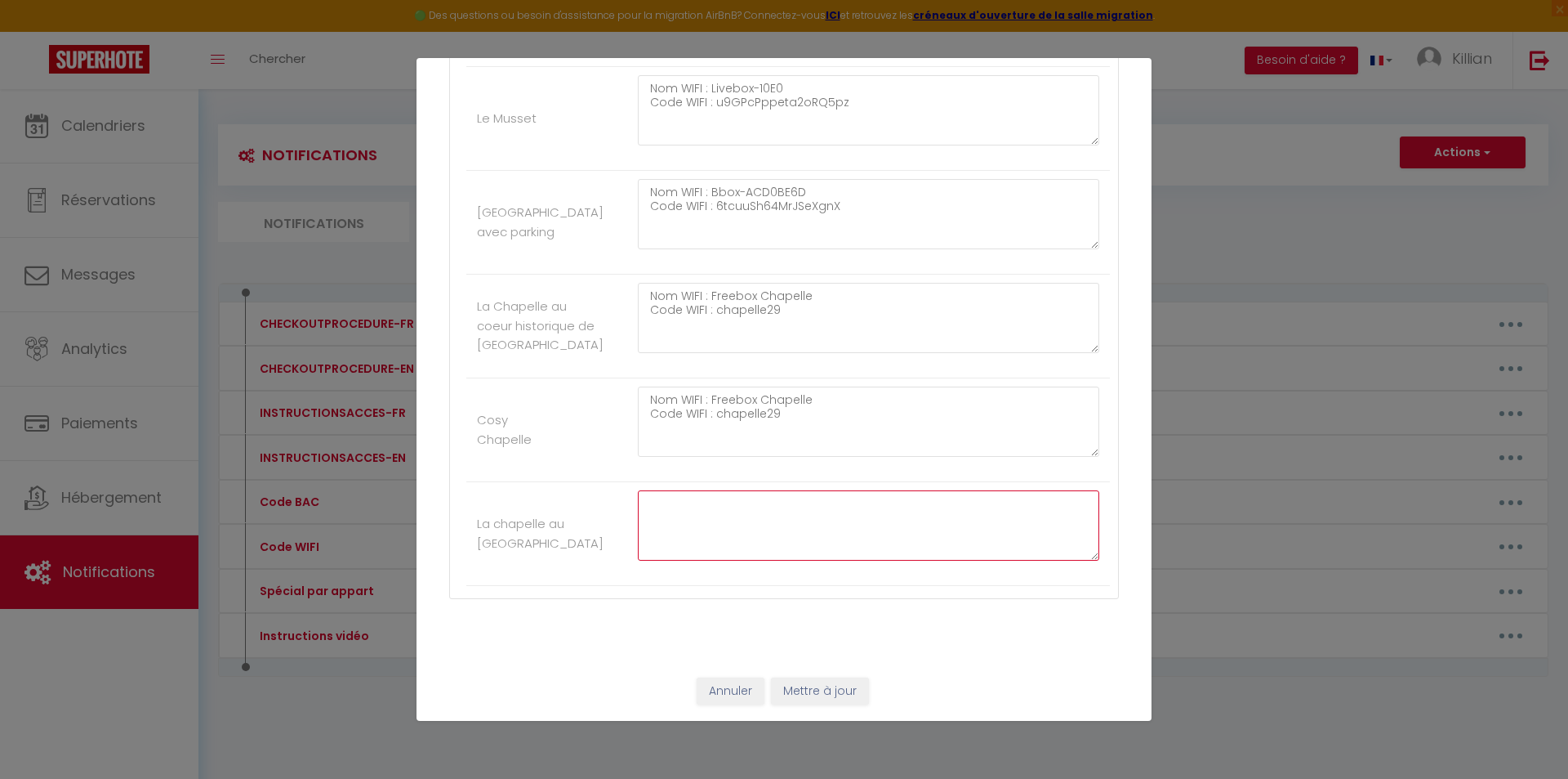
click at [682, 511] on textarea at bounding box center [868, 525] width 461 height 70
paste textarea "Nom WIFI : Freebox Chapelle Code WIFI : chapelle29"
click at [791, 688] on button "Mettre à jour" at bounding box center [820, 691] width 98 height 28
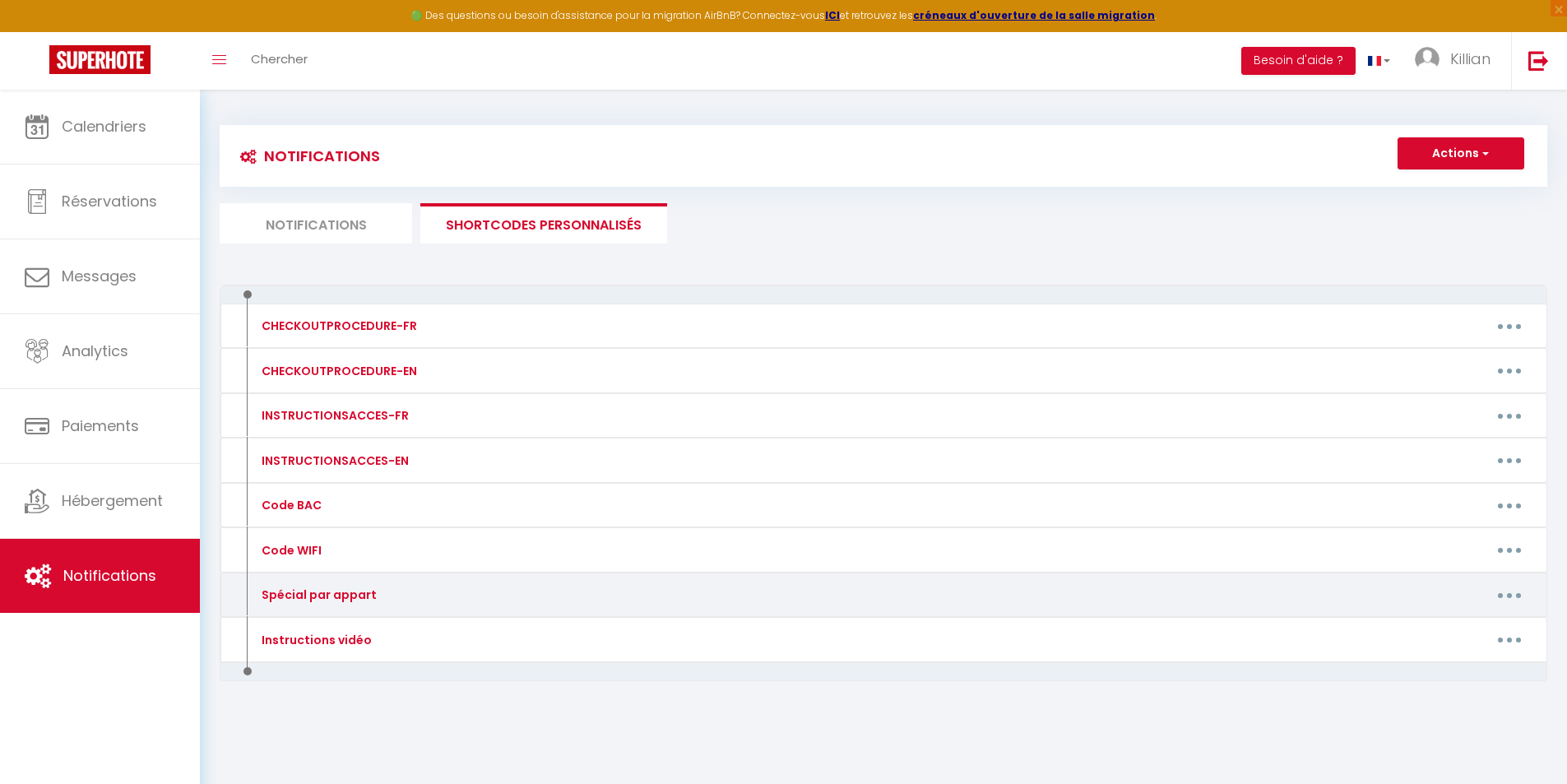
click at [1502, 593] on button "button" at bounding box center [1509, 594] width 46 height 26
click at [1426, 626] on link "Editer" at bounding box center [1467, 632] width 122 height 28
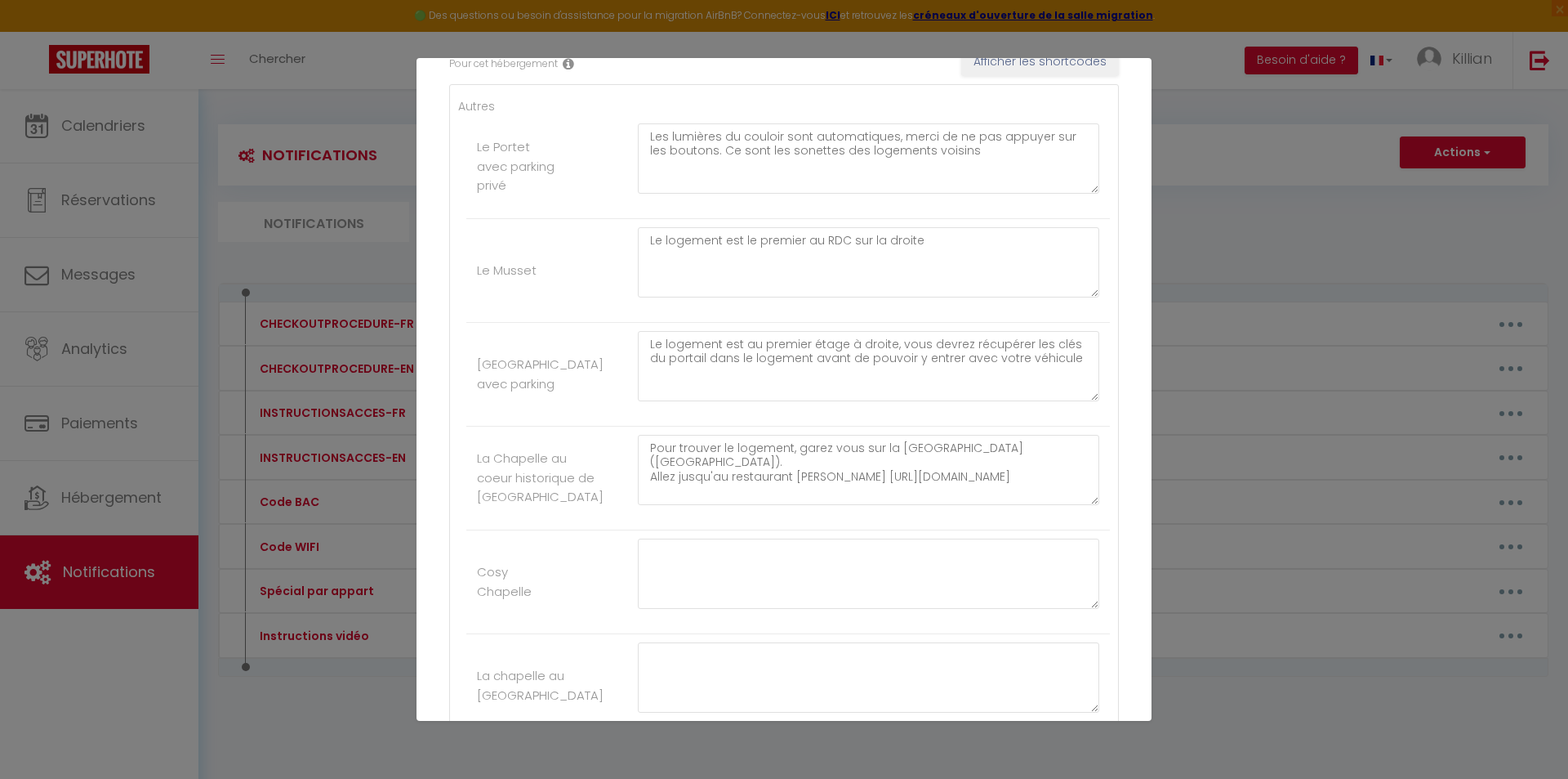
scroll to position [292, 0]
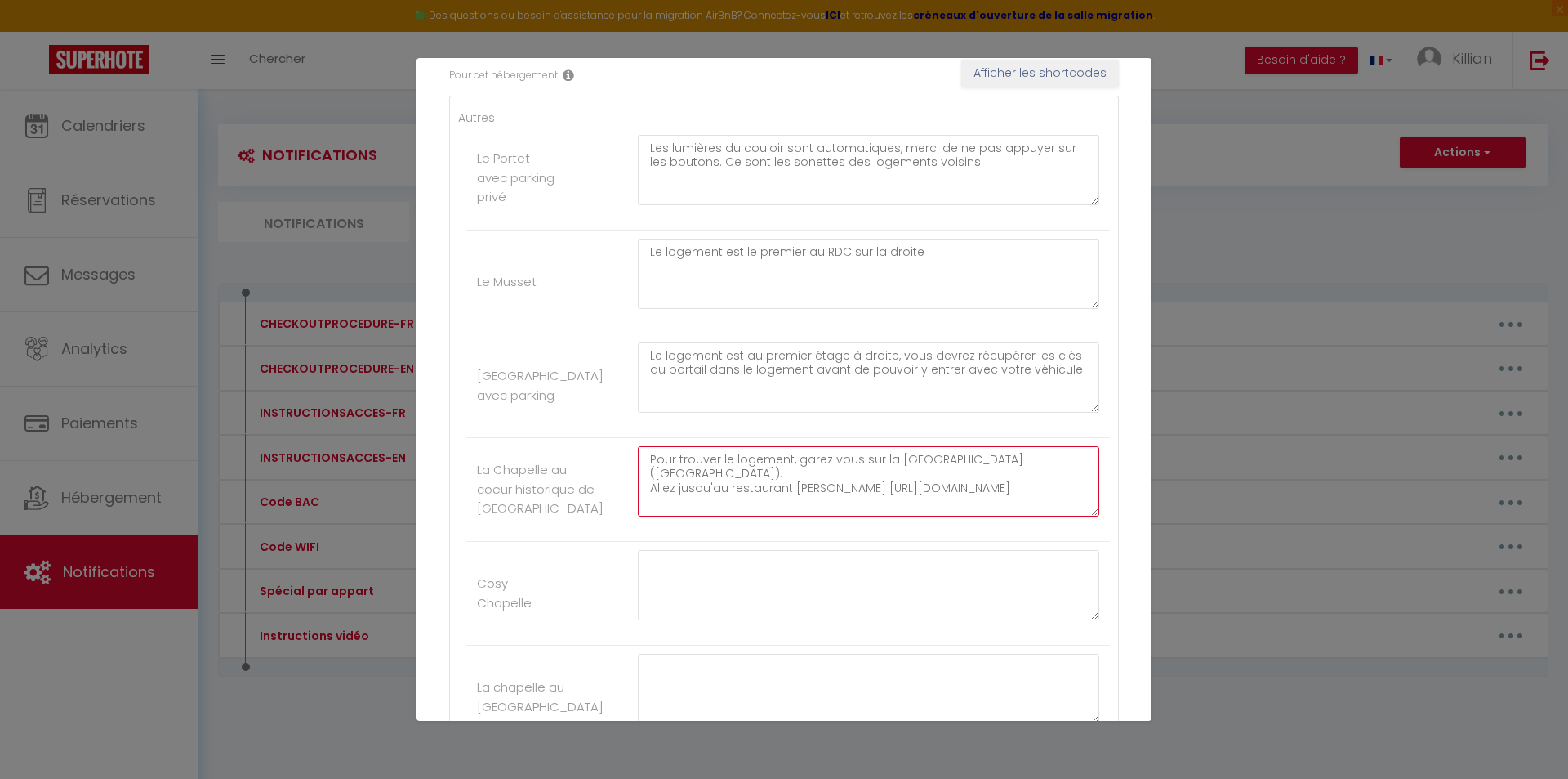
drag, startPoint x: 649, startPoint y: 458, endPoint x: 997, endPoint y: 532, distance: 355.8
click at [997, 532] on div "Pour trouver le logement, garez vous sur la place de hercé (salle polyvalente).…" at bounding box center [868, 489] width 483 height 87
click at [807, 586] on textarea at bounding box center [868, 585] width 461 height 70
paste textarea "Pour trouver le logement, garez vous sur la place de hercé (salle polyvalente).…"
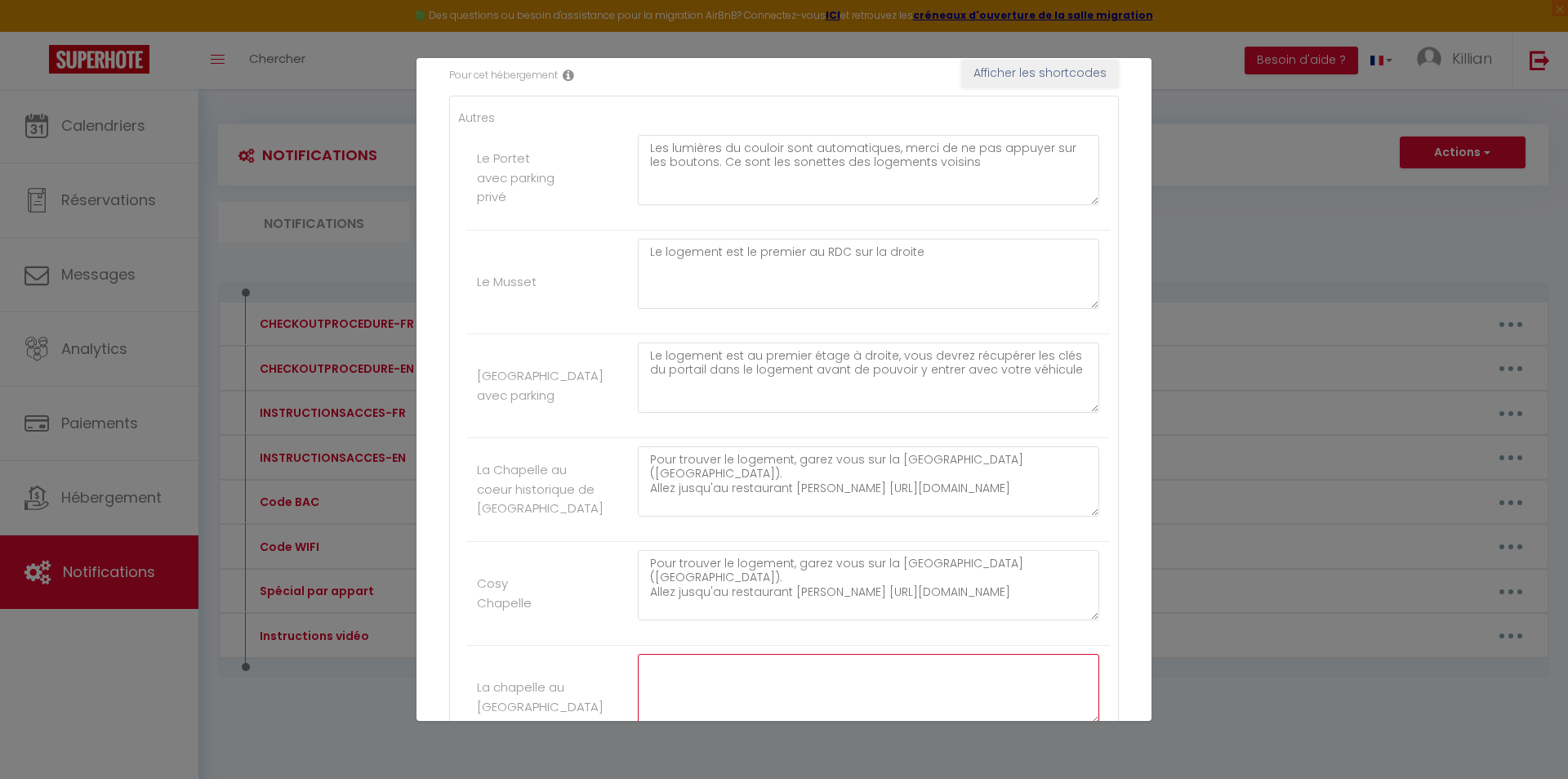
click at [748, 673] on textarea at bounding box center [868, 688] width 461 height 70
paste textarea "Pour trouver le logement, garez vous sur la place de hercé (salle polyvalente).…"
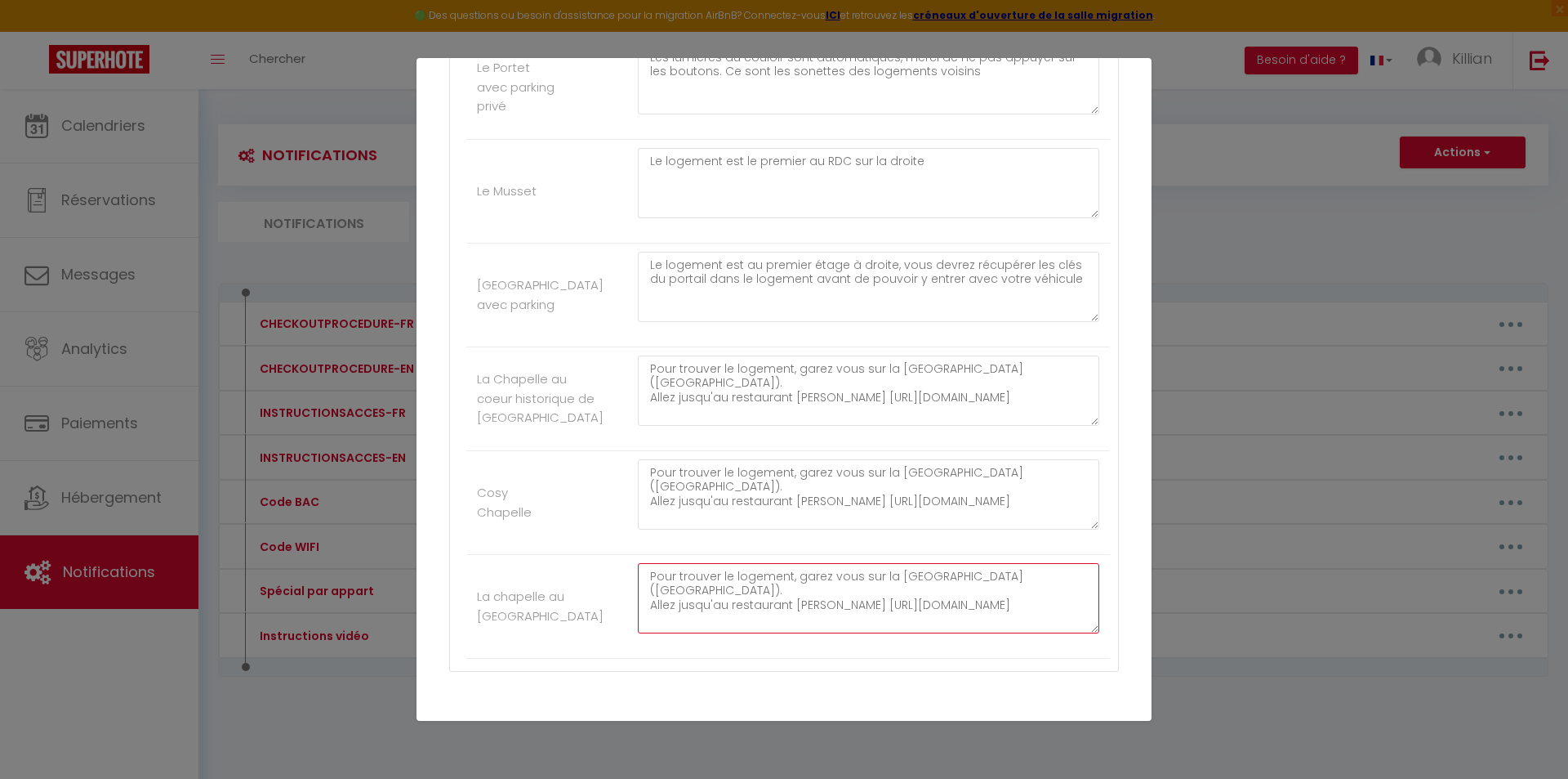
scroll to position [456, 0]
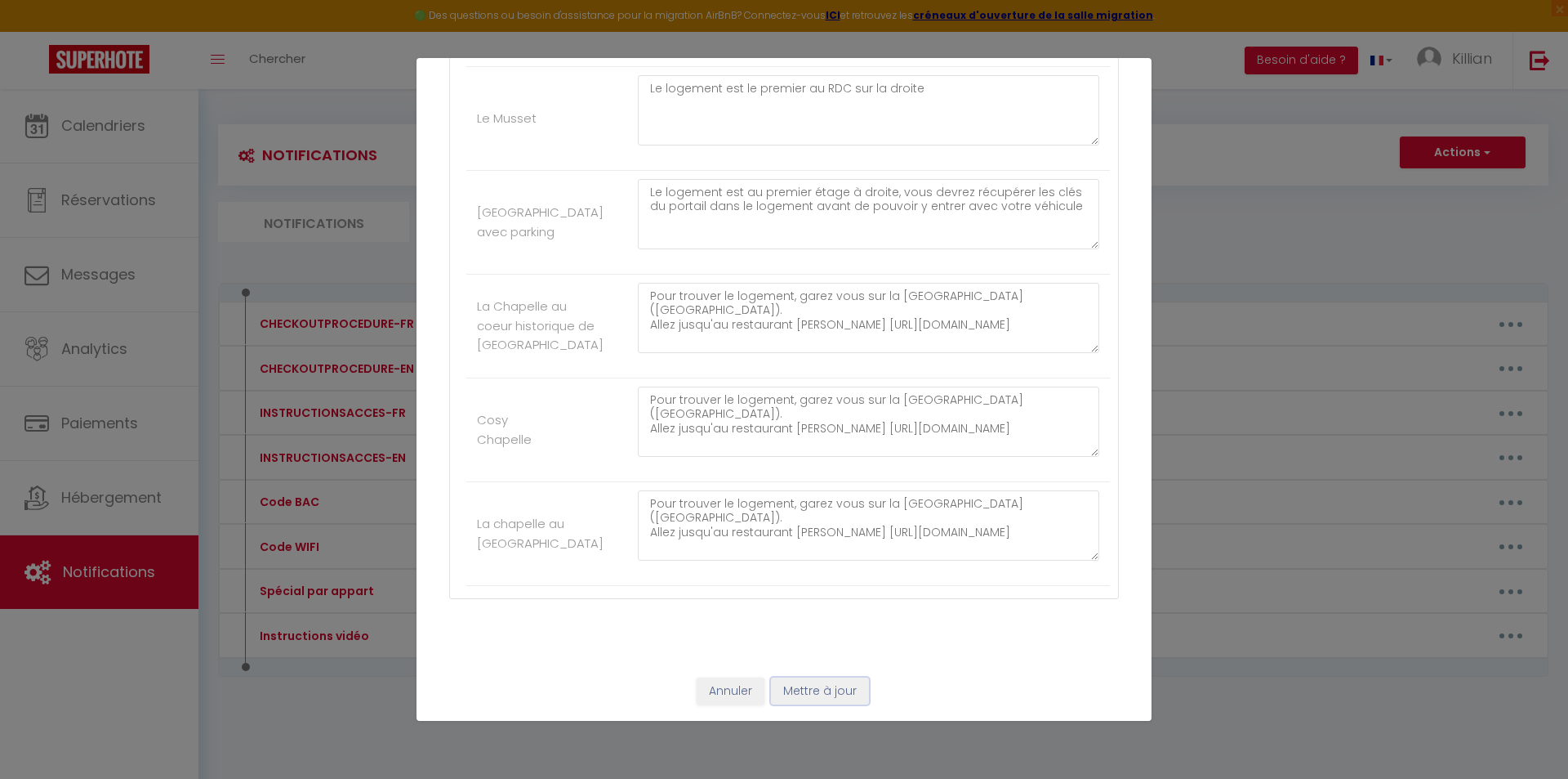
click at [817, 684] on button "Mettre à jour" at bounding box center [820, 691] width 98 height 28
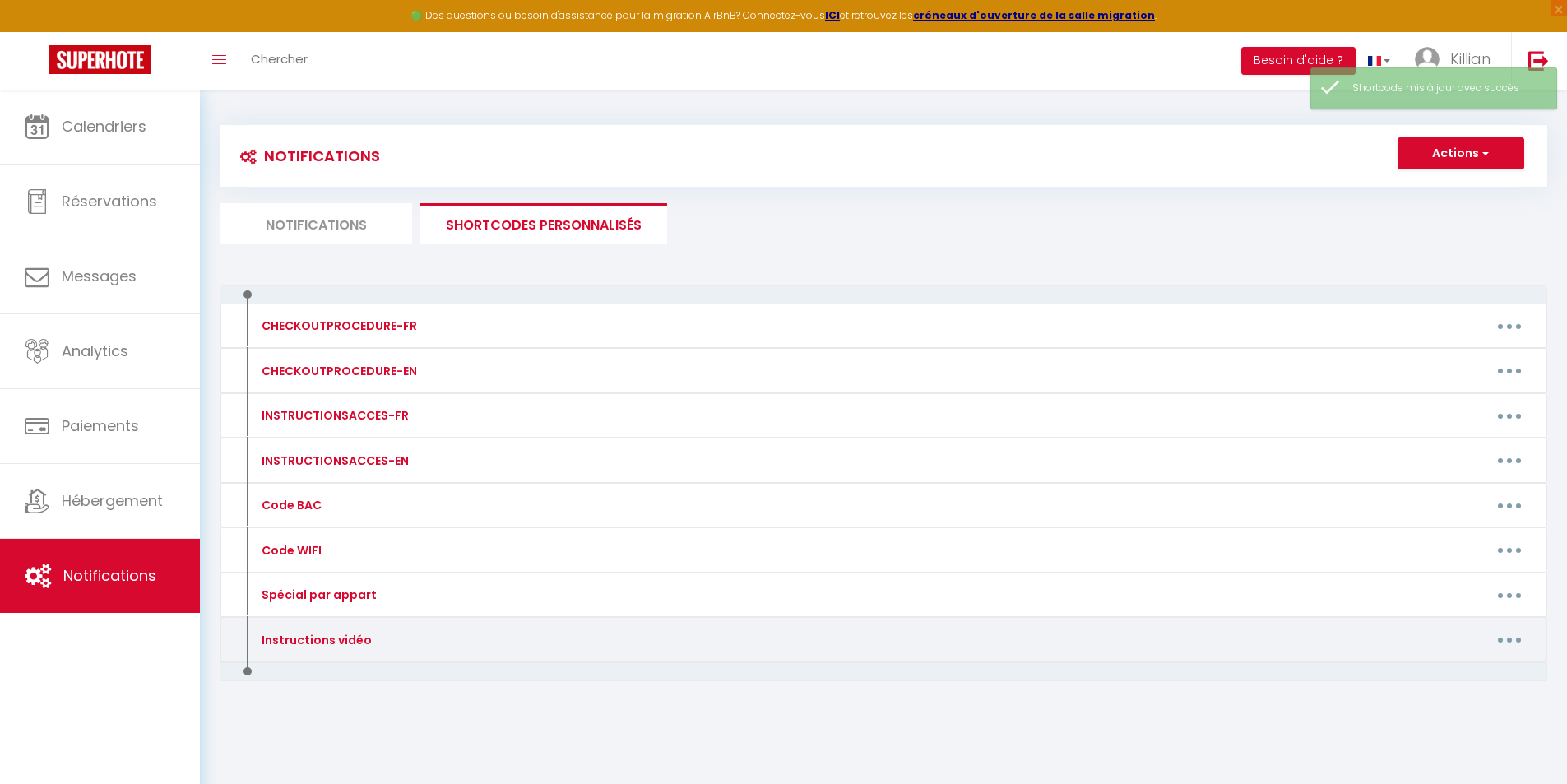
click at [1509, 637] on icon "button" at bounding box center [1509, 639] width 5 height 5
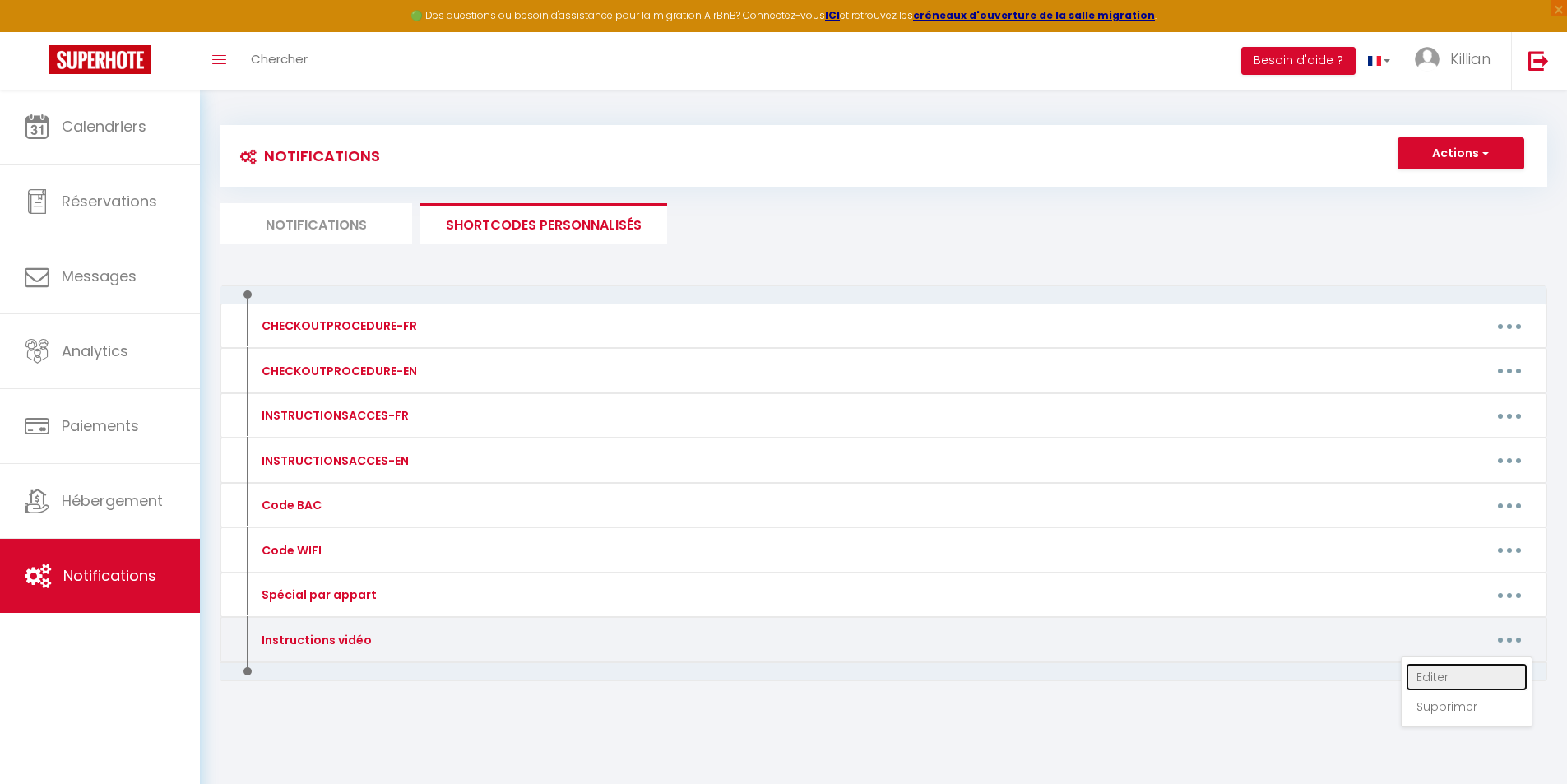
click at [1449, 670] on link "Editer" at bounding box center [1467, 676] width 122 height 28
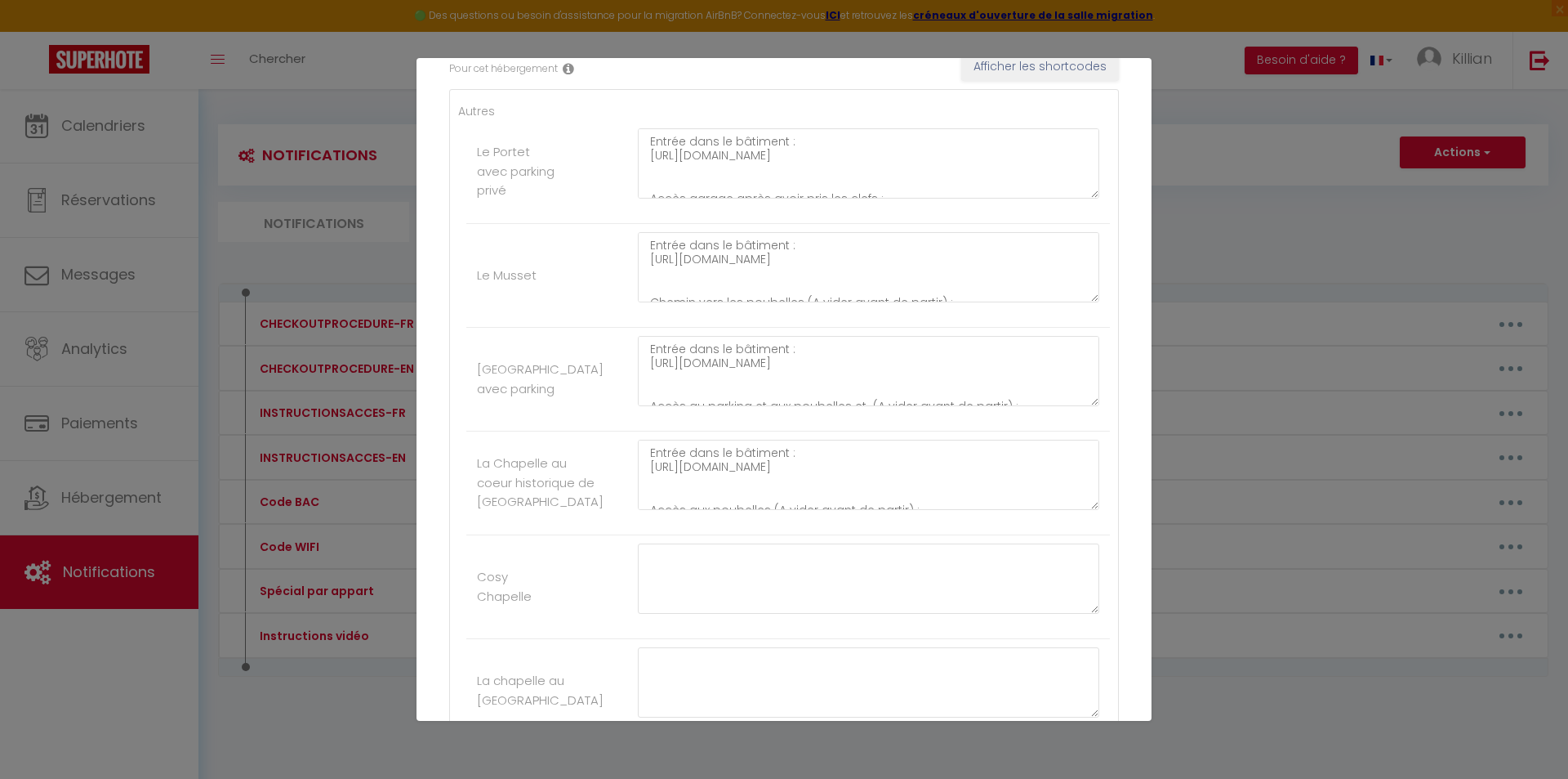
scroll to position [292, 0]
click at [712, 482] on textarea "Entrée dans le bâtiment : https://youtube.com/shorts/f9AouAEZpNE?feature=share …" at bounding box center [868, 481] width 461 height 70
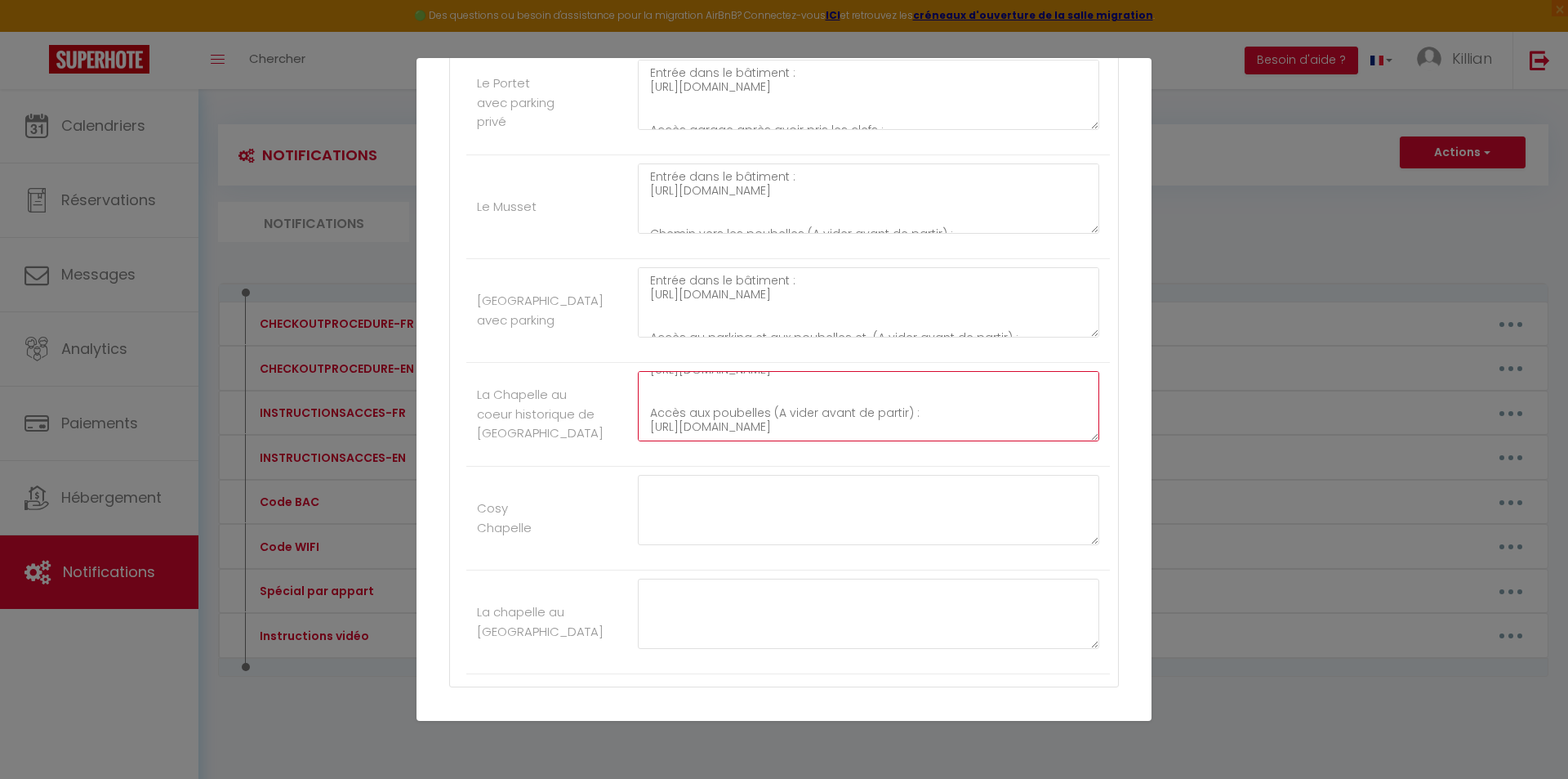
scroll to position [374, 0]
drag, startPoint x: 994, startPoint y: 420, endPoint x: 644, endPoint y: 398, distance: 350.7
click at [644, 398] on textarea "Entrée dans le bâtiment : https://youtube.com/shorts/f9AouAEZpNE?feature=share …" at bounding box center [868, 399] width 461 height 70
click at [981, 429] on textarea "Entrée dans le bâtiment : https://youtube.com/shorts/f9AouAEZpNE?feature=share …" at bounding box center [868, 399] width 461 height 70
drag, startPoint x: 962, startPoint y: 424, endPoint x: 643, endPoint y: 406, distance: 319.5
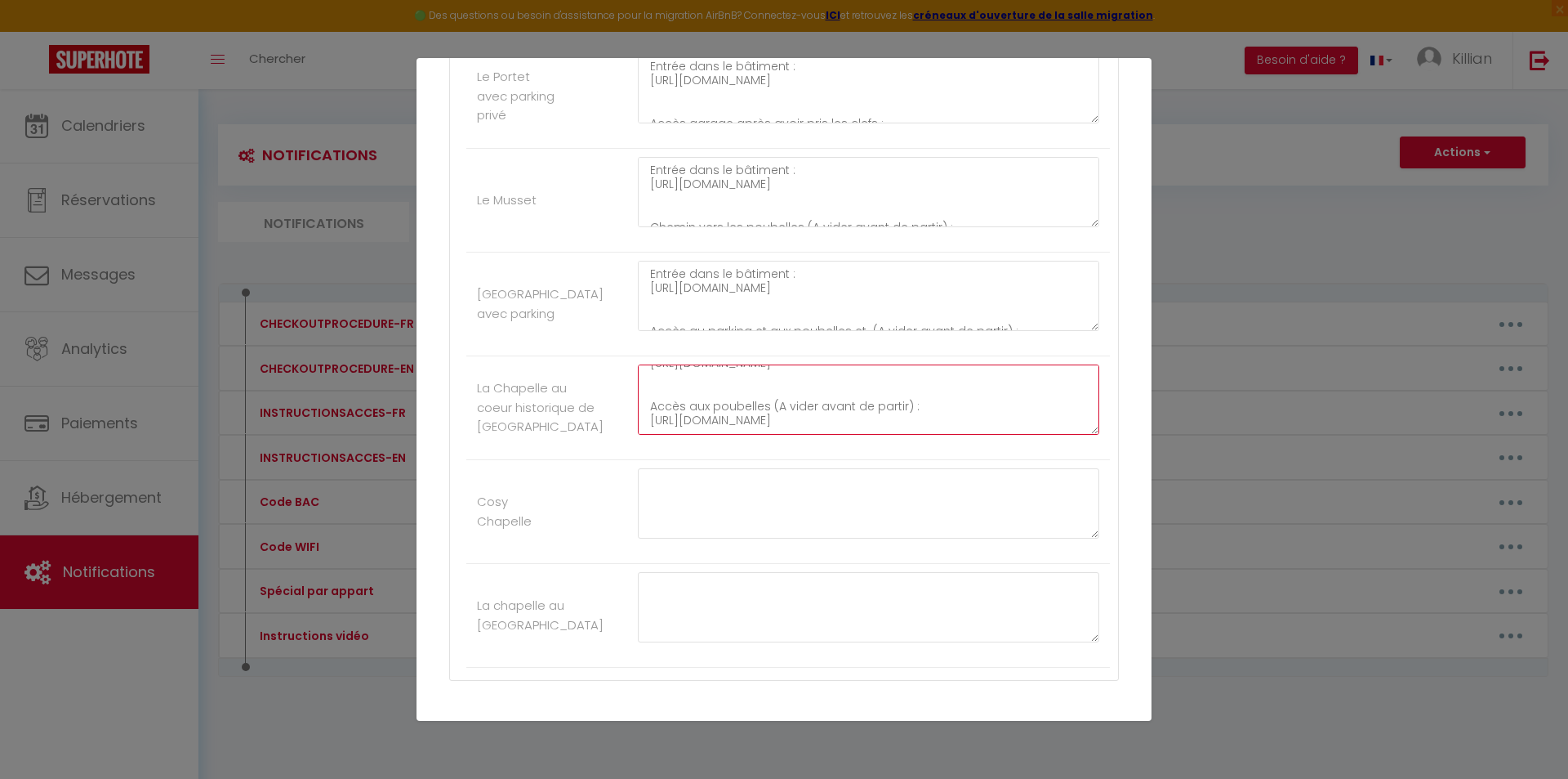
click at [643, 406] on textarea "Entrée dans le bâtiment : https://youtube.com/shorts/f9AouAEZpNE?feature=share …" at bounding box center [868, 399] width 461 height 70
click at [668, 494] on textarea at bounding box center [868, 503] width 461 height 70
paste textarea "Accès aux poubelles (A vider avant de partir) : https://youtube.com/shorts/DJ32…"
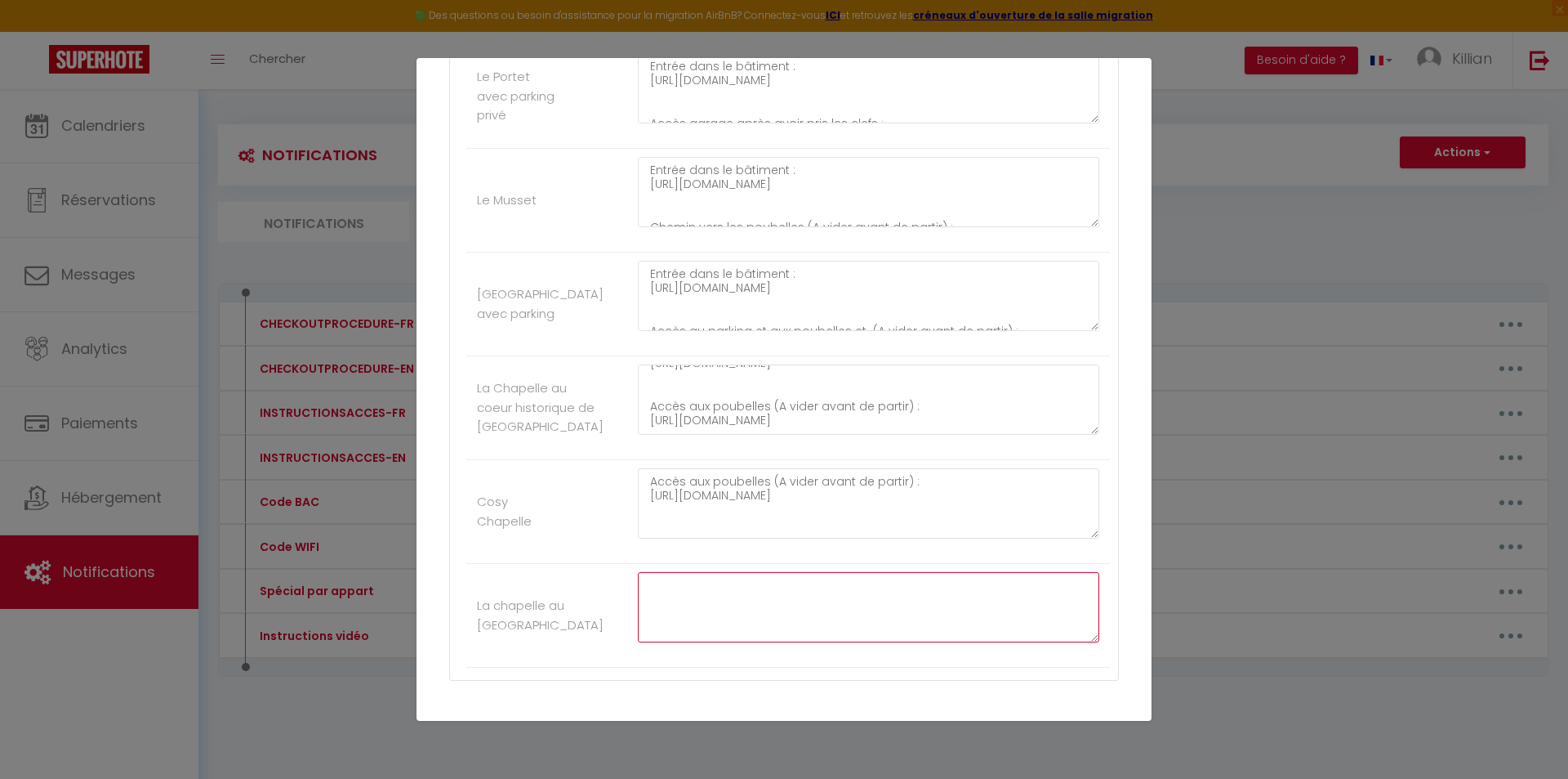
click at [657, 592] on textarea at bounding box center [868, 607] width 461 height 70
paste textarea "Accès aux poubelles (A vider avant de partir) : https://youtube.com/shorts/DJ32…"
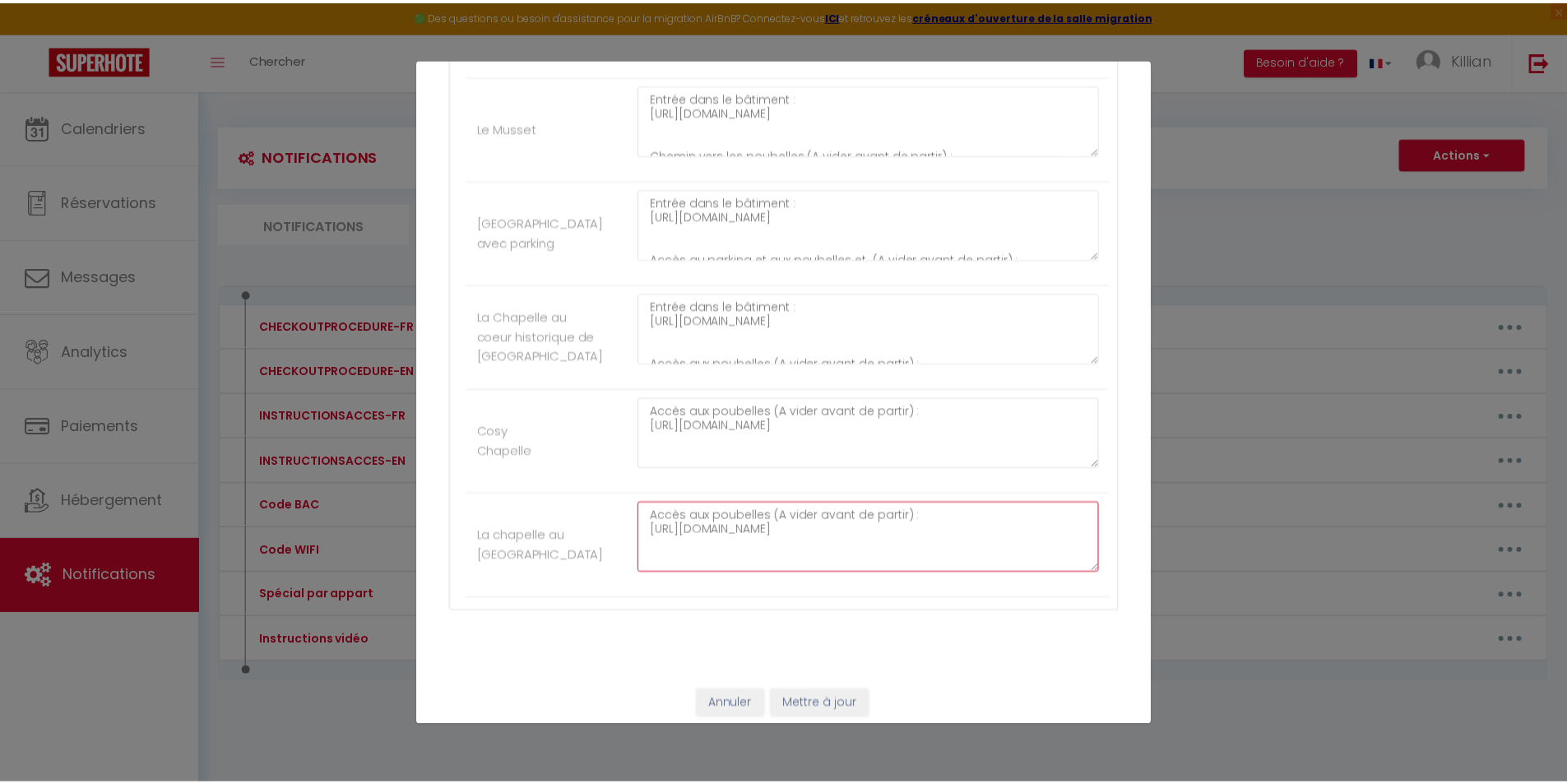
scroll to position [459, 0]
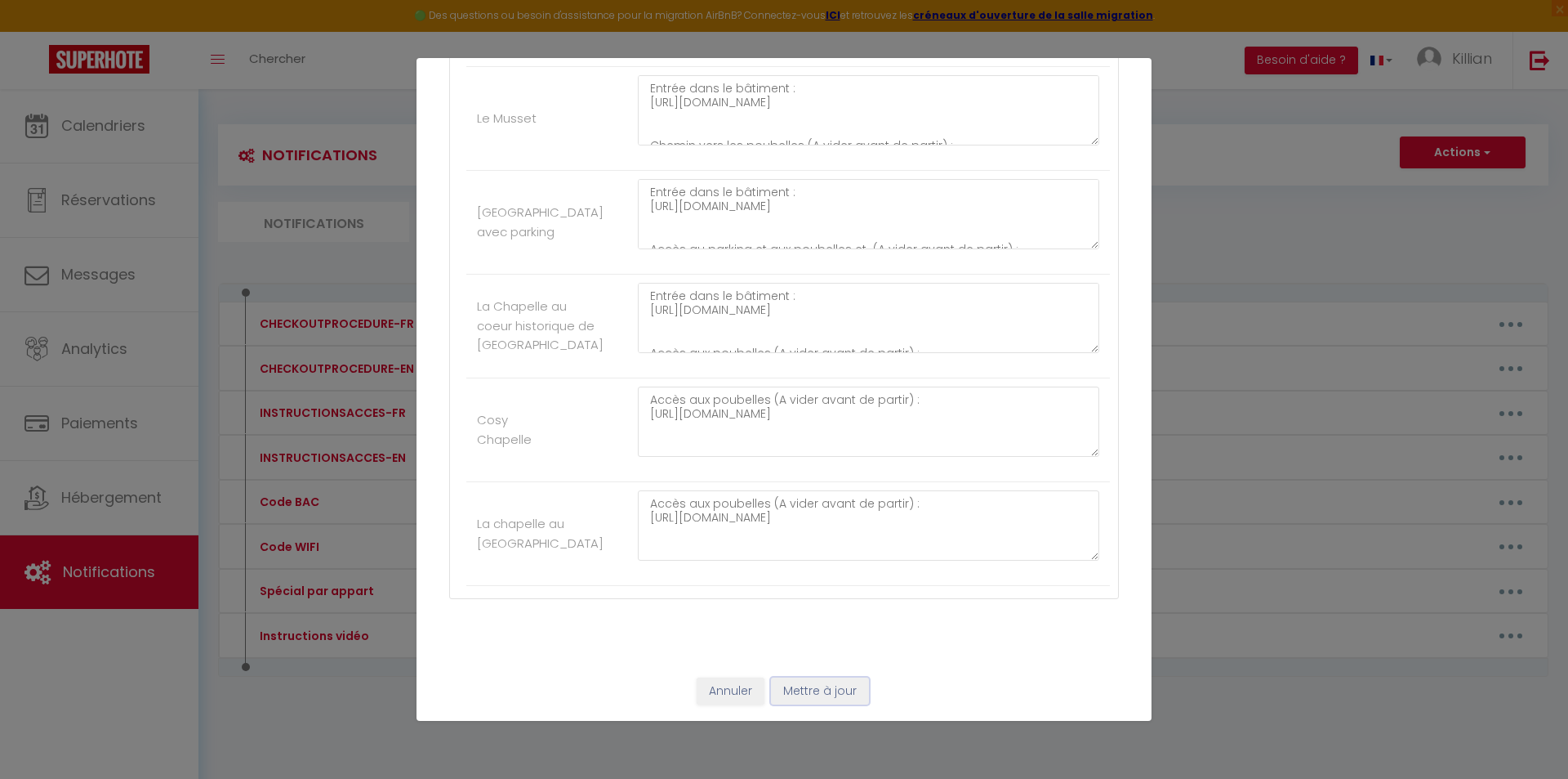
click at [812, 693] on button "Mettre à jour" at bounding box center [820, 691] width 98 height 28
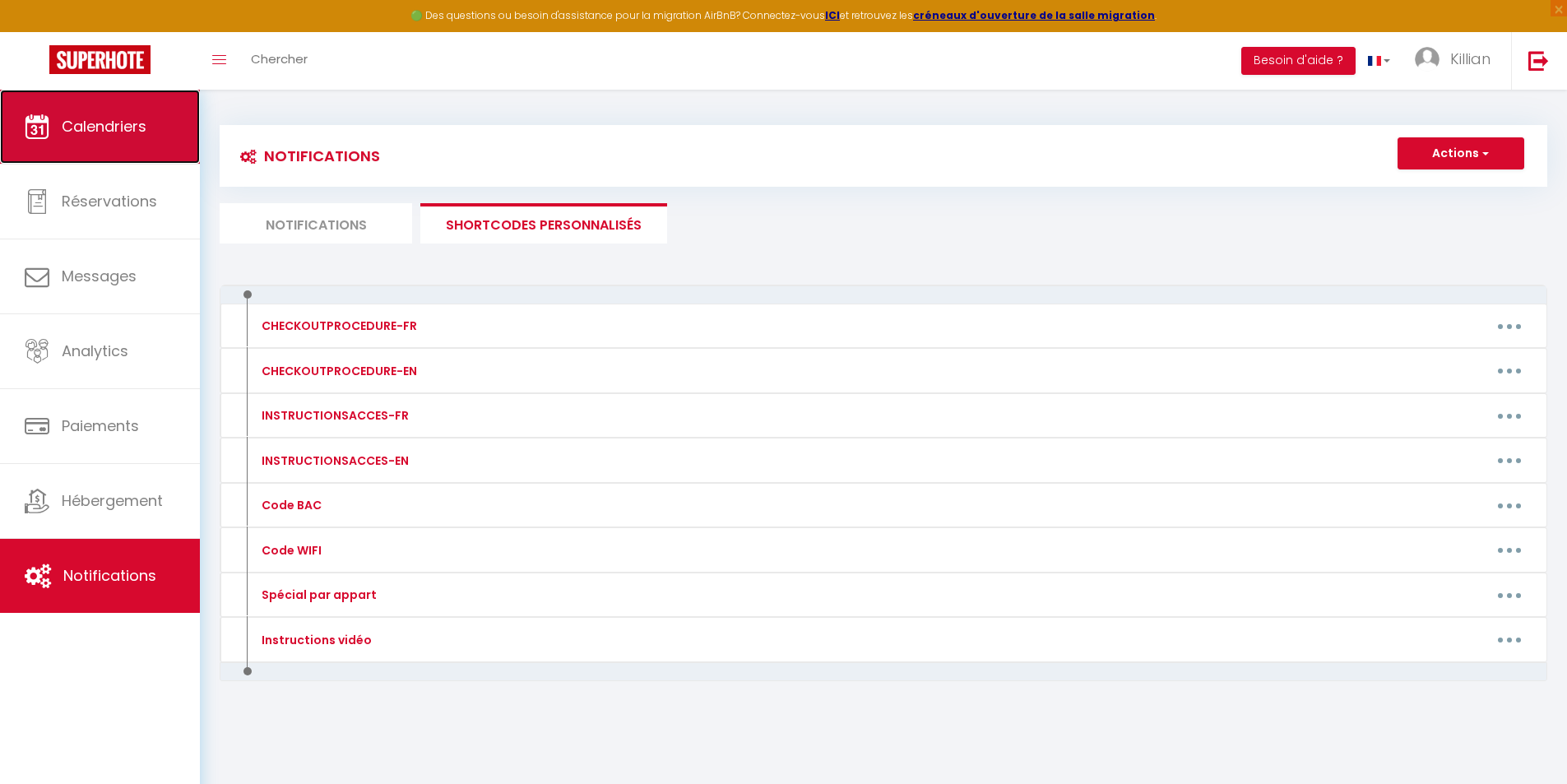
click at [130, 130] on span "Calendriers" at bounding box center [104, 125] width 84 height 21
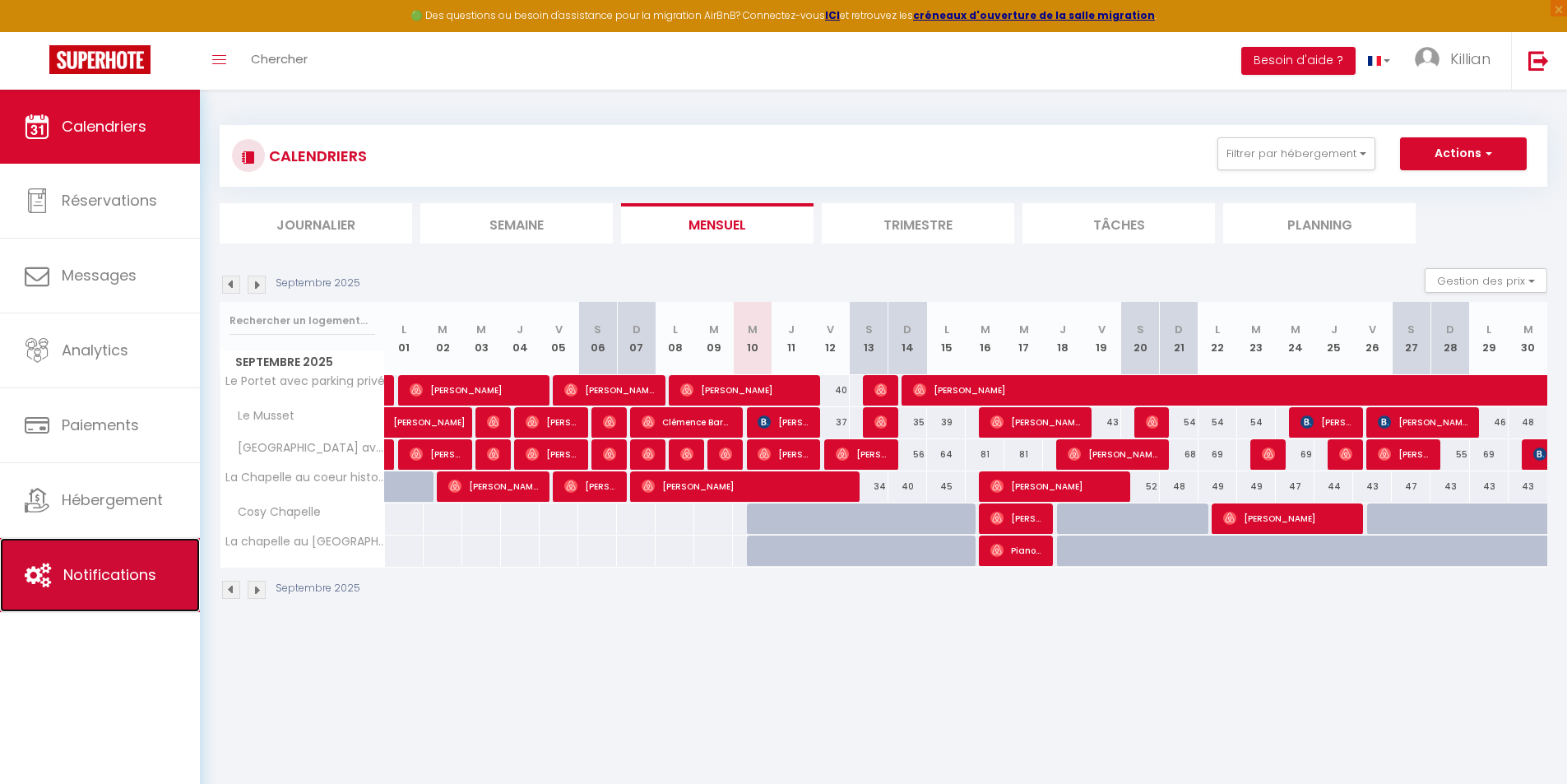
click at [151, 574] on span "Notifications" at bounding box center [110, 574] width 93 height 21
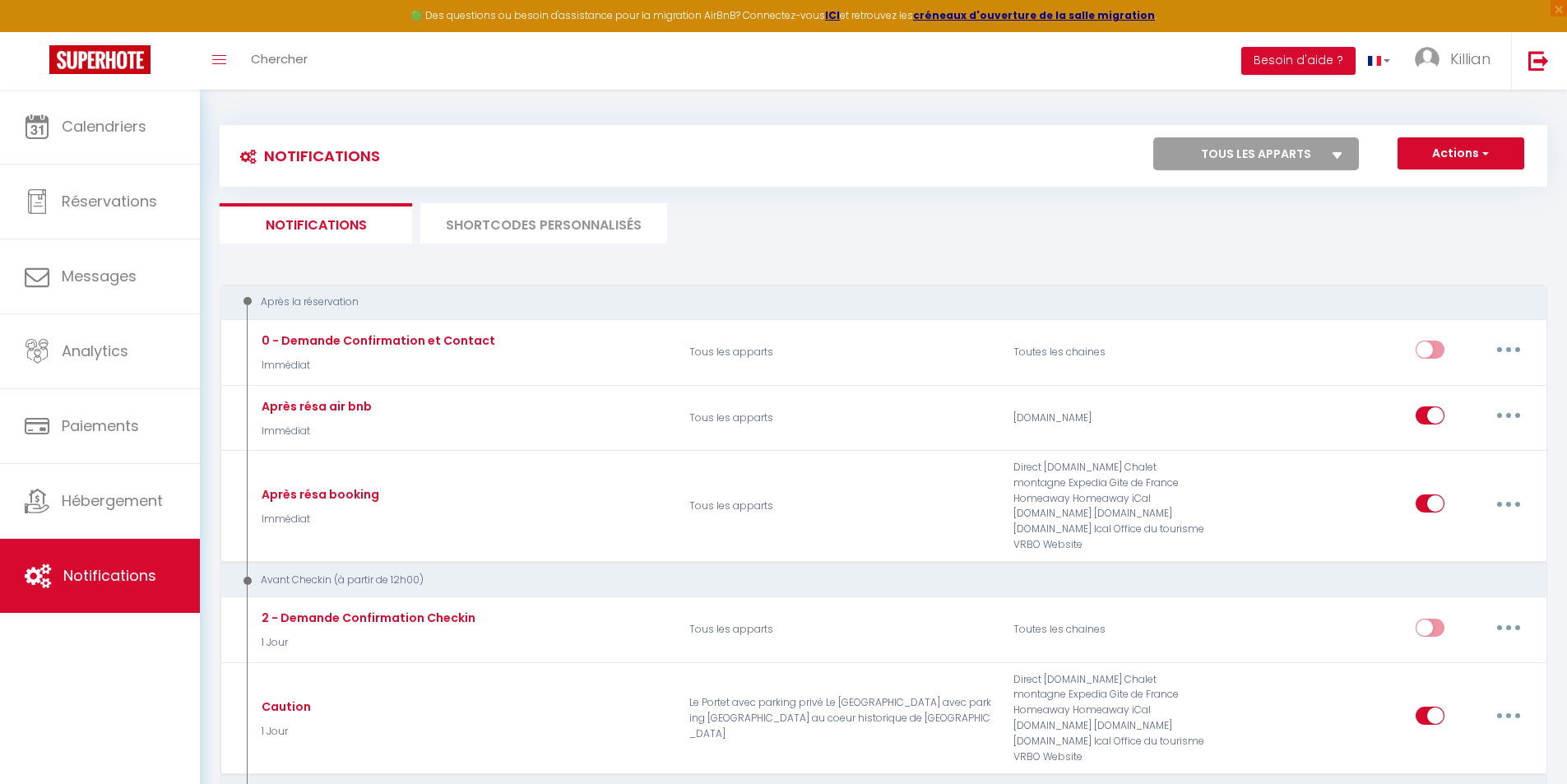
click at [534, 235] on li "SHORTCODES PERSONNALISÉS" at bounding box center [544, 222] width 247 height 40
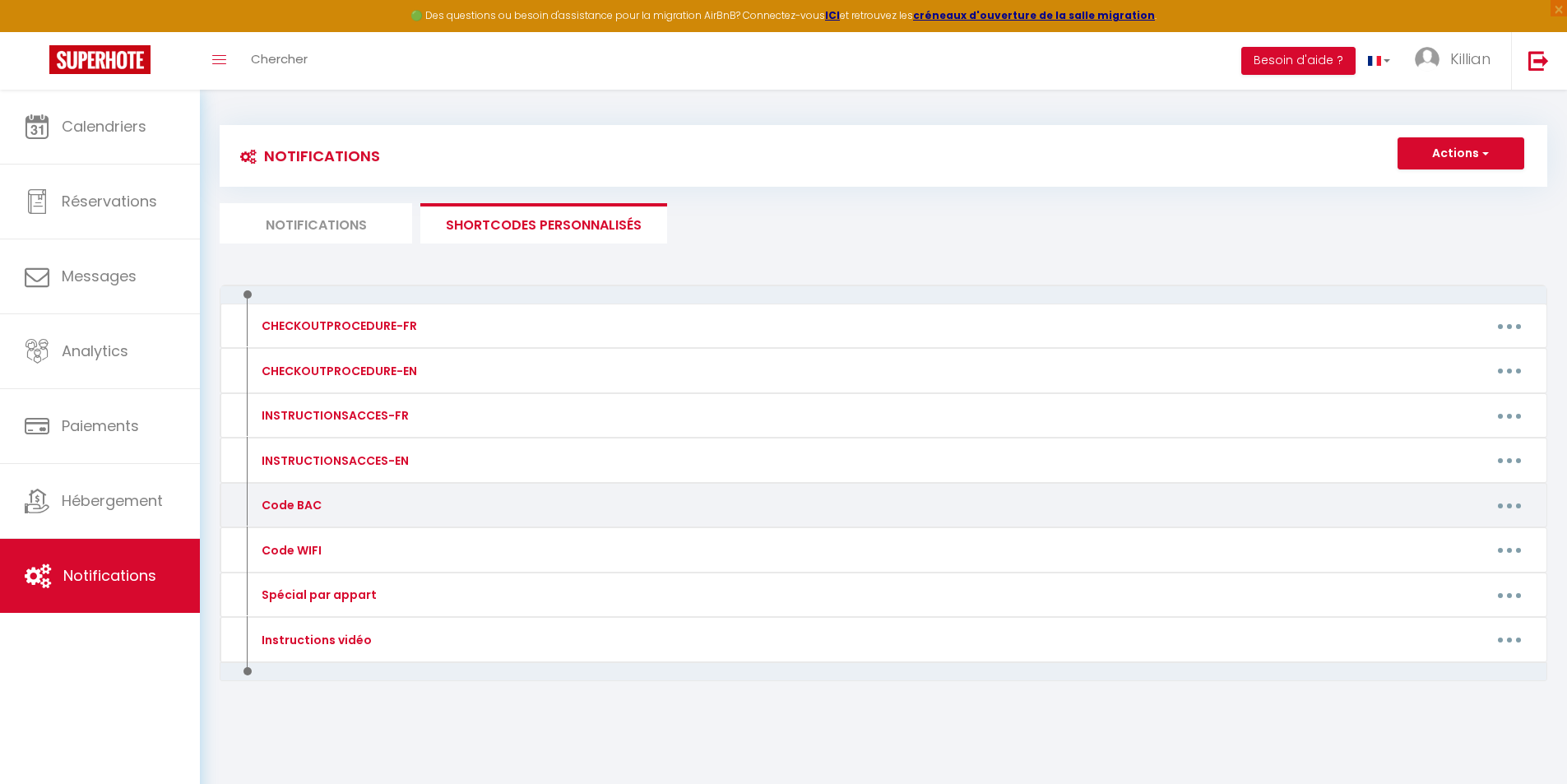
click at [1518, 514] on button "button" at bounding box center [1509, 505] width 46 height 26
click at [1470, 537] on link "Editer" at bounding box center [1467, 543] width 122 height 28
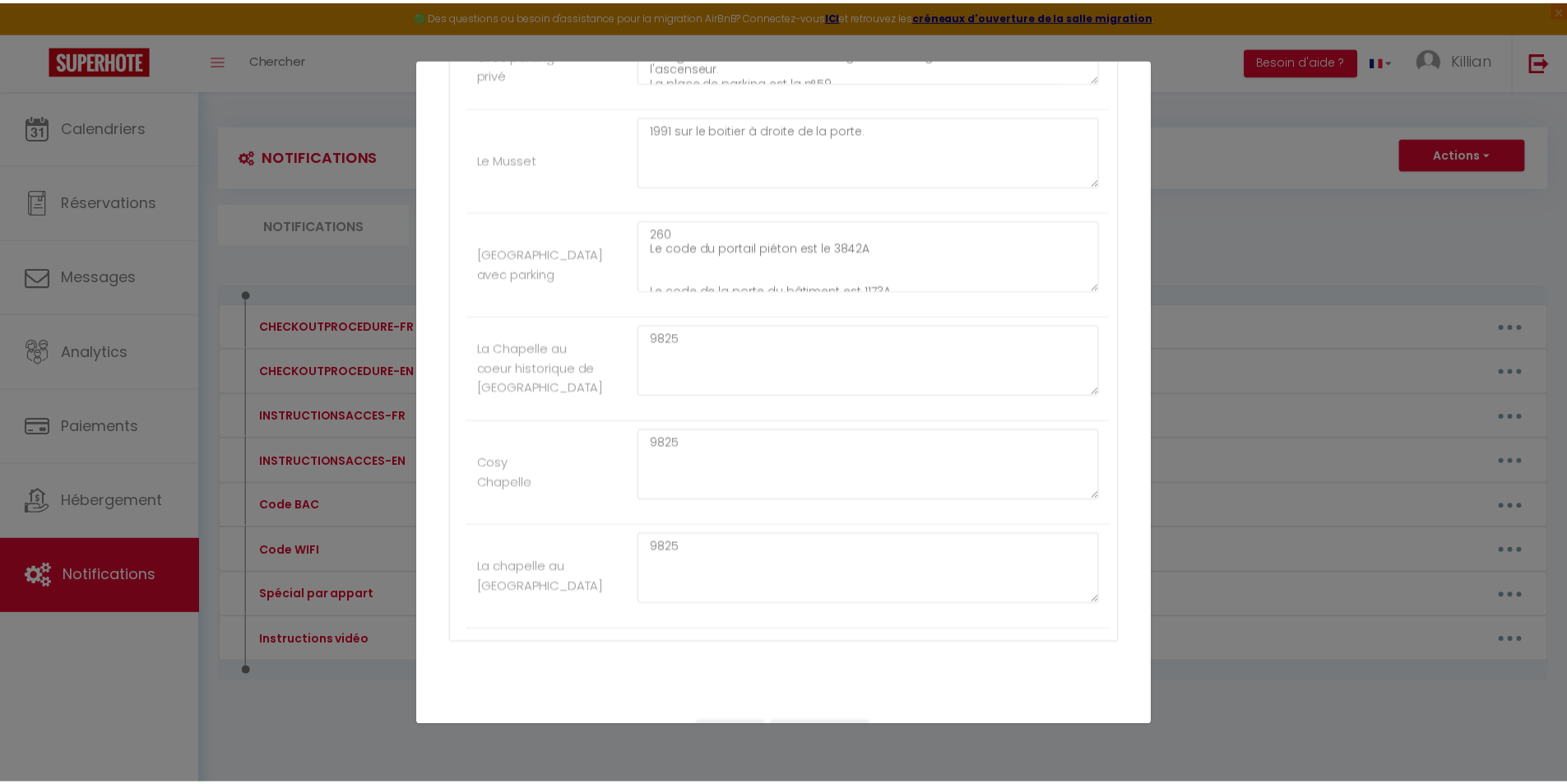
scroll to position [459, 0]
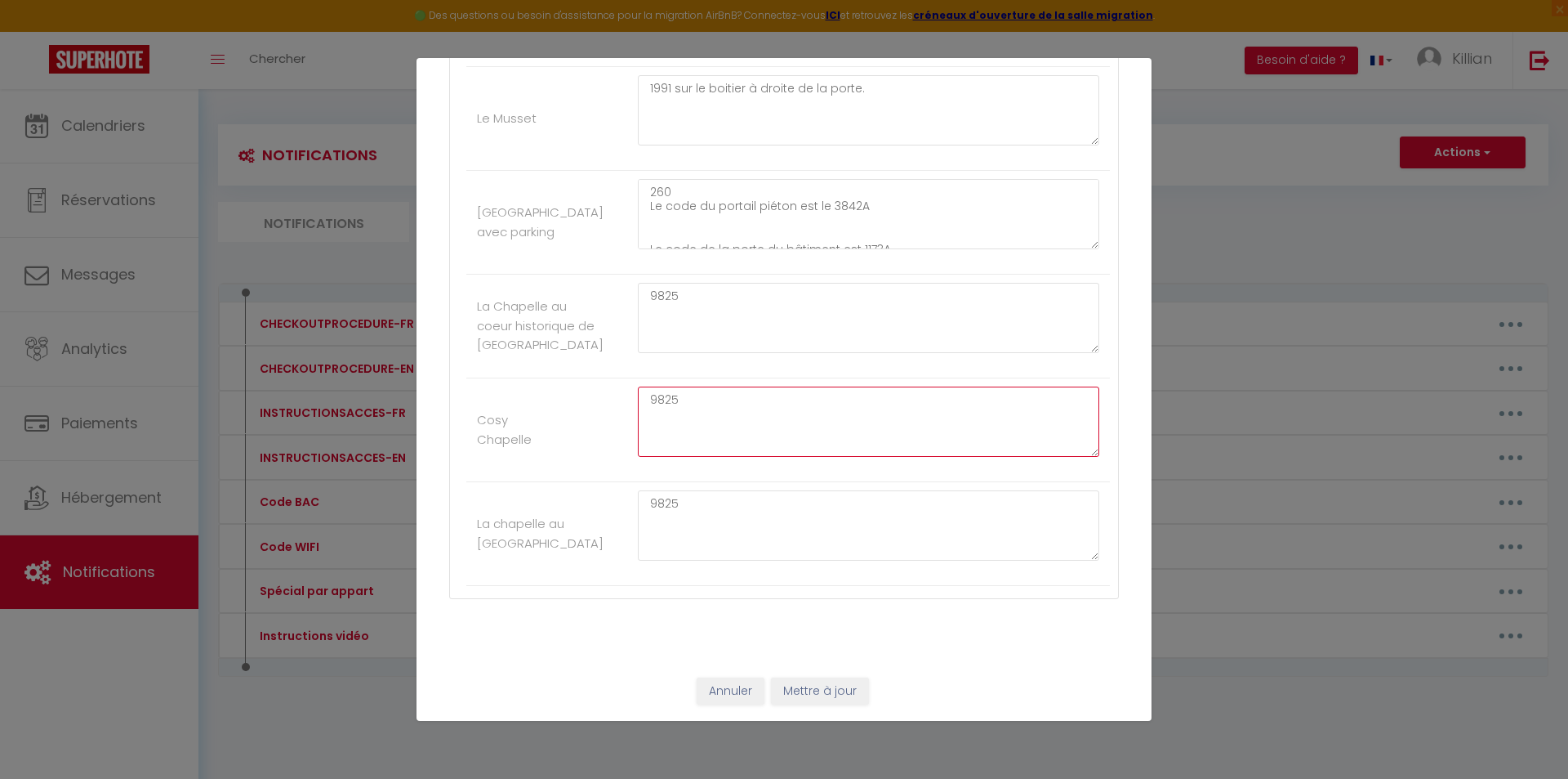
drag, startPoint x: 678, startPoint y: 399, endPoint x: 634, endPoint y: 394, distance: 44.3
click at [632, 403] on div "9825" at bounding box center [868, 429] width 483 height 87
click at [820, 678] on button "Mettre à jour" at bounding box center [820, 691] width 98 height 28
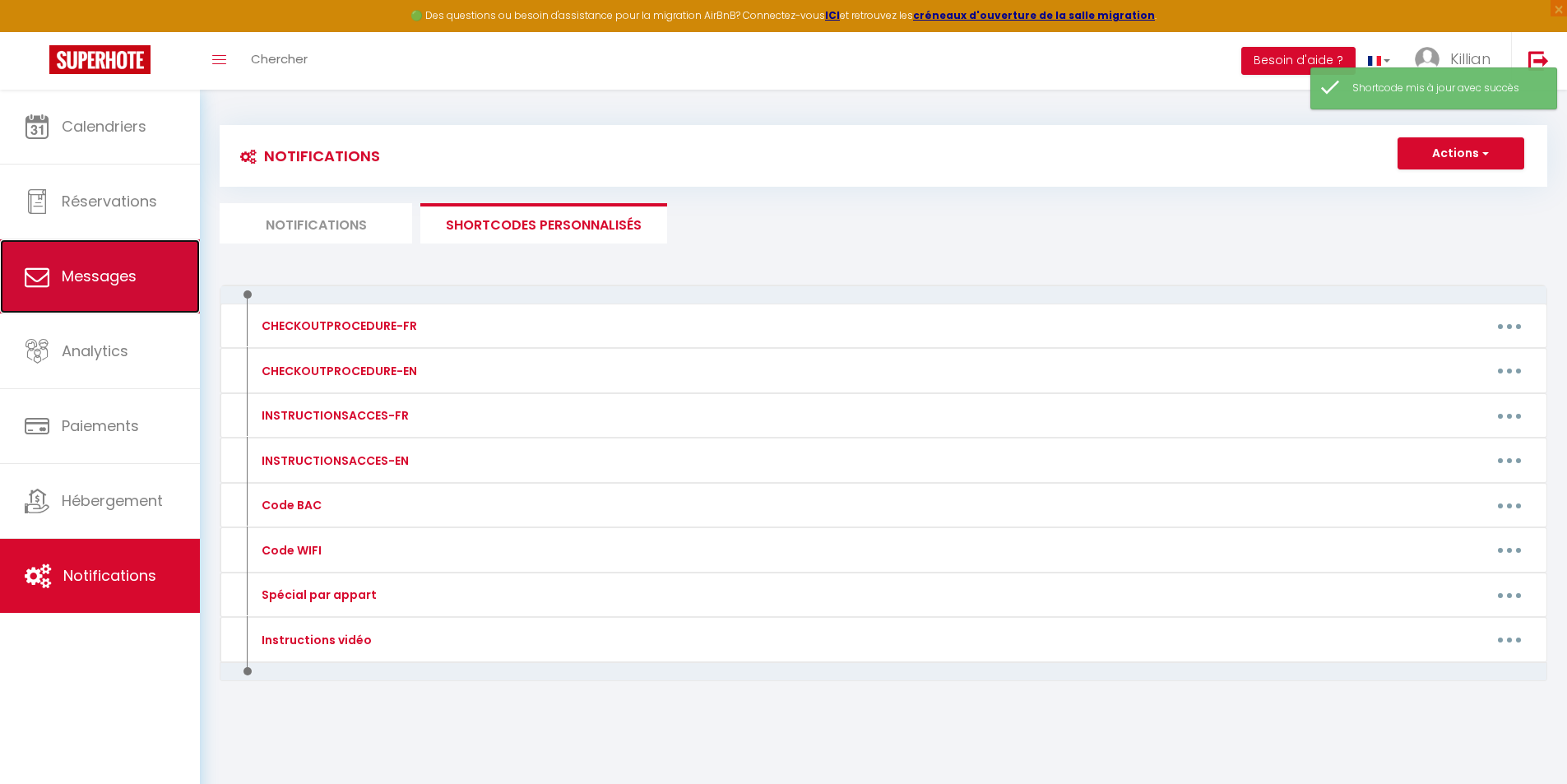
click at [158, 281] on link "Messages" at bounding box center [100, 276] width 200 height 74
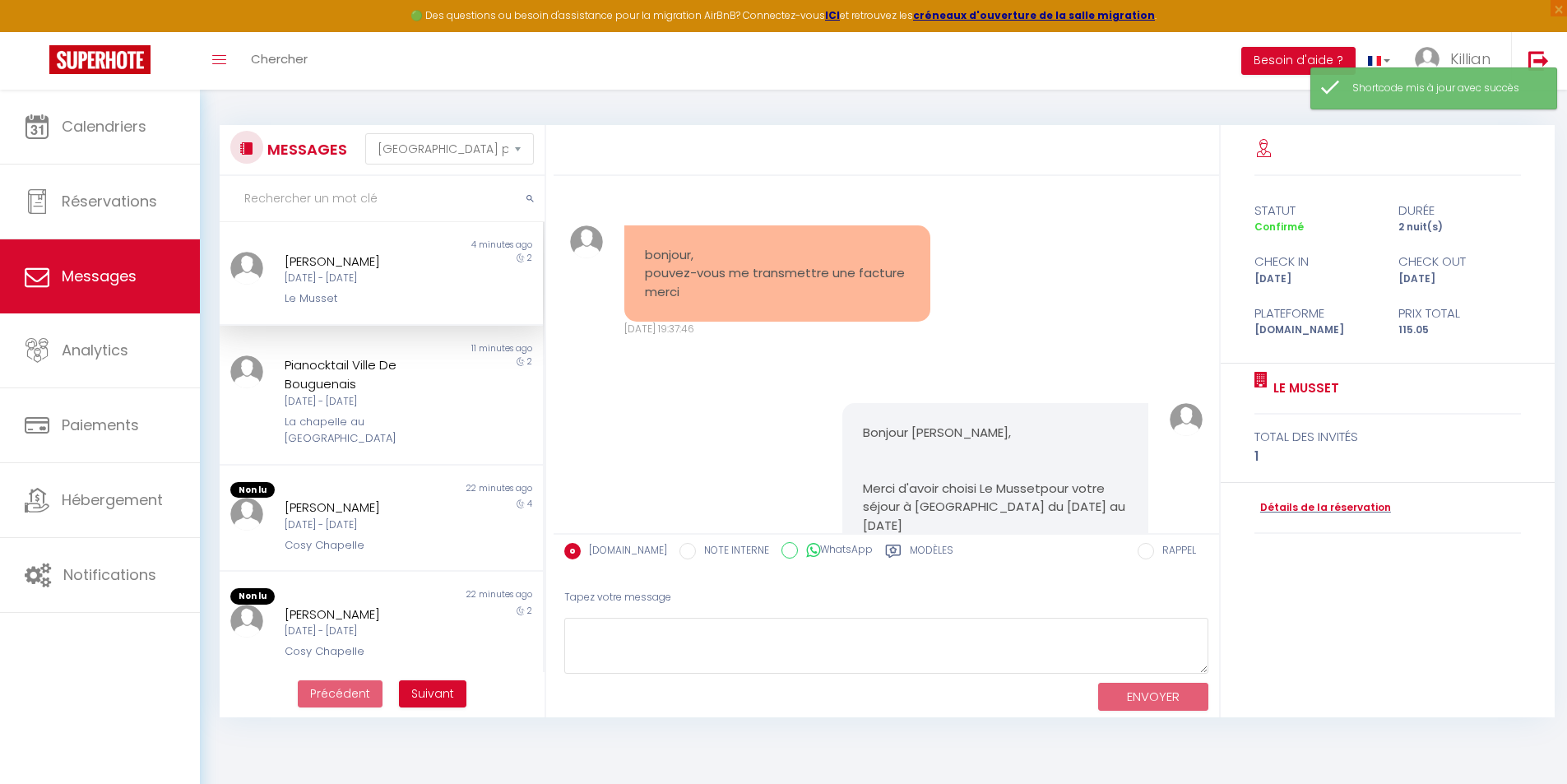
scroll to position [5848, 0]
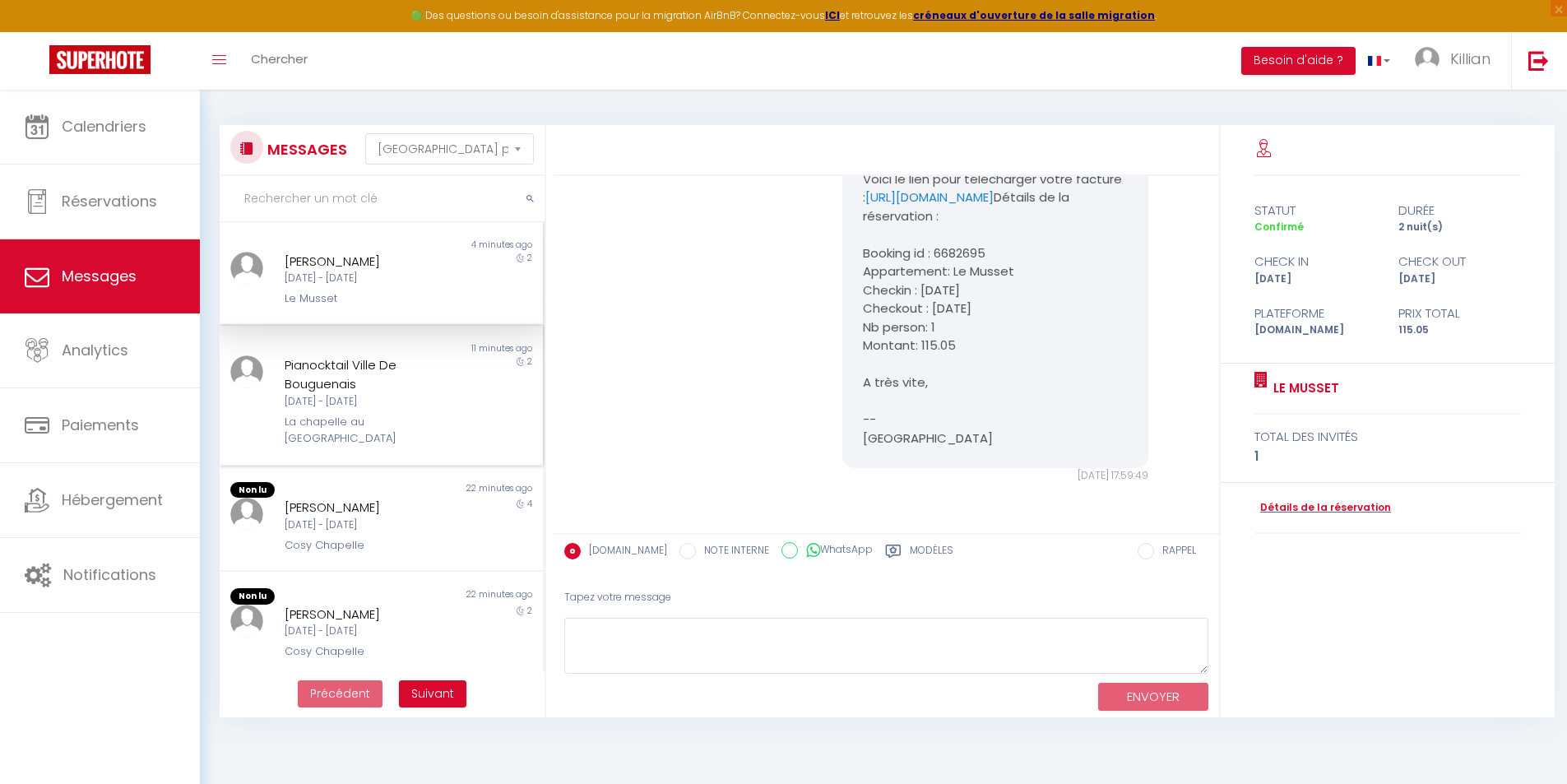
click at [333, 421] on div "La chapelle au [GEOGRAPHIC_DATA]" at bounding box center [368, 430] width 167 height 33
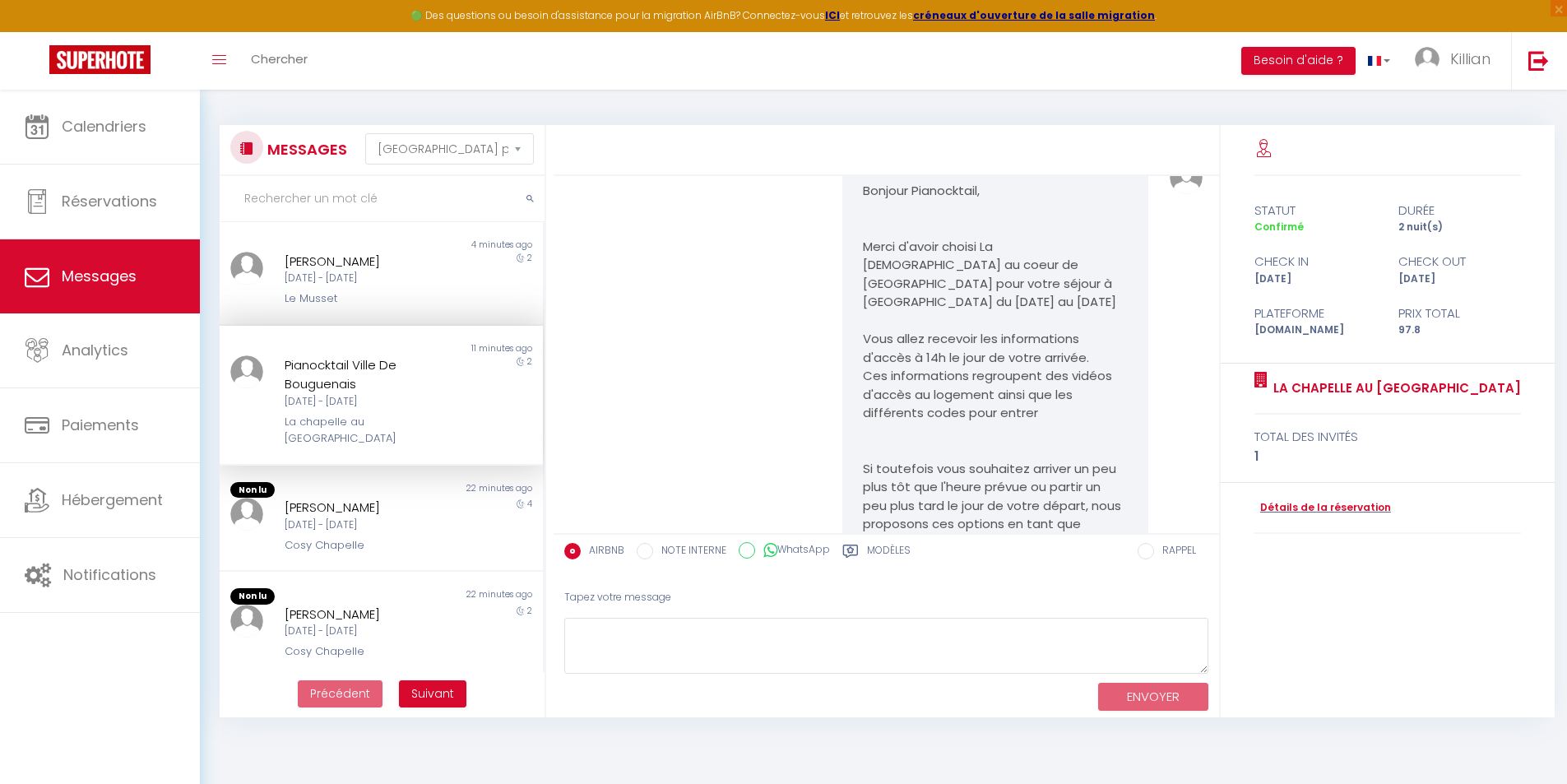
scroll to position [750, 0]
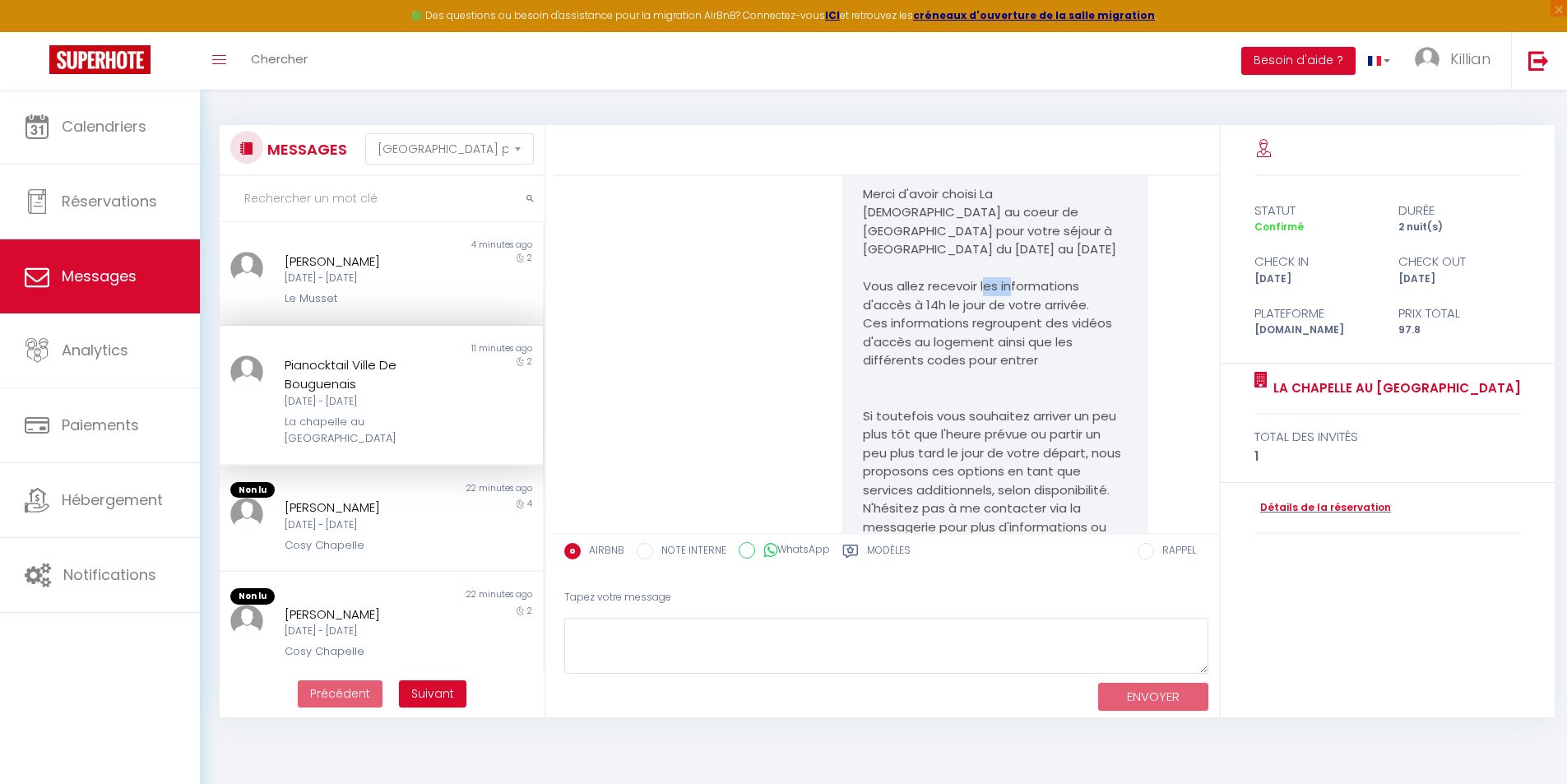
drag, startPoint x: 921, startPoint y: 283, endPoint x: 946, endPoint y: 287, distance: 25.3
click at [946, 287] on pre "Bonjour Pianocktail, Merci d'avoir choisi La chapelle au coeur de Laval pour vo…" at bounding box center [995, 463] width 265 height 666
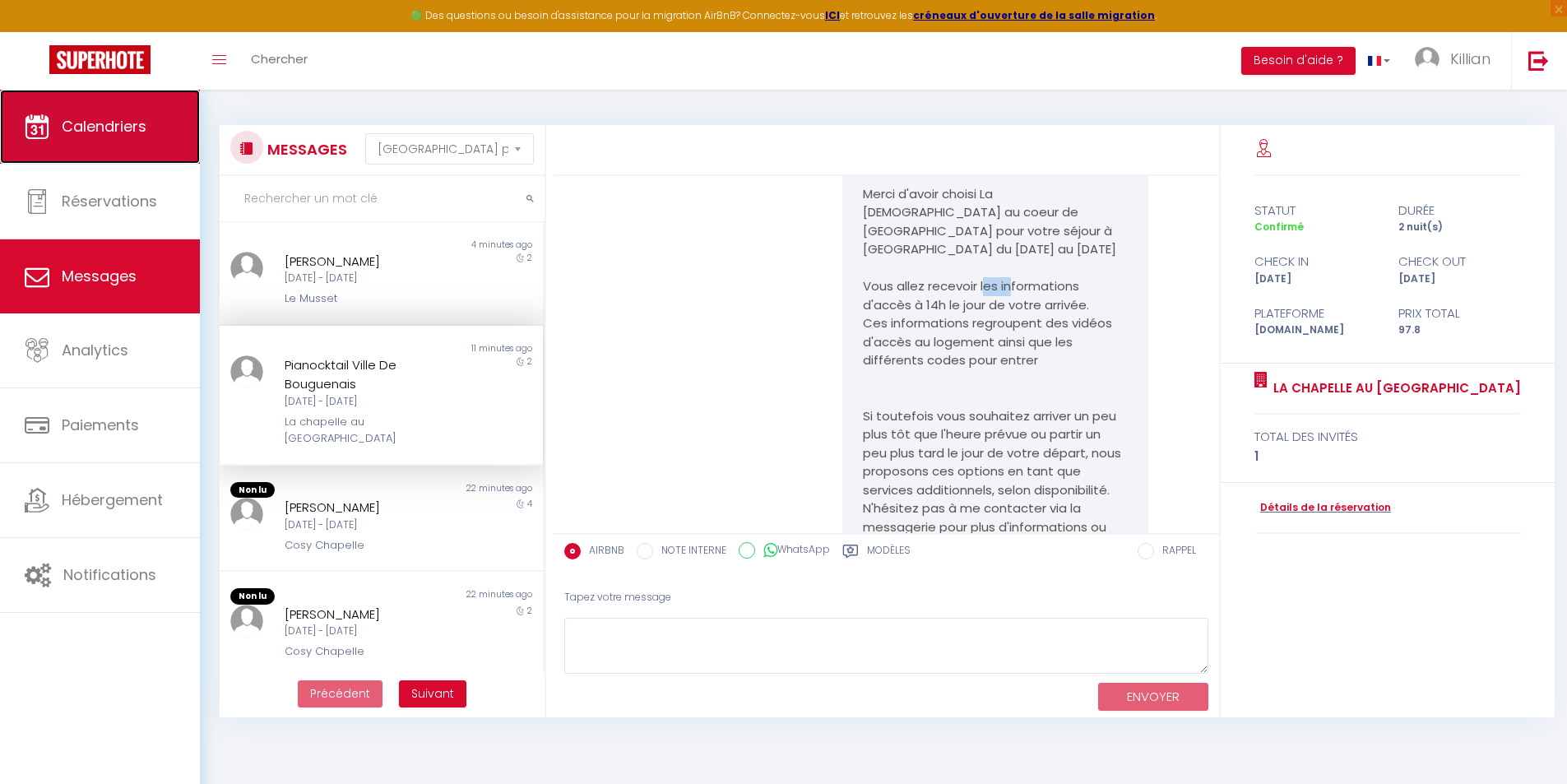
click at [113, 136] on link "Calendriers" at bounding box center [100, 126] width 200 height 74
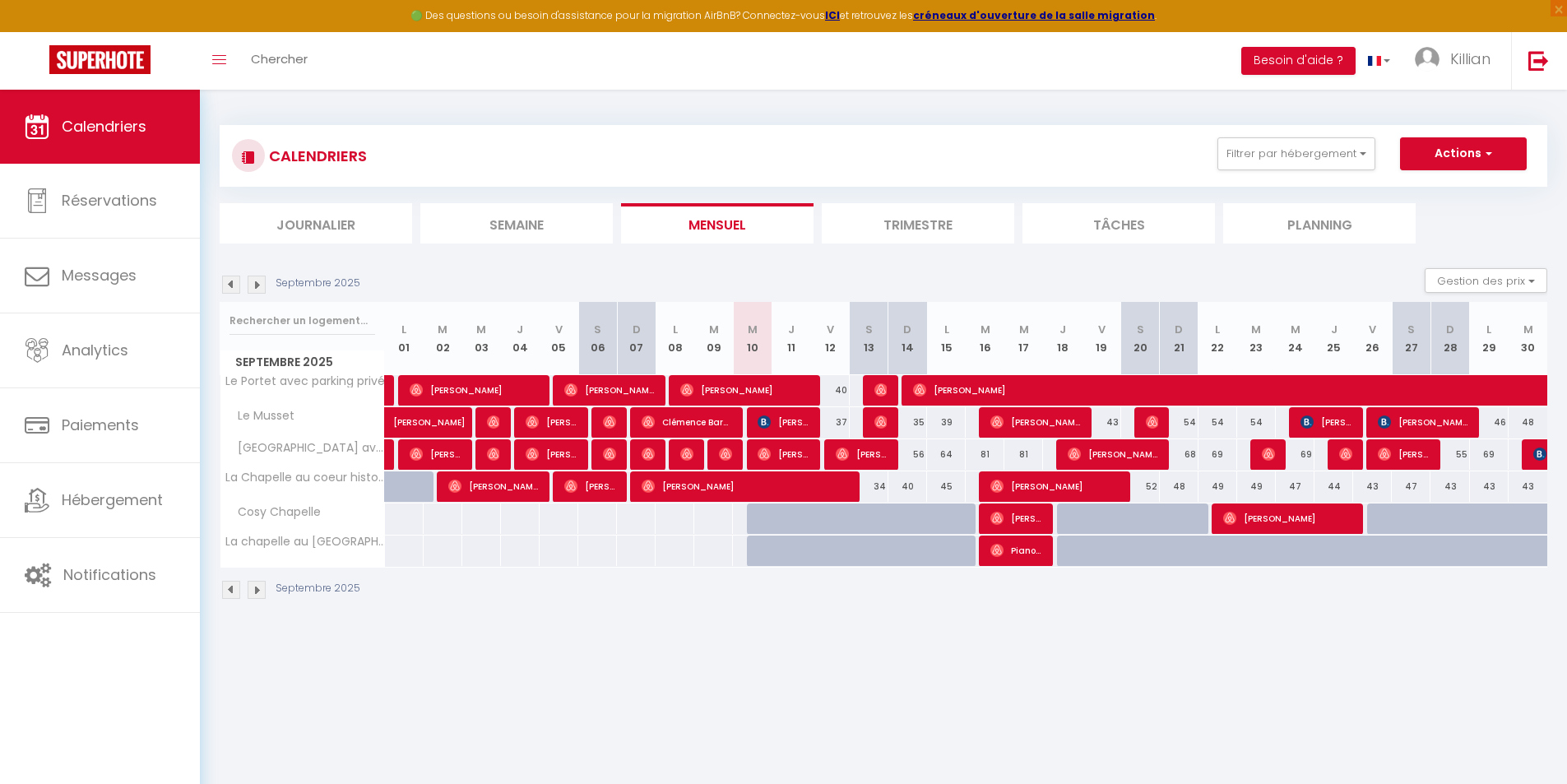
click at [937, 525] on div at bounding box center [946, 519] width 38 height 31
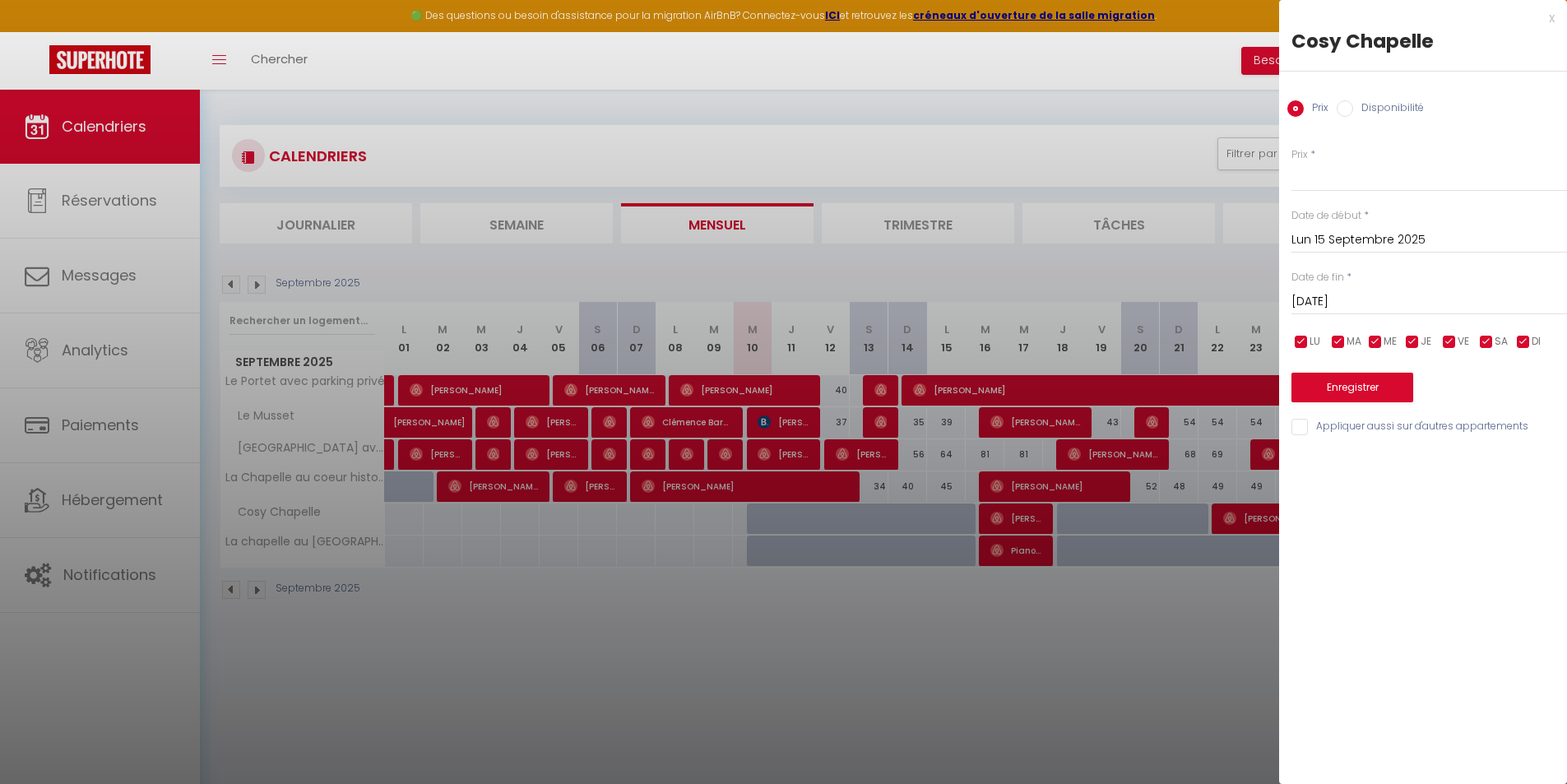
click at [877, 652] on div at bounding box center [784, 392] width 1567 height 784
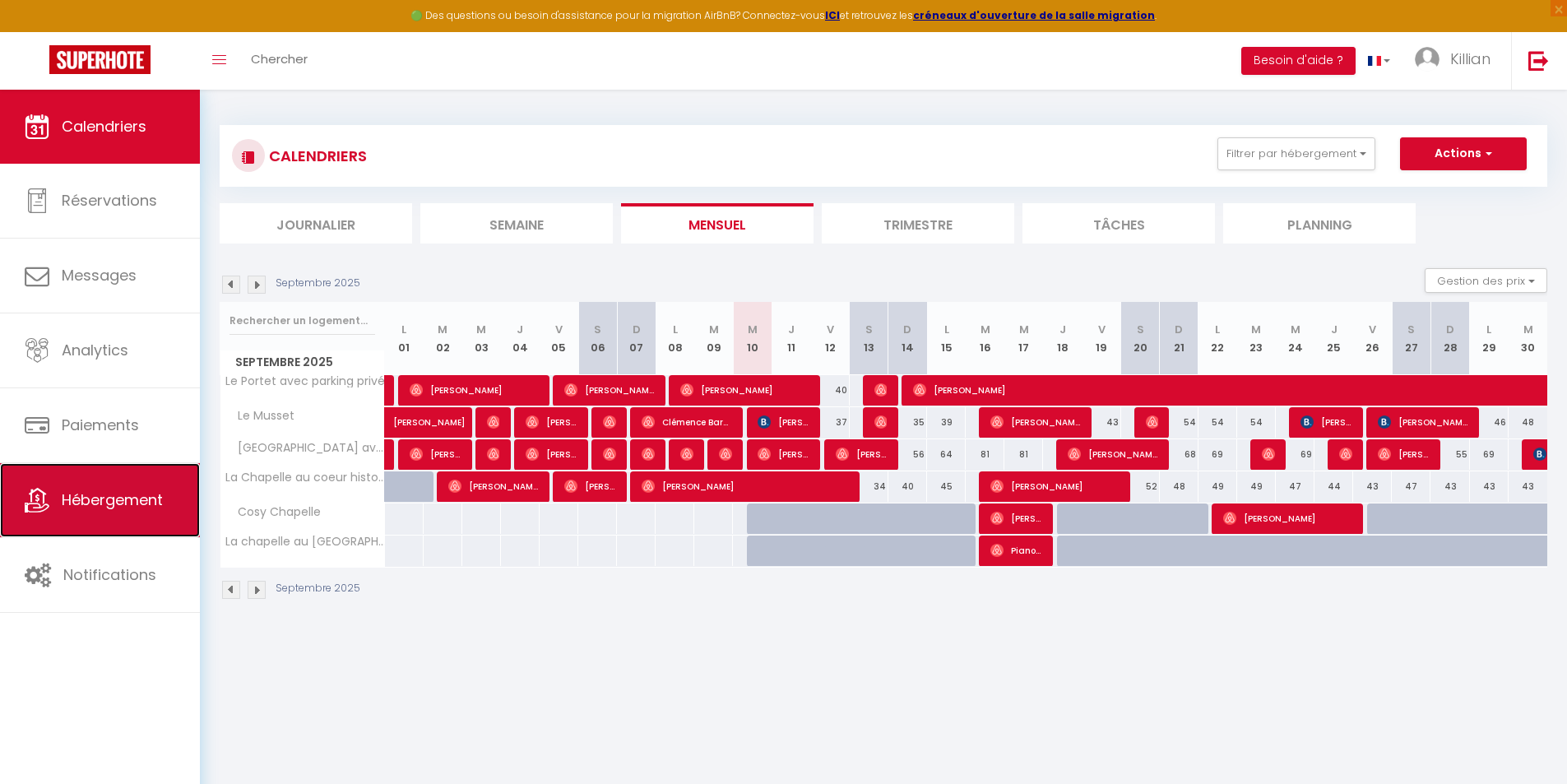
click at [139, 466] on link "Hébergement" at bounding box center [100, 500] width 200 height 74
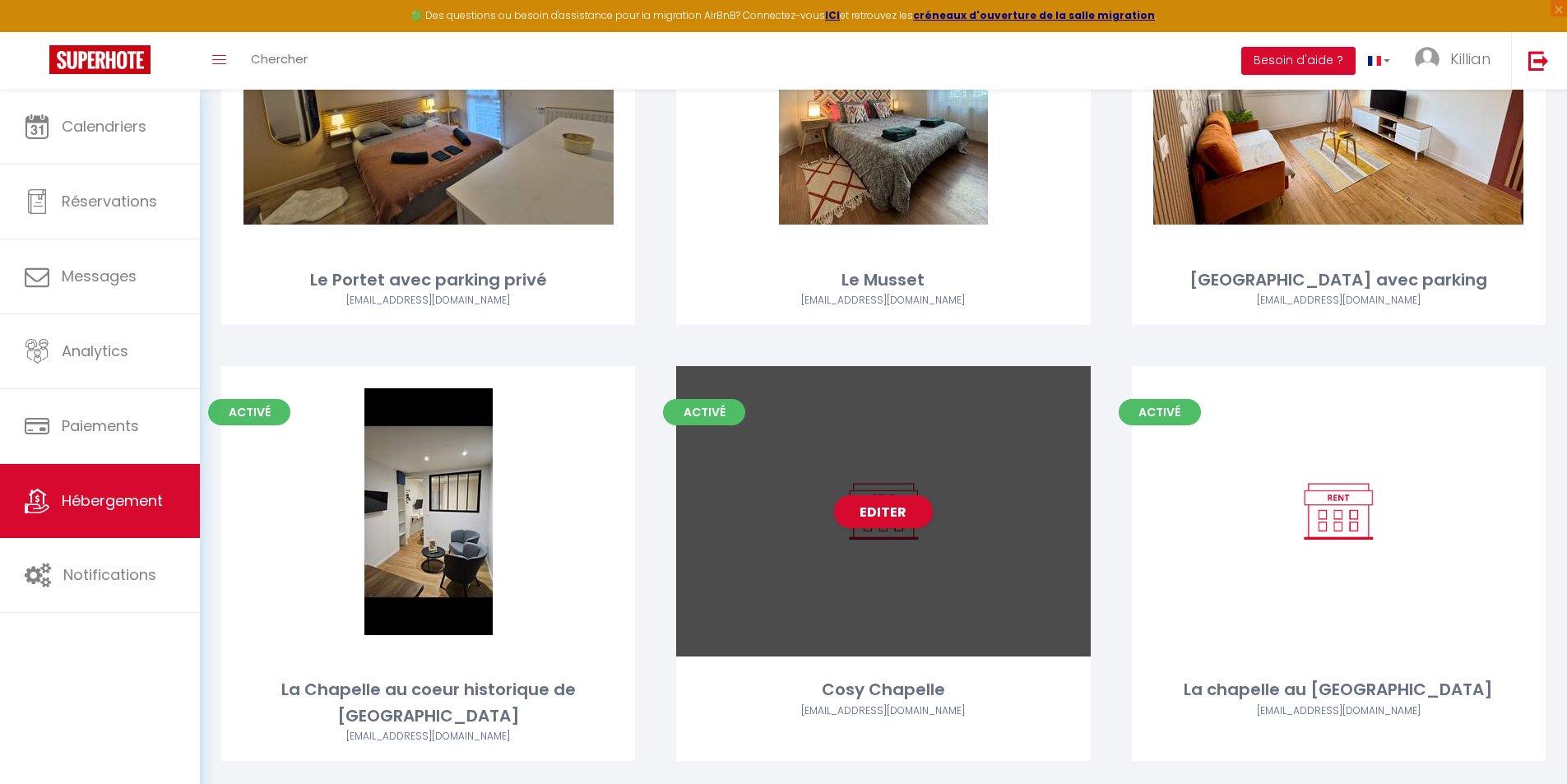
scroll to position [267, 0]
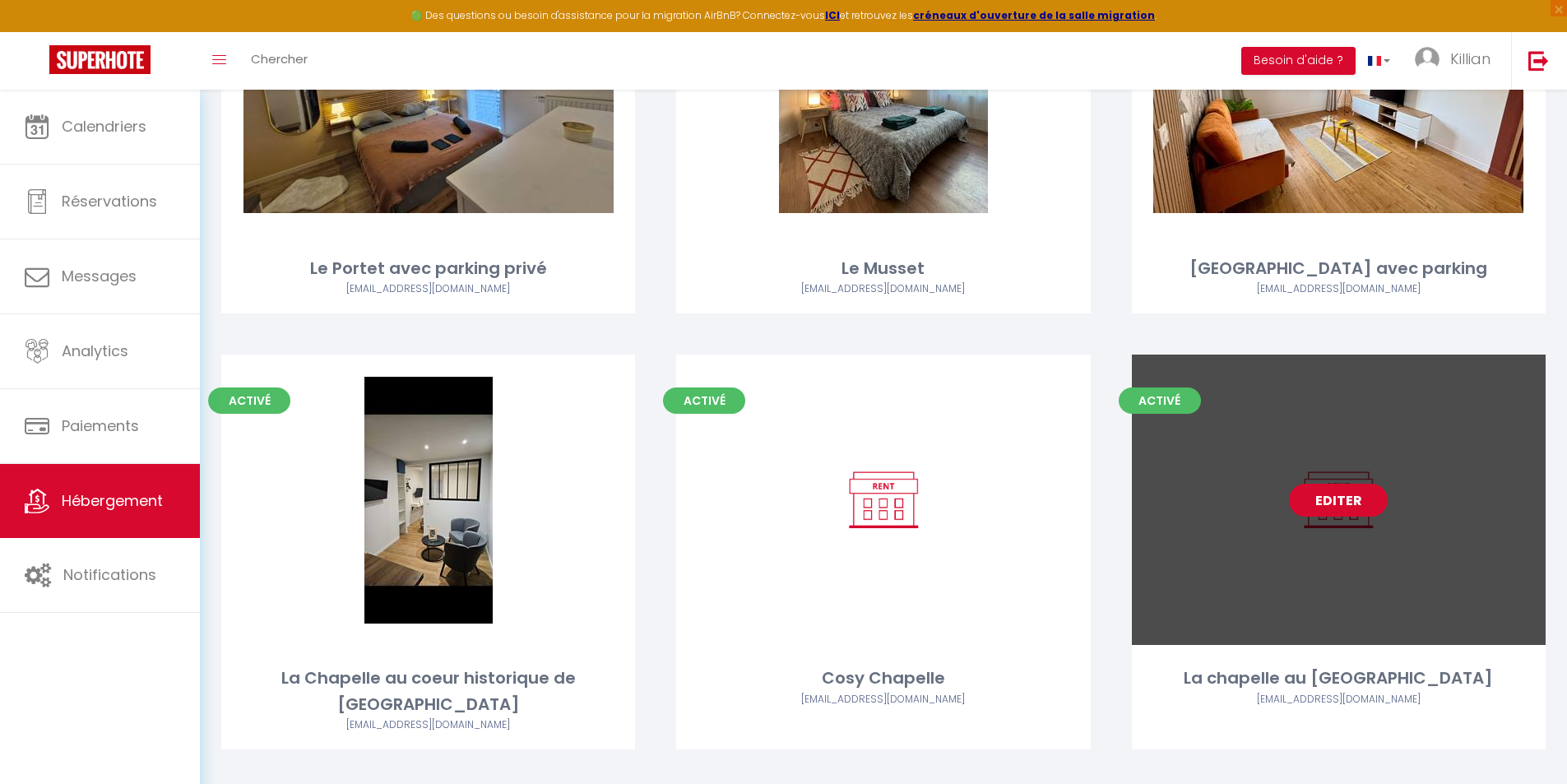
click at [1363, 493] on link "Editer" at bounding box center [1339, 500] width 99 height 33
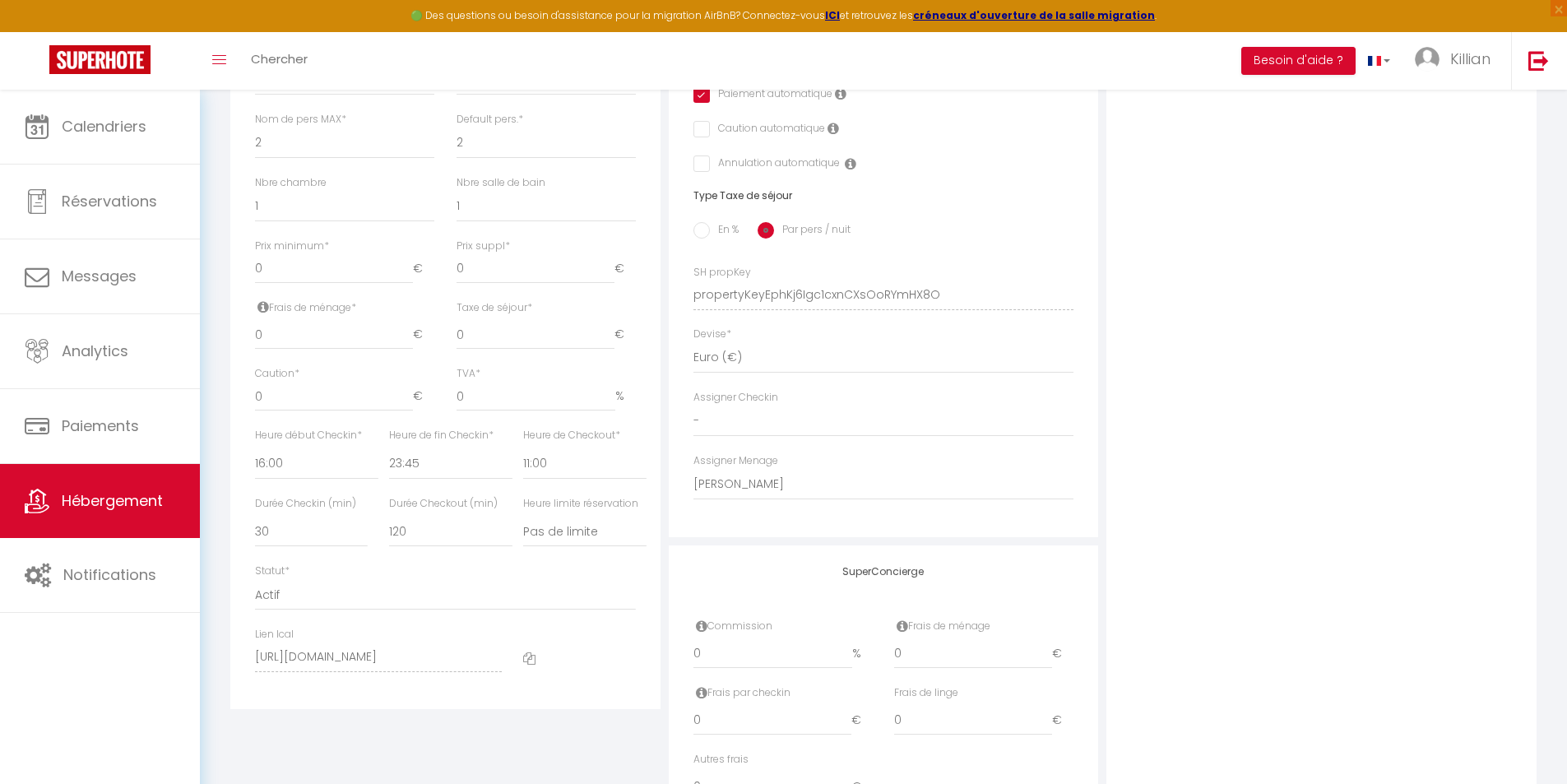
scroll to position [575, 0]
click at [328, 539] on select "15 30 45 60 75 90 105 120 135 150 165 180 195 210" at bounding box center [311, 524] width 113 height 31
click at [454, 573] on div "Statut * Actif Pas actif" at bounding box center [445, 580] width 381 height 47
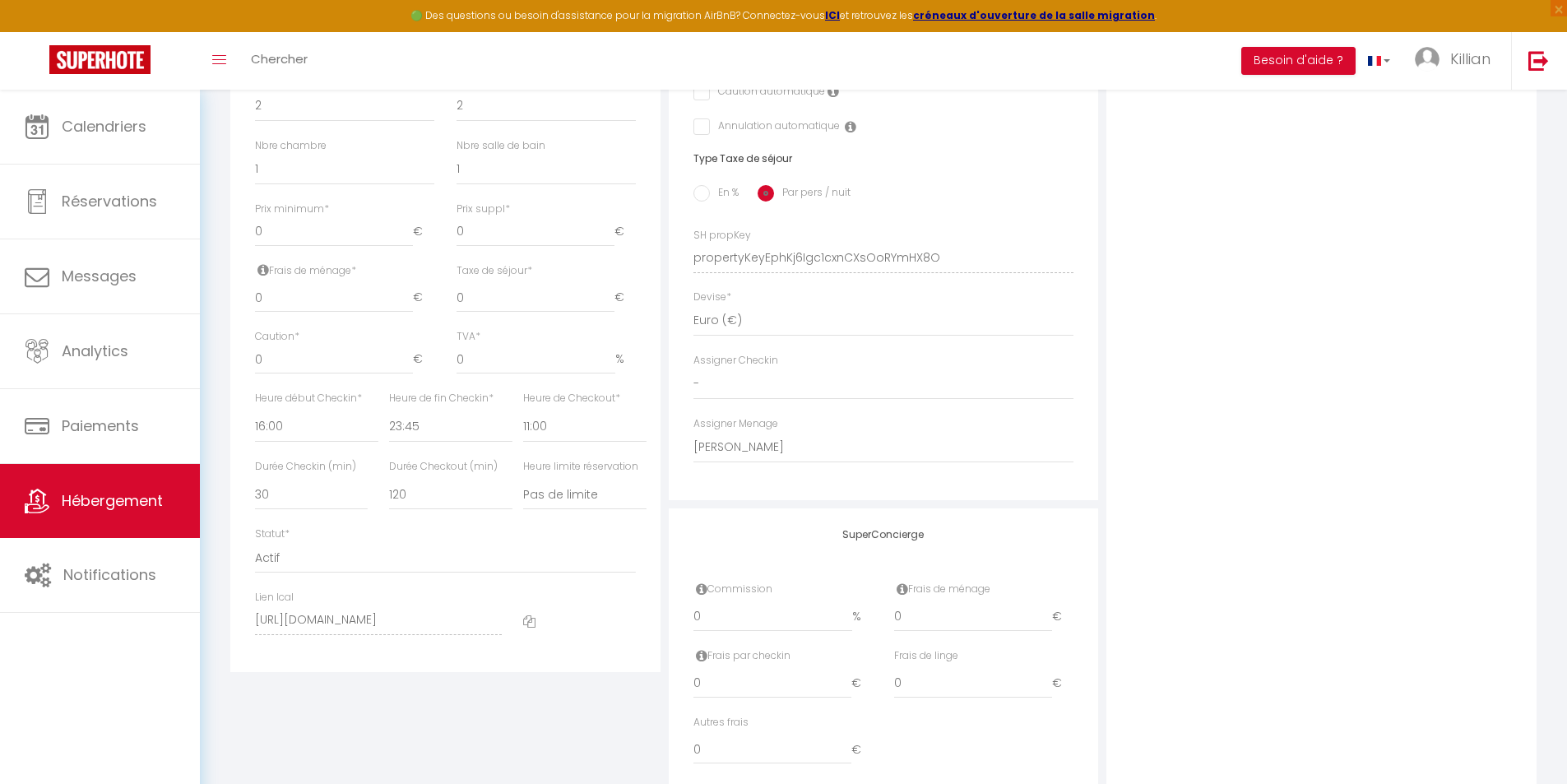
scroll to position [658, 0]
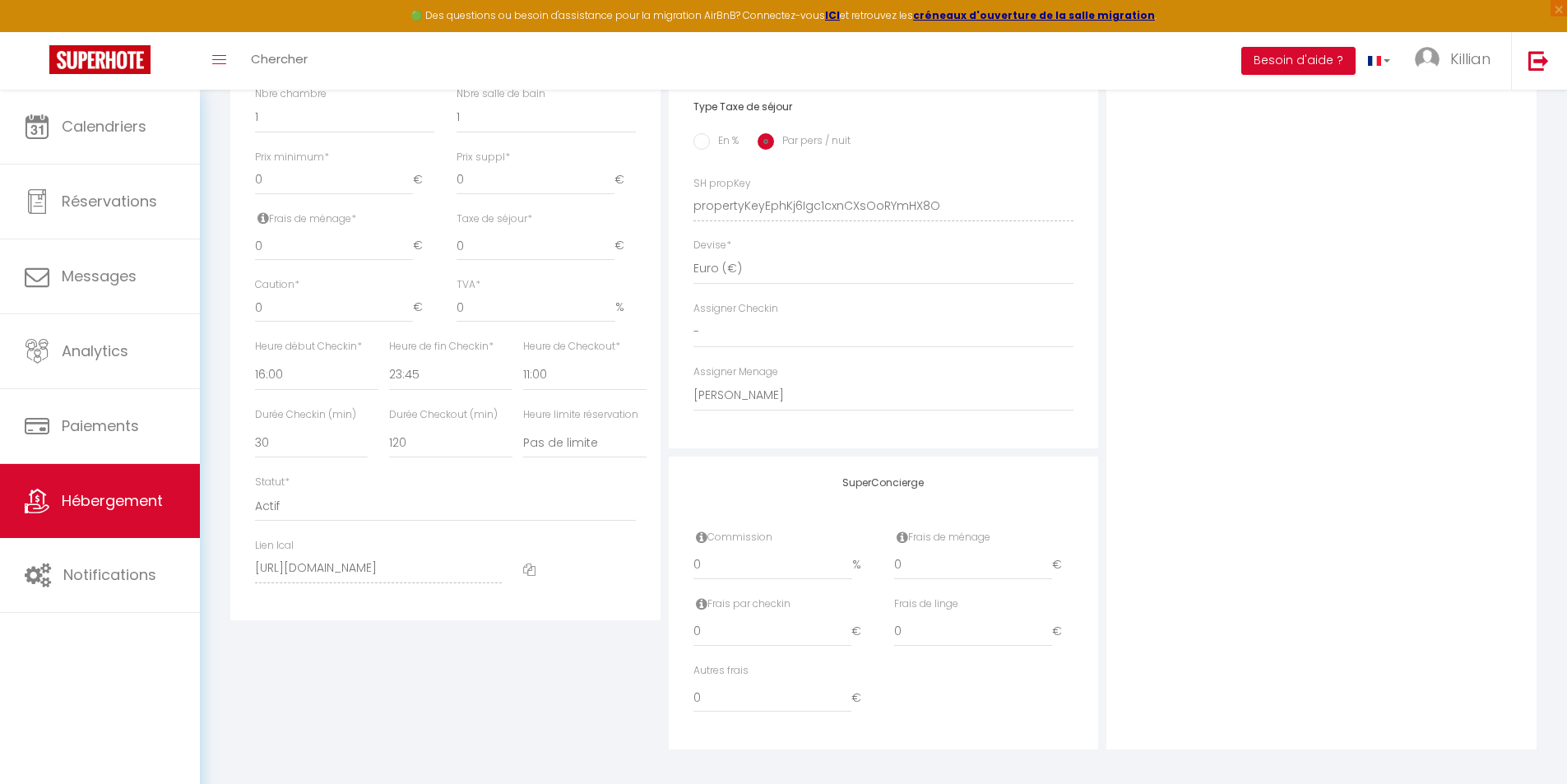
click at [457, 710] on div "Détails Nom * La chapelle au coeur de Laval Prénom propriétaire Nom propriétair…" at bounding box center [445, 194] width 438 height 1109
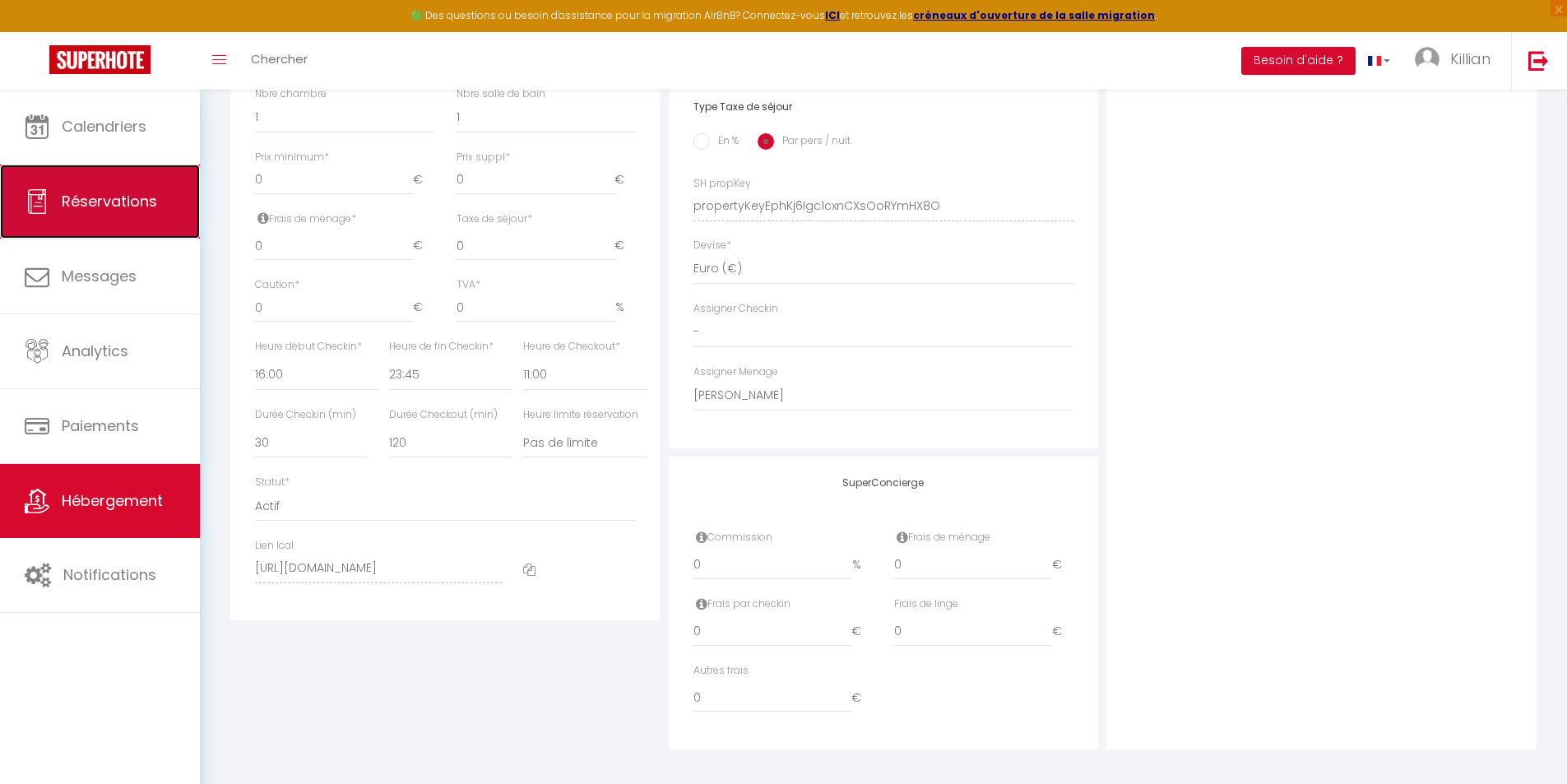
click at [138, 214] on link "Réservations" at bounding box center [100, 202] width 200 height 74
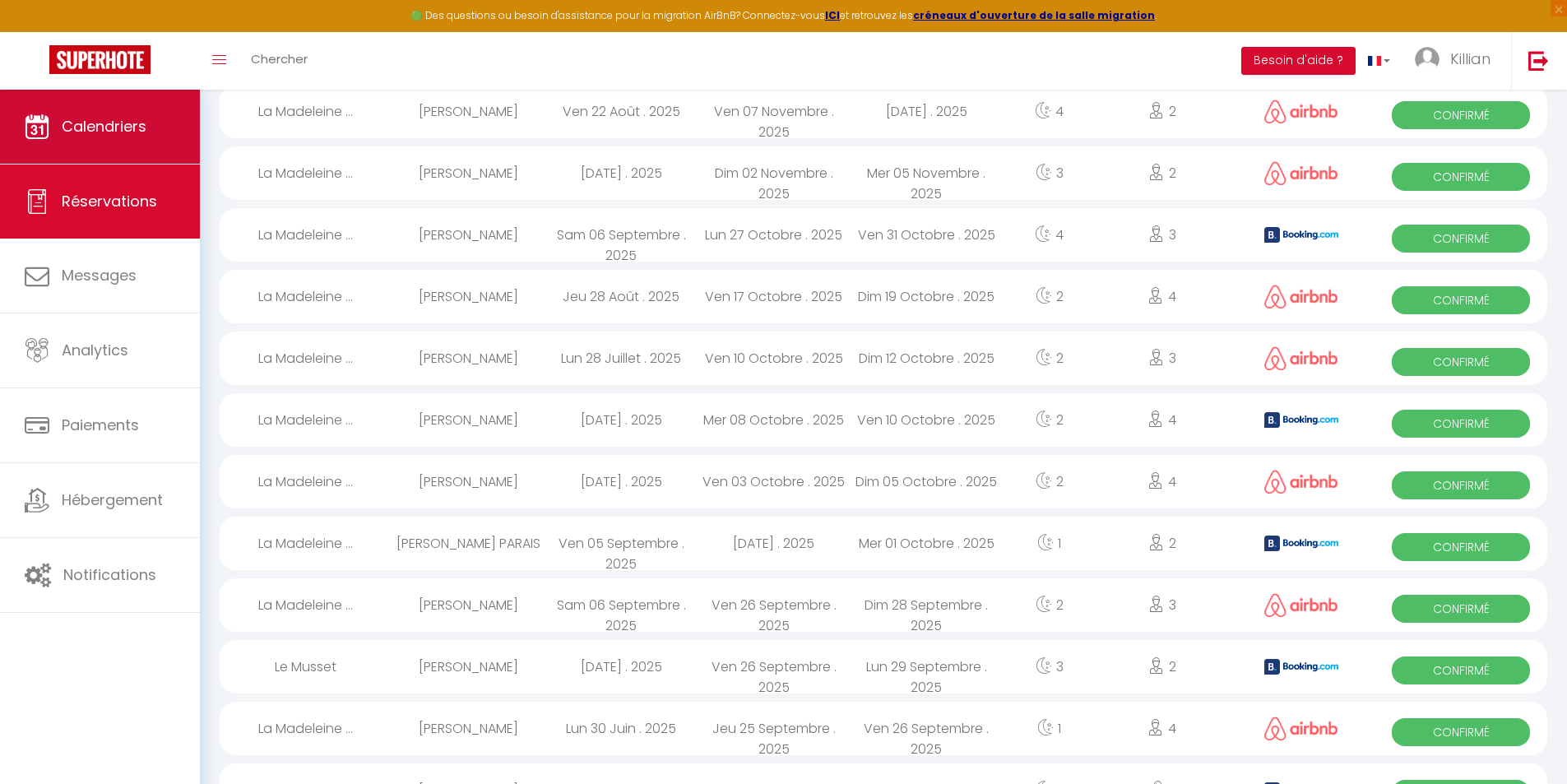
scroll to position [1792, 0]
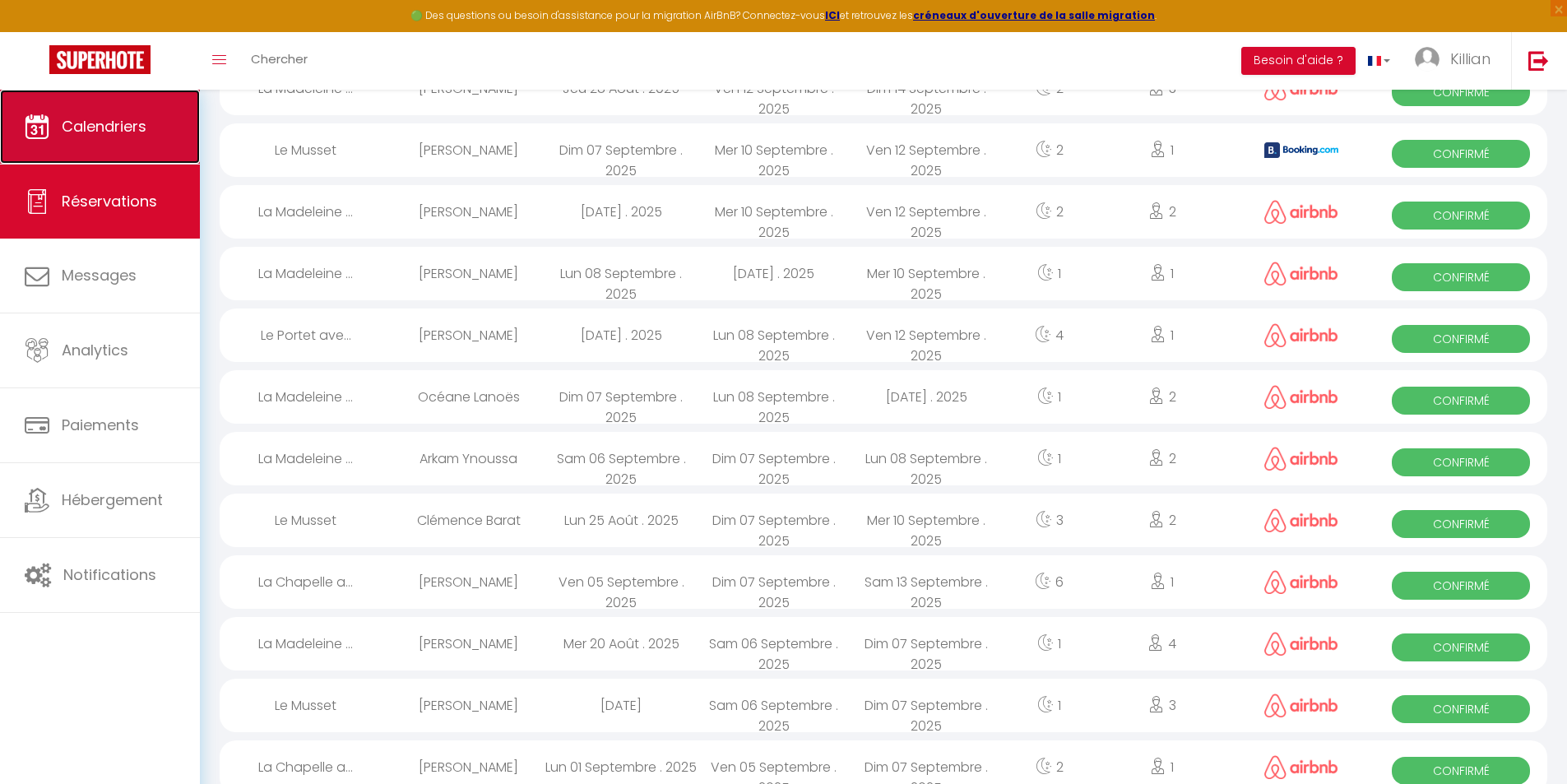
click at [126, 127] on span "Calendriers" at bounding box center [104, 125] width 84 height 21
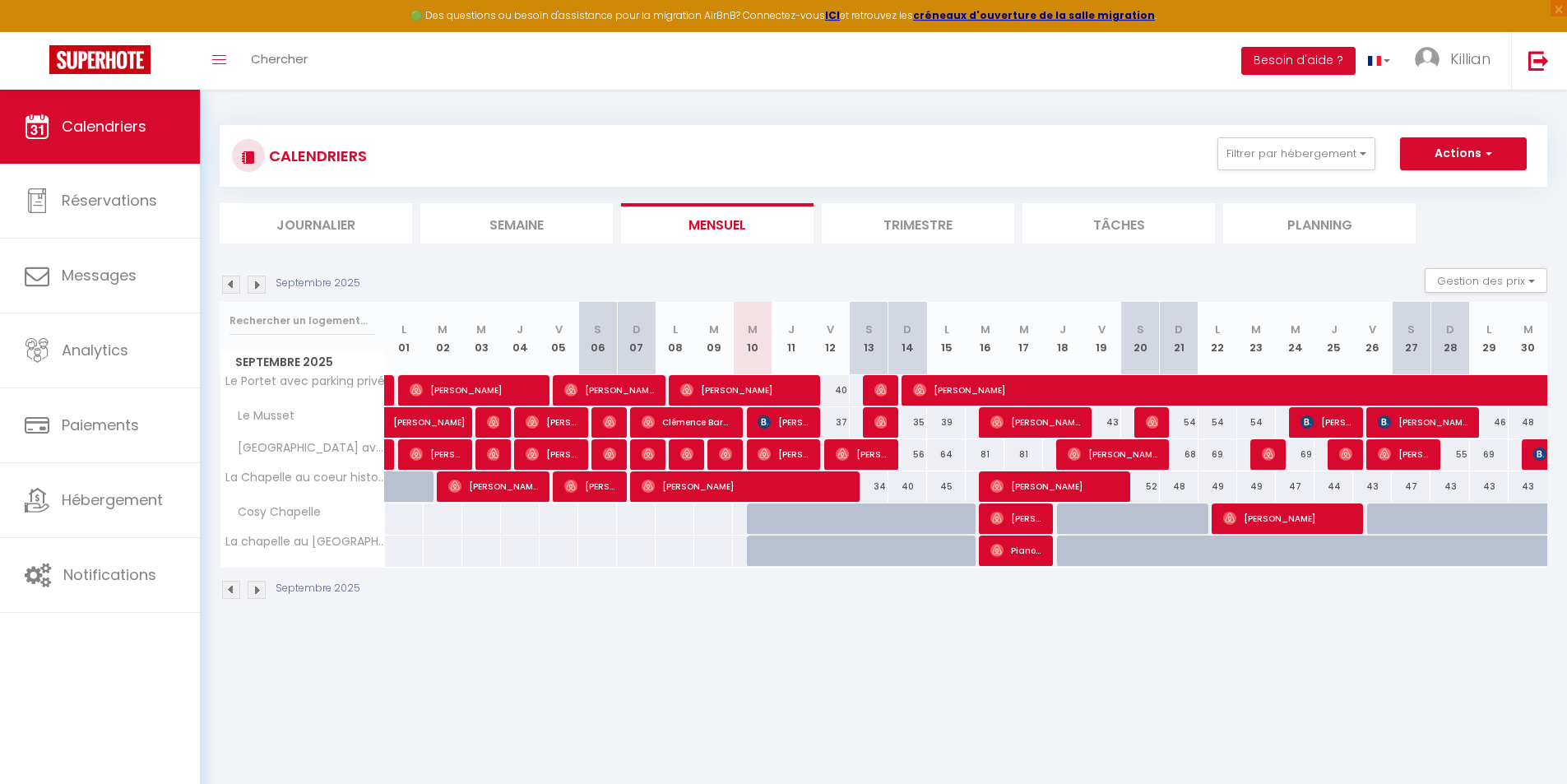
click at [837, 545] on div at bounding box center [844, 560] width 38 height 31
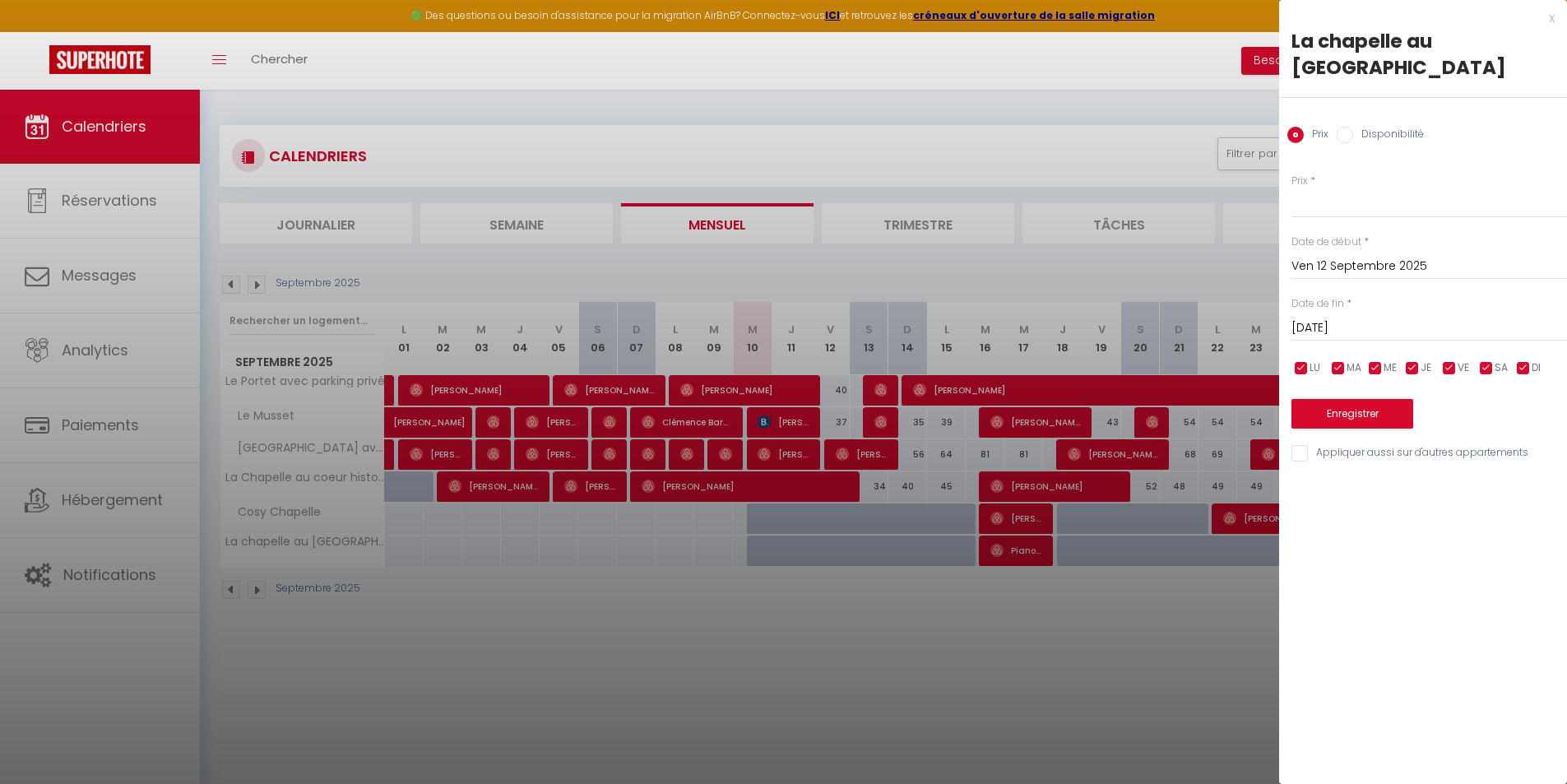
click at [1350, 130] on input "Disponibilité" at bounding box center [1345, 134] width 17 height 17
click at [1341, 407] on button "Enregistrer" at bounding box center [1352, 416] width 122 height 29
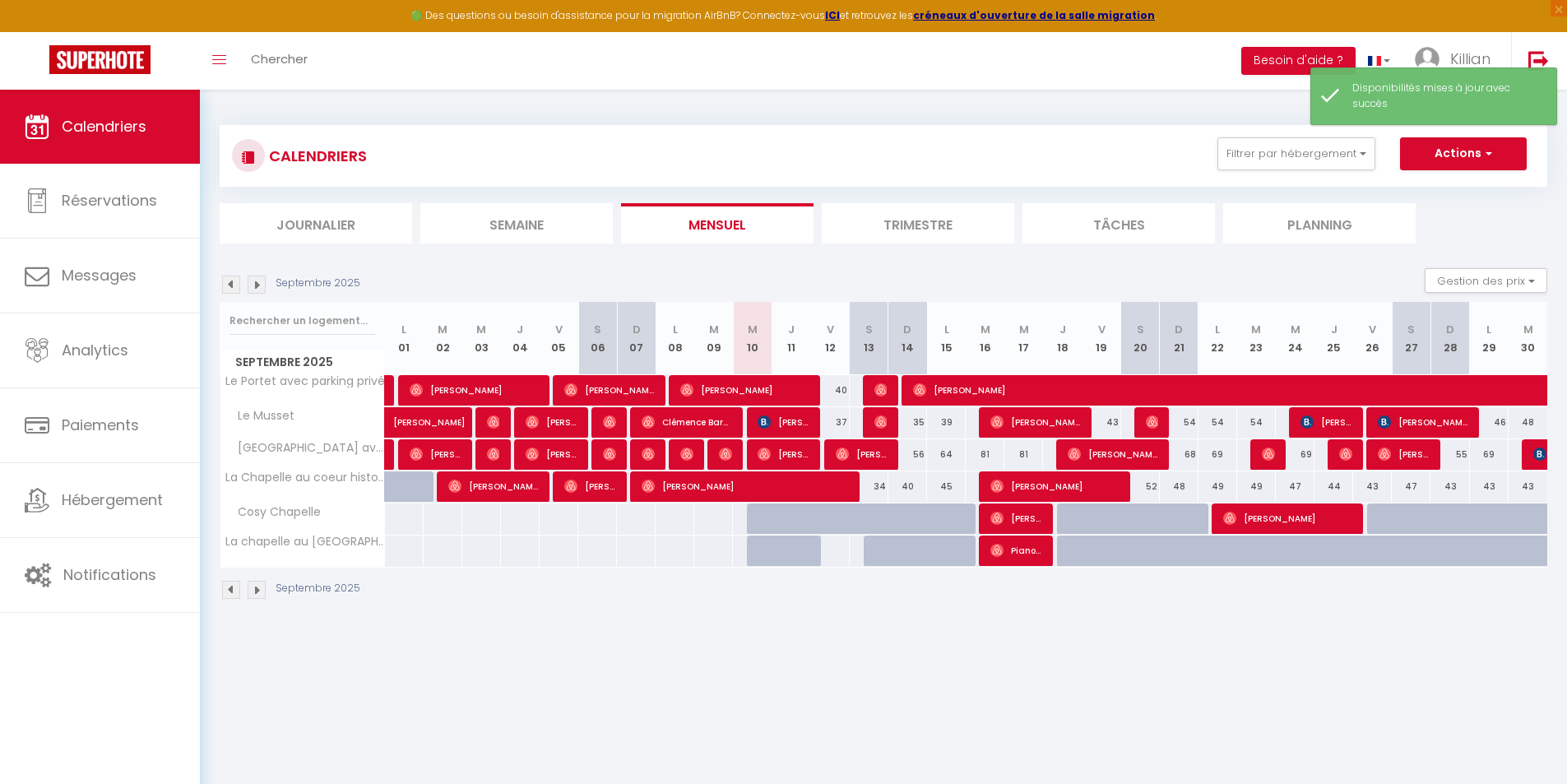
click at [843, 545] on div at bounding box center [831, 550] width 39 height 30
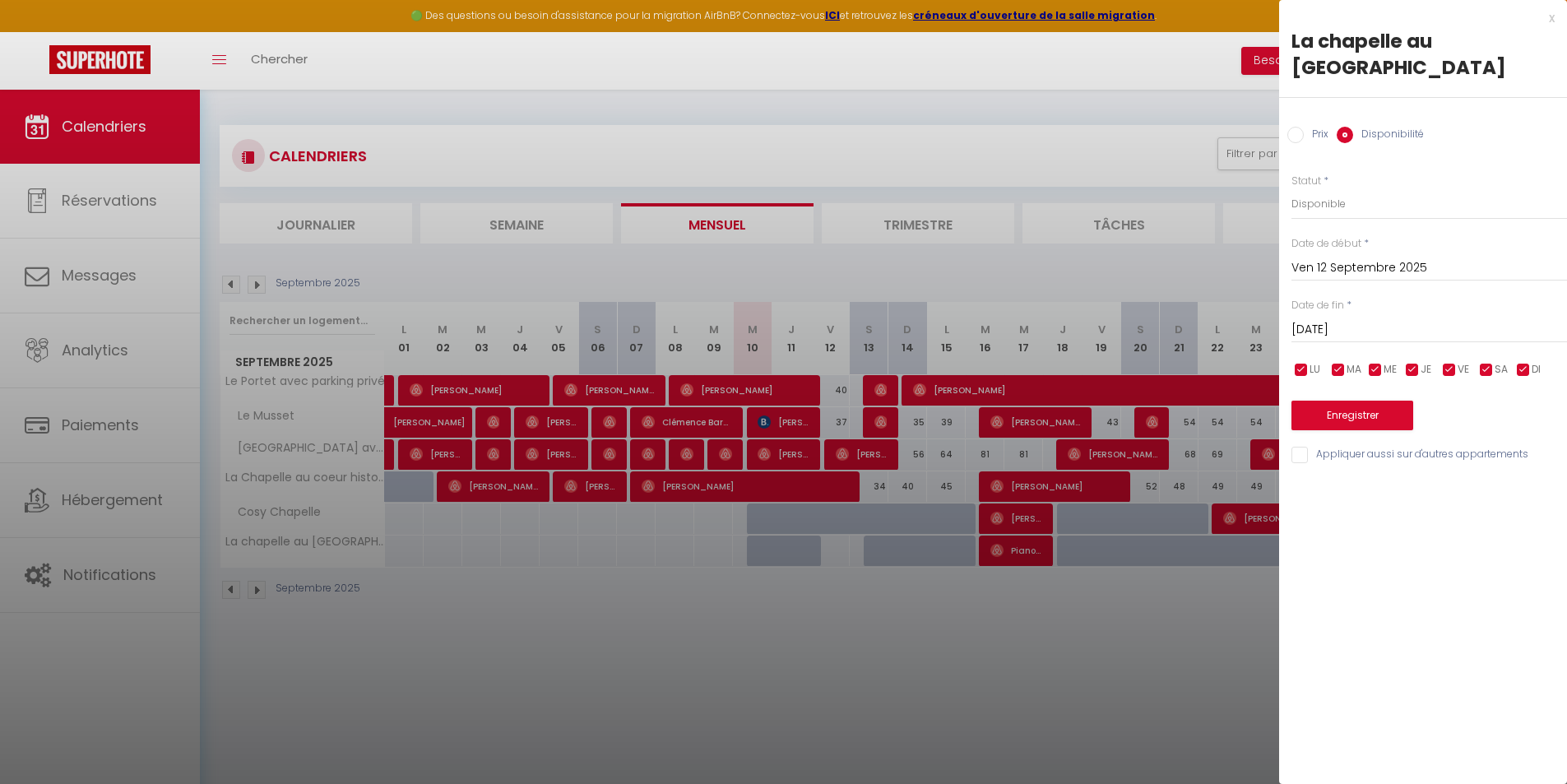
click at [930, 589] on div at bounding box center [784, 392] width 1567 height 784
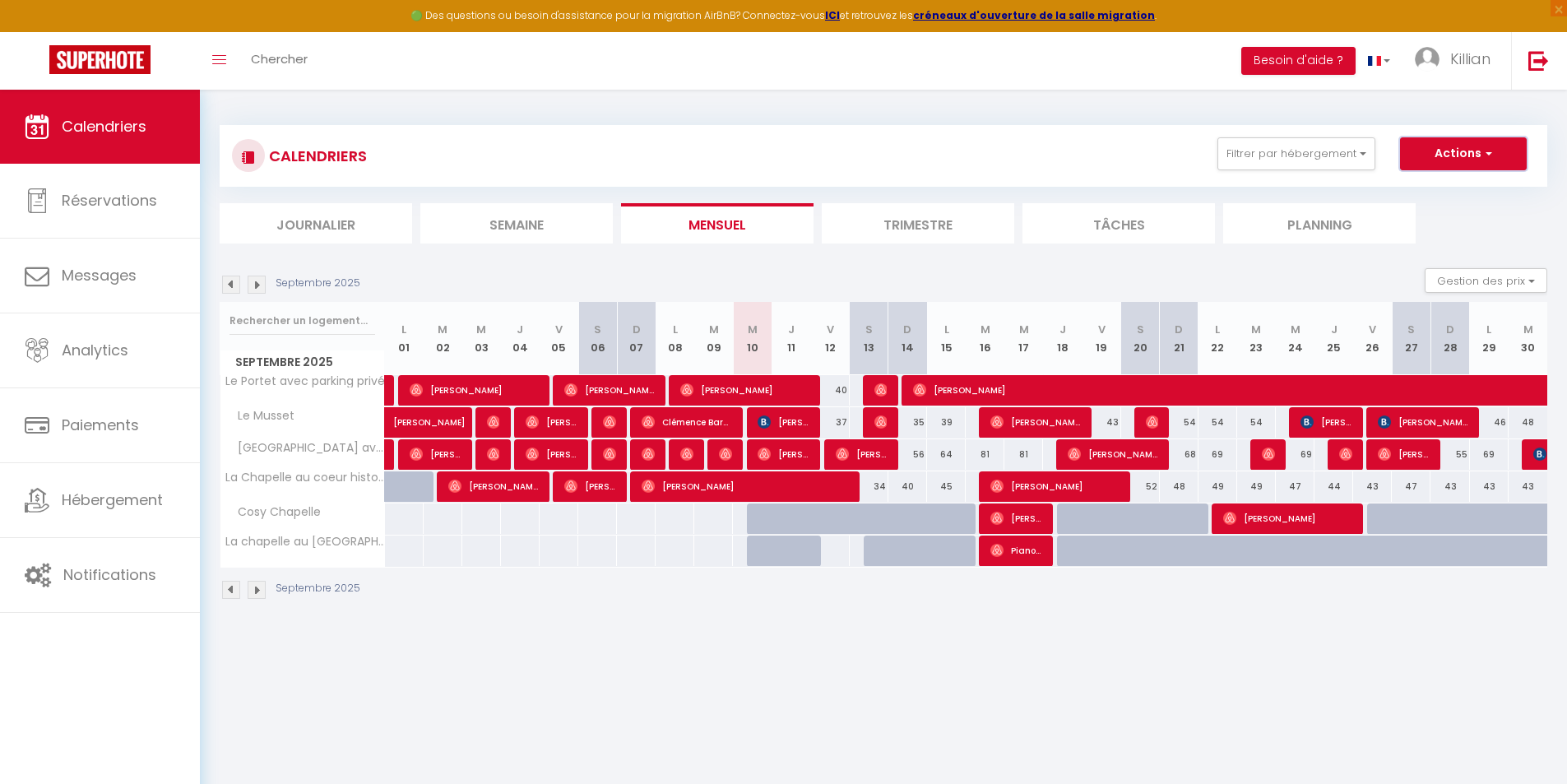
click at [1458, 156] on button "Actions" at bounding box center [1463, 154] width 126 height 33
click at [1294, 271] on div "Septembre 2025 Gestion des prix Nb Nuits minimum Règles Disponibilité" at bounding box center [884, 285] width 1328 height 33
click at [1490, 282] on button "Gestion des prix" at bounding box center [1486, 280] width 123 height 24
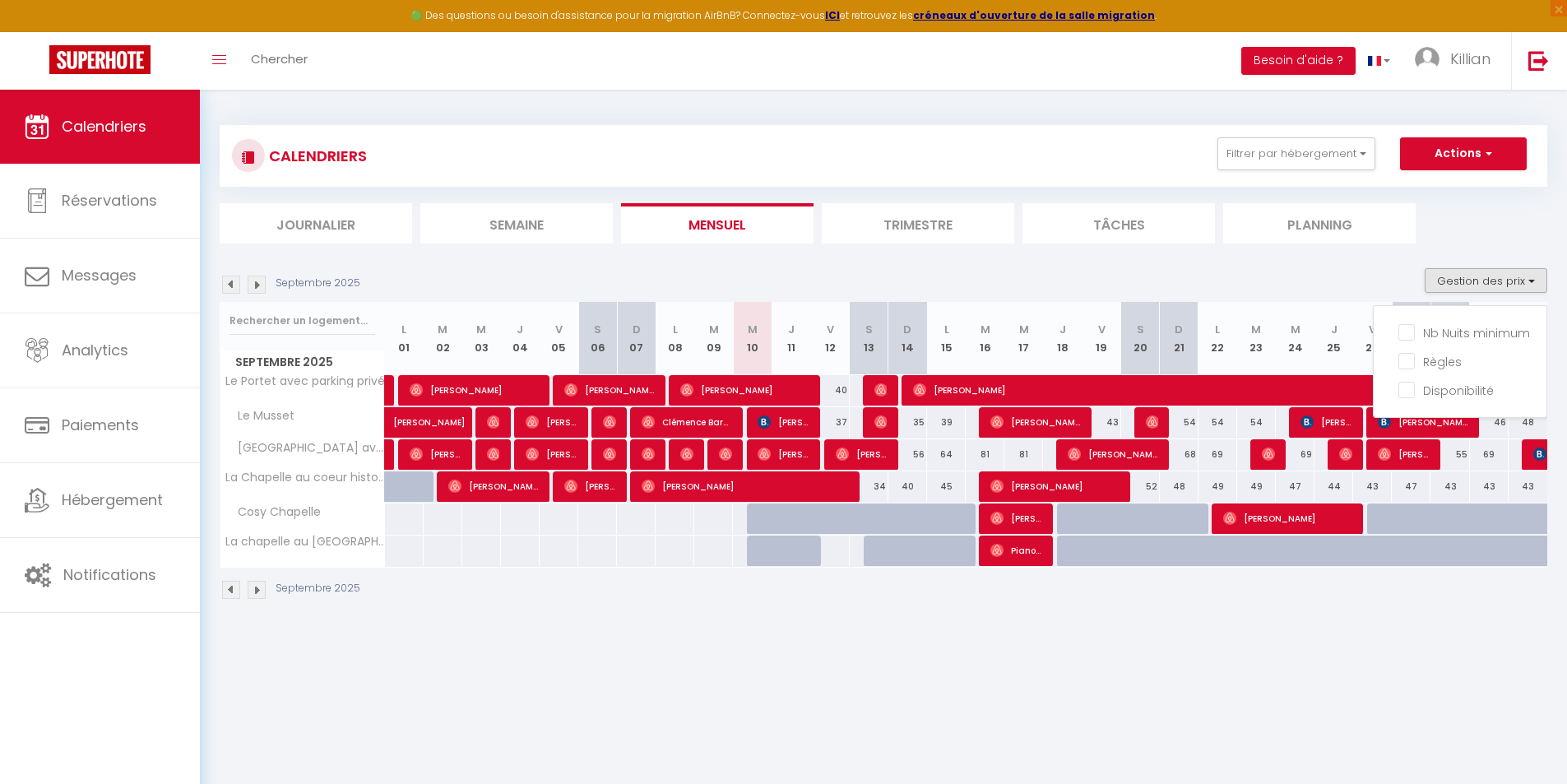
click at [1477, 172] on div "CALENDRIERS Filtrer par hébergement Tous Le Portet avec parking privé Le Musset…" at bounding box center [884, 156] width 1303 height 37
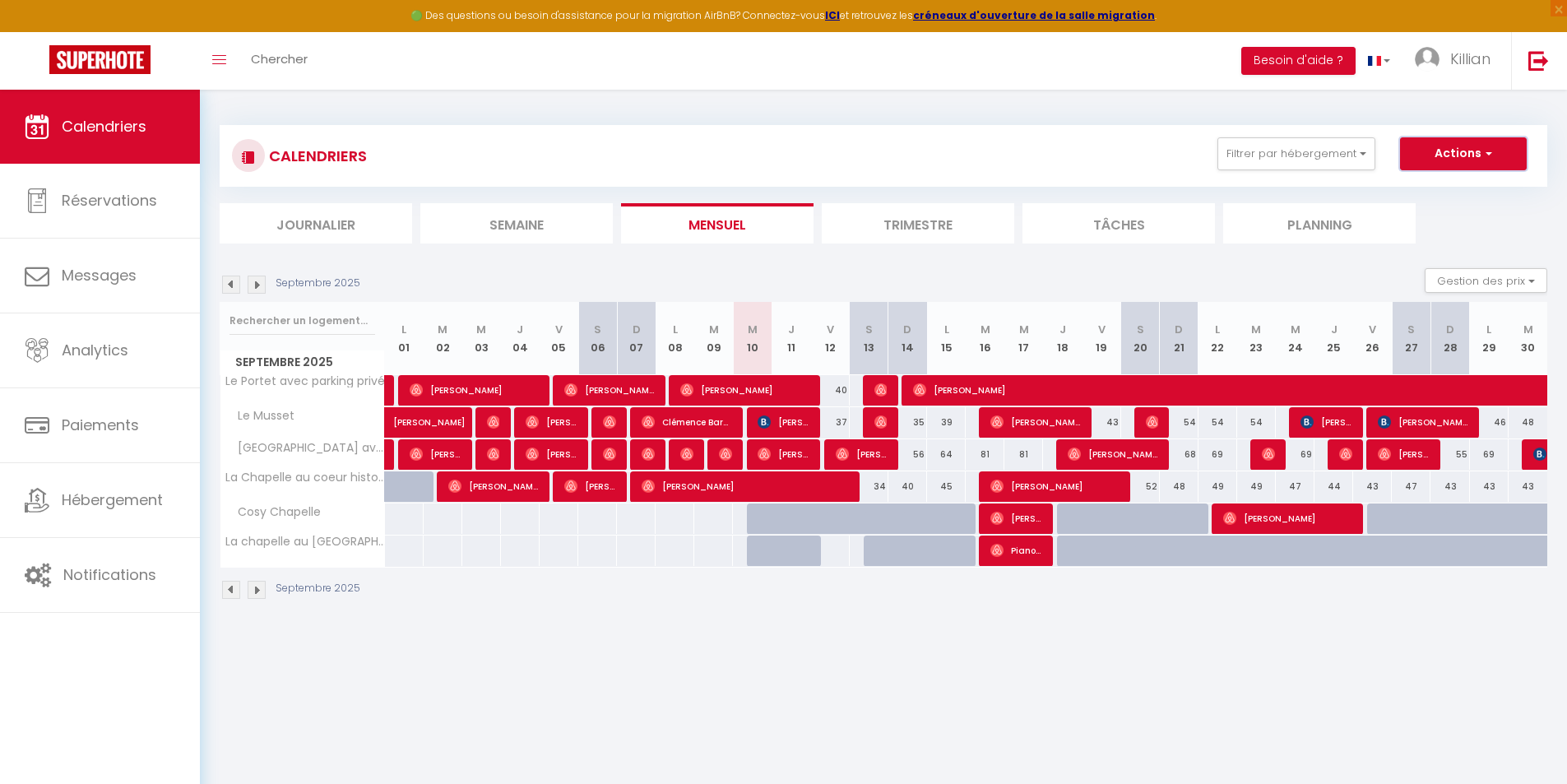
click at [1486, 146] on span "button" at bounding box center [1487, 153] width 10 height 17
click at [1471, 238] on link "Importer les réservations" at bounding box center [1446, 240] width 143 height 24
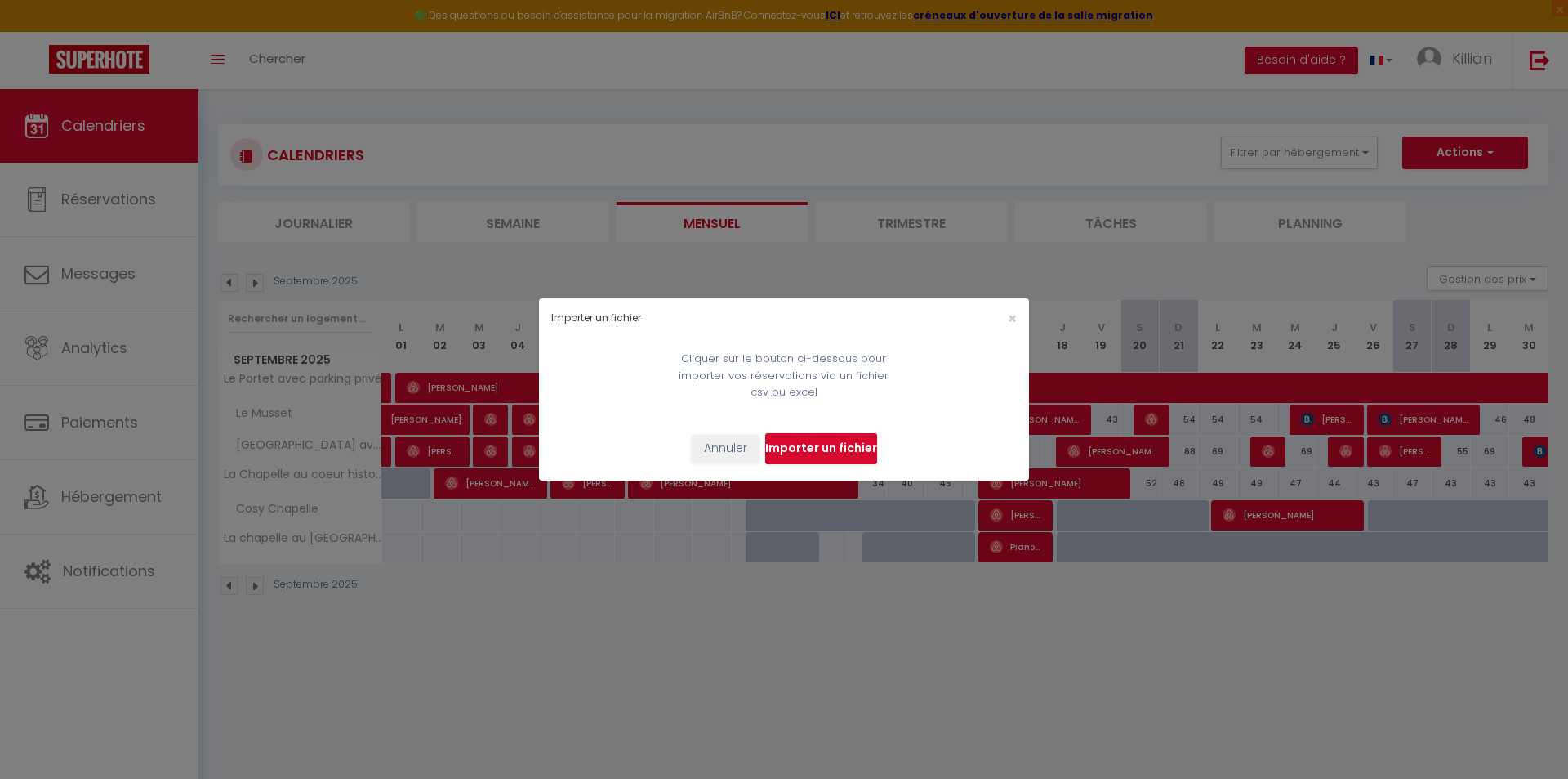
click at [1005, 322] on div "×" at bounding box center [946, 318] width 163 height 16
click at [1014, 319] on span "×" at bounding box center [1011, 317] width 9 height 20
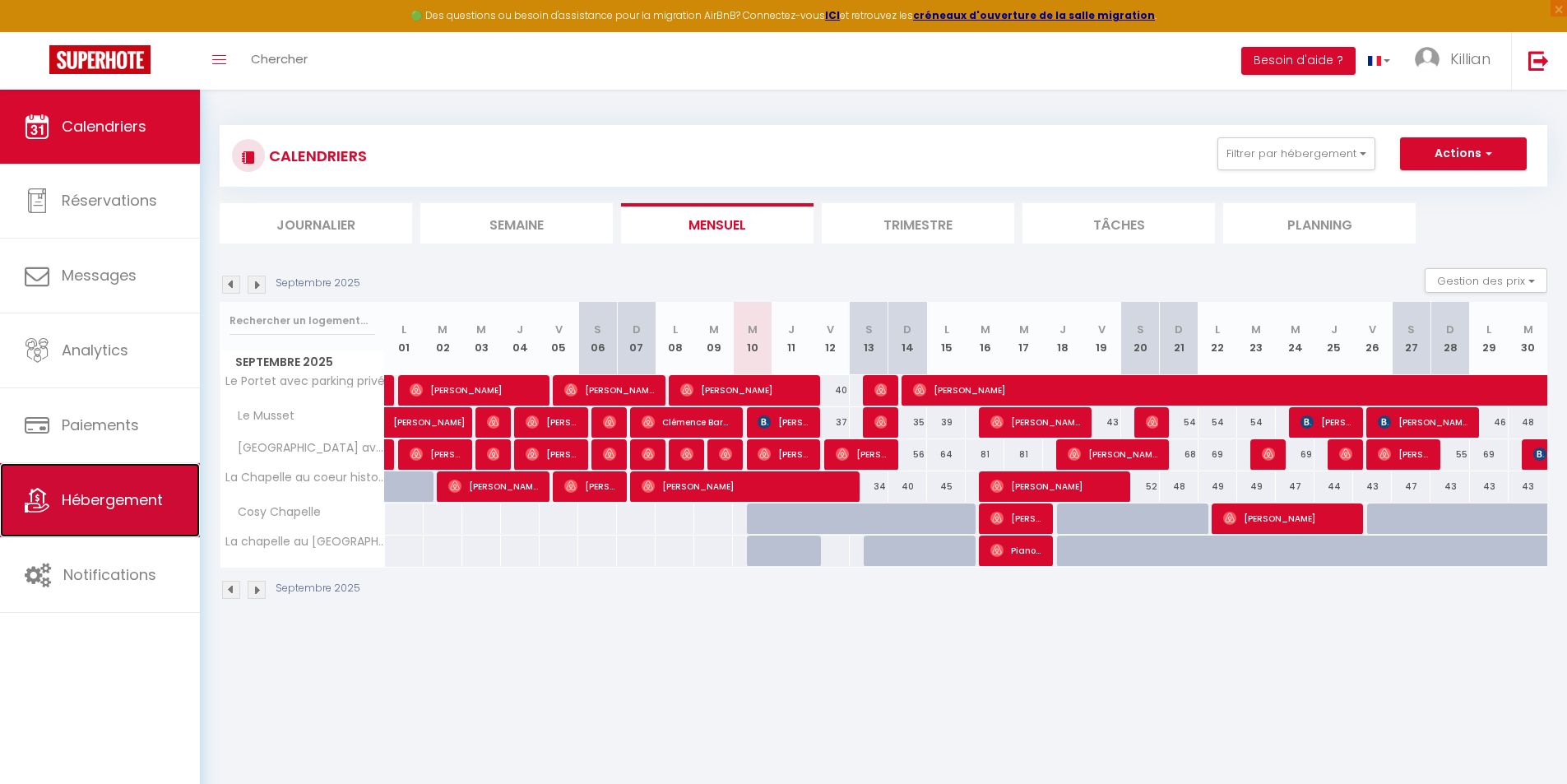
click at [104, 491] on span "Hébergement" at bounding box center [112, 499] width 101 height 21
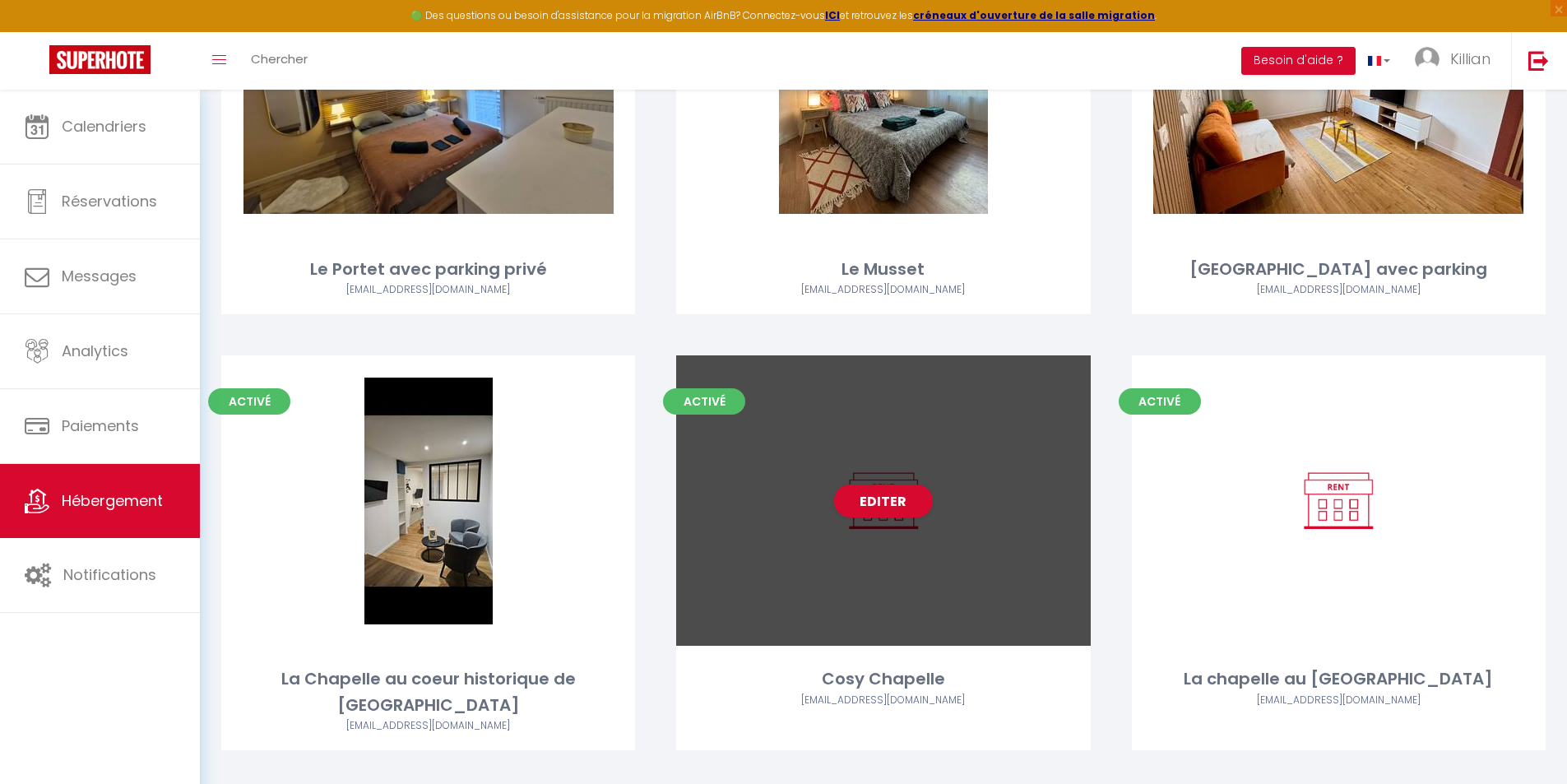
scroll to position [267, 0]
click at [893, 502] on link "Editer" at bounding box center [884, 500] width 99 height 33
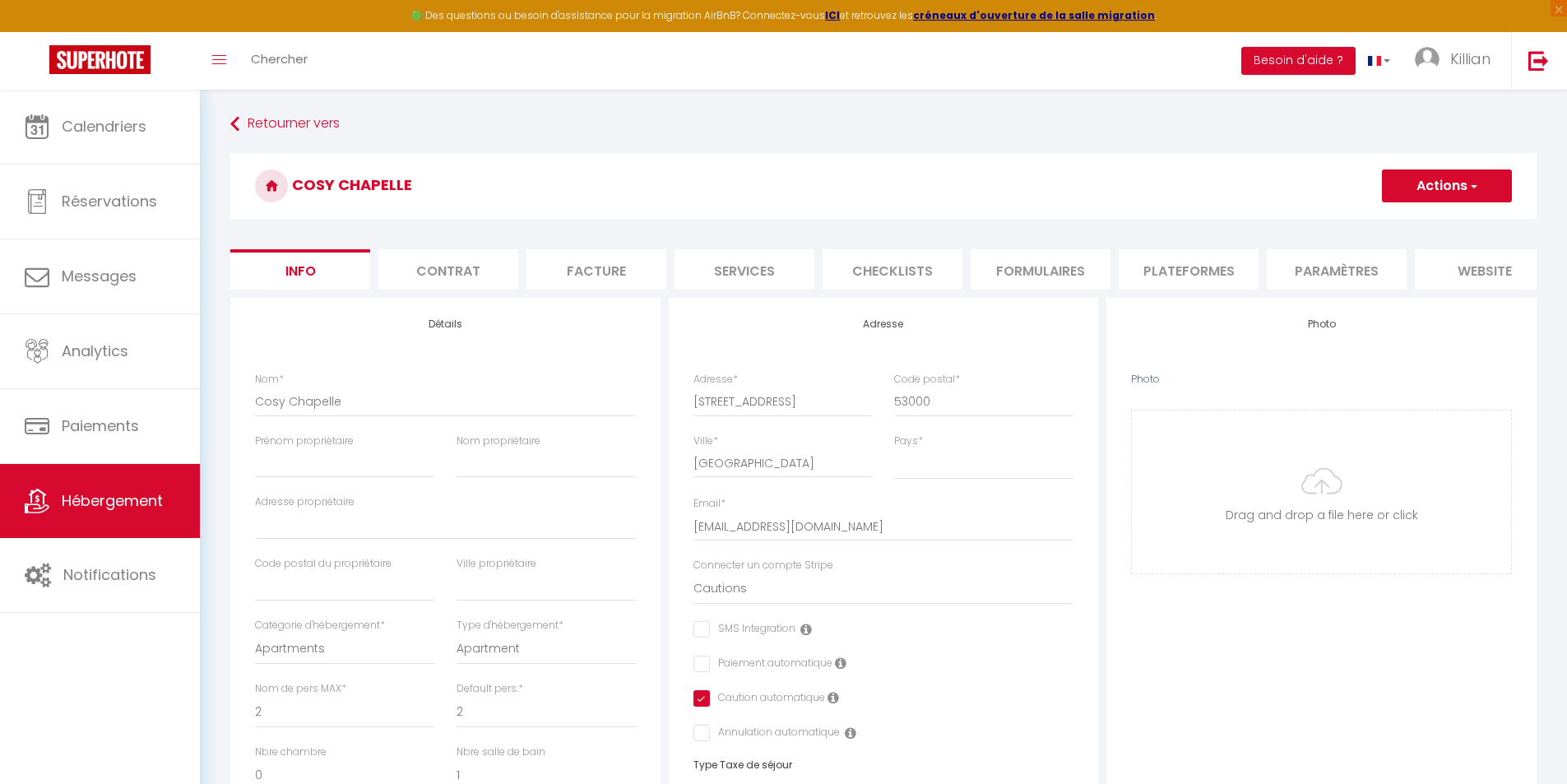
click at [1151, 270] on li "Plateformes" at bounding box center [1188, 269] width 140 height 40
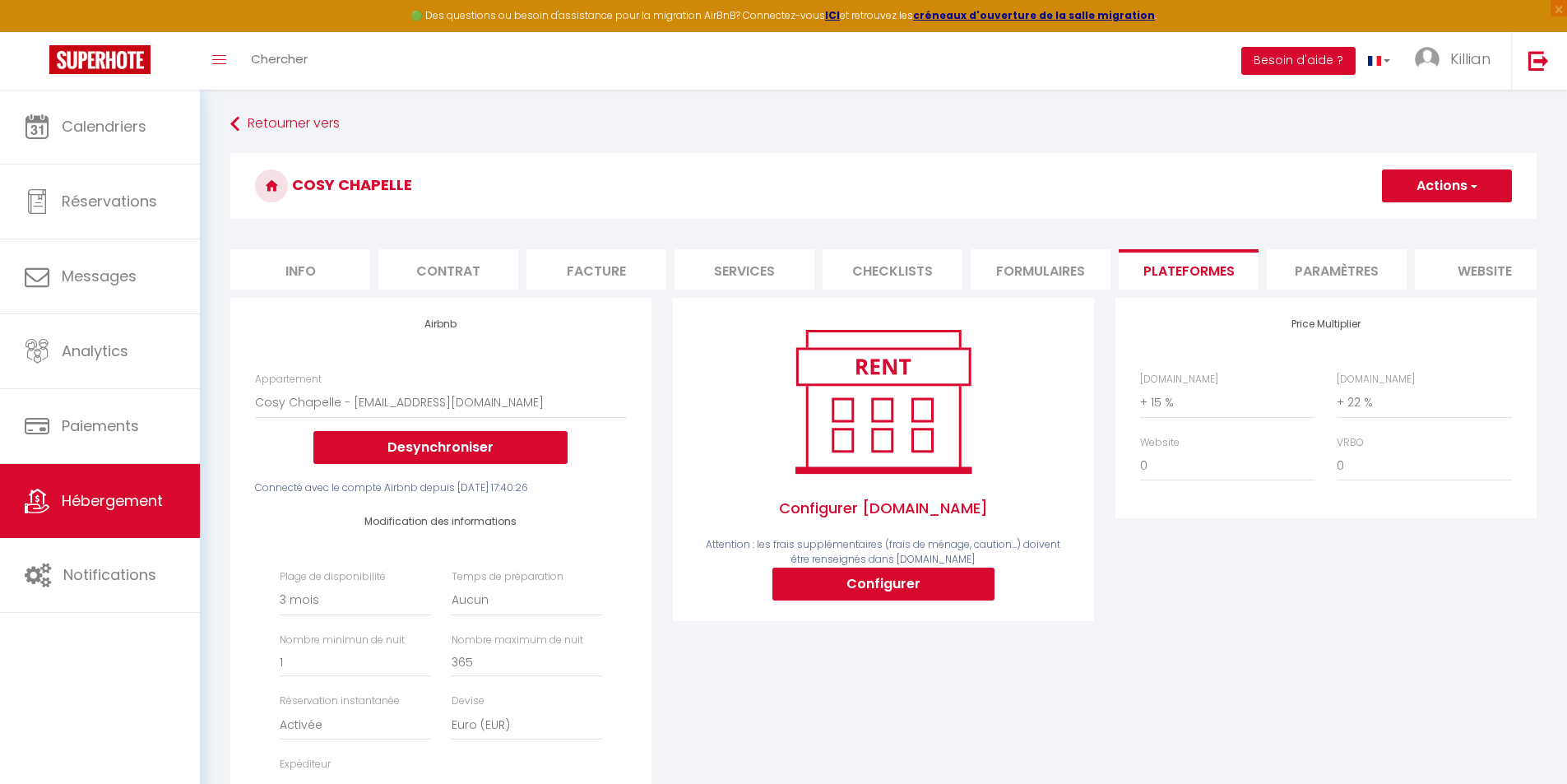
click at [1481, 181] on button "Actions" at bounding box center [1447, 186] width 130 height 33
click at [889, 213] on h3 "Cosy Chapelle" at bounding box center [884, 185] width 1306 height 66
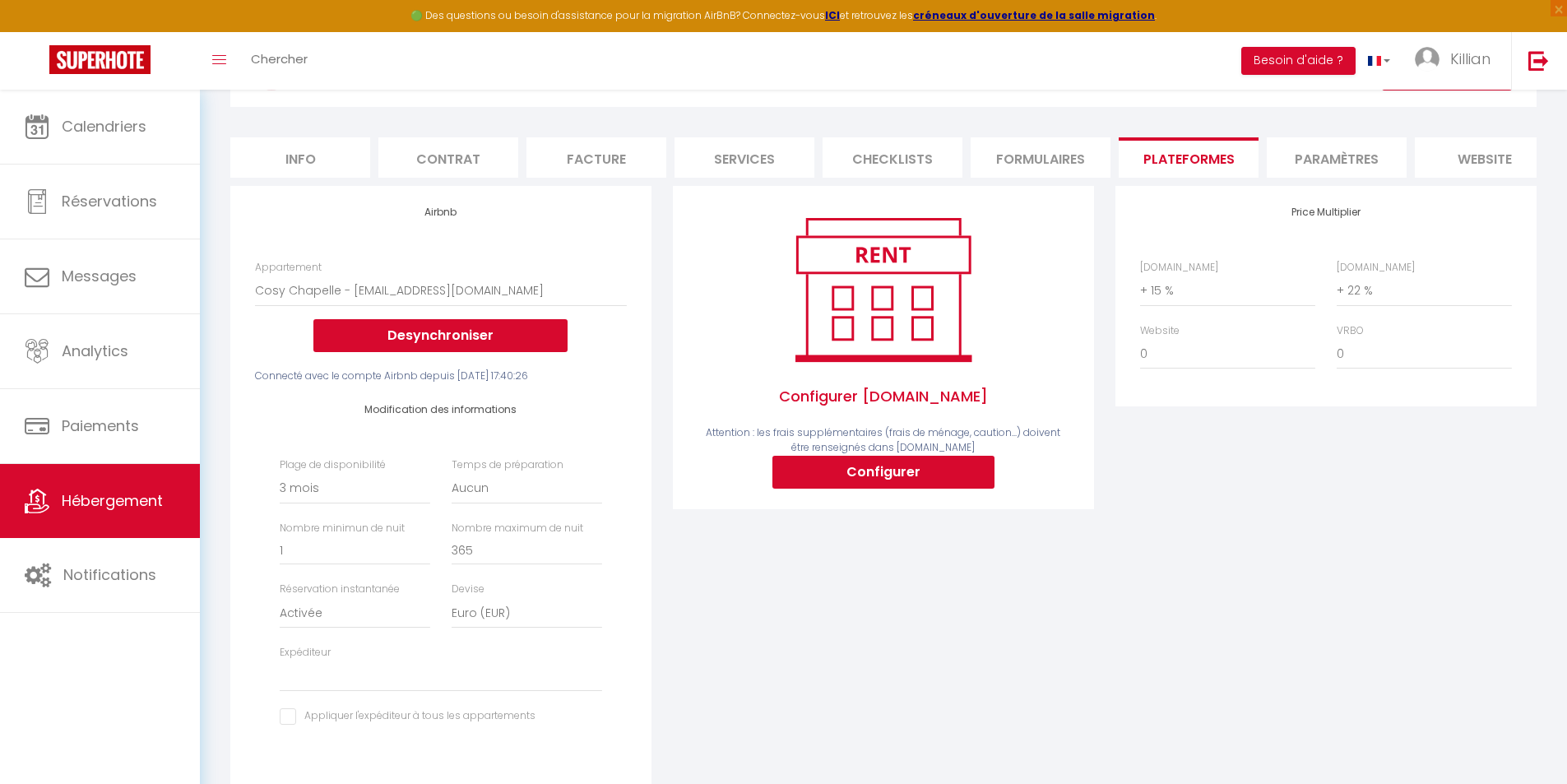
scroll to position [165, 0]
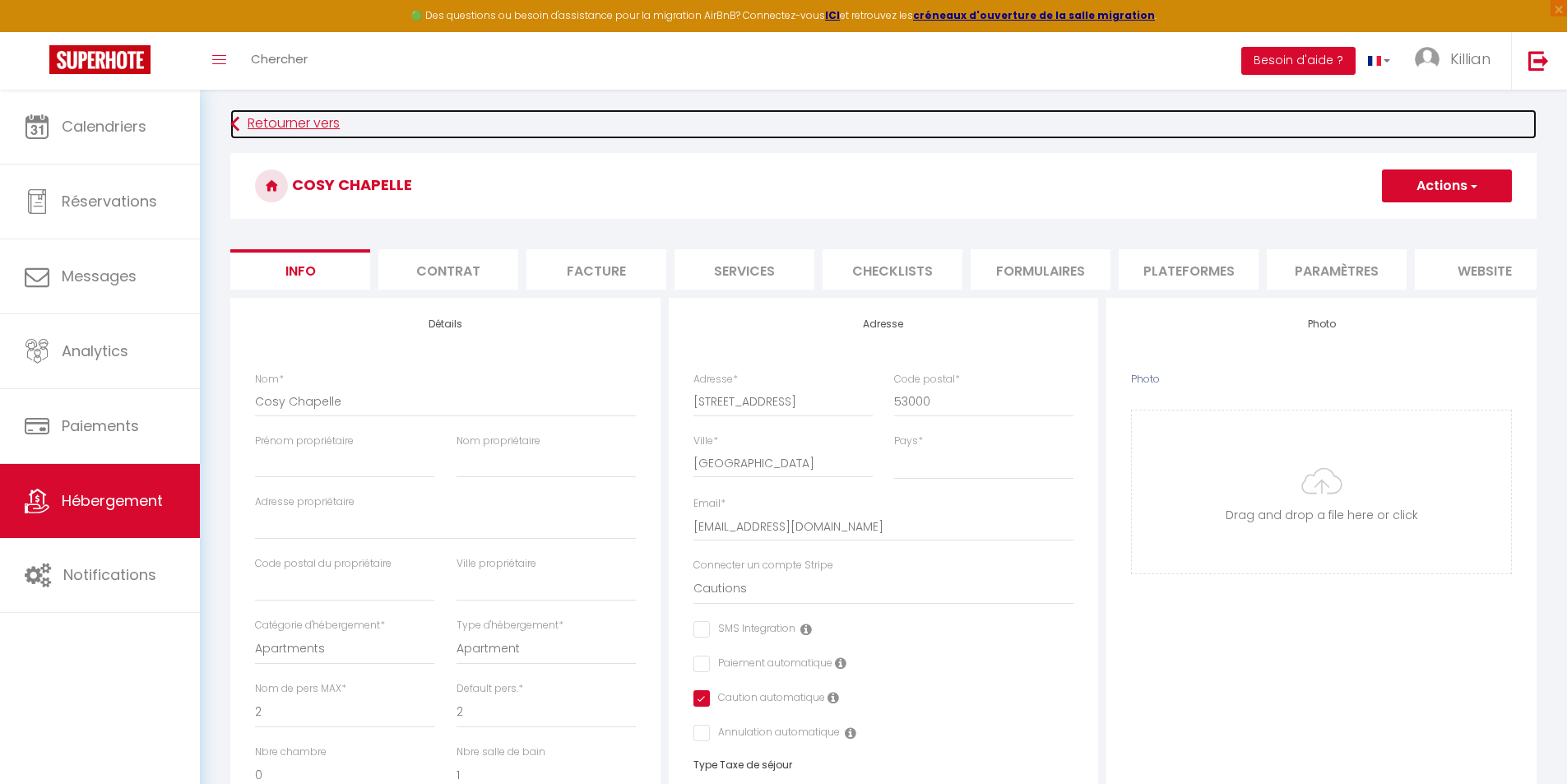
click at [251, 114] on link "Retourner vers" at bounding box center [884, 124] width 1306 height 29
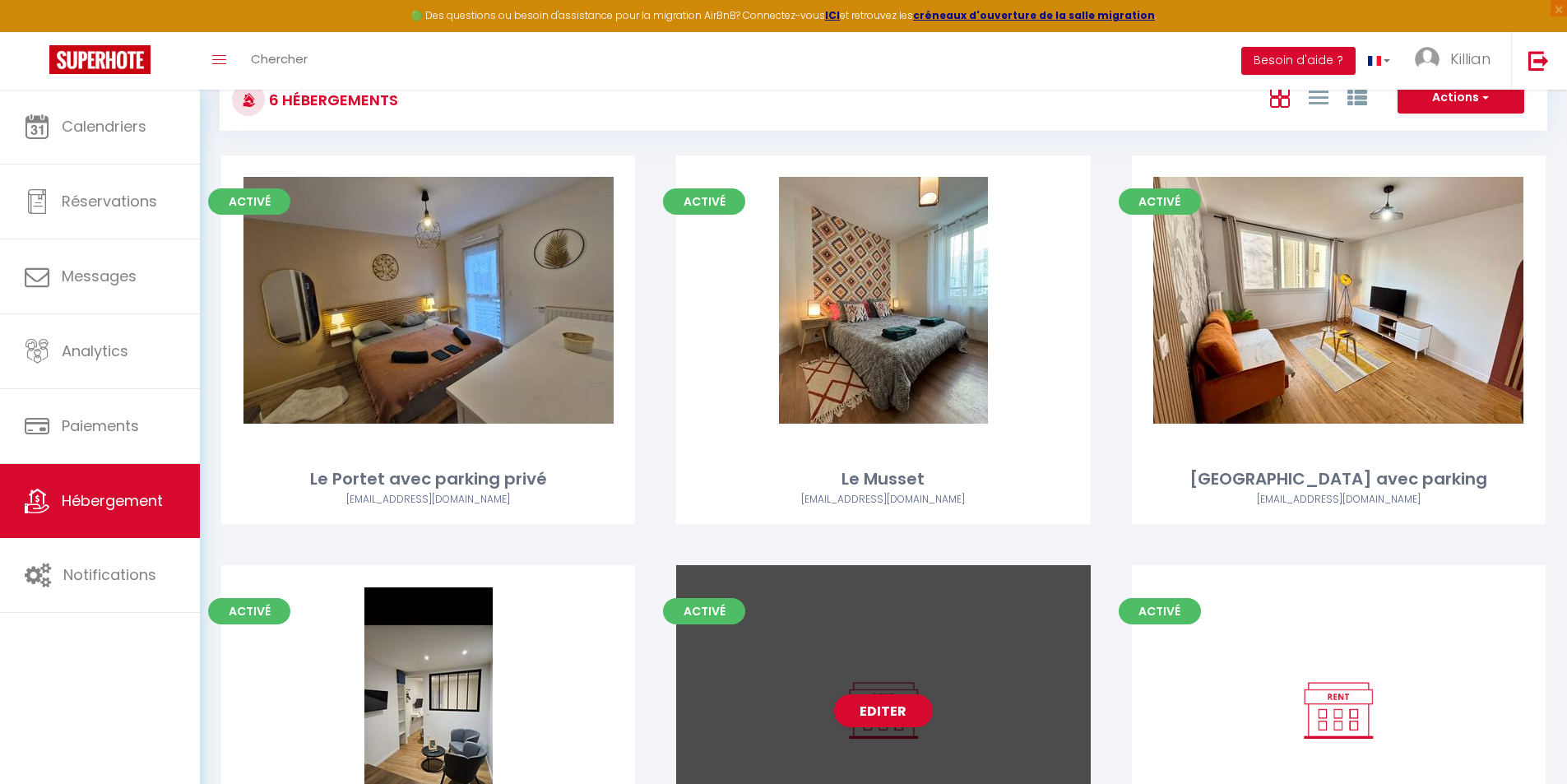
scroll to position [267, 0]
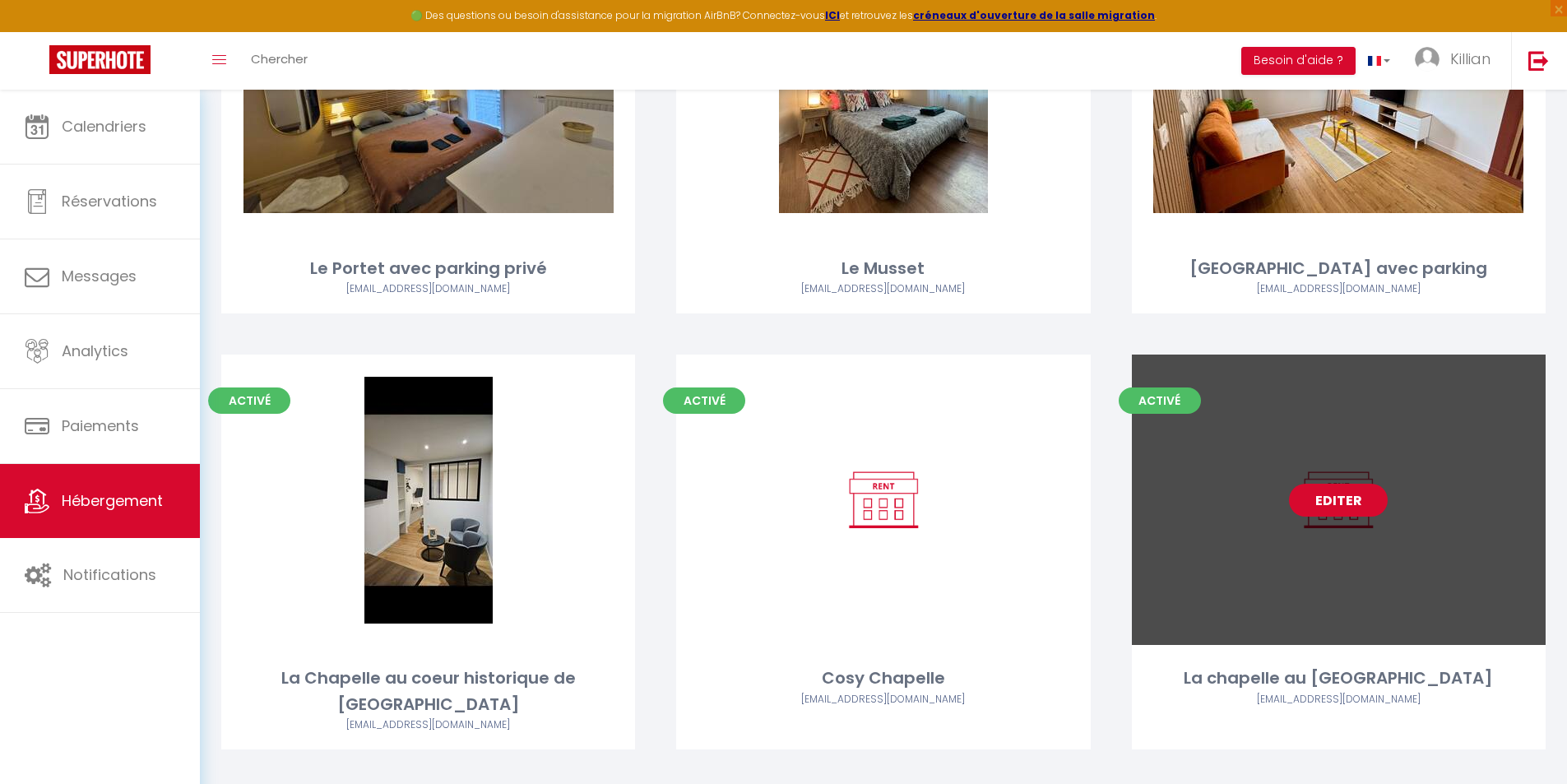
click at [1350, 500] on link "Editer" at bounding box center [1339, 500] width 99 height 33
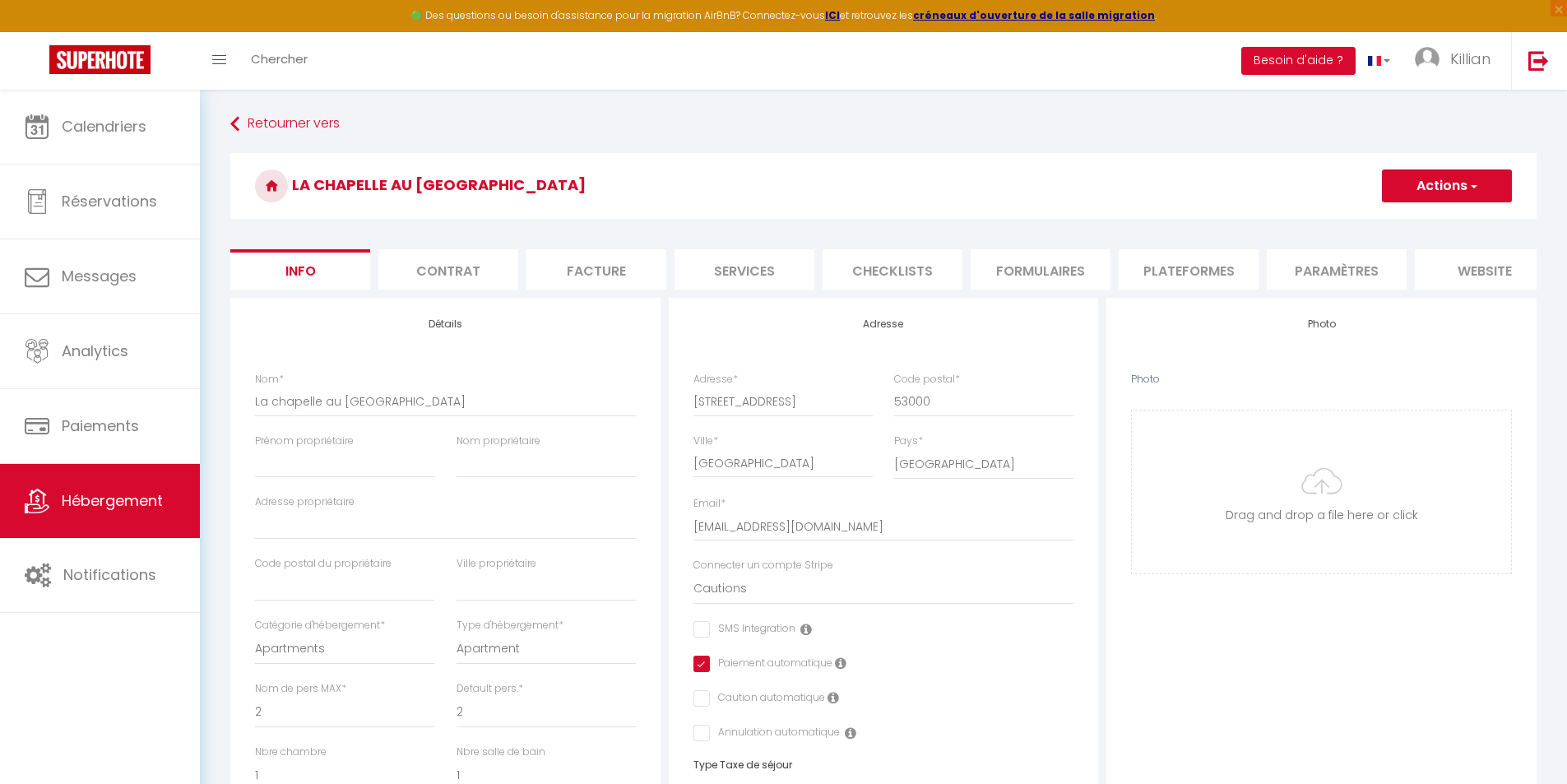
click at [1230, 275] on li "Plateformes" at bounding box center [1188, 269] width 140 height 40
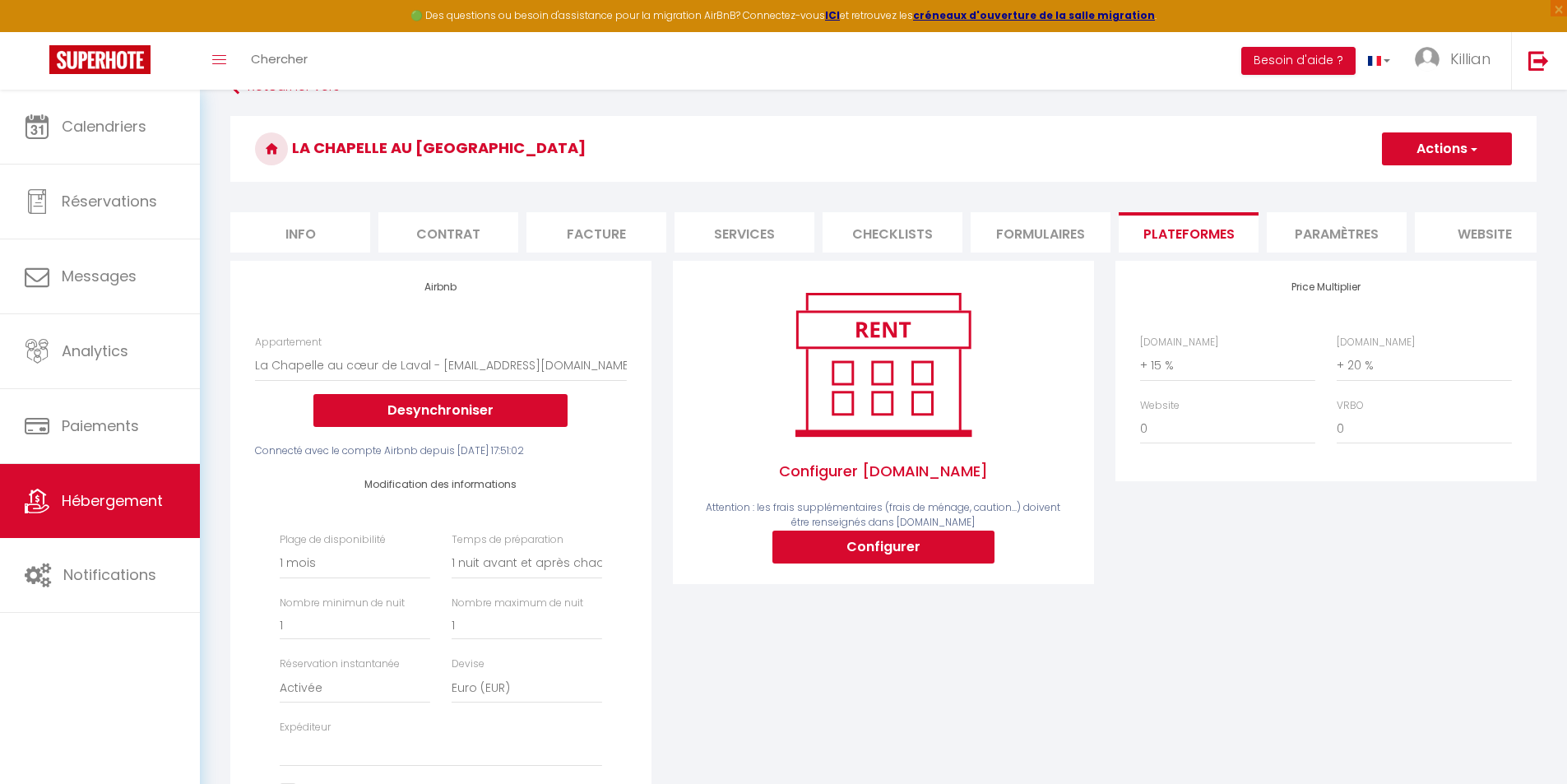
scroll to position [247, 0]
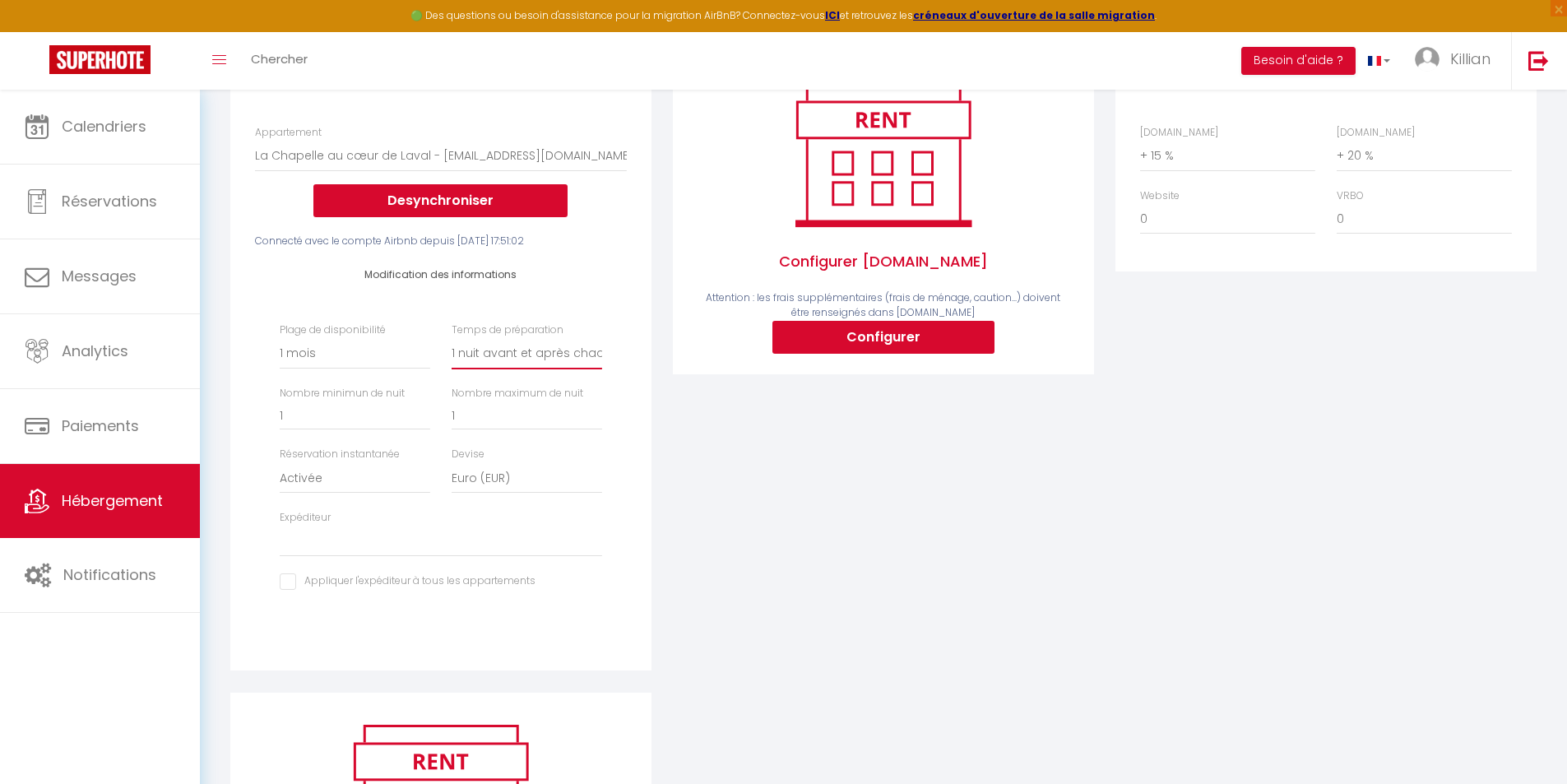
click at [537, 365] on select "Aucun 1 nuit avant et après chaque réservation 2 nuits avant et après chaque ré…" at bounding box center [528, 354] width 151 height 31
click at [452, 350] on select "Aucun 1 nuit avant et après chaque réservation 2 nuits avant et après chaque ré…" at bounding box center [528, 354] width 151 height 31
click at [347, 368] on select "Date indisponible par defaut 1 mois 3 mois 6 mois 9 mois 12 mois 24 mois" at bounding box center [355, 354] width 151 height 31
click at [279, 350] on select "Date indisponible par defaut 1 mois 3 mois 6 mois 9 mois 12 mois 24 mois" at bounding box center [355, 354] width 151 height 31
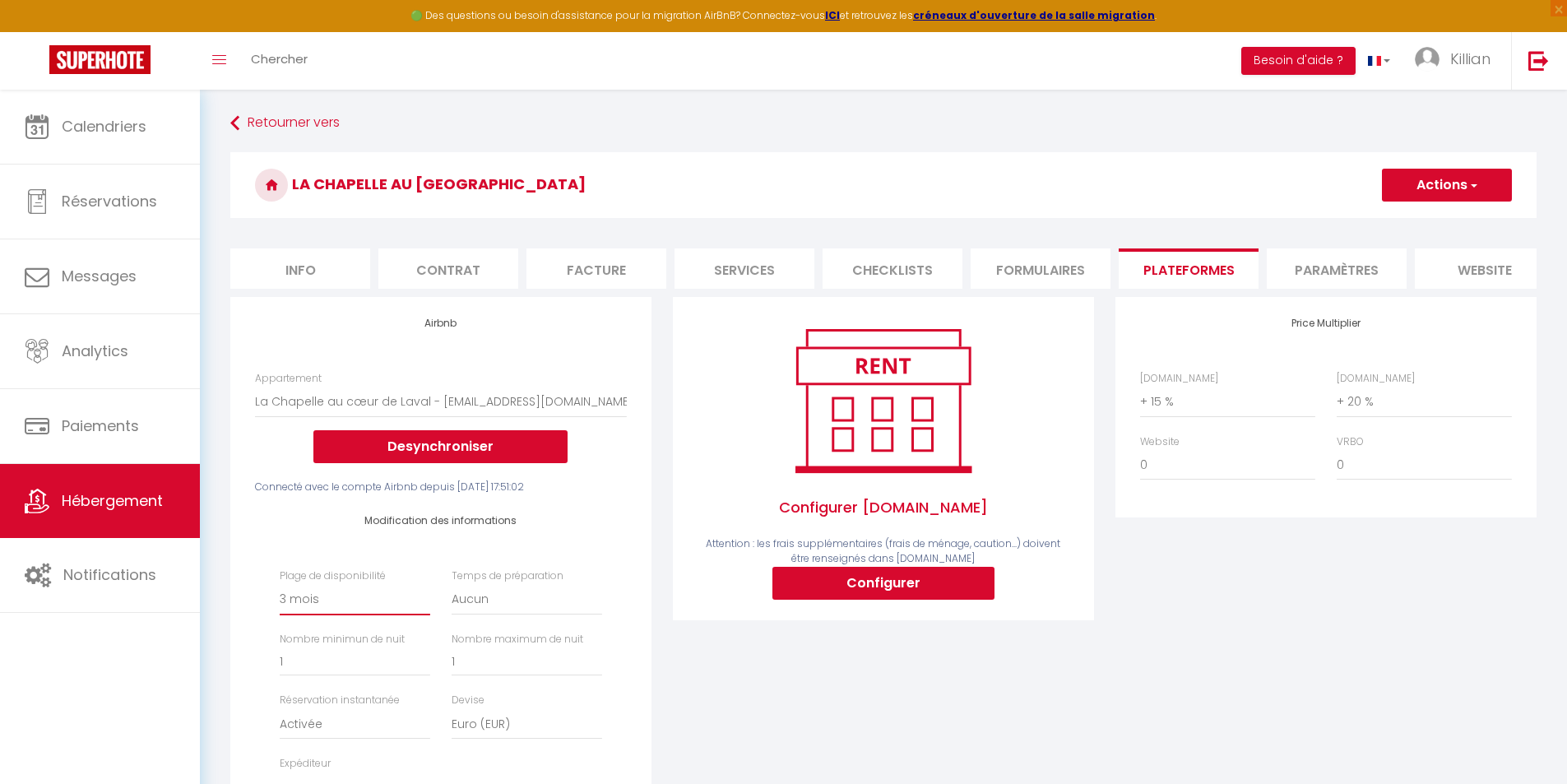
scroll to position [0, 0]
click at [1431, 172] on button "Actions" at bounding box center [1447, 186] width 130 height 33
click at [1433, 225] on link "Enregistrer" at bounding box center [1446, 222] width 130 height 22
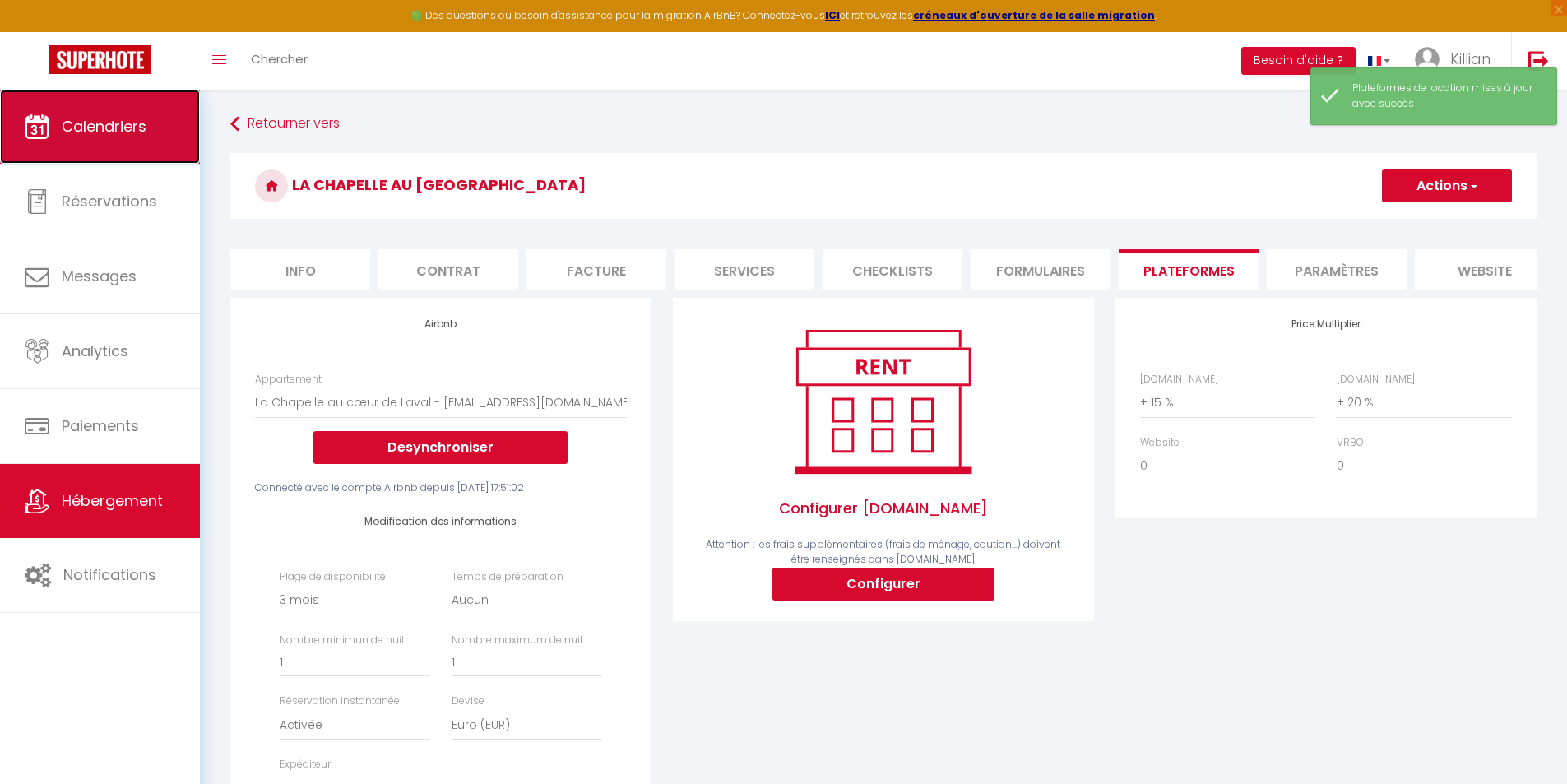
click at [118, 155] on link "Calendriers" at bounding box center [100, 126] width 200 height 74
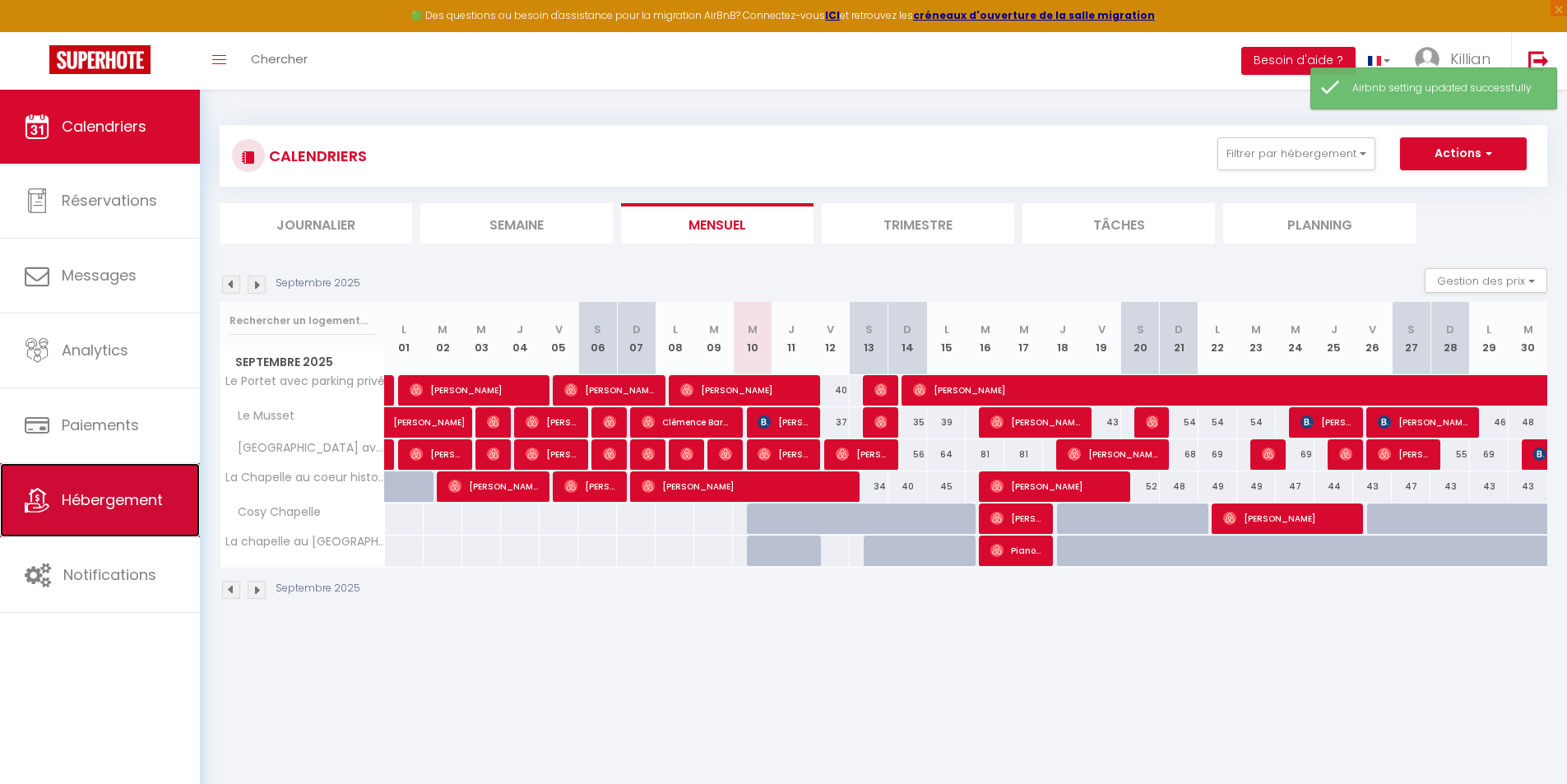
click at [121, 497] on span "Hébergement" at bounding box center [112, 499] width 101 height 21
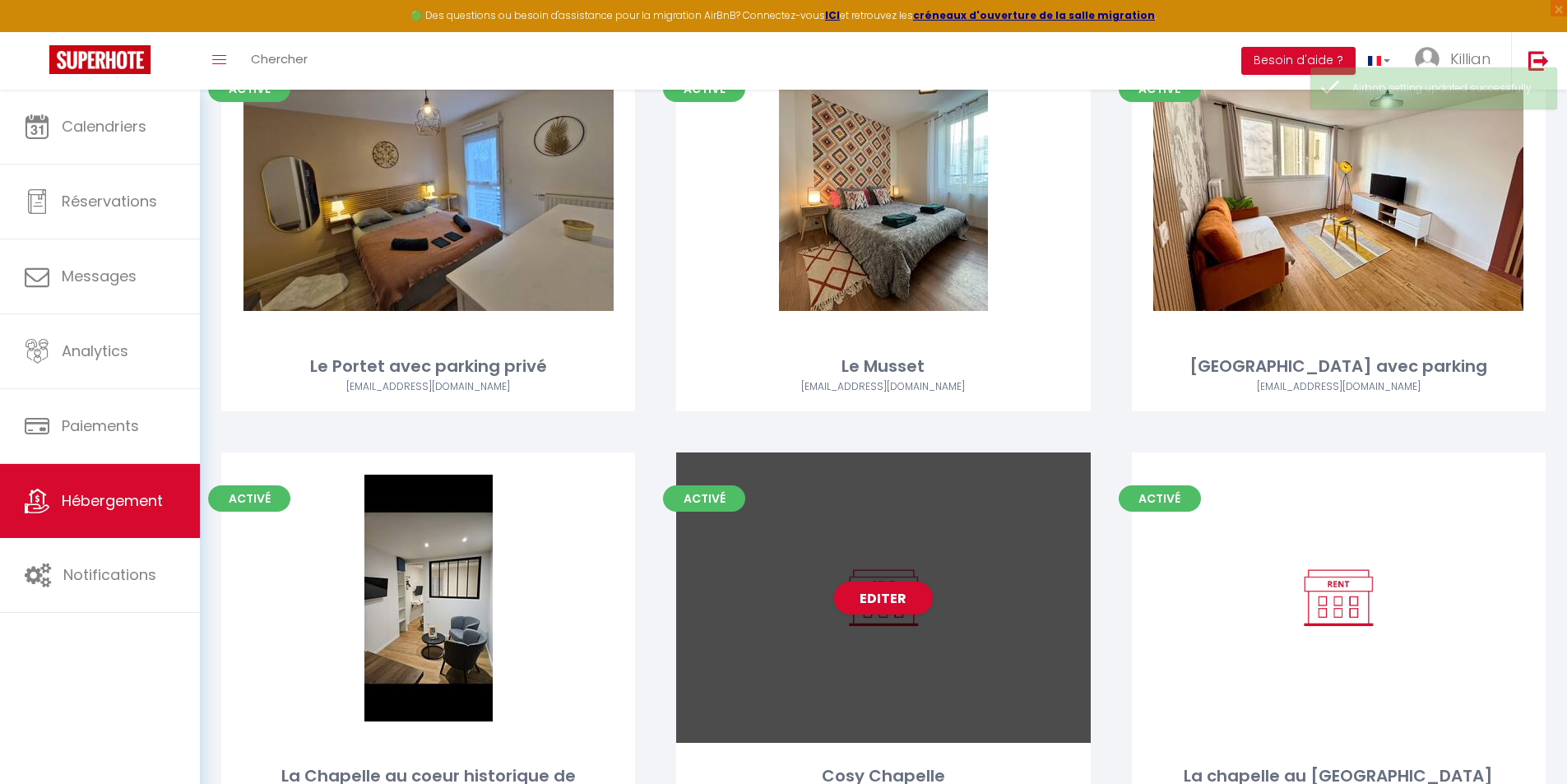
scroll to position [267, 0]
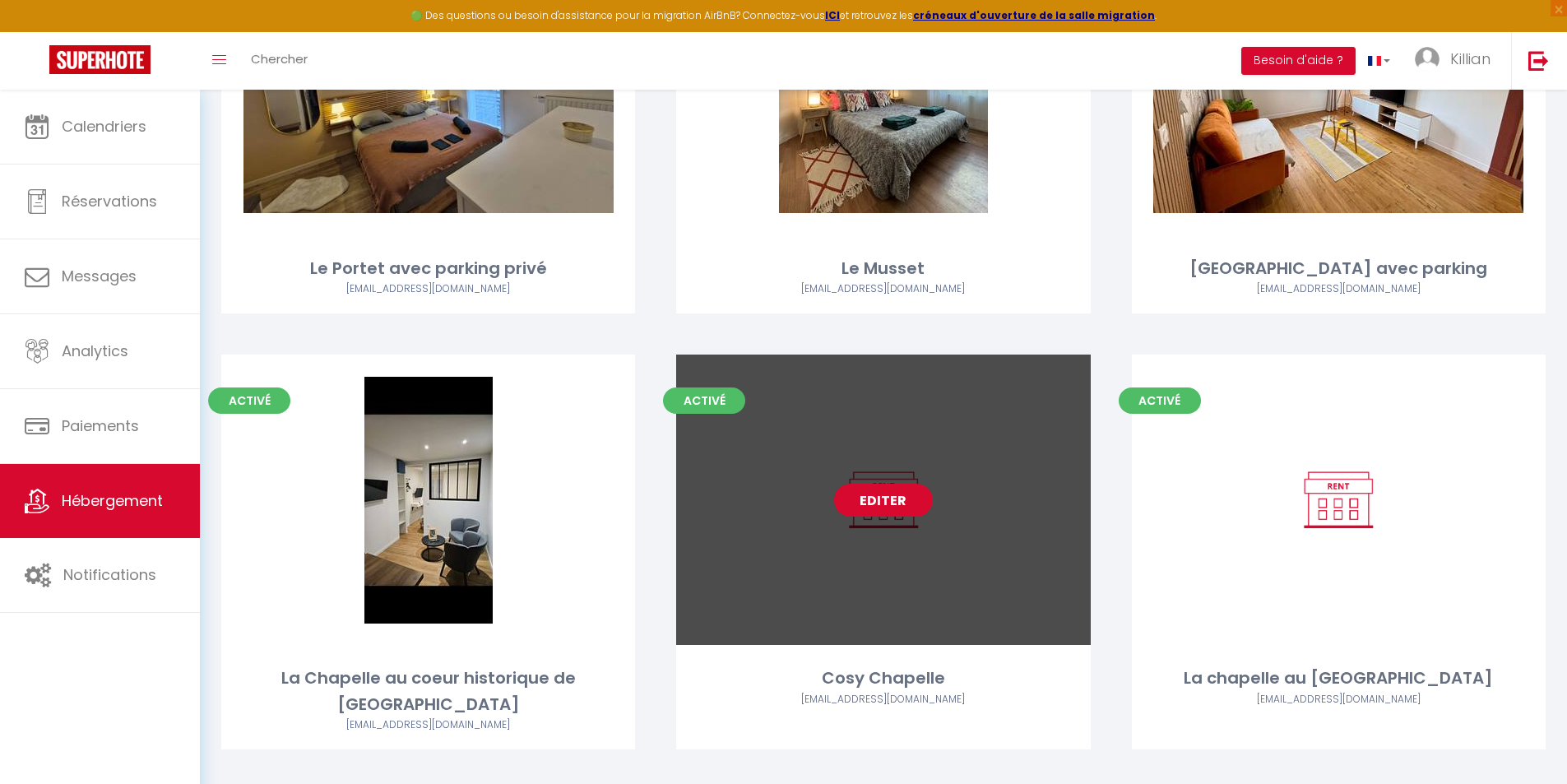
click at [909, 499] on link "Editer" at bounding box center [884, 500] width 99 height 33
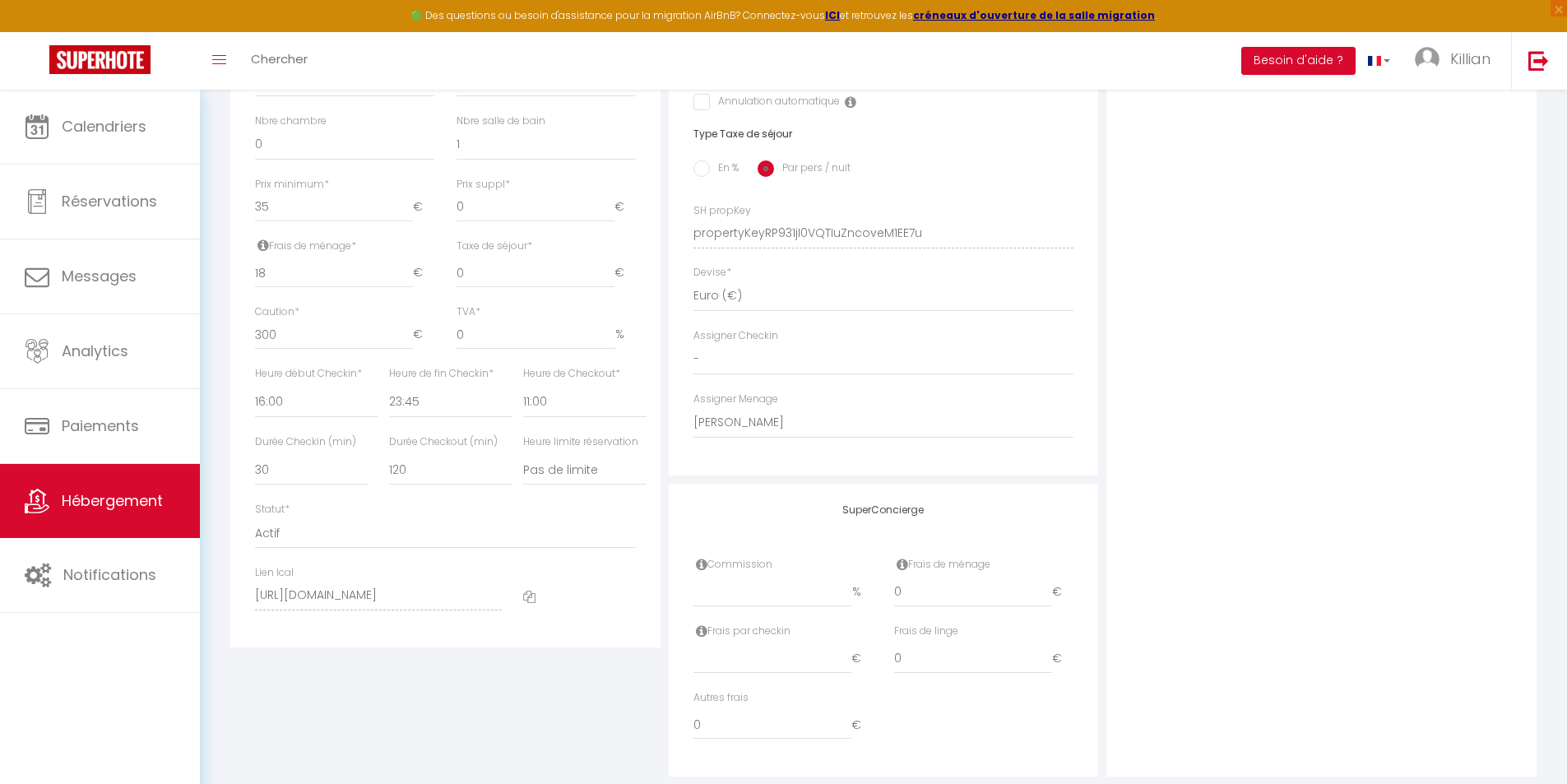
scroll to position [658, 0]
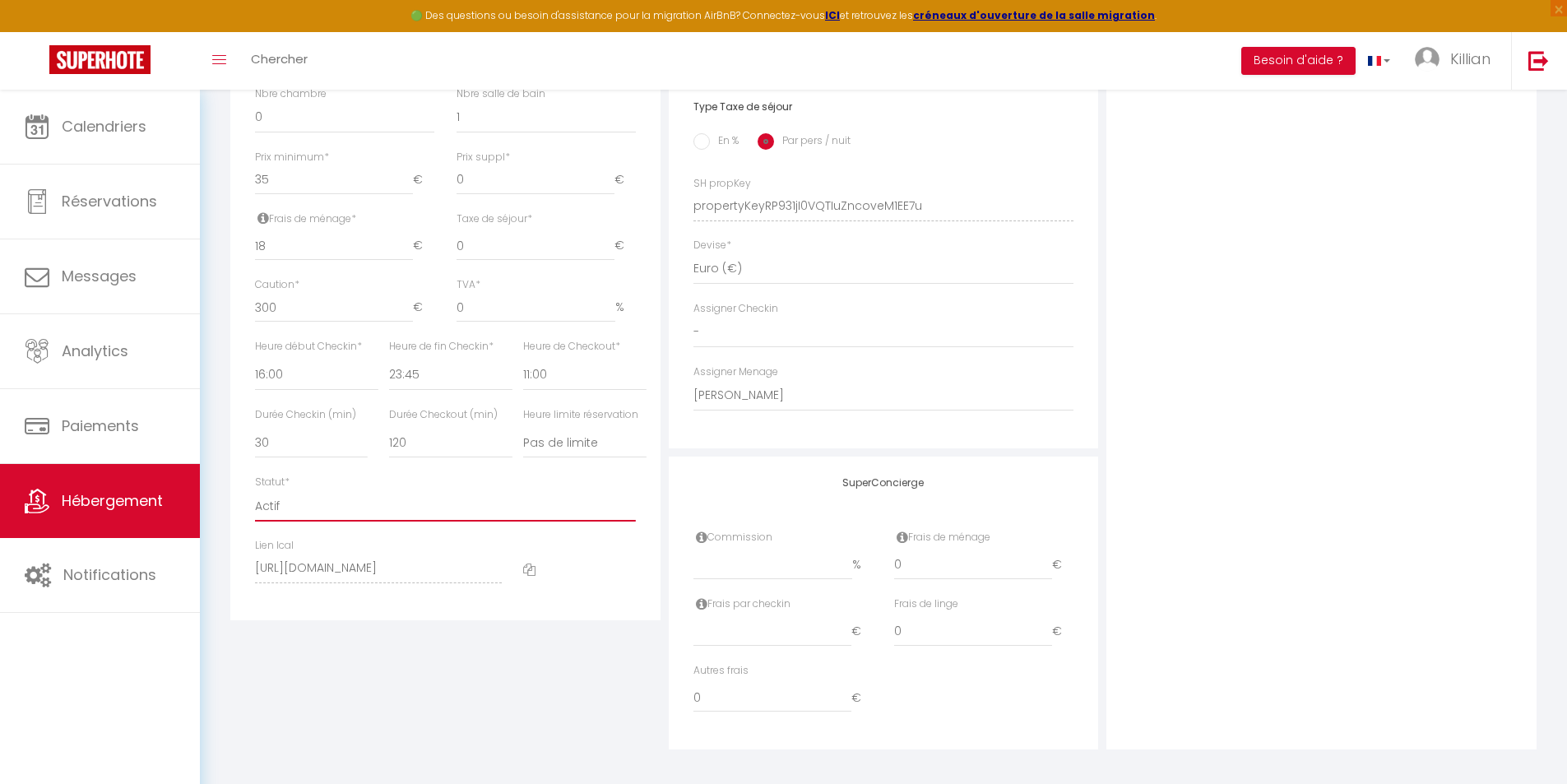
click at [313, 518] on select "Actif Pas actif" at bounding box center [445, 506] width 381 height 31
click at [315, 518] on select "Actif Pas actif" at bounding box center [445, 506] width 381 height 31
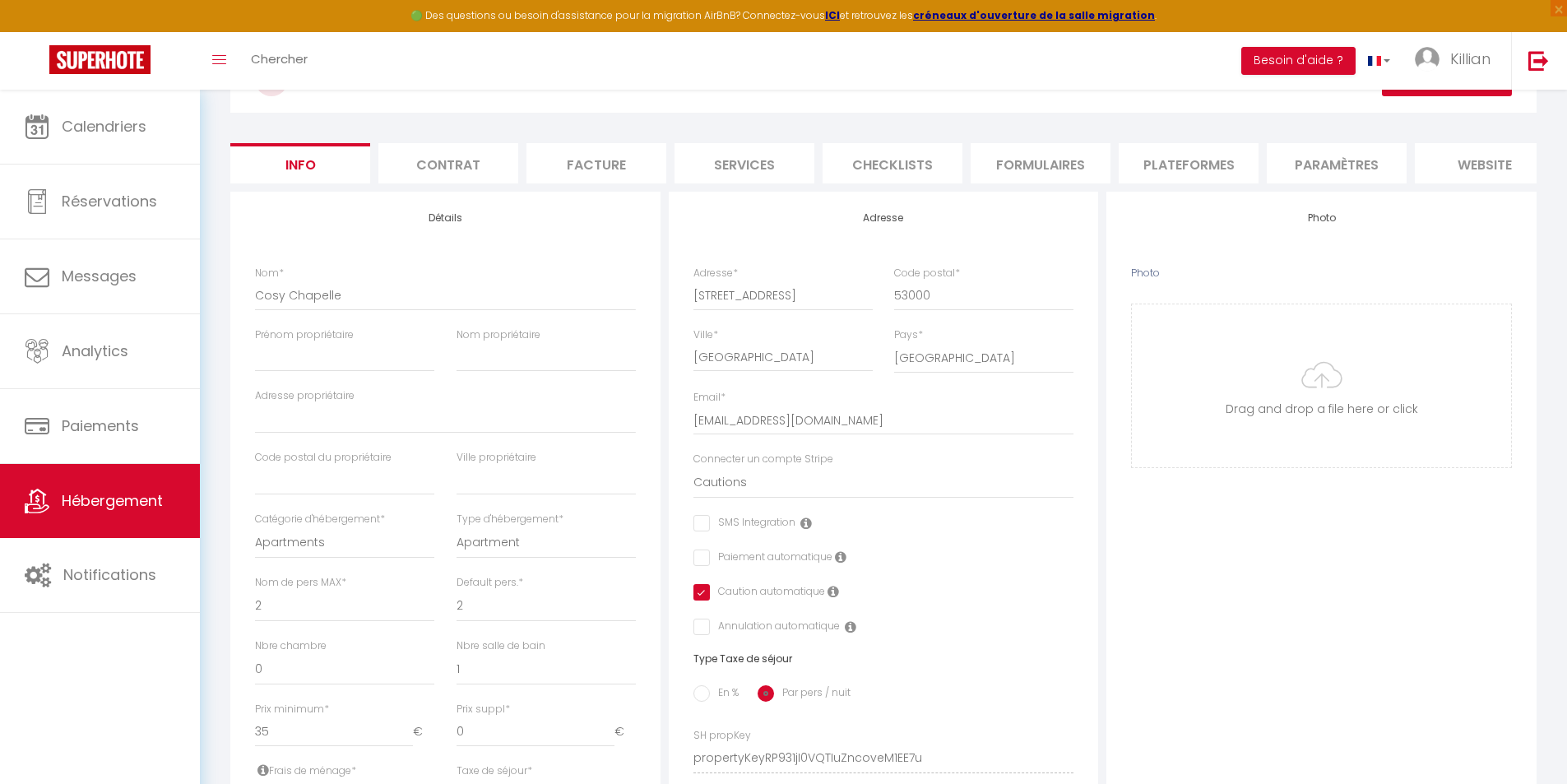
scroll to position [82, 0]
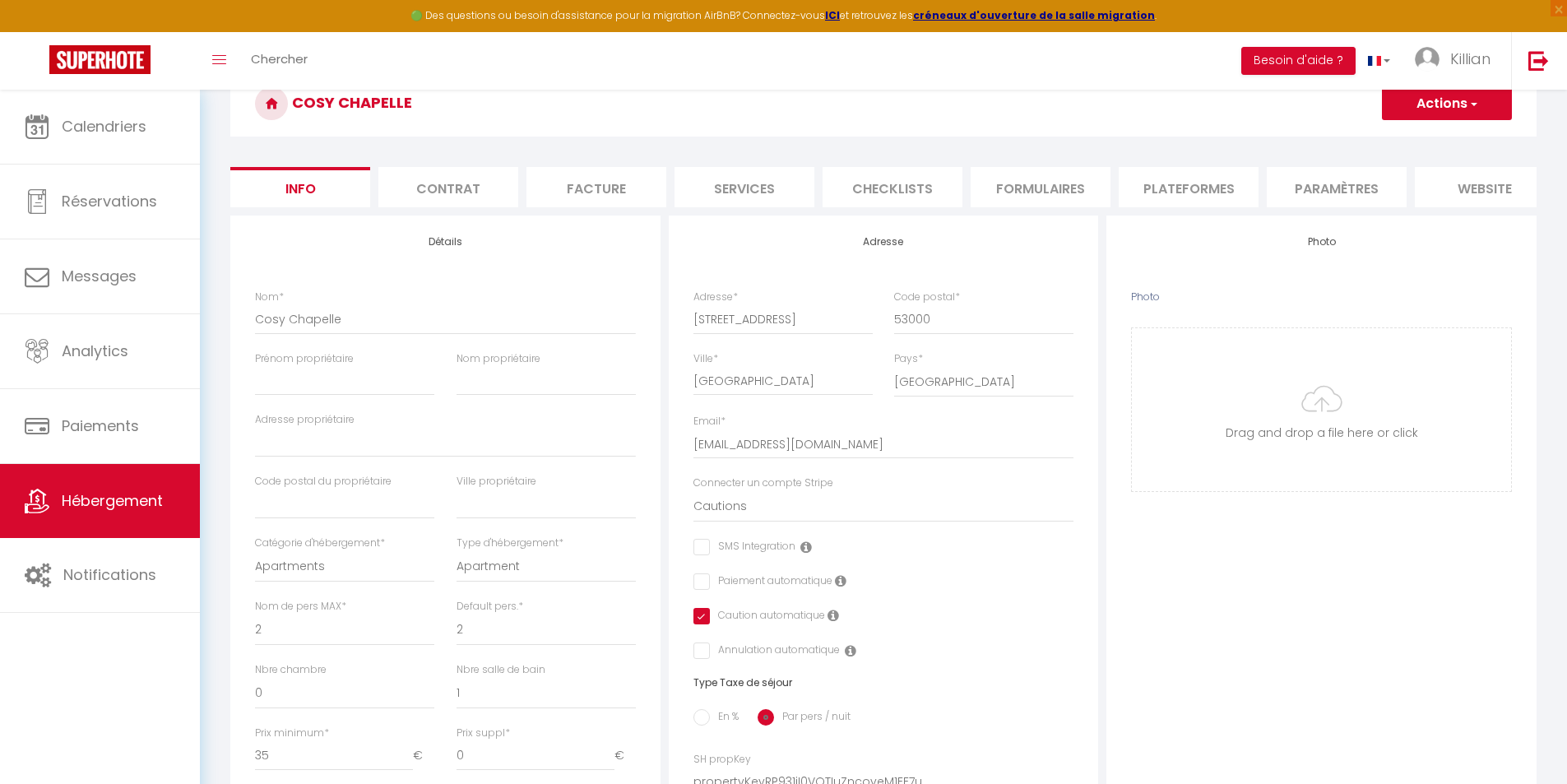
click at [472, 192] on li "Contrat" at bounding box center [448, 186] width 140 height 40
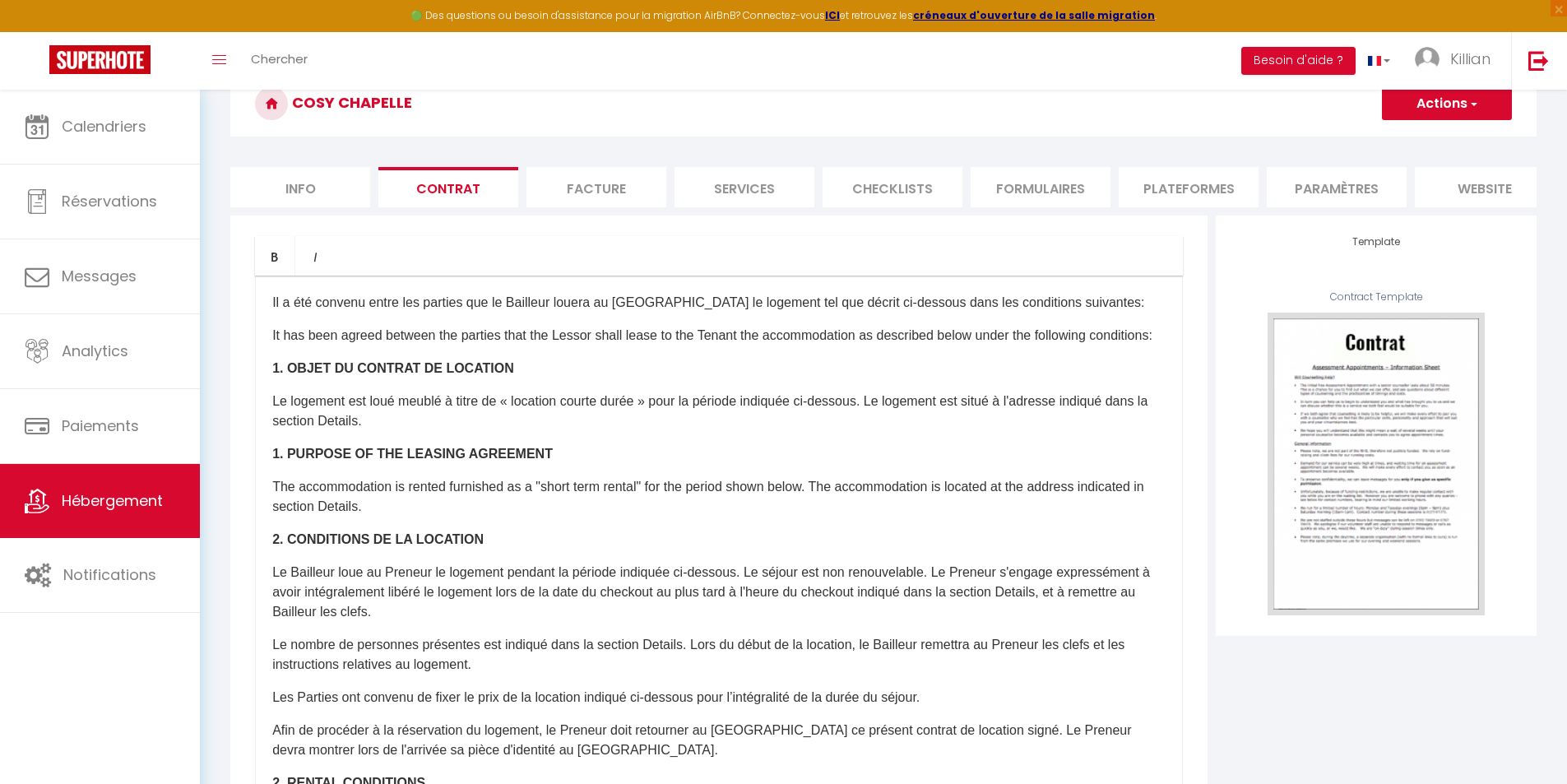
click at [592, 187] on li "Facture" at bounding box center [596, 186] width 140 height 40
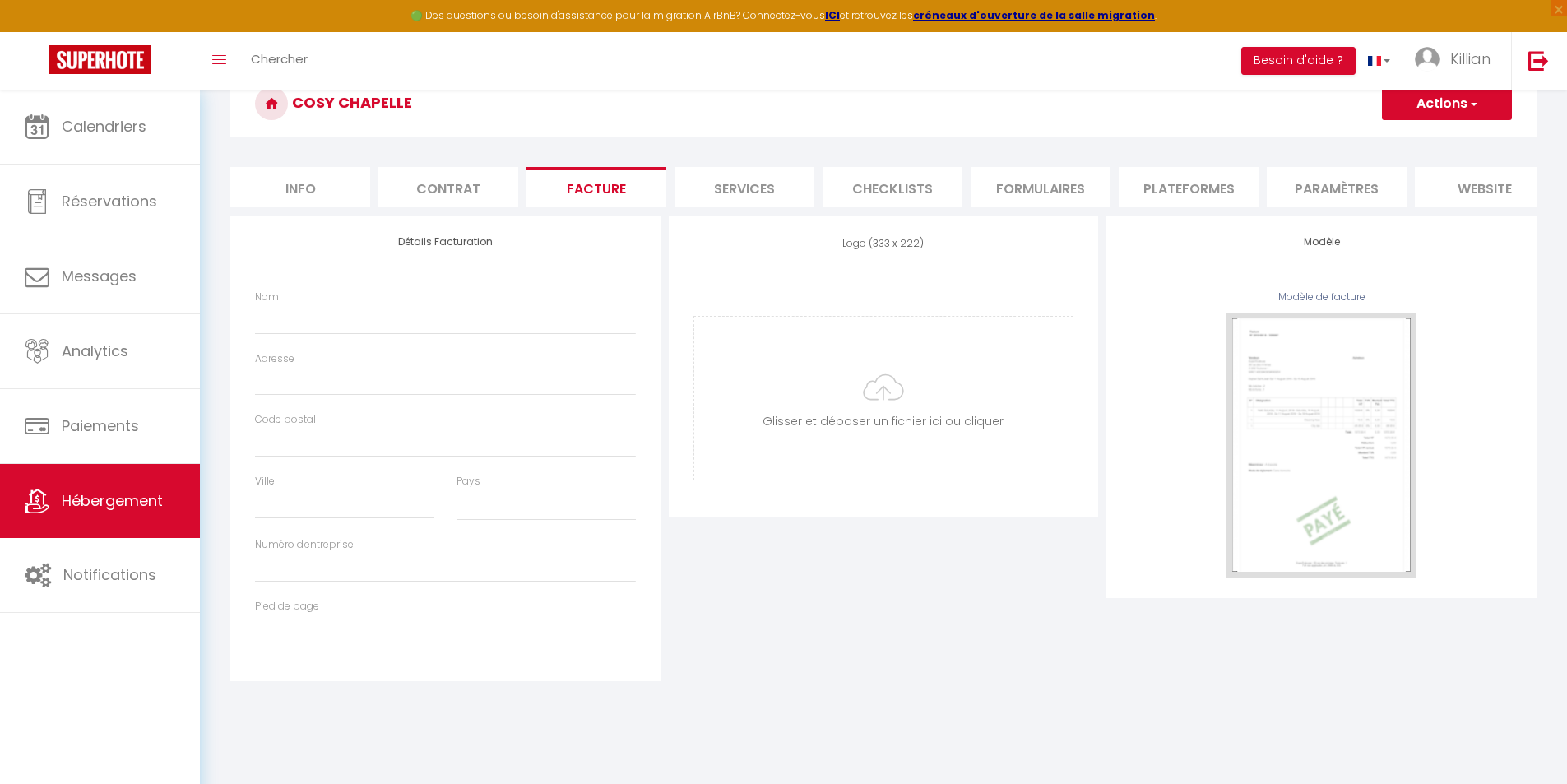
click at [701, 193] on li "Services" at bounding box center [744, 186] width 140 height 40
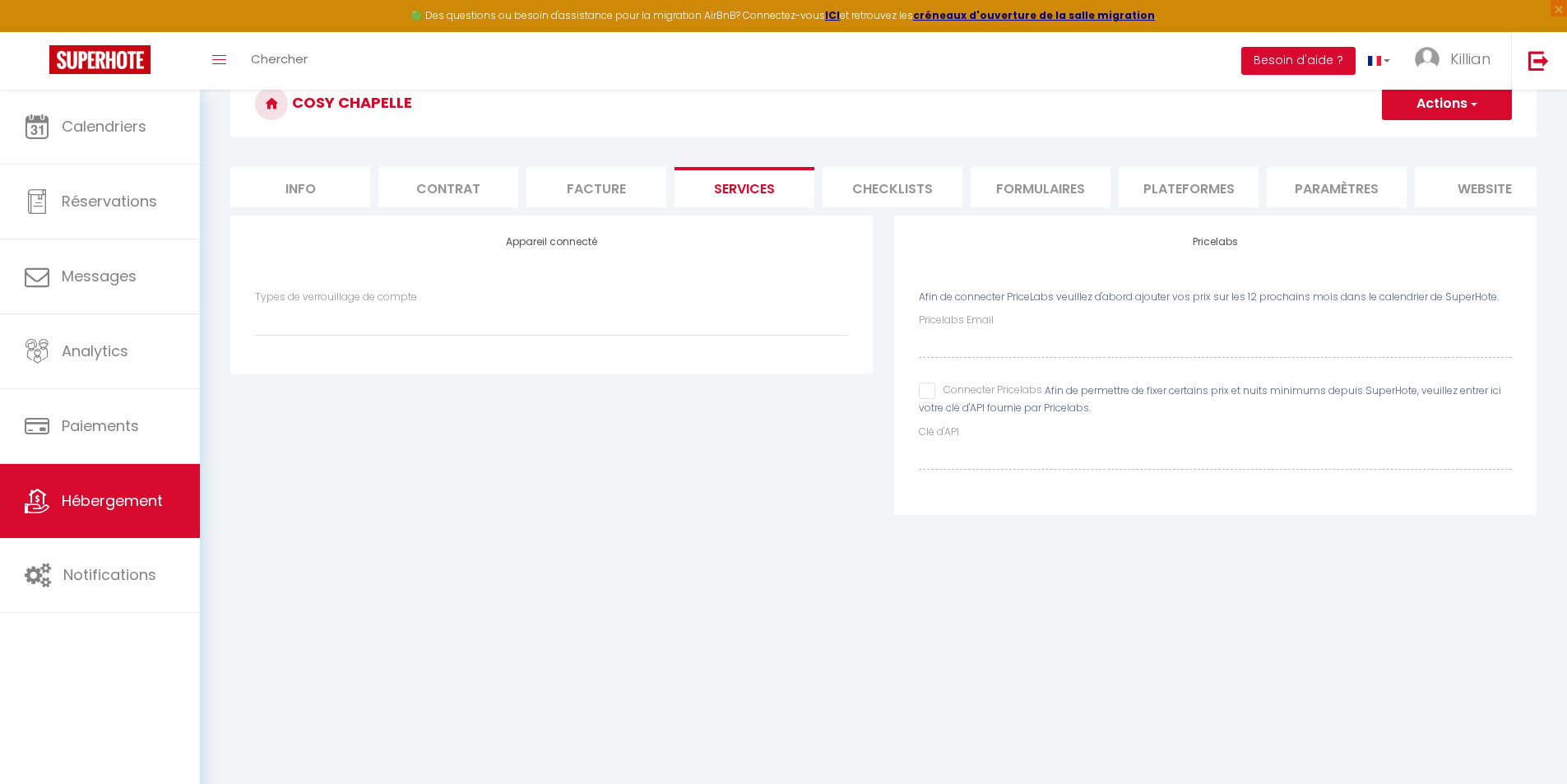
click at [880, 203] on li "Checklists" at bounding box center [892, 186] width 140 height 40
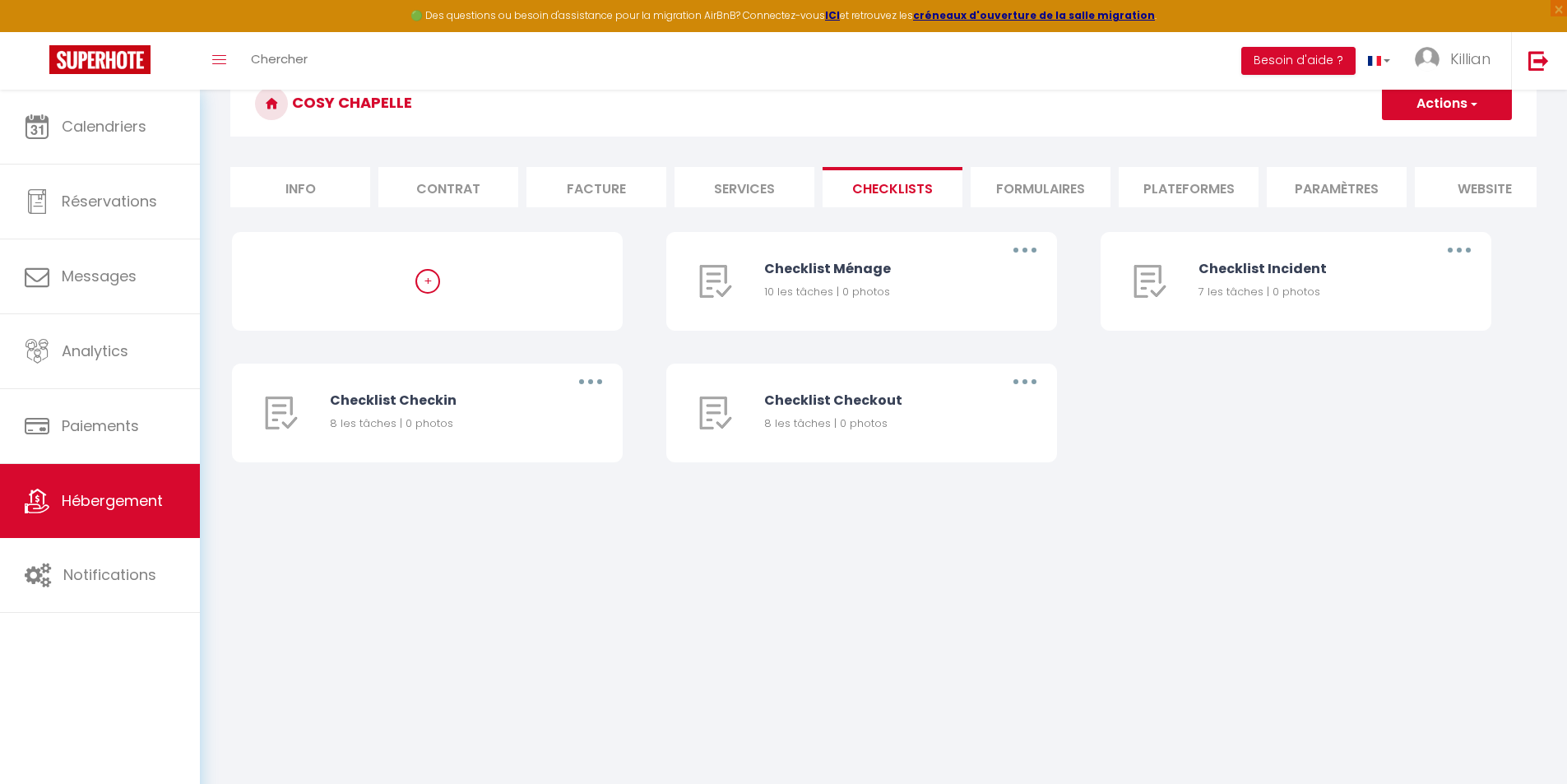
click at [1034, 197] on li "Formulaires" at bounding box center [1040, 186] width 140 height 40
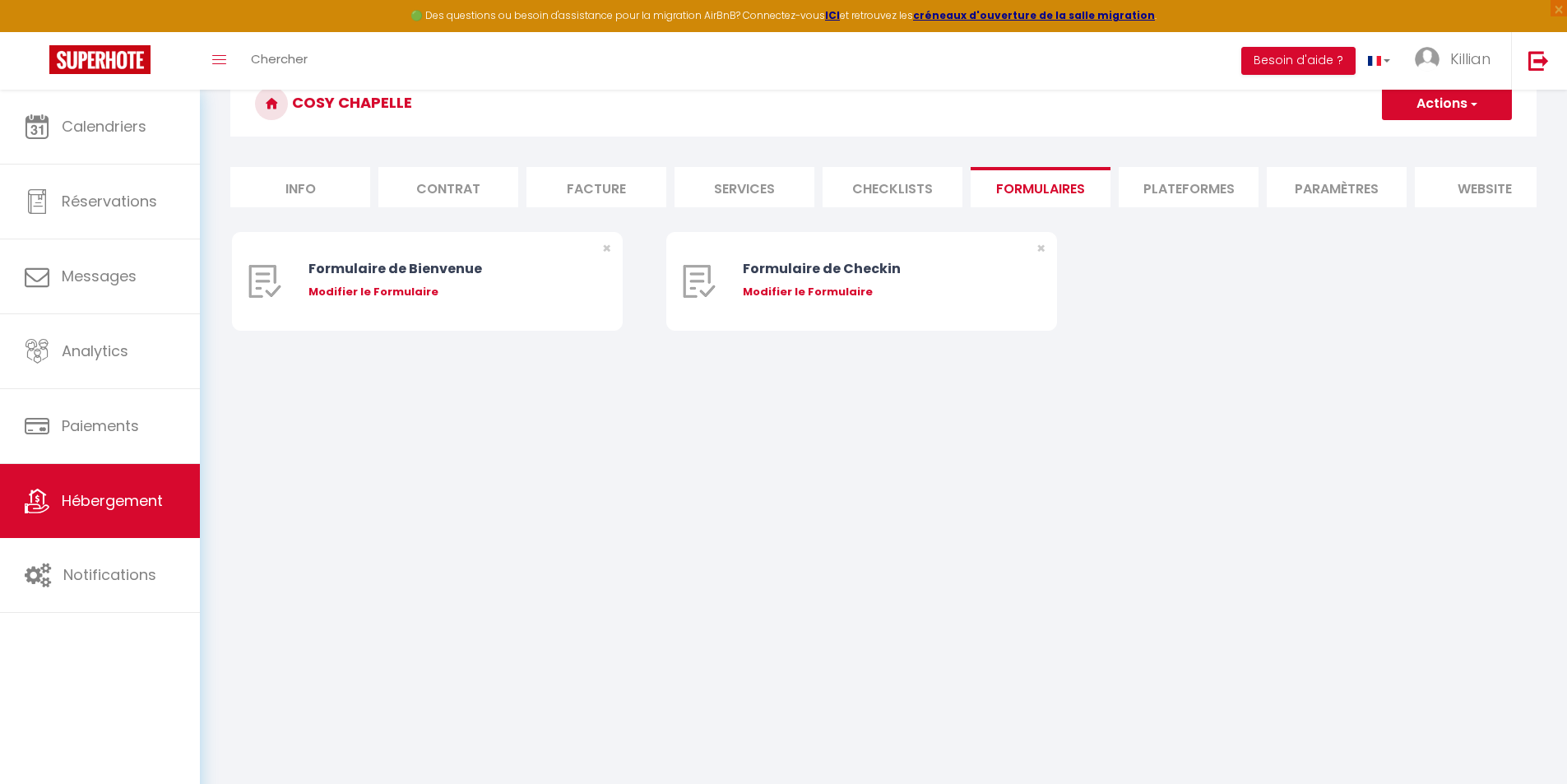
click at [1185, 193] on li "Plateformes" at bounding box center [1188, 186] width 140 height 40
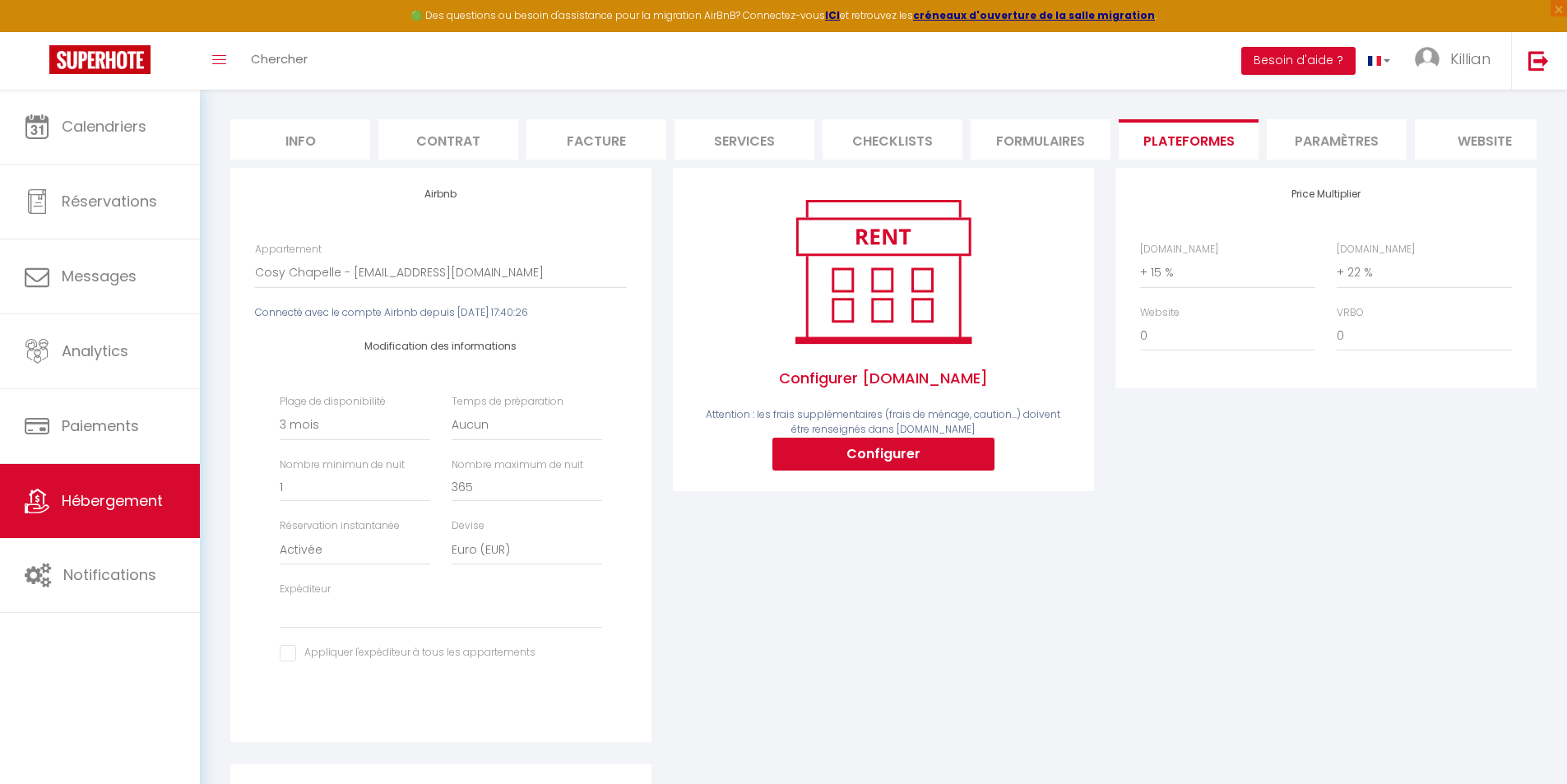
scroll to position [126, 0]
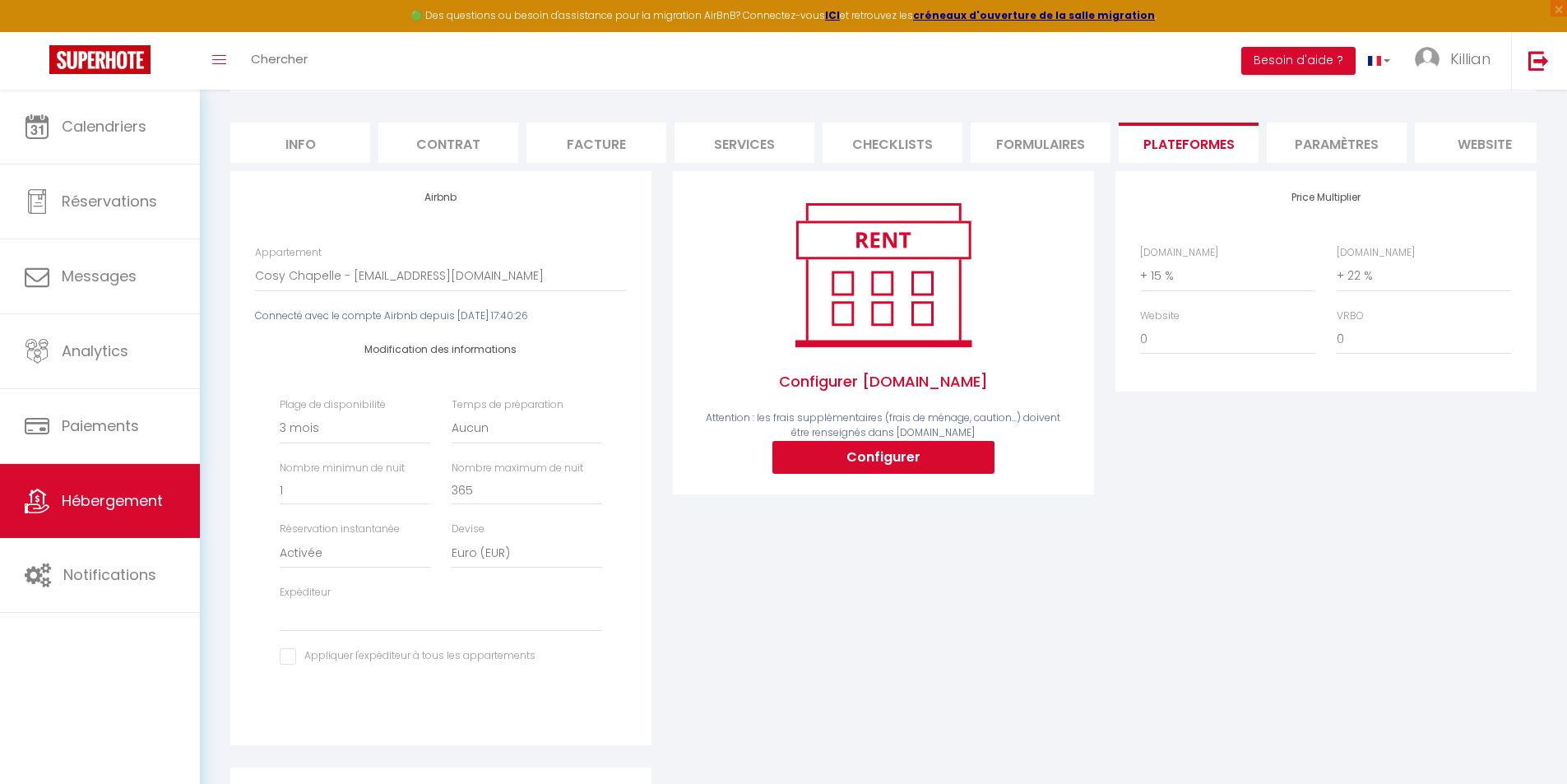
click at [1312, 148] on li "Paramètres" at bounding box center [1337, 142] width 140 height 40
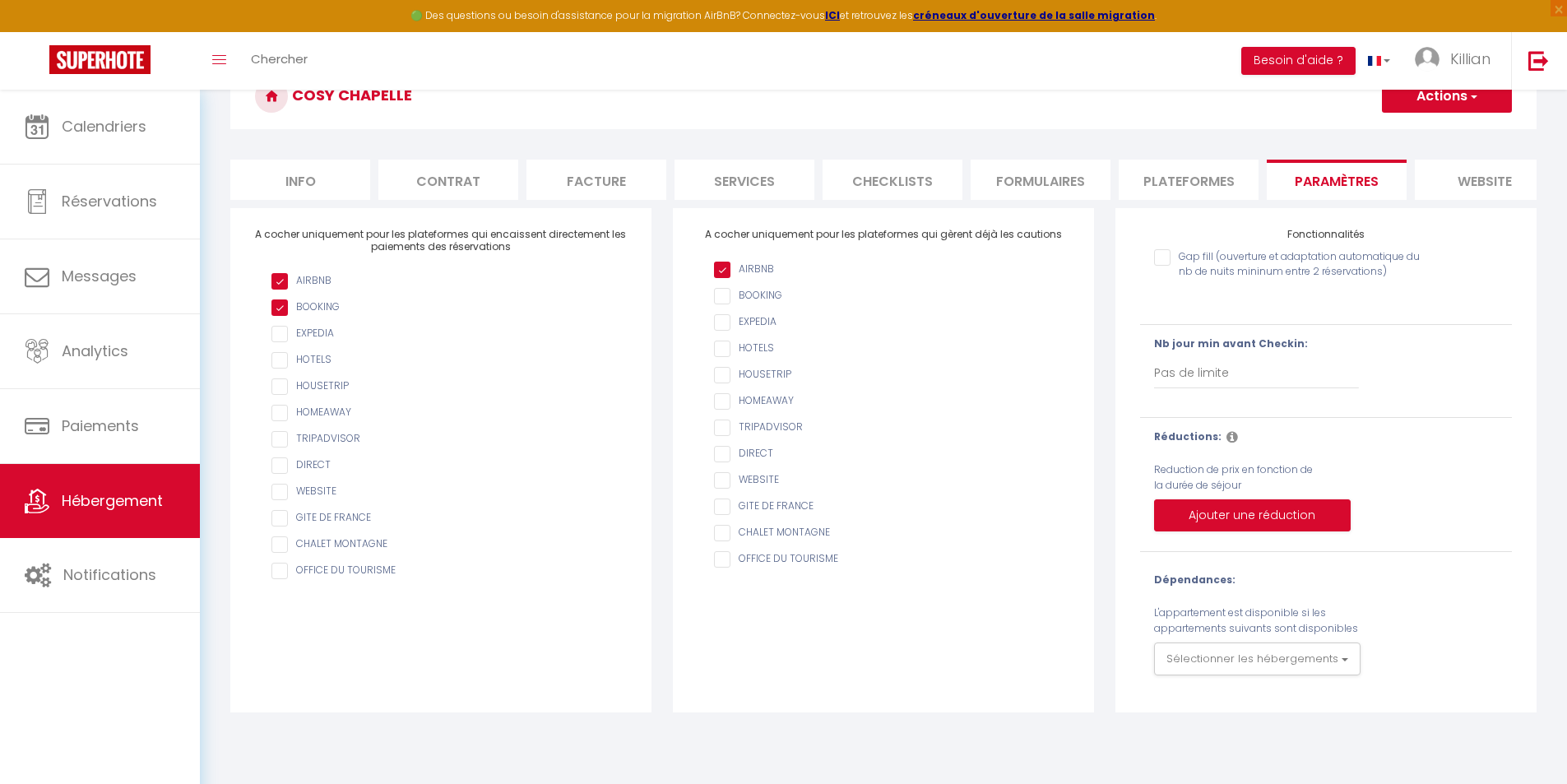
scroll to position [89, 0]
click at [1476, 179] on li "website" at bounding box center [1485, 179] width 140 height 40
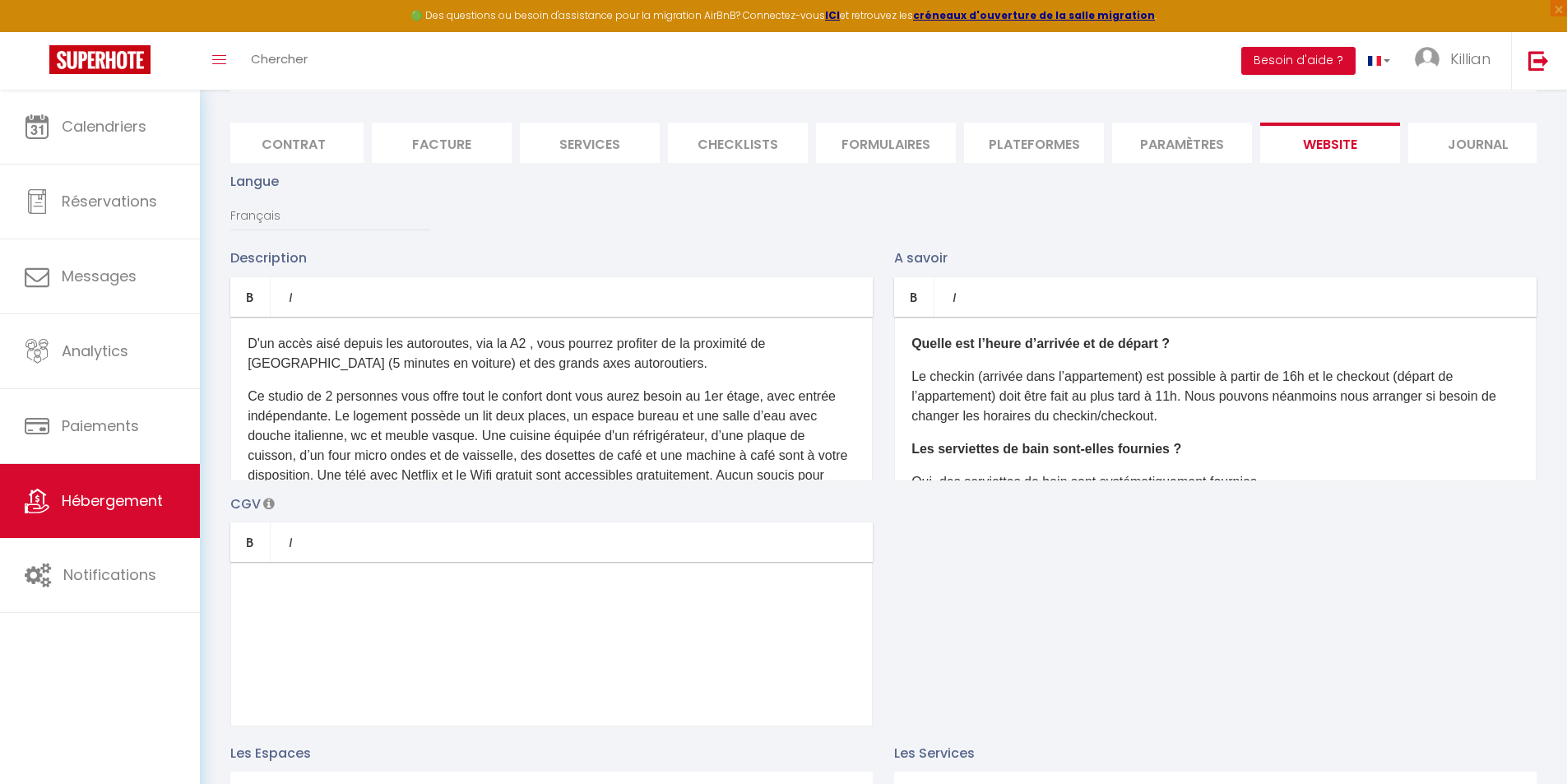
scroll to position [0, 175]
click at [1483, 153] on li "Journal" at bounding box center [1458, 142] width 140 height 40
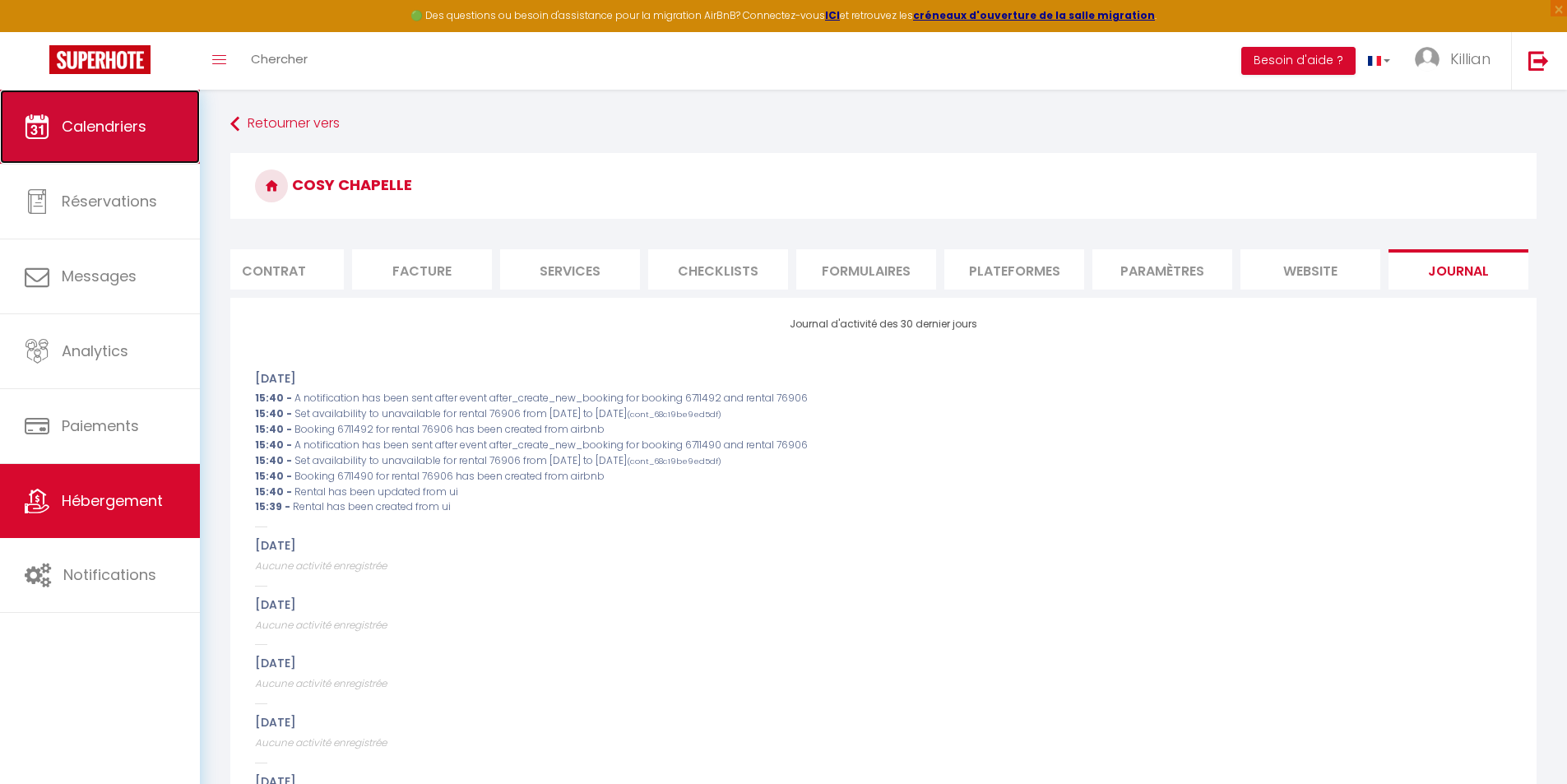
click at [90, 140] on link "Calendriers" at bounding box center [100, 126] width 200 height 74
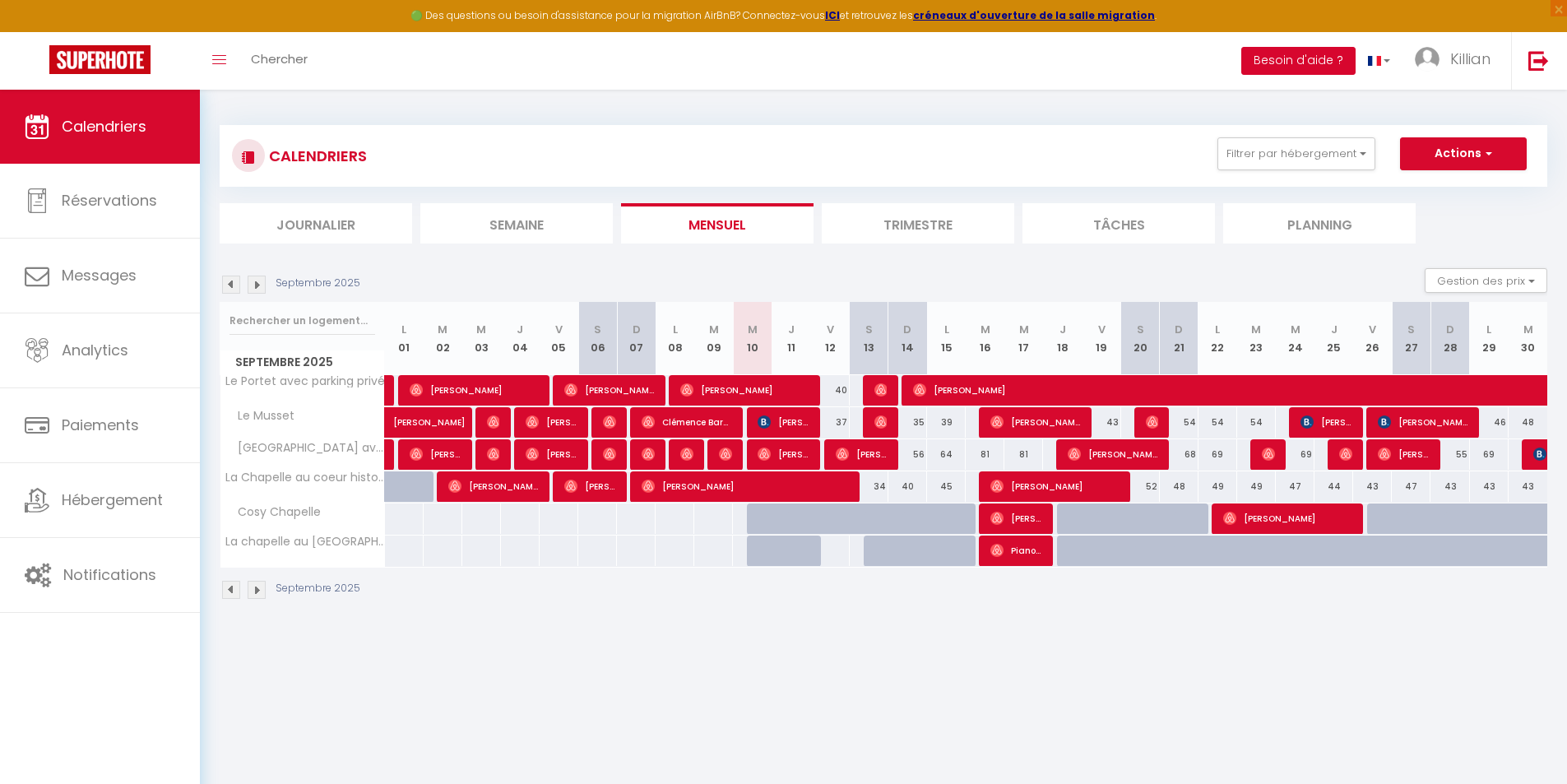
click at [1284, 58] on button "Besoin d'aide ?" at bounding box center [1298, 61] width 115 height 28
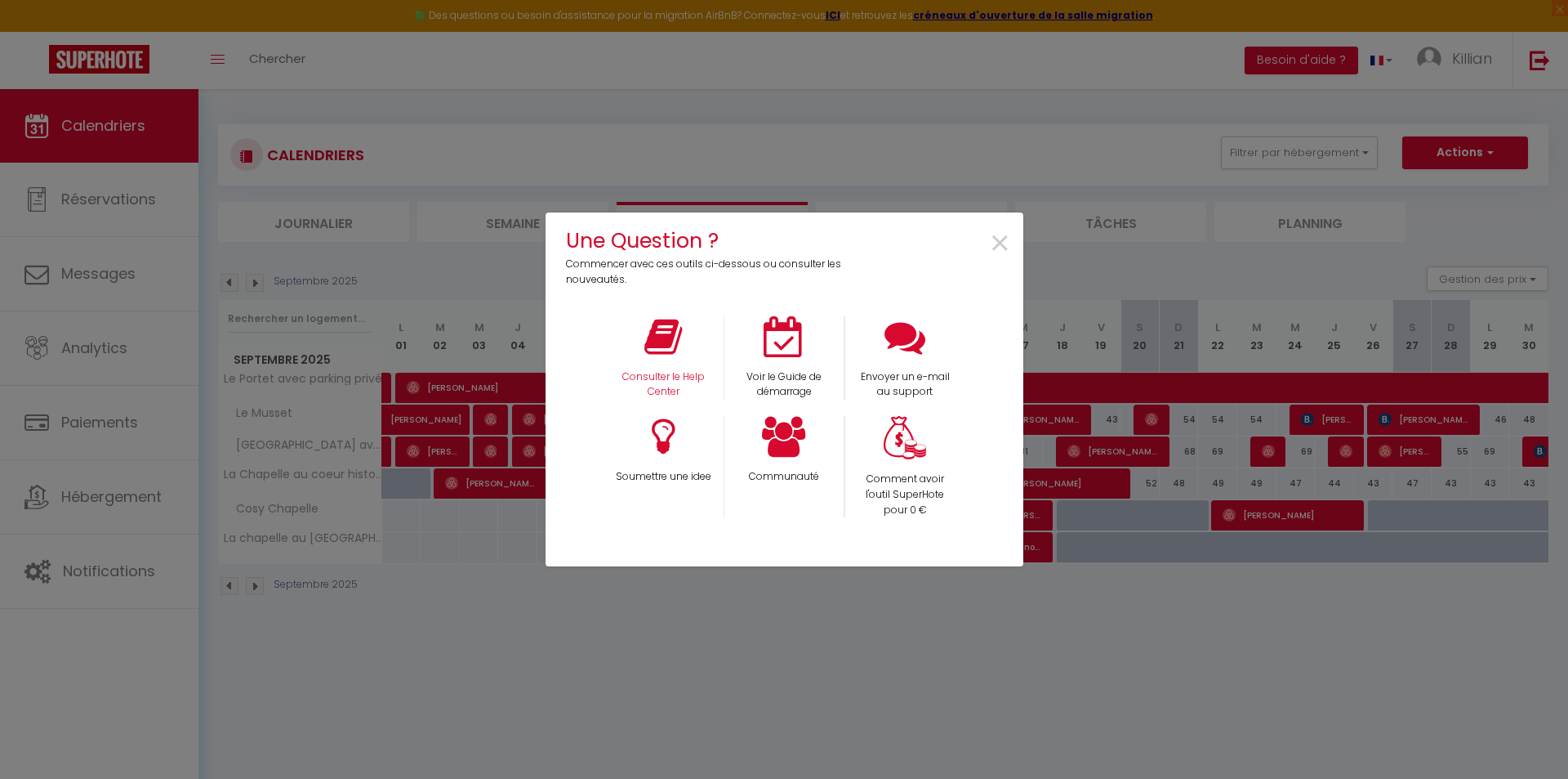
click at [695, 353] on div "Consulter le Help Center" at bounding box center [663, 358] width 121 height 84
click at [677, 376] on p "Consulter le Help Center" at bounding box center [663, 385] width 99 height 31
click at [1011, 240] on div "×" at bounding box center [942, 256] width 159 height 63
click at [992, 240] on span "×" at bounding box center [1000, 243] width 22 height 52
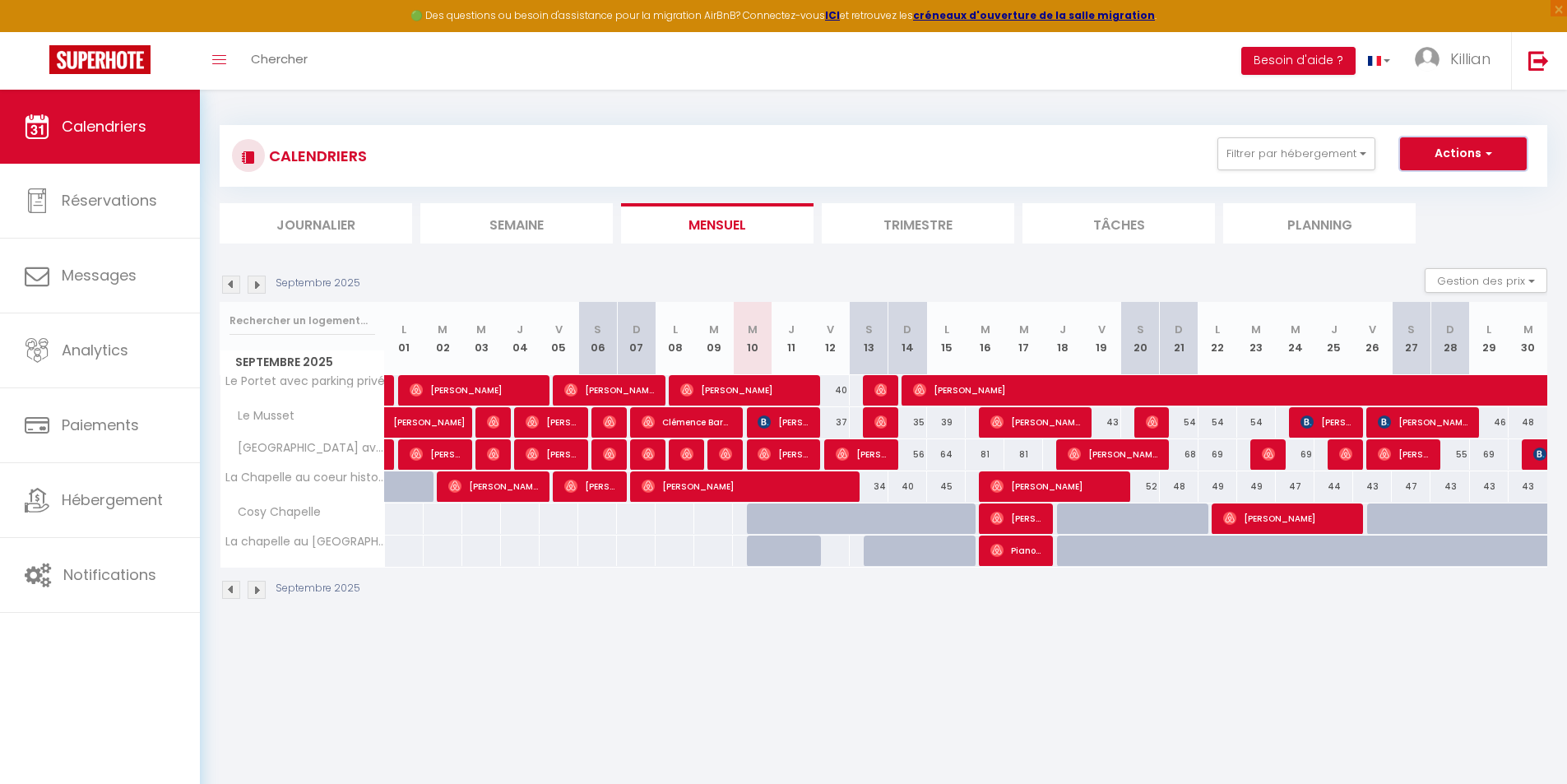
click at [1428, 161] on button "Actions" at bounding box center [1463, 154] width 126 height 33
click at [1479, 279] on button "Gestion des prix" at bounding box center [1486, 280] width 123 height 24
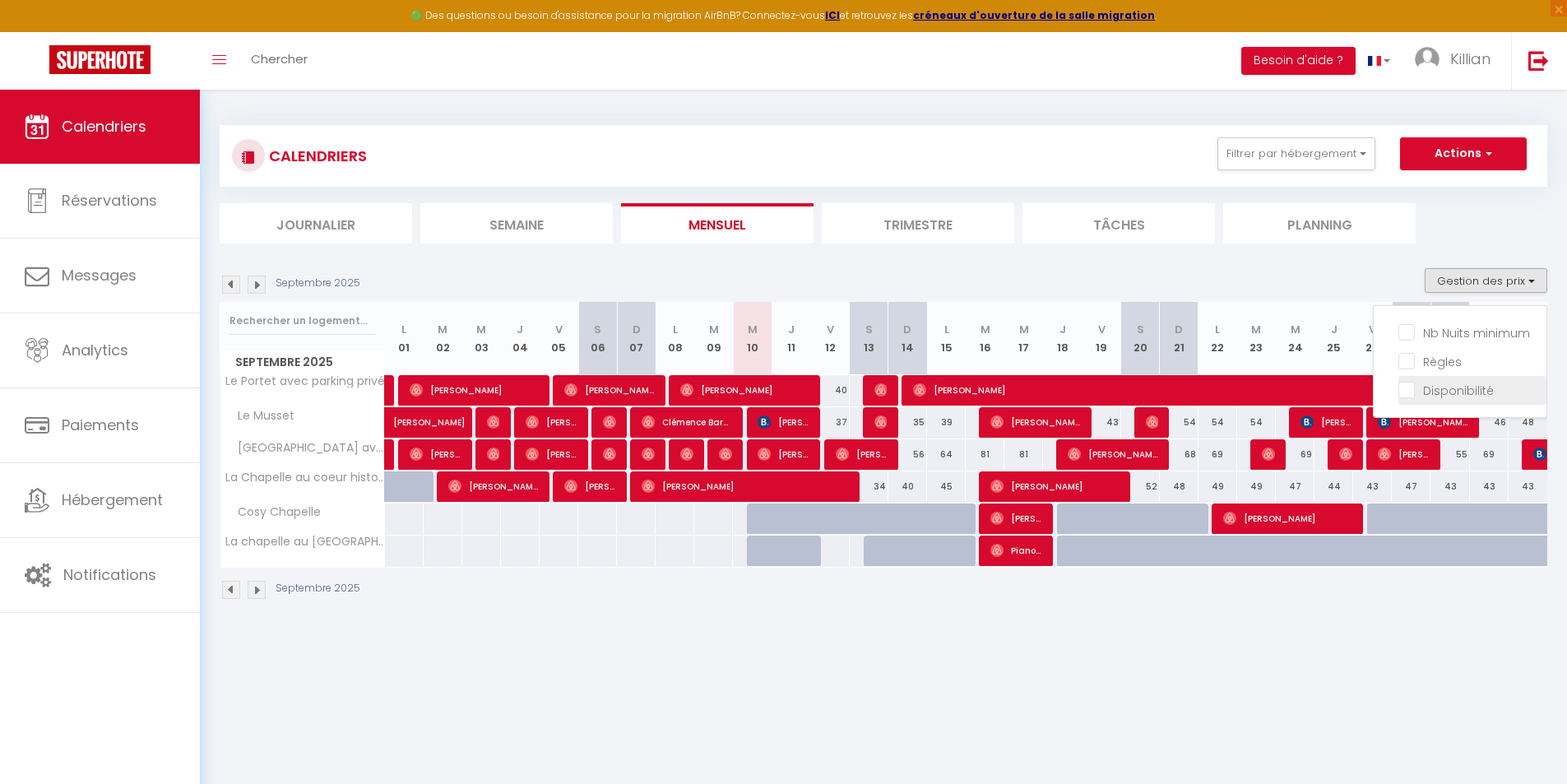
click at [1463, 386] on input "Disponibilité" at bounding box center [1472, 389] width 148 height 17
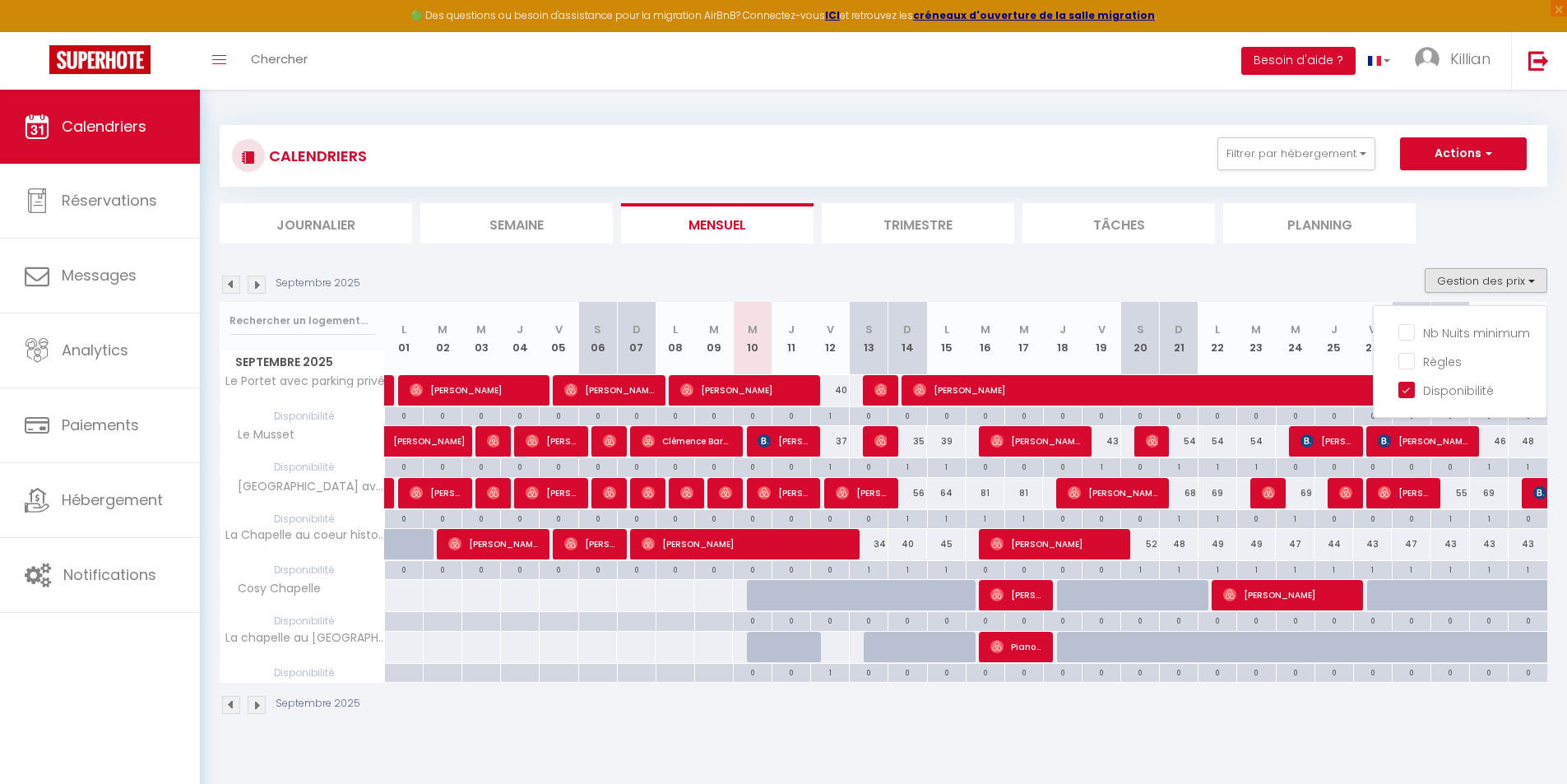
click at [775, 590] on div at bounding box center [791, 596] width 38 height 31
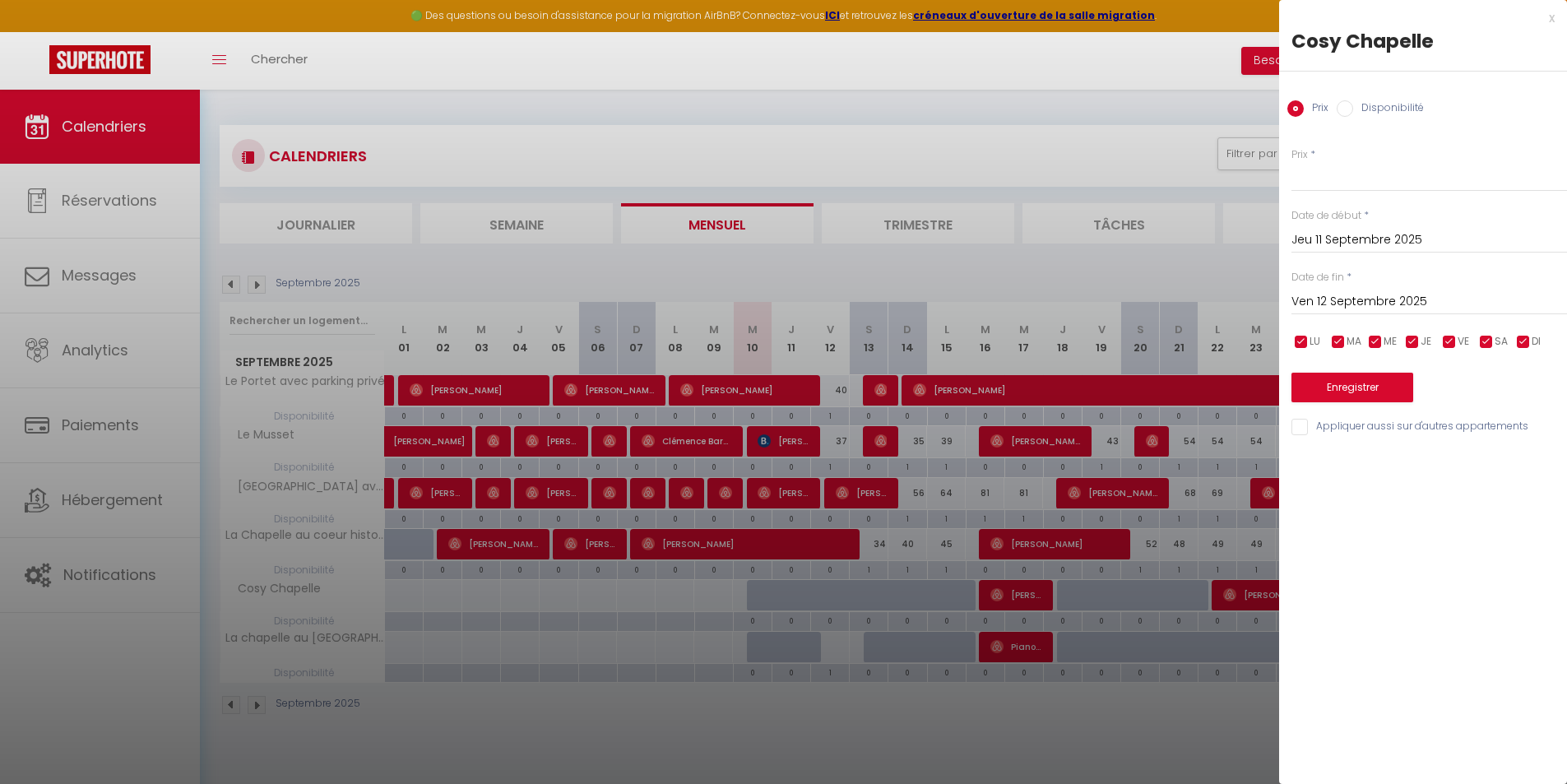
click at [1366, 115] on label "Disponibilité" at bounding box center [1389, 109] width 71 height 18
click at [1353, 115] on input "Disponibilité" at bounding box center [1345, 108] width 17 height 17
click at [1551, 22] on div "x" at bounding box center [1417, 18] width 276 height 20
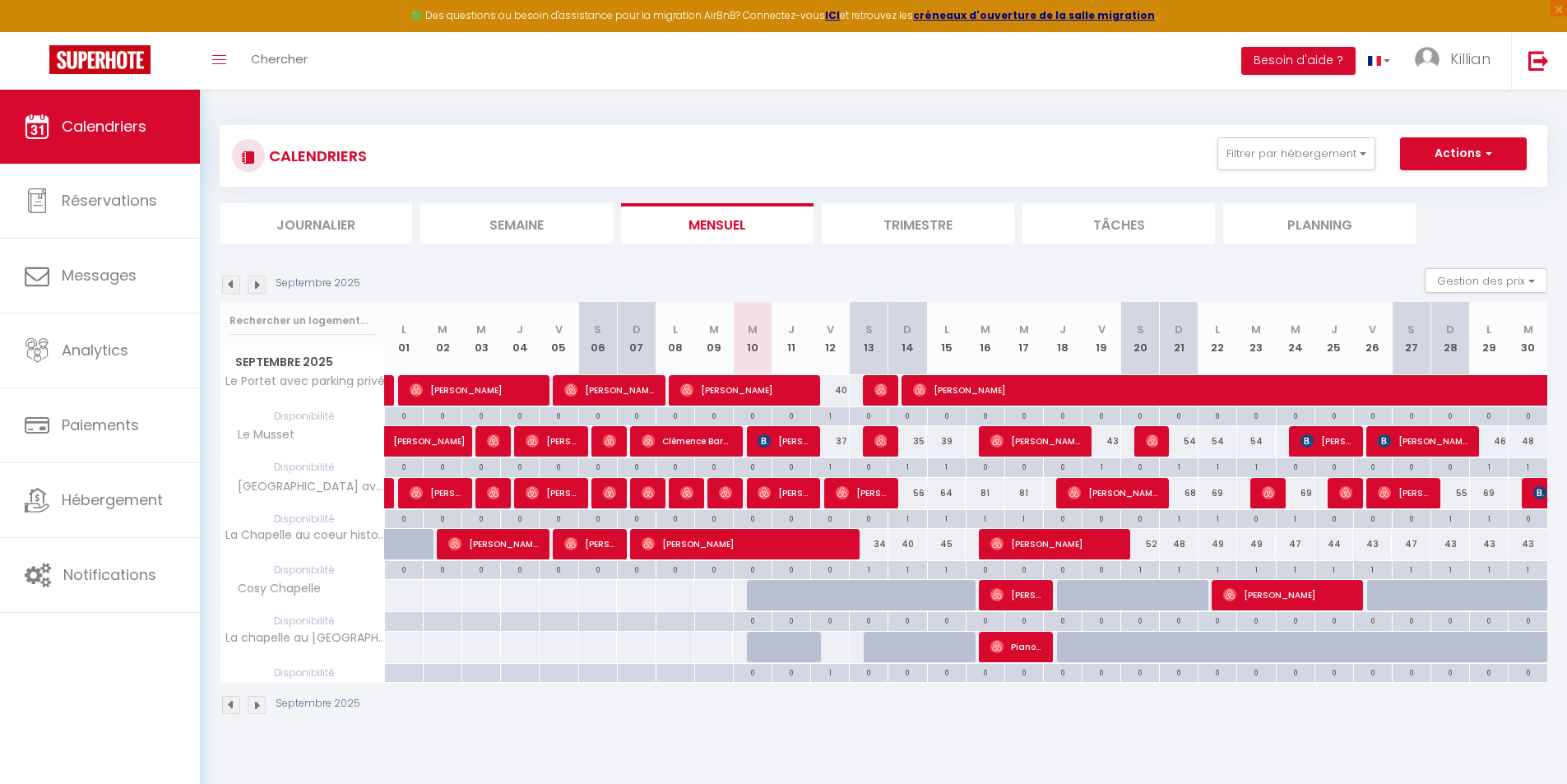
click at [764, 636] on div at bounding box center [766, 647] width 38 height 31
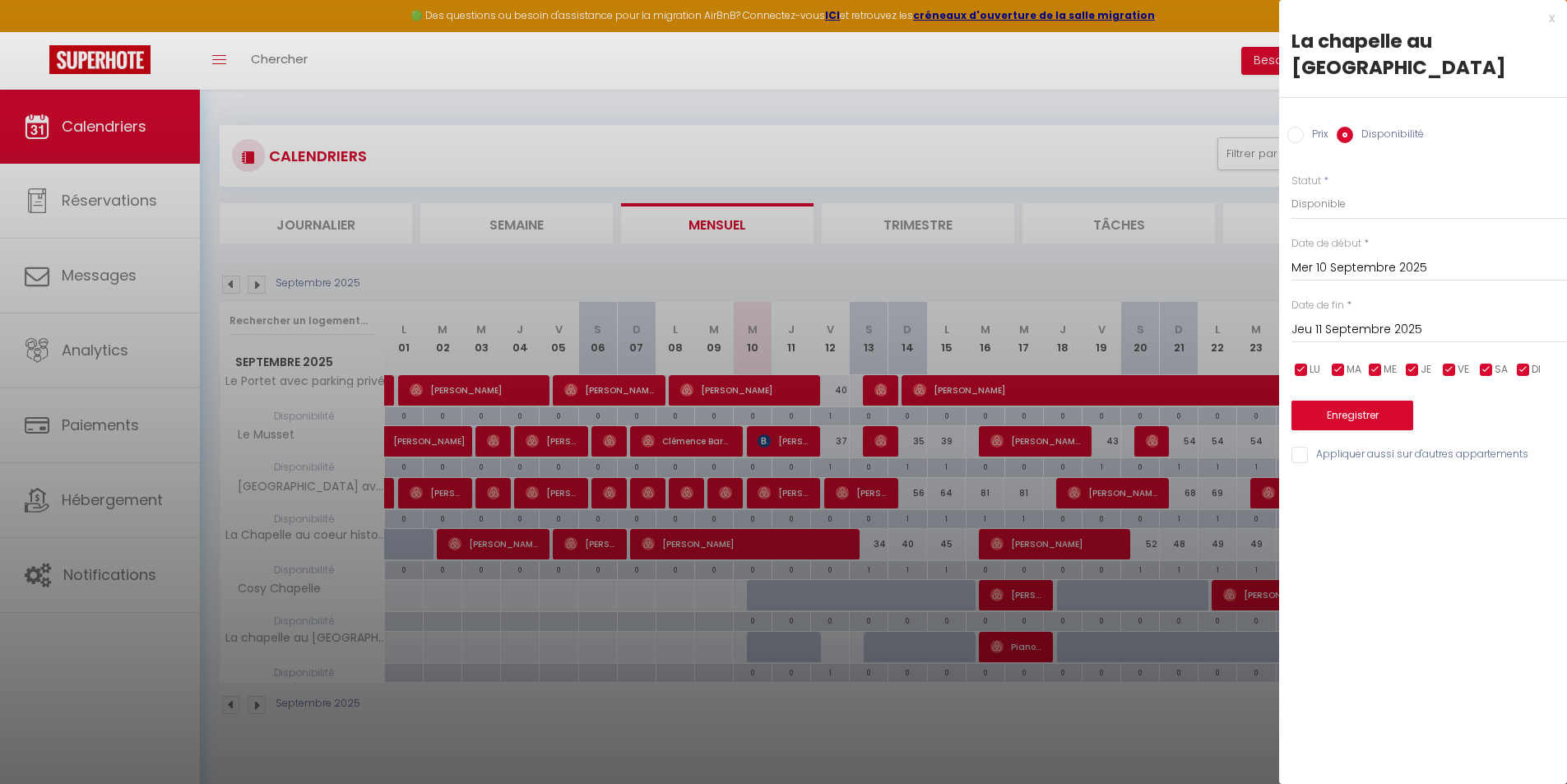
click at [1556, 17] on div "x La chapelle au coeur de Laval Prix Disponibilité Prix * Statut * Disponible I…" at bounding box center [1424, 240] width 288 height 481
click at [1557, 15] on div "x La chapelle au coeur de Laval Prix Disponibilité Prix * Statut * Disponible I…" at bounding box center [1424, 240] width 288 height 481
click at [1556, 18] on div "x La chapelle au coeur de Laval Prix Disponibilité Prix * Statut * Disponible I…" at bounding box center [1424, 240] width 288 height 481
click at [1552, 18] on div "x" at bounding box center [1417, 18] width 276 height 20
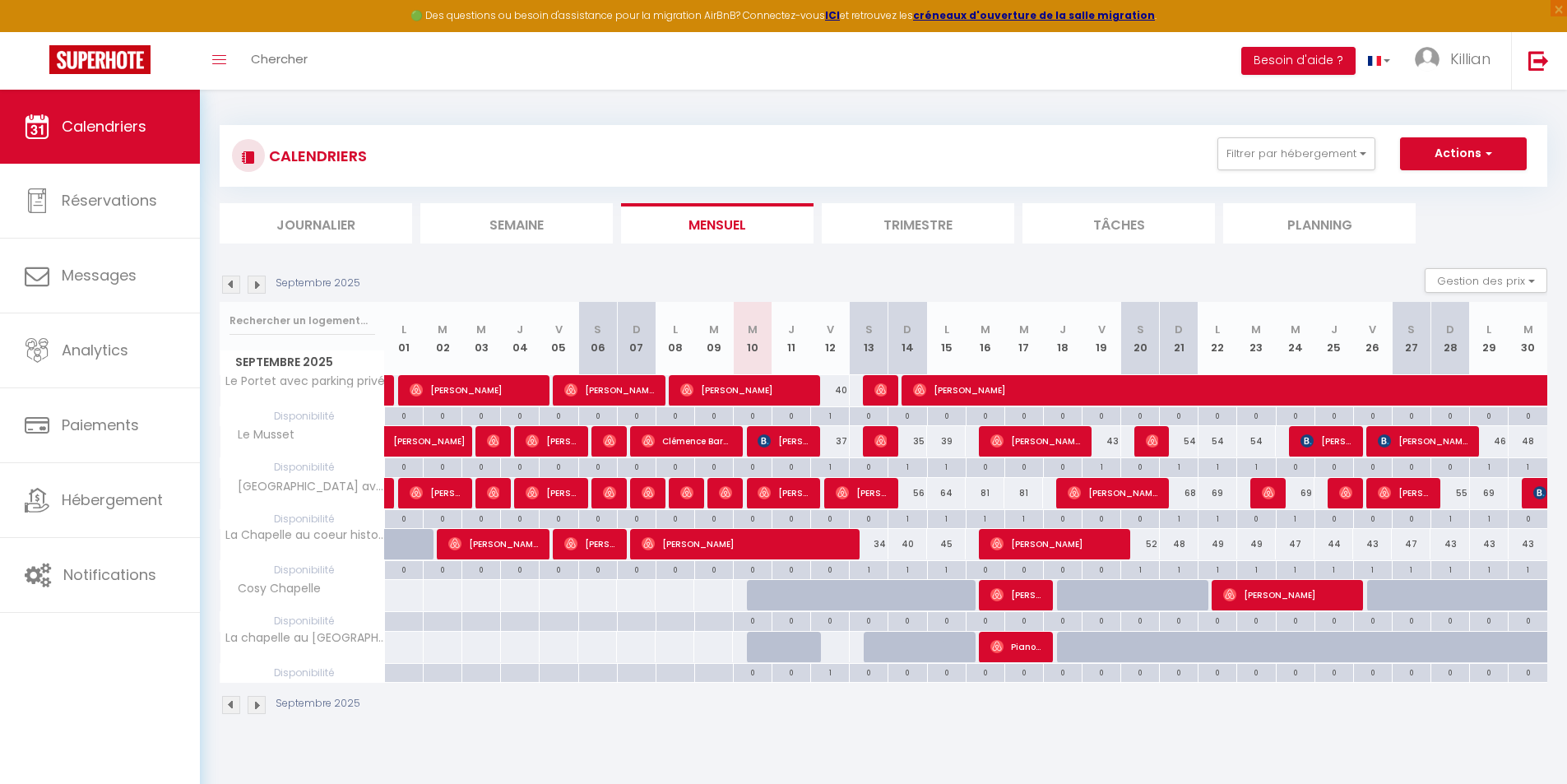
click at [844, 648] on div at bounding box center [831, 646] width 39 height 30
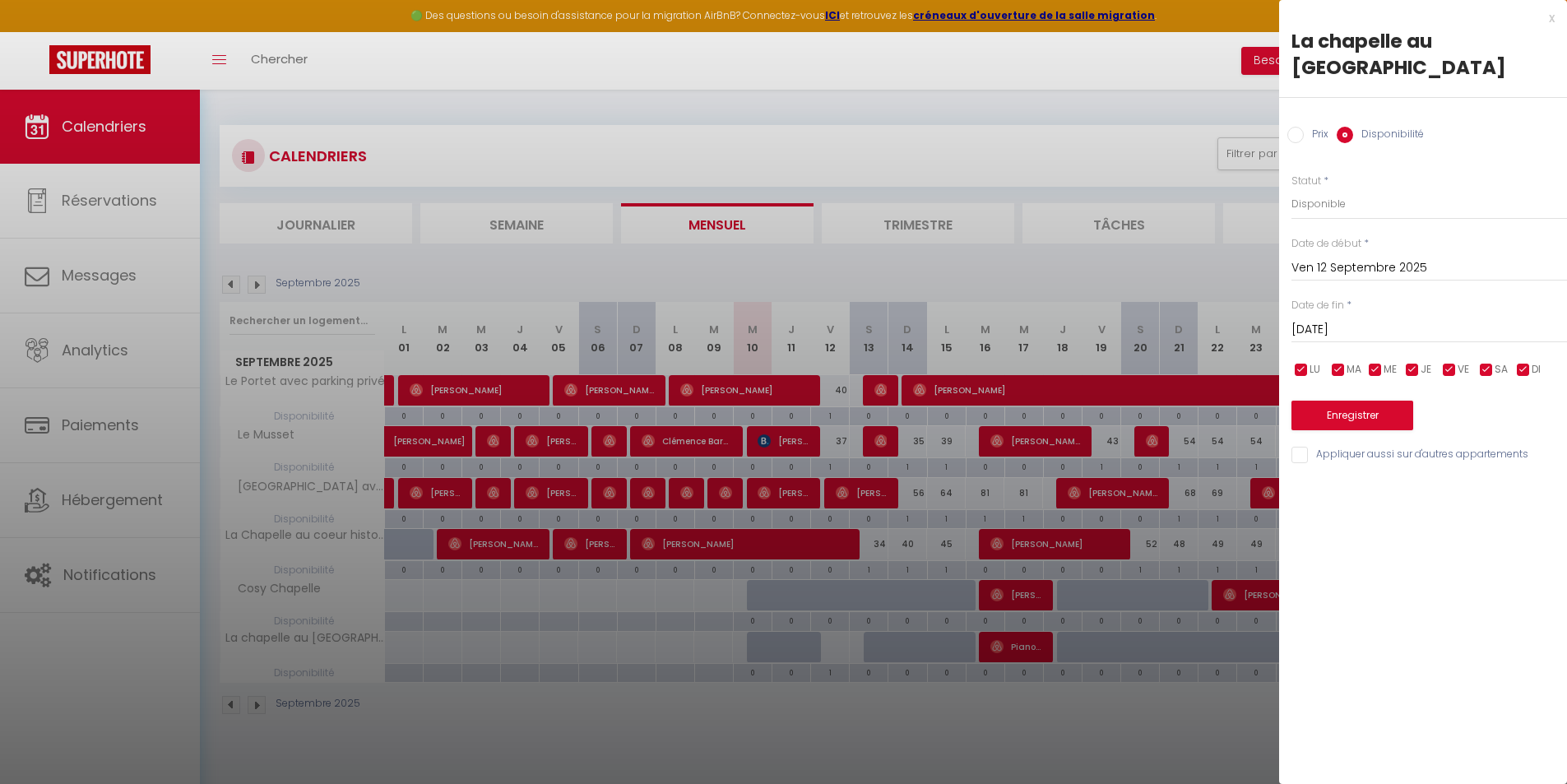
click at [1550, 16] on div "x" at bounding box center [1417, 18] width 276 height 20
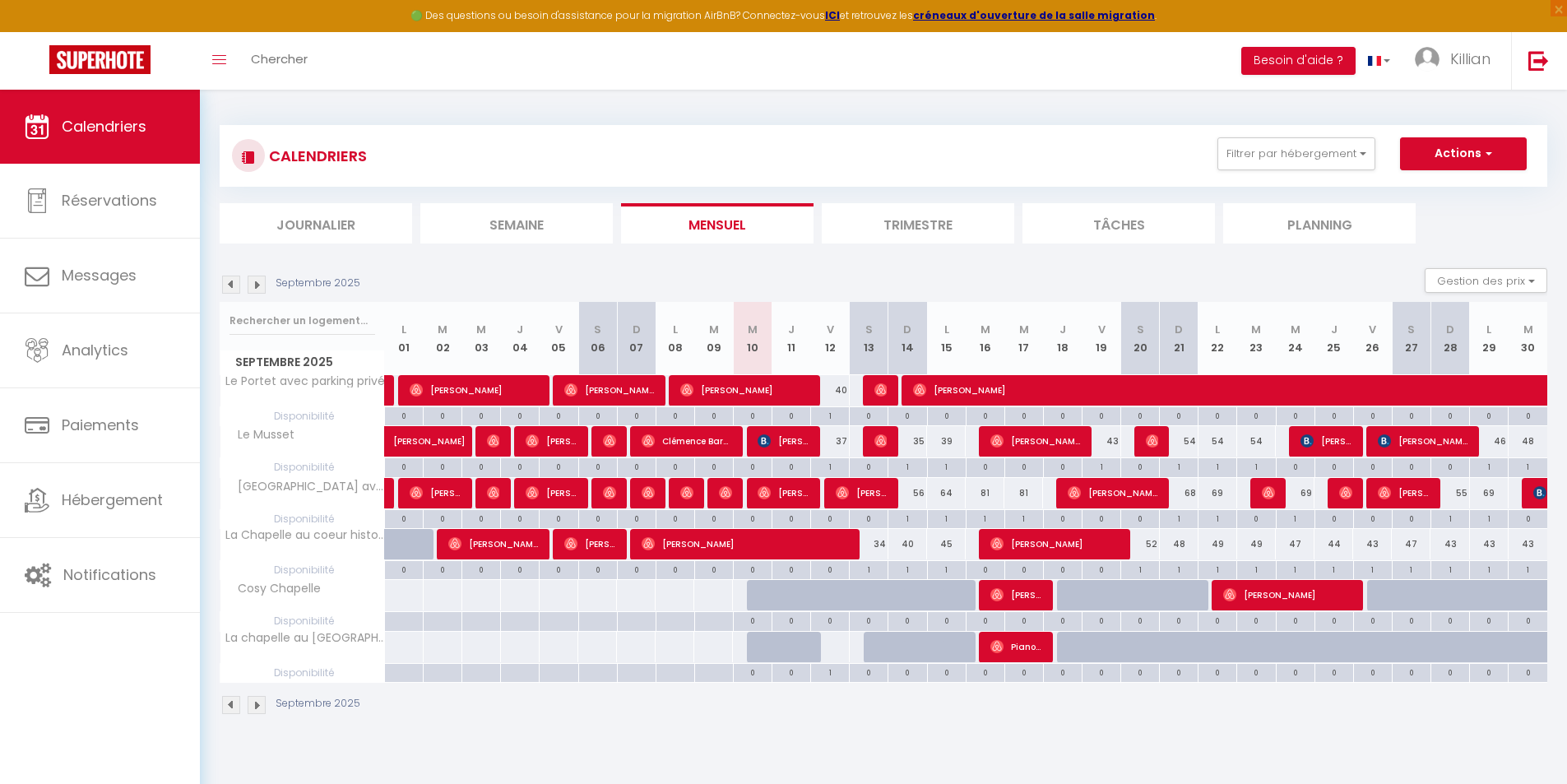
click at [844, 652] on div at bounding box center [831, 646] width 39 height 30
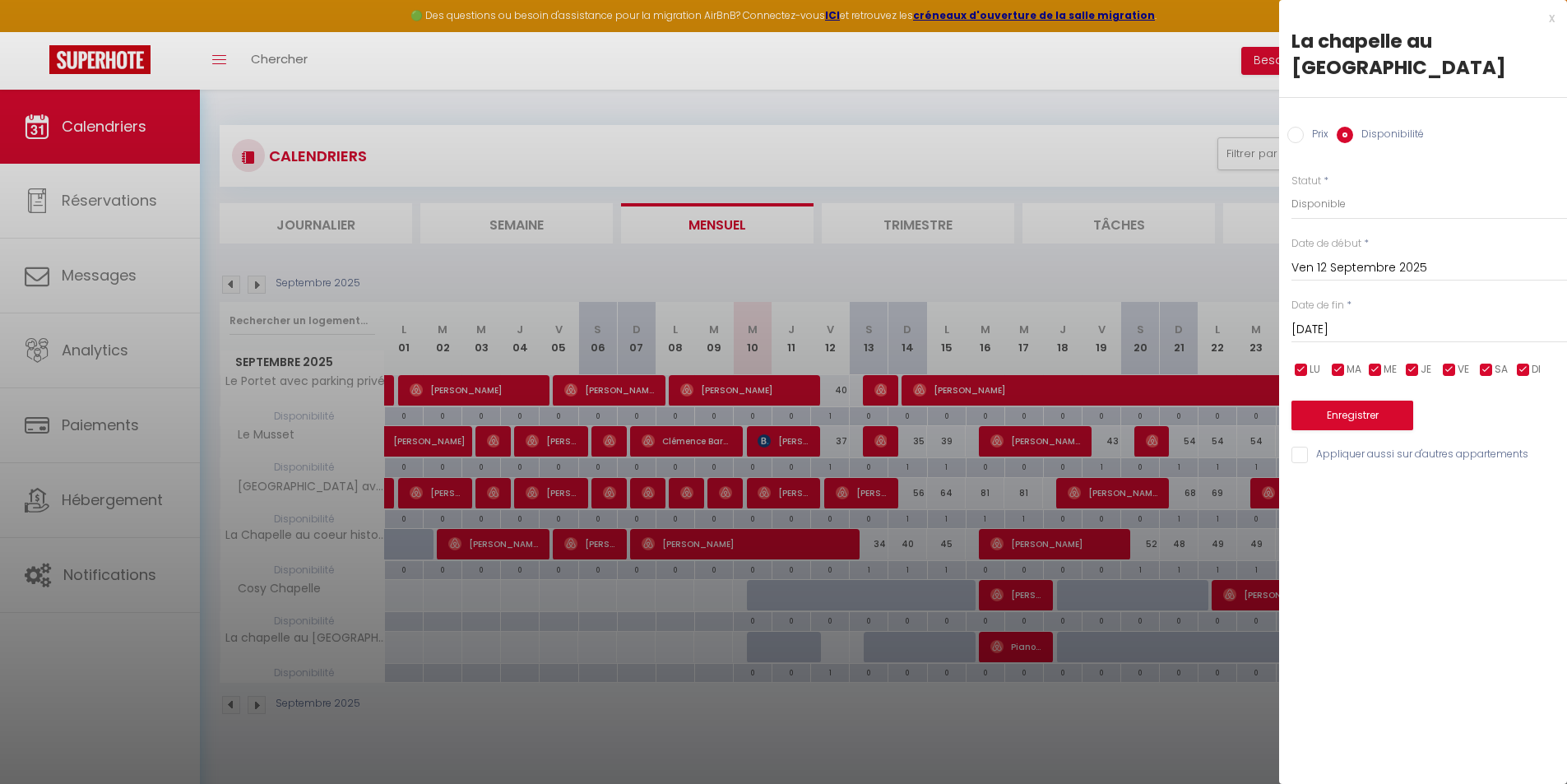
click at [1300, 133] on input "Prix" at bounding box center [1295, 134] width 17 height 17
click at [1311, 204] on input "Prix" at bounding box center [1429, 203] width 276 height 29
click at [1550, 19] on div "x" at bounding box center [1417, 18] width 276 height 20
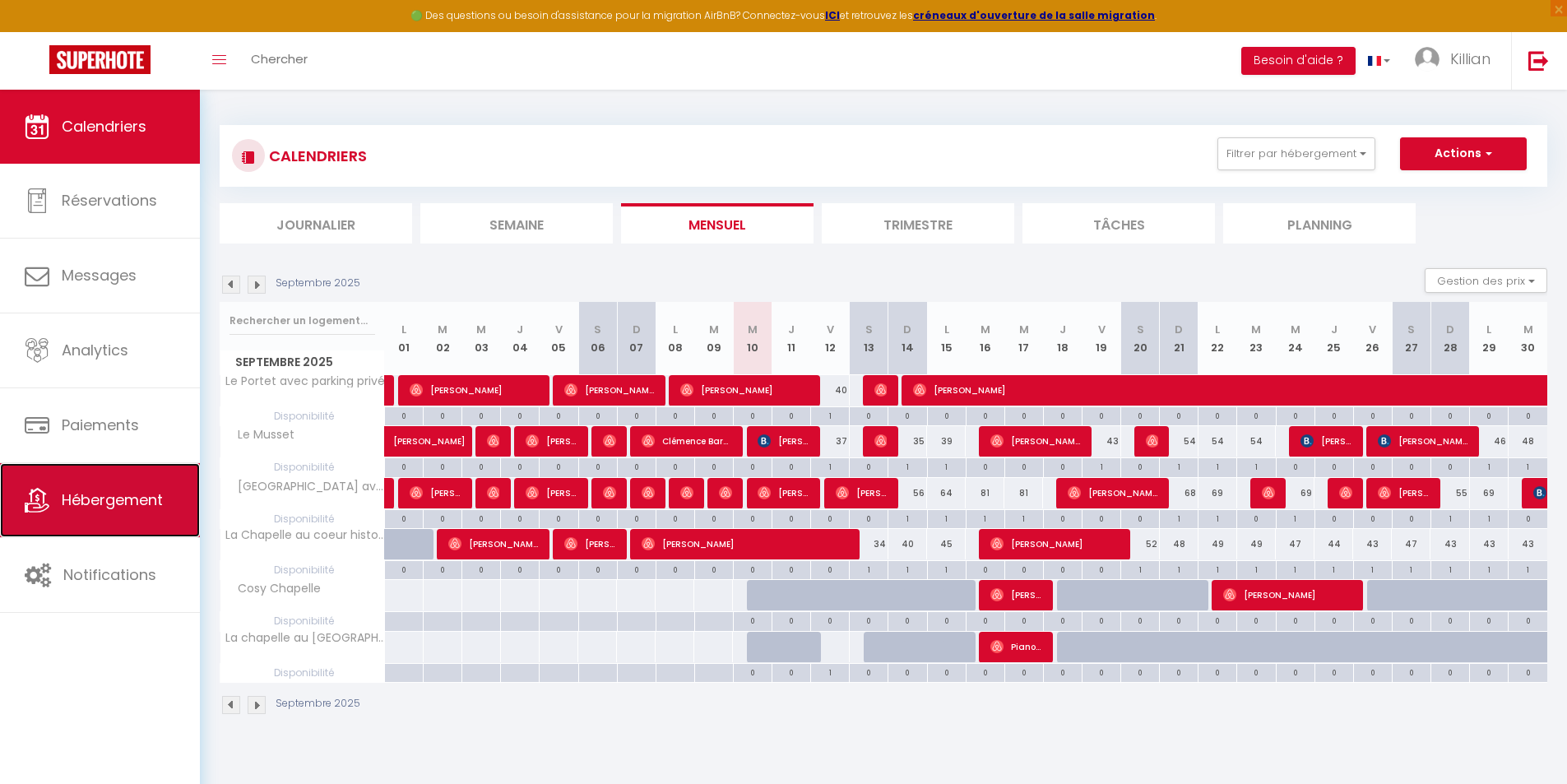
click at [147, 514] on link "Hébergement" at bounding box center [100, 500] width 200 height 74
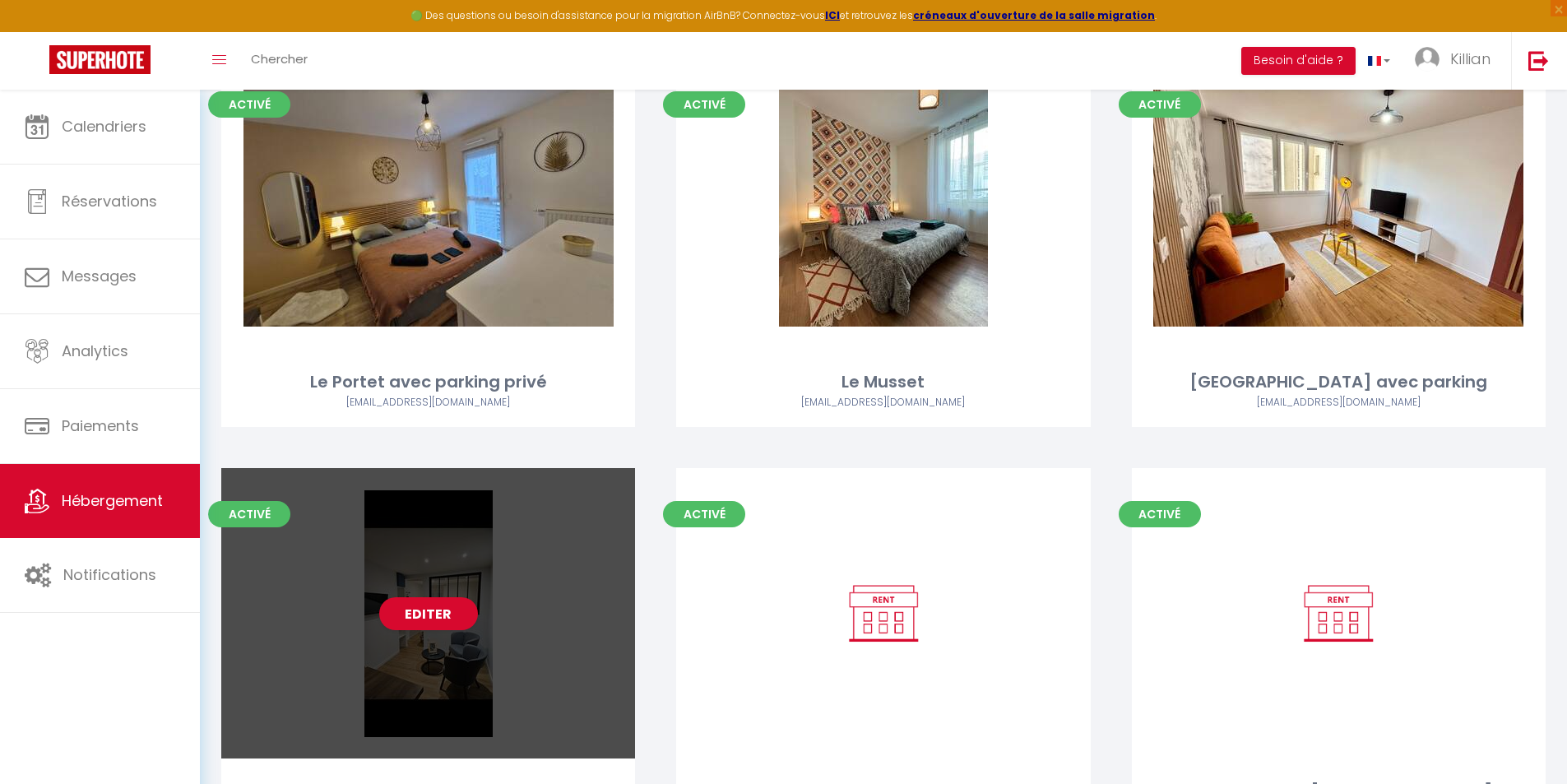
scroll to position [267, 0]
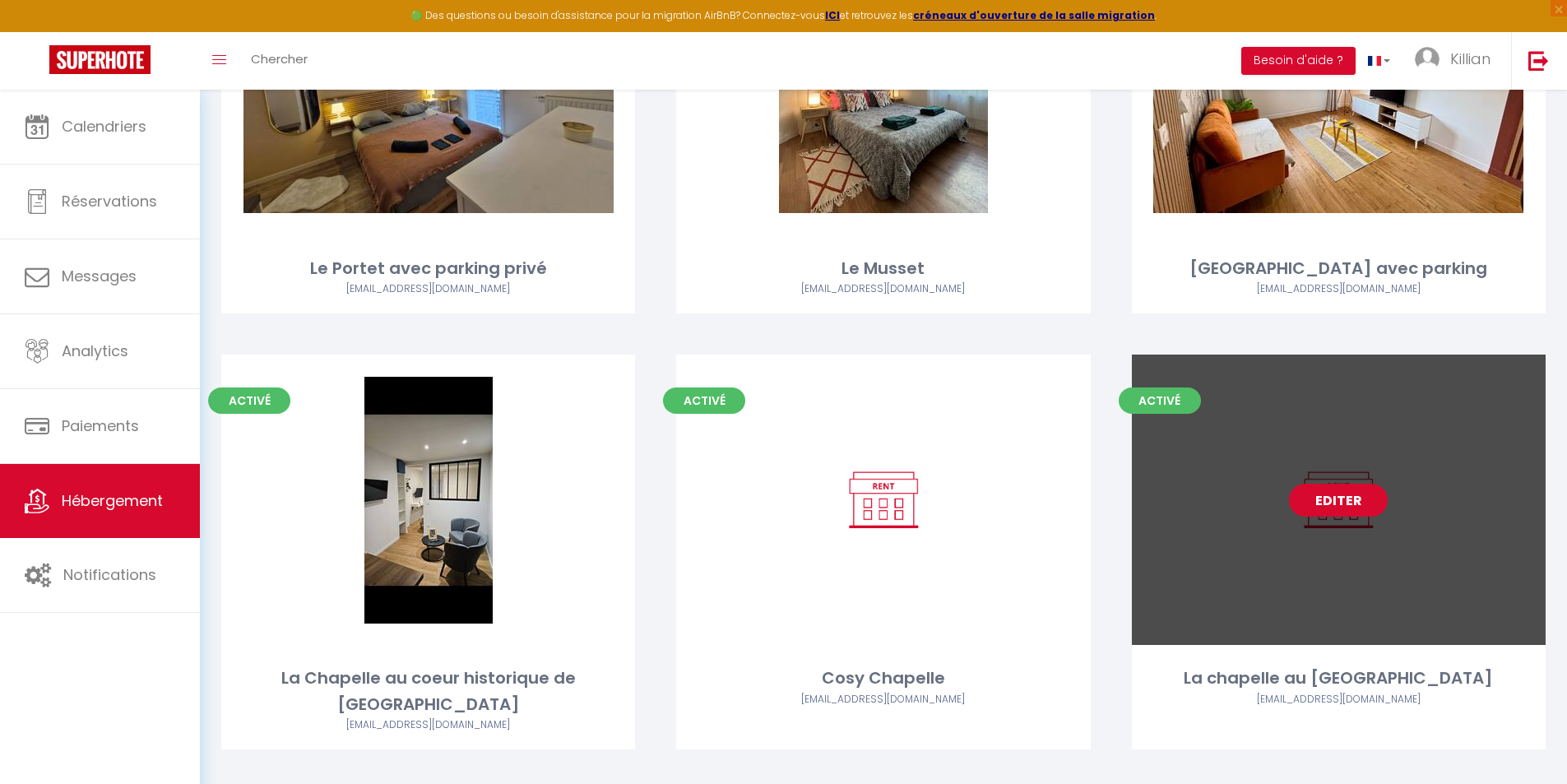
click at [1335, 501] on link "Editer" at bounding box center [1339, 500] width 99 height 33
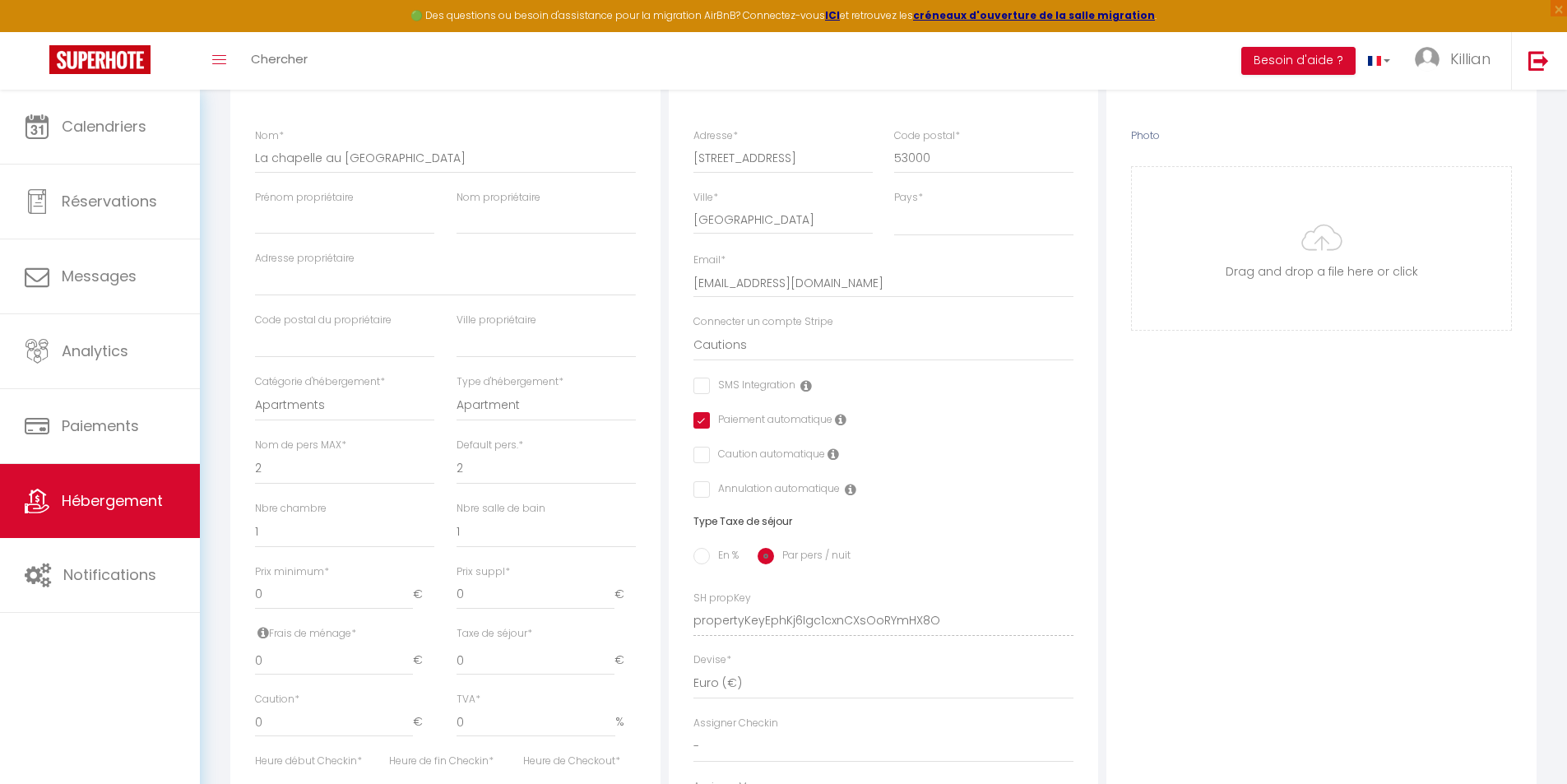
scroll to position [247, 0]
click at [304, 606] on input "0" at bounding box center [333, 591] width 158 height 29
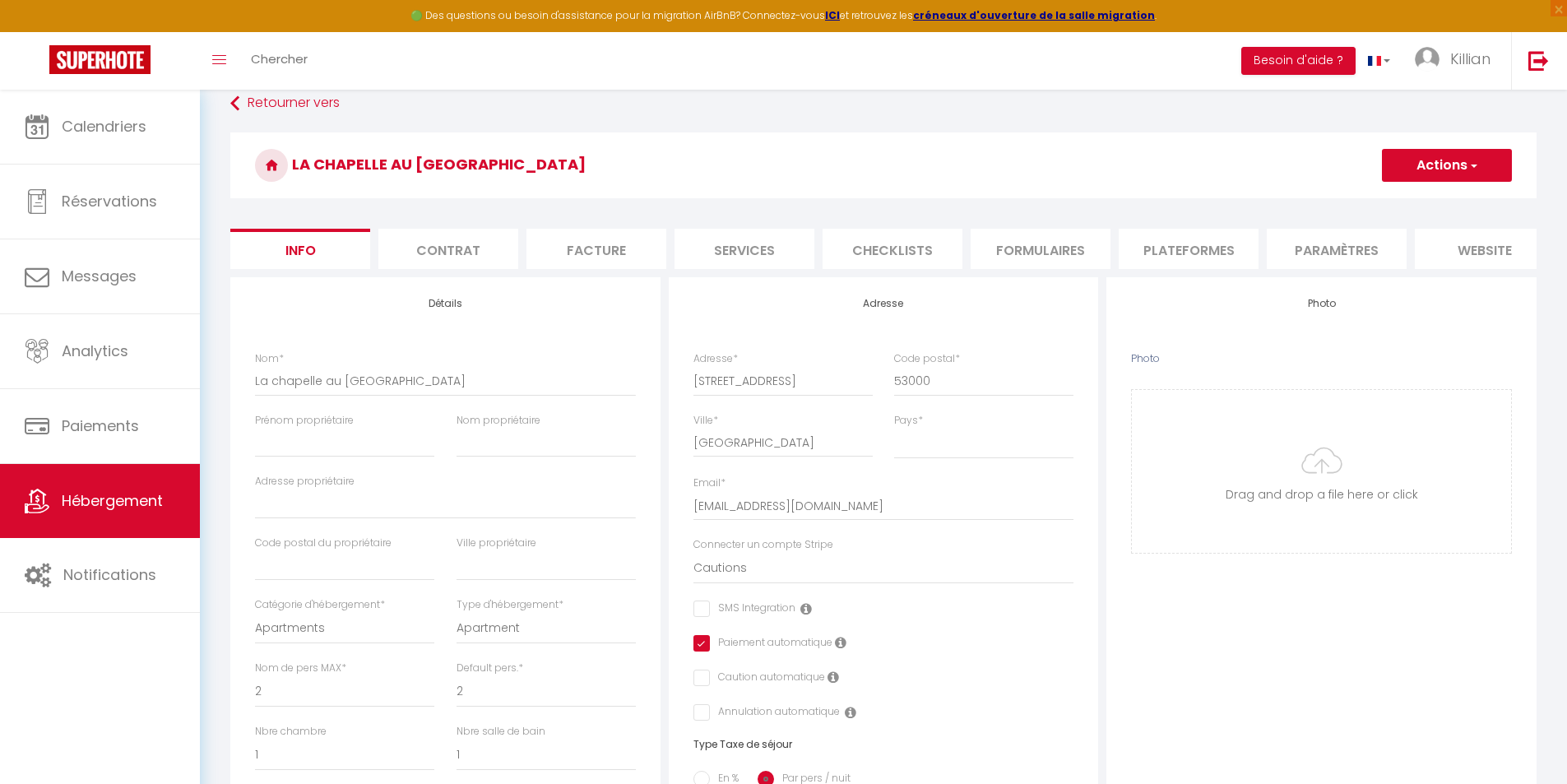
scroll to position [0, 0]
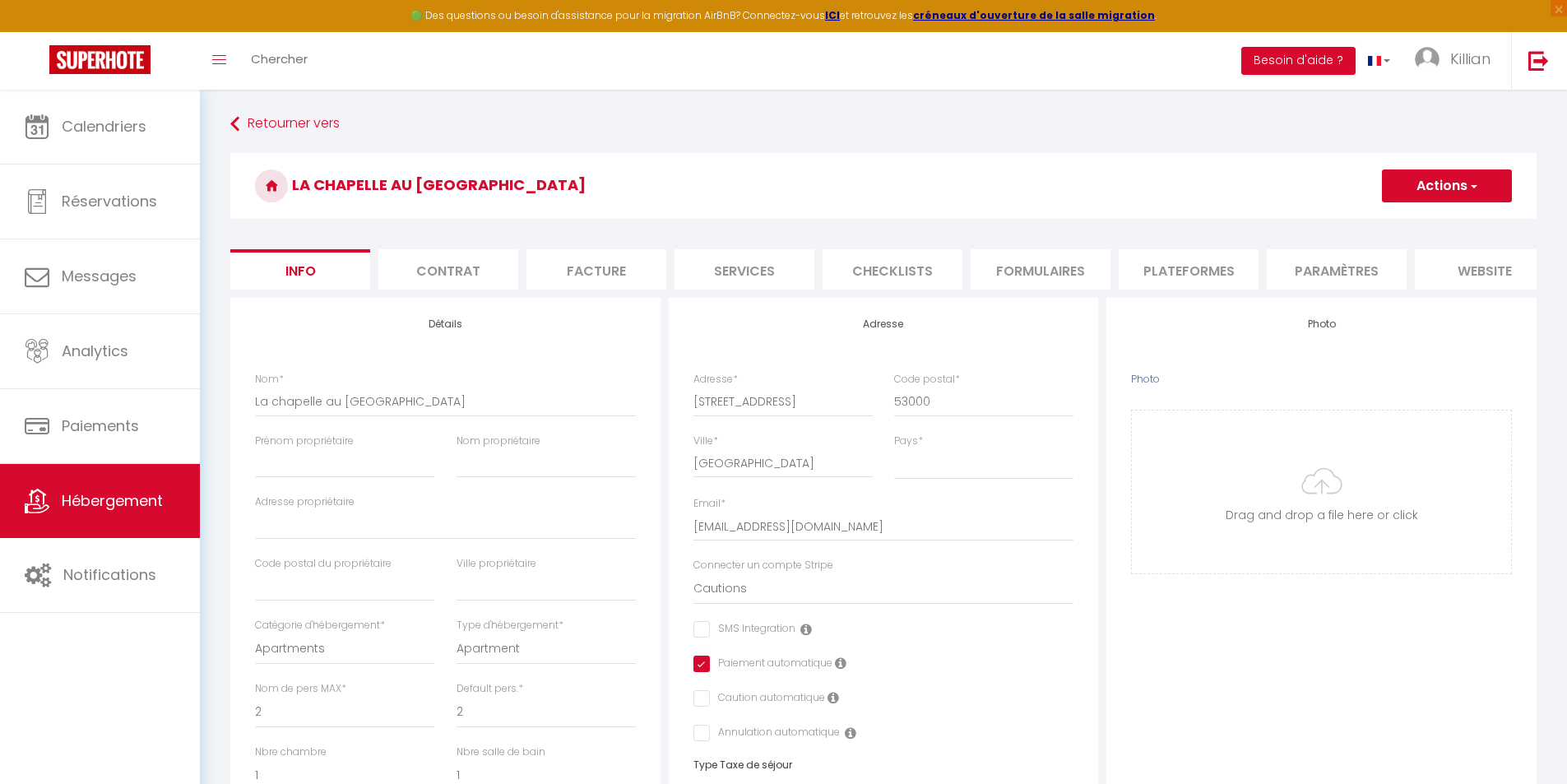
click at [1481, 185] on button "Actions" at bounding box center [1447, 186] width 130 height 33
click at [1401, 220] on input "Enregistrer" at bounding box center [1383, 221] width 61 height 17
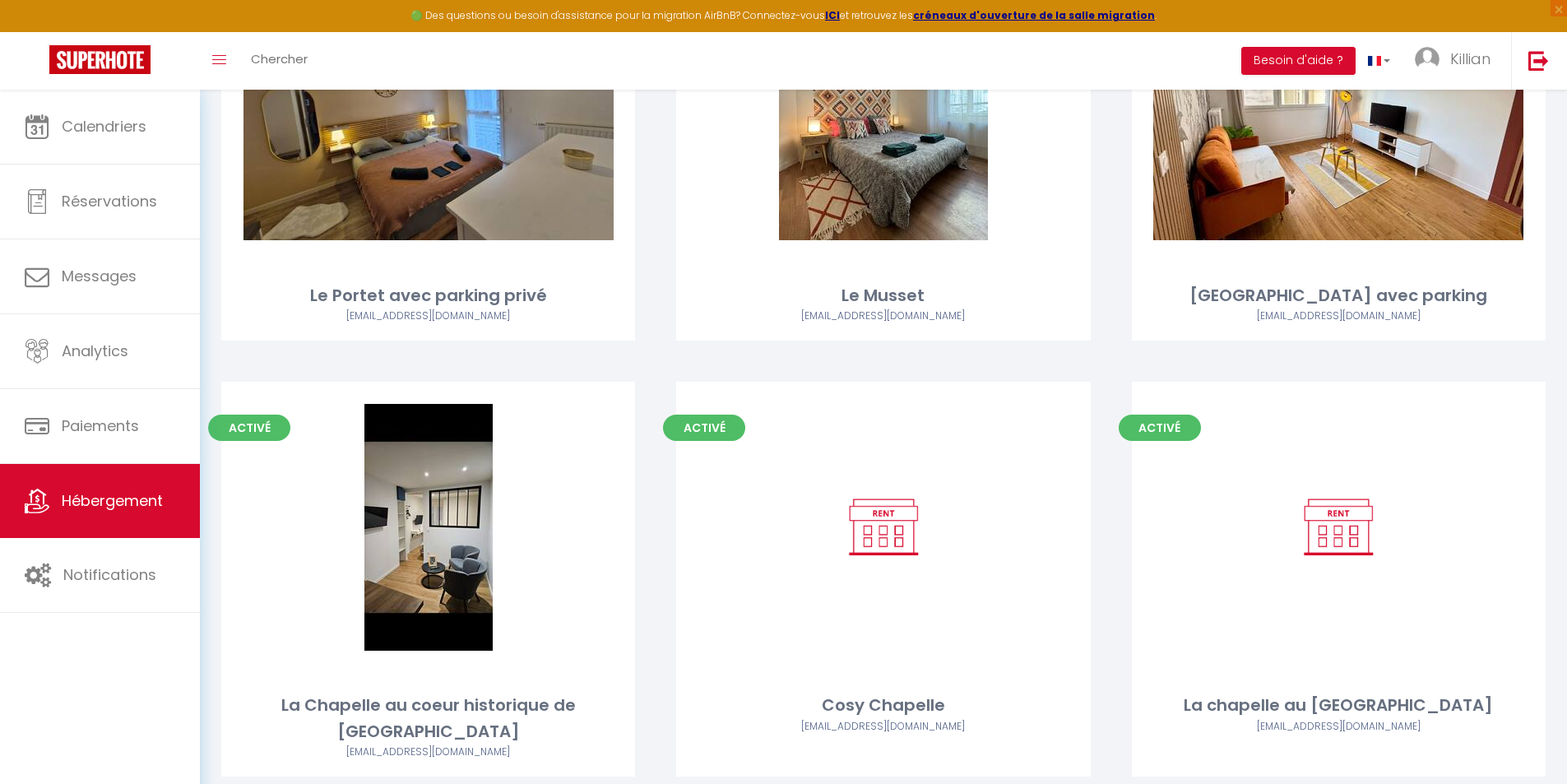
scroll to position [267, 0]
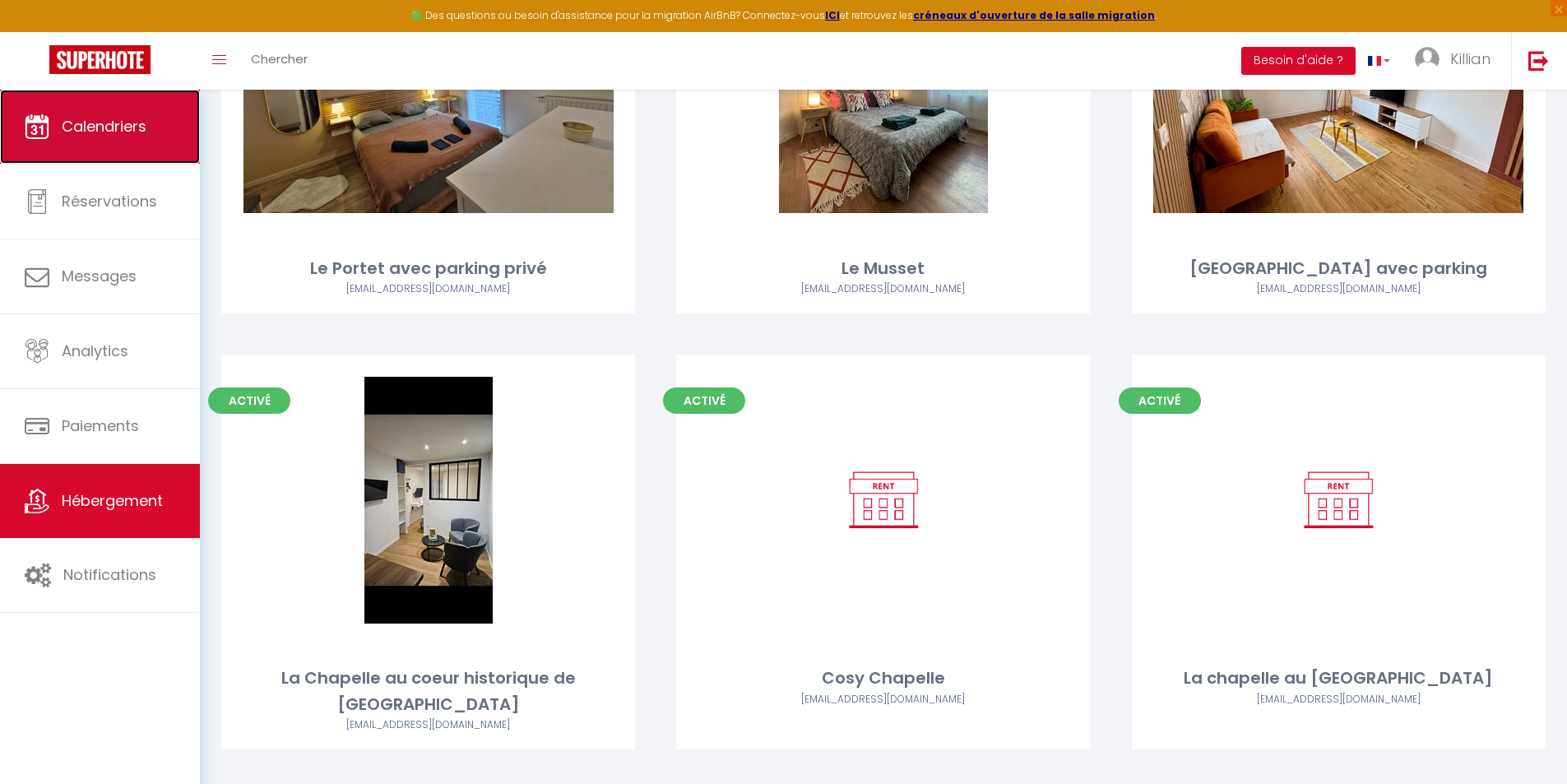
click at [138, 136] on link "Calendriers" at bounding box center [100, 126] width 200 height 74
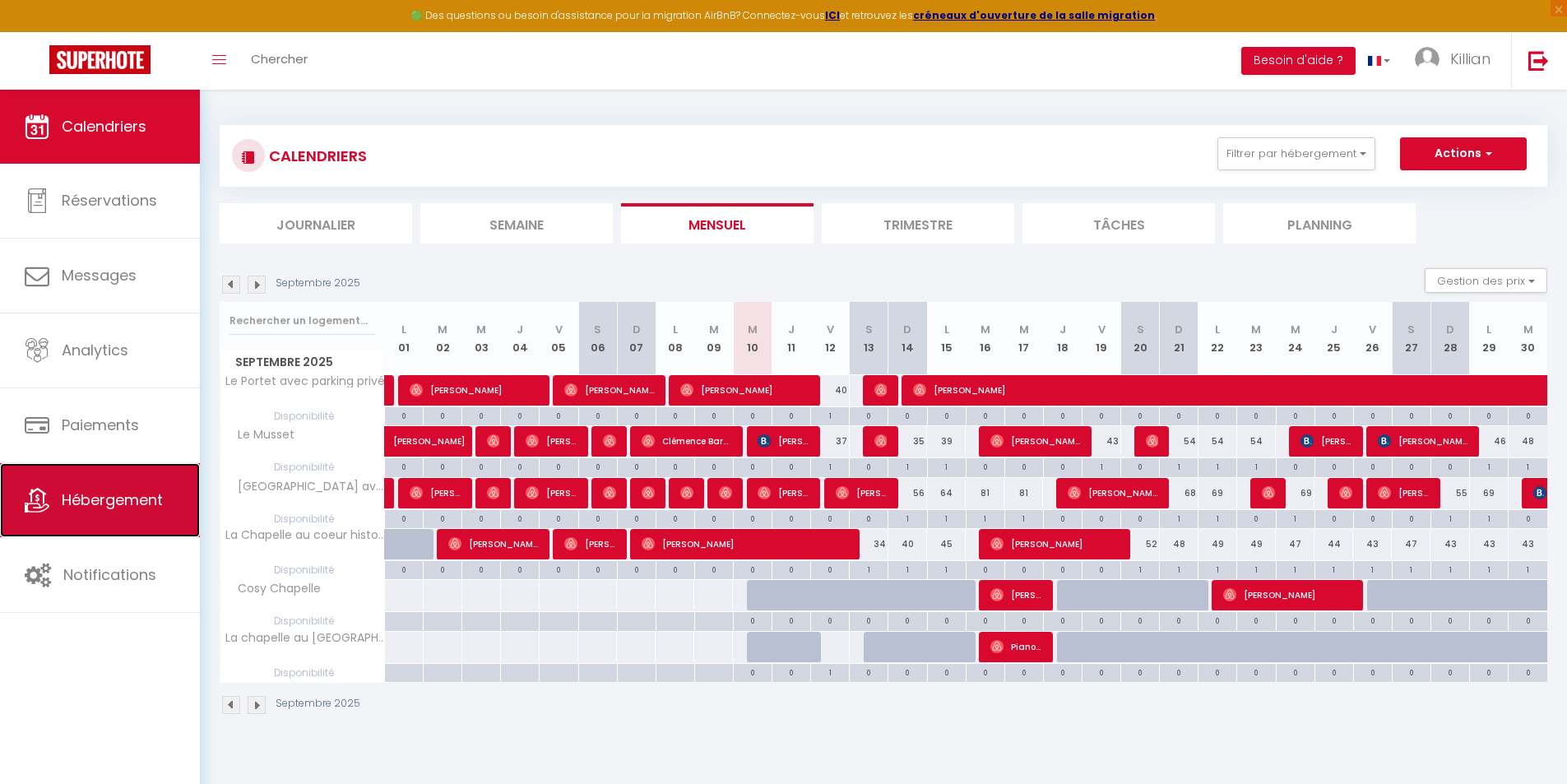
click at [145, 511] on link "Hébergement" at bounding box center [100, 500] width 200 height 74
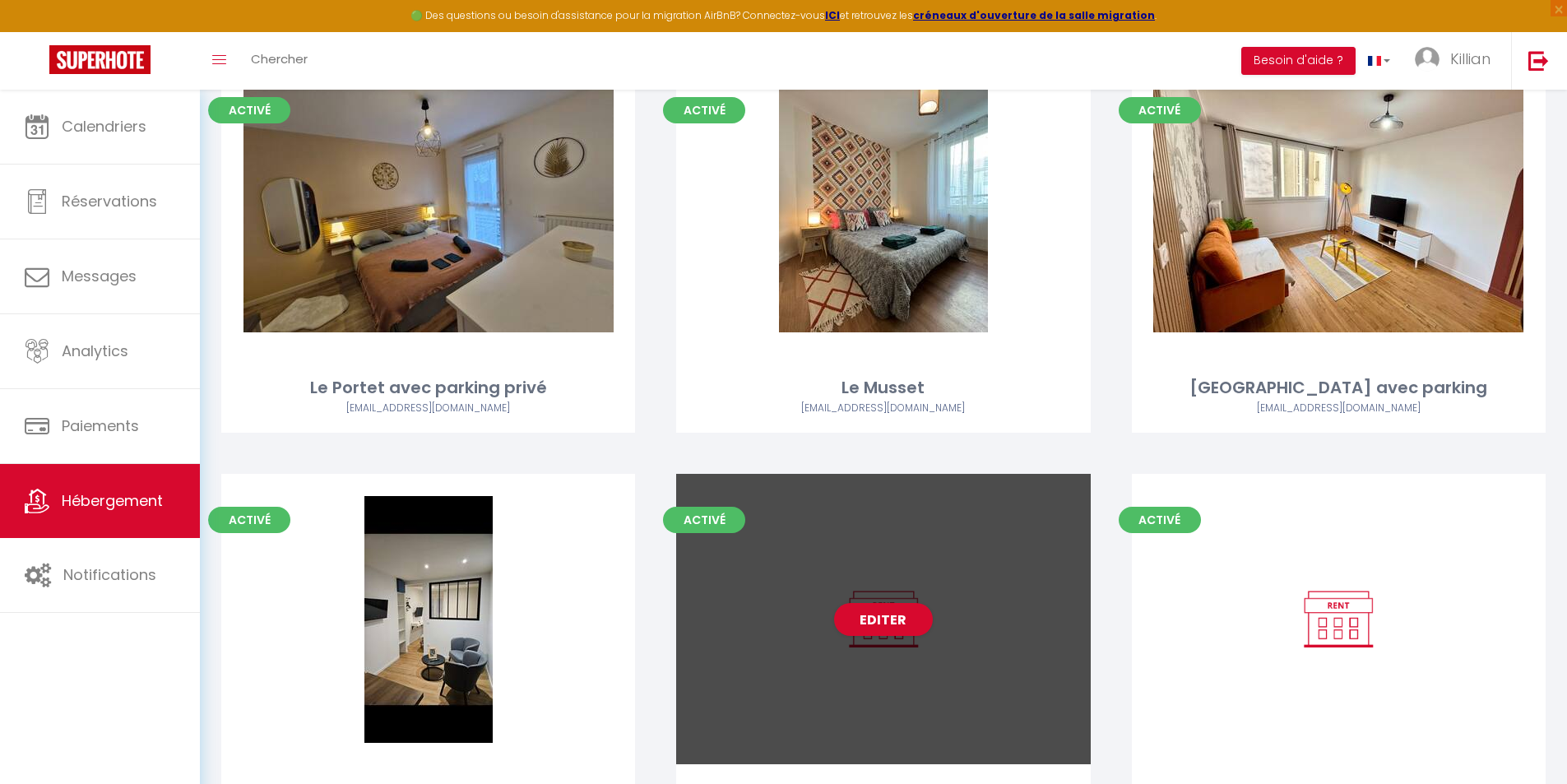
scroll to position [267, 0]
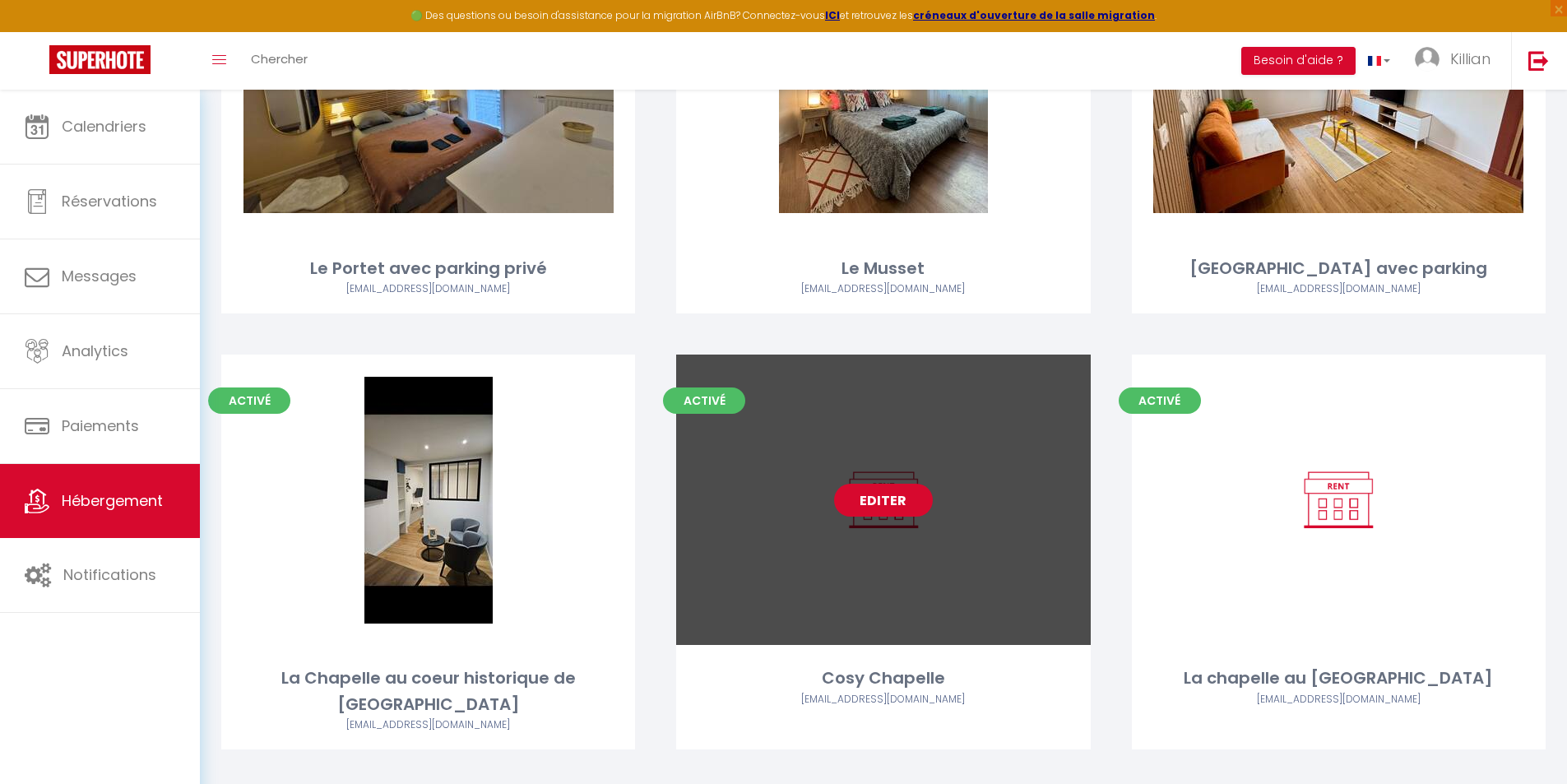
click at [919, 496] on link "Editer" at bounding box center [884, 500] width 99 height 33
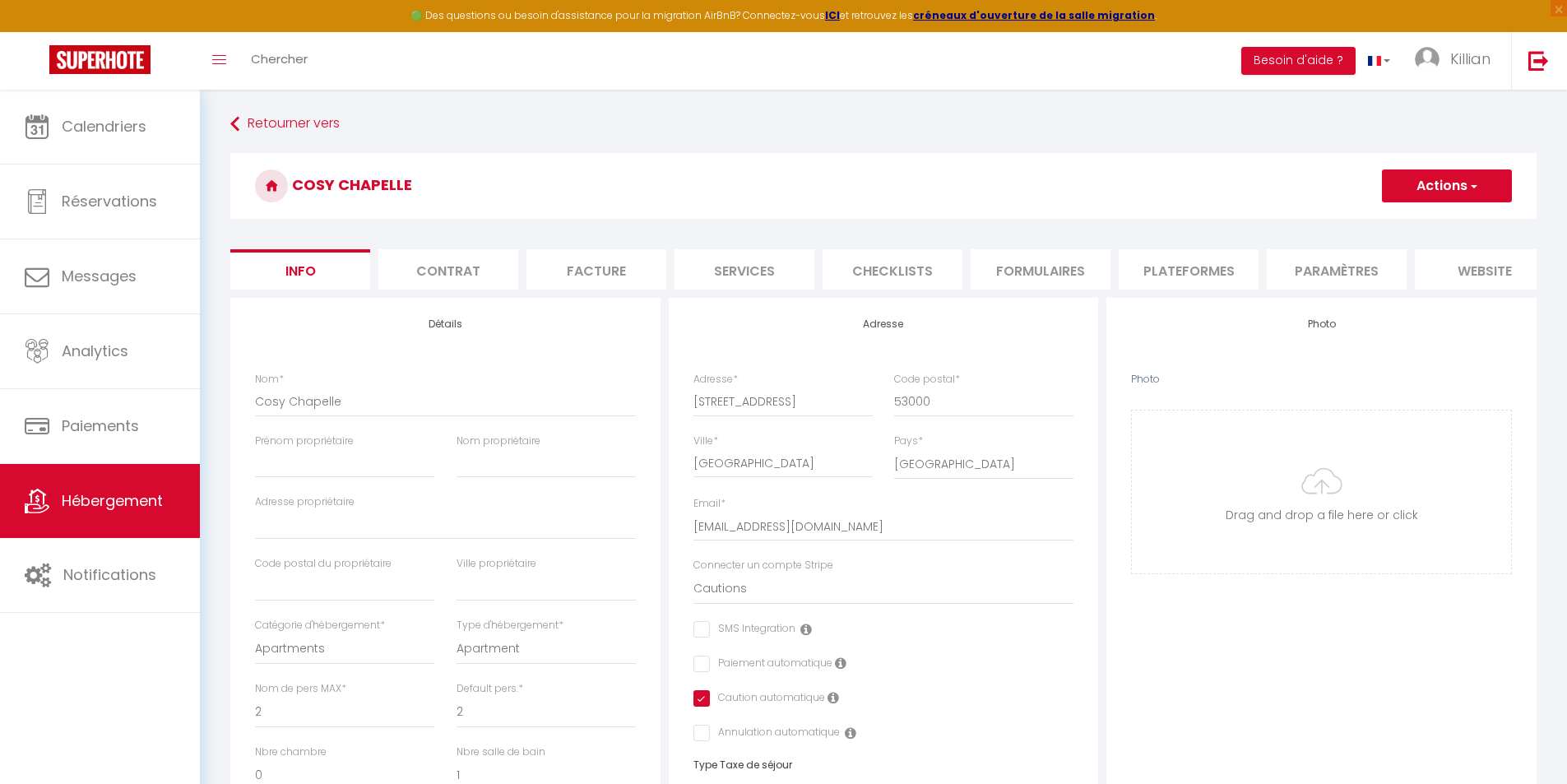
click at [1458, 182] on button "Actions" at bounding box center [1447, 186] width 130 height 33
click at [1395, 224] on input "Enregistrer" at bounding box center [1383, 221] width 61 height 17
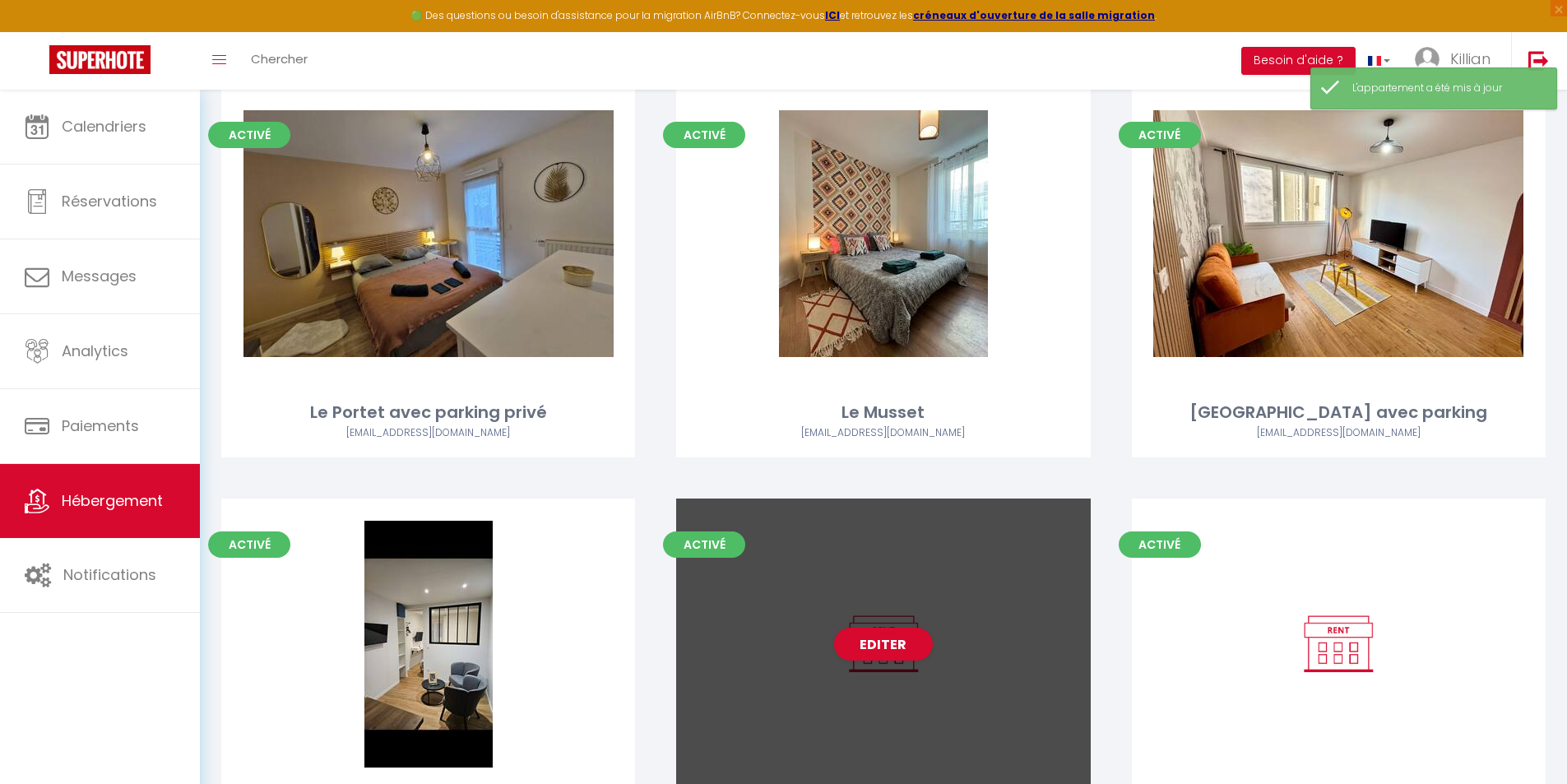
scroll to position [267, 0]
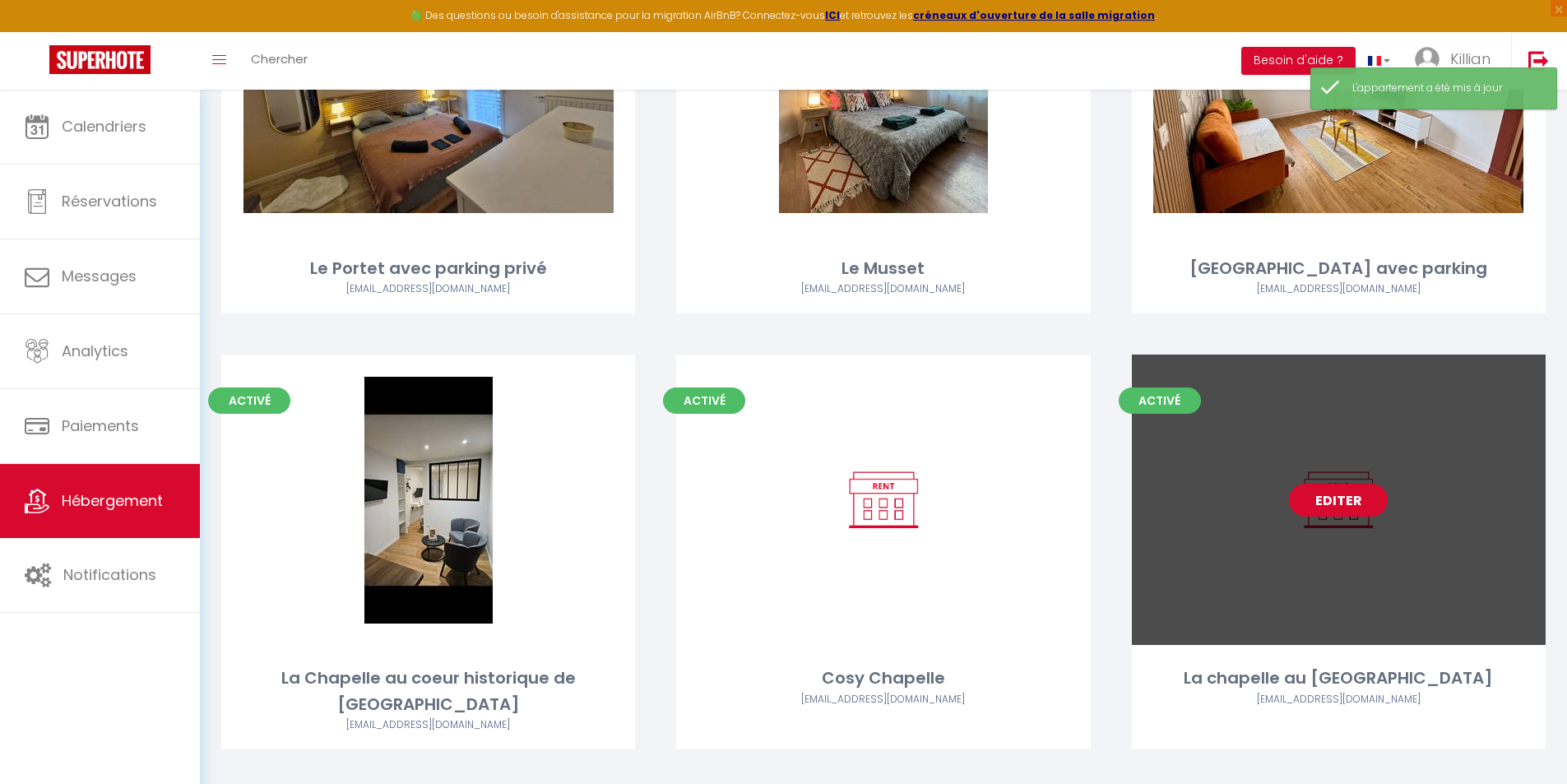
click at [1323, 500] on link "Editer" at bounding box center [1339, 500] width 99 height 33
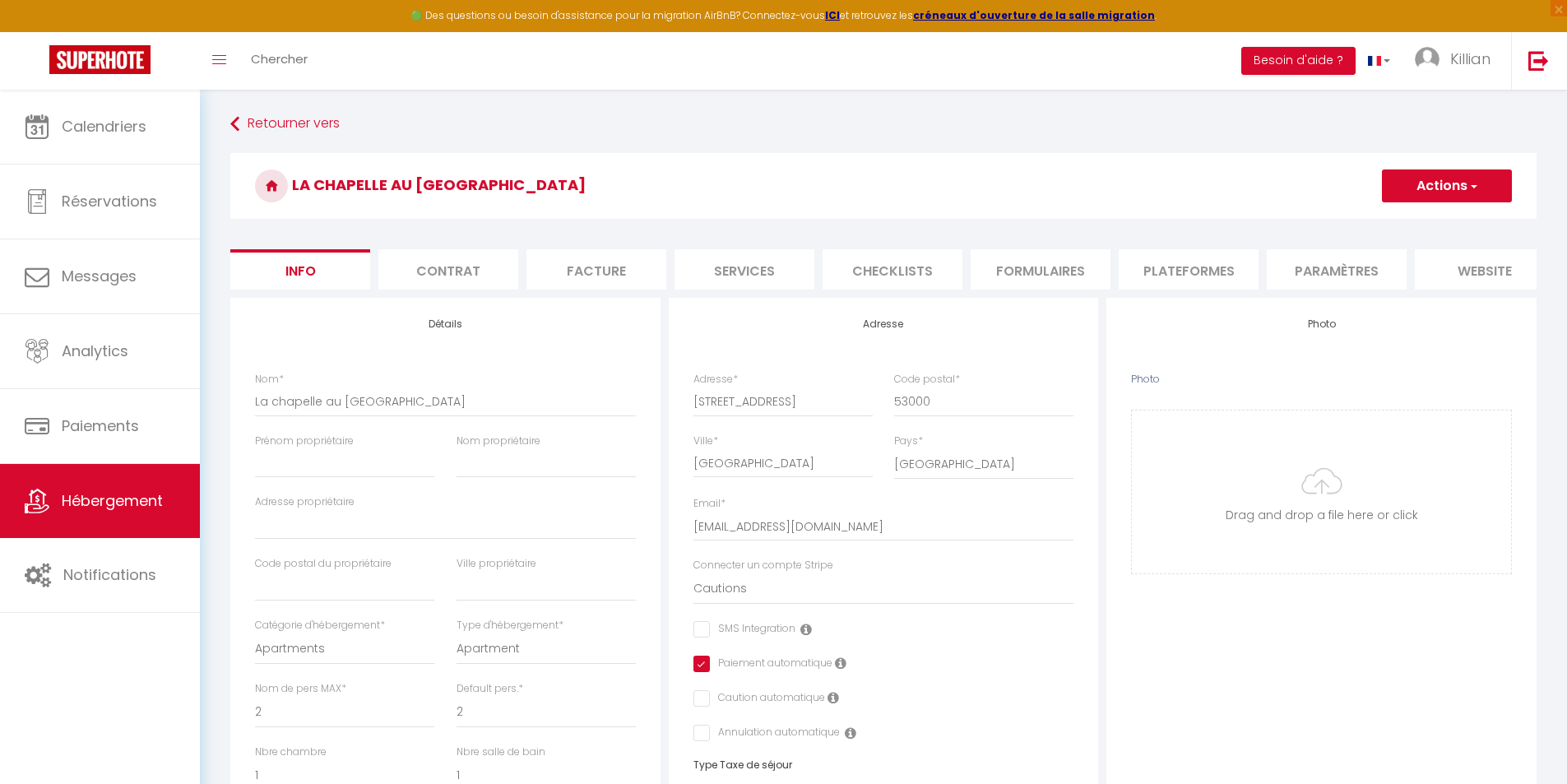
click at [1473, 201] on button "Actions" at bounding box center [1447, 186] width 130 height 33
click at [1422, 226] on link "Enregistrer" at bounding box center [1424, 222] width 177 height 22
click at [1435, 186] on button "Actions" at bounding box center [1447, 186] width 130 height 33
click at [1371, 223] on input "Enregistrer" at bounding box center [1383, 221] width 61 height 17
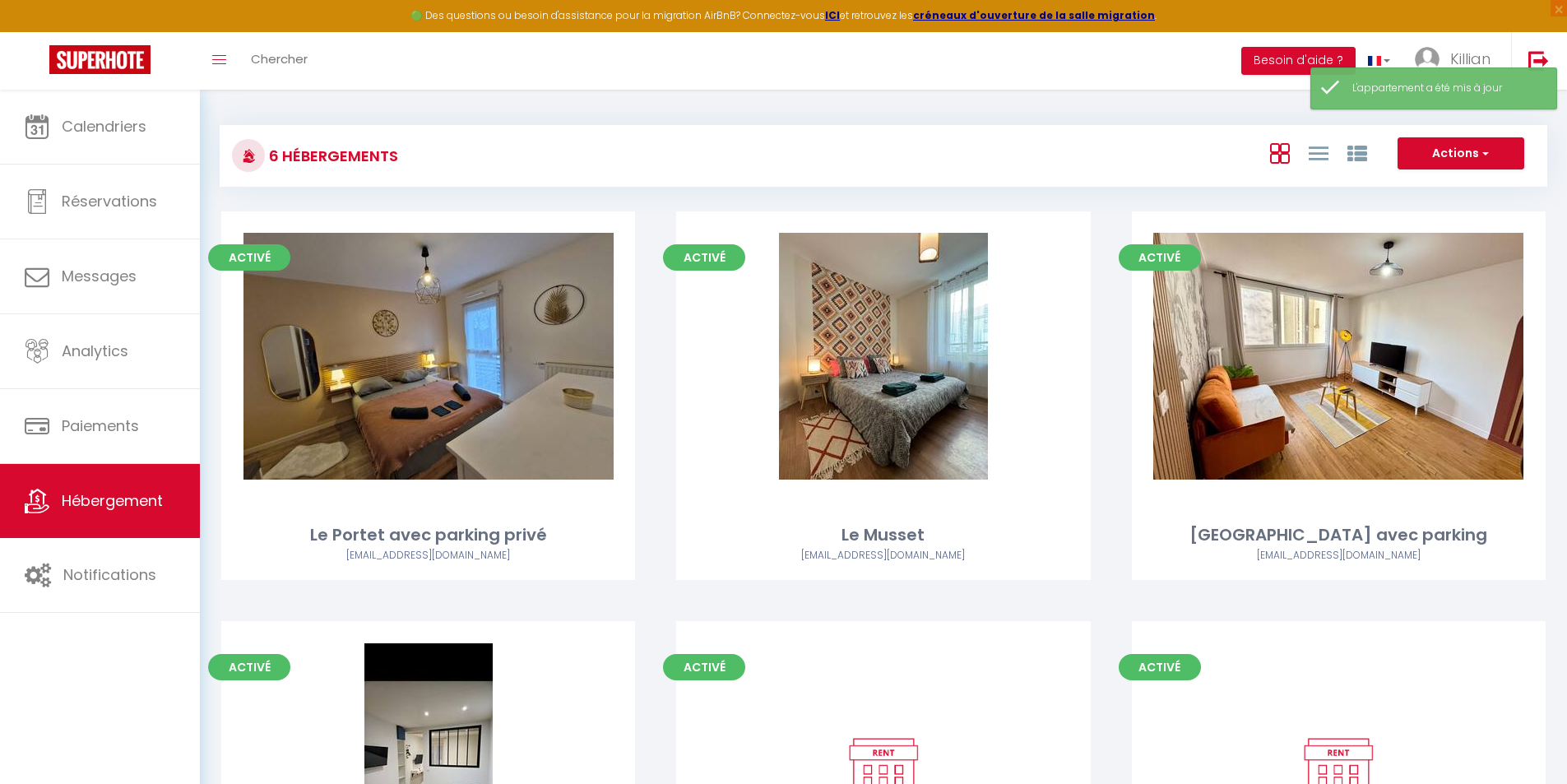
click at [654, 375] on div "Activé Editer Le Portet avec parking privé contact@rgtimmo.fr" at bounding box center [429, 416] width 455 height 410
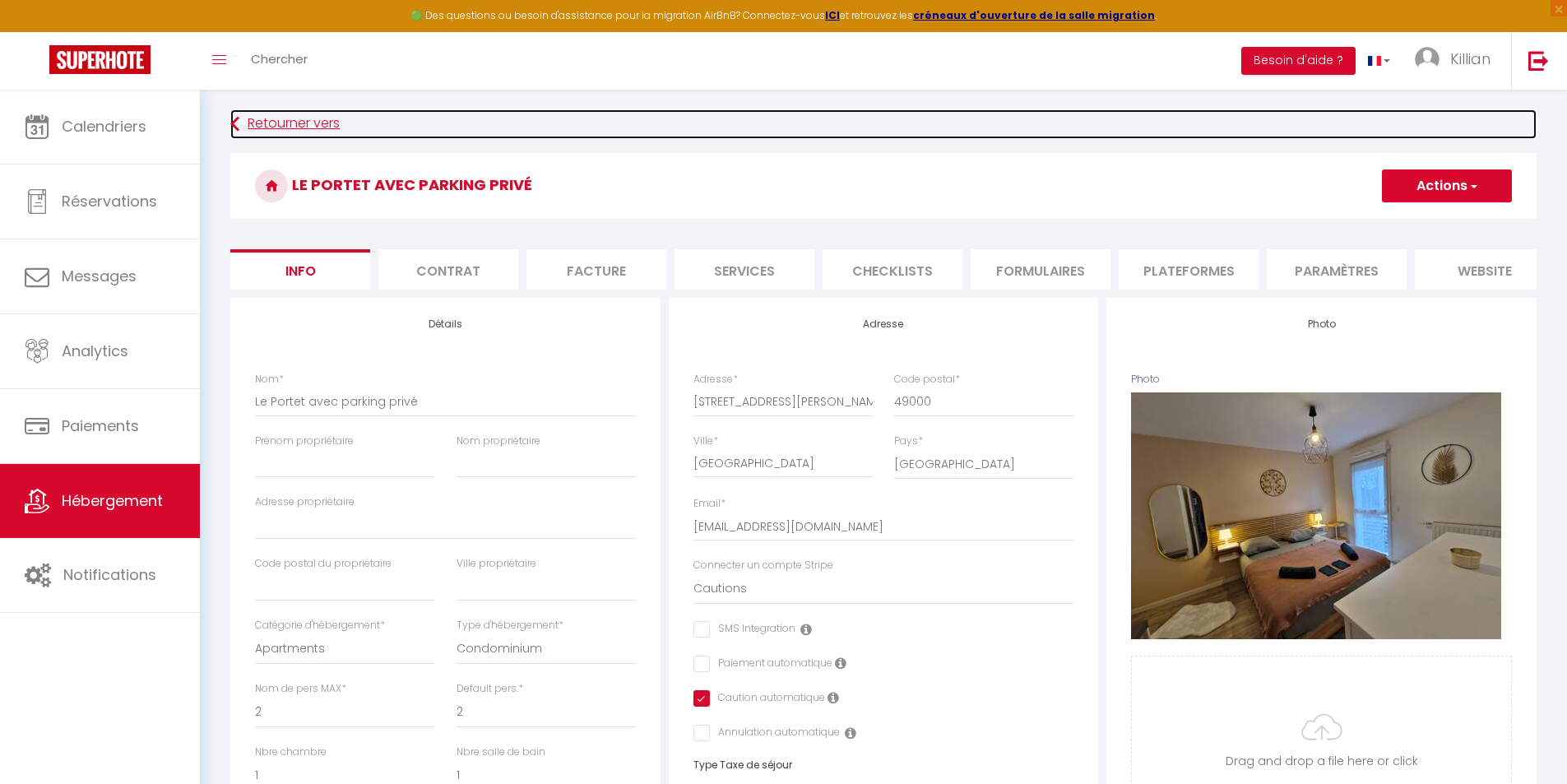
click at [282, 125] on link "Retourner vers" at bounding box center [884, 124] width 1306 height 29
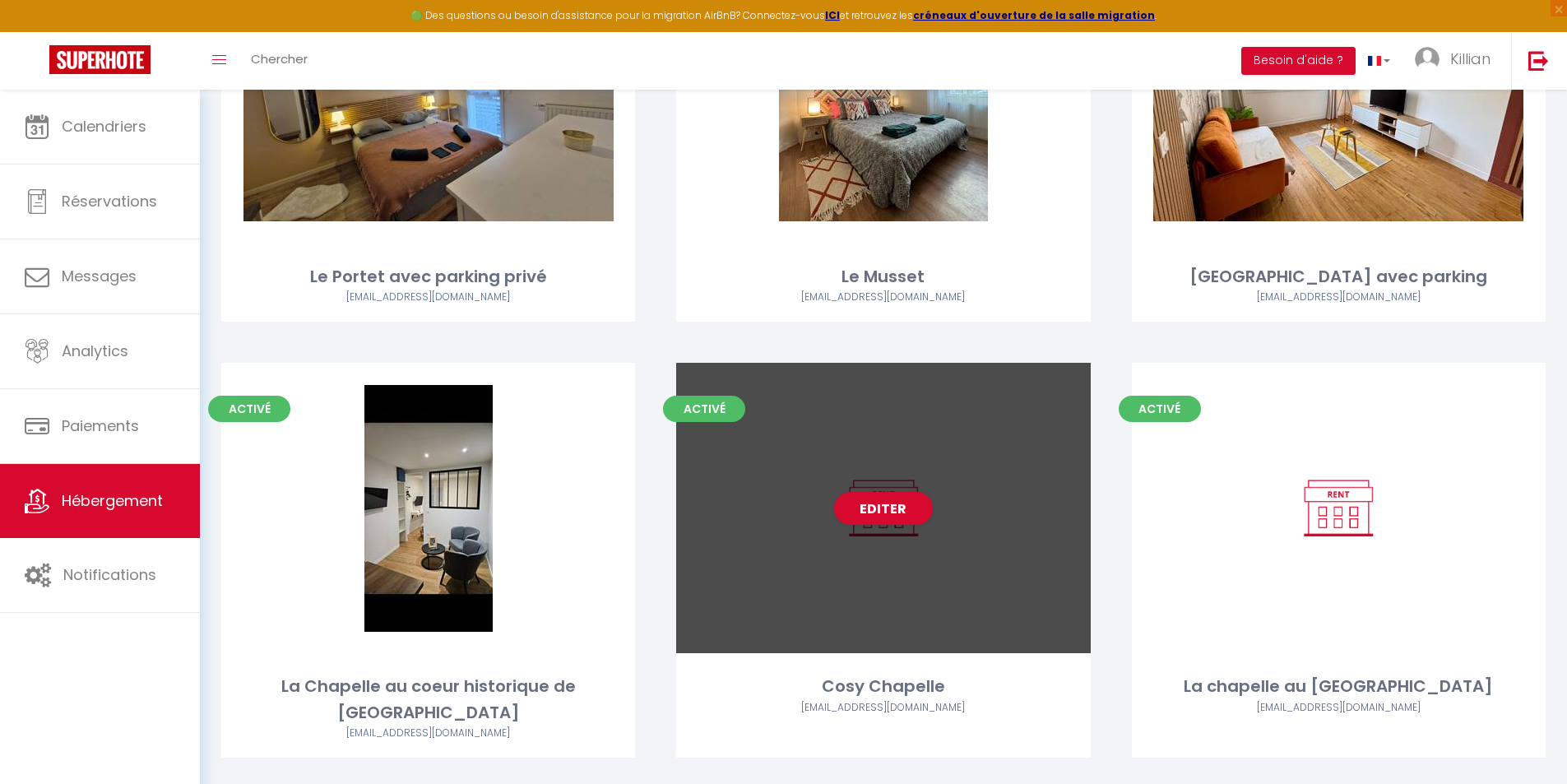
scroll to position [267, 0]
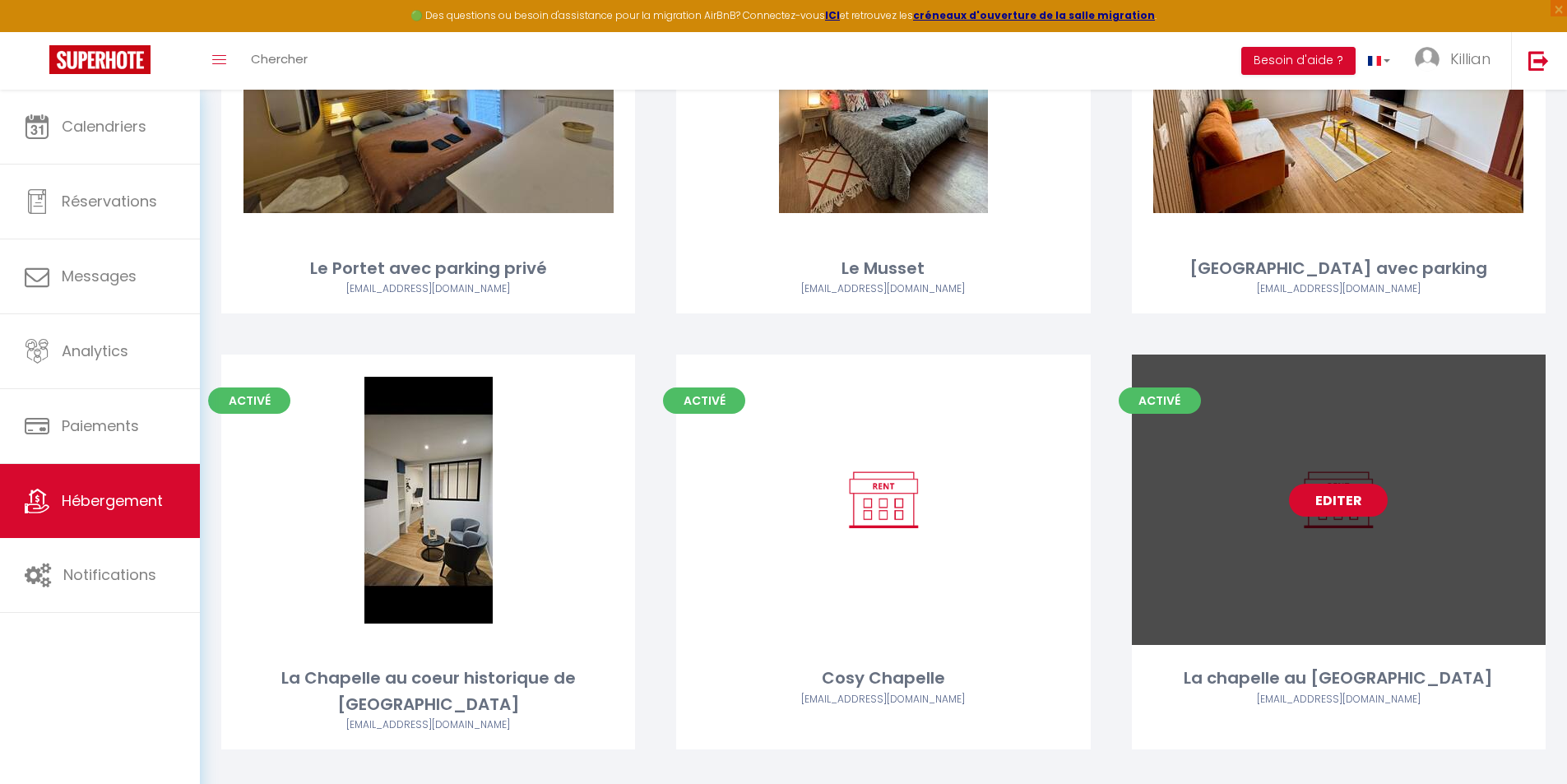
click at [1310, 500] on link "Editer" at bounding box center [1339, 500] width 99 height 33
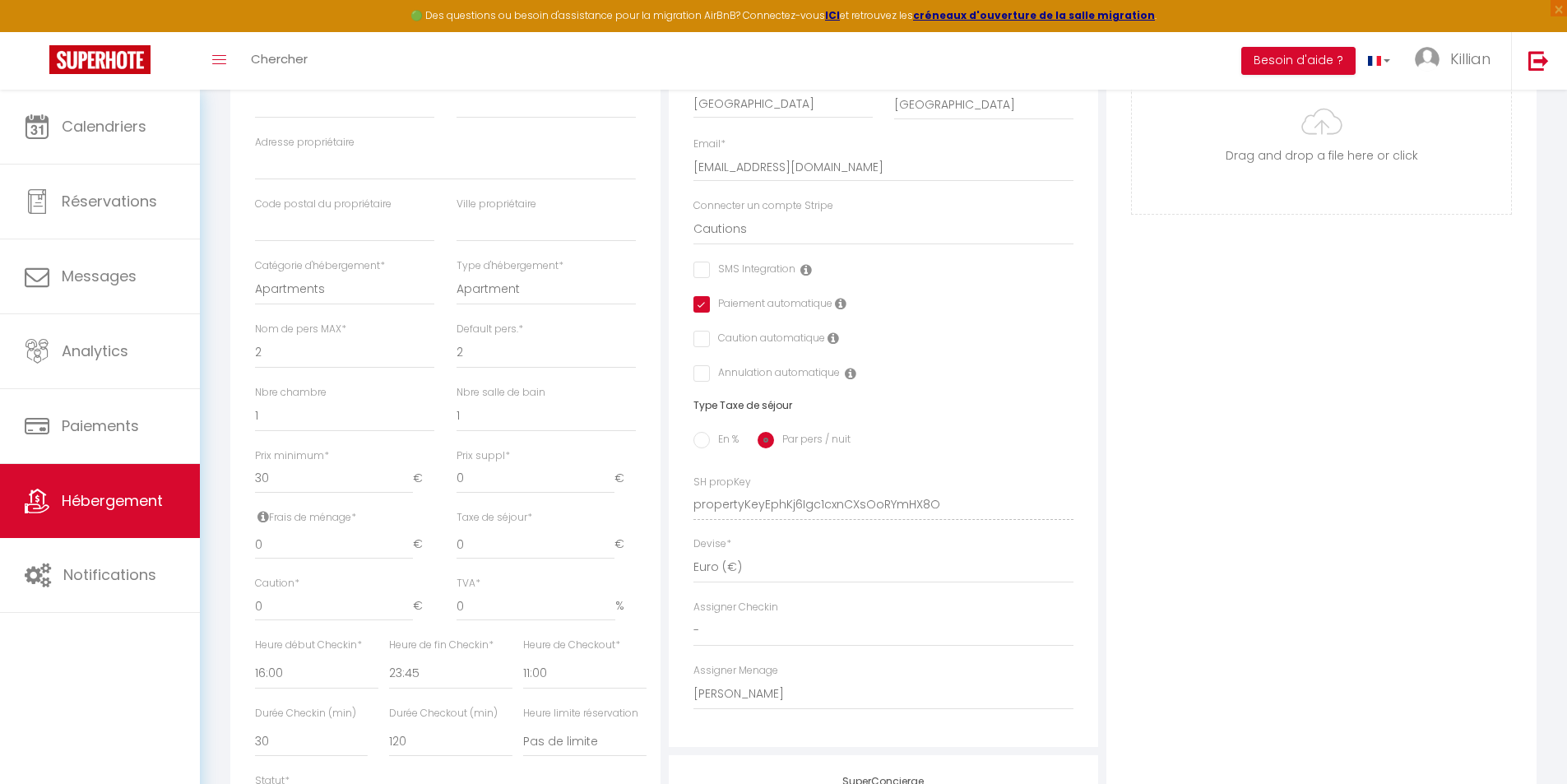
scroll to position [82, 0]
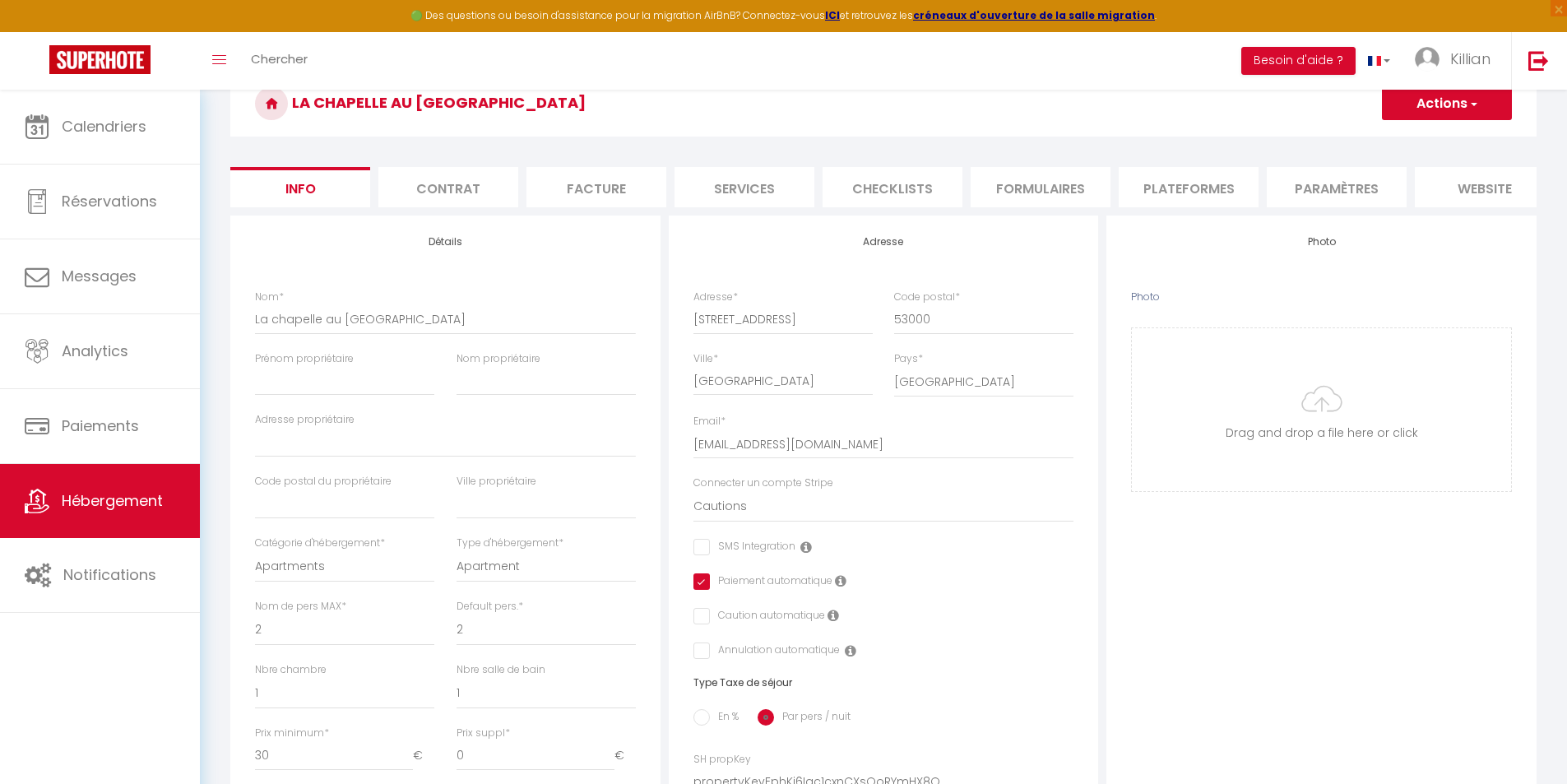
click at [1474, 107] on span "button" at bounding box center [1473, 103] width 11 height 17
click at [1402, 137] on input "Enregistrer" at bounding box center [1383, 139] width 61 height 17
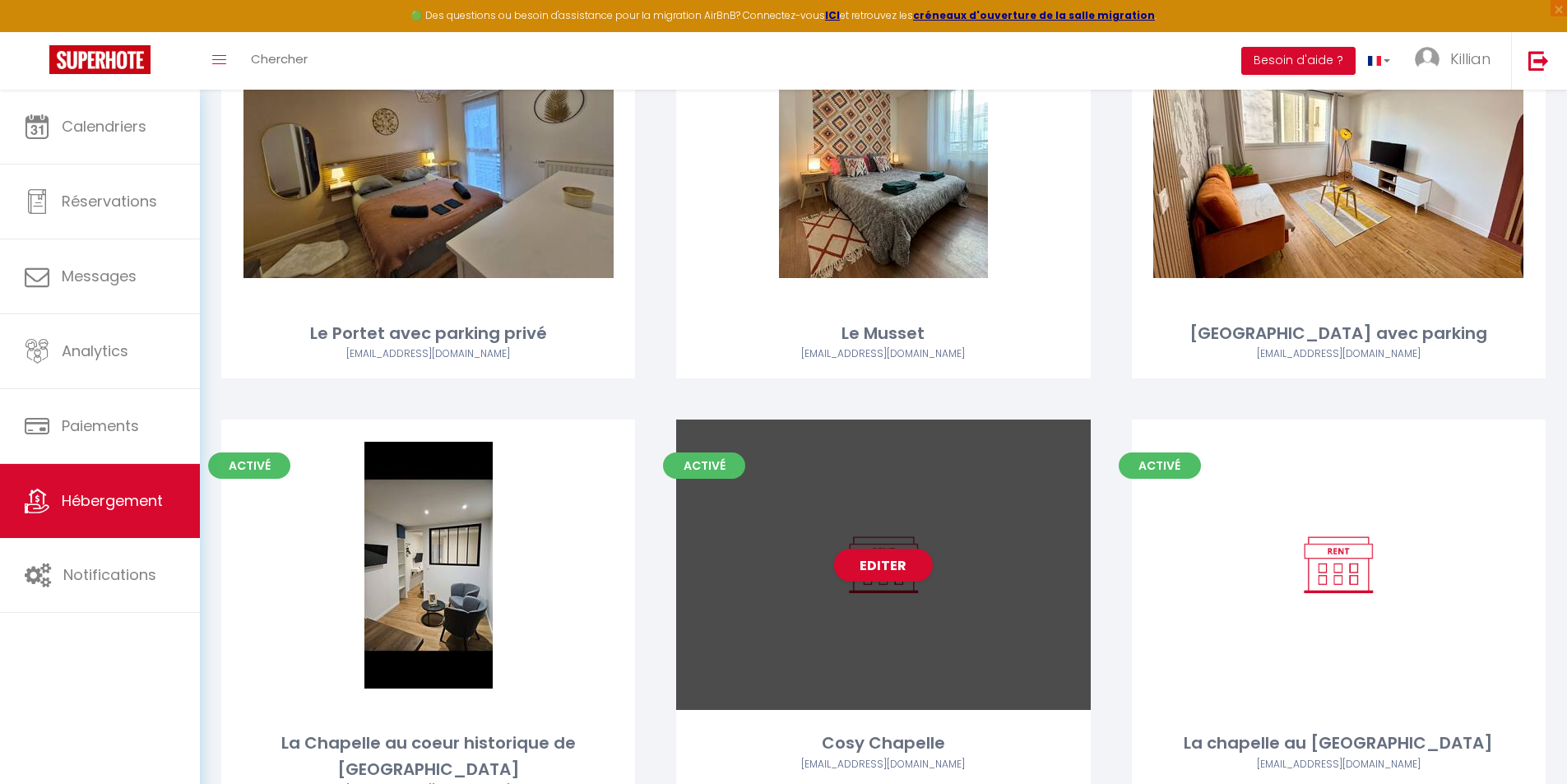
scroll to position [267, 0]
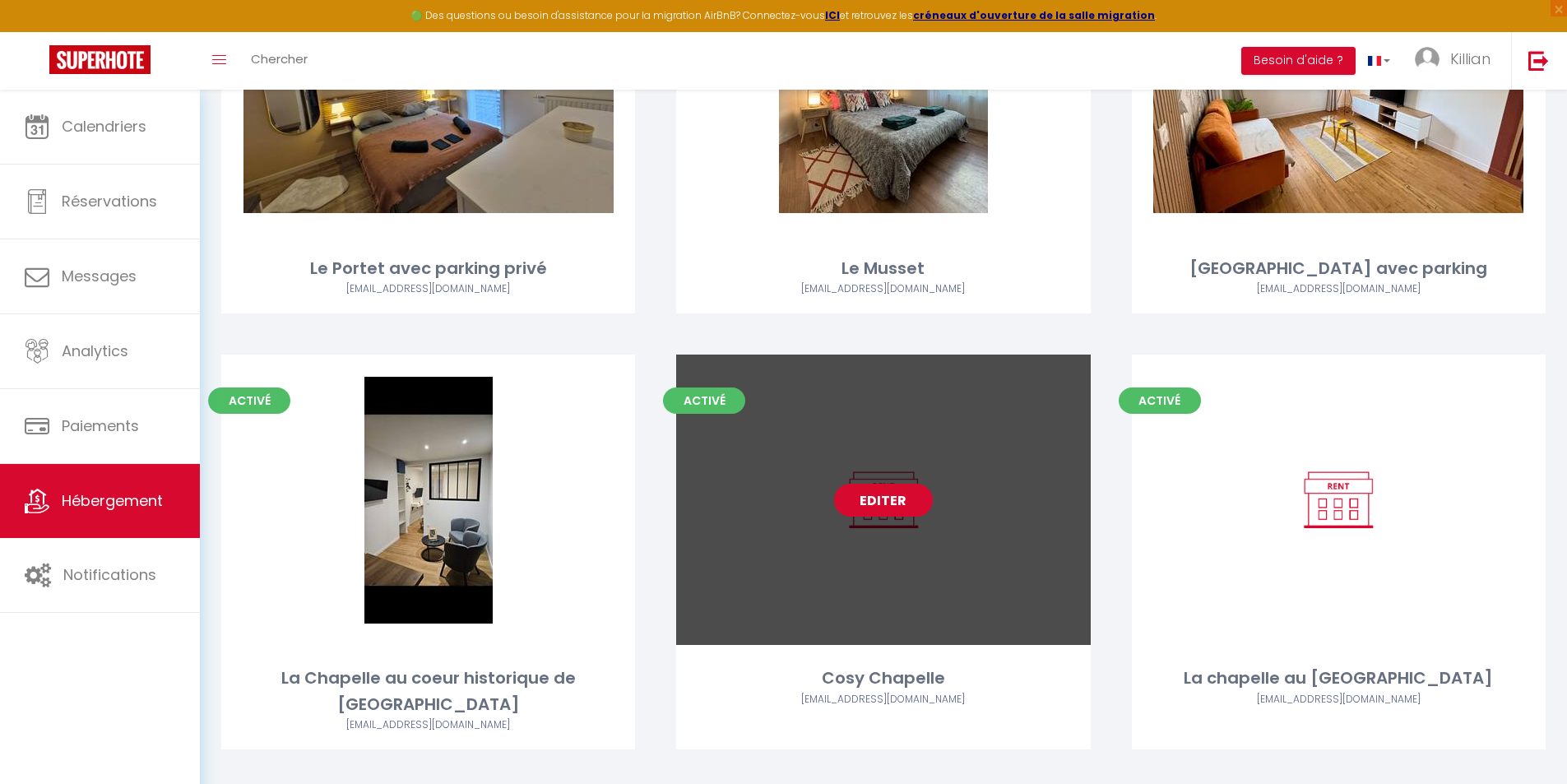
click at [891, 504] on link "Editer" at bounding box center [884, 500] width 99 height 33
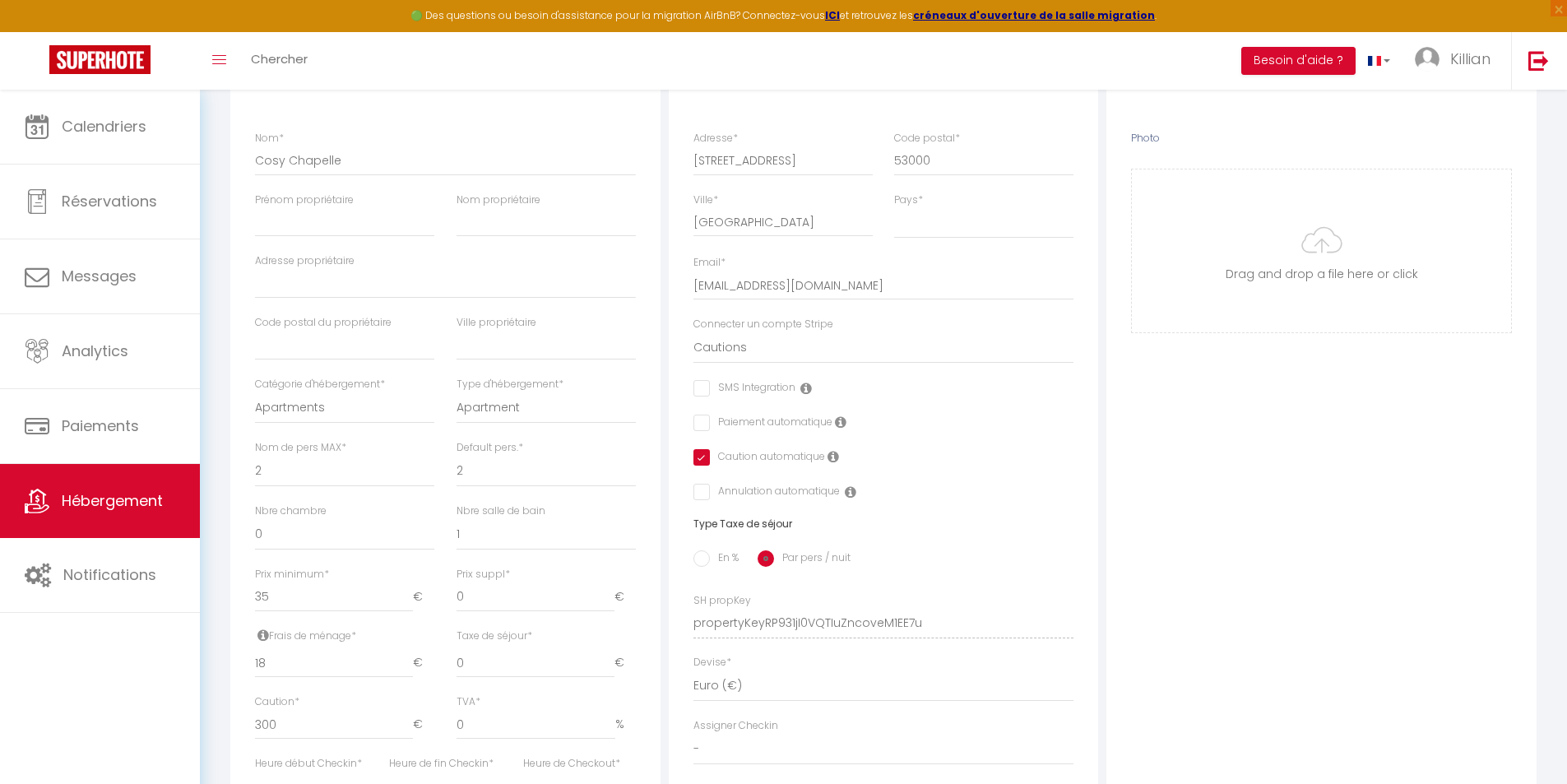
scroll to position [247, 0]
click at [296, 605] on input "35" at bounding box center [333, 591] width 158 height 29
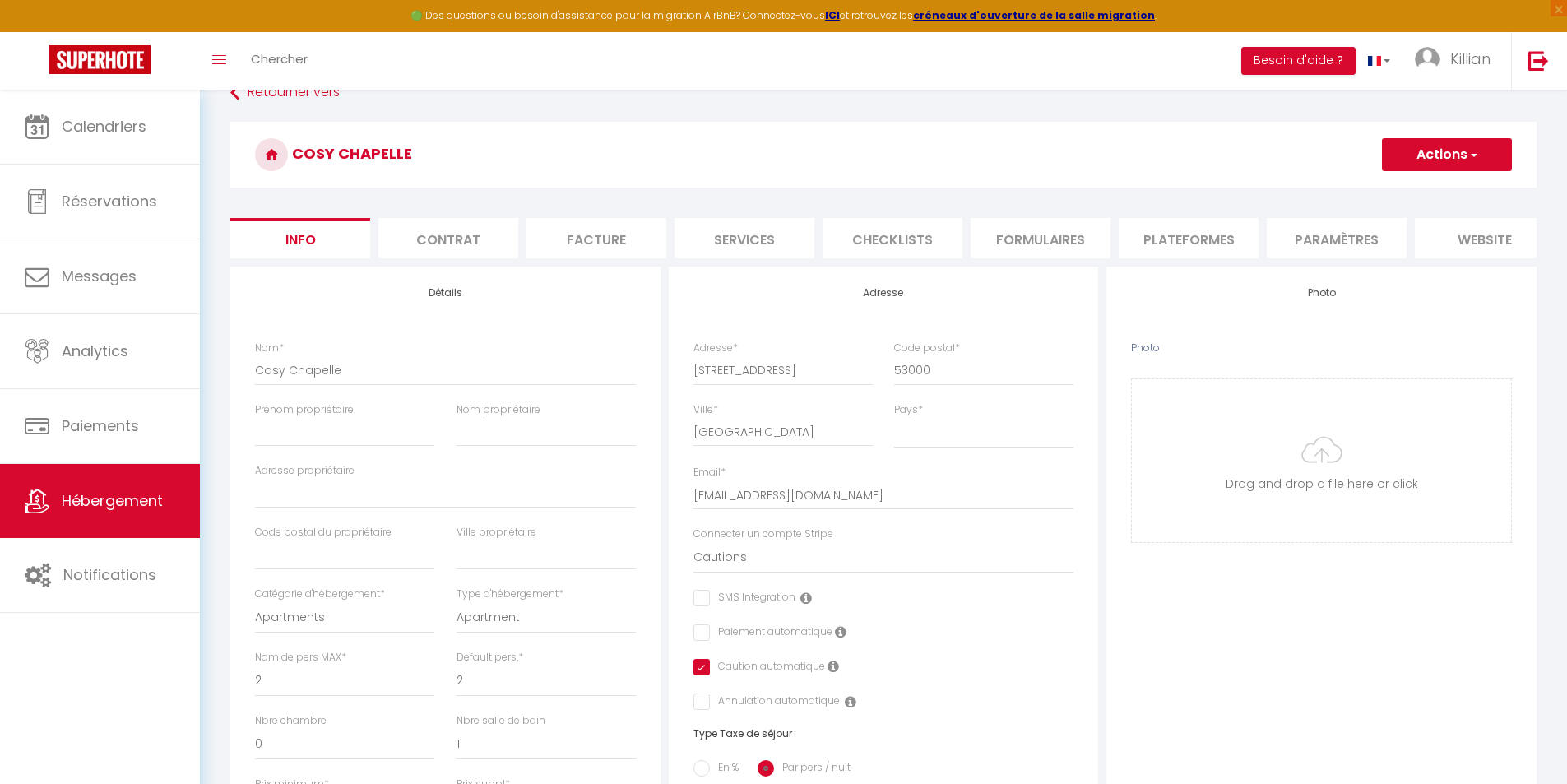
scroll to position [0, 0]
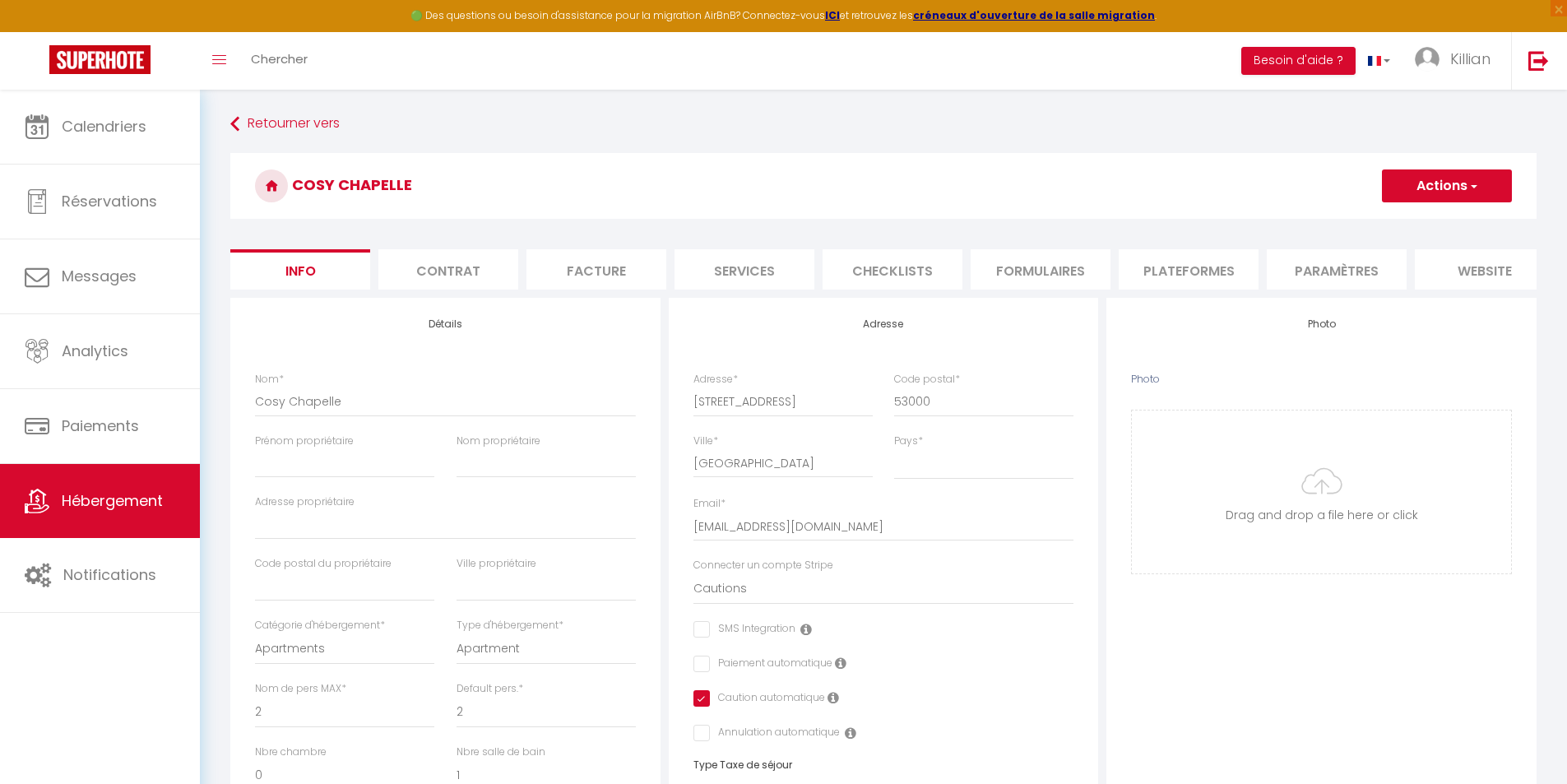
click at [1430, 195] on button "Actions" at bounding box center [1447, 186] width 130 height 33
click at [1395, 221] on input "Enregistrer" at bounding box center [1383, 221] width 61 height 17
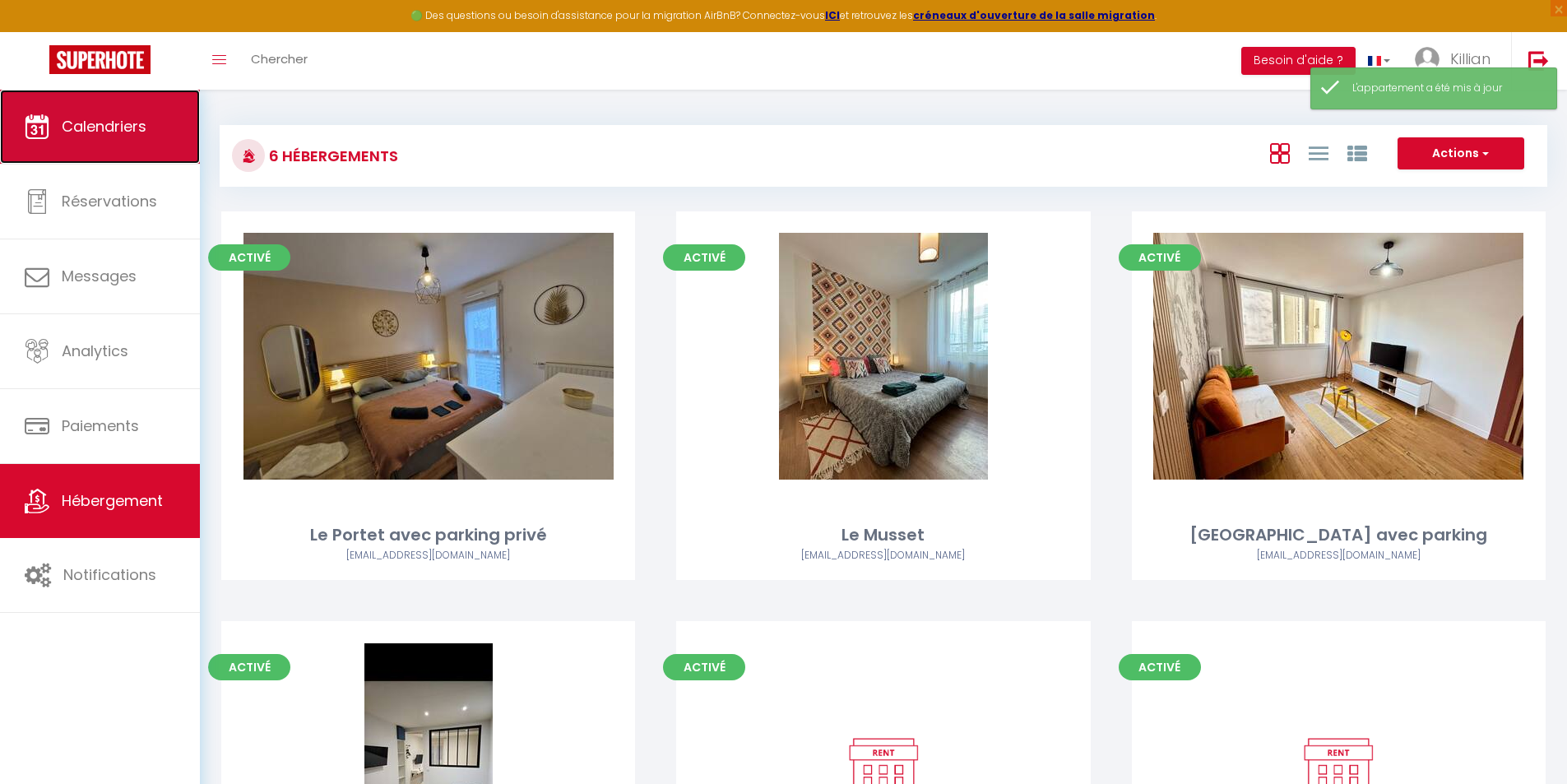
click at [136, 139] on link "Calendriers" at bounding box center [100, 126] width 200 height 74
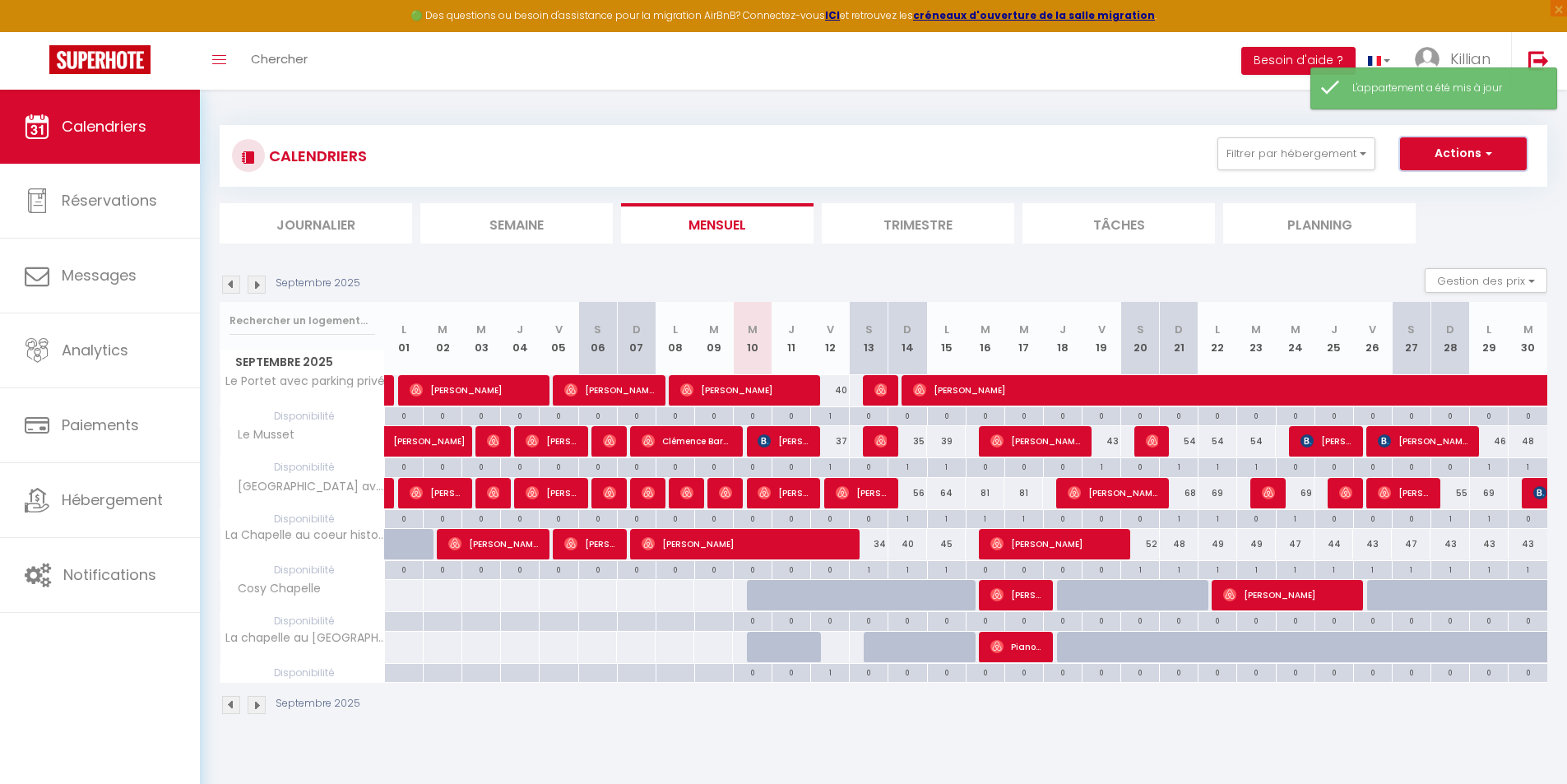
click at [1414, 151] on button "Actions" at bounding box center [1463, 154] width 126 height 33
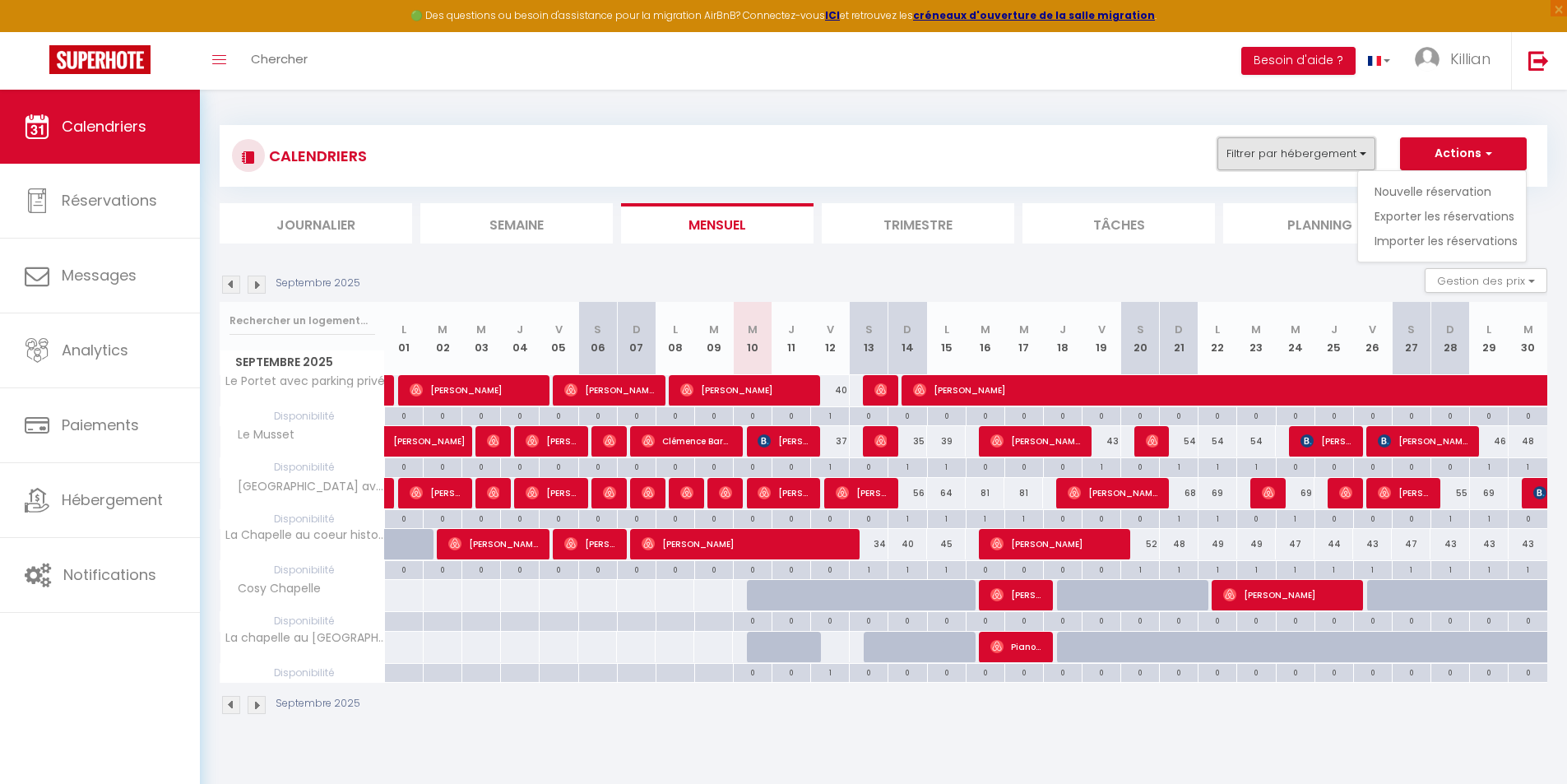
click at [1336, 149] on button "Filtrer par hébergement" at bounding box center [1296, 154] width 158 height 33
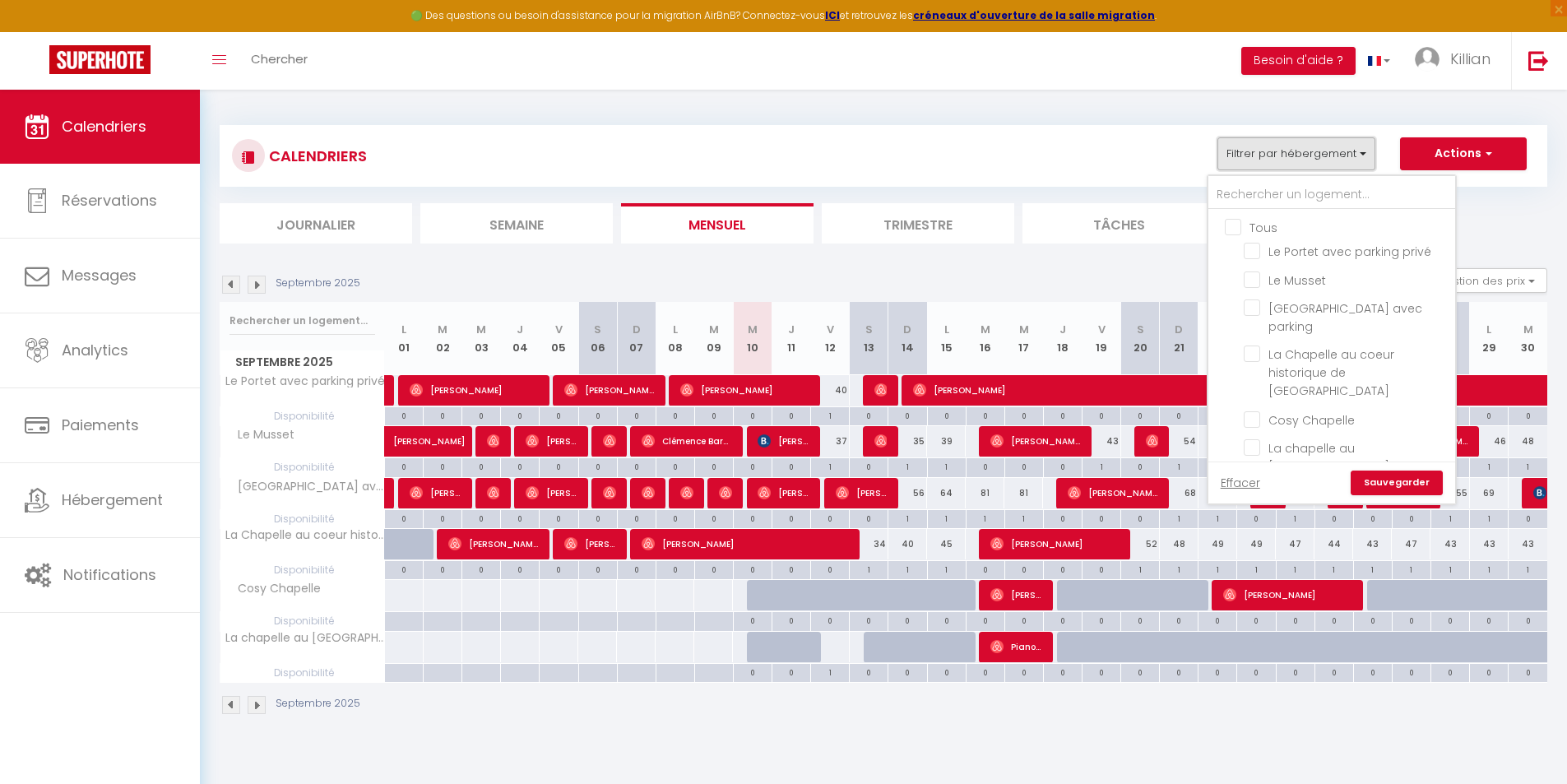
click at [1336, 149] on button "Filtrer par hébergement" at bounding box center [1296, 154] width 158 height 33
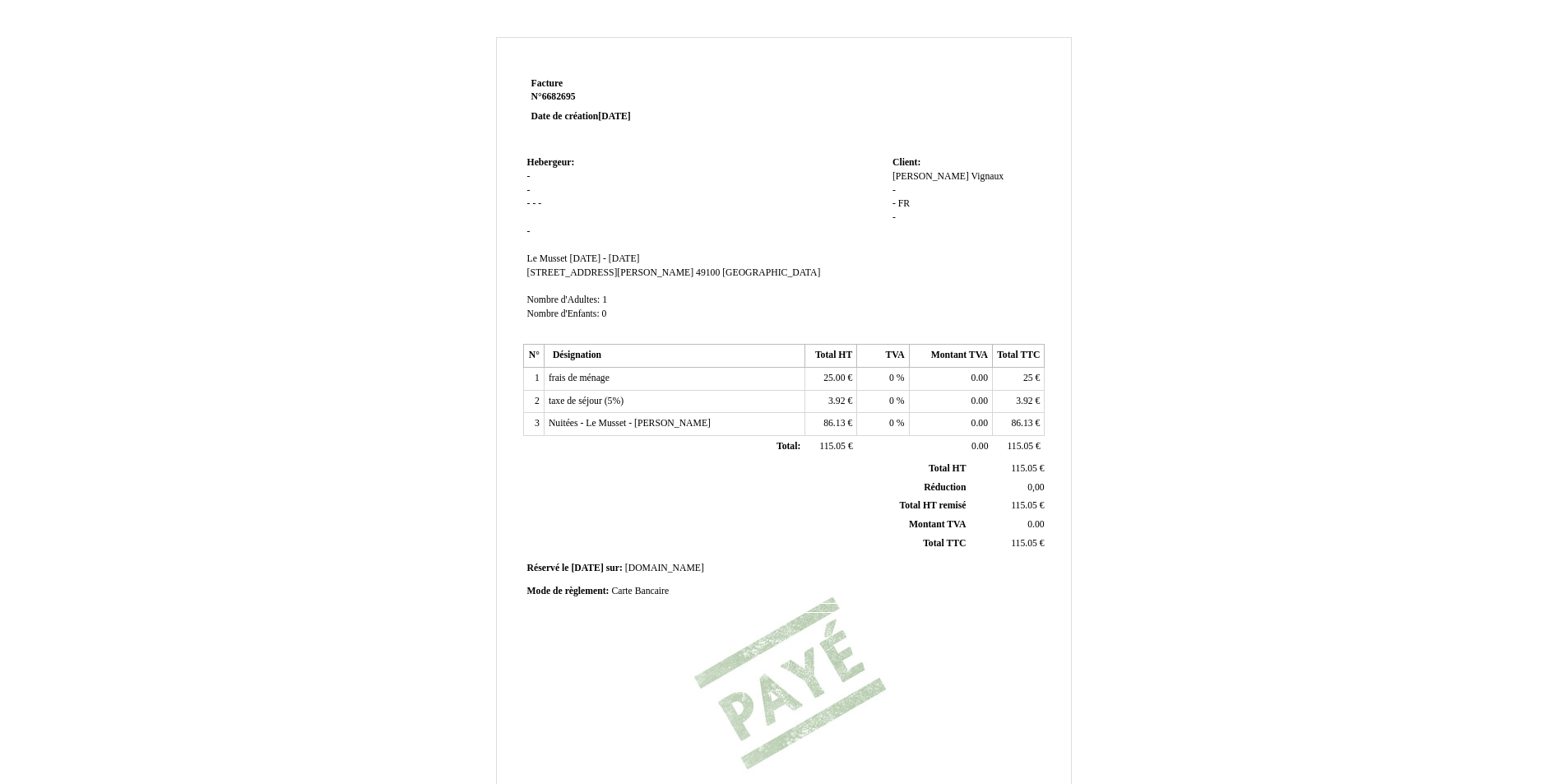
click at [906, 192] on div "[PERSON_NAME] - - FR FR -" at bounding box center [966, 205] width 148 height 69
click at [548, 188] on td "Hebergeur: Hebergeur: - - - - - - SIRET Le Musset Le Musset [DATE] - [DATE] [DA…" at bounding box center [706, 245] width 366 height 187
click at [539, 175] on td "Hebergeur: Hebergeur: - - - - - - SIRET Le Musset Le Musset [DATE] - [DATE] [DA…" at bounding box center [706, 245] width 366 height 187
drag, startPoint x: 532, startPoint y: 233, endPoint x: 507, endPoint y: 237, distance: 25.3
click at [509, 237] on div "Facture Facture N° 6682695 6682695 Date de création [DATE] Hebergeur: Hebergeur…" at bounding box center [784, 501] width 575 height 856
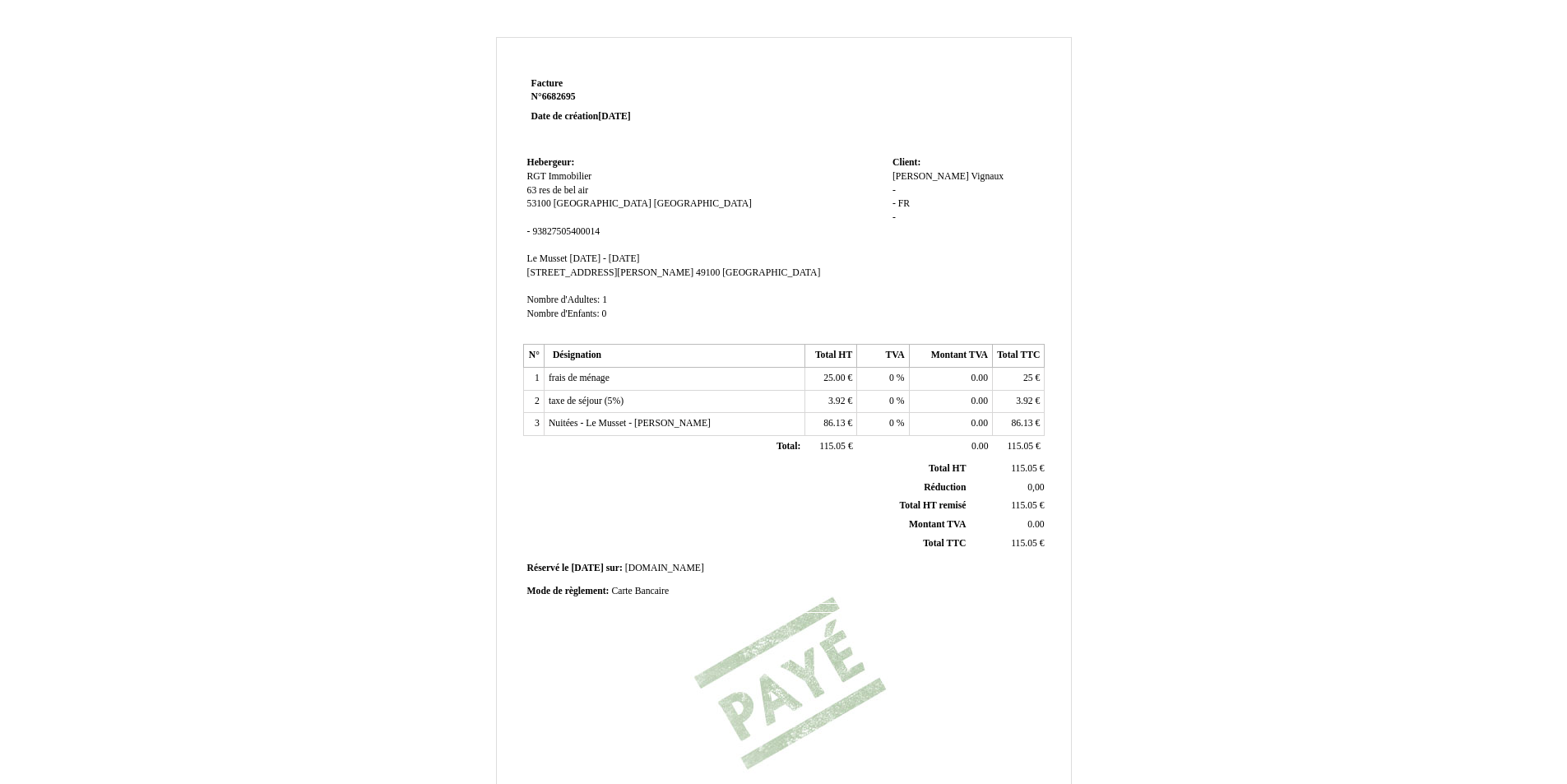
click at [560, 232] on span "93827505400014" at bounding box center [566, 231] width 68 height 11
click at [654, 208] on span "[GEOGRAPHIC_DATA]" at bounding box center [703, 203] width 98 height 11
click at [907, 197] on div "[PERSON_NAME] - - FR FR -" at bounding box center [966, 205] width 148 height 69
click at [901, 189] on div "[PERSON_NAME] - - FR FR -" at bounding box center [966, 205] width 148 height 69
click at [909, 202] on span "FR" at bounding box center [904, 203] width 12 height 11
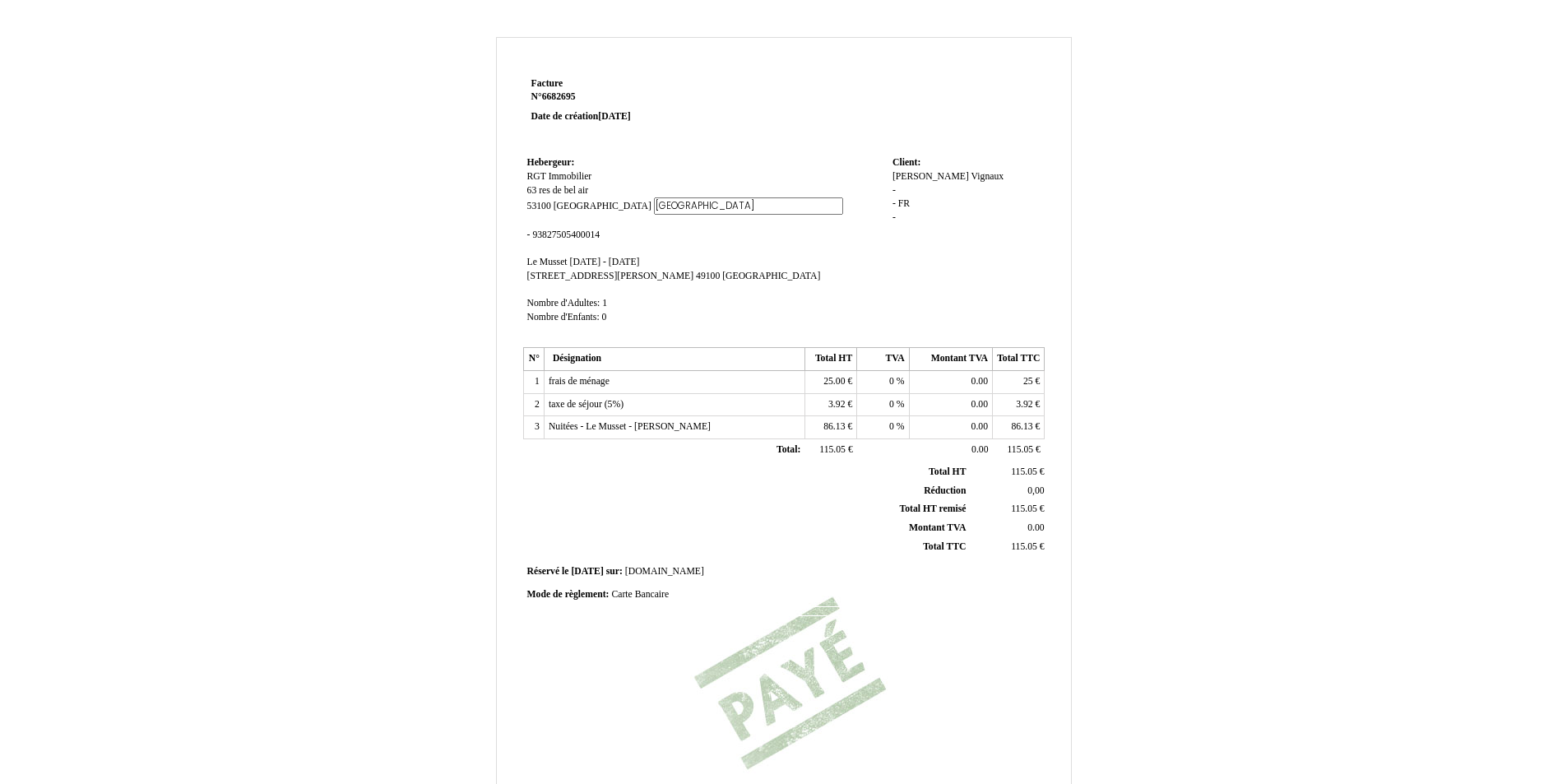
click at [673, 237] on td "Hebergeur: Hebergeur: RGT Immobilier RGT Immobilier 63 res de bel air 63 res de…" at bounding box center [706, 247] width 366 height 191
click at [642, 293] on td "Hebergeur: Hebergeur: RGT Immobilier RGT Immobilier 63 res de bel air 63 res de…" at bounding box center [706, 247] width 366 height 191
click at [1259, 395] on div "Facture Facture N° 6682695 6682695 Date de création [DATE] Hebergeur: Hebergeur…" at bounding box center [784, 514] width 963 height 955
click at [330, 212] on div "Facture Facture N° 6682695 6682695 Date de création [DATE] Hebergeur: Hebergeur…" at bounding box center [784, 502] width 963 height 929
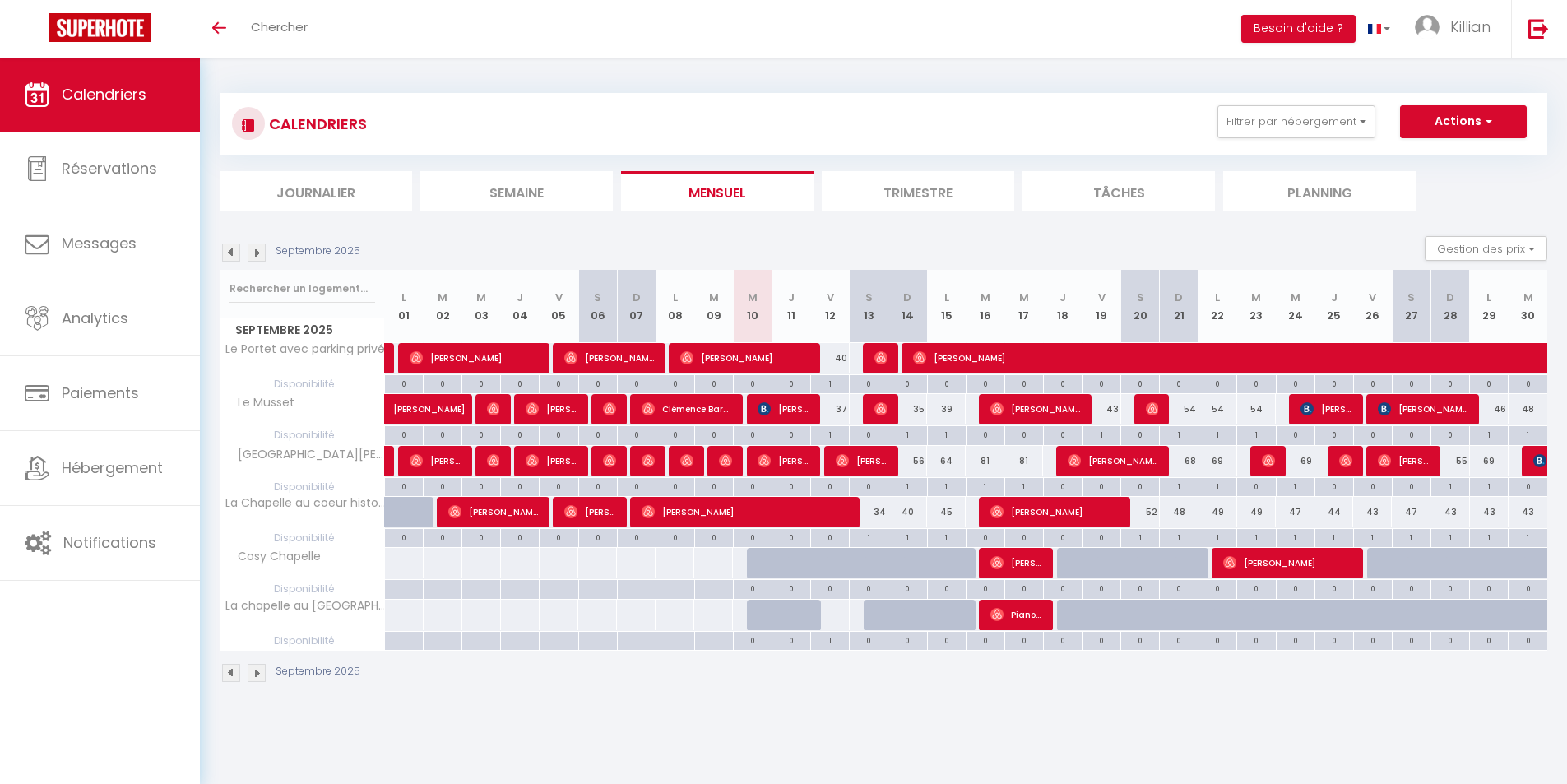
click at [1260, 192] on li "Planning" at bounding box center [1320, 191] width 192 height 40
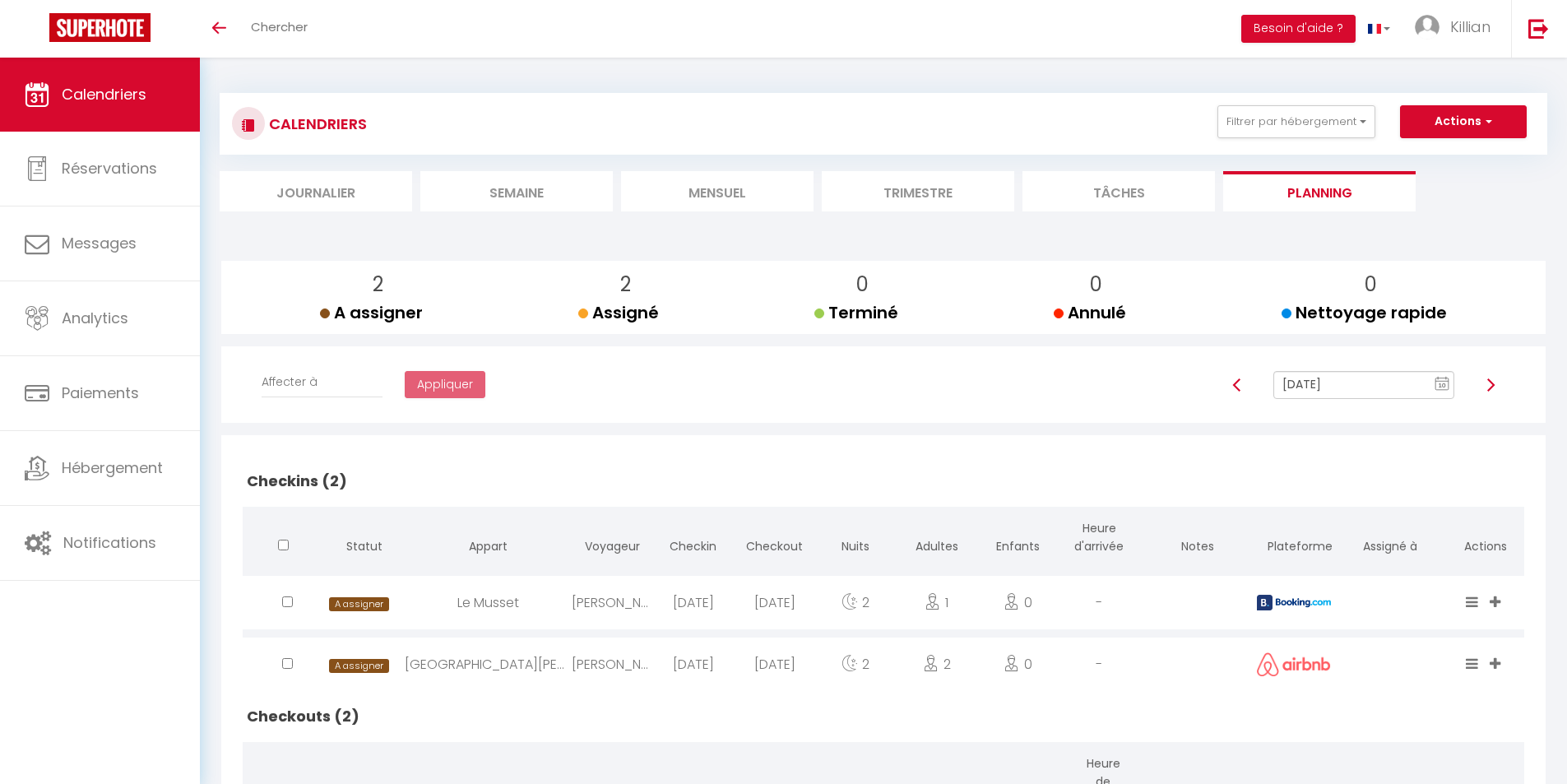
click at [1134, 199] on li "Tâches" at bounding box center [1119, 191] width 192 height 40
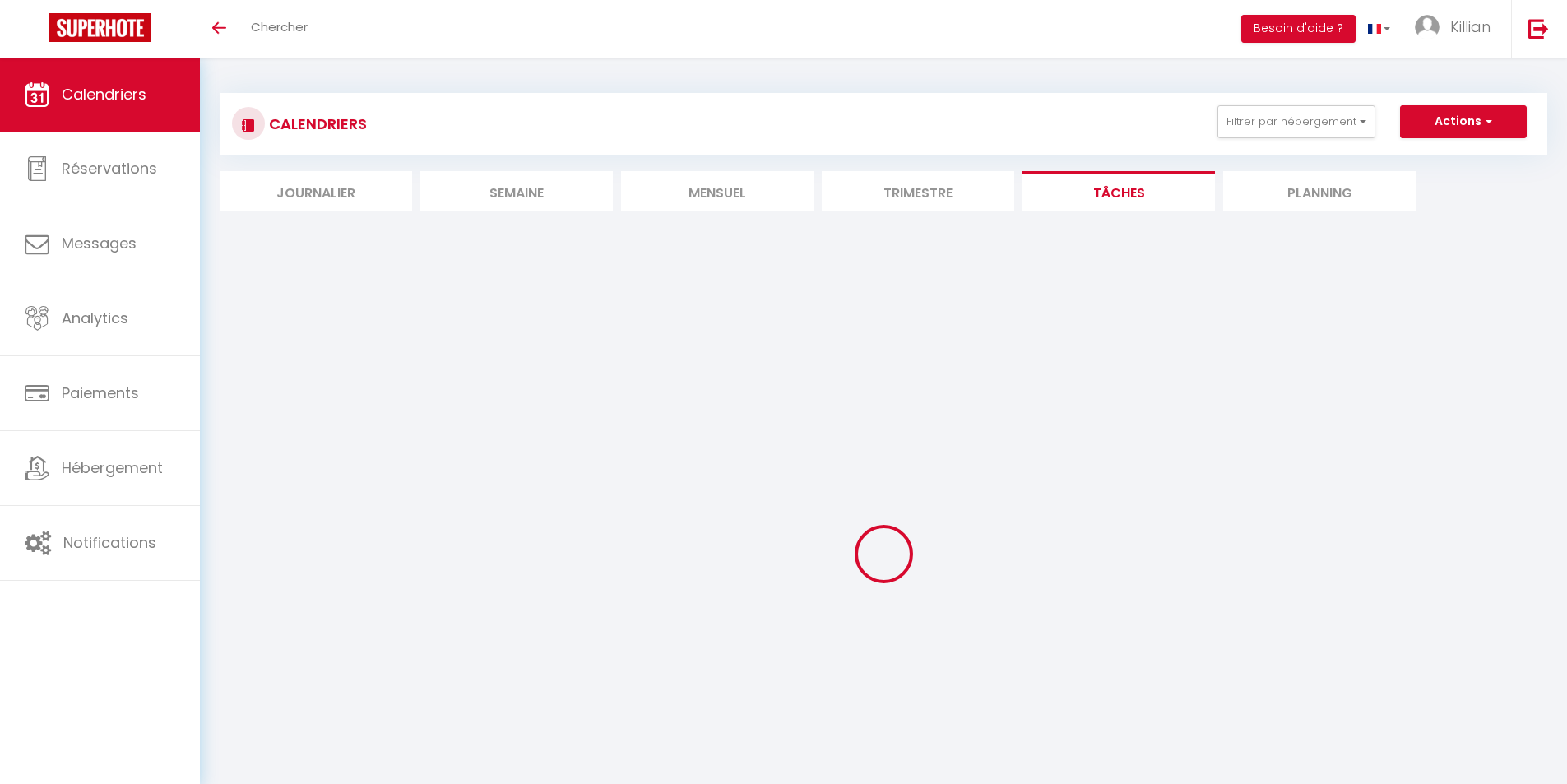
select select
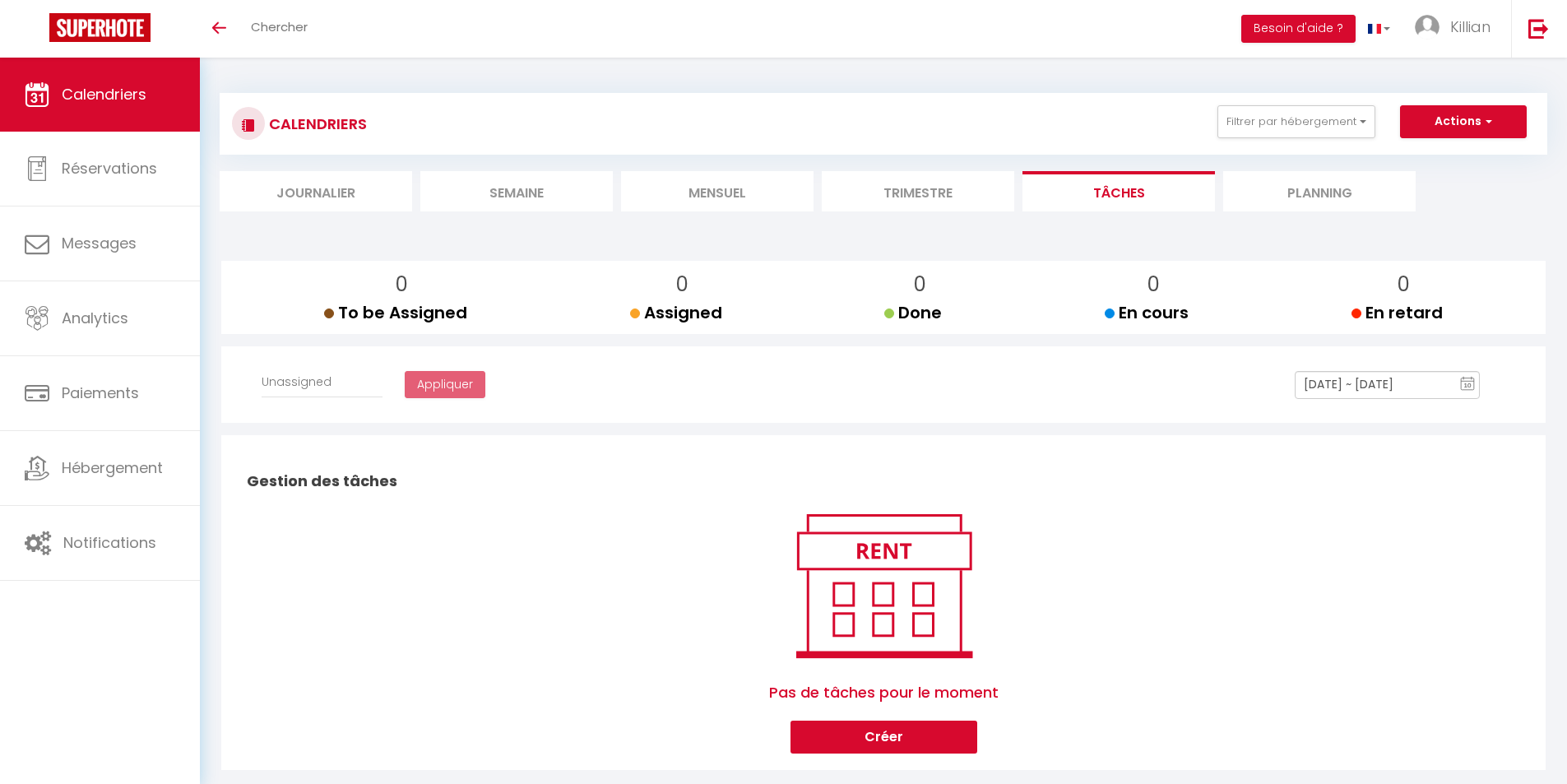
click at [947, 197] on li "Trimestre" at bounding box center [918, 191] width 192 height 40
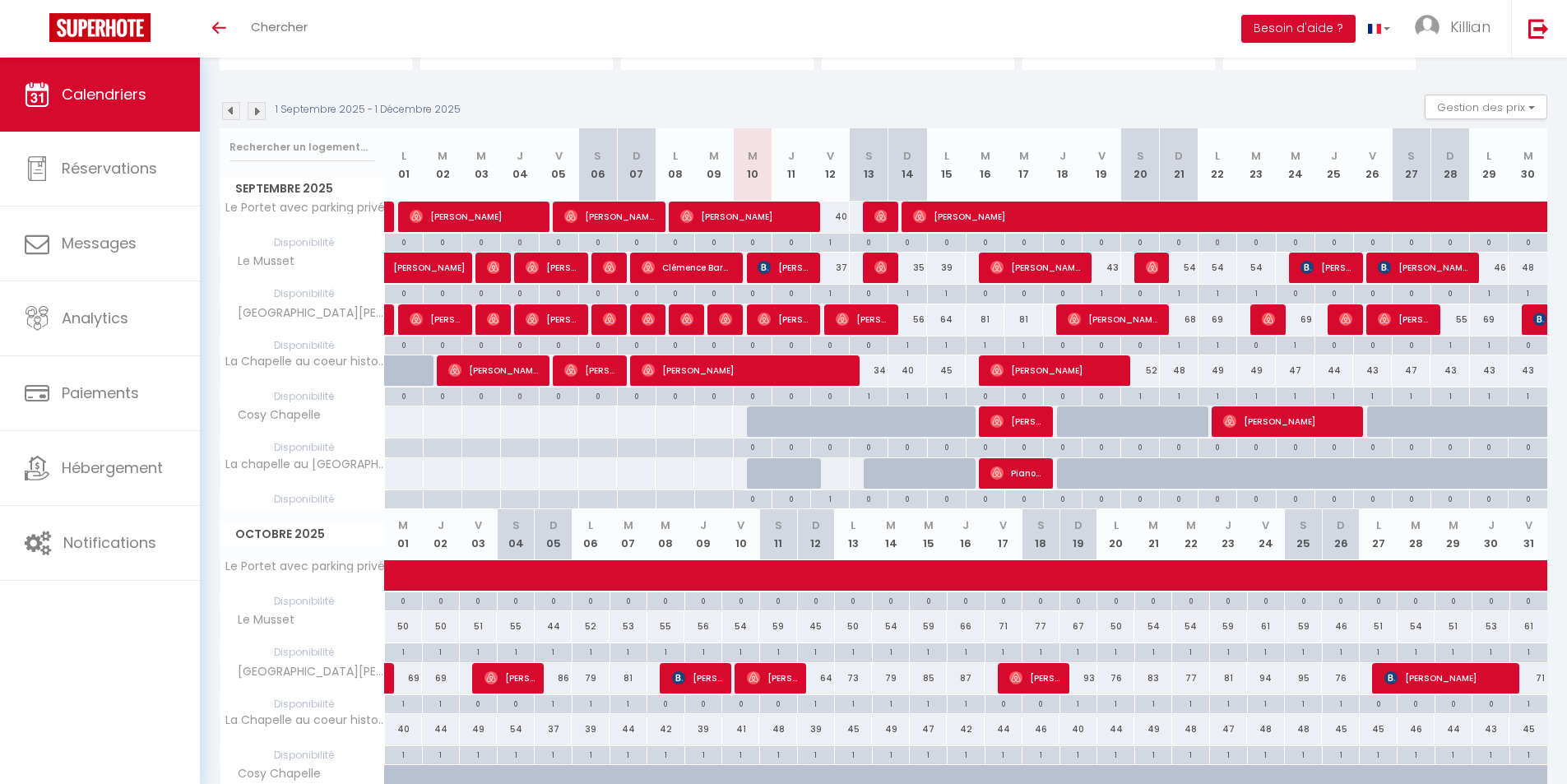
scroll to position [82, 0]
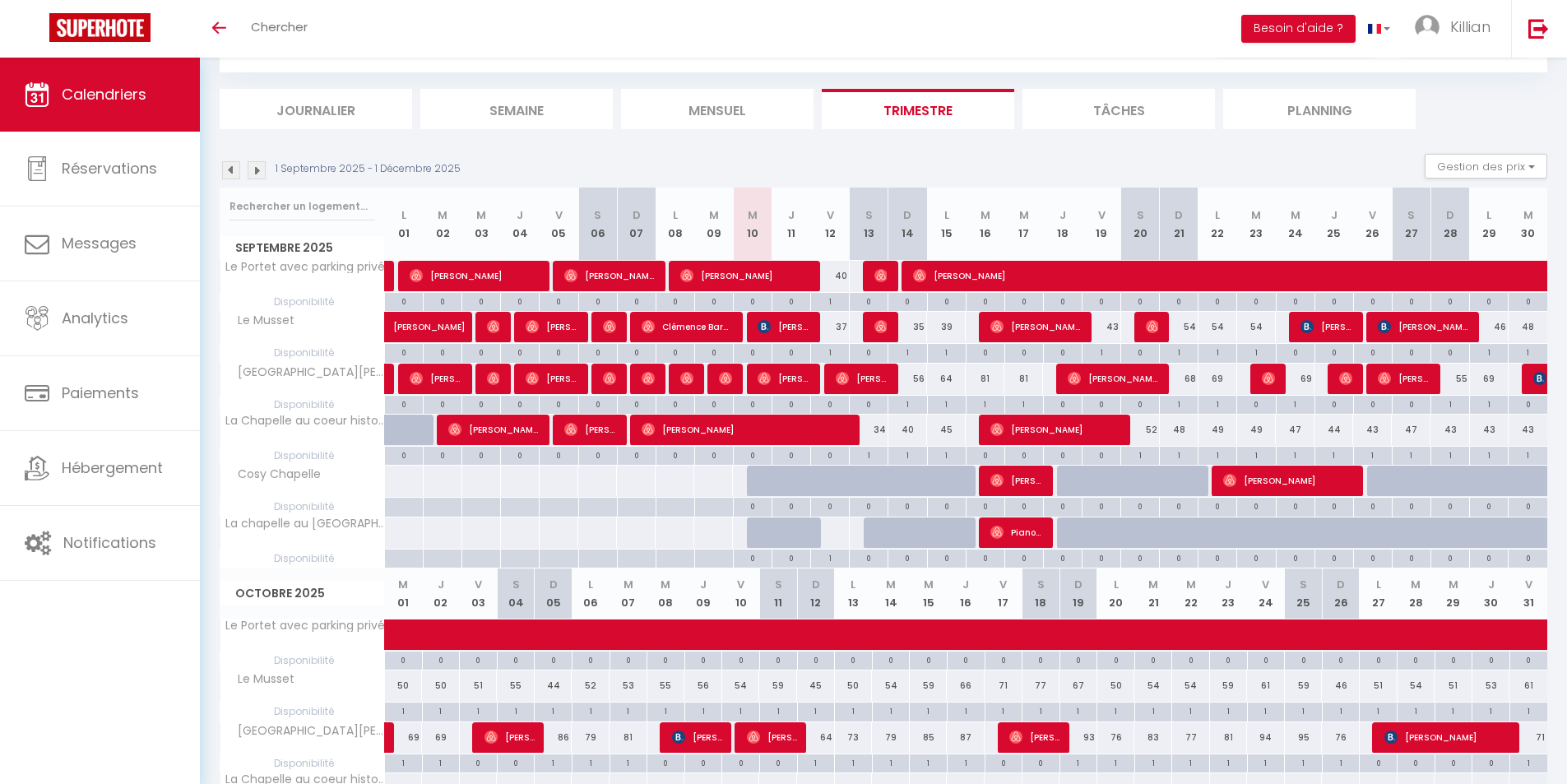
drag, startPoint x: 797, startPoint y: 482, endPoint x: 777, endPoint y: 478, distance: 20.4
click at [777, 478] on div at bounding box center [791, 481] width 38 height 31
type input "Jeu 11 Septembre 2025"
type input "Ven 12 Septembre 2025"
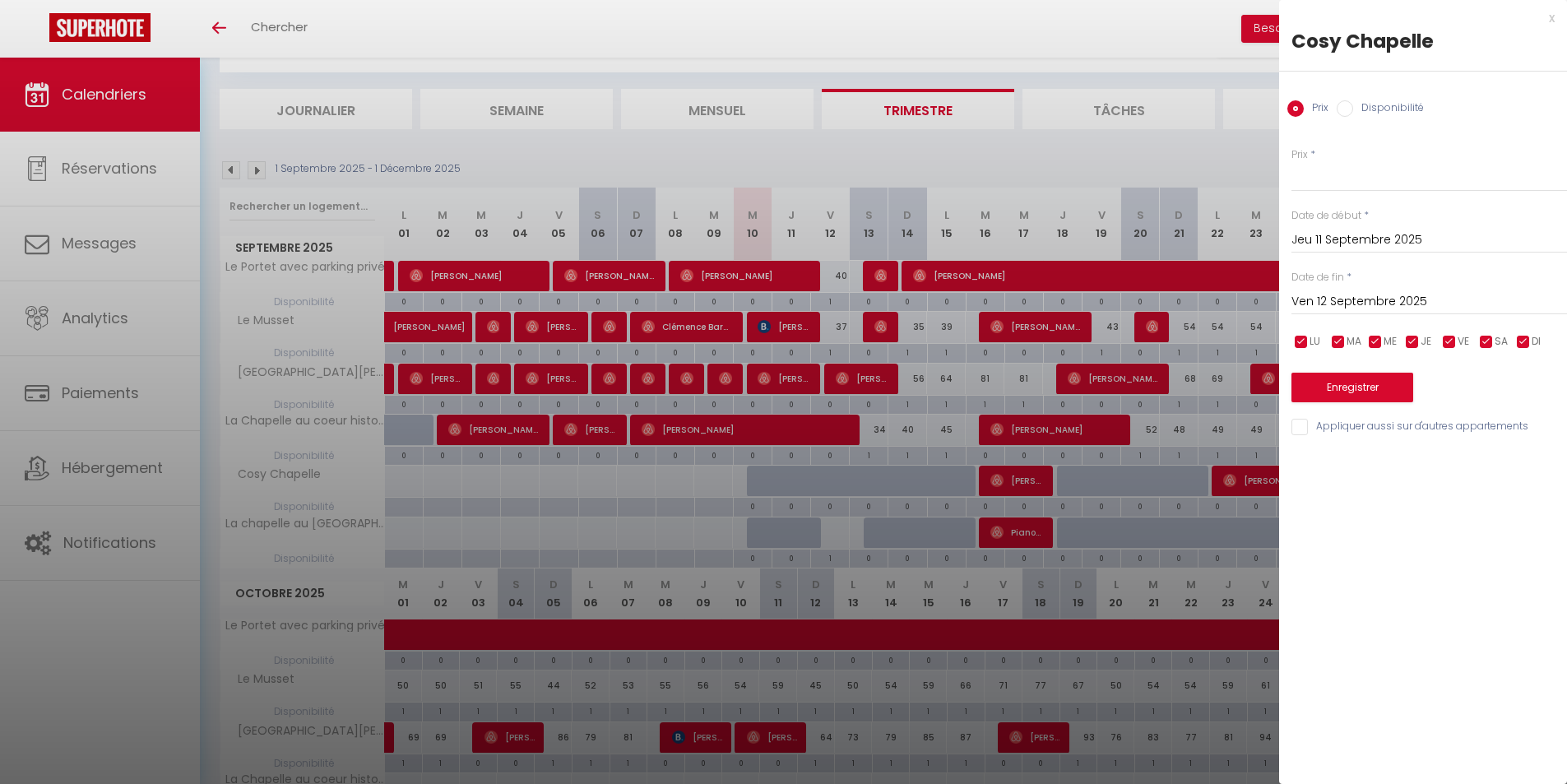
click at [777, 478] on div at bounding box center [784, 392] width 1567 height 784
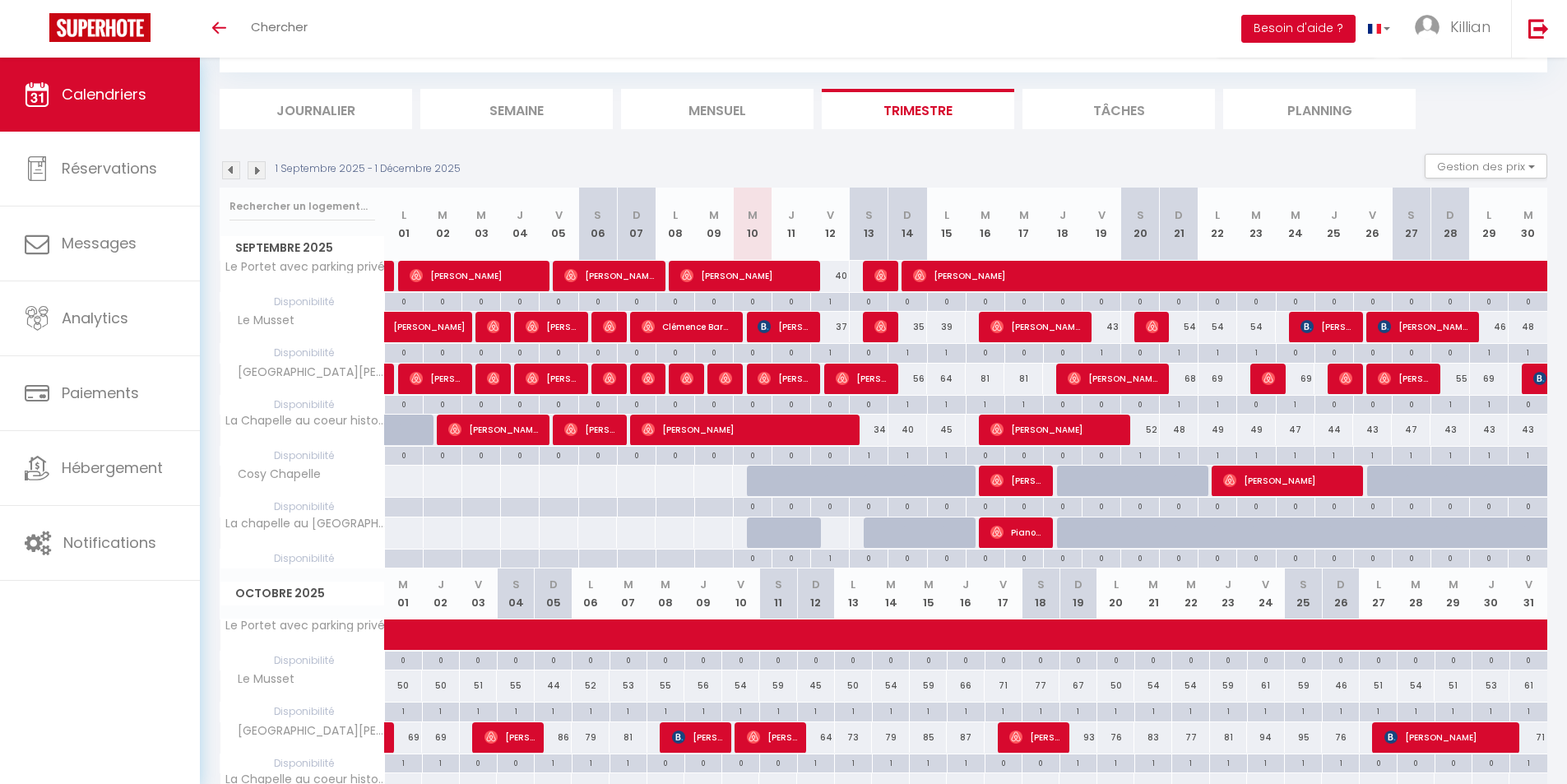
click at [1271, 31] on button "Besoin d'aide ?" at bounding box center [1298, 28] width 115 height 28
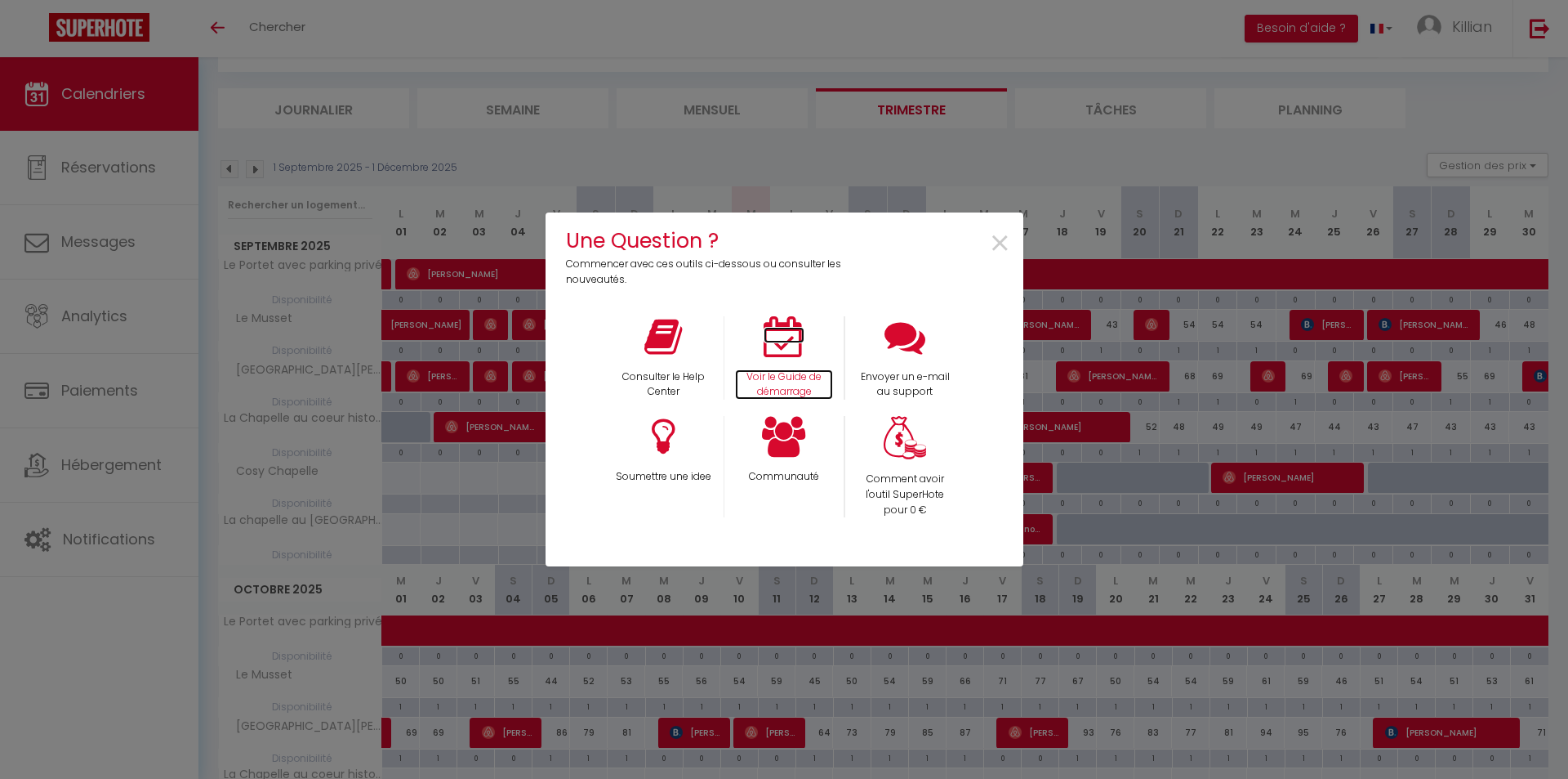
click at [789, 352] on icon at bounding box center [784, 337] width 41 height 41
click at [425, 227] on div "Une Question ? Commencer avec ces outils ci-dessous ou consulter les nouveautés…" at bounding box center [784, 390] width 1568 height 779
drag, startPoint x: 999, startPoint y: 243, endPoint x: 990, endPoint y: 244, distance: 9.1
click at [1000, 243] on span "×" at bounding box center [1000, 243] width 22 height 52
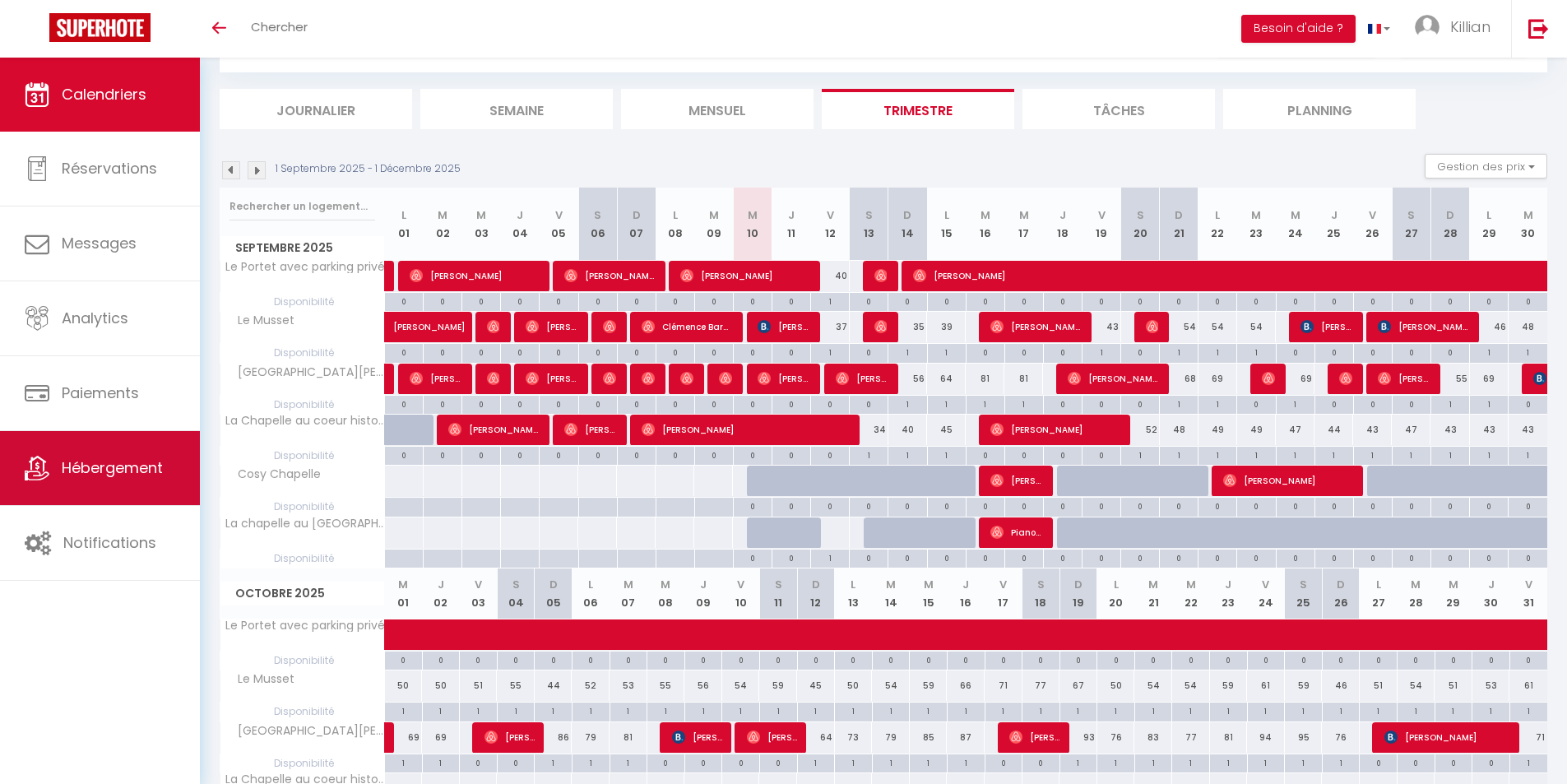
click at [143, 471] on span "Hébergement" at bounding box center [112, 467] width 101 height 21
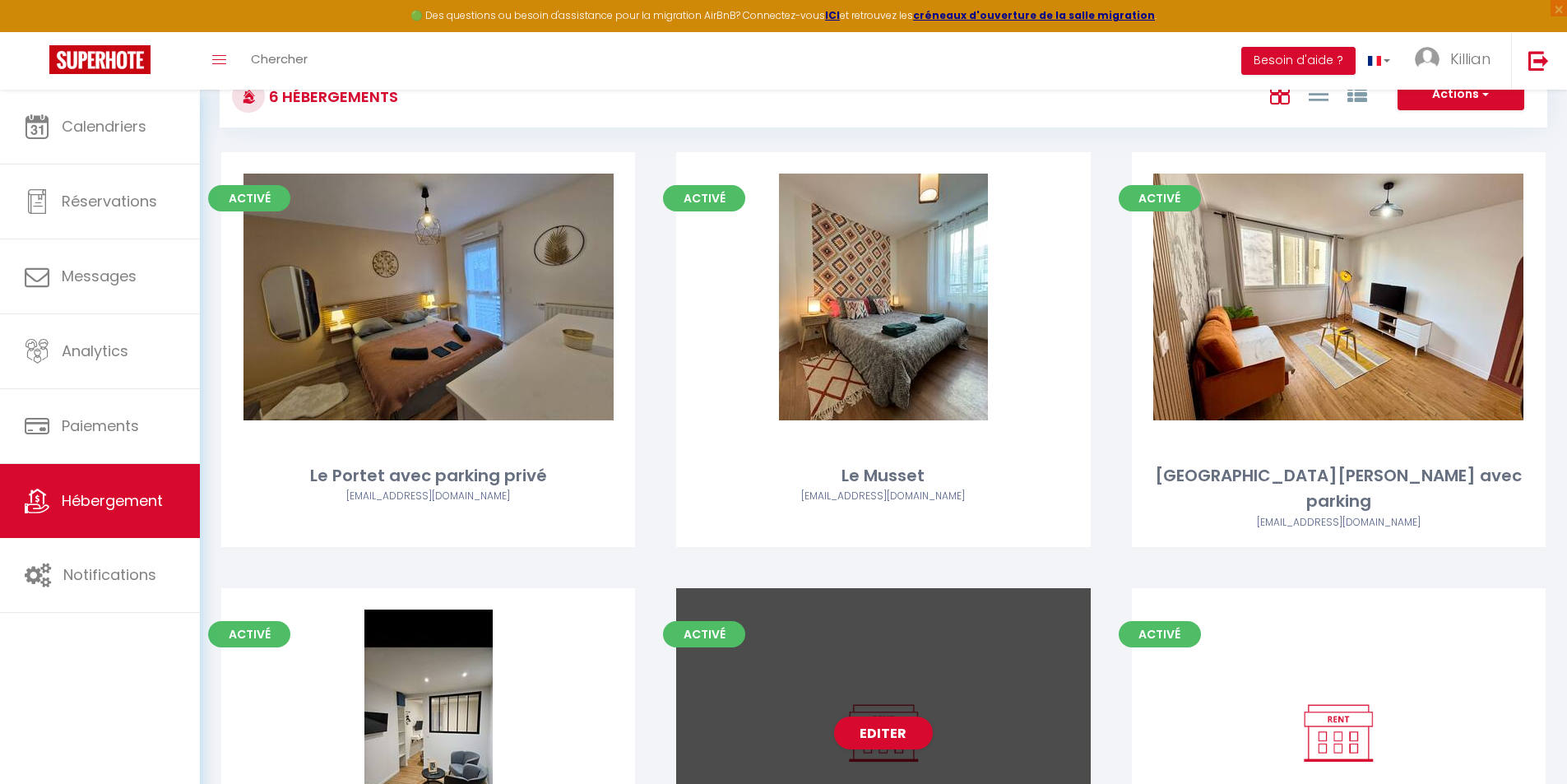
scroll to position [267, 0]
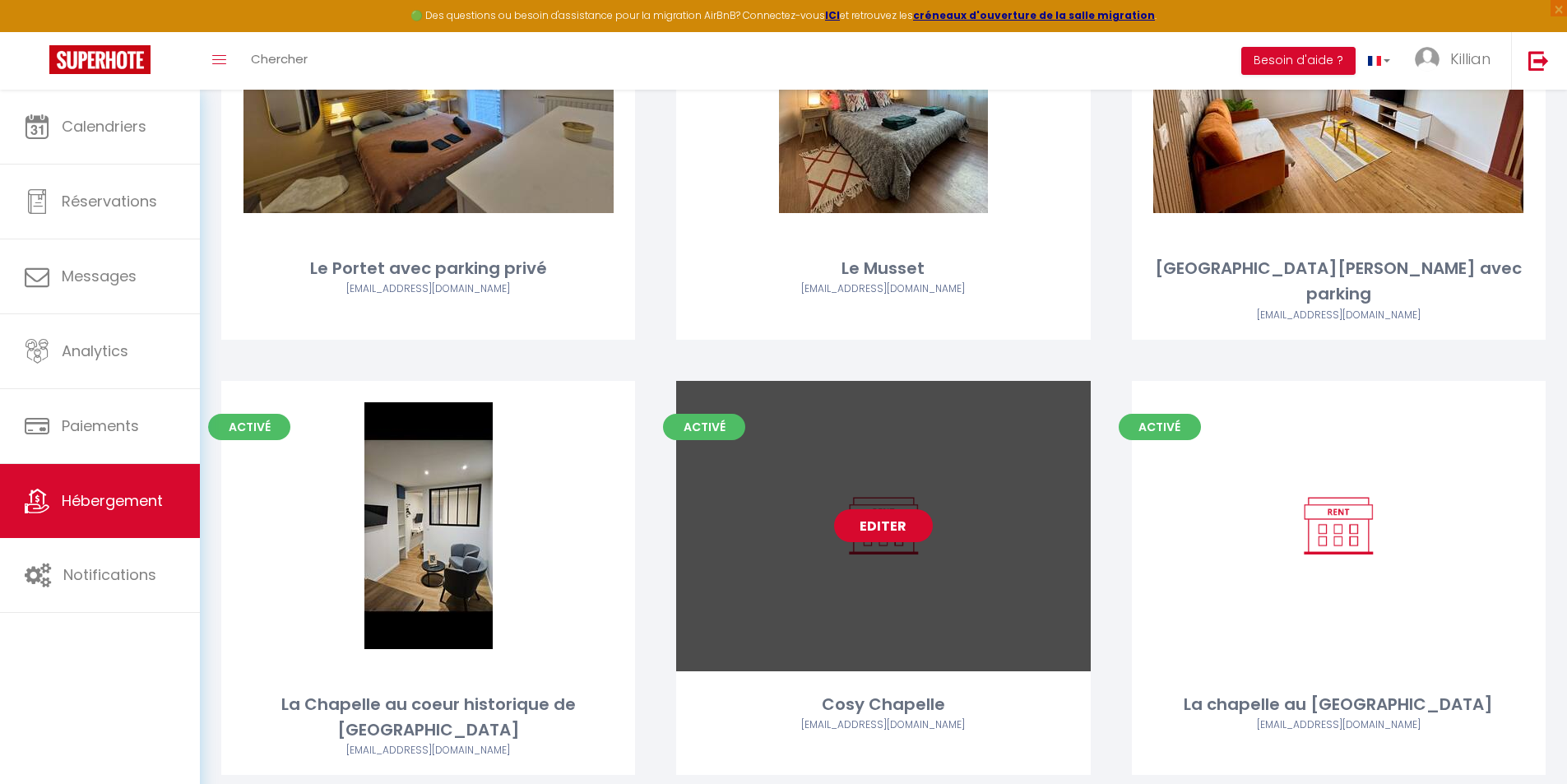
click at [905, 509] on link "Editer" at bounding box center [884, 525] width 99 height 33
select select "3"
select select "2"
select select "1"
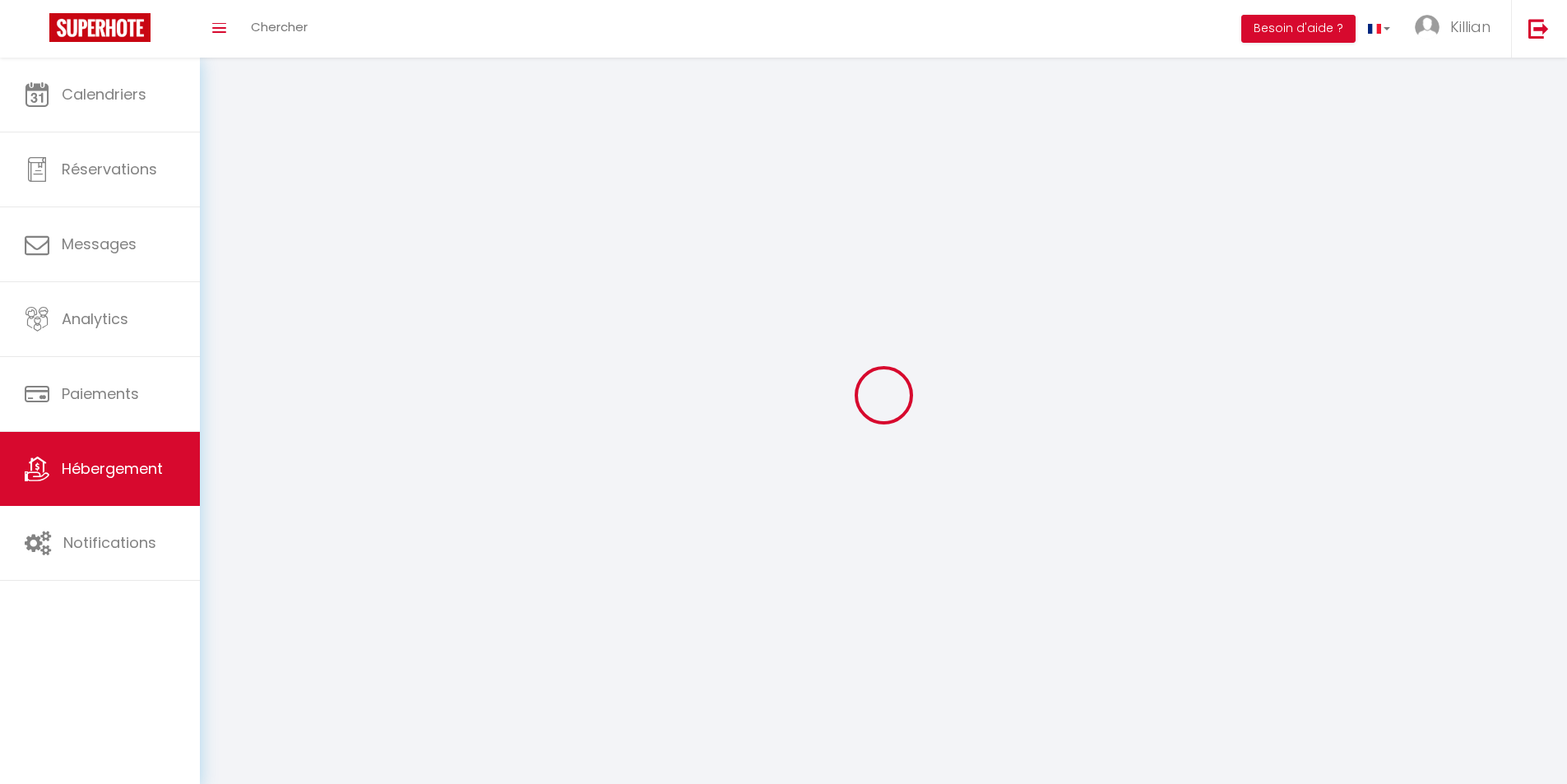
select select
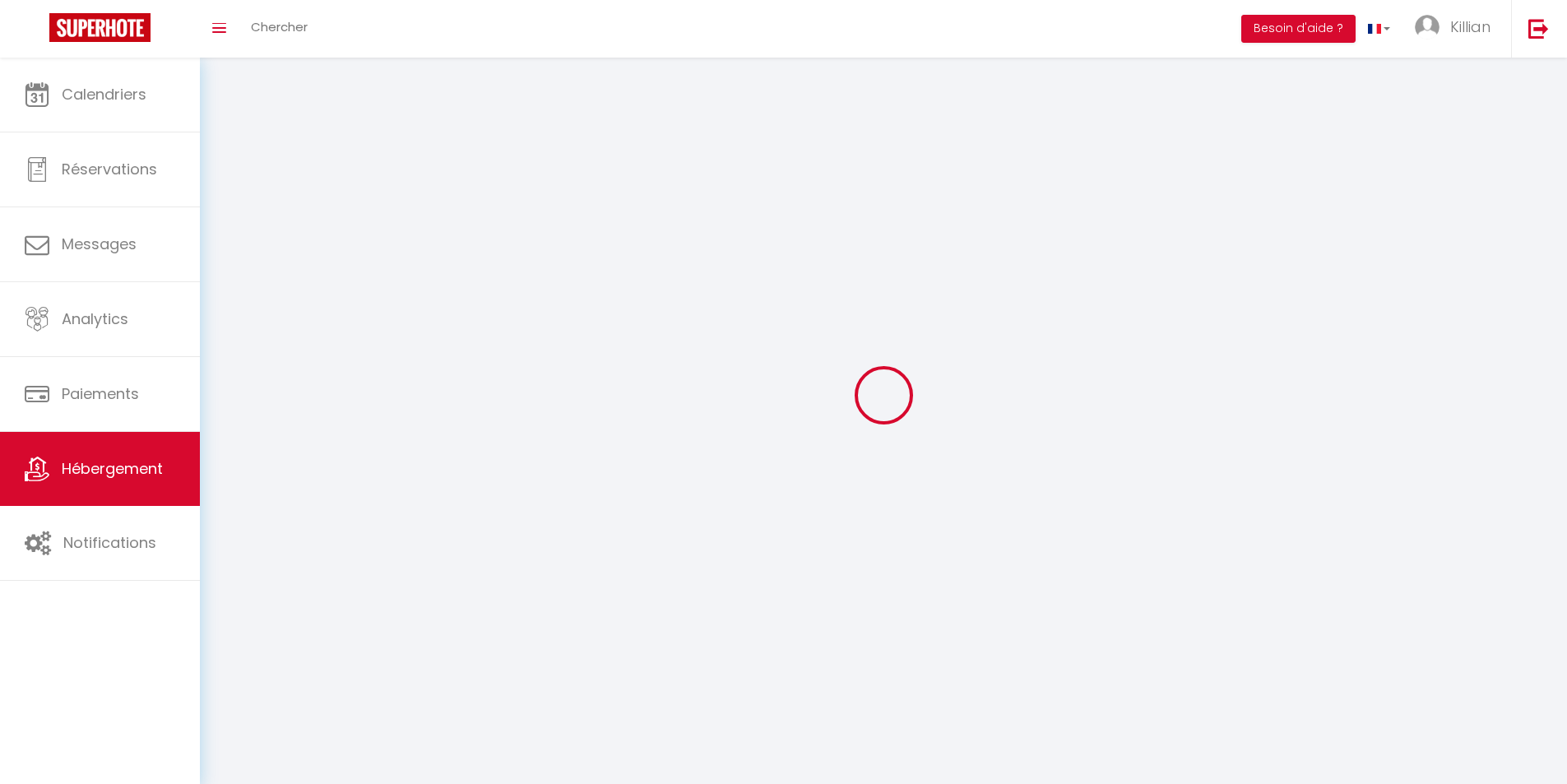
select select
checkbox input "false"
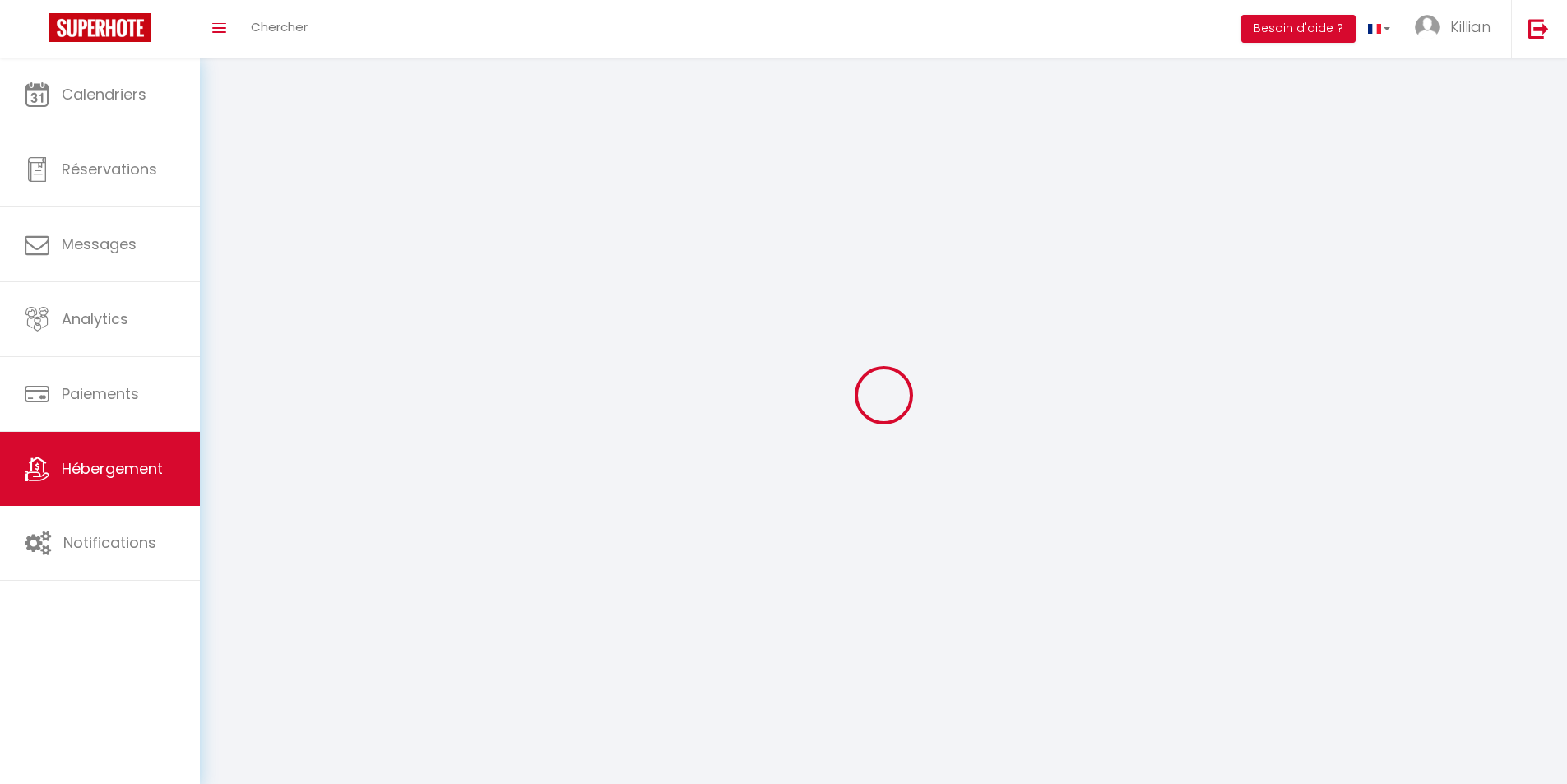
select select
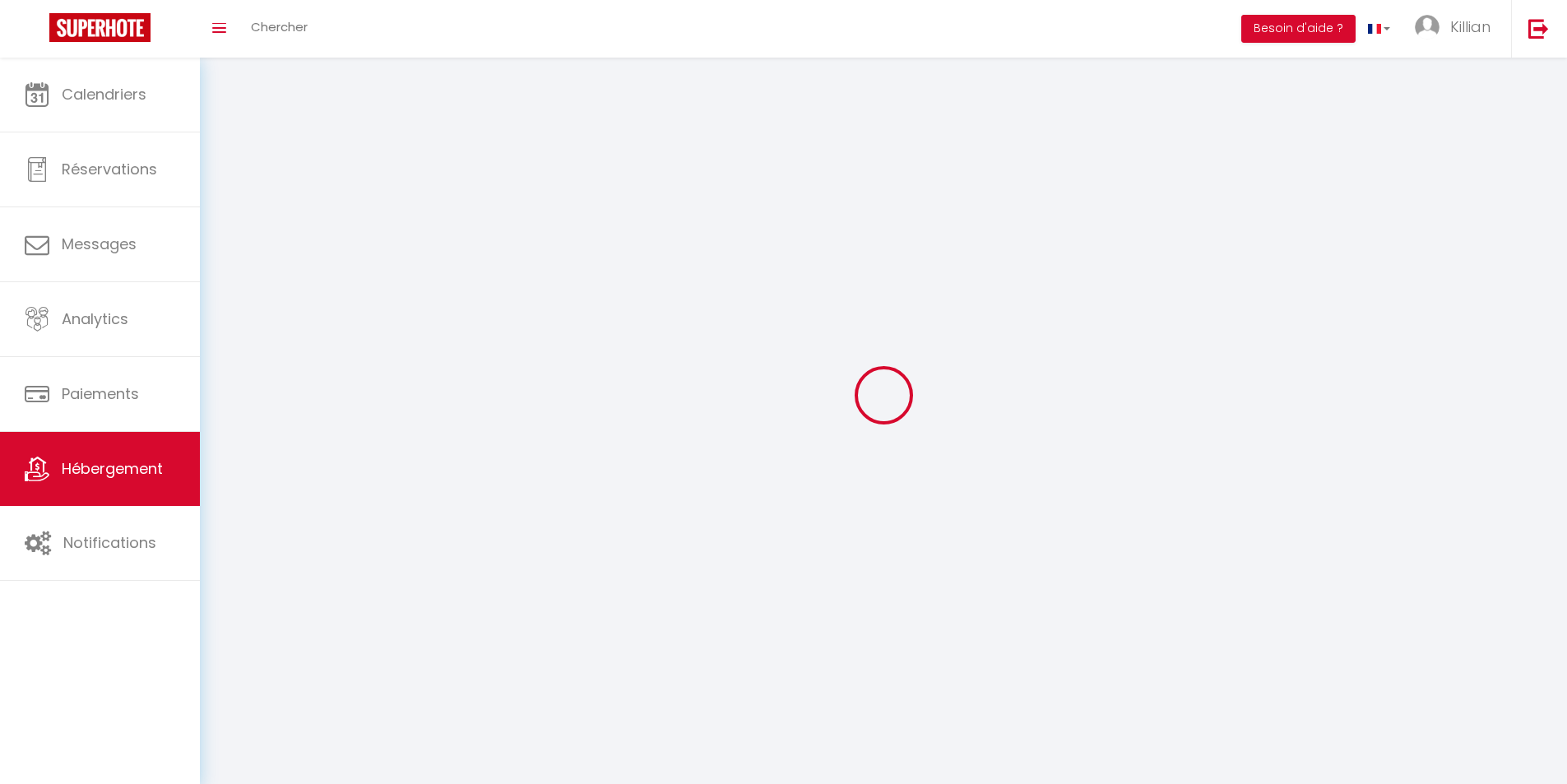
select select
checkbox input "false"
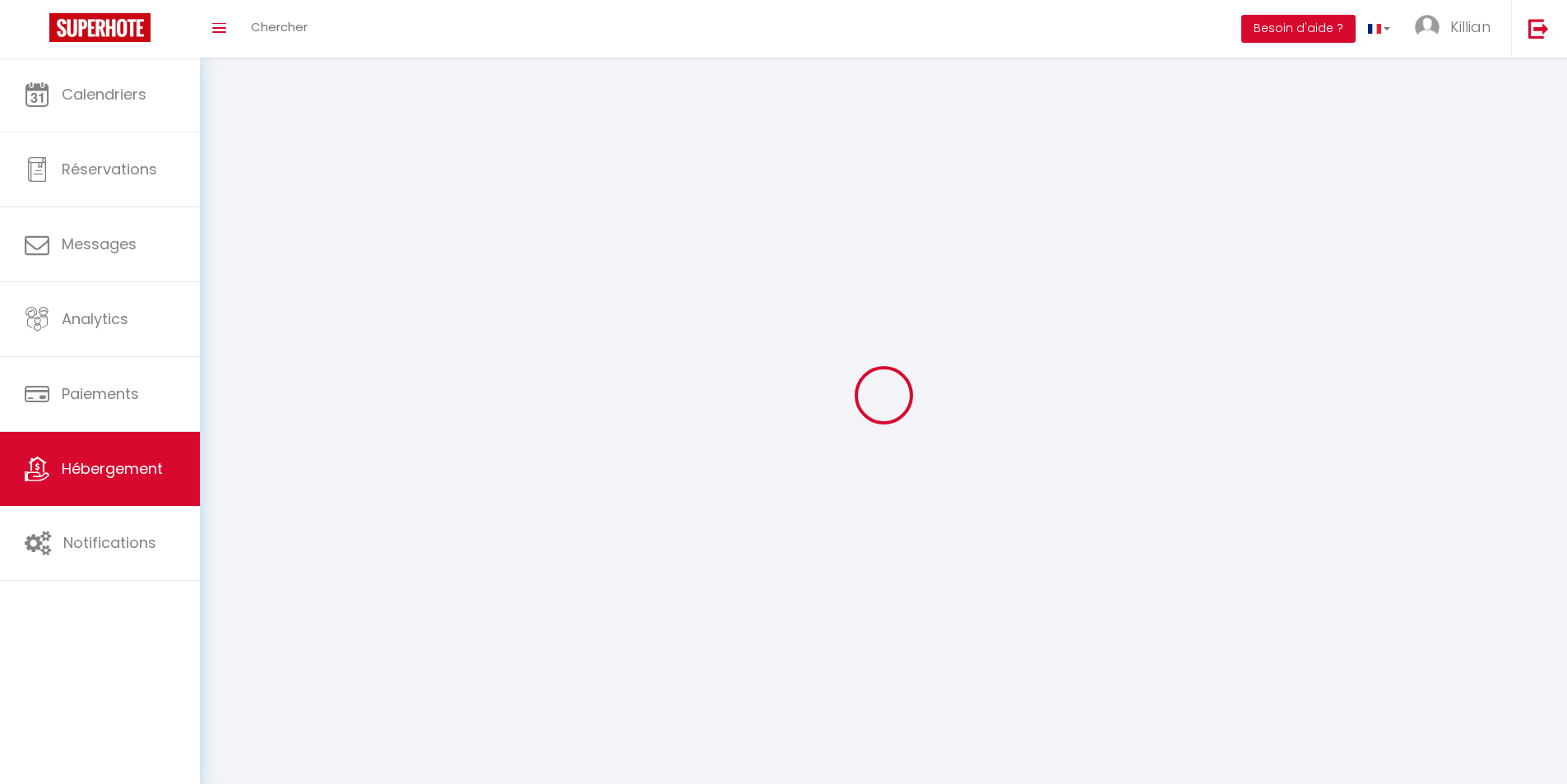
checkbox input "false"
select select
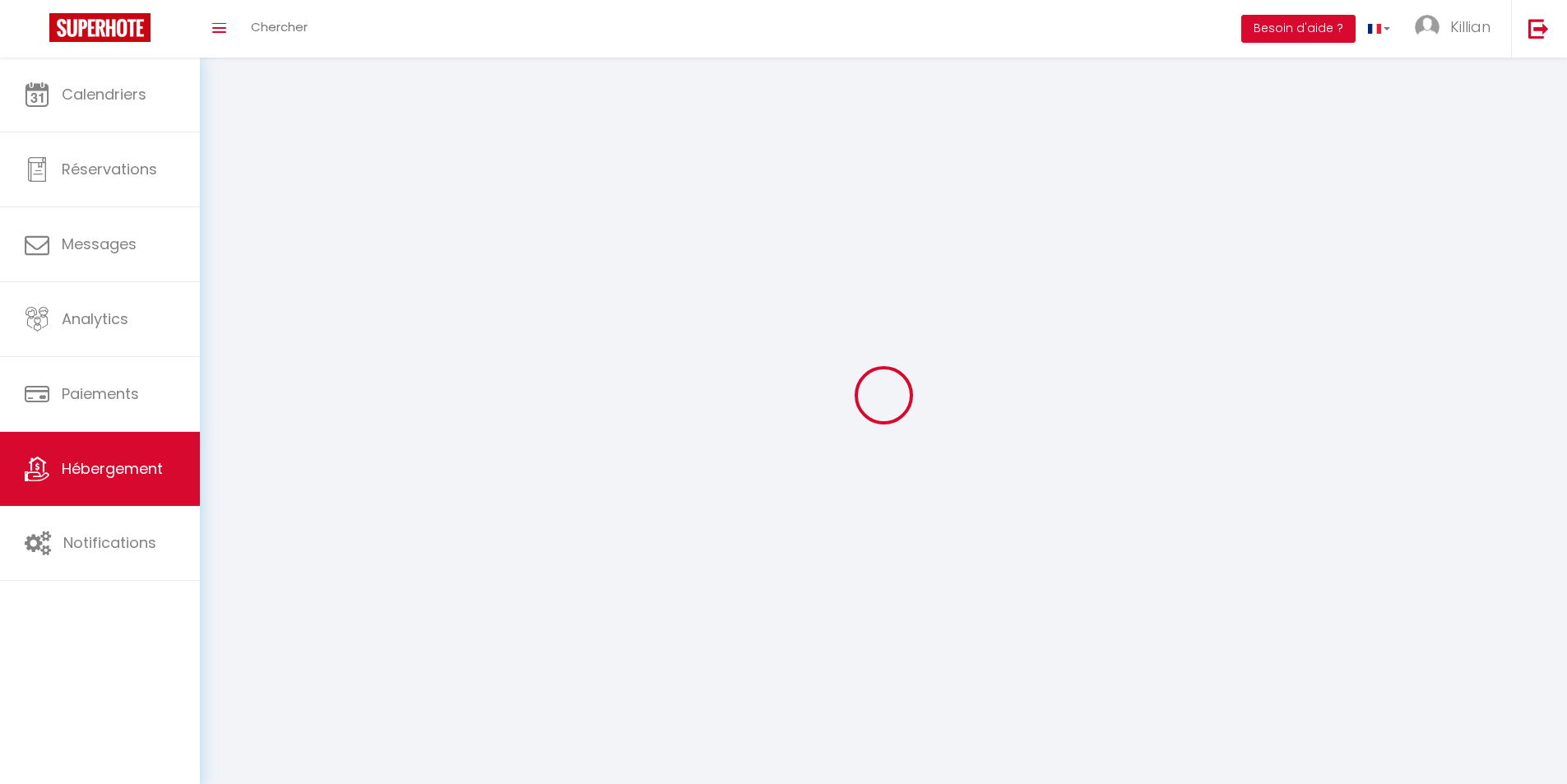
select select
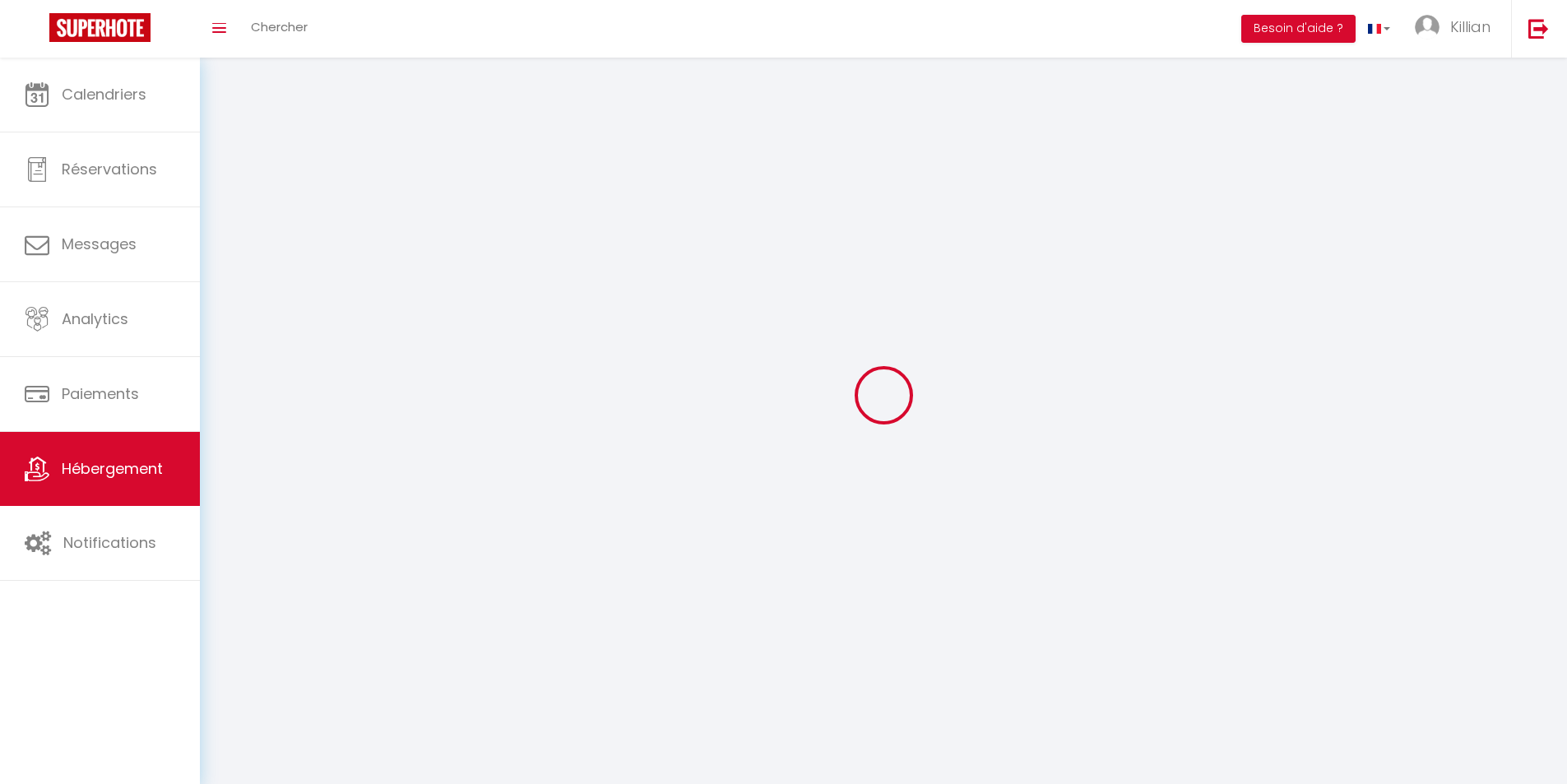
select select
checkbox input "false"
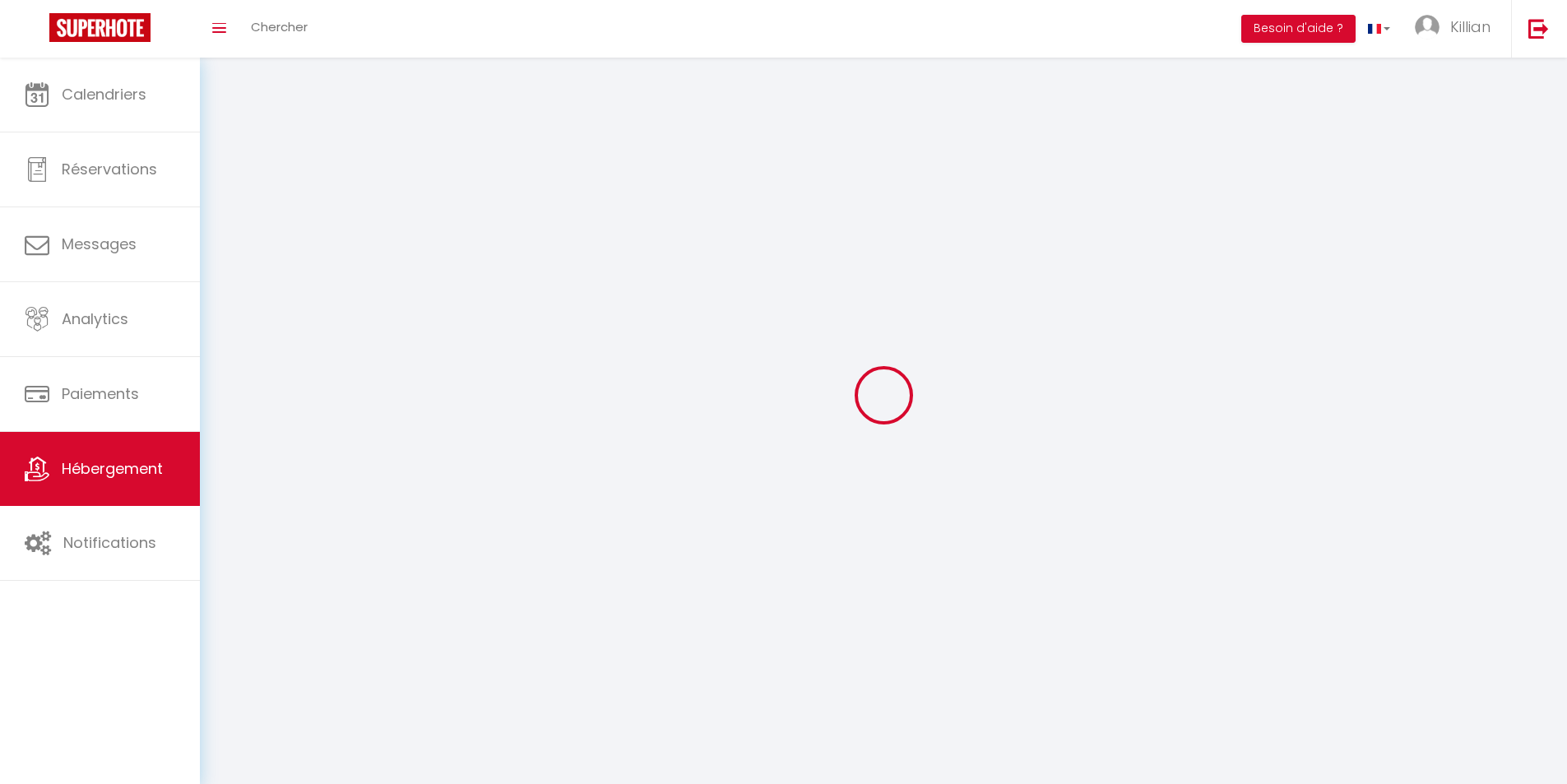
select select
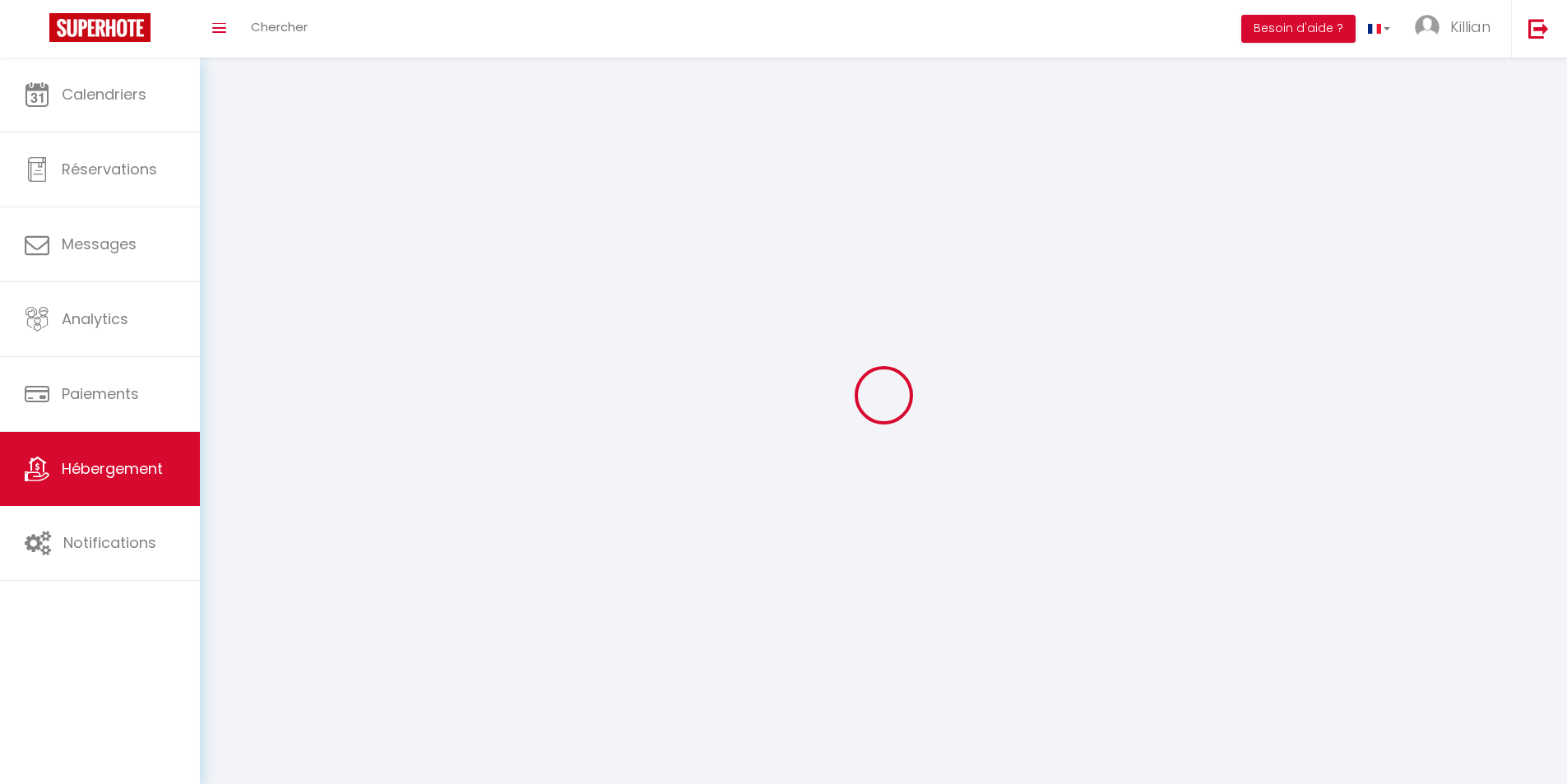
select select
checkbox input "false"
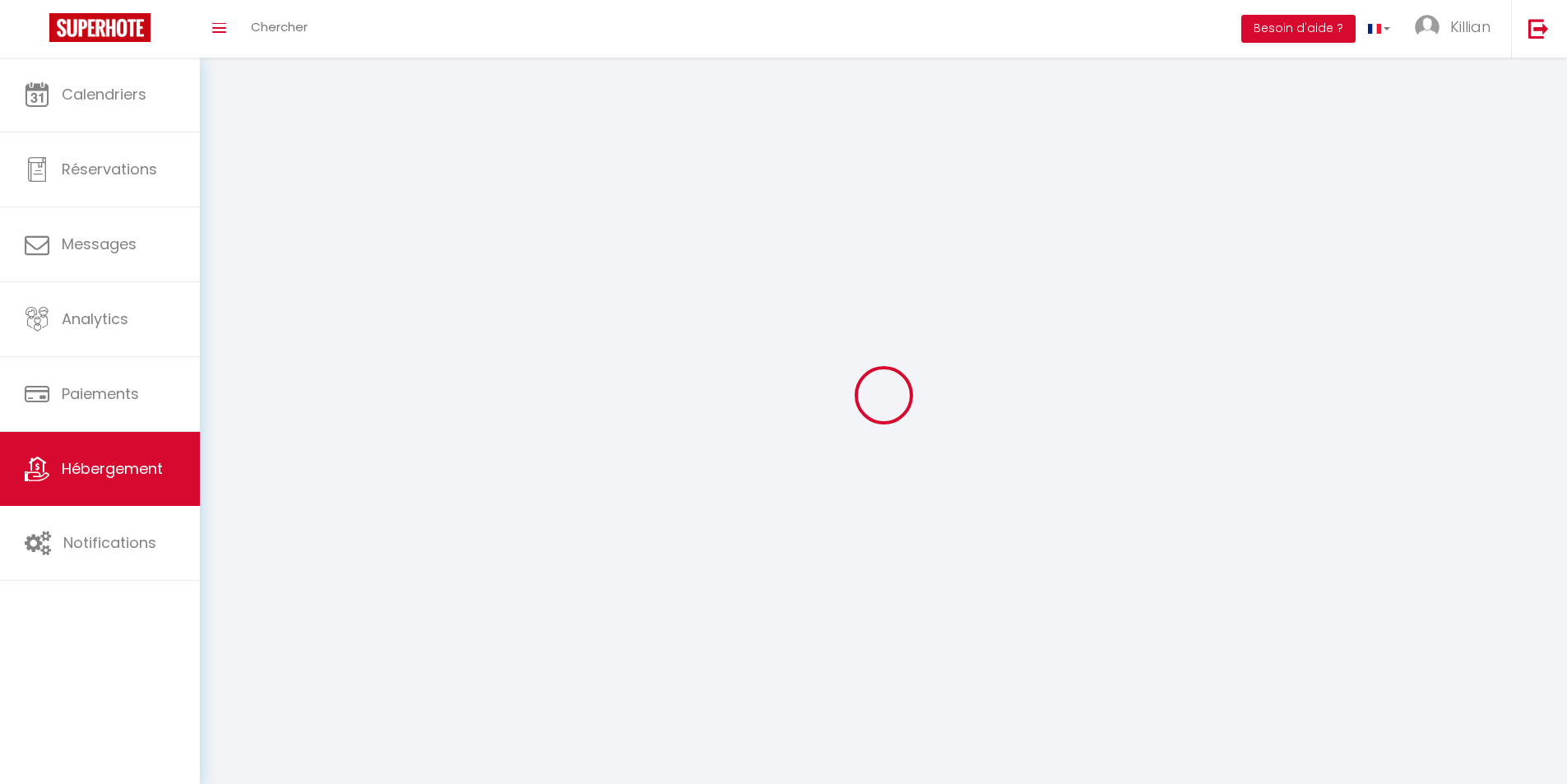
checkbox input "false"
select select
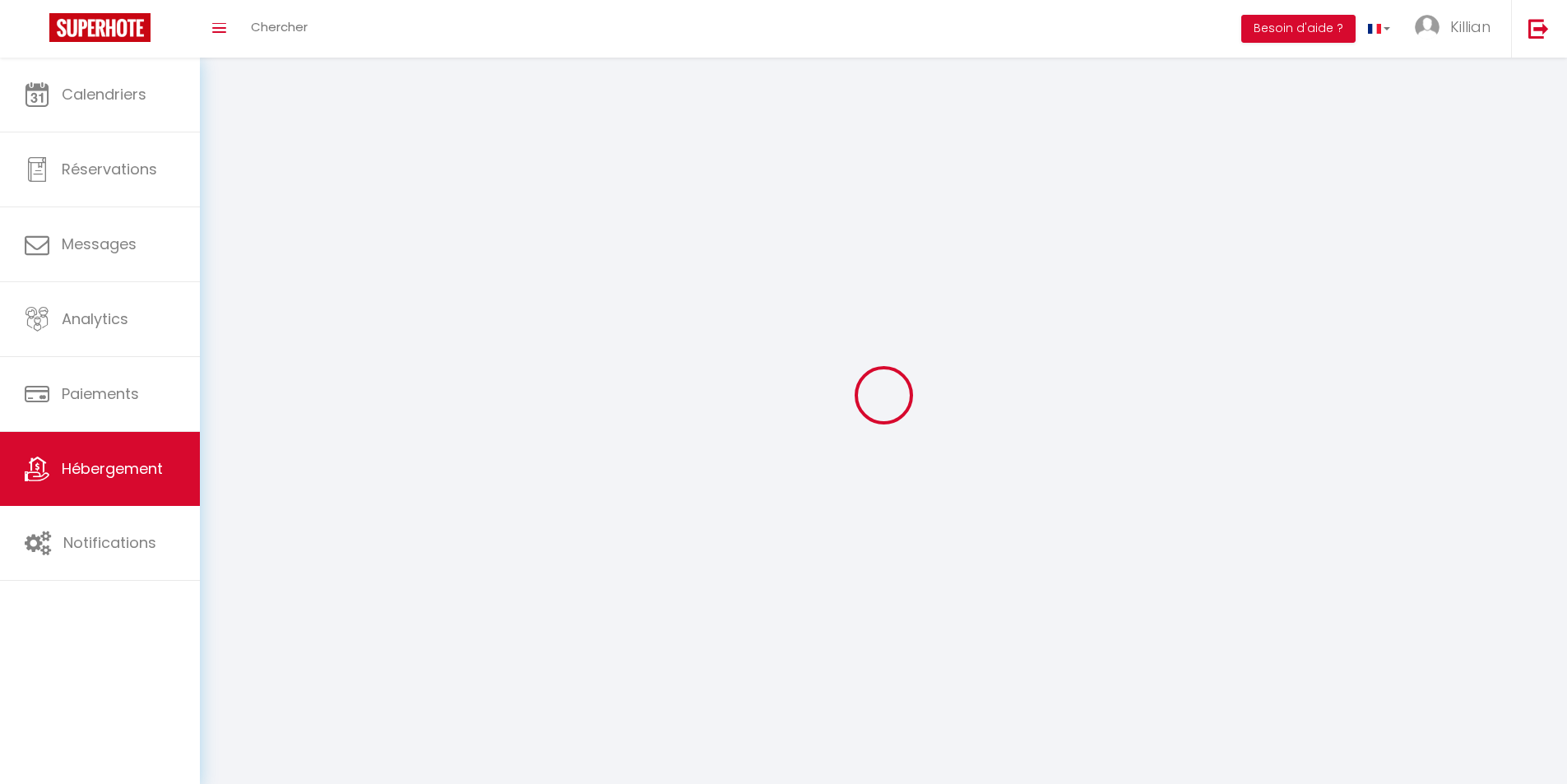
select select
checkbox input "false"
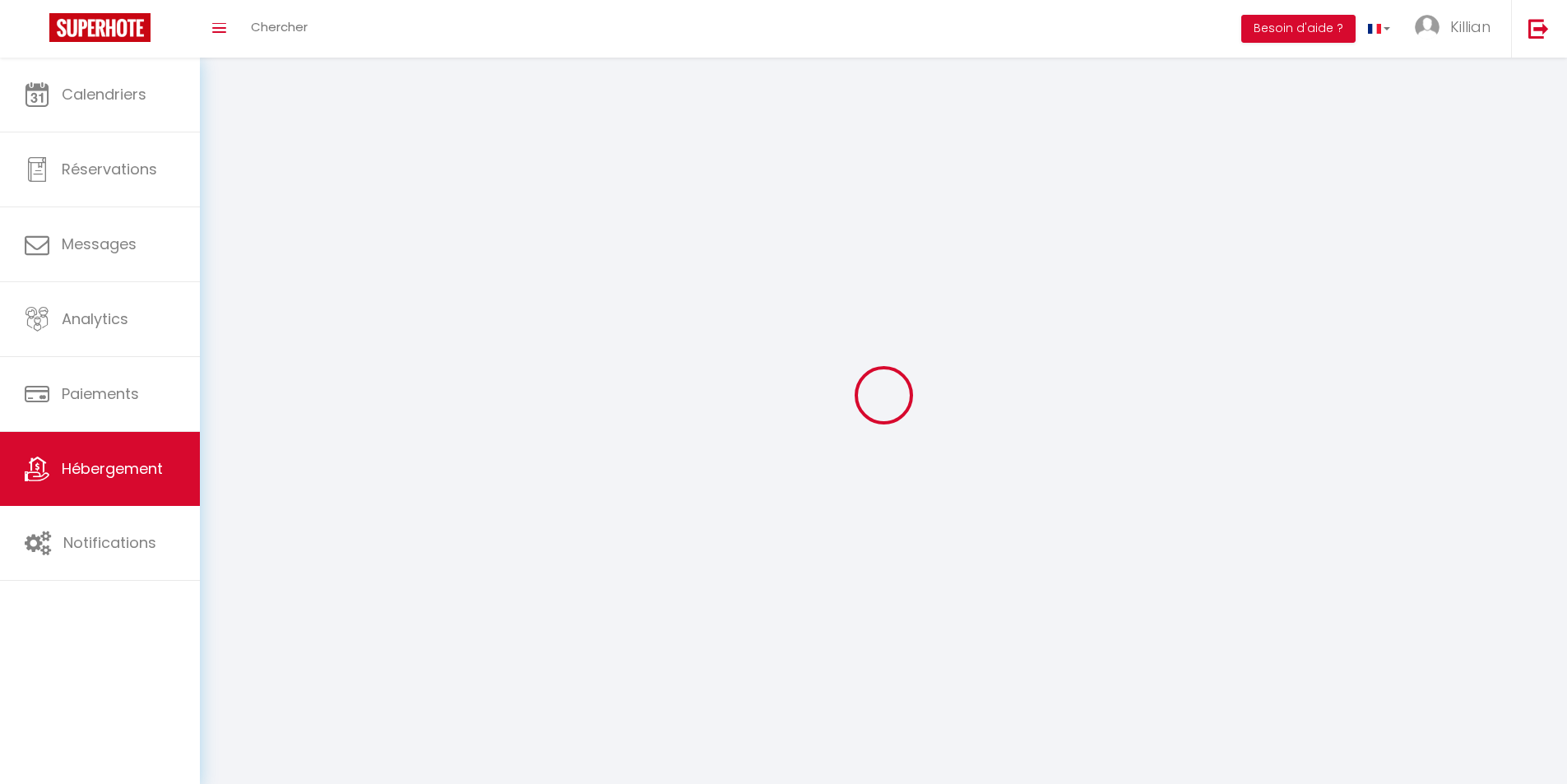
checkbox input "false"
select select
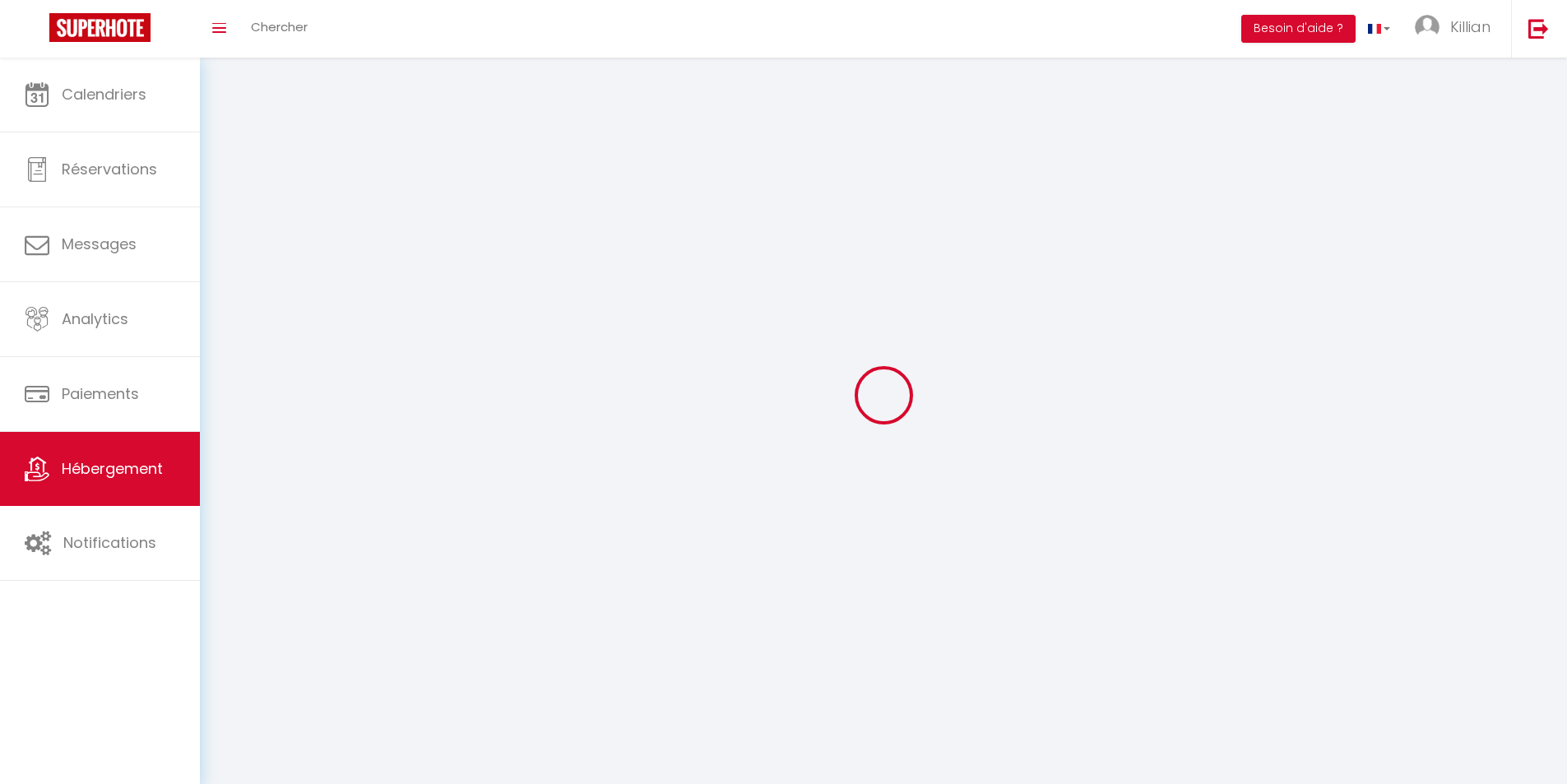
select select
select select "28"
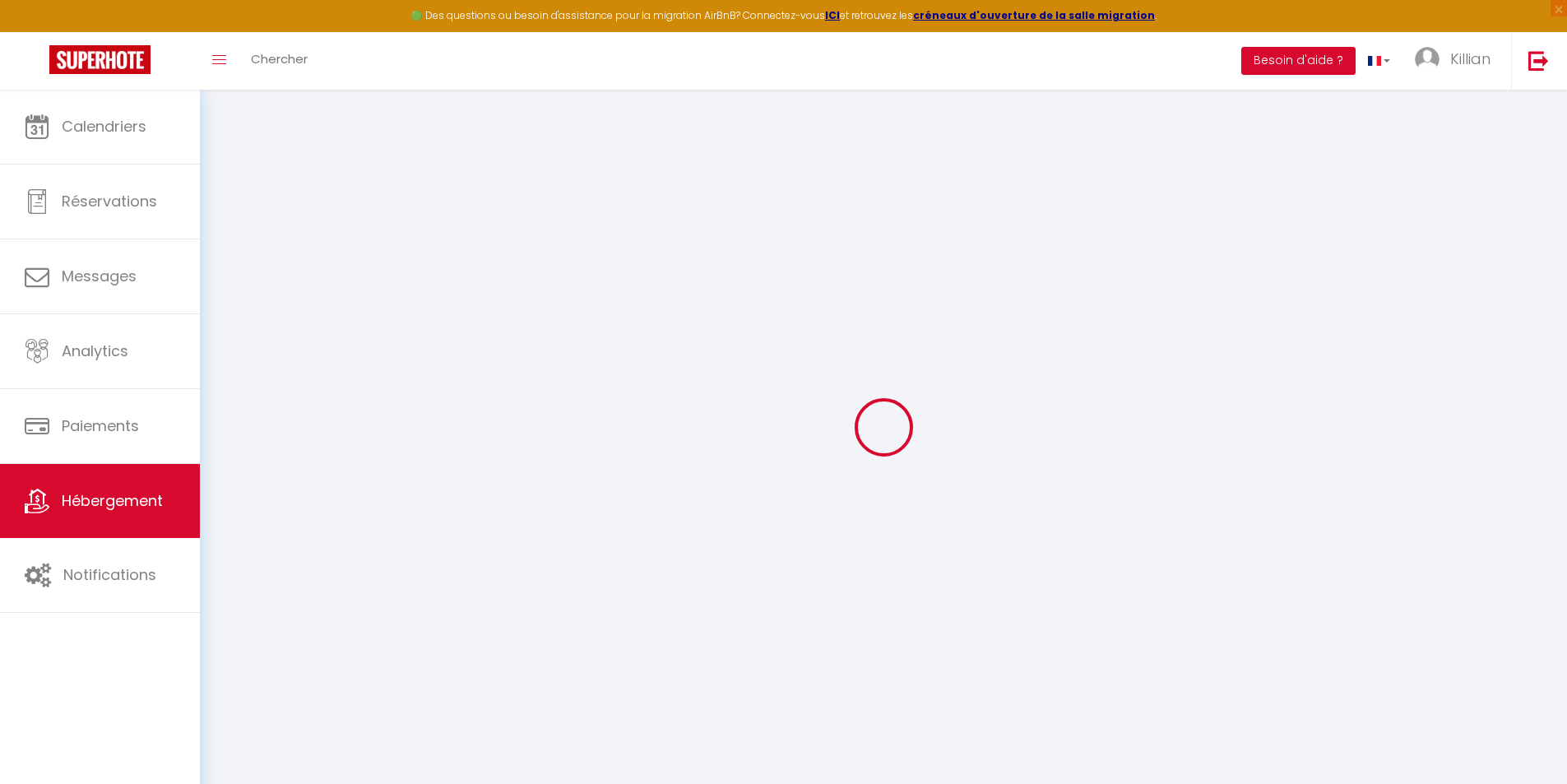
select select
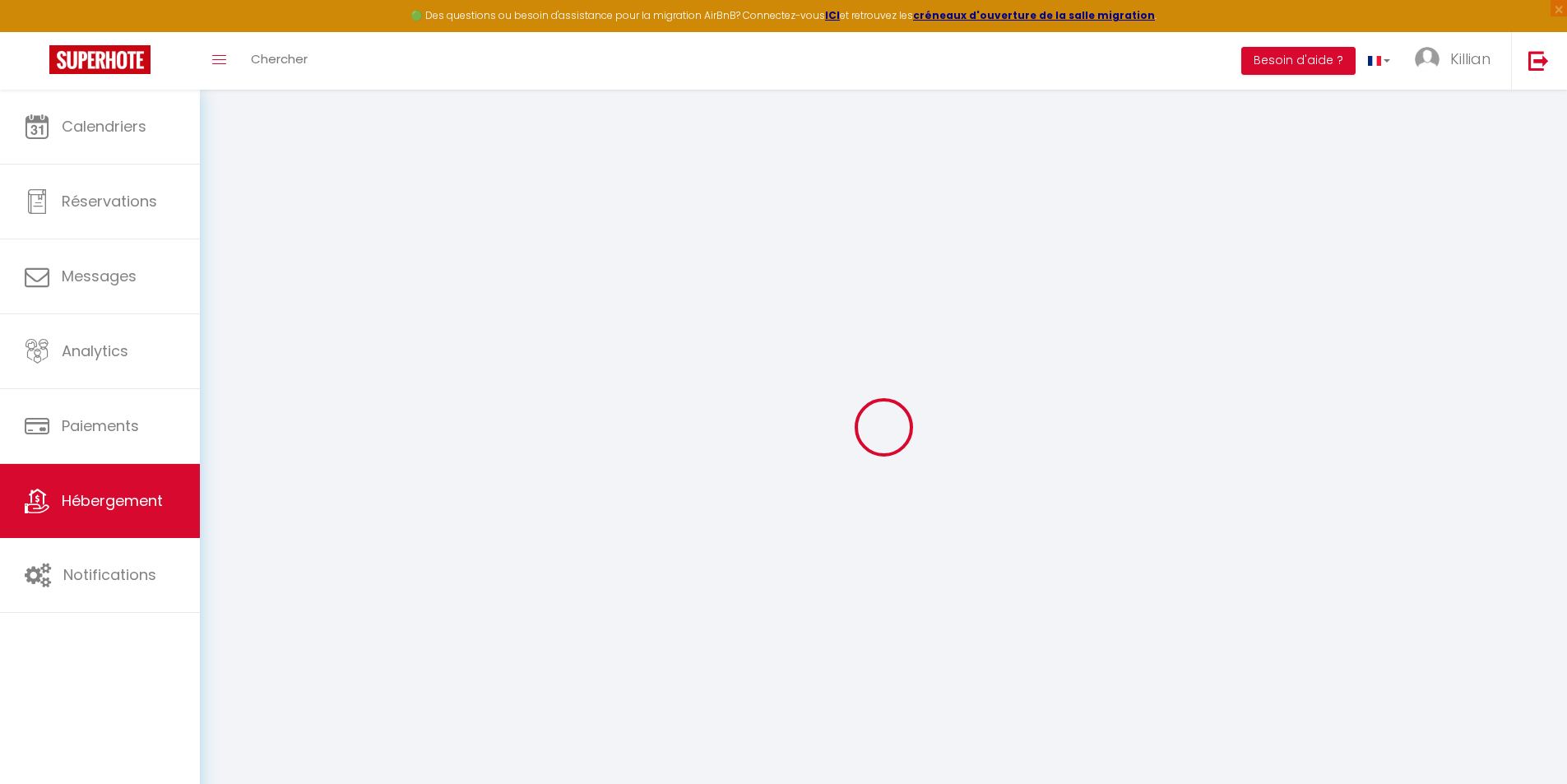
select select
checkbox input "false"
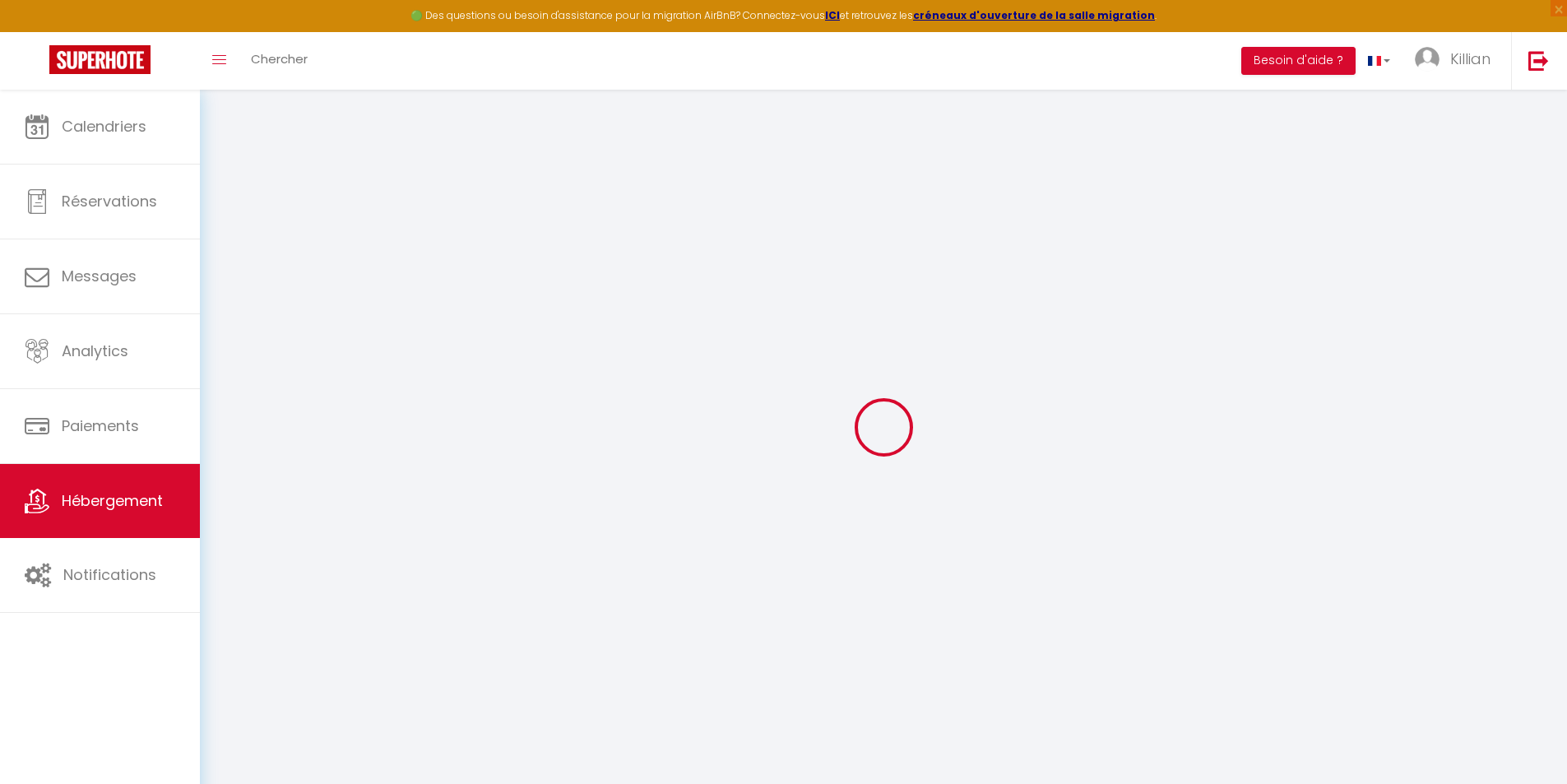
select select
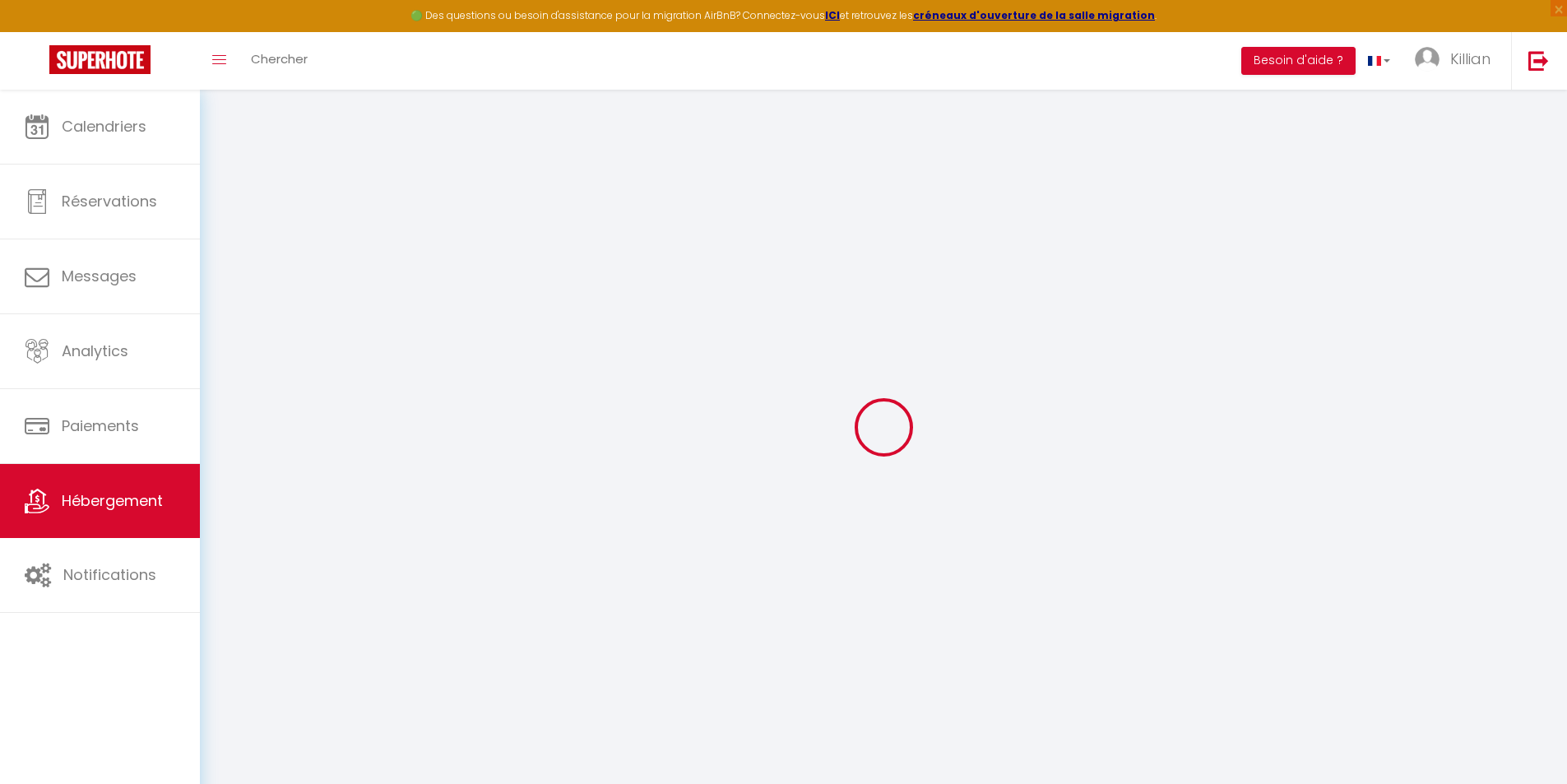
select select
checkbox input "false"
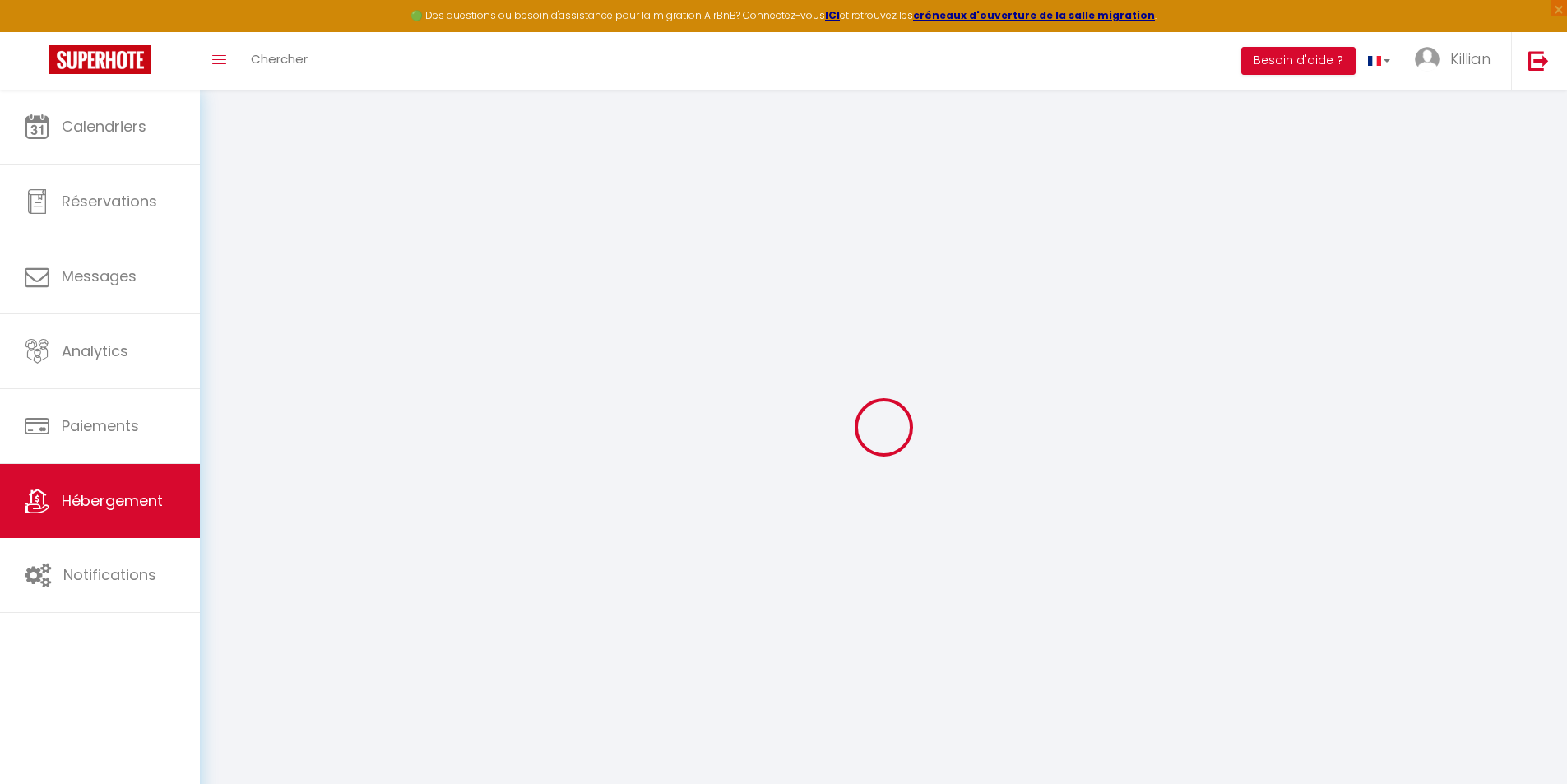
checkbox input "false"
select select
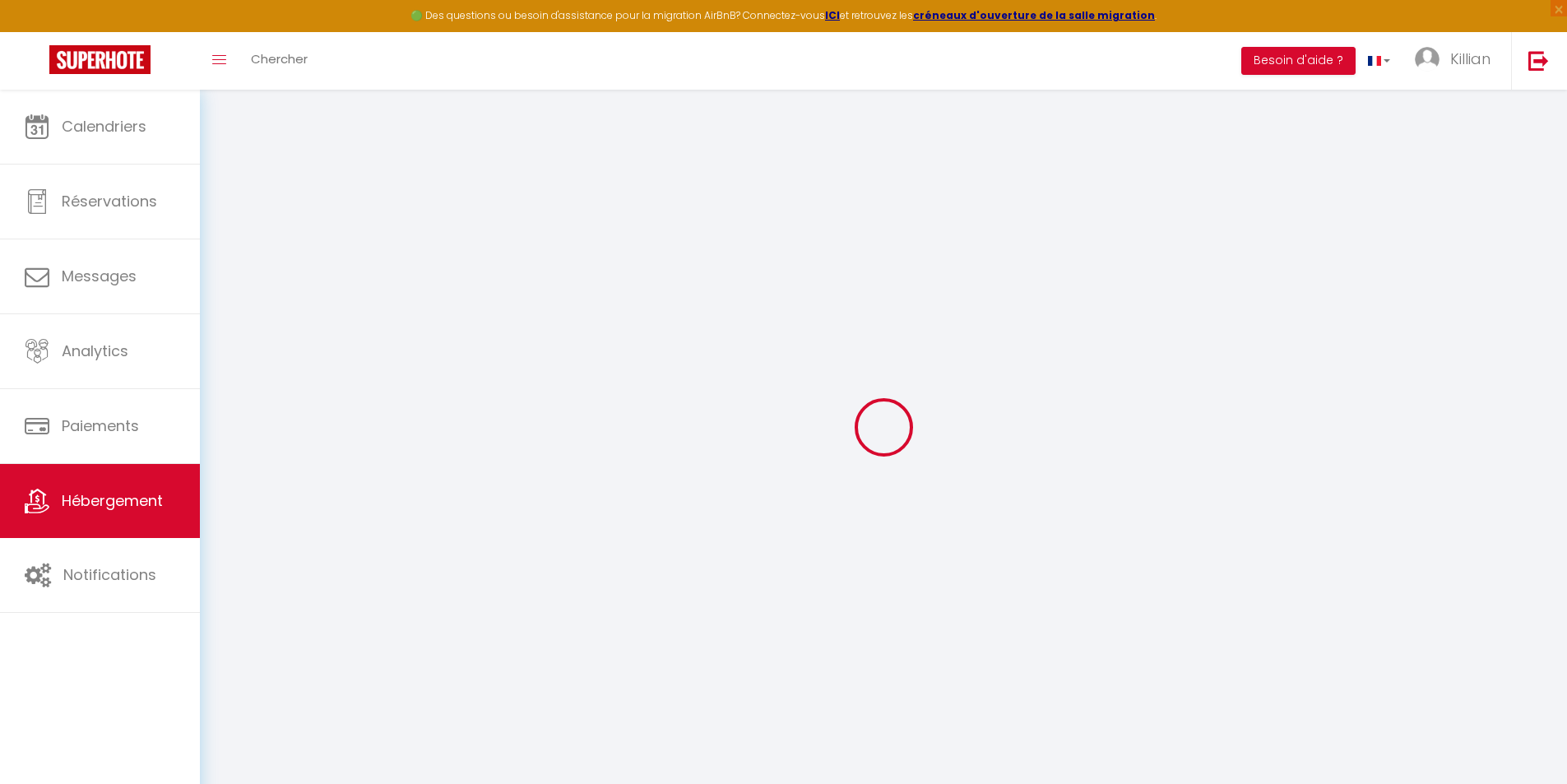
select select
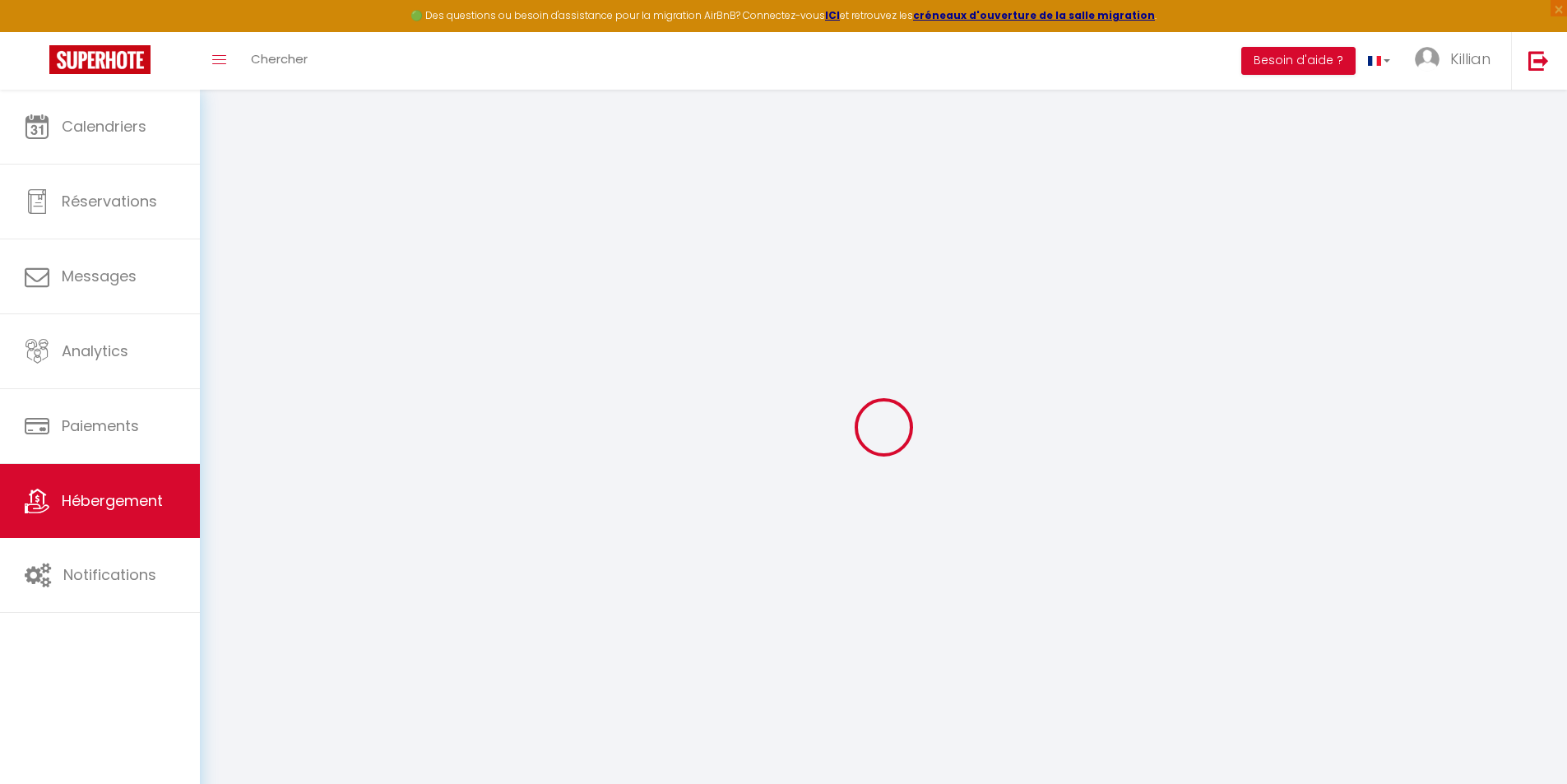
checkbox input "false"
select select
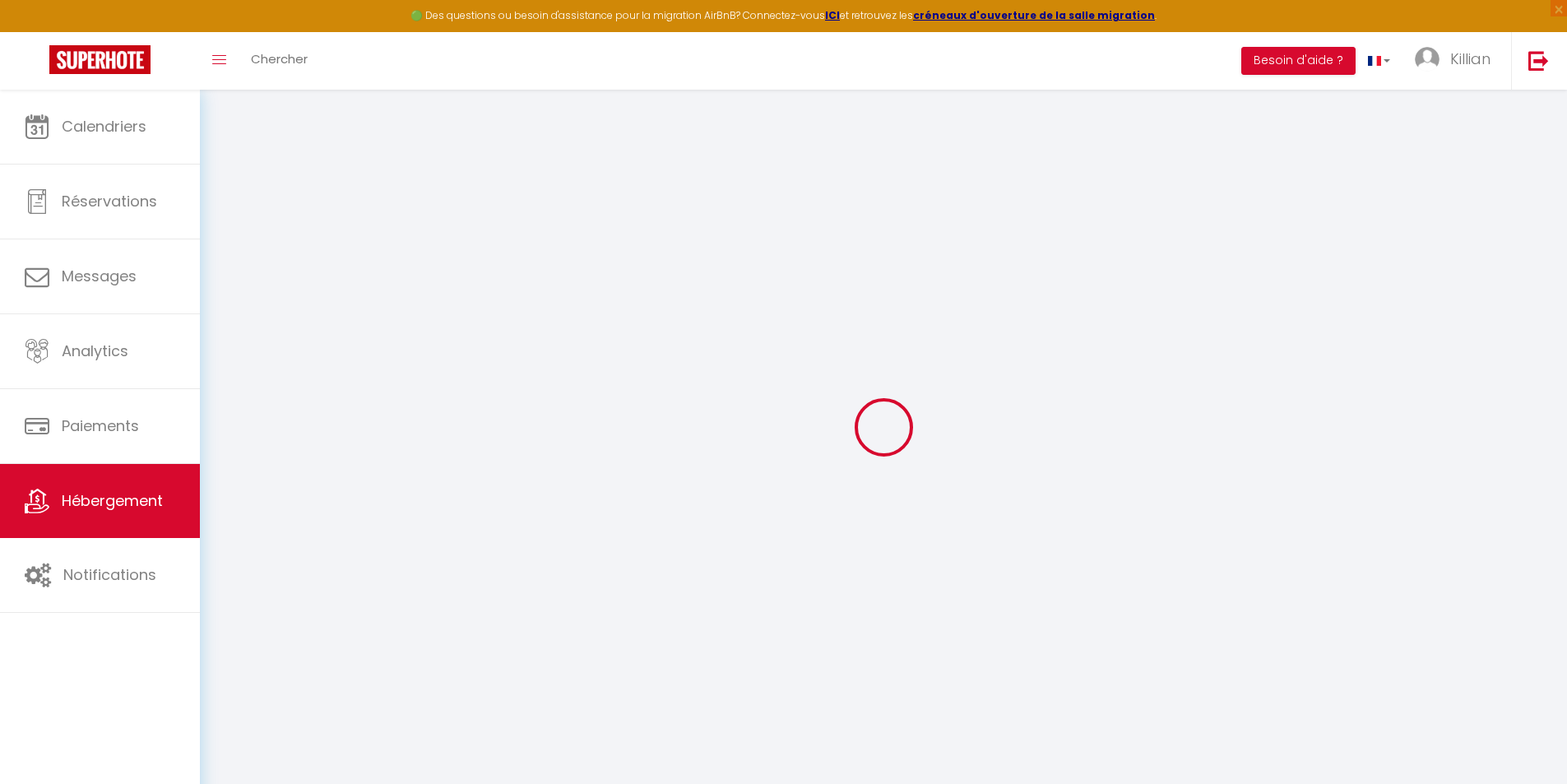
select select
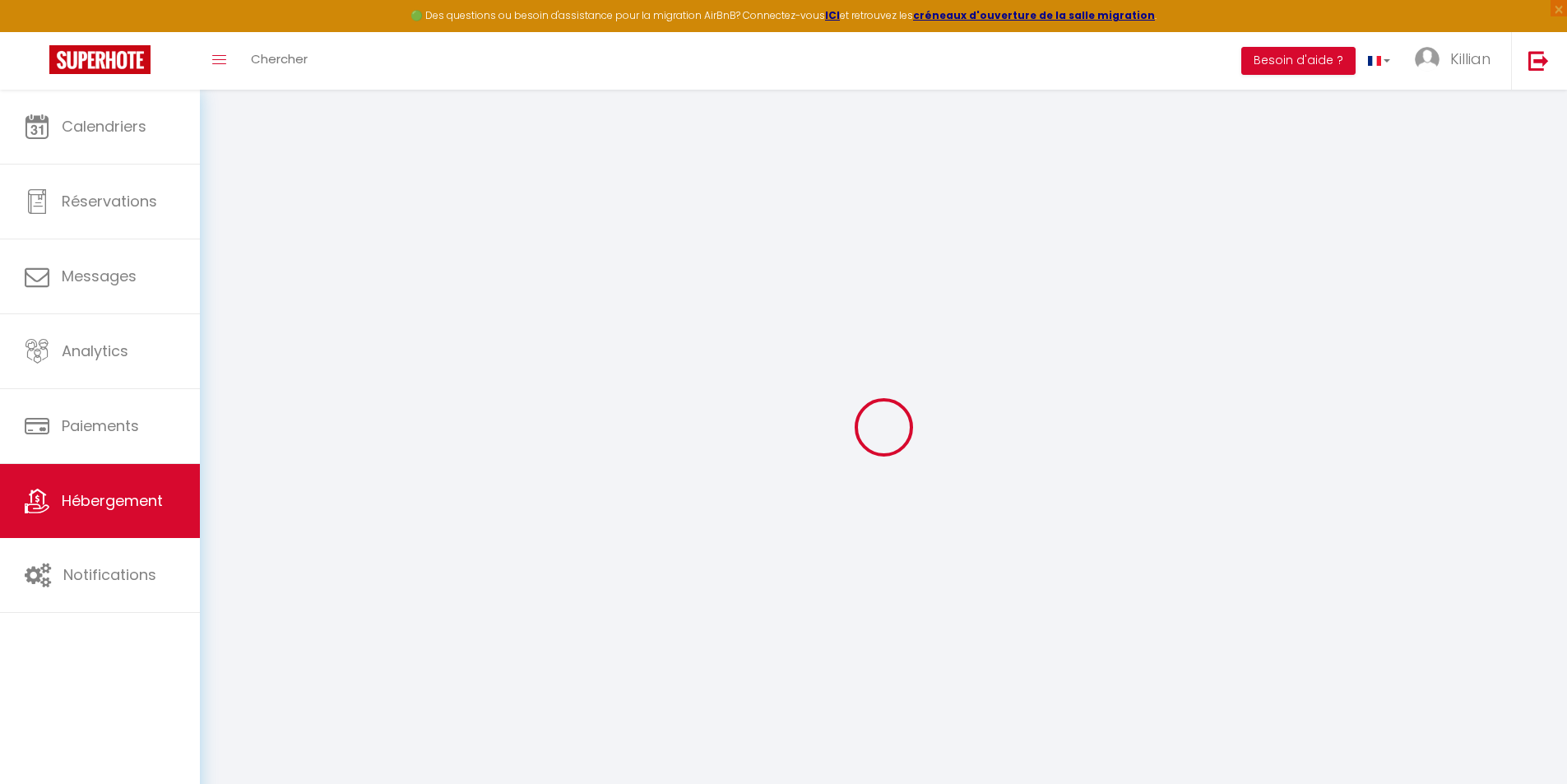
select select
checkbox input "false"
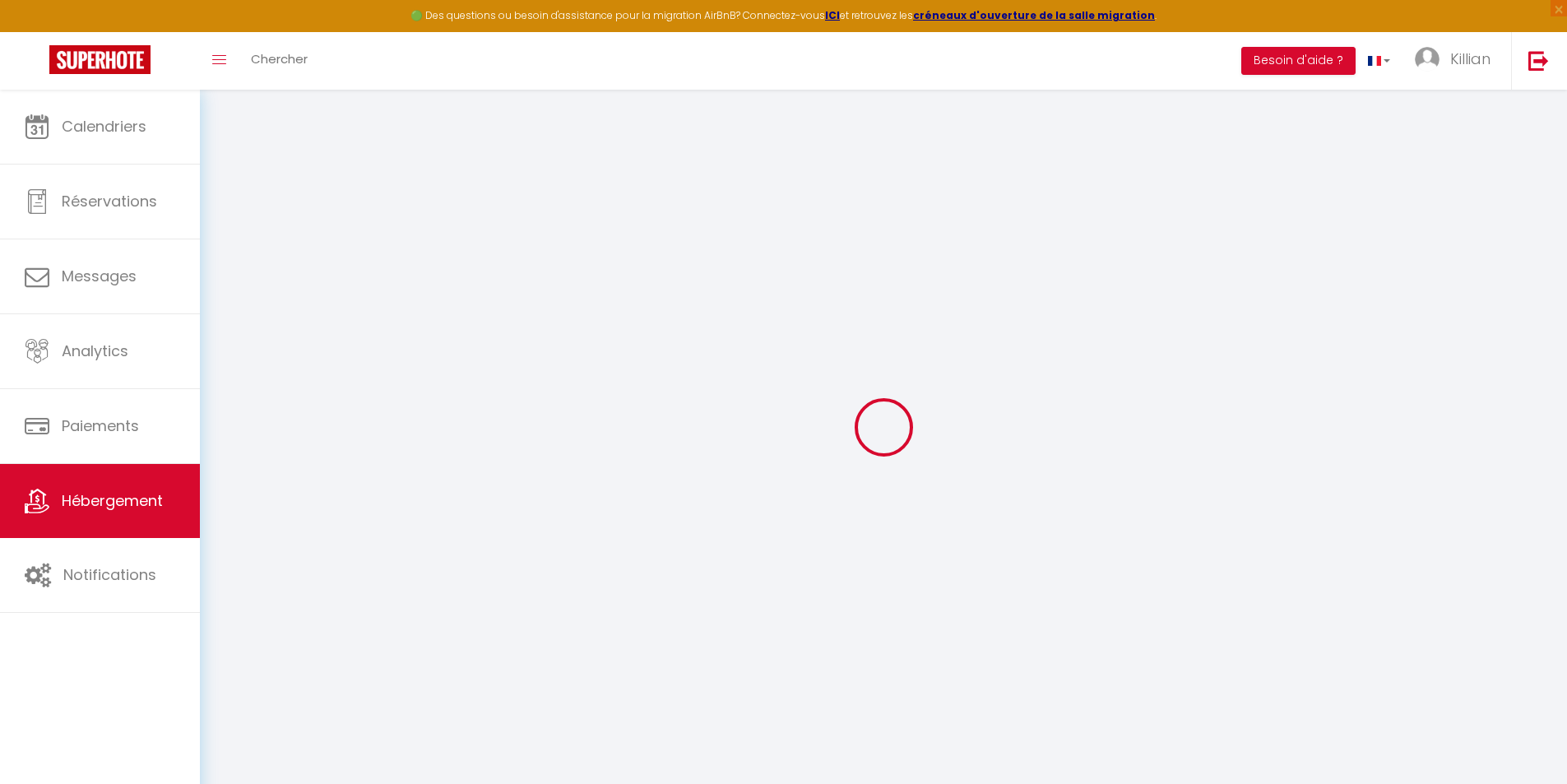
checkbox input "false"
select select
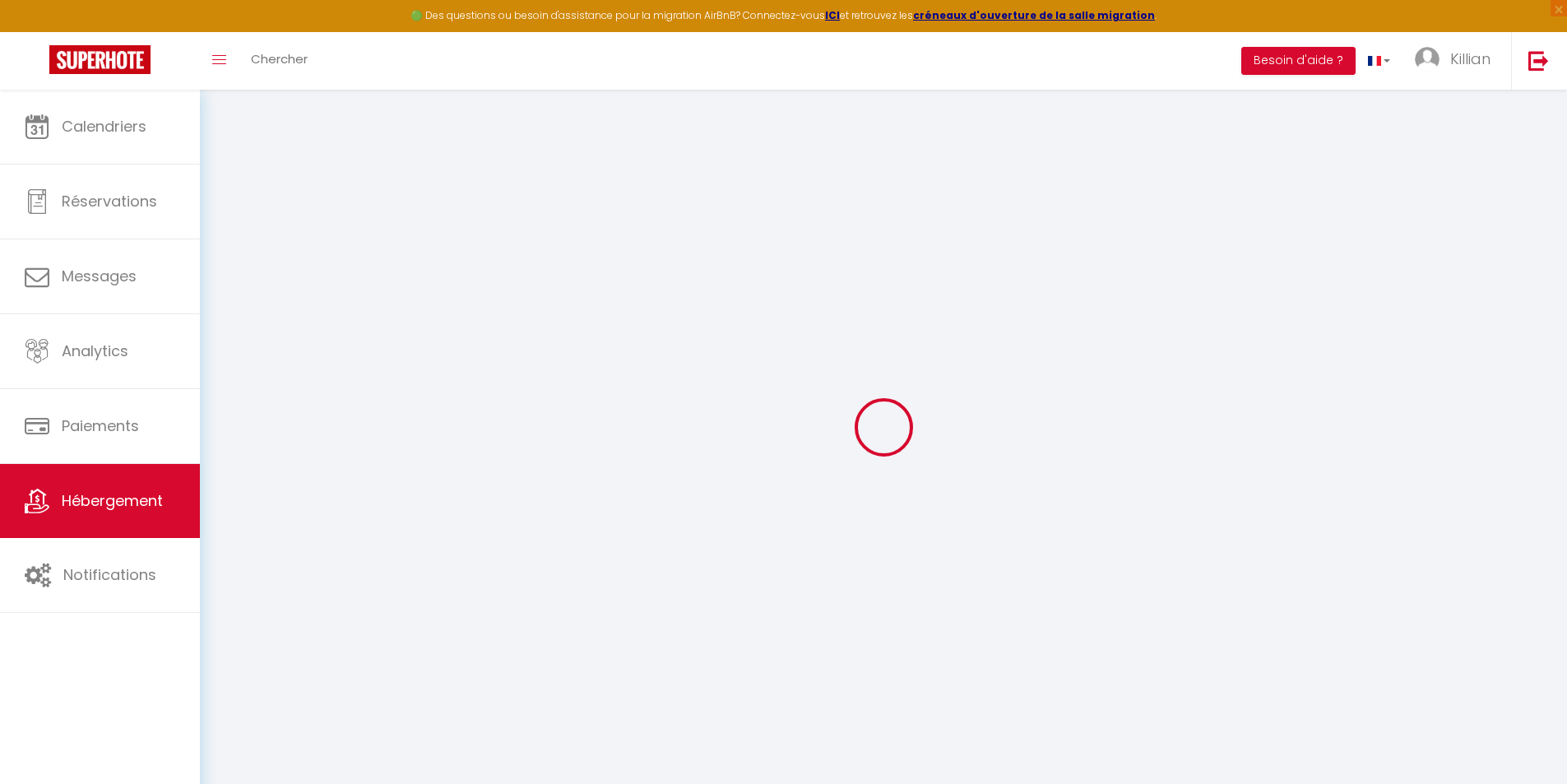
select select
checkbox input "false"
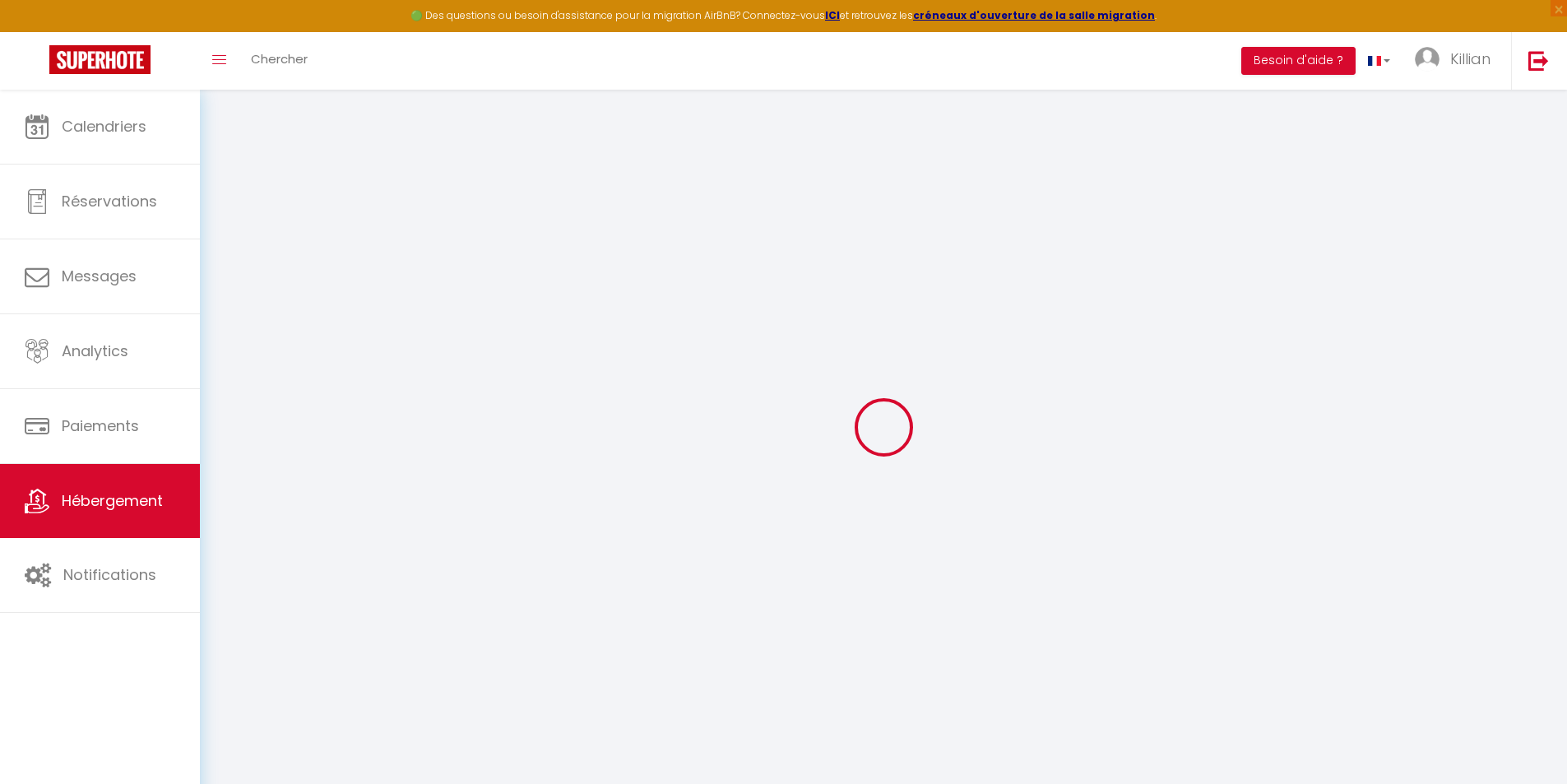
checkbox input "false"
select select
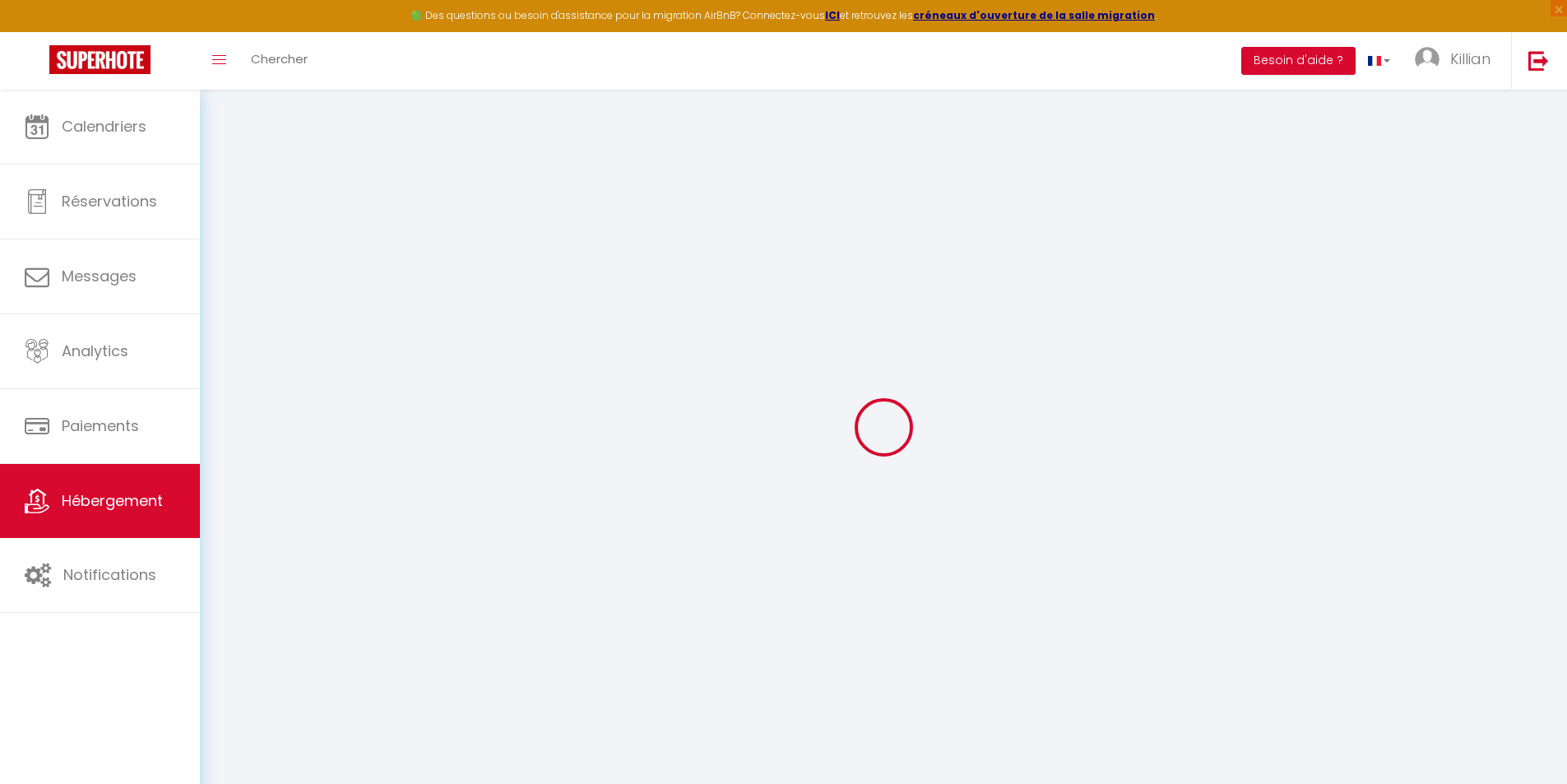
type input "Cosy Chapelle"
select select "2"
select select "0"
type input "30"
type input "18"
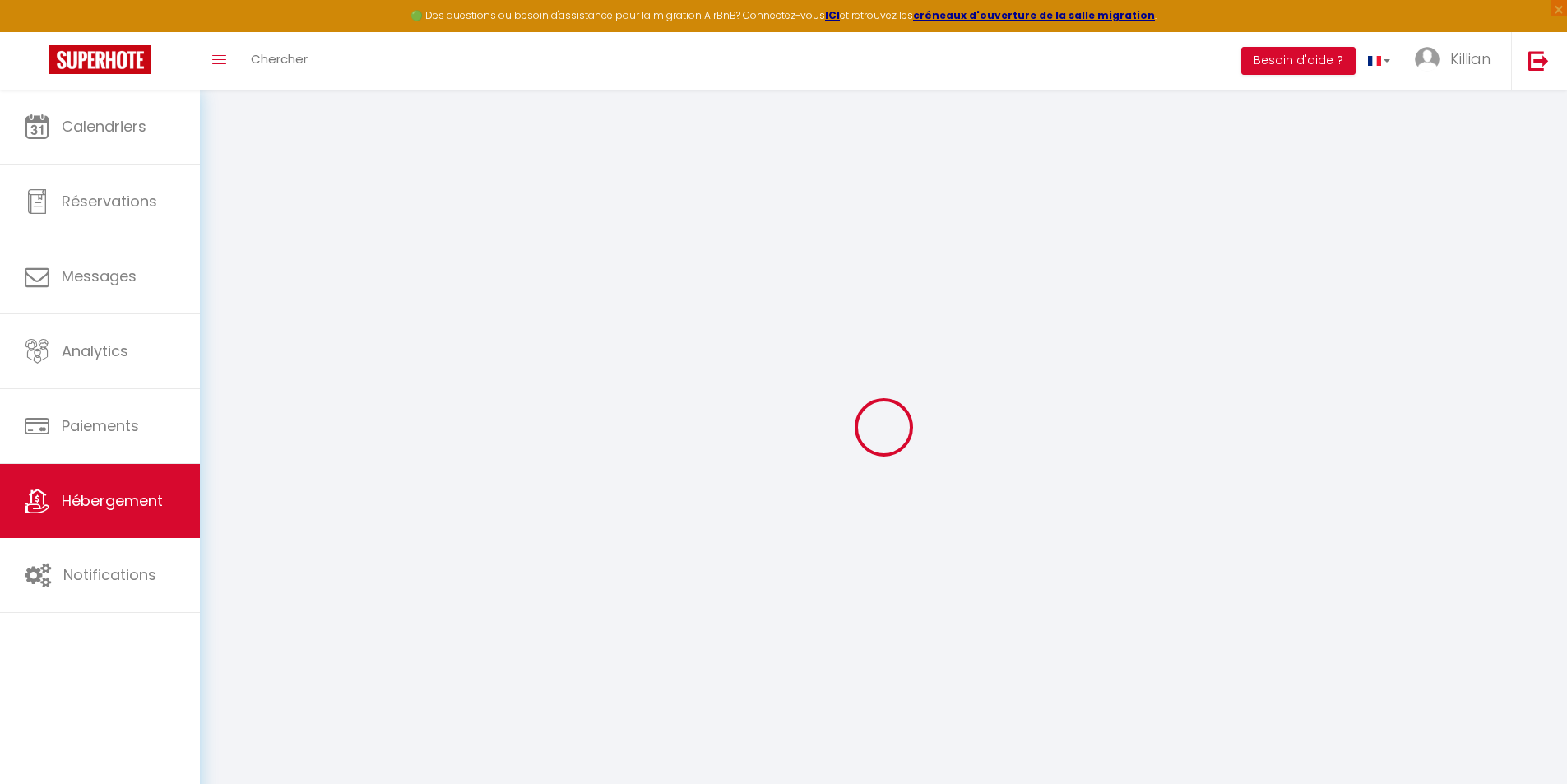
type input "300"
select select
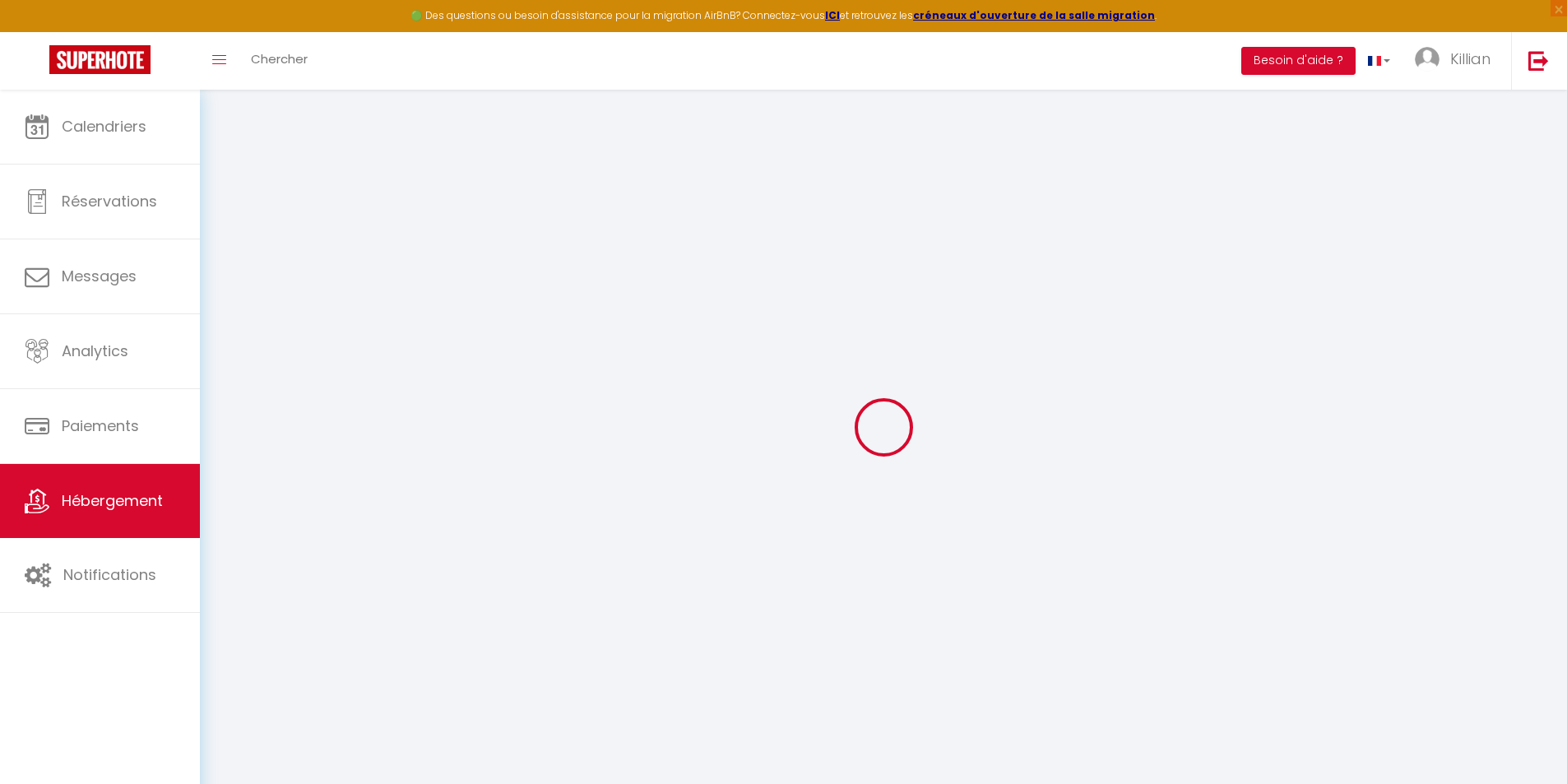
select select
type input "29 rue de chapelle"
type input "53000"
type input "Laval"
type input "[EMAIL_ADDRESS][DOMAIN_NAME]"
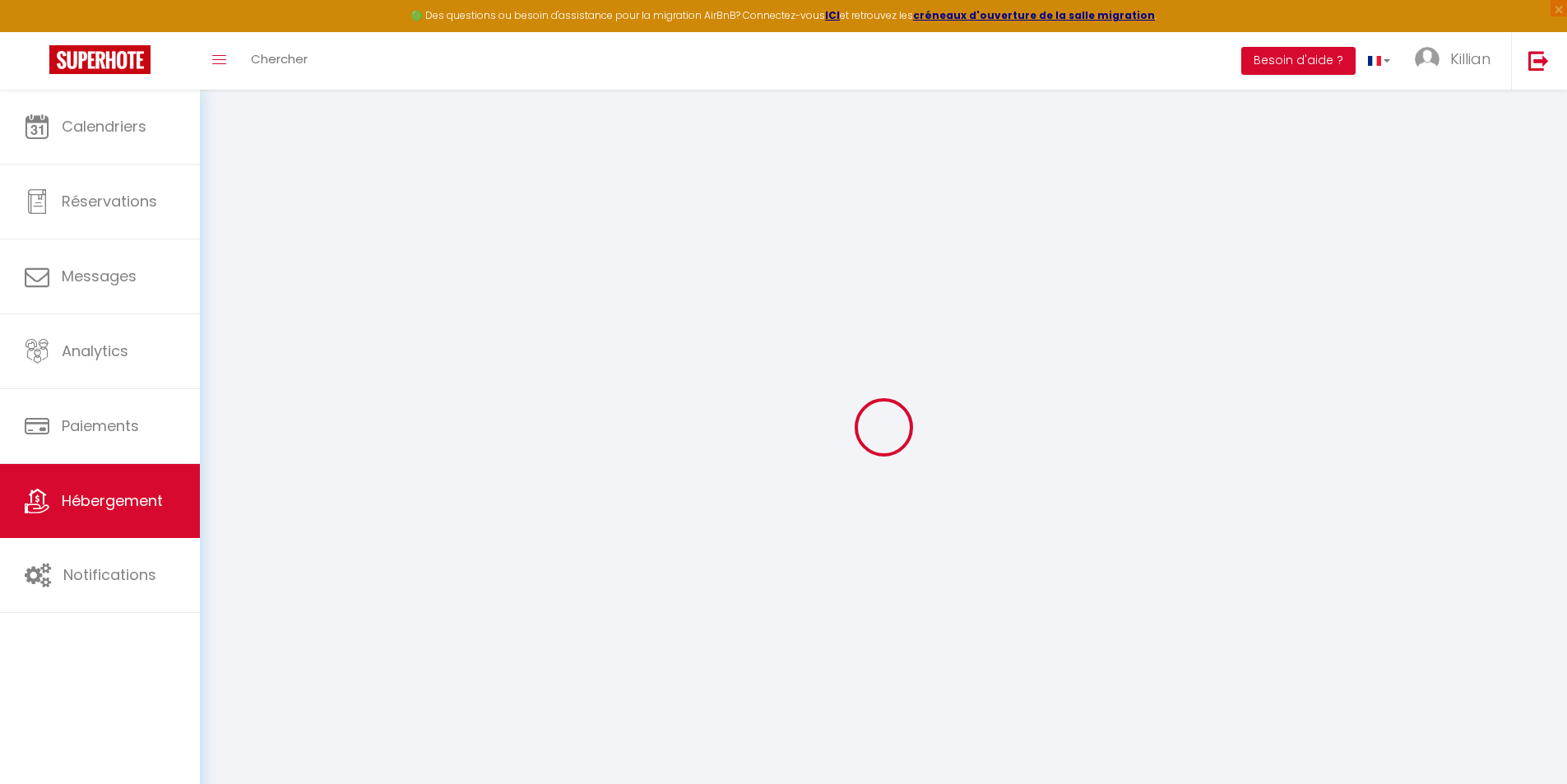
select select "15863"
checkbox input "false"
checkbox input "true"
checkbox input "false"
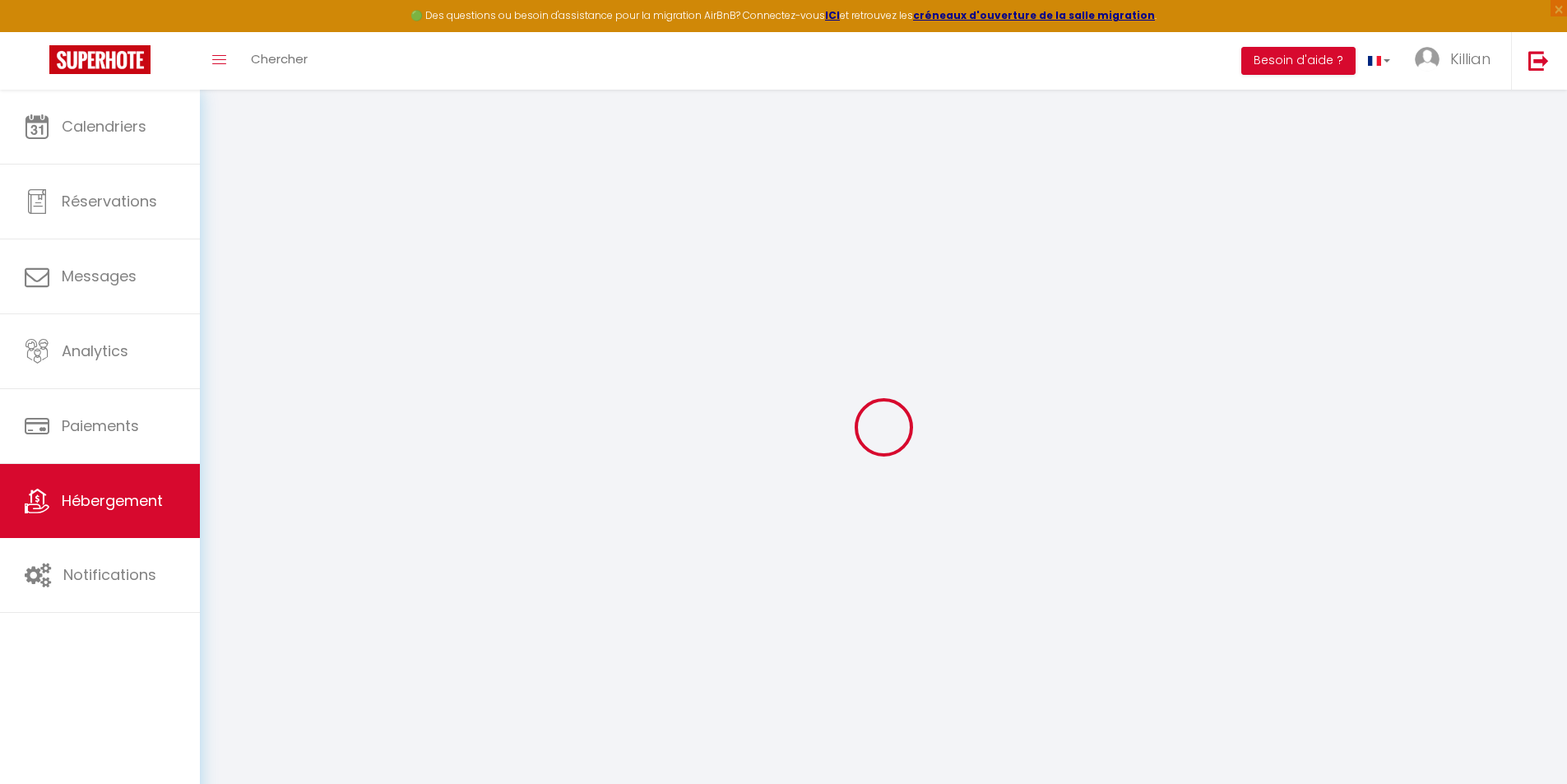
type input "0"
select select "52036"
select select
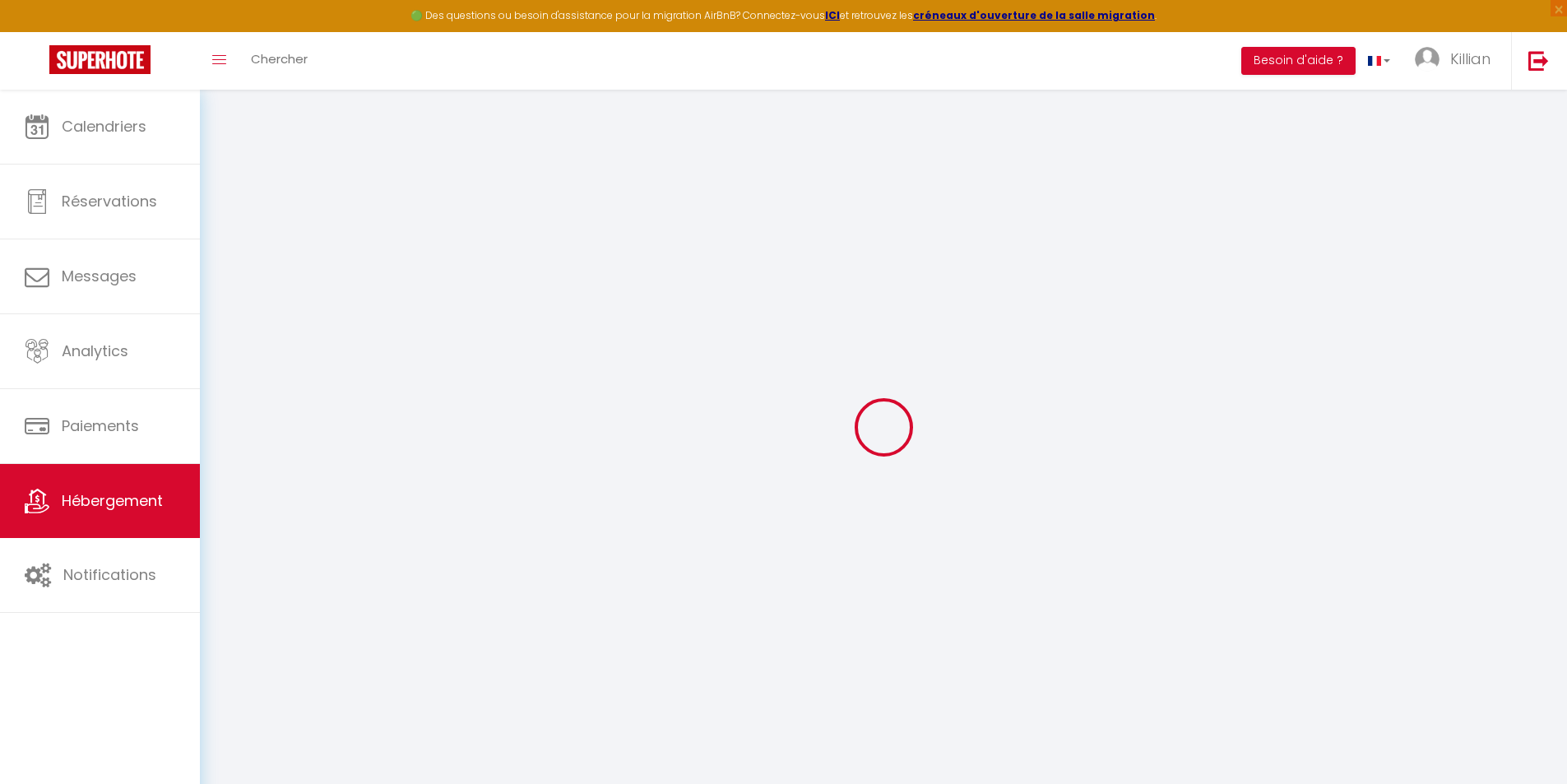
select select
checkbox input "false"
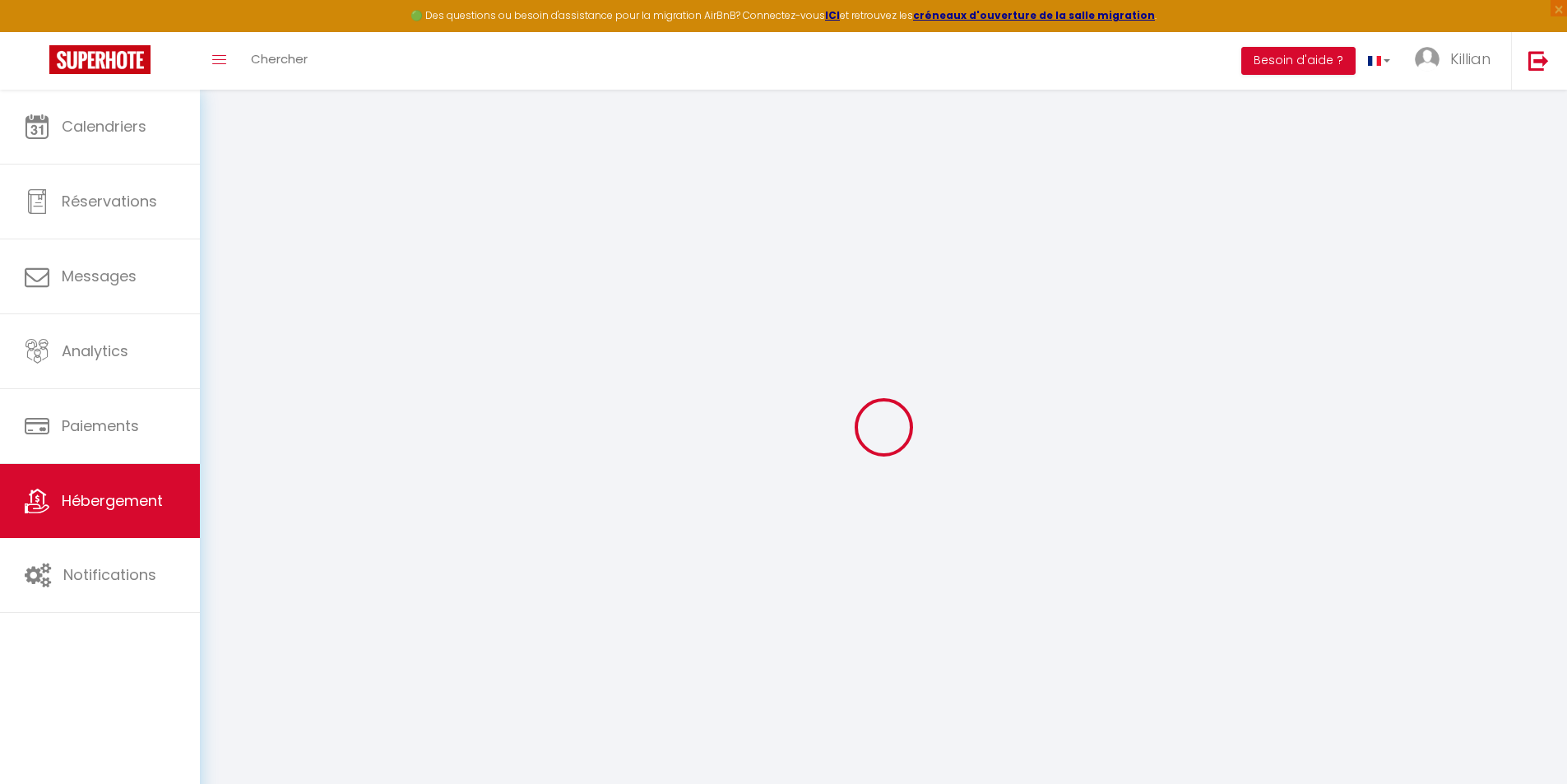
checkbox input "true"
checkbox input "false"
select select
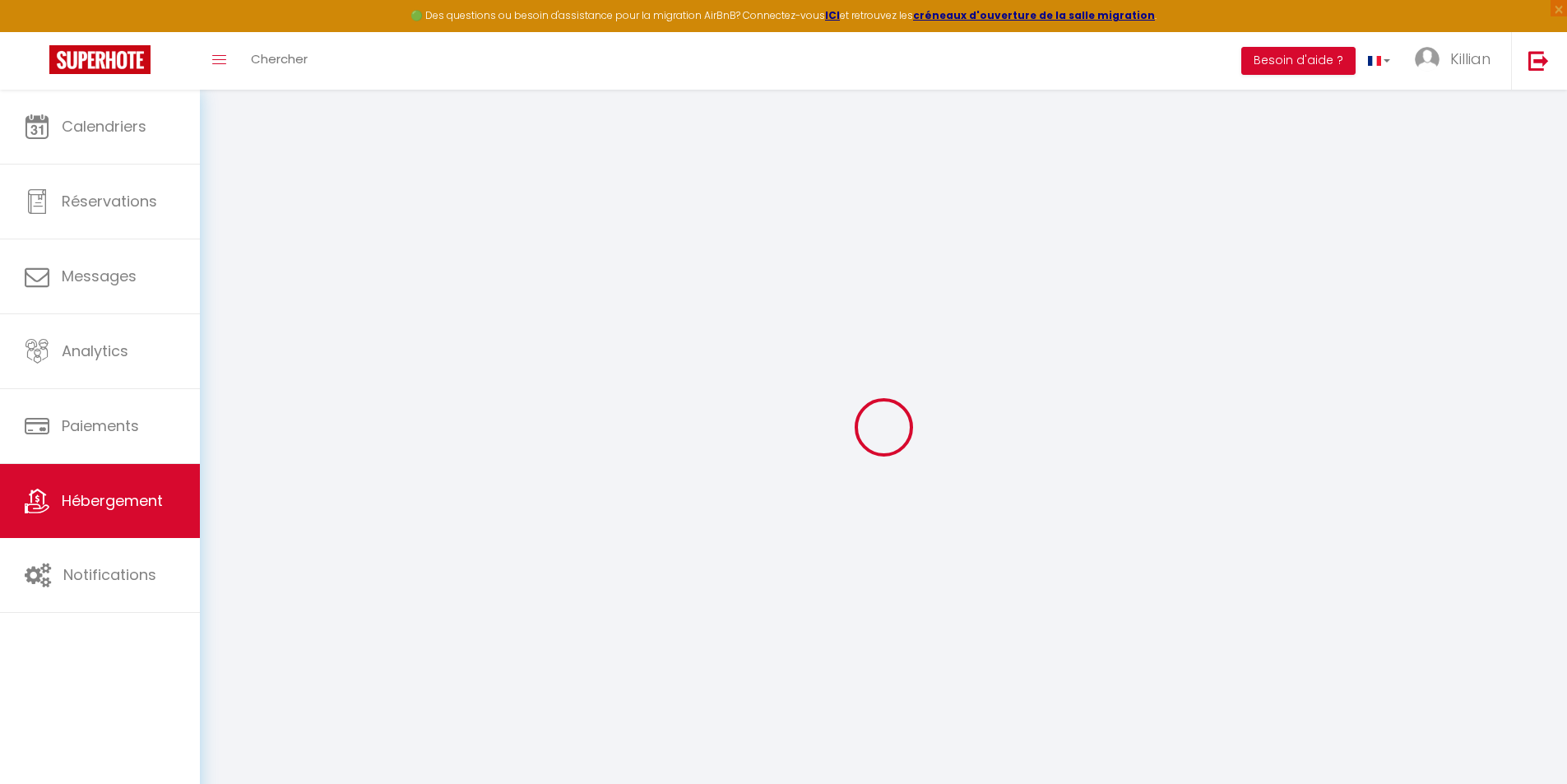
select select
checkbox input "false"
checkbox input "true"
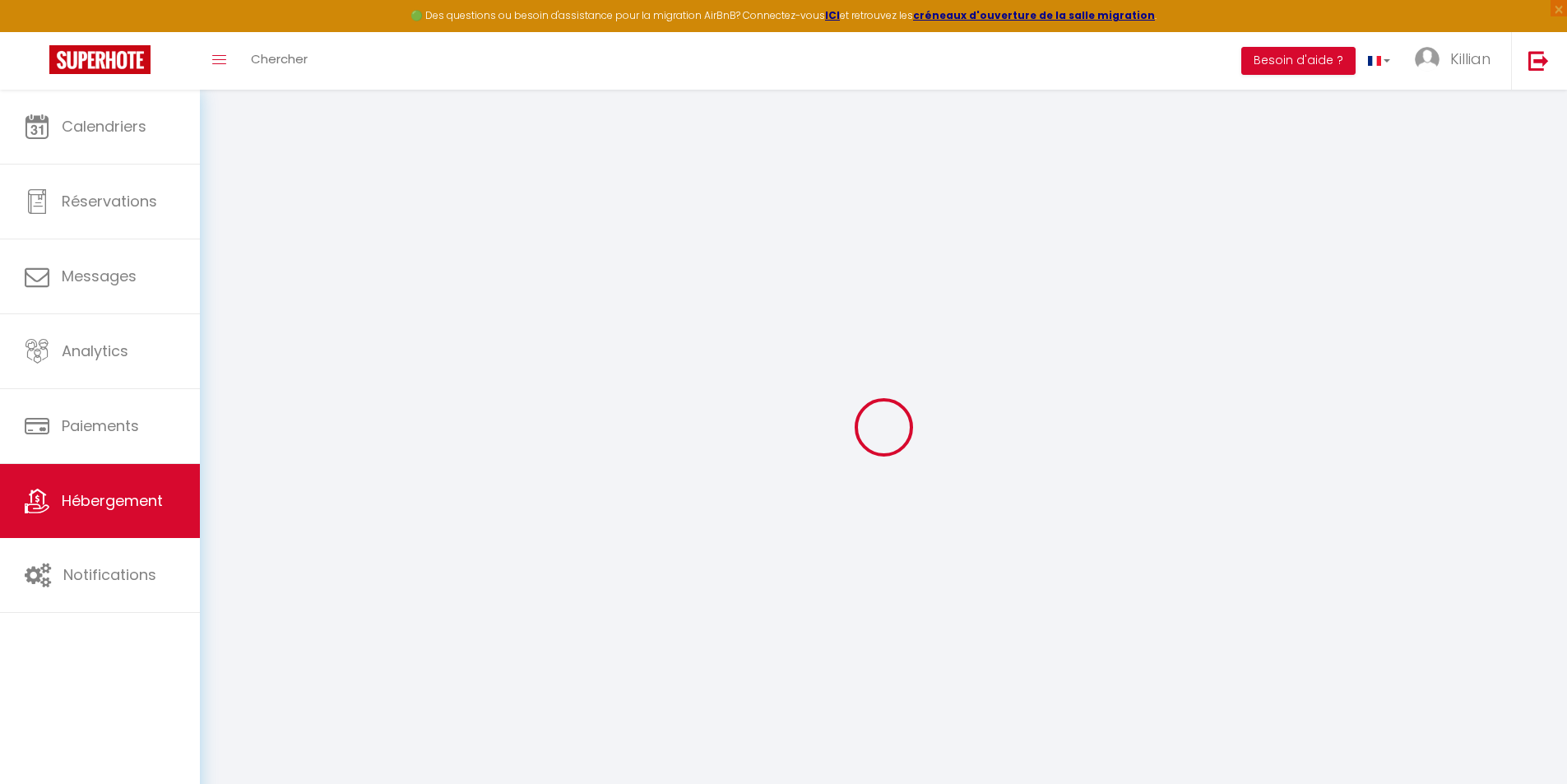
checkbox input "false"
checkbox input "true"
checkbox input "false"
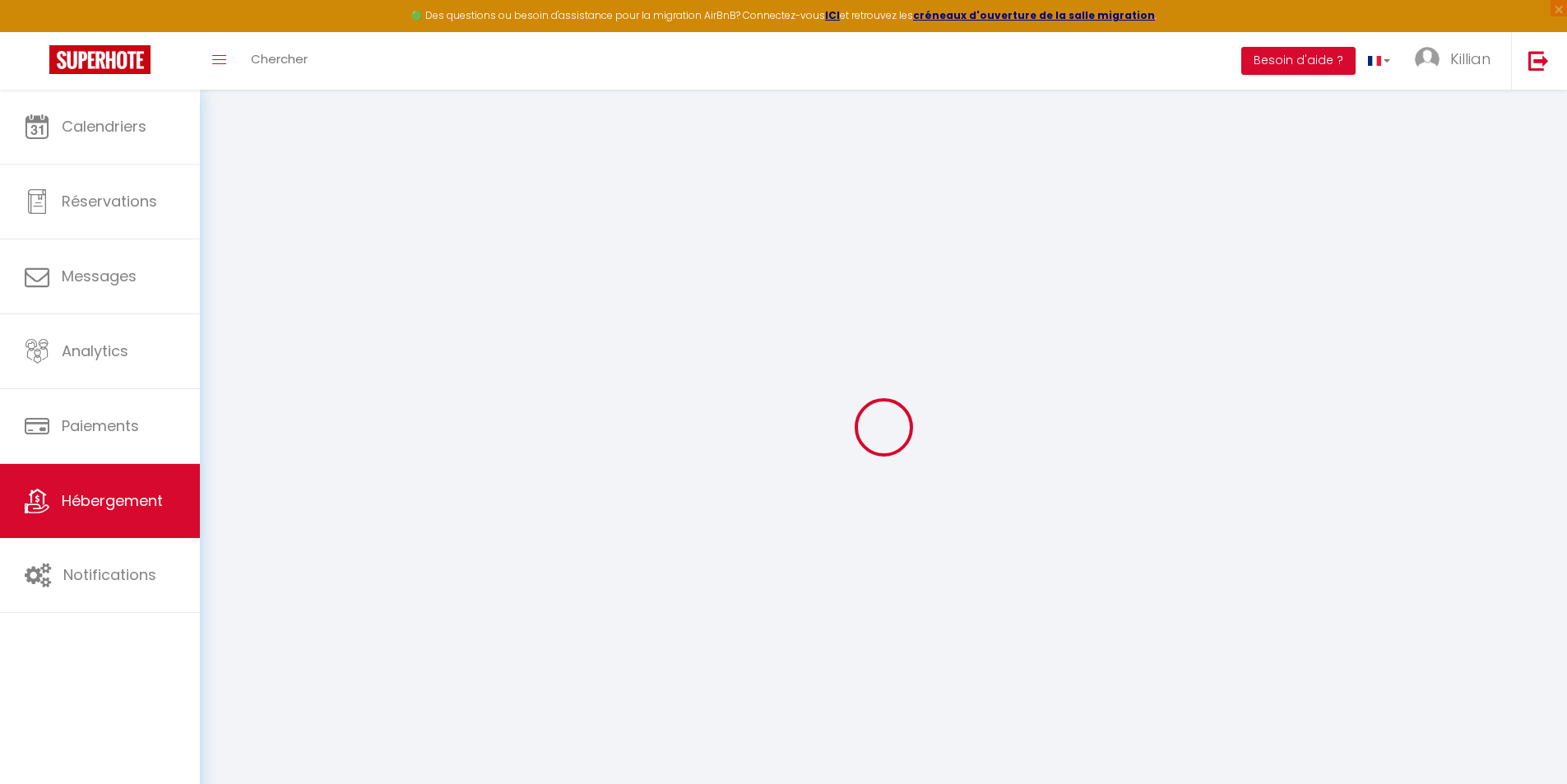
checkbox input "false"
checkbox input "true"
checkbox input "false"
select select "16:00"
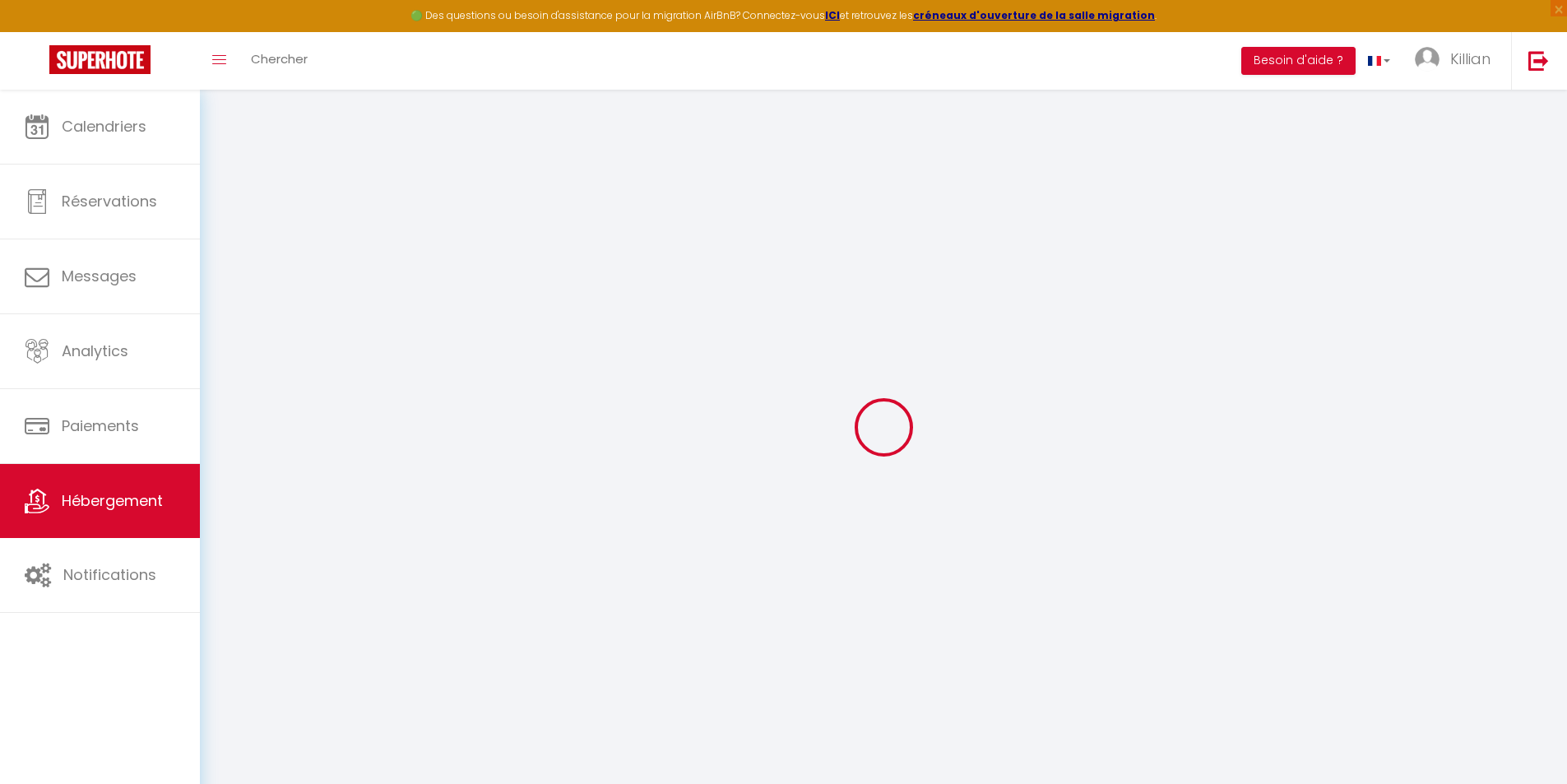
select select "23:45"
select select "11:00"
select select "30"
select select "120"
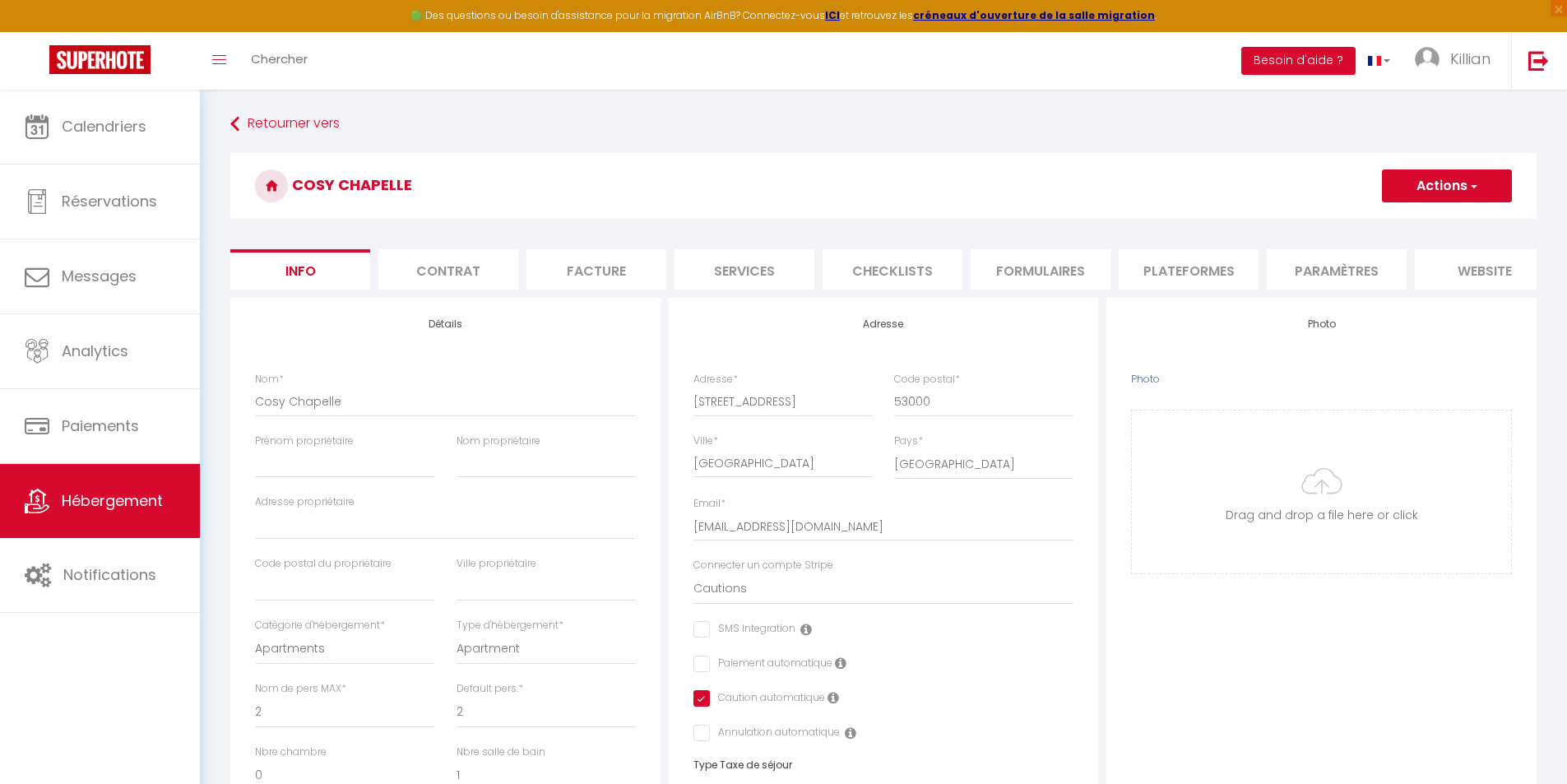
checkbox input "false"
checkbox input "true"
checkbox input "false"
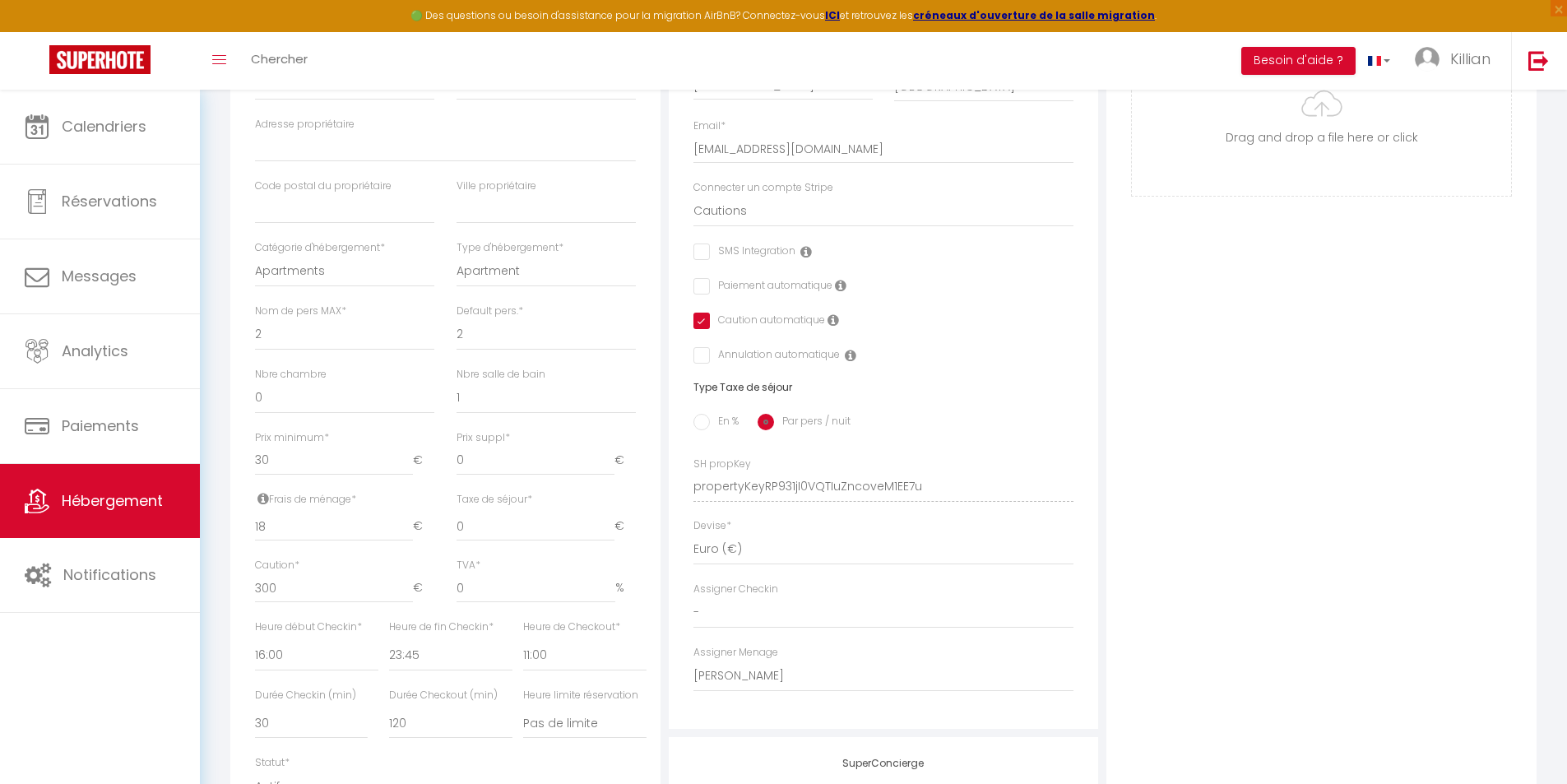
scroll to position [412, 0]
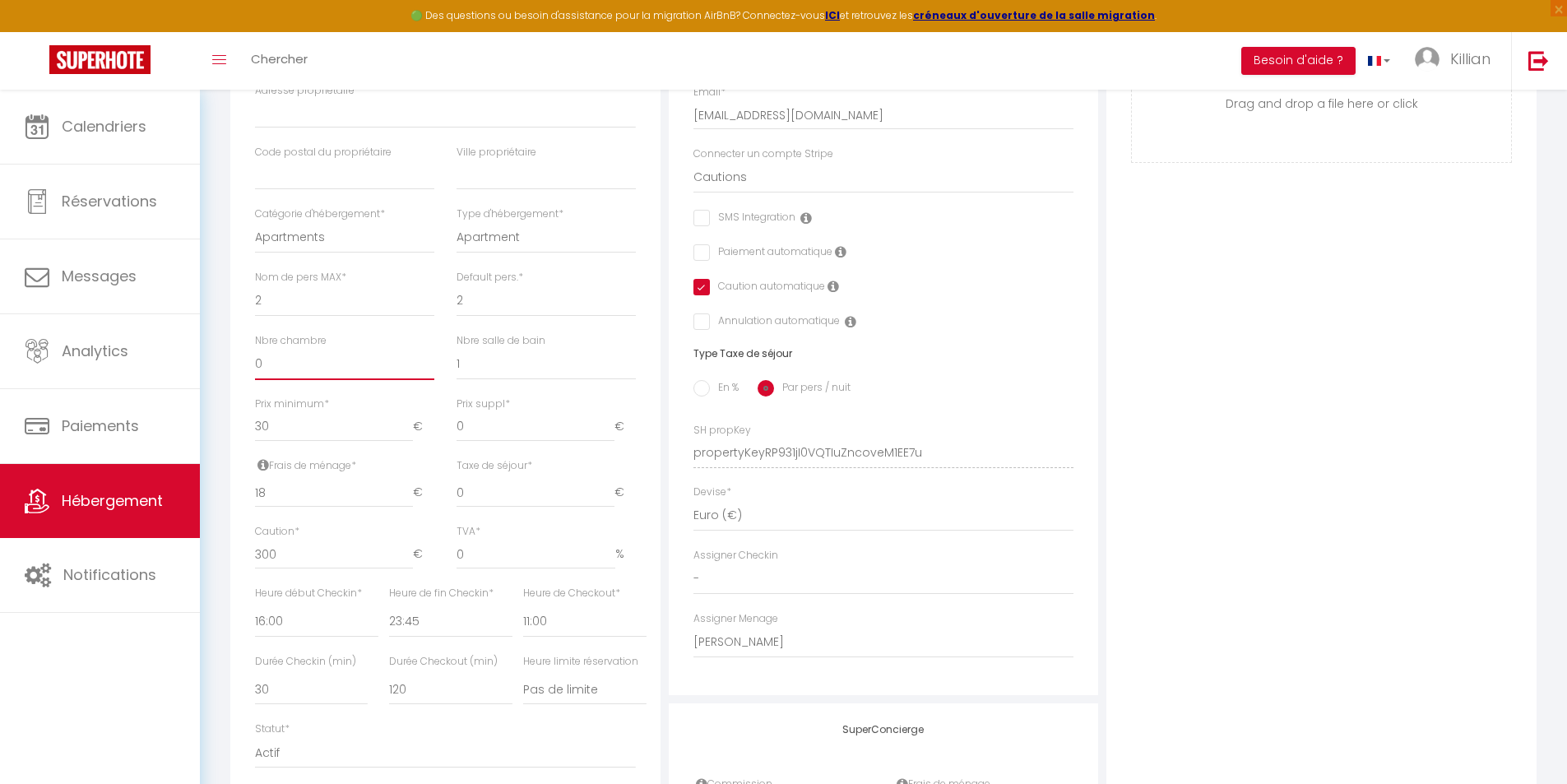
click at [355, 380] on select "0 1 2 3 4 5 6 7 8 9 10 11 12 13" at bounding box center [344, 365] width 179 height 31
select select "1"
click at [255, 361] on select "0 1 2 3 4 5 6 7 8 9 10 11 12 13" at bounding box center [344, 365] width 179 height 31
checkbox input "false"
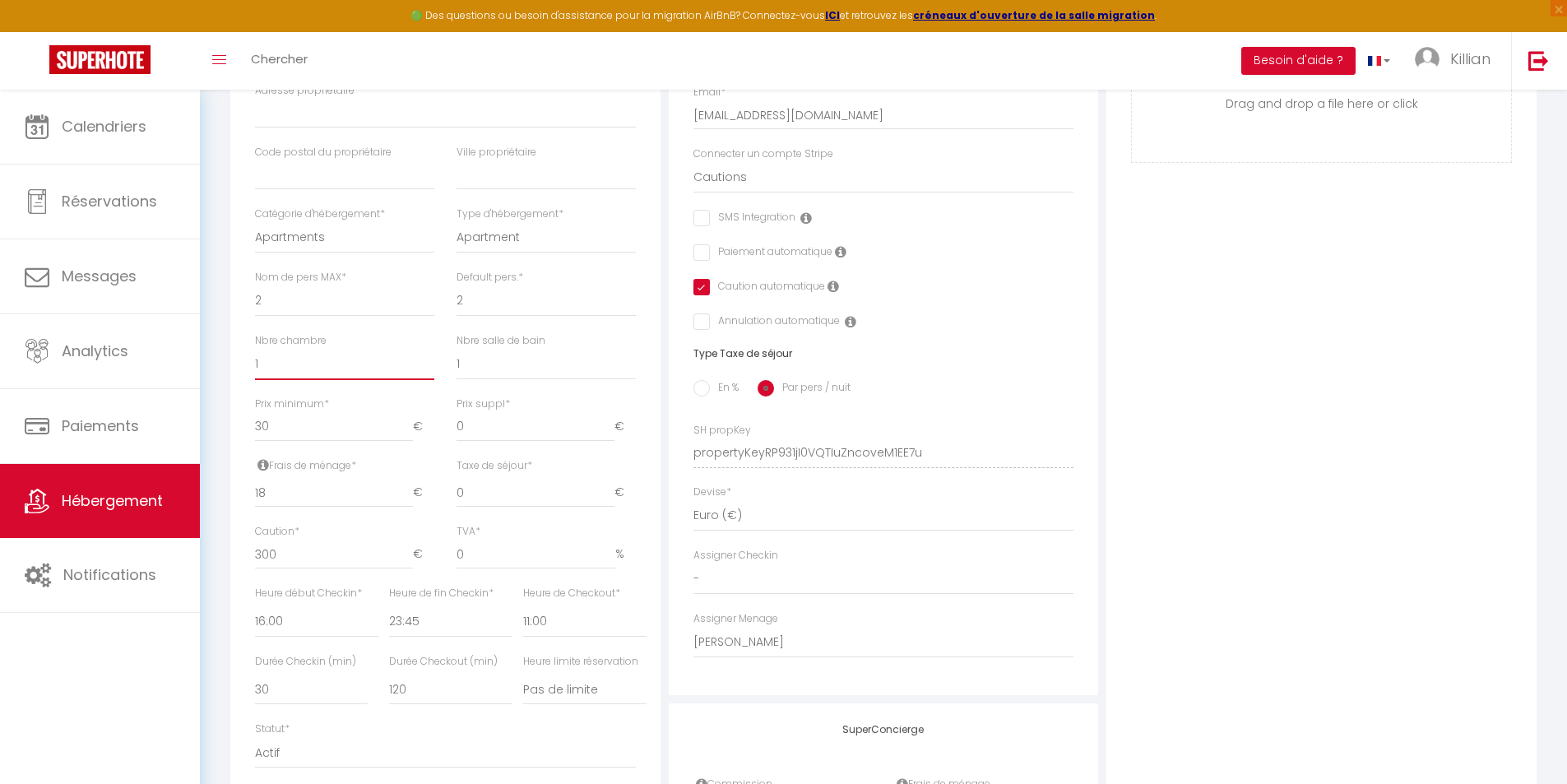
checkbox input "true"
checkbox input "false"
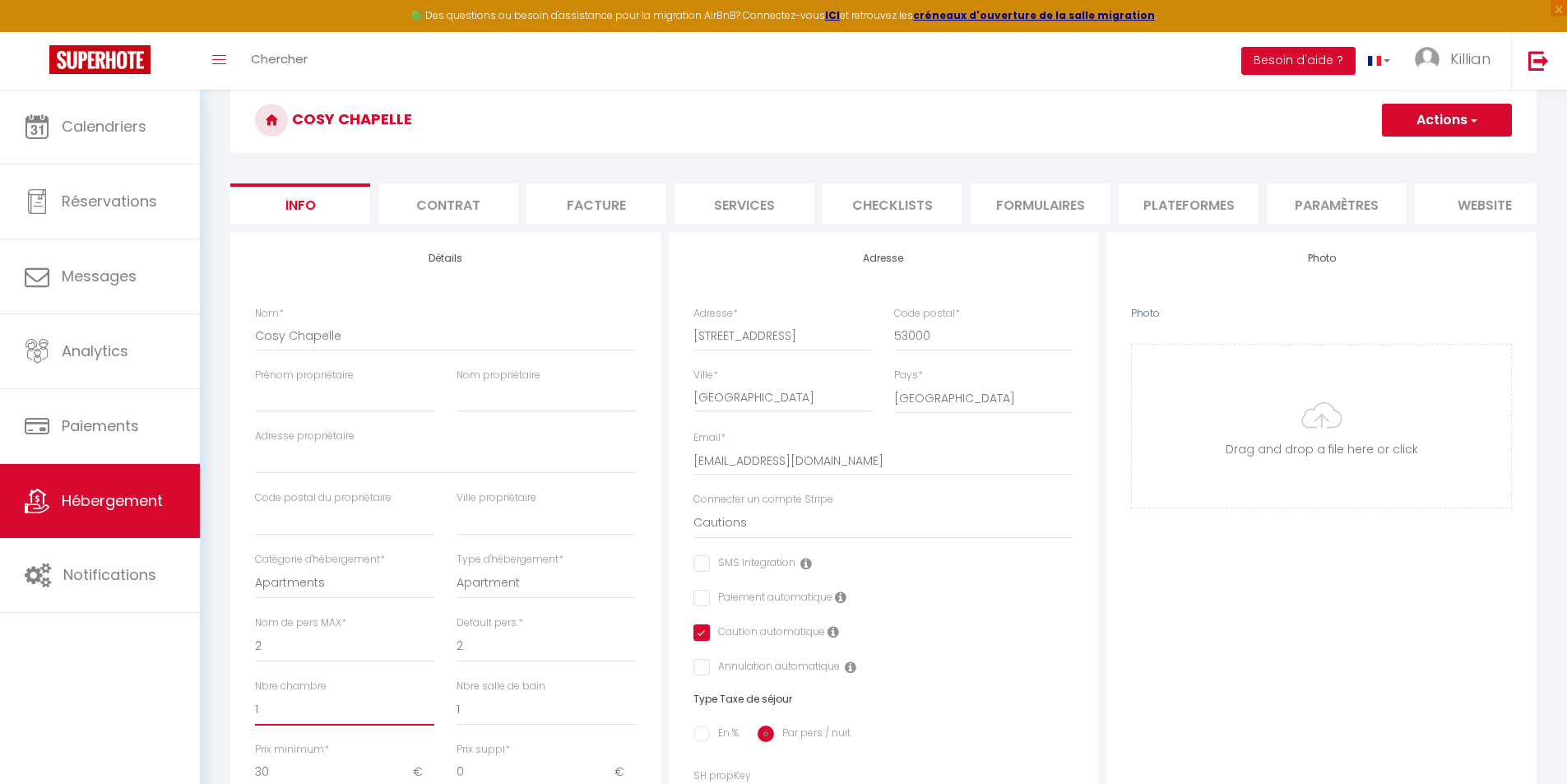
scroll to position [0, 0]
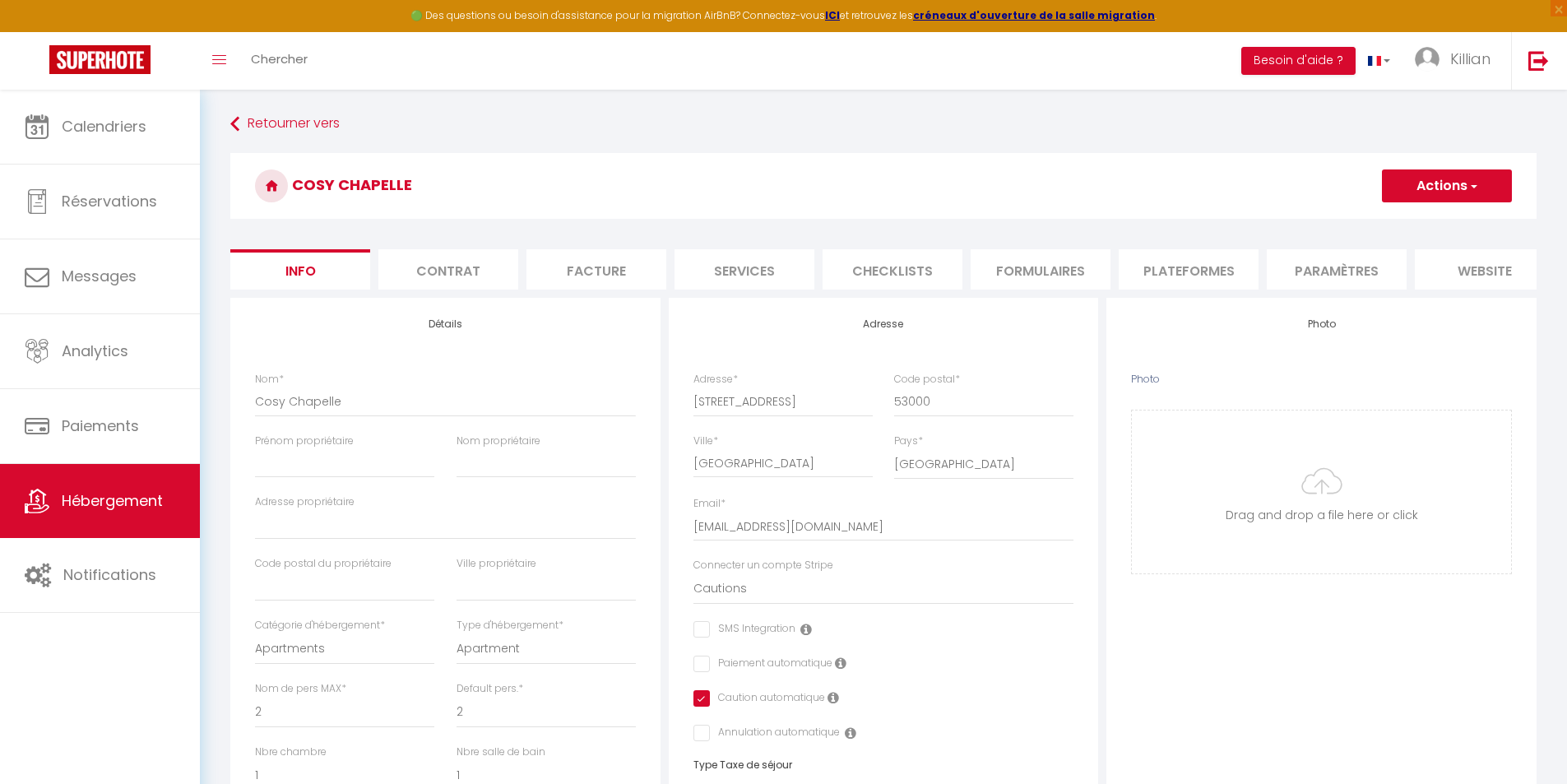
click at [1439, 187] on button "Actions" at bounding box center [1447, 186] width 130 height 33
click at [1388, 220] on input "Enregistrer" at bounding box center [1383, 221] width 61 height 17
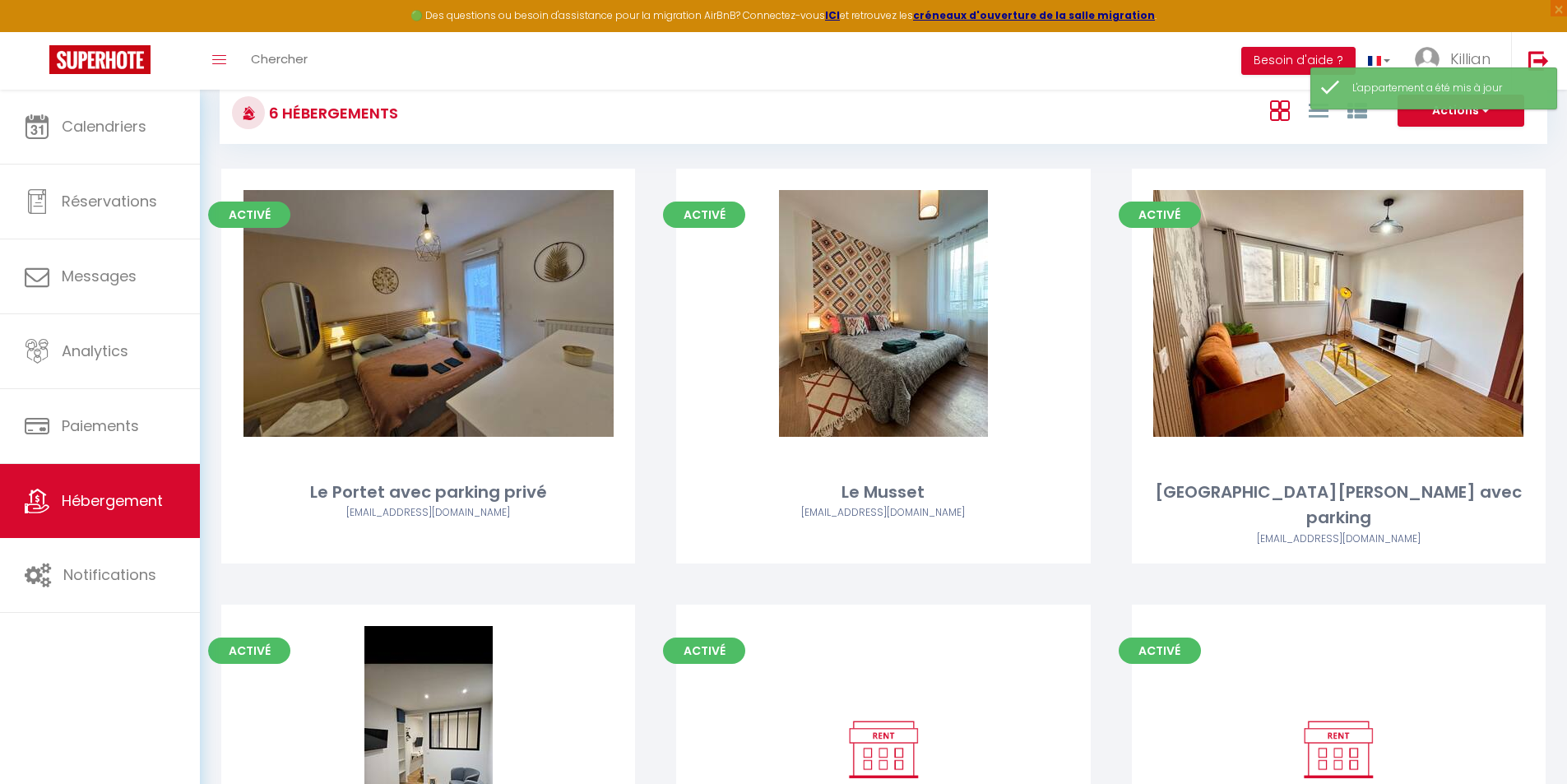
scroll to position [247, 0]
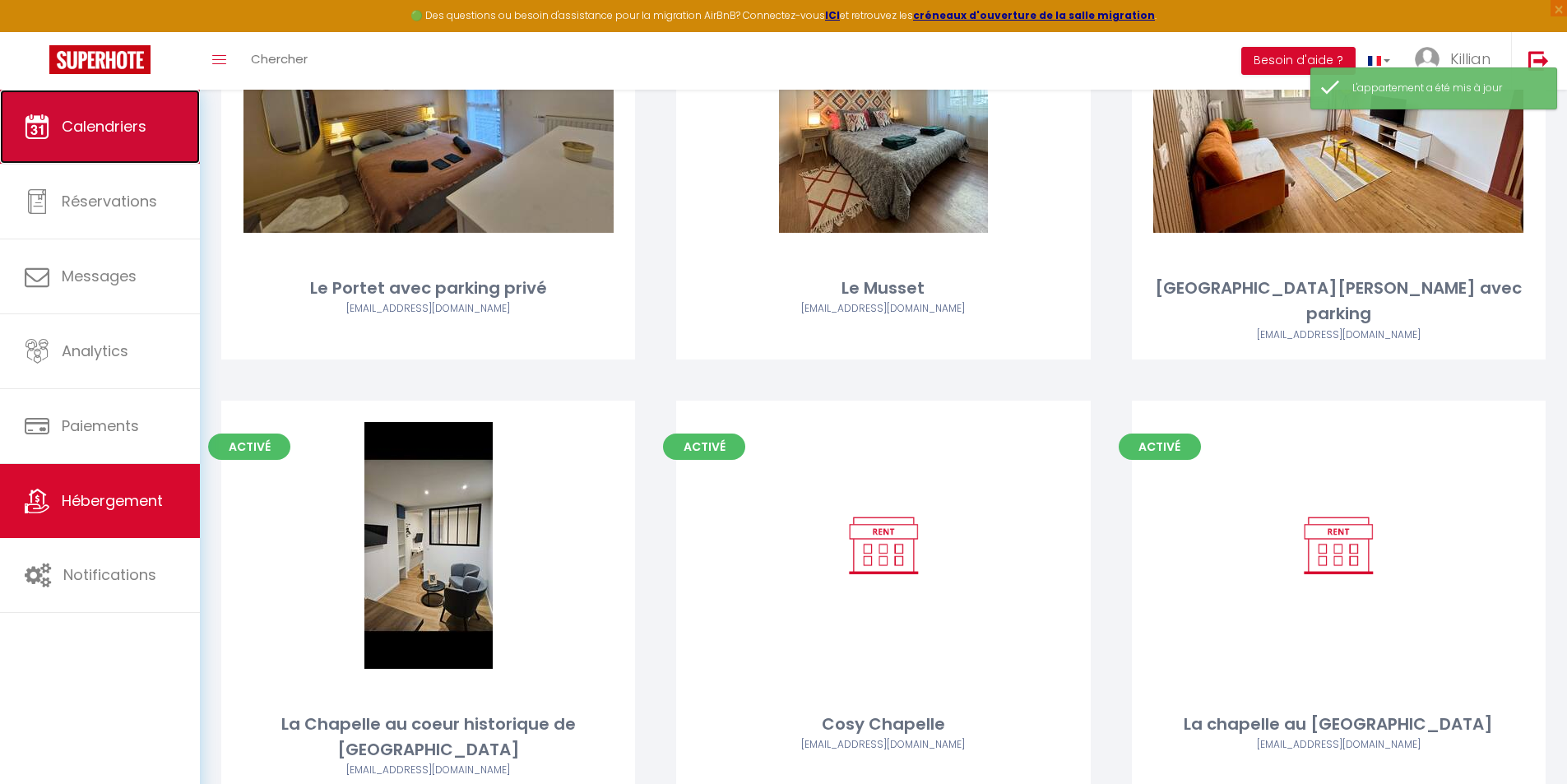
click at [136, 121] on span "Calendriers" at bounding box center [104, 125] width 84 height 21
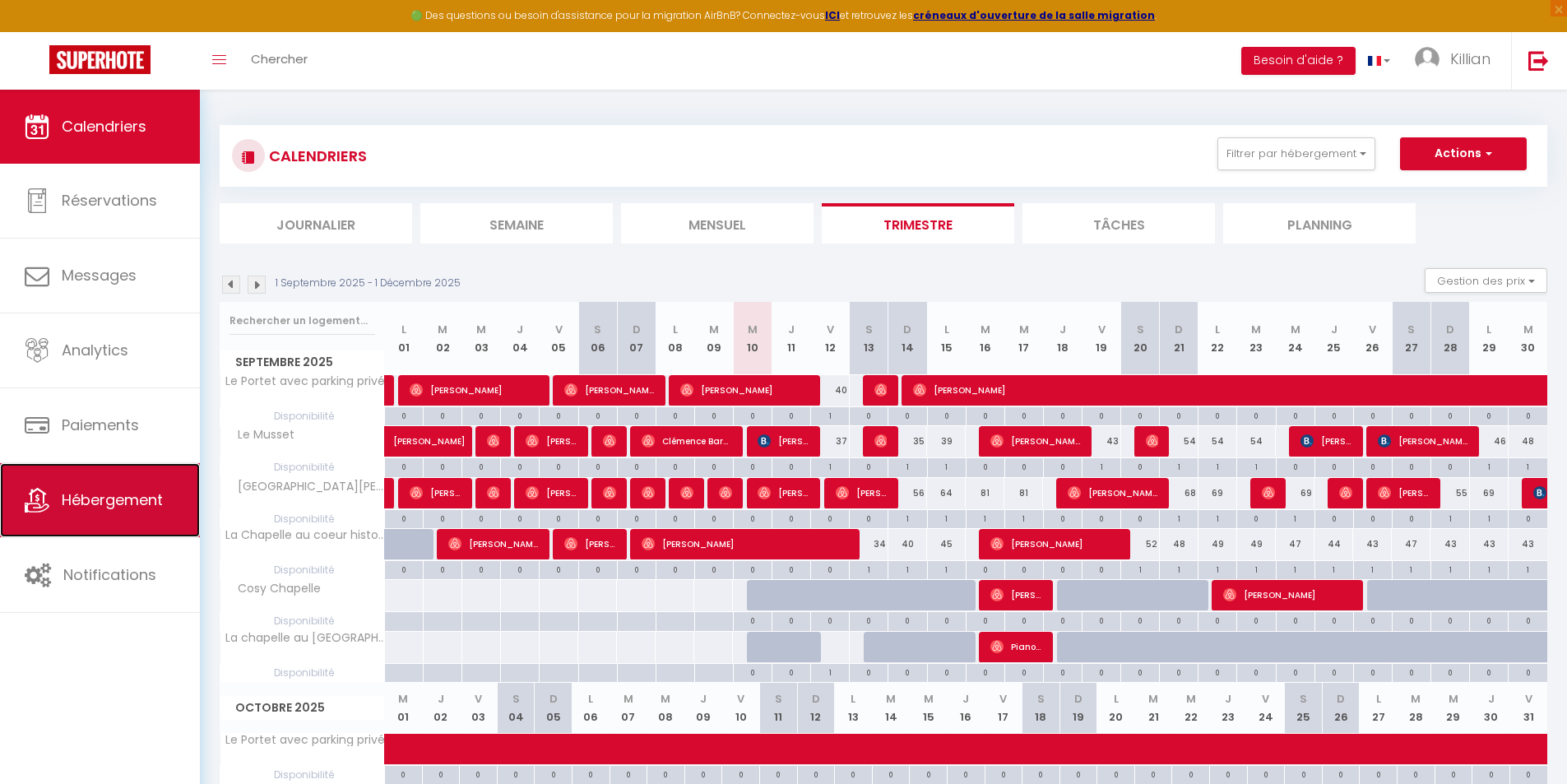
click at [160, 493] on span "Hébergement" at bounding box center [112, 499] width 101 height 21
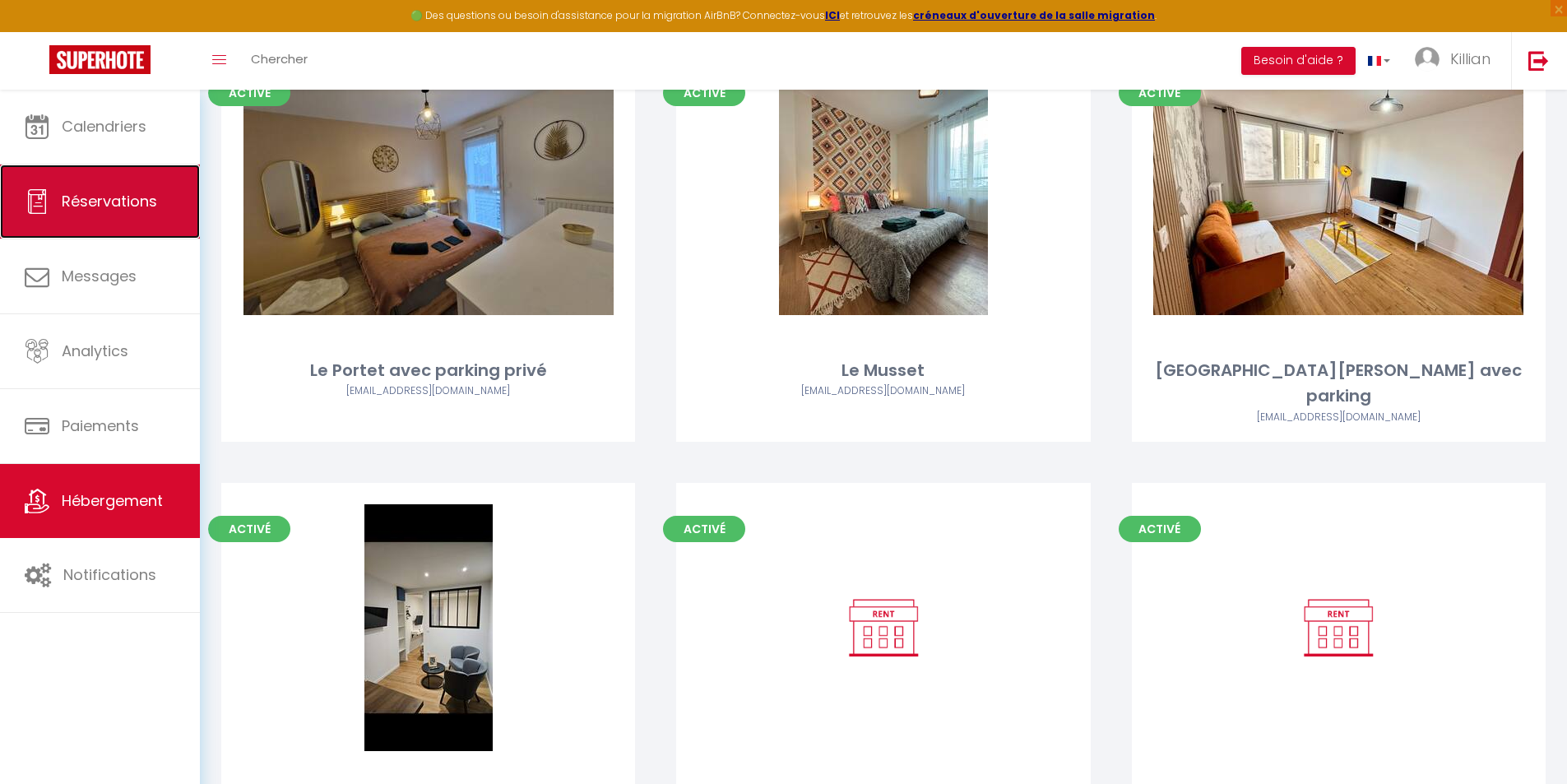
click at [126, 189] on link "Réservations" at bounding box center [100, 202] width 200 height 74
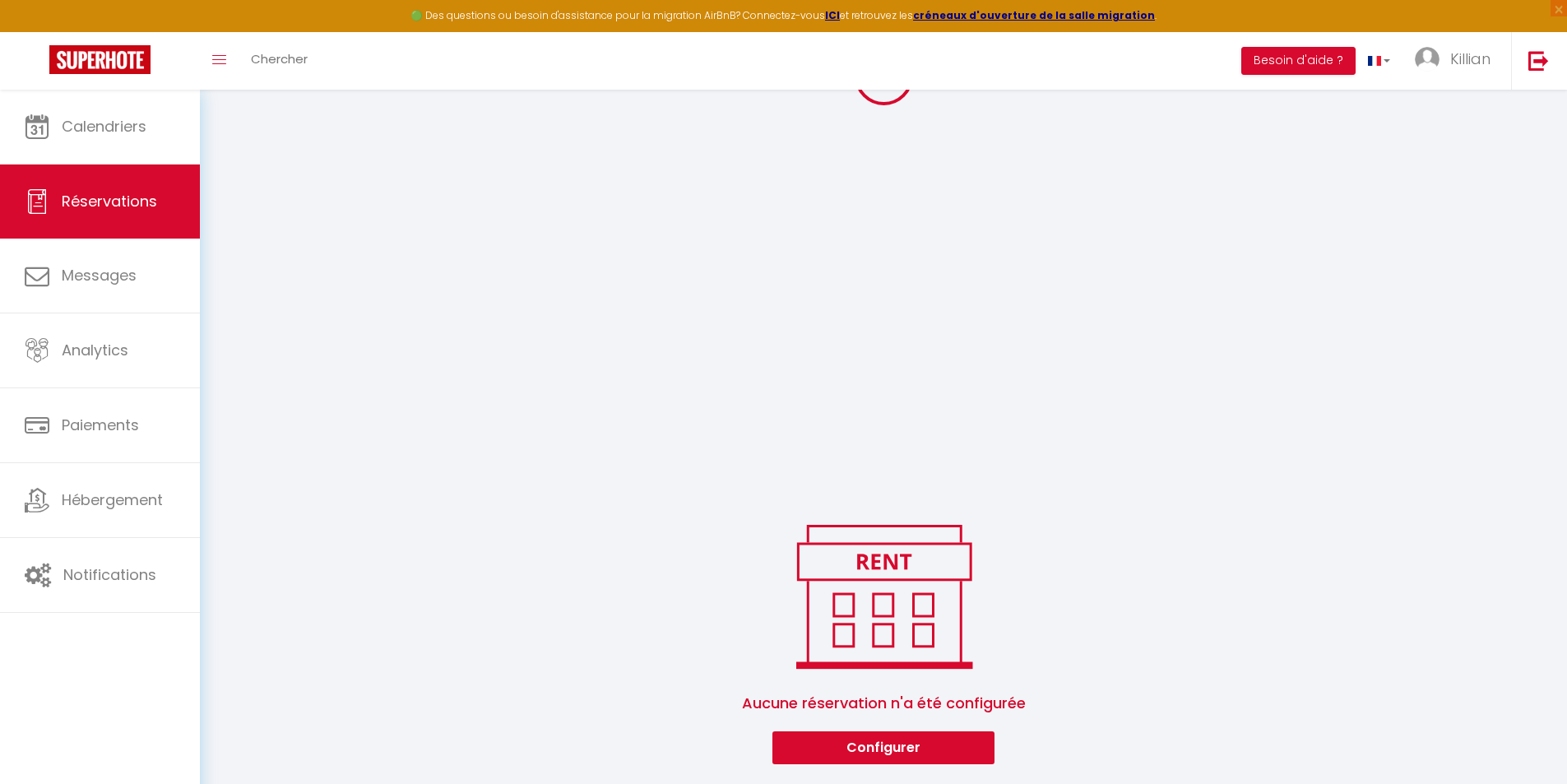
scroll to position [1300, 0]
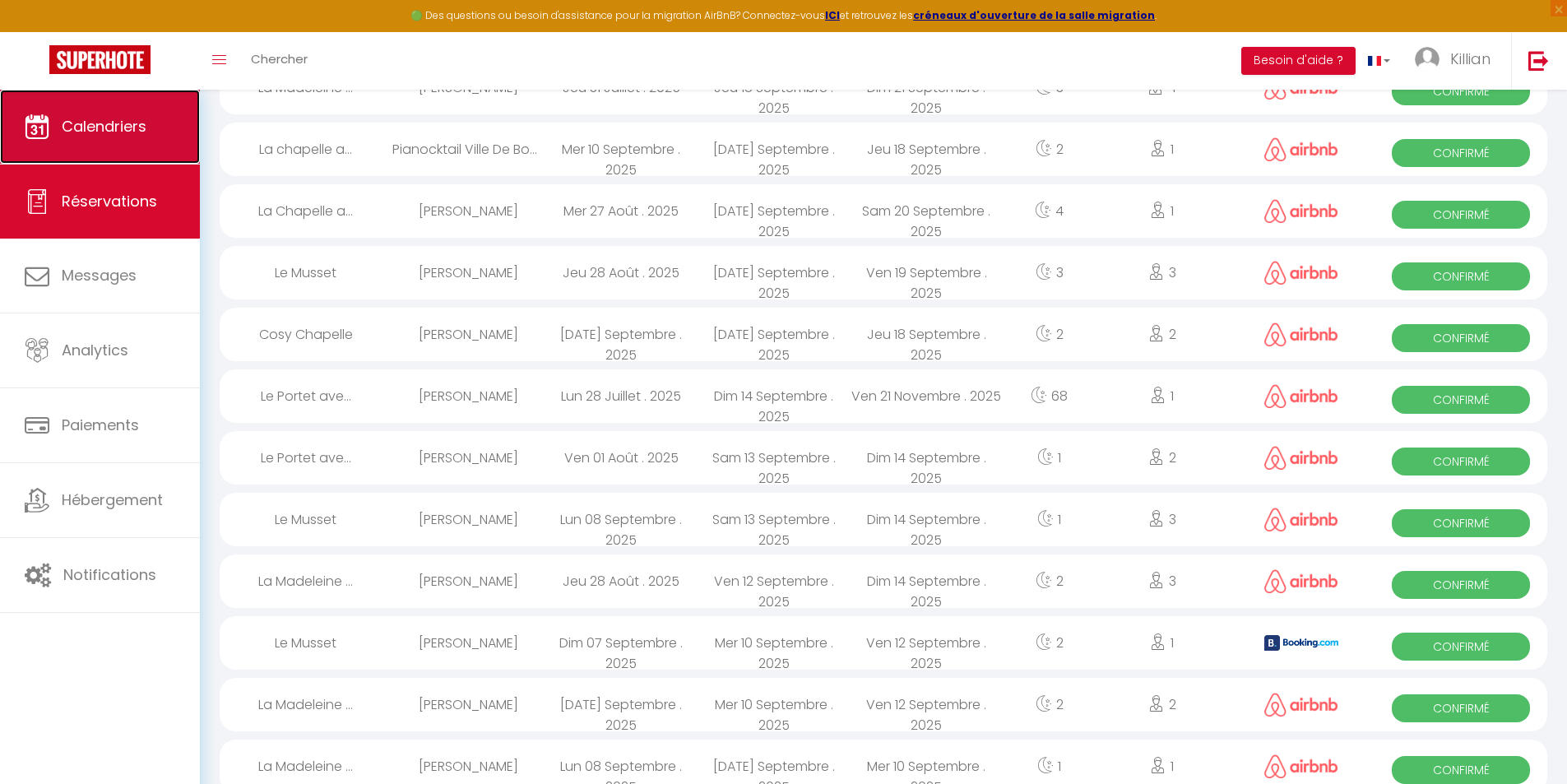
click at [129, 145] on link "Calendriers" at bounding box center [100, 126] width 200 height 74
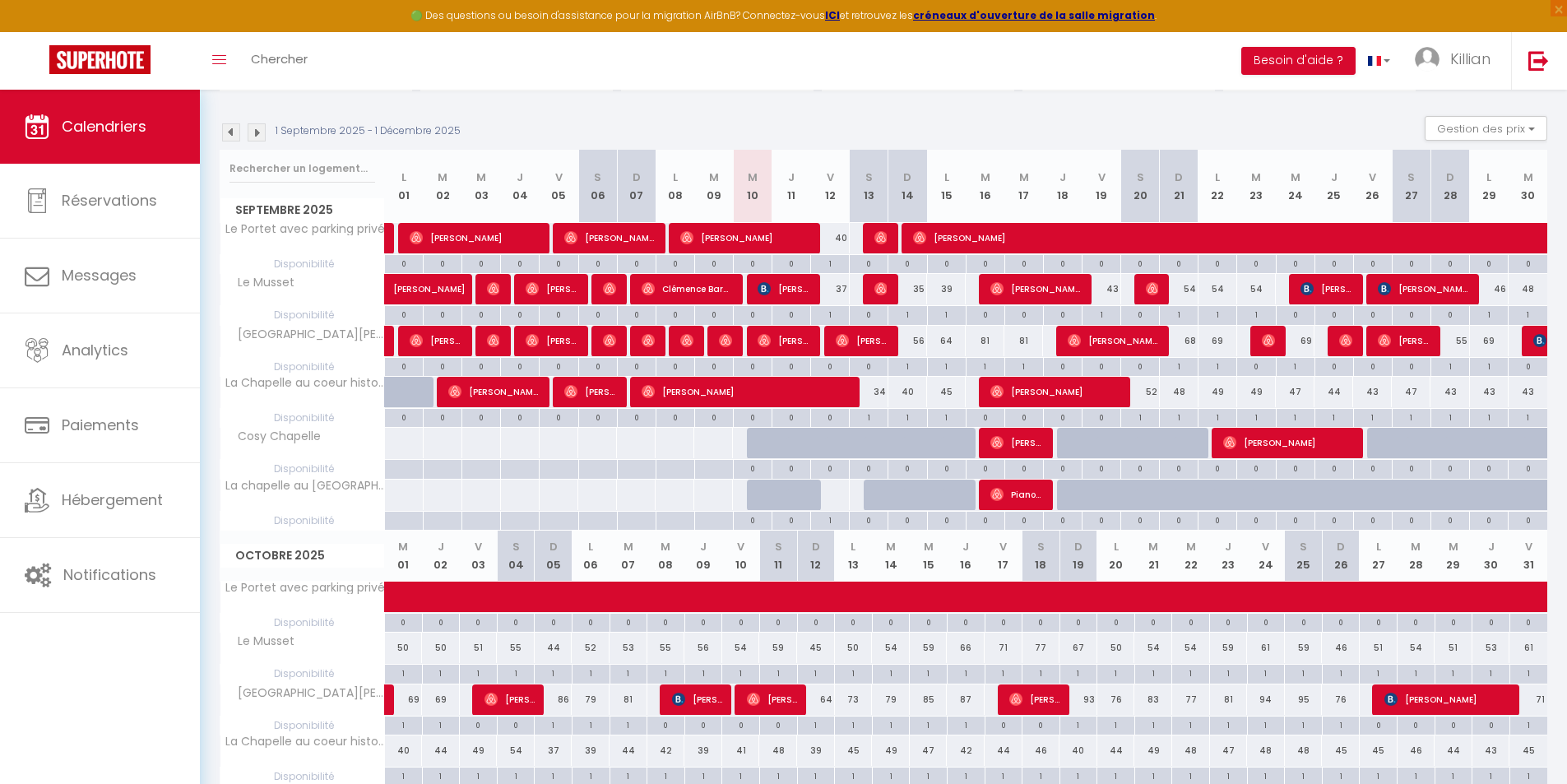
scroll to position [26, 0]
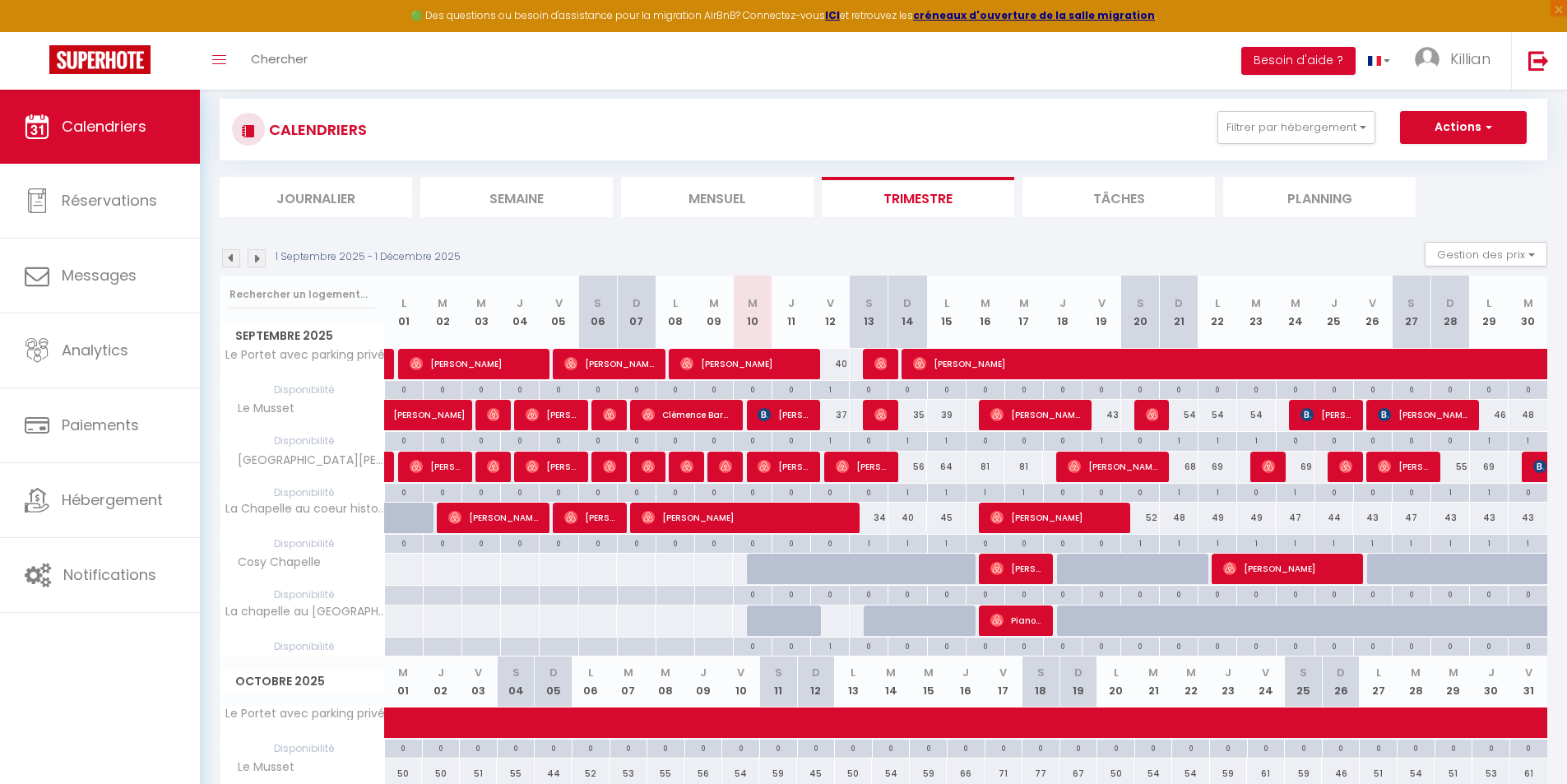
click at [315, 561] on span "Cosy Chapelle" at bounding box center [274, 563] width 102 height 18
click at [321, 544] on span "Disponibilité" at bounding box center [302, 543] width 164 height 18
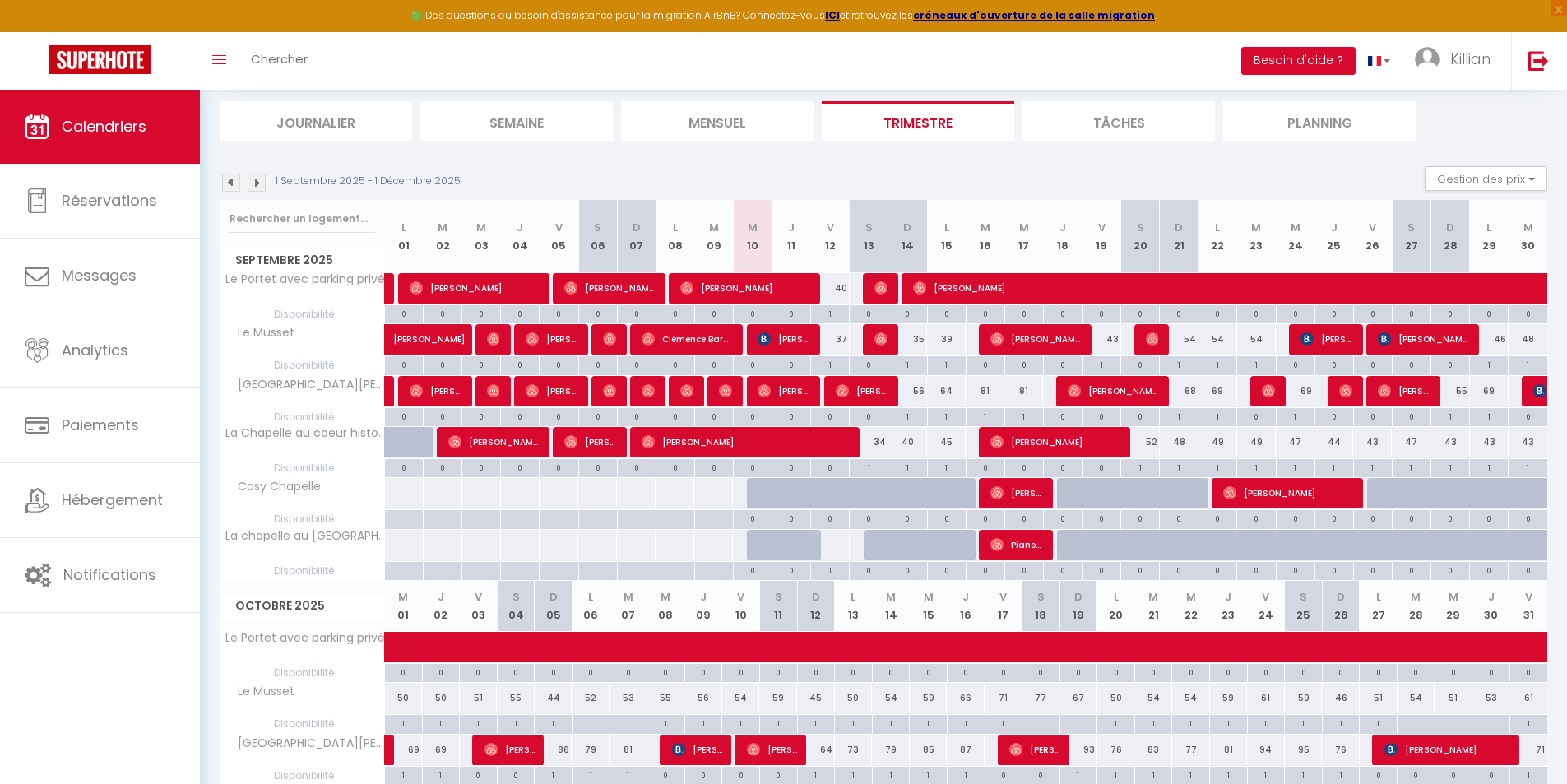
scroll to position [109, 0]
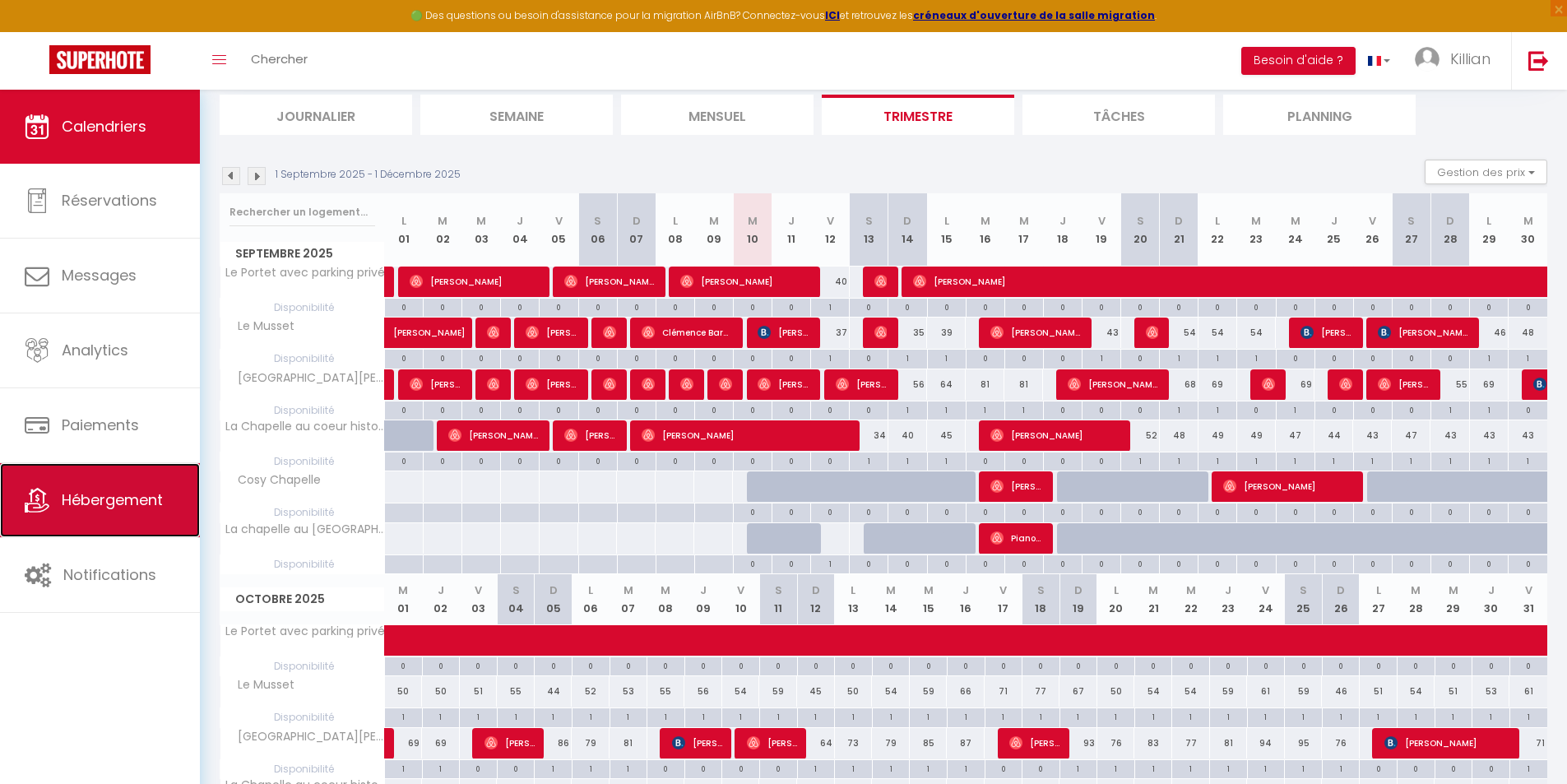
click at [136, 508] on span "Hébergement" at bounding box center [112, 499] width 101 height 21
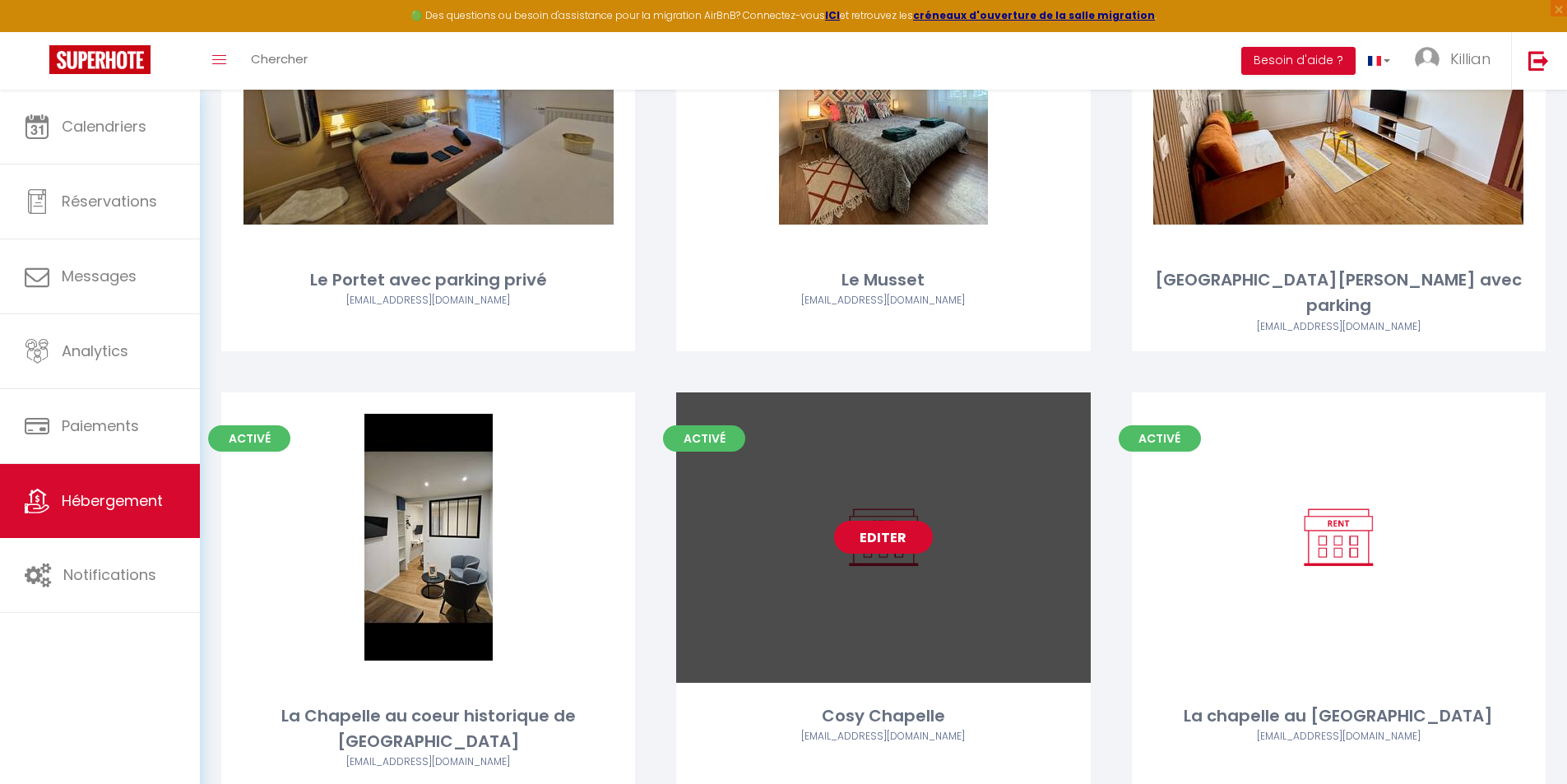
scroll to position [267, 0]
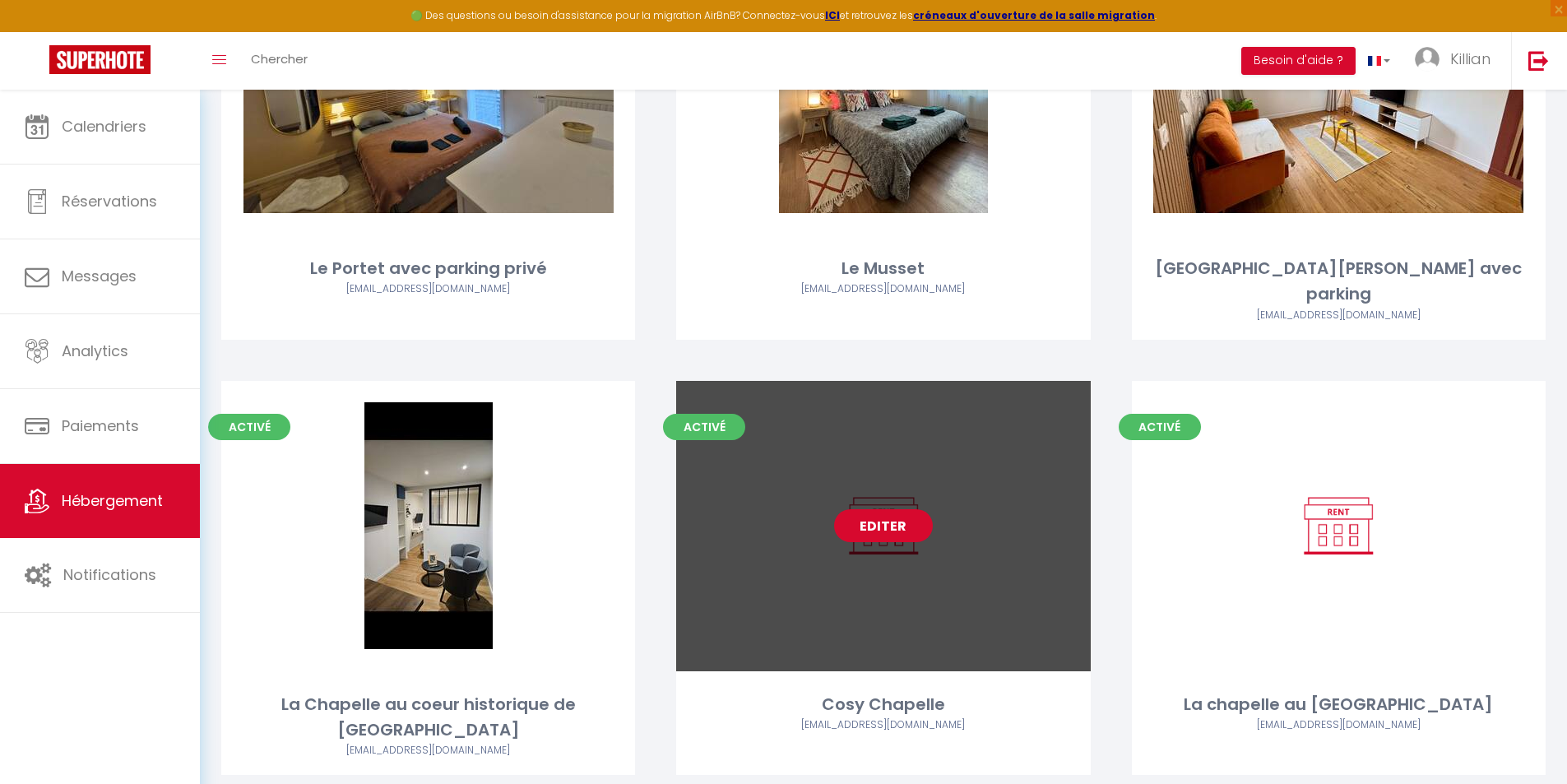
click at [902, 509] on link "Editer" at bounding box center [884, 525] width 99 height 33
select select "3"
select select "2"
select select "1"
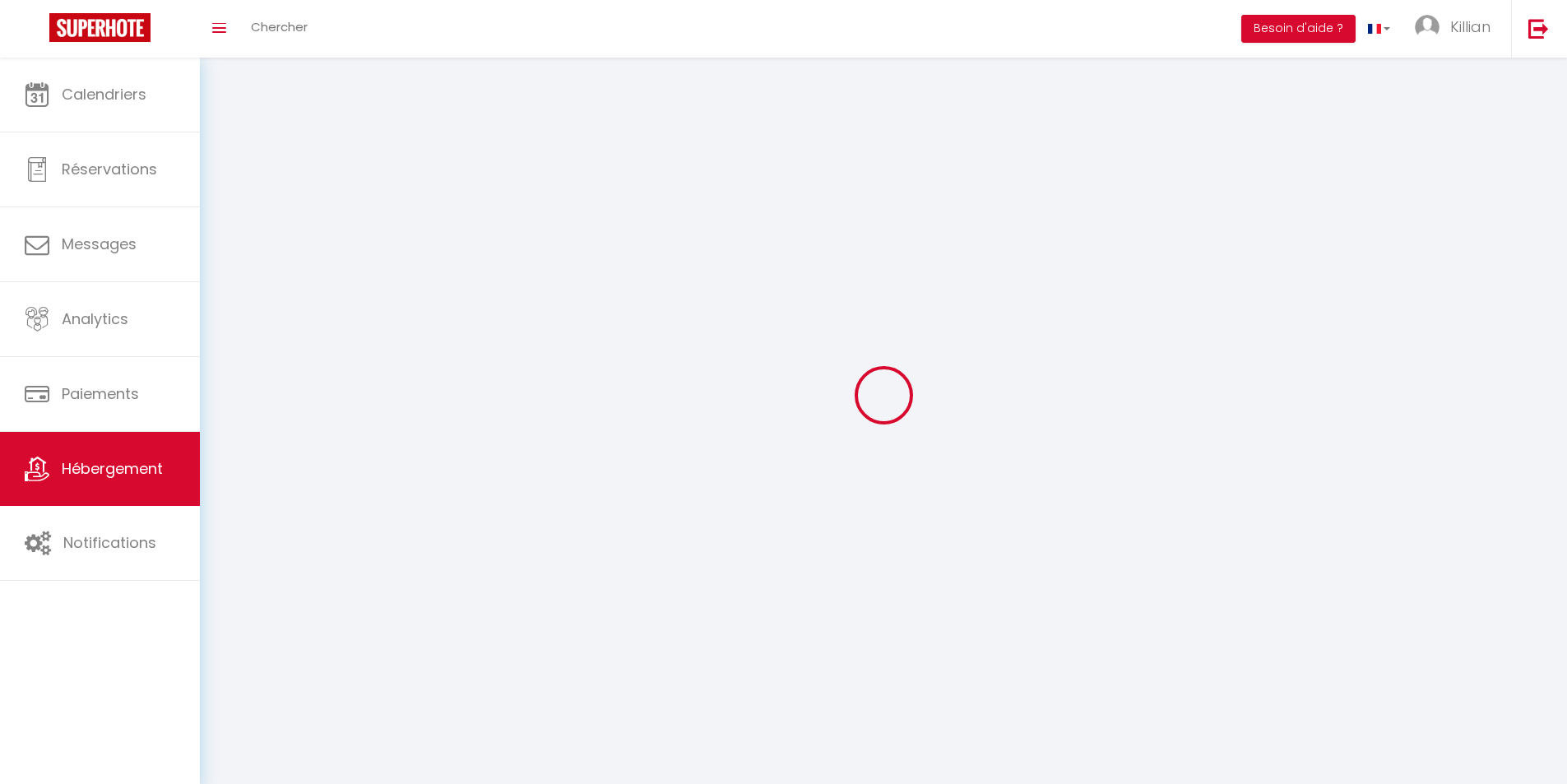
select select
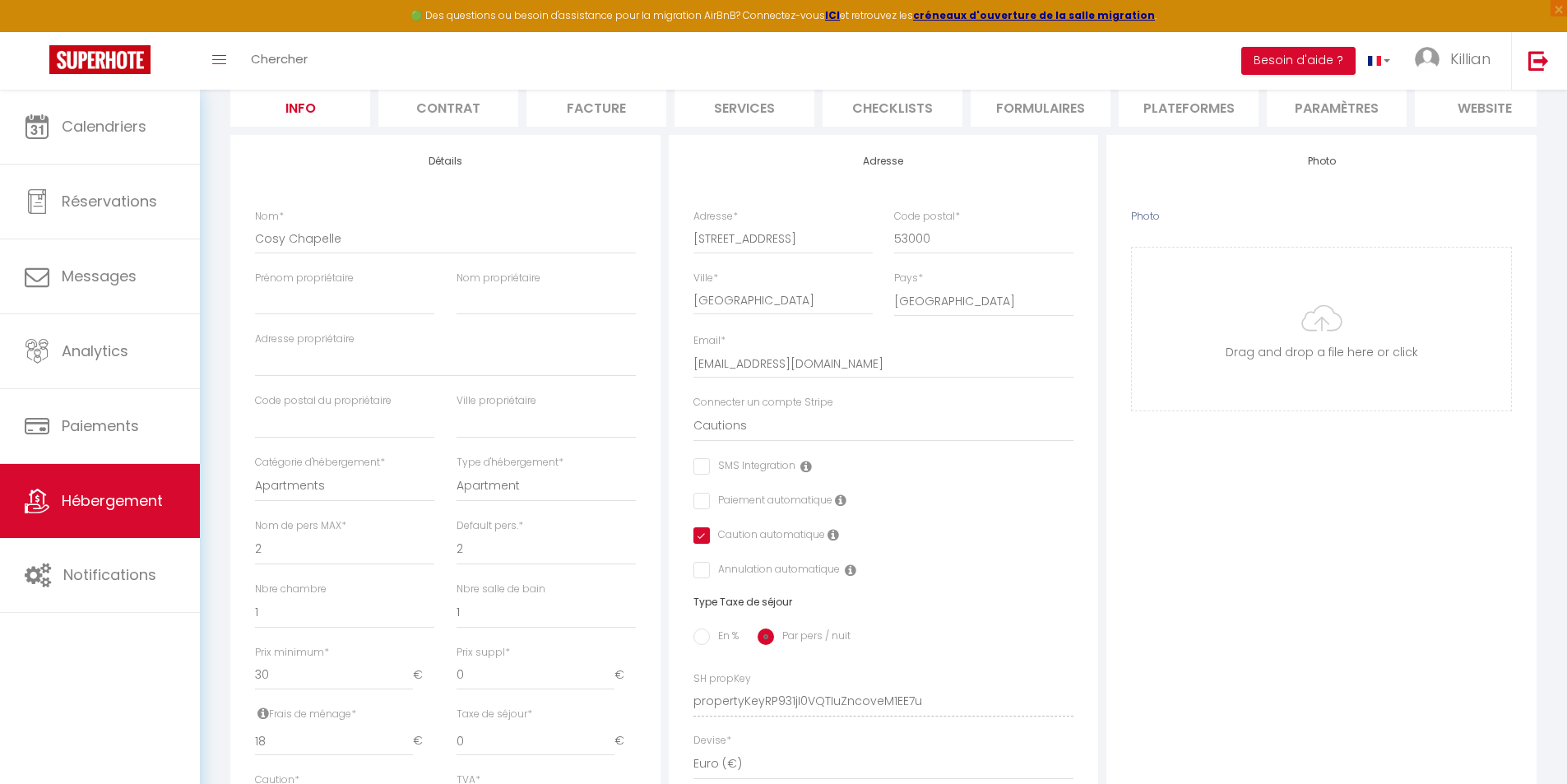
scroll to position [165, 0]
click at [329, 619] on select "0 1 2 3 4 5 6 7 8 9 10 11 12 13" at bounding box center [344, 612] width 179 height 31
click at [372, 626] on select "0 1 2 3 4 5 6 7 8 9 10 11 12 13" at bounding box center [344, 612] width 179 height 31
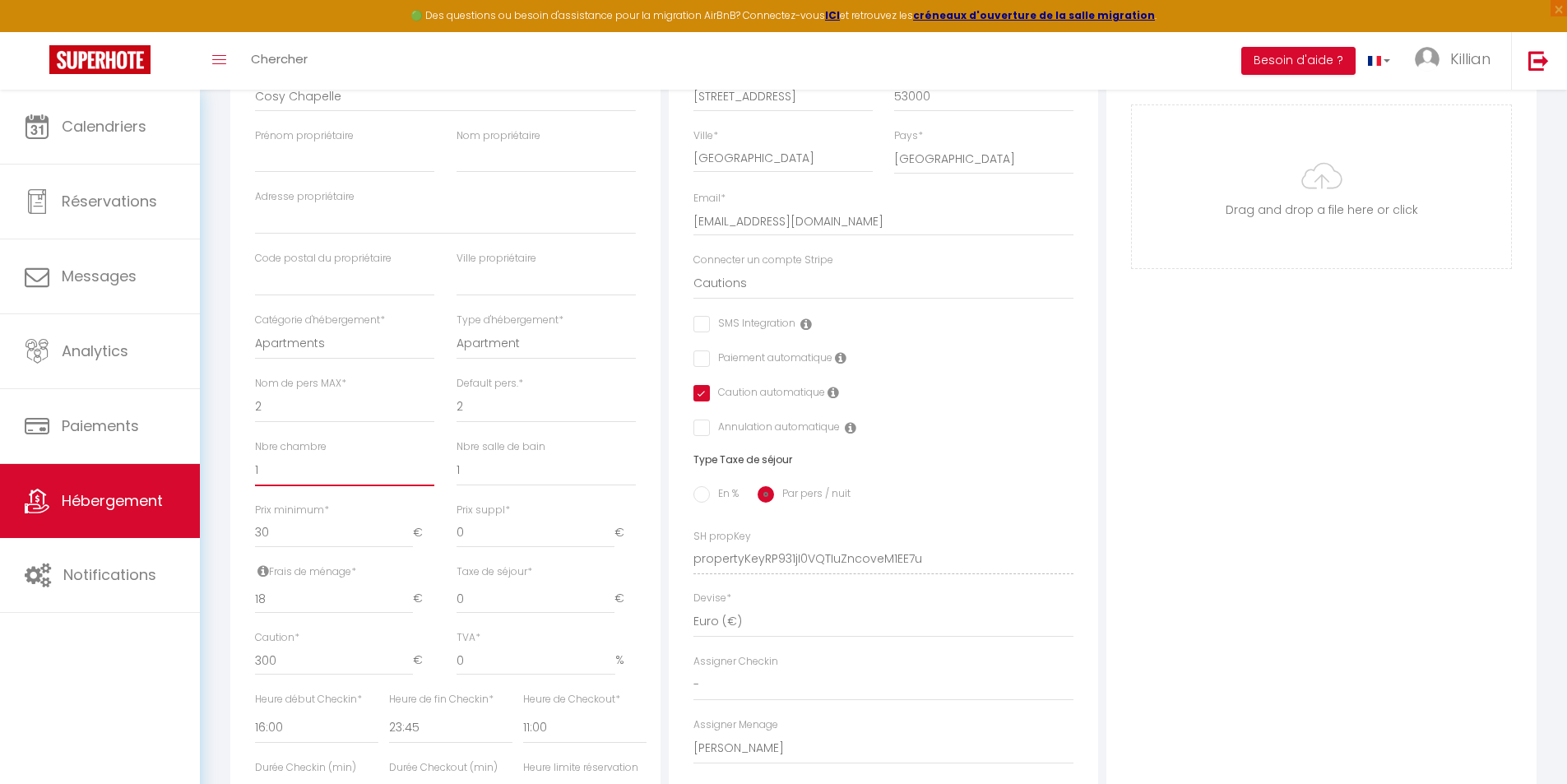
scroll to position [329, 0]
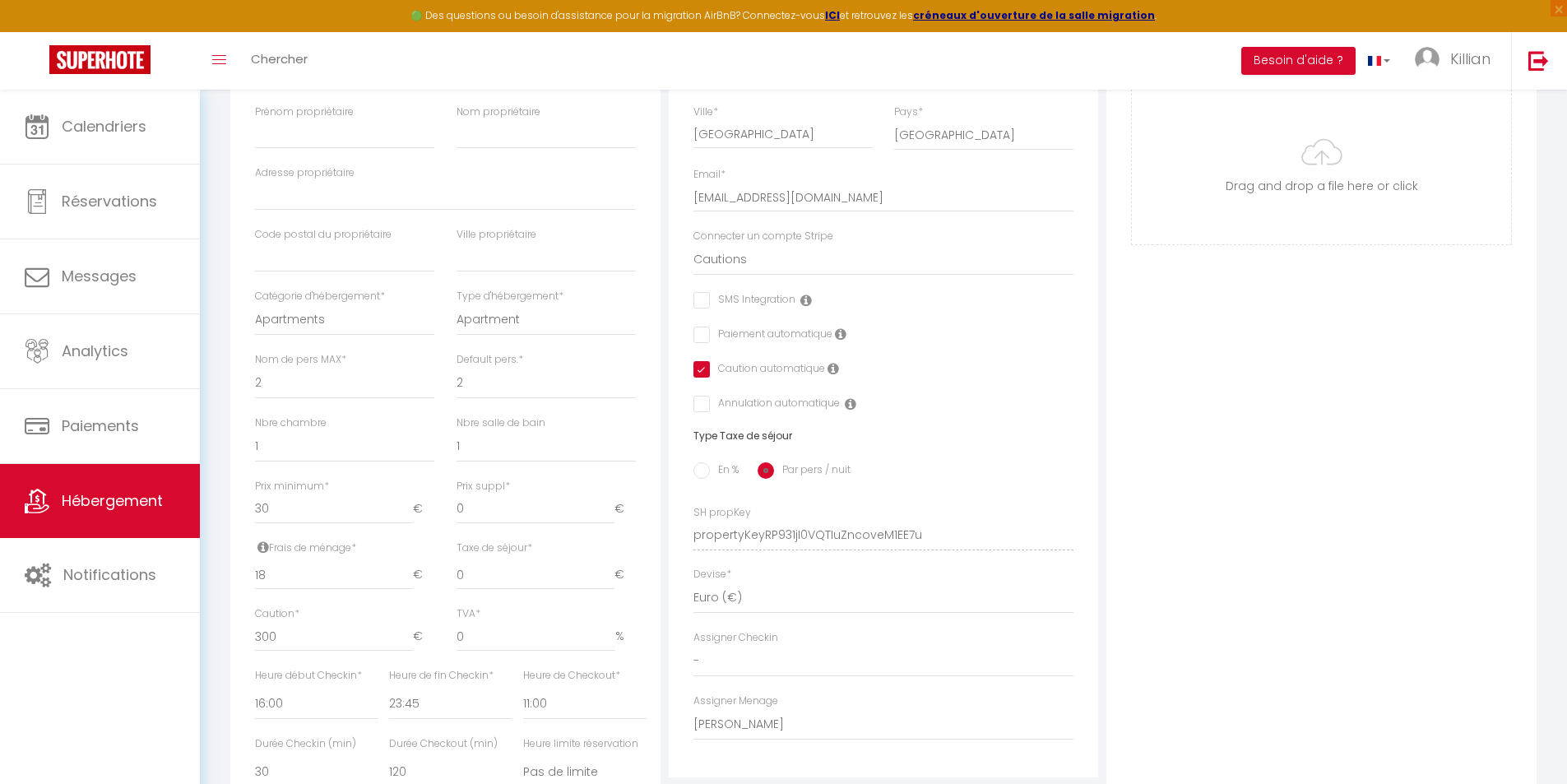
click at [437, 569] on div "Frais de ménage * 18 €" at bounding box center [344, 573] width 201 height 67
click at [528, 333] on select "Apartment Condominium Loft Serviced Apartment" at bounding box center [546, 319] width 179 height 31
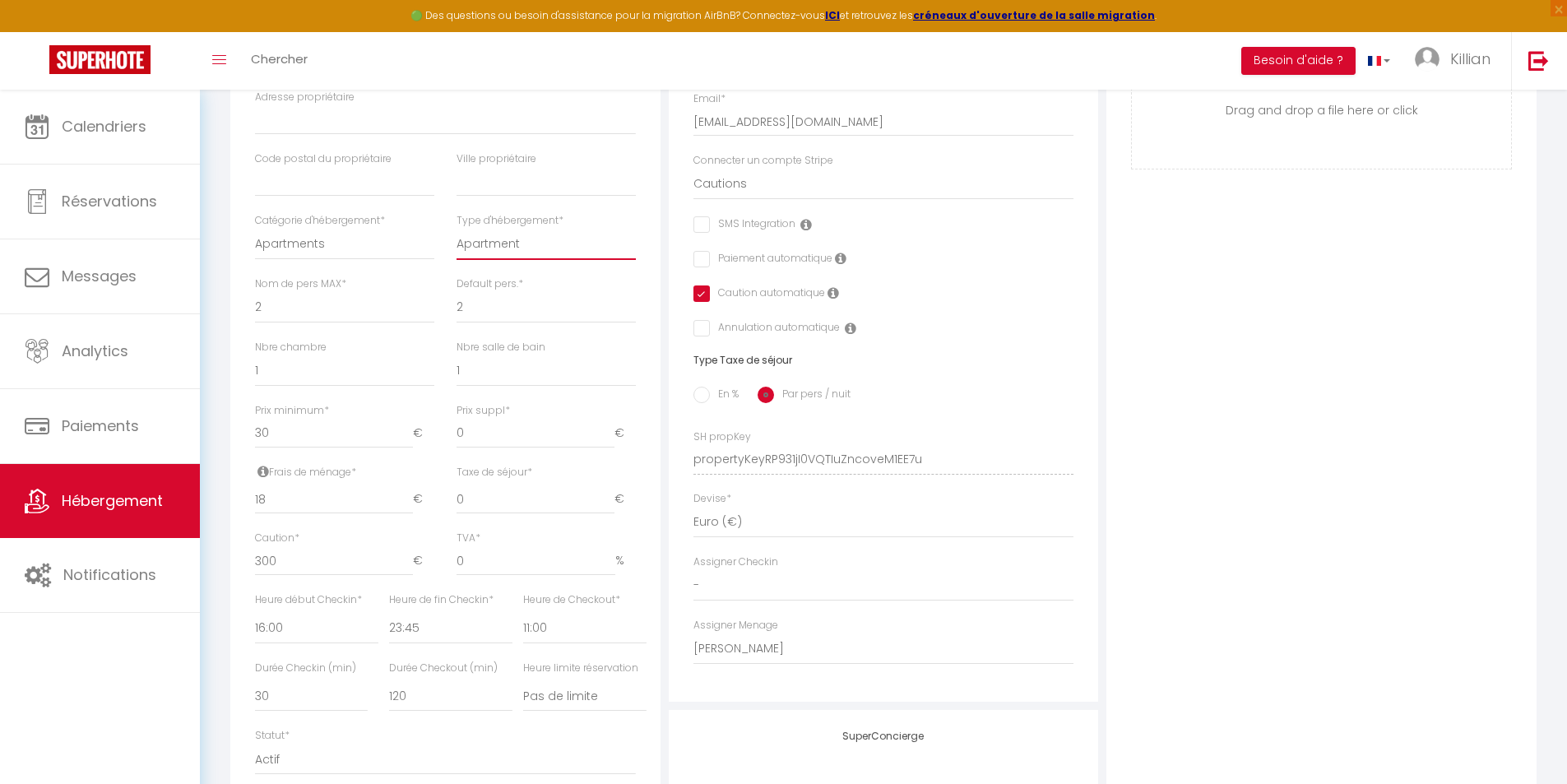
scroll to position [412, 0]
click at [442, 562] on div "Caution * 300 €" at bounding box center [344, 555] width 201 height 62
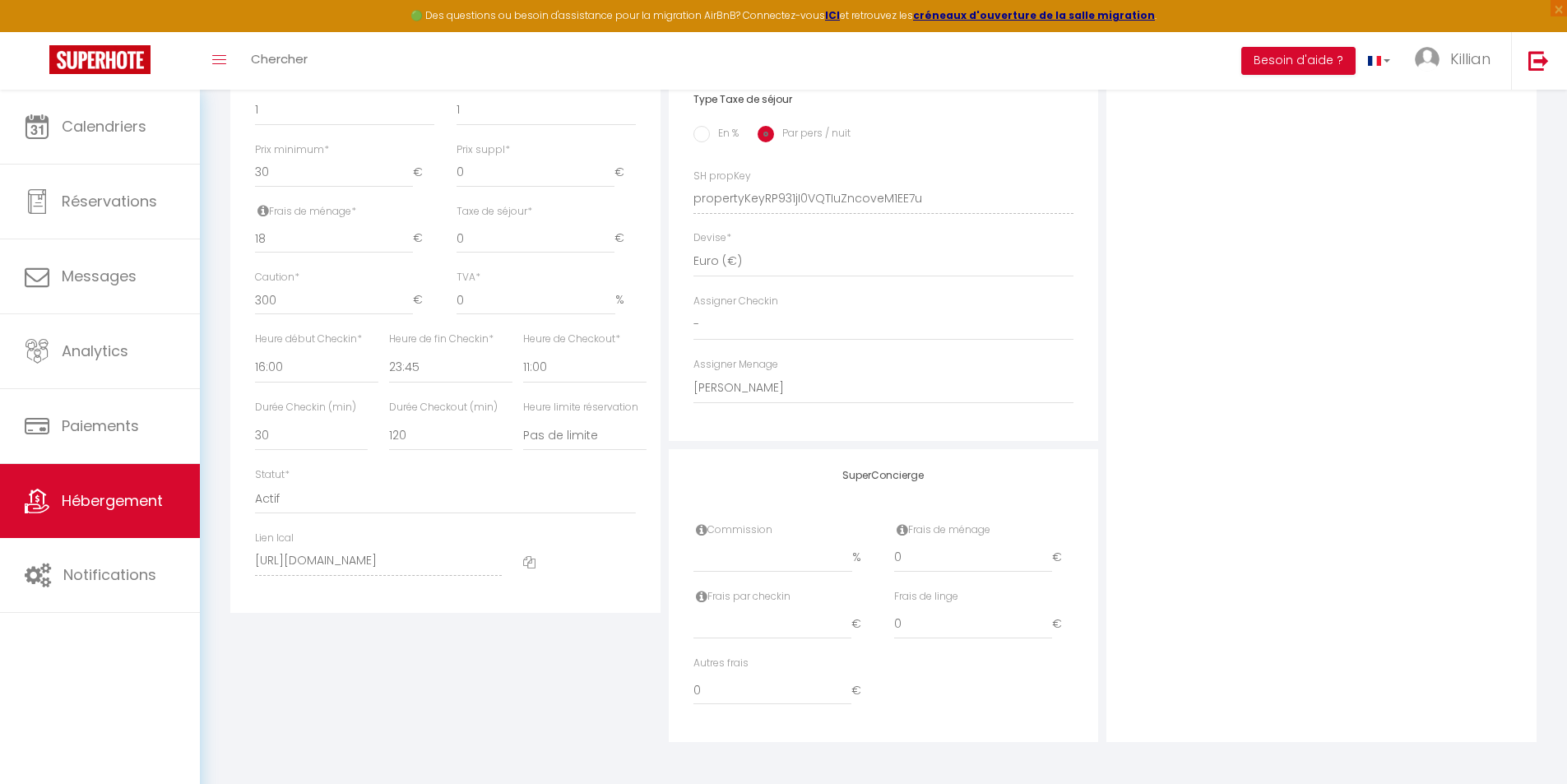
scroll to position [677, 0]
click at [765, 569] on input "number" at bounding box center [773, 558] width 159 height 29
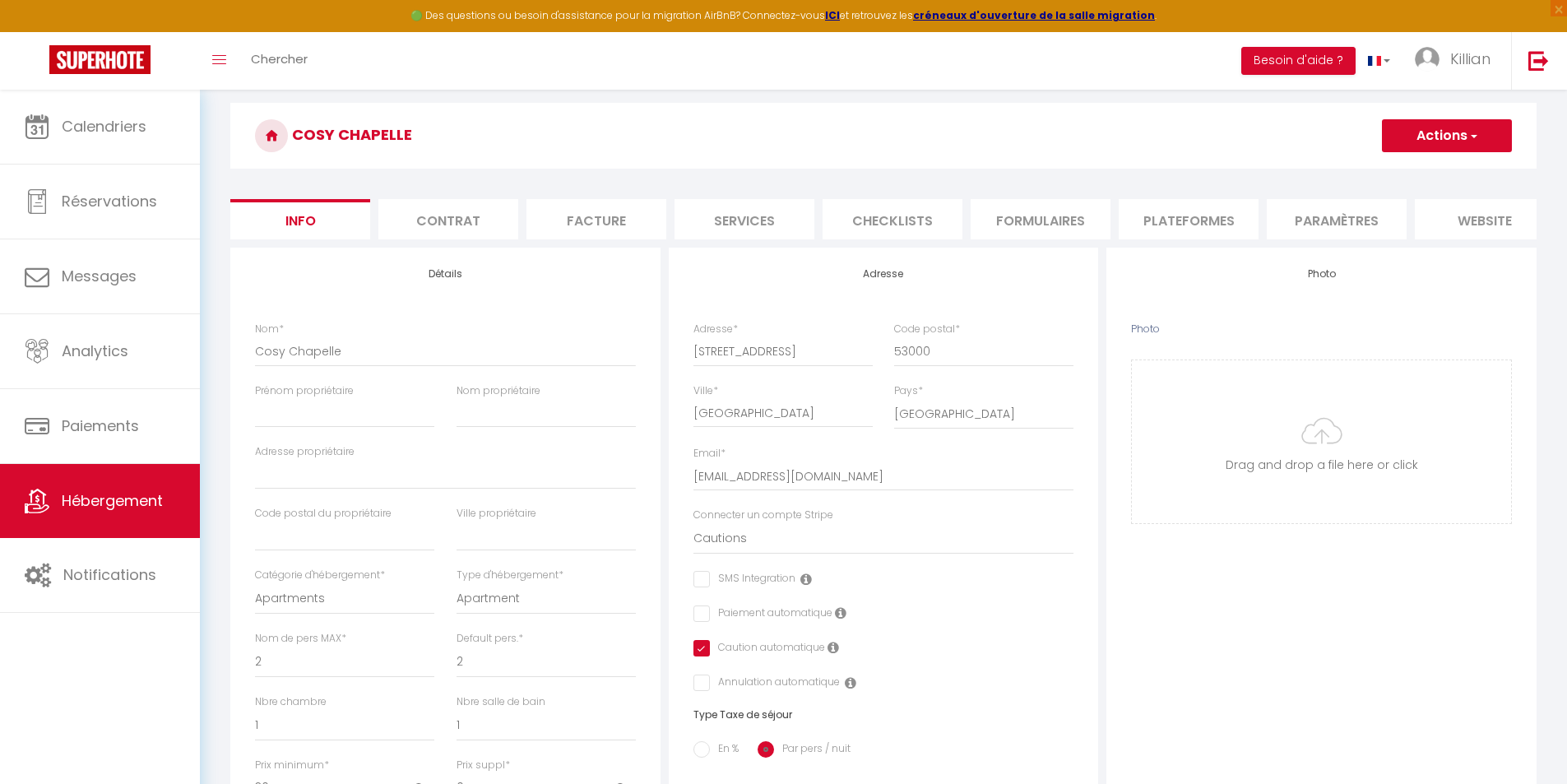
scroll to position [0, 0]
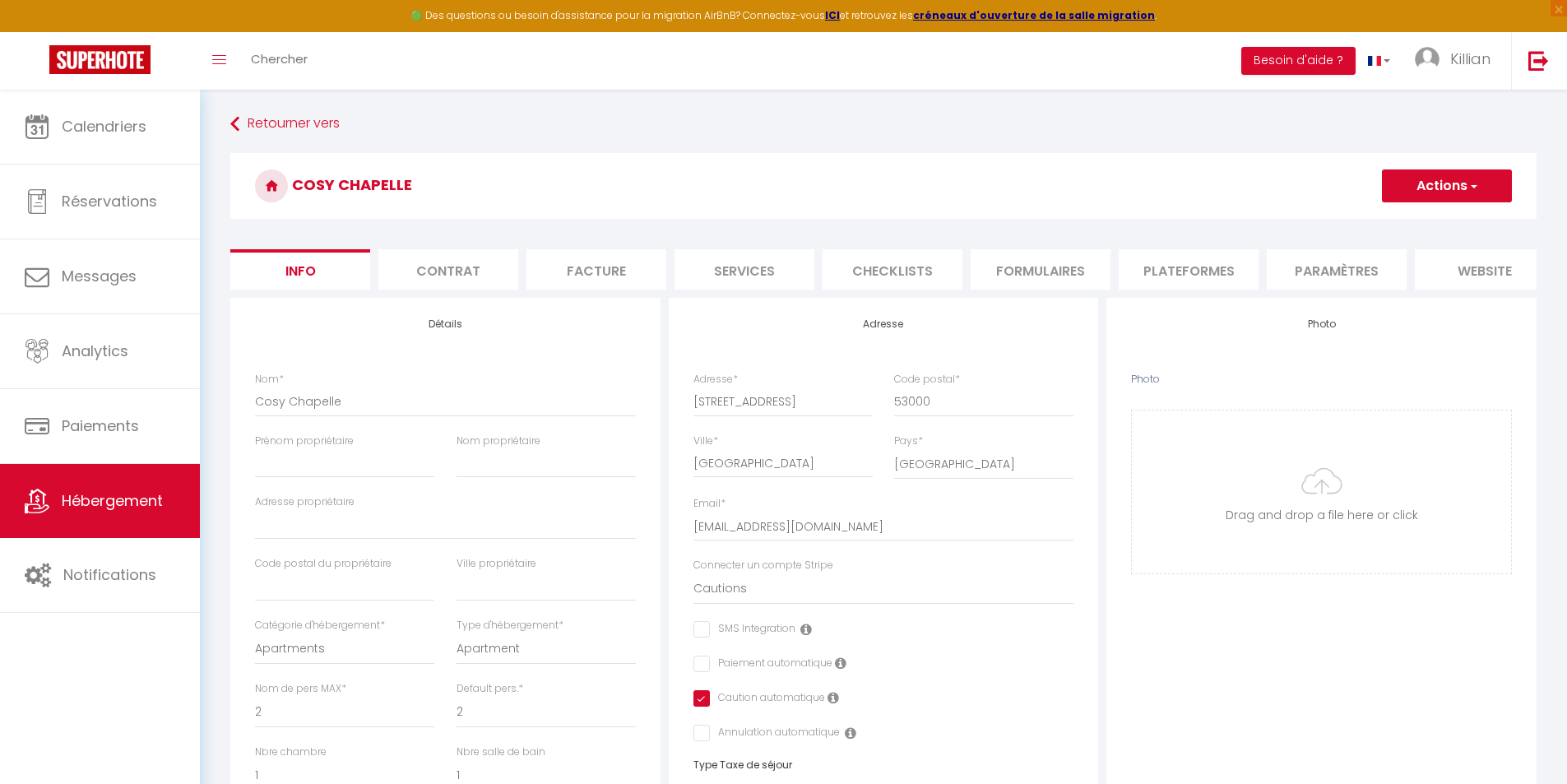
click at [1440, 186] on button "Actions" at bounding box center [1447, 186] width 130 height 33
click at [1387, 223] on input "Enregistrer" at bounding box center [1383, 221] width 61 height 17
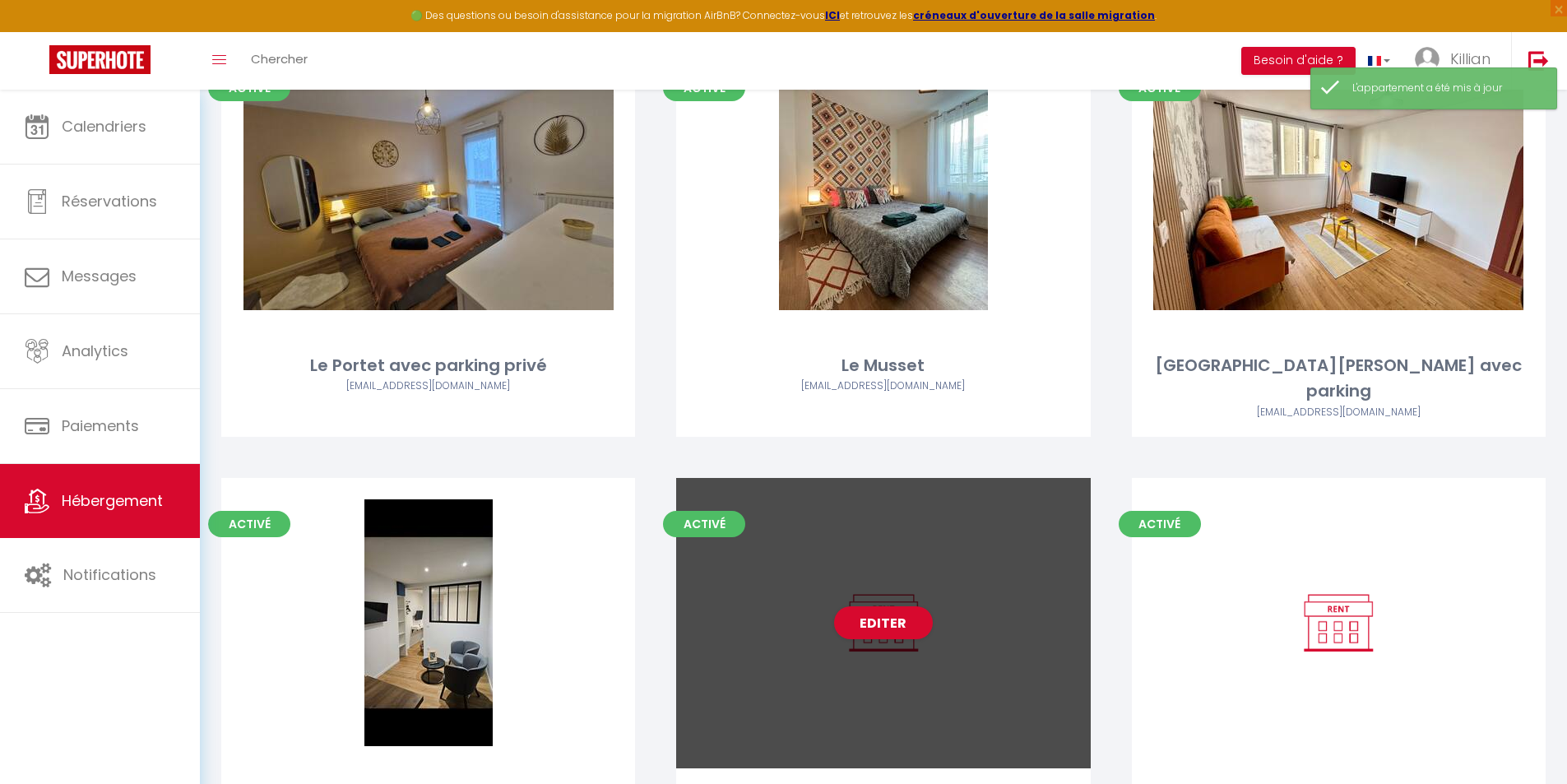
scroll to position [247, 0]
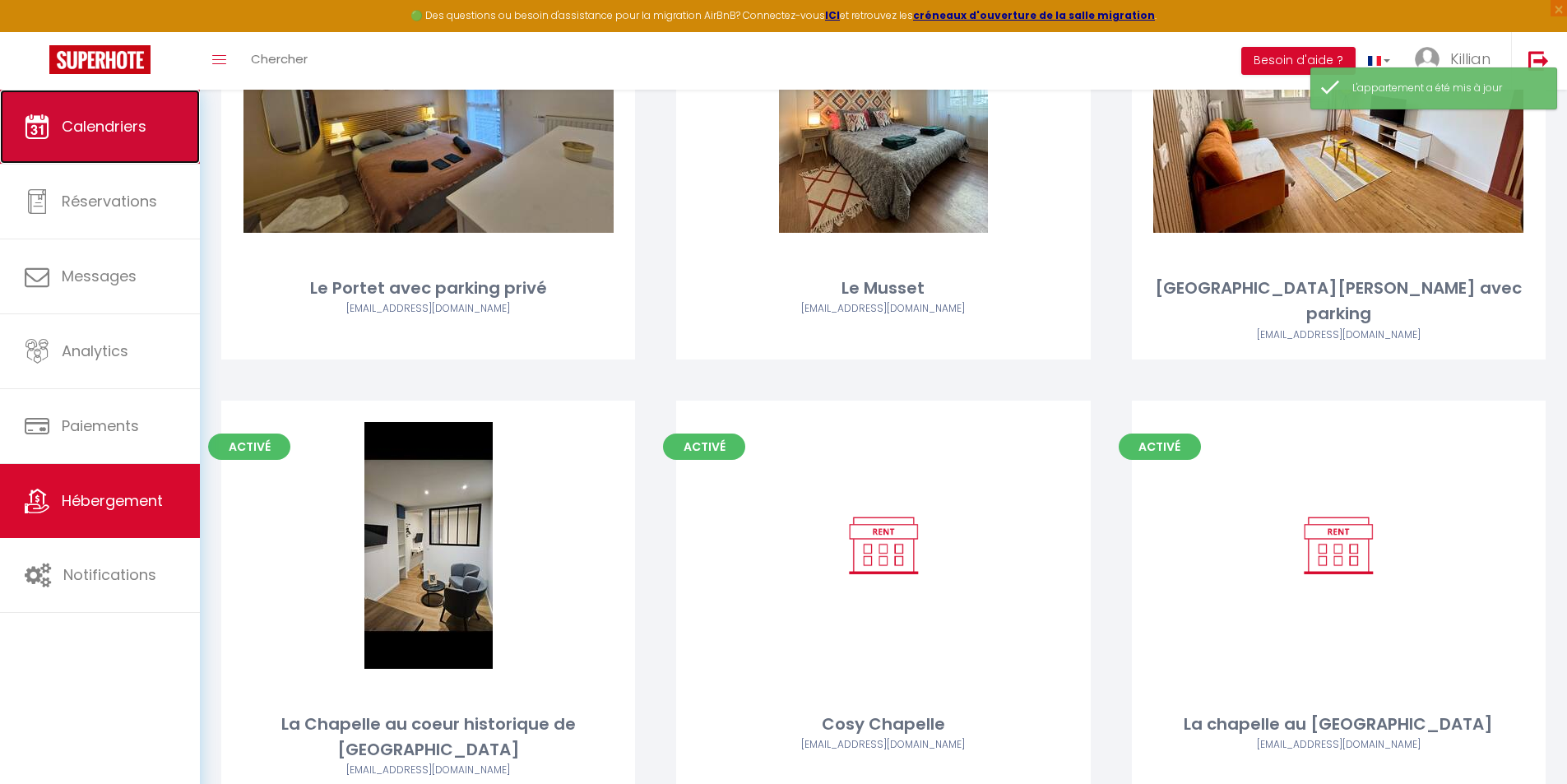
click at [121, 124] on span "Calendriers" at bounding box center [104, 125] width 84 height 21
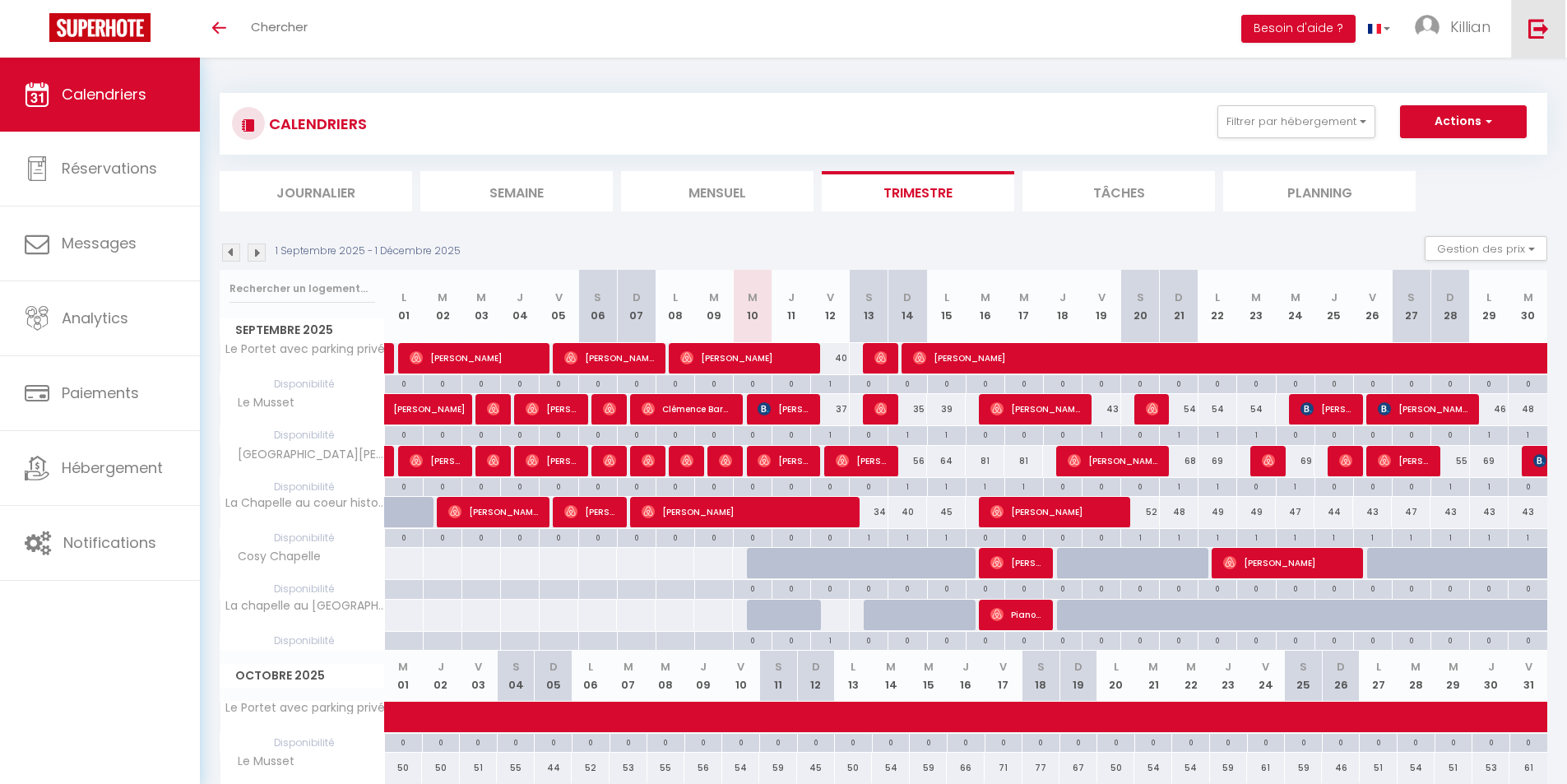
click at [1534, 36] on img at bounding box center [1539, 27] width 21 height 21
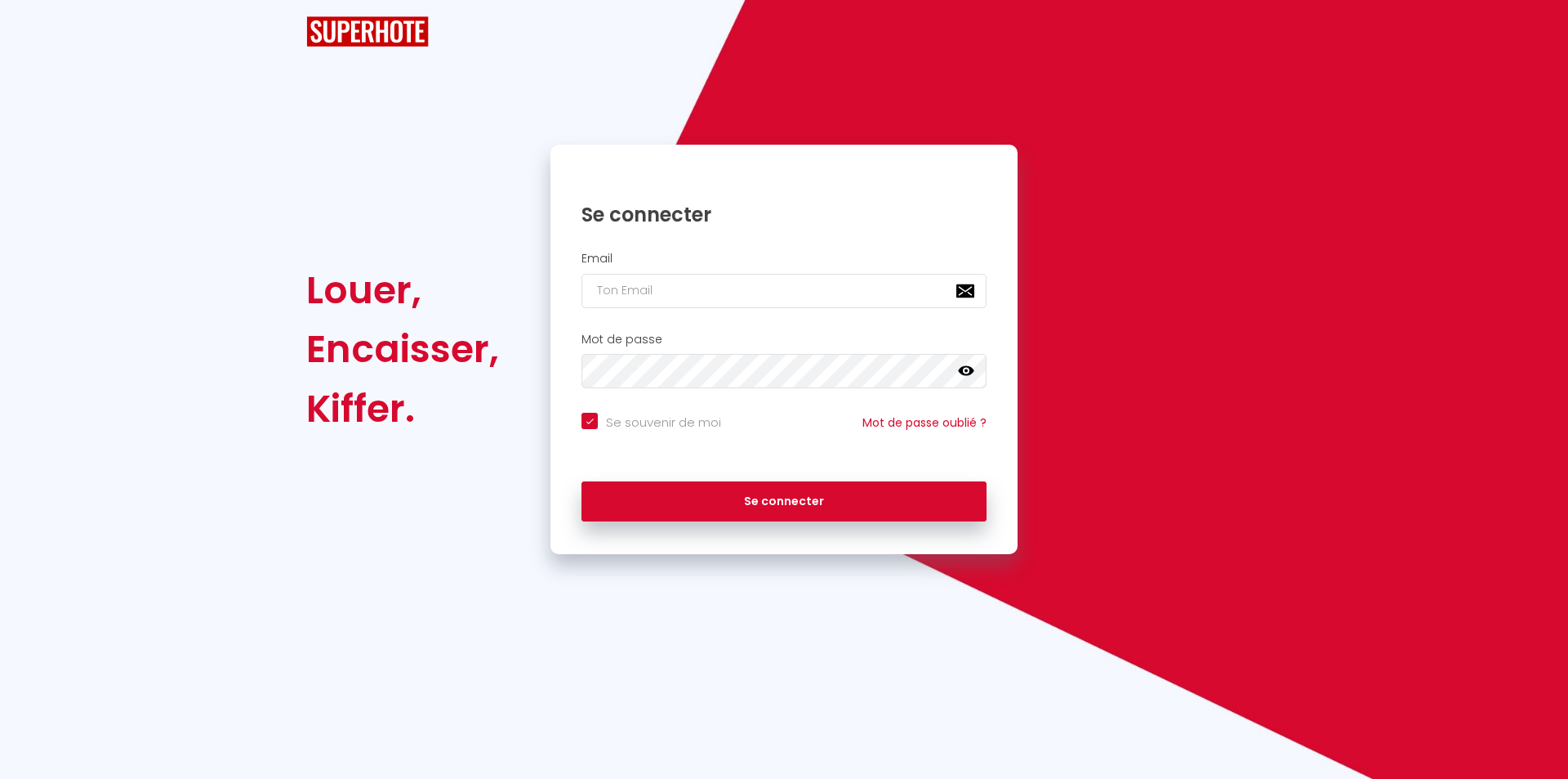
checkbox input "true"
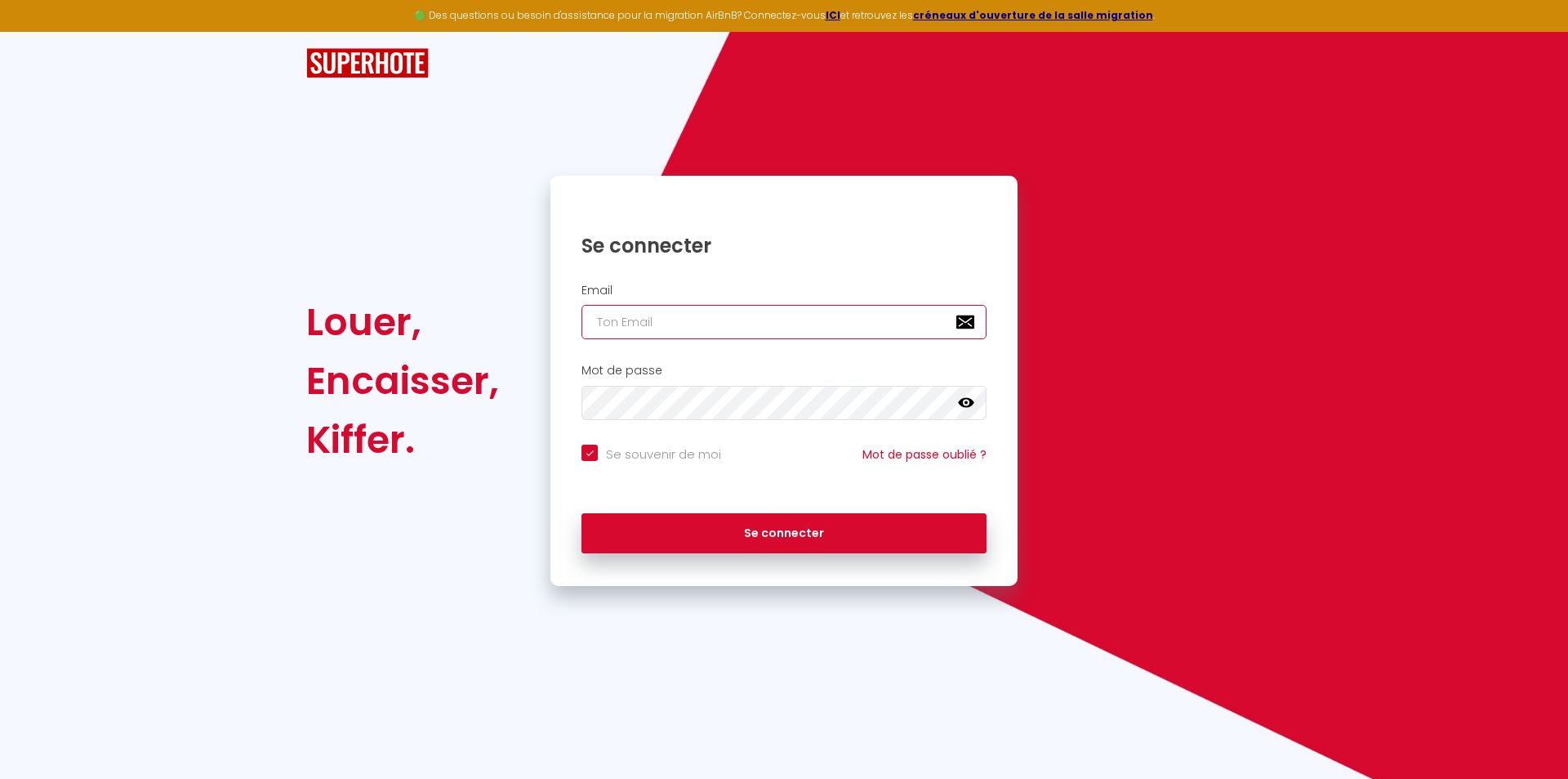
type input "[EMAIL_ADDRESS][DOMAIN_NAME]"
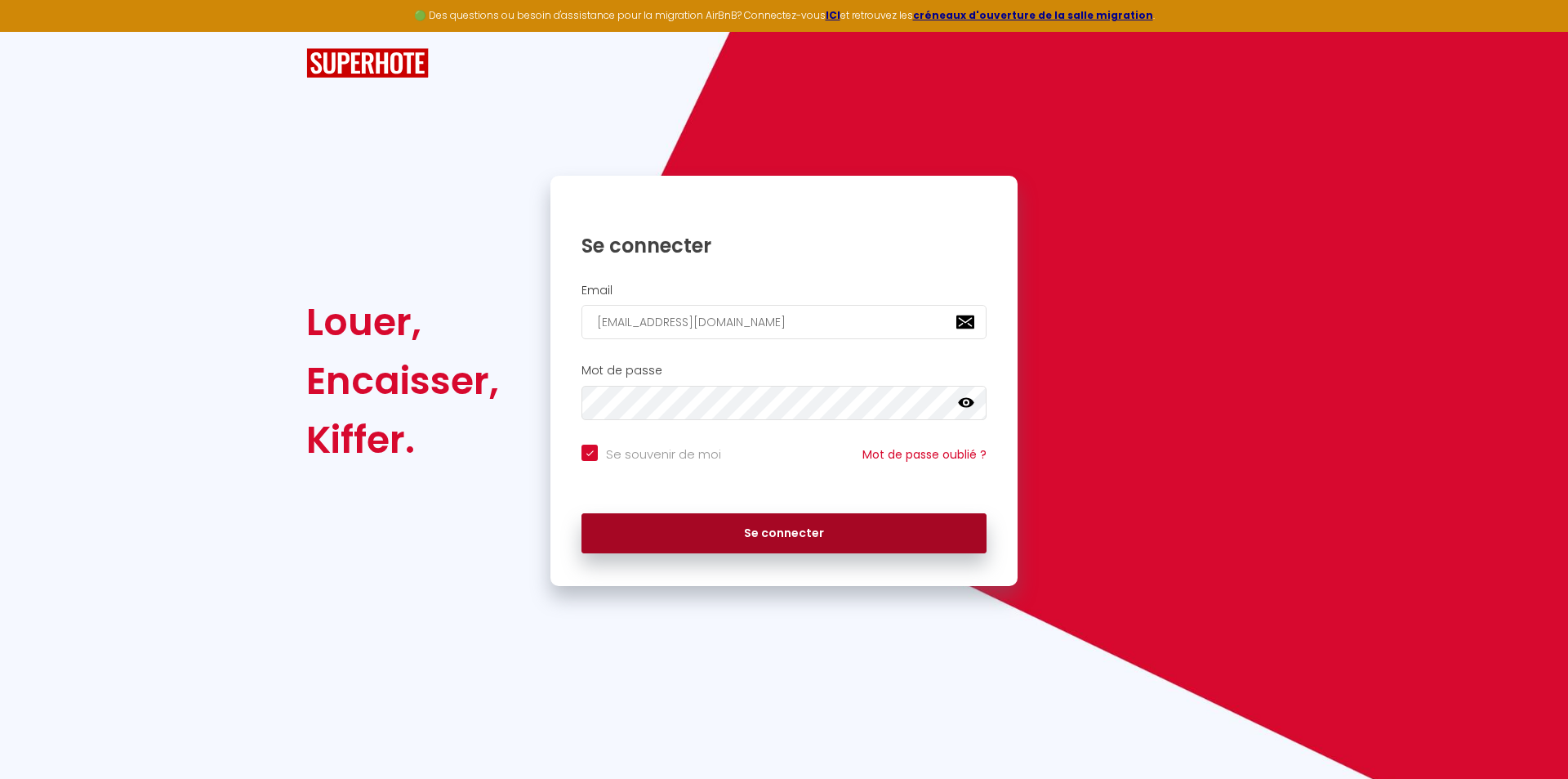
click at [728, 521] on button "Se connecter" at bounding box center [784, 534] width 405 height 41
checkbox input "true"
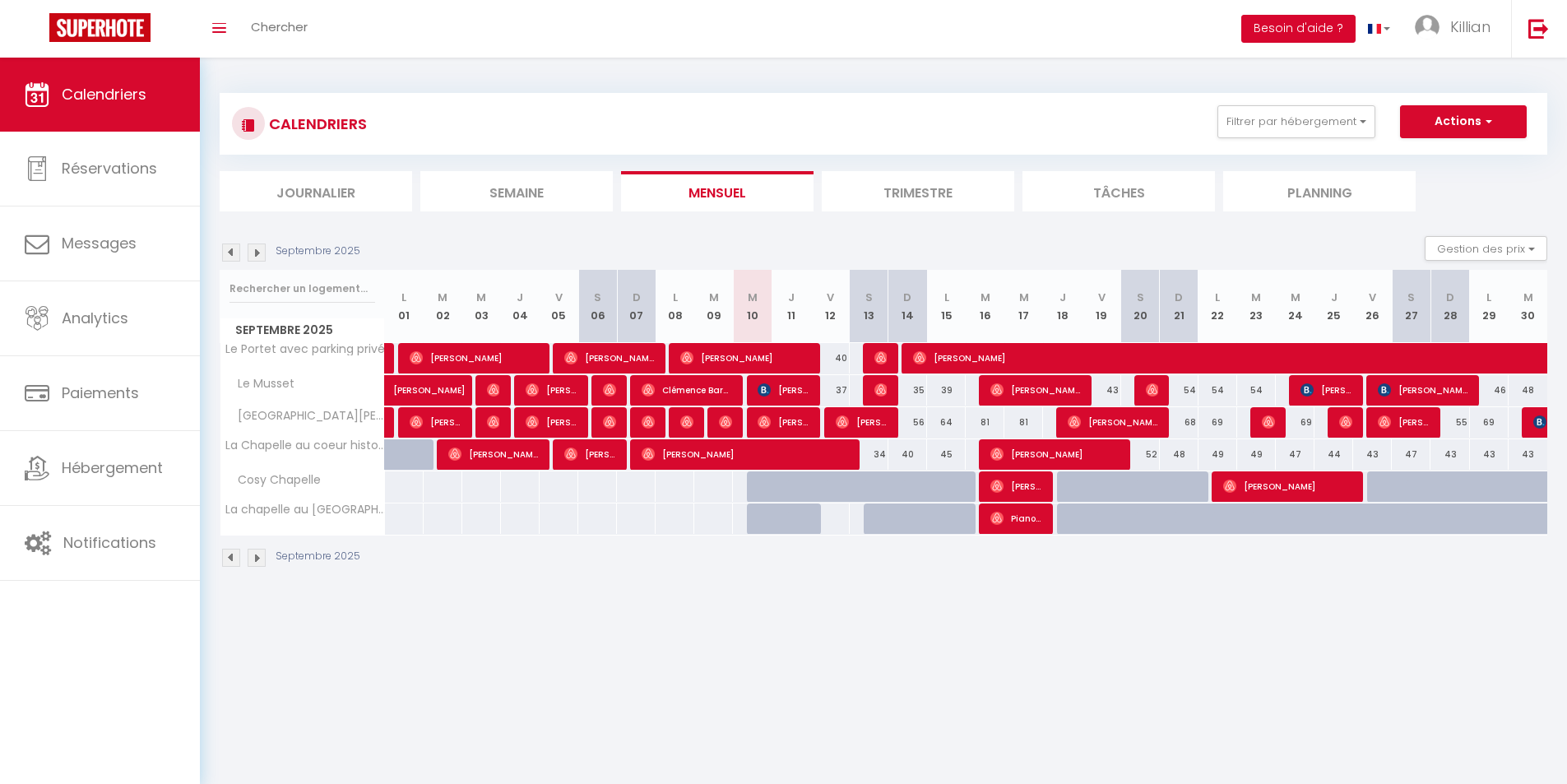
click at [1321, 27] on button "Besoin d'aide ?" at bounding box center [1298, 28] width 115 height 28
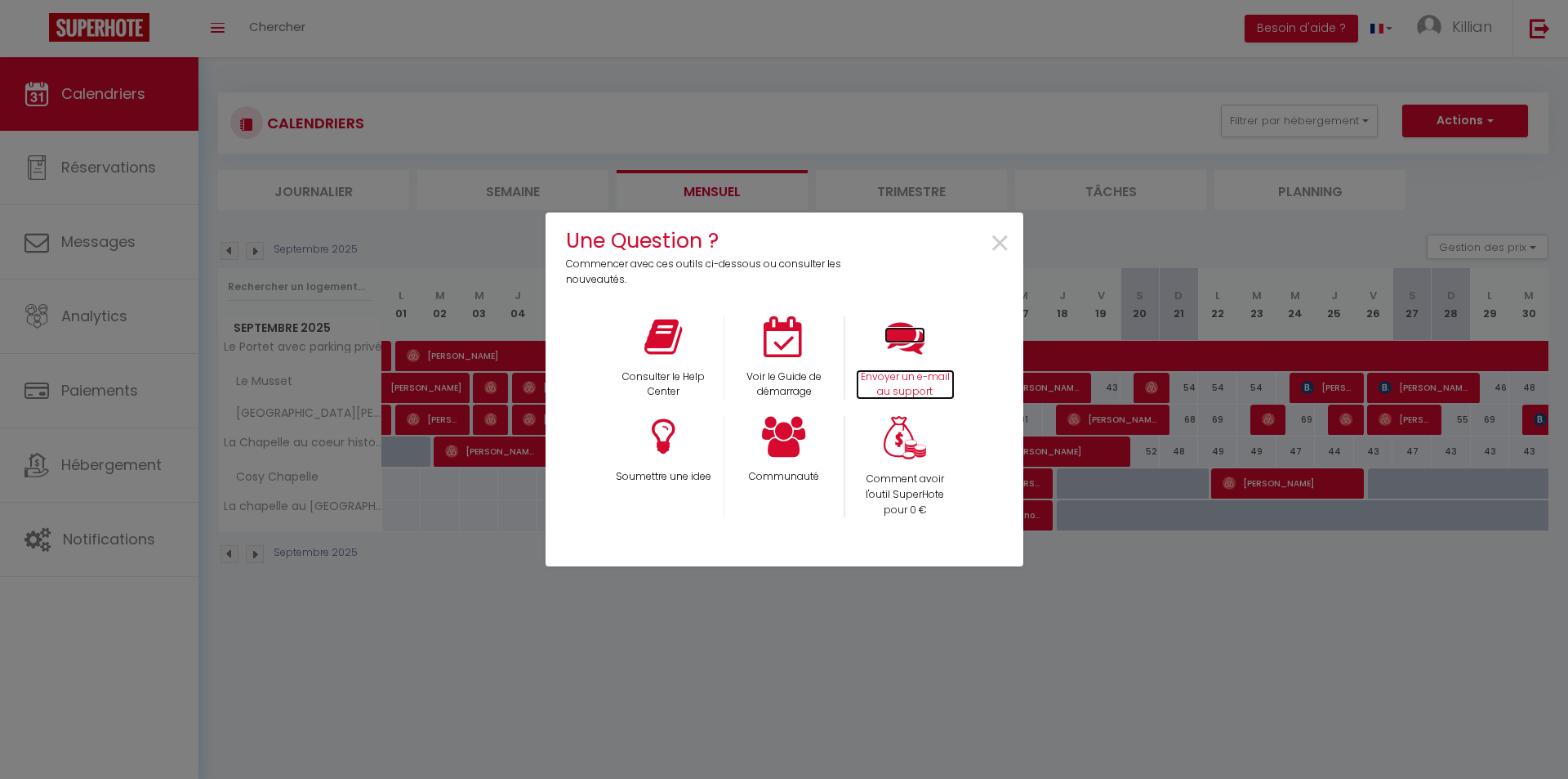
click at [887, 390] on p "Envoyer un e-mail au support" at bounding box center [905, 385] width 99 height 31
click at [1002, 240] on span "×" at bounding box center [1000, 243] width 22 height 52
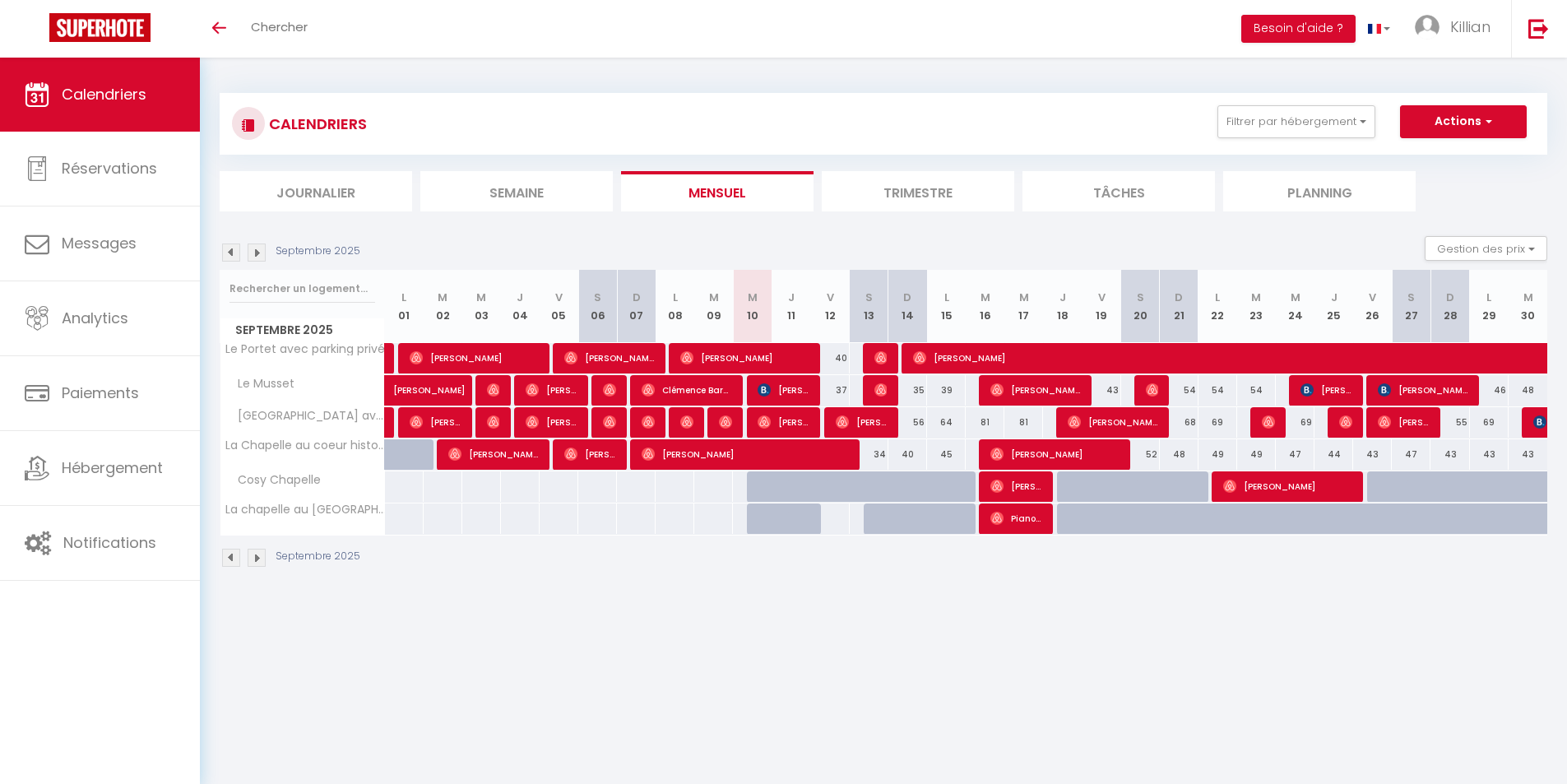
click at [836, 516] on div at bounding box center [831, 518] width 39 height 30
type input "Ven 12 Septembre 2025"
type input "Sam 13 Septembre 2025"
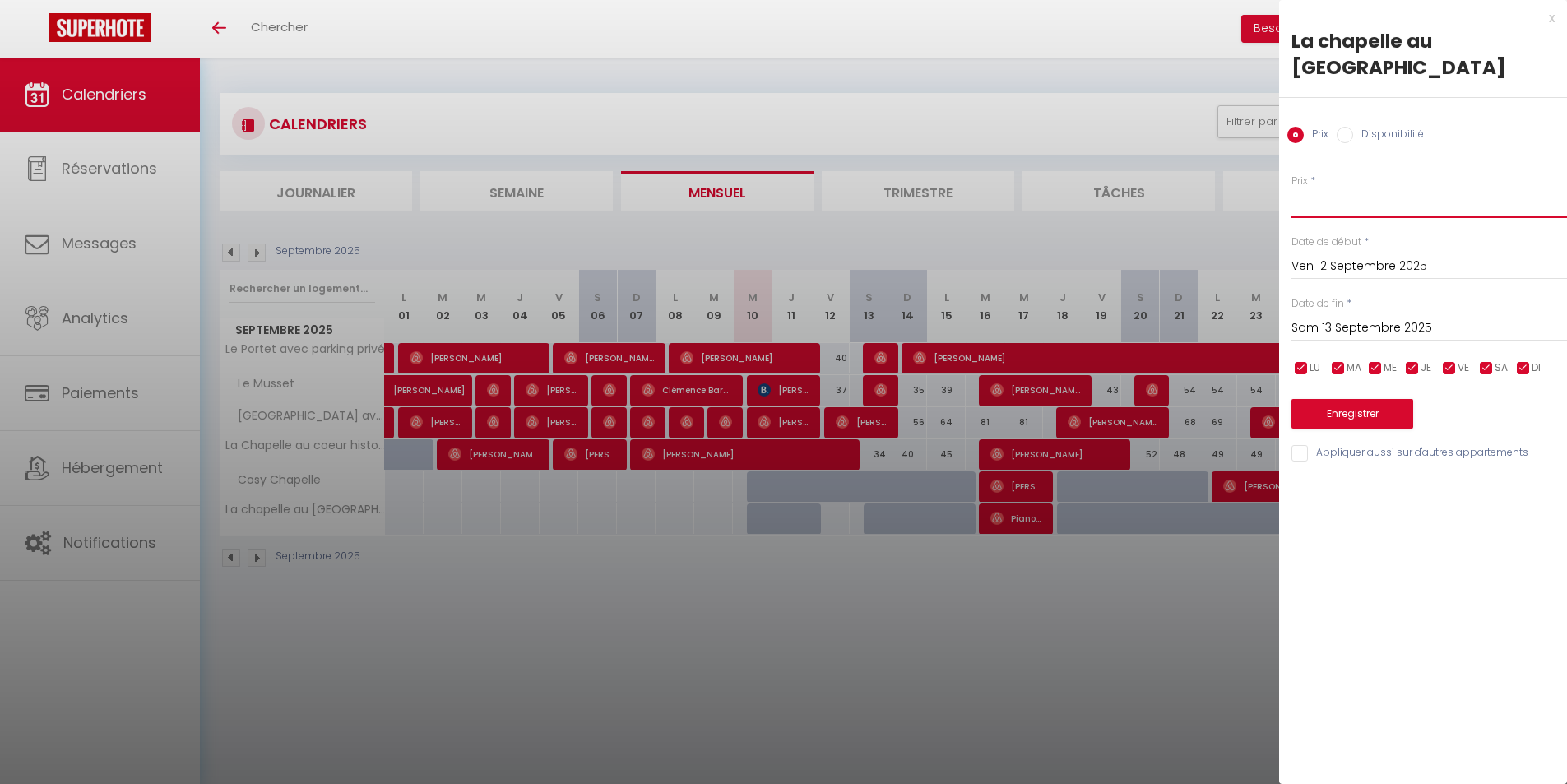
click at [1315, 200] on input "Prix" at bounding box center [1429, 203] width 276 height 29
click at [1296, 202] on input "Prix" at bounding box center [1429, 203] width 276 height 29
type input "38"
click at [1374, 419] on button "Enregistrer" at bounding box center [1352, 414] width 122 height 29
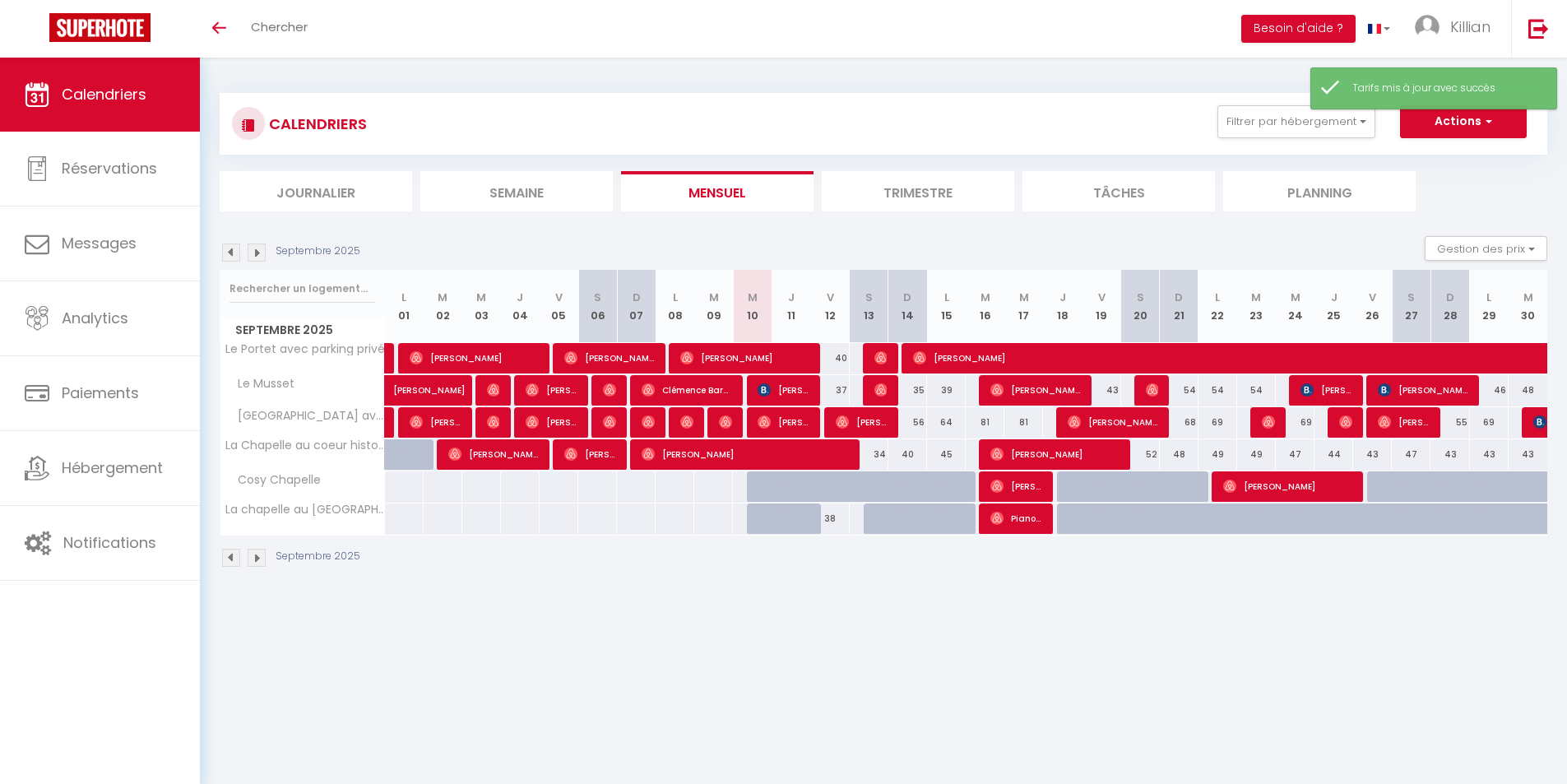
click at [838, 518] on div "38" at bounding box center [830, 518] width 38 height 30
type input "38"
type input "Ven 12 Septembre 2025"
type input "Sam 13 Septembre 2025"
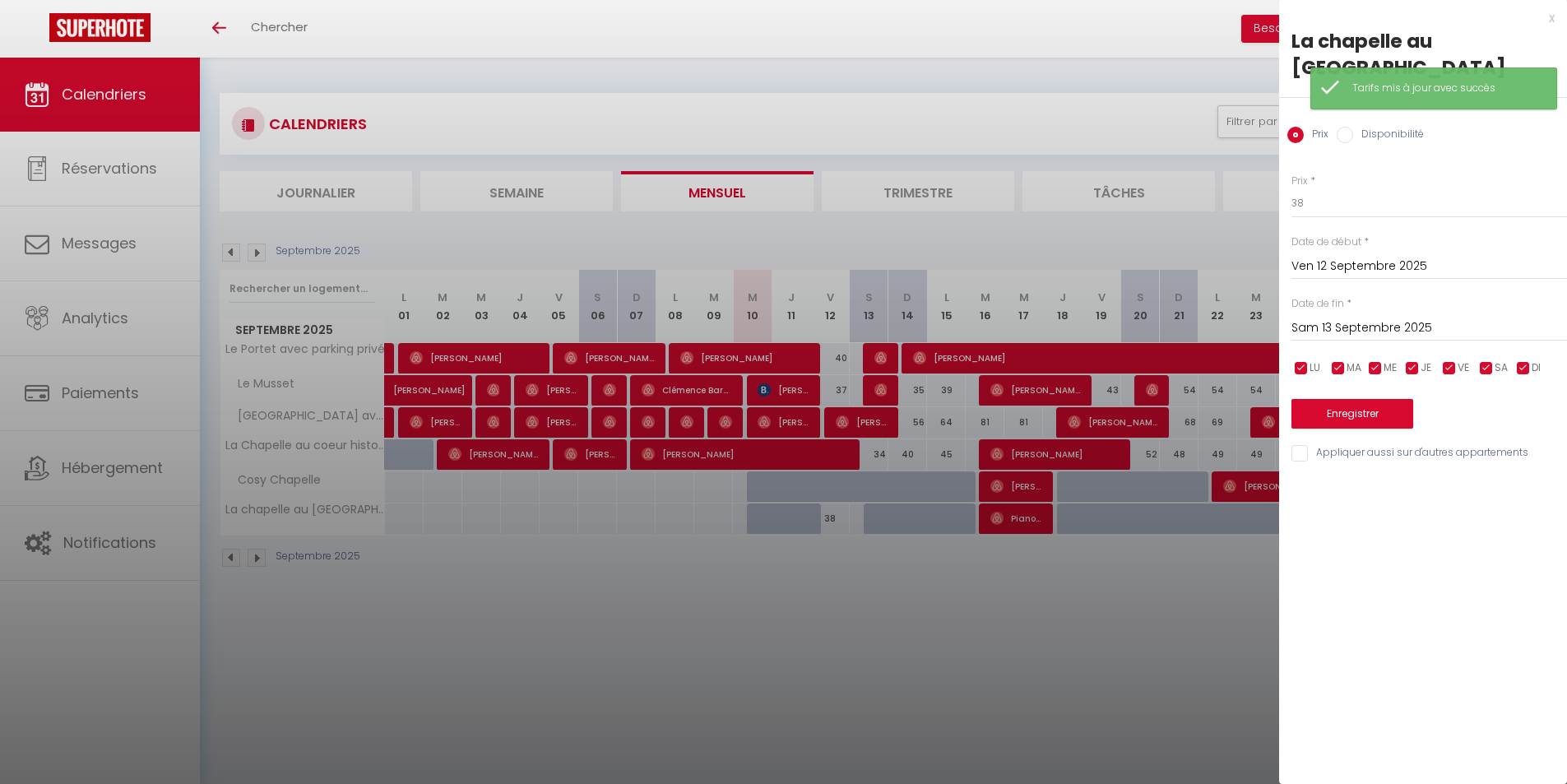
click at [886, 561] on div at bounding box center [784, 392] width 1567 height 784
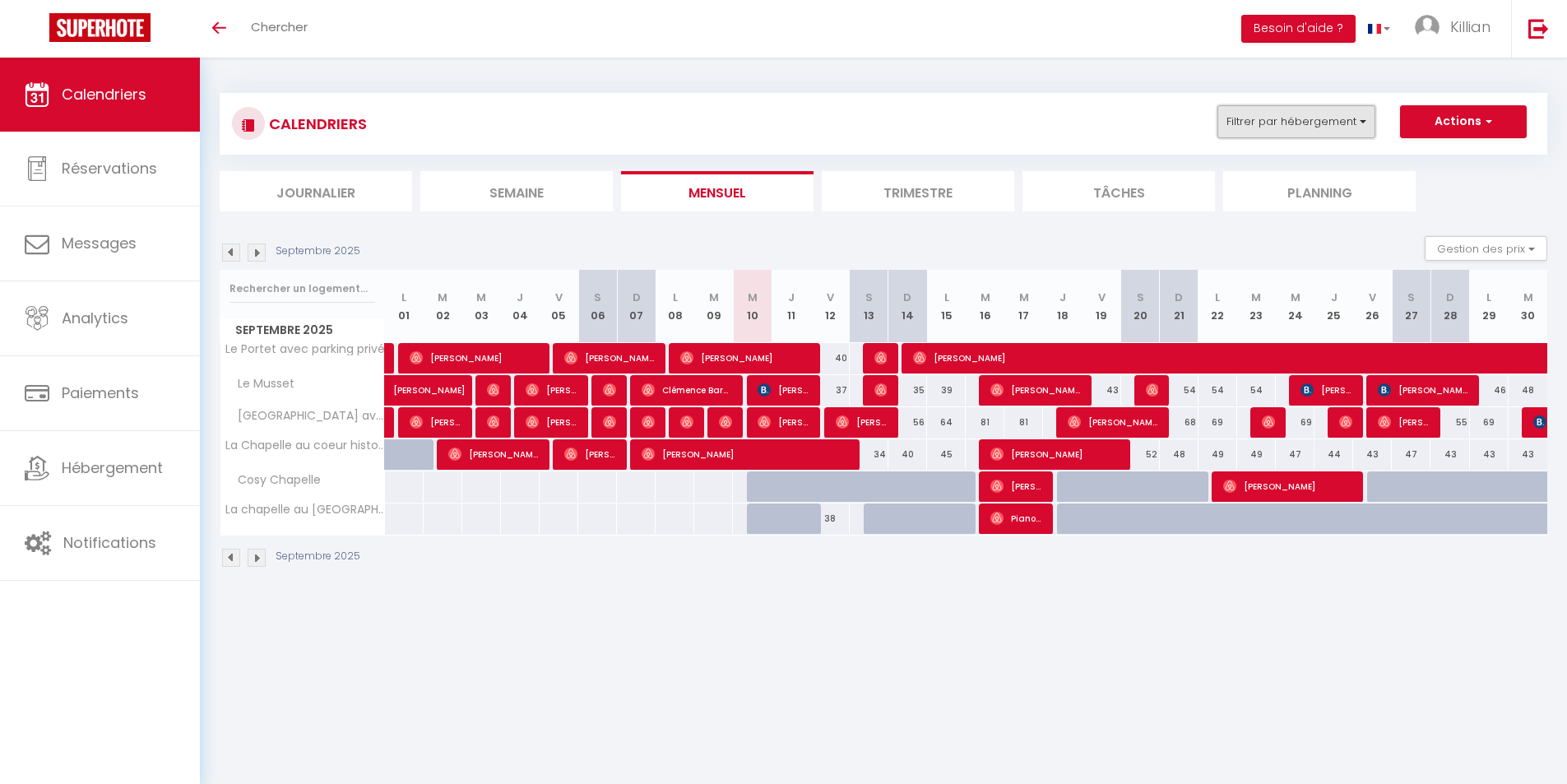
click at [1335, 125] on button "Filtrer par hébergement" at bounding box center [1296, 122] width 158 height 33
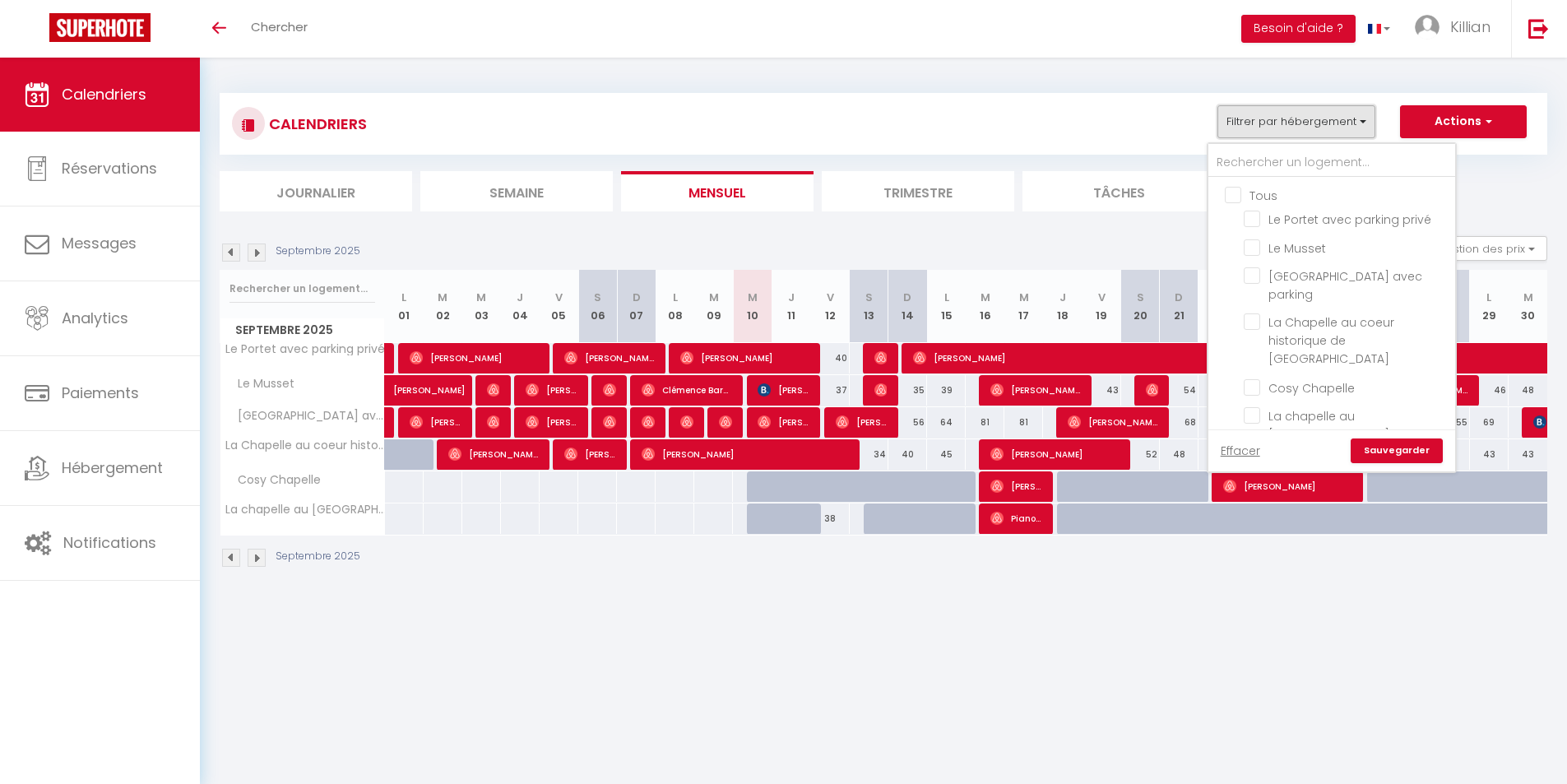
click at [1335, 125] on button "Filtrer par hébergement" at bounding box center [1296, 122] width 158 height 33
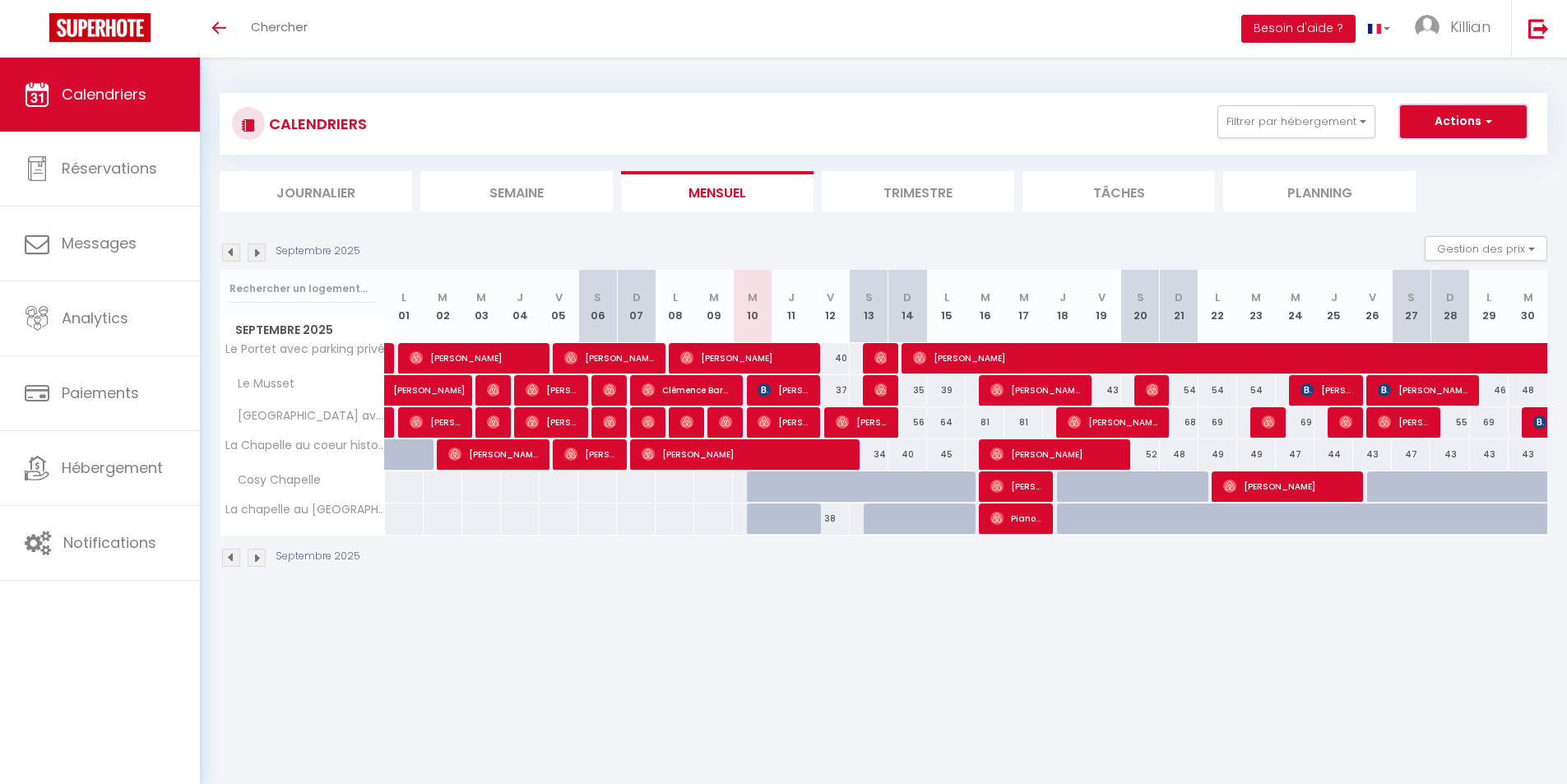
click at [1467, 122] on button "Actions" at bounding box center [1463, 122] width 126 height 33
click at [1466, 122] on button "Actions" at bounding box center [1463, 122] width 126 height 33
click at [1441, 23] on link "Killian" at bounding box center [1457, 28] width 109 height 58
click at [1424, 116] on link "Équipe" at bounding box center [1445, 112] width 122 height 28
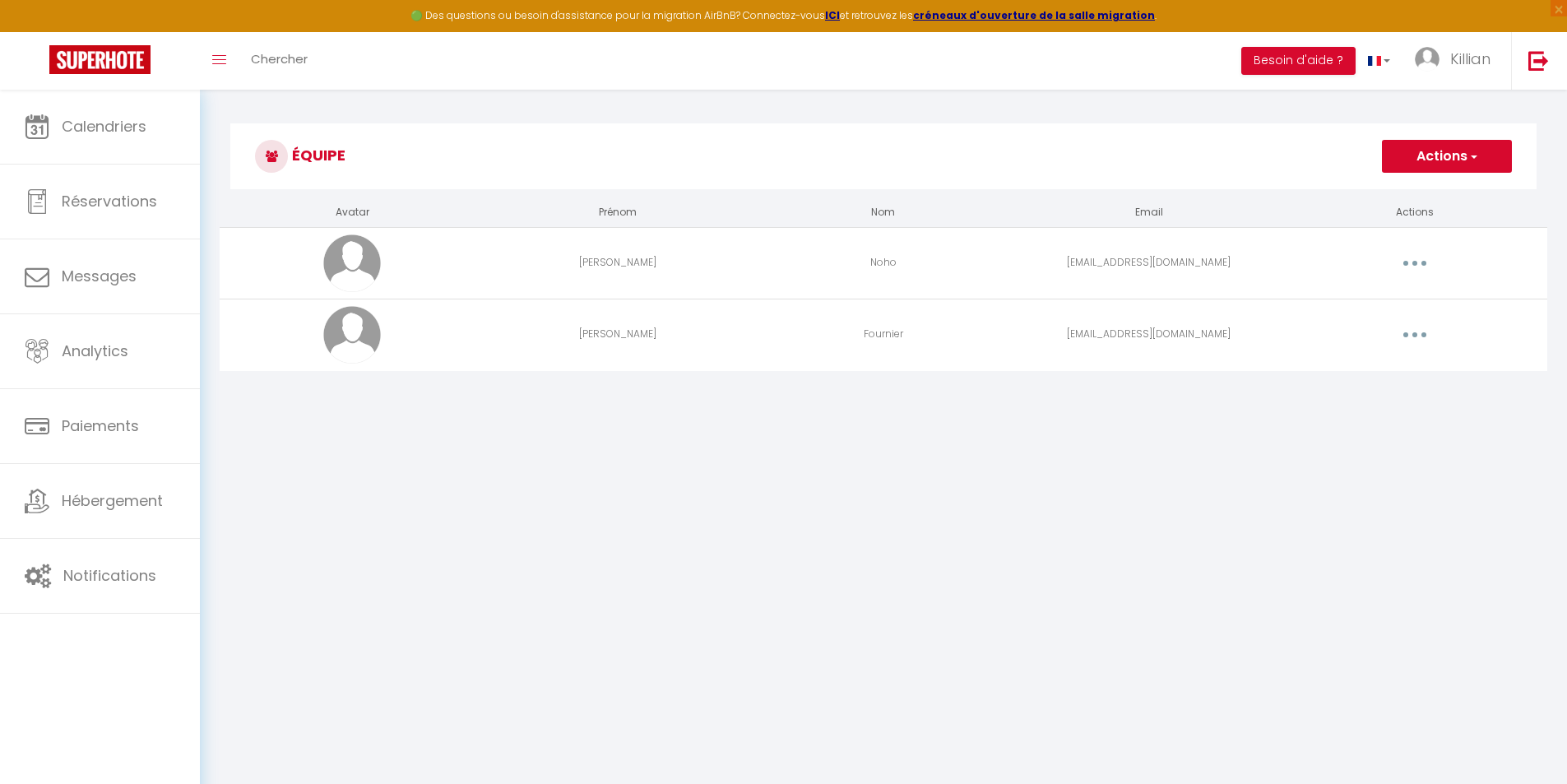
click at [1419, 330] on button "button" at bounding box center [1415, 334] width 46 height 26
click at [1372, 372] on link "Editer" at bounding box center [1373, 372] width 122 height 28
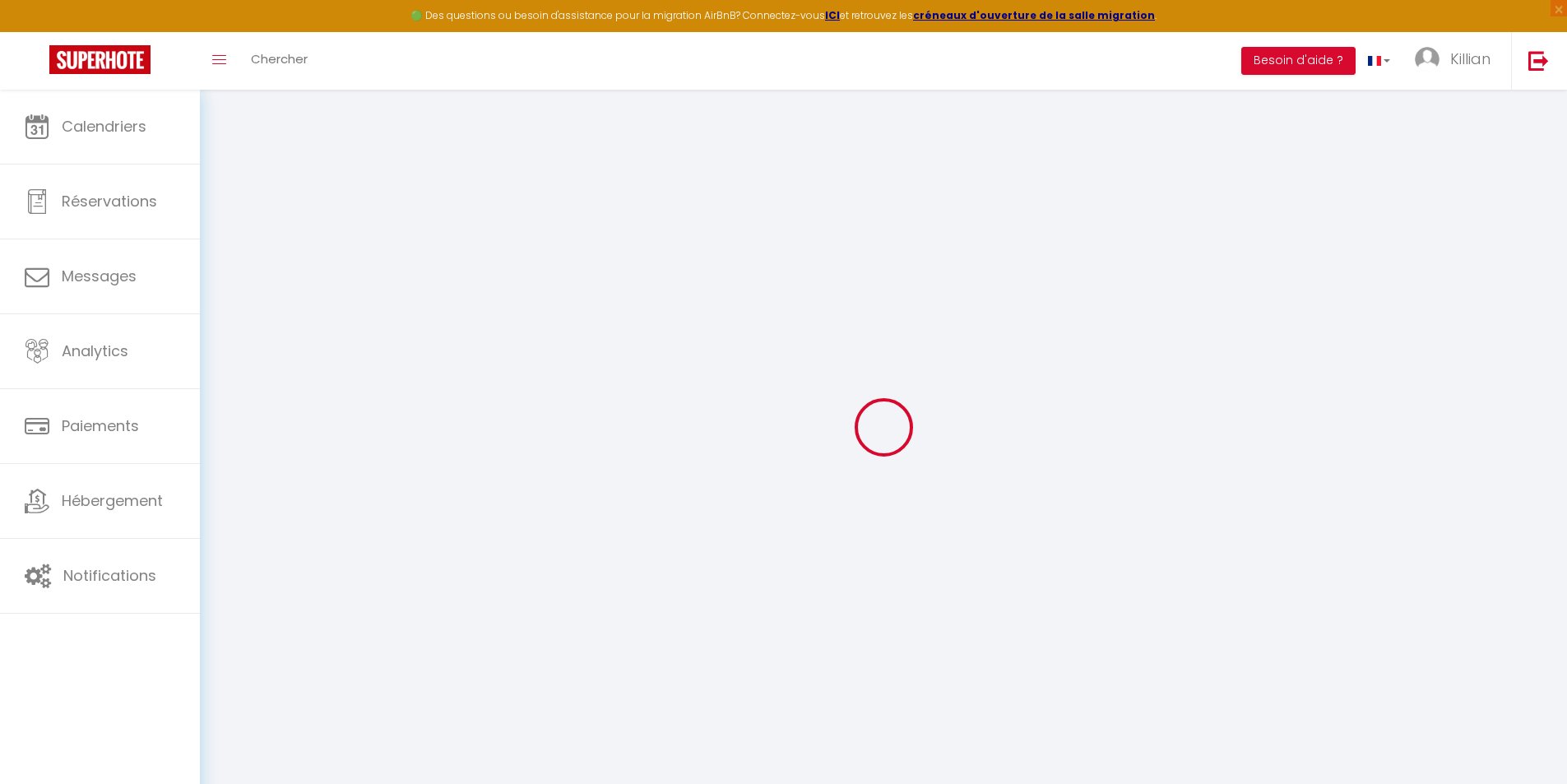
type input "[PERSON_NAME]"
type input "Fournier"
type input "[EMAIL_ADDRESS][DOMAIN_NAME]"
type textarea "[URL][DOMAIN_NAME]"
checkbox input "true"
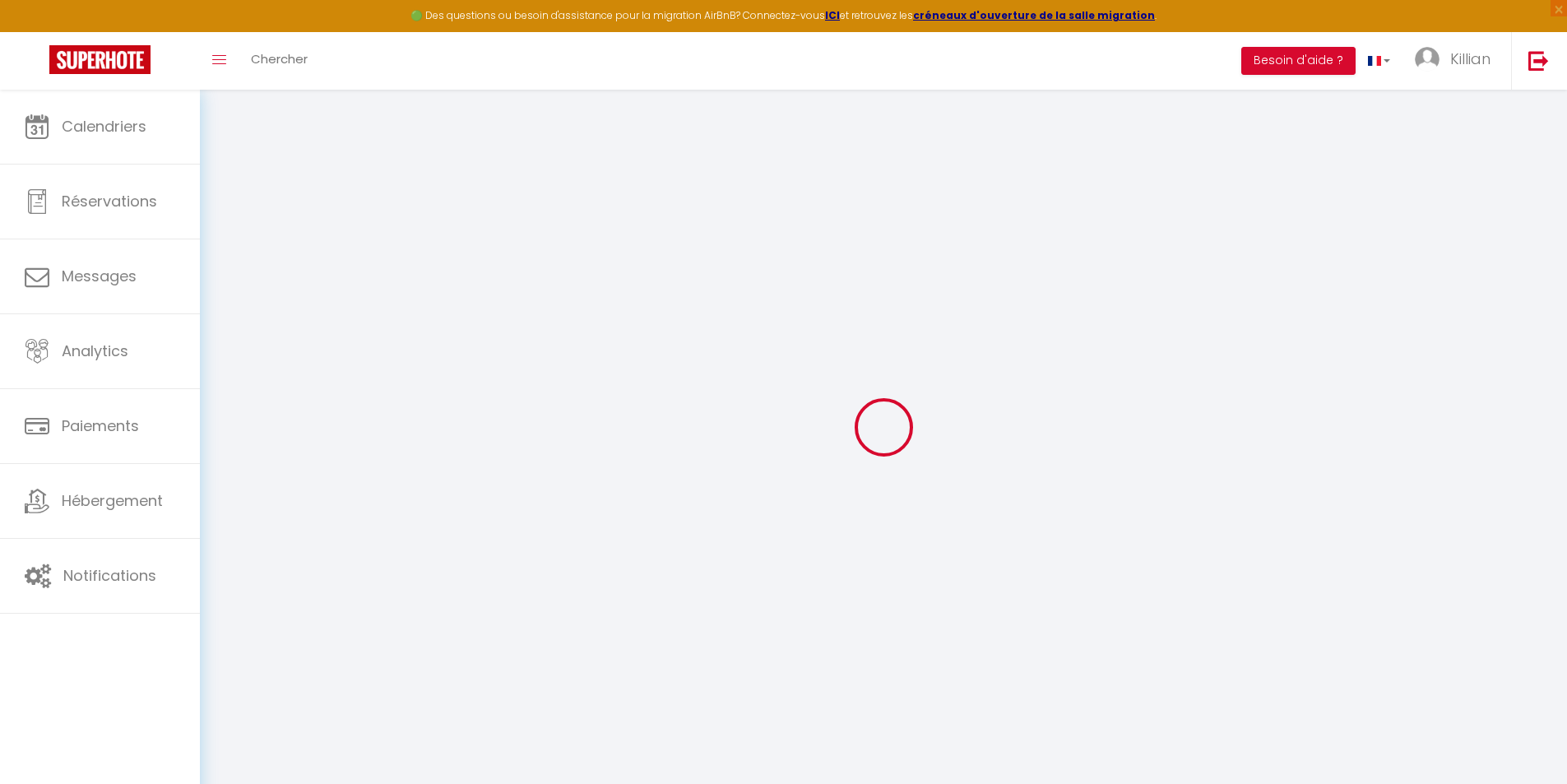
checkbox input "true"
checkbox input "false"
checkbox input "true"
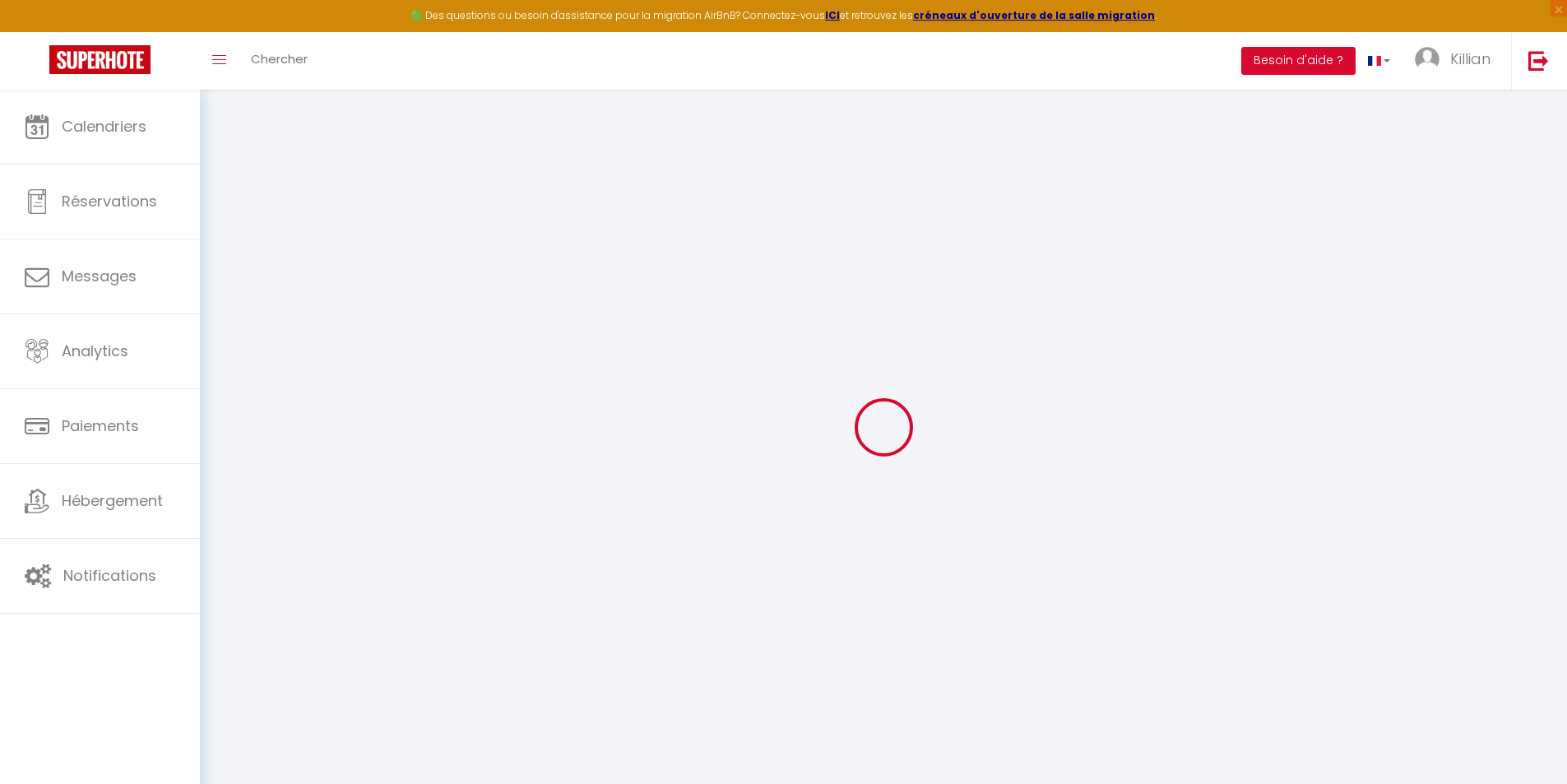
checkbox input "true"
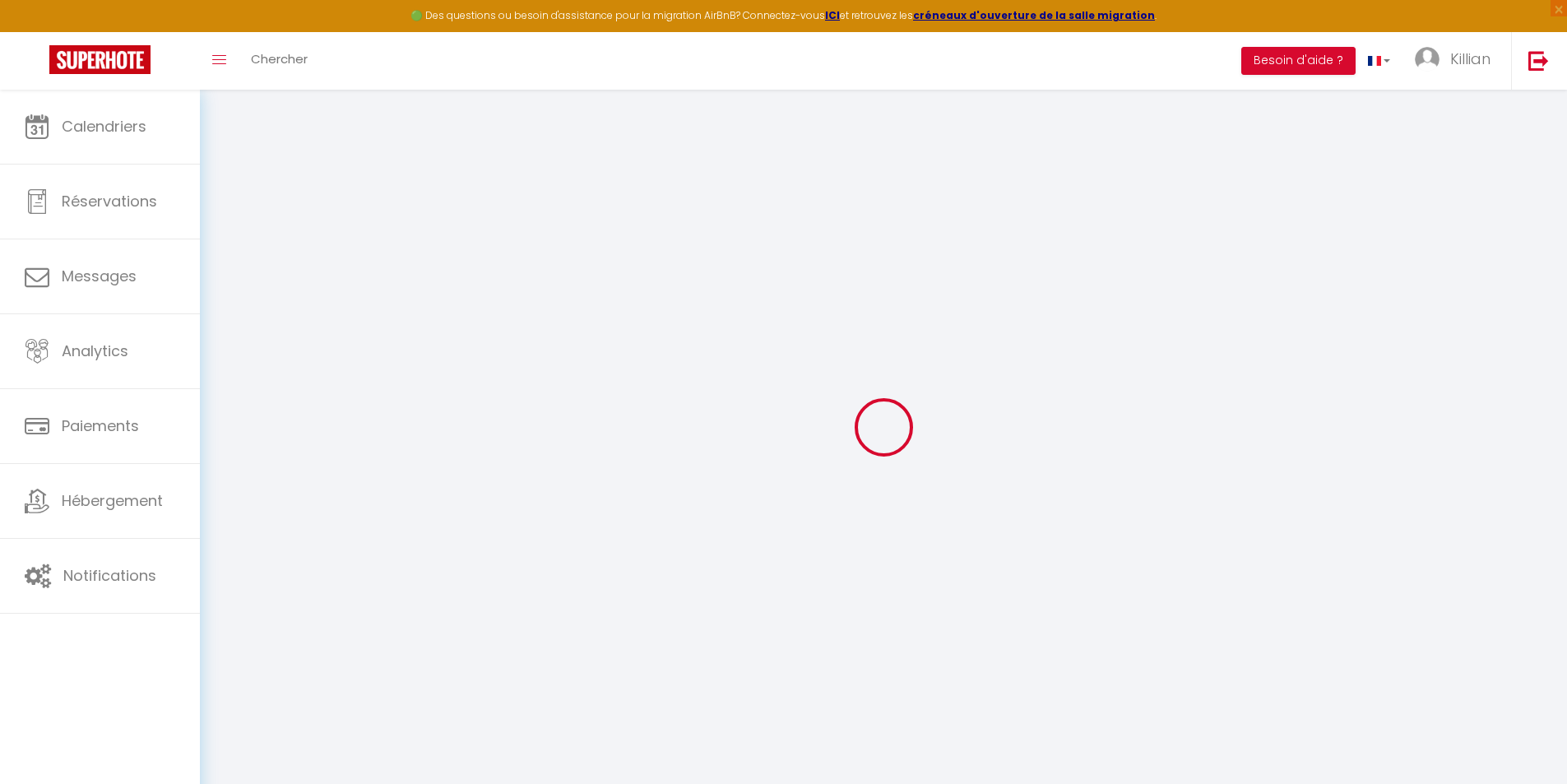
checkbox input "true"
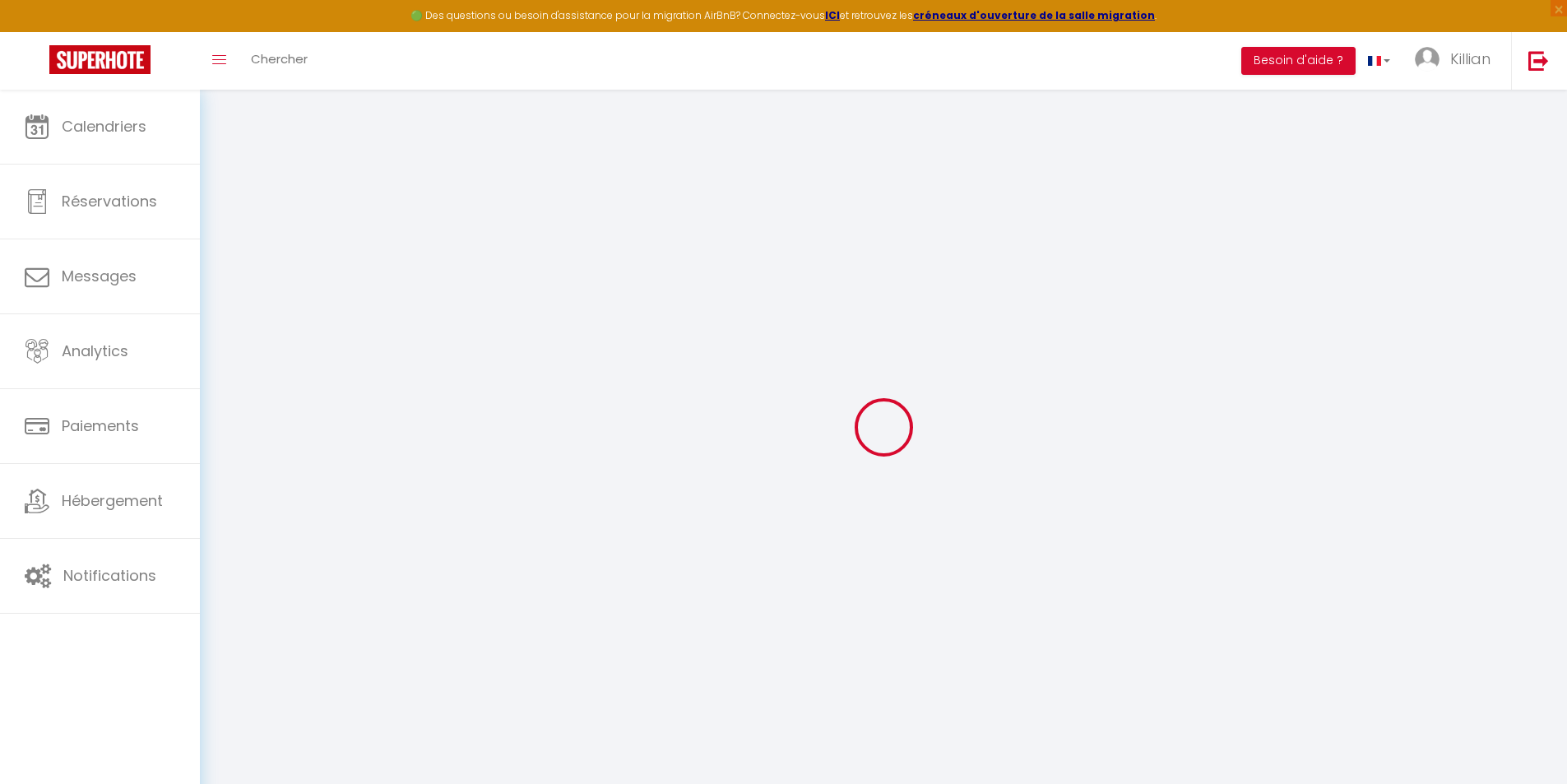
checkbox input "true"
select select
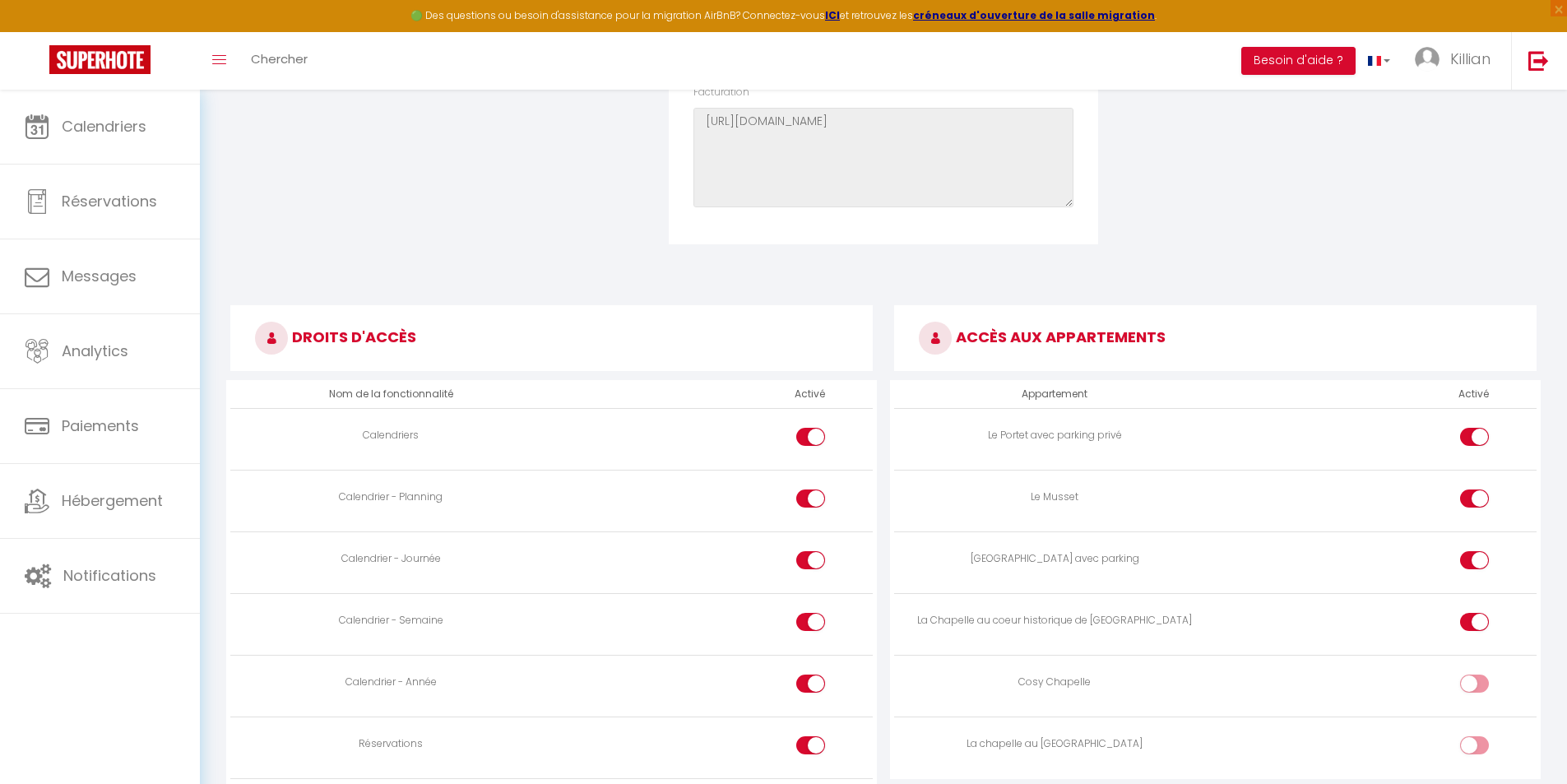
scroll to position [740, 0]
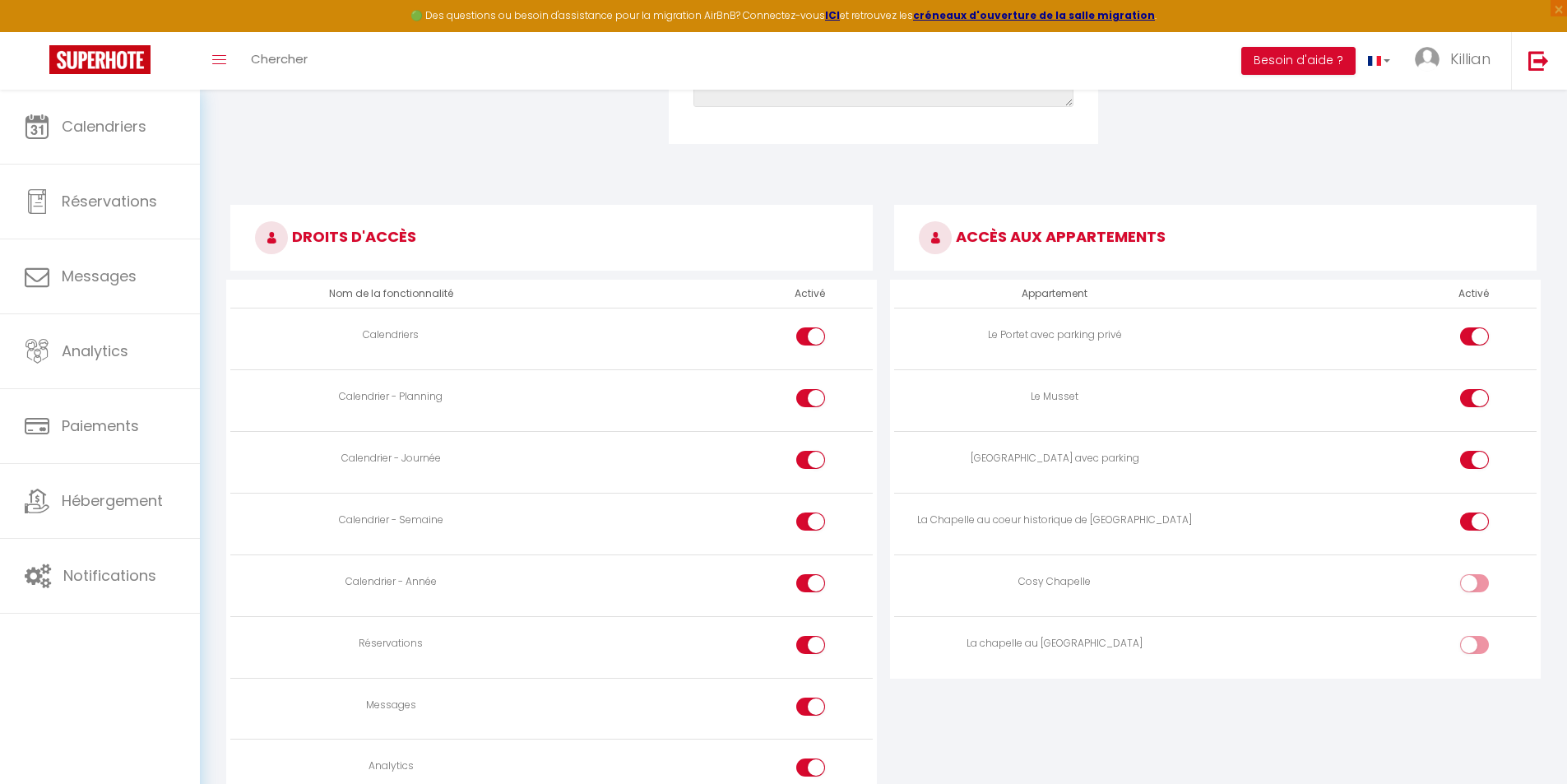
click at [1475, 583] on input "checkbox" at bounding box center [1489, 586] width 28 height 24
checkbox input "true"
click at [1481, 639] on input "checkbox" at bounding box center [1489, 648] width 28 height 24
checkbox input "true"
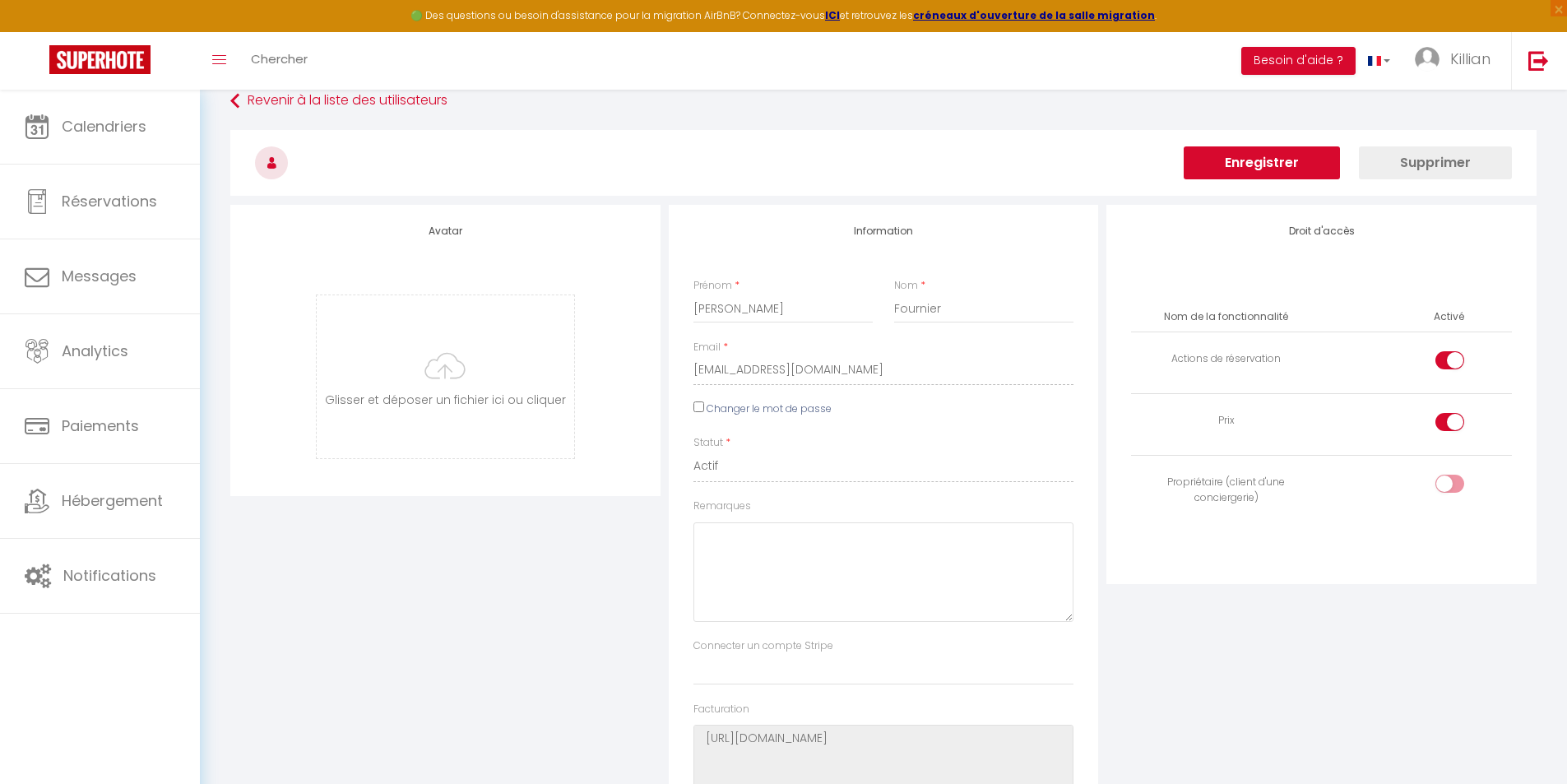
scroll to position [0, 0]
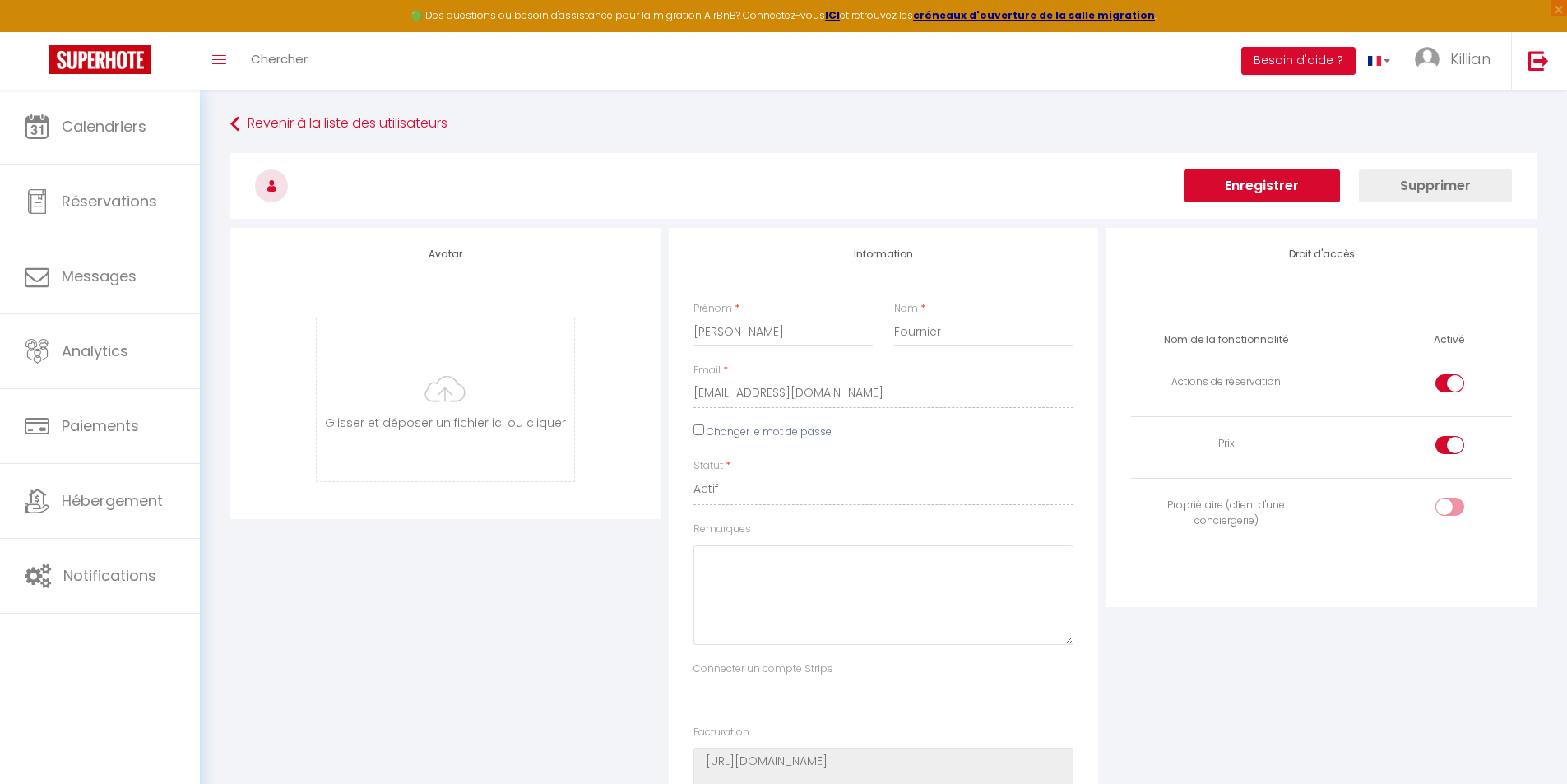
click at [1287, 187] on button "Enregistrer" at bounding box center [1261, 186] width 156 height 33
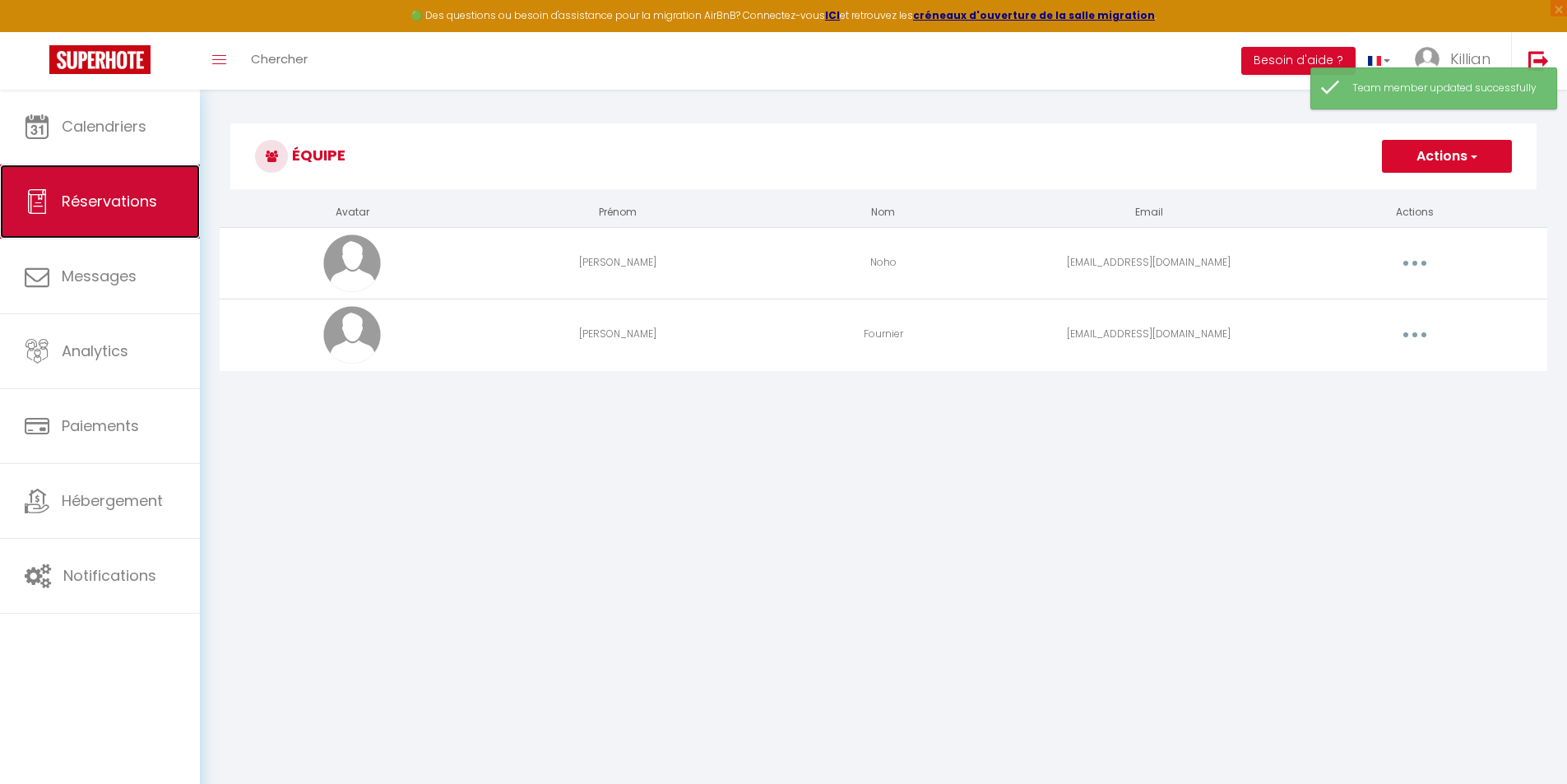
click at [110, 220] on link "Réservations" at bounding box center [100, 202] width 200 height 74
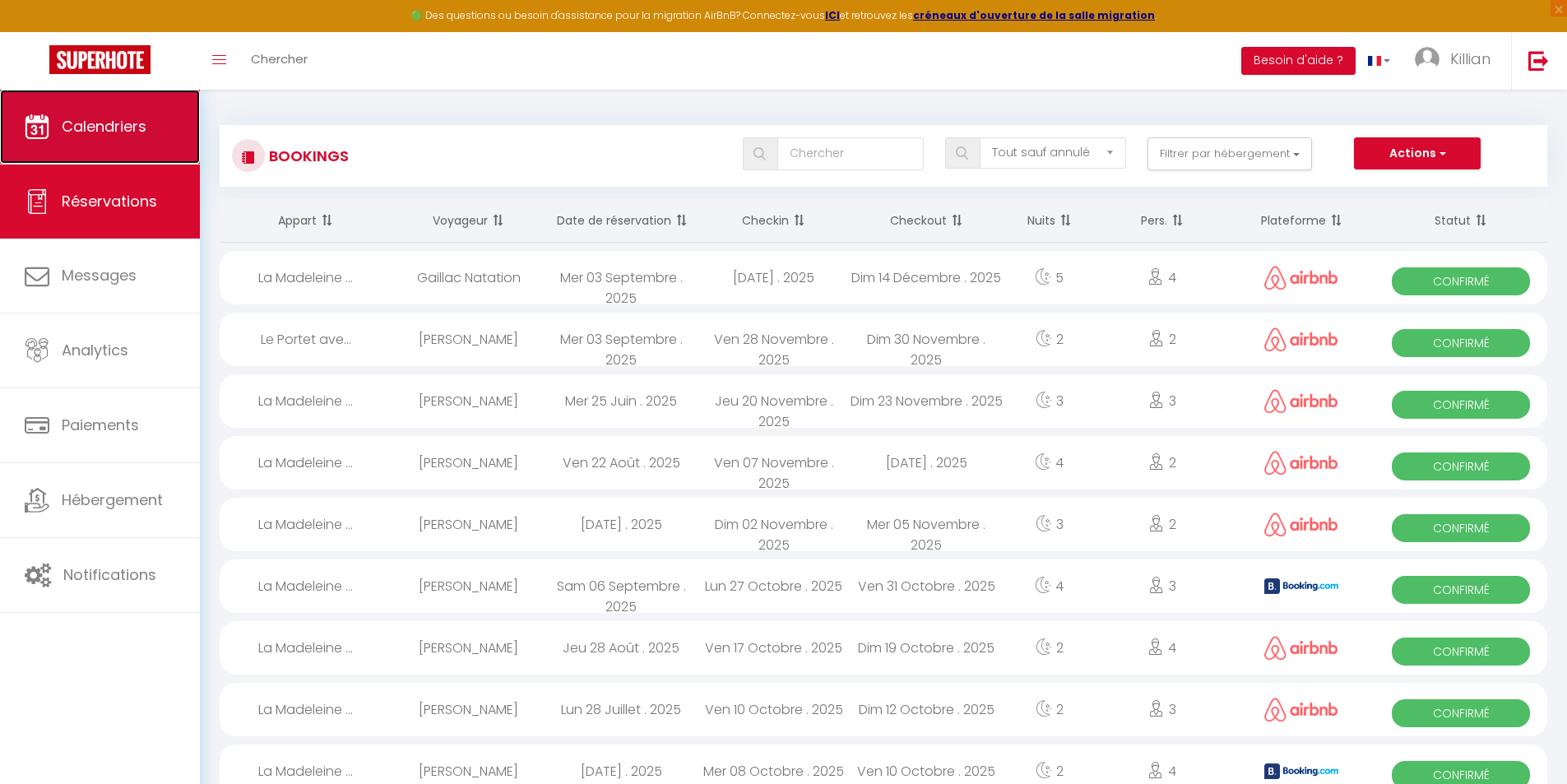
click at [101, 149] on link "Calendriers" at bounding box center [100, 126] width 200 height 74
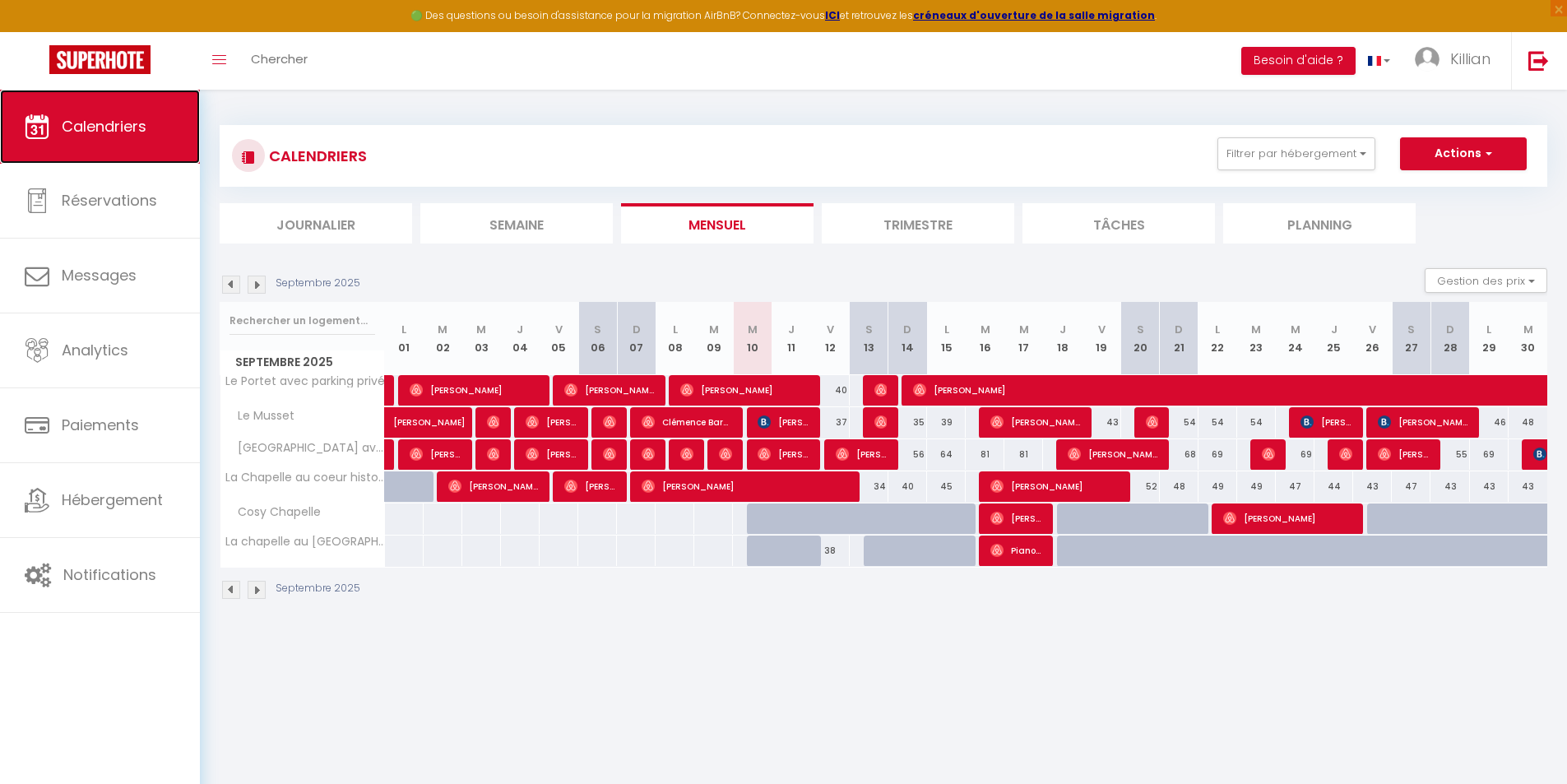
click at [138, 126] on span "Calendriers" at bounding box center [104, 125] width 84 height 21
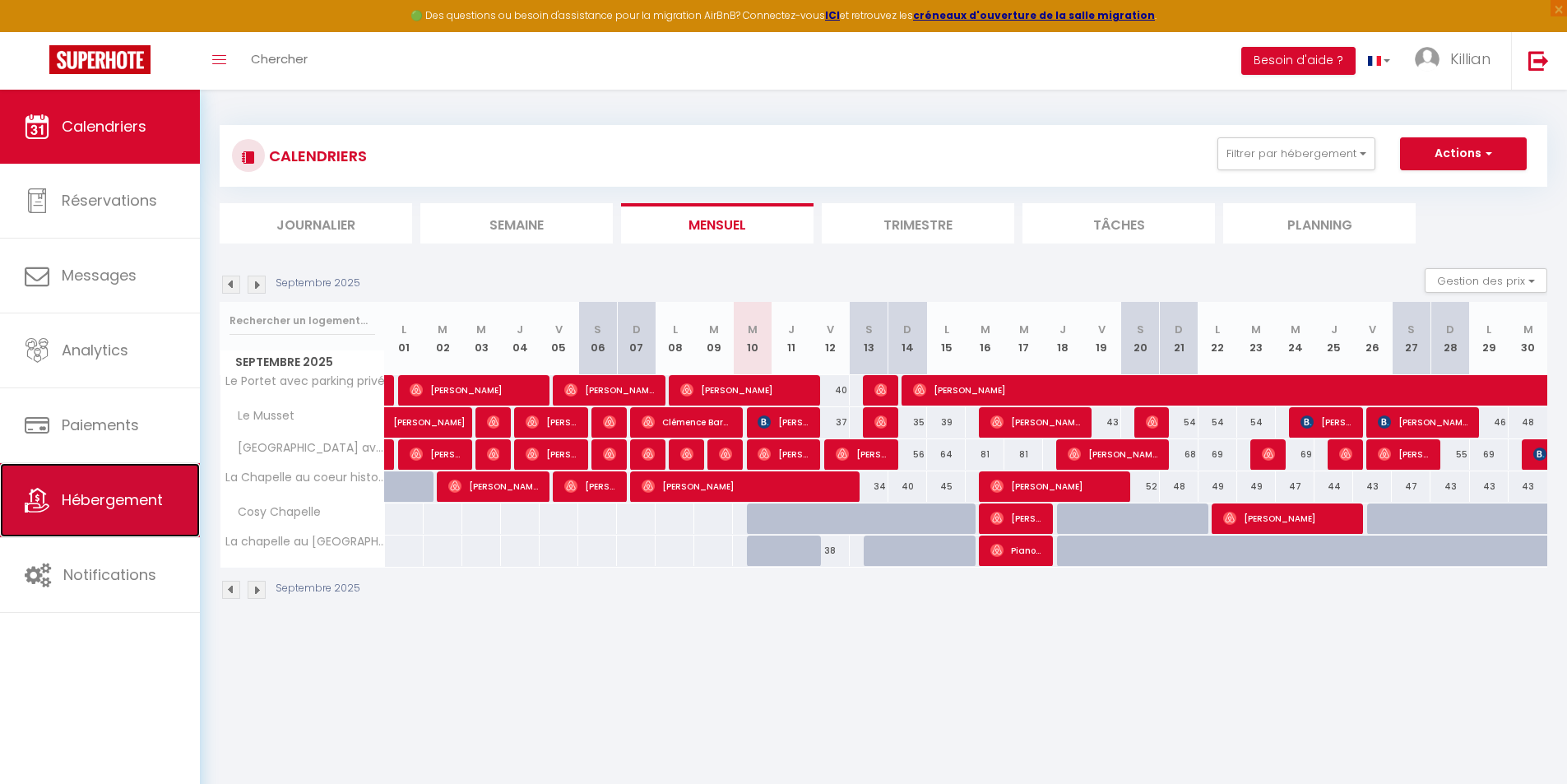
click at [111, 515] on link "Hébergement" at bounding box center [100, 500] width 200 height 74
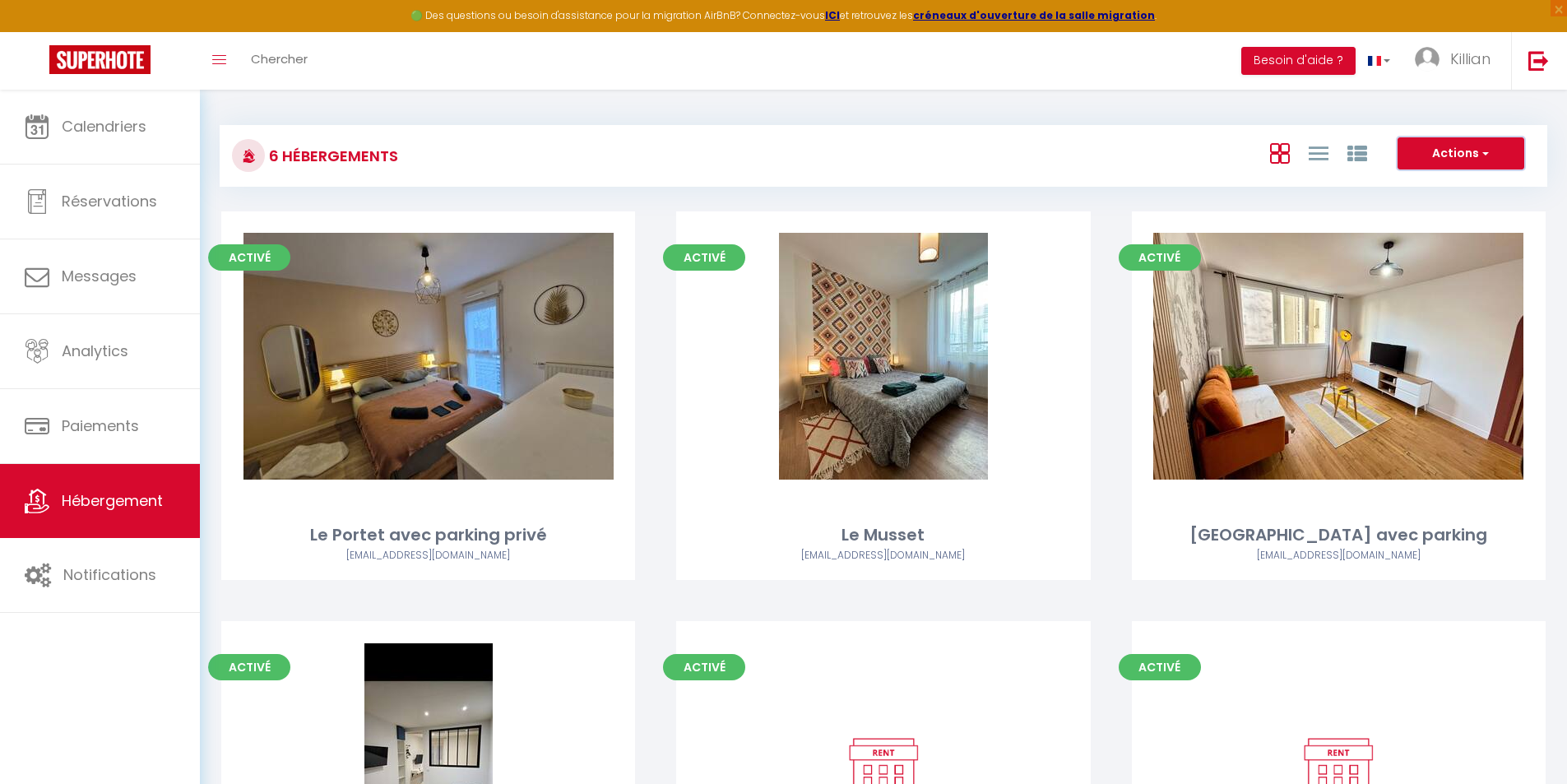
click at [1404, 158] on button "Actions" at bounding box center [1461, 154] width 126 height 33
click at [1358, 160] on icon at bounding box center [1357, 154] width 20 height 20
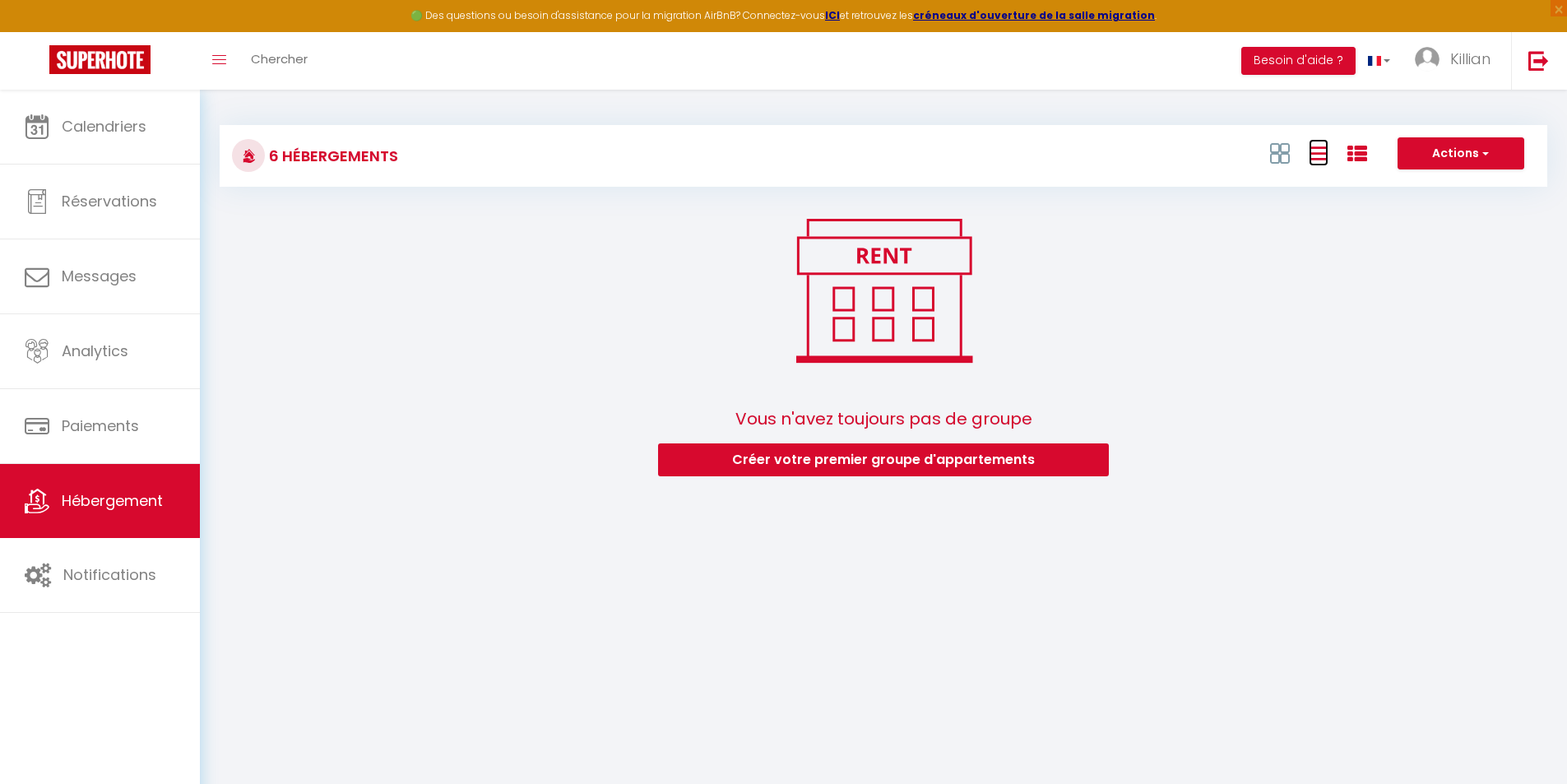
click at [1317, 156] on icon at bounding box center [1319, 153] width 20 height 21
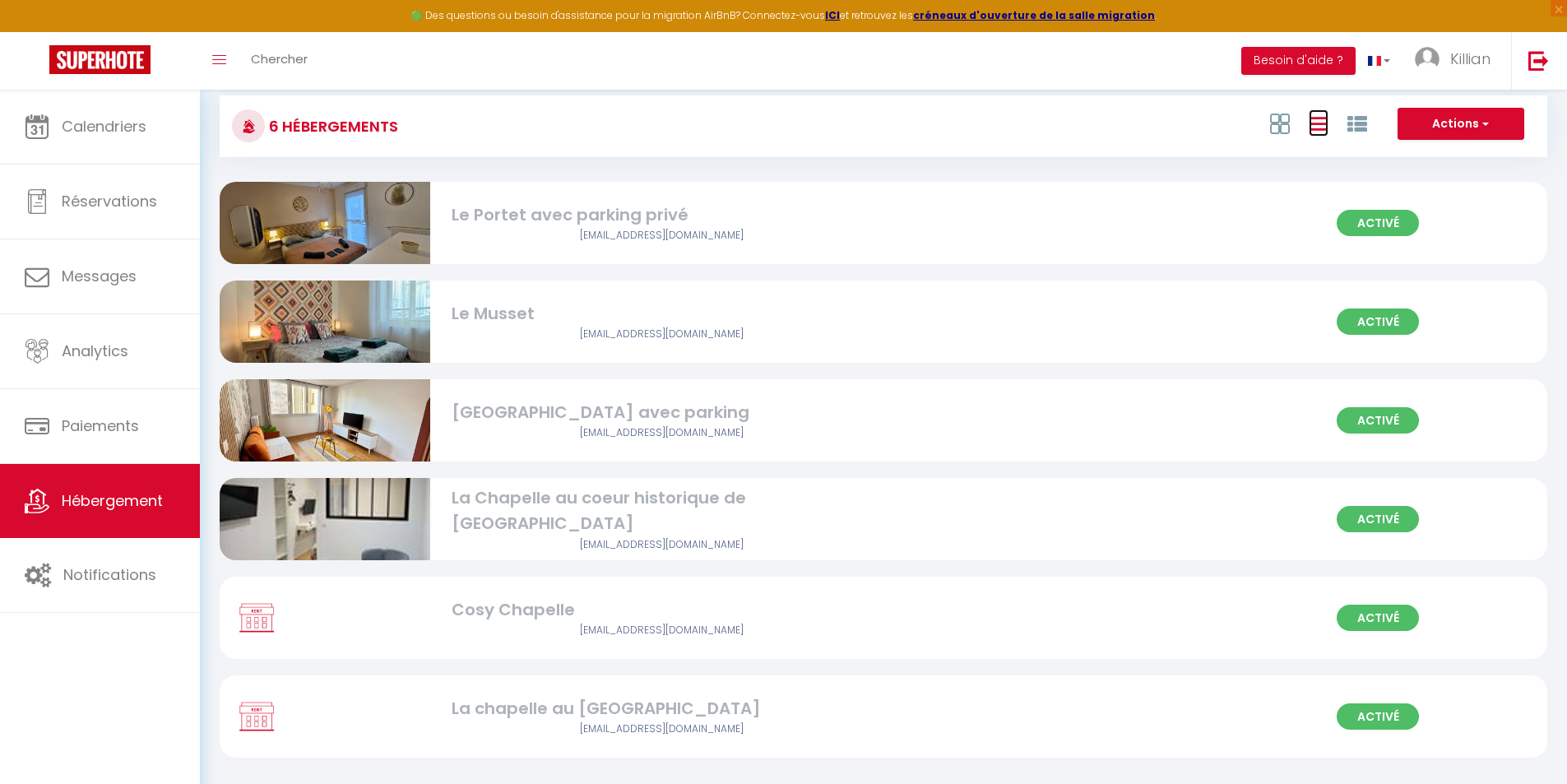
scroll to position [89, 0]
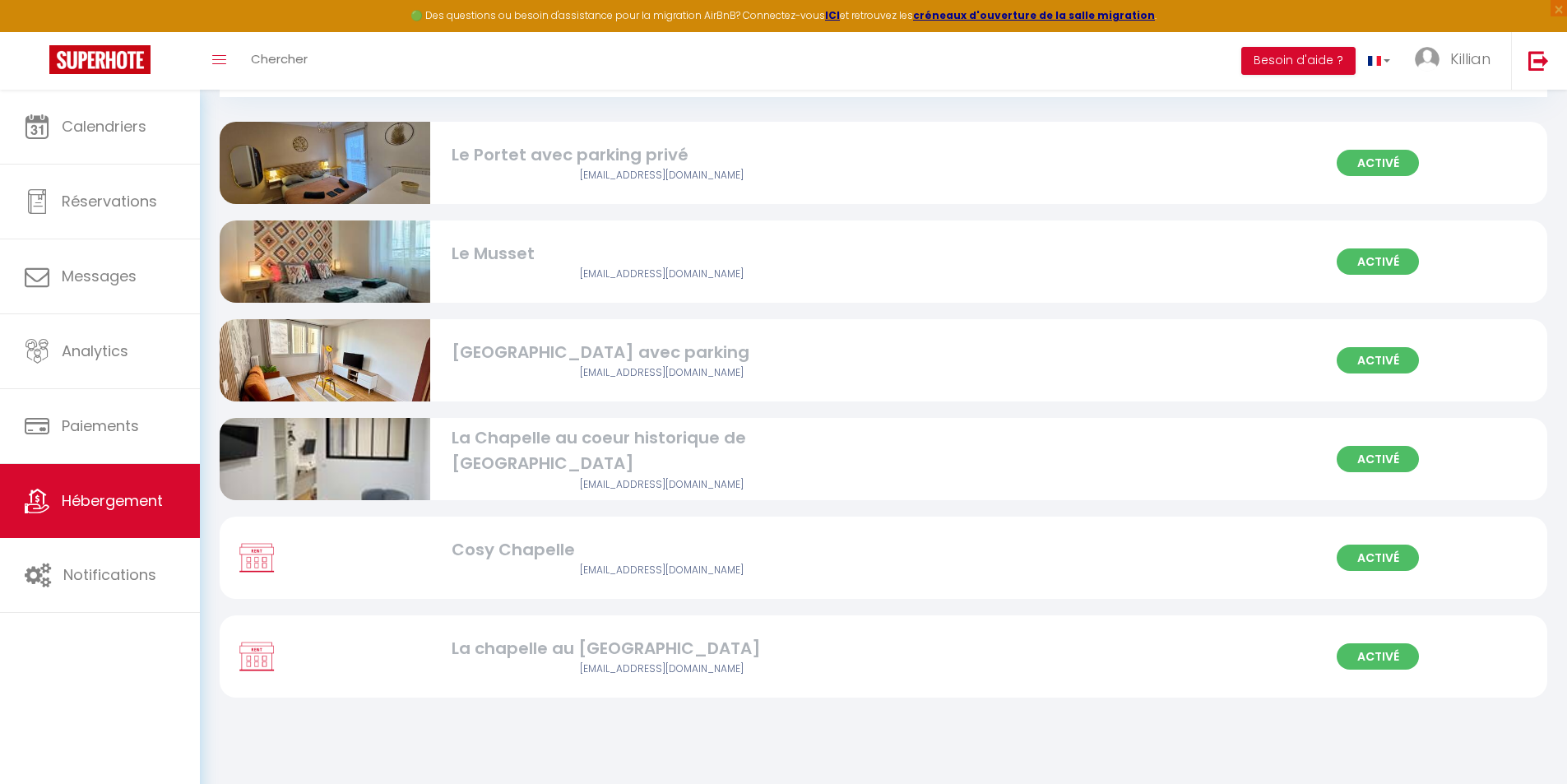
click at [1367, 554] on span "Activé" at bounding box center [1379, 557] width 82 height 26
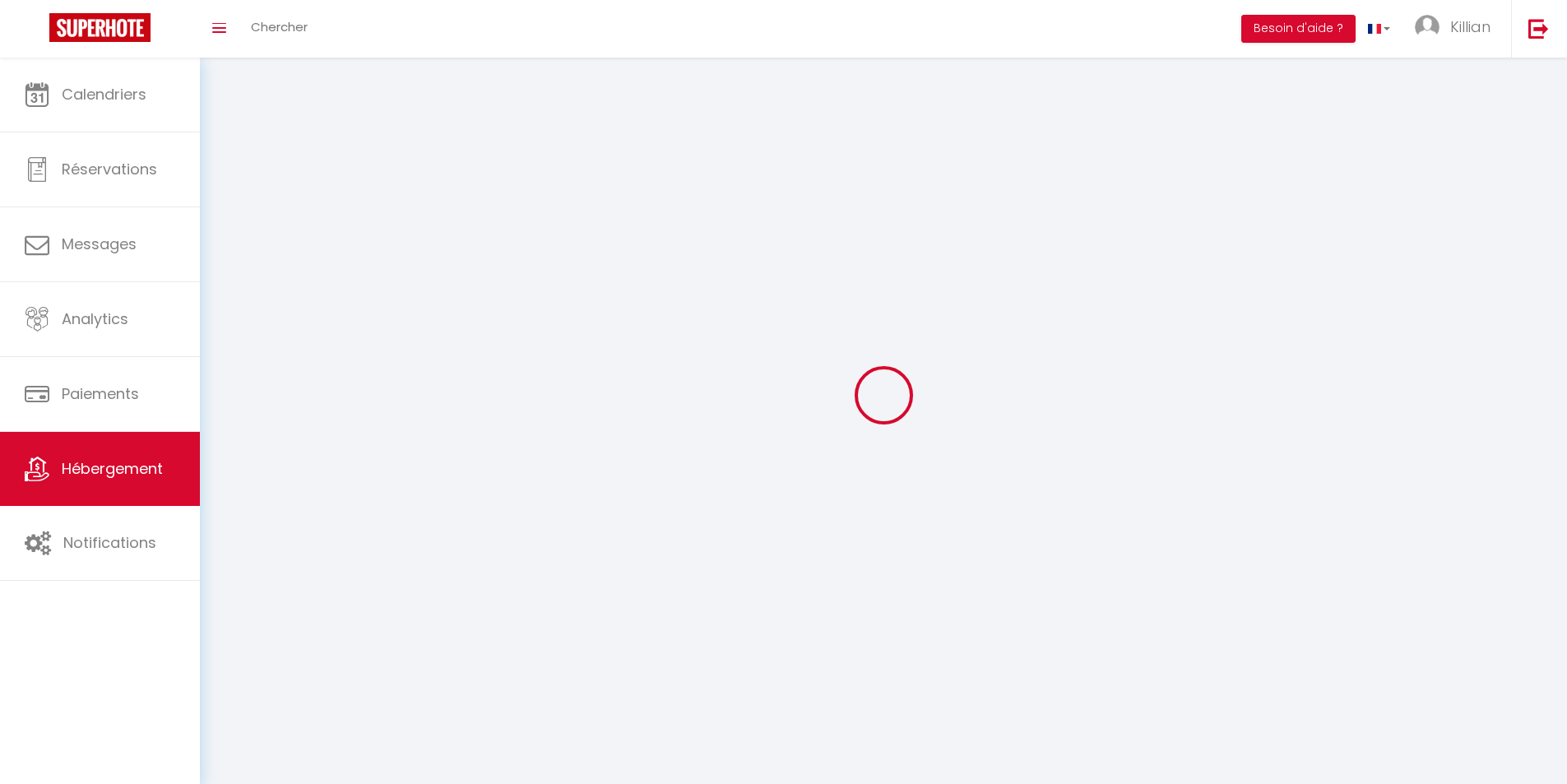
select select "28"
select select
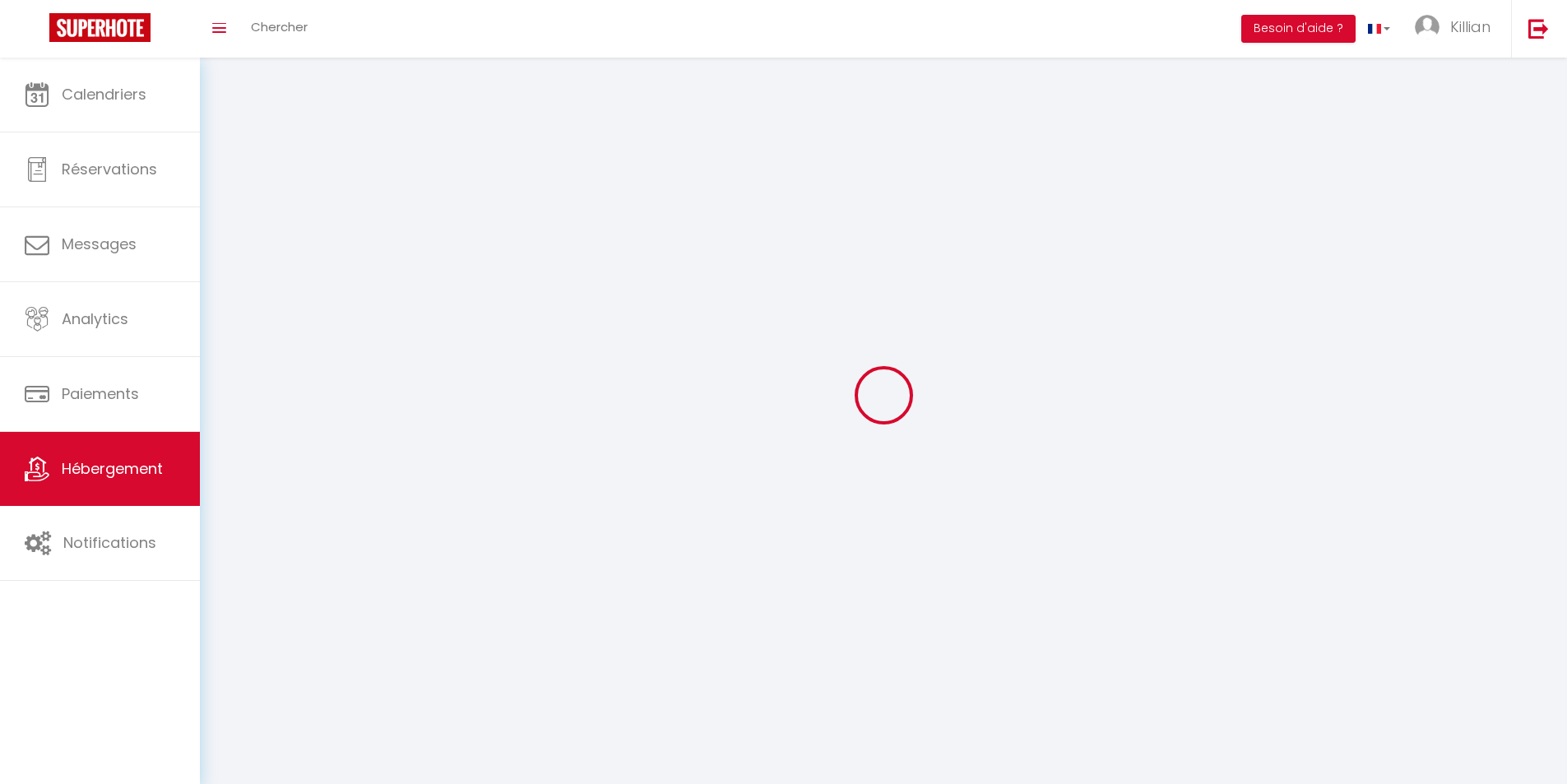
select select
checkbox input "false"
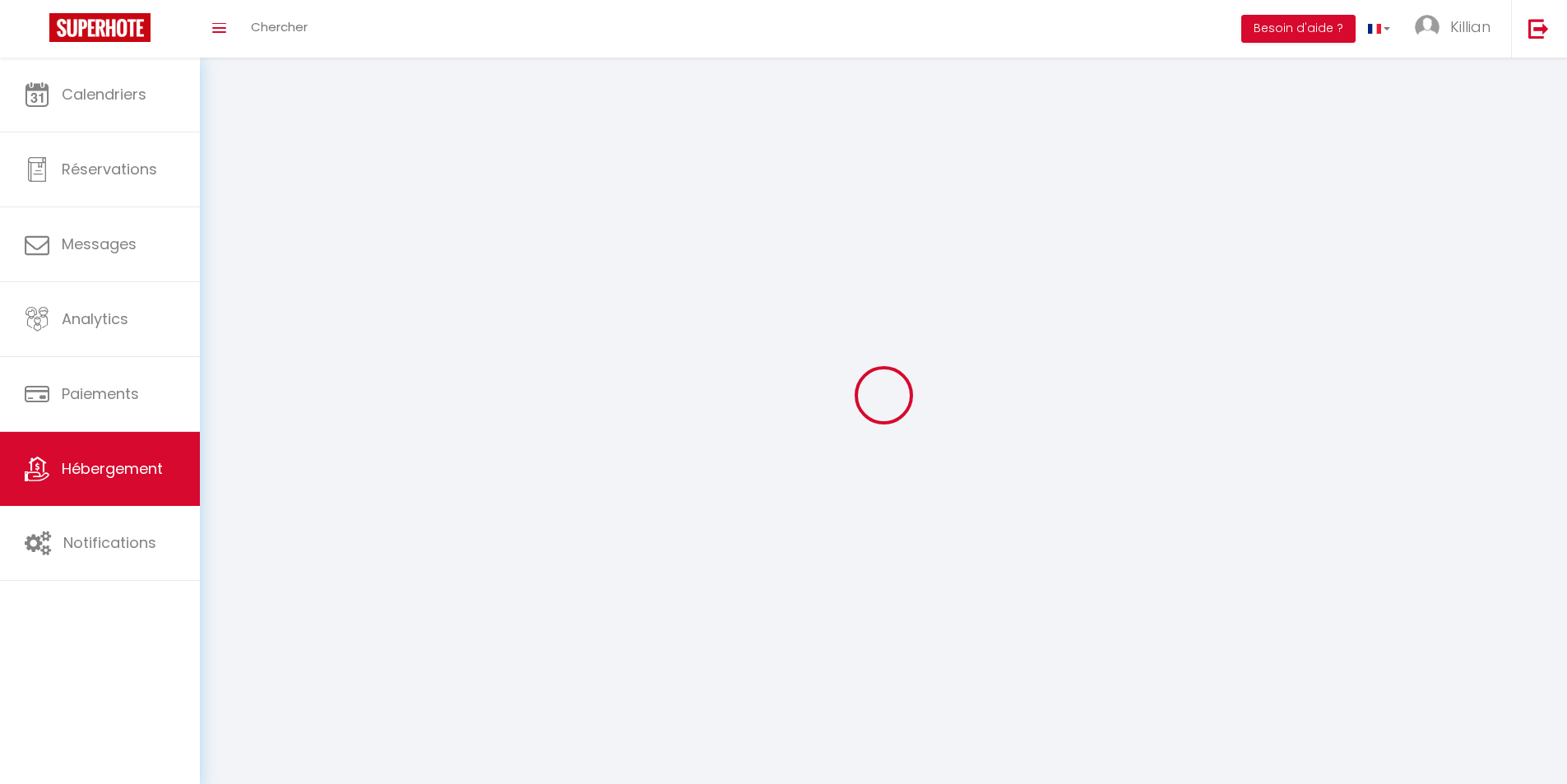
select select
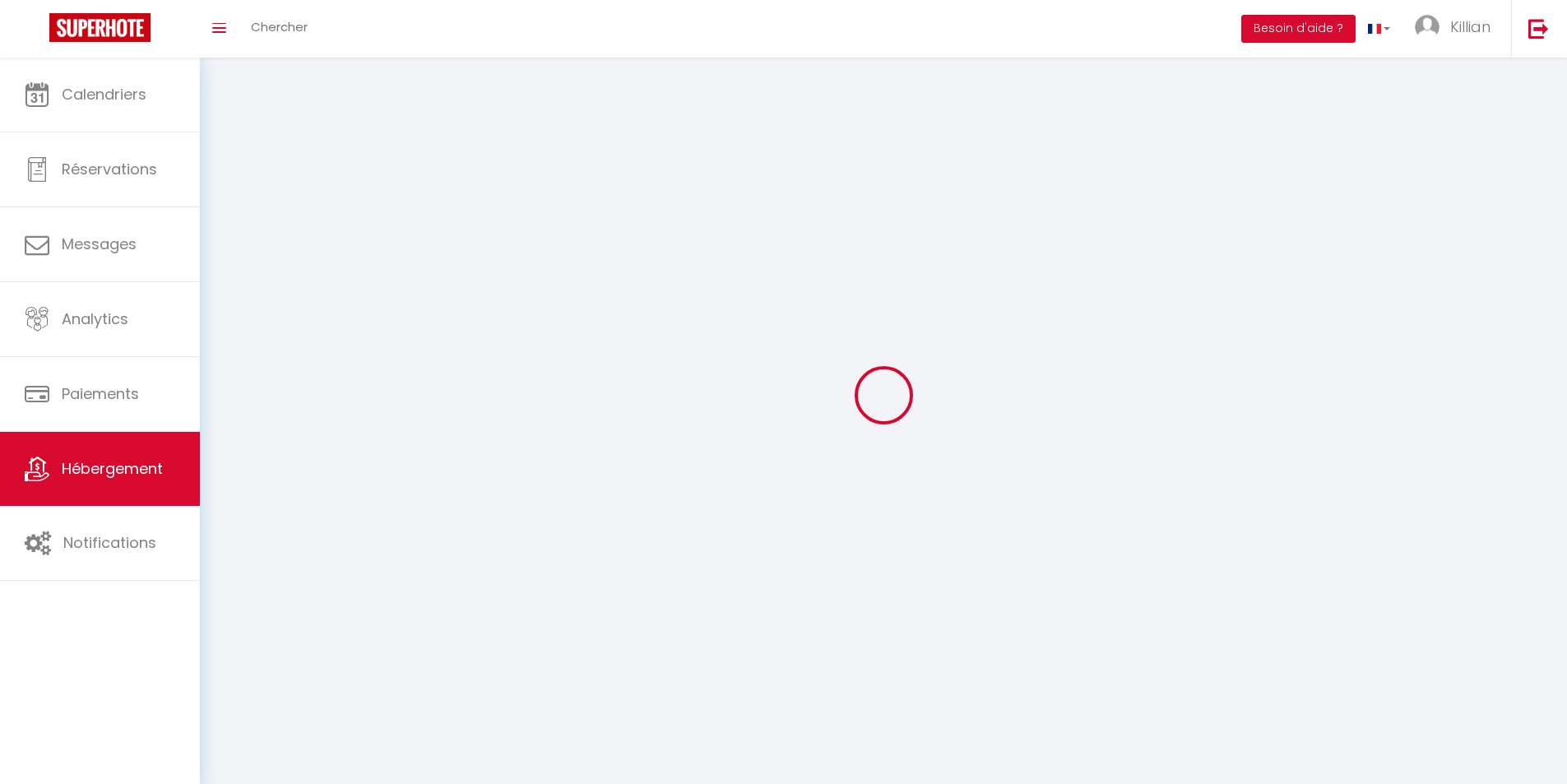
select select
checkbox input "false"
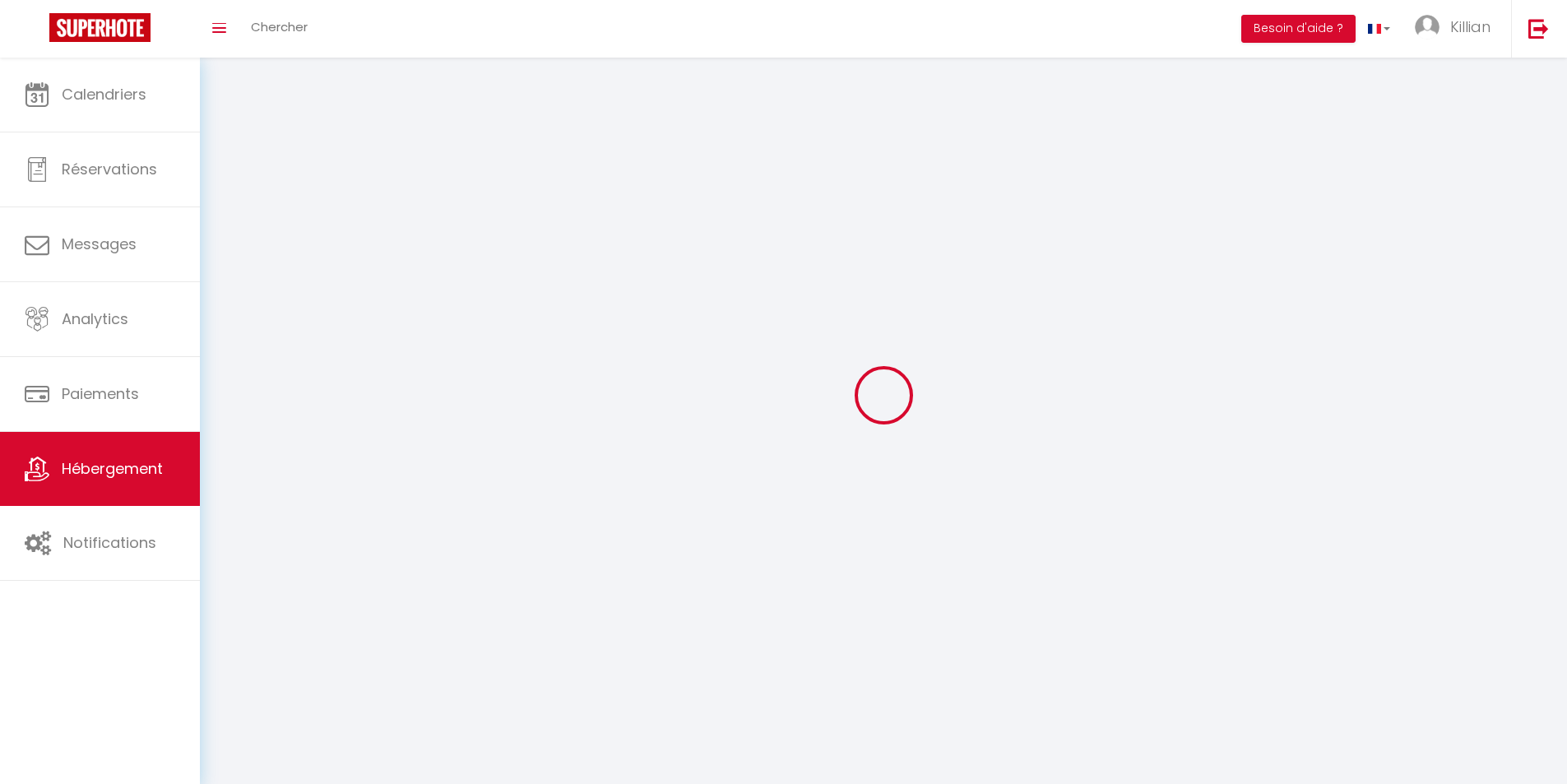
checkbox input "false"
select select
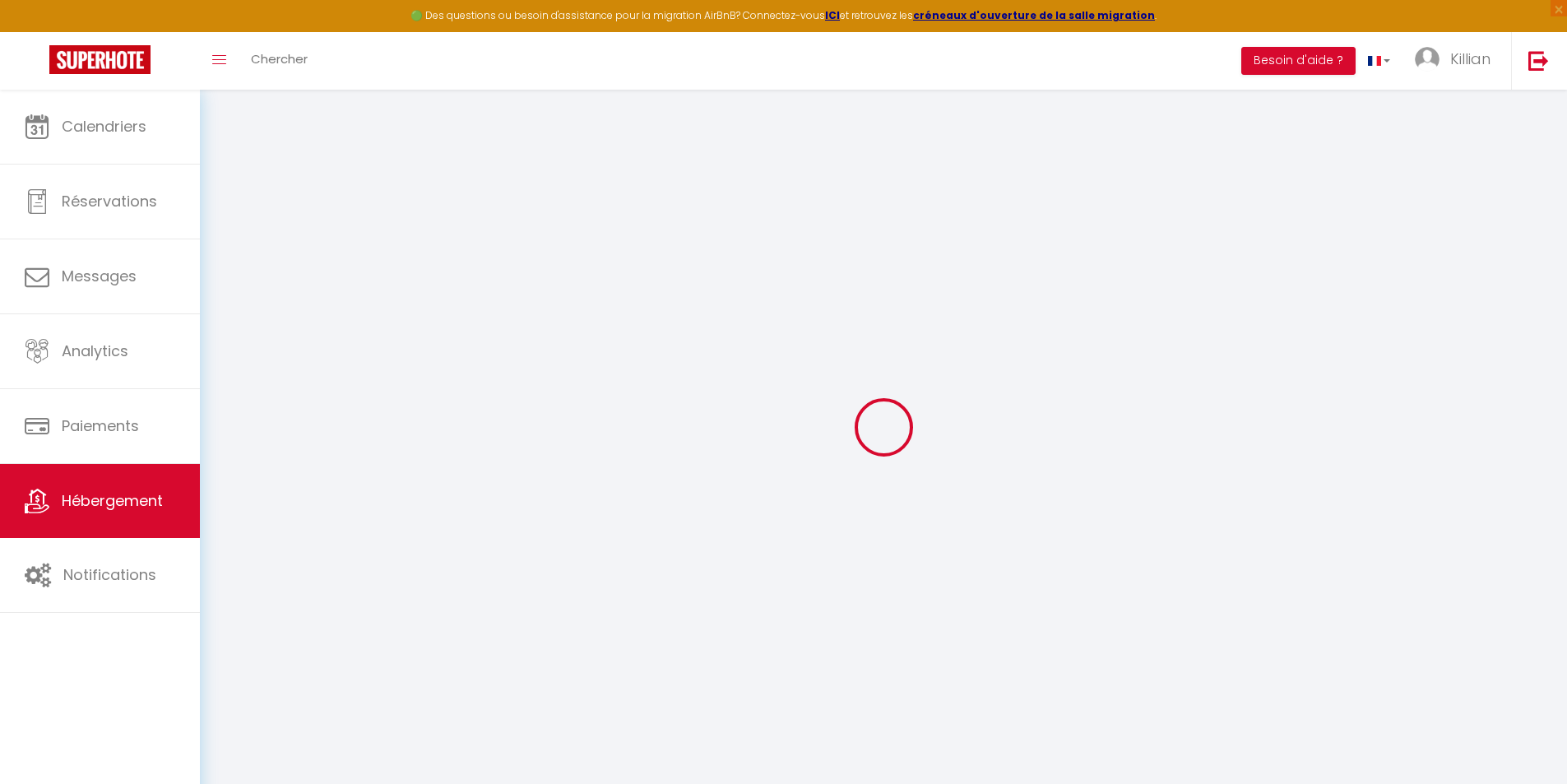
select select
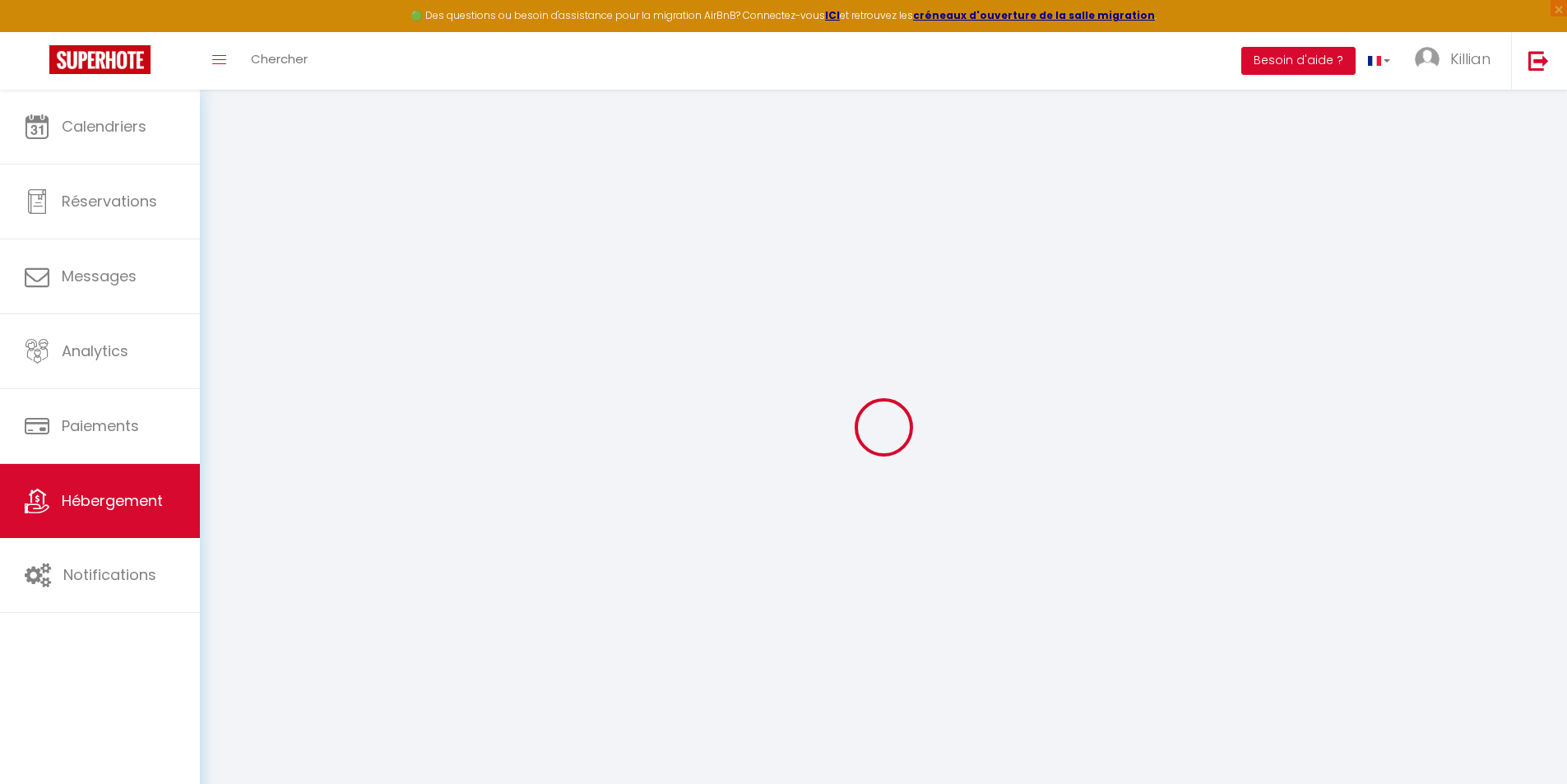
select select
checkbox input "false"
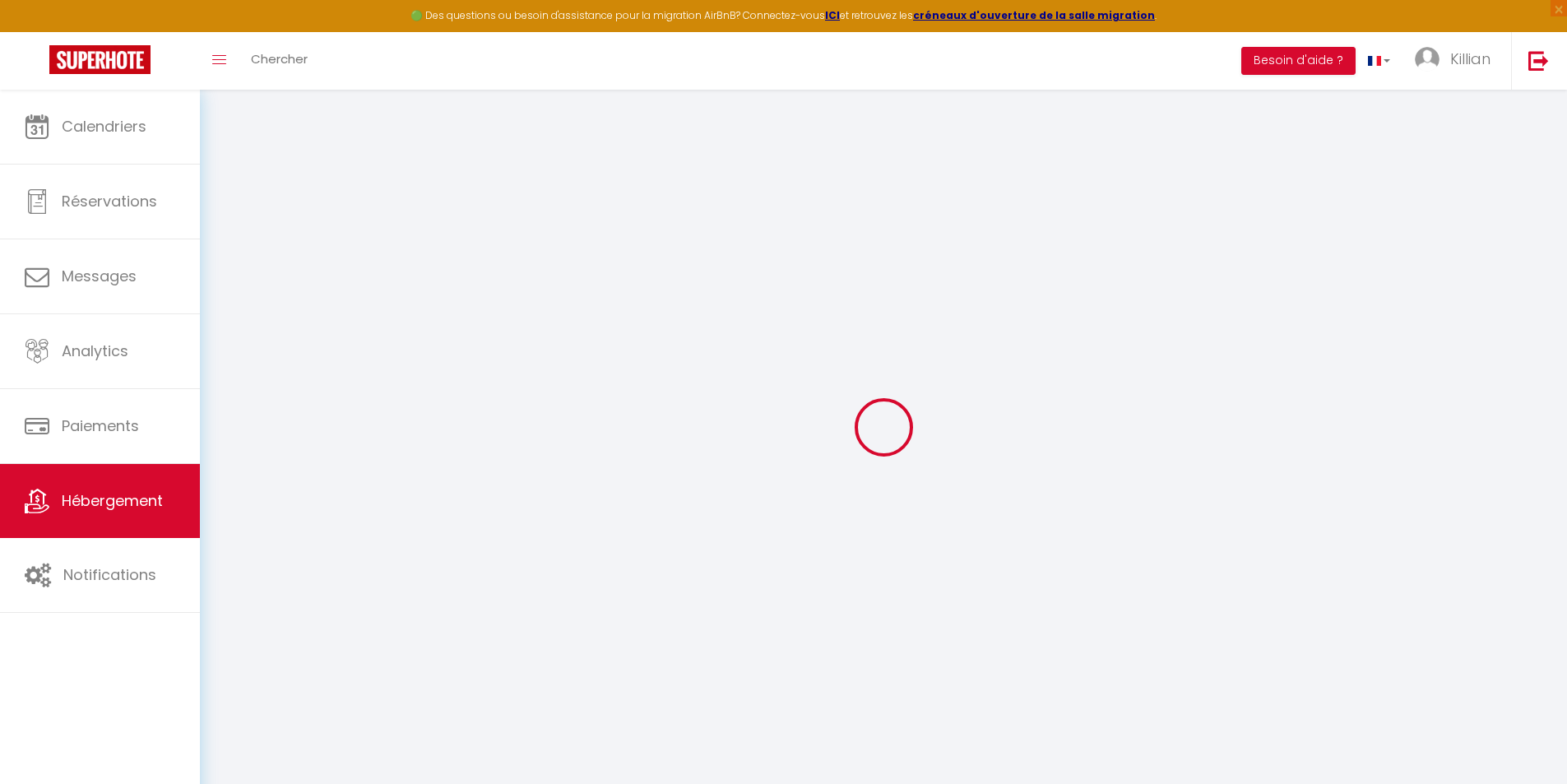
select select
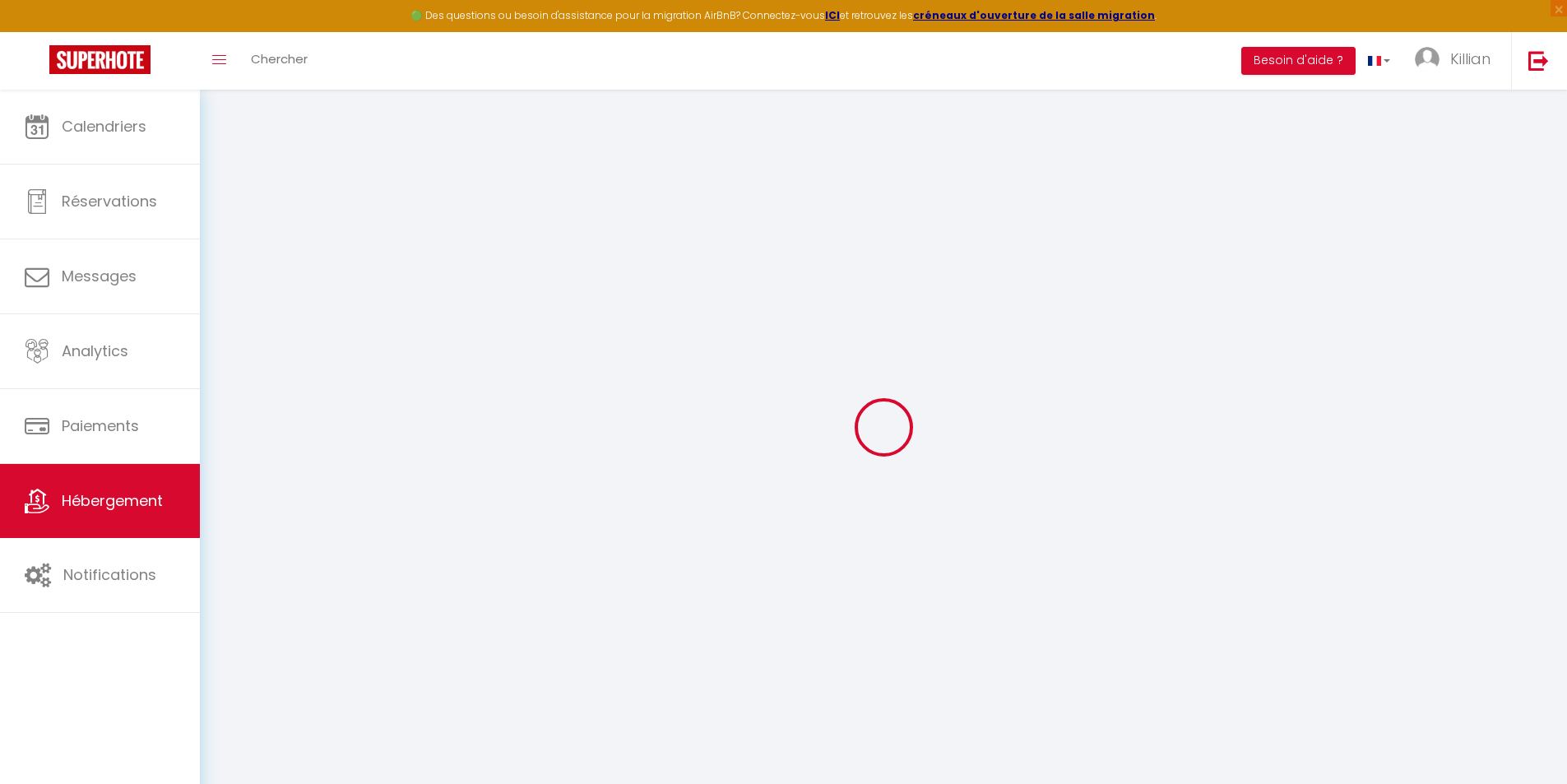
select select
checkbox input "false"
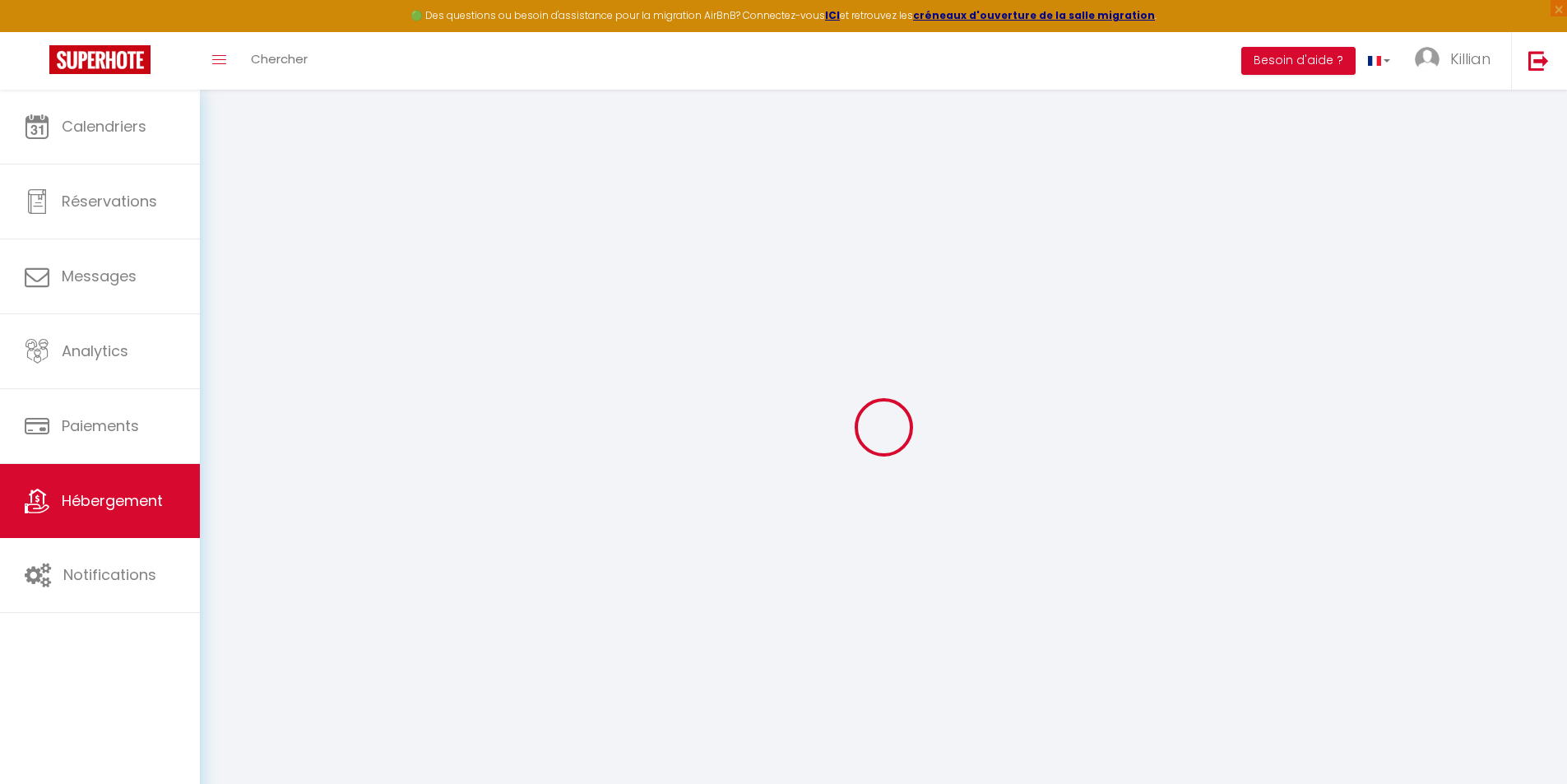
checkbox input "false"
select select
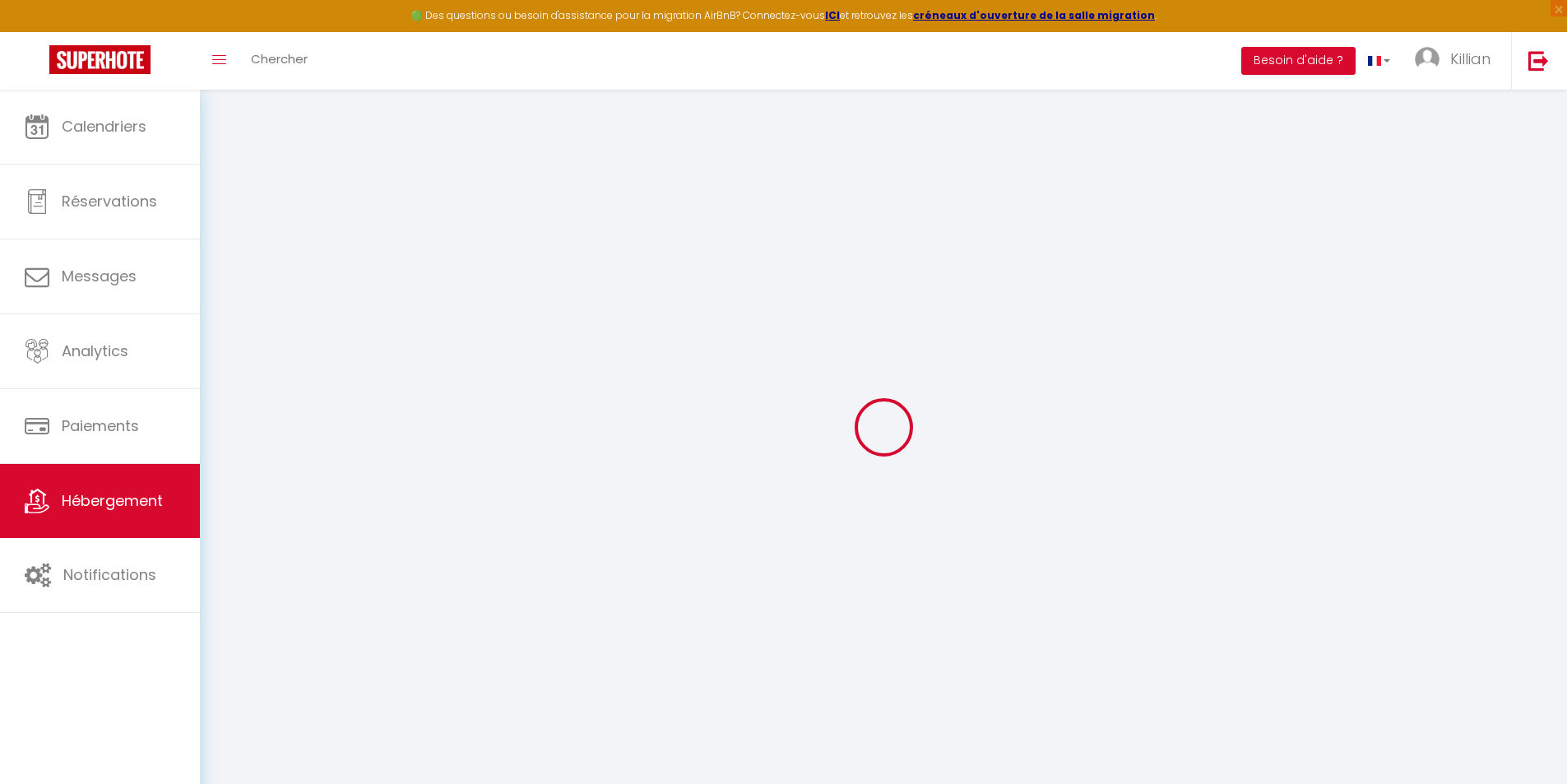
select select
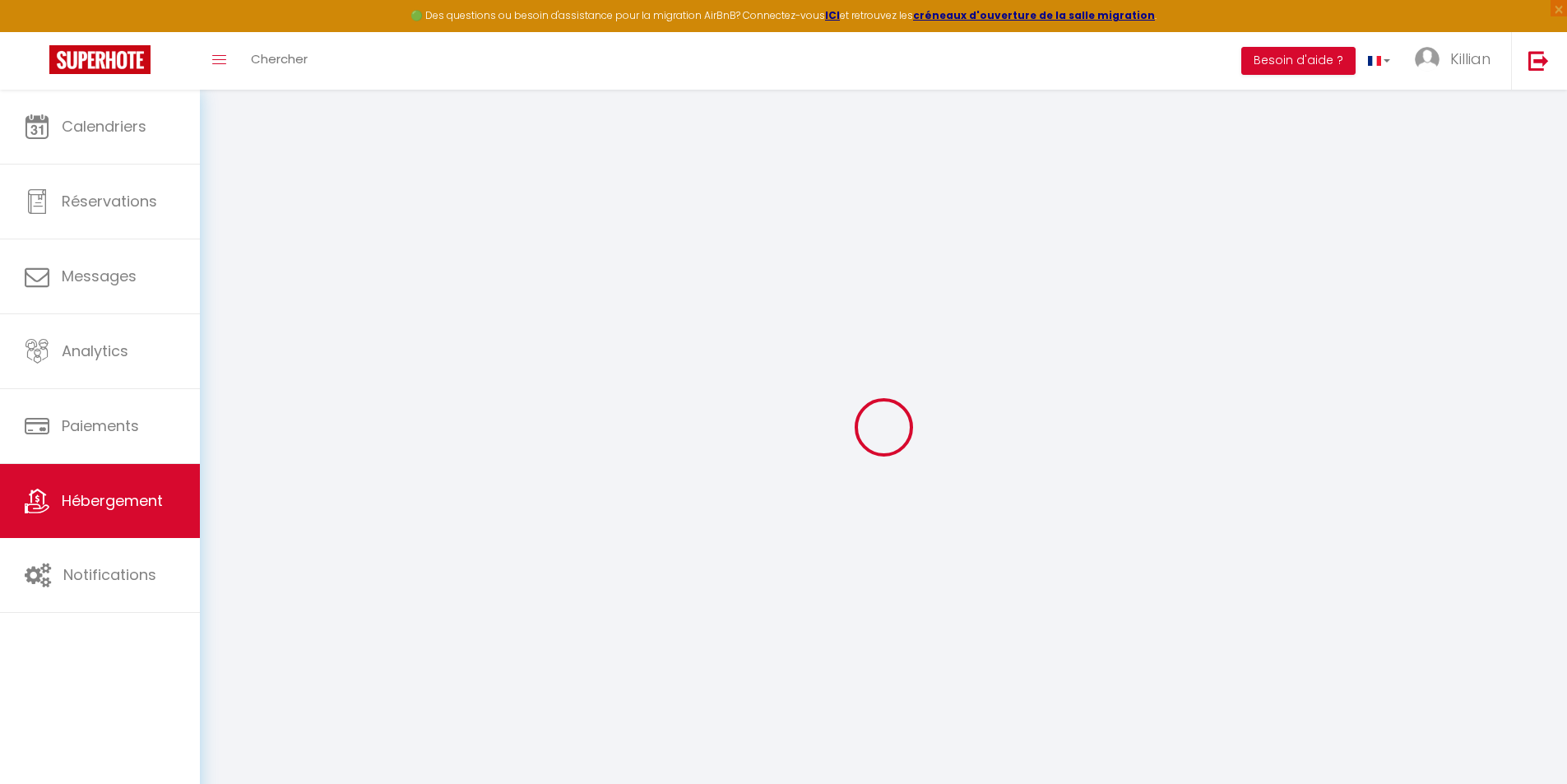
checkbox input "false"
select select
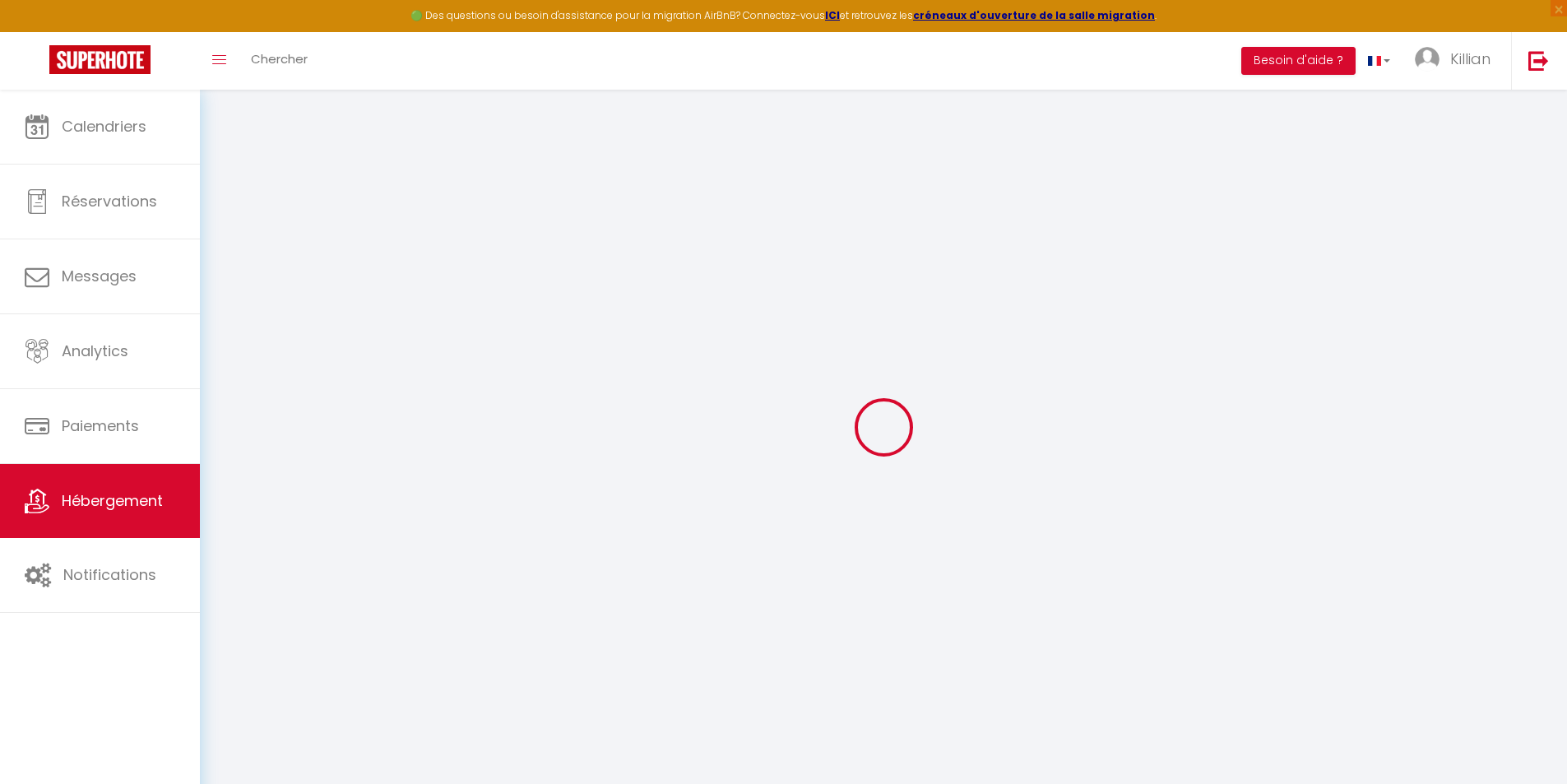
select select
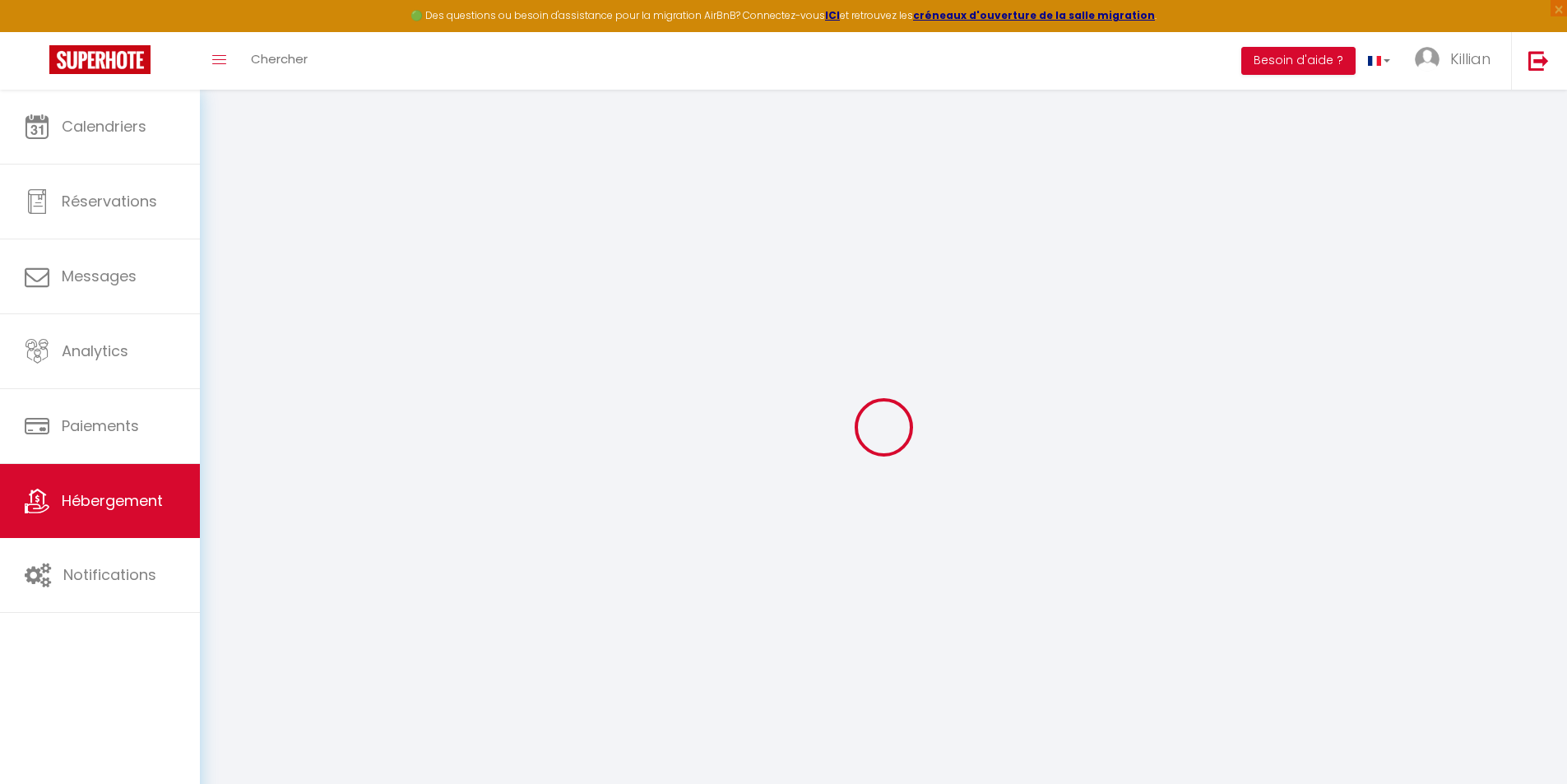
select select
checkbox input "false"
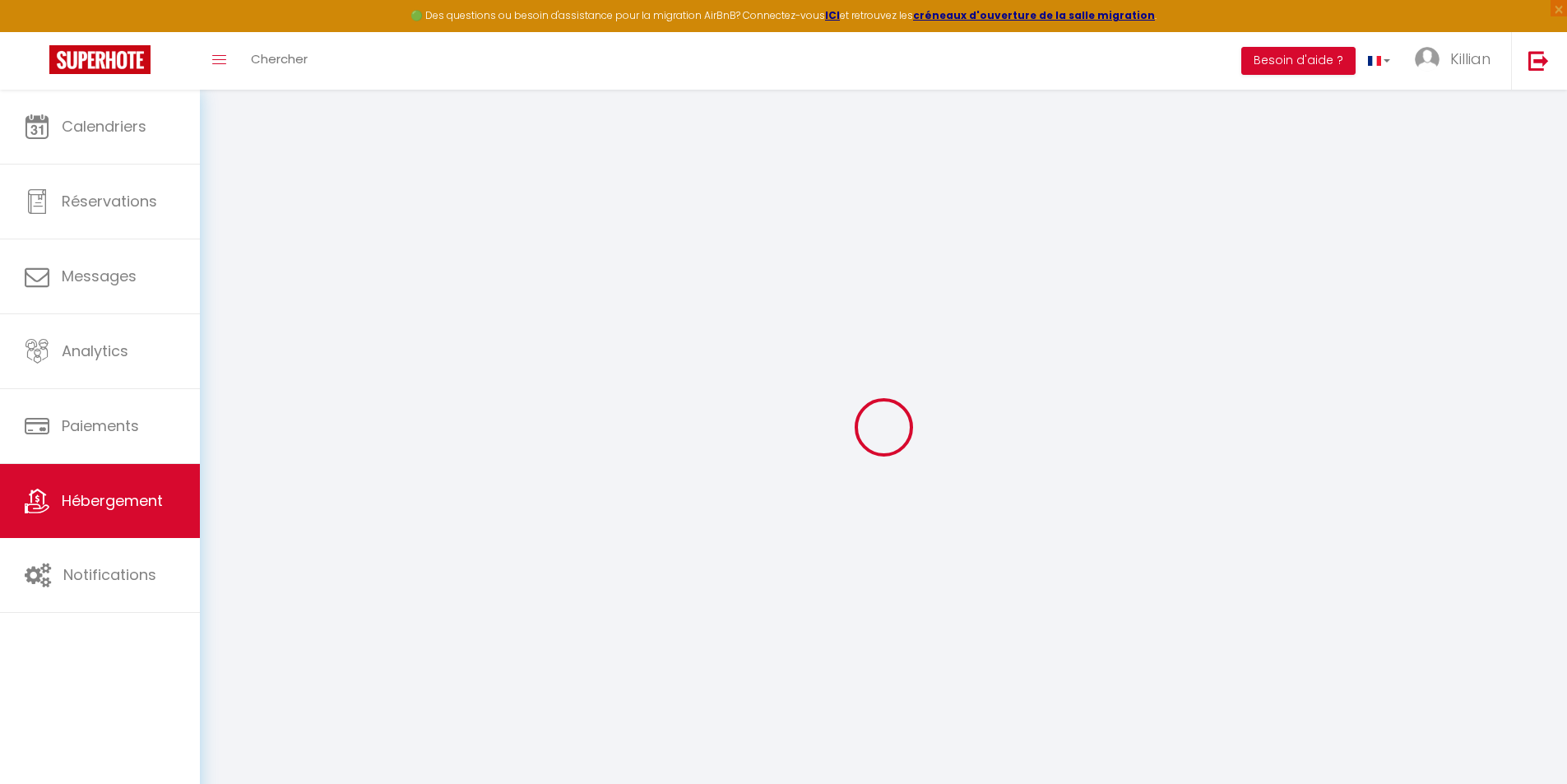
checkbox input "false"
select select
type input "Cosy Chapelle"
select select "2"
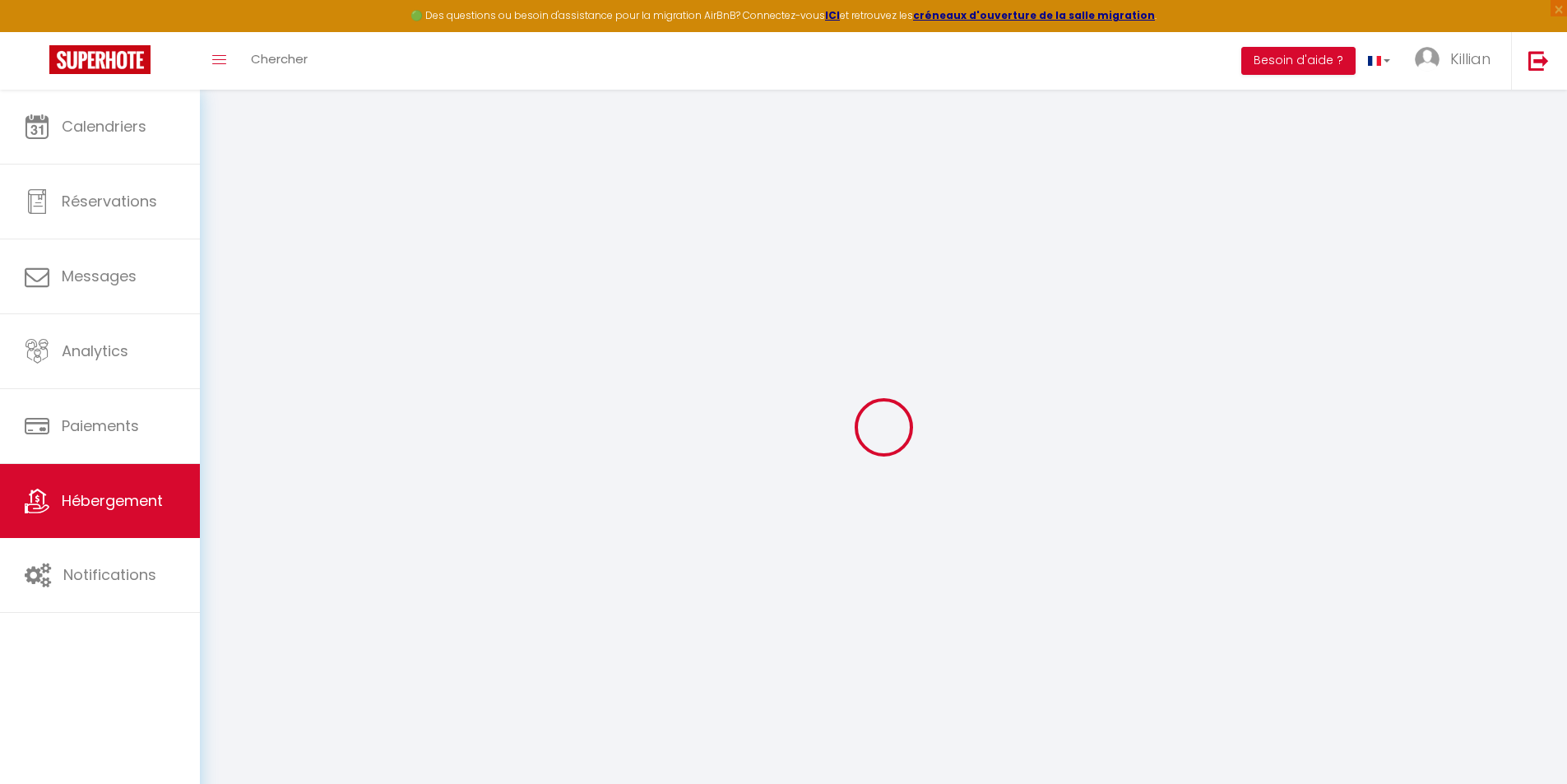
type input "30"
type input "18"
type input "300"
select select
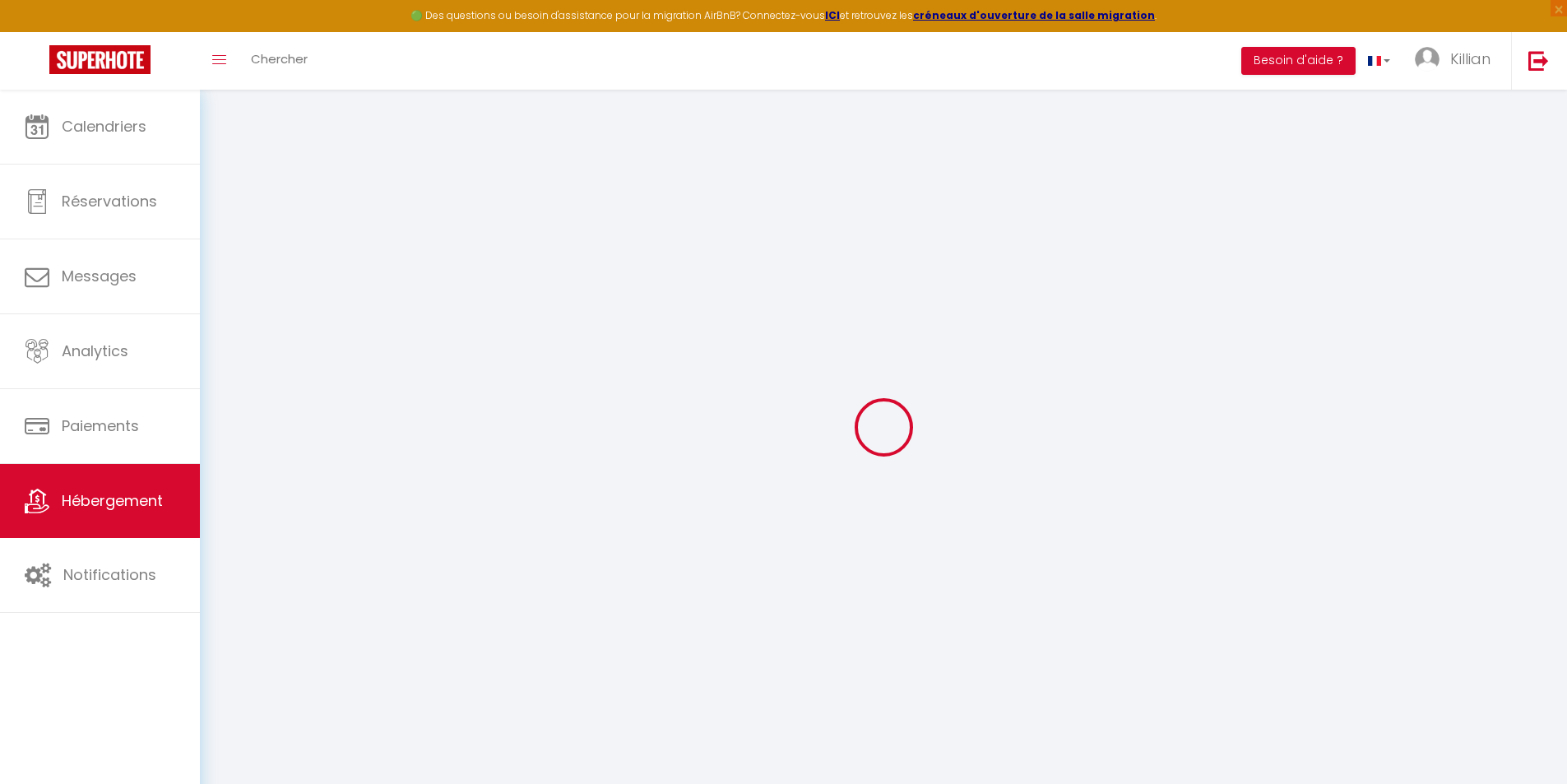
select select
type input "[STREET_ADDRESS]"
type input "53000"
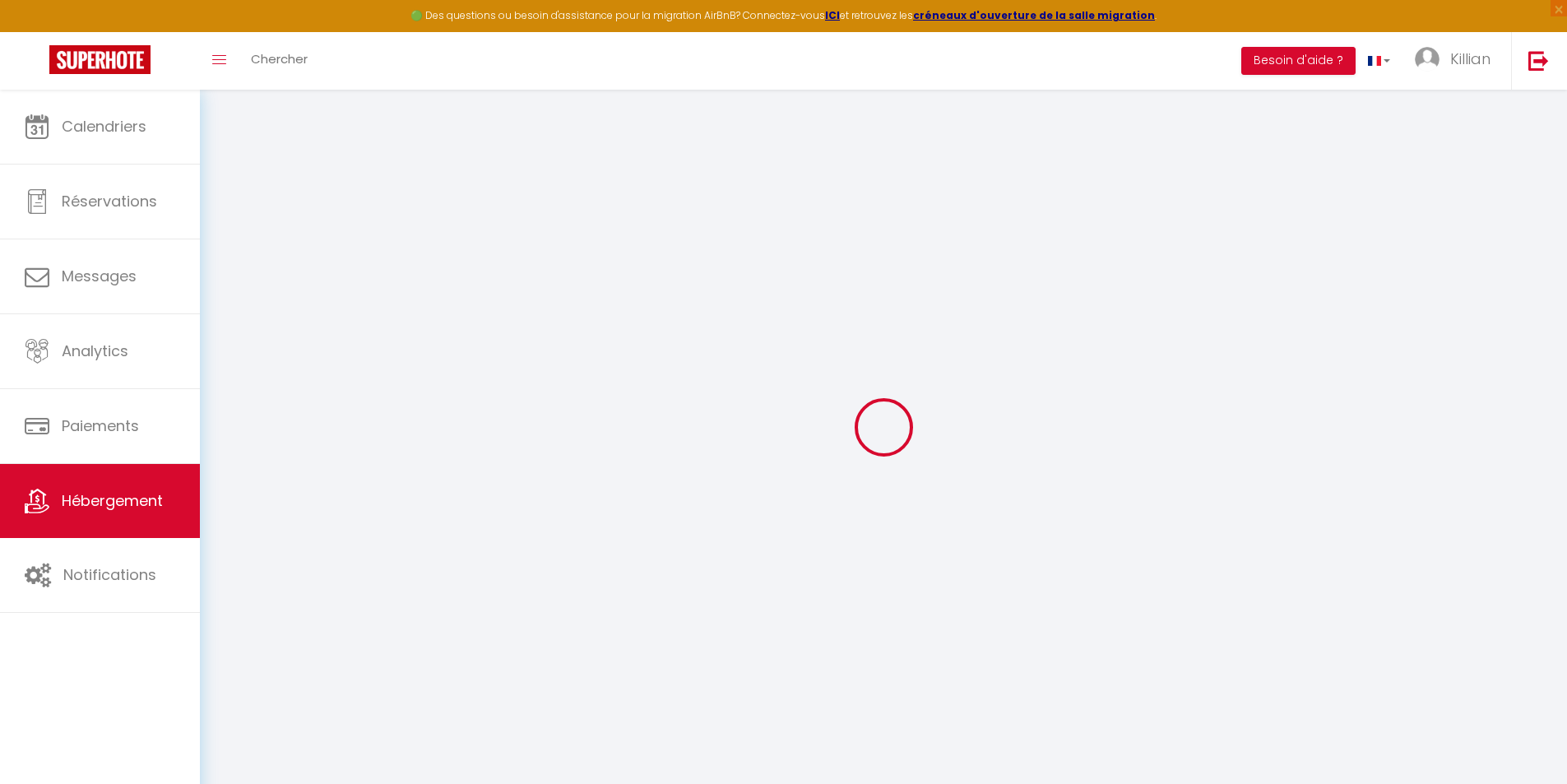
type input "[GEOGRAPHIC_DATA]"
type input "[EMAIL_ADDRESS][DOMAIN_NAME]"
select select "15863"
checkbox input "false"
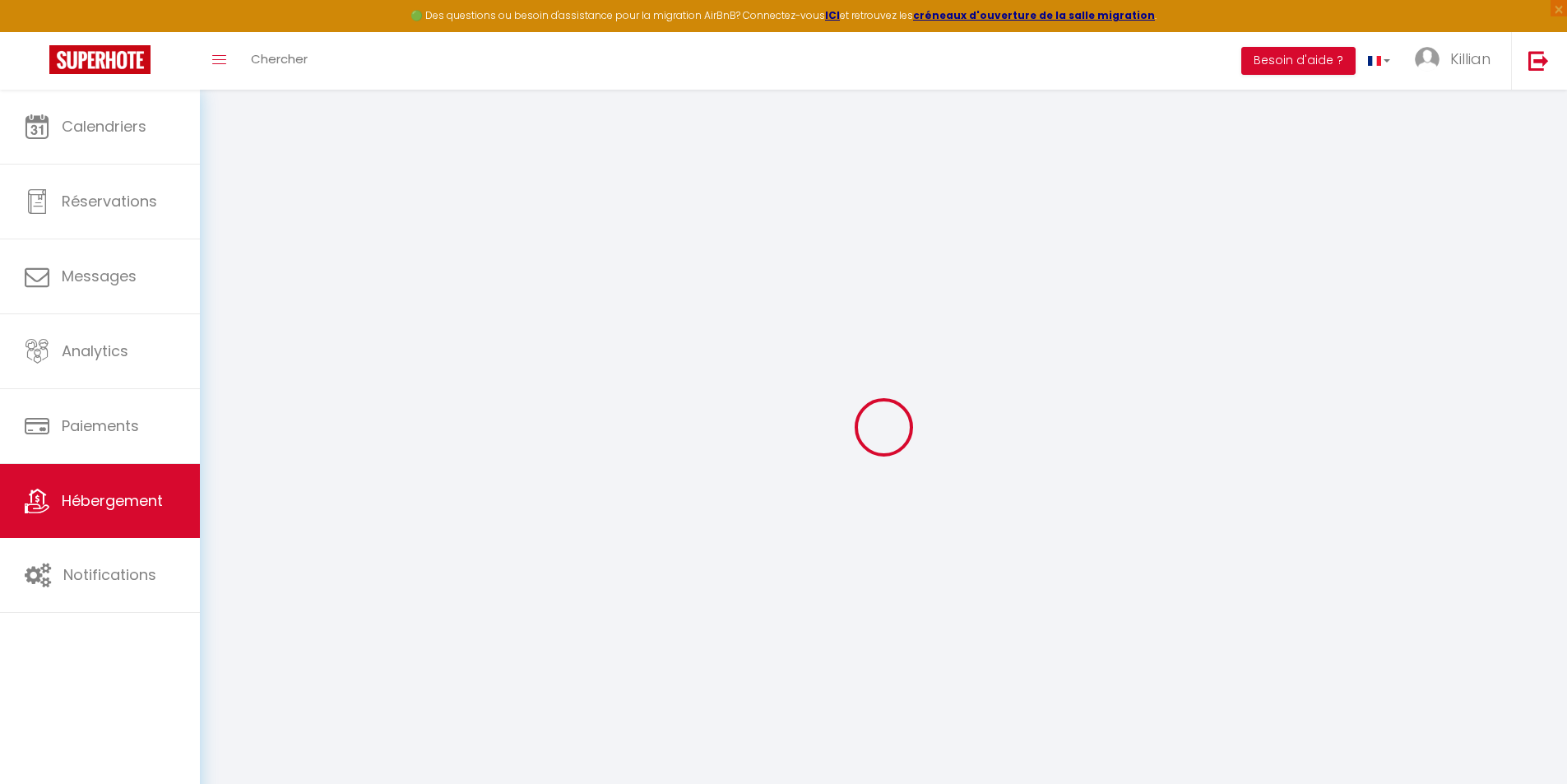
checkbox input "true"
checkbox input "false"
type input "0"
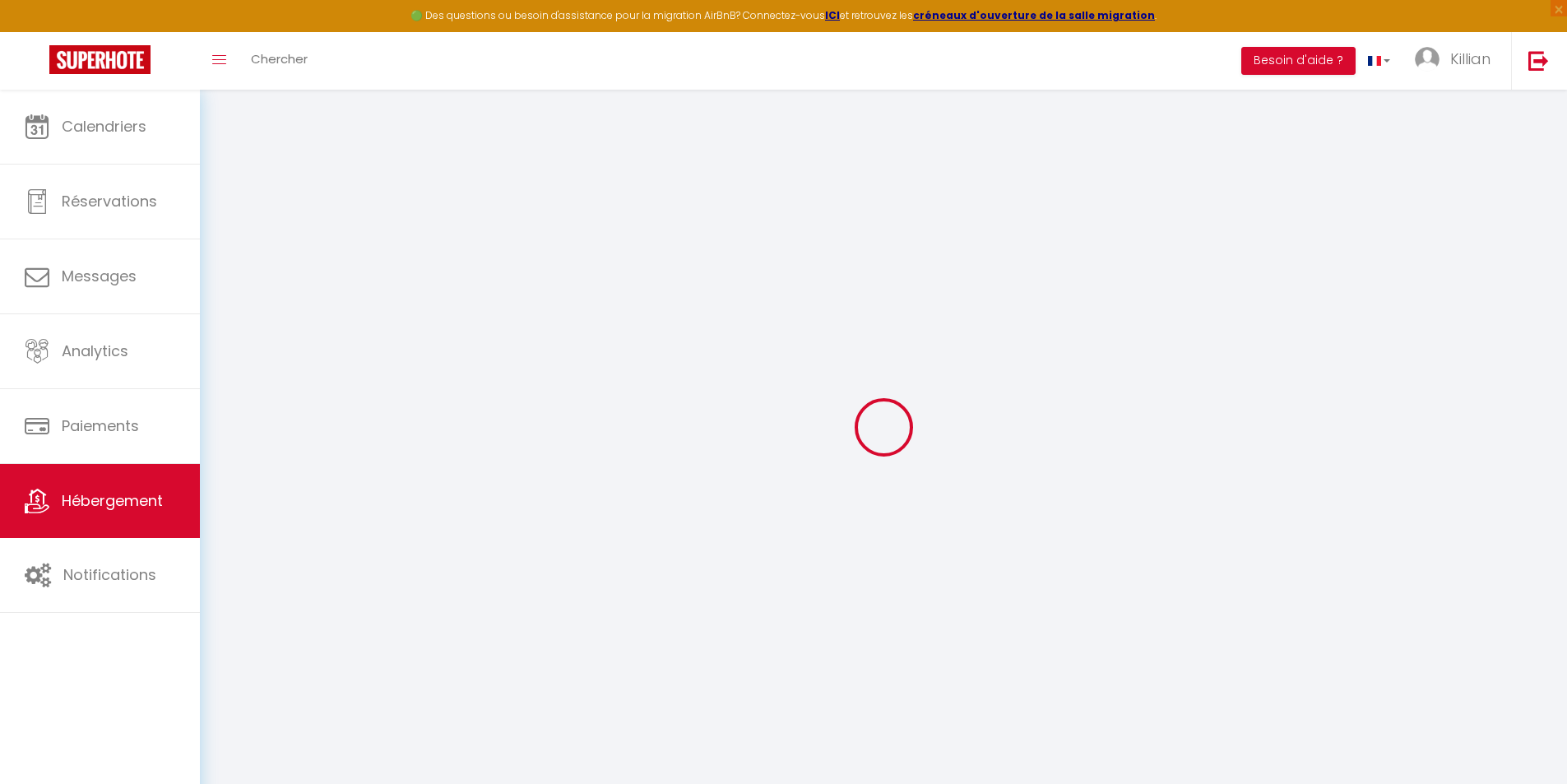
type input "0"
select select "+ 15 %"
select select "+ 22 %"
checkbox input "false"
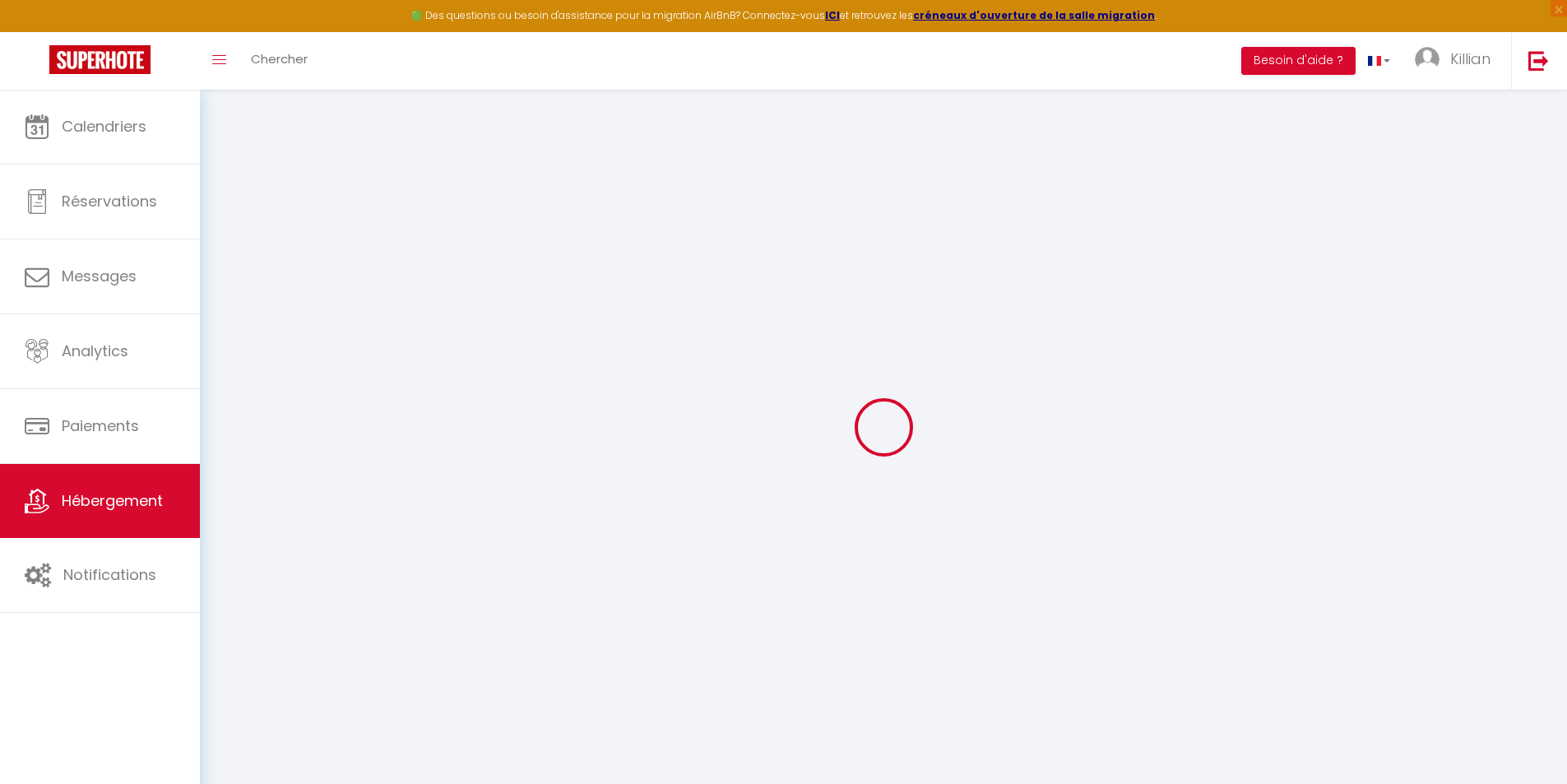
checkbox input "true"
checkbox input "false"
select select "16:00"
select select "23:45"
select select "11:00"
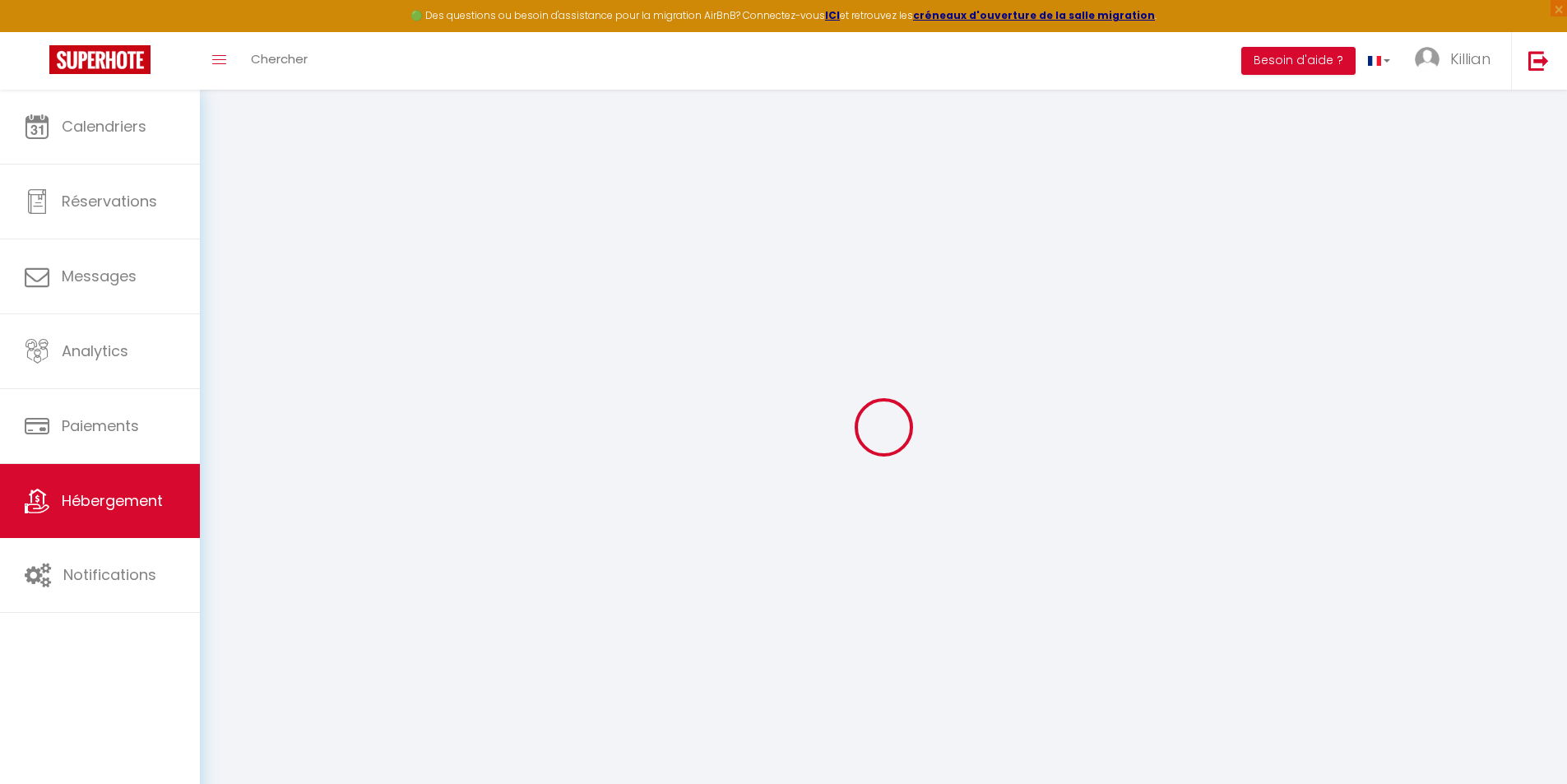
select select "30"
select select "120"
select select "90"
select select "EUR"
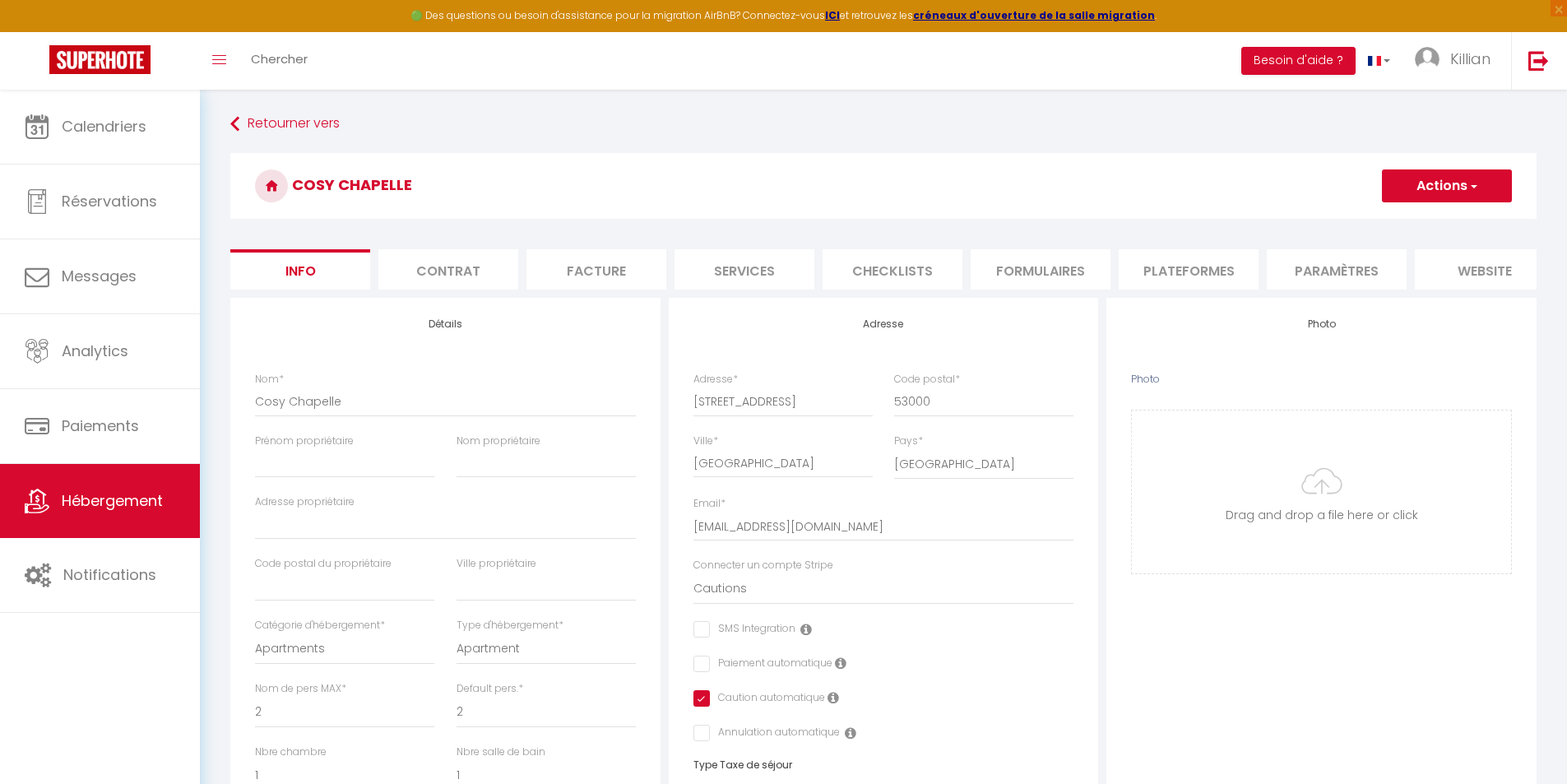
click at [1055, 264] on li "Formulaires" at bounding box center [1040, 269] width 140 height 40
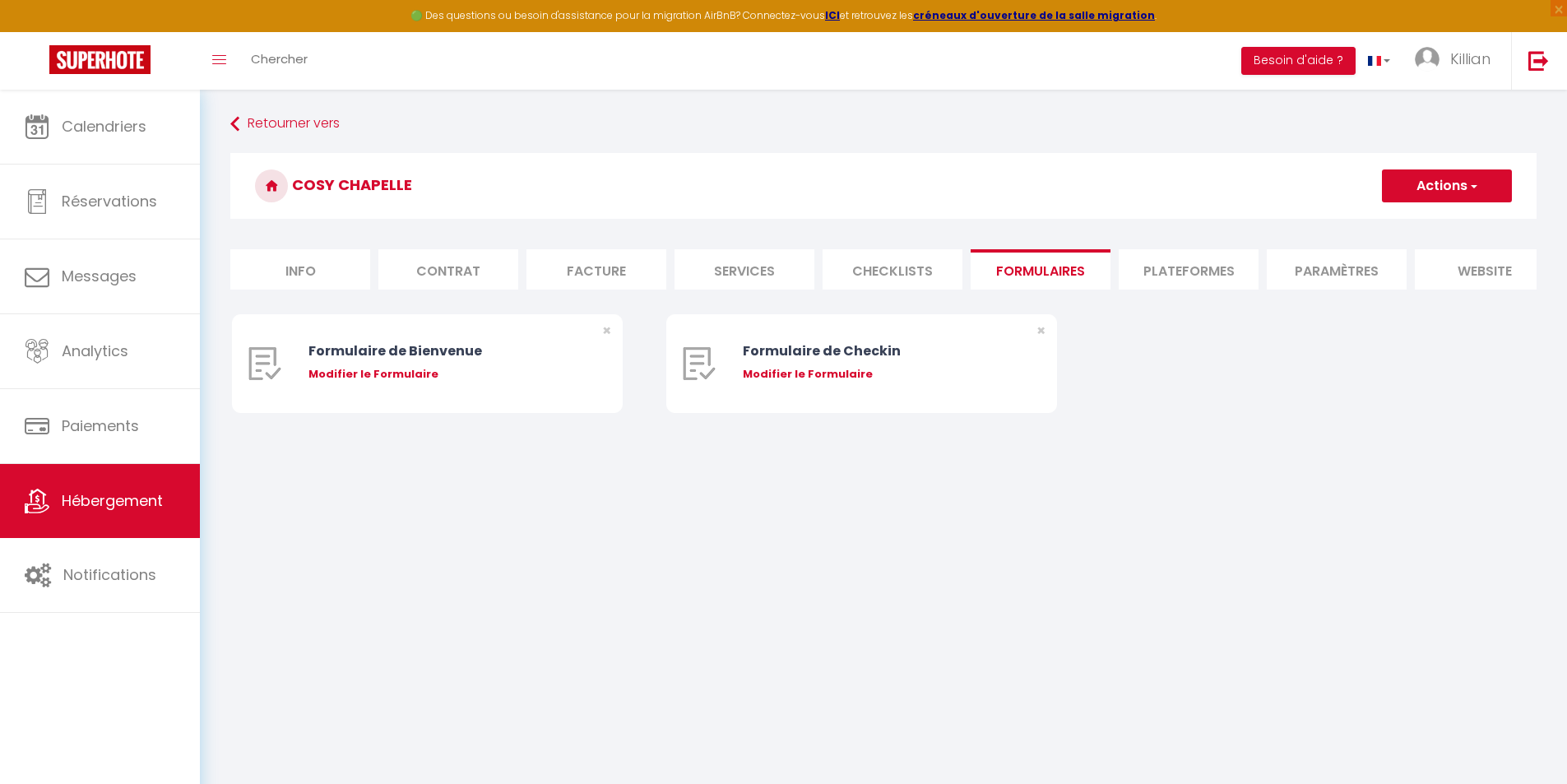
click at [1163, 280] on li "Plateformes" at bounding box center [1188, 269] width 140 height 40
select select
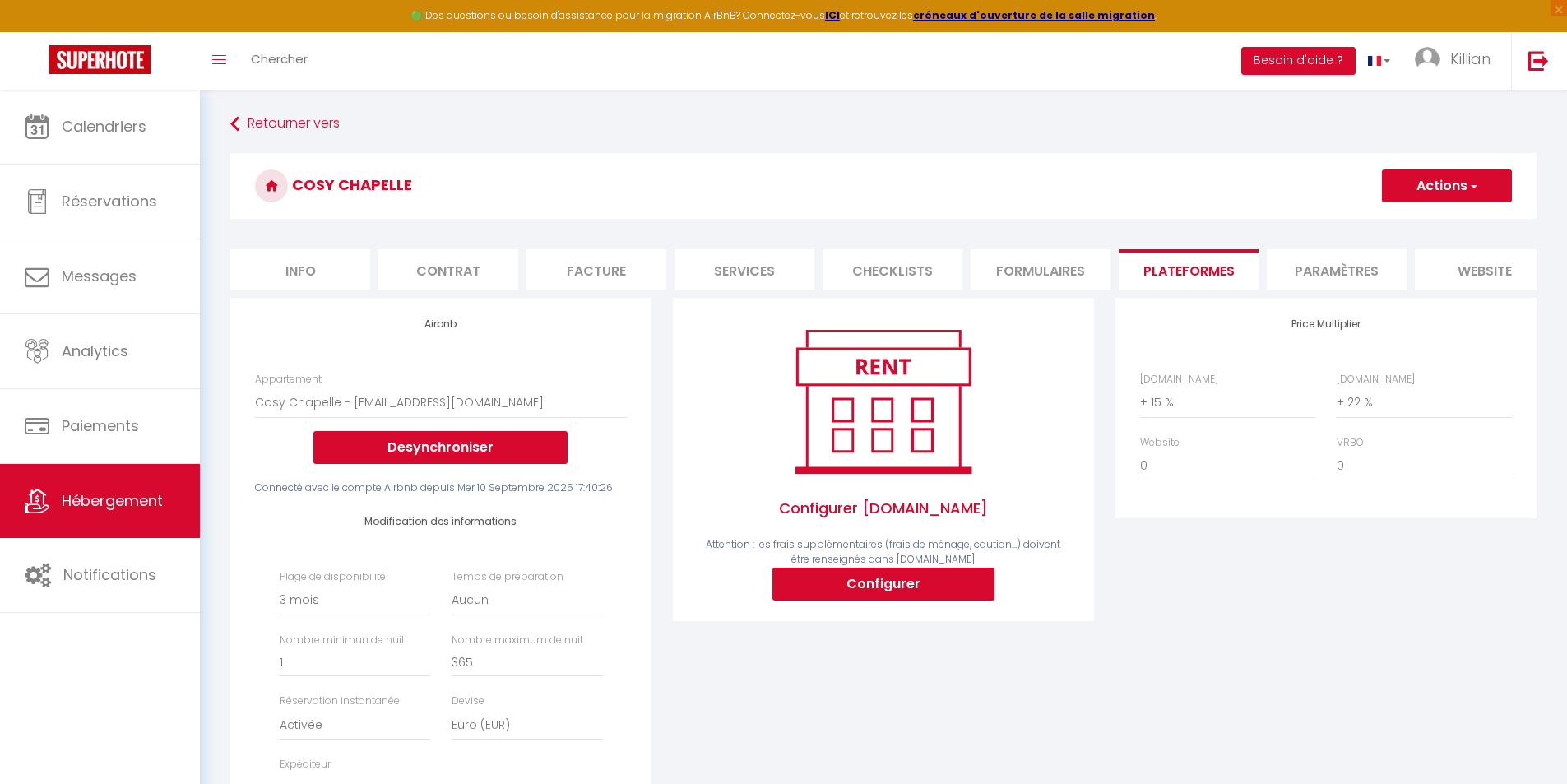
click at [627, 515] on div "Modification des informations Plage de disponibilité Date indisponible par defa…" at bounding box center [440, 685] width 372 height 380
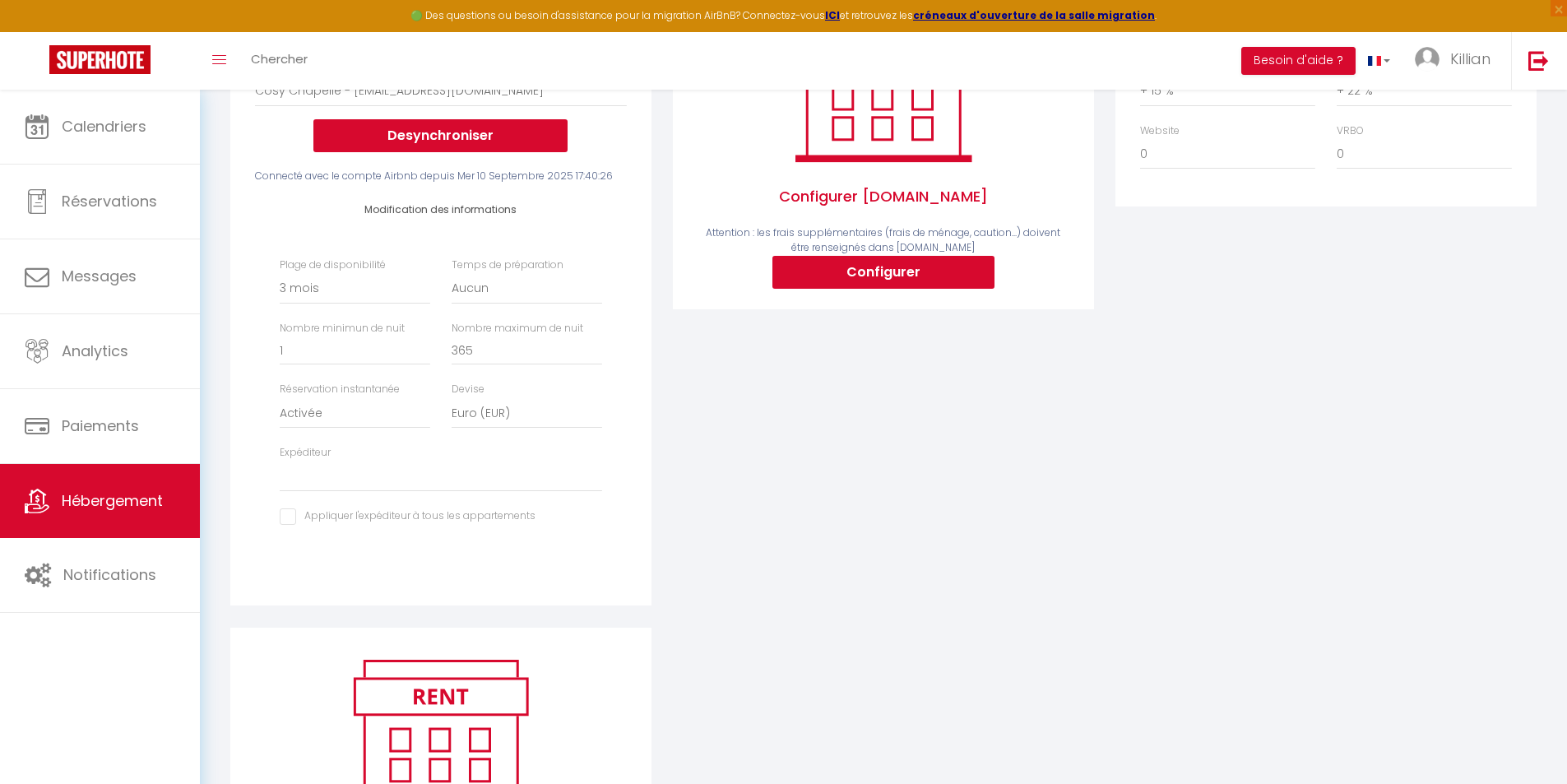
scroll to position [329, 0]
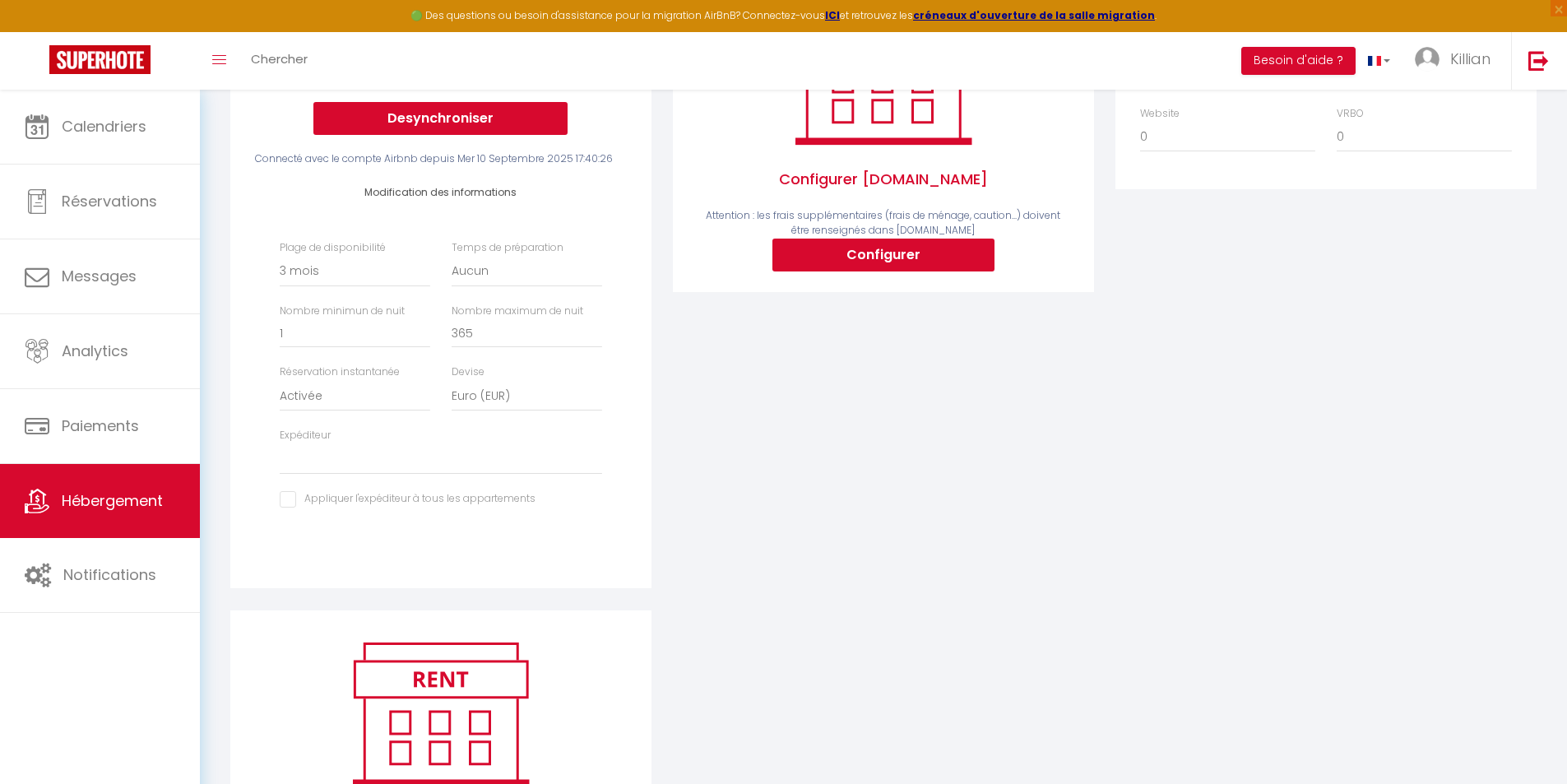
click at [749, 342] on div "Configurer [DOMAIN_NAME] Attention : les frais supplémentaires (frais de ménage…" at bounding box center [883, 289] width 442 height 641
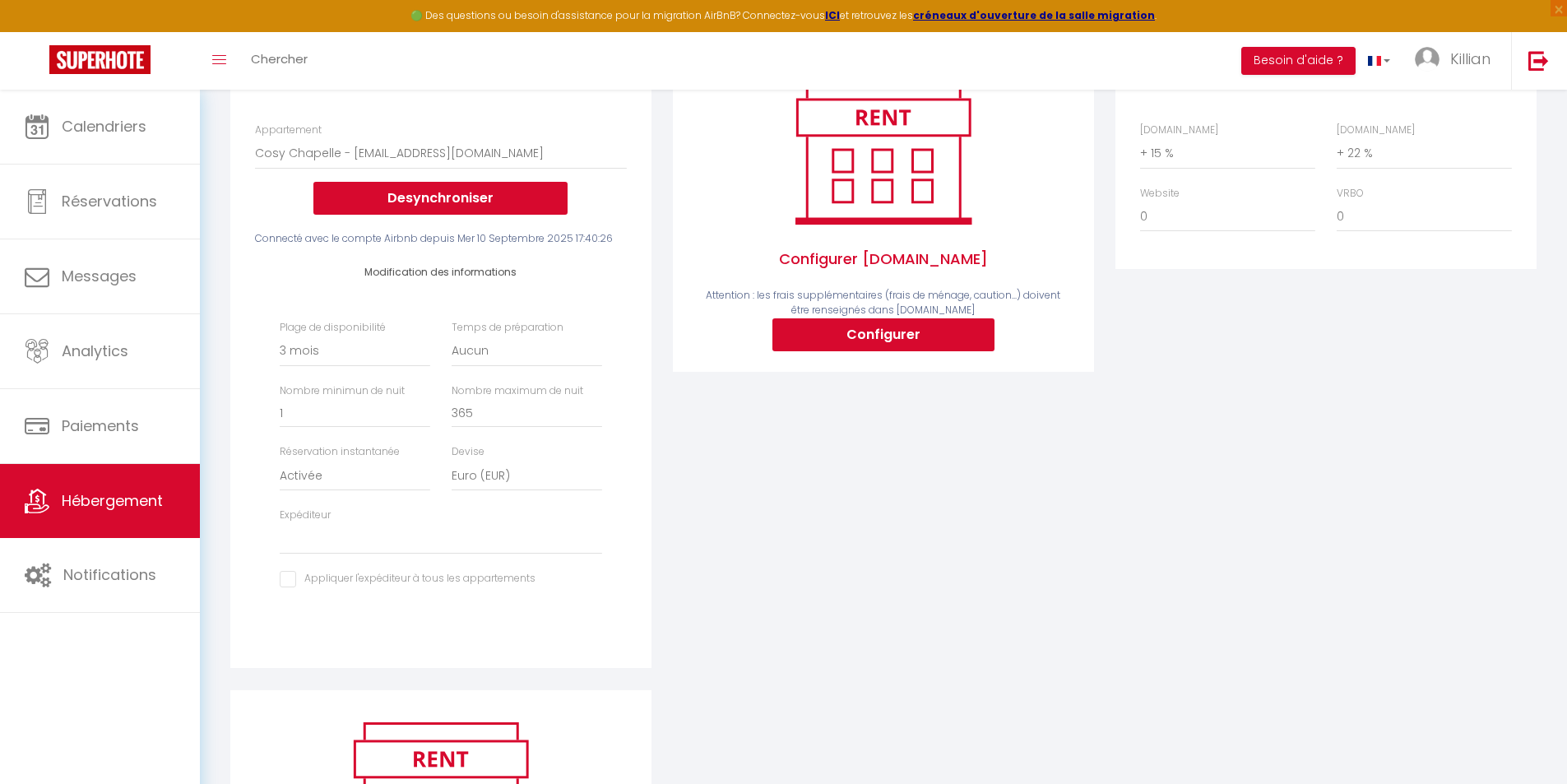
scroll to position [0, 0]
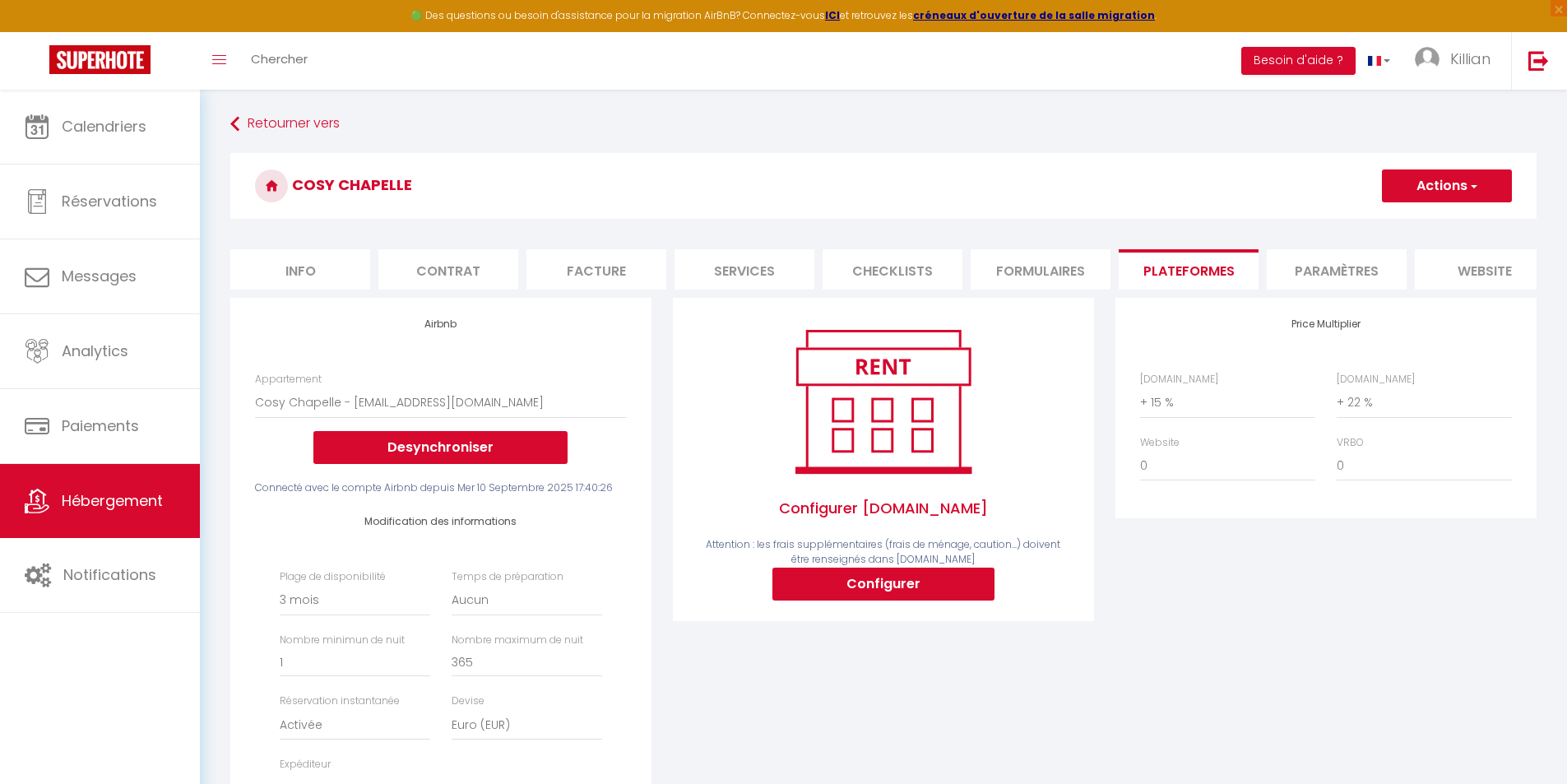
click at [1372, 271] on li "Paramètres" at bounding box center [1337, 269] width 140 height 40
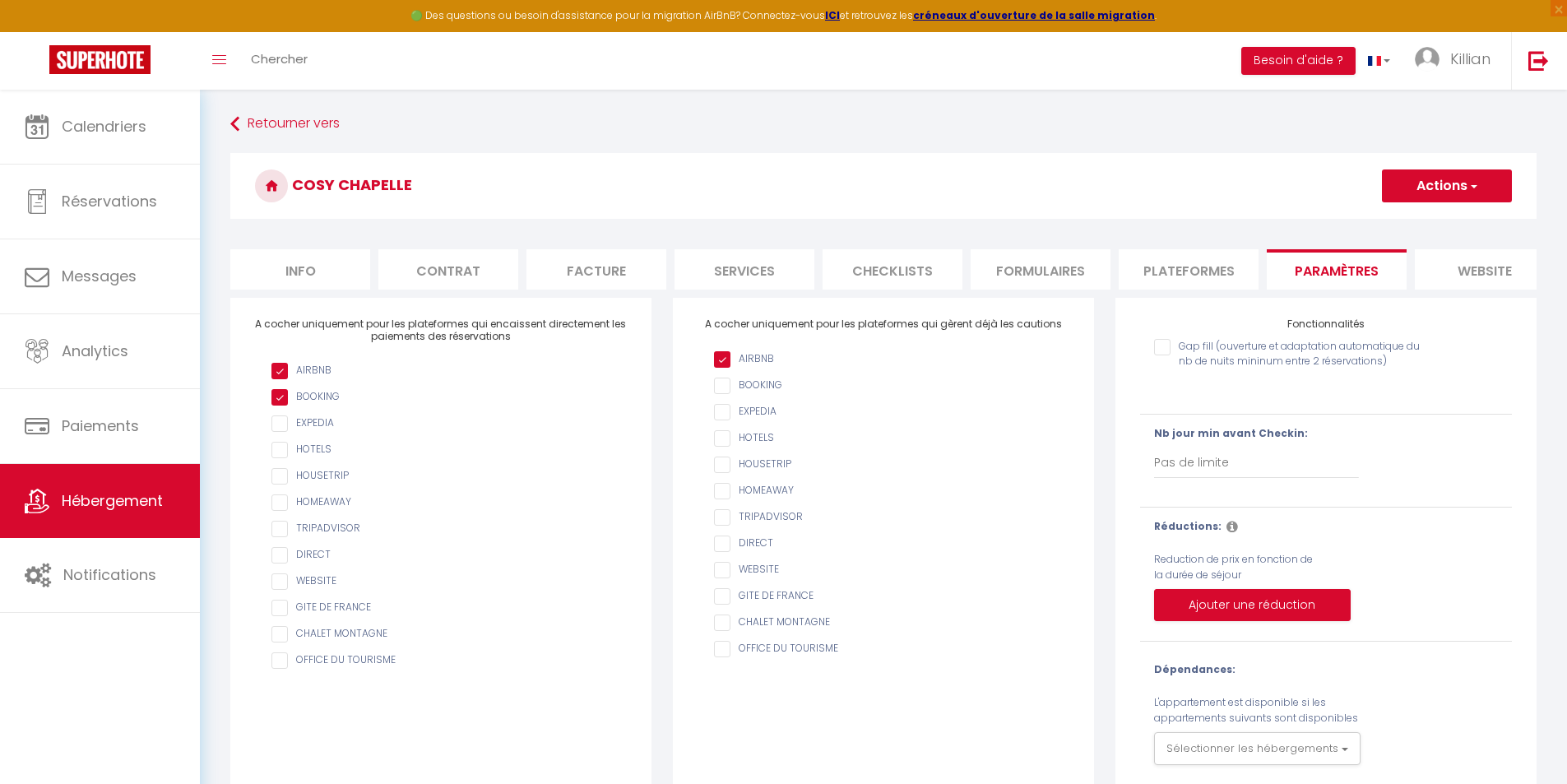
click at [282, 274] on li "Info" at bounding box center [300, 269] width 140 height 40
checkbox input "false"
checkbox input "true"
checkbox input "false"
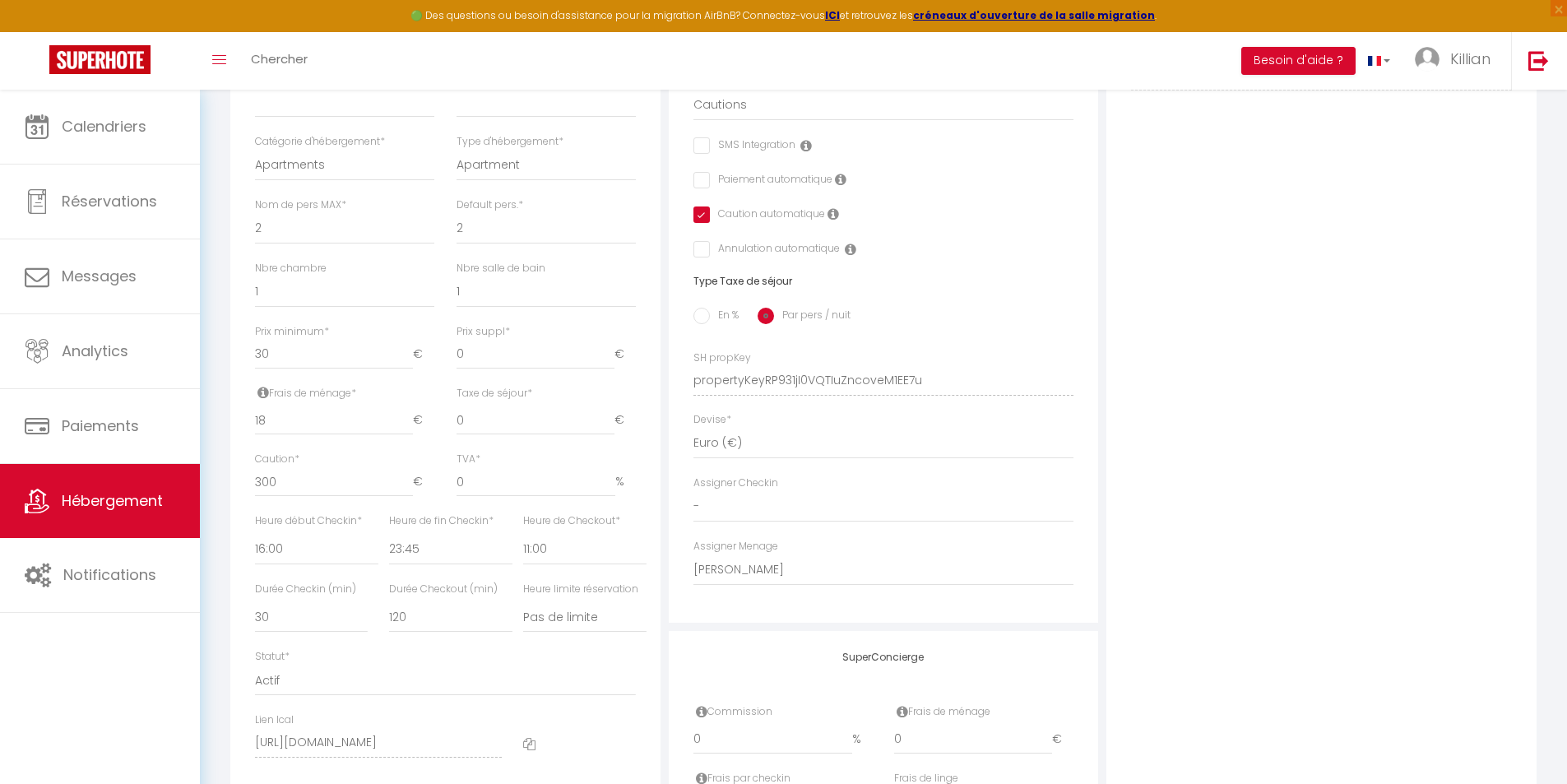
scroll to position [493, 0]
click at [327, 328] on span "*" at bounding box center [327, 321] width 5 height 14
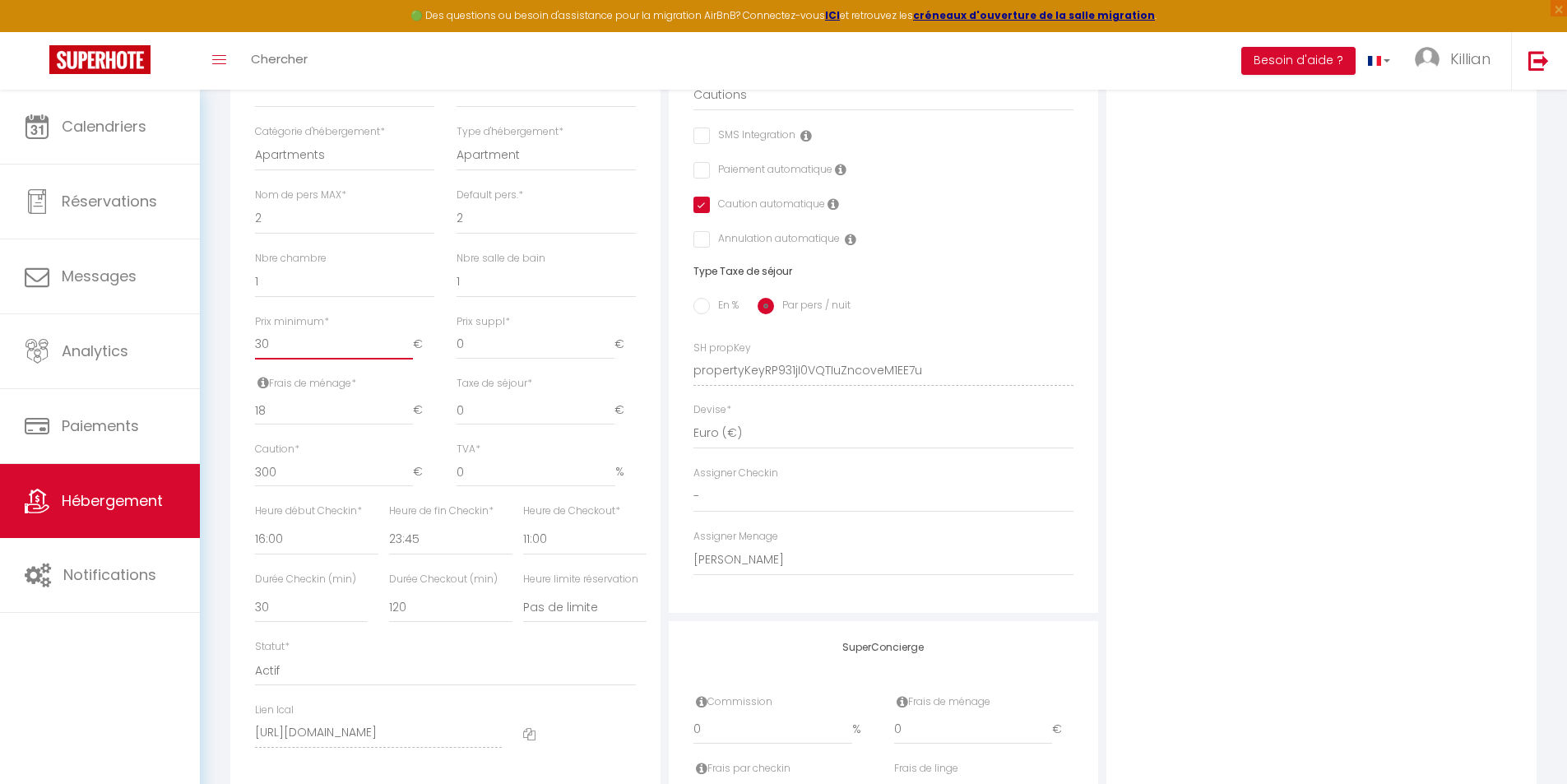
click at [327, 331] on input "30" at bounding box center [333, 344] width 158 height 29
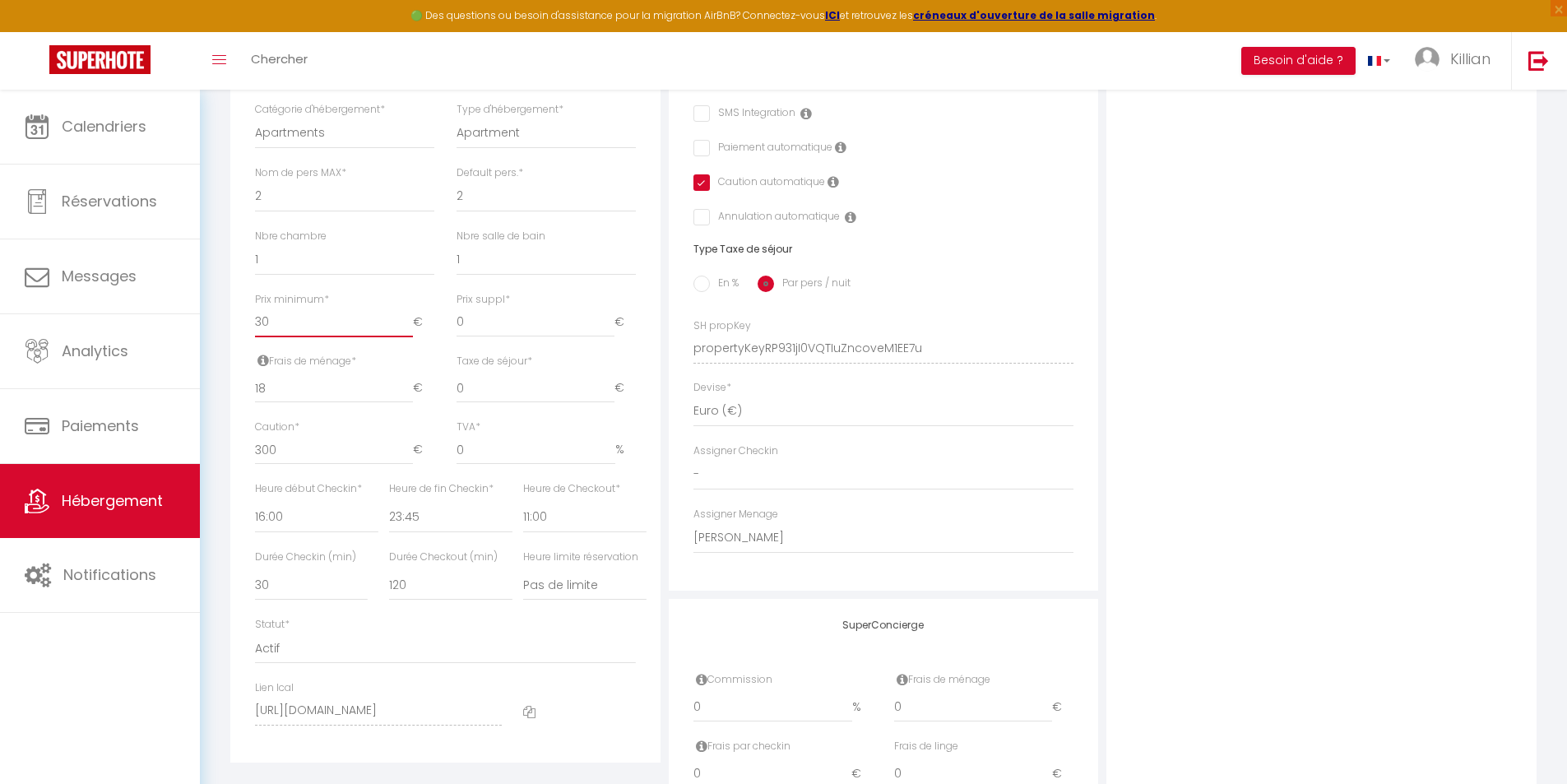
scroll to position [431, 0]
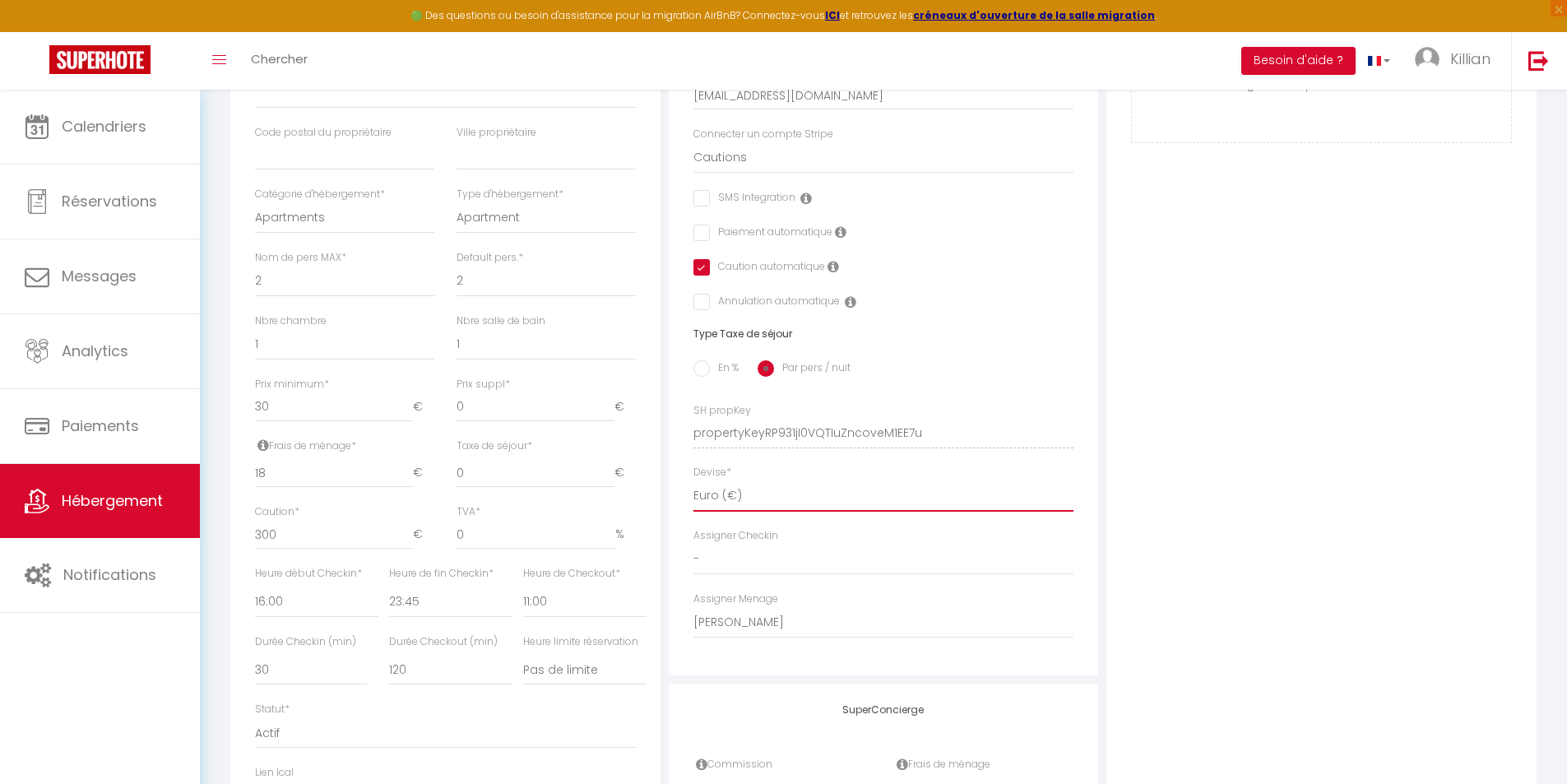
click at [753, 504] on select "United Arab Emirates dirham (د.إ) [DEMOGRAPHIC_DATA] (Af) Swazi lilangeni (L) A…" at bounding box center [884, 496] width 381 height 31
click at [665, 480] on div "Adresse Adresse * [STREET_ADDRESS] [GEOGRAPHIC_DATA] [GEOGRAPHIC_DATA] [GEOGRAP…" at bounding box center [884, 421] width 438 height 1109
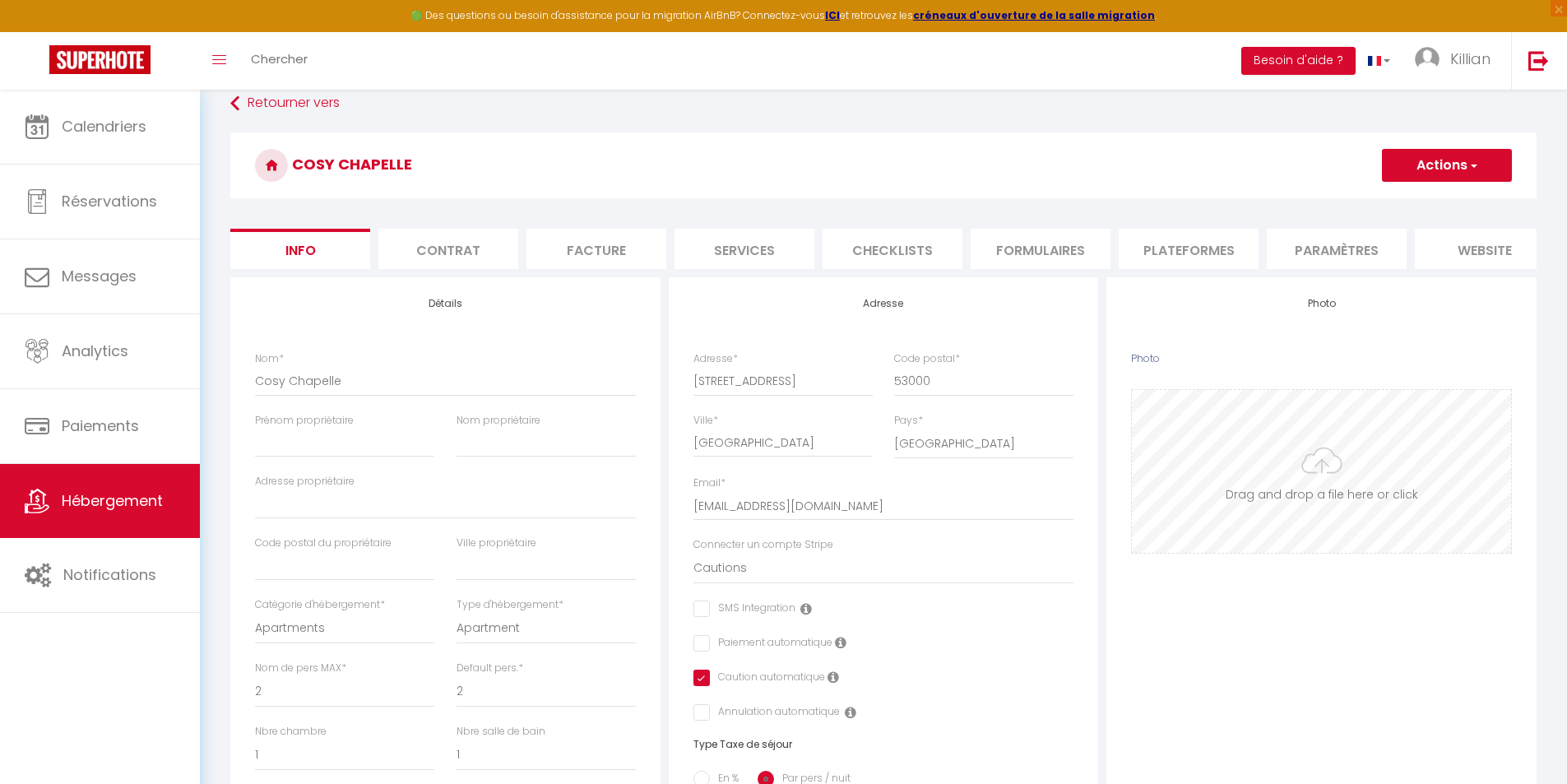
scroll to position [0, 0]
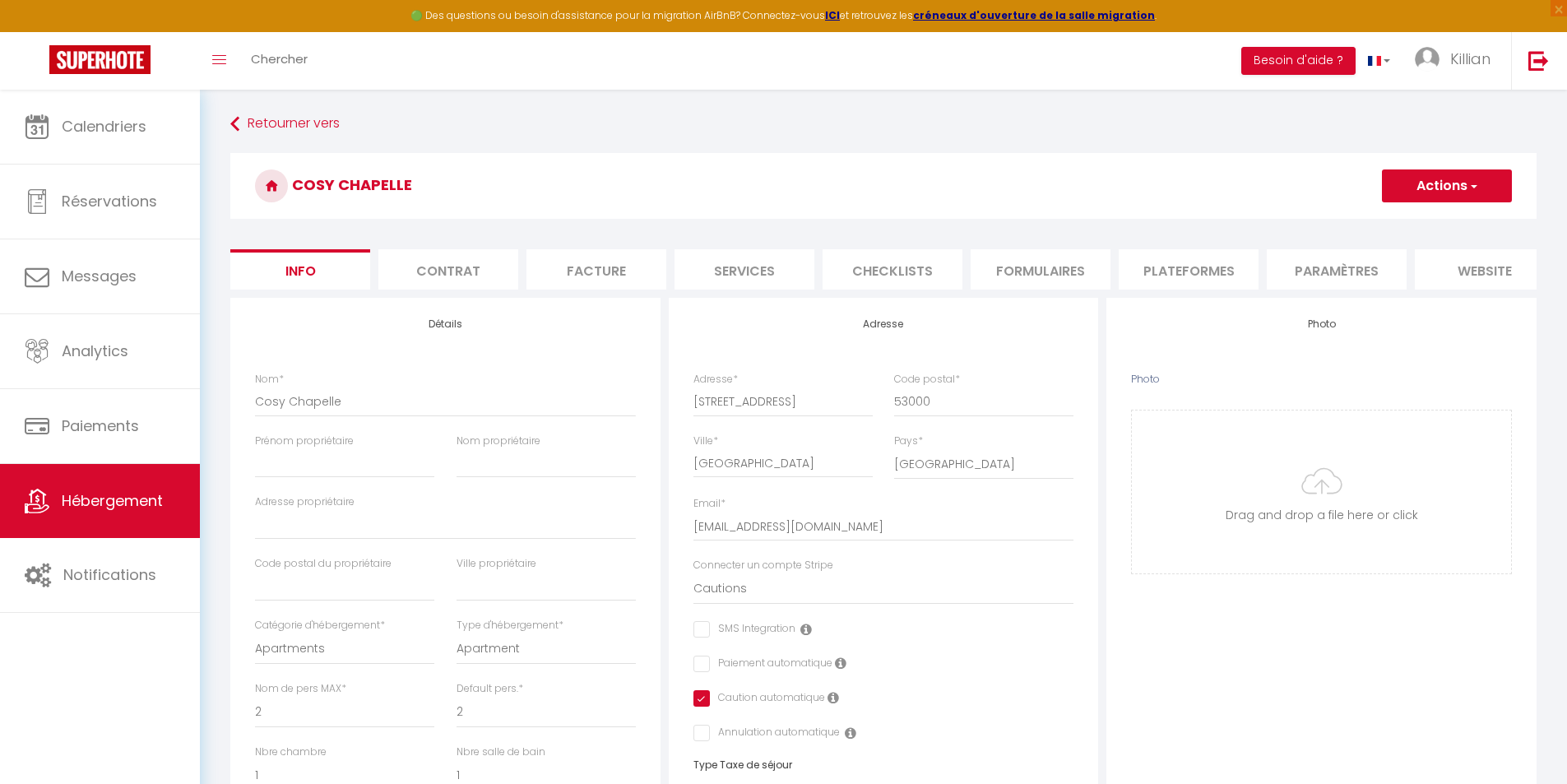
click at [1480, 181] on button "Actions" at bounding box center [1447, 186] width 130 height 33
click at [1399, 217] on input "Enregistrer" at bounding box center [1383, 221] width 61 height 17
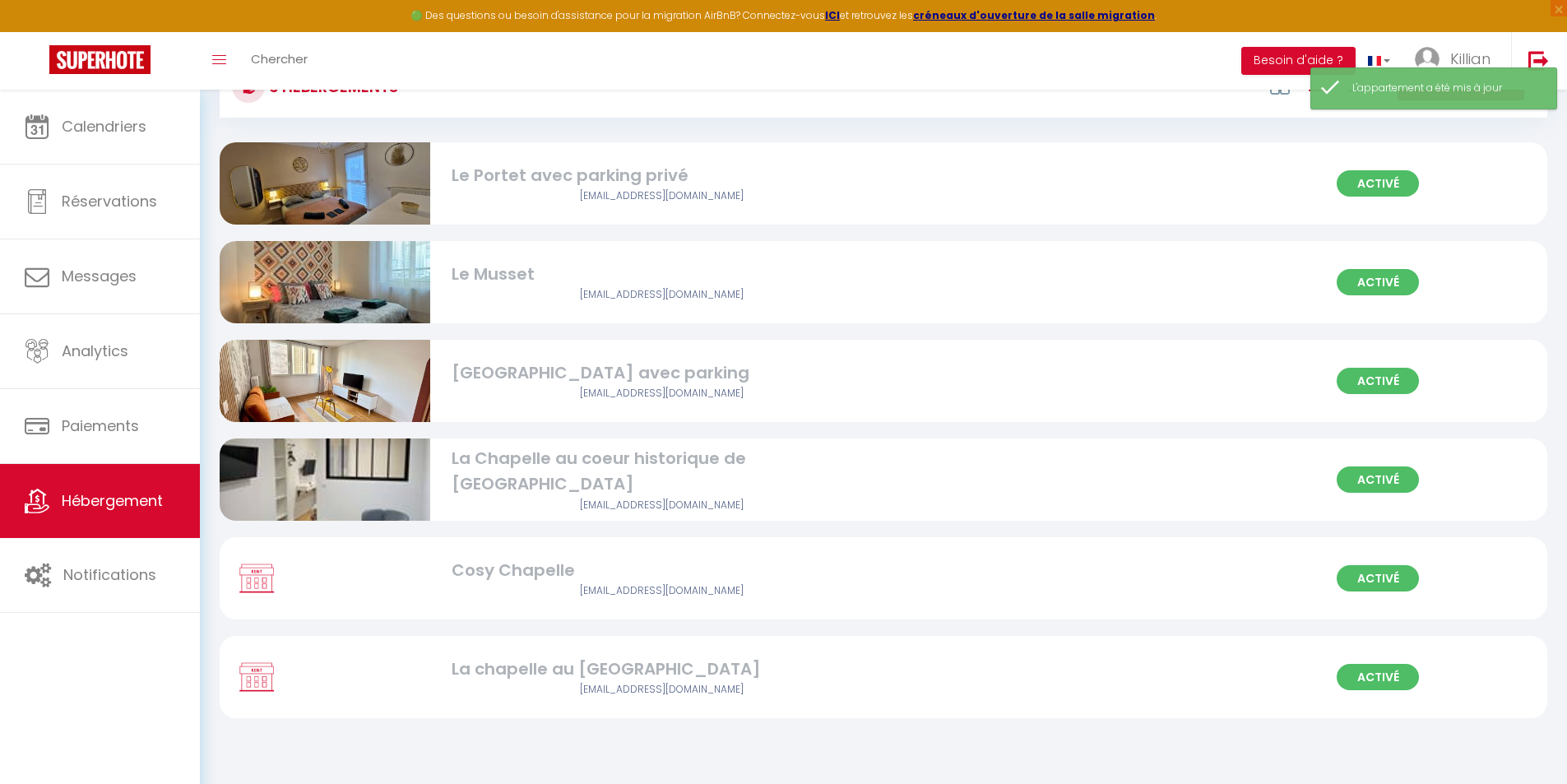
scroll to position [89, 0]
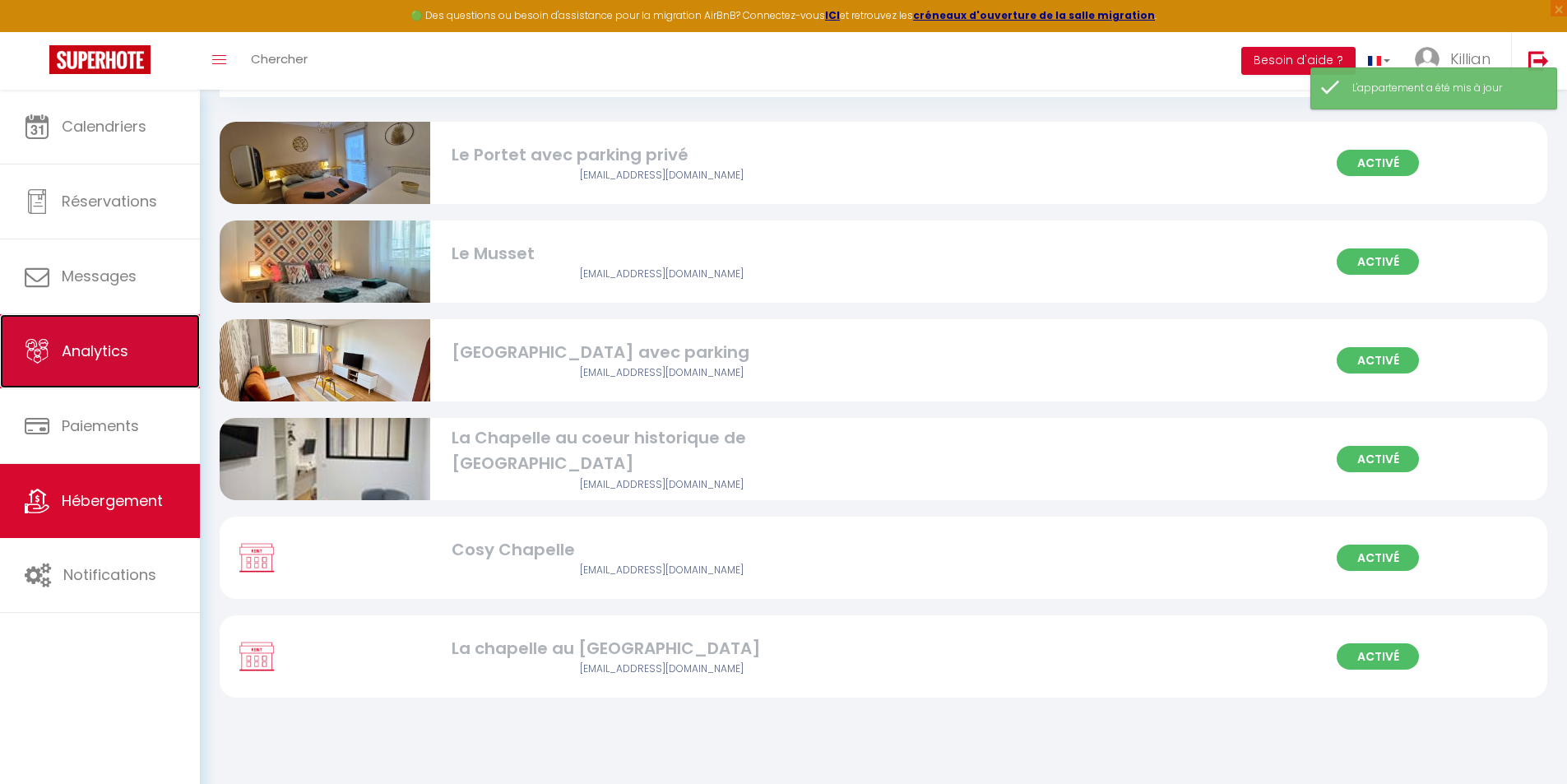
click at [141, 351] on link "Analytics" at bounding box center [100, 352] width 200 height 74
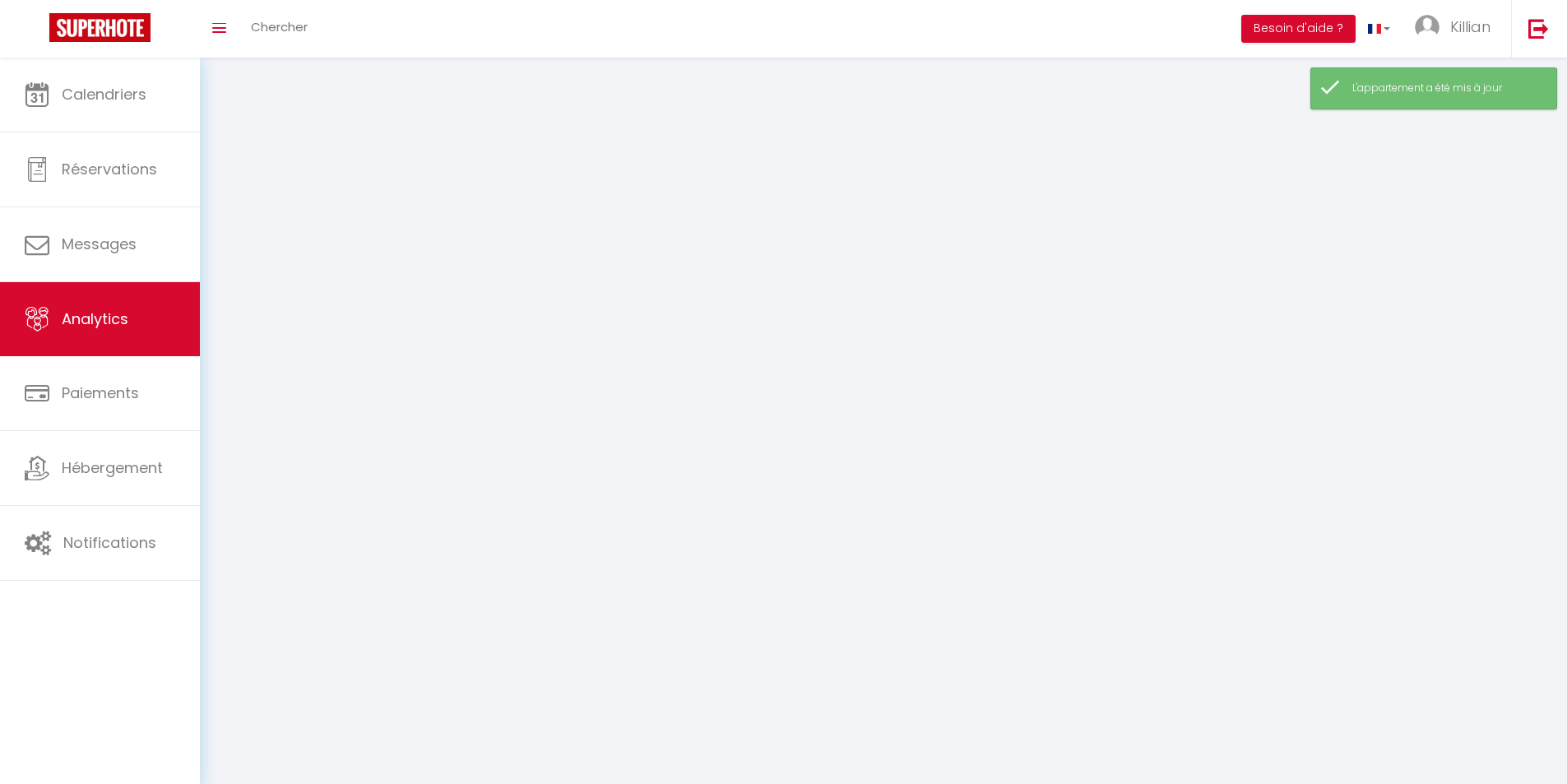
select select "2025"
select select "9"
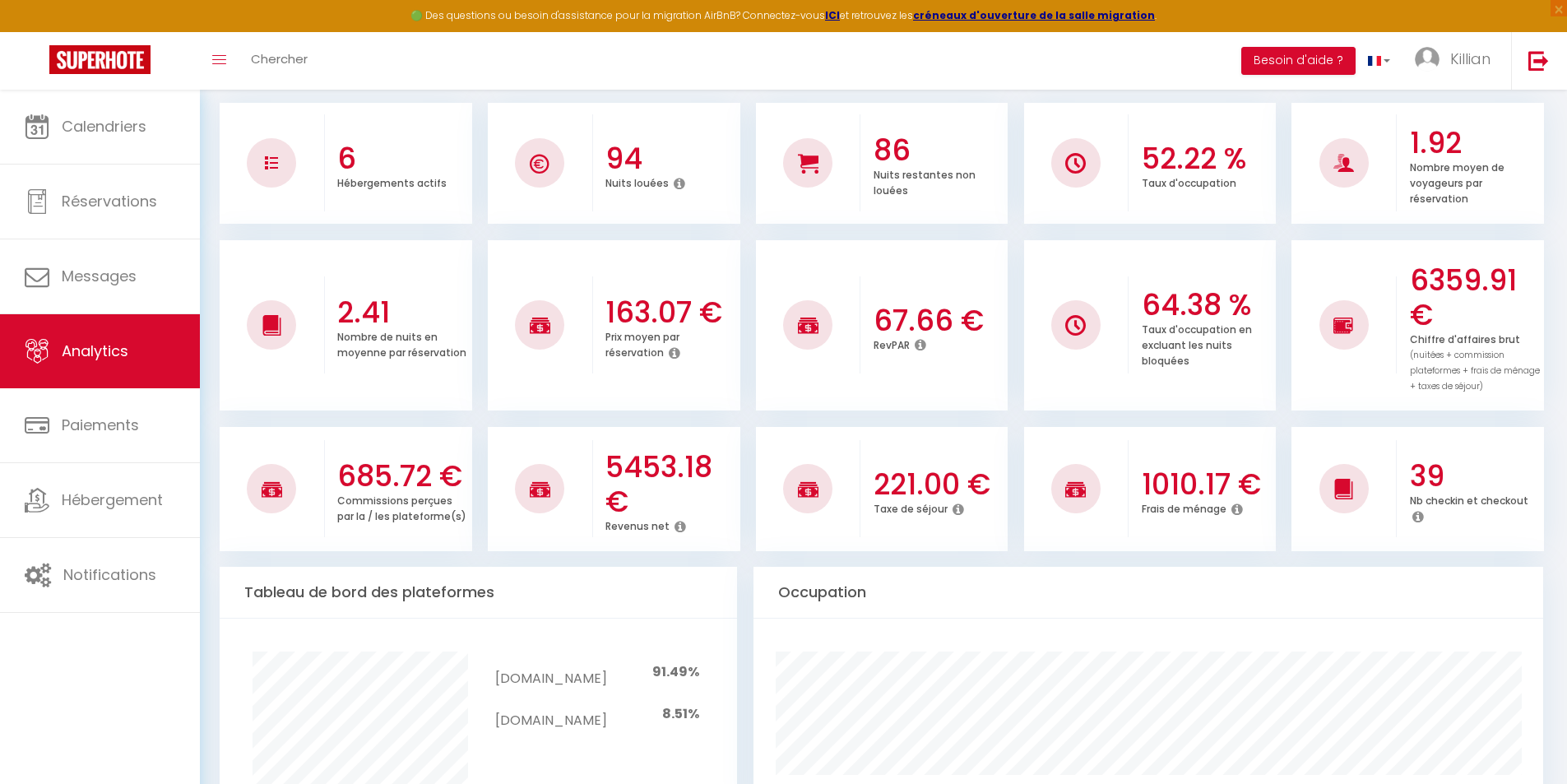
scroll to position [247, 0]
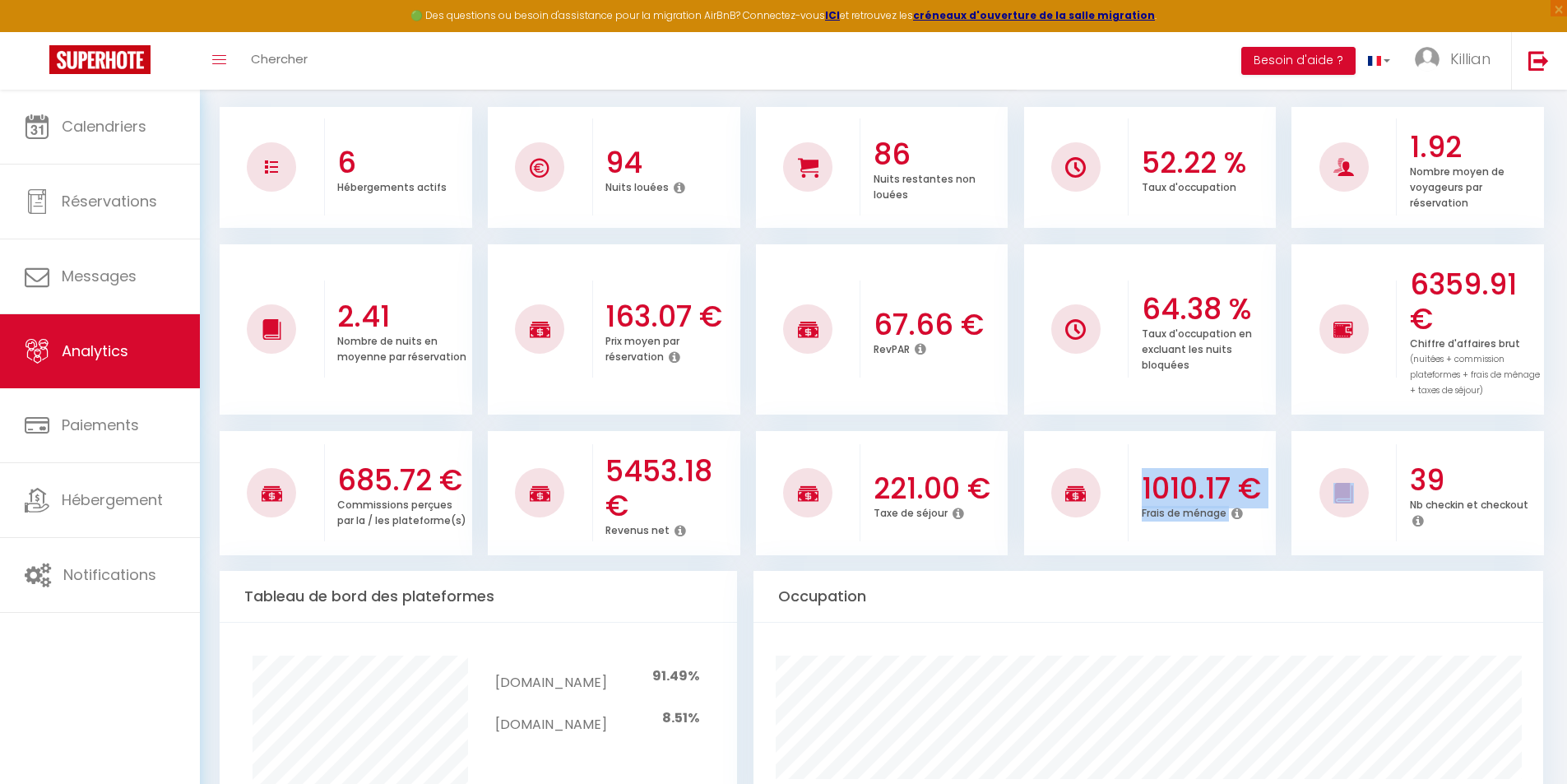
drag, startPoint x: 1236, startPoint y: 509, endPoint x: 1320, endPoint y: 519, distance: 84.6
click at [1306, 516] on ul "685.72 € Commissions perçues par la / les plateforme(s) 5453.18 € Revenus net 2…" at bounding box center [884, 490] width 1328 height 128
click at [1276, 534] on div "1010.17 € Frais de ménage" at bounding box center [1202, 492] width 147 height 89
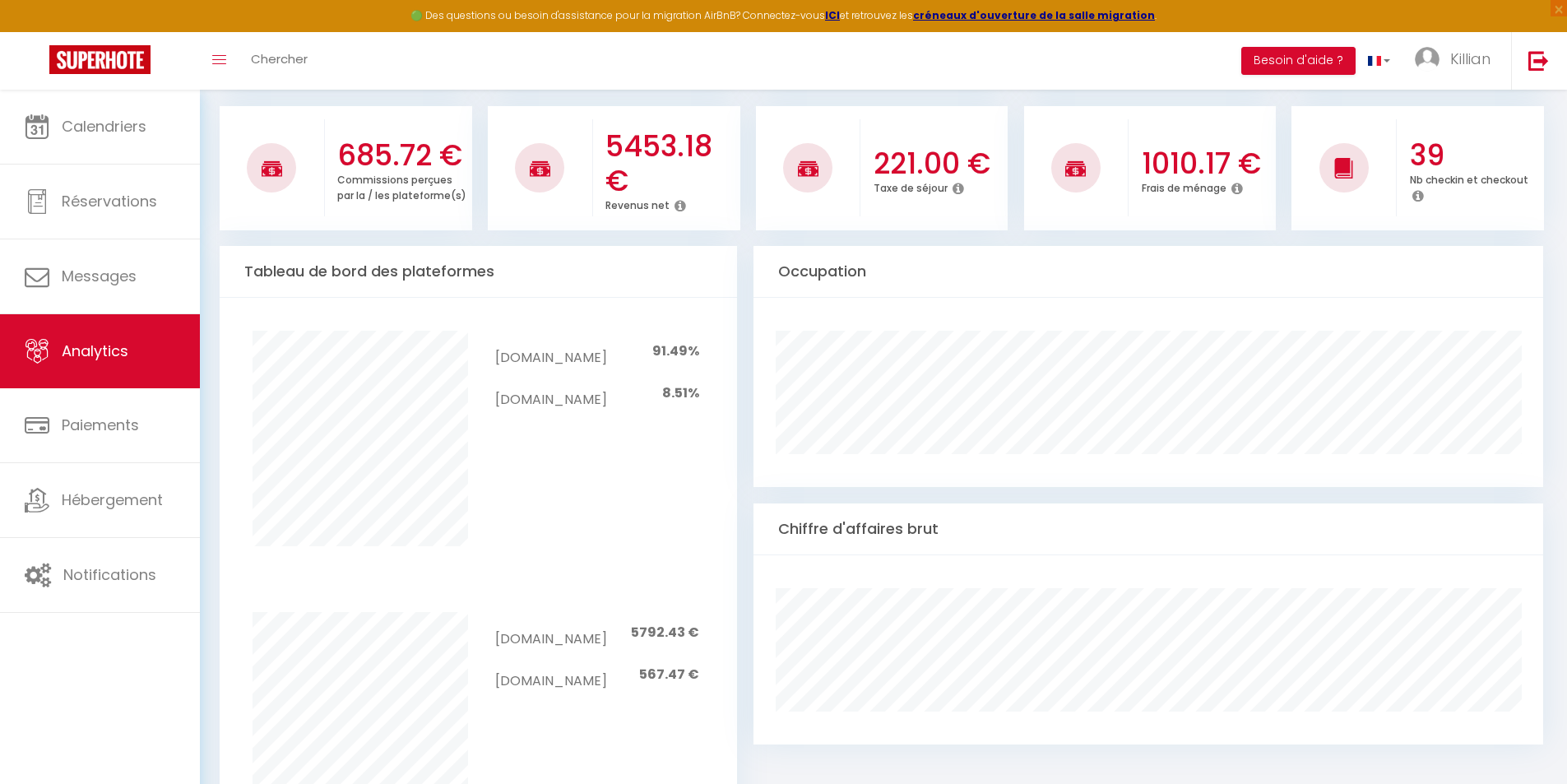
scroll to position [575, 0]
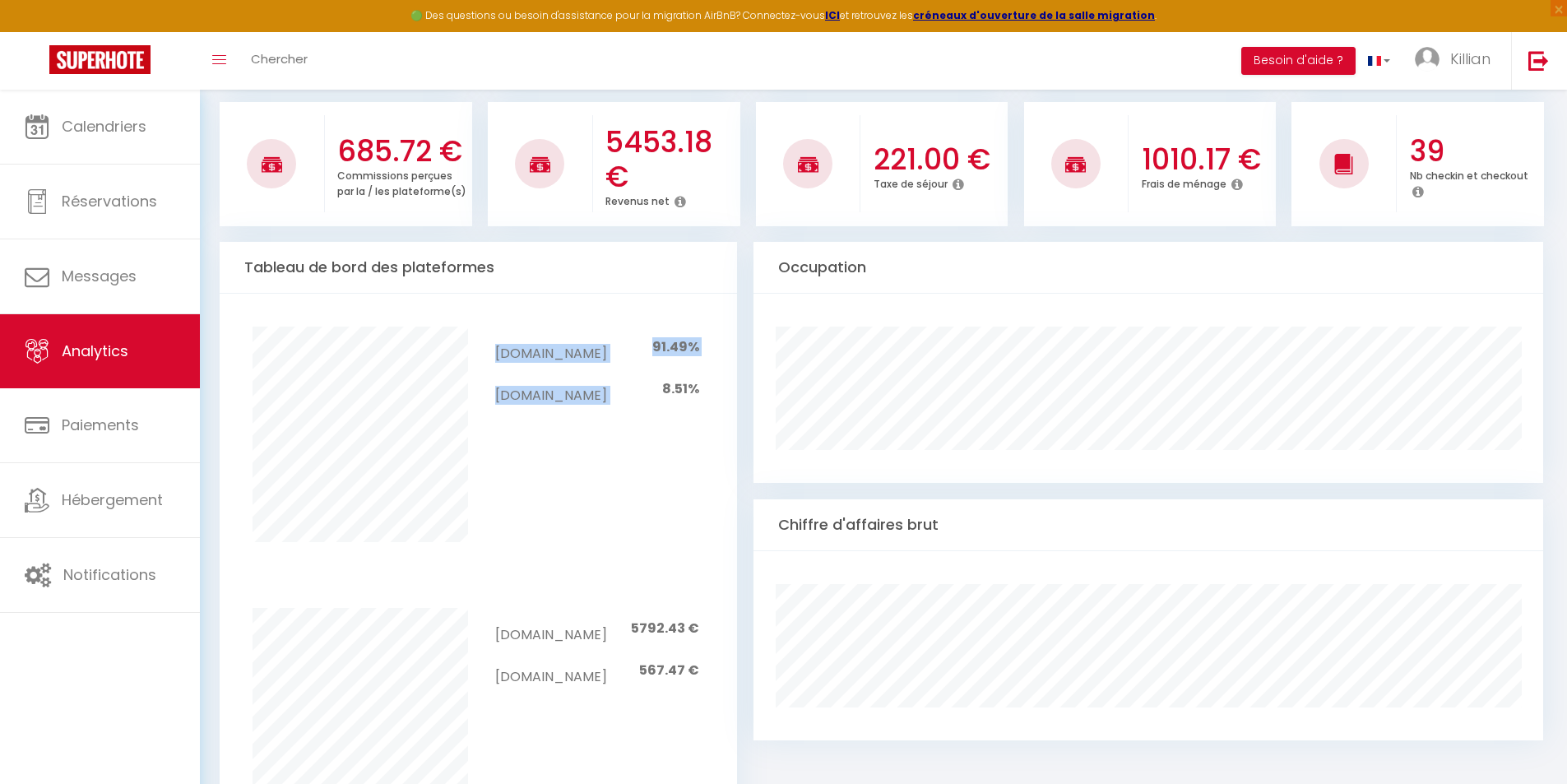
drag, startPoint x: 660, startPoint y: 371, endPoint x: 709, endPoint y: 374, distance: 49.1
click at [707, 373] on div "[DOMAIN_NAME] 91.49% [DOMAIN_NAME] 8.51%" at bounding box center [597, 368] width 237 height 84
click at [725, 415] on div "Pas de canaux à afficher [DOMAIN_NAME] 91.49% [DOMAIN_NAME] 8.51%" at bounding box center [479, 434] width 539 height 281
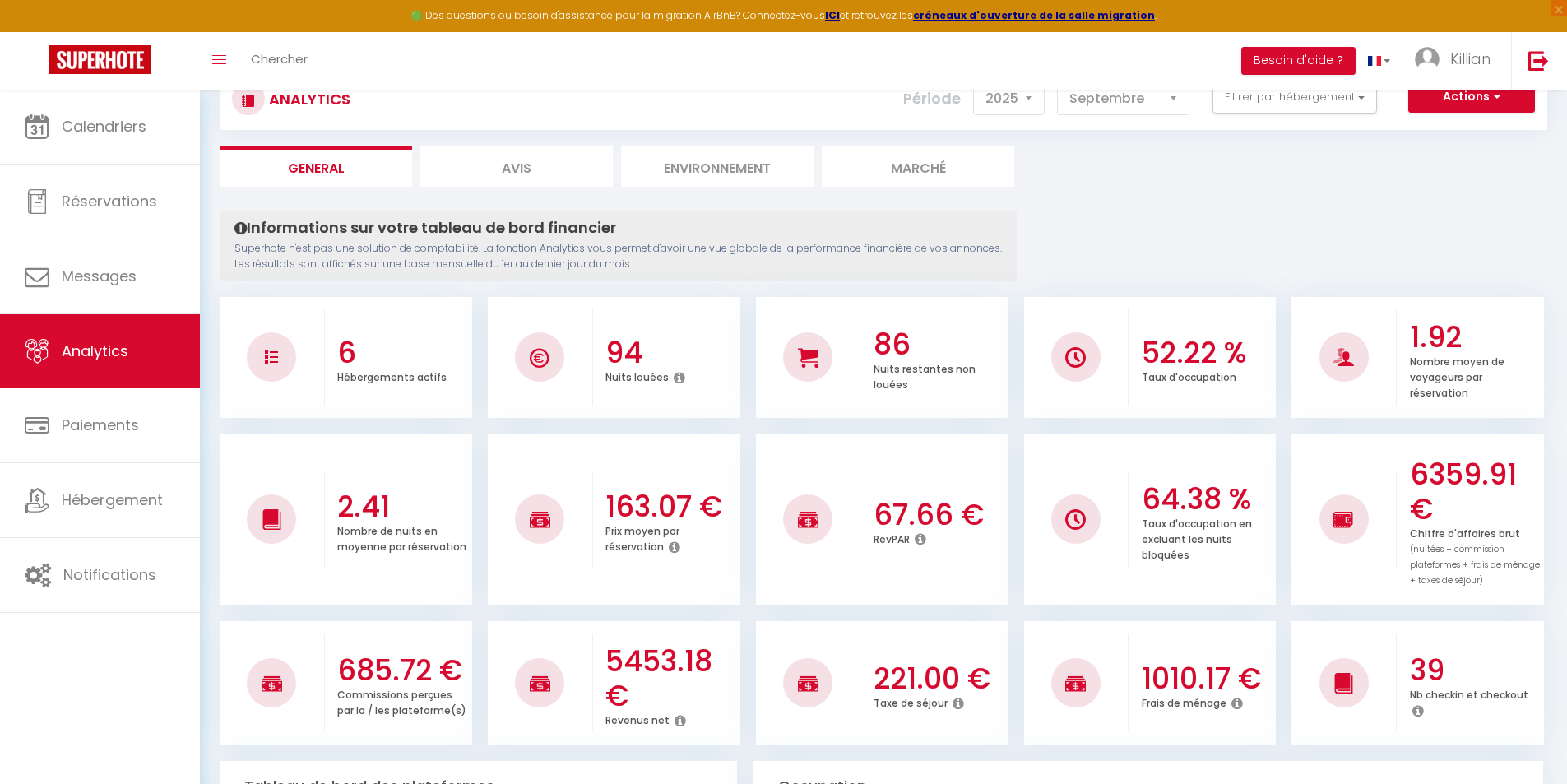
scroll to position [0, 0]
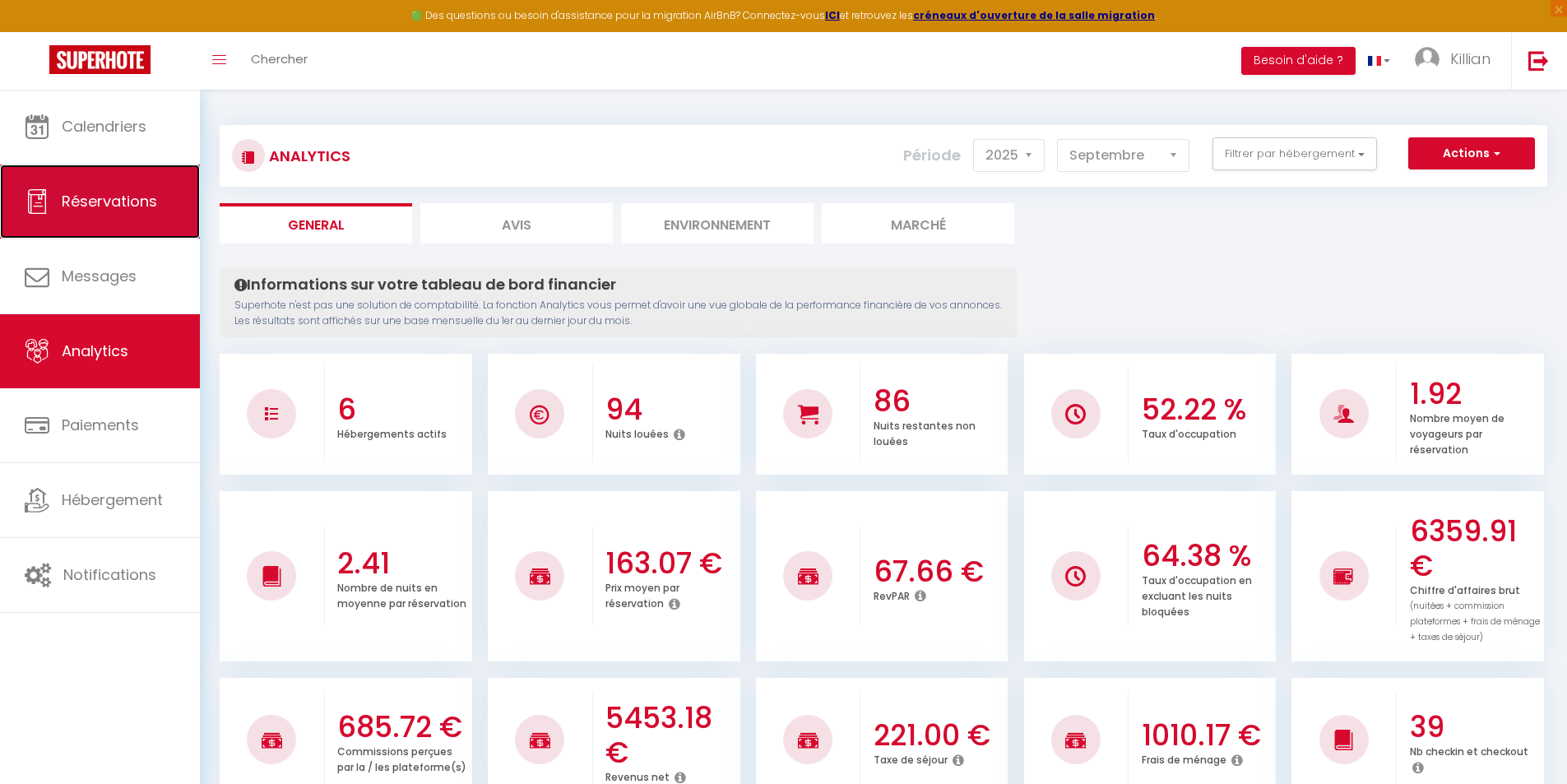
click at [174, 174] on link "Réservations" at bounding box center [100, 202] width 200 height 74
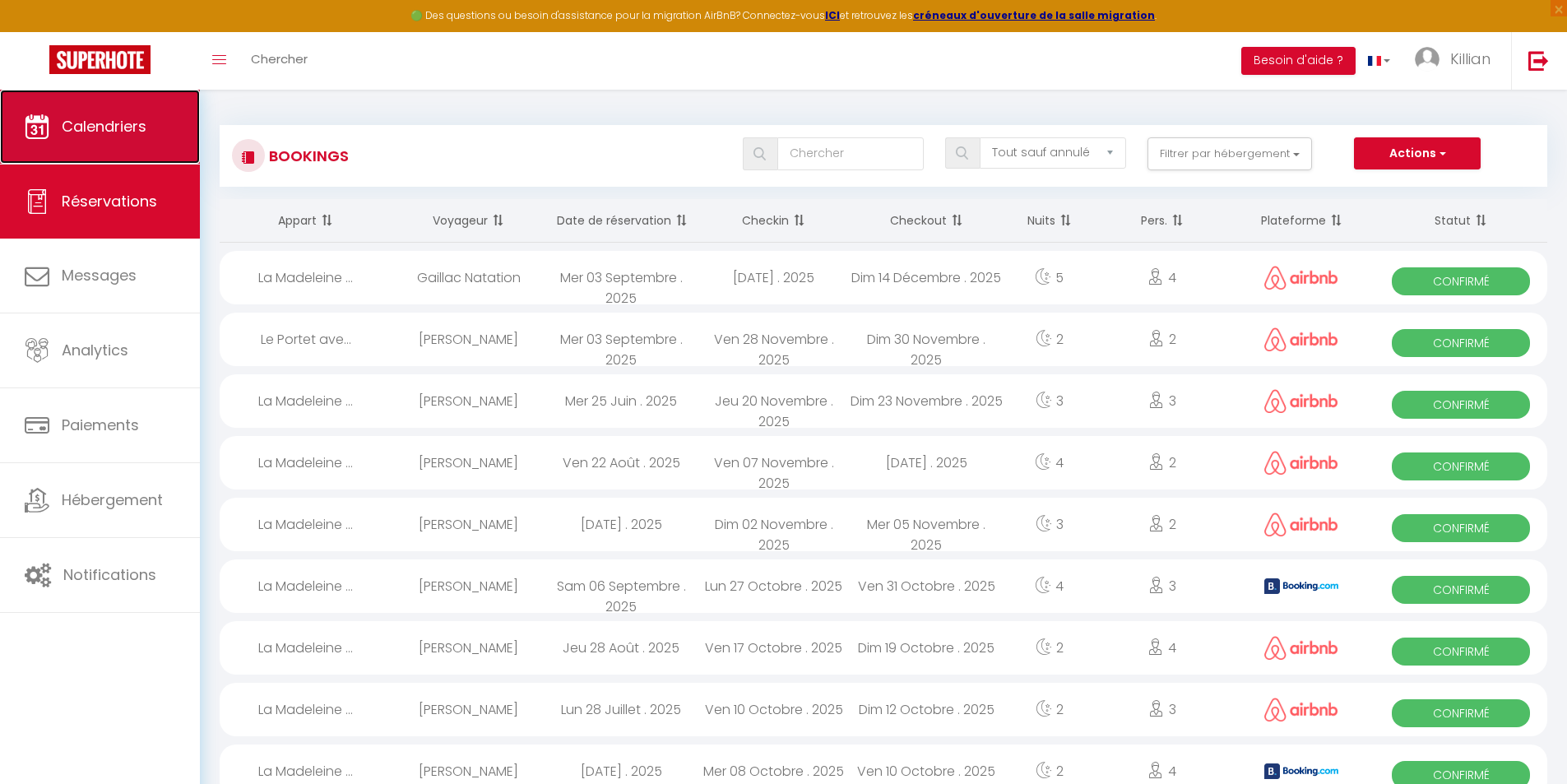
click at [153, 133] on link "Calendriers" at bounding box center [100, 126] width 200 height 74
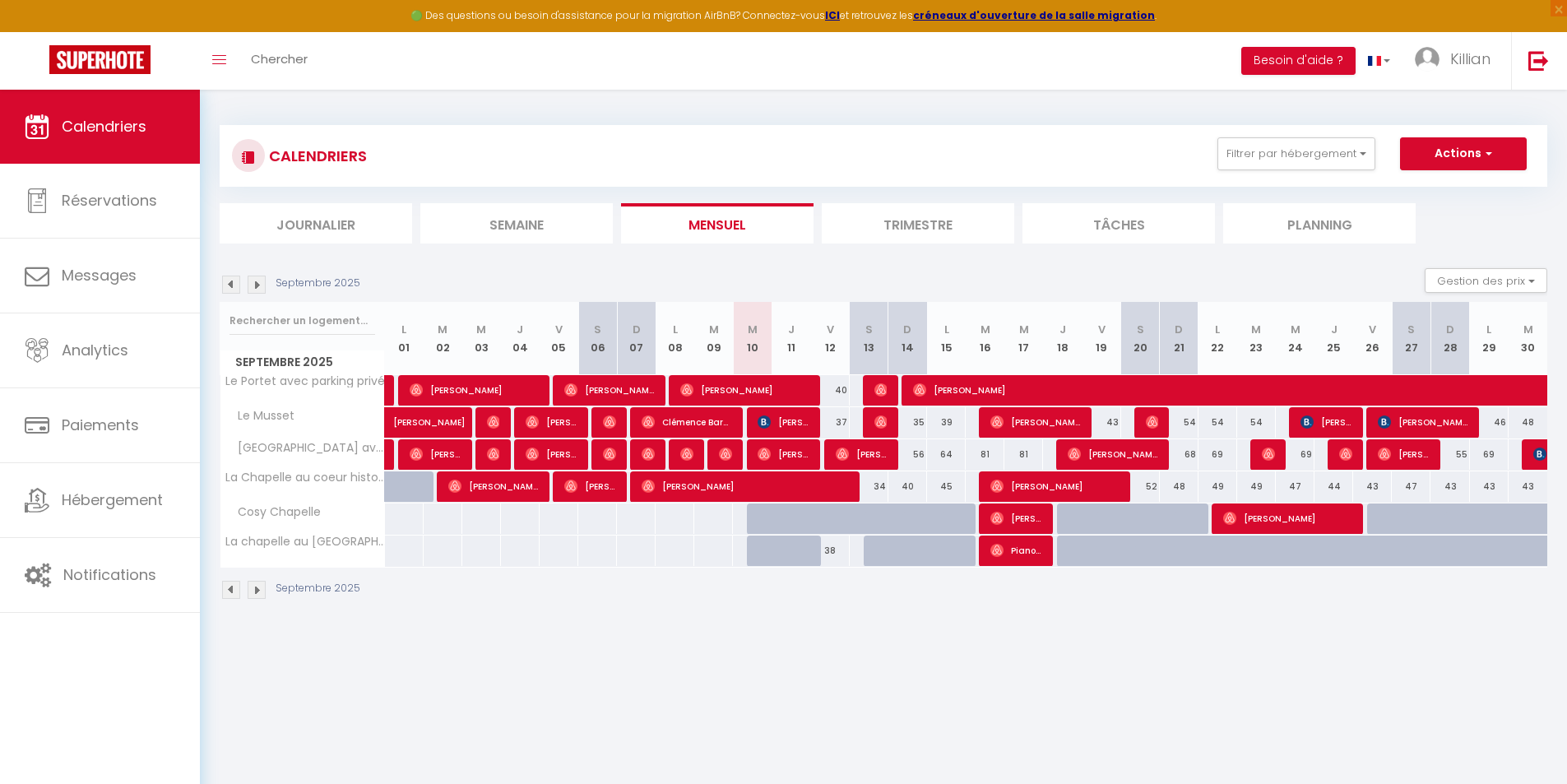
drag, startPoint x: 320, startPoint y: 540, endPoint x: 343, endPoint y: 589, distance: 54.1
click at [364, 604] on div "Septembre 2025" at bounding box center [884, 592] width 1328 height 49
click at [306, 539] on span "La chapelle au [GEOGRAPHIC_DATA]" at bounding box center [341, 535] width 219 height 20
click at [294, 517] on span "Cosy Chapelle" at bounding box center [274, 513] width 102 height 18
click at [294, 514] on span "Cosy Chapelle" at bounding box center [274, 513] width 102 height 18
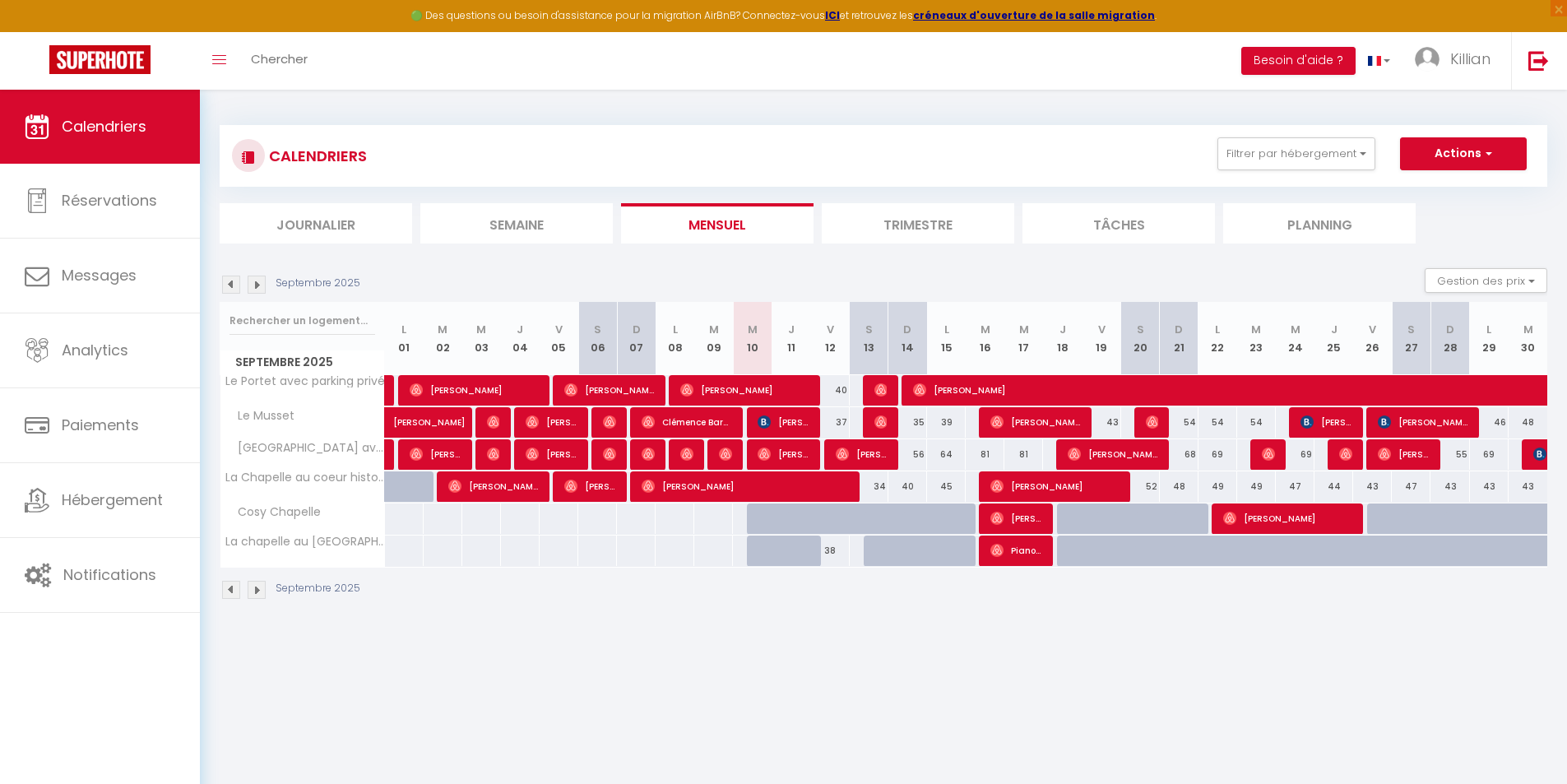
click at [293, 509] on span "Cosy Chapelle" at bounding box center [274, 513] width 102 height 18
click at [401, 582] on div "Septembre 2025" at bounding box center [884, 592] width 1328 height 49
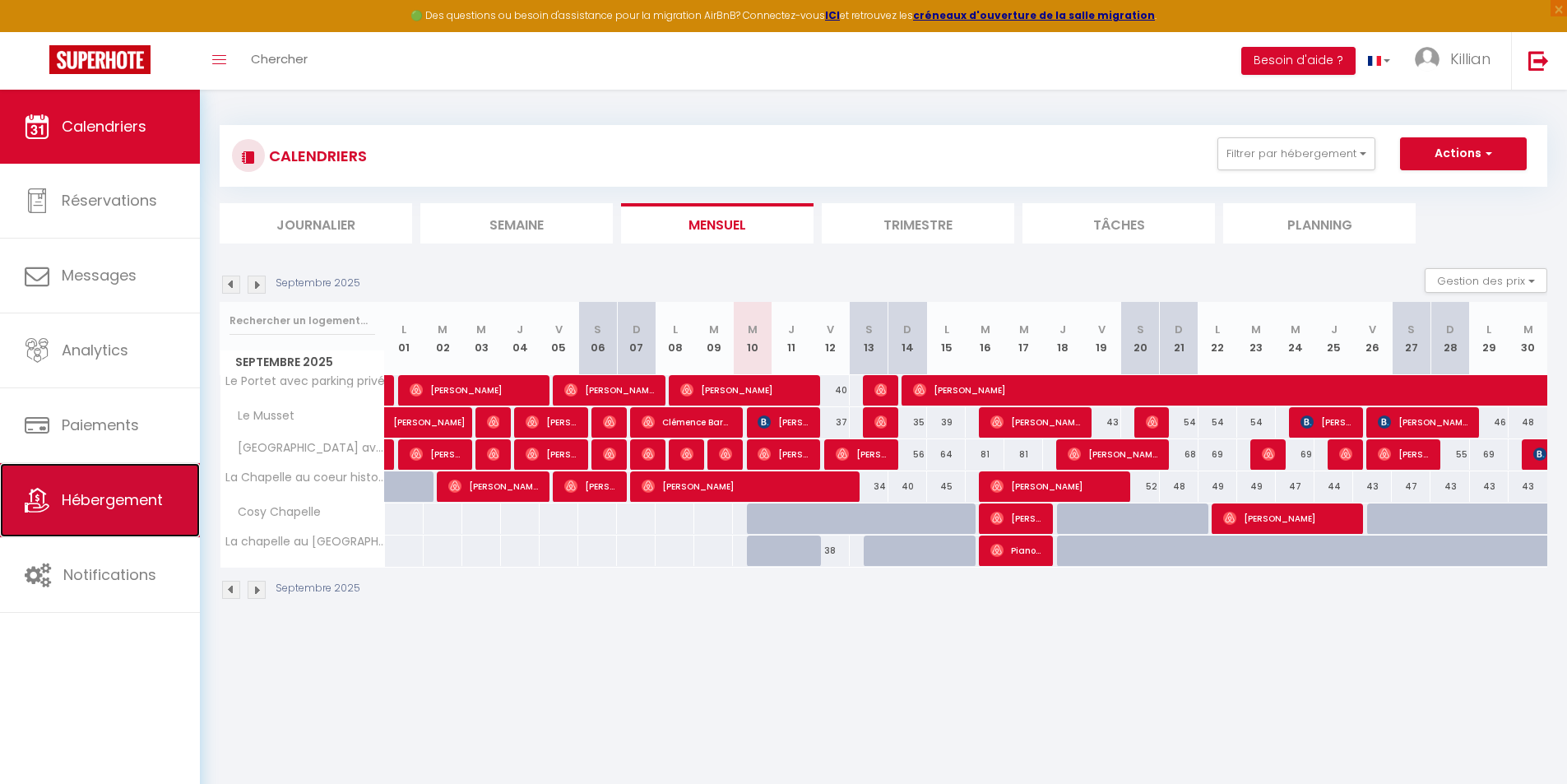
click at [170, 493] on link "Hébergement" at bounding box center [100, 500] width 200 height 74
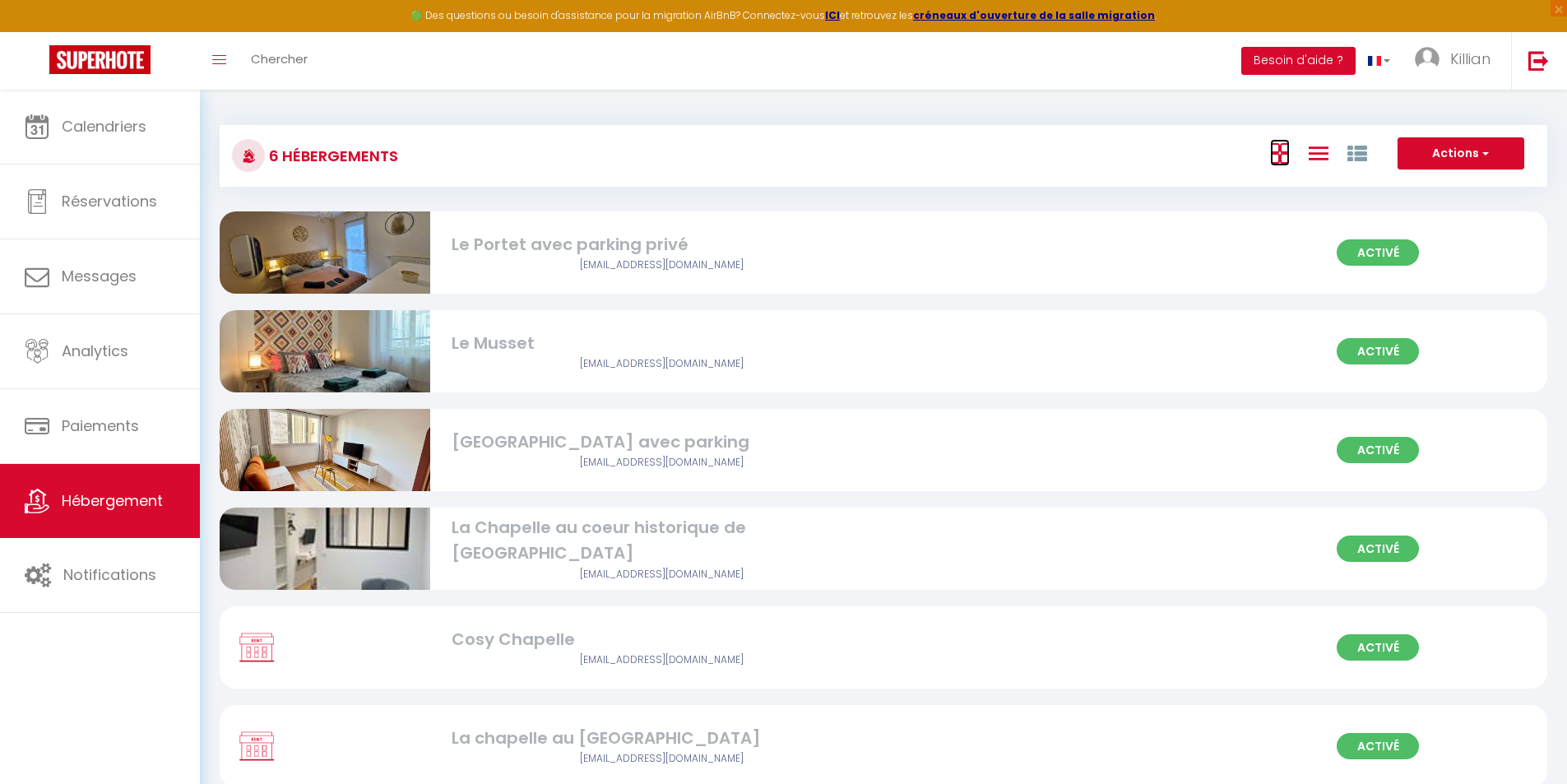
click at [1285, 153] on icon at bounding box center [1281, 153] width 20 height 21
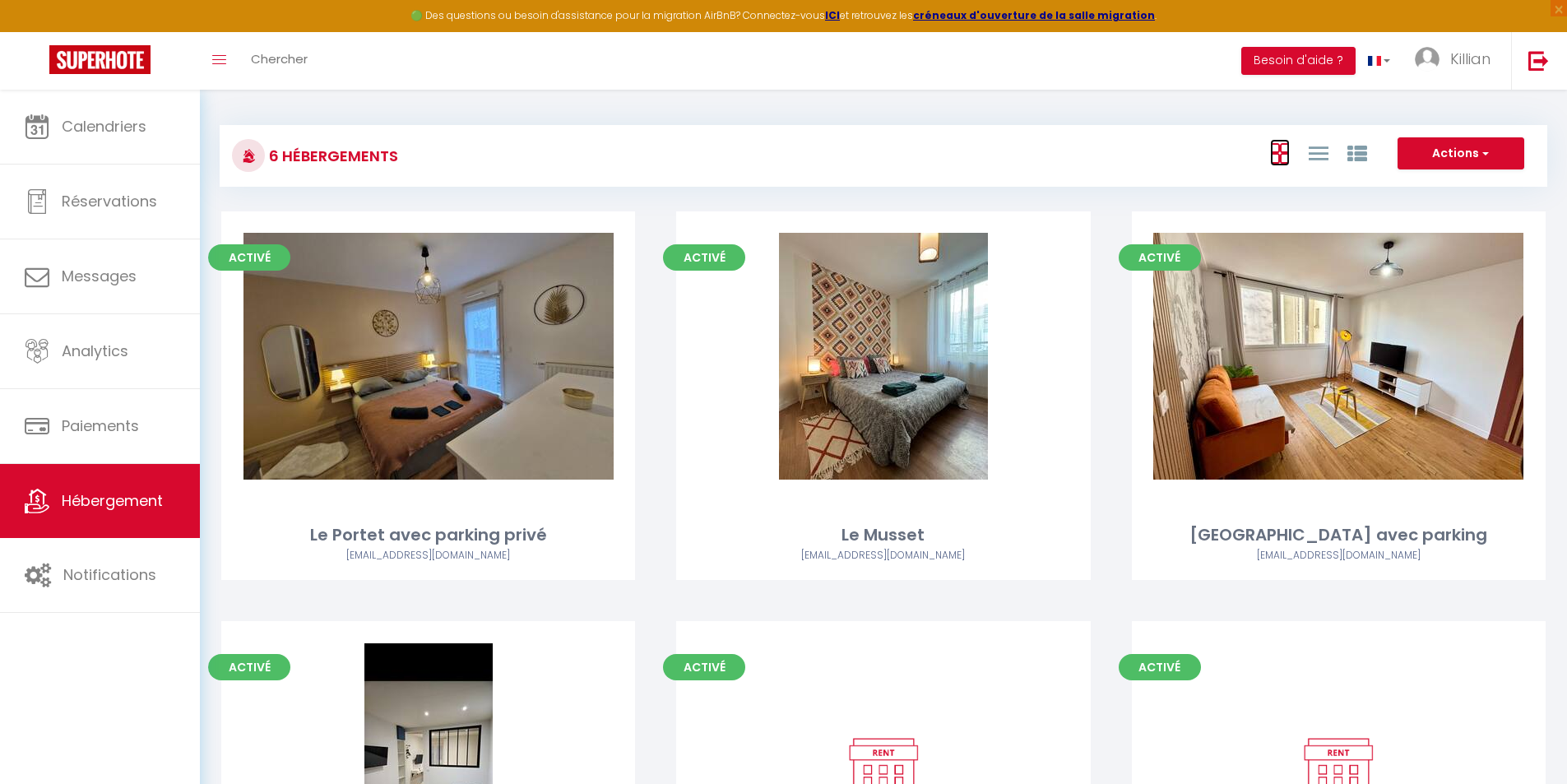
click at [1285, 153] on icon at bounding box center [1281, 153] width 20 height 21
click at [1300, 65] on button "Besoin d'aide ?" at bounding box center [1298, 61] width 115 height 28
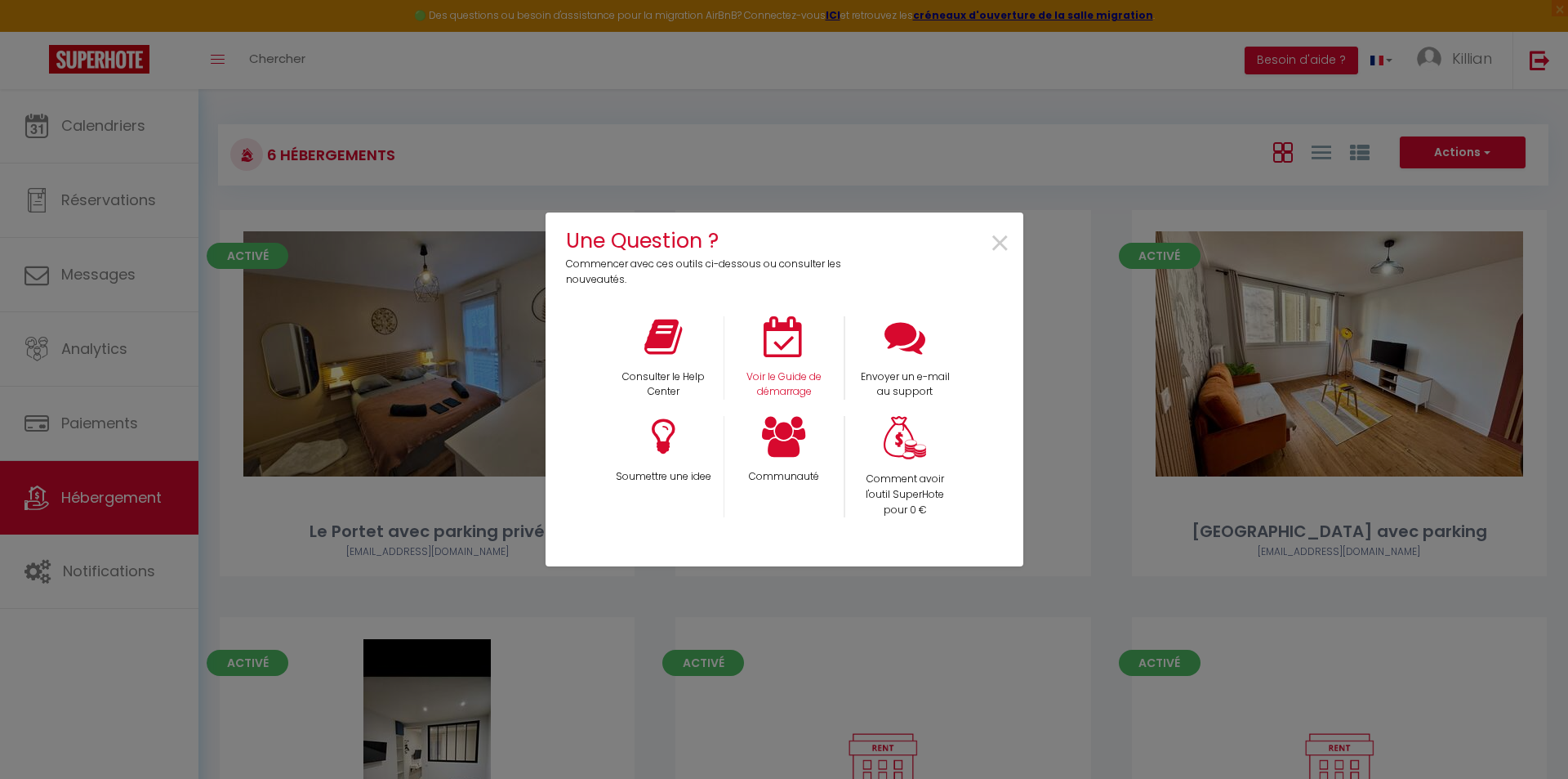
click at [772, 364] on div "Voir le Guide de démarrage" at bounding box center [784, 358] width 121 height 84
click at [793, 388] on p "Voir le Guide de démarrage" at bounding box center [784, 385] width 98 height 31
click at [1006, 242] on span "×" at bounding box center [1000, 243] width 22 height 52
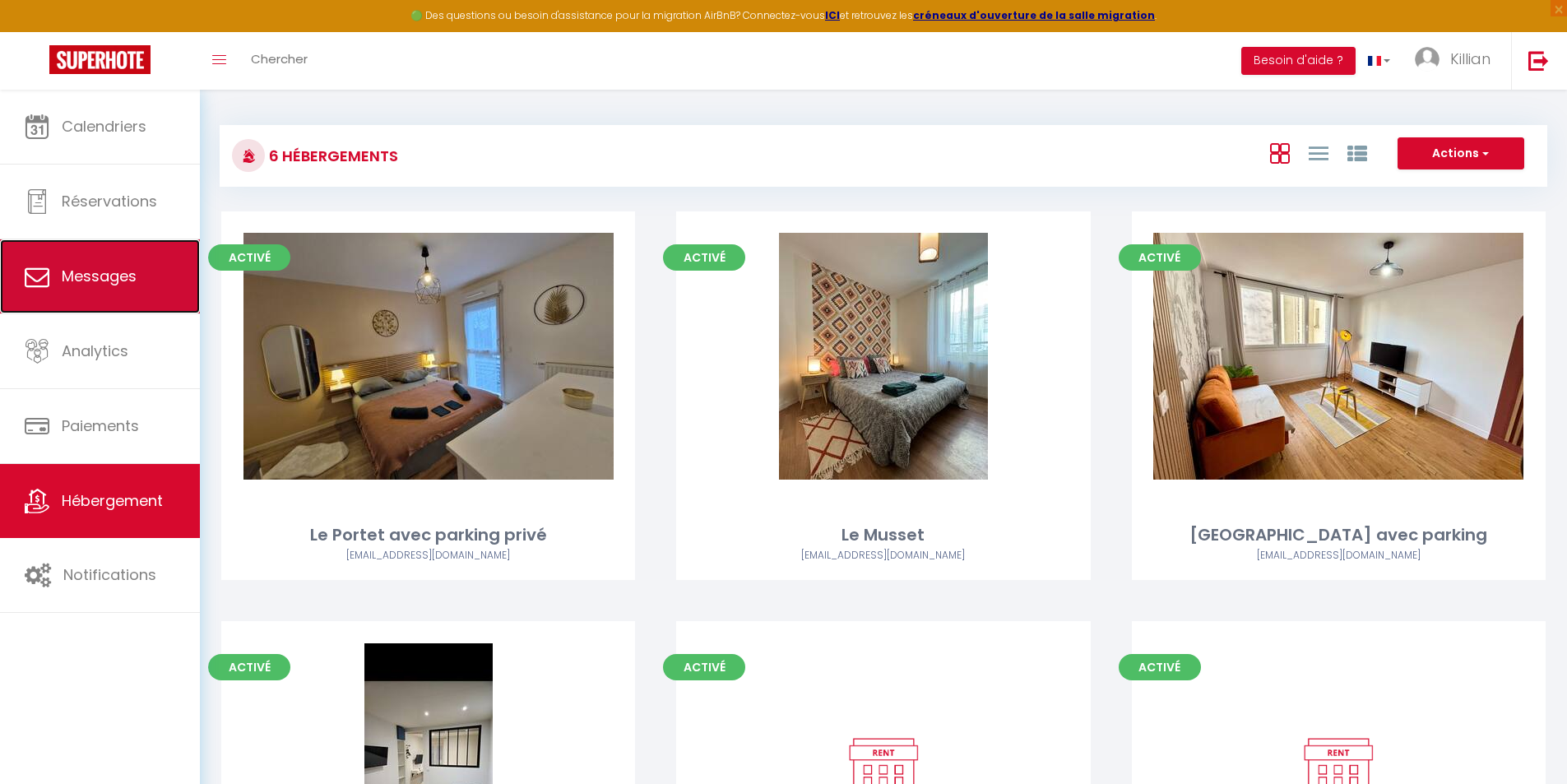
click at [132, 276] on span "Messages" at bounding box center [99, 275] width 75 height 21
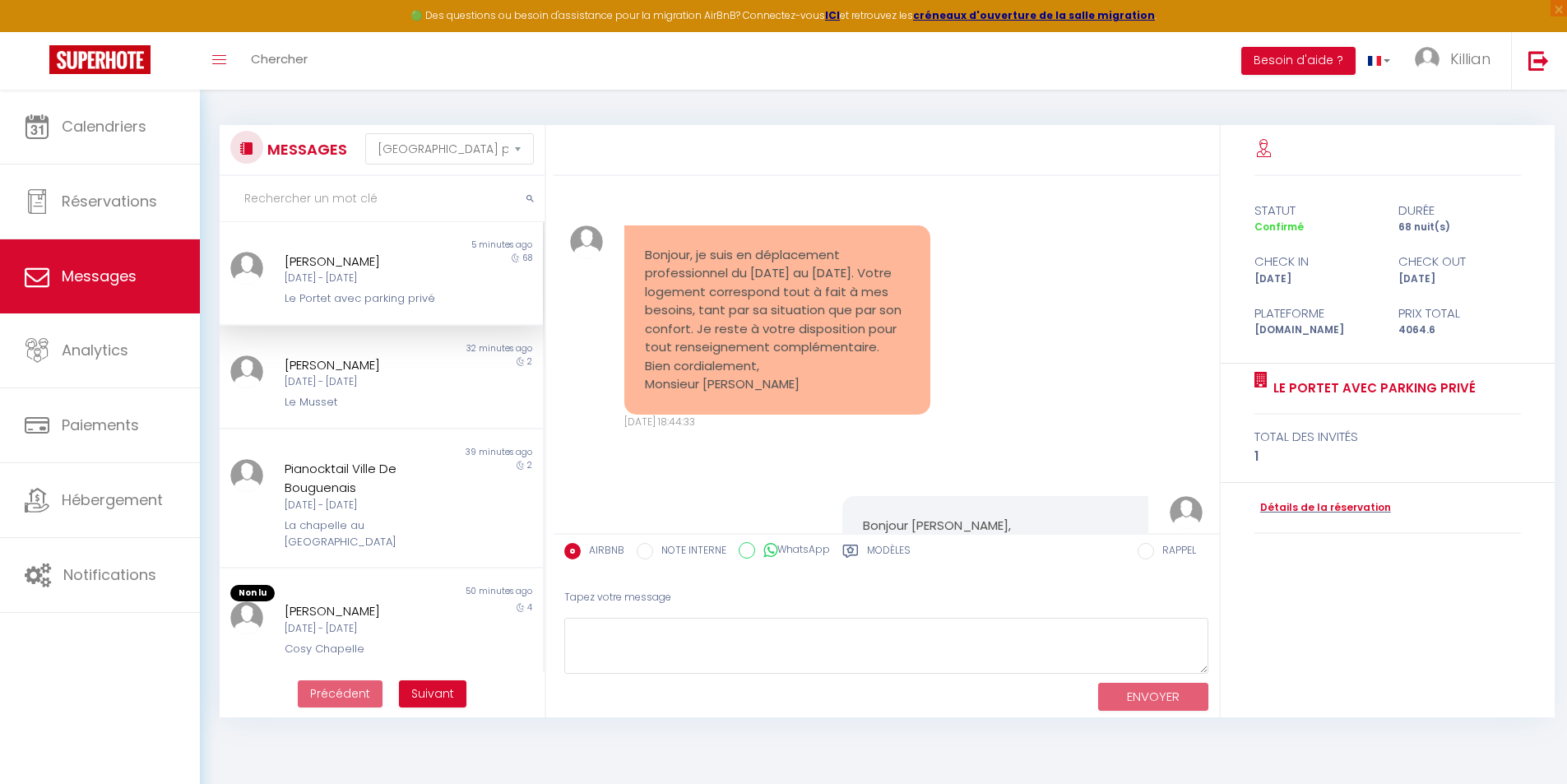
scroll to position [2362, 0]
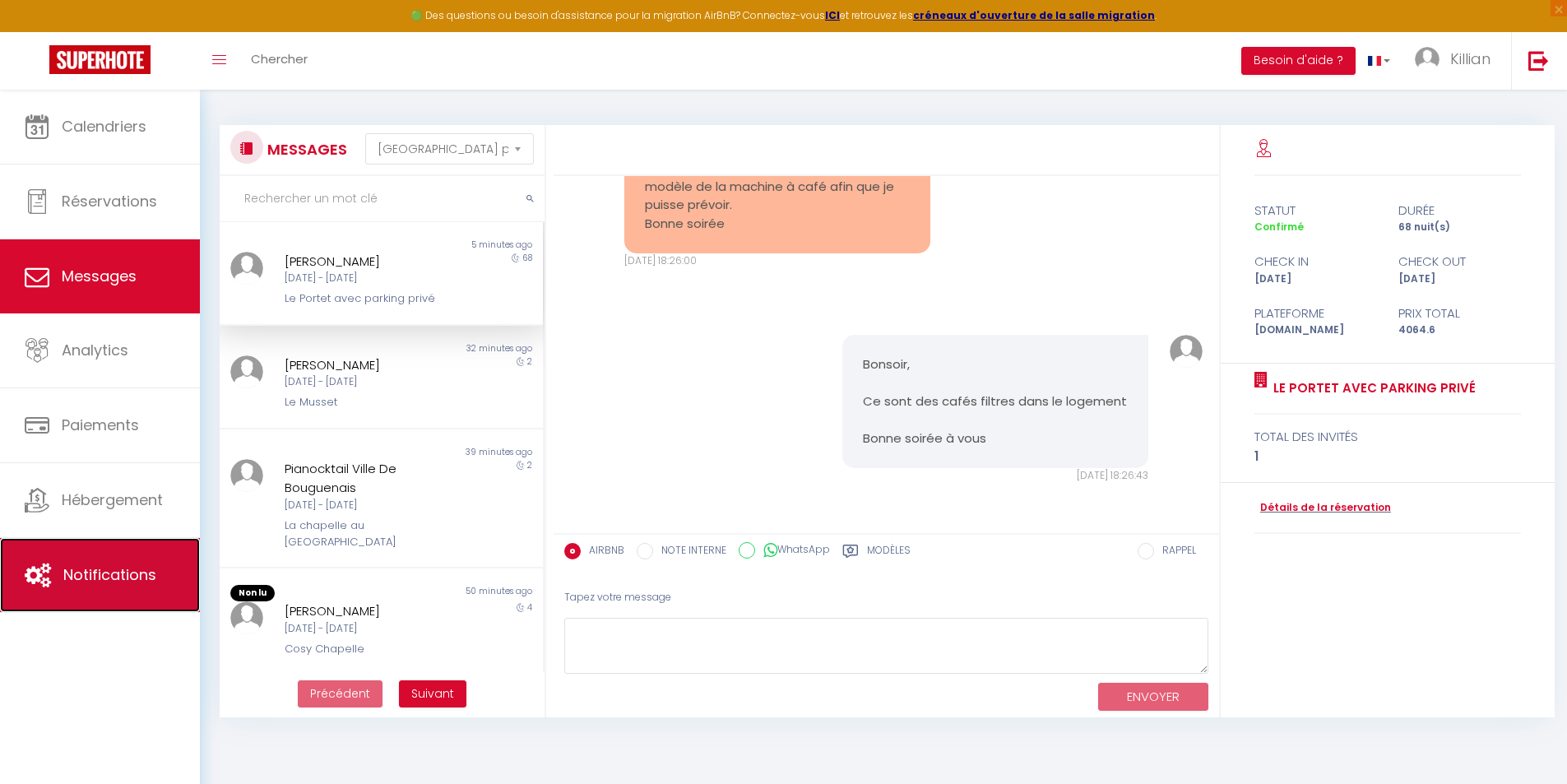
click at [125, 574] on span "Notifications" at bounding box center [110, 574] width 93 height 21
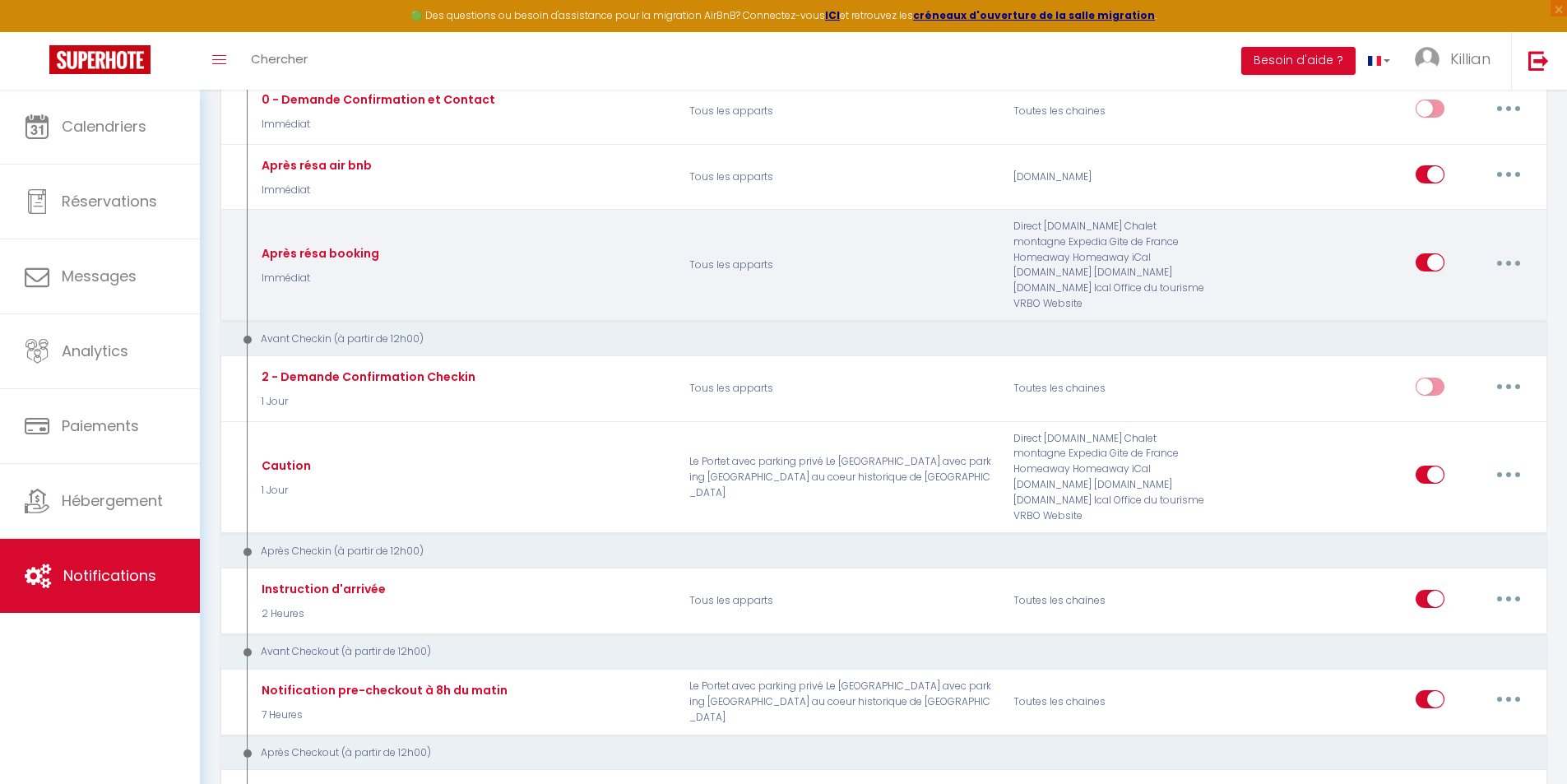
scroll to position [247, 0]
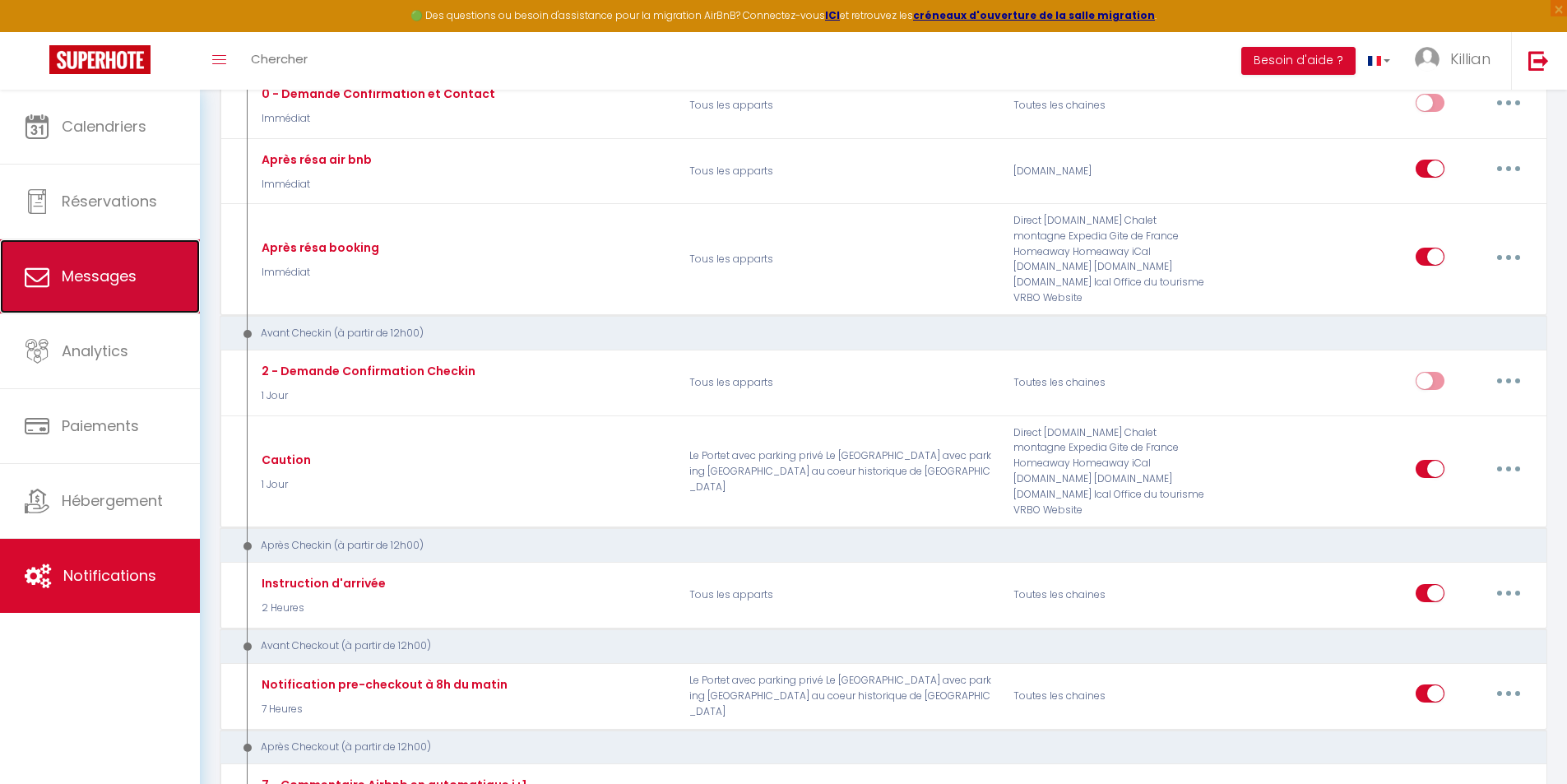
click at [125, 301] on link "Messages" at bounding box center [100, 276] width 200 height 74
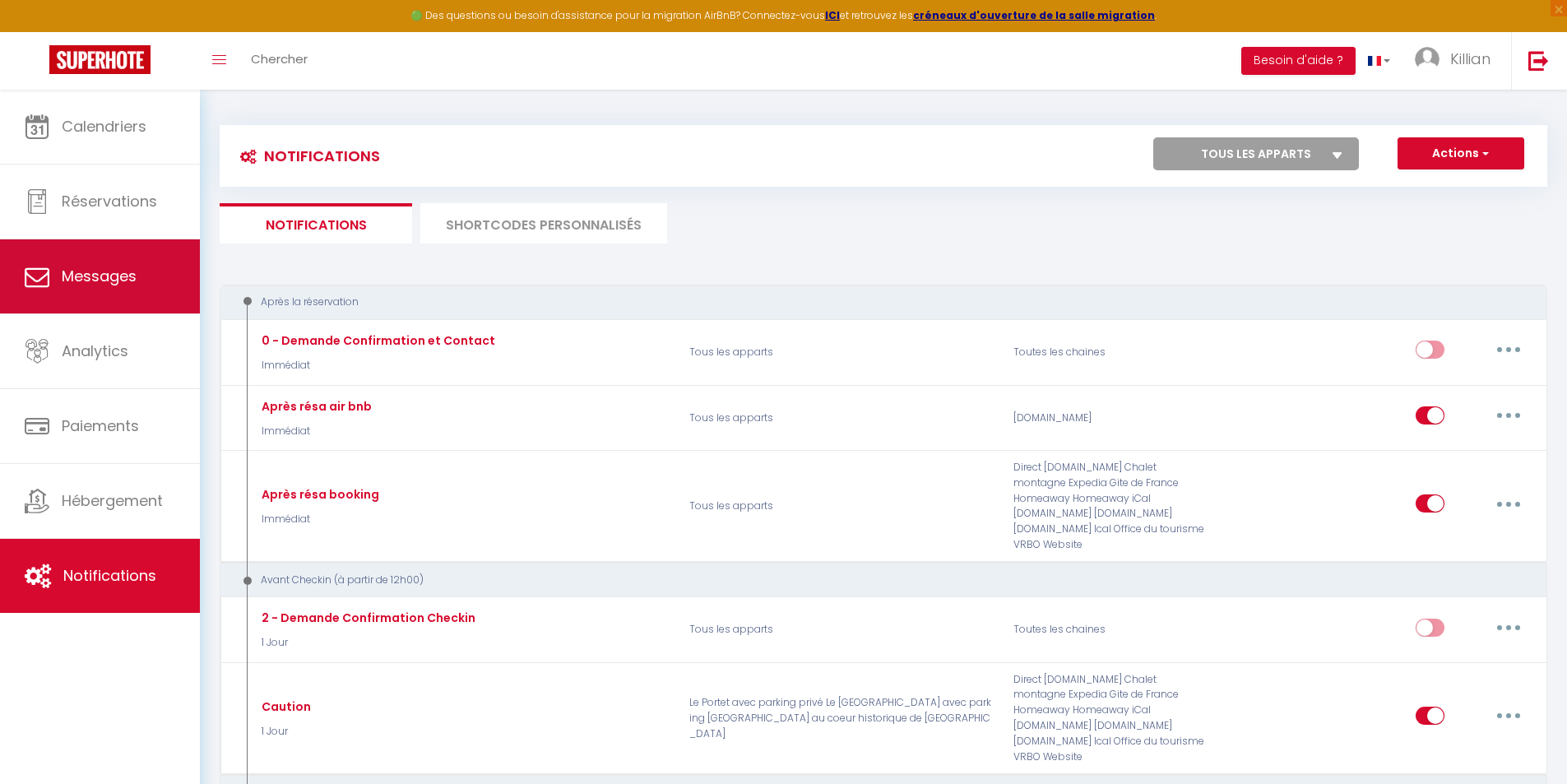
select select "message"
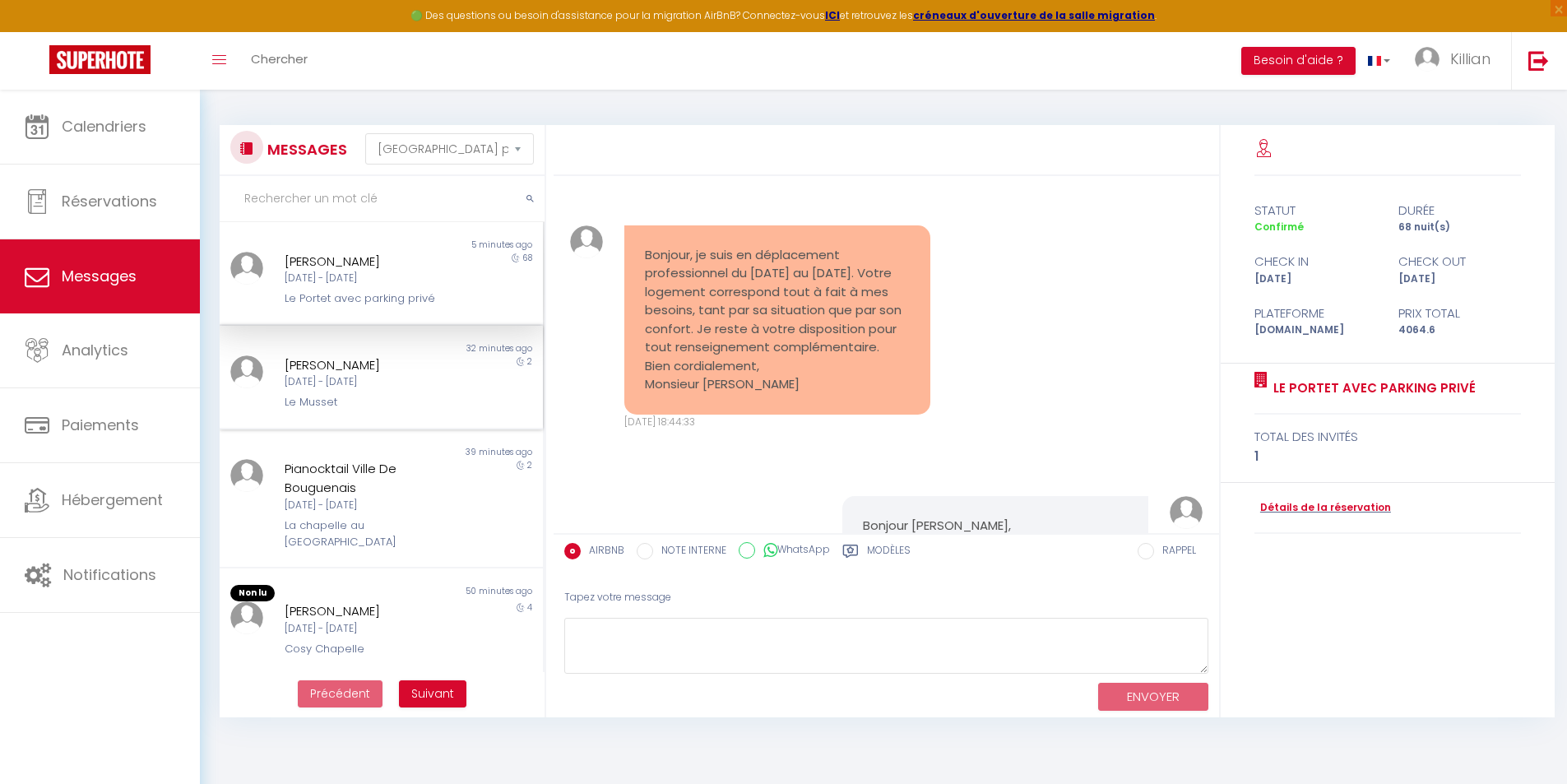
scroll to position [2362, 0]
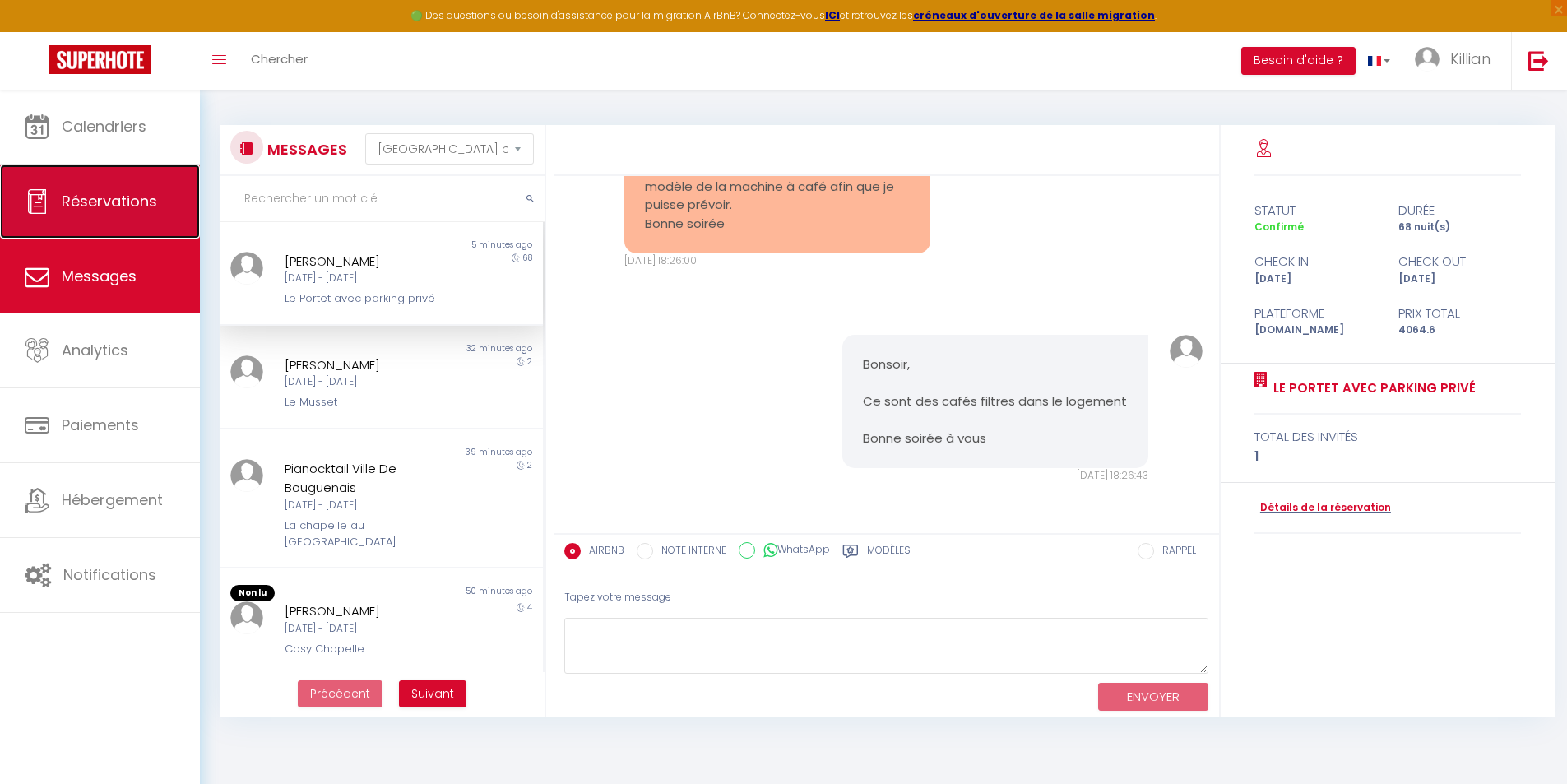
click at [116, 185] on link "Réservations" at bounding box center [100, 202] width 200 height 74
select select "not_cancelled"
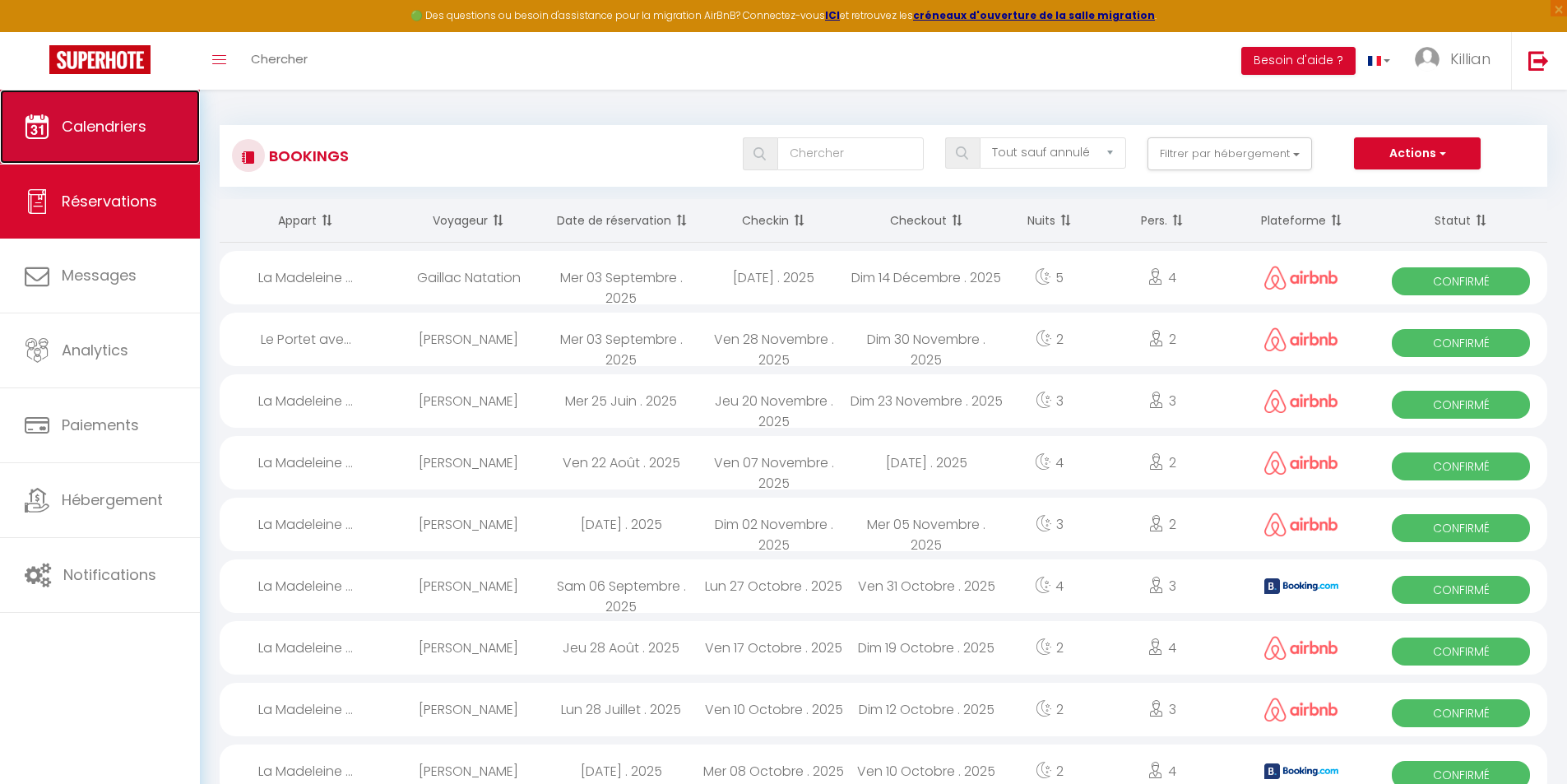
click at [135, 140] on link "Calendriers" at bounding box center [100, 126] width 200 height 74
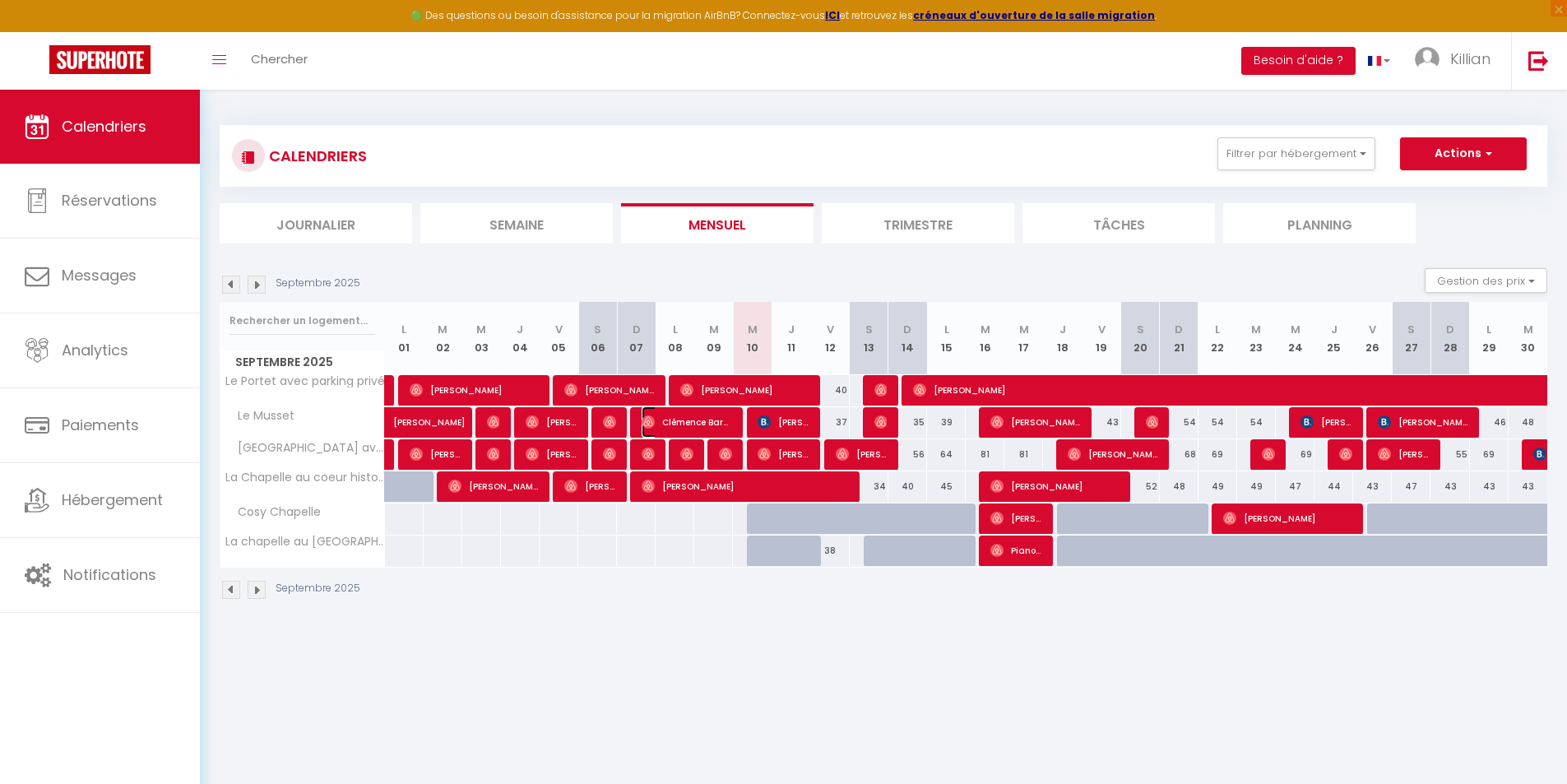
click at [694, 420] on span "Clémence Barat" at bounding box center [686, 422] width 90 height 31
select select "OK"
select select "0"
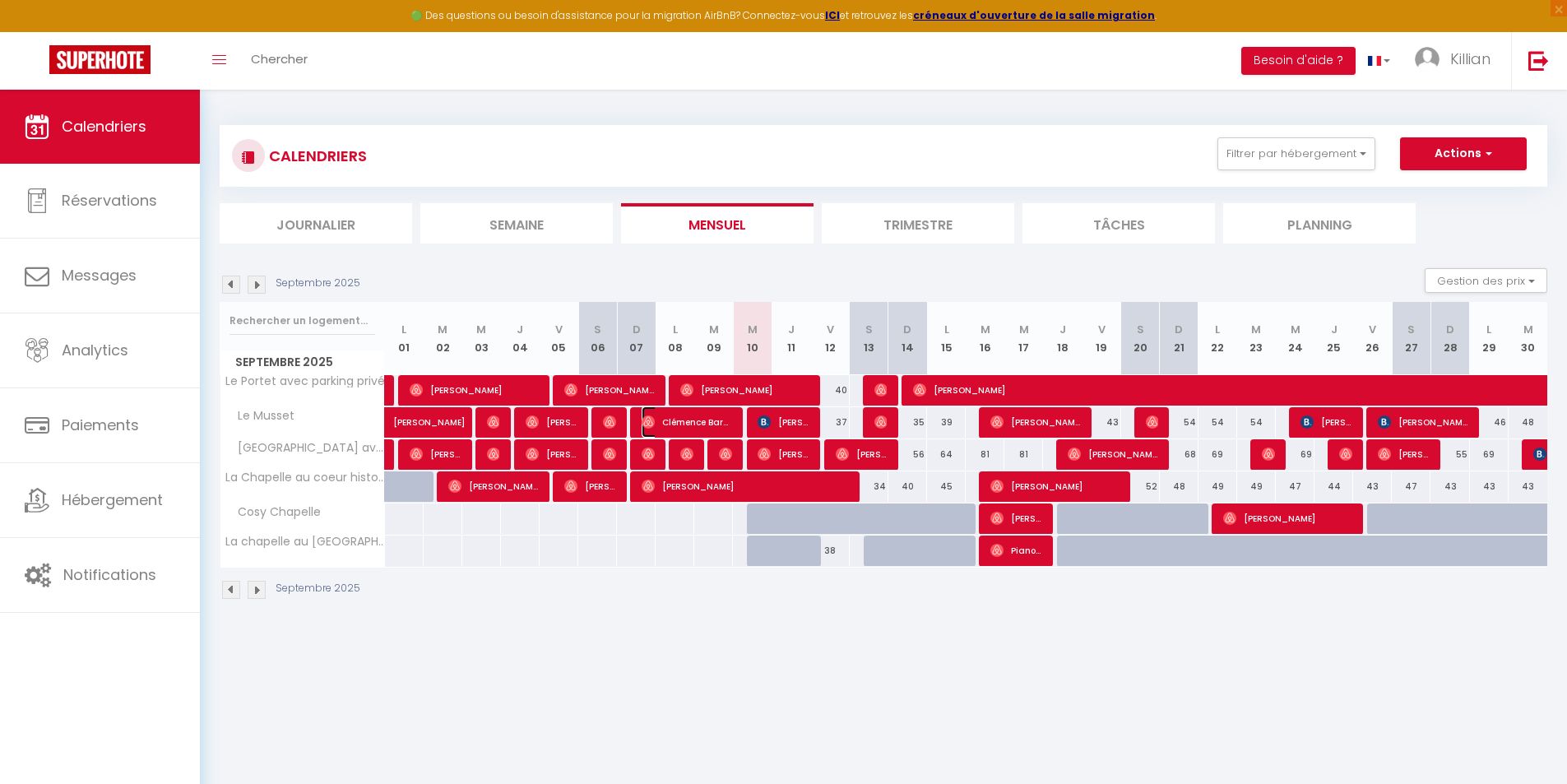
select select "1"
select select
select select "41097"
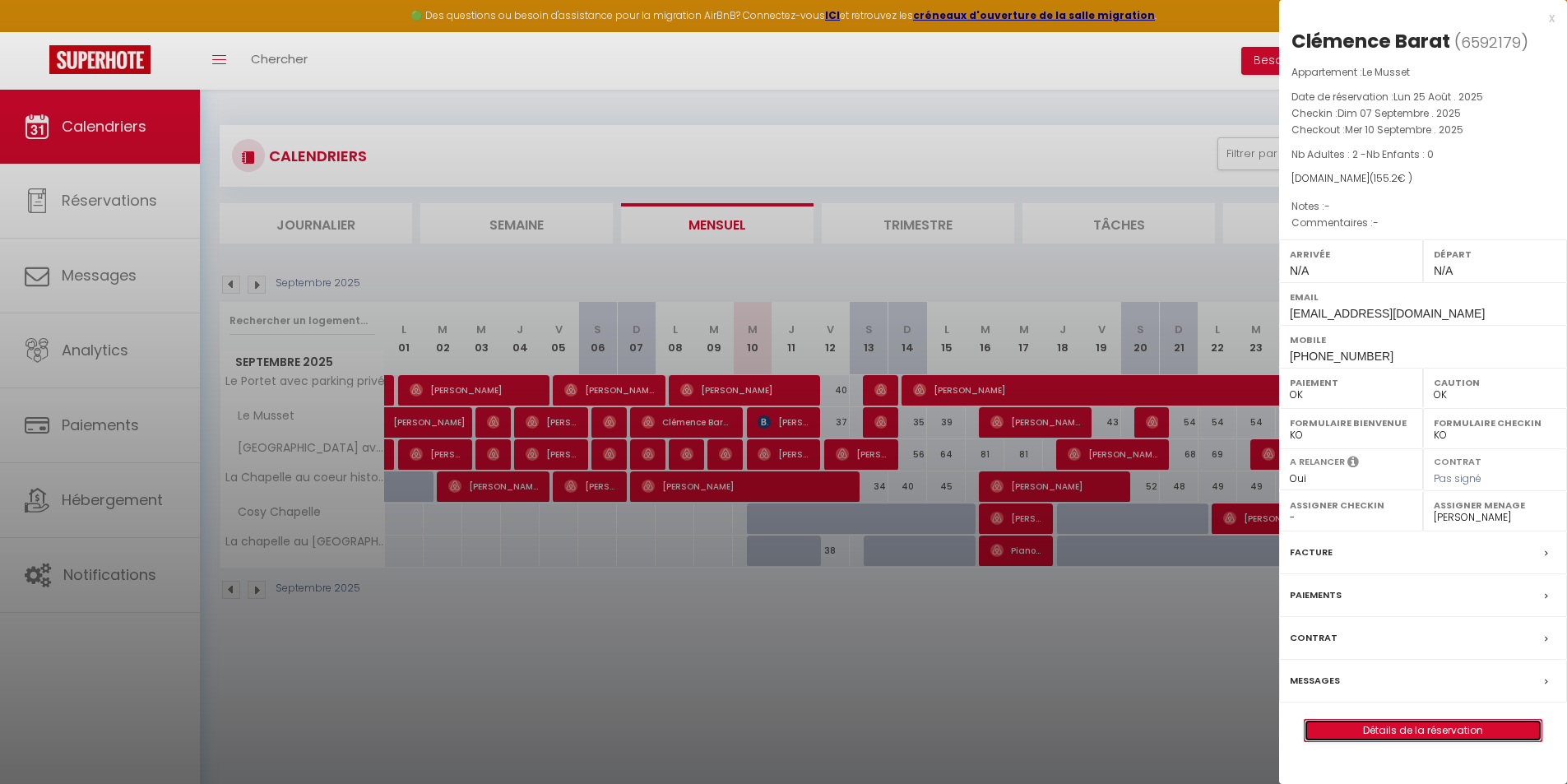
click at [1389, 737] on link "Détails de la réservation" at bounding box center [1424, 730] width 237 height 22
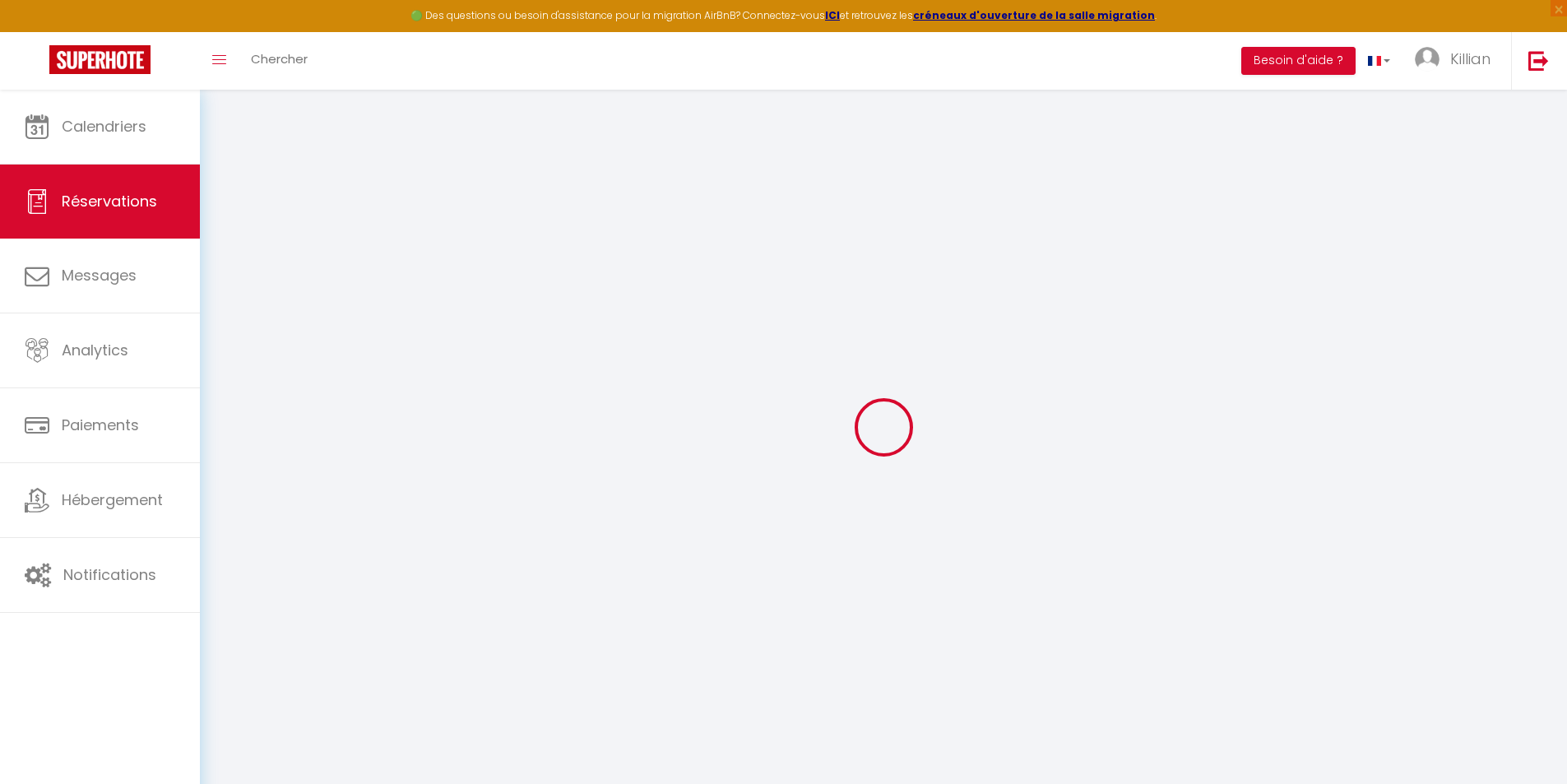
select select
checkbox input "false"
select select
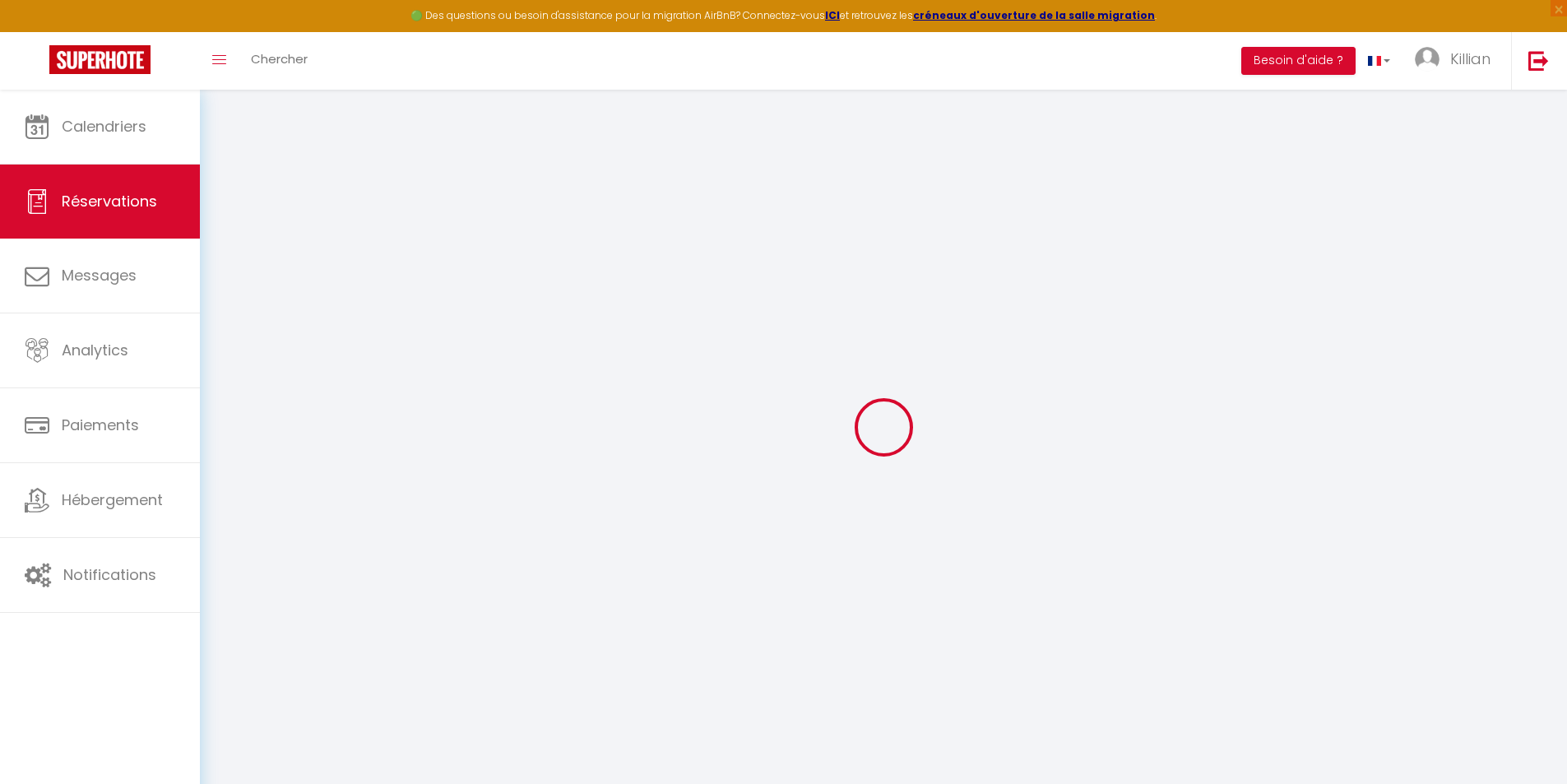
select select
checkbox input "false"
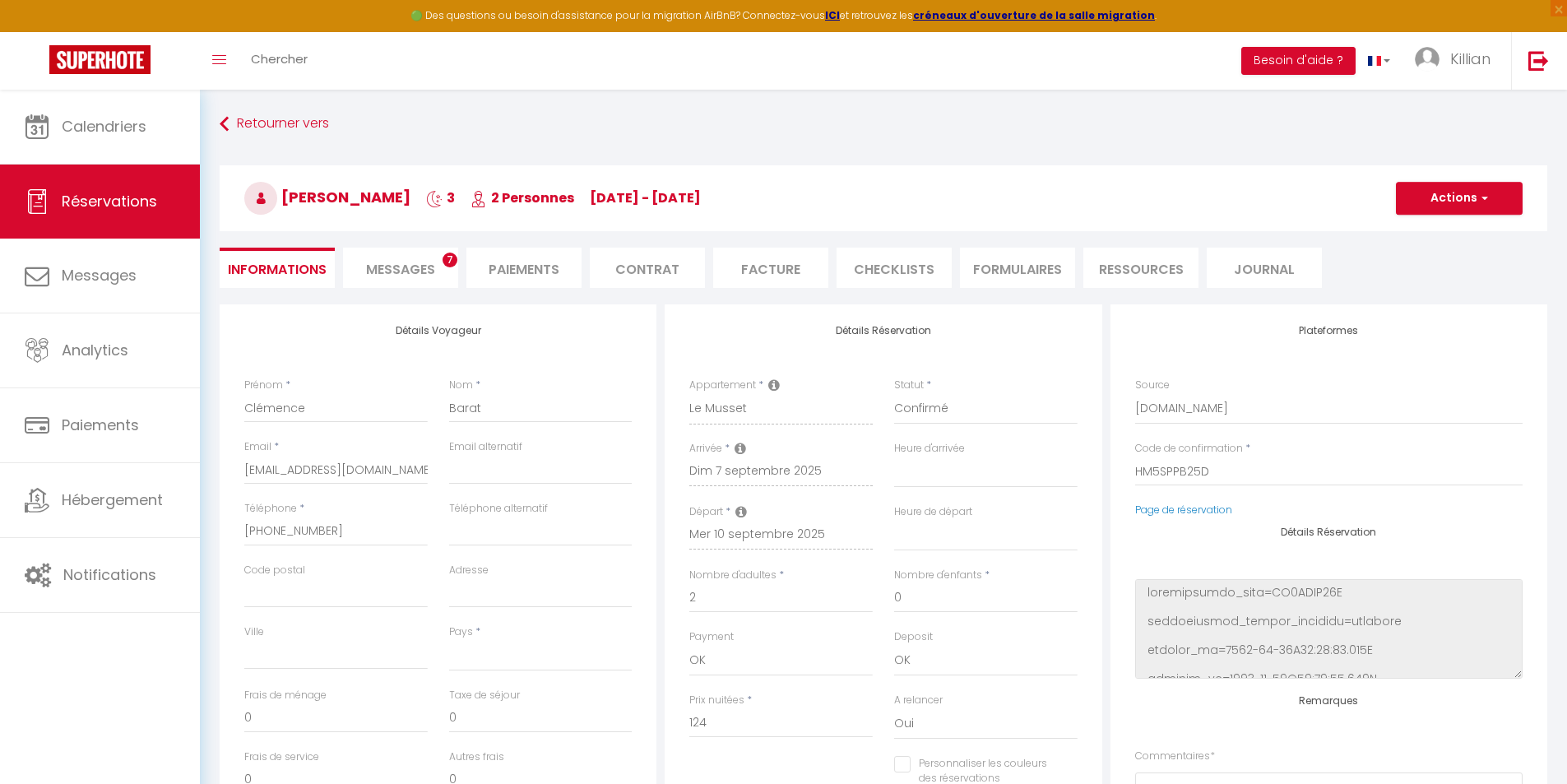
select select
type input "25"
type input "6.2"
select select
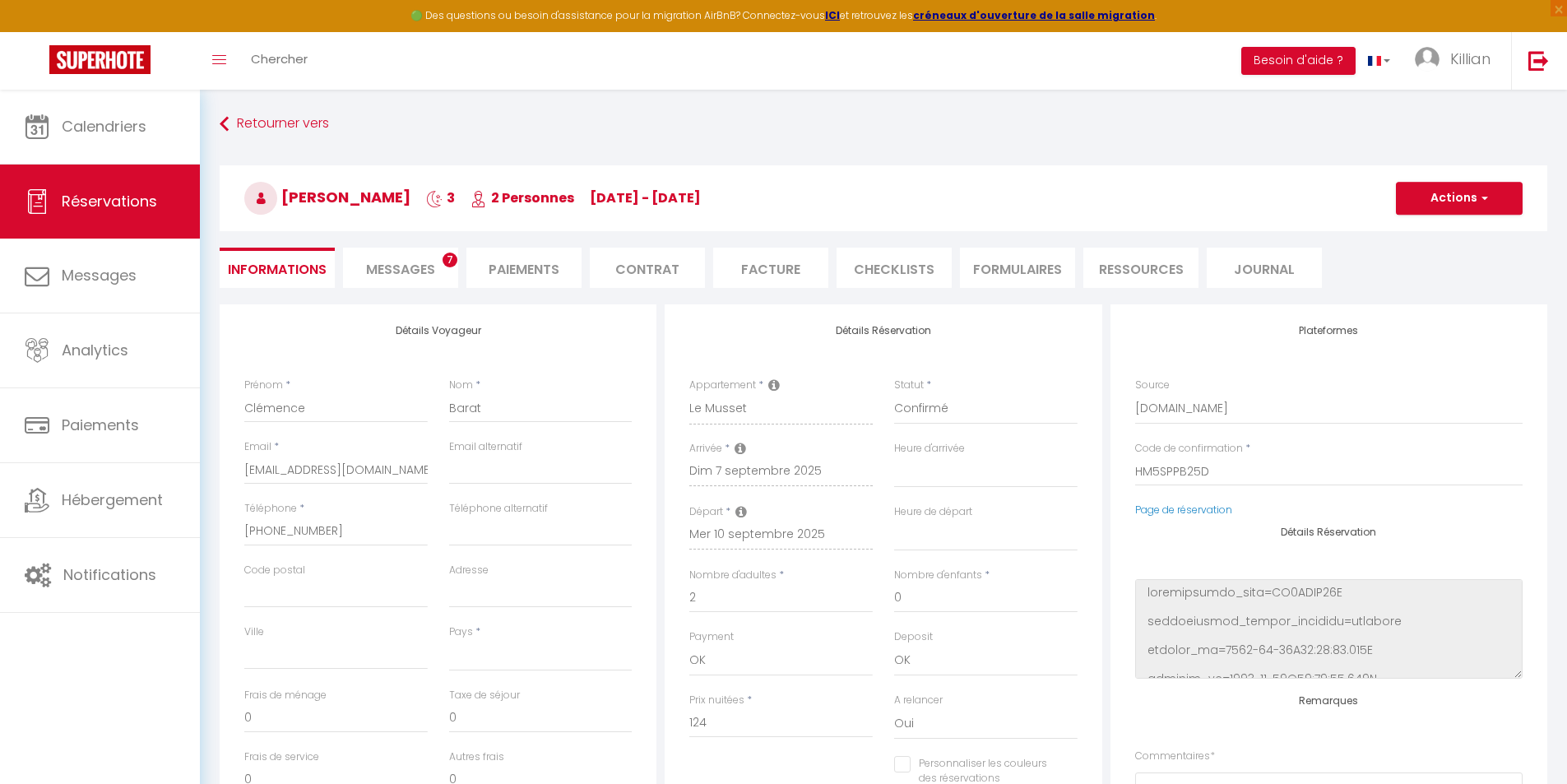
checkbox input "false"
select select
checkbox input "false"
select select
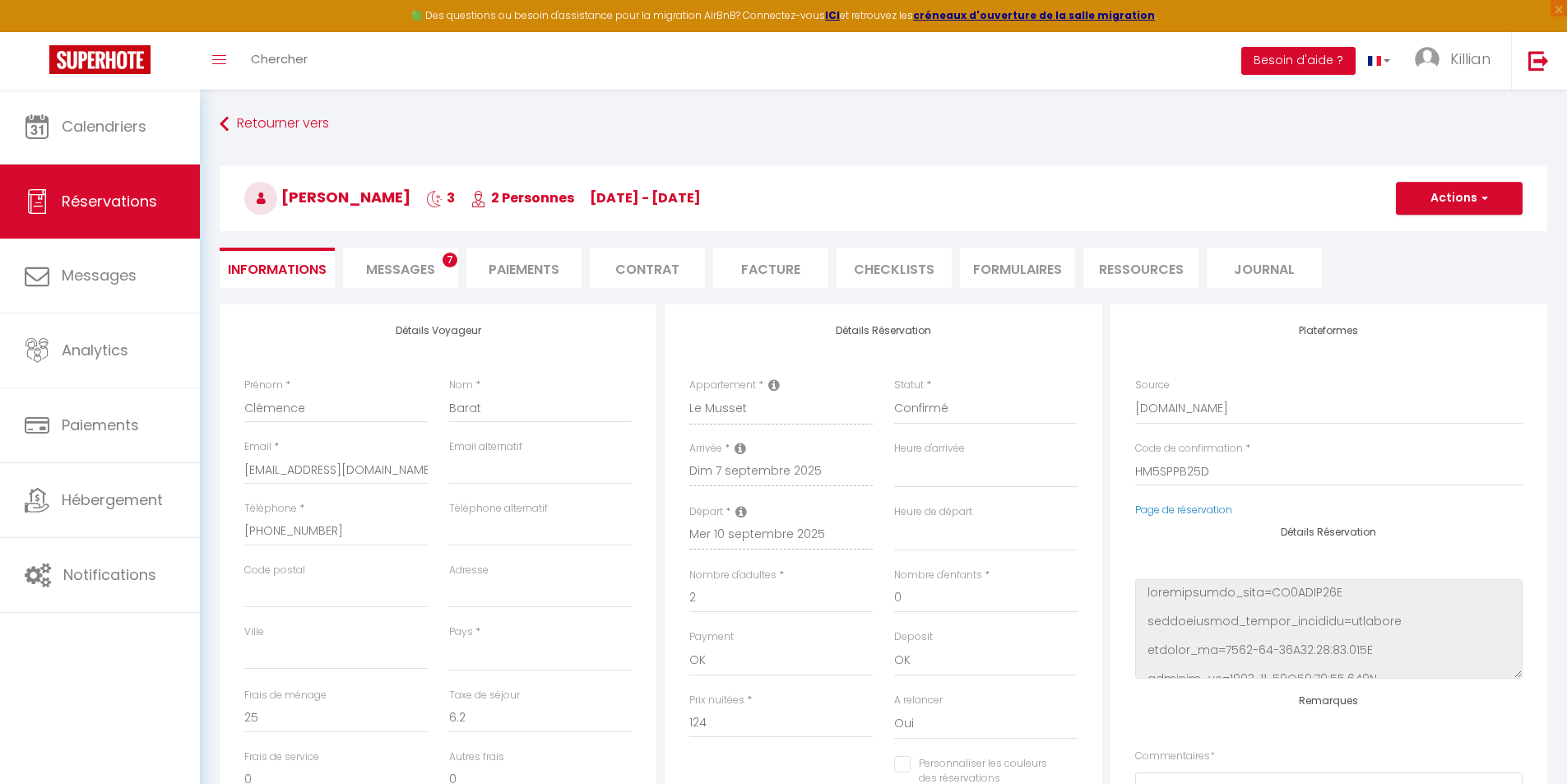
click at [412, 272] on span "Messages" at bounding box center [400, 269] width 69 height 19
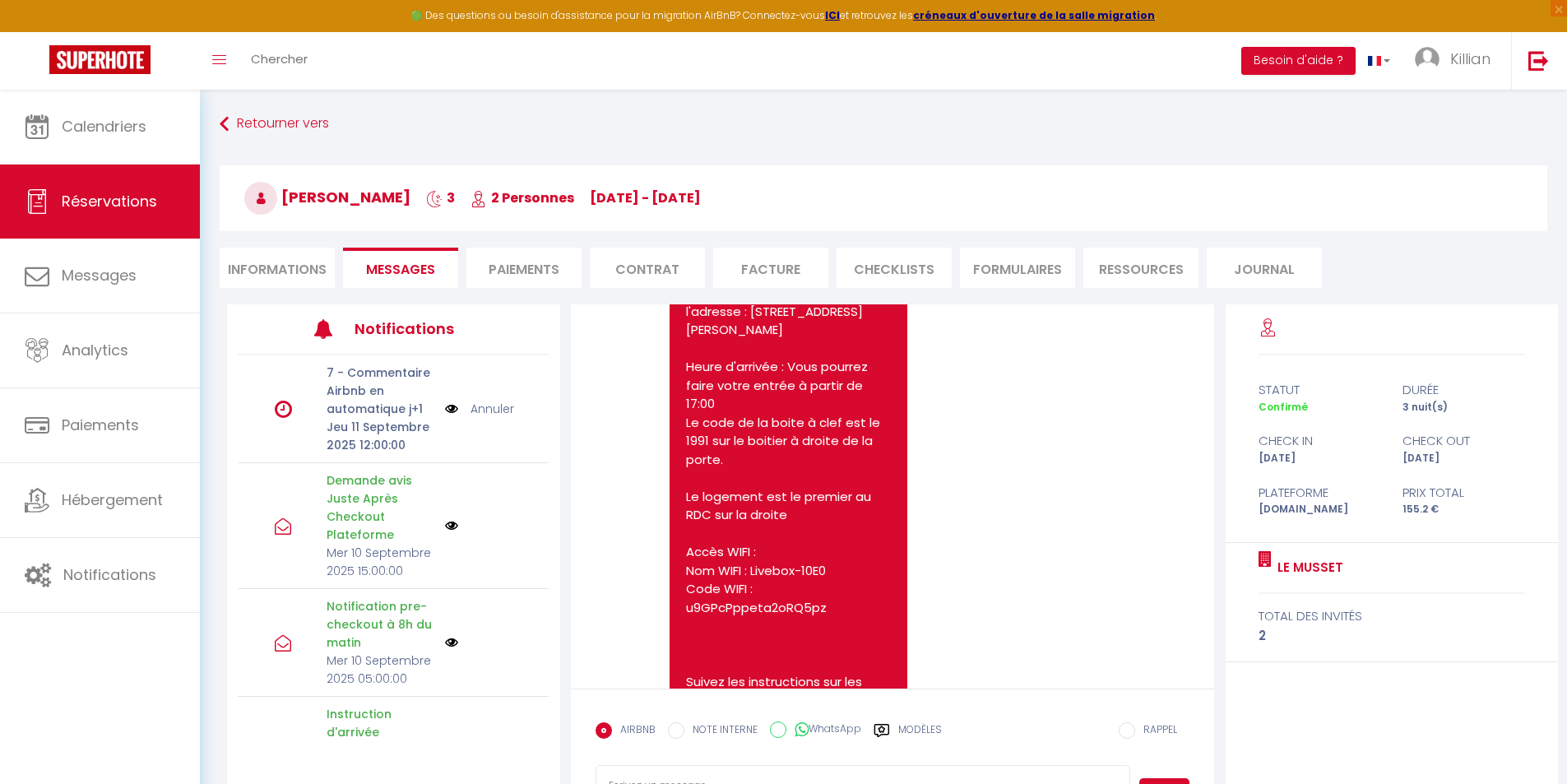
scroll to position [1397, 0]
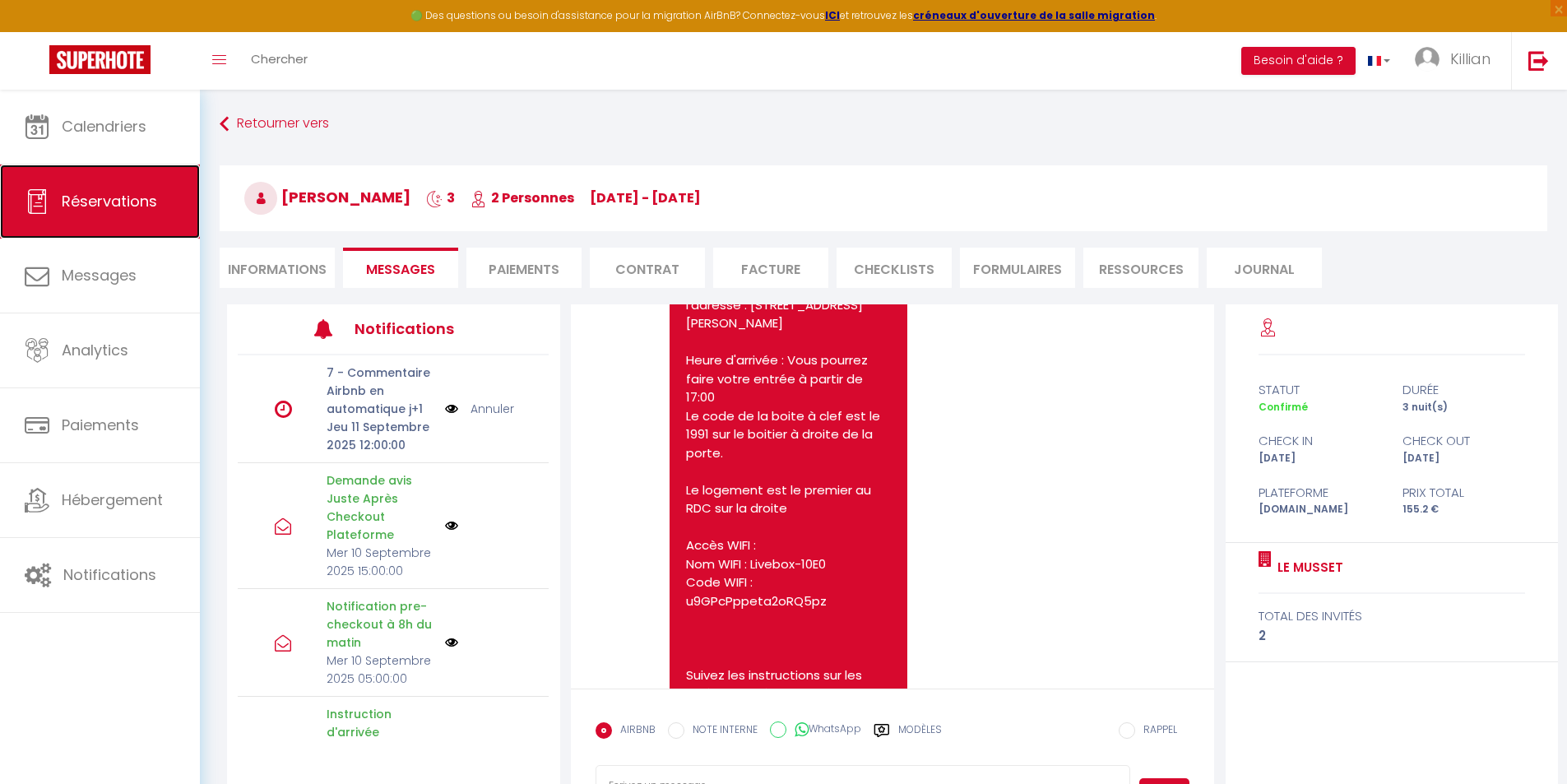
click at [118, 204] on span "Réservations" at bounding box center [109, 201] width 95 height 21
select select "not_cancelled"
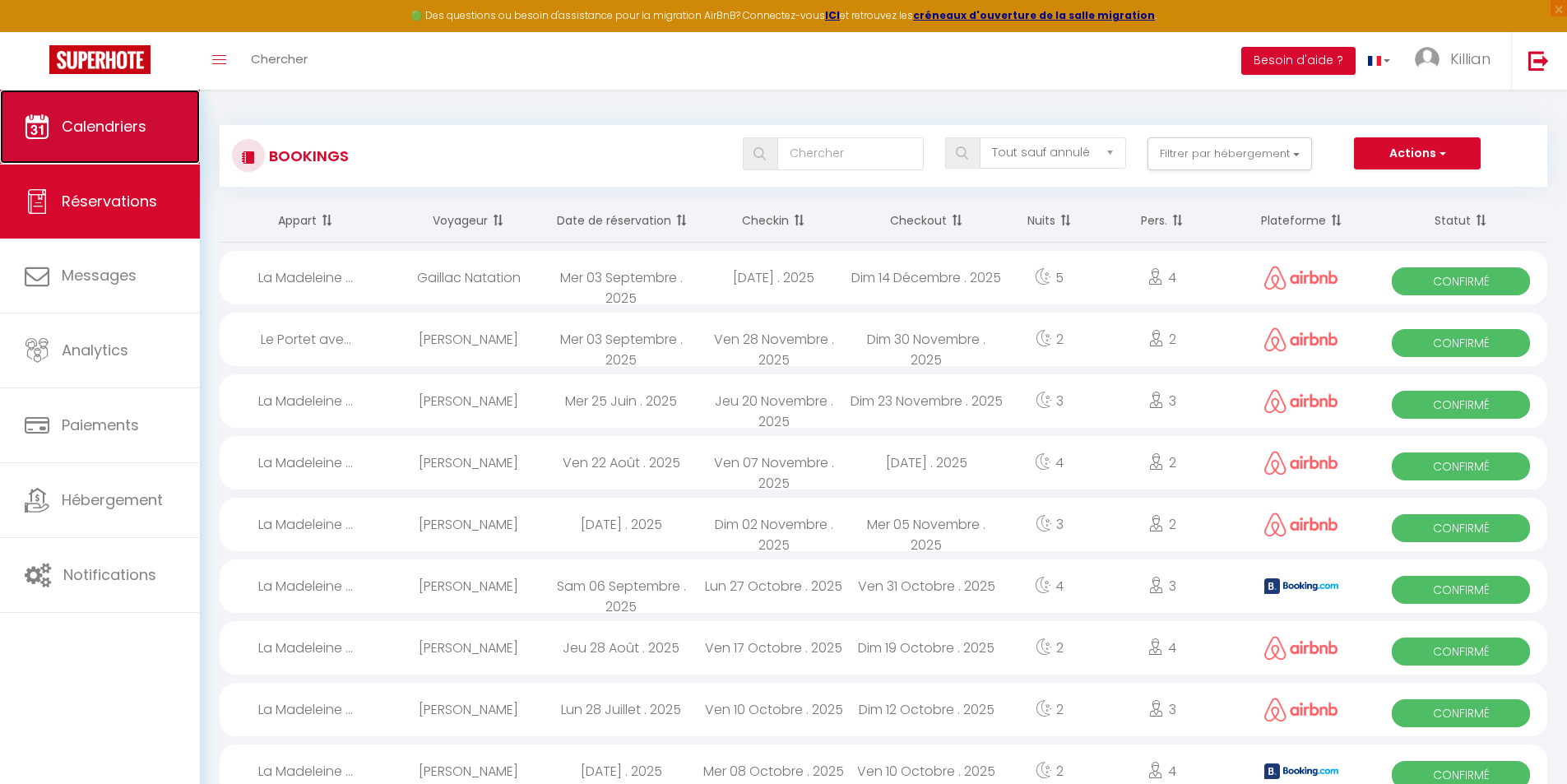
click at [90, 149] on link "Calendriers" at bounding box center [100, 126] width 200 height 74
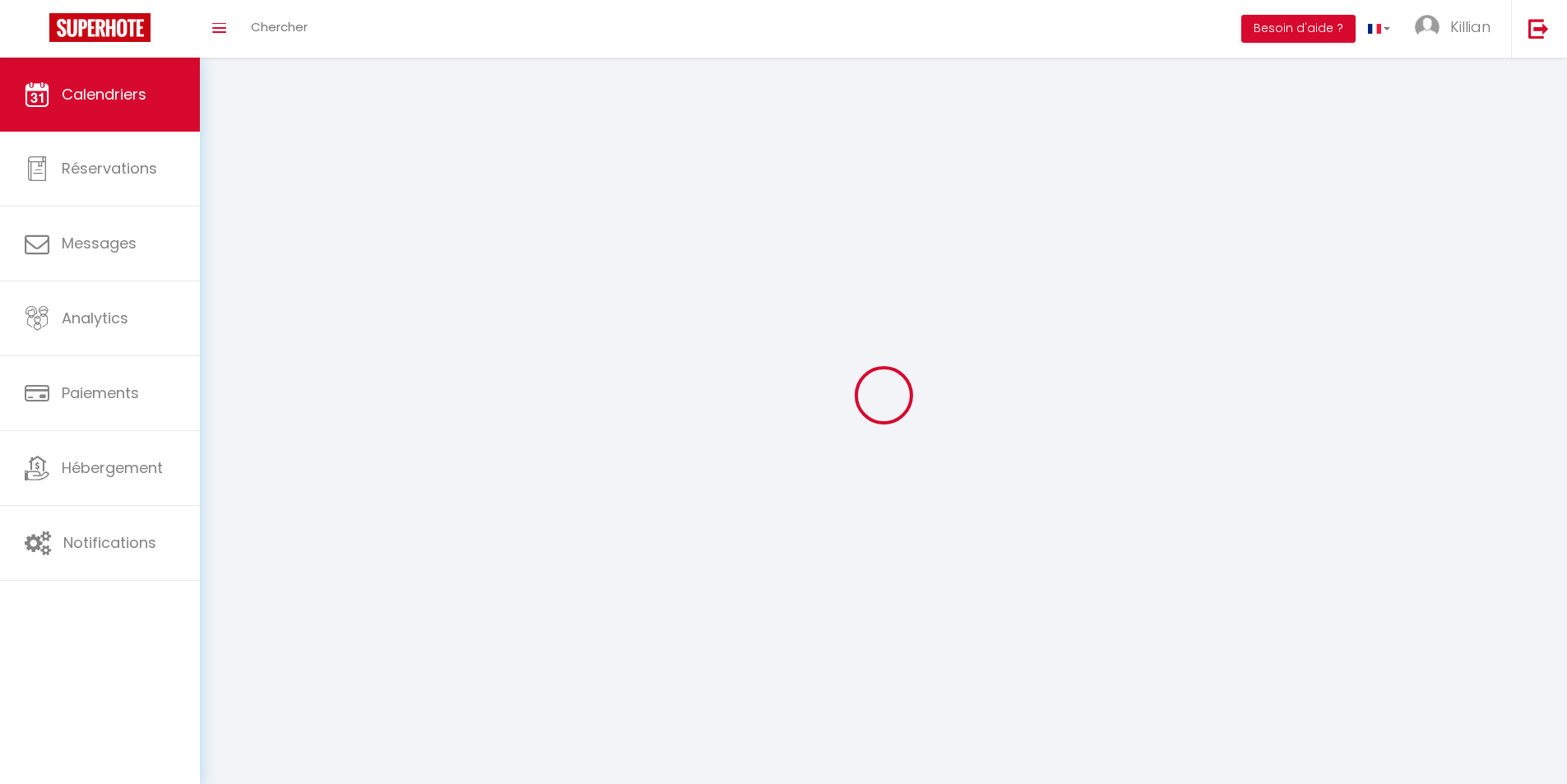
select select
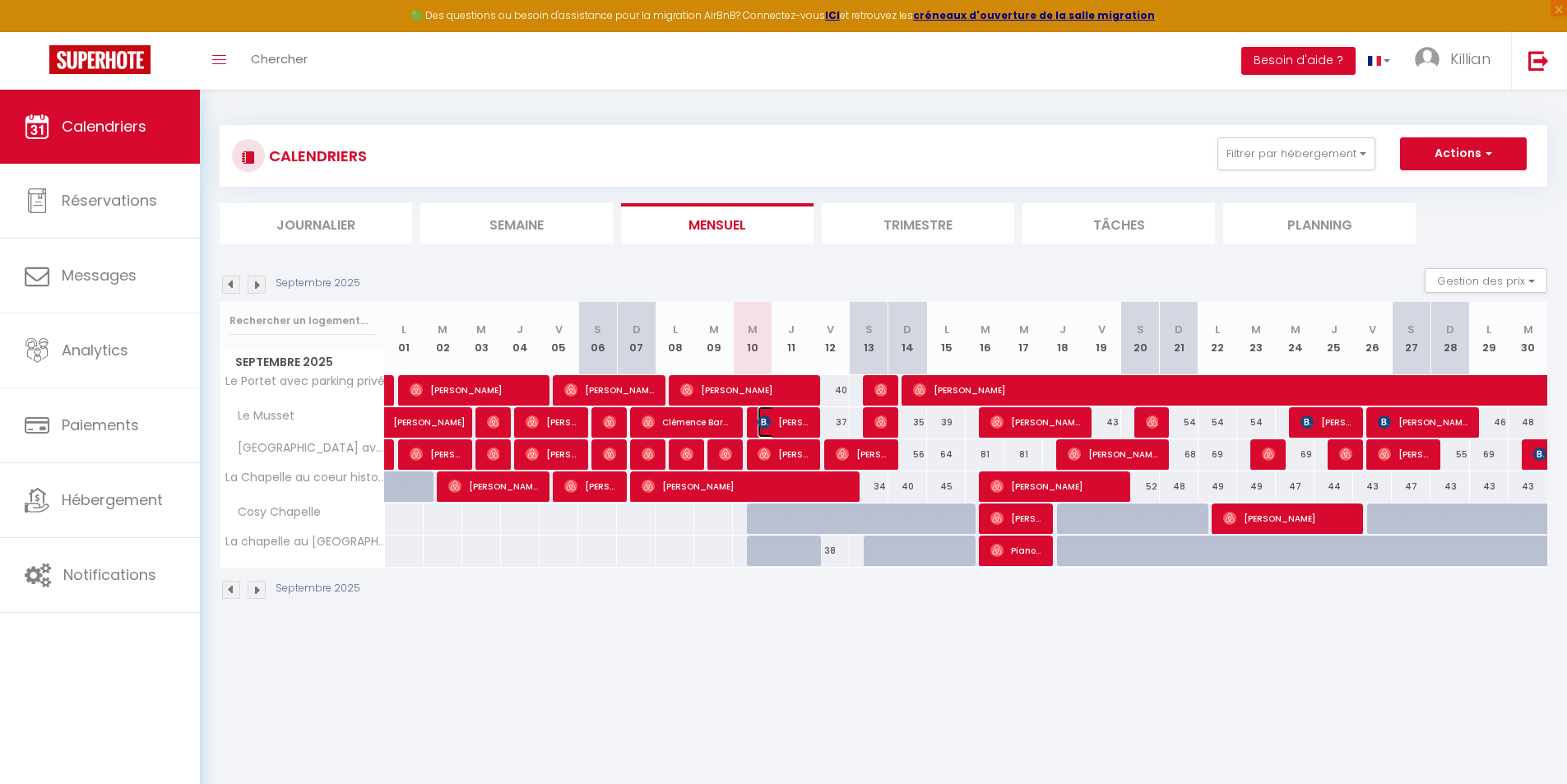
click at [782, 417] on span "[PERSON_NAME]" at bounding box center [784, 422] width 52 height 31
select select "OK"
select select "0"
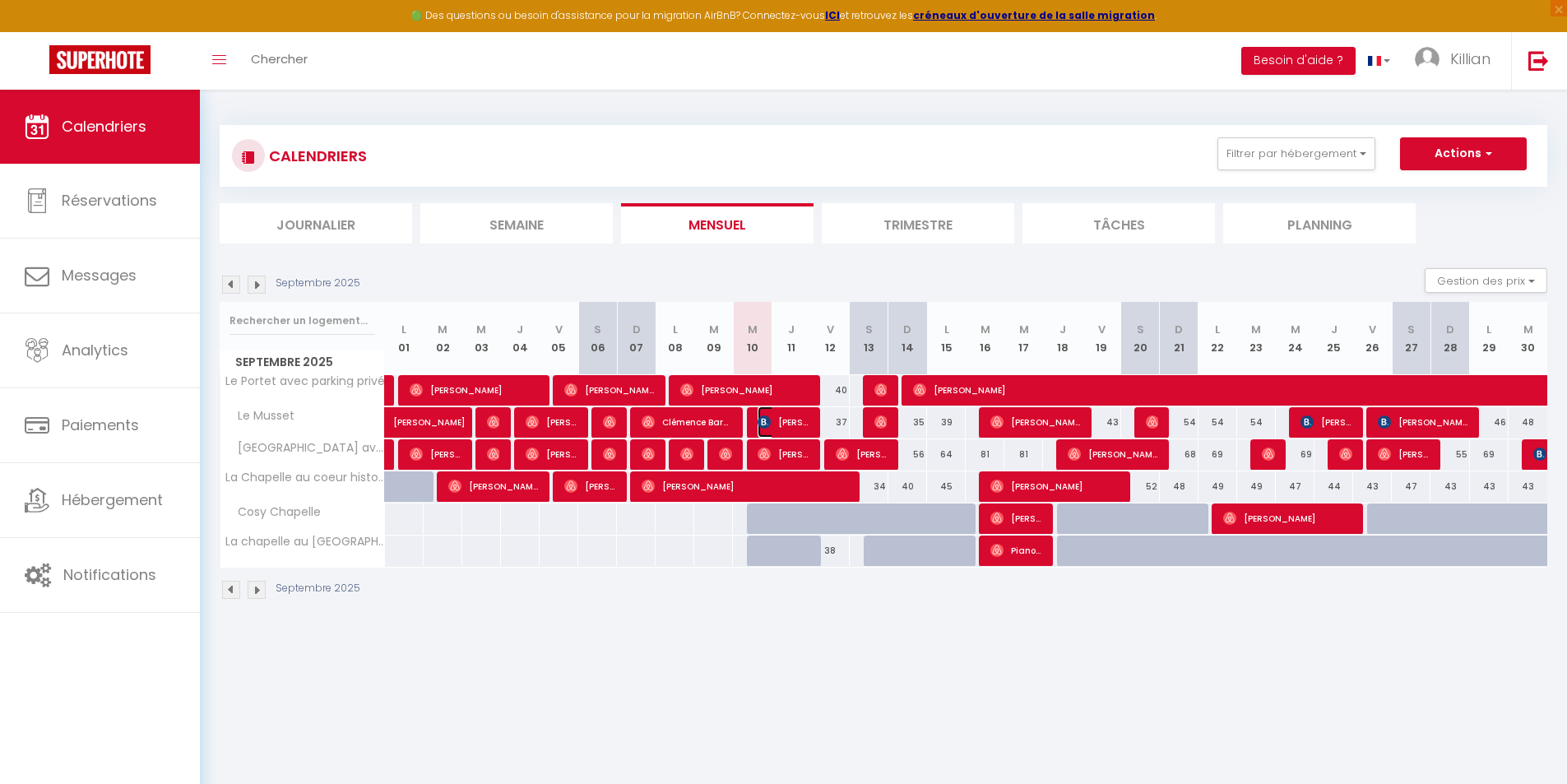
select select "1"
select select
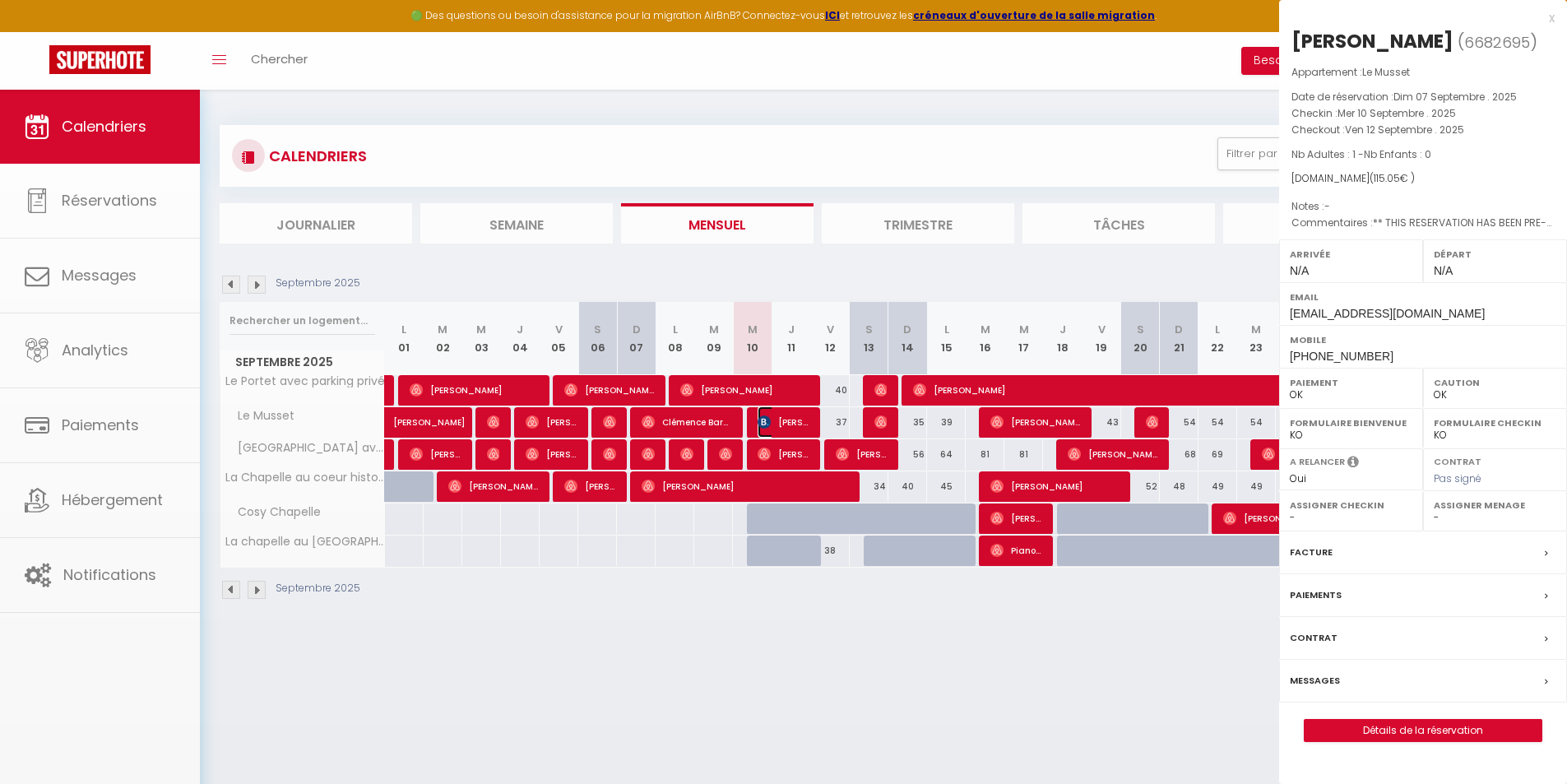
select select "41097"
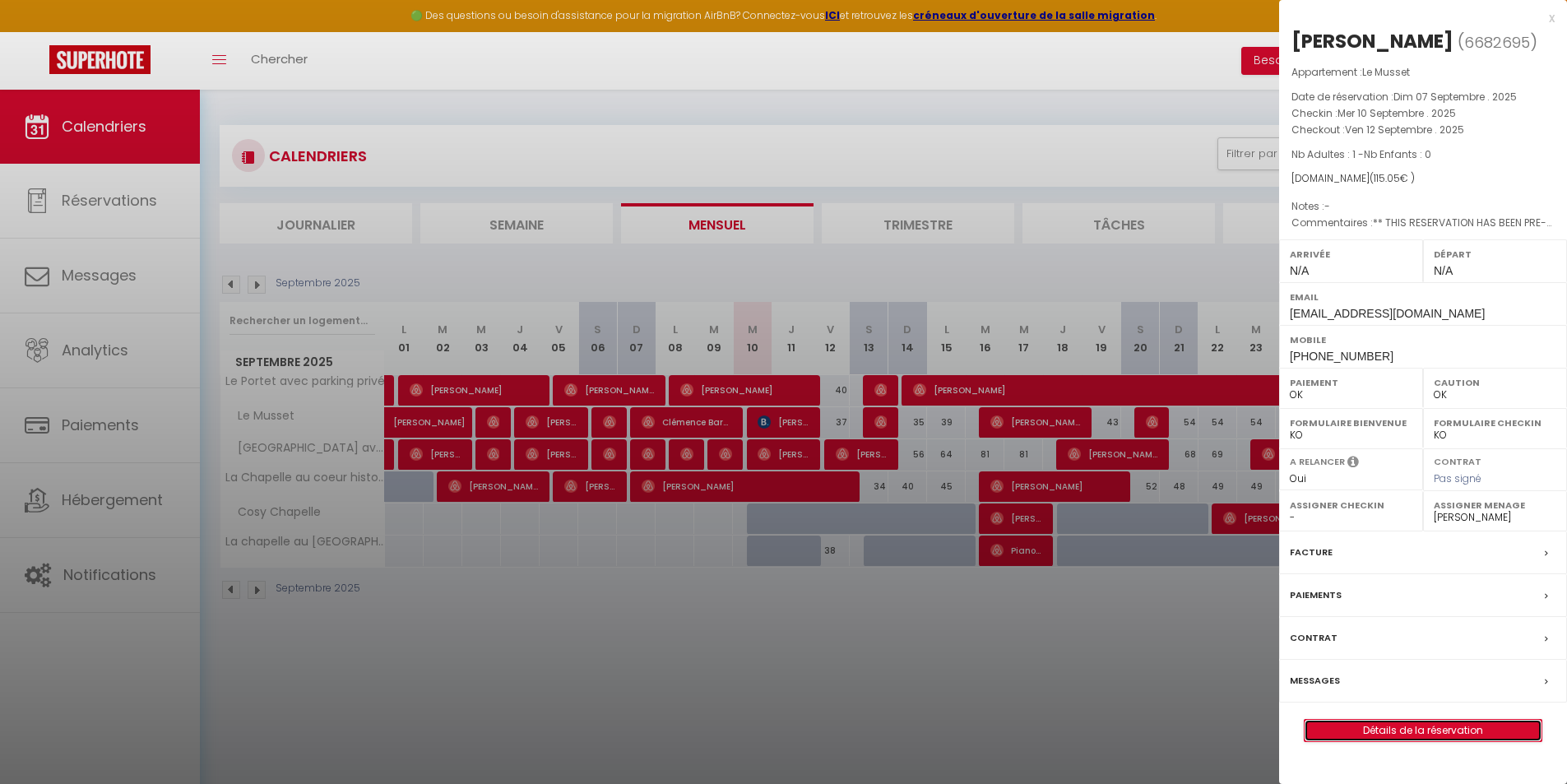
click at [1380, 741] on link "Détails de la réservation" at bounding box center [1424, 730] width 237 height 22
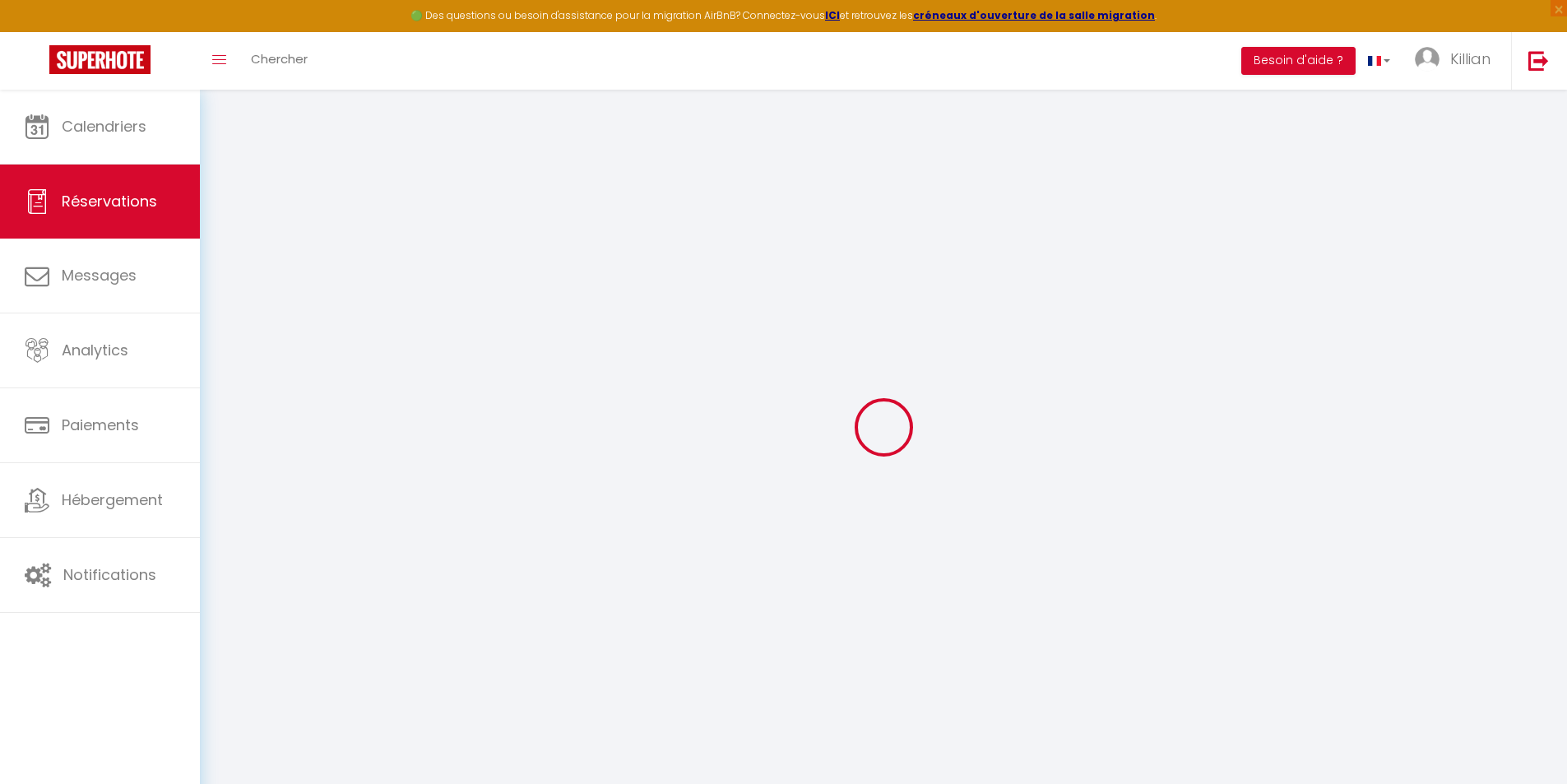
type input "[PERSON_NAME]"
type input "Vignaux"
type input "[EMAIL_ADDRESS][DOMAIN_NAME]"
type input "[PHONE_NUMBER]"
select select "FR"
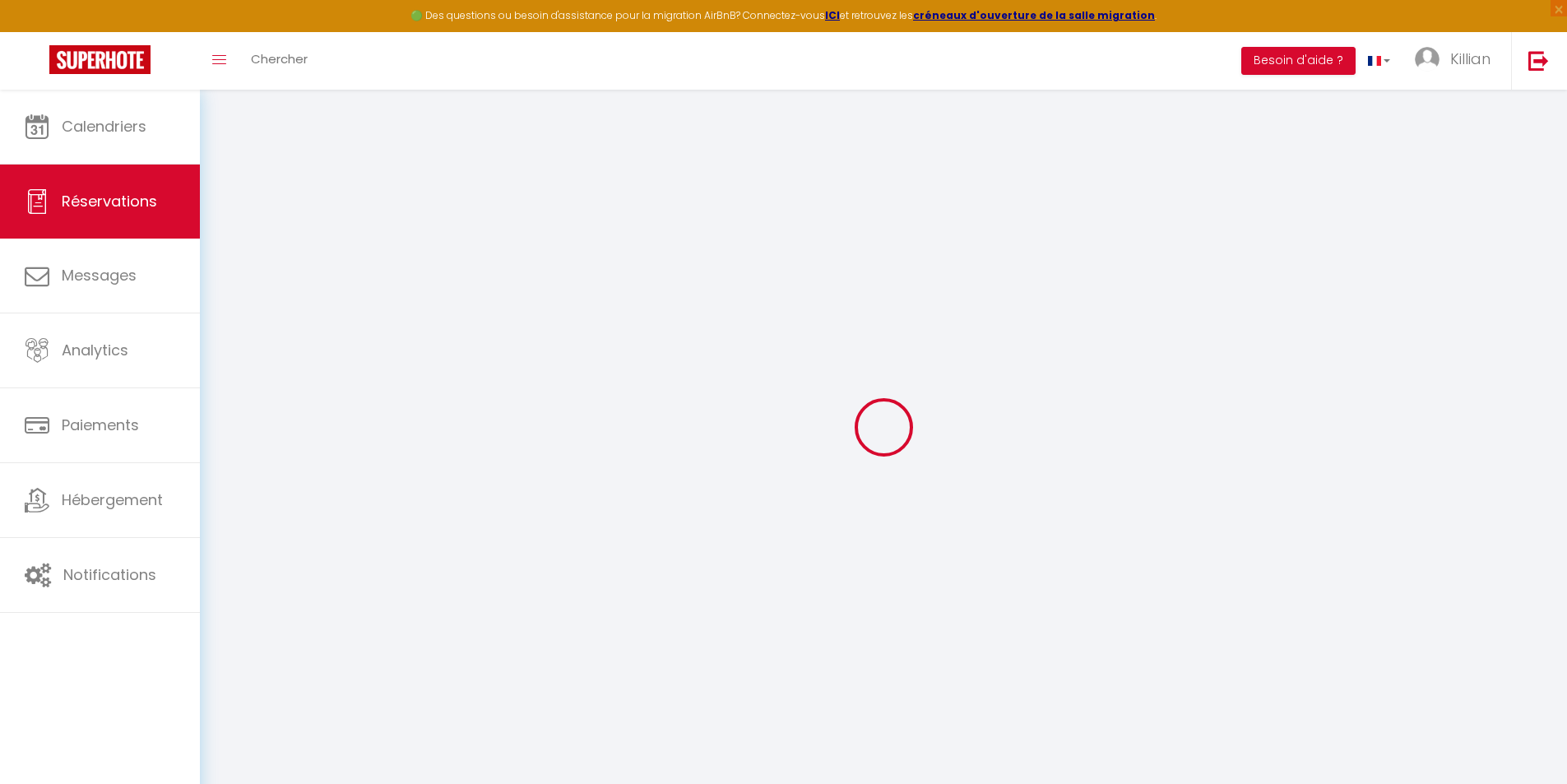
type input "18.89"
type input "1.6099999999999999"
select select "76109"
select select "1"
select select
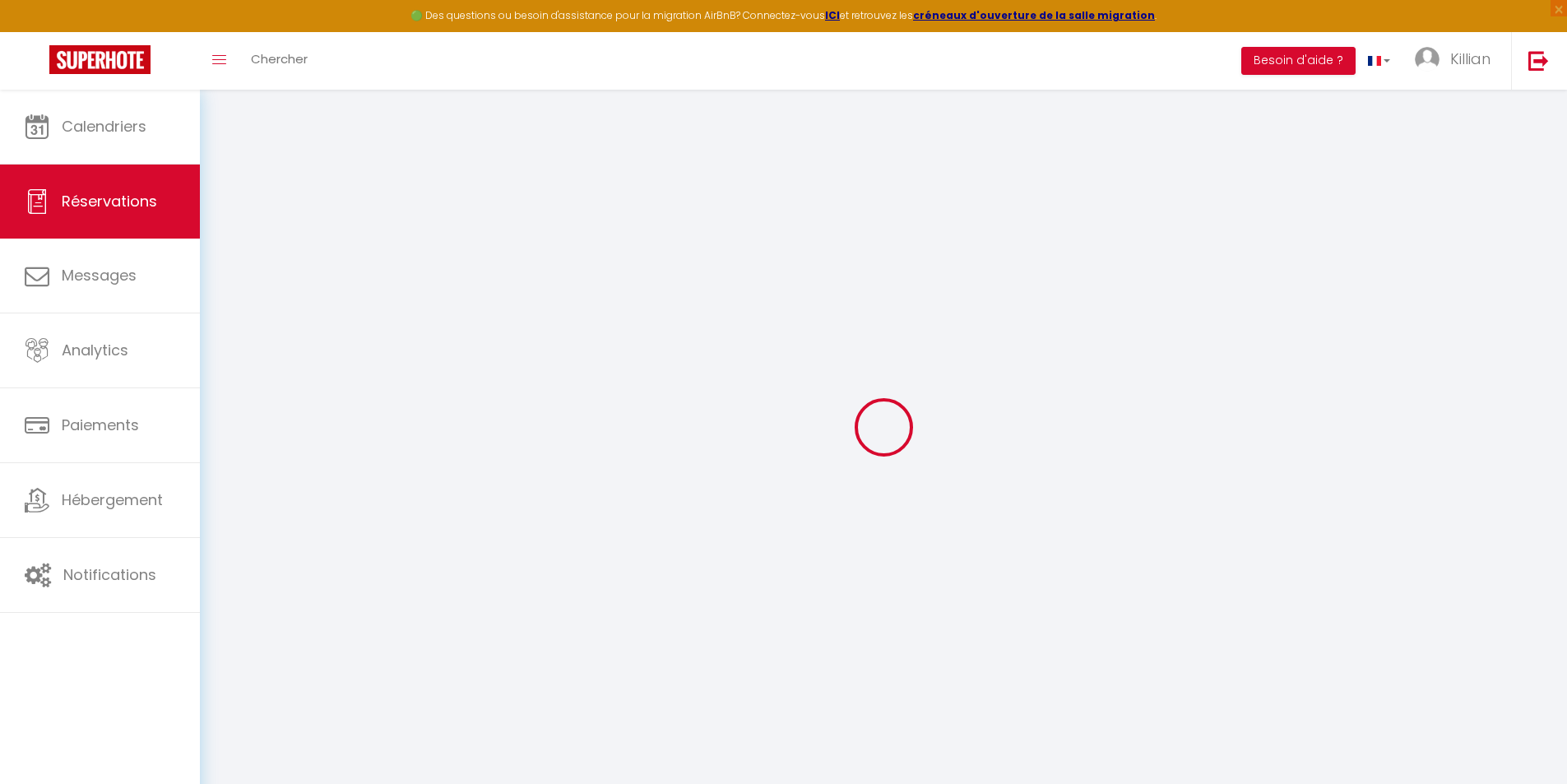
select select
type input "1"
select select "12"
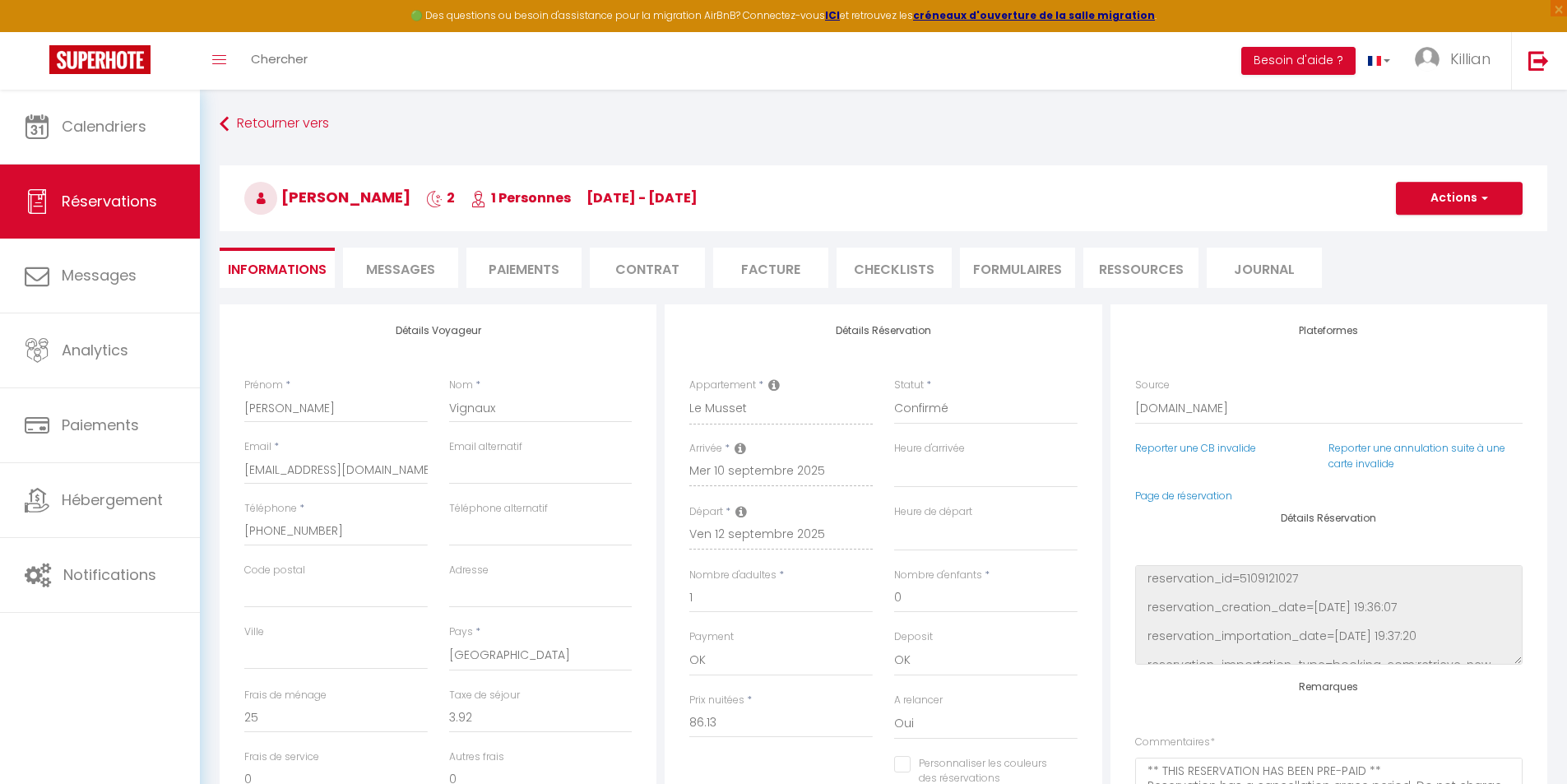
click at [765, 296] on div "Retourner vers [PERSON_NAME] 2 1 Personnes [DATE] - [DATE] Actions Enregistrer …" at bounding box center [884, 207] width 1349 height 195
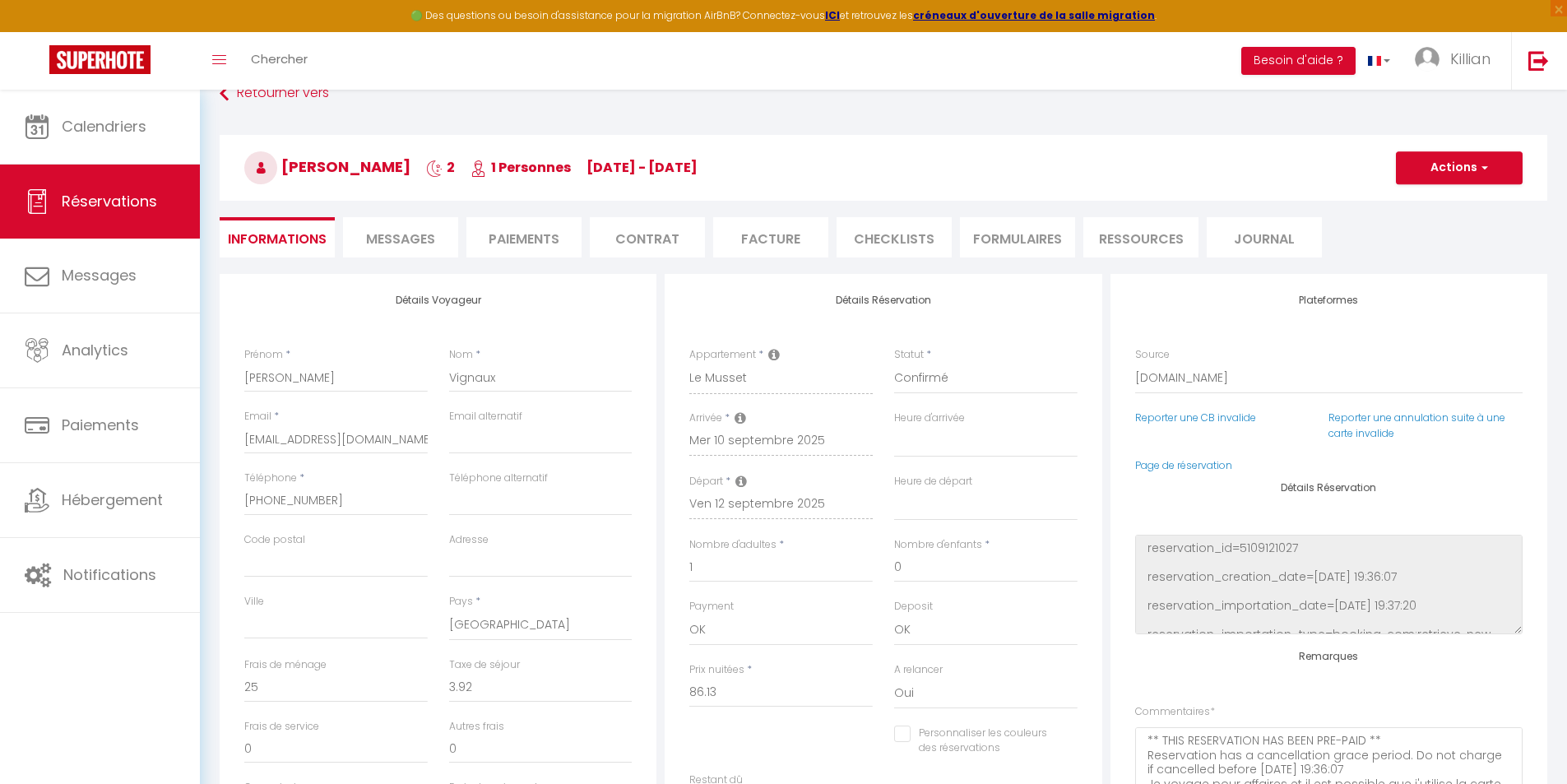
scroll to position [82, 0]
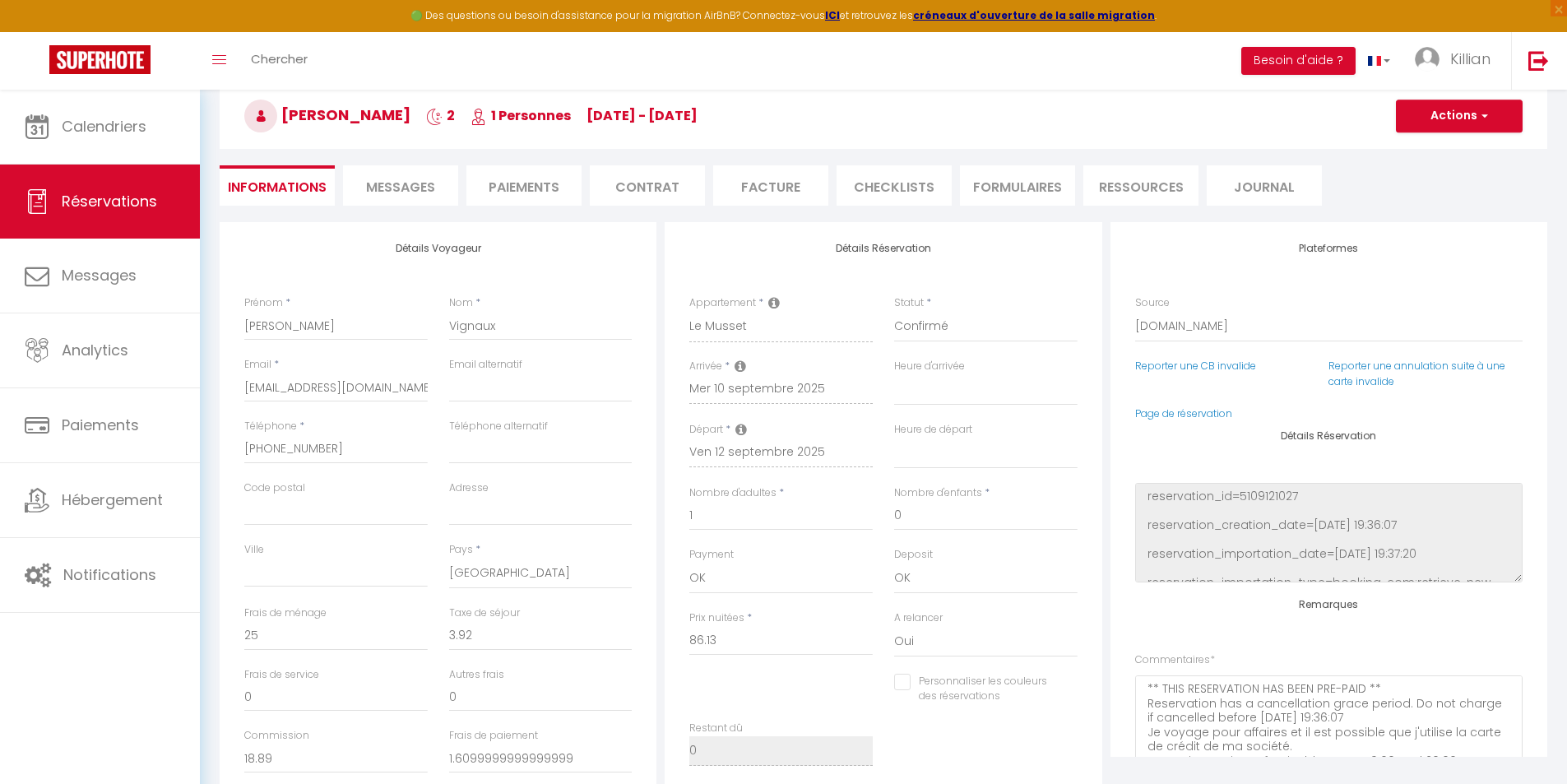
click at [416, 185] on span "Messages" at bounding box center [400, 186] width 69 height 19
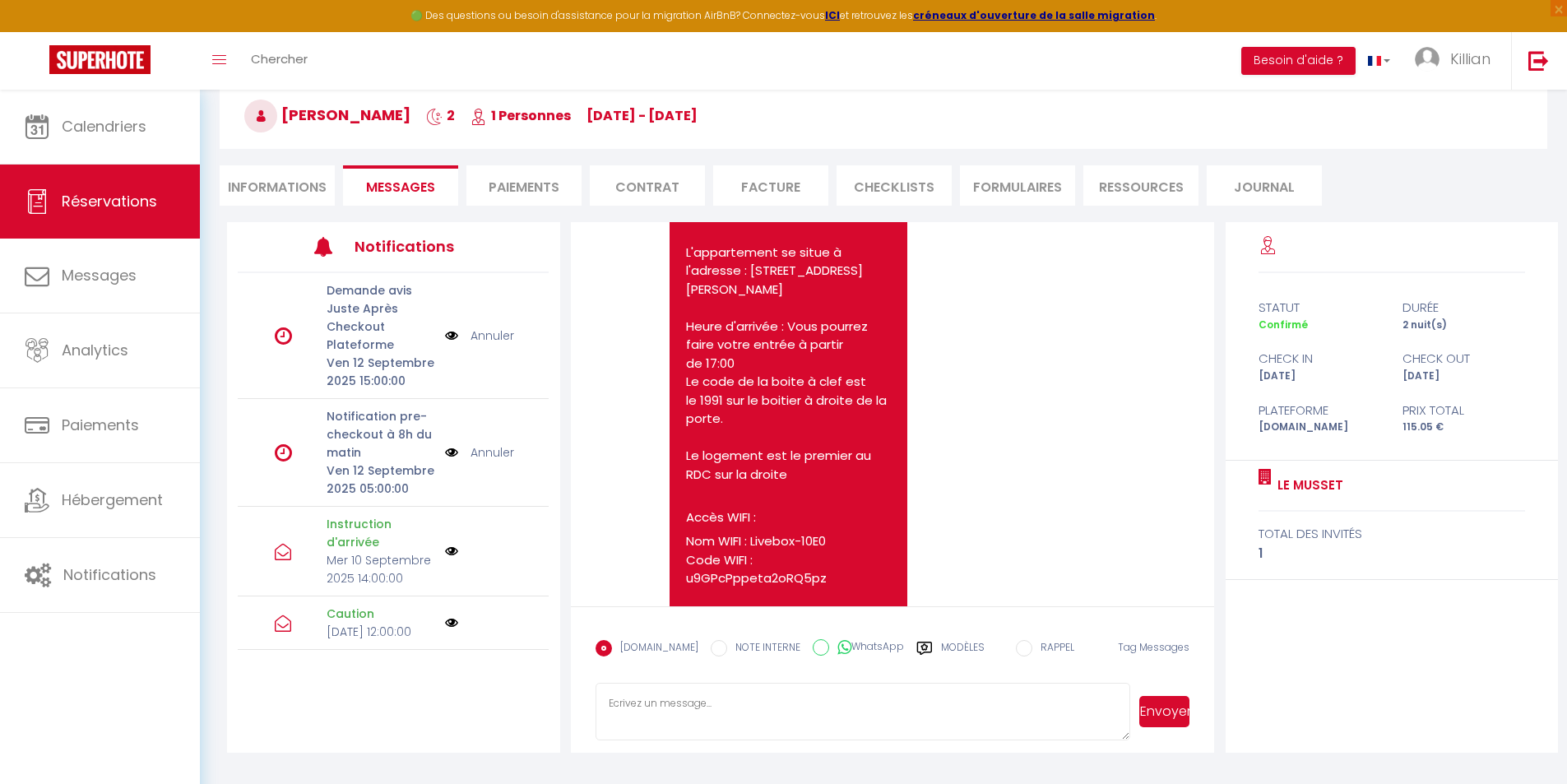
scroll to position [5127, 0]
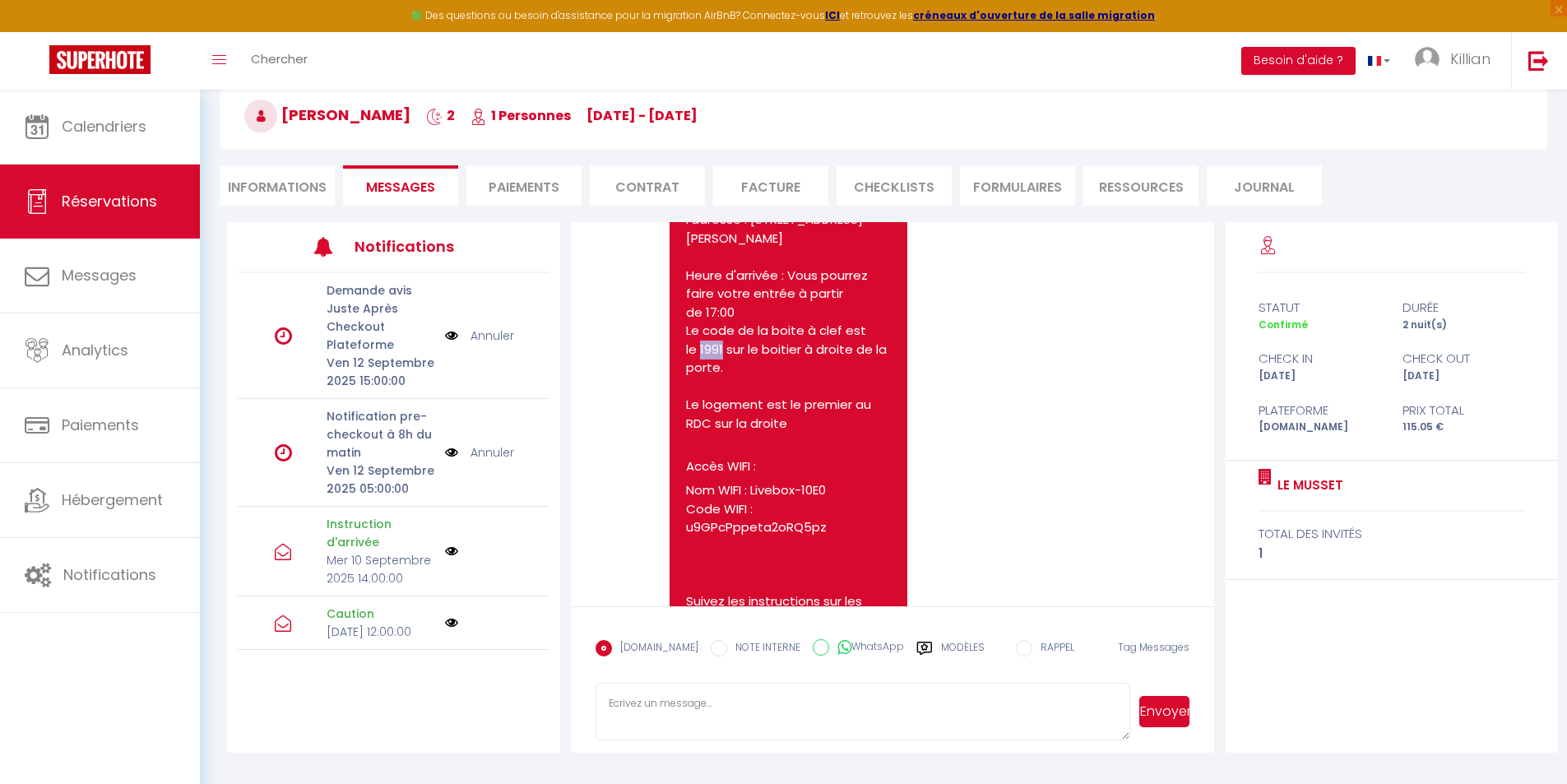
drag, startPoint x: 700, startPoint y: 514, endPoint x: 724, endPoint y: 515, distance: 24.0
click at [724, 375] on span "Le code de la boite à clef est le 1991 sur le boitier à droite de la porte." at bounding box center [788, 348] width 204 height 54
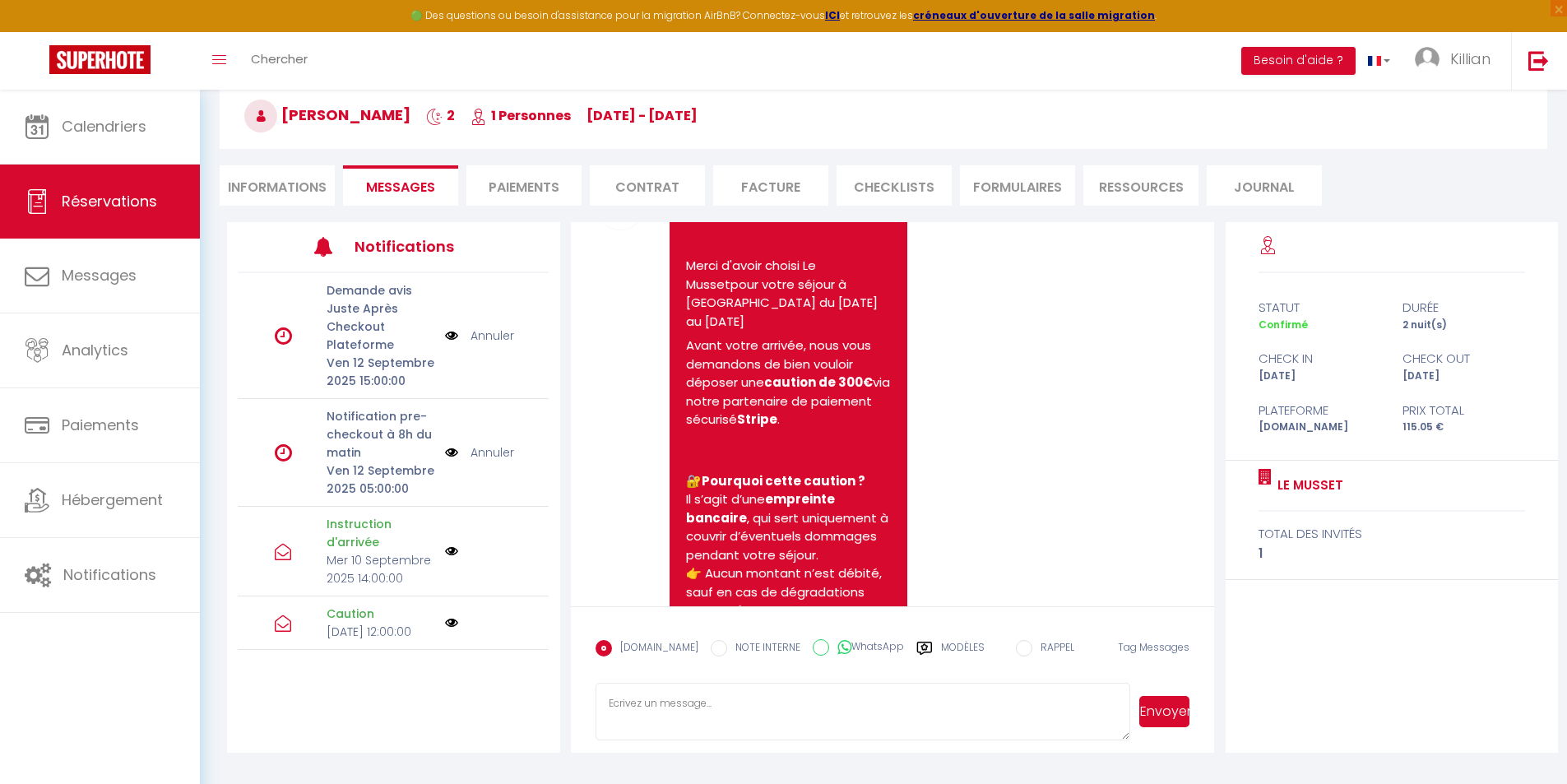
scroll to position [329, 0]
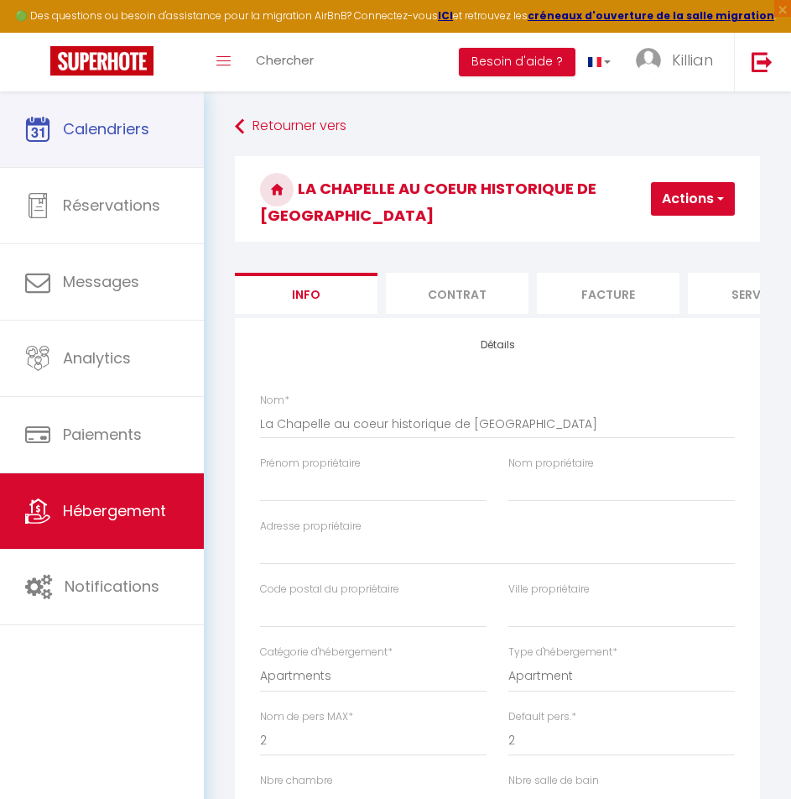
select select "2"
select select "1"
select select "16:00"
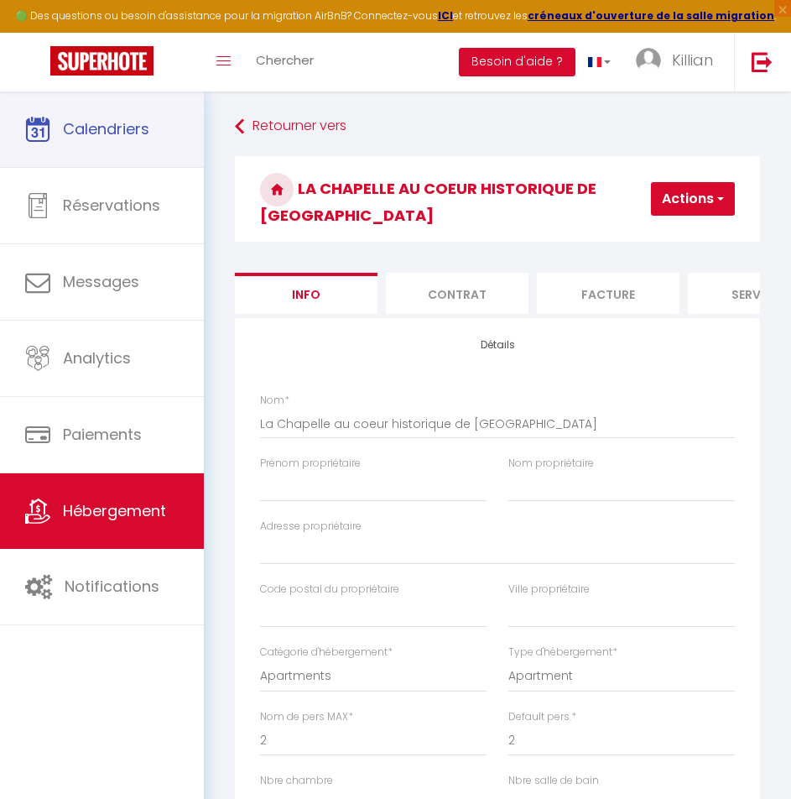
select select "23:45"
select select "11:00"
select select "30"
select select "120"
select select "28"
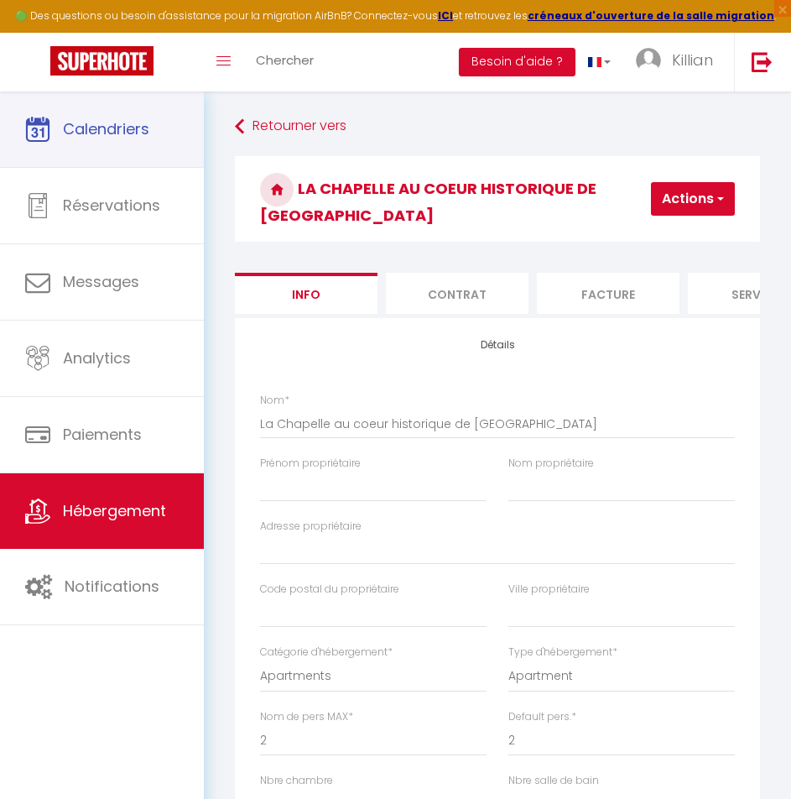
select select "52036"
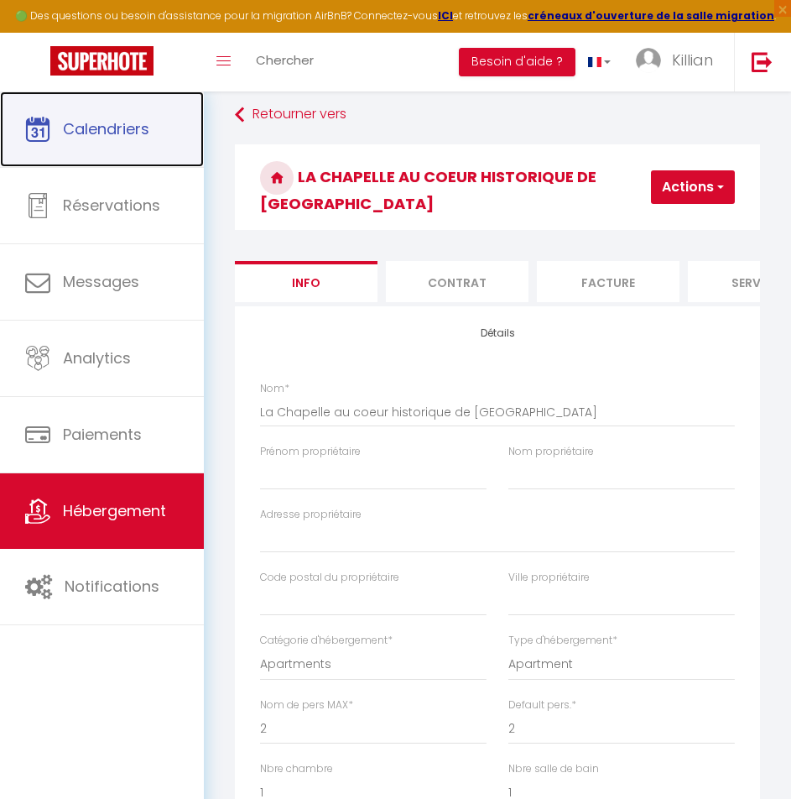
click at [127, 144] on link "Calendriers" at bounding box center [102, 129] width 204 height 76
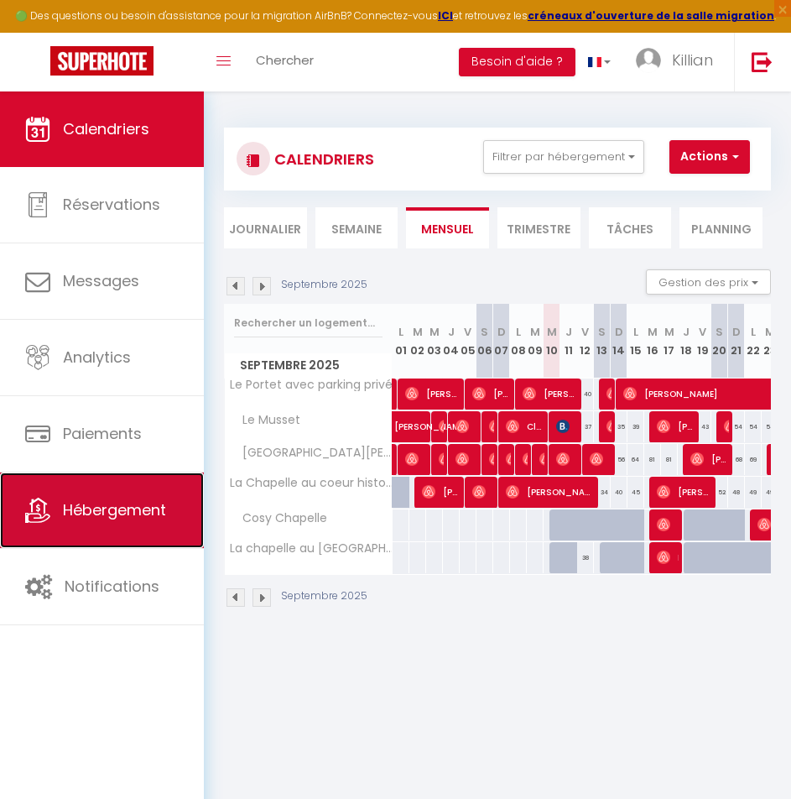
click at [155, 513] on span "Hébergement" at bounding box center [114, 509] width 103 height 21
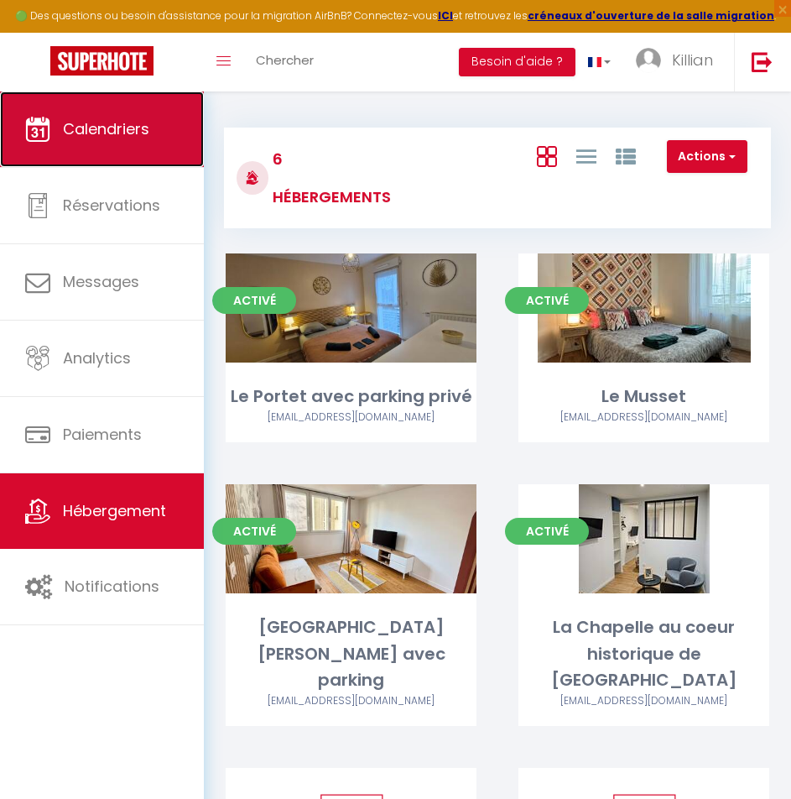
click at [105, 115] on link "Calendriers" at bounding box center [102, 129] width 204 height 76
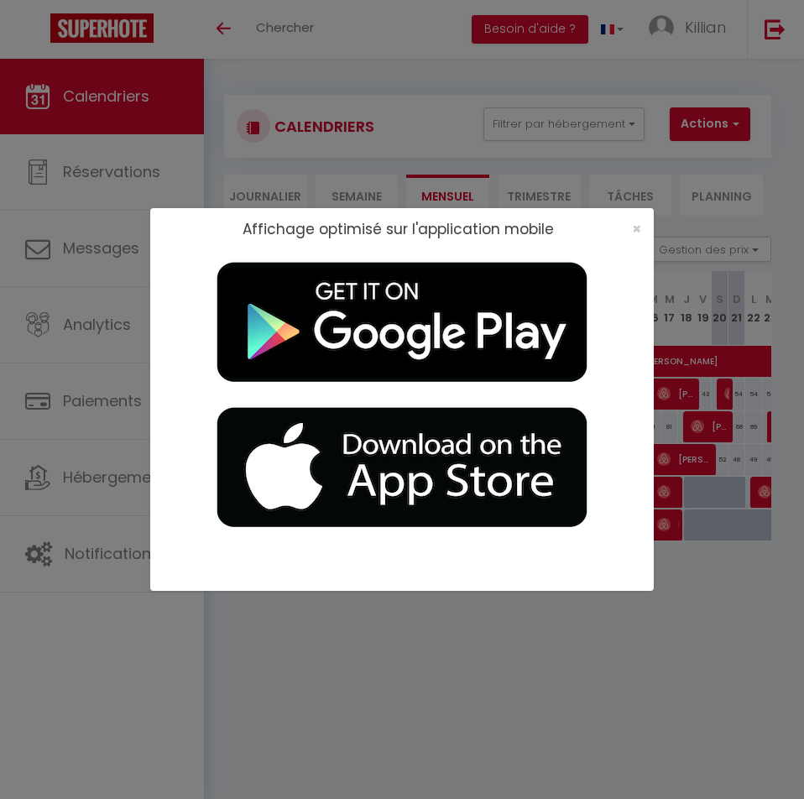
click at [630, 228] on div "×" at bounding box center [631, 229] width 42 height 17
click at [636, 227] on span "×" at bounding box center [636, 228] width 9 height 21
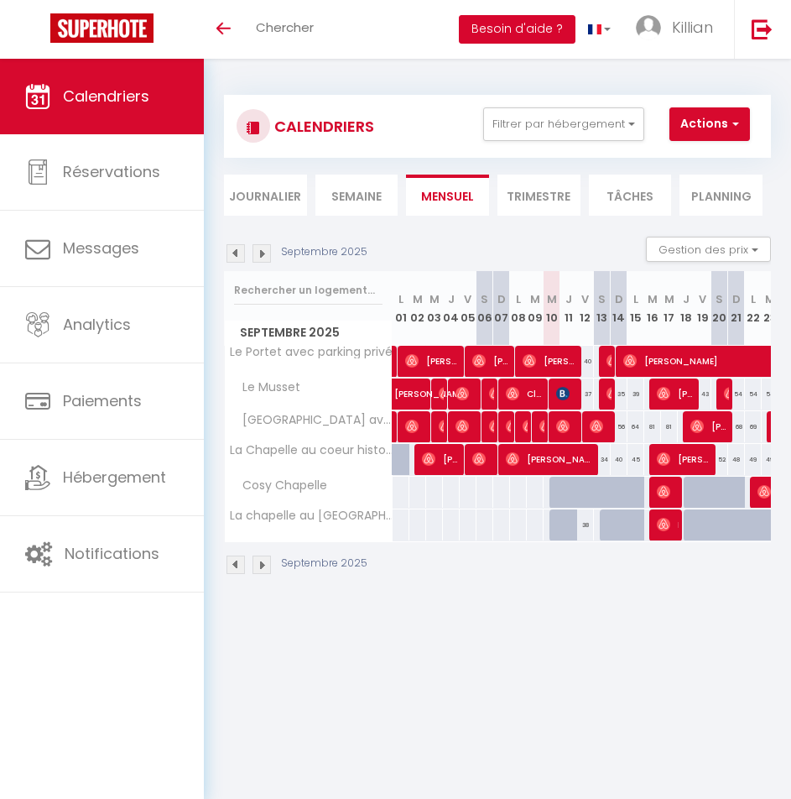
click at [554, 26] on button "Besoin d'aide ?" at bounding box center [517, 29] width 117 height 29
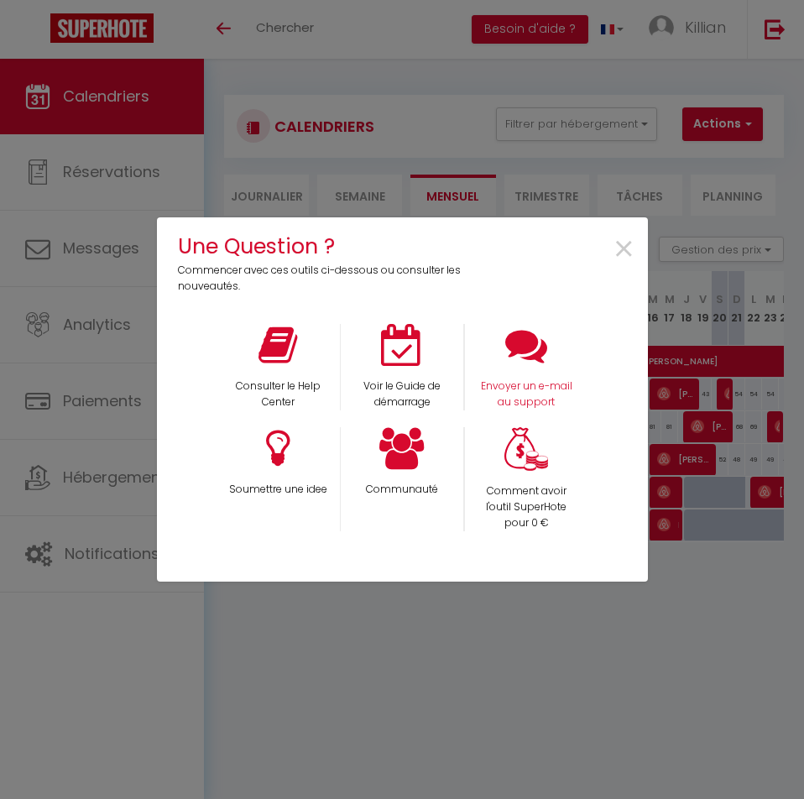
click at [528, 374] on div "Envoyer un e-mail au support" at bounding box center [526, 367] width 124 height 86
click at [529, 384] on p "Envoyer un e-mail au support" at bounding box center [527, 394] width 102 height 32
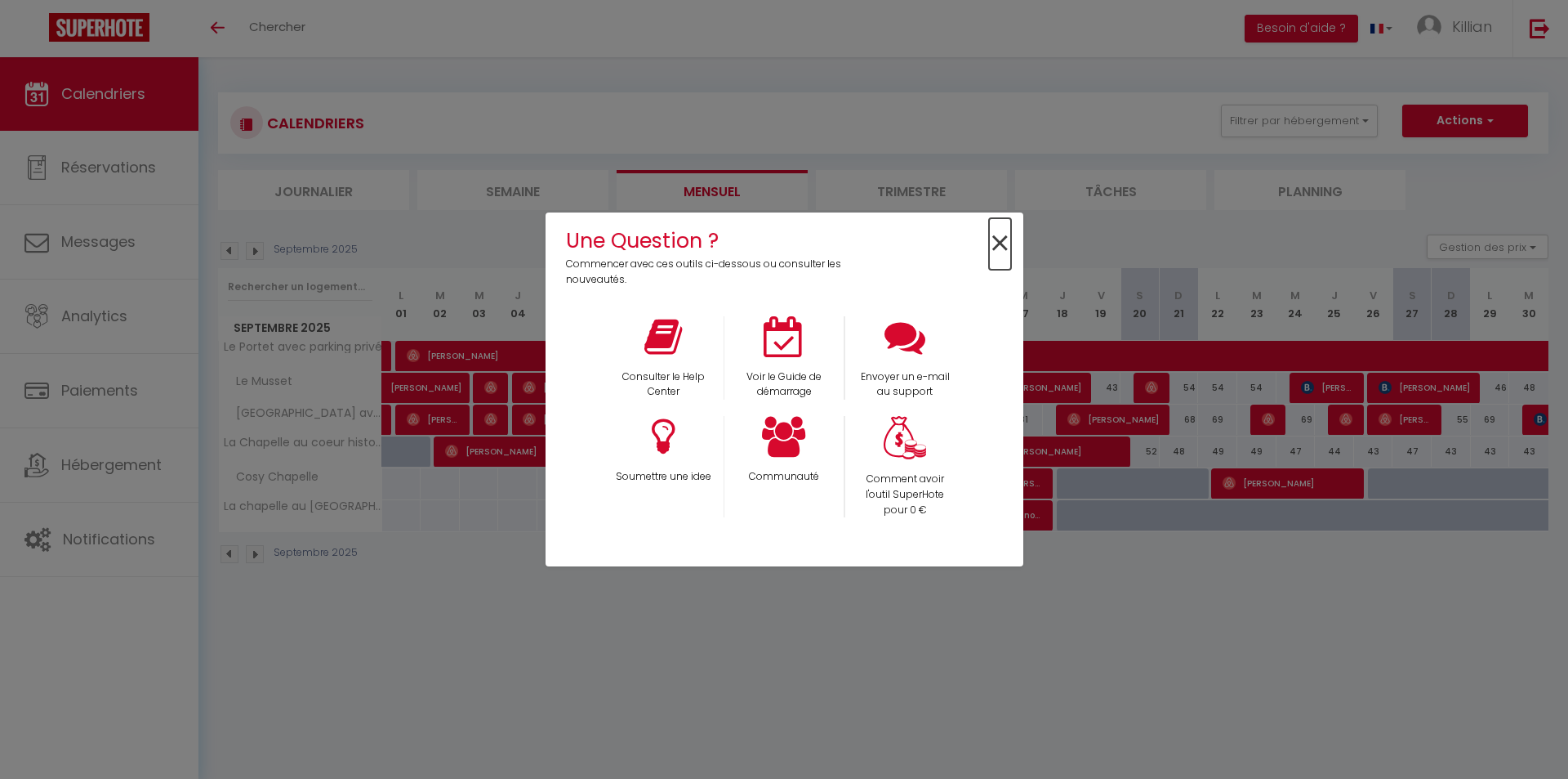
click at [782, 242] on span "×" at bounding box center [1000, 243] width 22 height 52
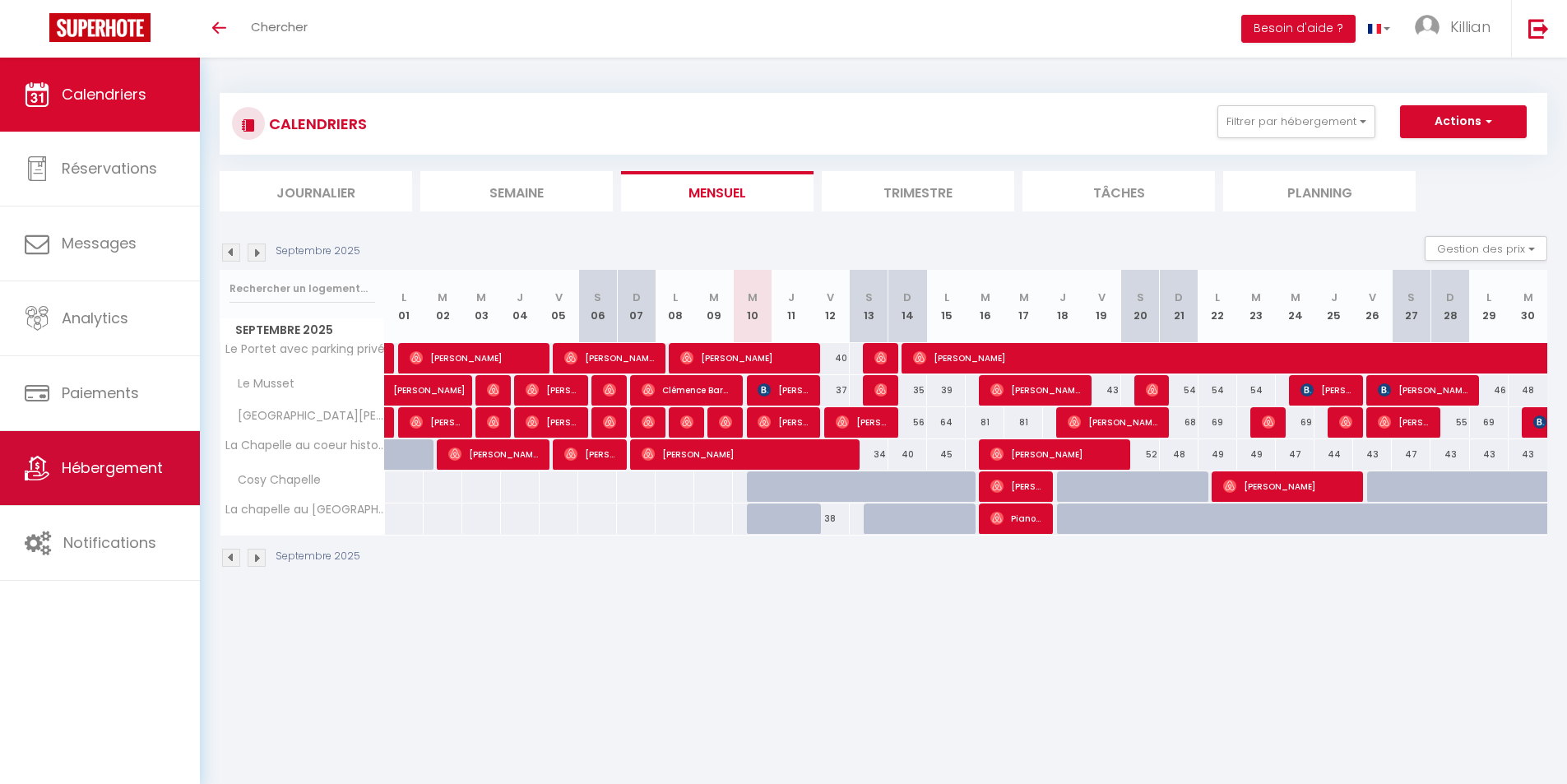
click at [160, 456] on link "Hébergement" at bounding box center [100, 468] width 200 height 74
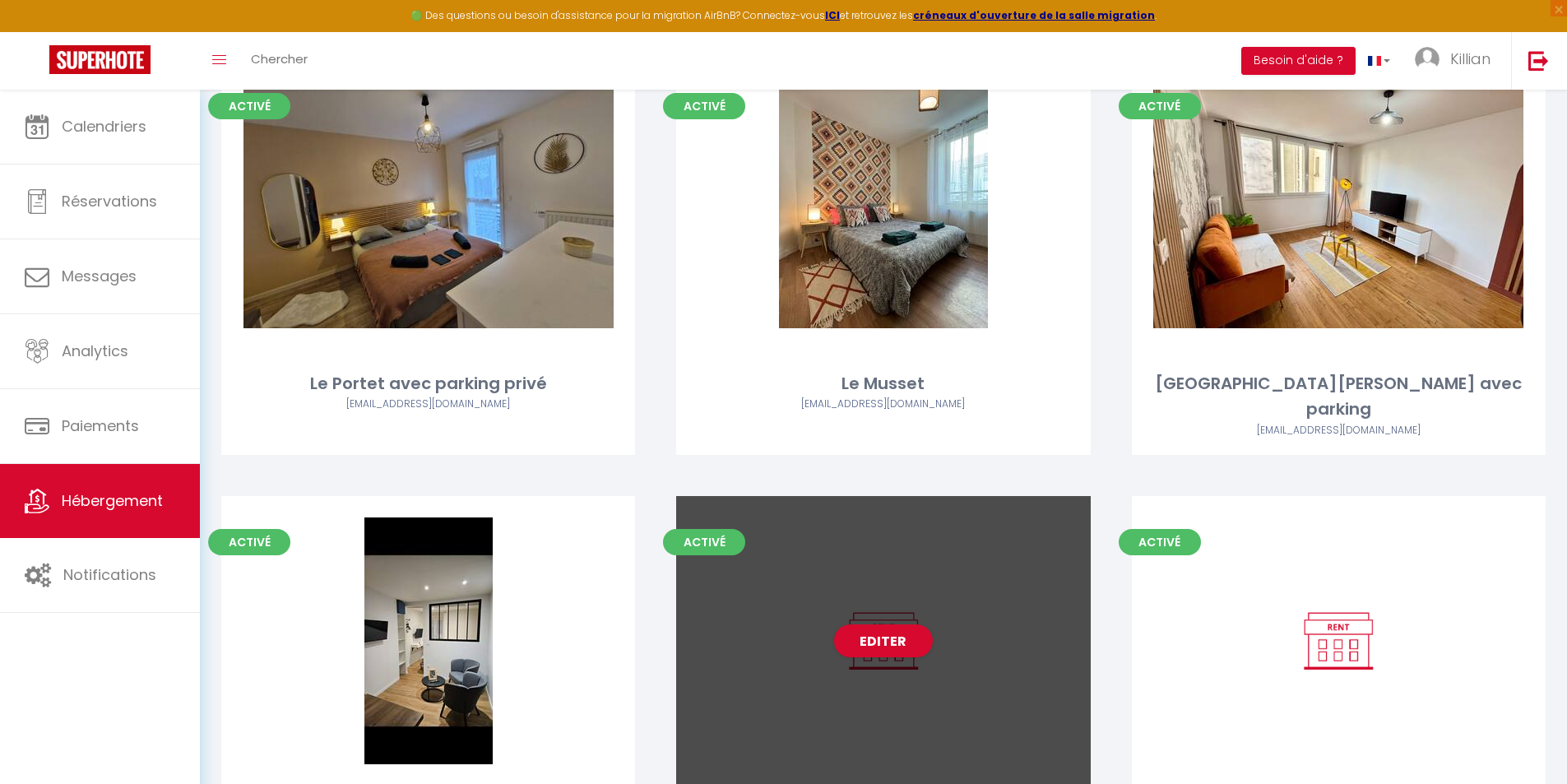
scroll to position [247, 0]
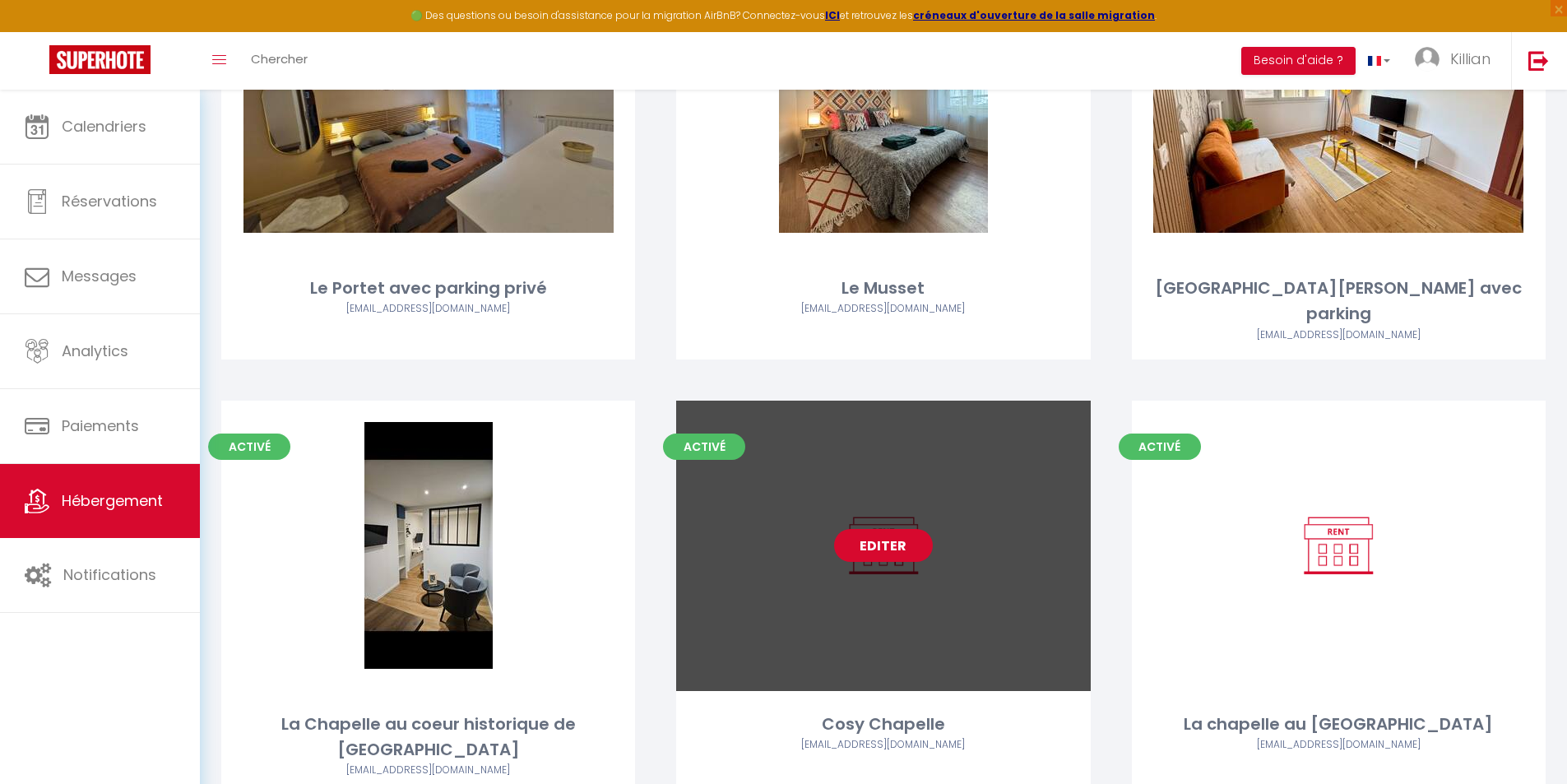
click at [850, 529] on link "Editer" at bounding box center [884, 546] width 99 height 33
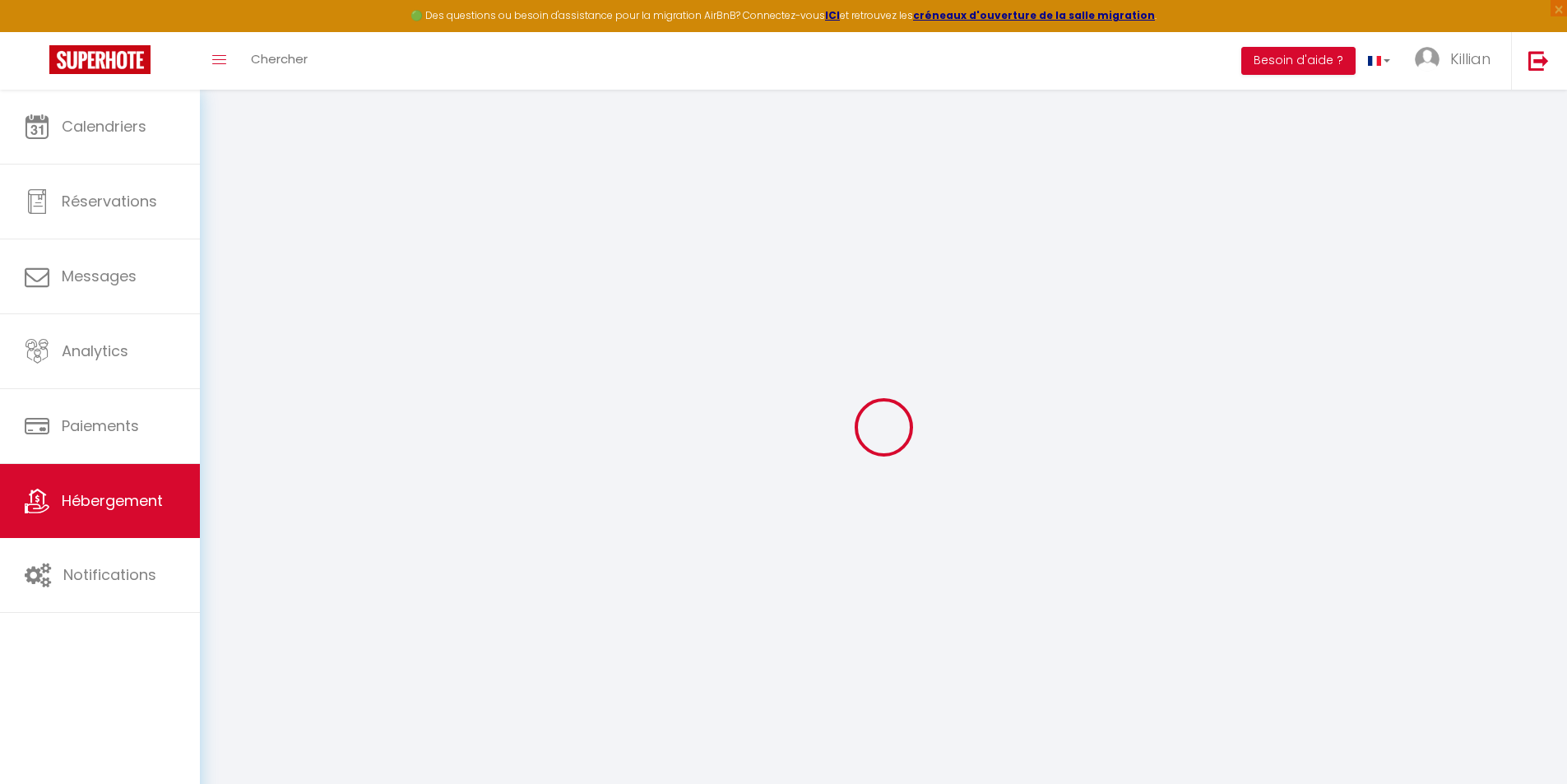
checkbox input "false"
checkbox input "true"
checkbox input "false"
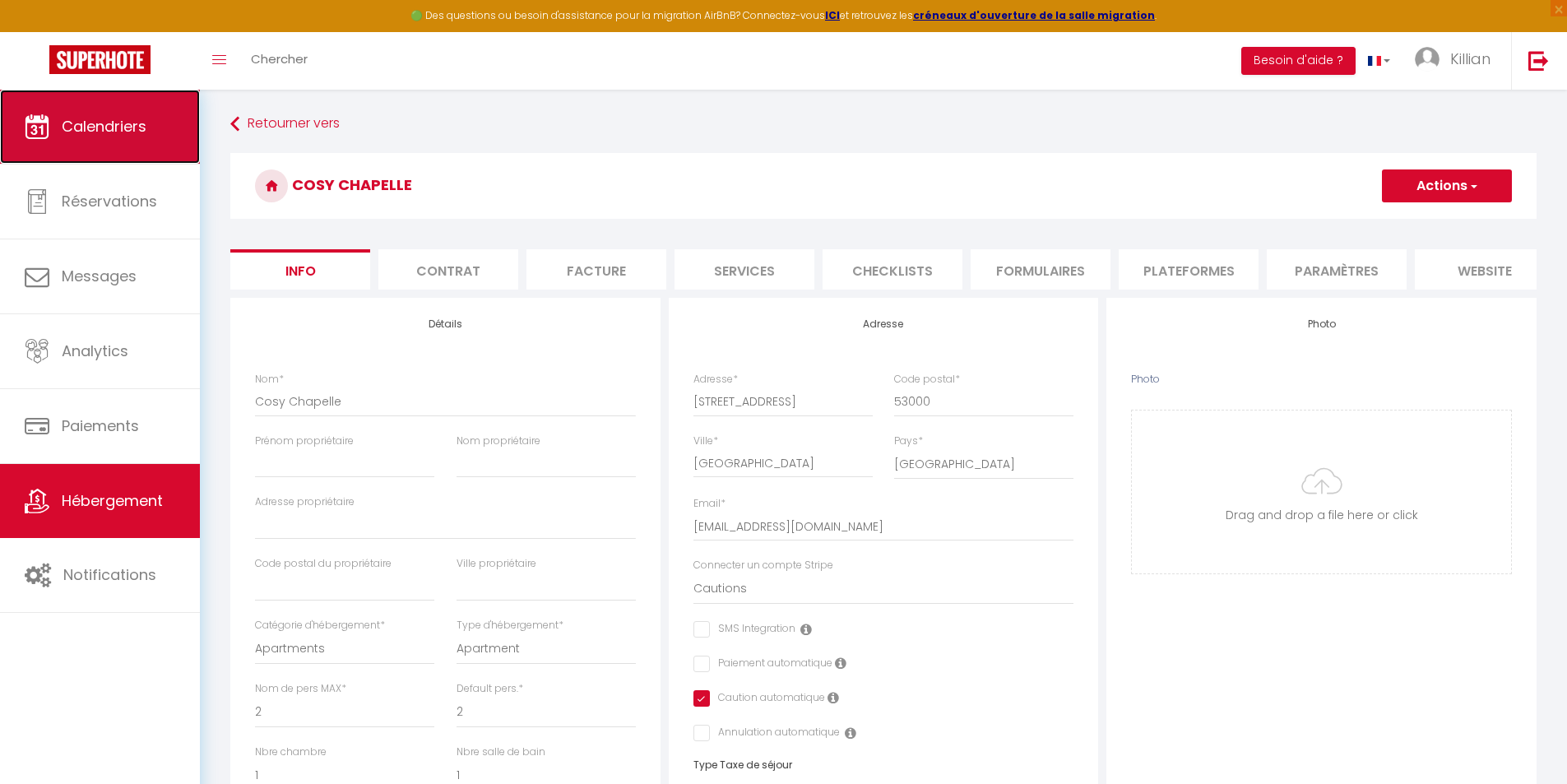
click at [133, 128] on span "Calendriers" at bounding box center [104, 125] width 84 height 21
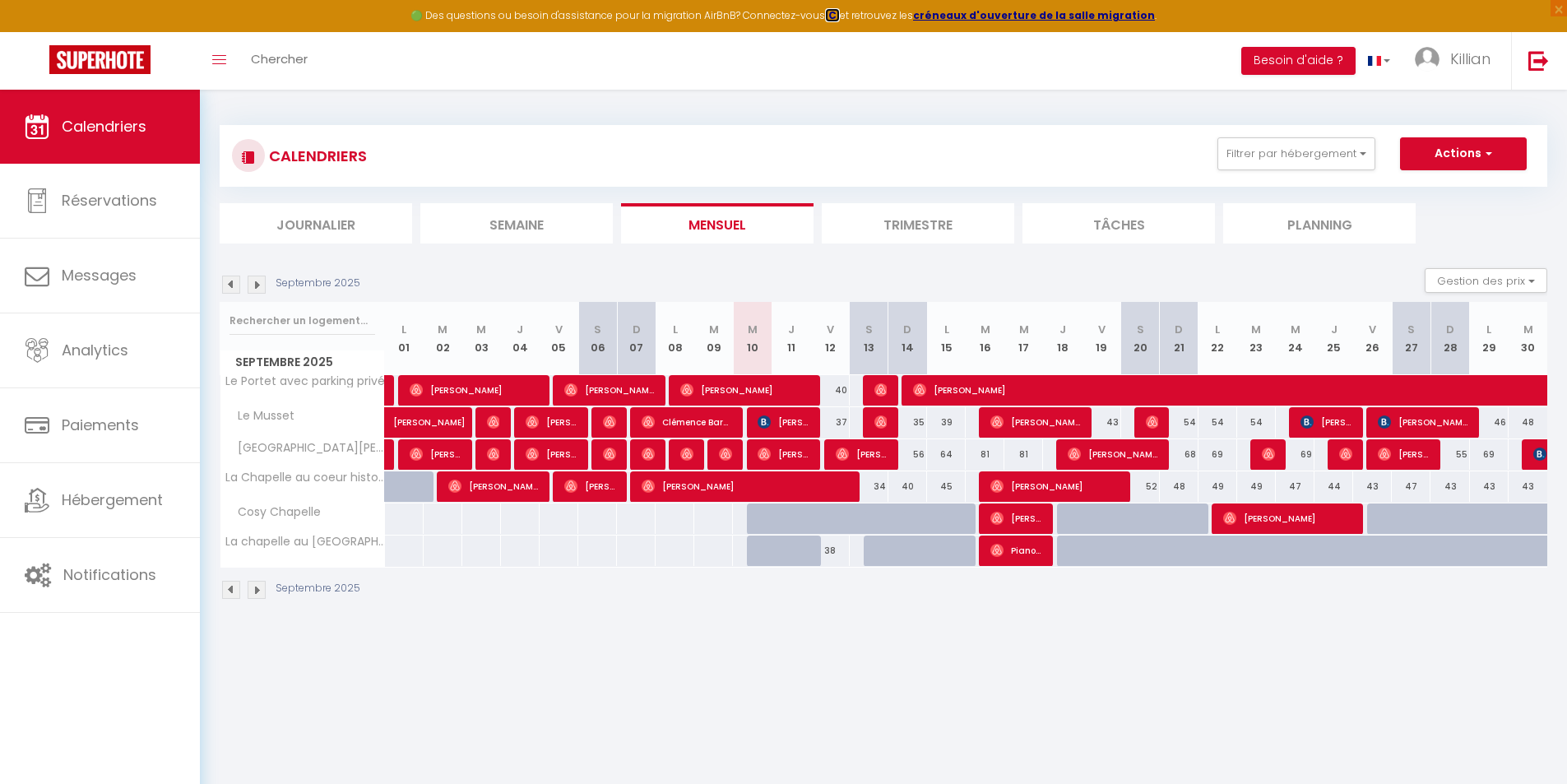
click at [840, 18] on strong "ICI" at bounding box center [833, 15] width 15 height 14
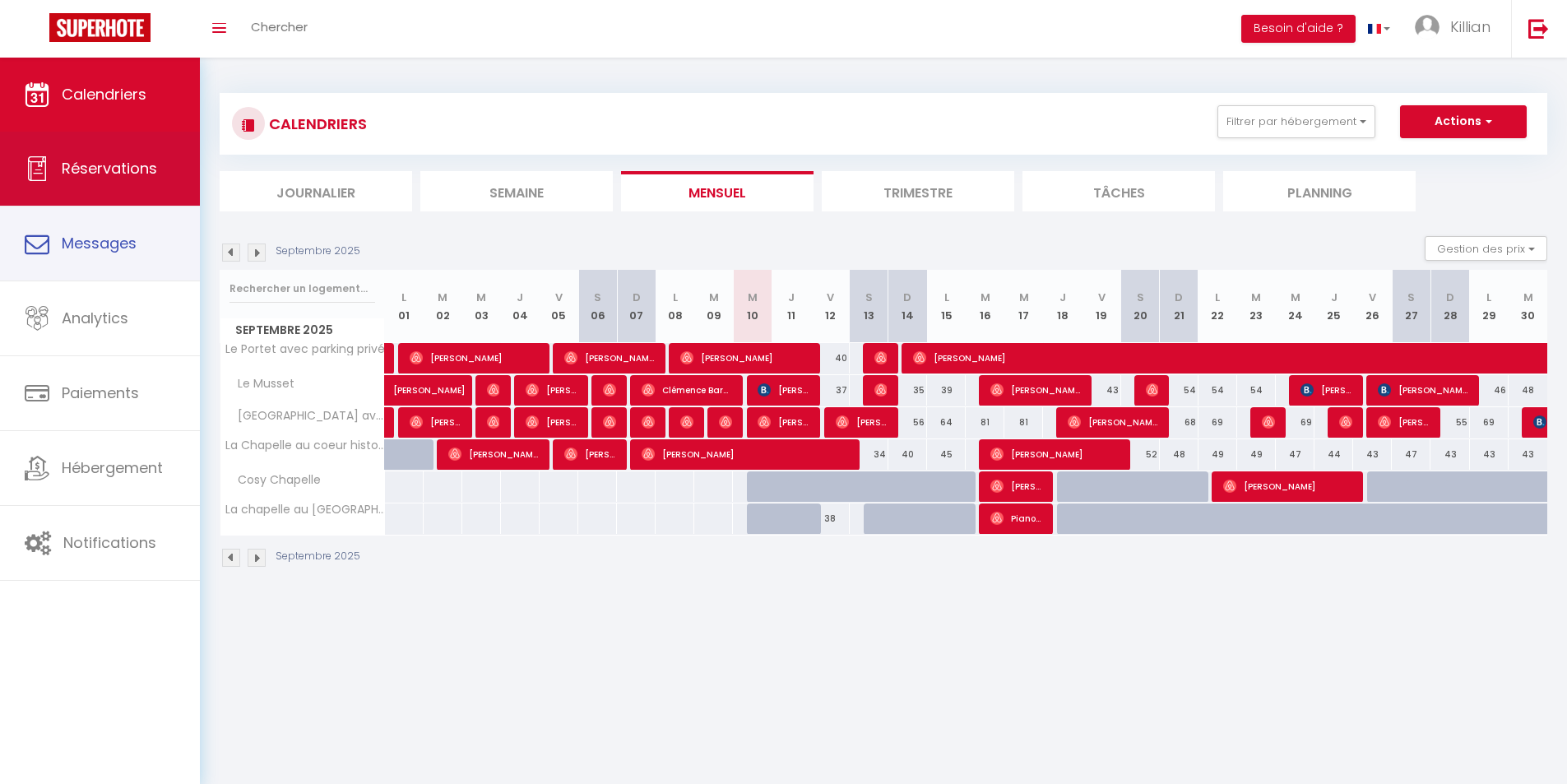
click at [102, 173] on span "Réservations" at bounding box center [109, 168] width 95 height 21
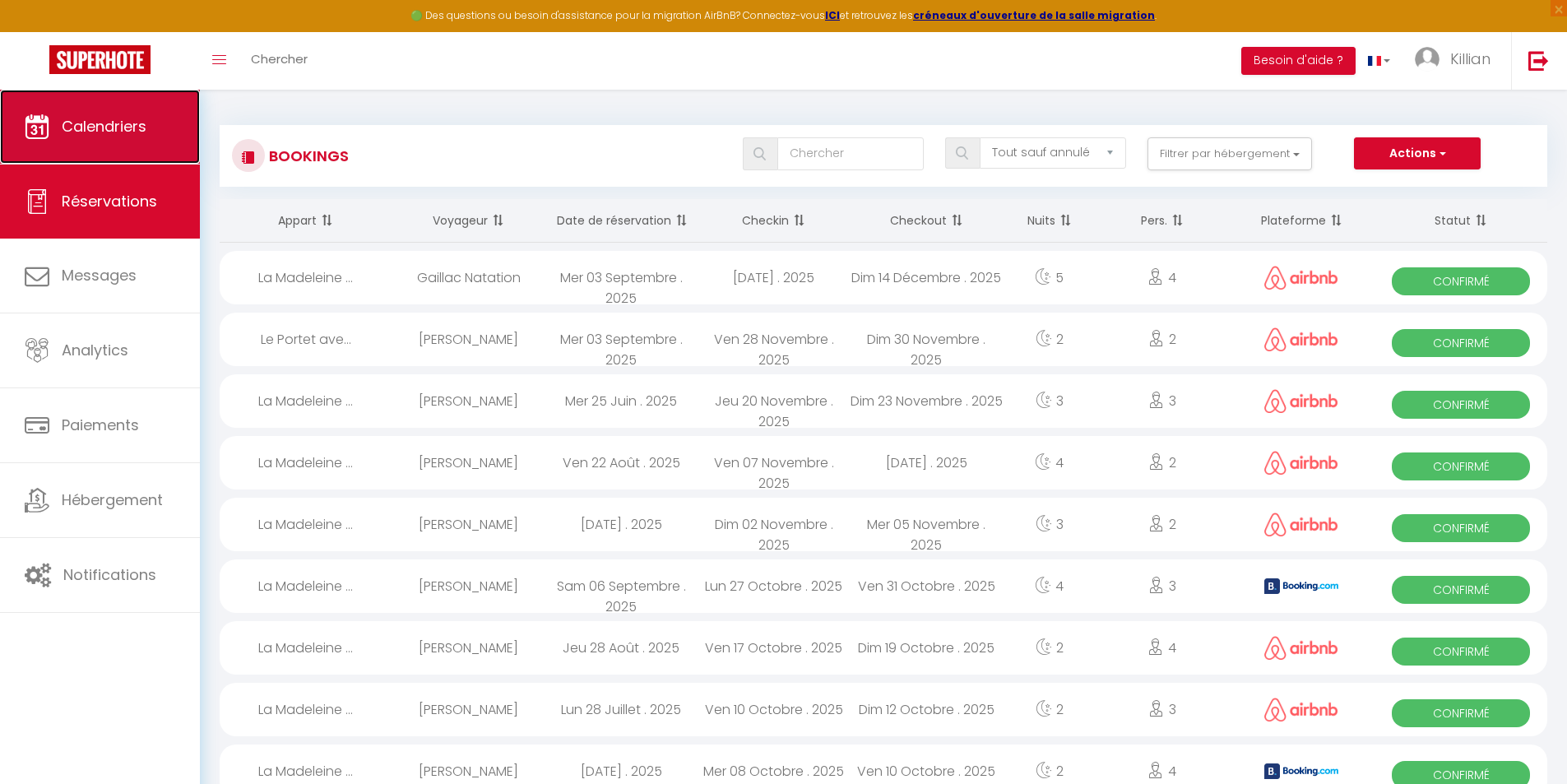
click at [118, 140] on link "Calendriers" at bounding box center [100, 126] width 200 height 74
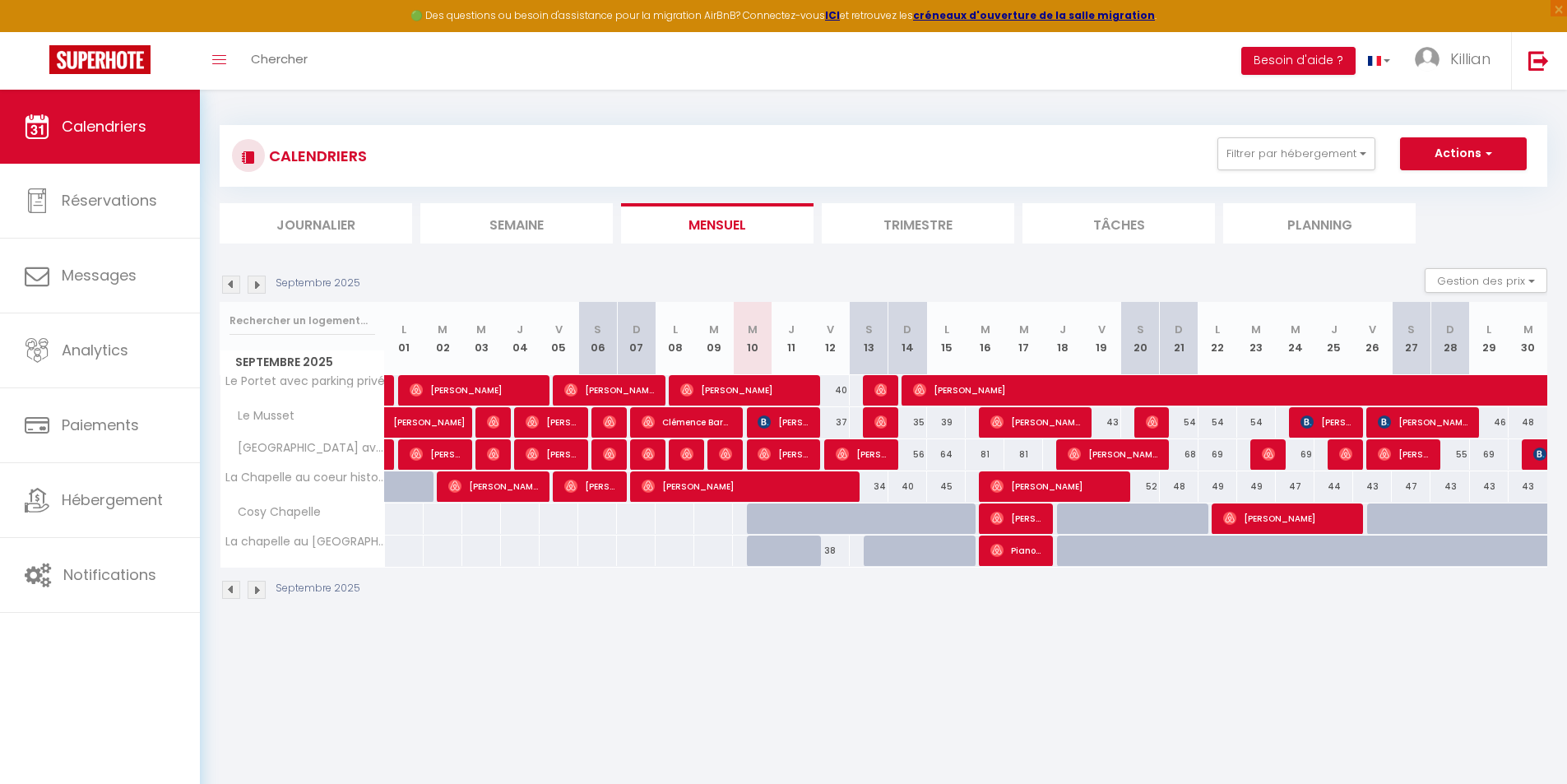
drag, startPoint x: 770, startPoint y: 545, endPoint x: 787, endPoint y: 615, distance: 72.0
click at [787, 615] on div "CALENDRIERS Filtrer par hébergement Tous Le Portet avec parking privé Le [GEOGR…" at bounding box center [884, 362] width 1368 height 546
click at [1445, 146] on button "Actions" at bounding box center [1463, 154] width 126 height 33
click at [1266, 266] on section "Septembre 2025 Gestion des prix Nb Nuits minimum Règles Disponibilité Septembre…" at bounding box center [884, 434] width 1328 height 365
click at [658, 668] on body "🟢 Des questions ou besoin d'assistance pour la migration AirBnB? Connectez-vous…" at bounding box center [784, 481] width 1567 height 784
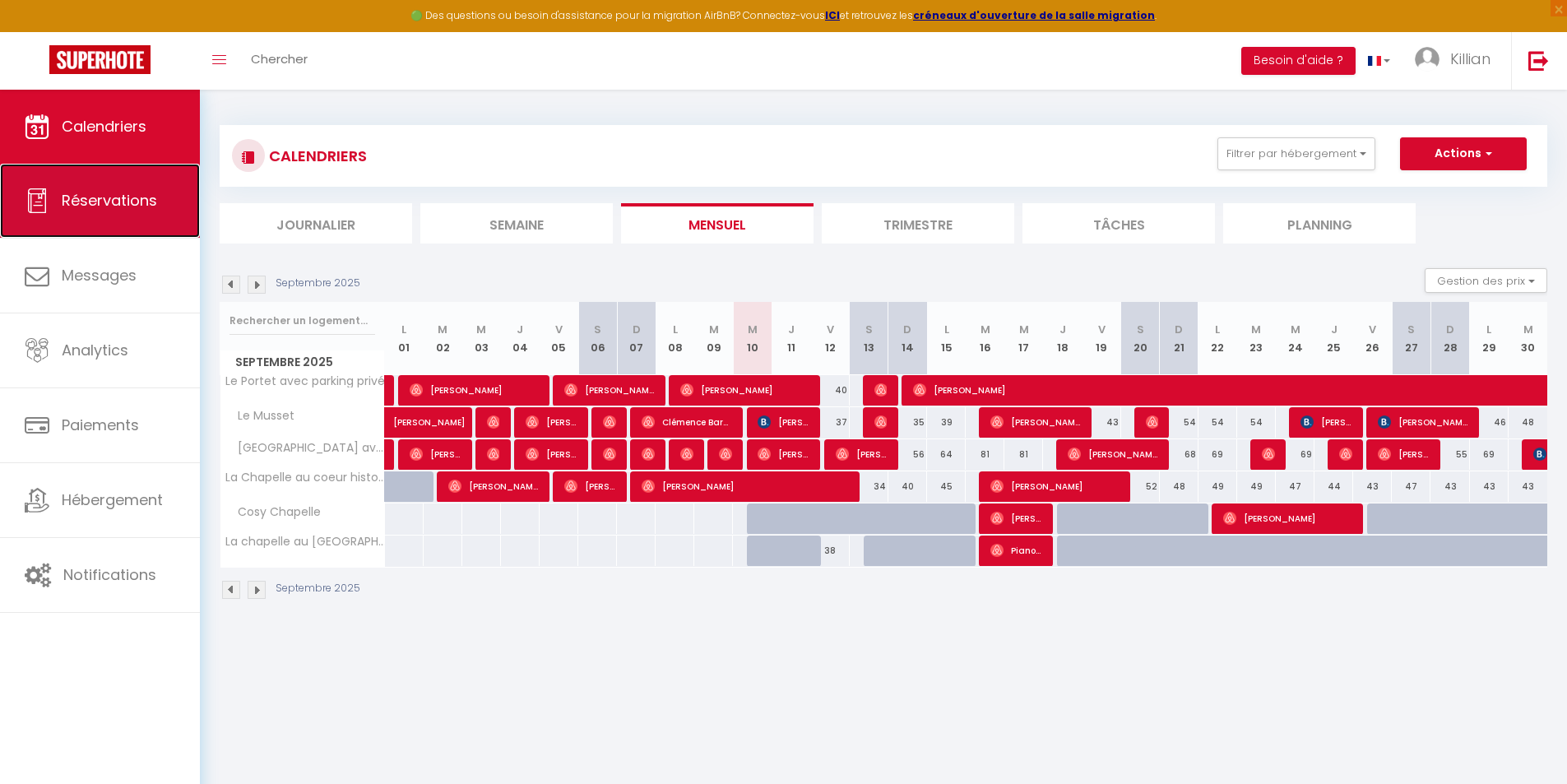
click at [168, 221] on link "Réservations" at bounding box center [100, 201] width 200 height 74
select select "not_cancelled"
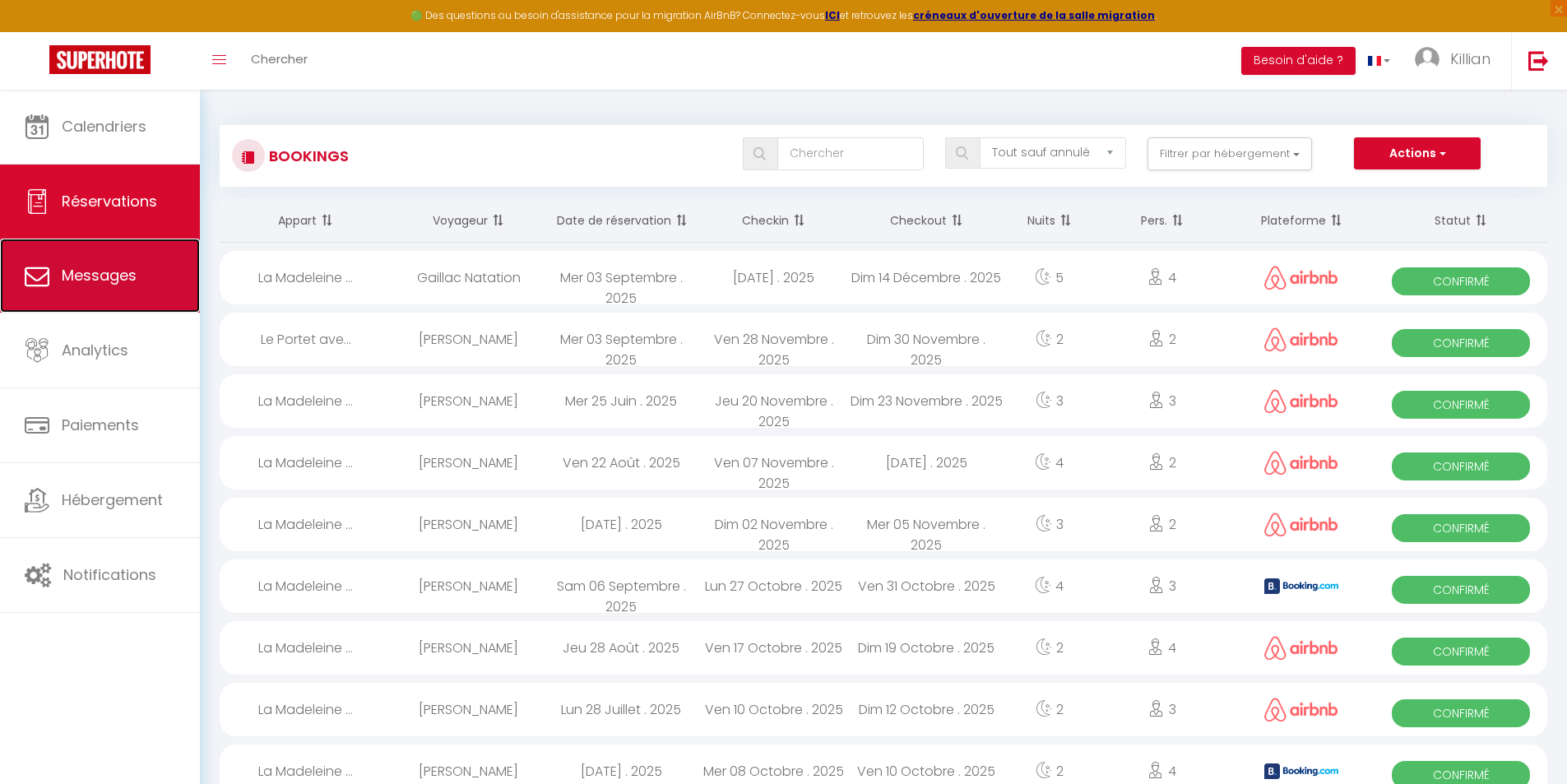
click at [165, 283] on link "Messages" at bounding box center [100, 275] width 200 height 74
select select "message"
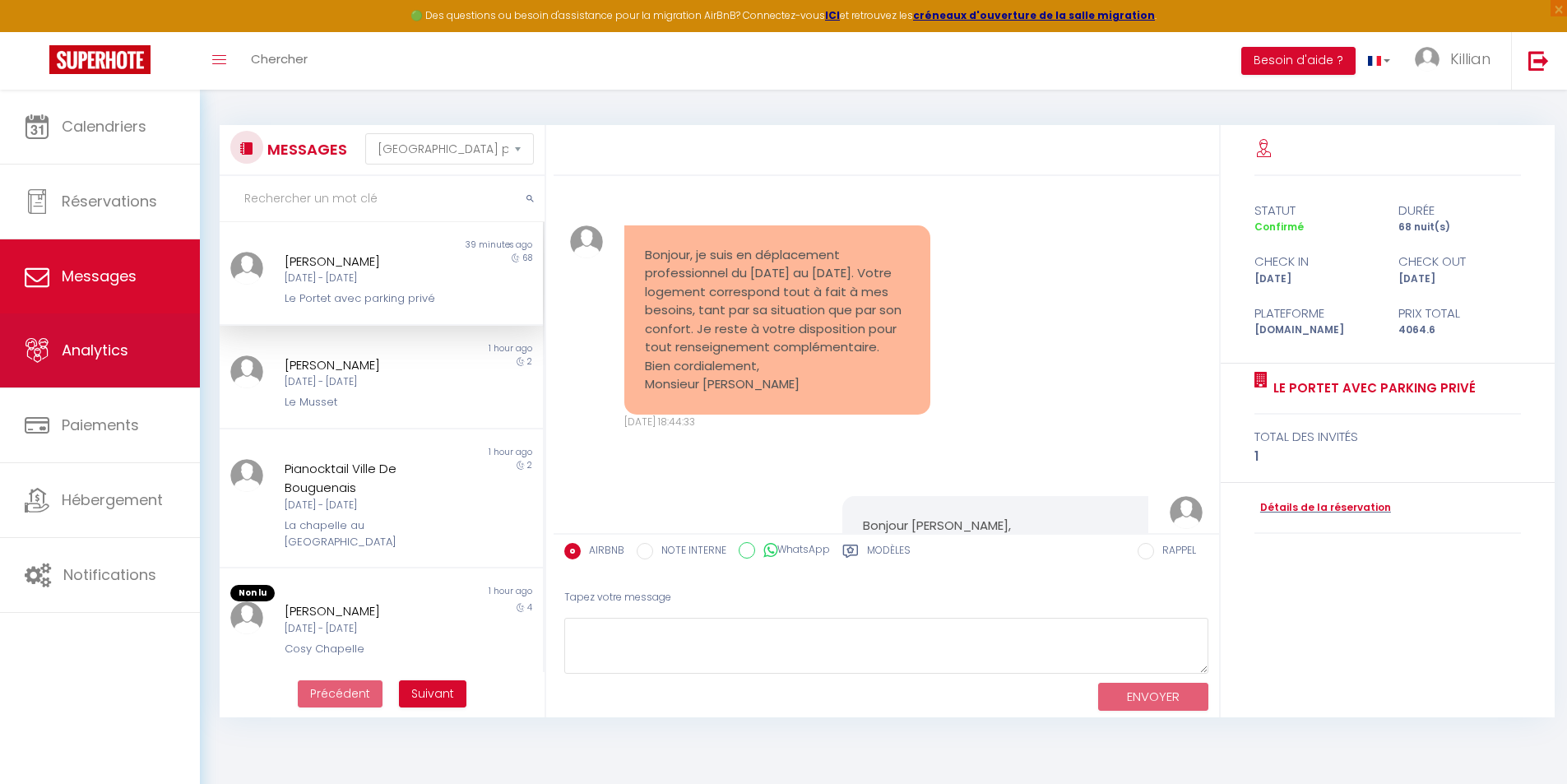
scroll to position [2362, 0]
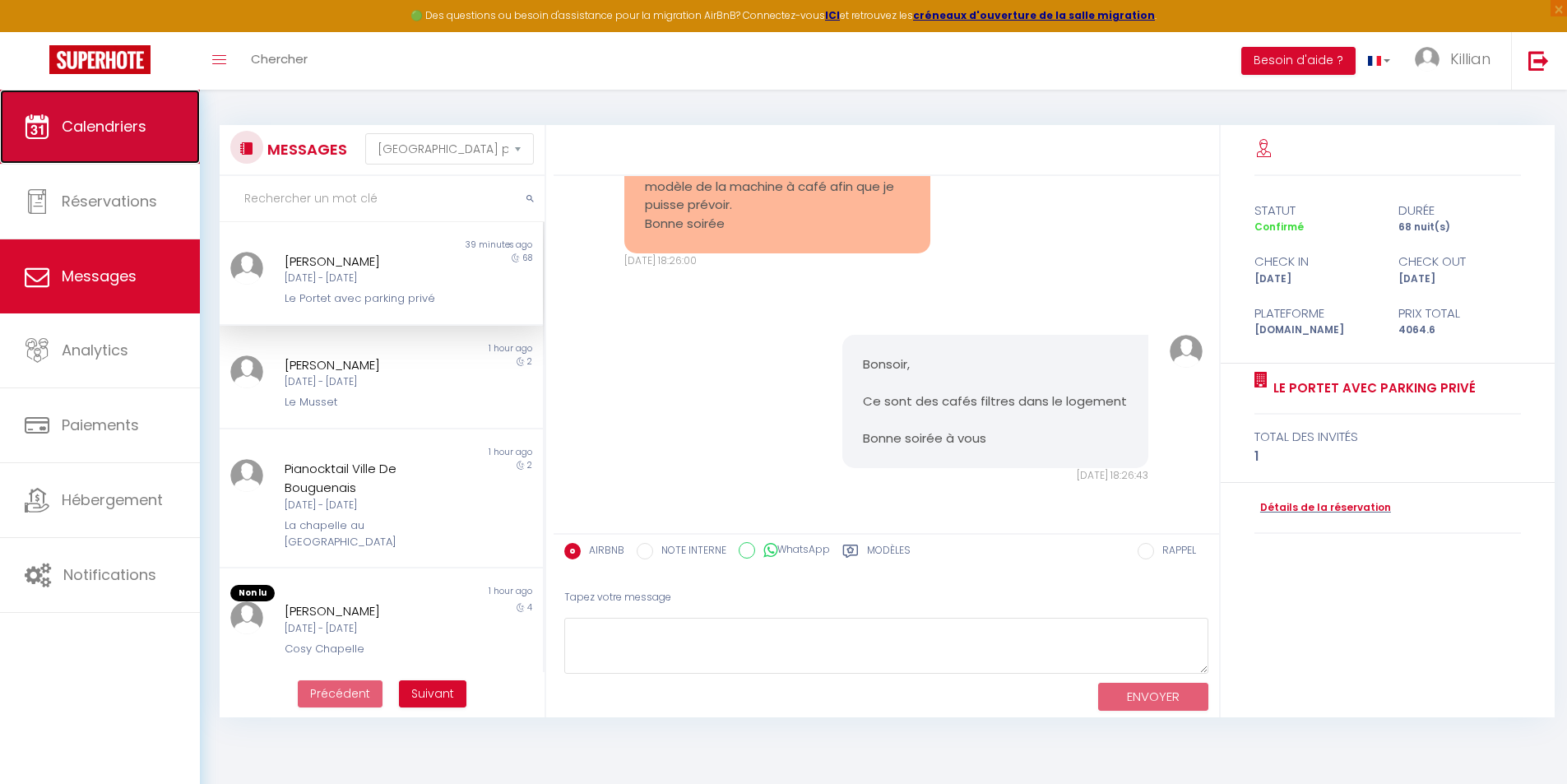
click at [158, 138] on link "Calendriers" at bounding box center [100, 126] width 200 height 74
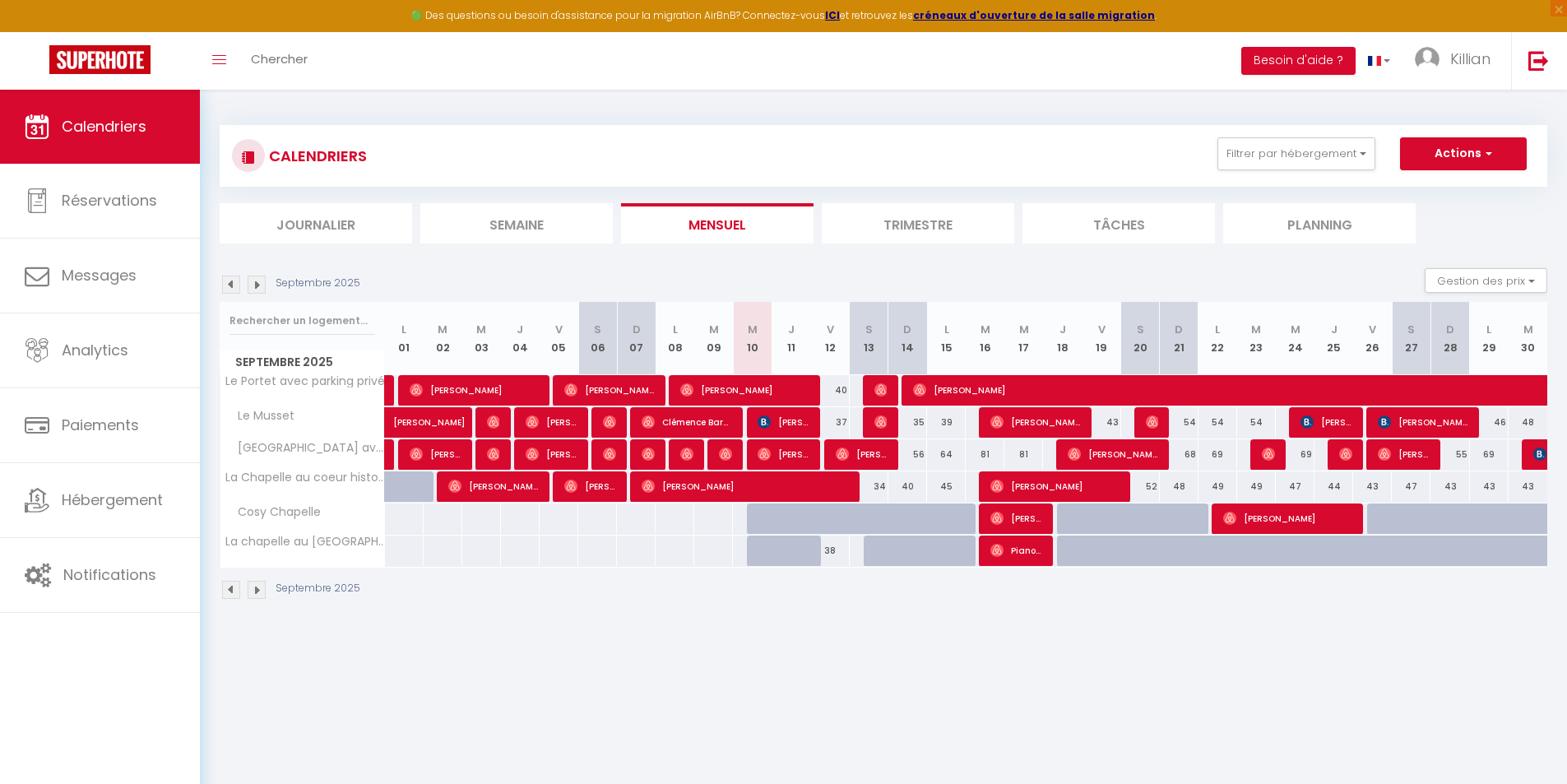
click at [287, 114] on div "CALENDRIERS Filtrer par hébergement Tous Le Portet avec parking privé Le [GEOGR…" at bounding box center [884, 363] width 1328 height 507
click at [1028, 273] on div "Septembre 2025 Gestion des prix Nb Nuits minimum Règles Disponibilité" at bounding box center [884, 285] width 1328 height 33
